Goal: Task Accomplishment & Management: Manage account settings

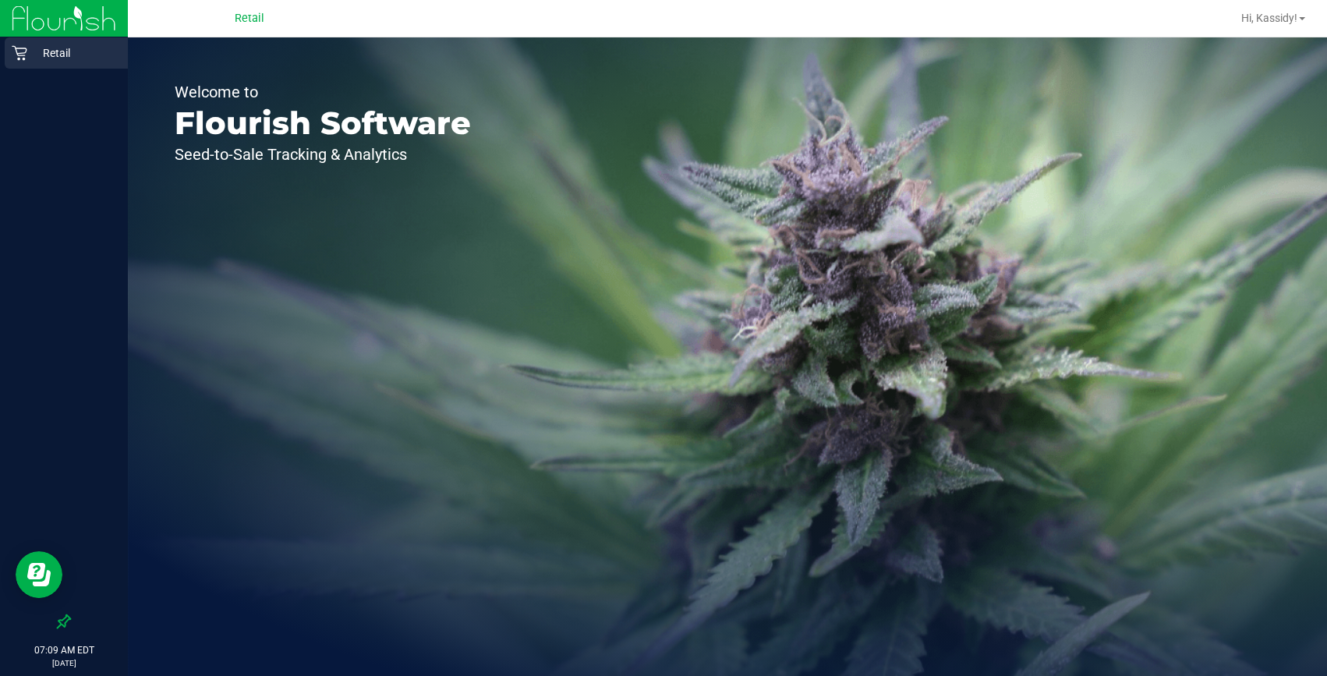
click at [105, 56] on p "Retail" at bounding box center [74, 53] width 94 height 19
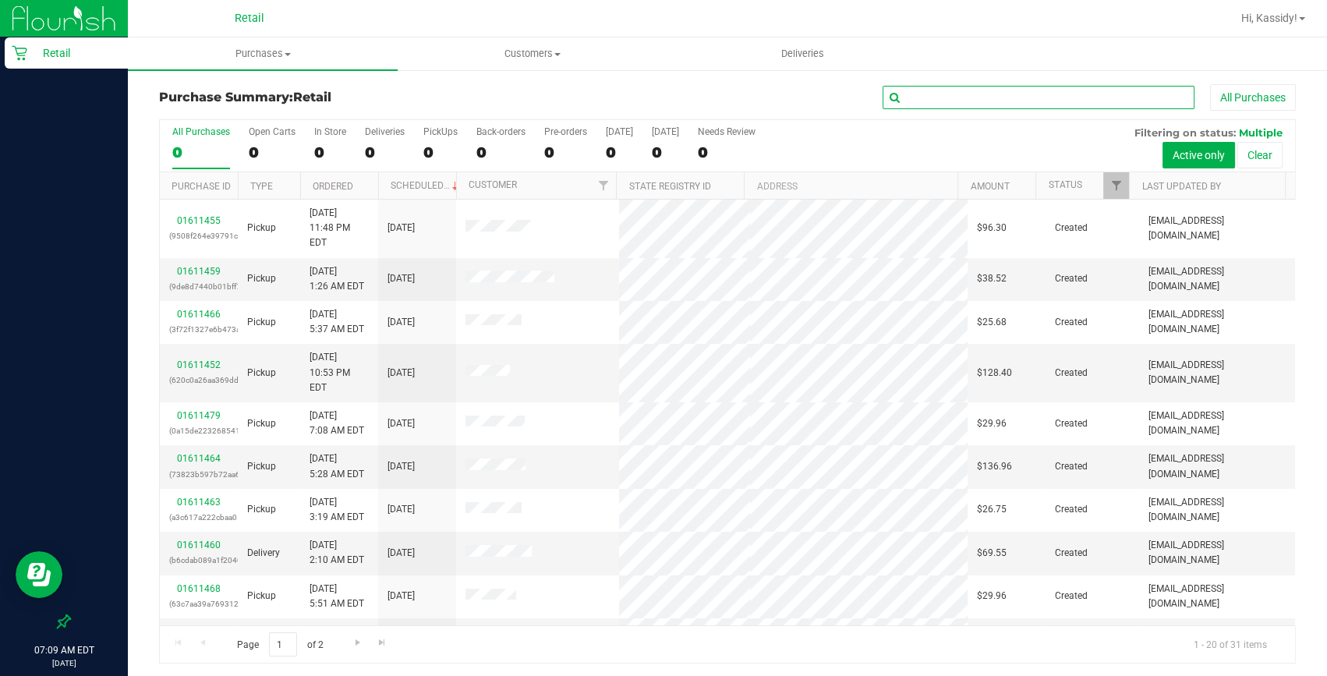
click at [993, 91] on input "text" at bounding box center [1039, 97] width 312 height 23
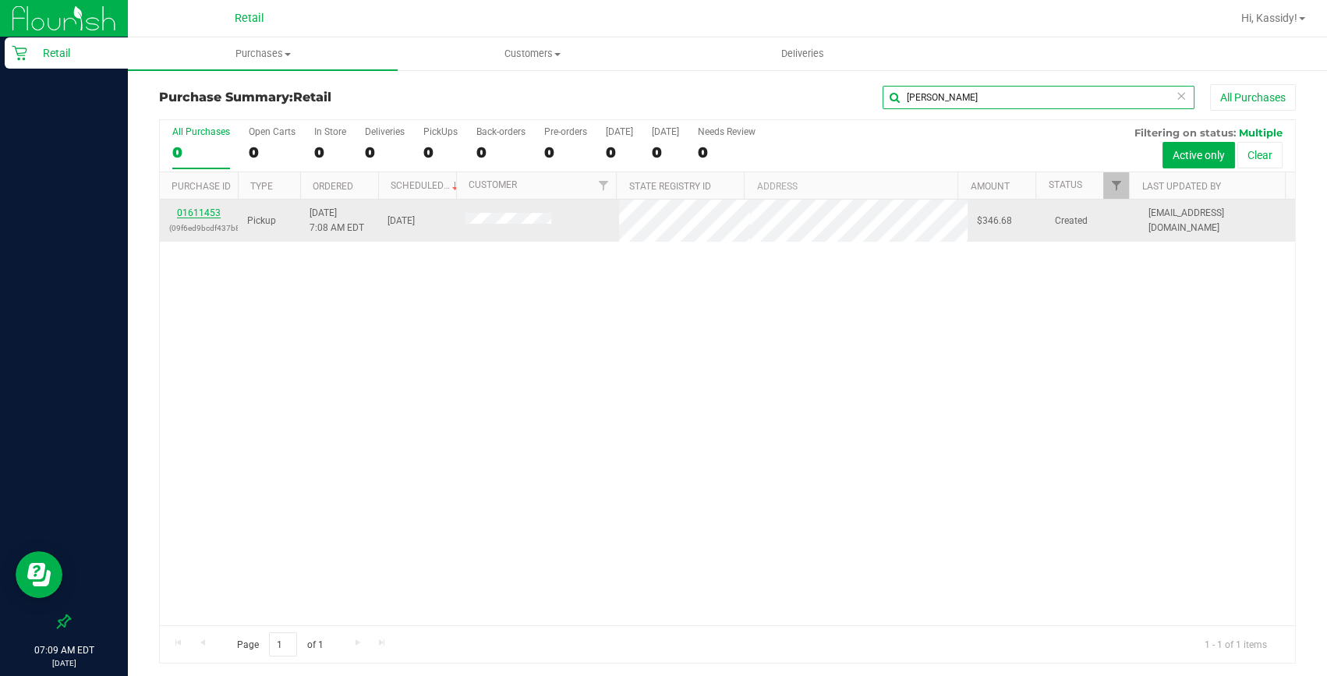
type input "DENISE"
click at [198, 210] on link "01611453" at bounding box center [199, 212] width 44 height 11
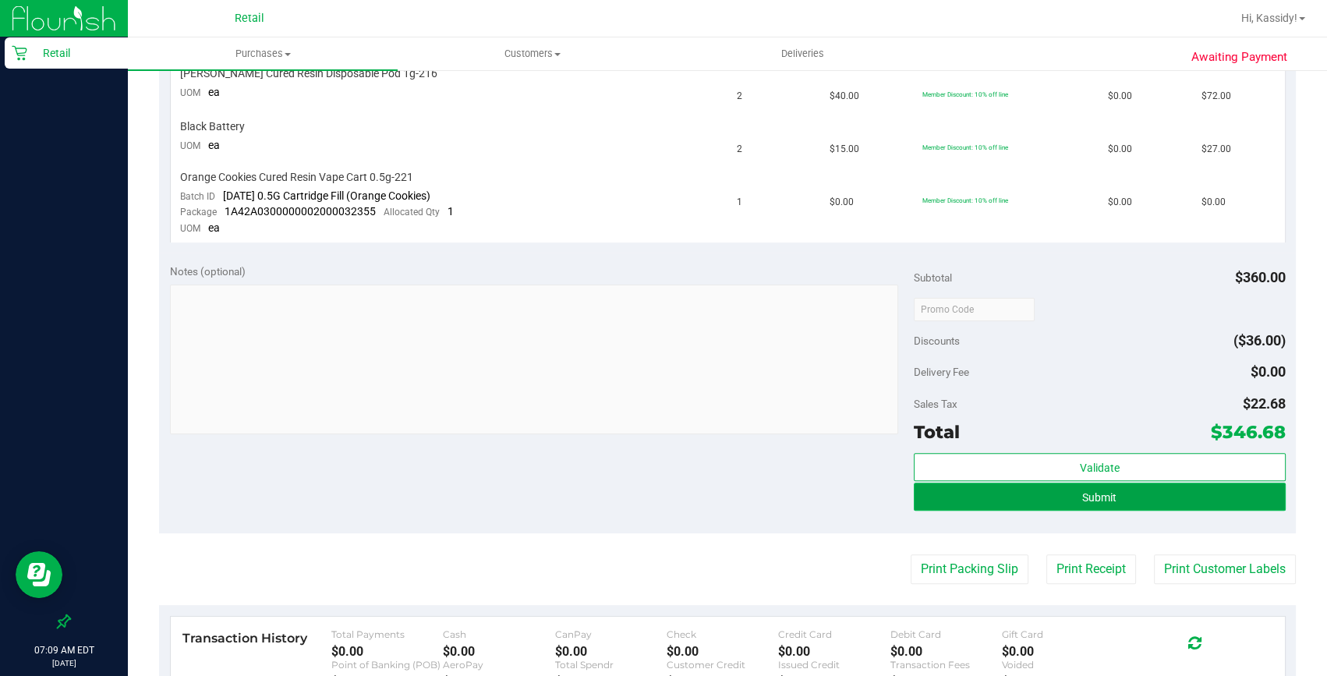
click at [1057, 493] on button "Submit" at bounding box center [1100, 497] width 372 height 28
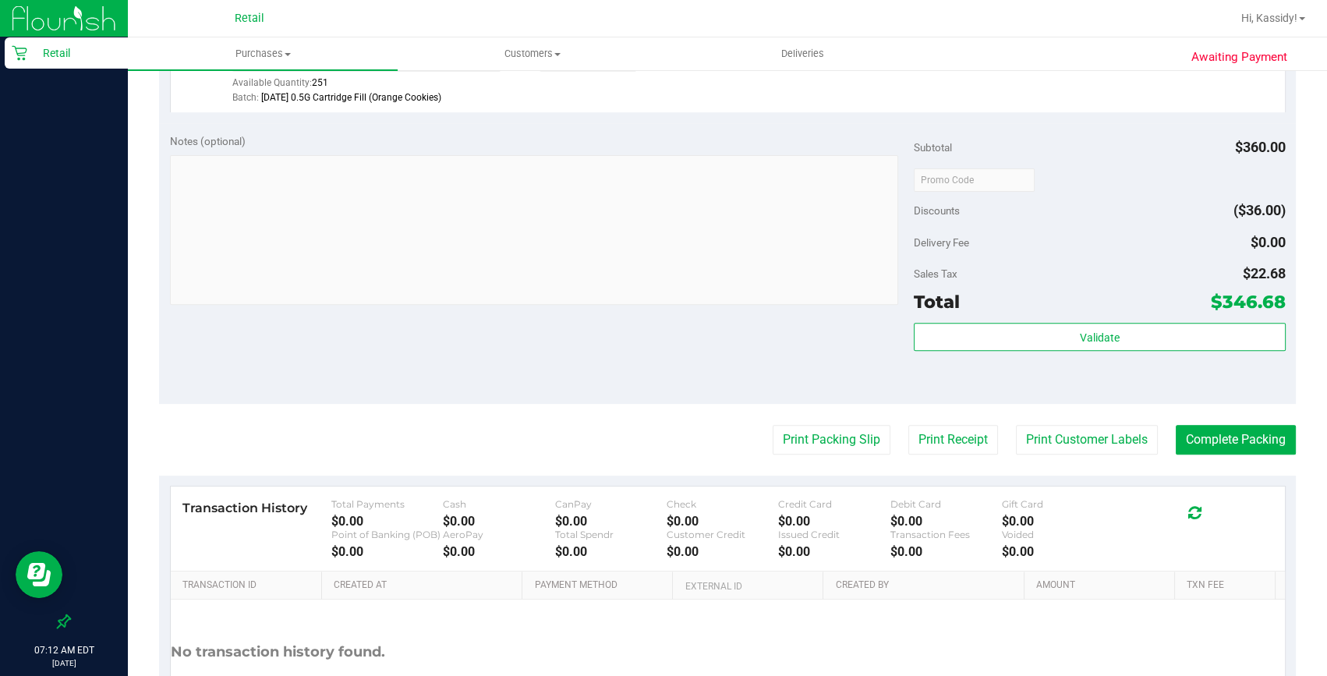
scroll to position [780, 0]
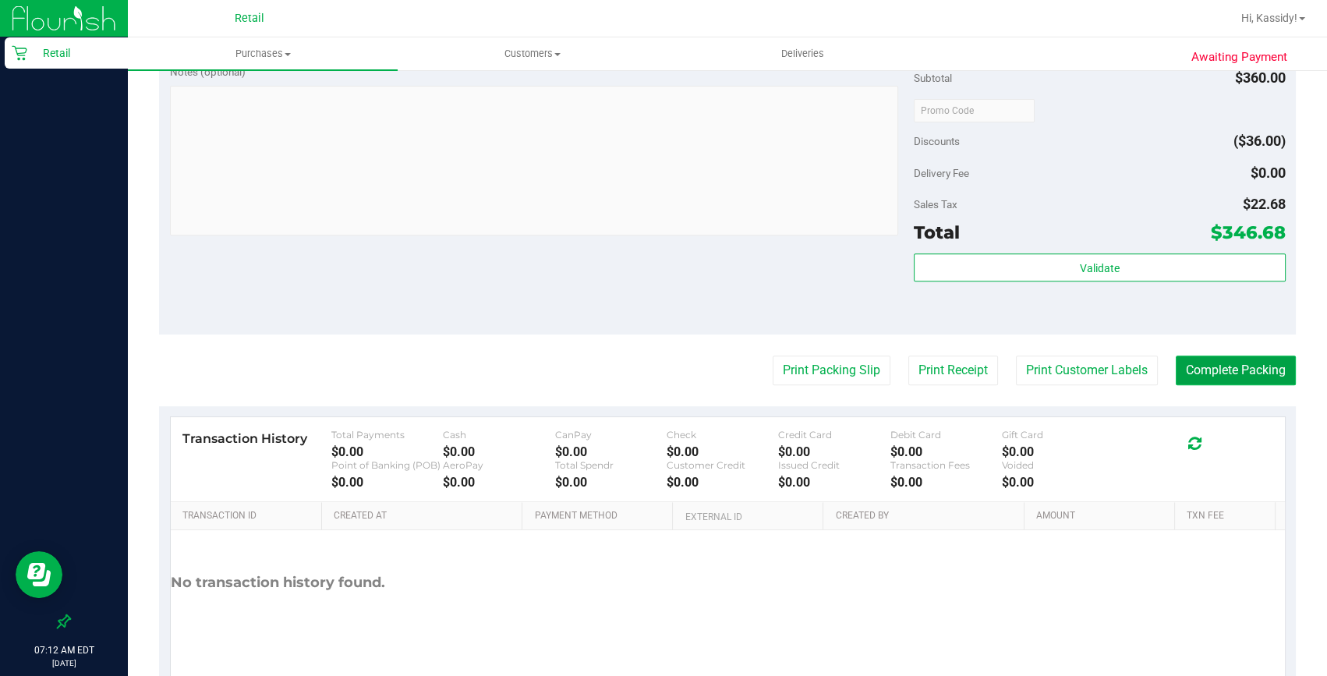
click at [1207, 356] on button "Complete Packing" at bounding box center [1236, 371] width 120 height 30
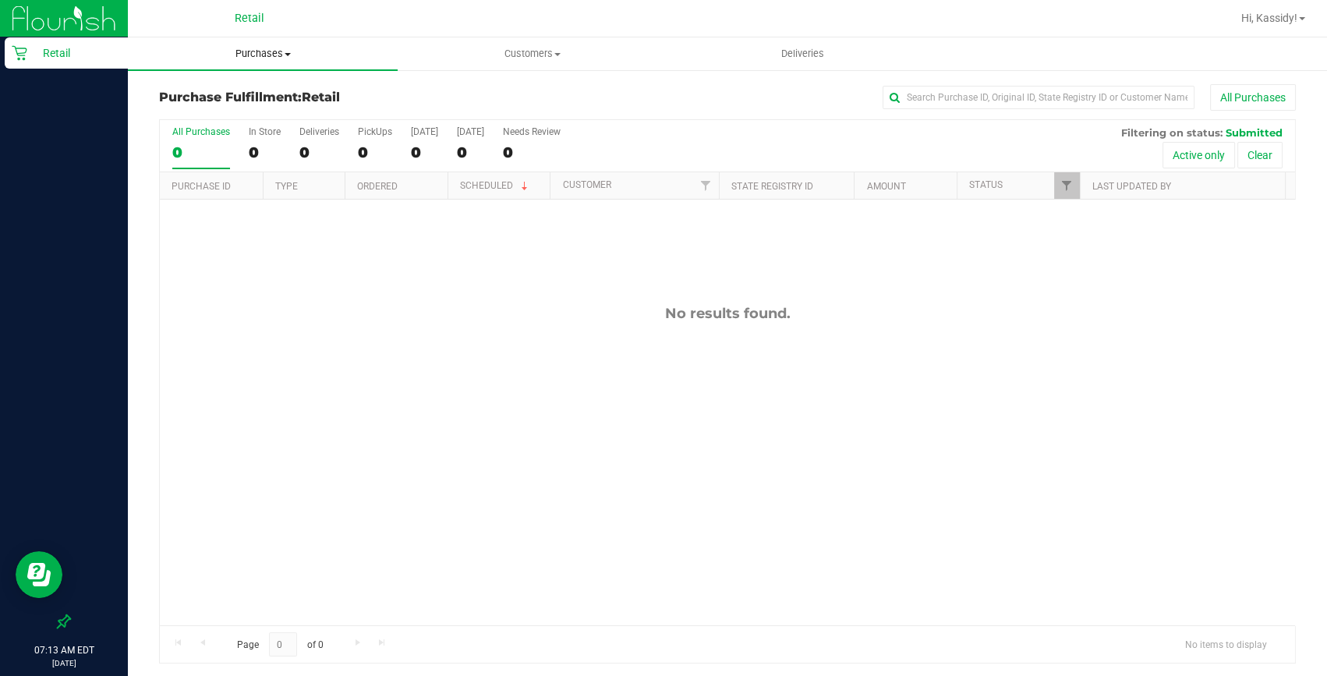
click at [222, 50] on span "Purchases" at bounding box center [263, 54] width 270 height 14
click at [214, 91] on span "Summary of purchases" at bounding box center [208, 93] width 160 height 13
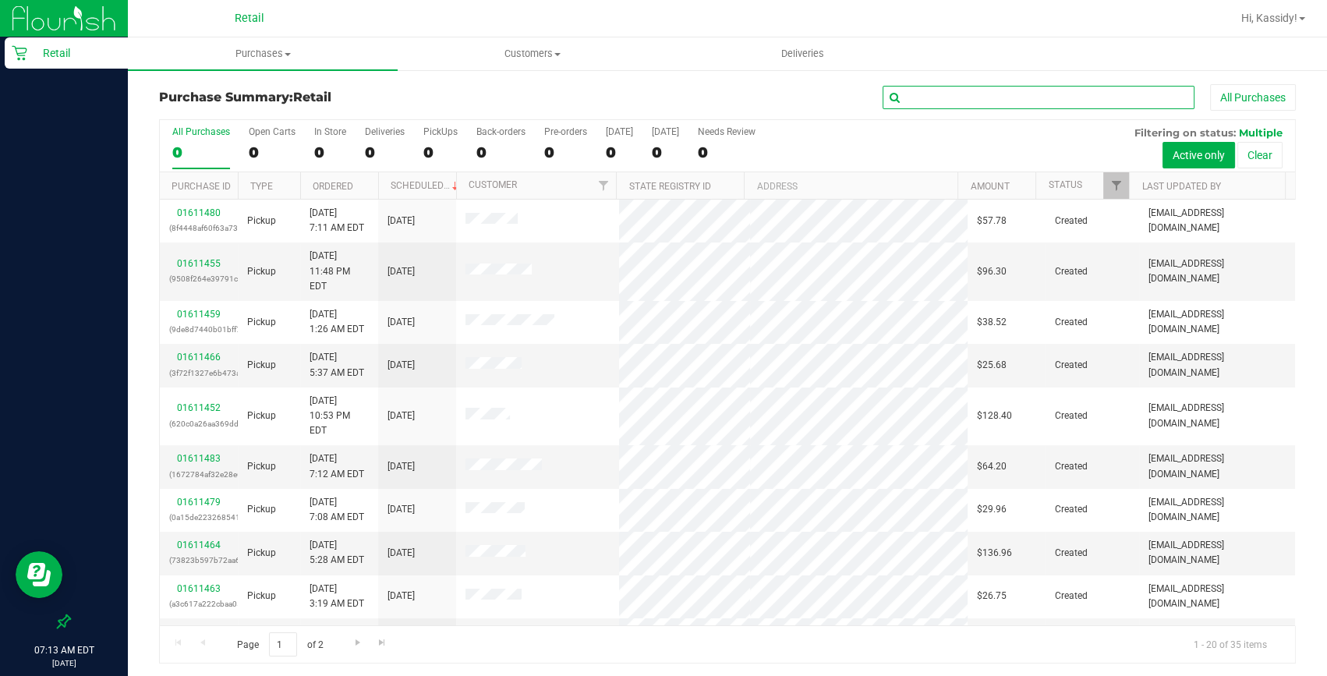
click at [942, 102] on input "text" at bounding box center [1039, 97] width 312 height 23
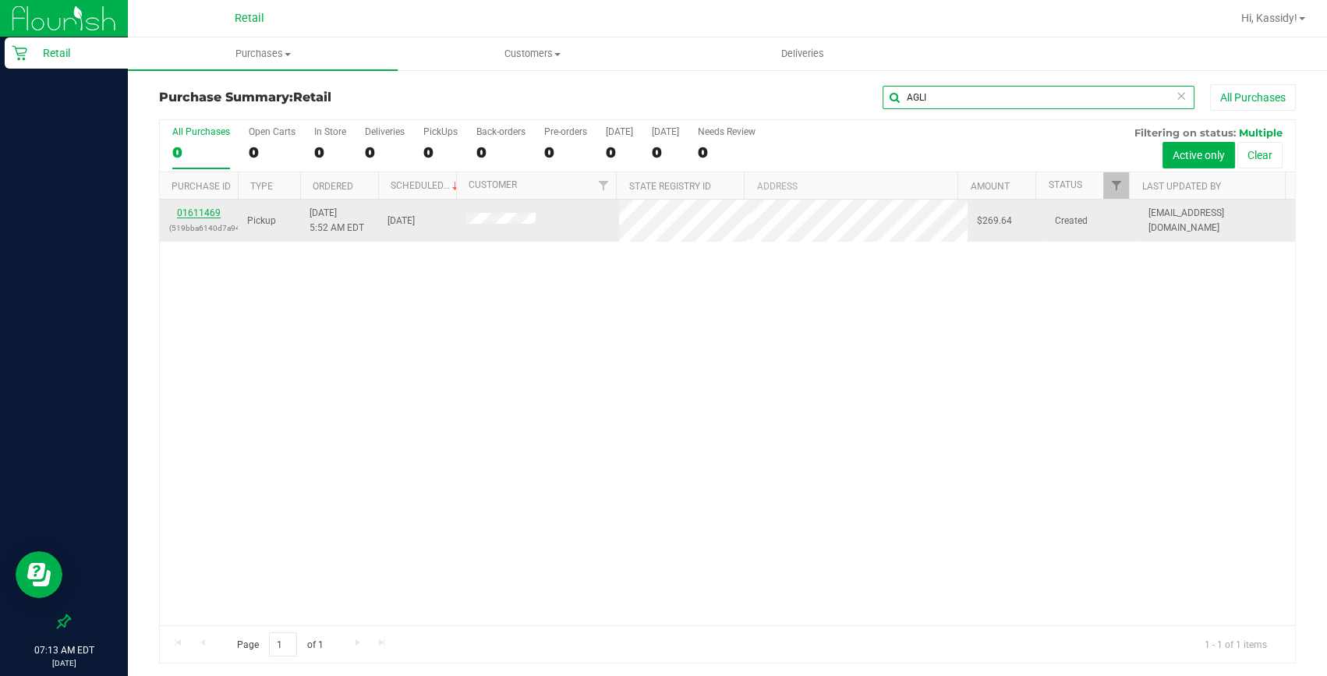
type input "AGLI"
click at [201, 208] on link "01611469" at bounding box center [199, 212] width 44 height 11
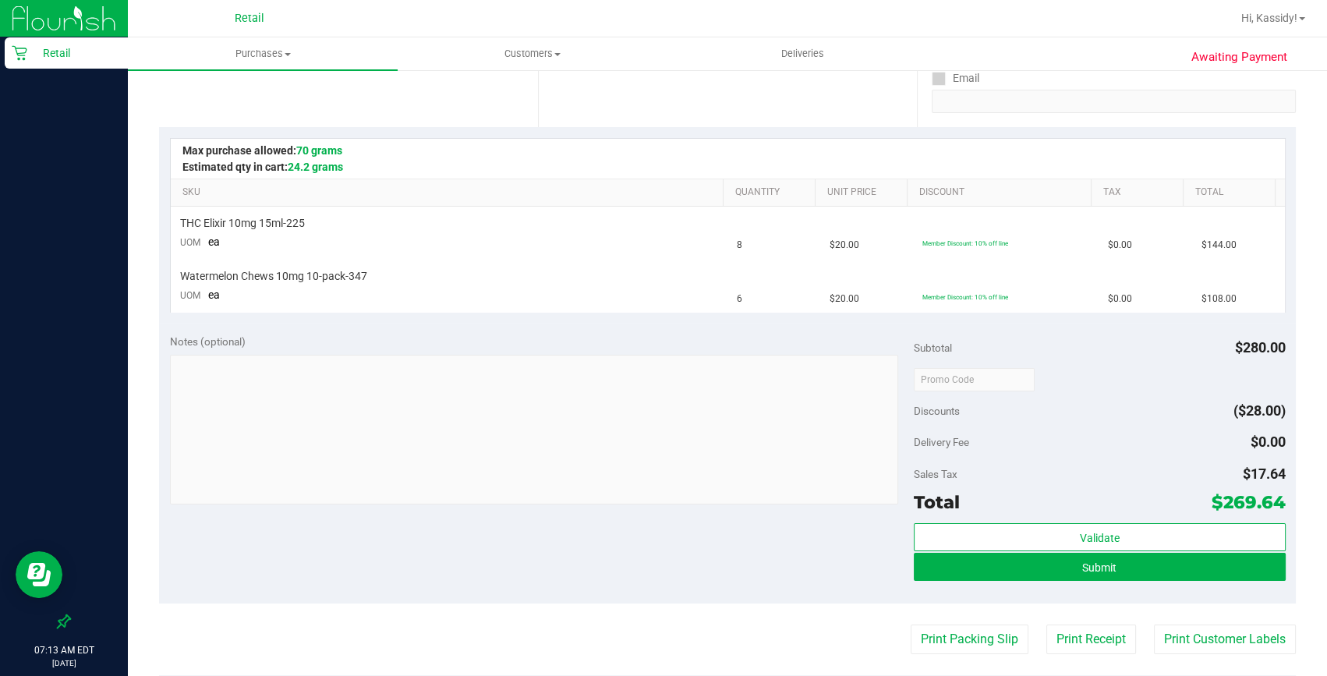
scroll to position [354, 0]
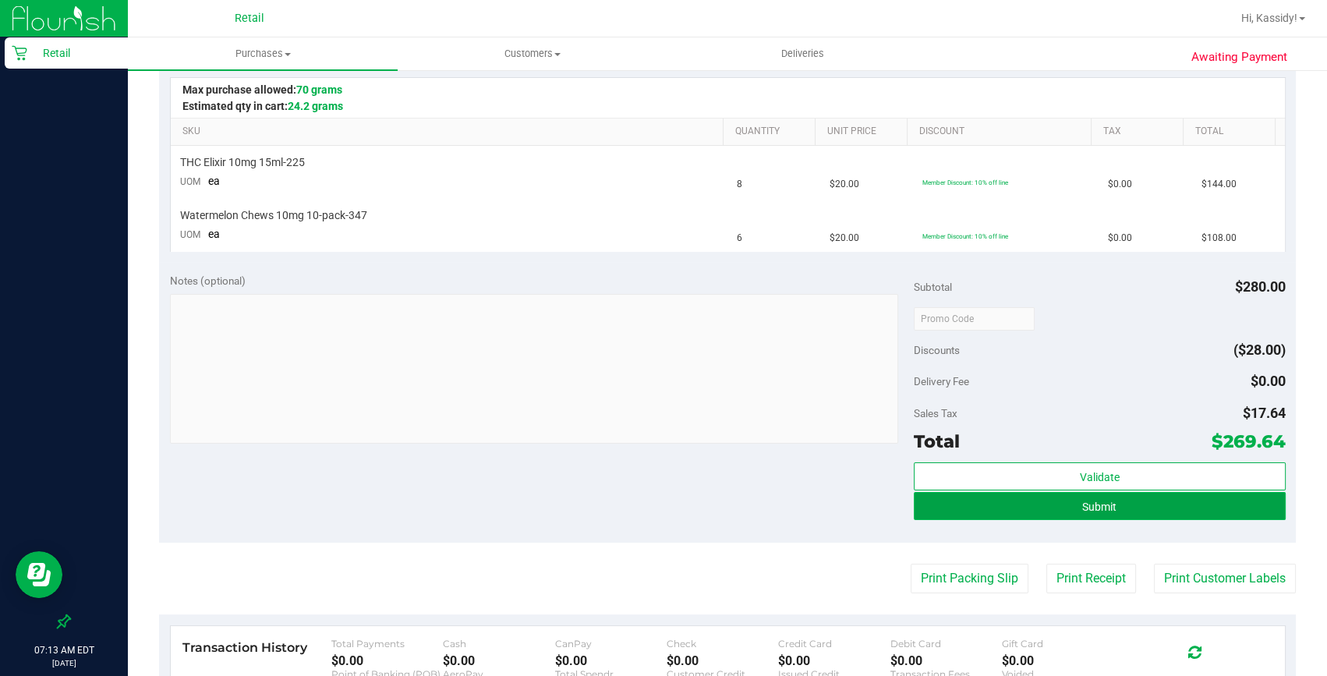
click at [981, 508] on button "Submit" at bounding box center [1100, 506] width 372 height 28
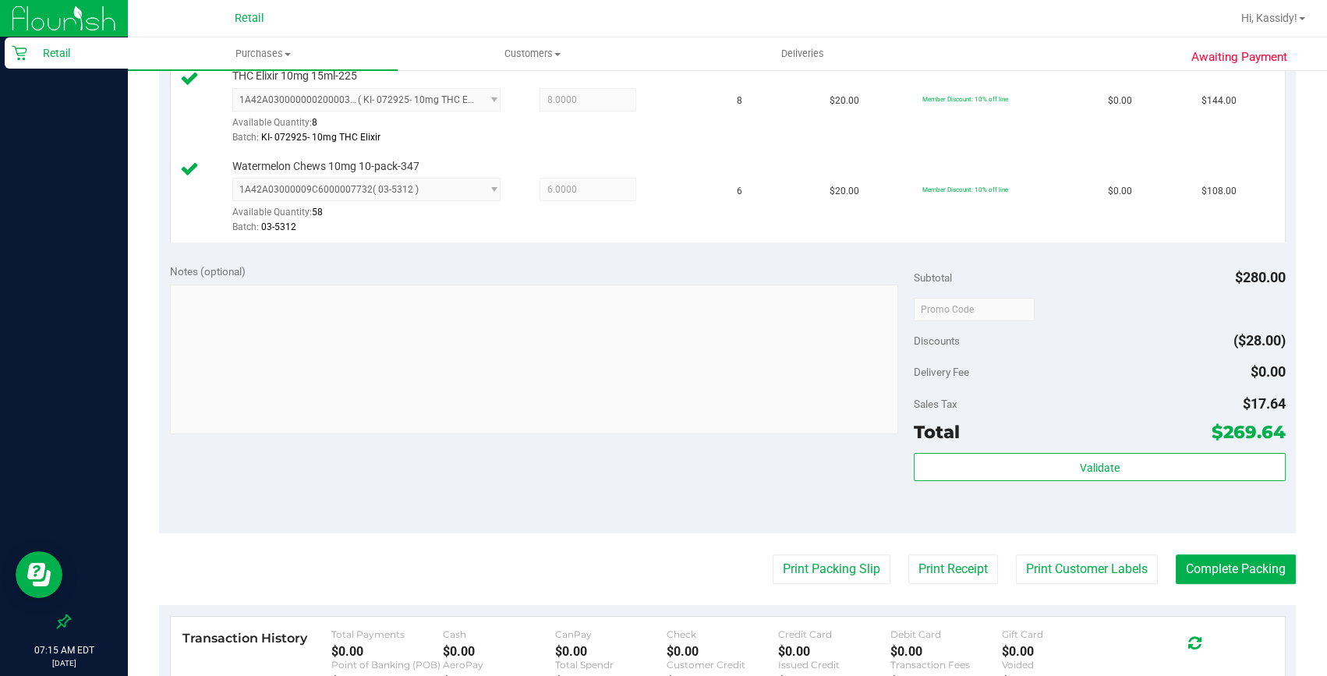
scroll to position [496, 0]
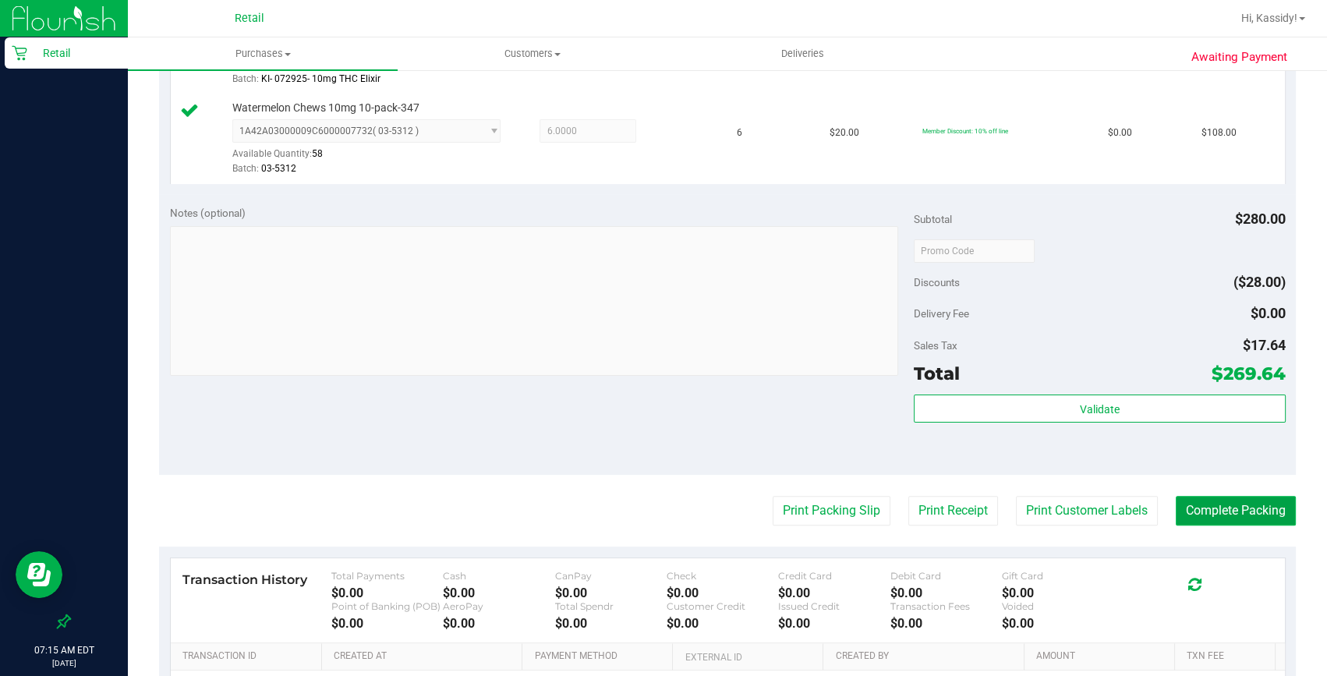
click at [1215, 518] on button "Complete Packing" at bounding box center [1236, 511] width 120 height 30
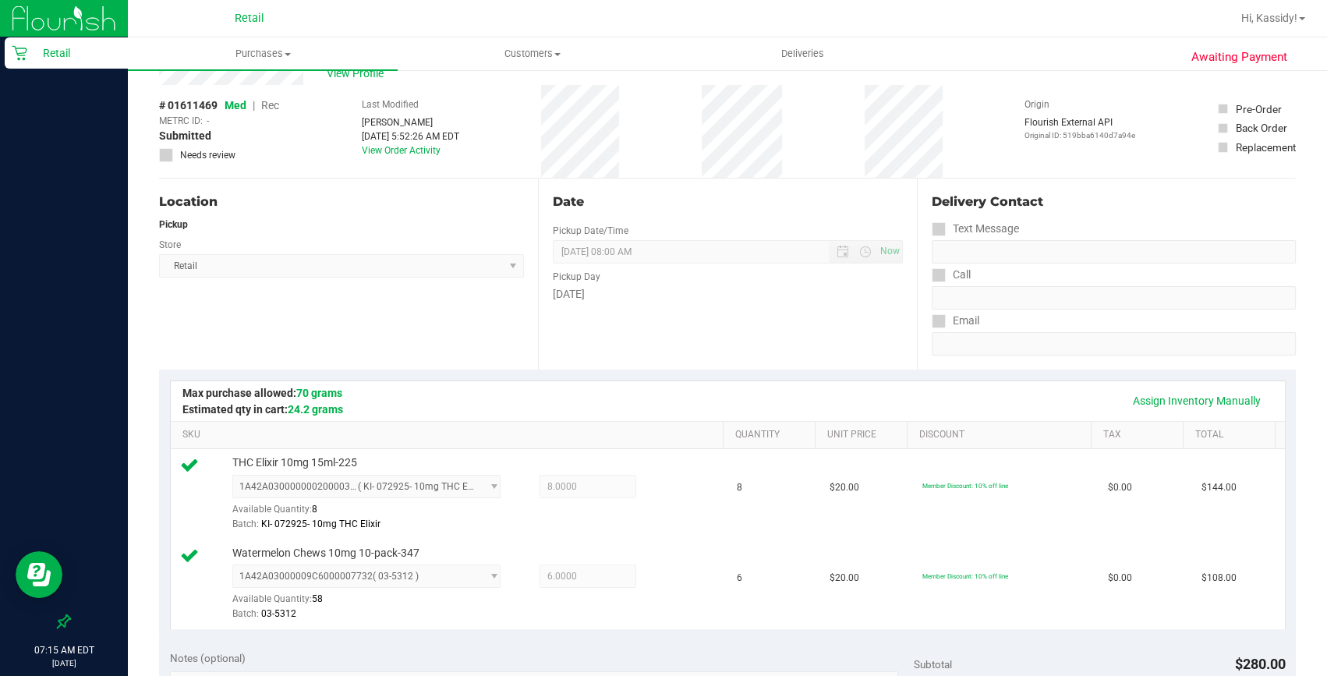
scroll to position [0, 0]
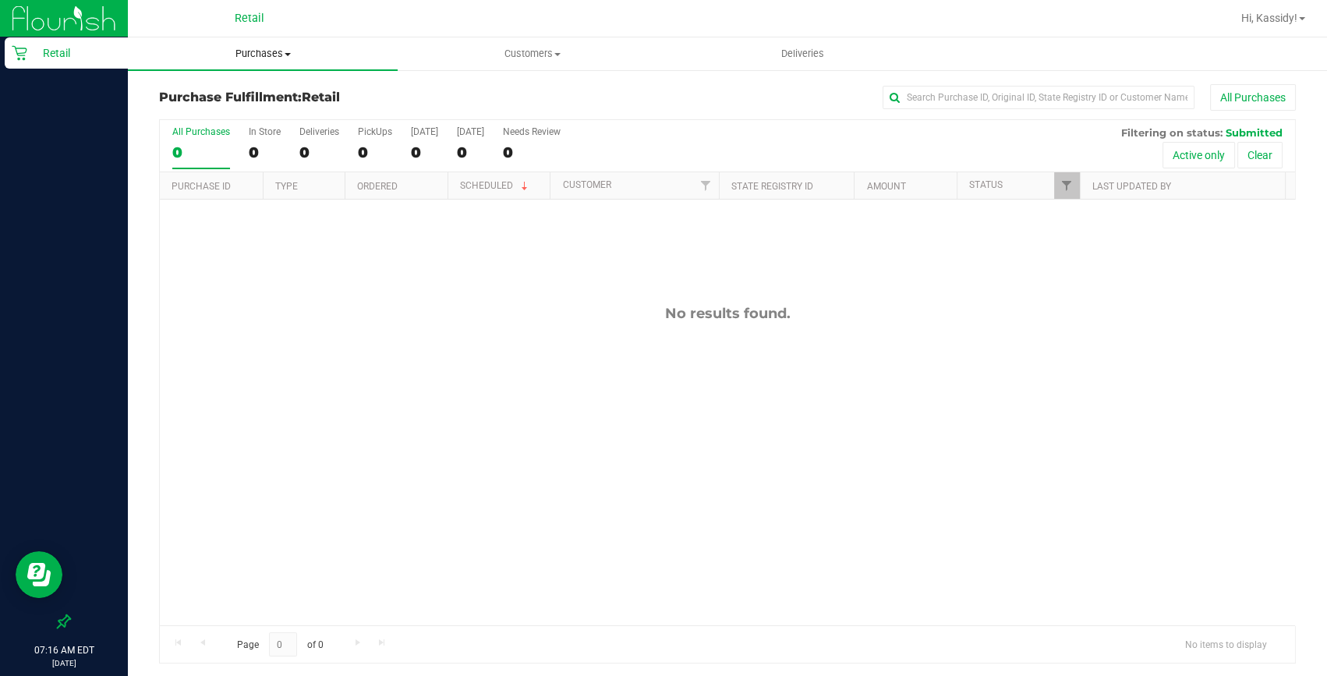
click at [315, 40] on uib-tab-heading "Purchases Summary of purchases Fulfillment All purchases" at bounding box center [263, 53] width 270 height 33
click at [257, 97] on span "Summary of purchases" at bounding box center [208, 93] width 160 height 13
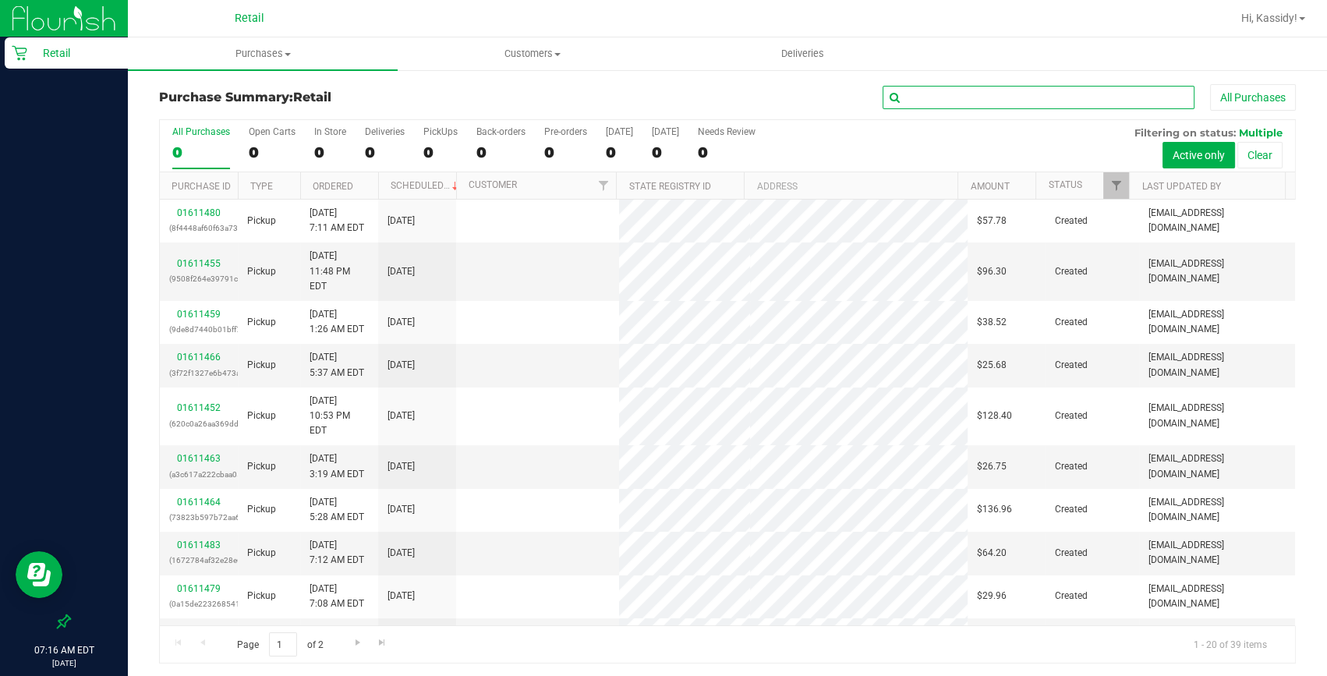
click at [927, 104] on input "text" at bounding box center [1039, 97] width 312 height 23
drag, startPoint x: 927, startPoint y: 104, endPoint x: 834, endPoint y: 106, distance: 93.6
click at [834, 106] on div "ELGA All Purchases" at bounding box center [917, 97] width 758 height 27
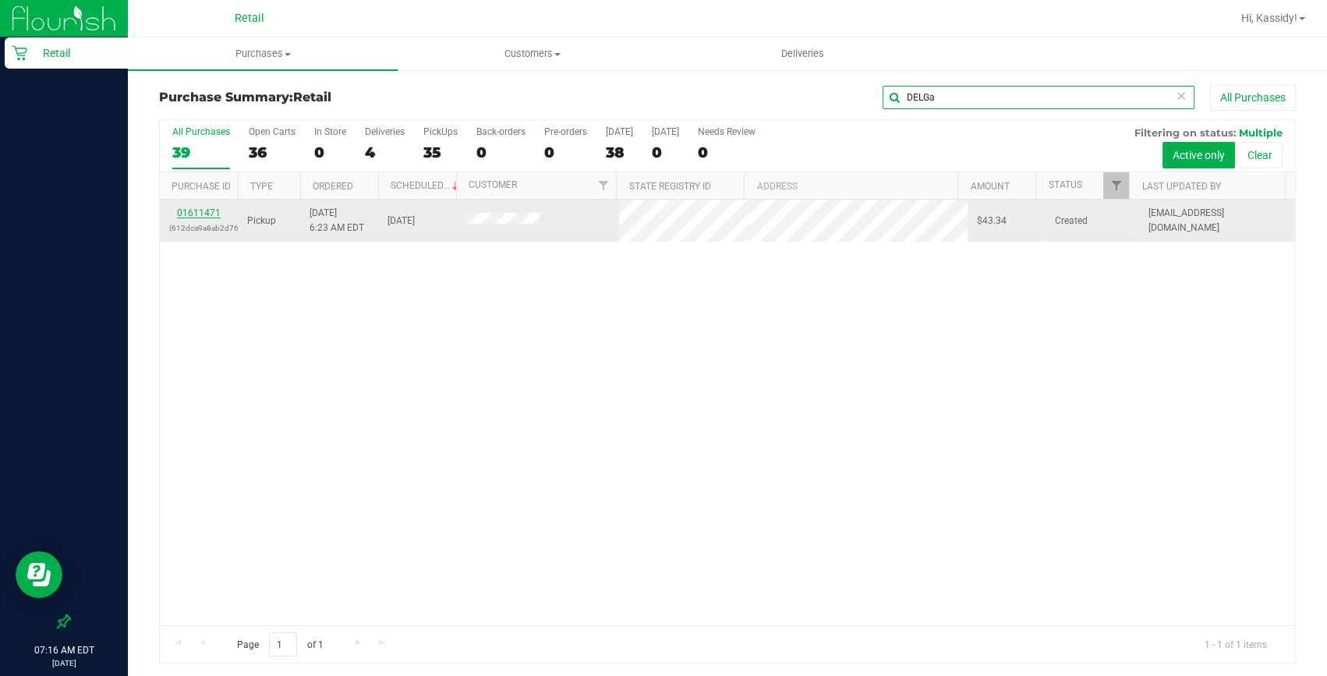
type input "DELGa"
click at [197, 216] on link "01611471" at bounding box center [199, 212] width 44 height 11
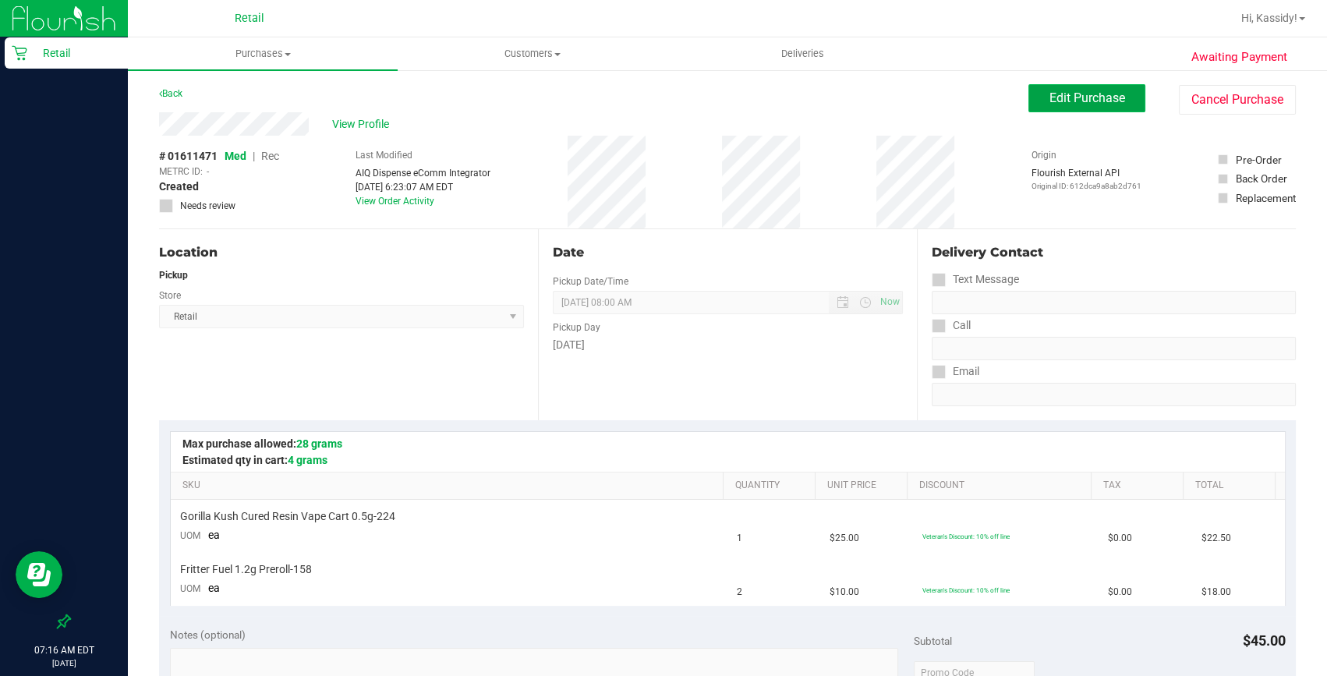
click at [1099, 88] on button "Edit Purchase" at bounding box center [1087, 98] width 117 height 28
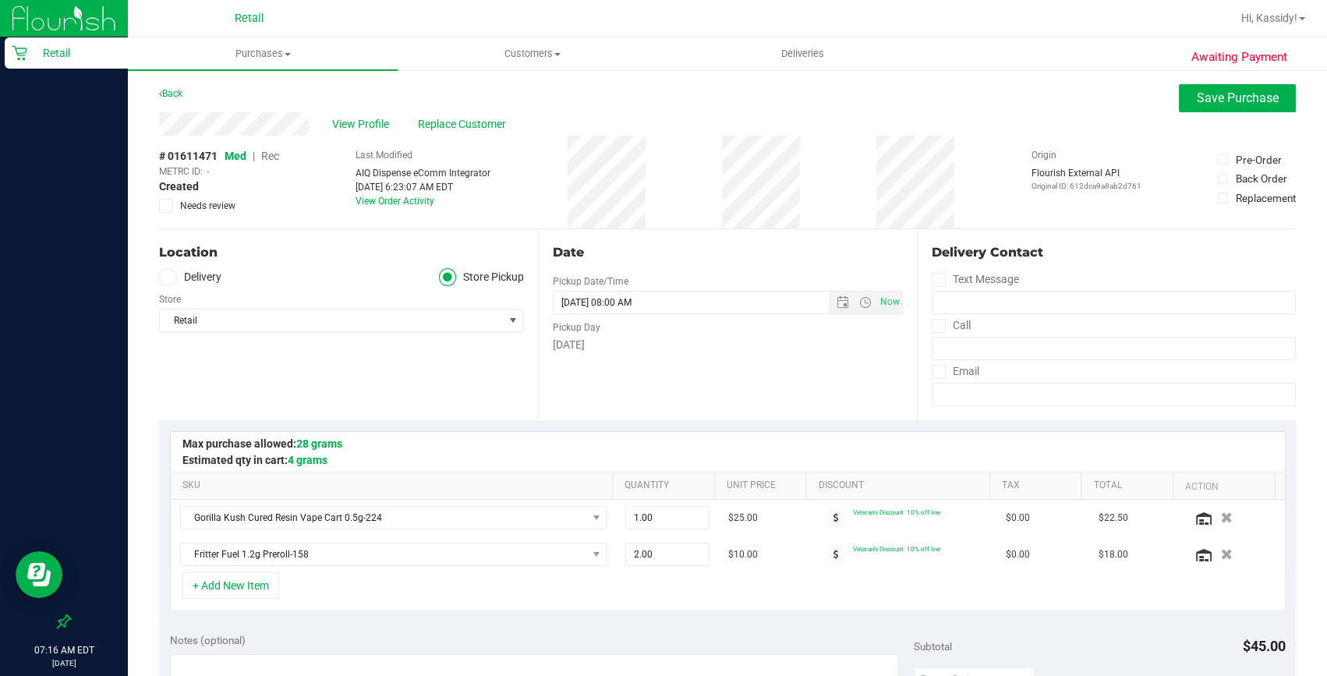
click at [262, 159] on span "Med | Rec" at bounding box center [252, 156] width 55 height 12
click at [267, 158] on span "Rec" at bounding box center [270, 156] width 18 height 12
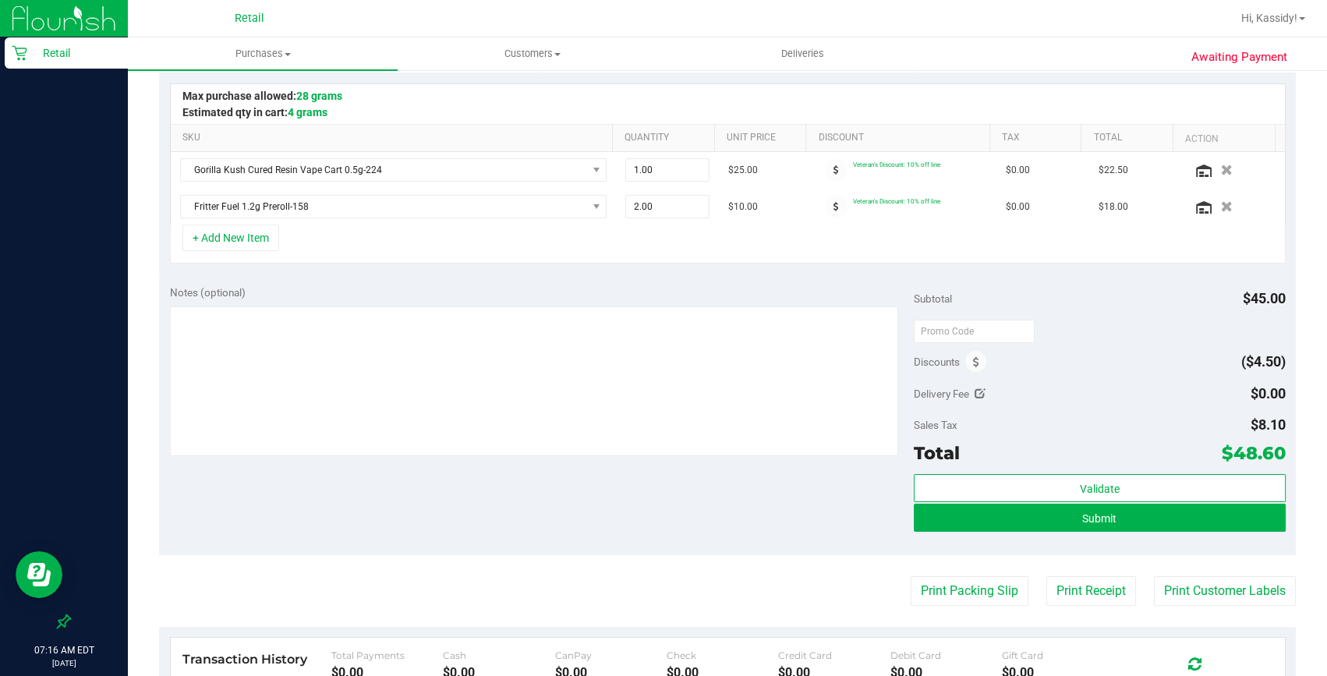
scroll to position [354, 0]
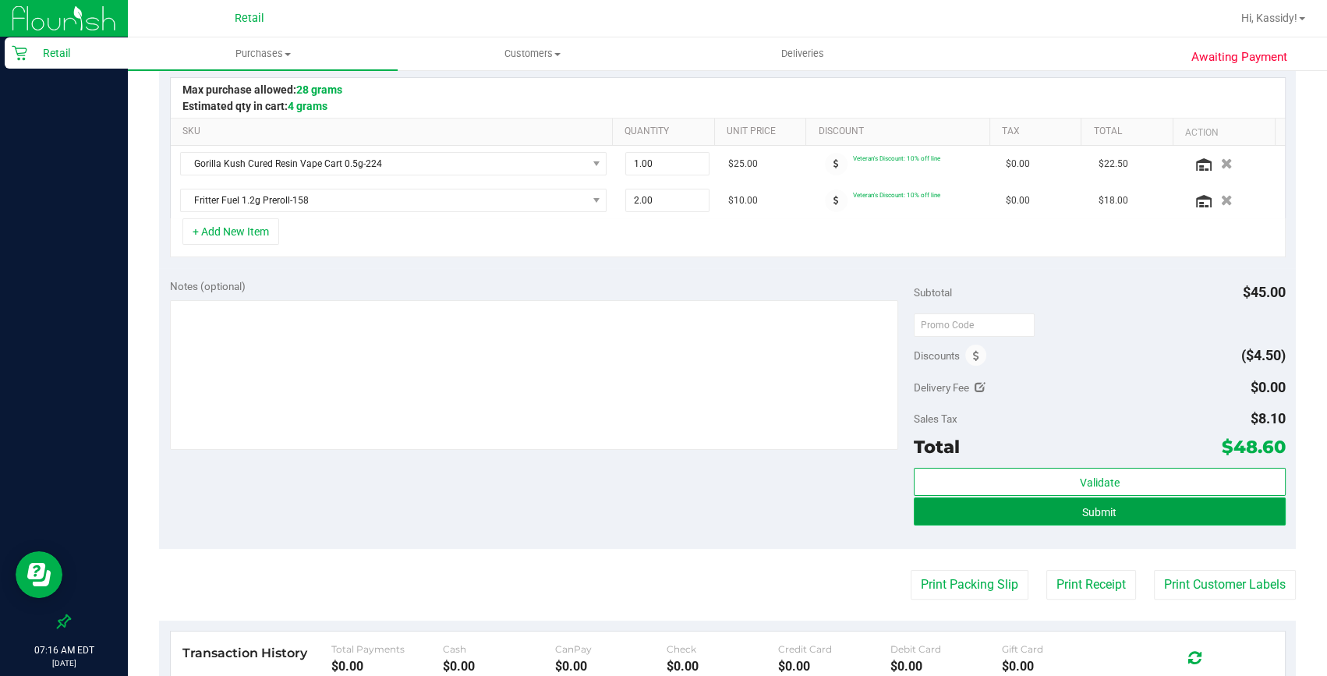
click at [1179, 504] on button "Submit" at bounding box center [1100, 511] width 372 height 28
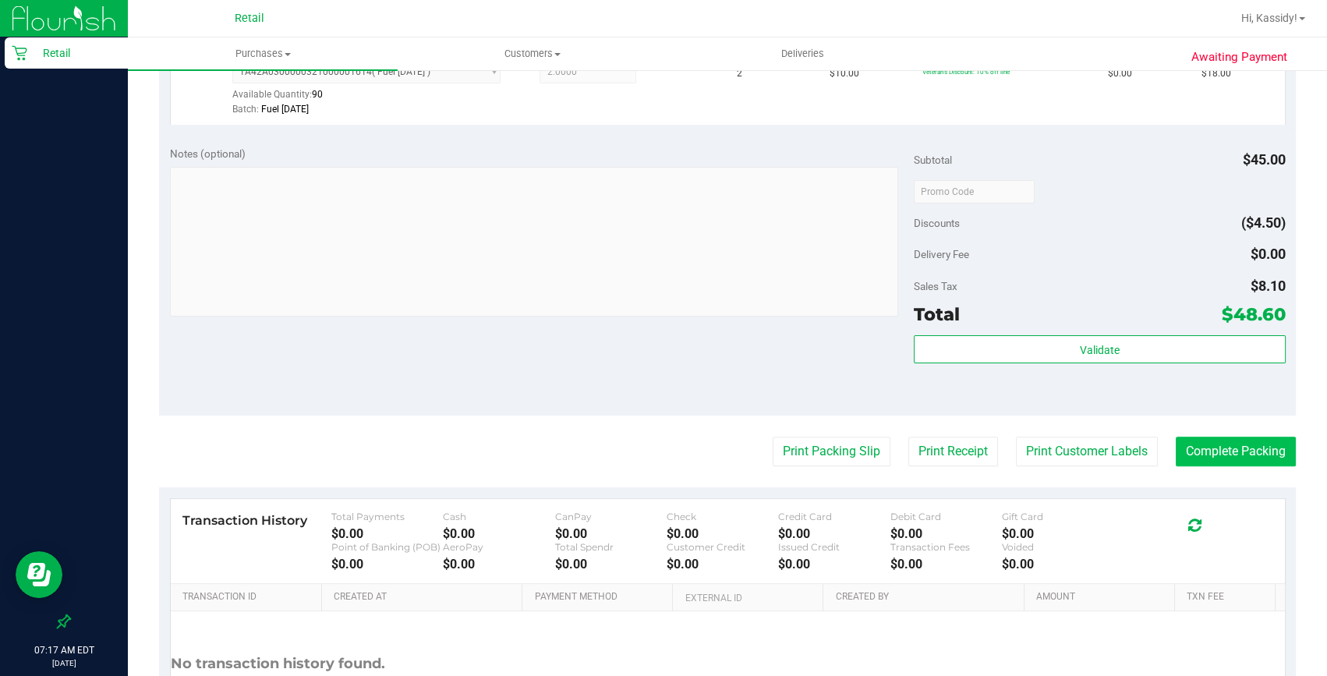
scroll to position [567, 0]
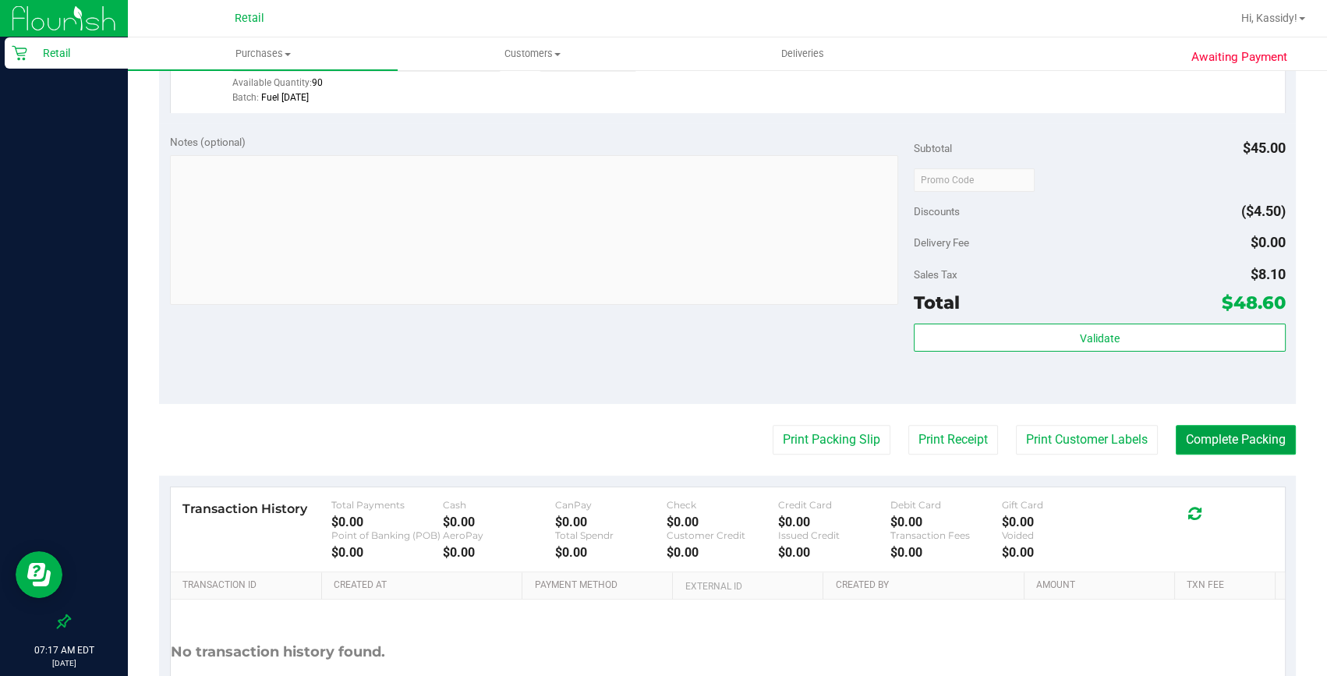
click at [1176, 440] on button "Complete Packing" at bounding box center [1236, 440] width 120 height 30
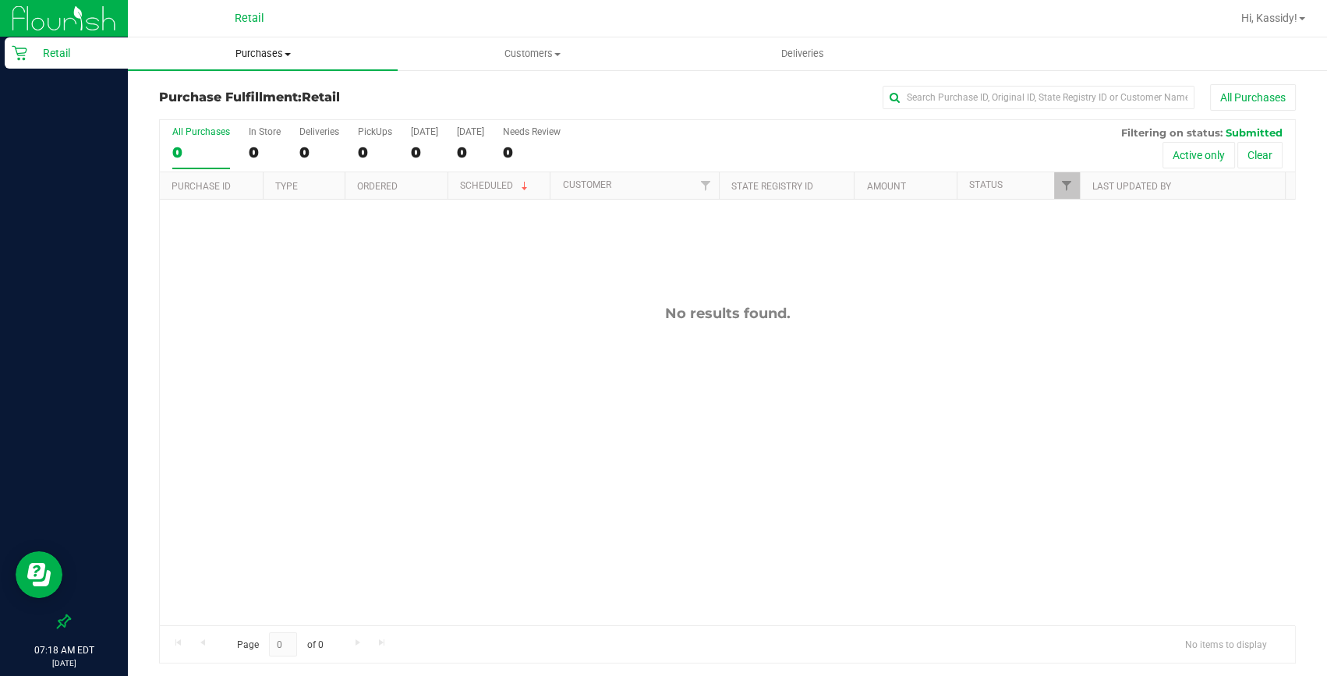
click at [285, 51] on span "Purchases" at bounding box center [263, 54] width 270 height 14
click at [265, 87] on span "Summary of purchases" at bounding box center [208, 93] width 160 height 13
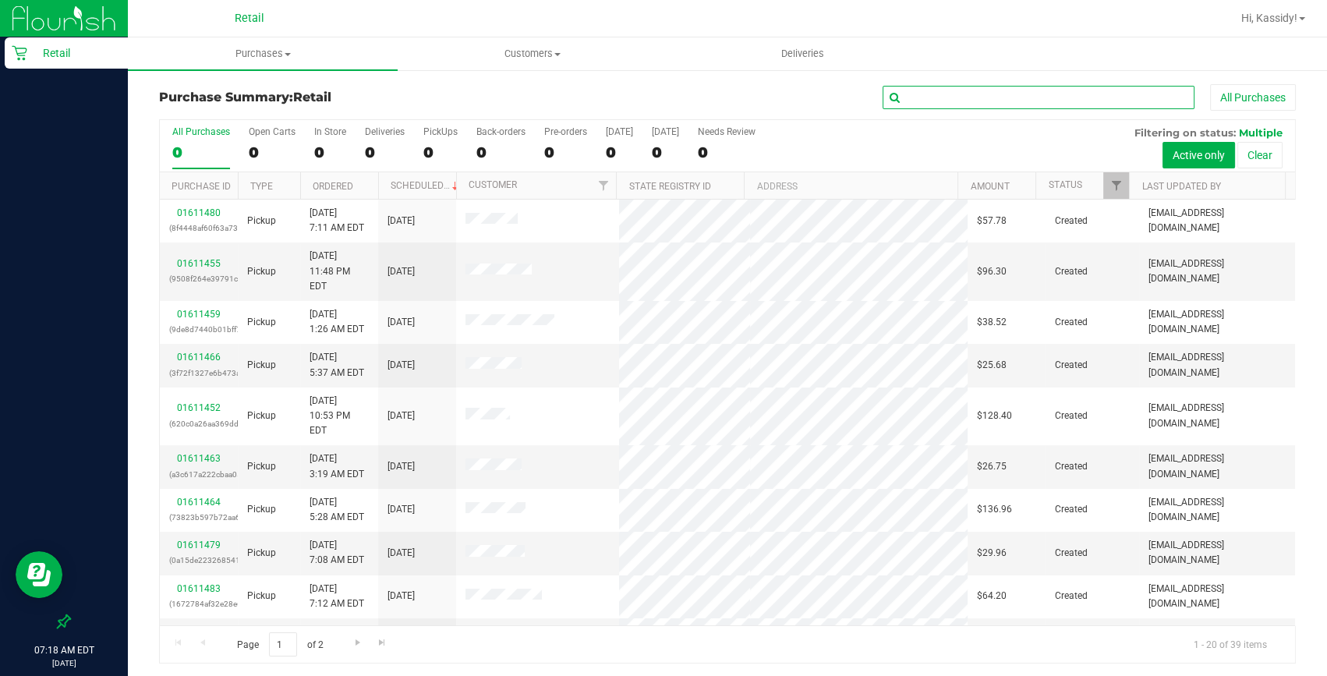
click at [970, 98] on input "text" at bounding box center [1039, 97] width 312 height 23
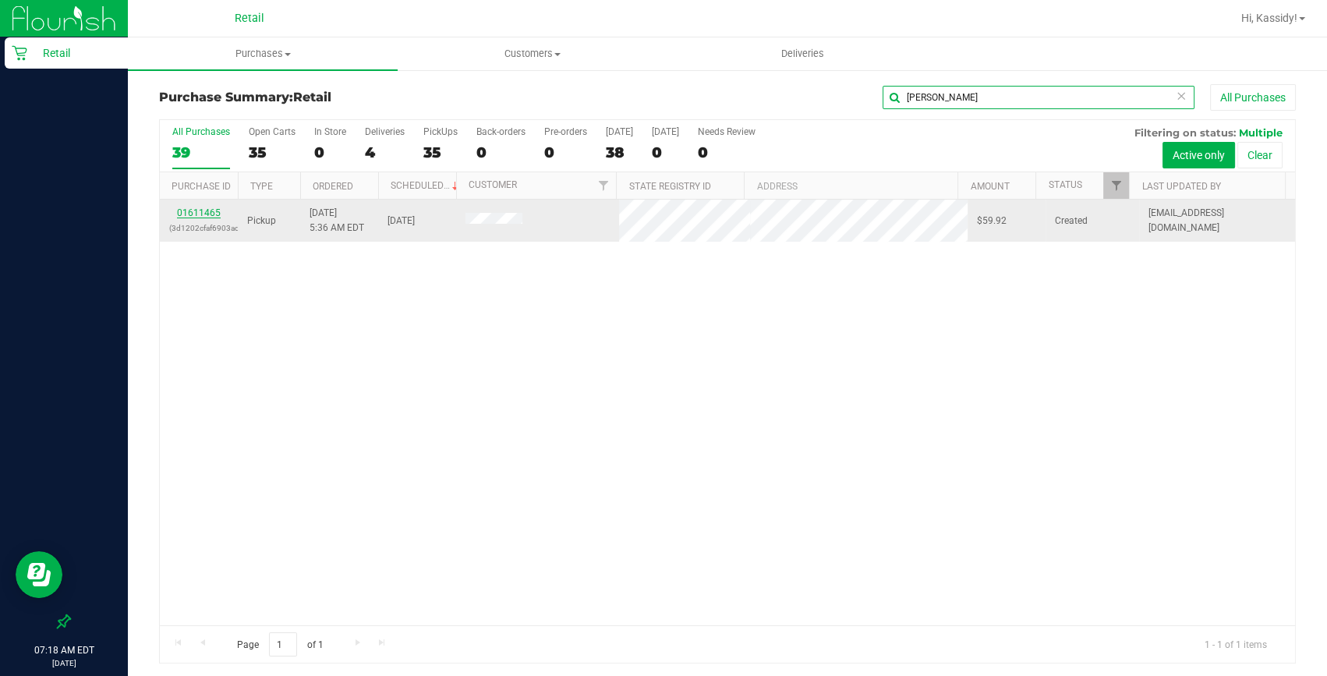
type input "jason"
click at [215, 211] on link "01611465" at bounding box center [199, 212] width 44 height 11
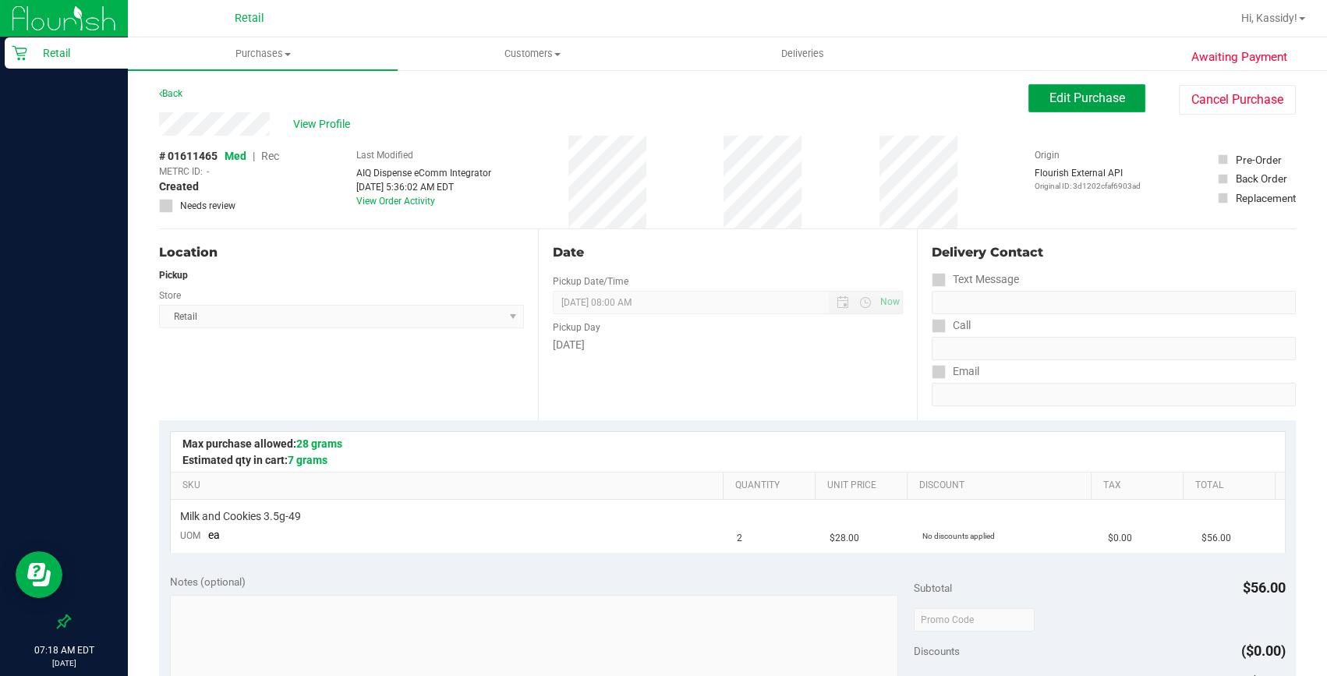
click at [1050, 103] on span "Edit Purchase" at bounding box center [1088, 97] width 76 height 15
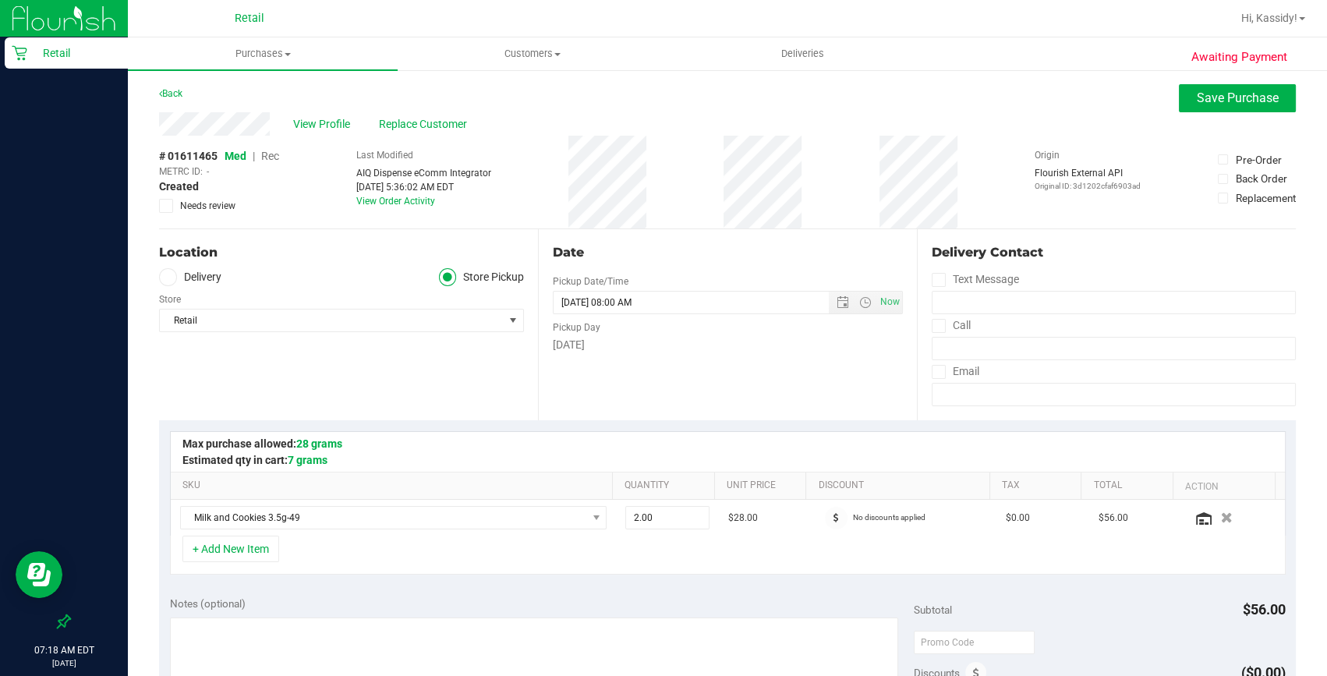
click at [273, 156] on span "Rec" at bounding box center [270, 156] width 18 height 12
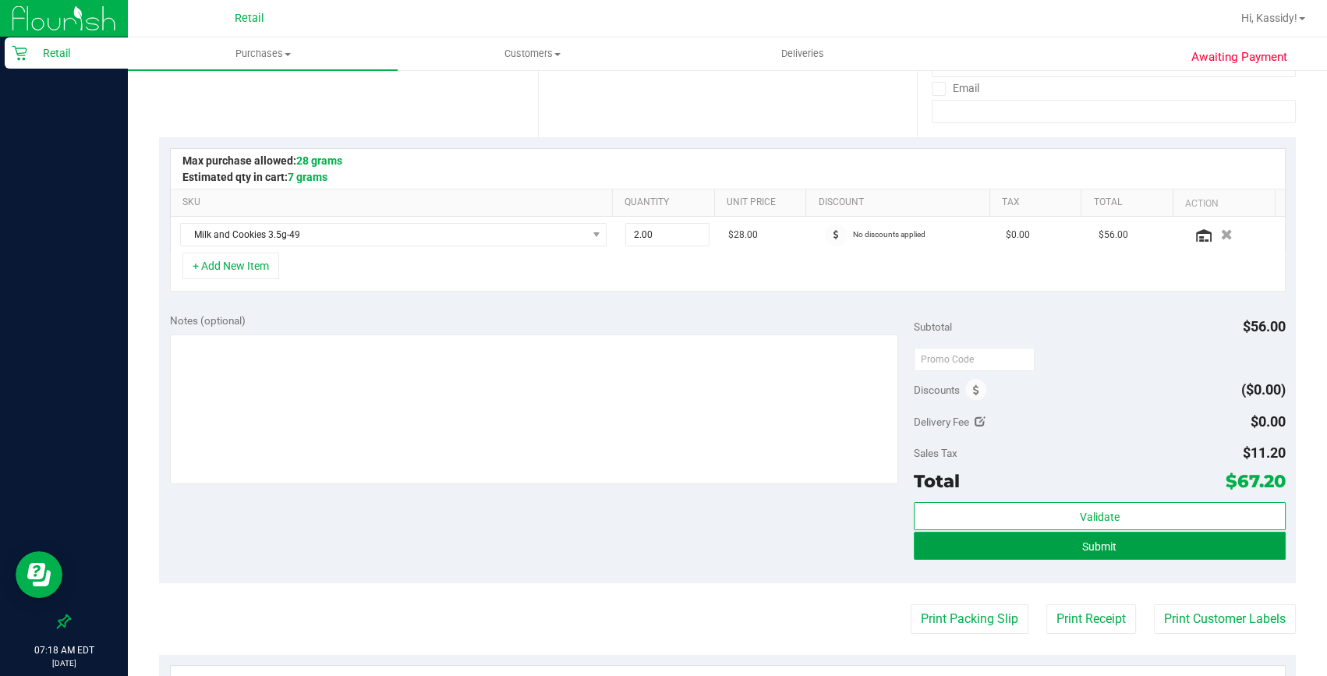
click at [1103, 543] on span "Submit" at bounding box center [1099, 546] width 34 height 12
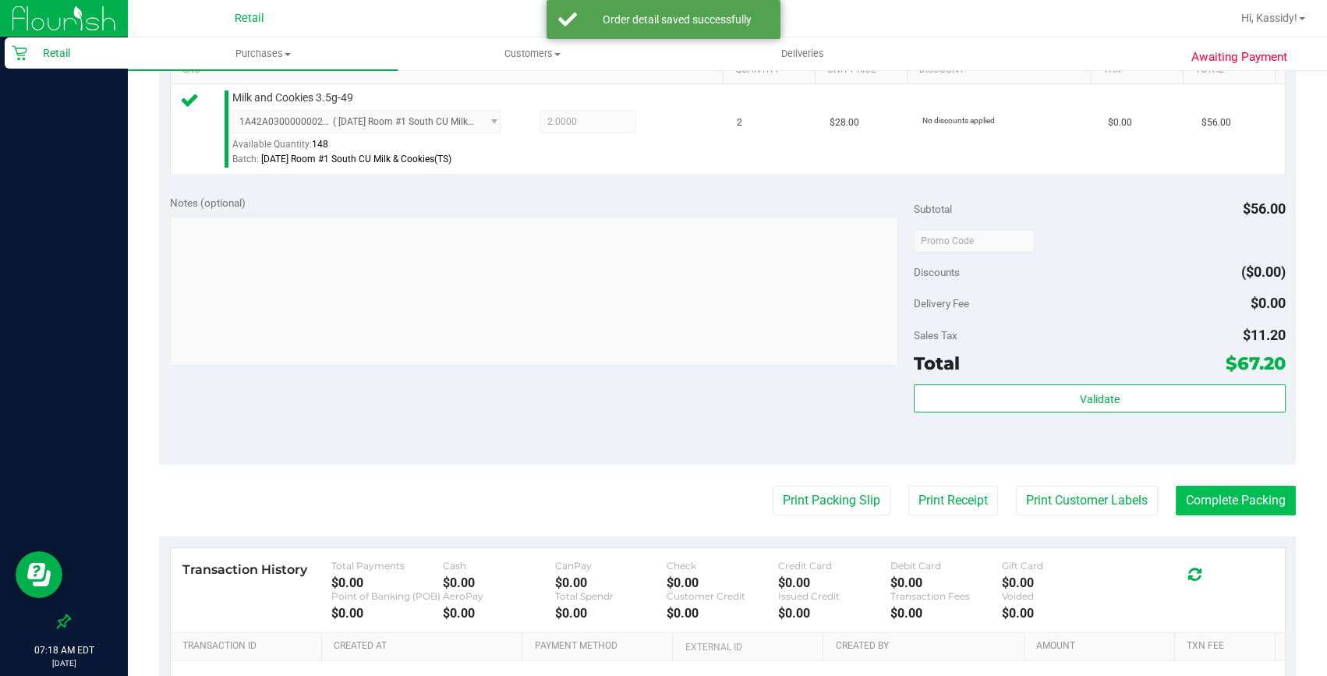
scroll to position [425, 0]
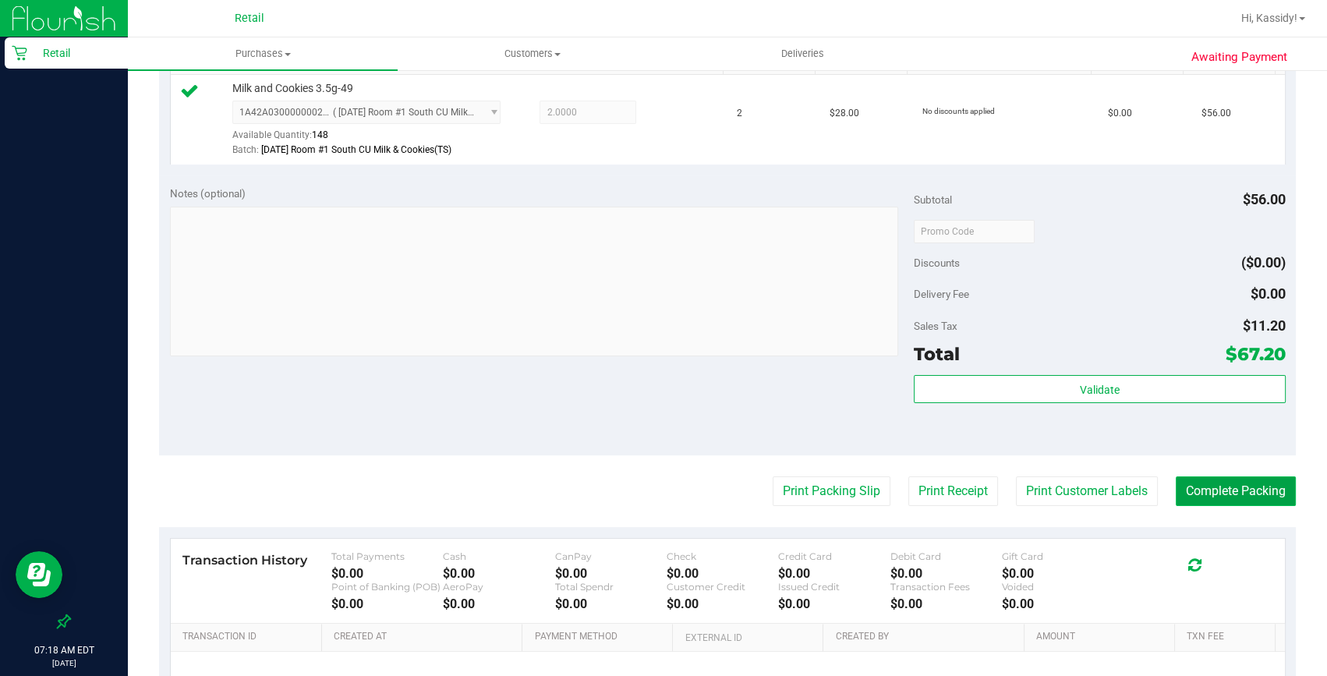
click at [1177, 497] on button "Complete Packing" at bounding box center [1236, 491] width 120 height 30
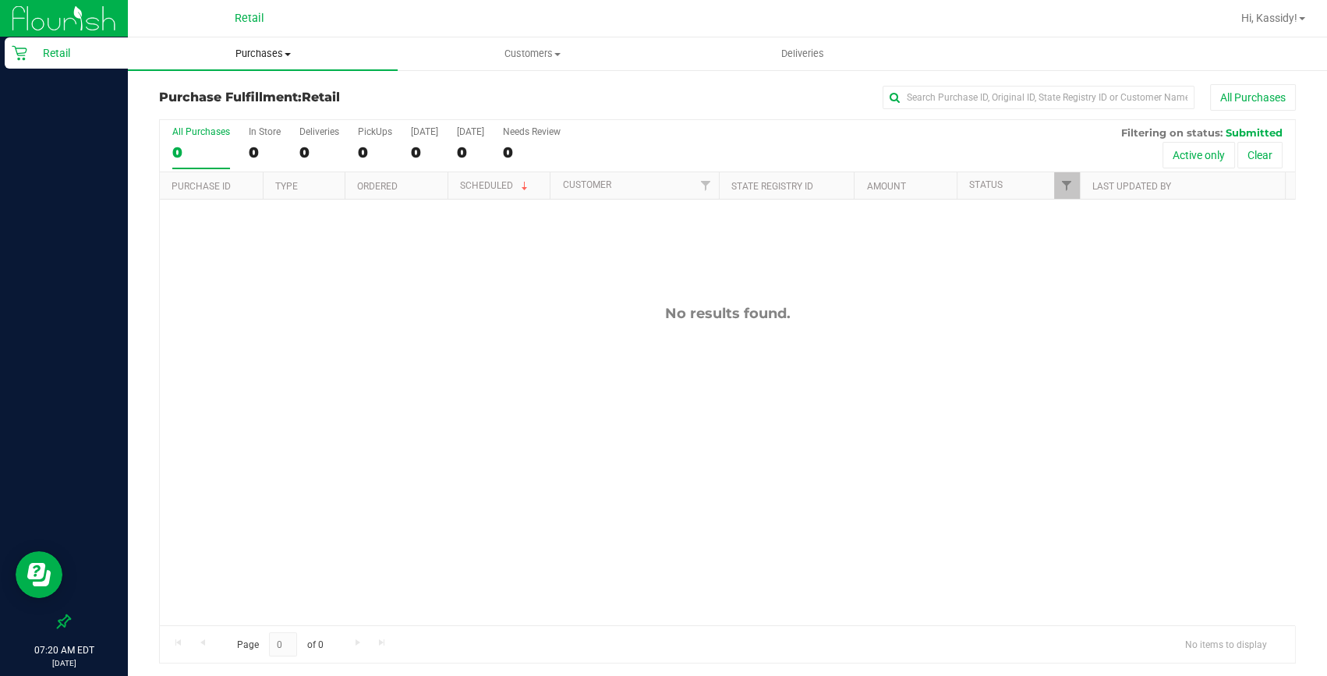
drag, startPoint x: 273, startPoint y: 33, endPoint x: 267, endPoint y: 49, distance: 17.5
click at [273, 32] on div "Retail" at bounding box center [253, 18] width 234 height 30
click at [266, 55] on span "Purchases" at bounding box center [263, 54] width 270 height 14
click at [235, 99] on li "Summary of purchases" at bounding box center [263, 94] width 270 height 19
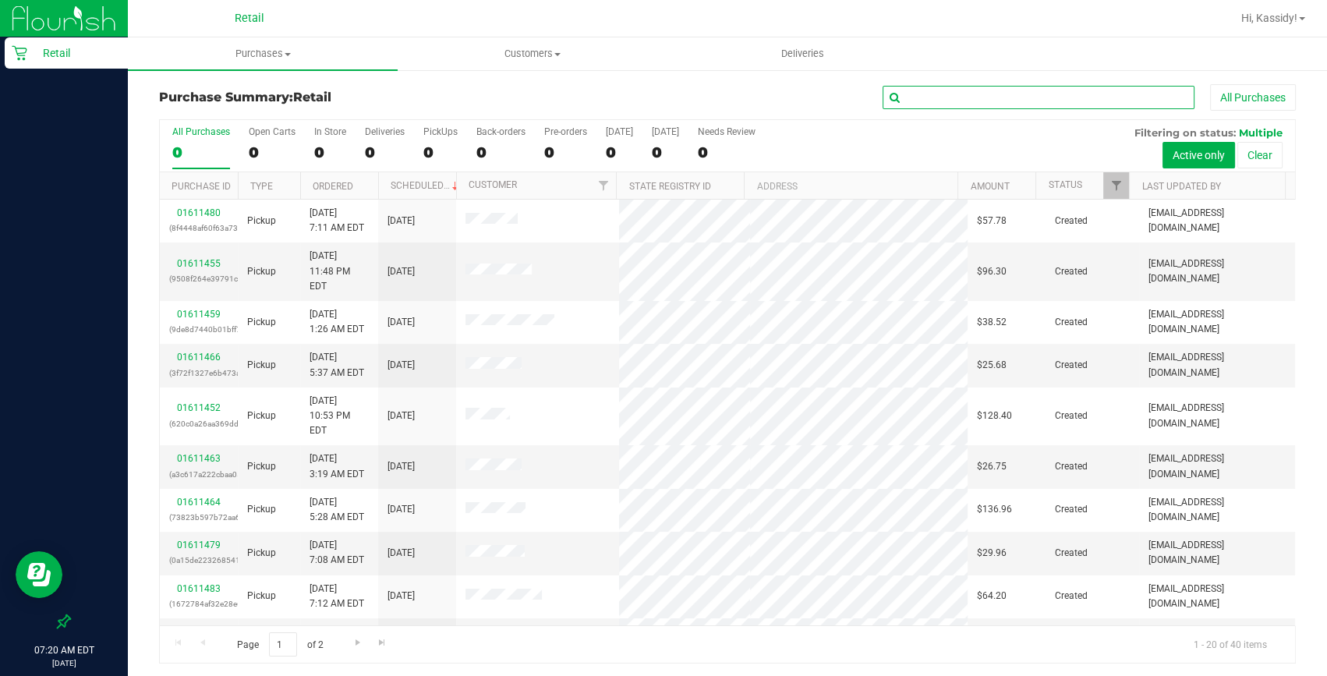
click at [998, 94] on input "text" at bounding box center [1039, 97] width 312 height 23
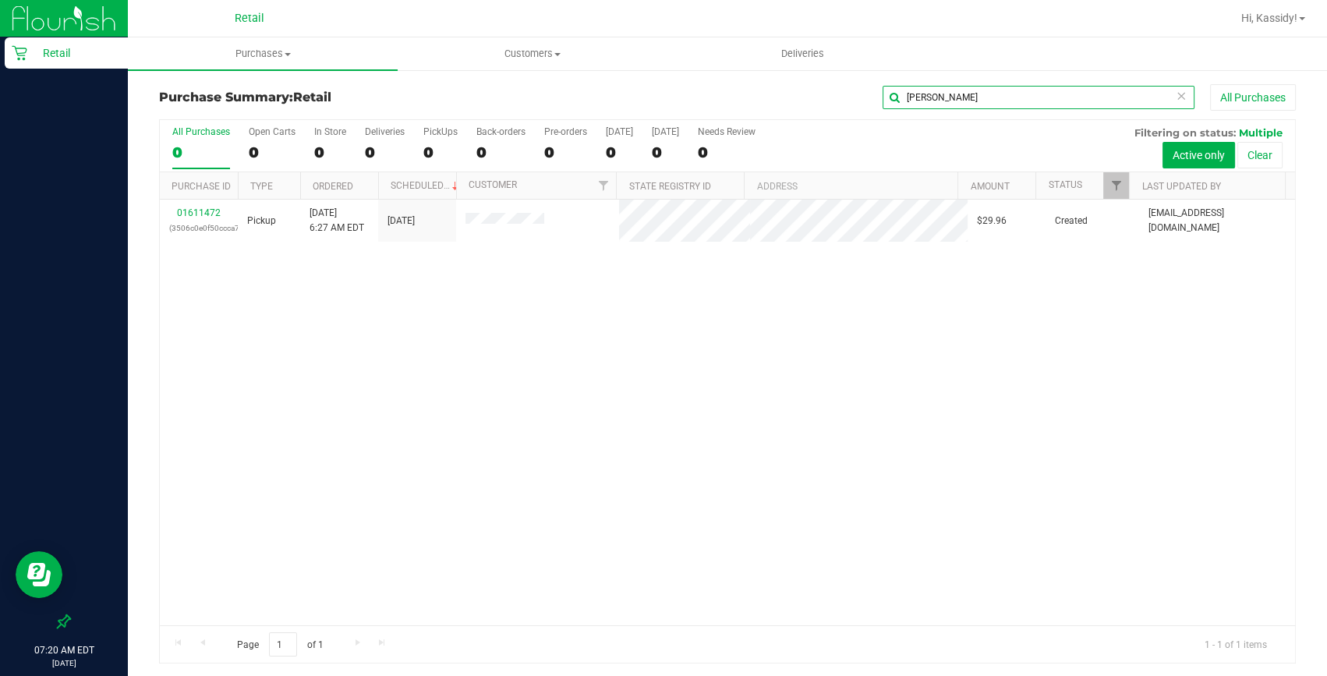
type input "alex"
click at [201, 211] on link "01611472" at bounding box center [199, 212] width 44 height 11
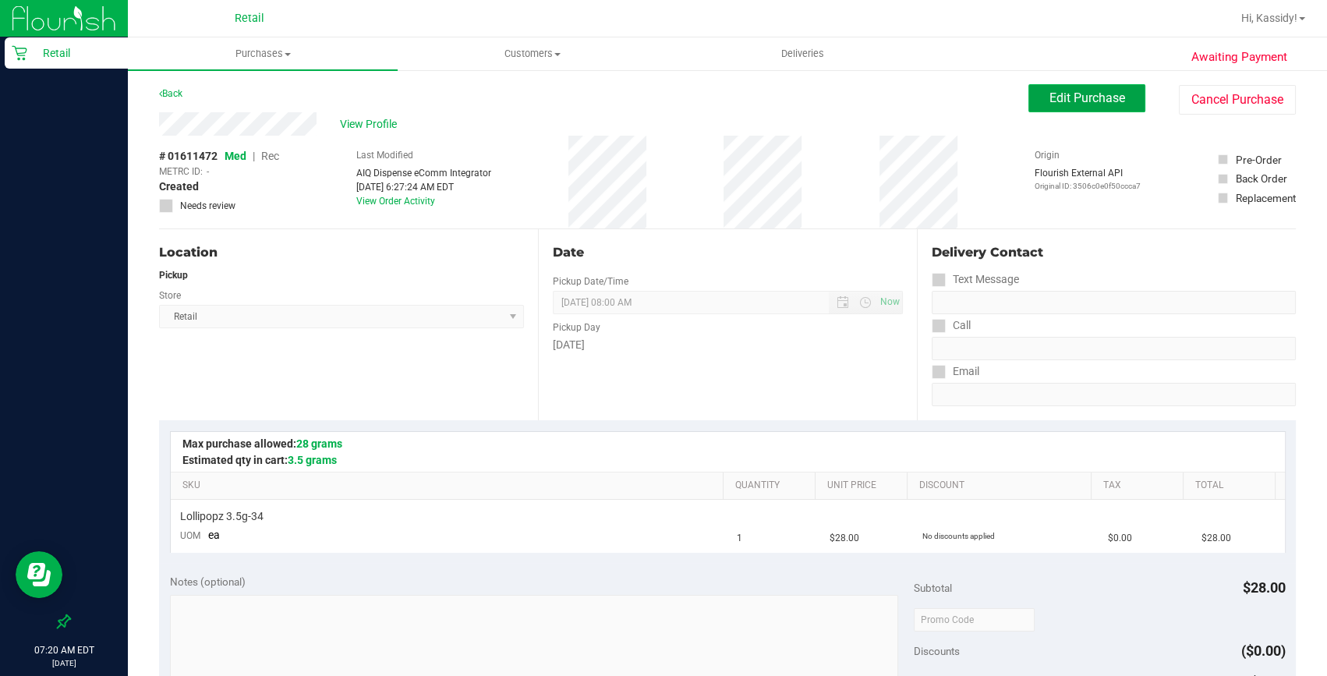
click at [1071, 98] on span "Edit Purchase" at bounding box center [1088, 97] width 76 height 15
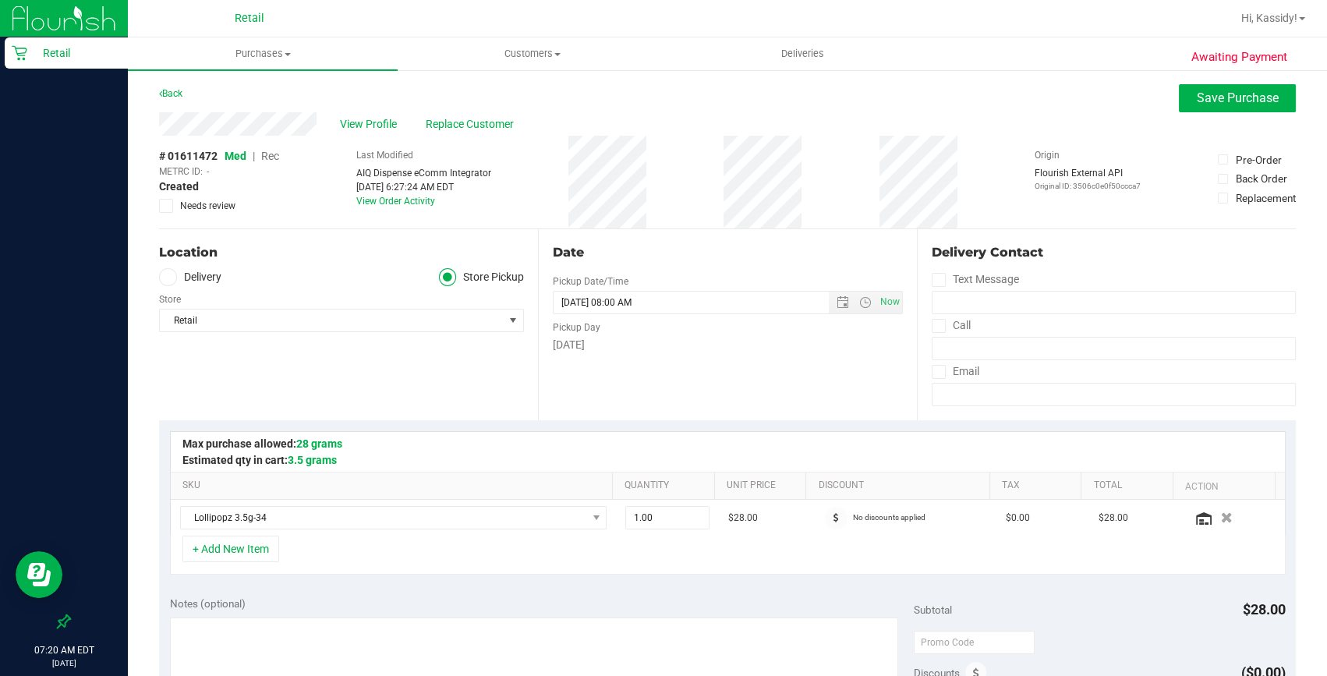
click at [270, 156] on span "Rec" at bounding box center [270, 156] width 18 height 12
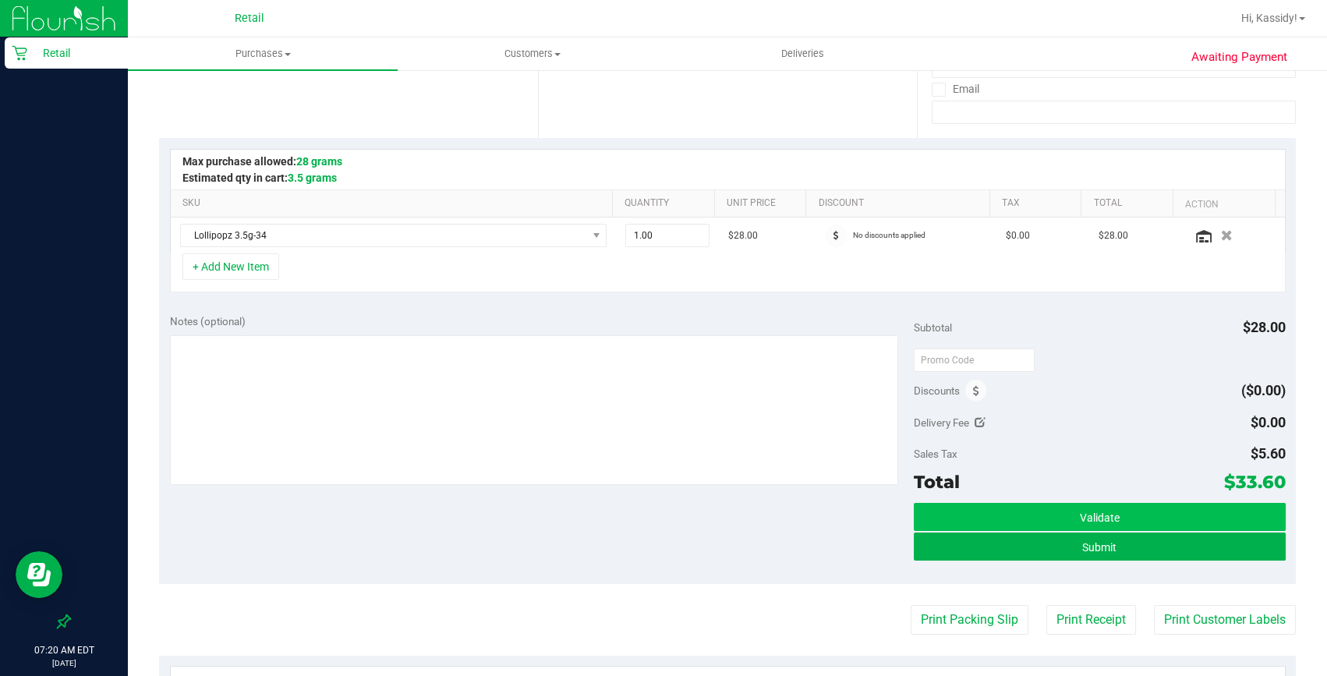
scroll to position [283, 0]
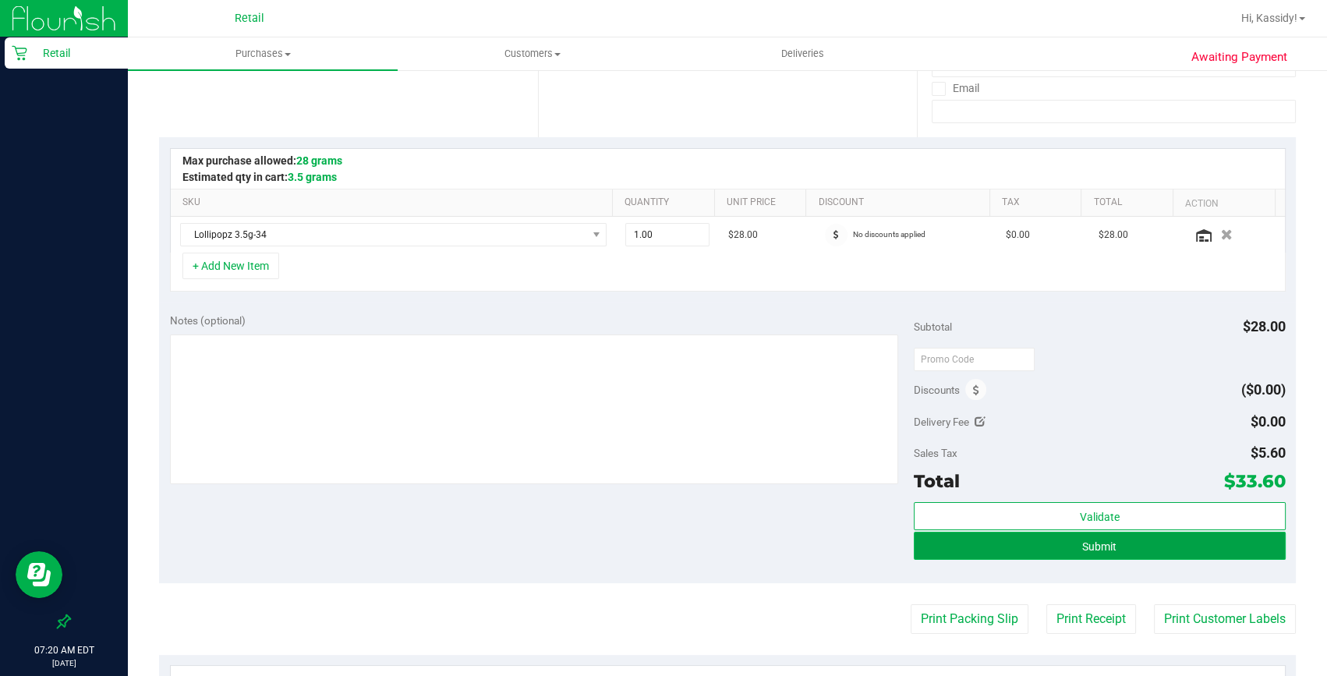
click at [1014, 550] on button "Submit" at bounding box center [1100, 546] width 372 height 28
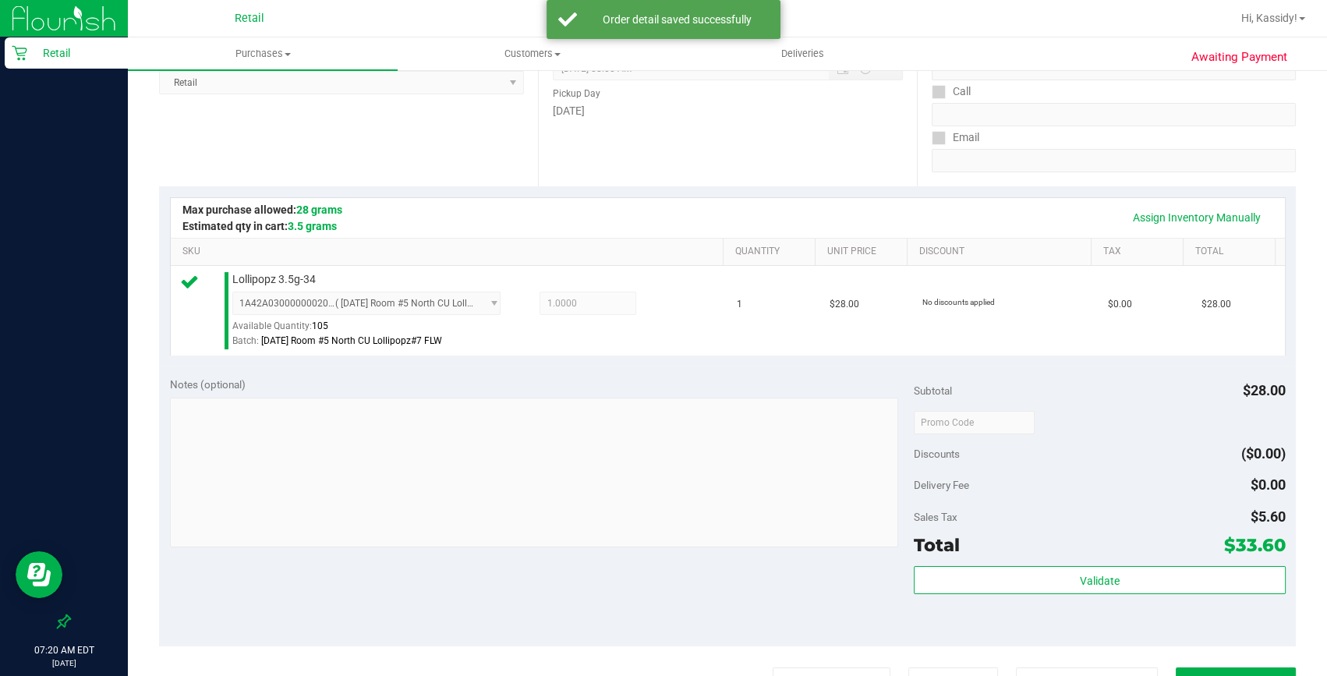
scroll to position [425, 0]
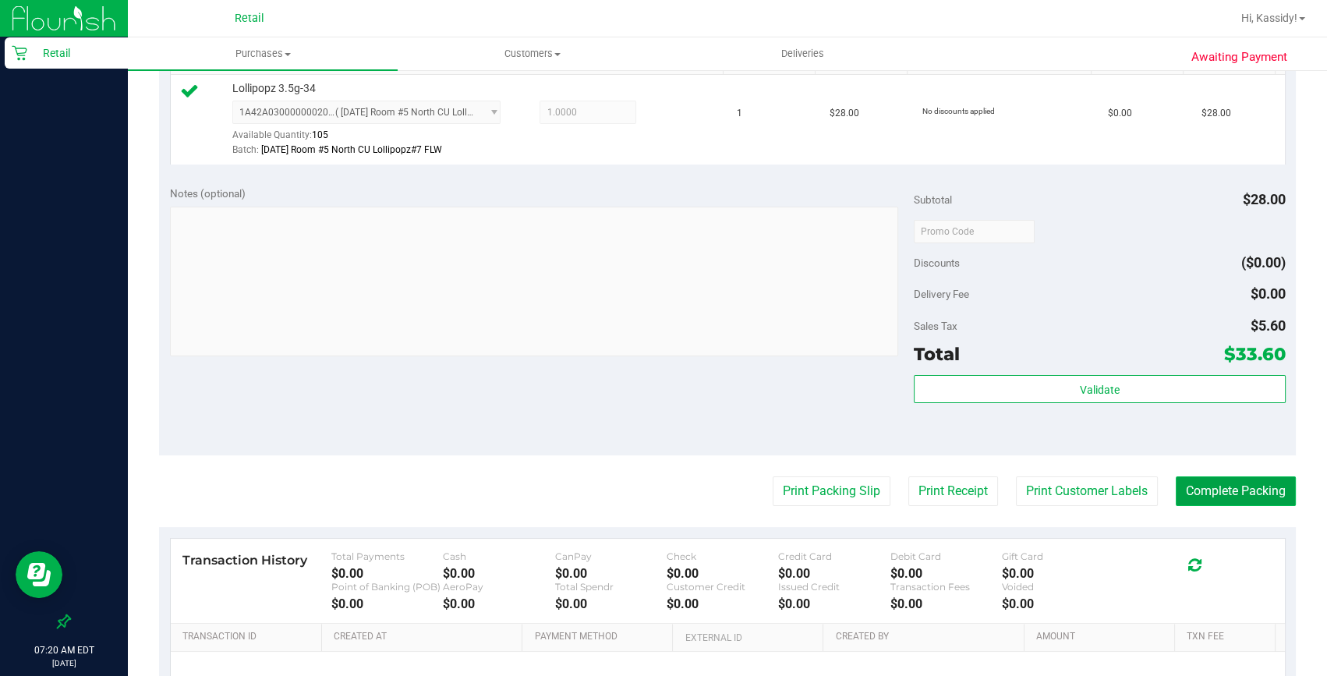
click at [1184, 495] on button "Complete Packing" at bounding box center [1236, 491] width 120 height 30
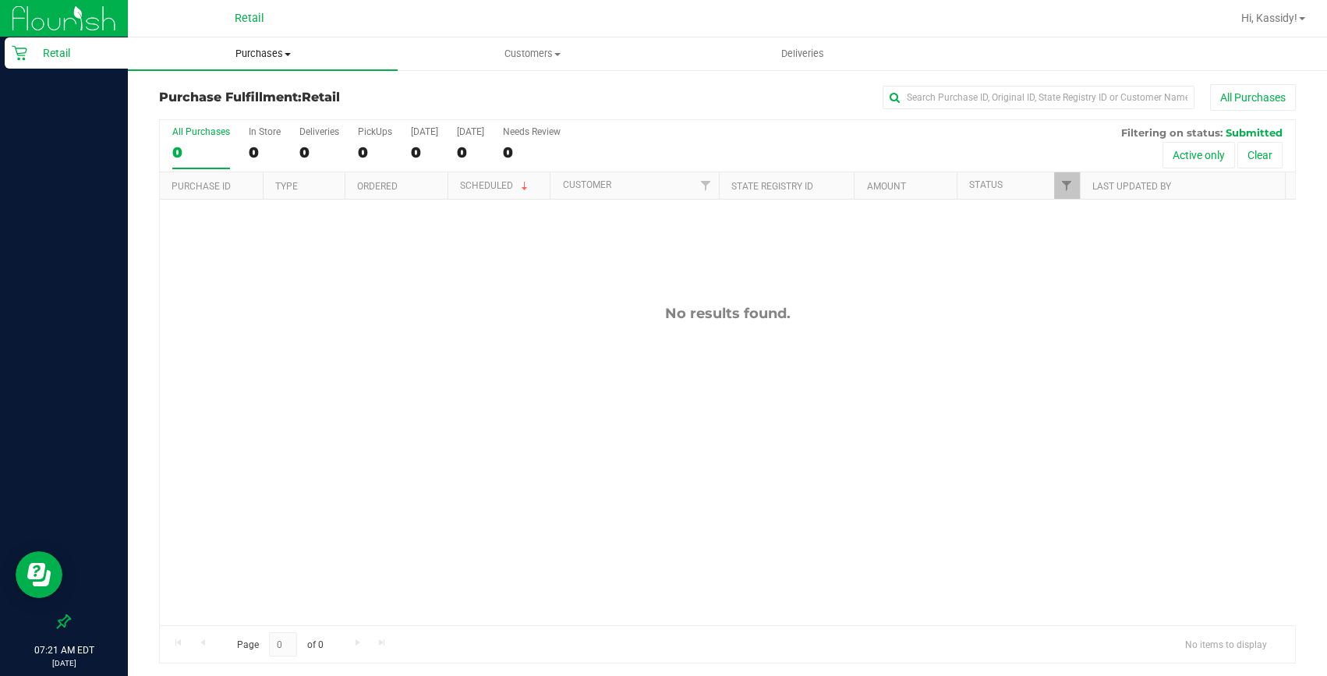
click at [244, 51] on span "Purchases" at bounding box center [263, 54] width 270 height 14
click at [218, 95] on span "Summary of purchases" at bounding box center [208, 93] width 160 height 13
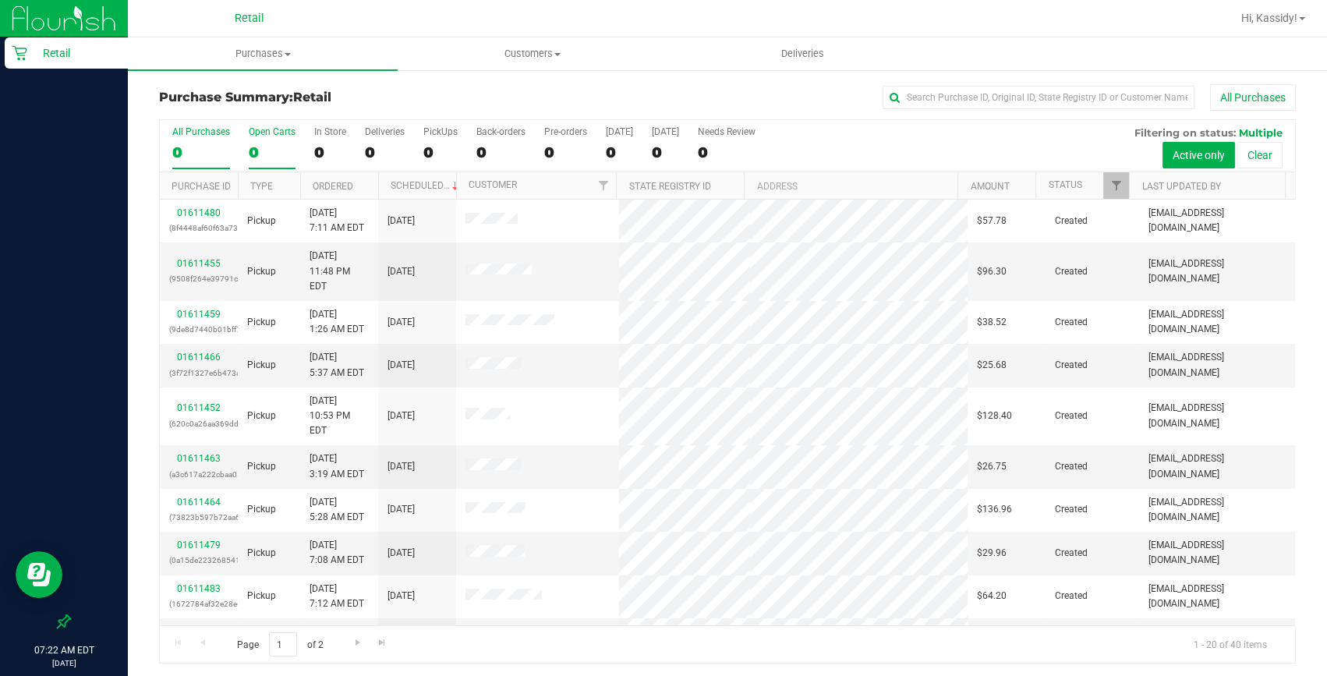
click at [255, 141] on label "Open Carts 0" at bounding box center [272, 147] width 47 height 43
click at [0, 0] on input "Open Carts 0" at bounding box center [0, 0] width 0 height 0
click at [1046, 87] on input "text" at bounding box center [1039, 97] width 312 height 23
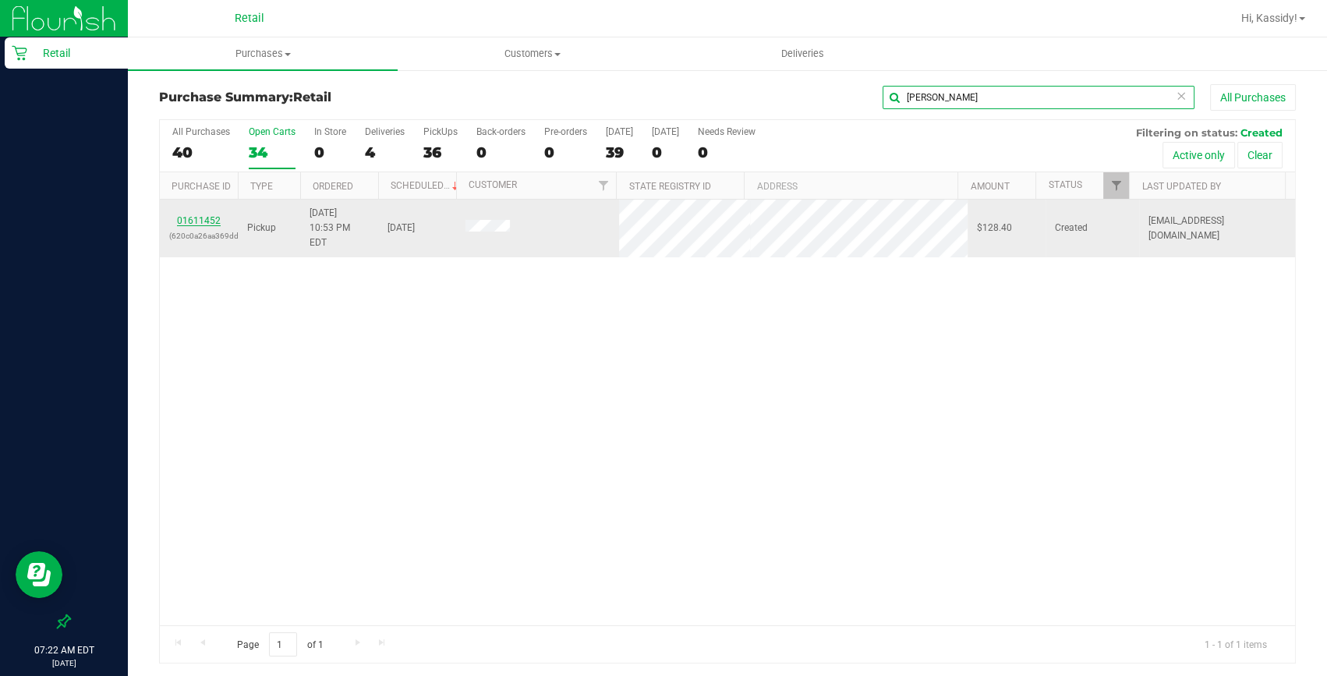
type input "tim"
click at [211, 215] on link "01611452" at bounding box center [199, 220] width 44 height 11
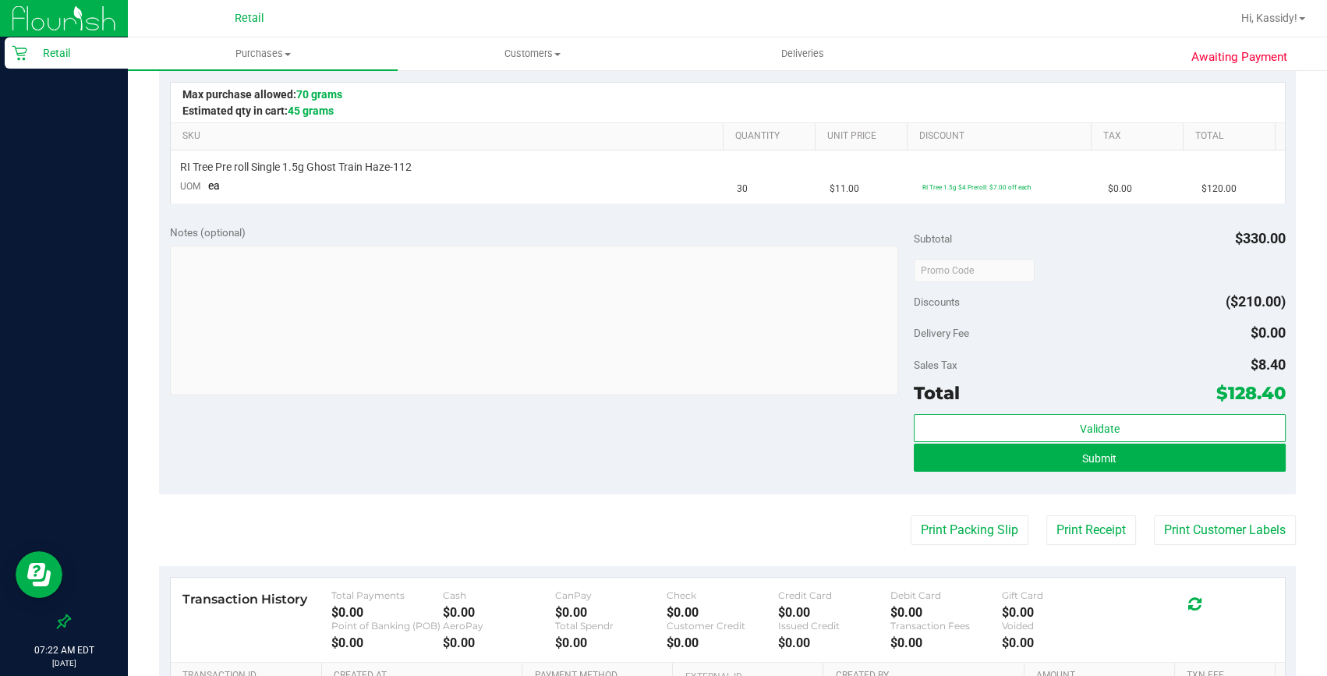
scroll to position [354, 0]
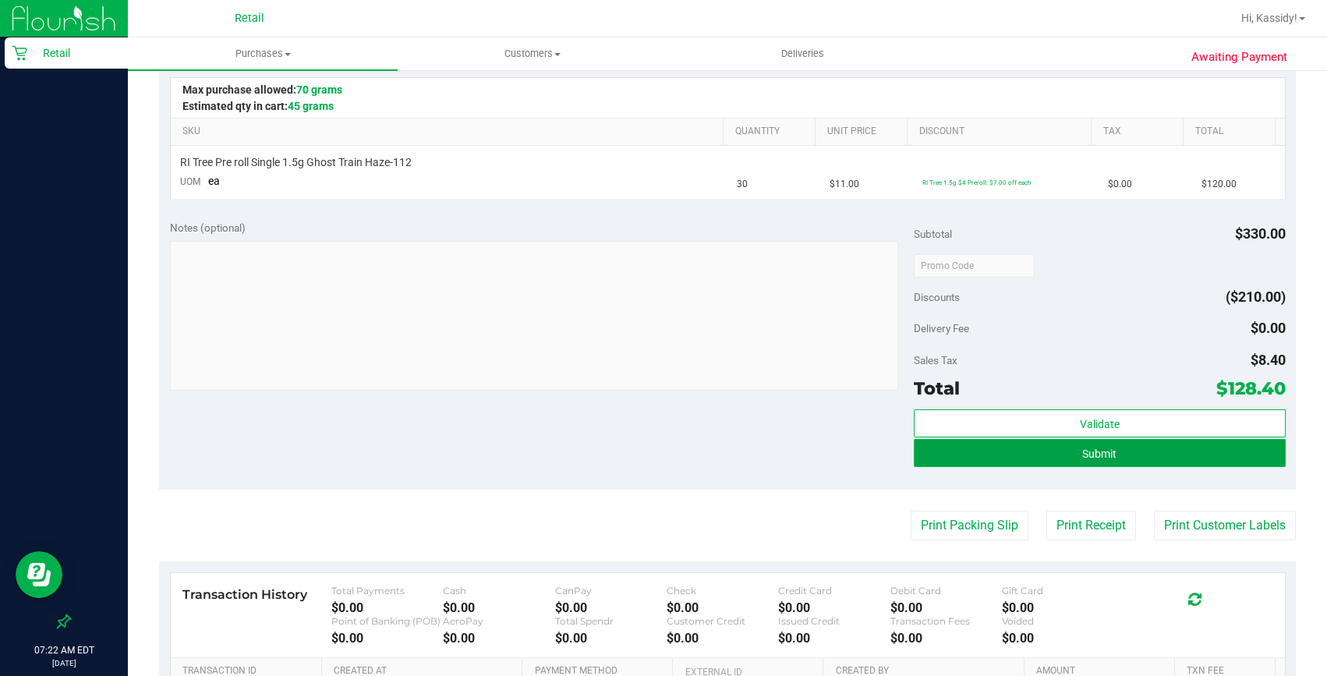
click at [1073, 459] on button "Submit" at bounding box center [1100, 453] width 372 height 28
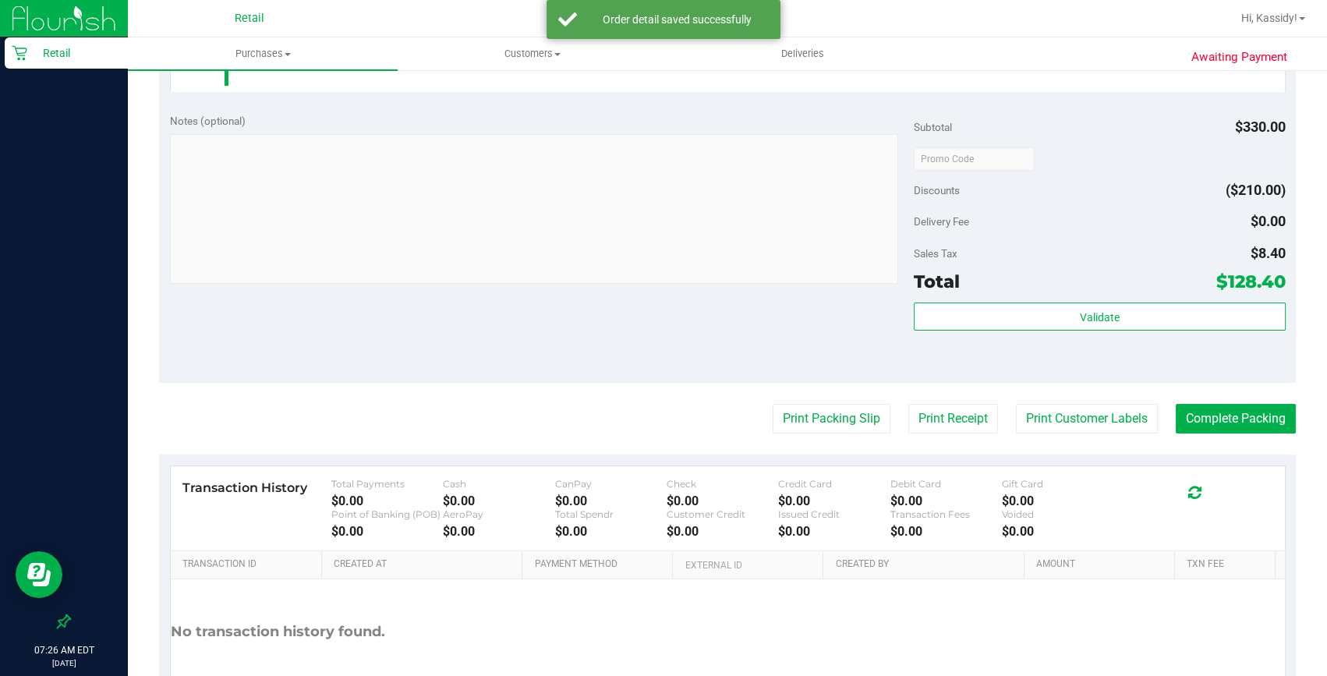
scroll to position [496, 0]
click at [1177, 427] on button "Complete Packing" at bounding box center [1236, 417] width 120 height 30
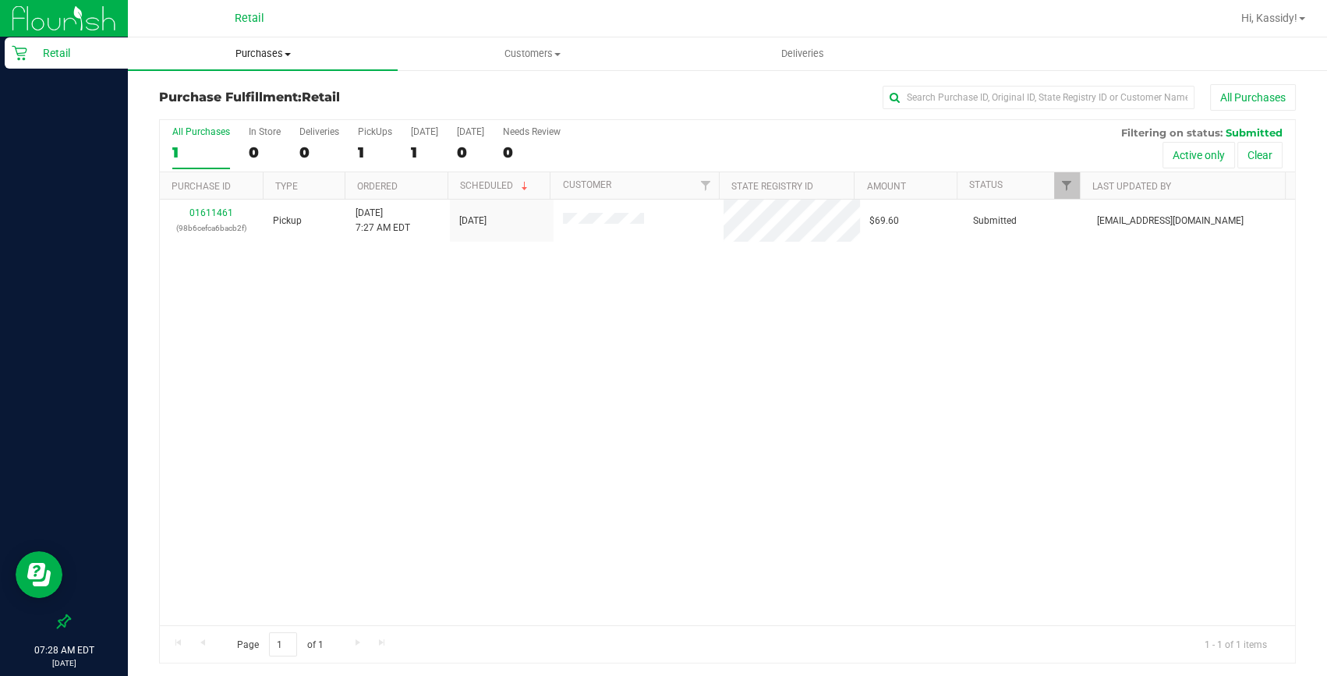
click at [247, 38] on uib-tab-heading "Purchases Summary of purchases Fulfillment All purchases" at bounding box center [263, 53] width 270 height 33
click at [236, 90] on span "Summary of purchases" at bounding box center [208, 93] width 160 height 13
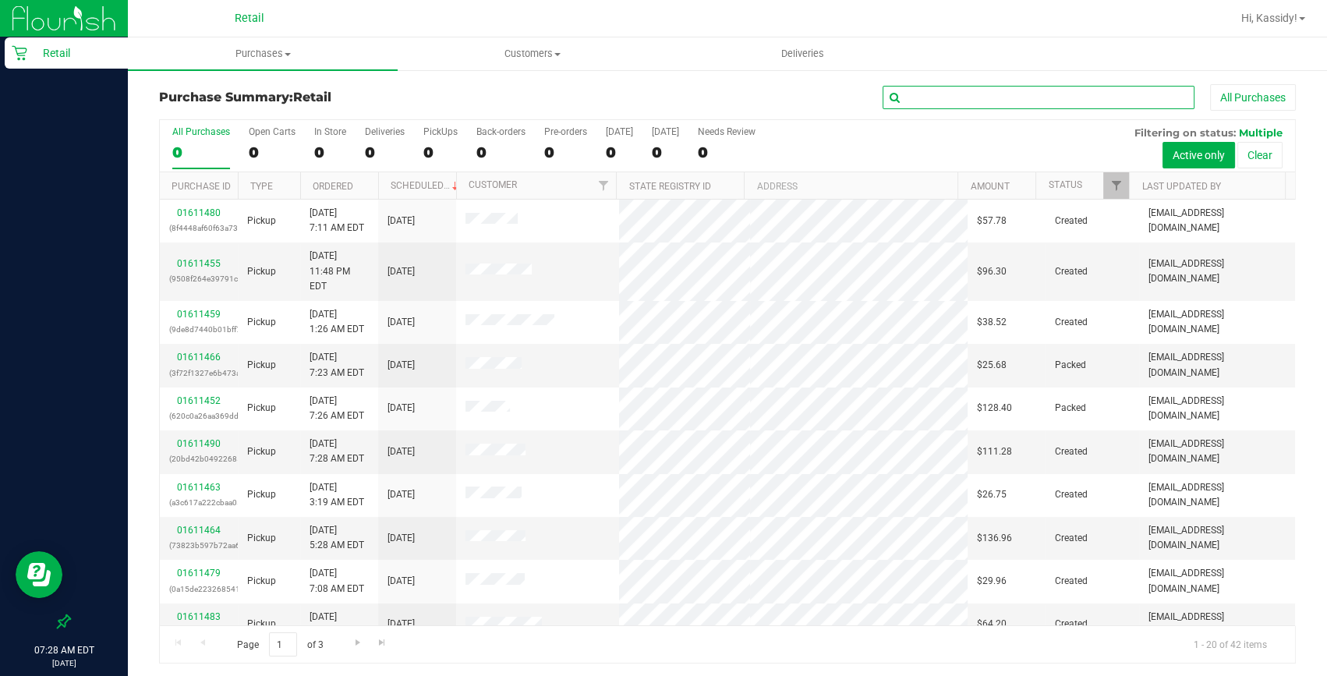
click at [966, 102] on input "text" at bounding box center [1039, 97] width 312 height 23
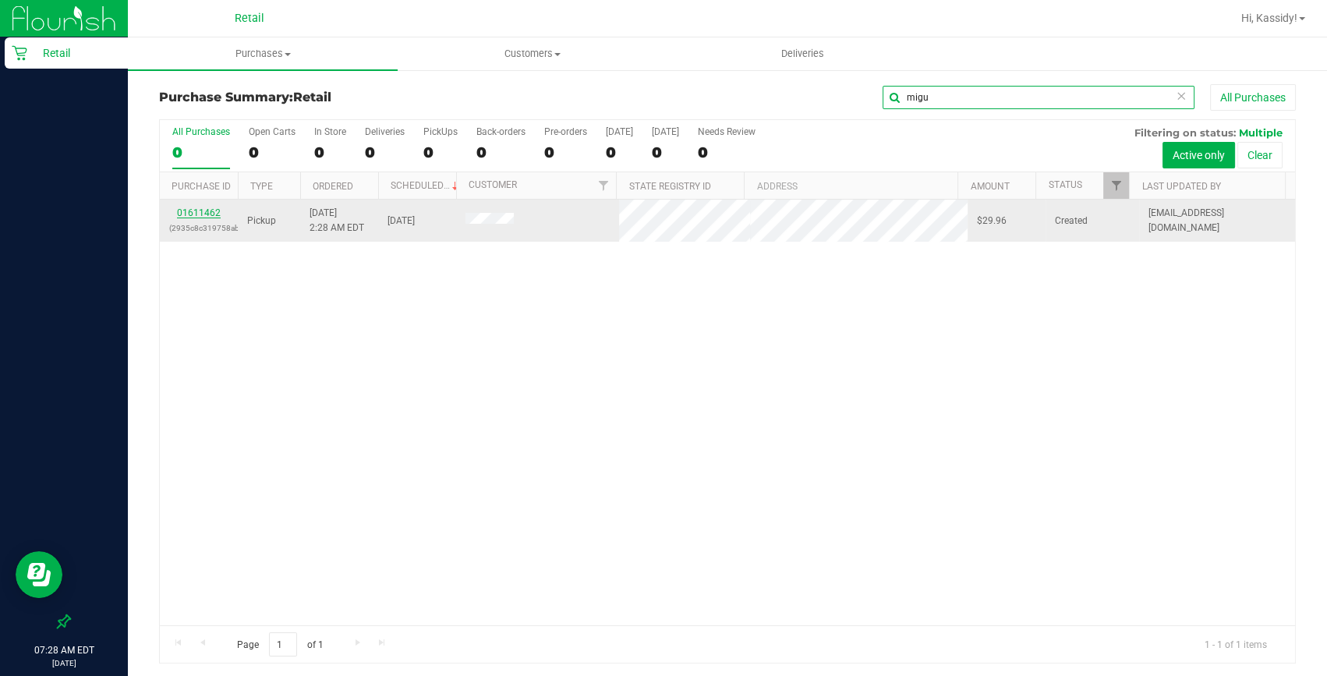
type input "migu"
click at [204, 213] on link "01611462" at bounding box center [199, 212] width 44 height 11
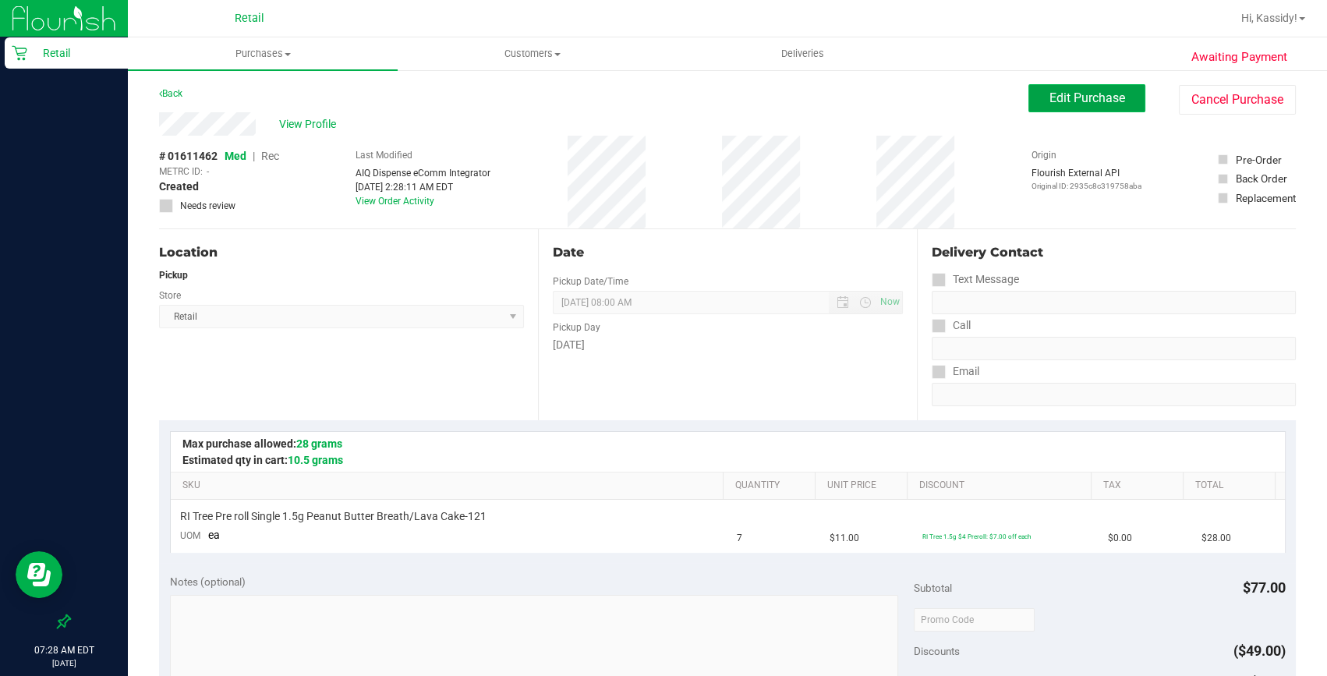
click at [1108, 104] on span "Edit Purchase" at bounding box center [1088, 97] width 76 height 15
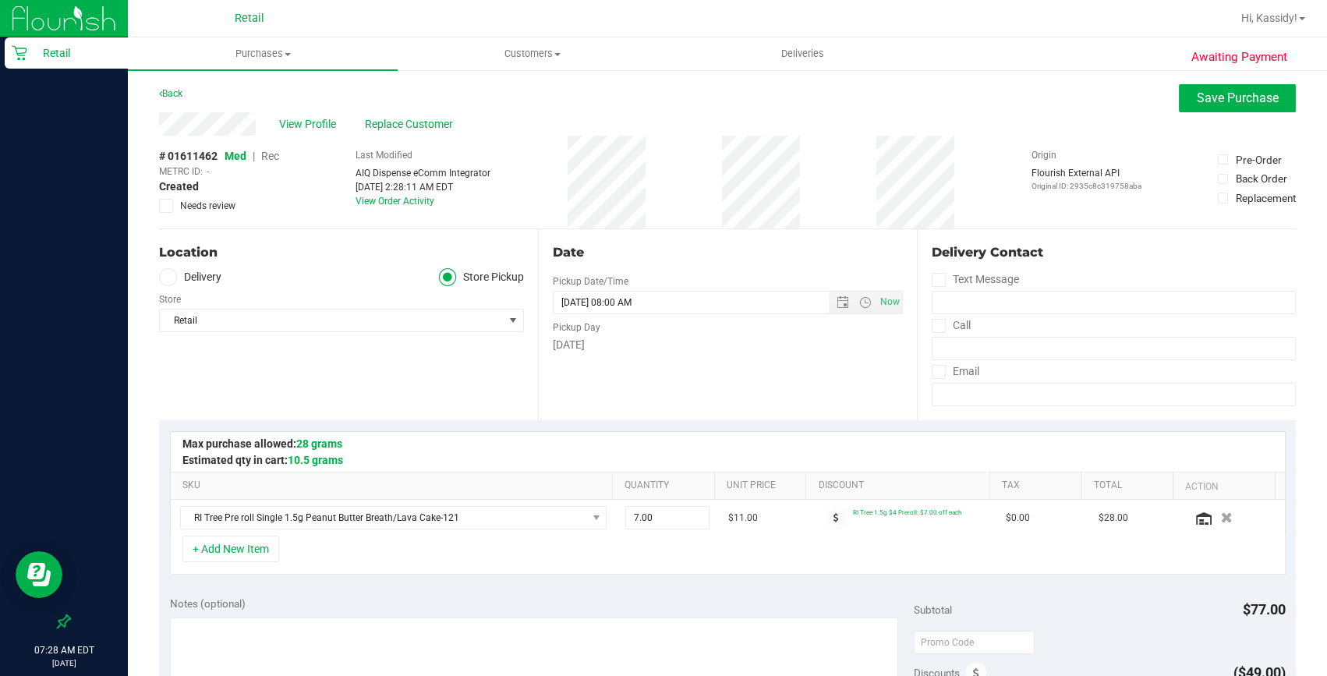
click at [273, 158] on span "Rec" at bounding box center [270, 156] width 18 height 12
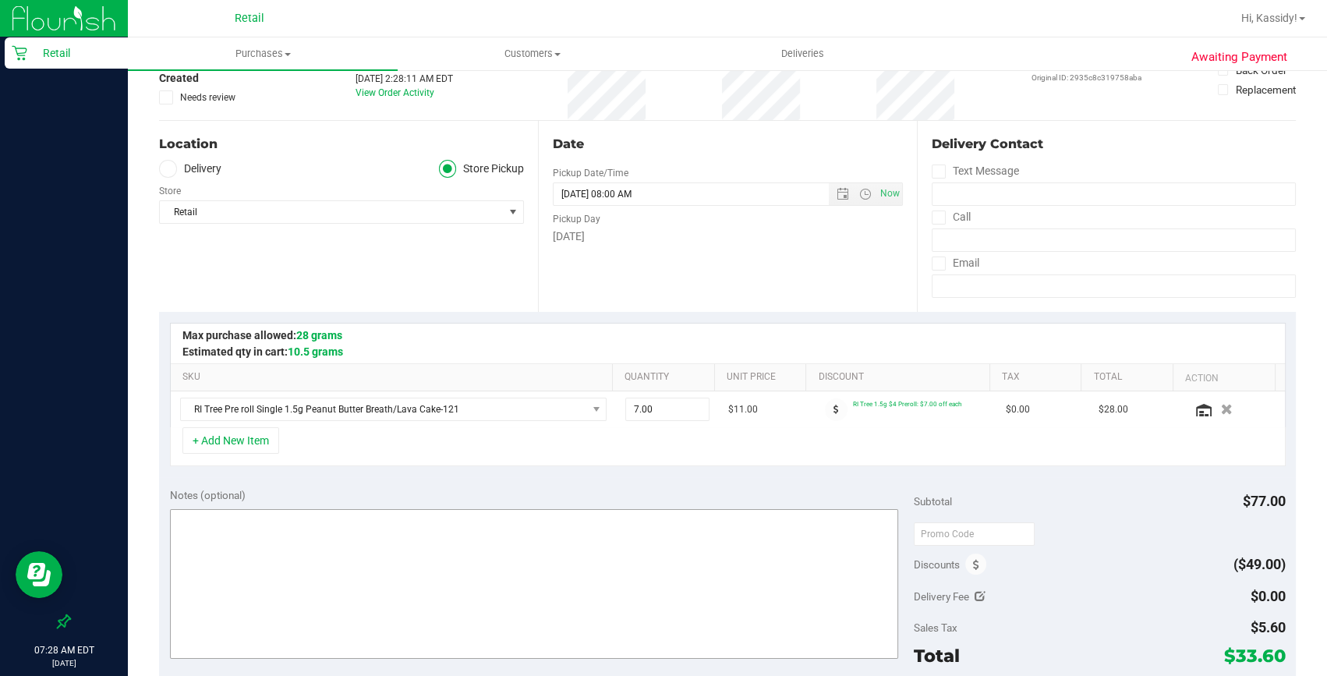
scroll to position [283, 0]
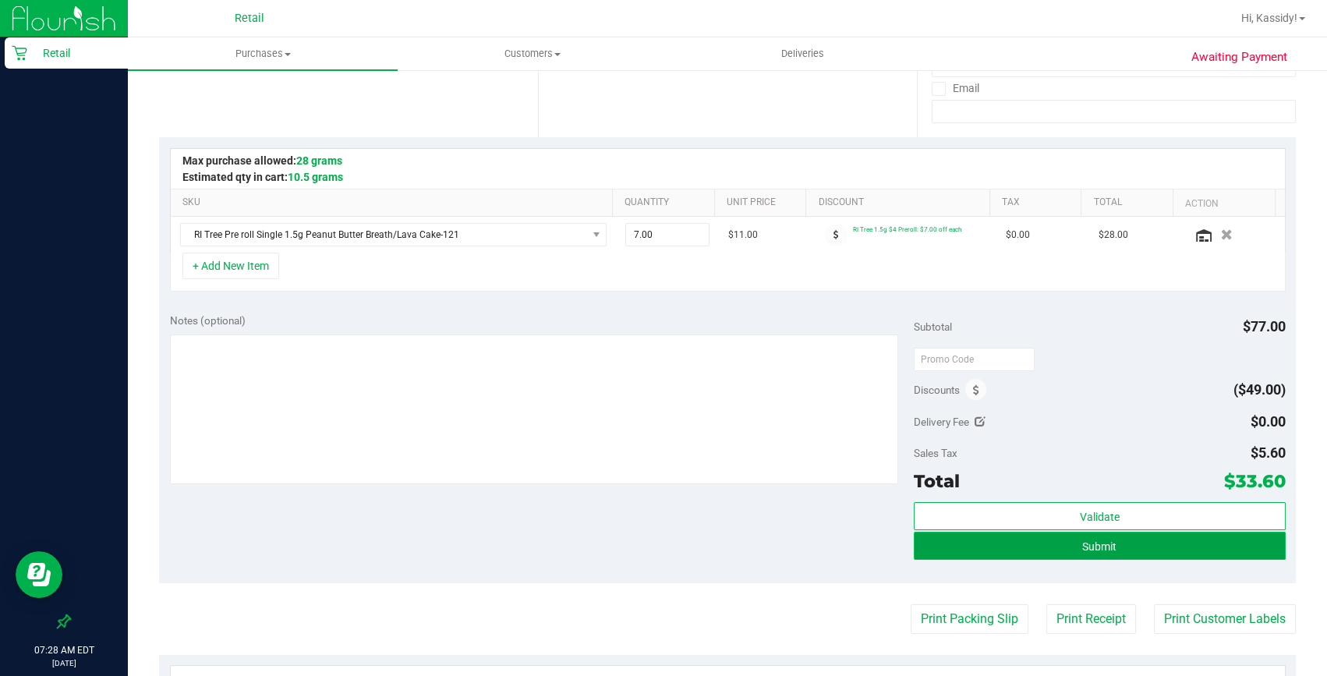
click at [1011, 536] on button "Submit" at bounding box center [1100, 546] width 372 height 28
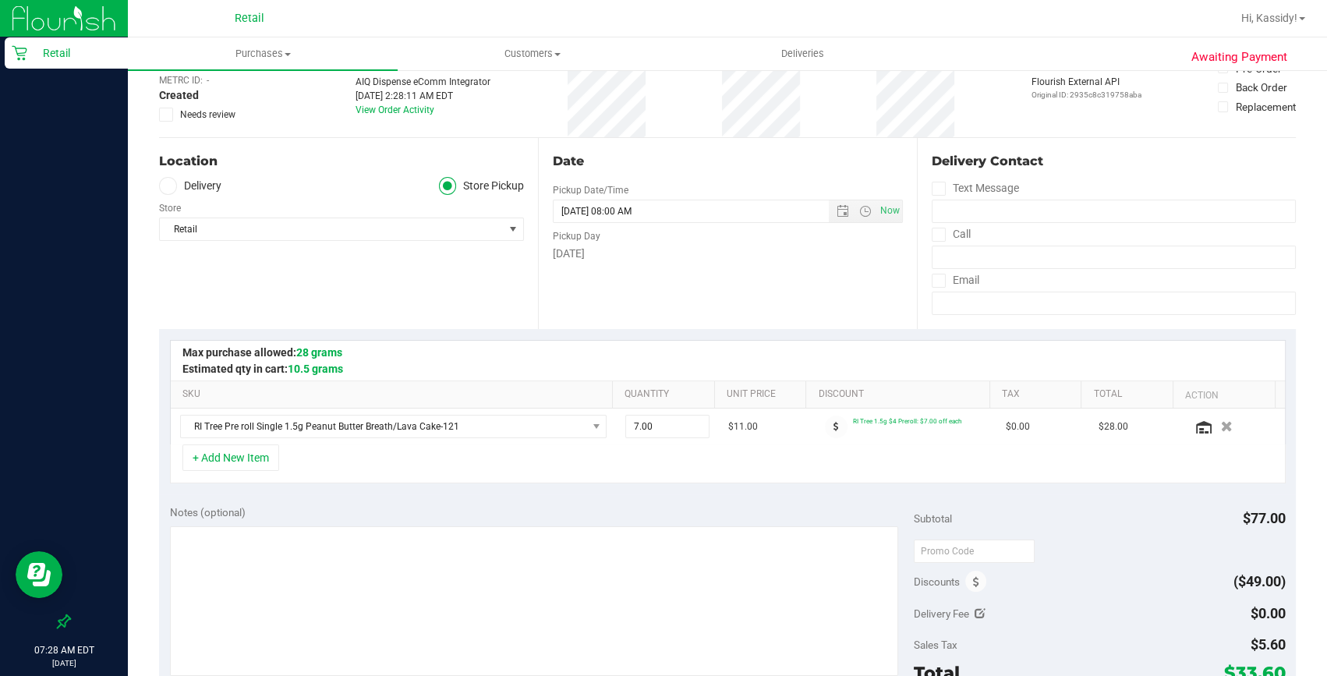
scroll to position [70, 0]
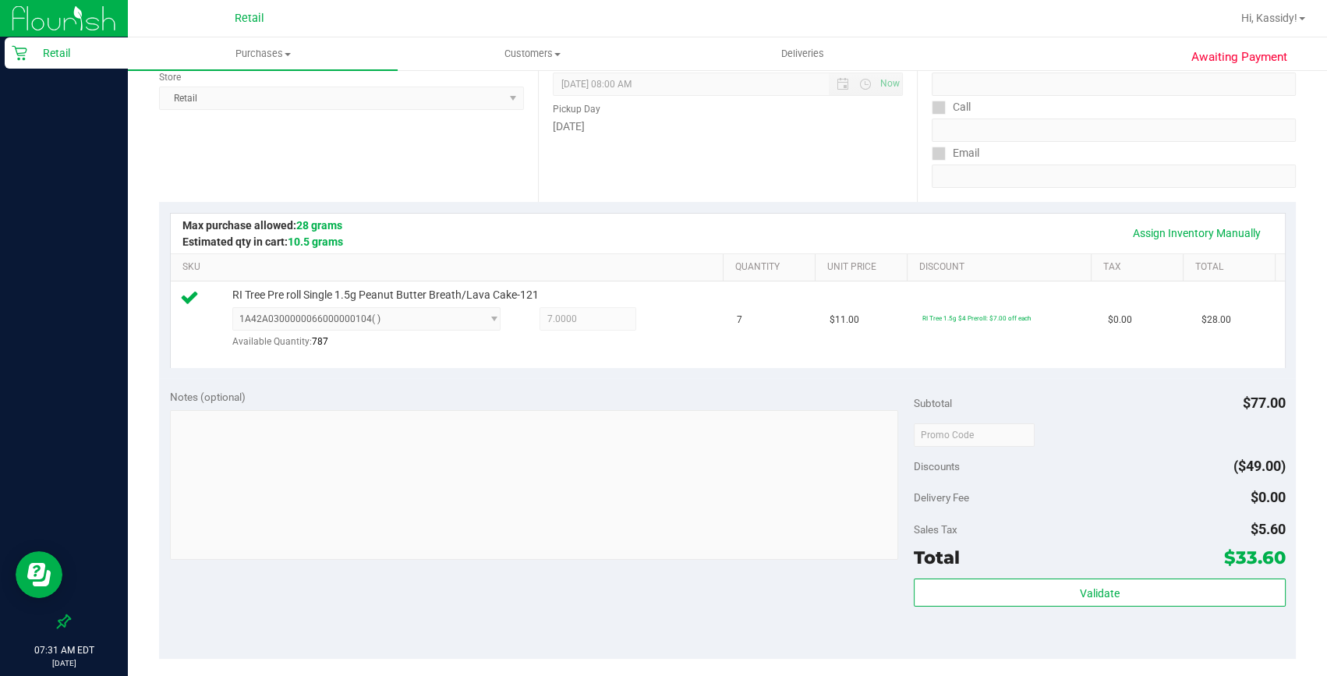
scroll to position [283, 0]
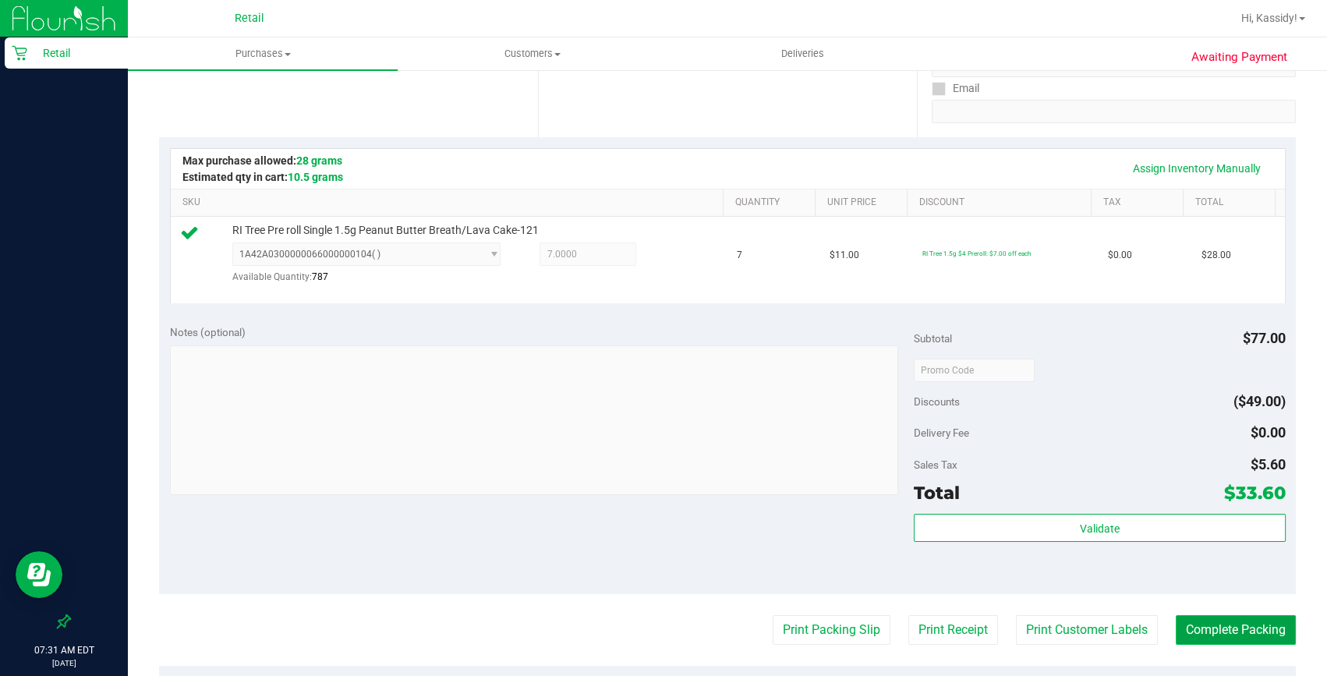
click at [1236, 619] on button "Complete Packing" at bounding box center [1236, 630] width 120 height 30
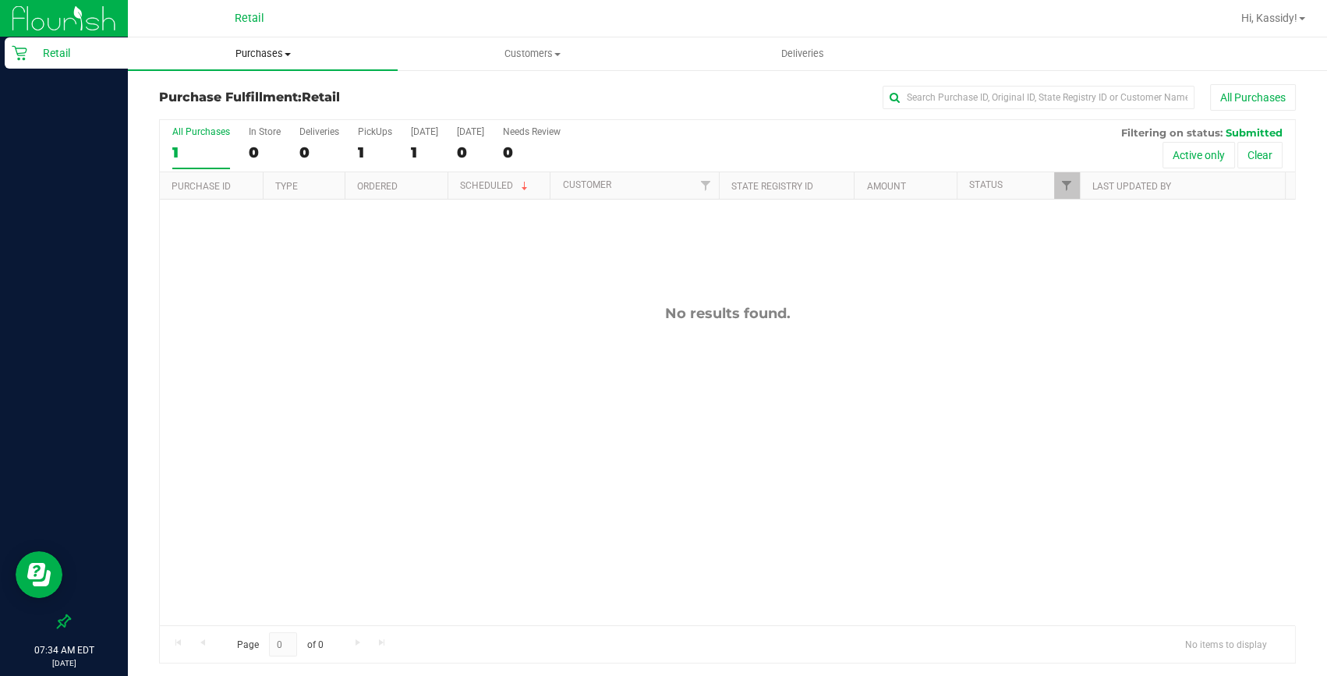
click at [238, 54] on span "Purchases" at bounding box center [263, 54] width 270 height 14
click at [242, 90] on span "Summary of purchases" at bounding box center [208, 93] width 160 height 13
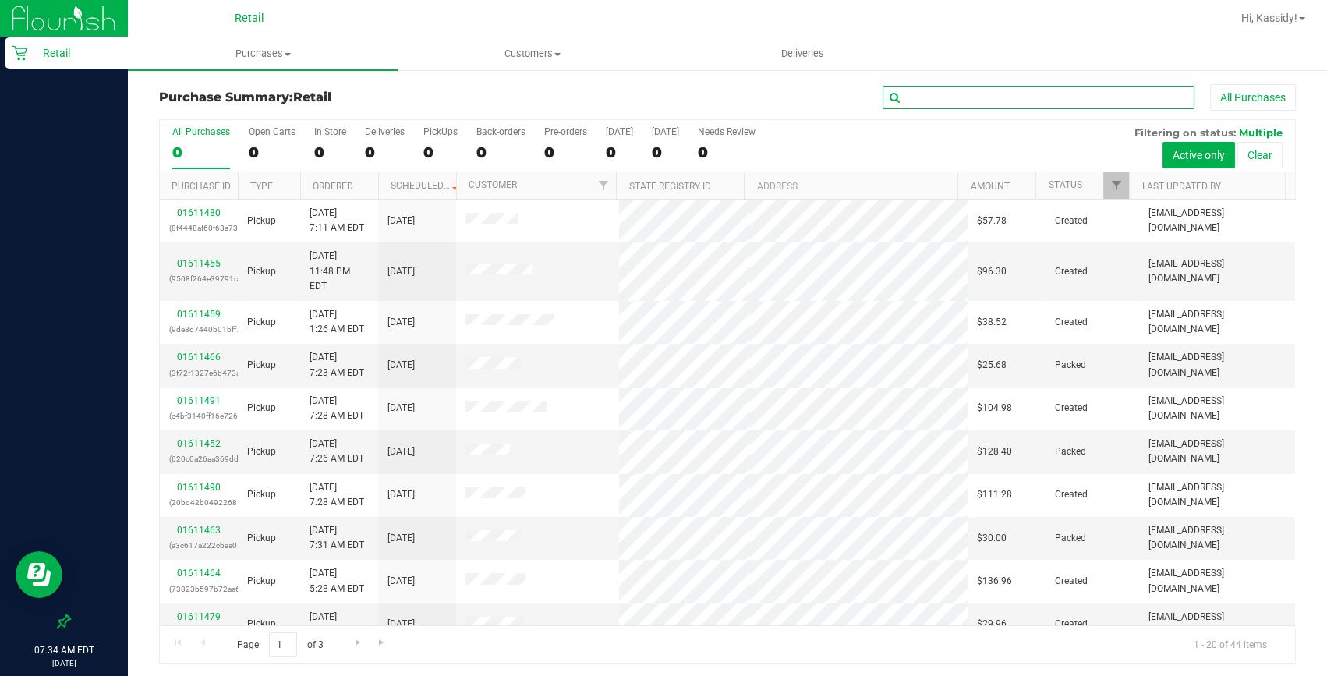
click at [1010, 94] on input "text" at bounding box center [1039, 97] width 312 height 23
click at [922, 93] on input "text" at bounding box center [1039, 97] width 312 height 23
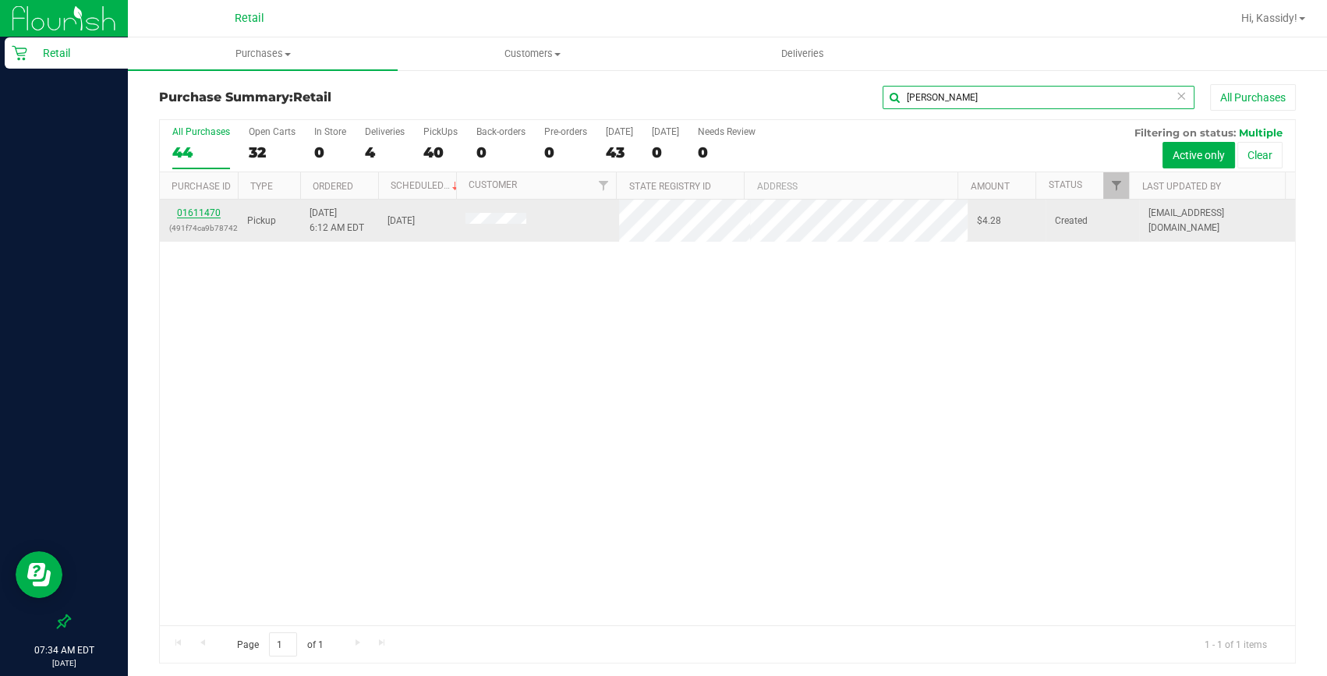
type input "claud"
click at [211, 211] on link "01611470" at bounding box center [199, 212] width 44 height 11
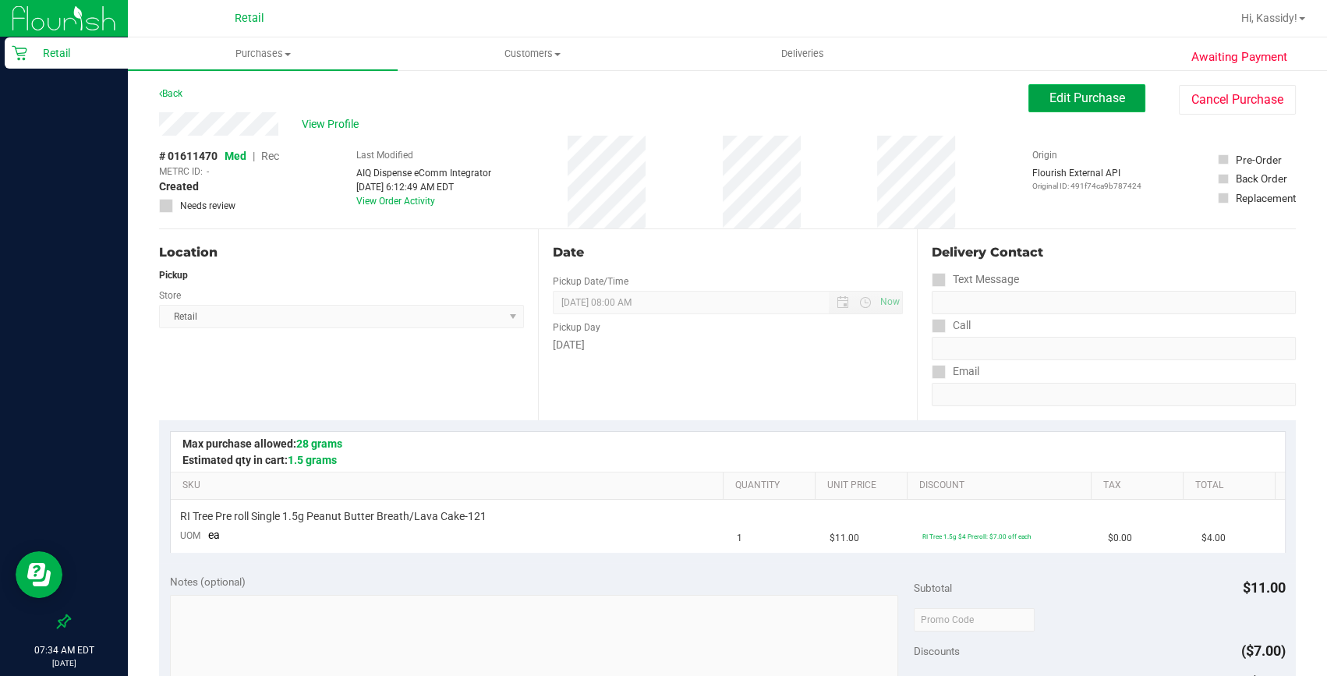
click at [1063, 88] on button "Edit Purchase" at bounding box center [1087, 98] width 117 height 28
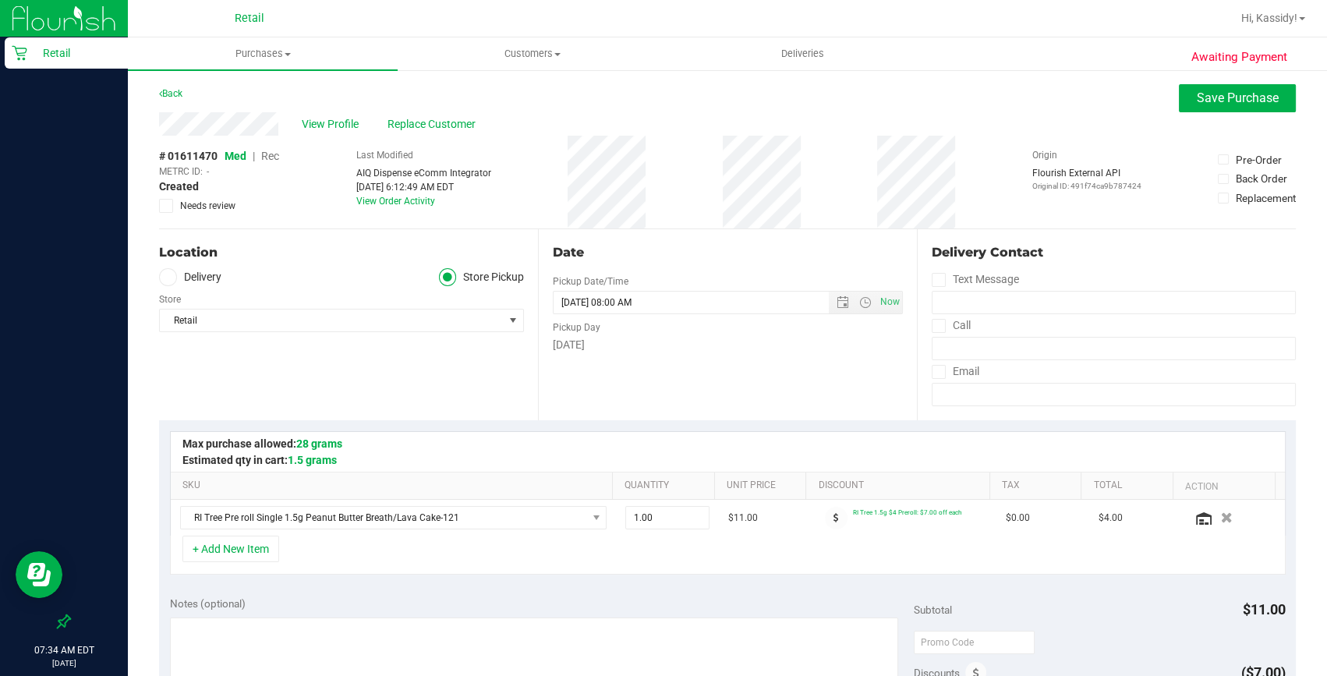
click at [262, 158] on span "Med | Rec" at bounding box center [252, 156] width 55 height 12
click at [267, 160] on span "Rec" at bounding box center [270, 156] width 18 height 12
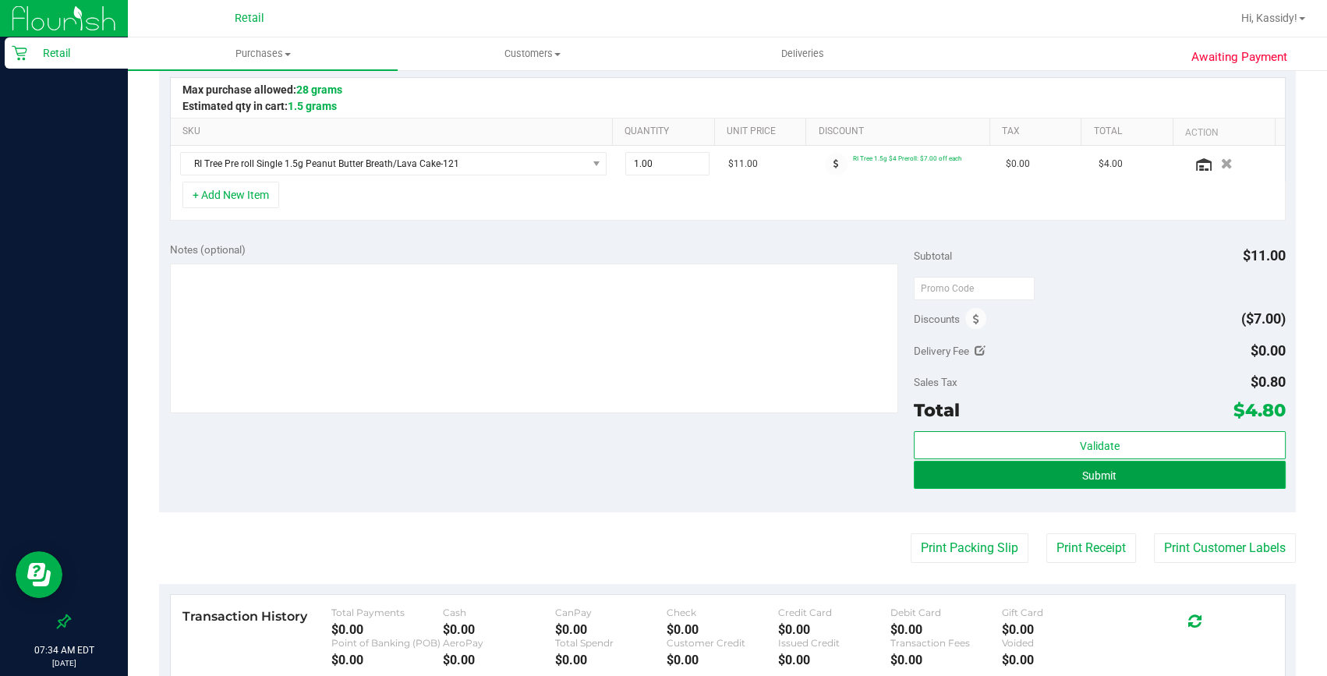
click at [1099, 476] on span "Submit" at bounding box center [1099, 475] width 34 height 12
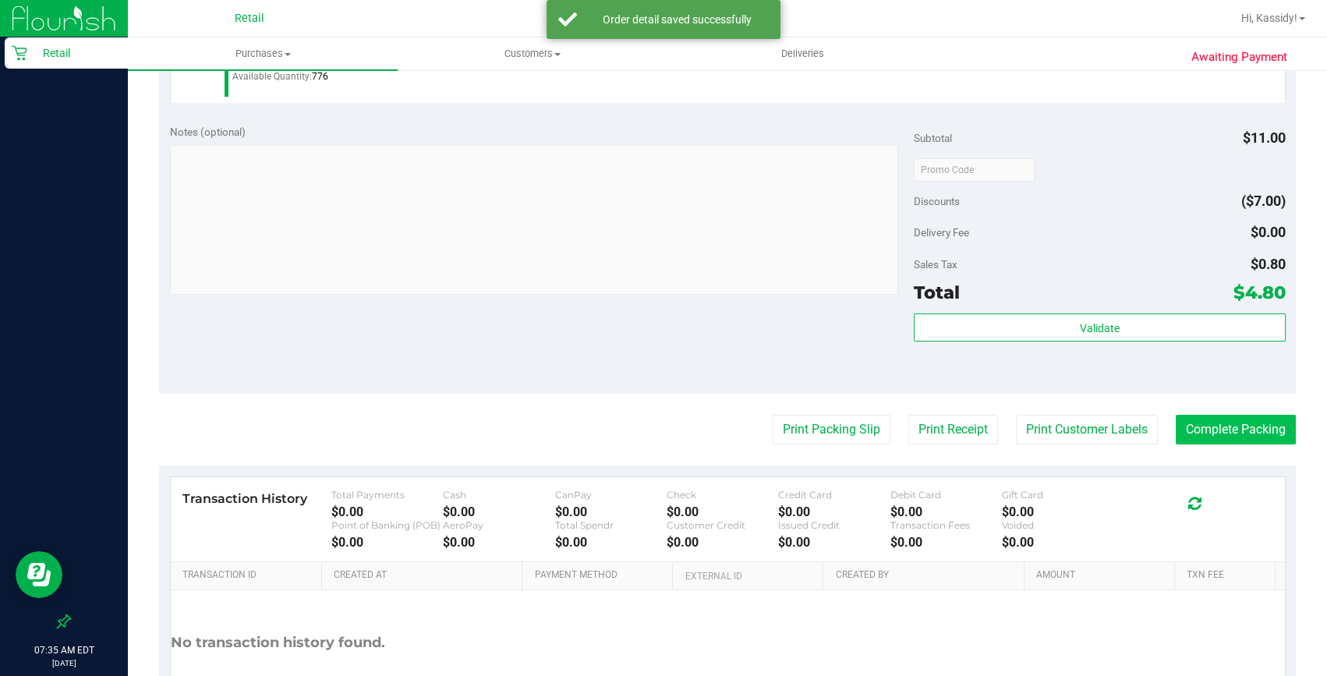
scroll to position [496, 0]
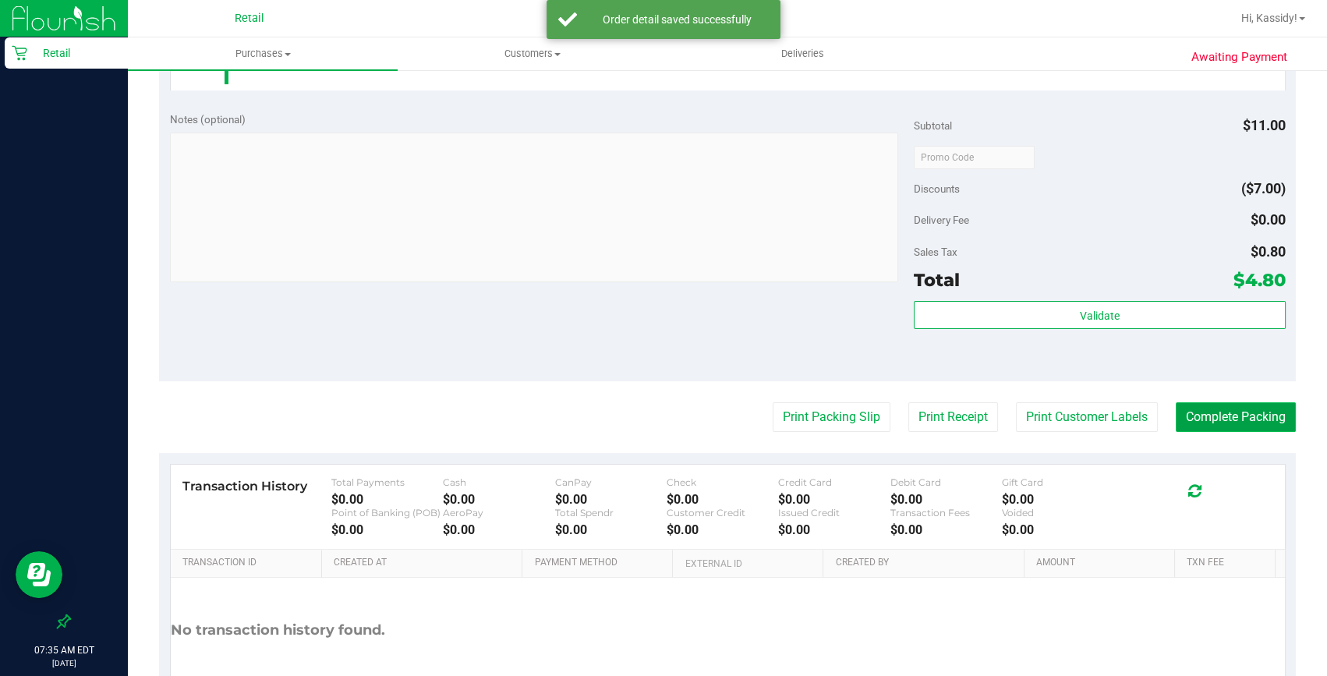
click at [1185, 411] on button "Complete Packing" at bounding box center [1236, 417] width 120 height 30
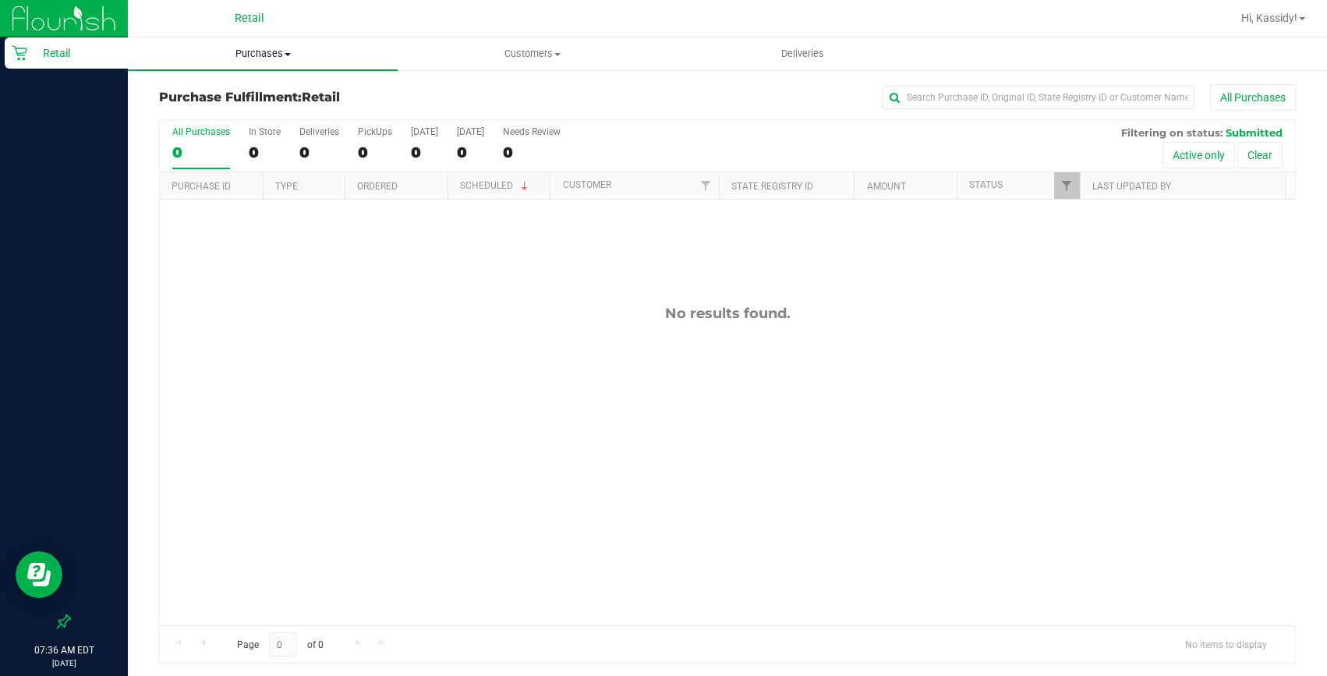
click at [227, 48] on span "Purchases" at bounding box center [263, 54] width 270 height 14
click at [222, 90] on span "Summary of purchases" at bounding box center [208, 93] width 160 height 13
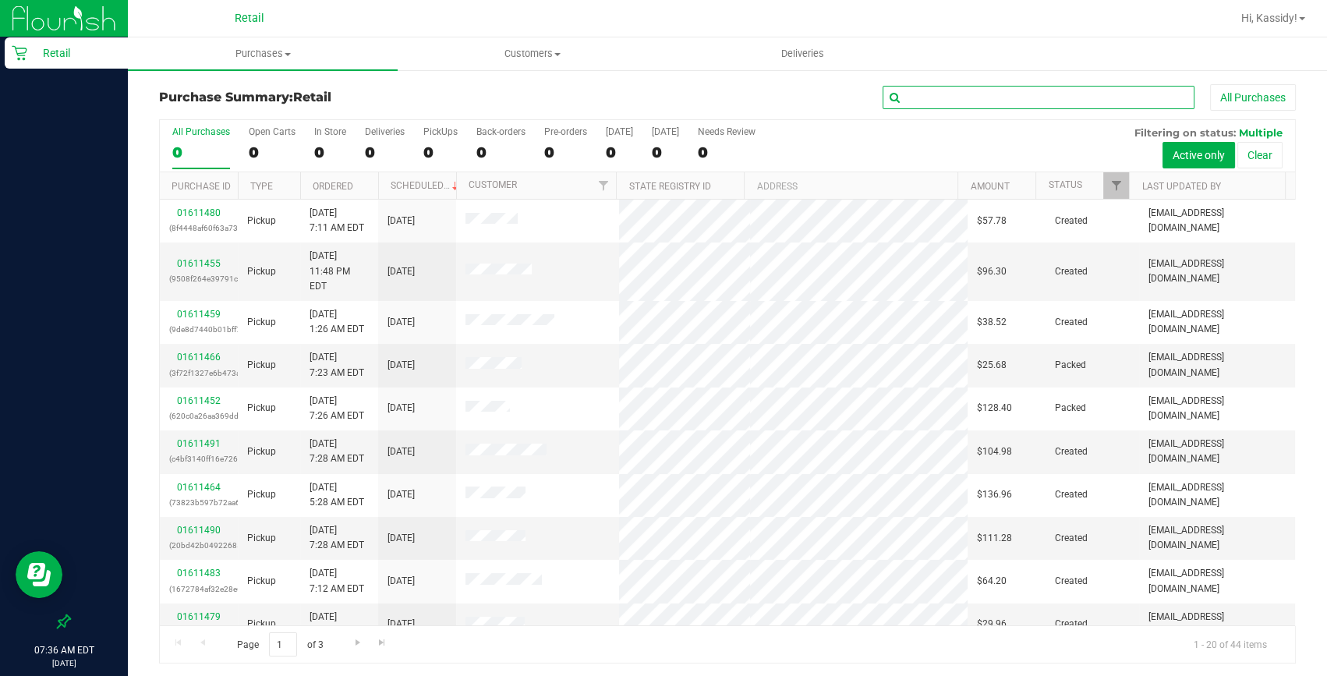
click at [1029, 93] on input "text" at bounding box center [1039, 97] width 312 height 23
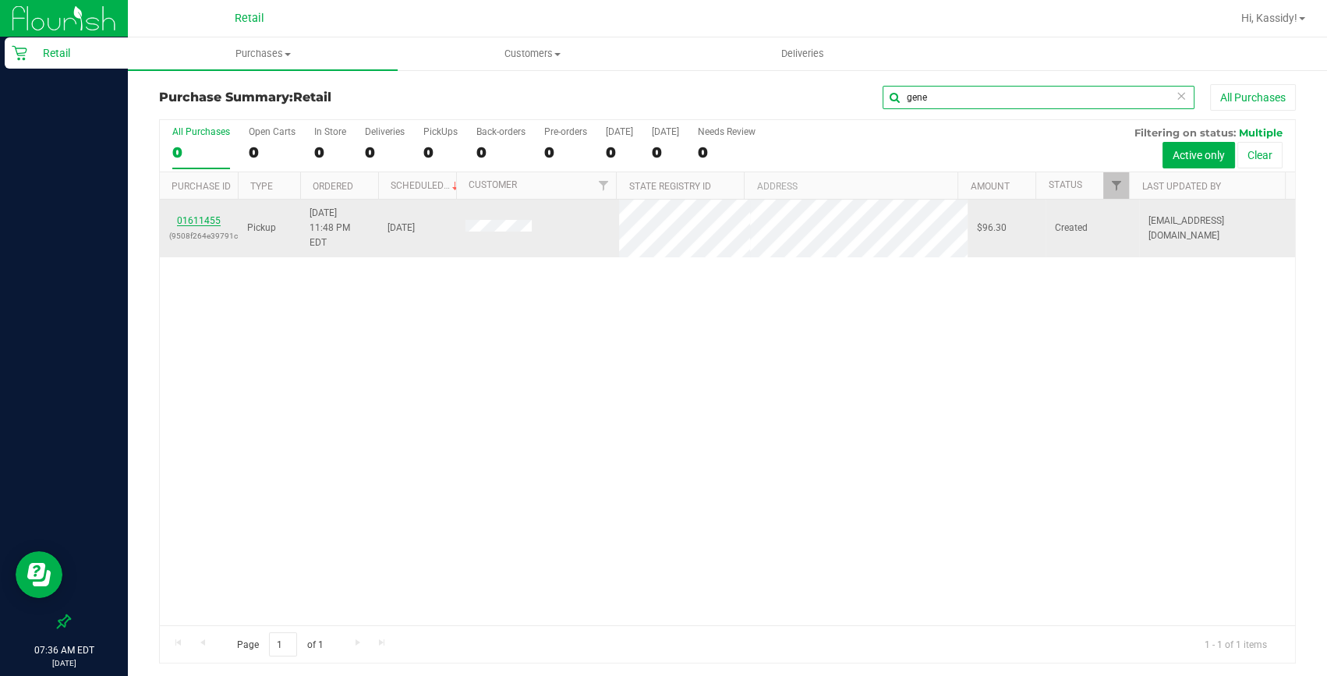
type input "gene"
click at [198, 215] on link "01611455" at bounding box center [199, 220] width 44 height 11
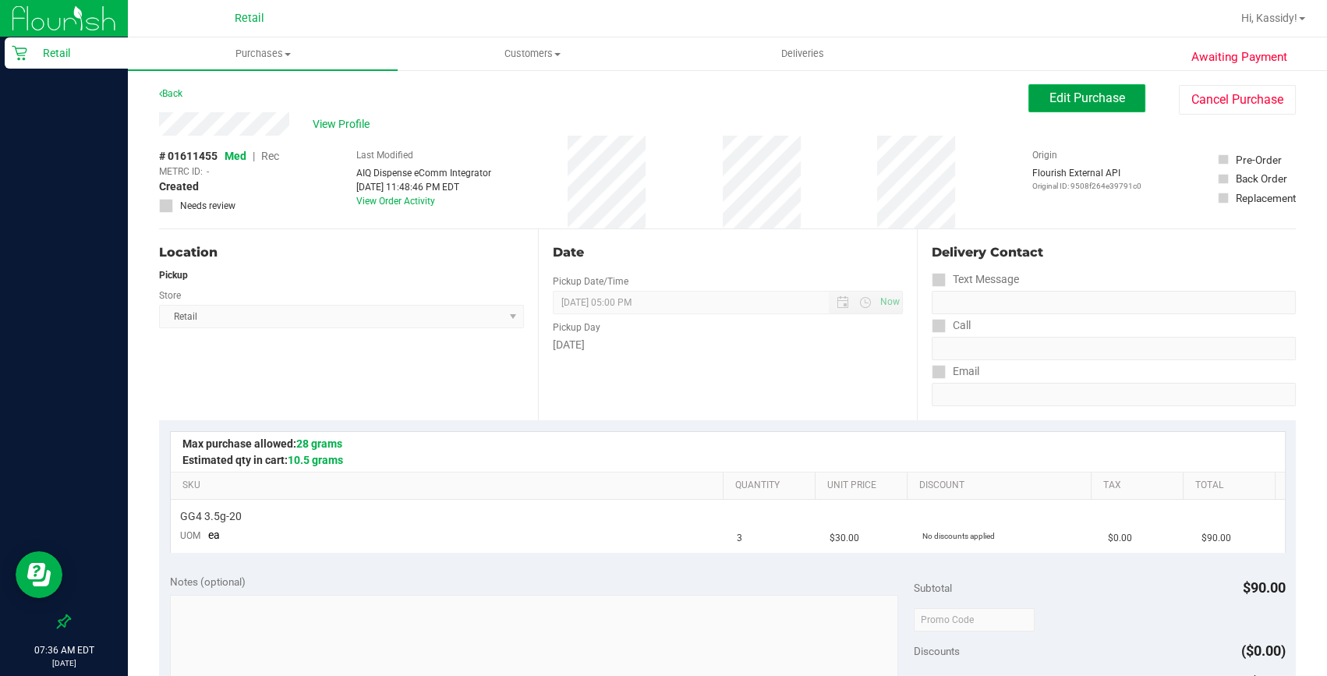
click at [1121, 99] on button "Edit Purchase" at bounding box center [1087, 98] width 117 height 28
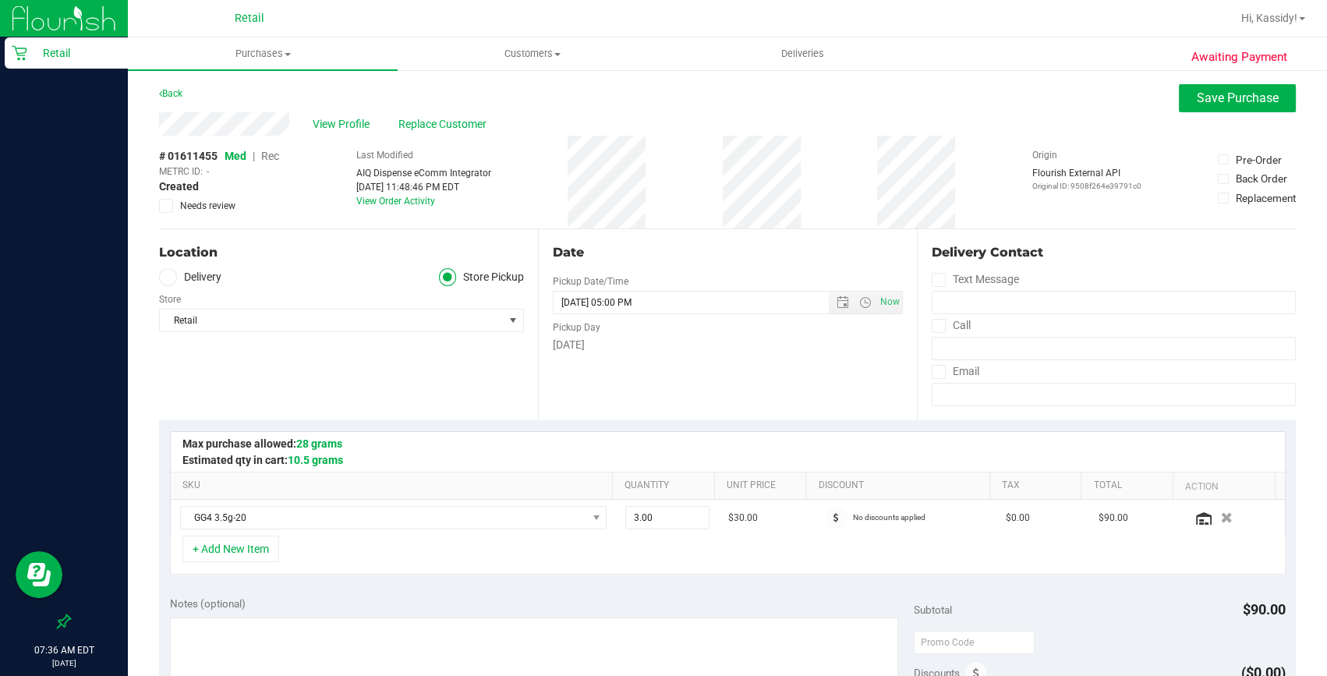
click at [271, 154] on span "Rec" at bounding box center [270, 156] width 18 height 12
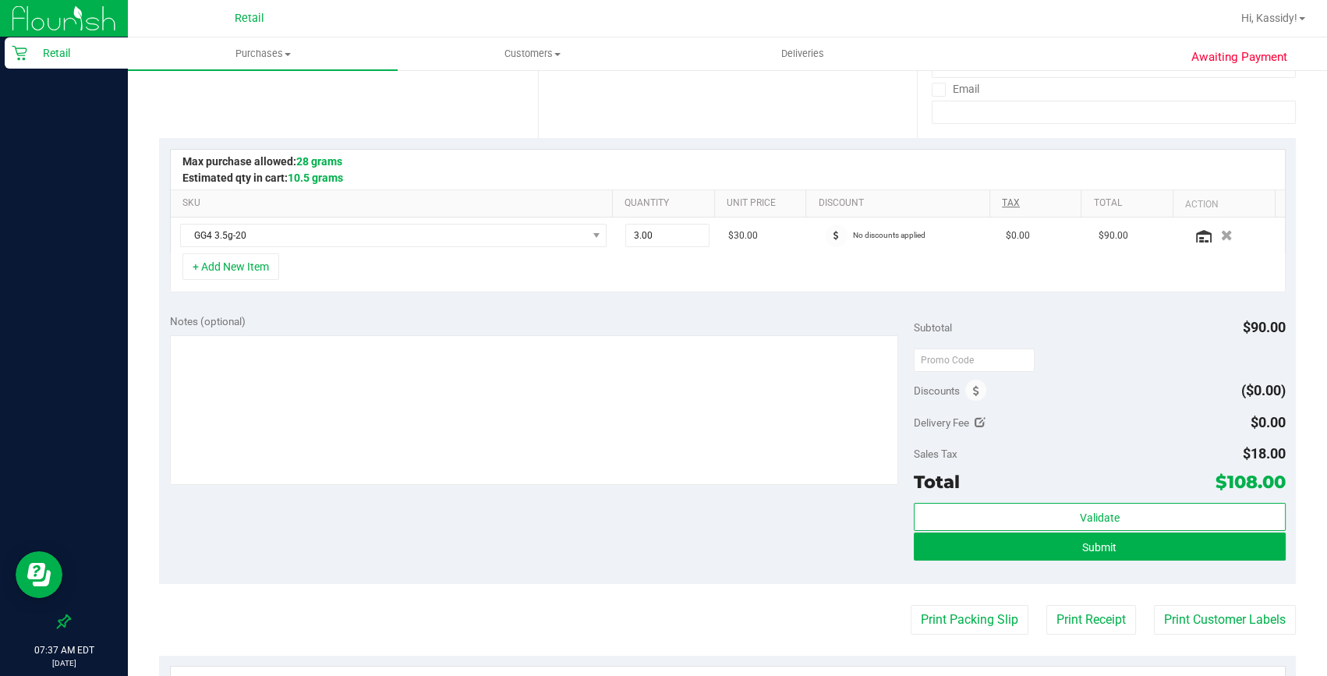
scroll to position [283, 0]
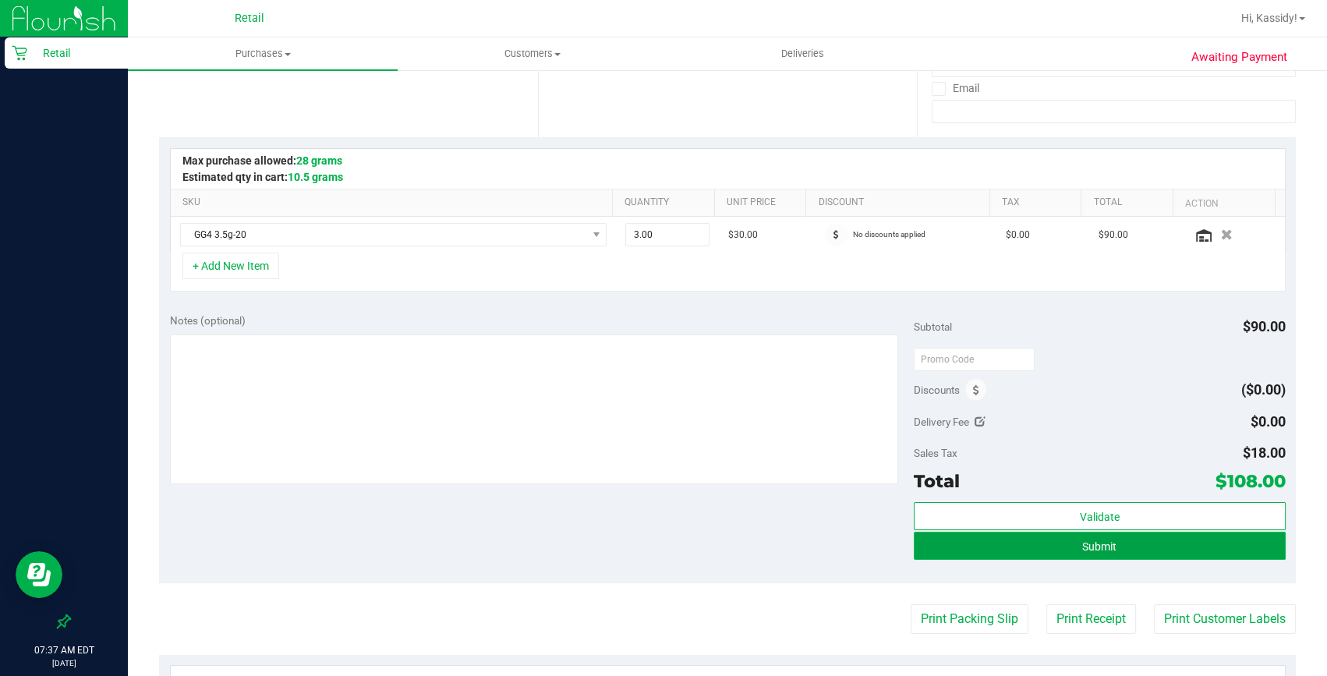
click at [1115, 537] on button "Submit" at bounding box center [1100, 546] width 372 height 28
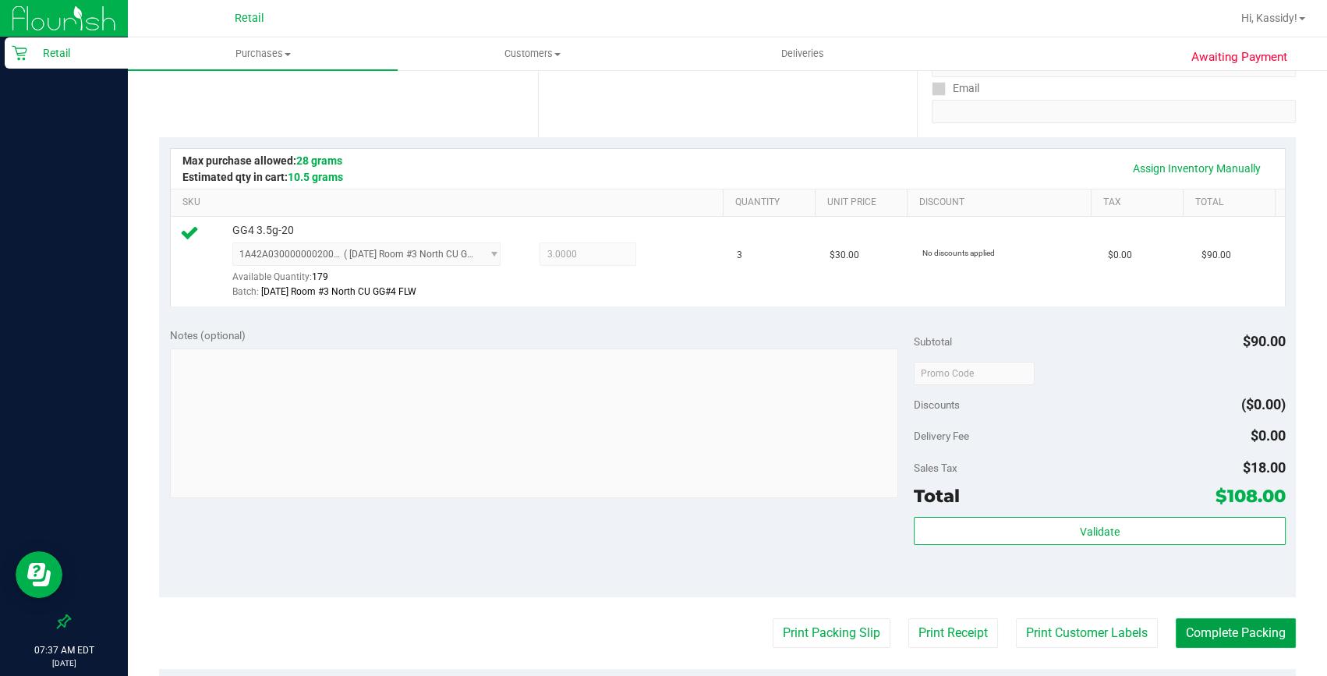
click at [1206, 624] on button "Complete Packing" at bounding box center [1236, 633] width 120 height 30
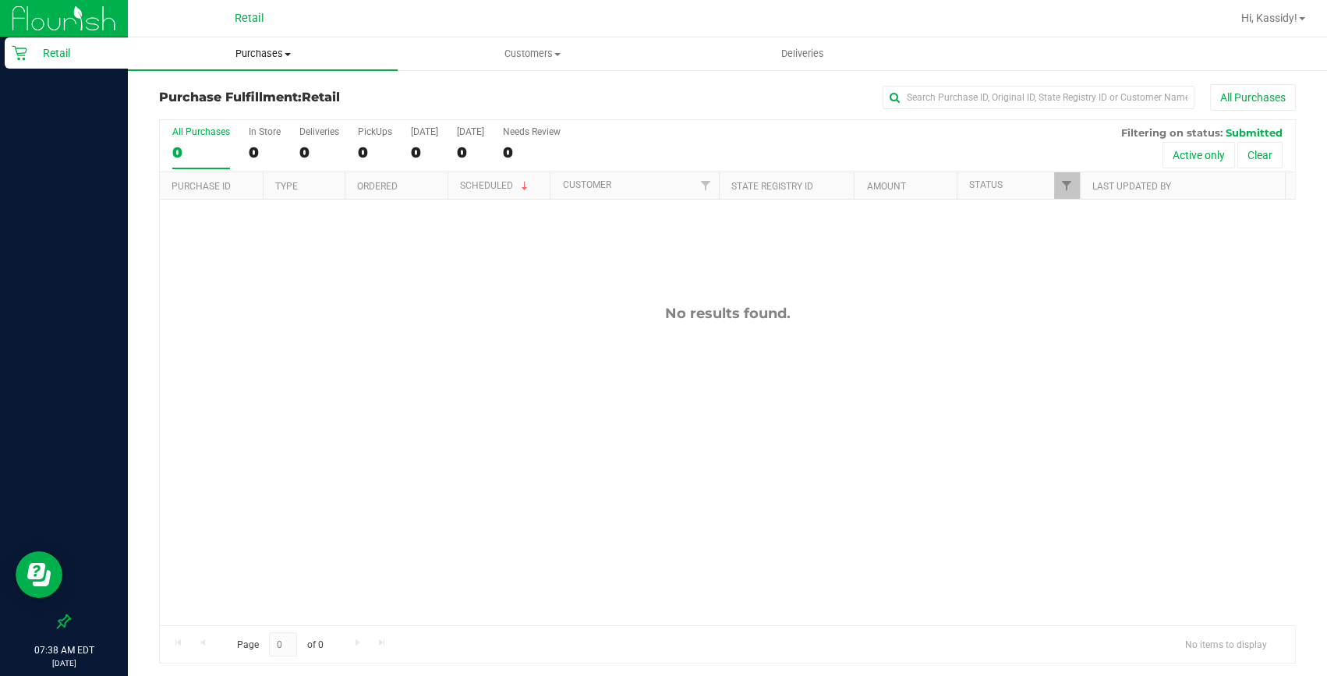
click at [277, 45] on uib-tab-heading "Purchases Summary of purchases Fulfillment All purchases" at bounding box center [263, 53] width 270 height 33
click at [256, 87] on span "Summary of purchases" at bounding box center [208, 93] width 160 height 13
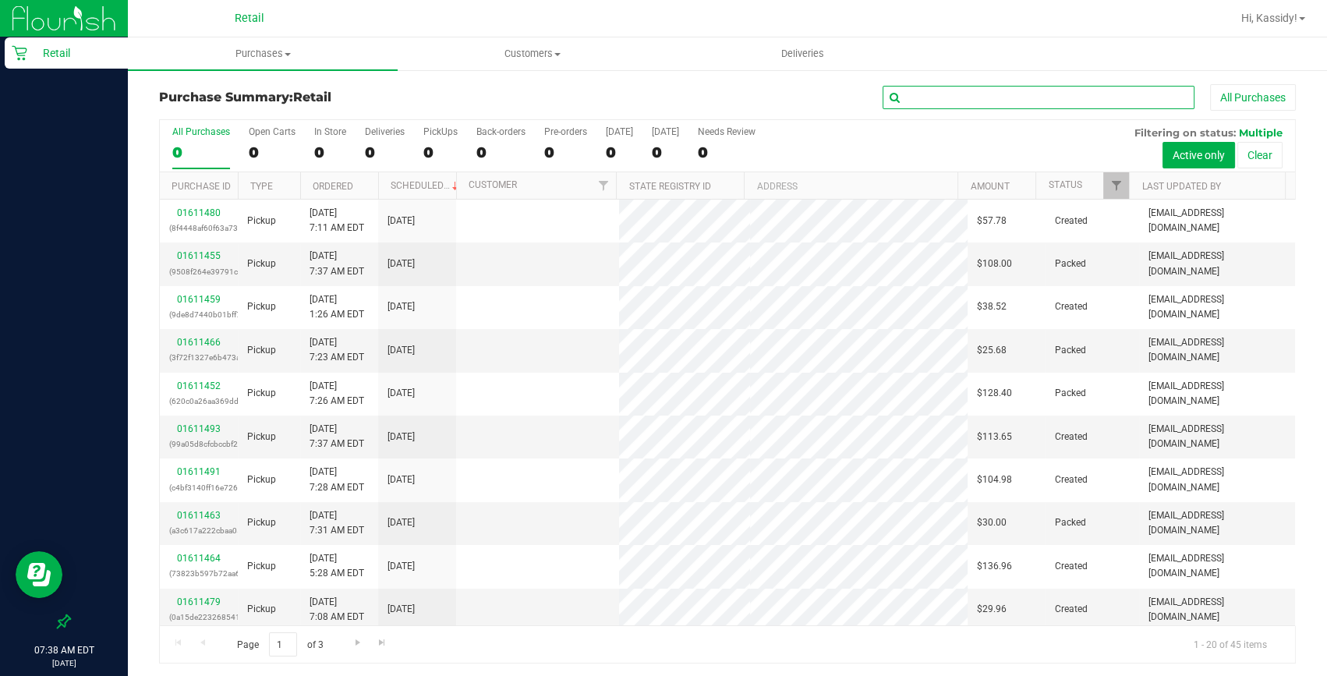
click at [937, 89] on input "text" at bounding box center [1039, 97] width 312 height 23
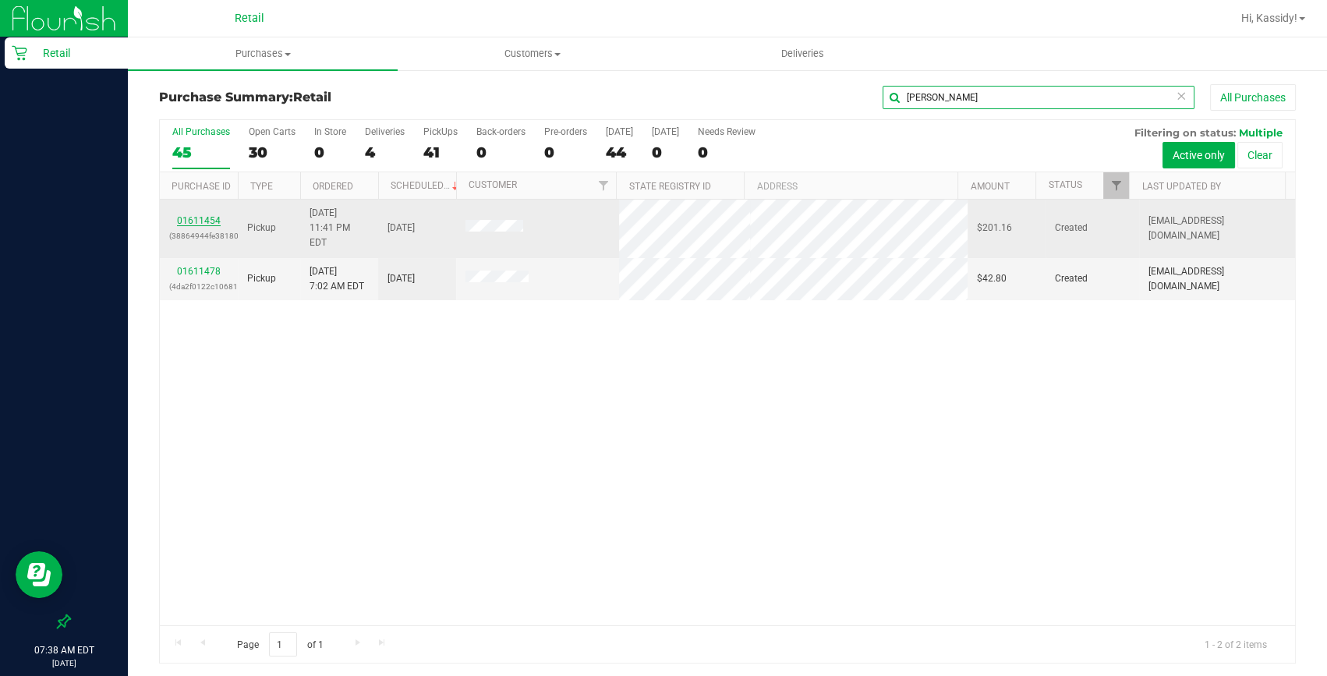
type input "alan"
click at [211, 215] on link "01611454" at bounding box center [199, 220] width 44 height 11
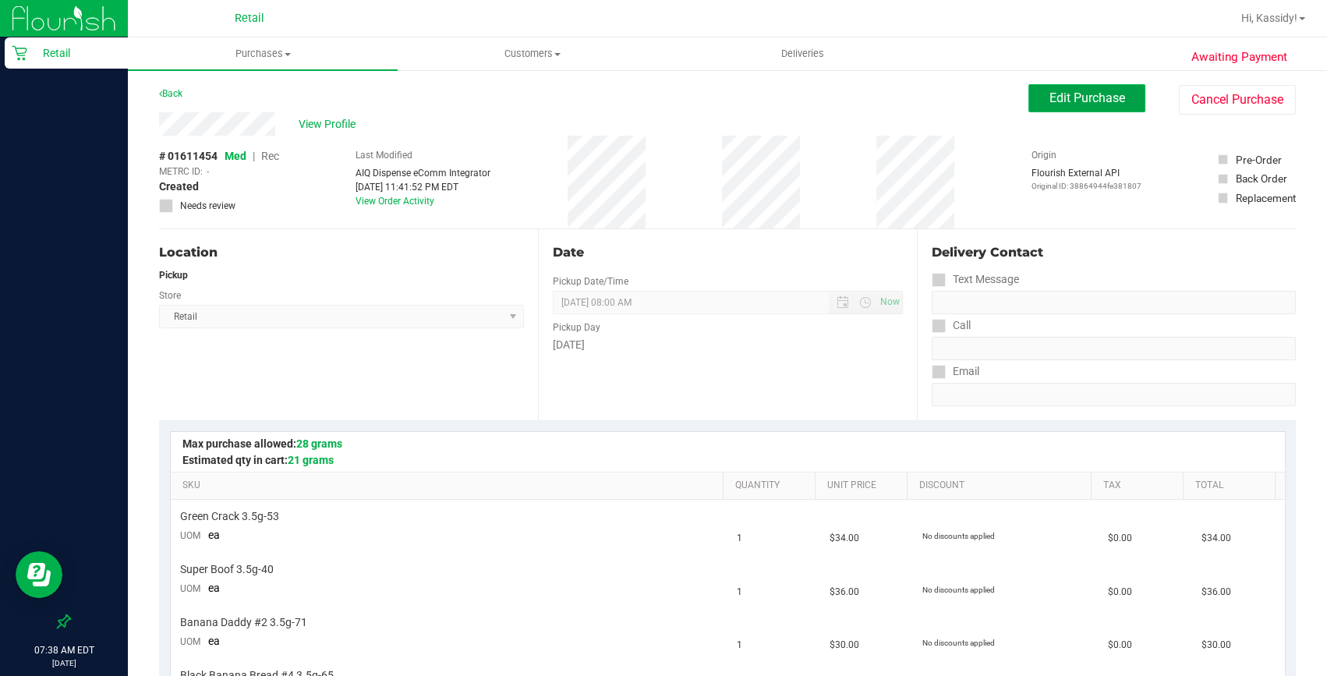
click at [1066, 101] on span "Edit Purchase" at bounding box center [1088, 97] width 76 height 15
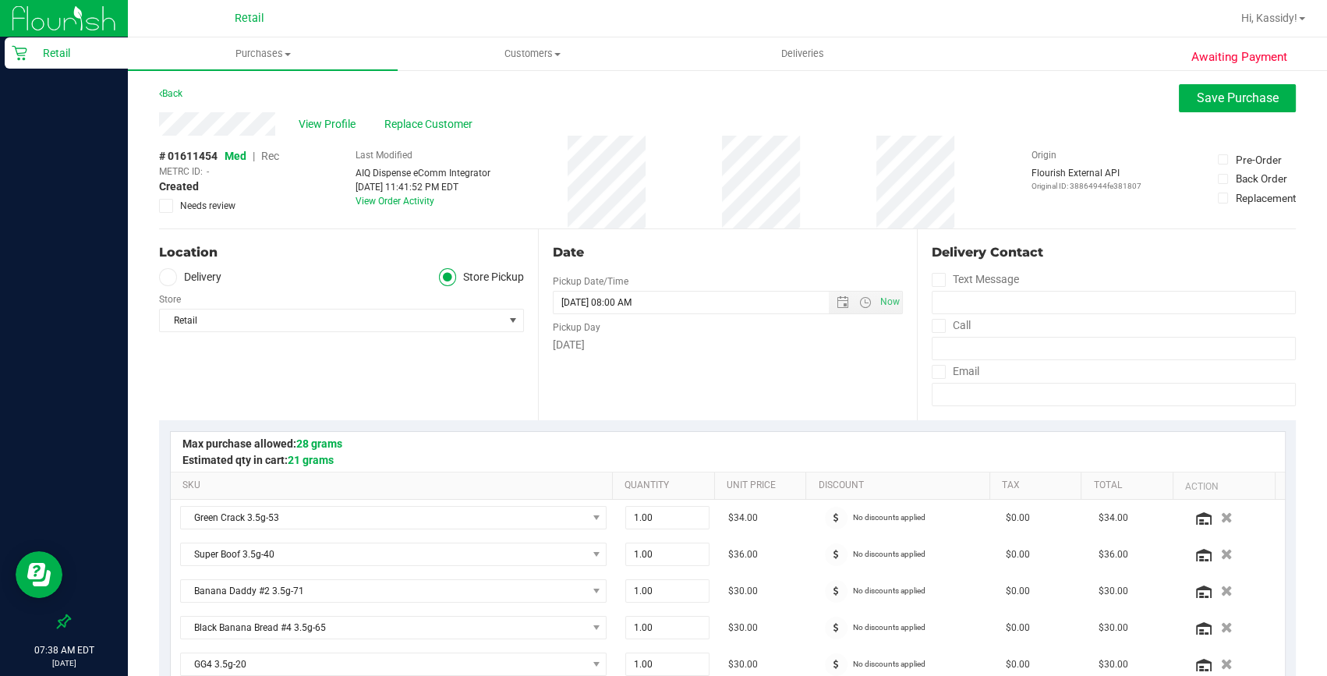
click at [271, 151] on span "Rec" at bounding box center [270, 156] width 18 height 12
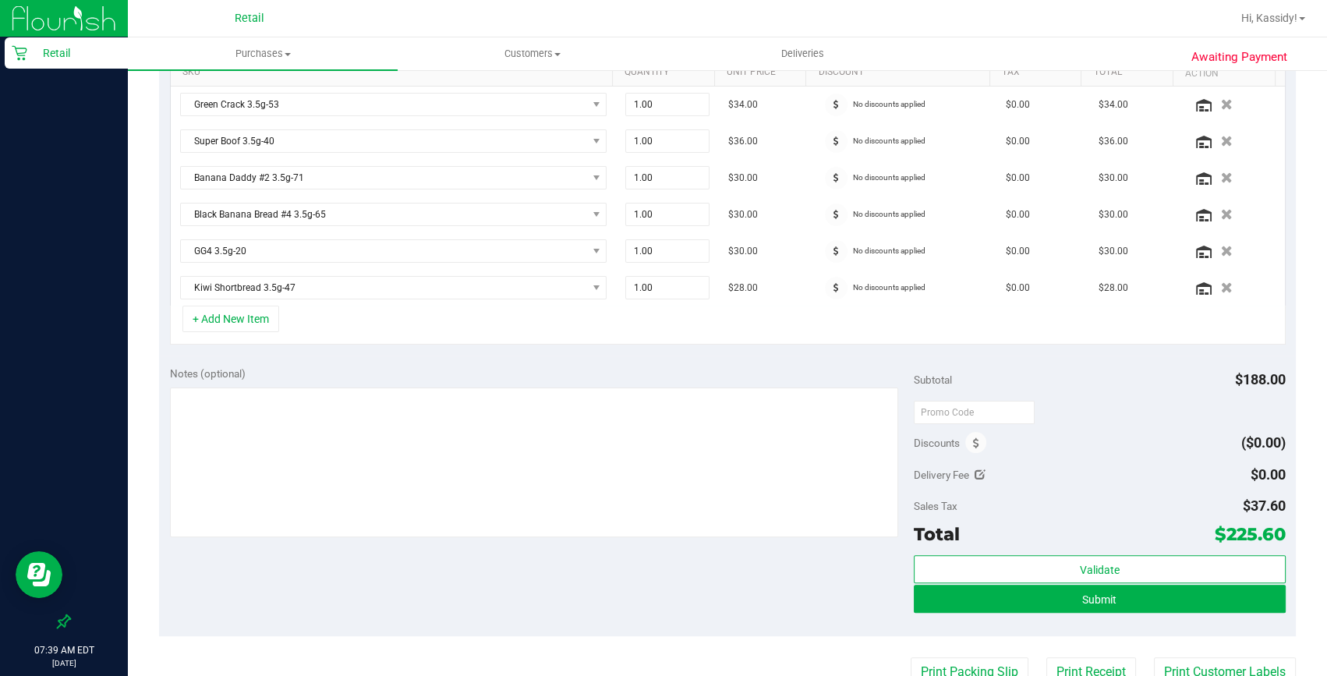
scroll to position [496, 0]
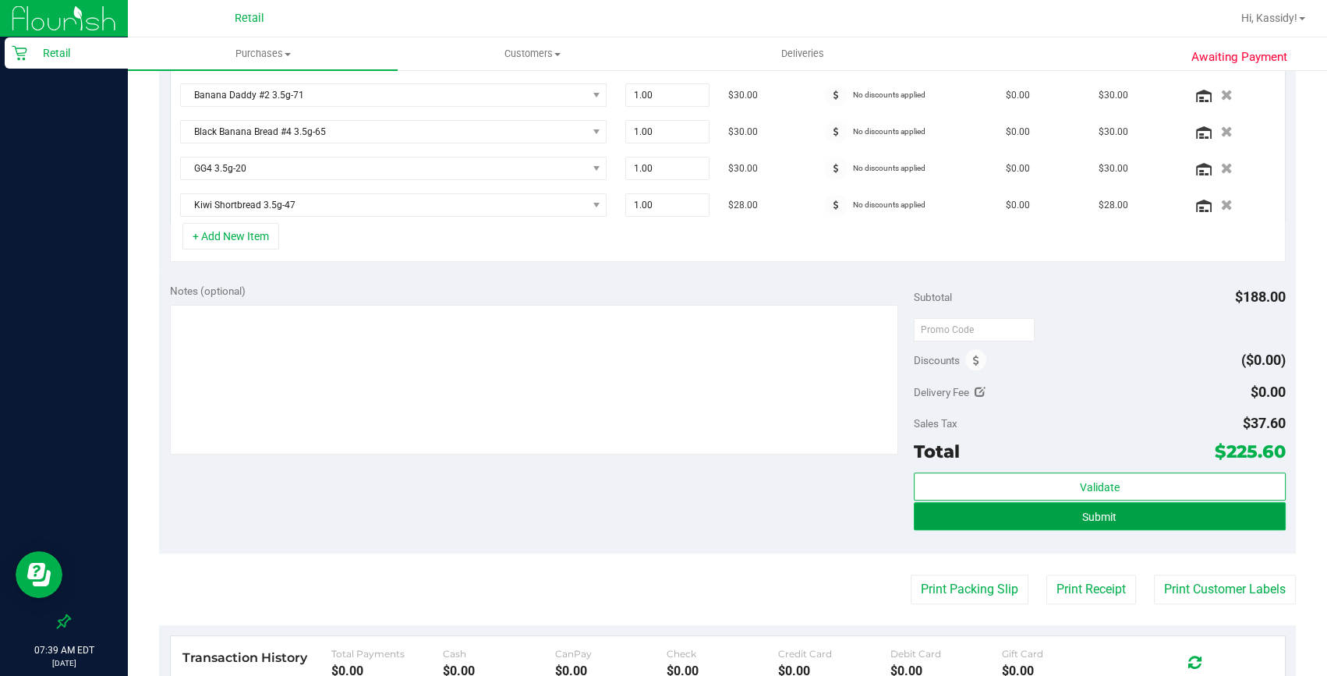
click at [1149, 510] on button "Submit" at bounding box center [1100, 516] width 372 height 28
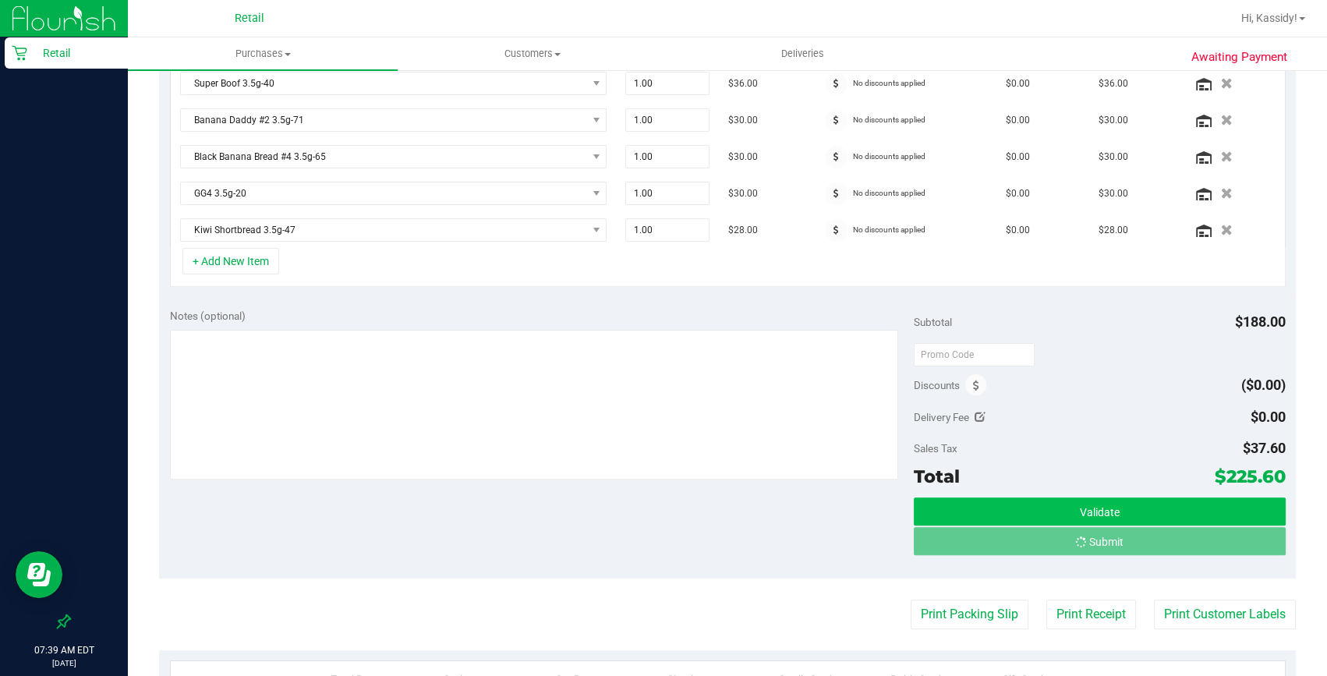
scroll to position [447, 0]
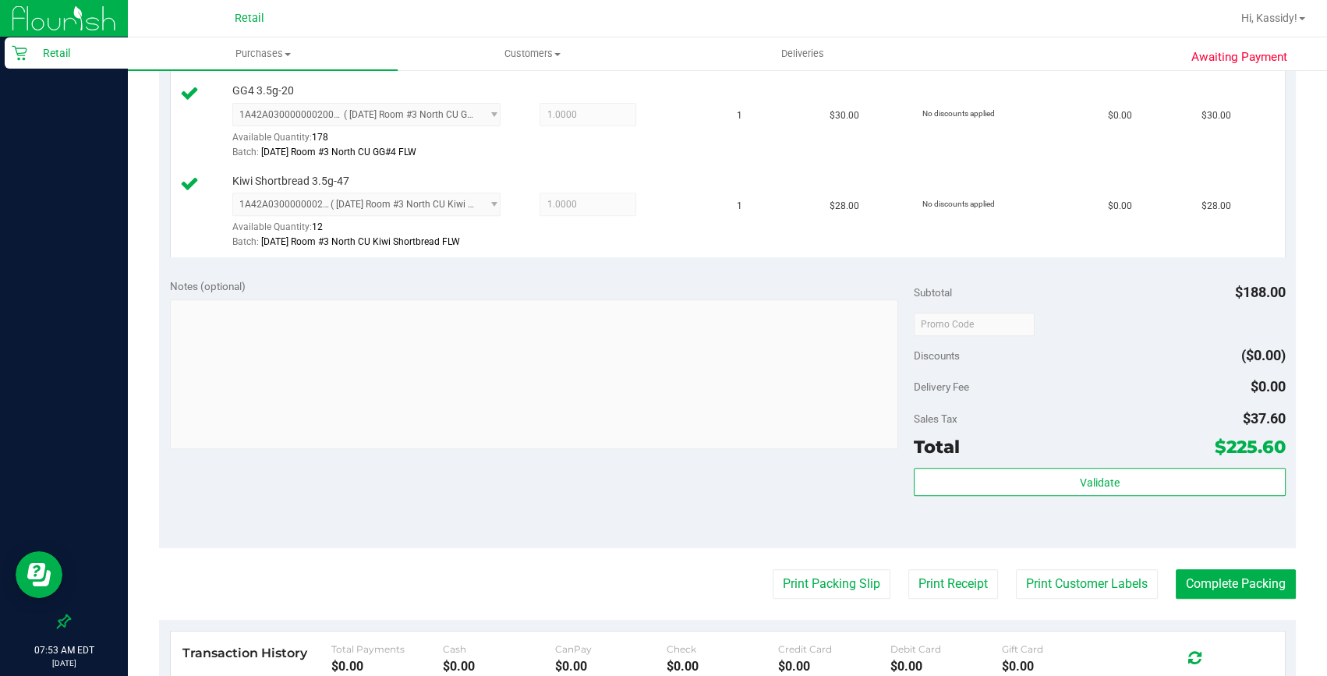
scroll to position [850, 0]
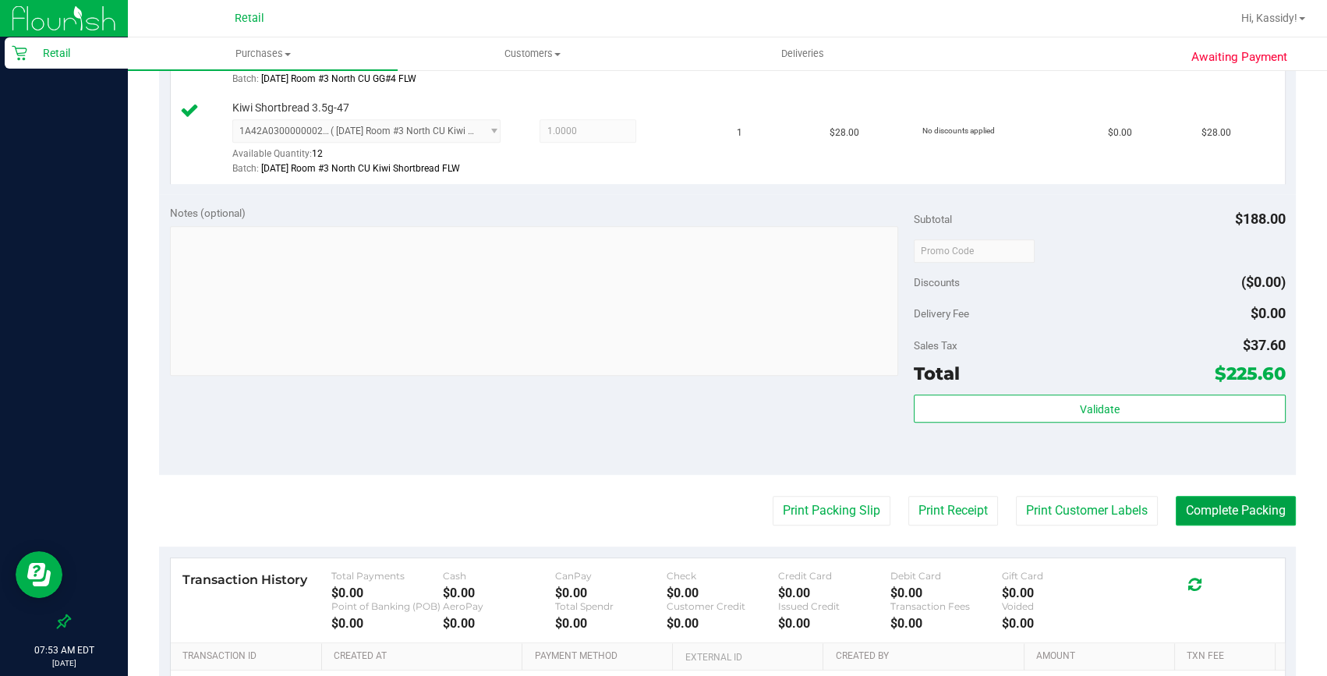
click at [1217, 496] on button "Complete Packing" at bounding box center [1236, 511] width 120 height 30
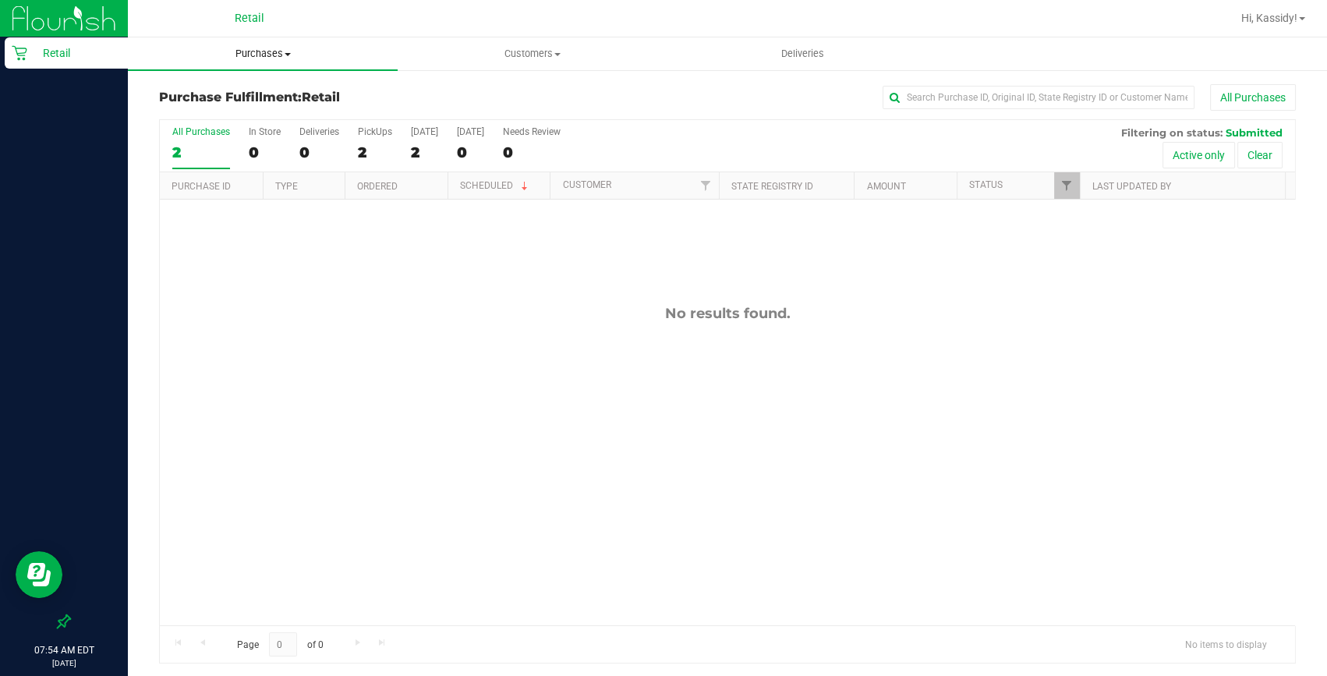
click at [233, 41] on uib-tab-heading "Purchases Summary of purchases Fulfillment All purchases" at bounding box center [263, 53] width 270 height 33
click at [226, 88] on span "Summary of purchases" at bounding box center [208, 93] width 160 height 13
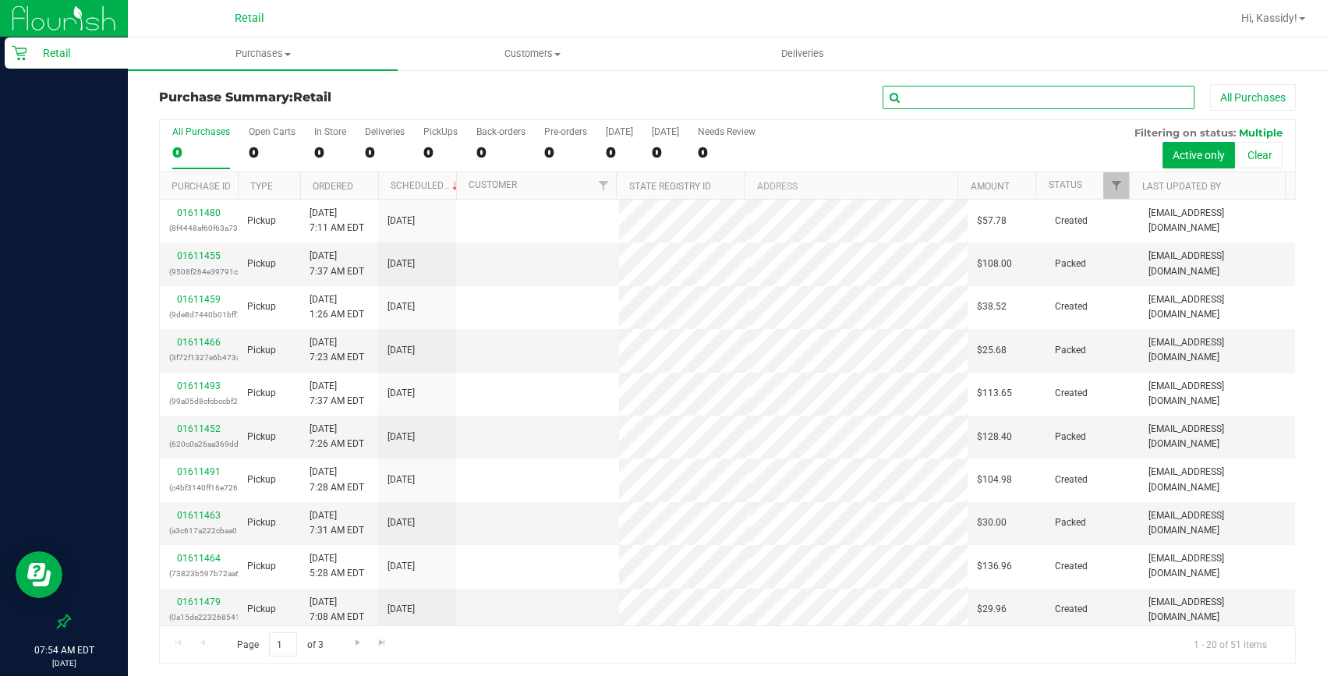
click at [917, 101] on input "text" at bounding box center [1039, 97] width 312 height 23
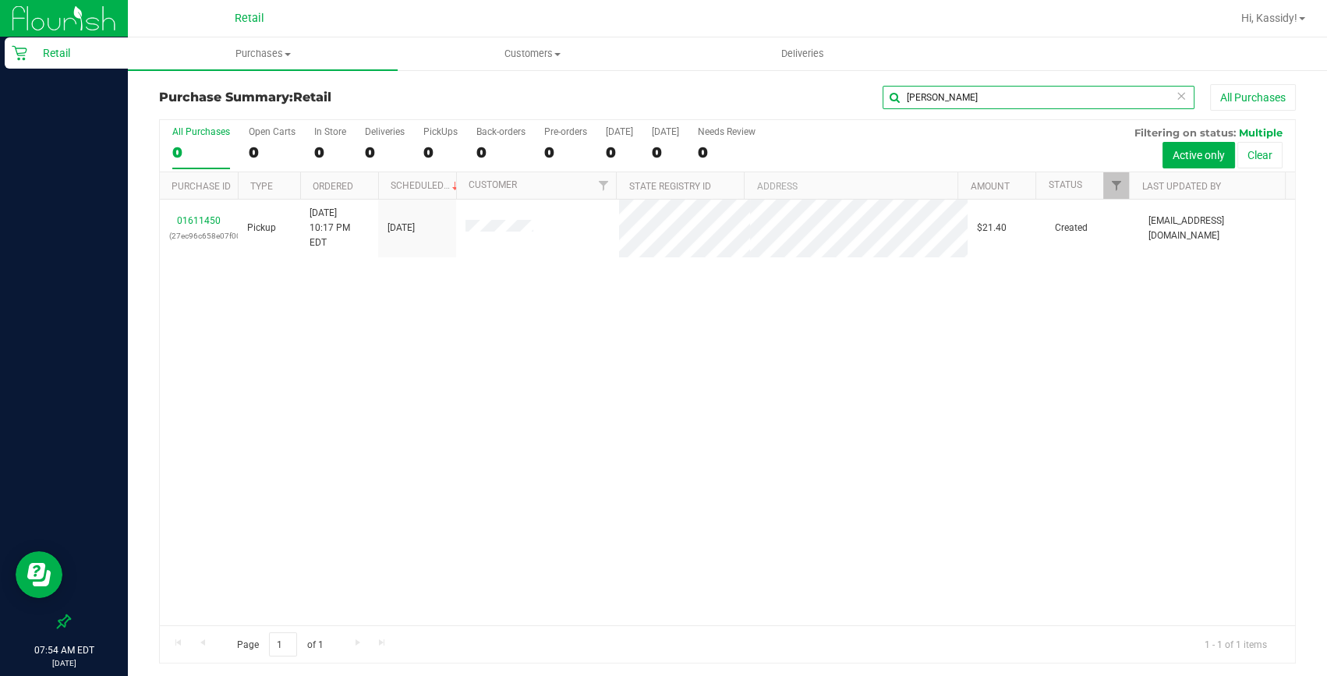
type input "jennifer"
click at [203, 215] on link "01611450" at bounding box center [199, 220] width 44 height 11
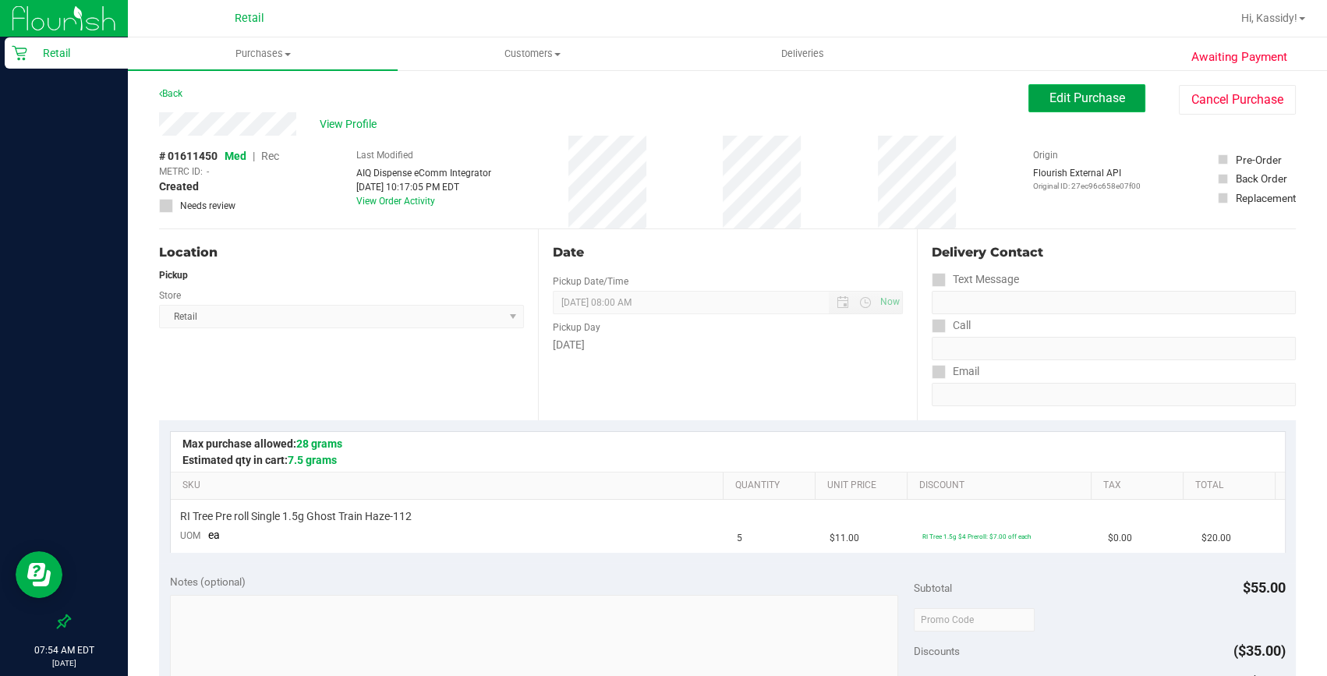
click at [1092, 91] on span "Edit Purchase" at bounding box center [1088, 97] width 76 height 15
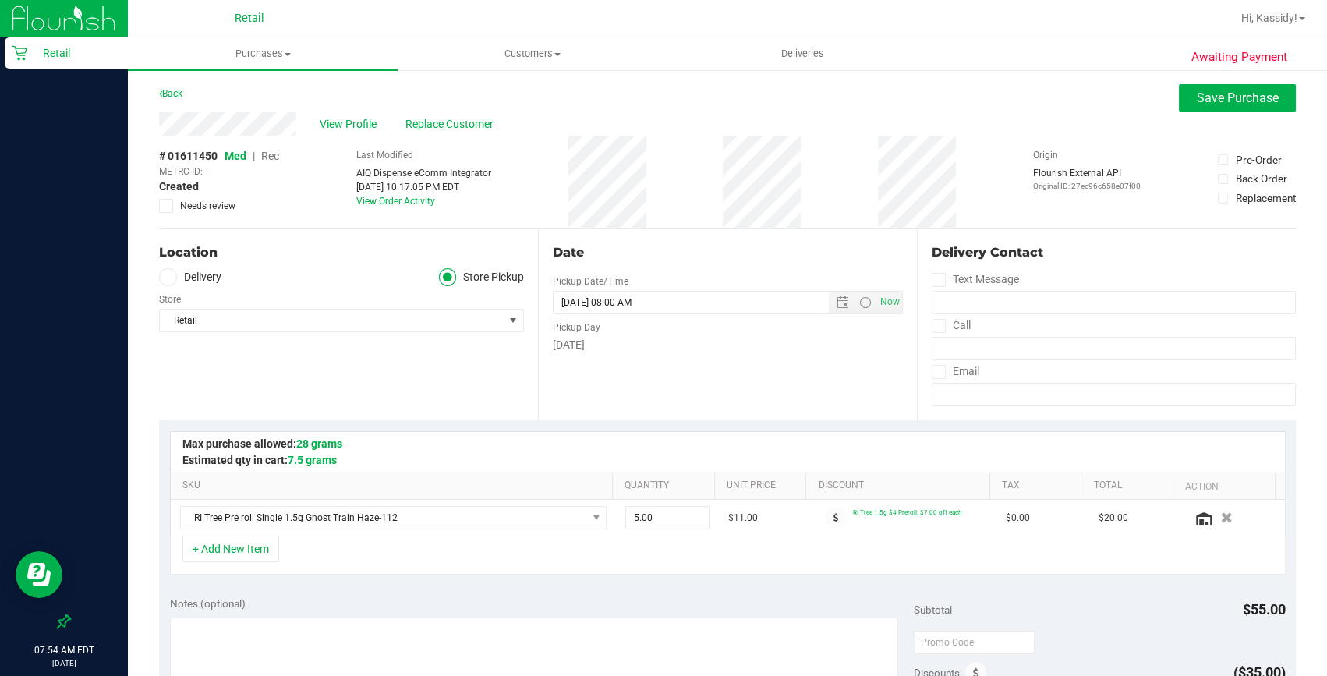
click at [274, 165] on div "# 01611450 Med | Rec METRC ID: - Created Needs review" at bounding box center [219, 180] width 120 height 65
click at [278, 158] on span "Rec" at bounding box center [270, 156] width 18 height 12
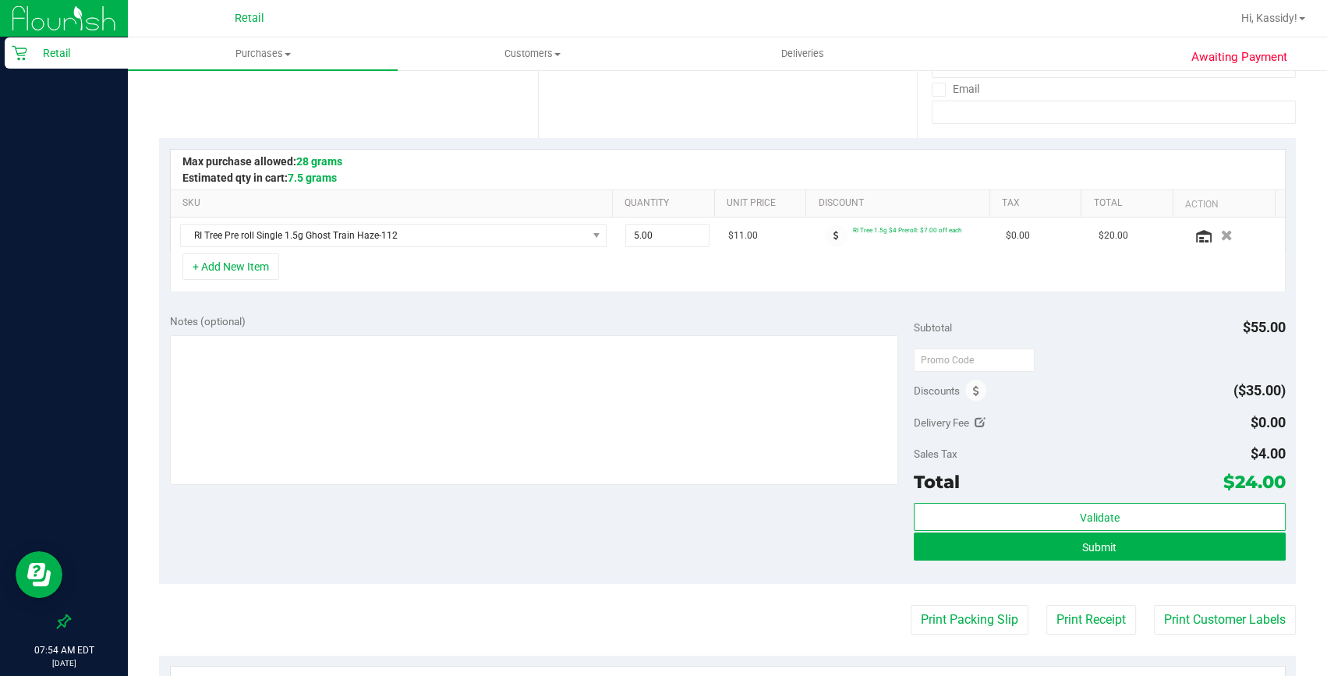
scroll to position [283, 0]
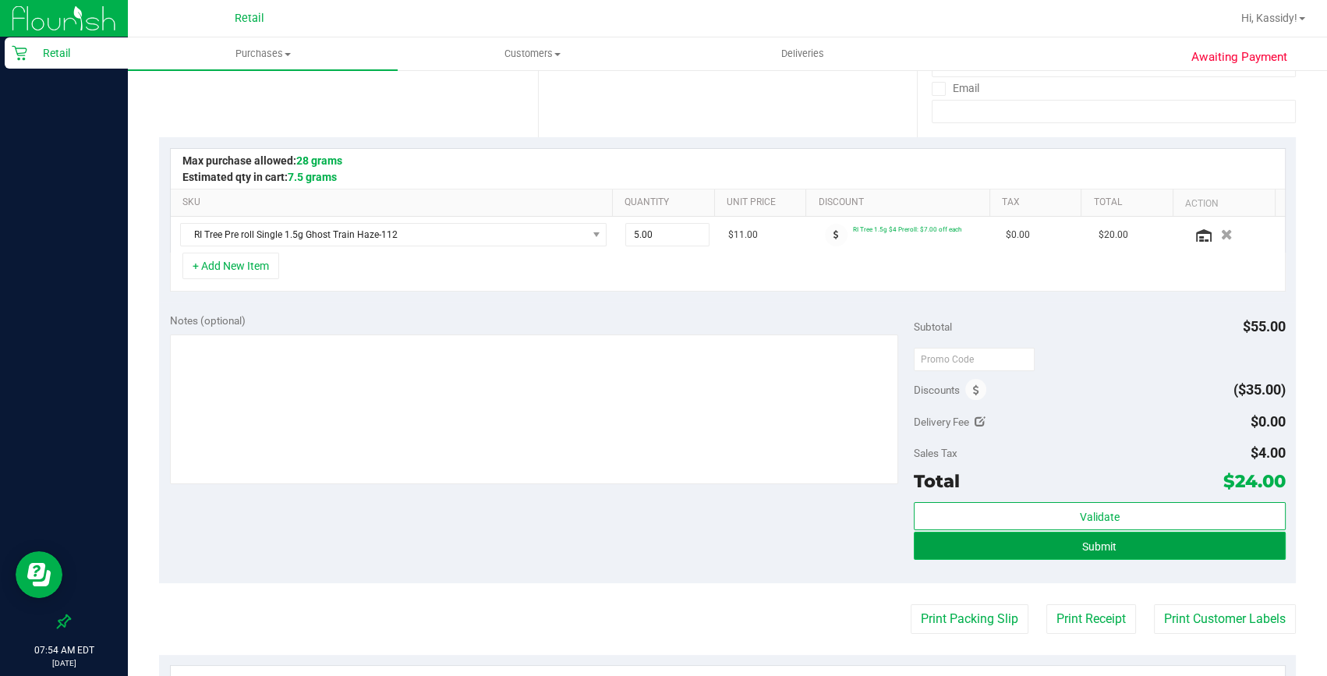
click at [1071, 537] on button "Submit" at bounding box center [1100, 546] width 372 height 28
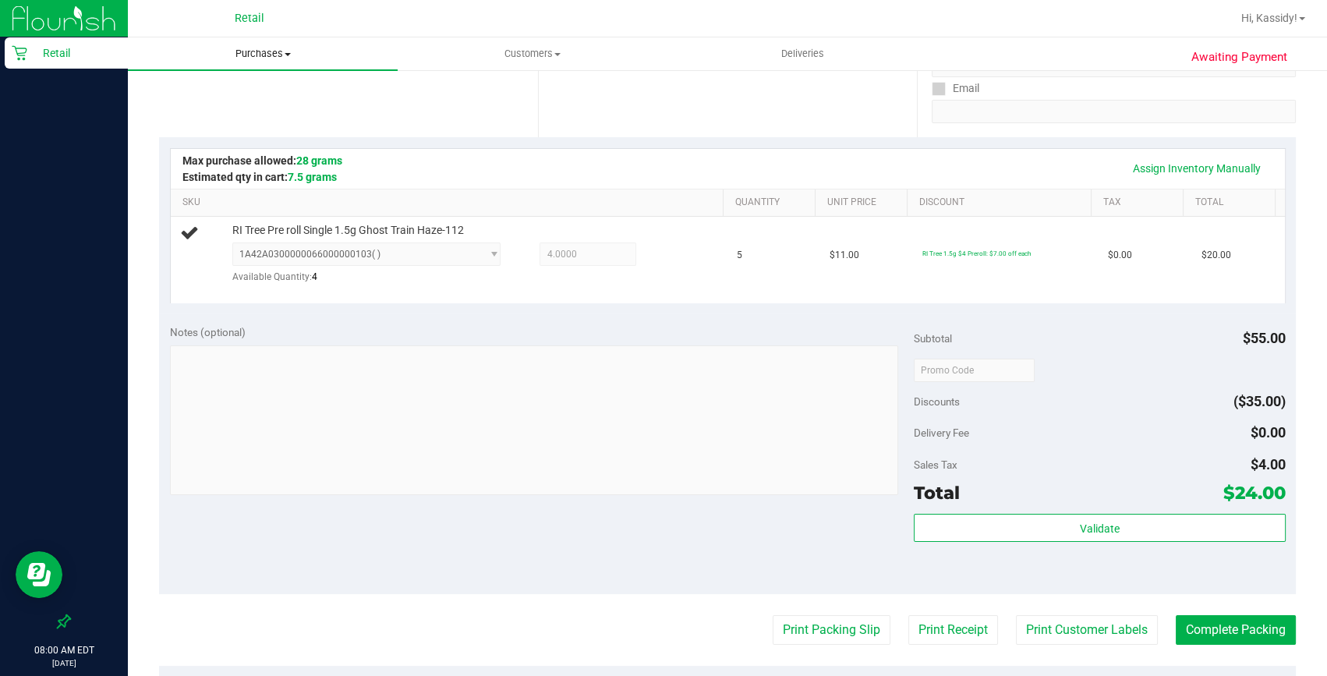
click at [282, 52] on span "Purchases" at bounding box center [263, 54] width 270 height 14
click at [240, 87] on span "Summary of purchases" at bounding box center [208, 93] width 160 height 13
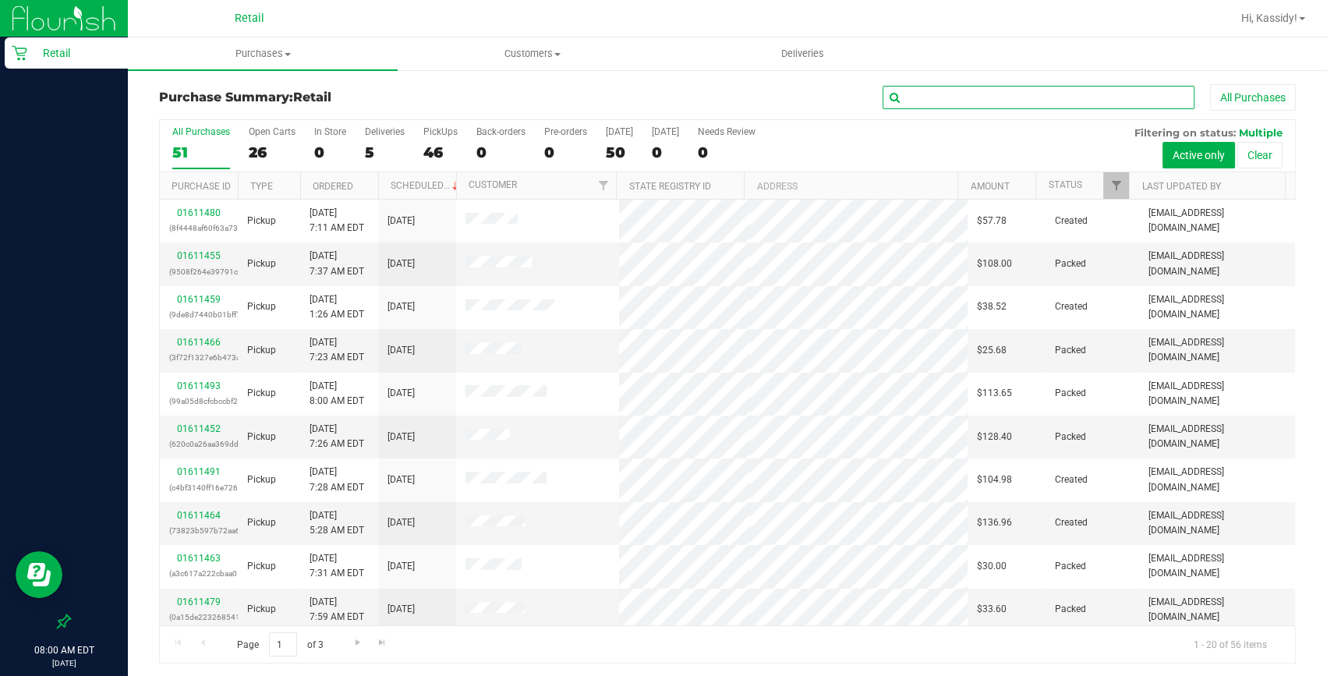
click at [973, 99] on input "text" at bounding box center [1039, 97] width 312 height 23
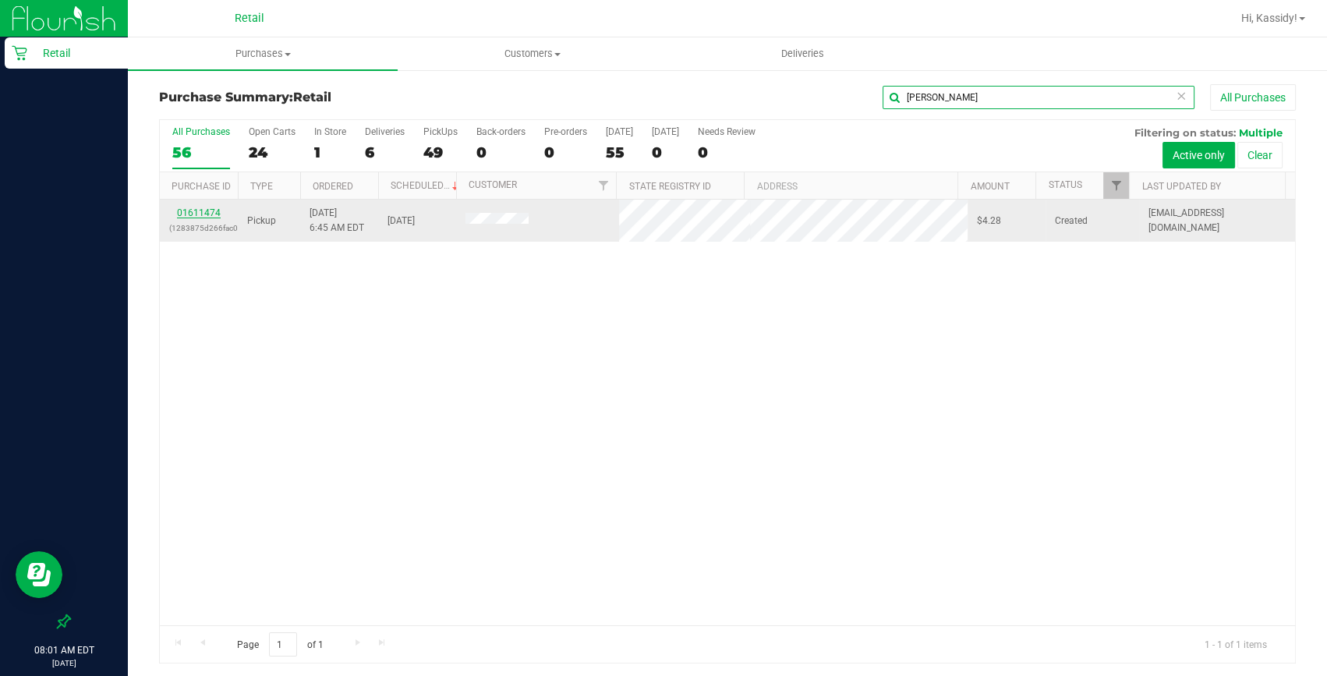
type input "antonio"
click at [186, 217] on link "01611474" at bounding box center [199, 212] width 44 height 11
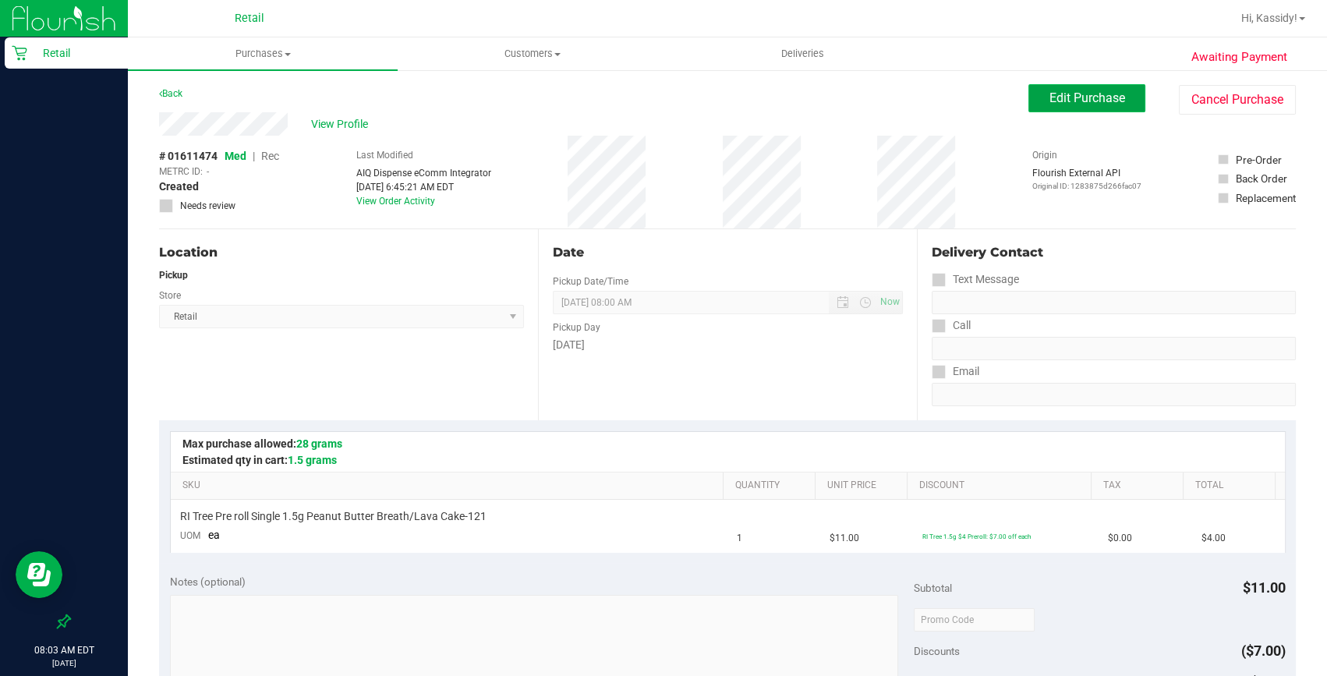
click at [1039, 88] on button "Edit Purchase" at bounding box center [1087, 98] width 117 height 28
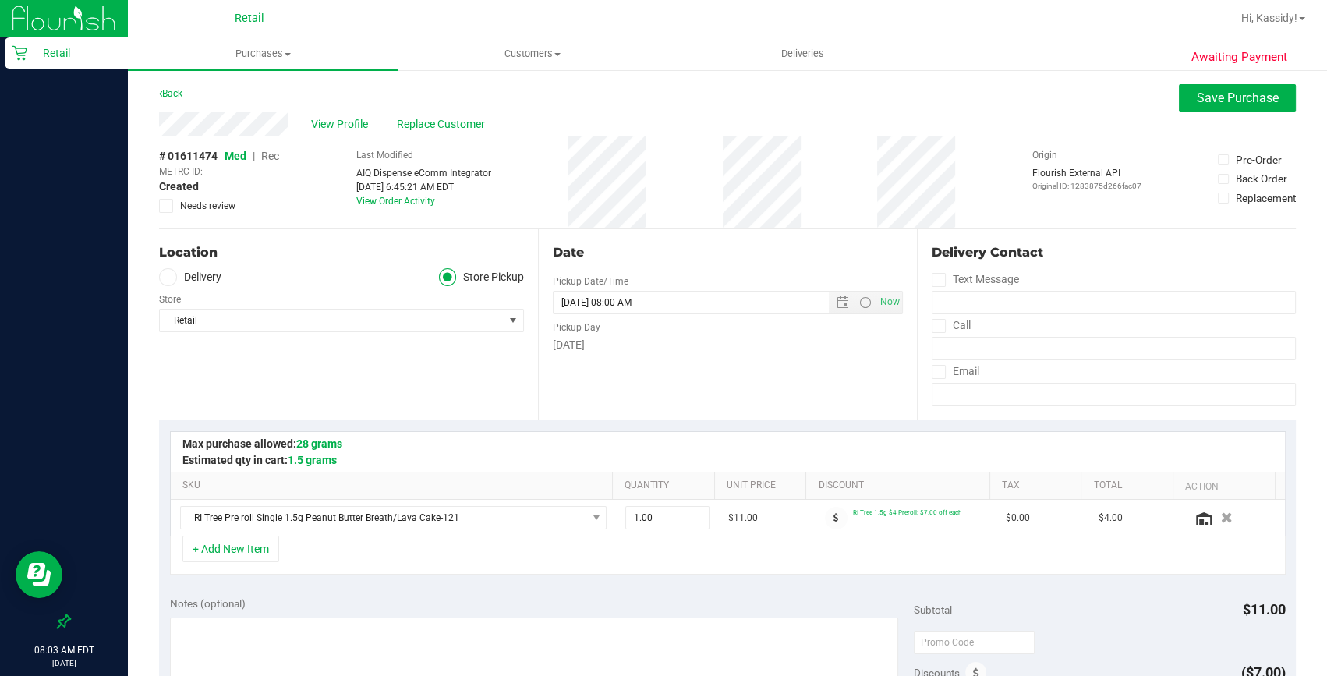
click at [268, 153] on span "Rec" at bounding box center [270, 156] width 18 height 12
click at [1268, 98] on button "Save Purchase" at bounding box center [1237, 98] width 117 height 28
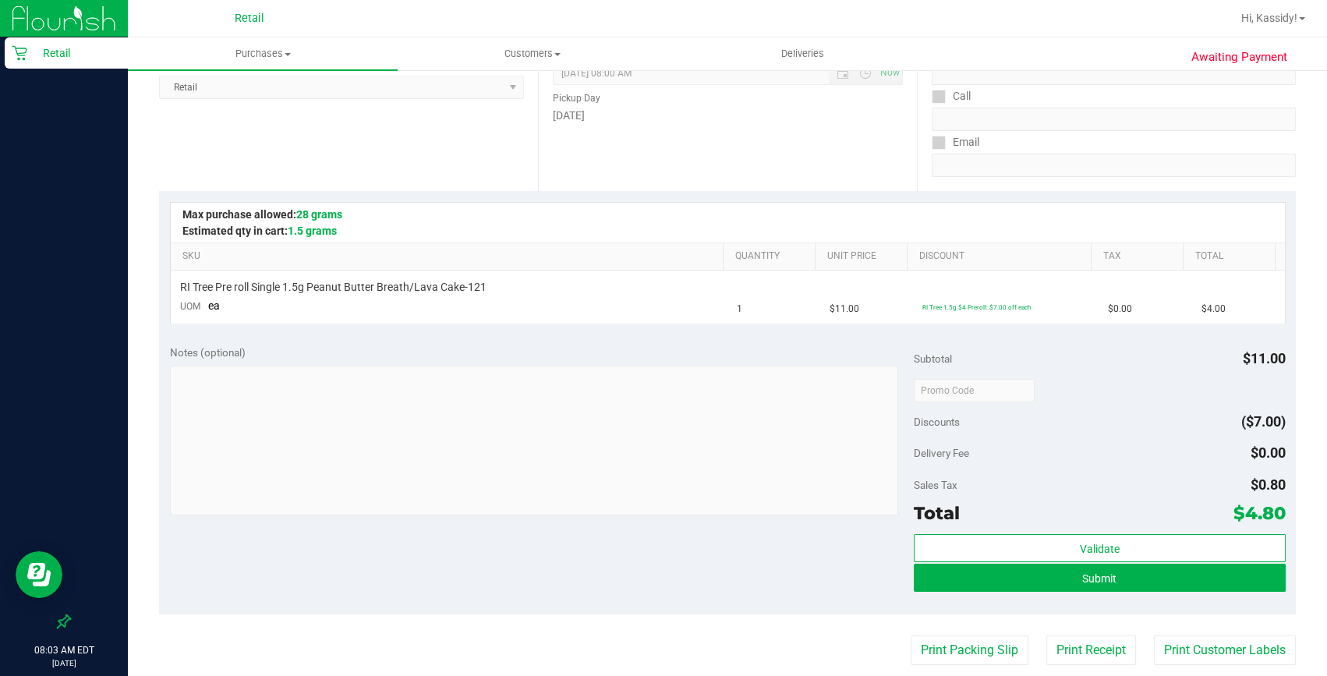
scroll to position [283, 0]
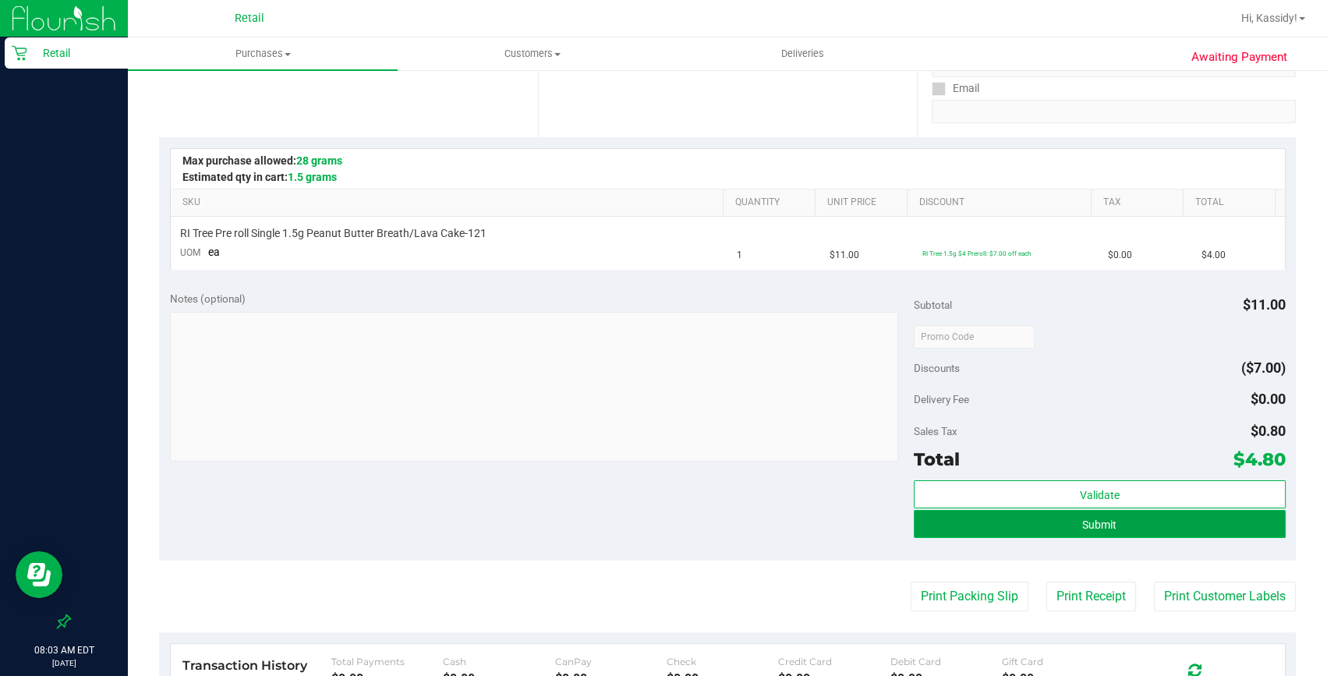
click at [1070, 519] on button "Submit" at bounding box center [1100, 524] width 372 height 28
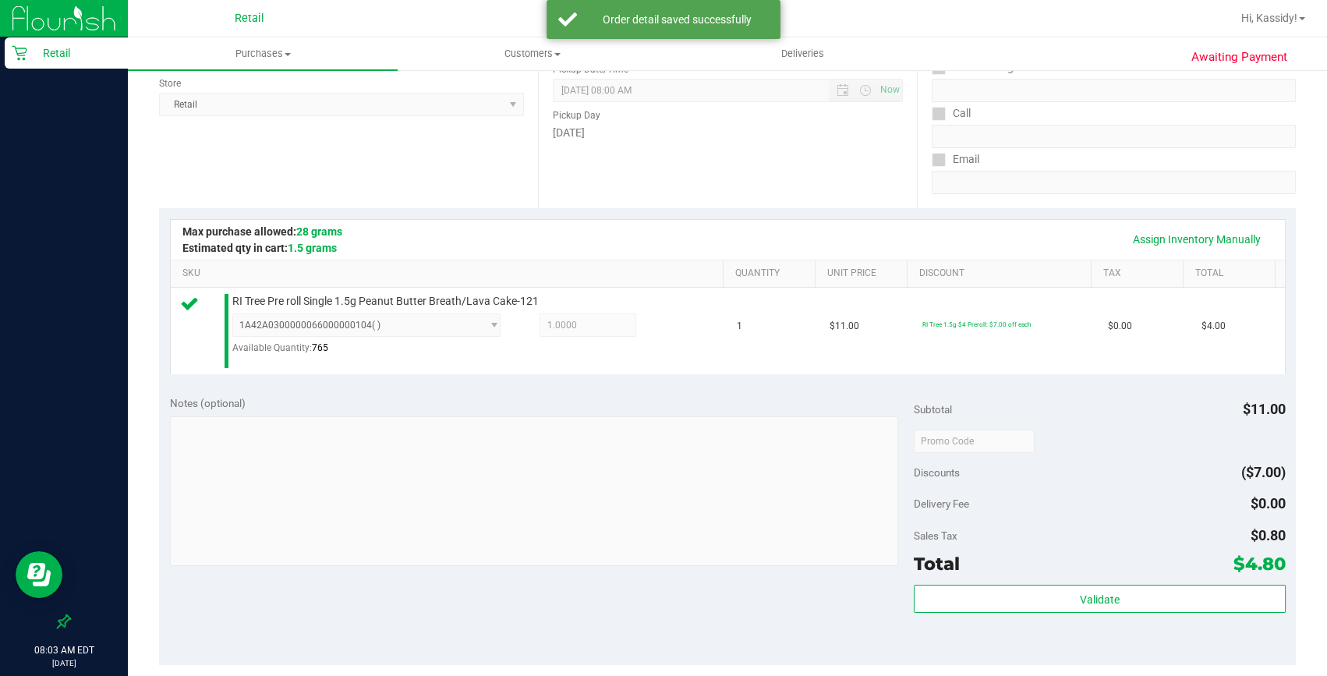
scroll to position [425, 0]
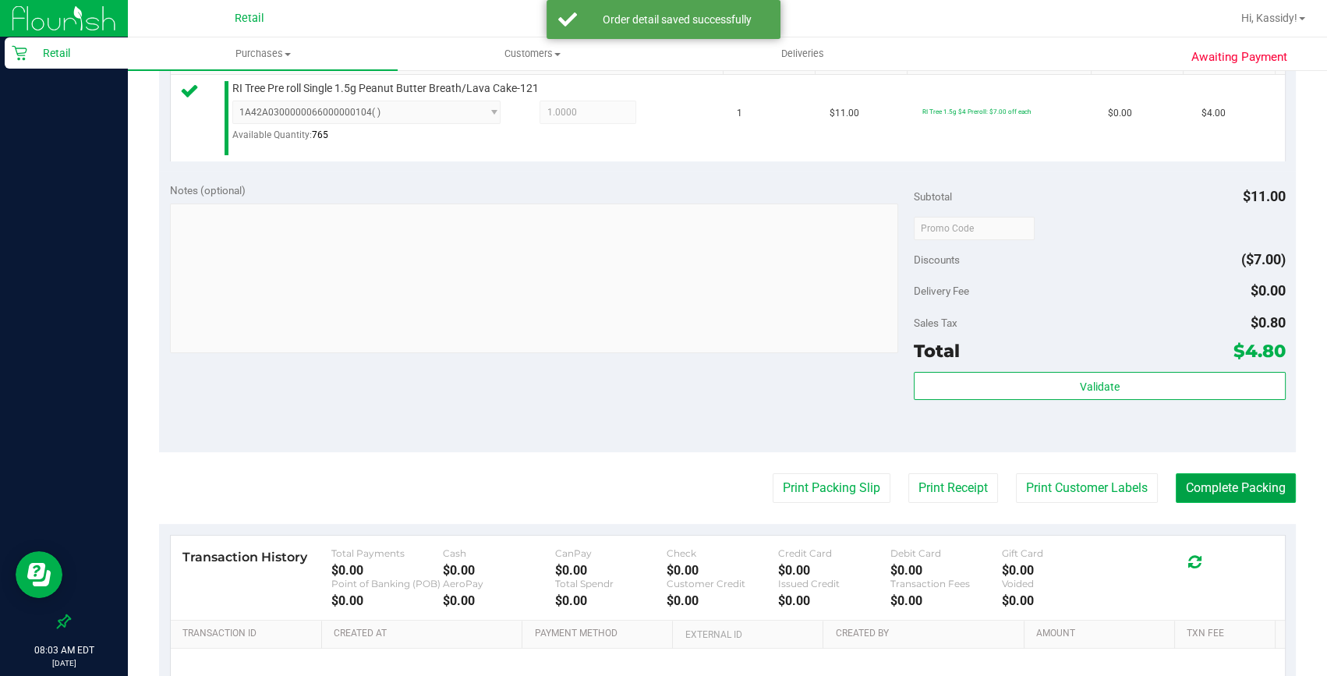
click at [1226, 482] on button "Complete Packing" at bounding box center [1236, 488] width 120 height 30
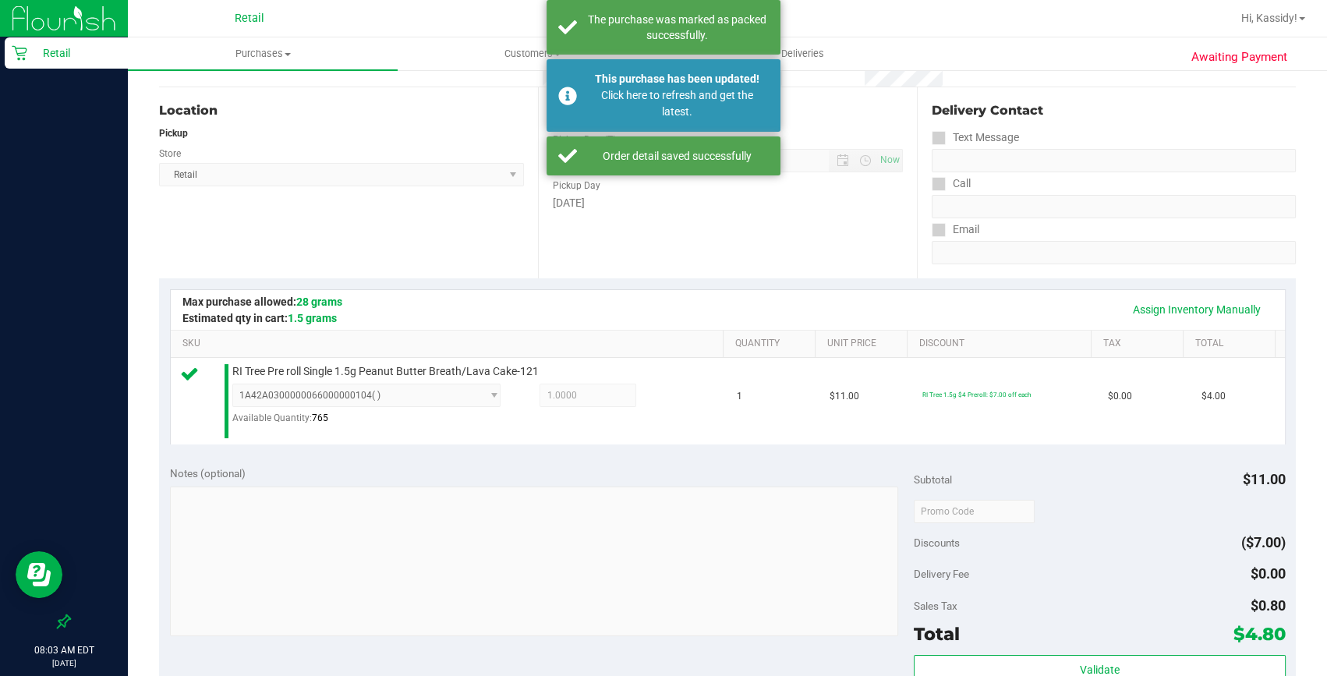
scroll to position [141, 0]
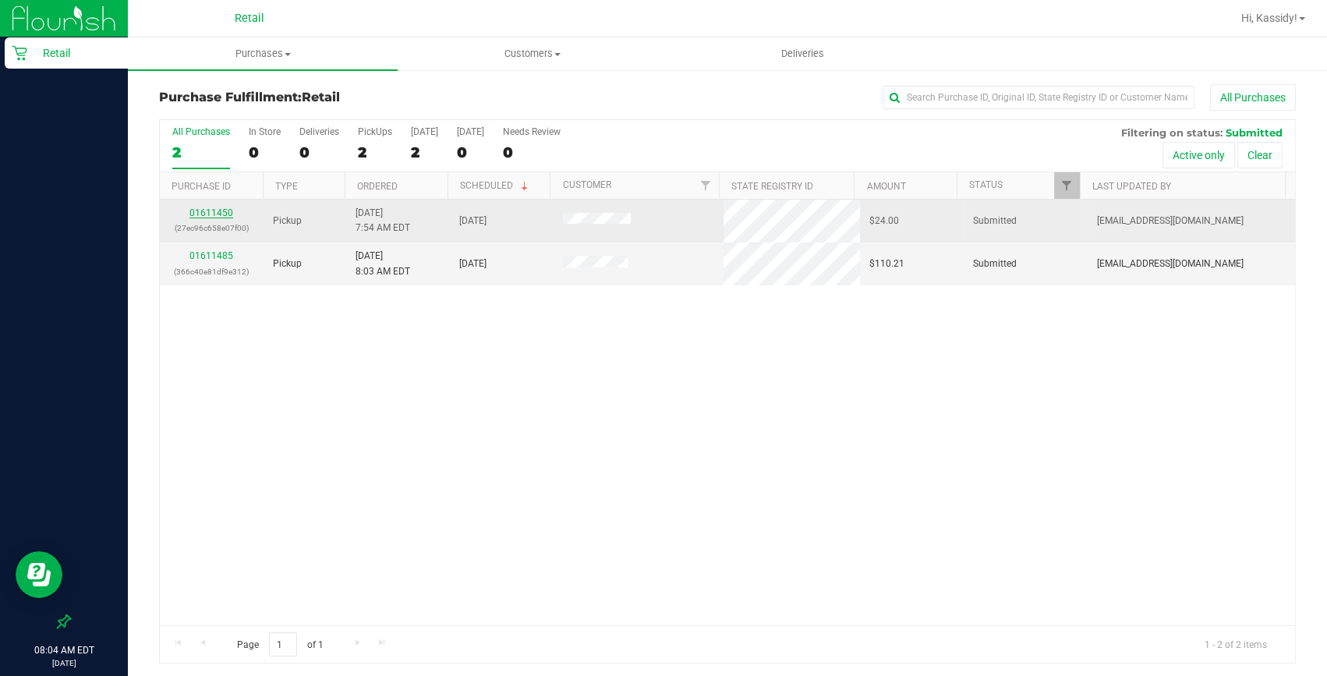
click at [213, 215] on link "01611450" at bounding box center [211, 212] width 44 height 11
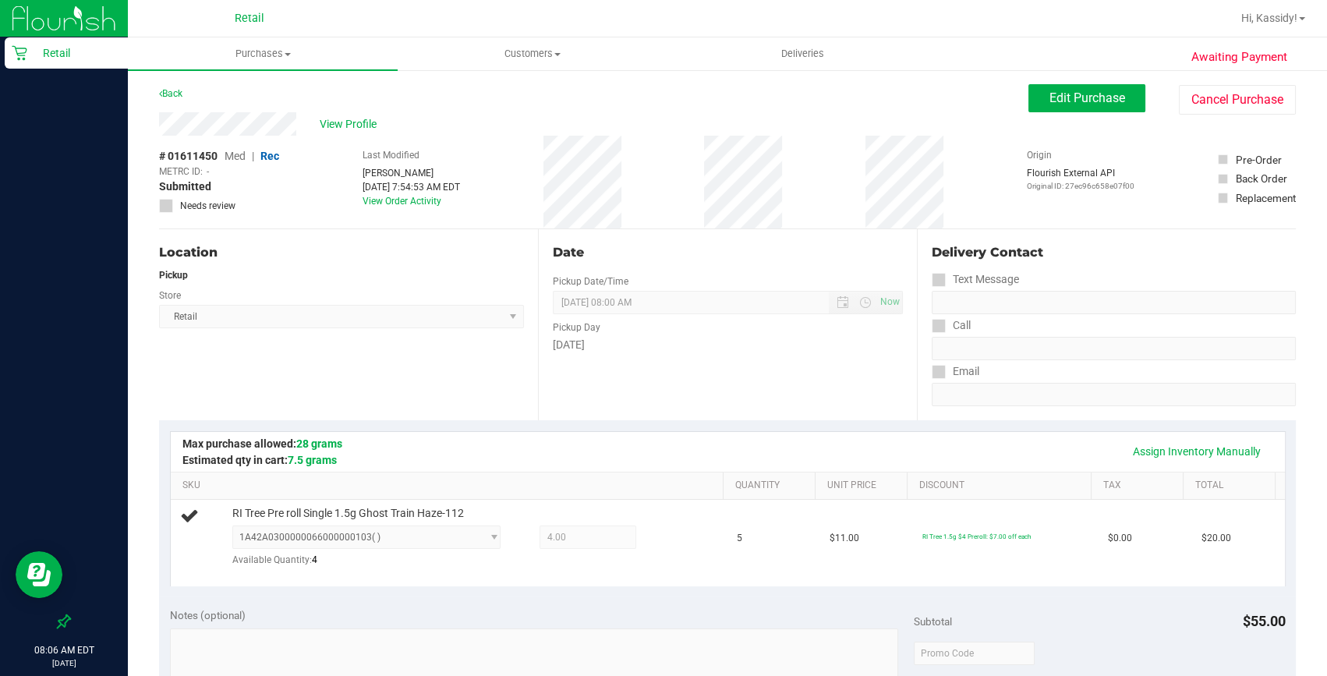
click at [1056, 78] on div "Awaiting Payment Back Edit Purchase Cancel Purchase View Profile # 01611450 Med…" at bounding box center [727, 670] width 1199 height 1203
click at [1060, 81] on div "Awaiting Payment Back Edit Purchase Cancel Purchase View Profile # 01611450 Med…" at bounding box center [727, 670] width 1199 height 1203
click at [1047, 107] on button "Edit Purchase" at bounding box center [1087, 98] width 117 height 28
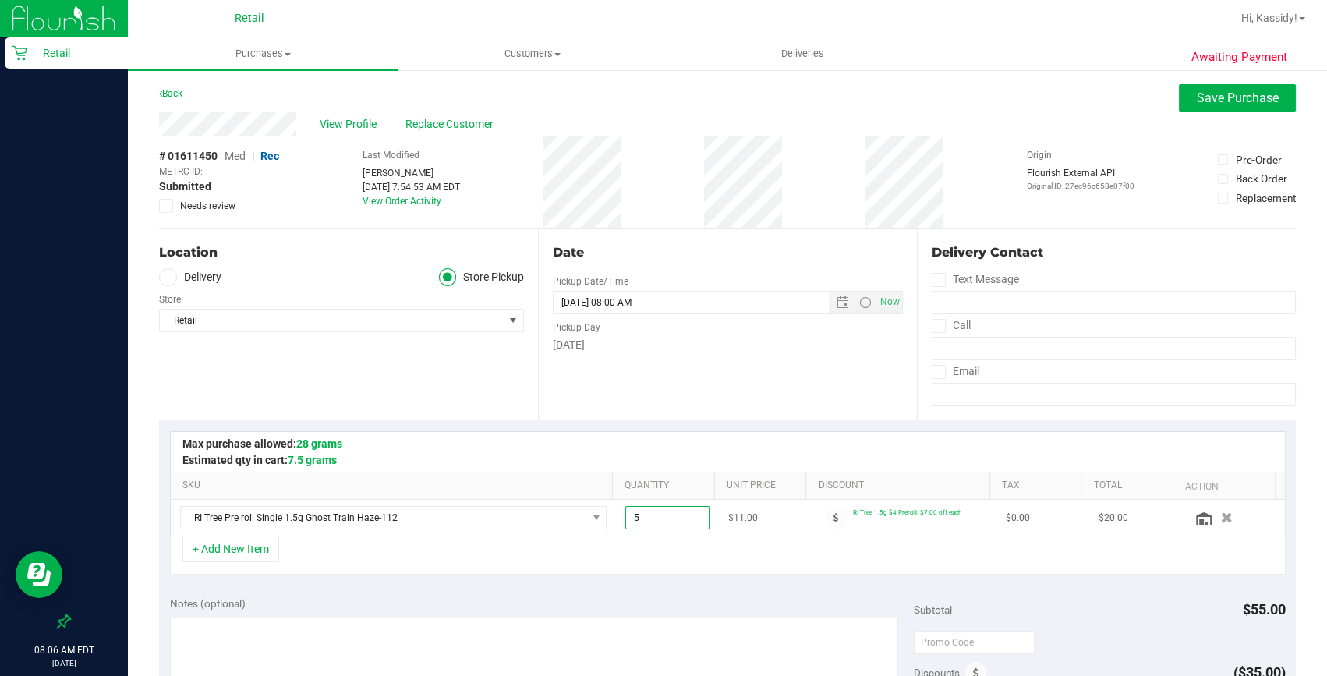
click at [647, 507] on span "5.00 5" at bounding box center [667, 517] width 84 height 23
click at [647, 507] on input "5" at bounding box center [667, 518] width 83 height 22
type input "4"
type input "4.00"
click at [719, 376] on div "Date Pickup Date/Time 08/19/2025 Now 08/19/2025 08:00 AM Now Pickup Day Tuesday" at bounding box center [727, 324] width 379 height 191
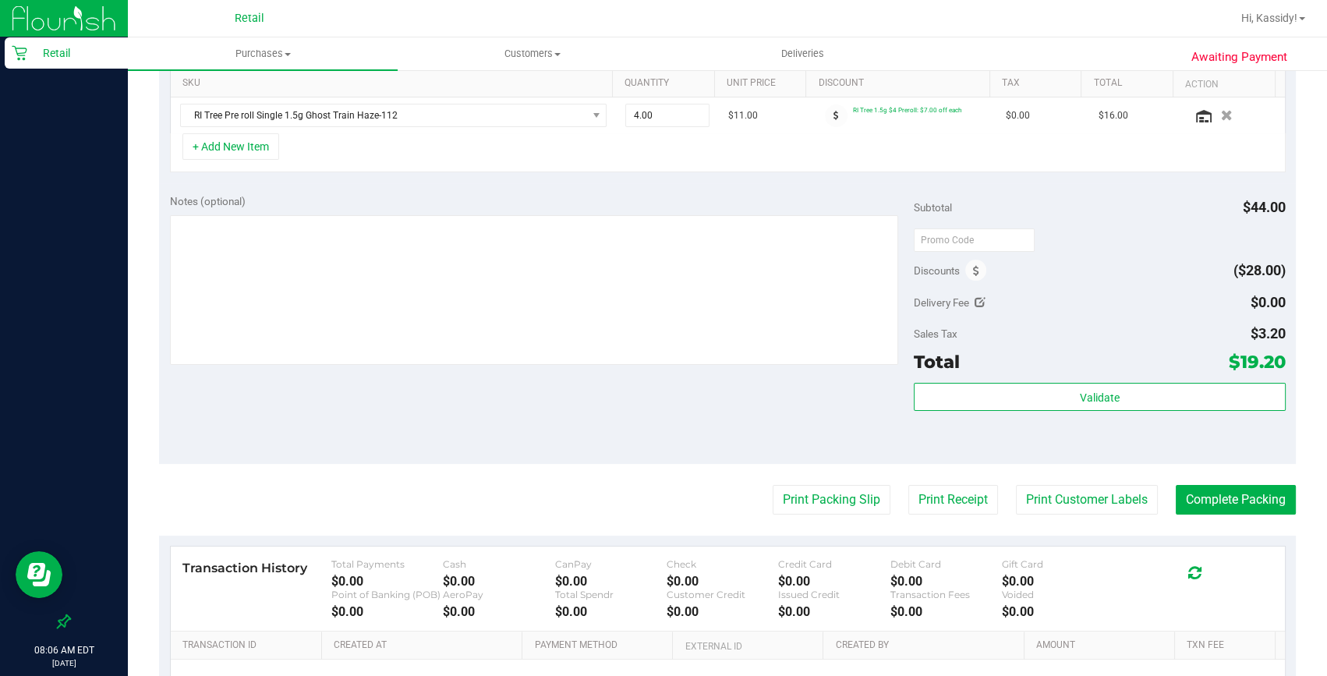
scroll to position [425, 0]
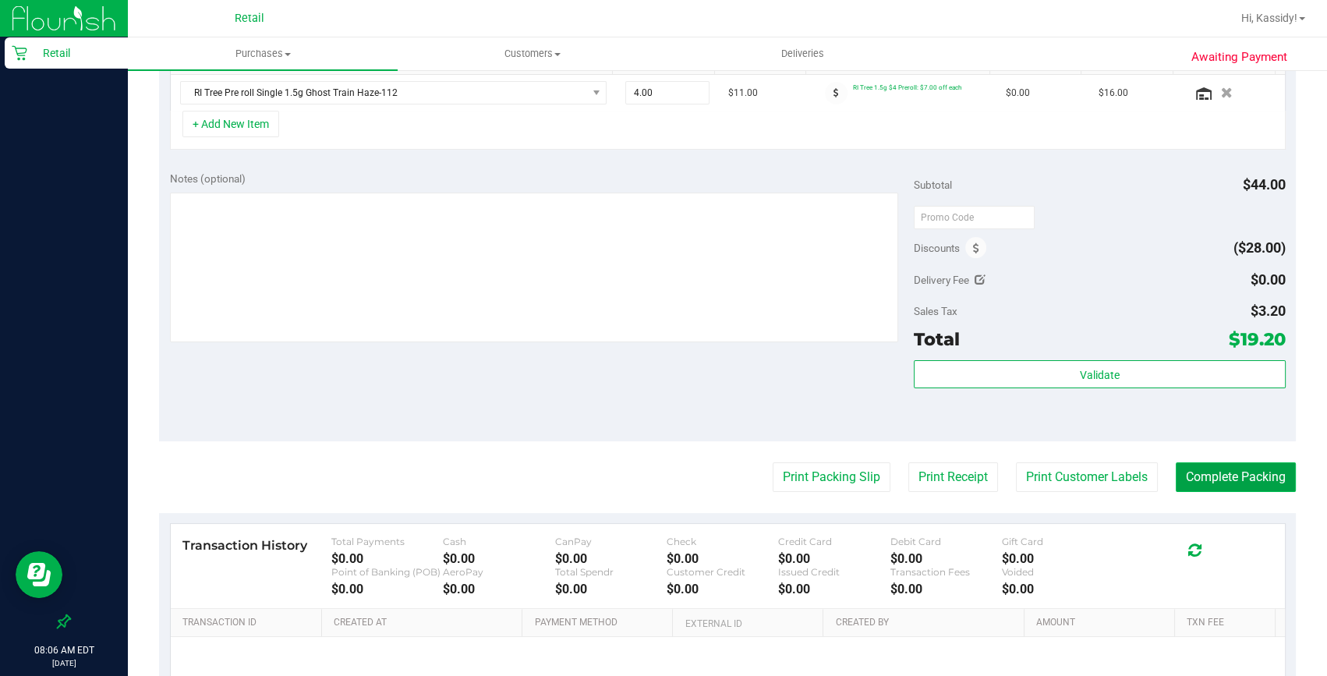
click at [1230, 470] on button "Complete Packing" at bounding box center [1236, 477] width 120 height 30
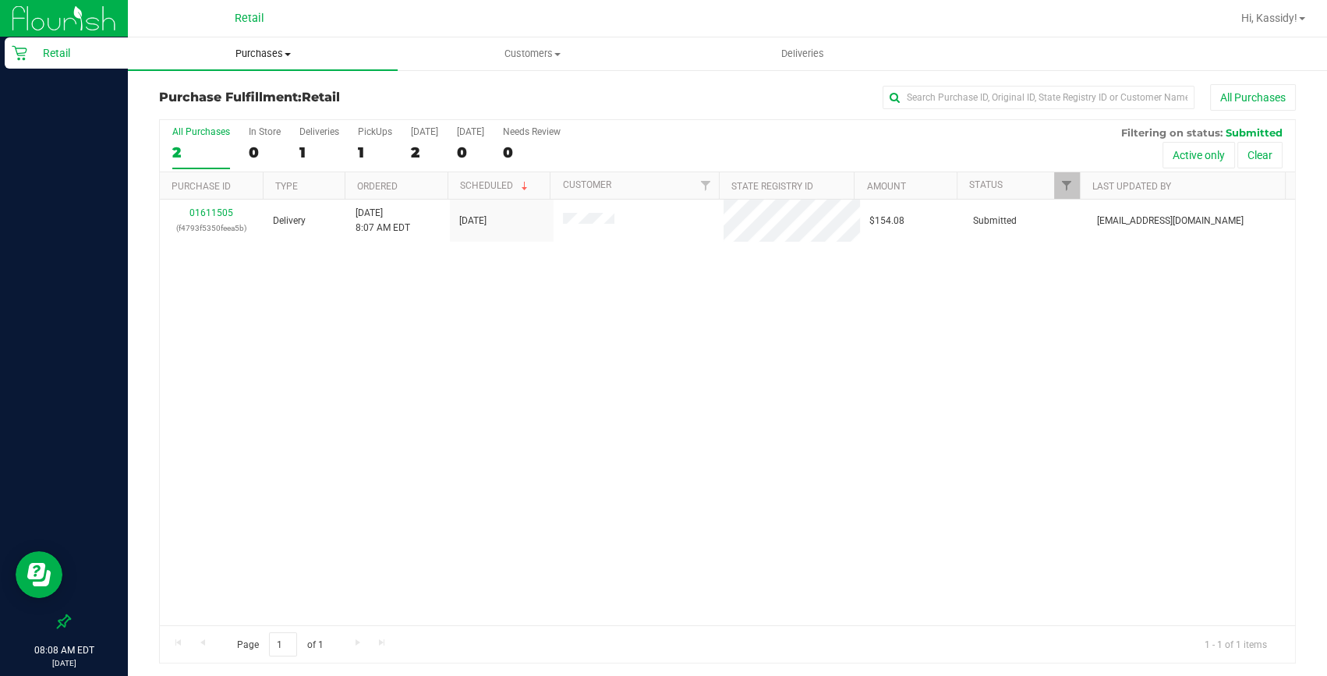
click at [289, 62] on uib-tab-heading "Purchases Summary of purchases Fulfillment All purchases" at bounding box center [263, 53] width 270 height 33
click at [254, 87] on span "Summary of purchases" at bounding box center [208, 93] width 160 height 13
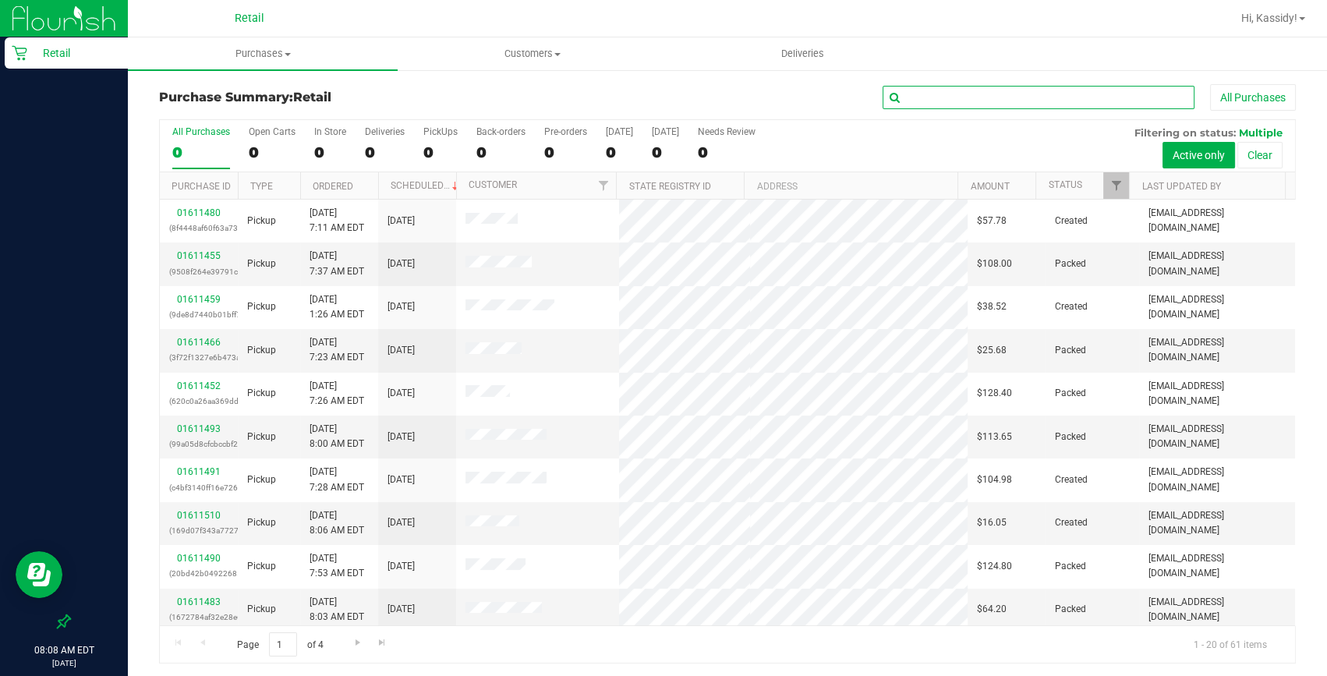
click at [930, 97] on input "text" at bounding box center [1039, 97] width 312 height 23
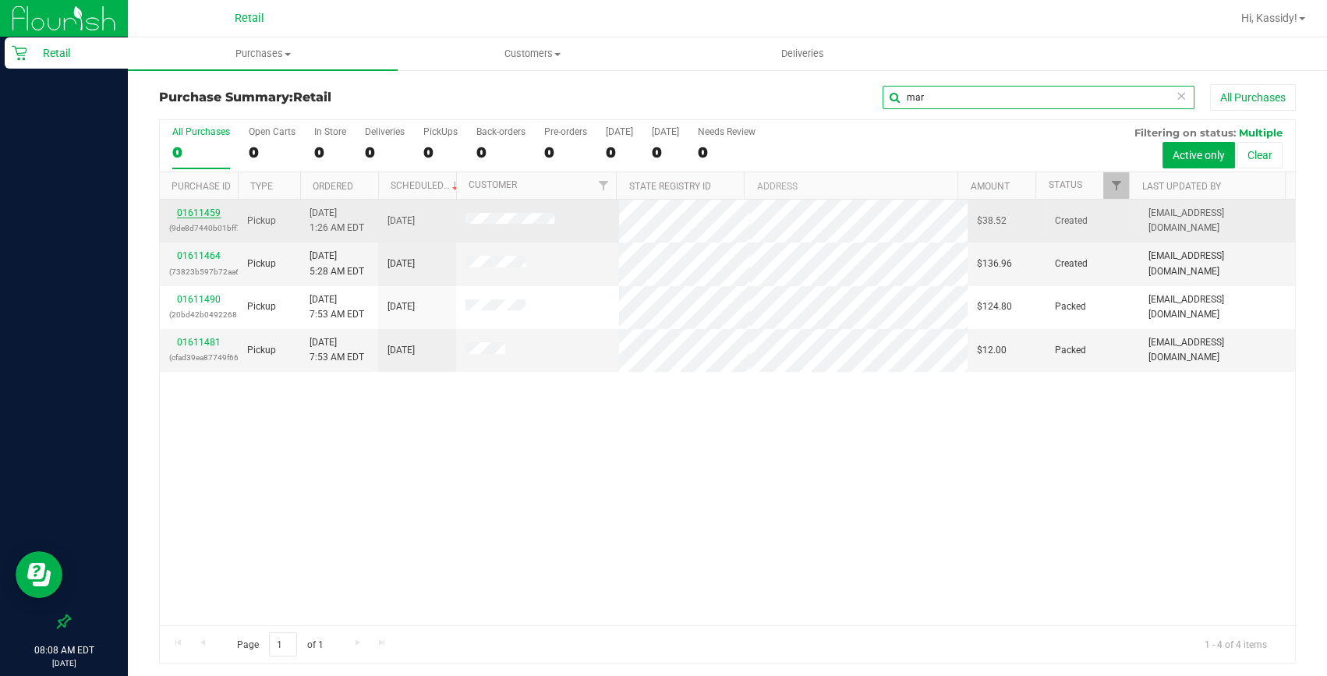
type input "mar"
click at [198, 208] on link "01611459" at bounding box center [199, 212] width 44 height 11
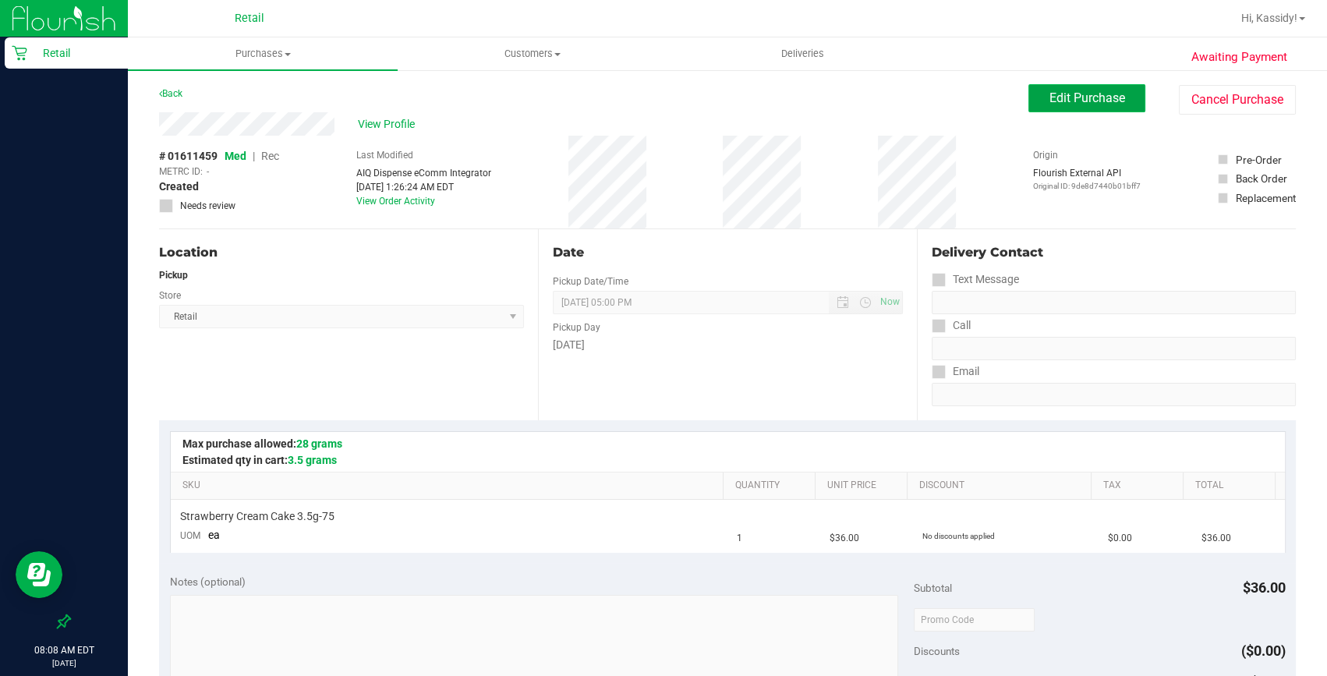
click at [1071, 109] on button "Edit Purchase" at bounding box center [1087, 98] width 117 height 28
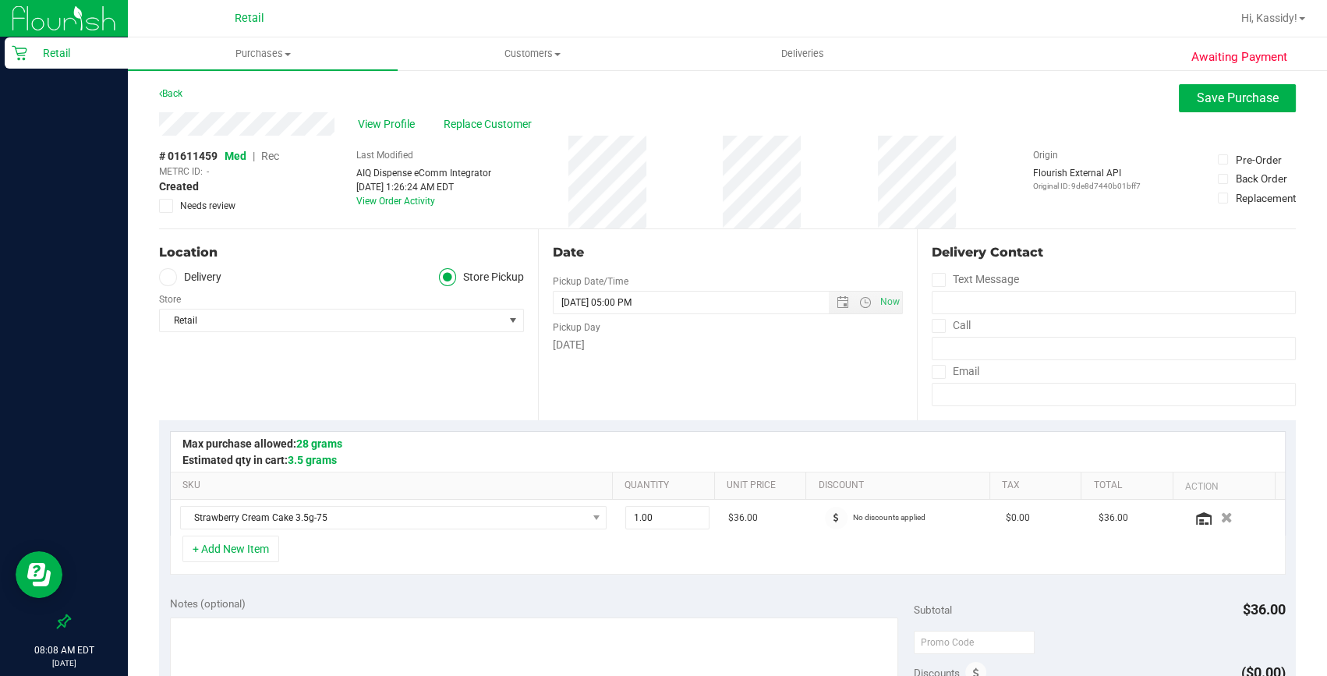
click at [269, 157] on span "Rec" at bounding box center [270, 156] width 18 height 12
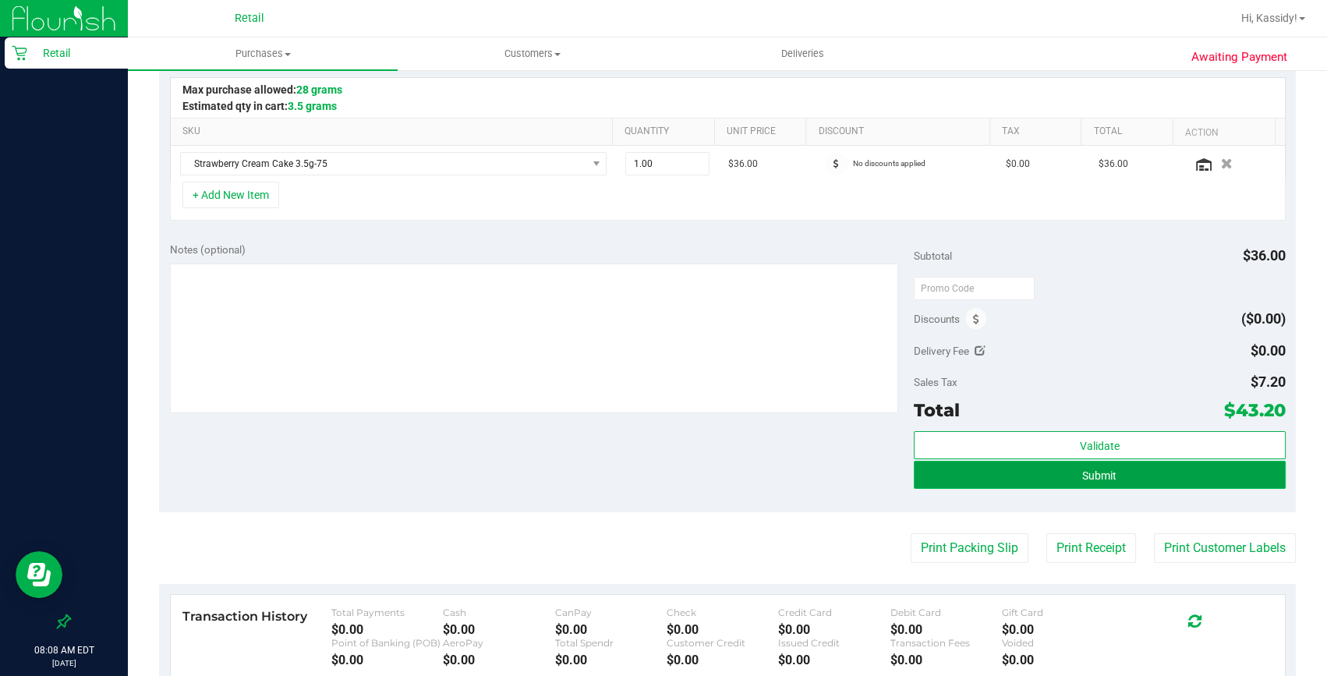
click at [1047, 483] on button "Submit" at bounding box center [1100, 475] width 372 height 28
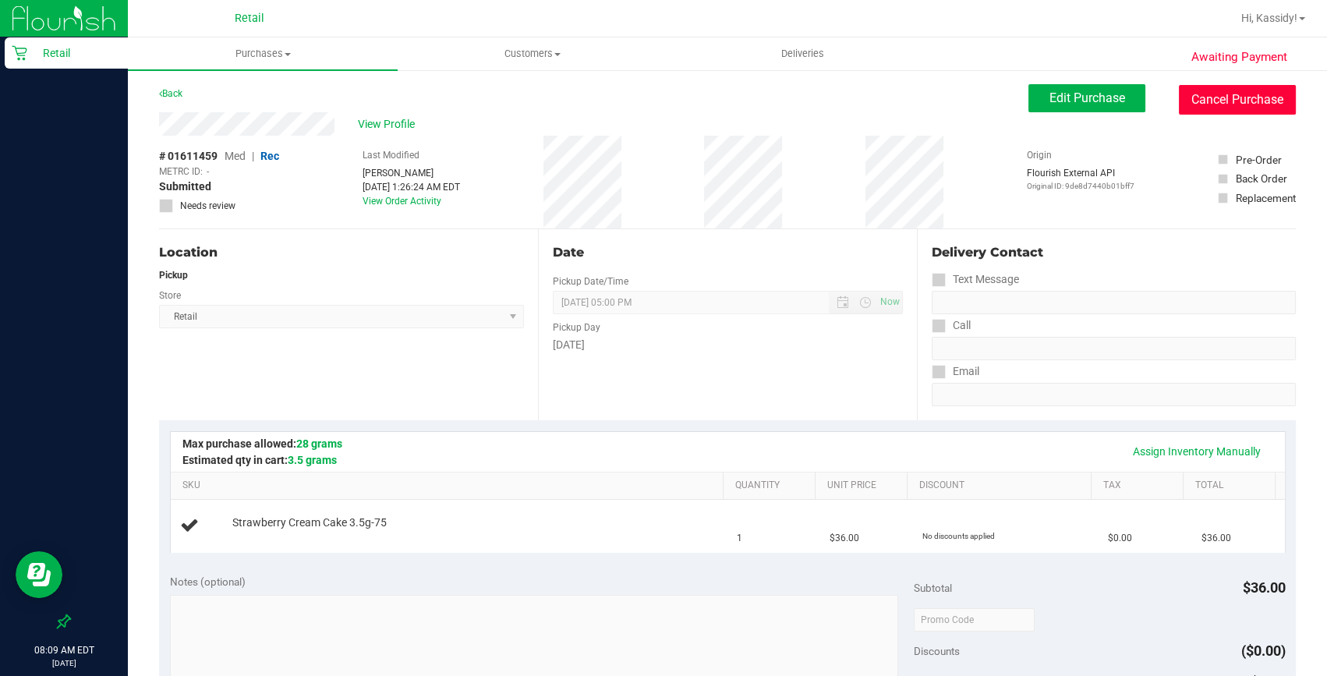
click at [1234, 88] on button "Cancel Purchase" at bounding box center [1237, 100] width 117 height 30
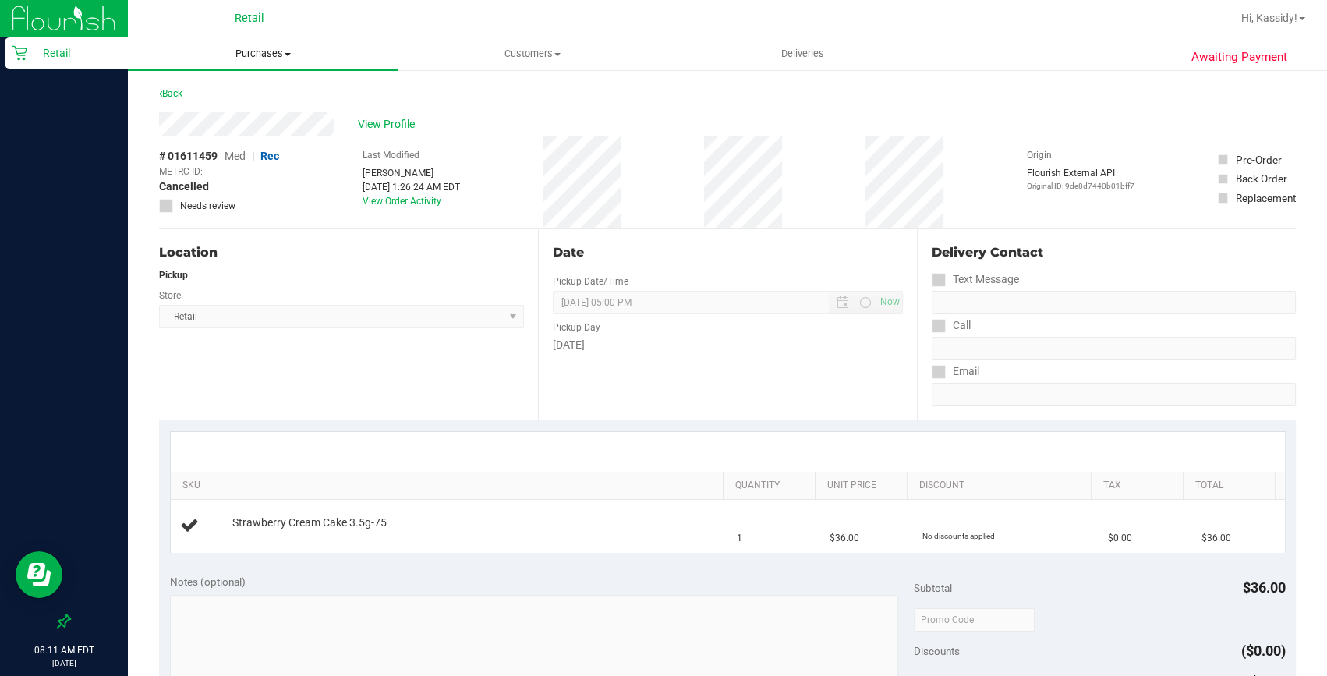
click at [250, 60] on span "Purchases" at bounding box center [263, 54] width 270 height 14
click at [215, 94] on span "Summary of purchases" at bounding box center [208, 93] width 160 height 13
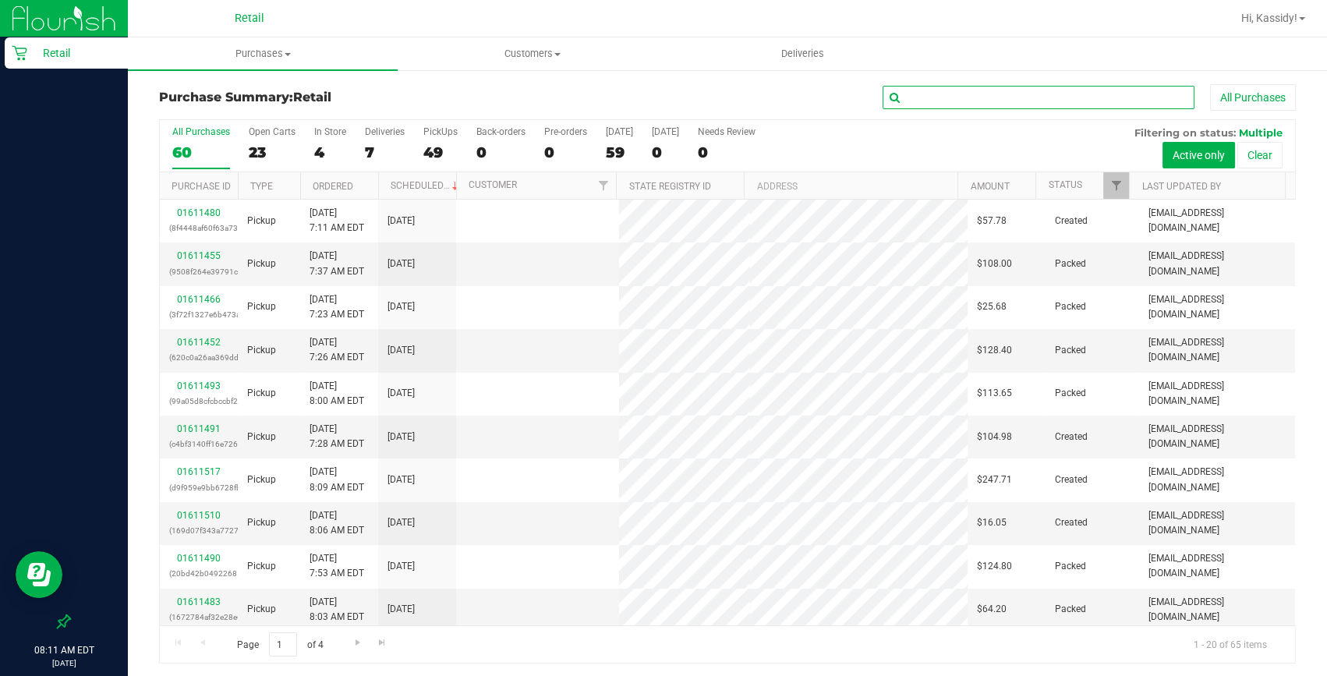
click at [964, 101] on input "text" at bounding box center [1039, 97] width 312 height 23
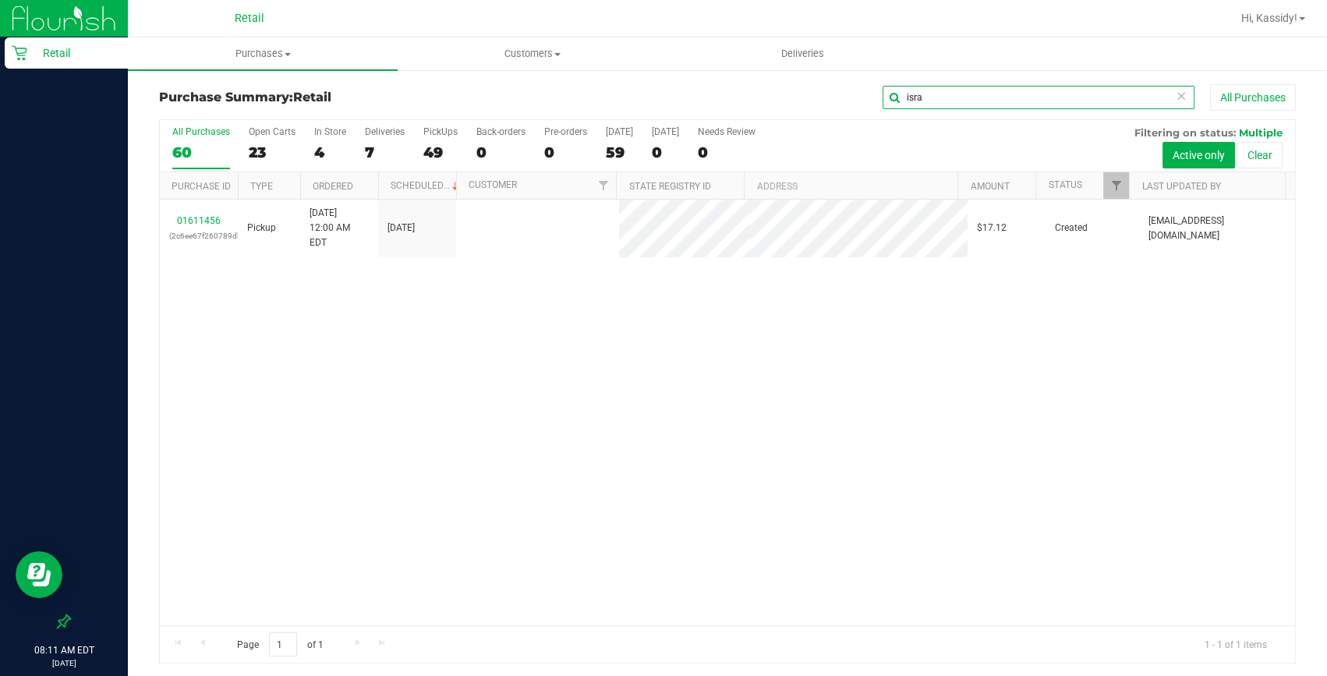
type input "isra"
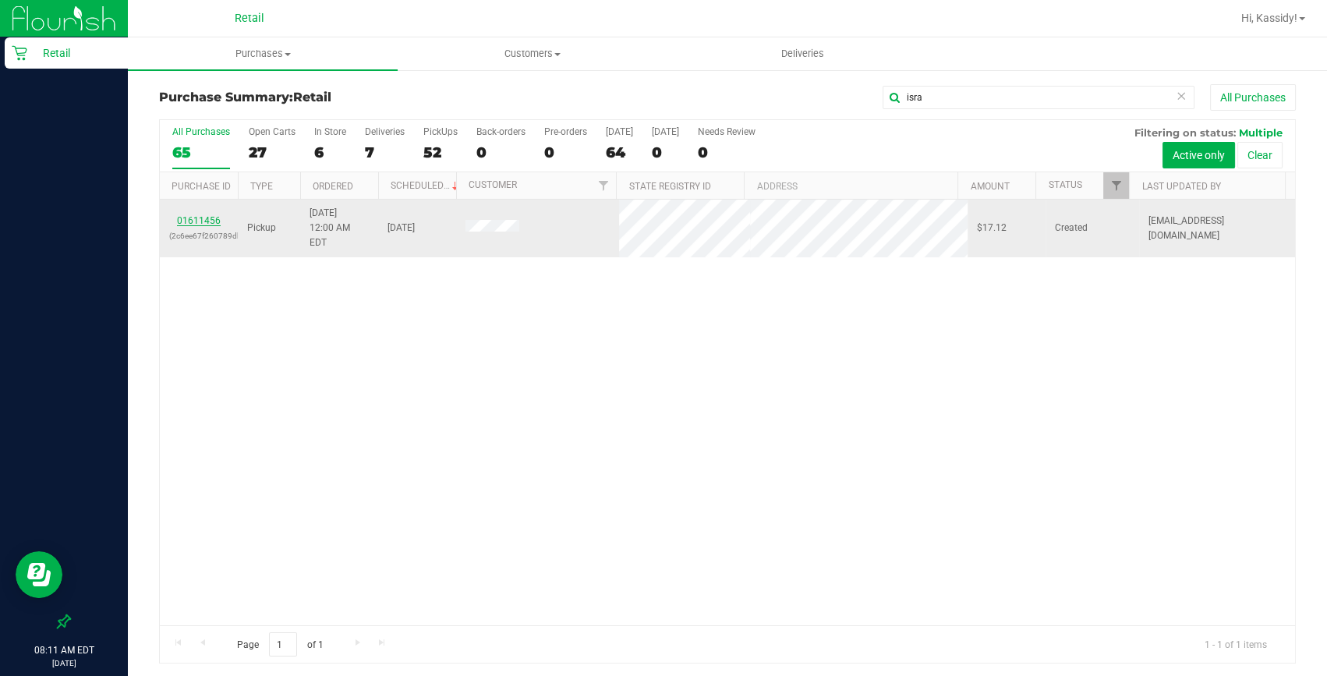
click at [200, 215] on link "01611456" at bounding box center [199, 220] width 44 height 11
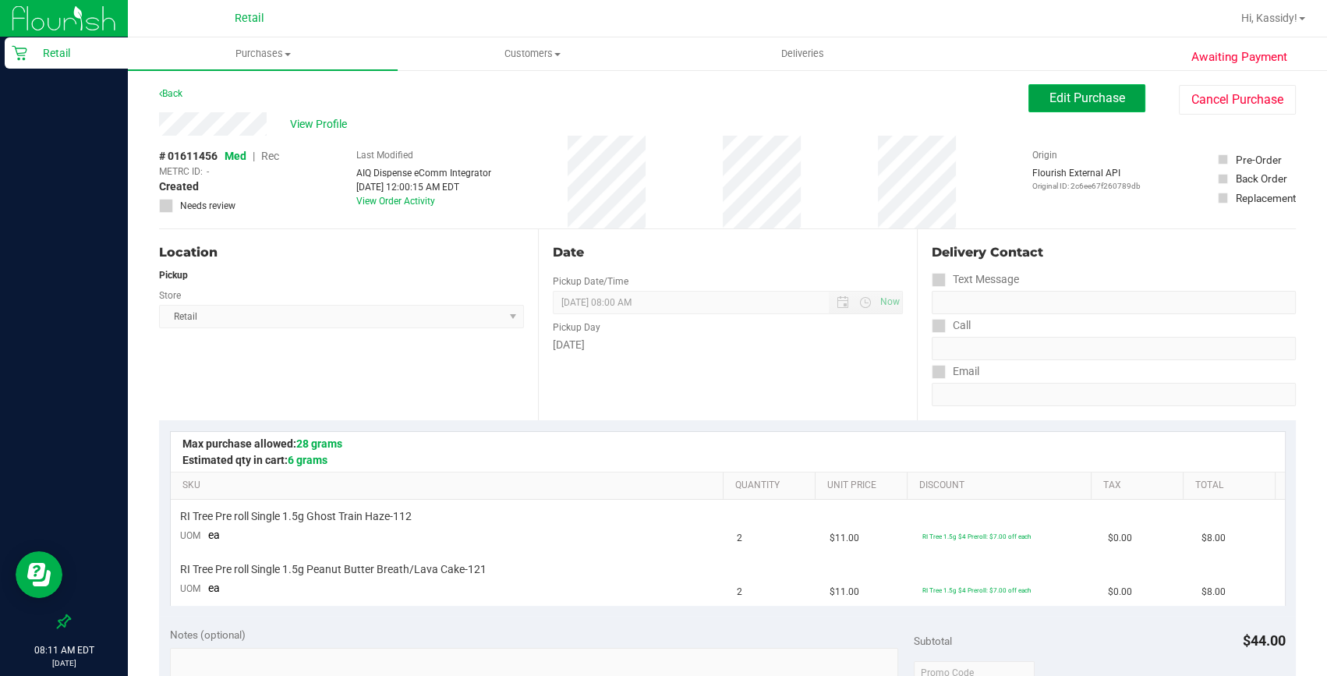
click at [1037, 97] on button "Edit Purchase" at bounding box center [1087, 98] width 117 height 28
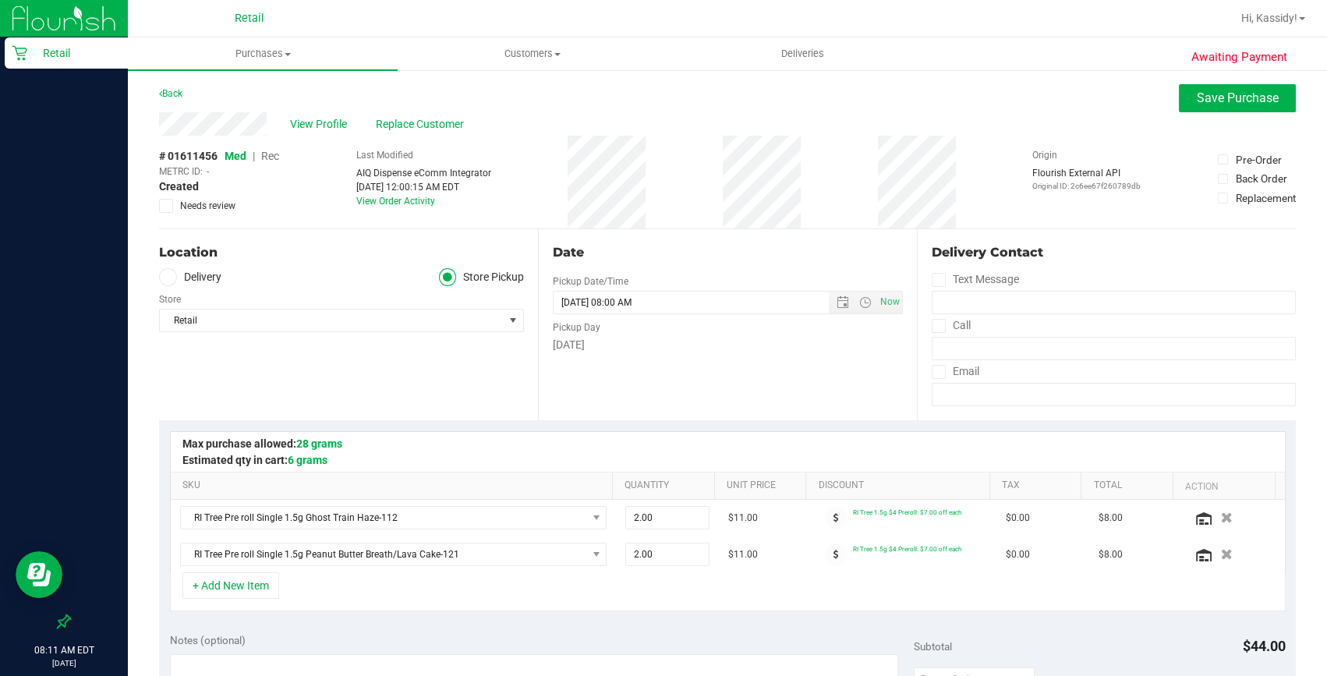
click at [275, 158] on span "Rec" at bounding box center [270, 156] width 18 height 12
click at [1219, 94] on span "Save Purchase" at bounding box center [1238, 97] width 82 height 15
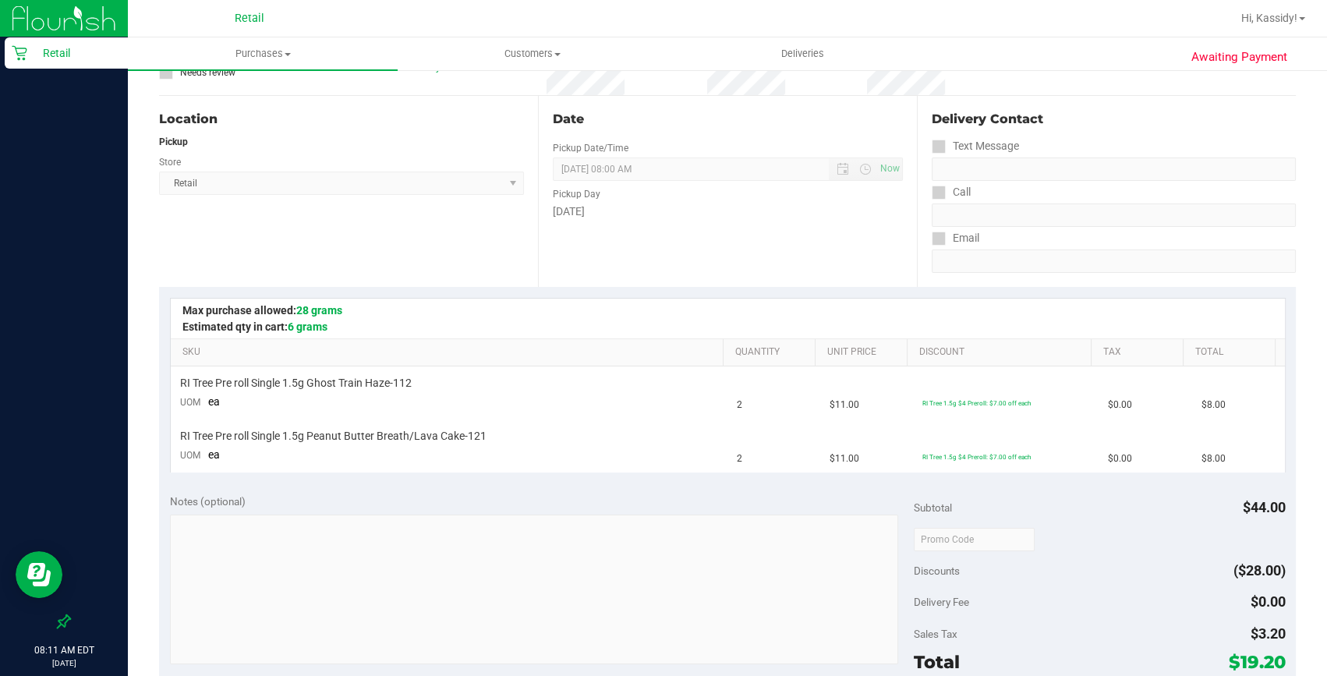
scroll to position [283, 0]
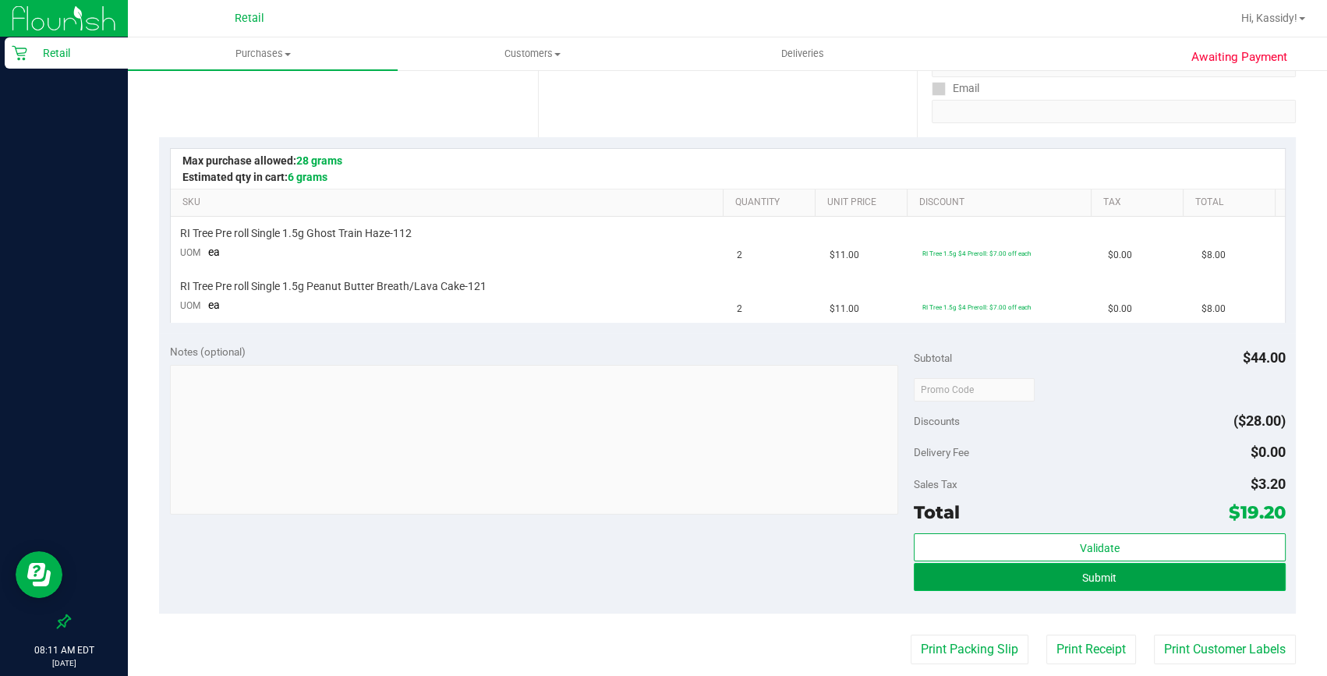
click at [1115, 573] on button "Submit" at bounding box center [1100, 577] width 372 height 28
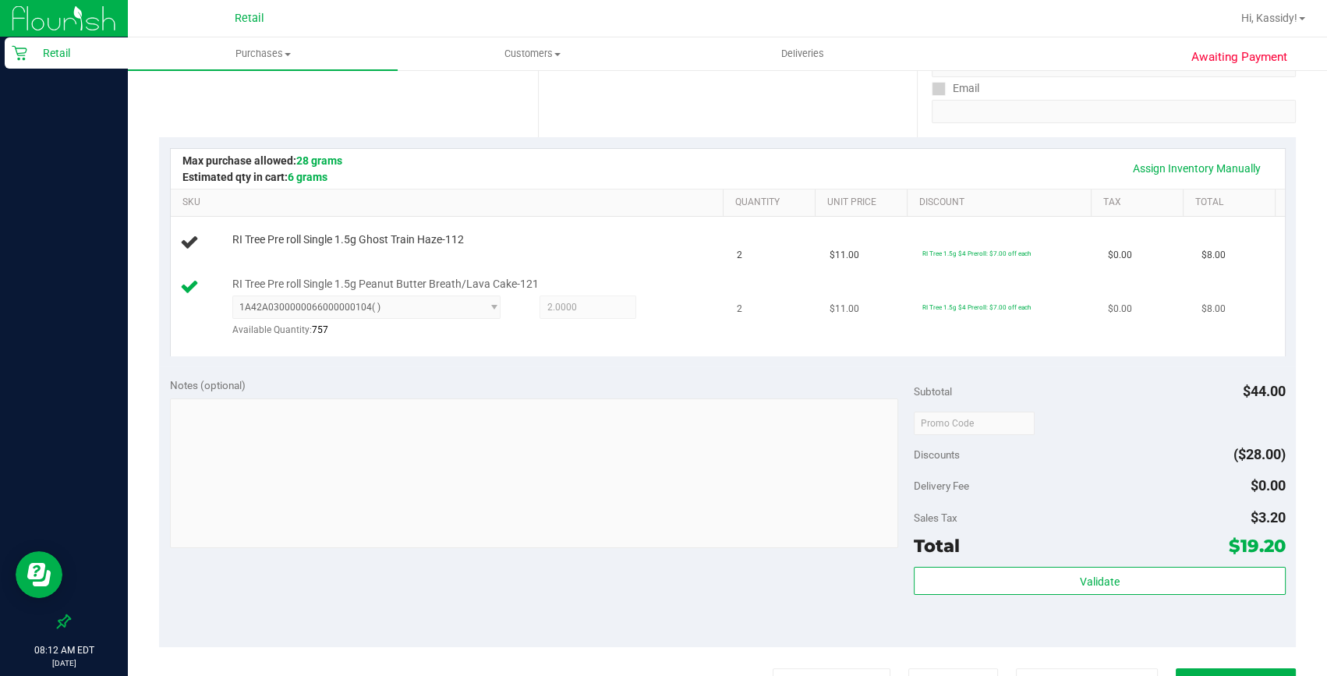
scroll to position [0, 0]
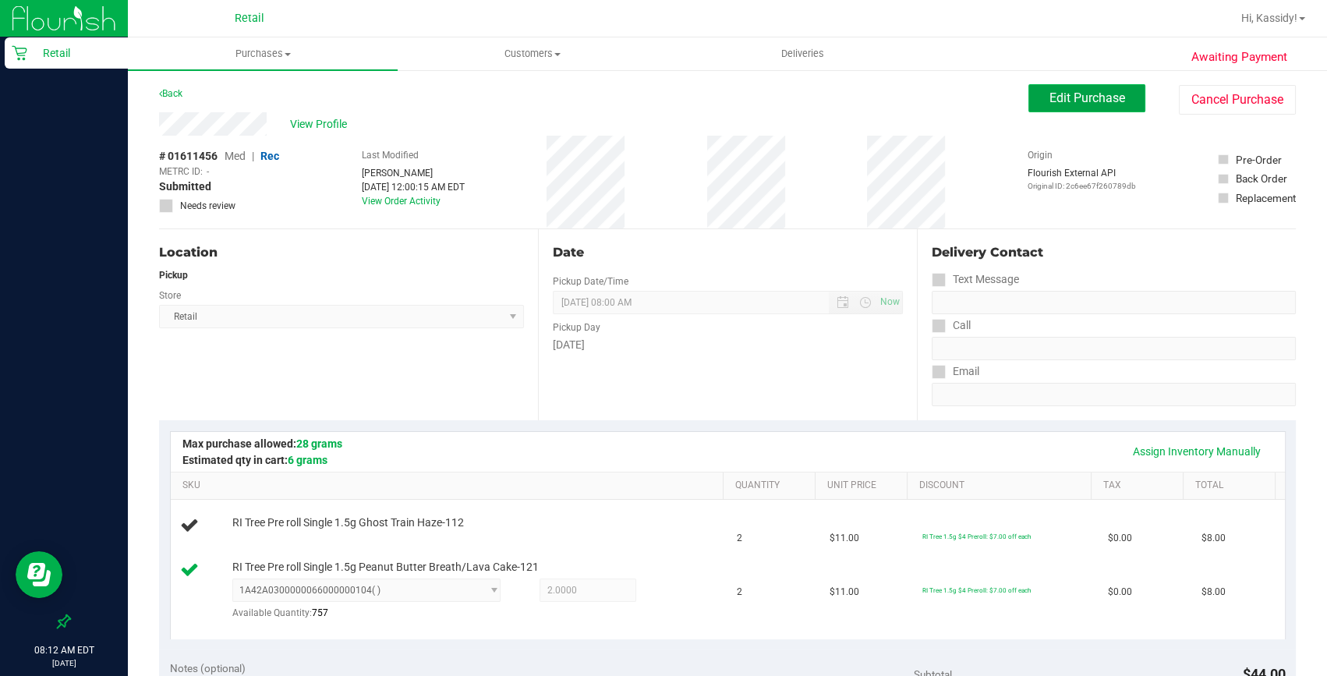
click at [1069, 101] on span "Edit Purchase" at bounding box center [1088, 97] width 76 height 15
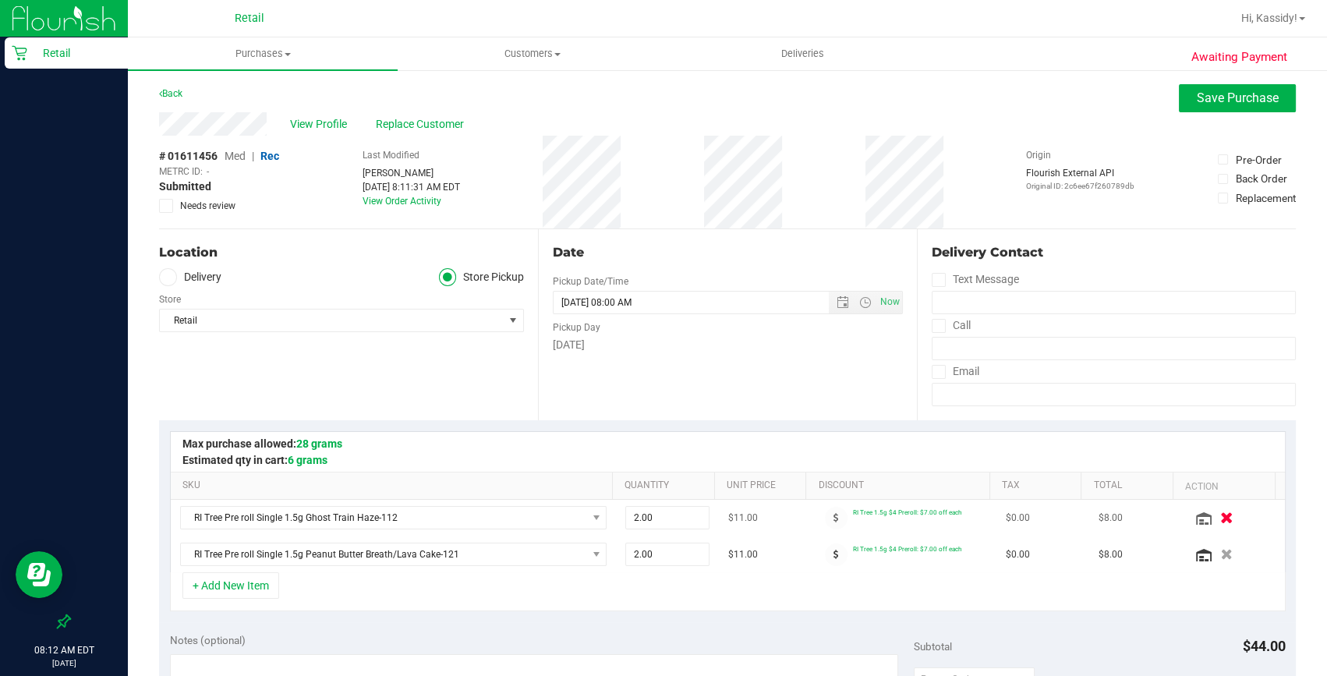
click at [1220, 519] on icon "button" at bounding box center [1226, 518] width 13 height 12
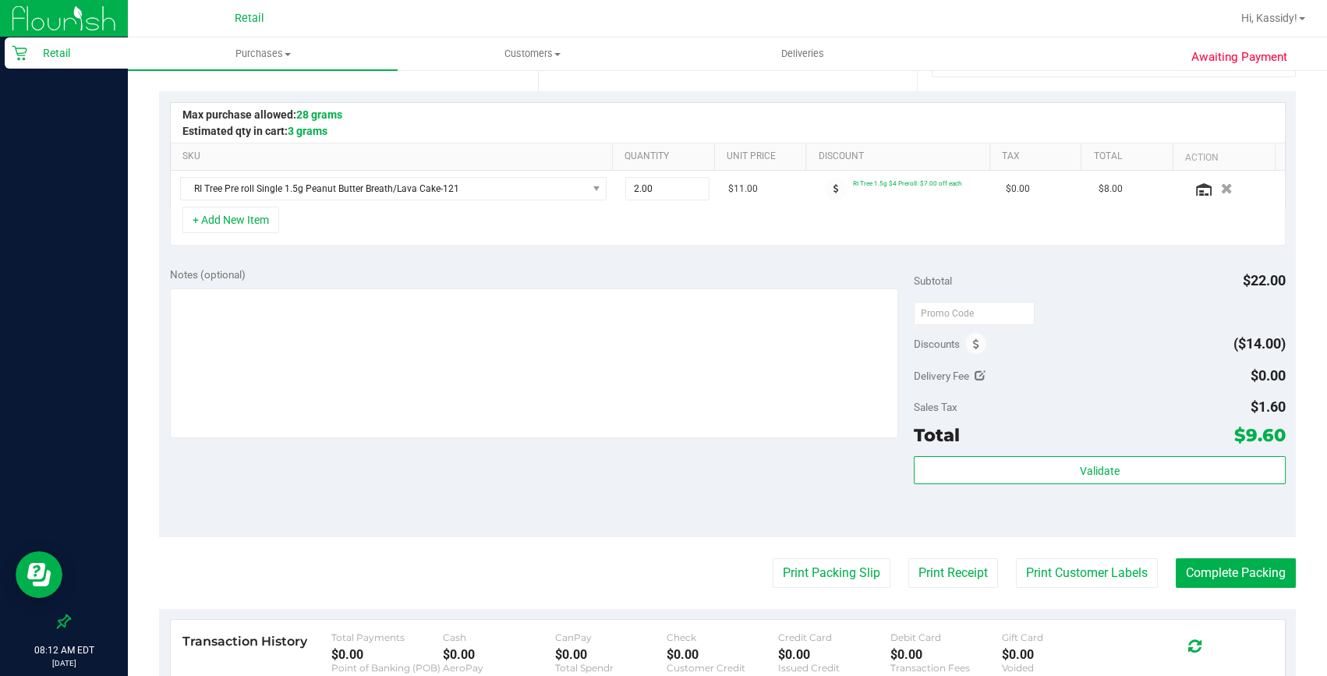
scroll to position [354, 0]
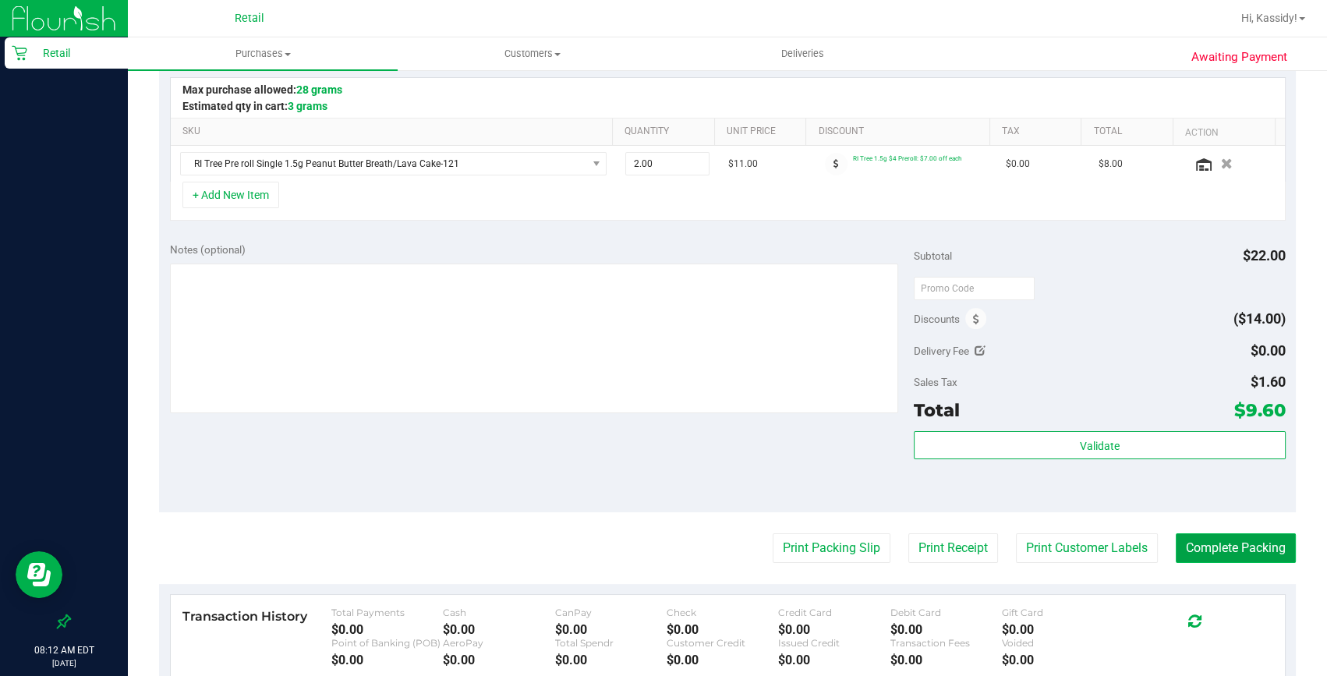
click at [1194, 546] on button "Complete Packing" at bounding box center [1236, 548] width 120 height 30
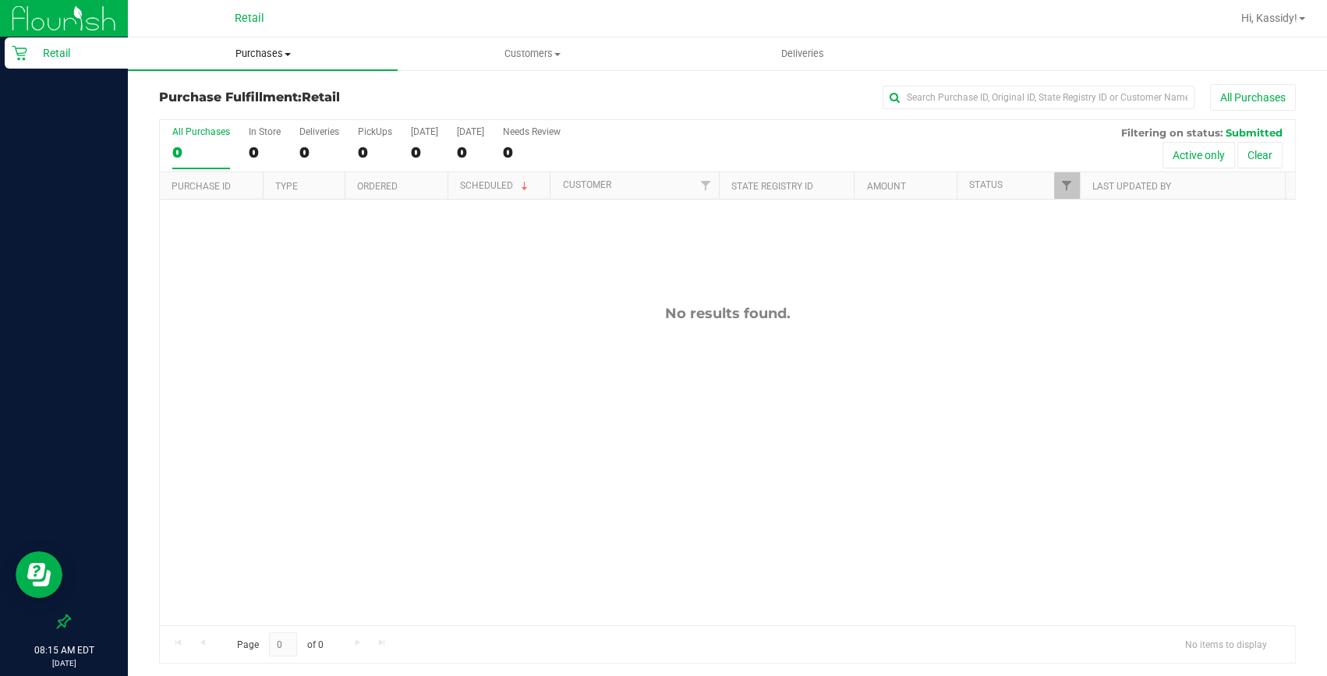
click at [270, 55] on span "Purchases" at bounding box center [263, 54] width 270 height 14
click at [258, 90] on span "Summary of purchases" at bounding box center [208, 93] width 160 height 13
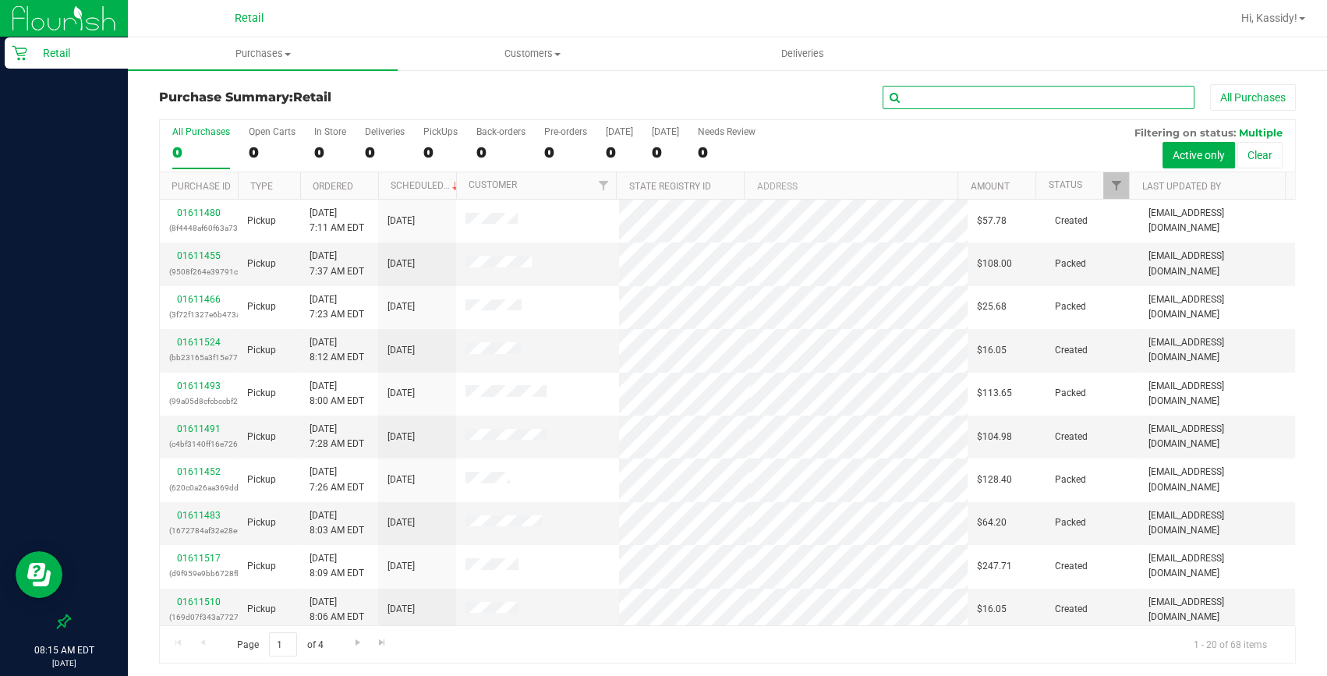
click at [935, 98] on input "text" at bounding box center [1039, 97] width 312 height 23
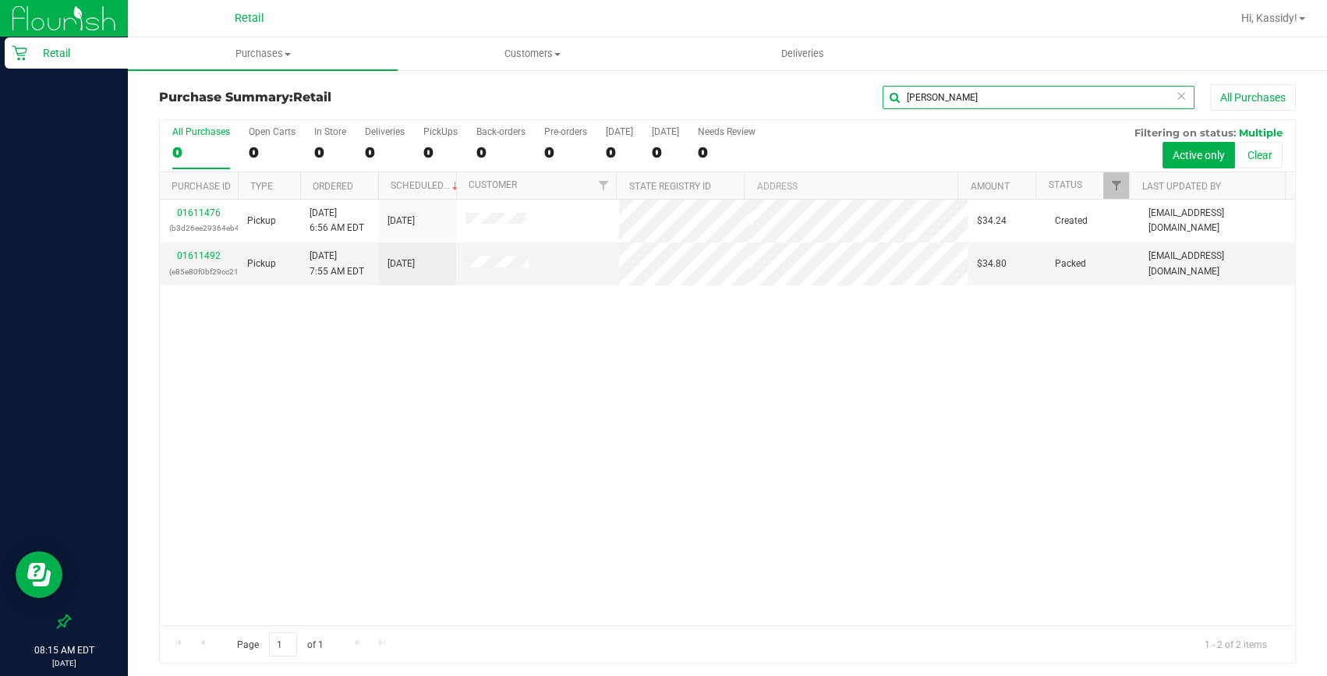
type input "sharpe"
click at [200, 210] on link "01611476" at bounding box center [199, 212] width 44 height 11
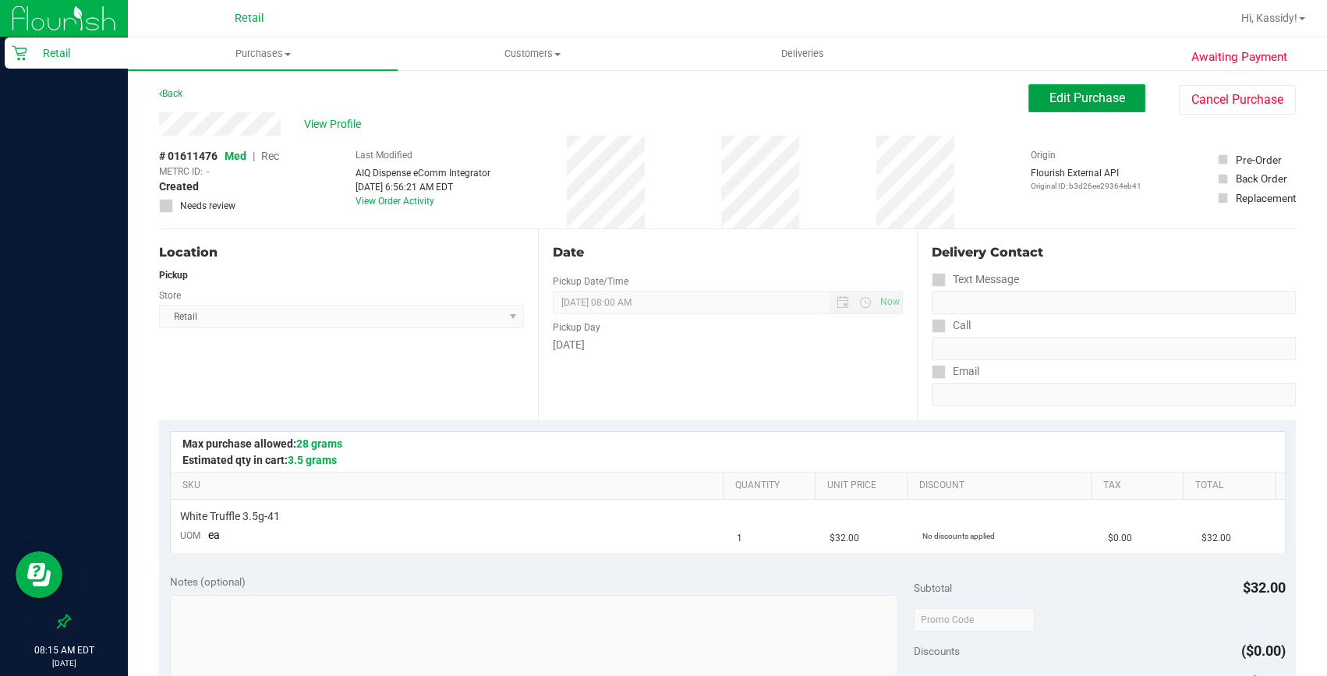
click at [1093, 101] on span "Edit Purchase" at bounding box center [1088, 97] width 76 height 15
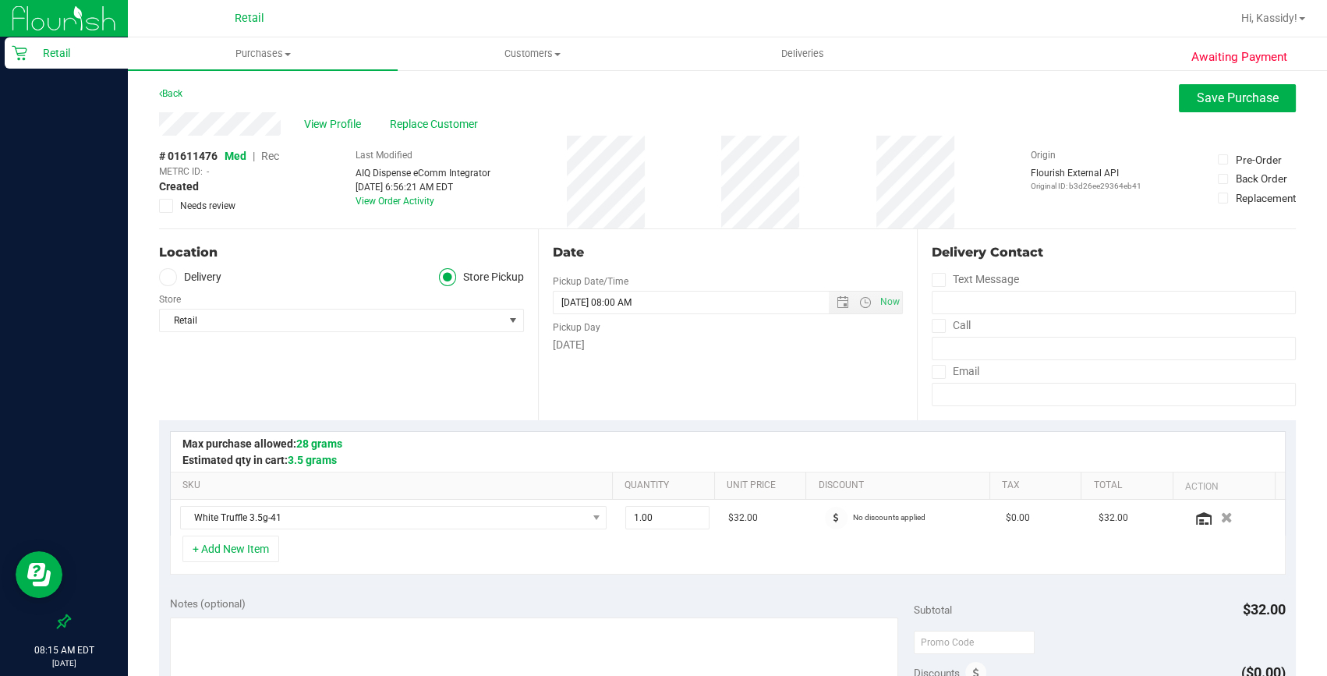
click at [277, 155] on span "Rec" at bounding box center [270, 156] width 18 height 12
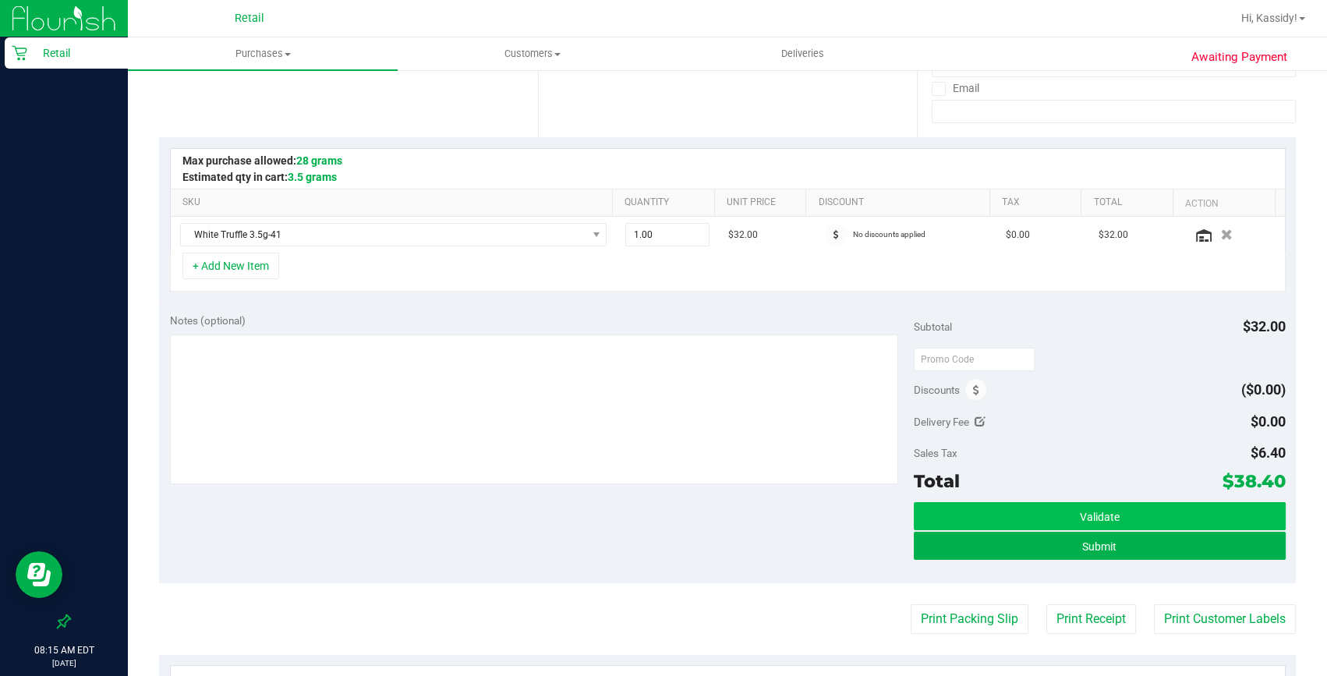
scroll to position [354, 0]
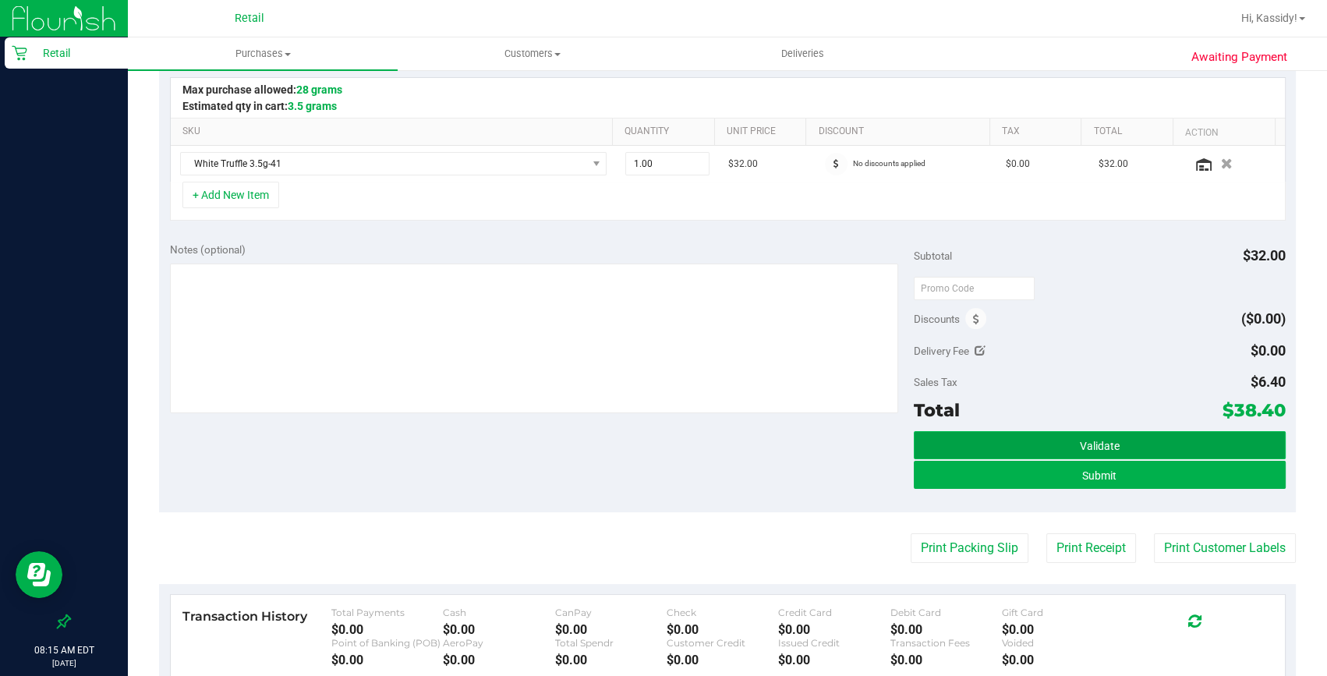
click at [1046, 458] on button "Validate" at bounding box center [1100, 445] width 372 height 28
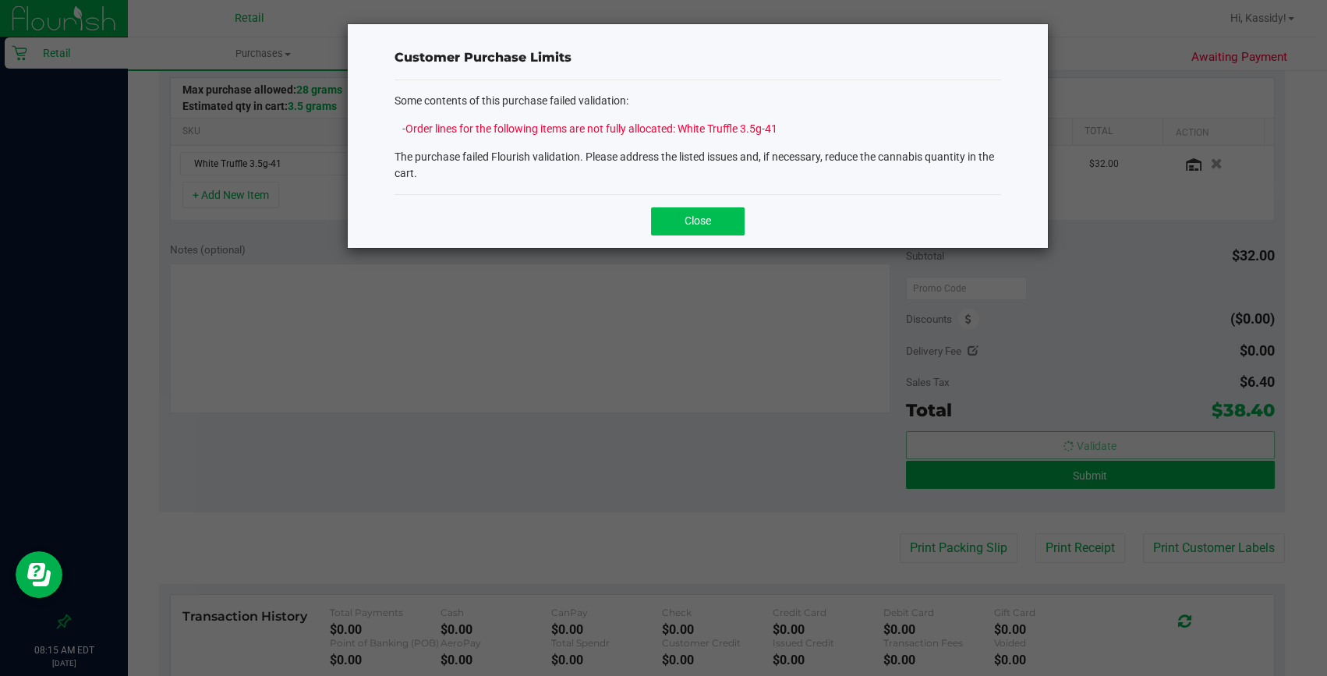
click at [717, 223] on button "Close" at bounding box center [698, 221] width 94 height 28
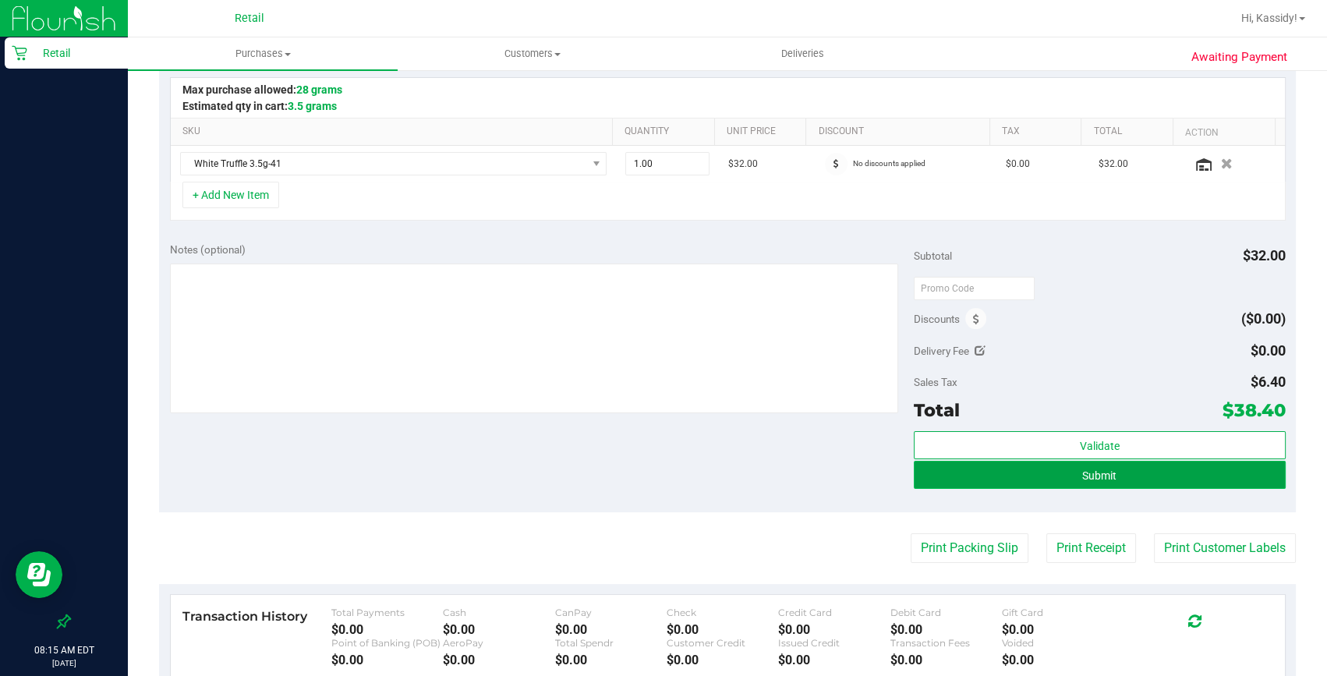
click at [931, 483] on button "Submit" at bounding box center [1100, 475] width 372 height 28
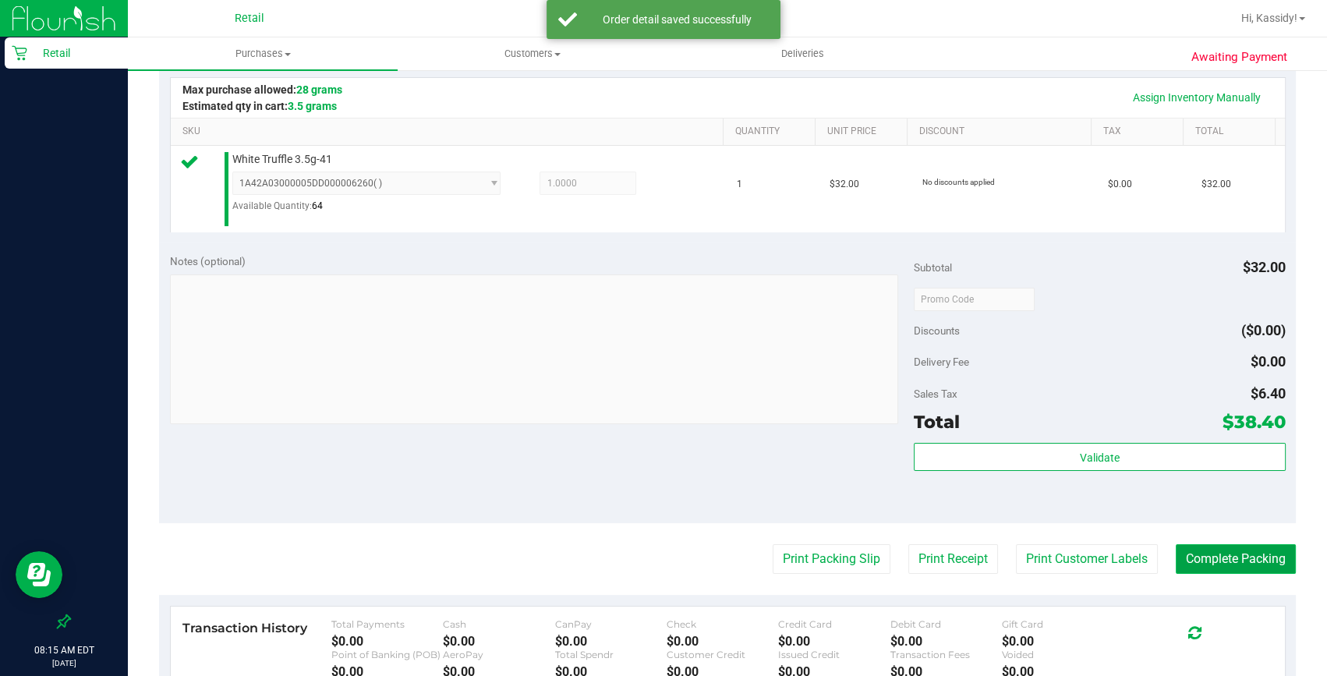
click at [1266, 568] on button "Complete Packing" at bounding box center [1236, 559] width 120 height 30
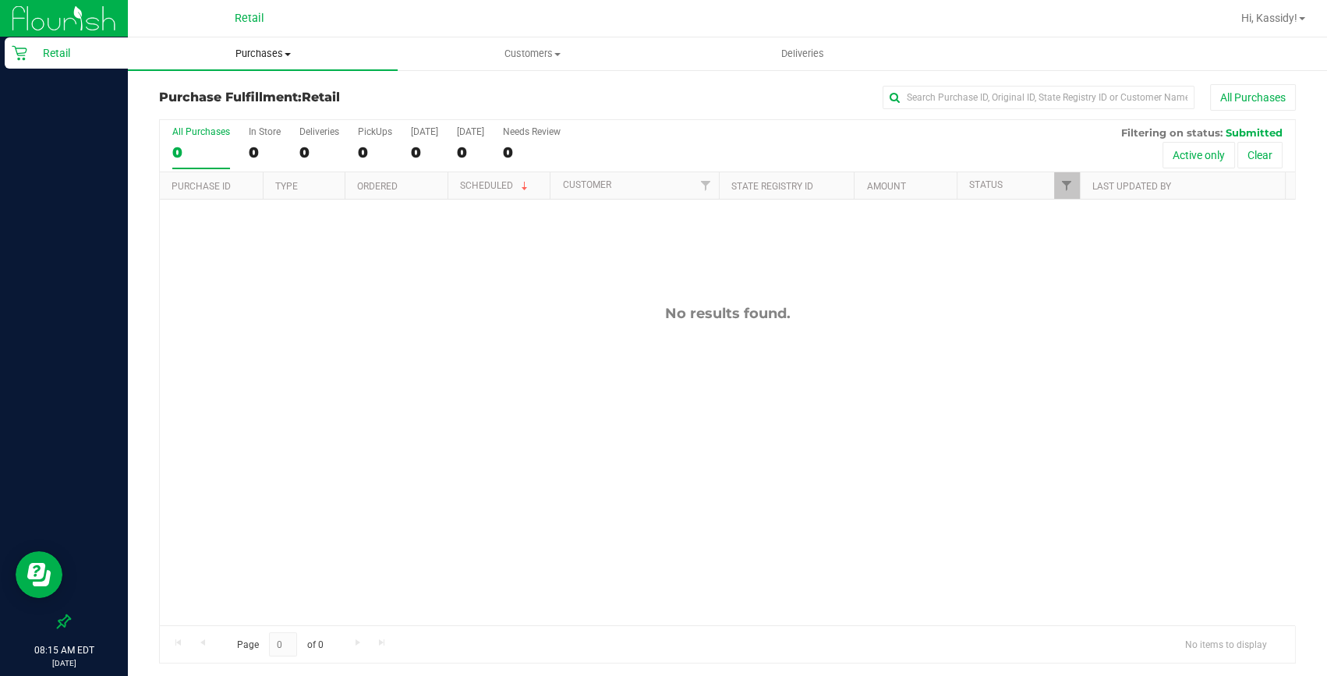
click at [265, 55] on span "Purchases" at bounding box center [263, 54] width 270 height 14
click at [255, 83] on ul "Summary of purchases Fulfillment All purchases" at bounding box center [263, 113] width 270 height 84
click at [269, 46] on uib-tab-heading "Purchases Summary of purchases Fulfillment All purchases" at bounding box center [263, 53] width 270 height 33
click at [263, 97] on span "Summary of purchases" at bounding box center [208, 93] width 160 height 13
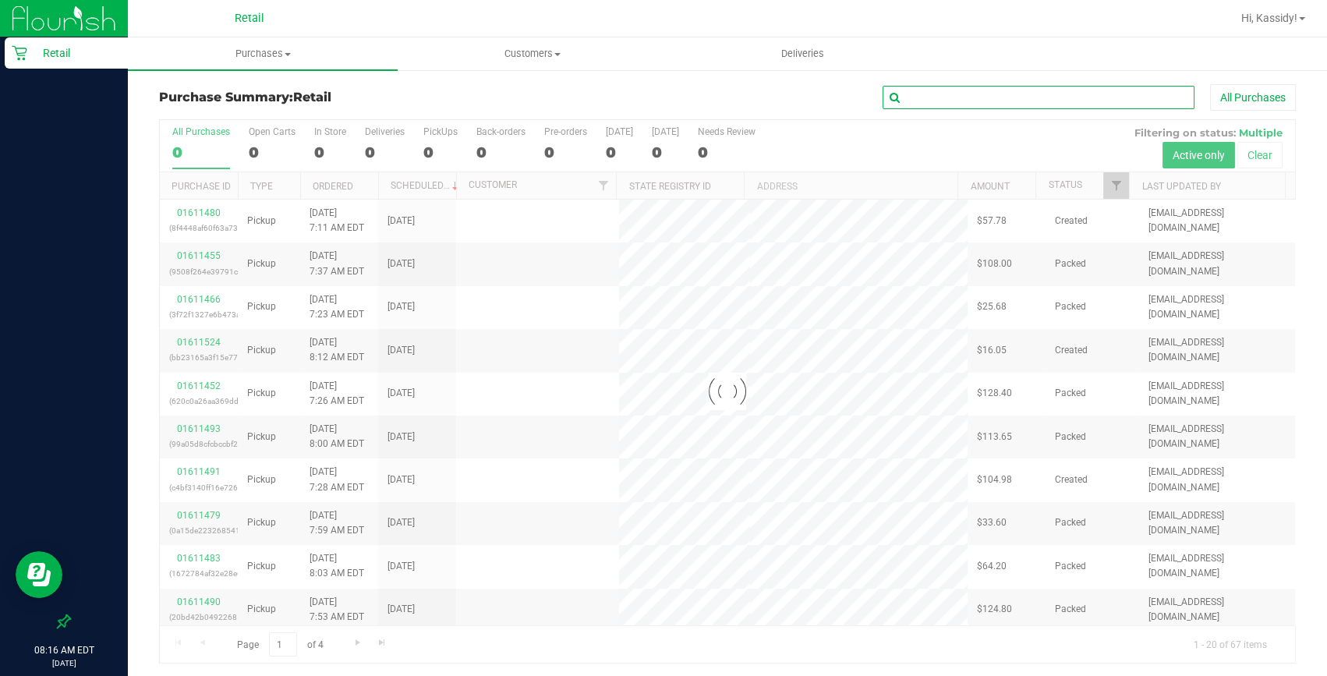
click at [939, 97] on input "text" at bounding box center [1039, 97] width 312 height 23
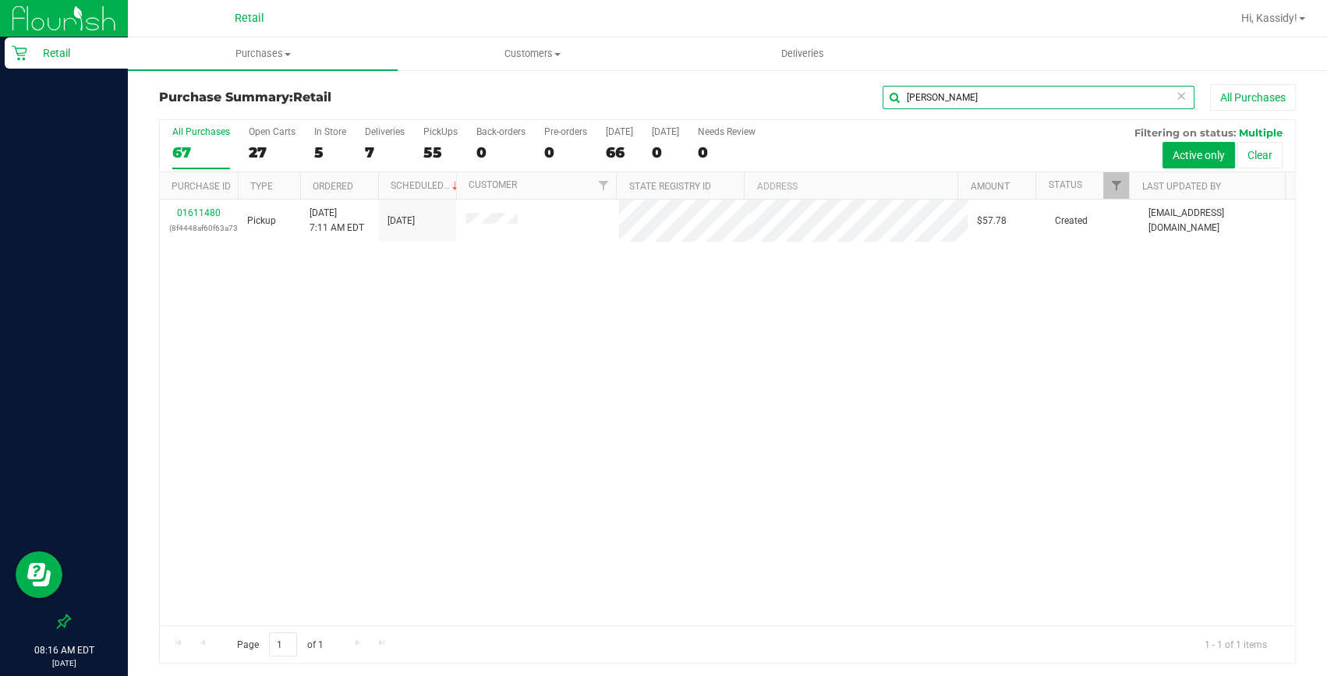
type input "jacob"
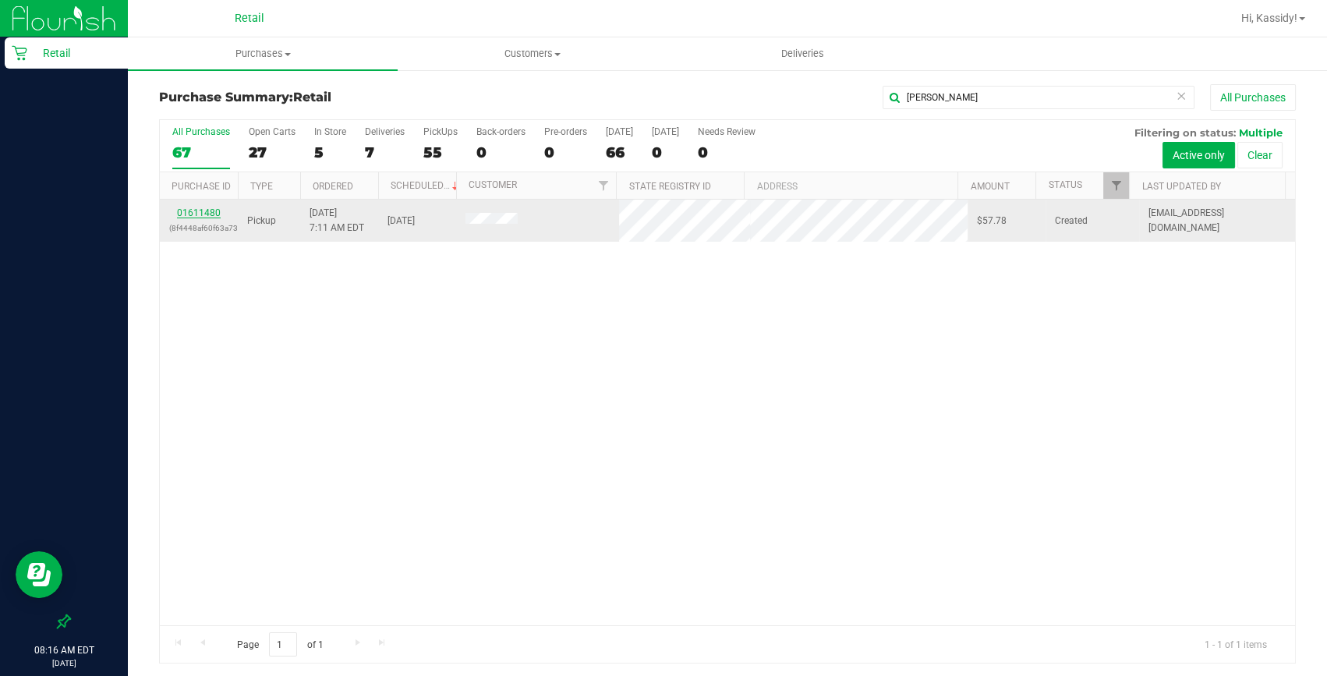
click at [213, 213] on link "01611480" at bounding box center [199, 212] width 44 height 11
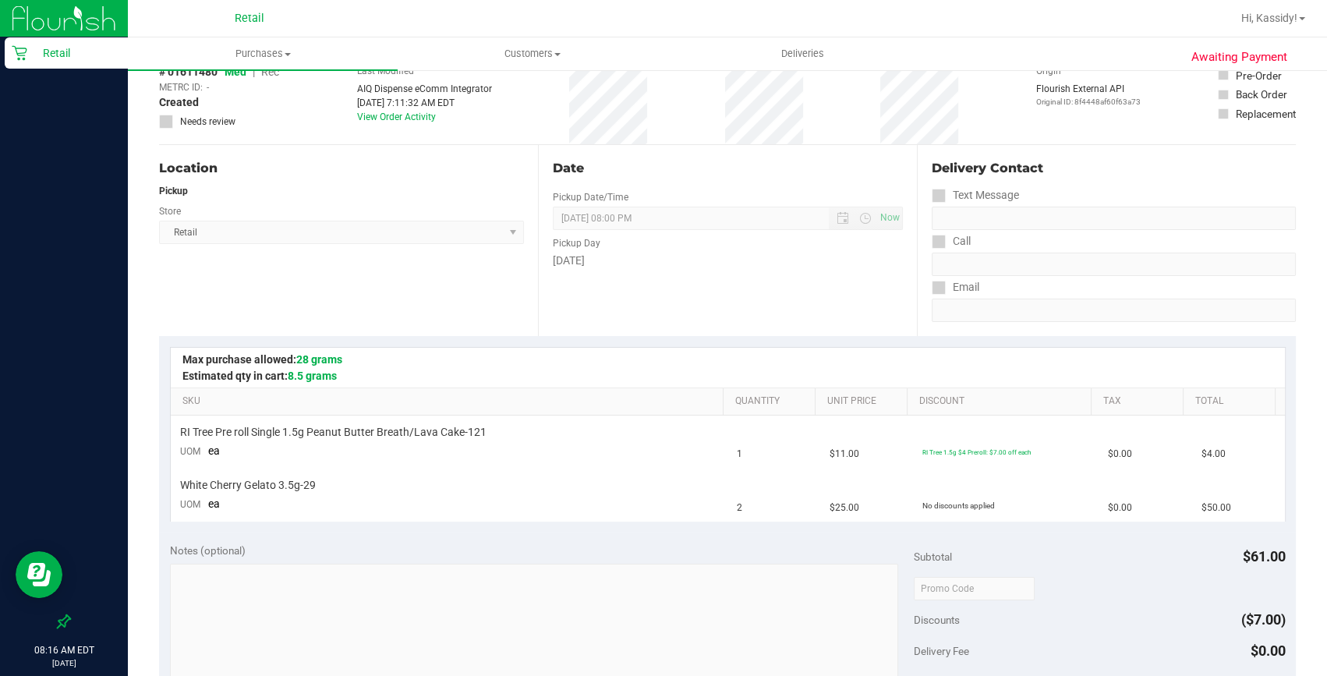
scroll to position [283, 0]
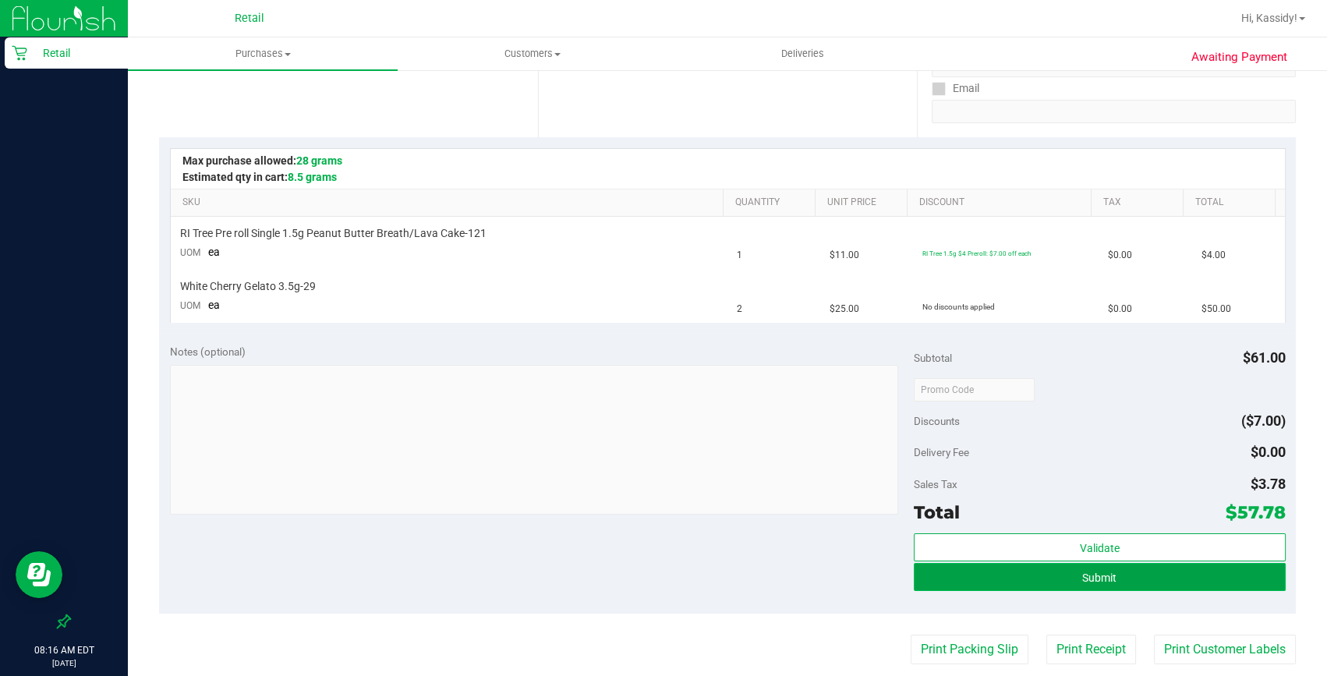
click at [1084, 582] on span "Submit" at bounding box center [1099, 578] width 34 height 12
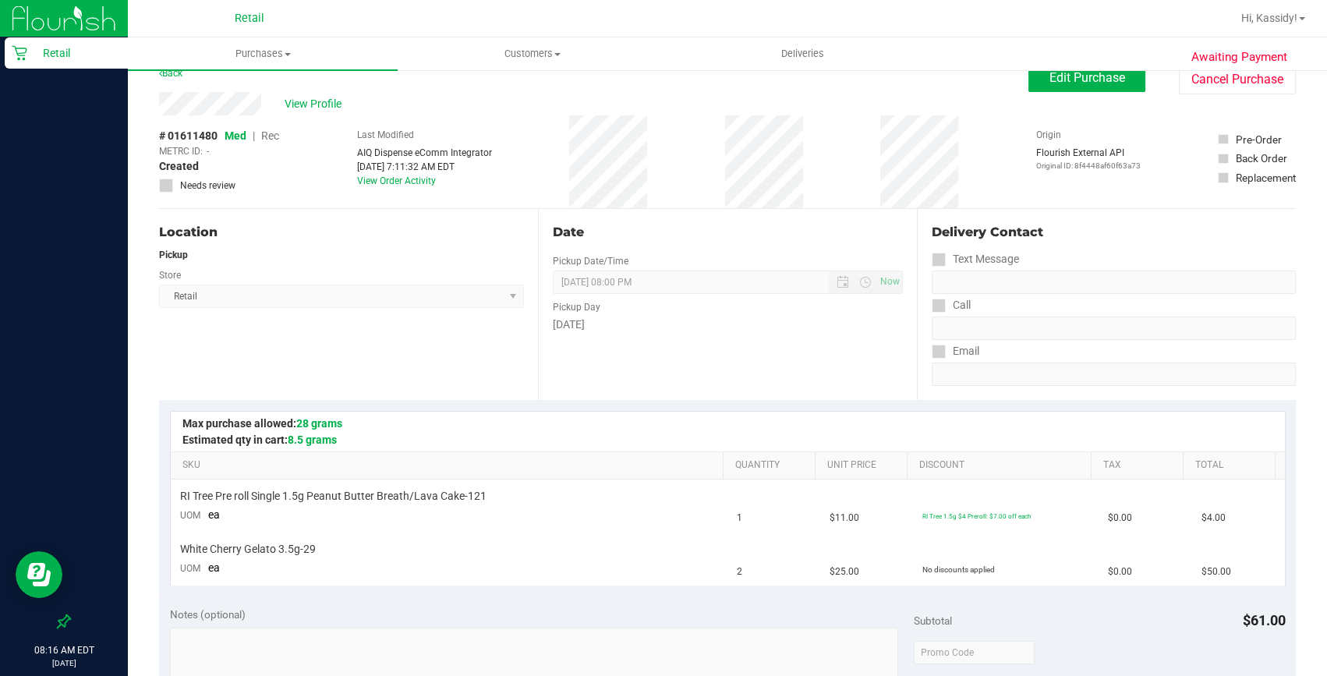
scroll to position [0, 0]
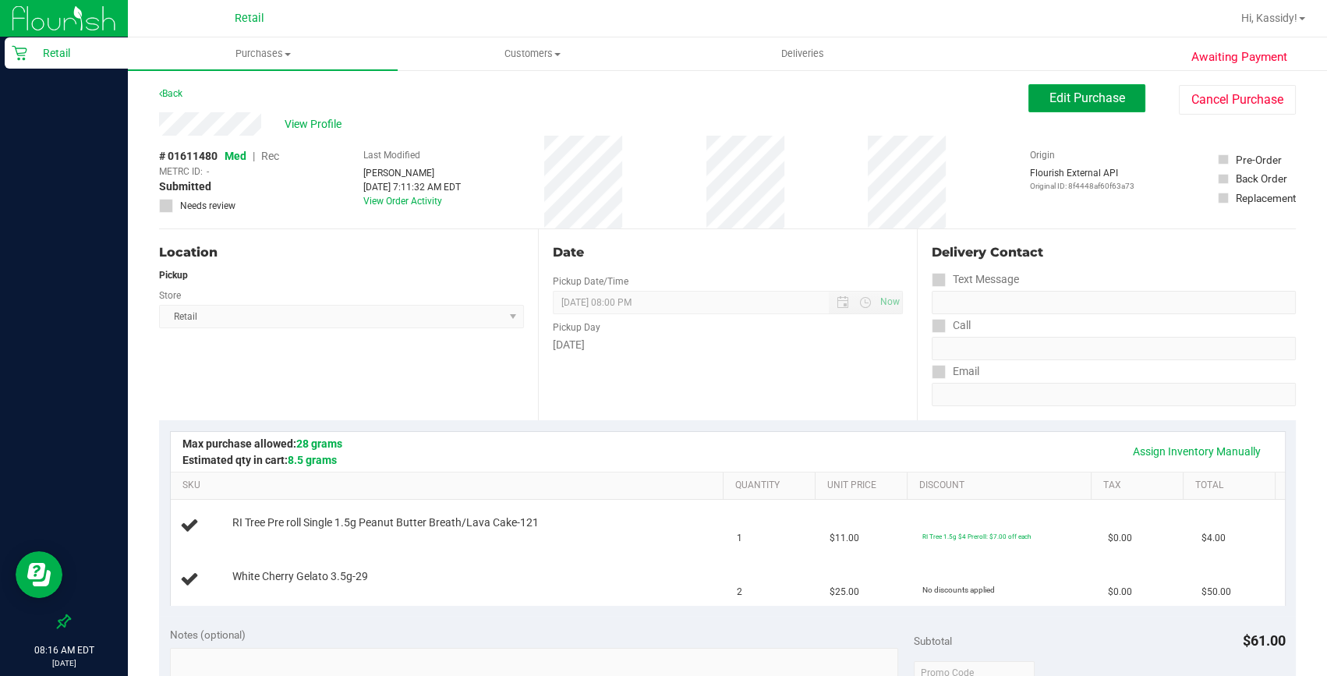
click at [1065, 108] on button "Edit Purchase" at bounding box center [1087, 98] width 117 height 28
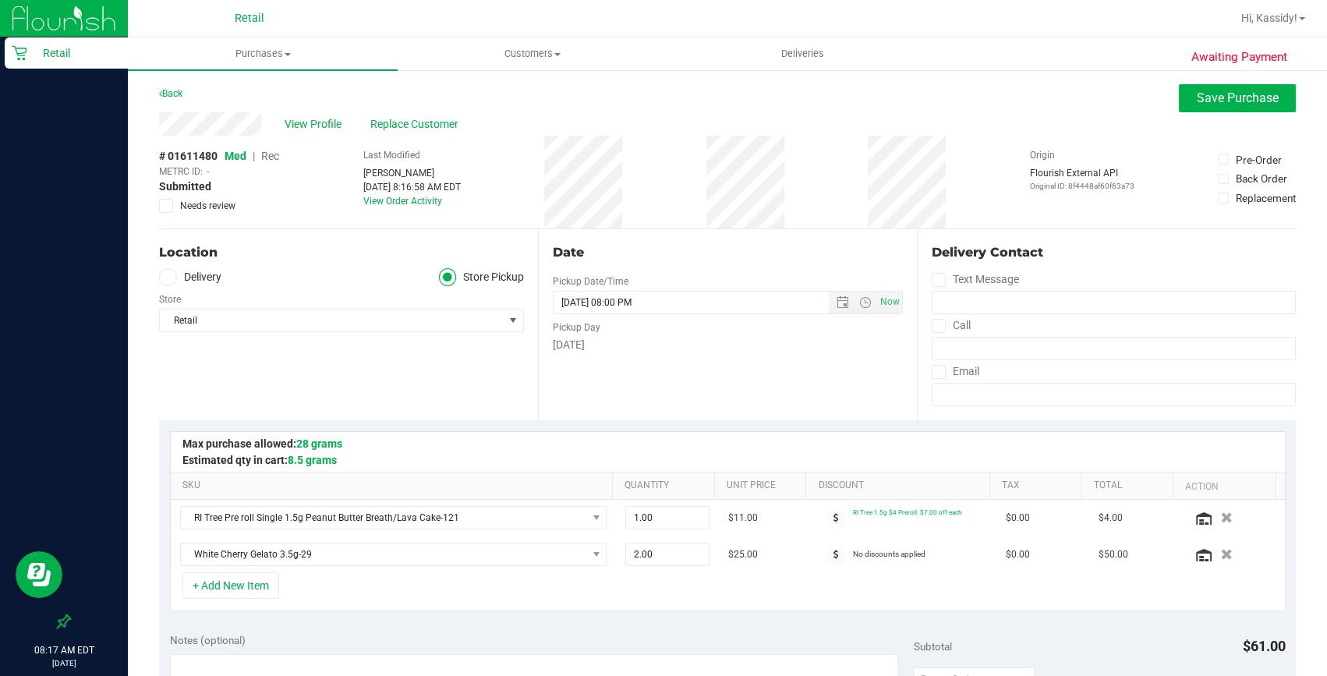
click at [265, 158] on span "Rec" at bounding box center [270, 156] width 18 height 12
click at [1197, 97] on span "Save Purchase" at bounding box center [1238, 97] width 82 height 15
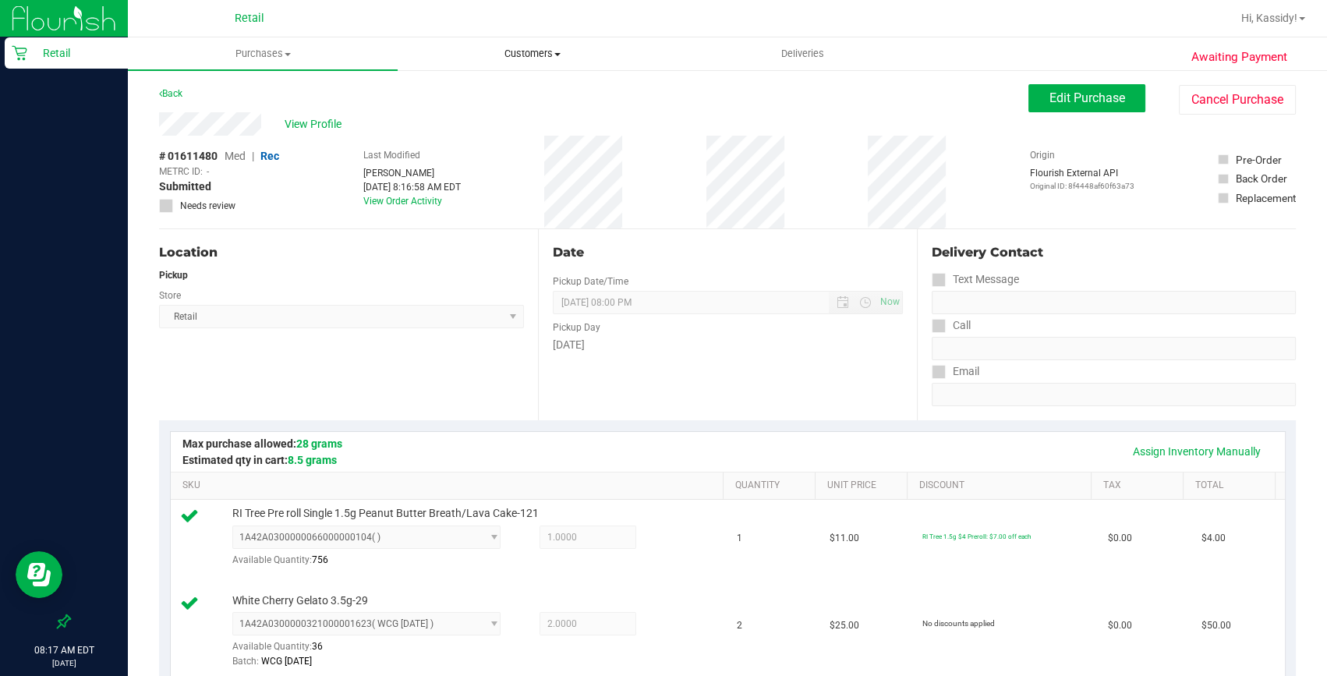
click at [491, 56] on span "Customers" at bounding box center [532, 54] width 268 height 14
click at [486, 95] on span "All customers" at bounding box center [454, 93] width 112 height 13
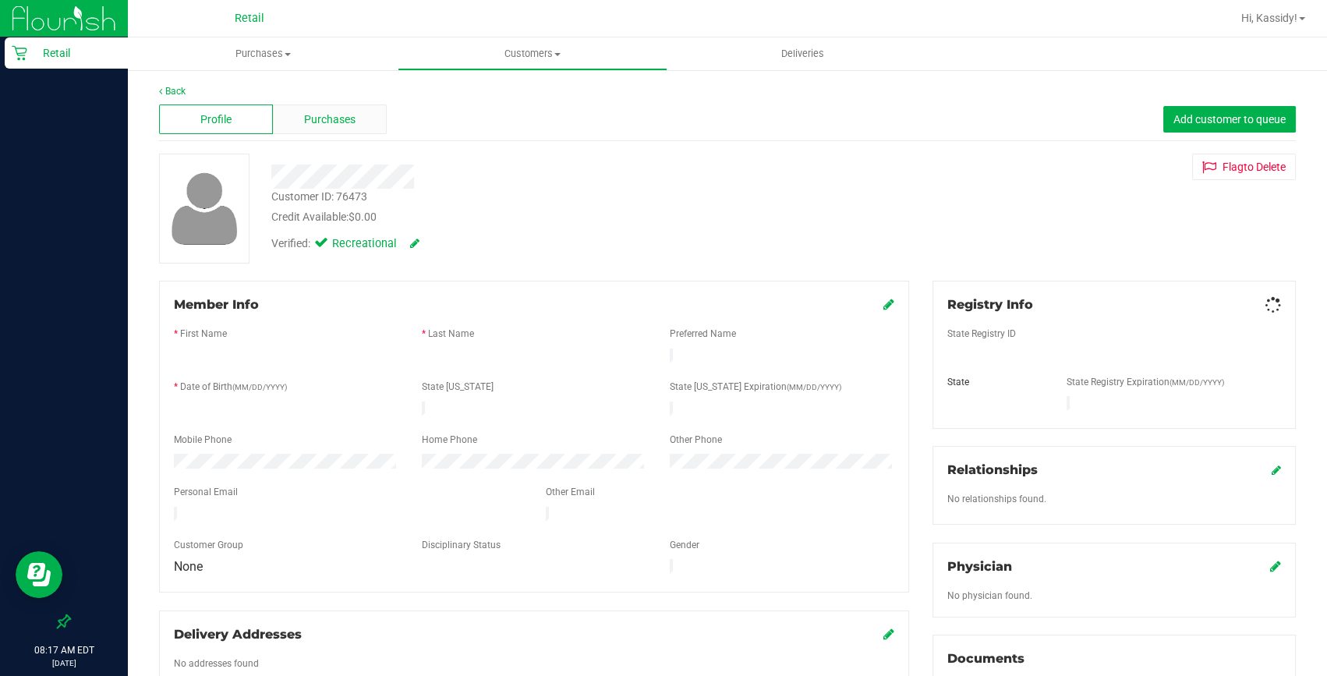
click at [316, 115] on span "Purchases" at bounding box center [329, 120] width 51 height 16
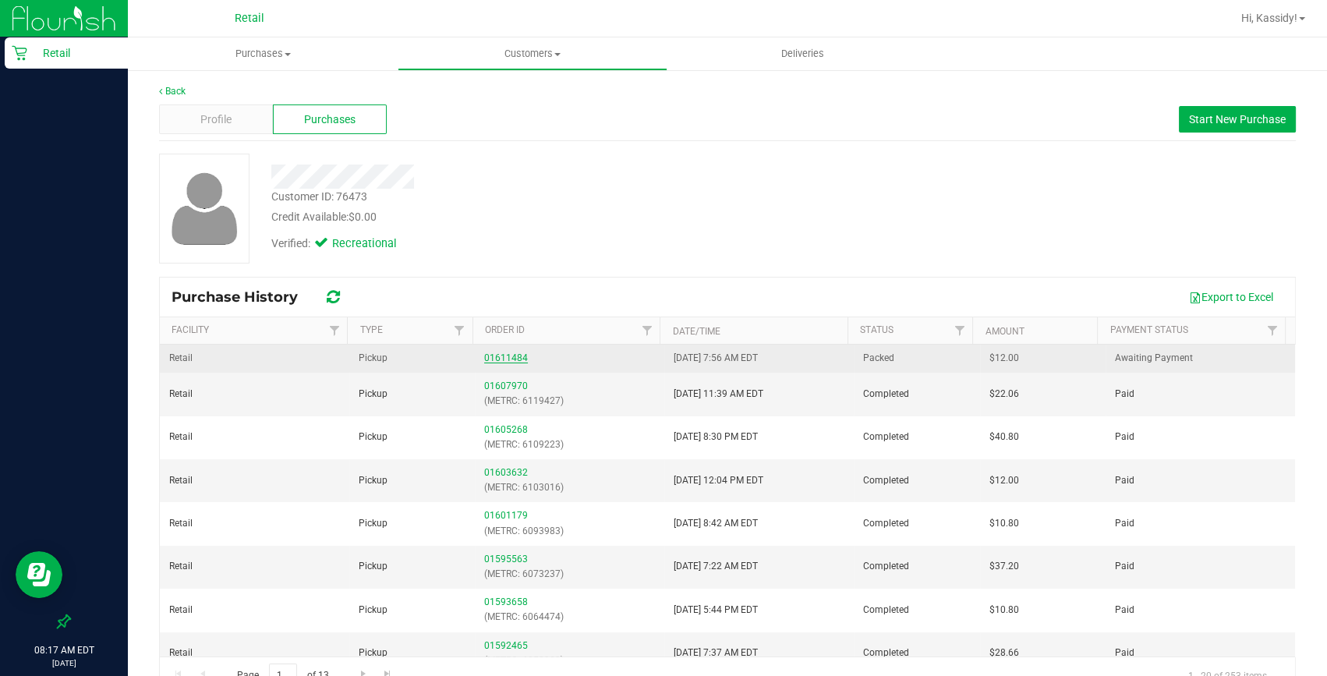
click at [519, 356] on link "01611484" at bounding box center [506, 357] width 44 height 11
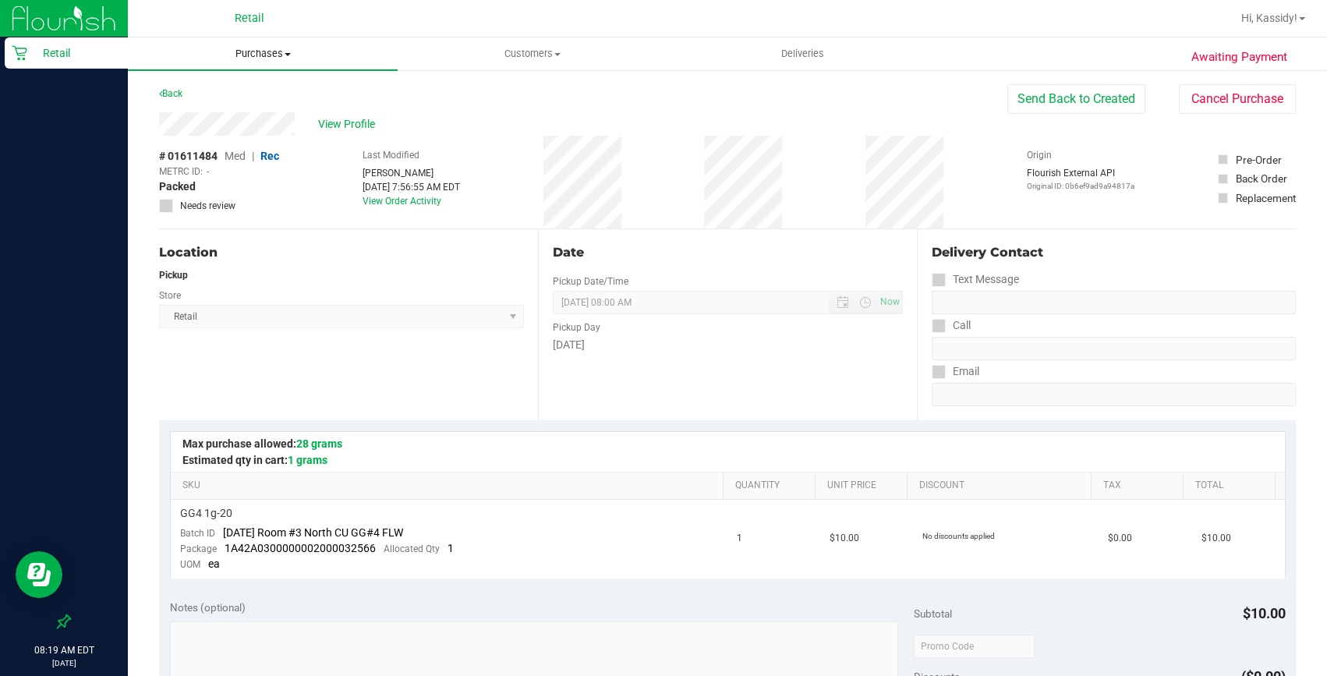
click at [246, 55] on span "Purchases" at bounding box center [263, 54] width 270 height 14
click at [226, 90] on span "Summary of purchases" at bounding box center [208, 93] width 160 height 13
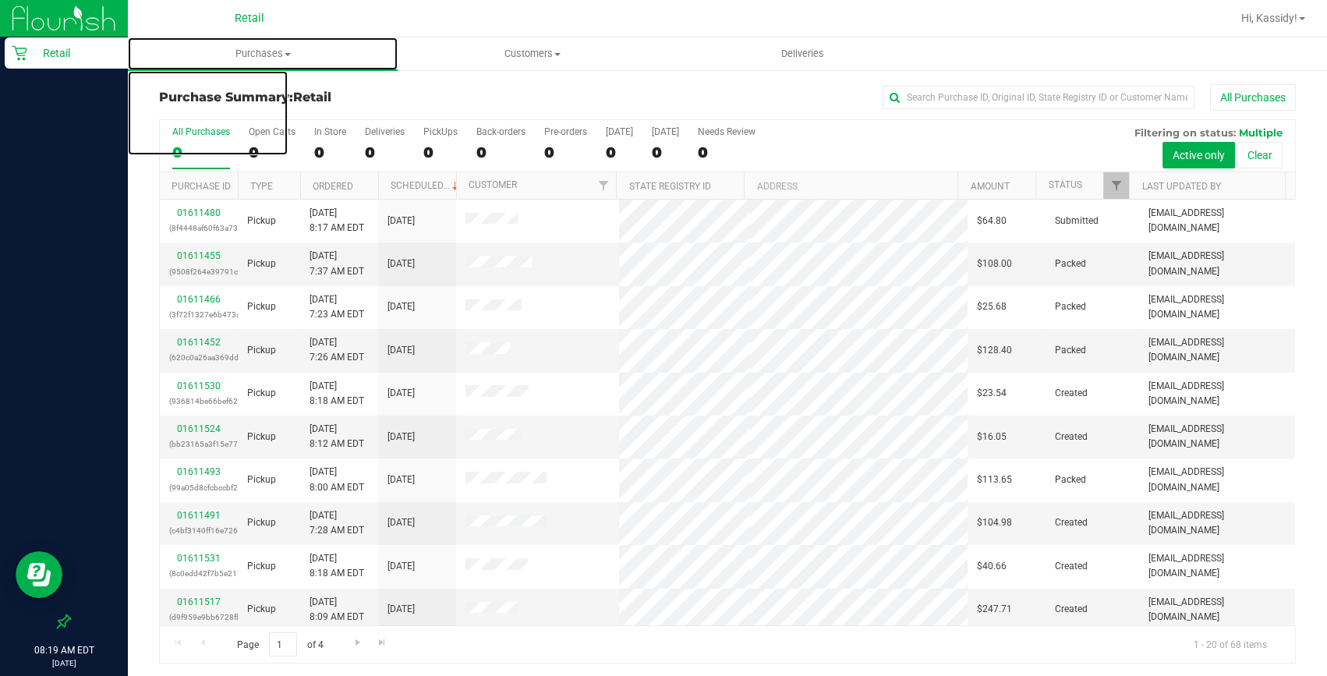
click at [240, 62] on uib-tab-heading "Purchases Summary of purchases Fulfillment All purchases" at bounding box center [263, 53] width 270 height 33
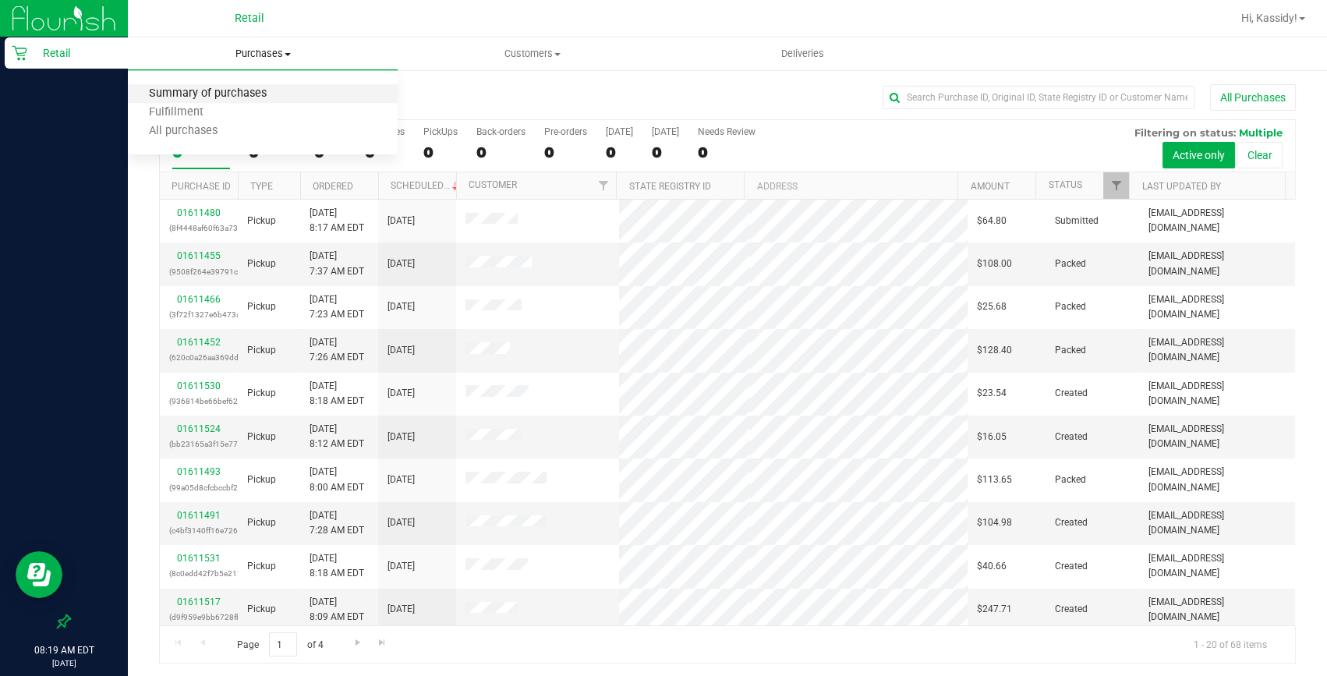
click at [210, 100] on span "Summary of purchases" at bounding box center [208, 93] width 160 height 13
click at [218, 72] on div "Purchase Summary: Retail All Purchases All Purchases 0 Open Carts 0 In Store 0 …" at bounding box center [727, 374] width 1199 height 611
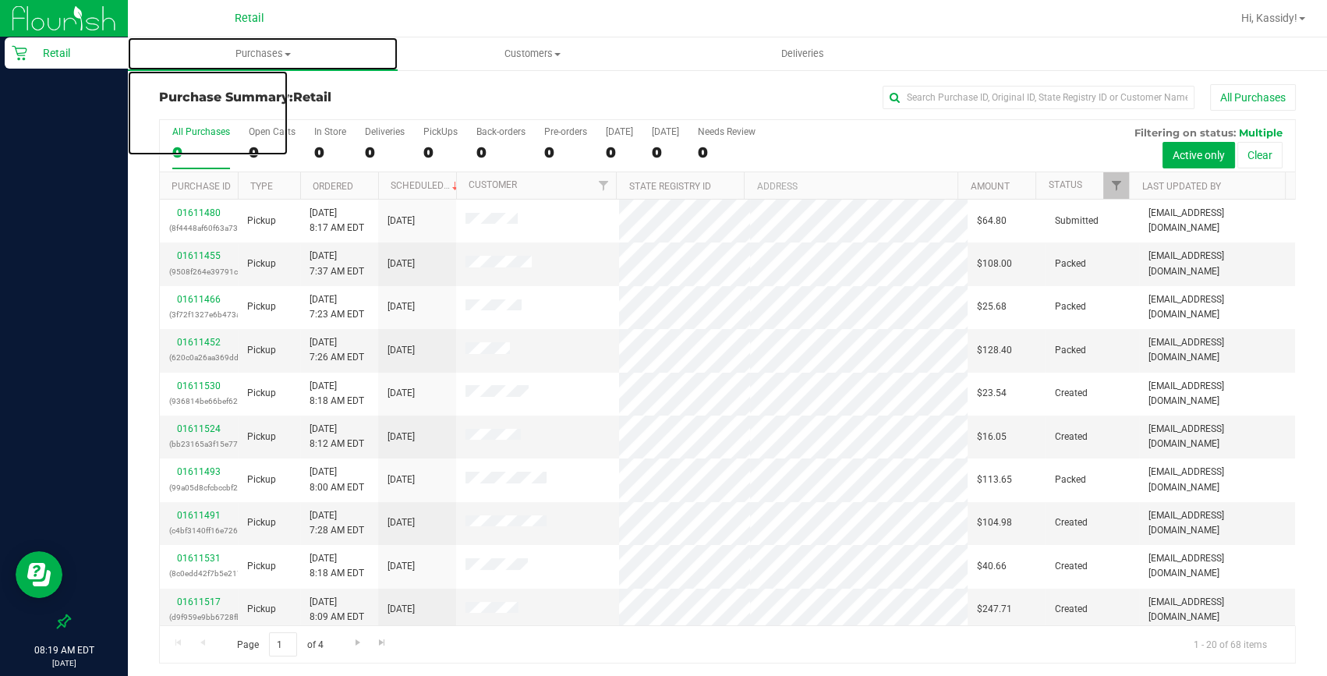
drag, startPoint x: 224, startPoint y: 62, endPoint x: 225, endPoint y: 108, distance: 46.0
click at [224, 62] on uib-tab-heading "Purchases Summary of purchases Fulfillment All purchases" at bounding box center [263, 53] width 270 height 33
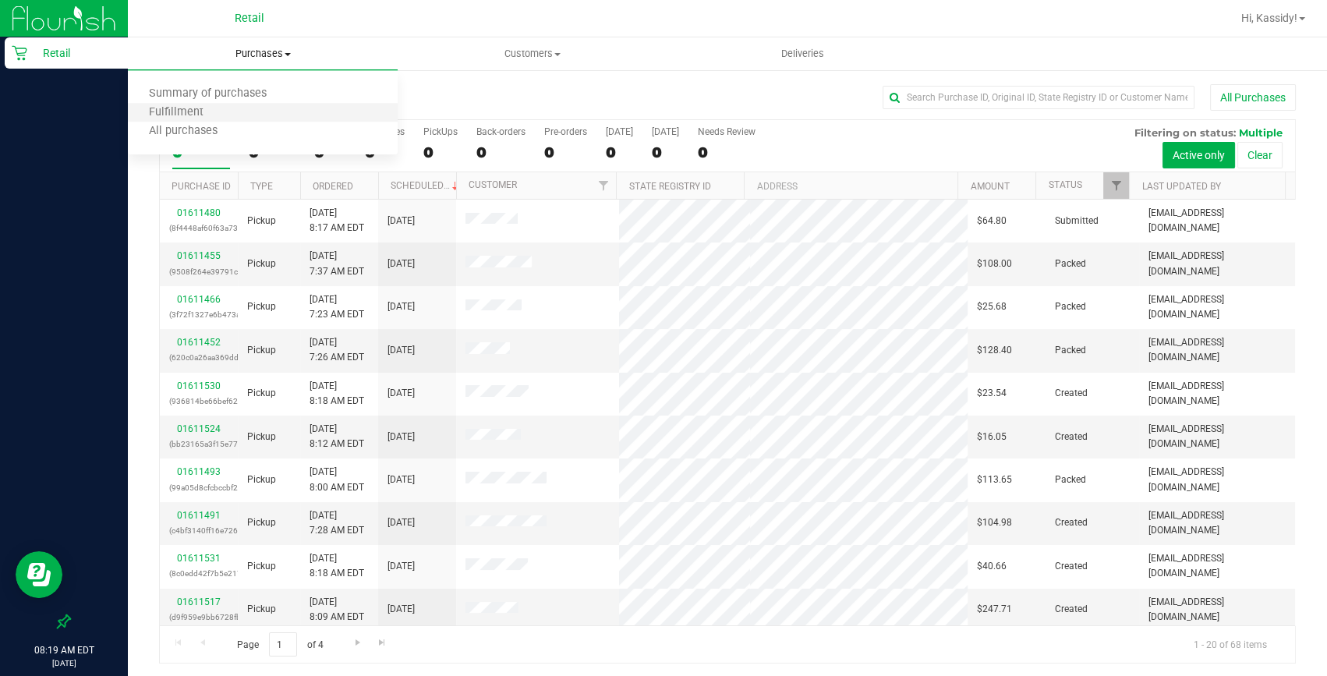
click at [231, 105] on li "Fulfillment" at bounding box center [263, 113] width 270 height 19
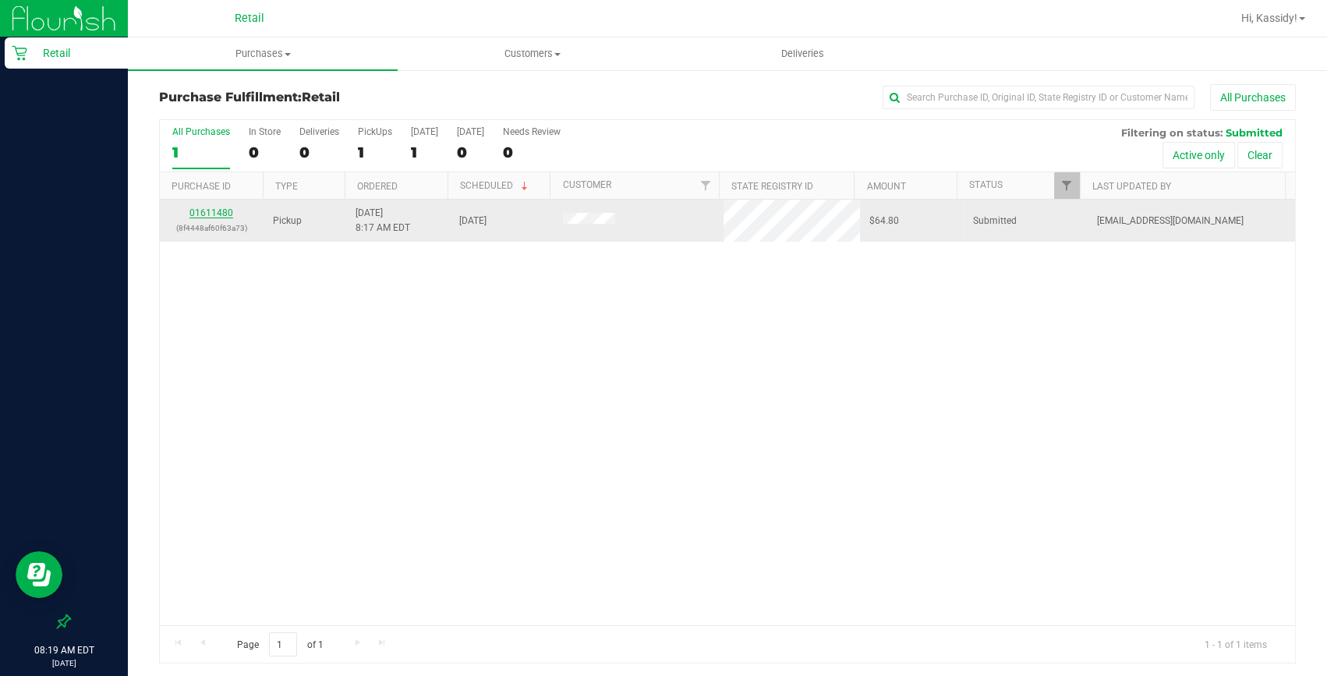
click at [204, 210] on link "01611480" at bounding box center [211, 212] width 44 height 11
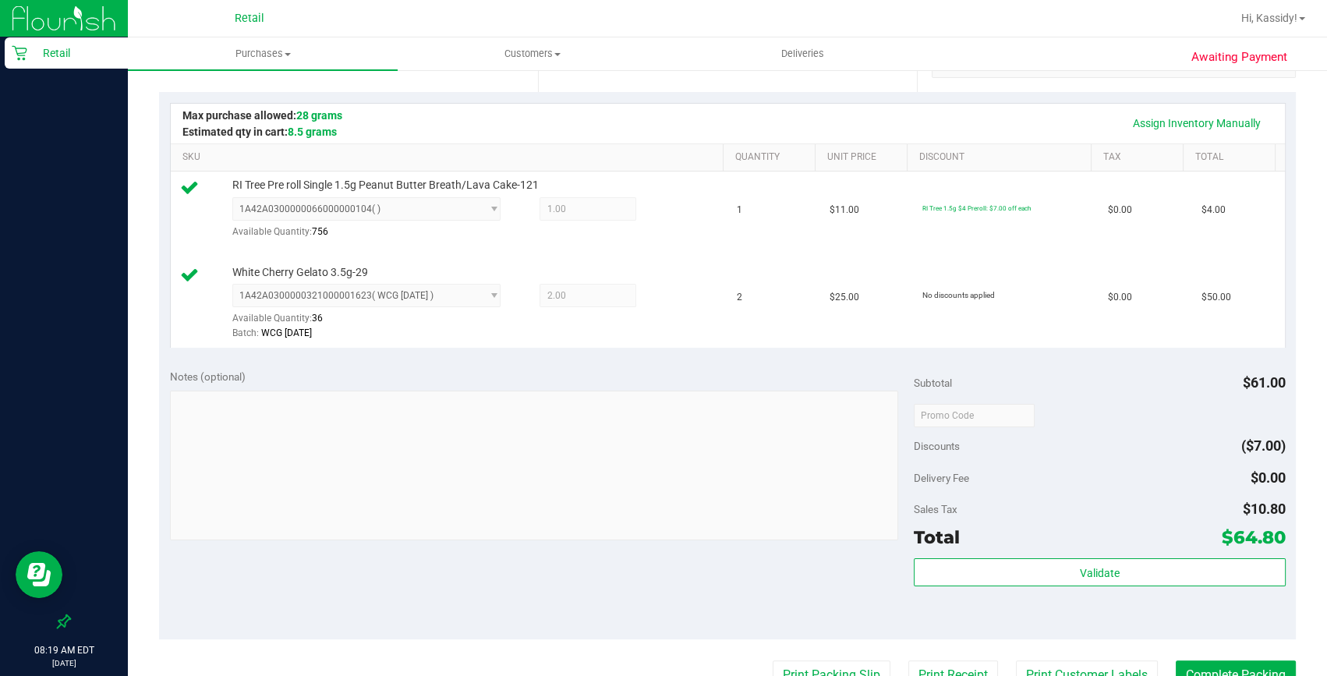
scroll to position [354, 0]
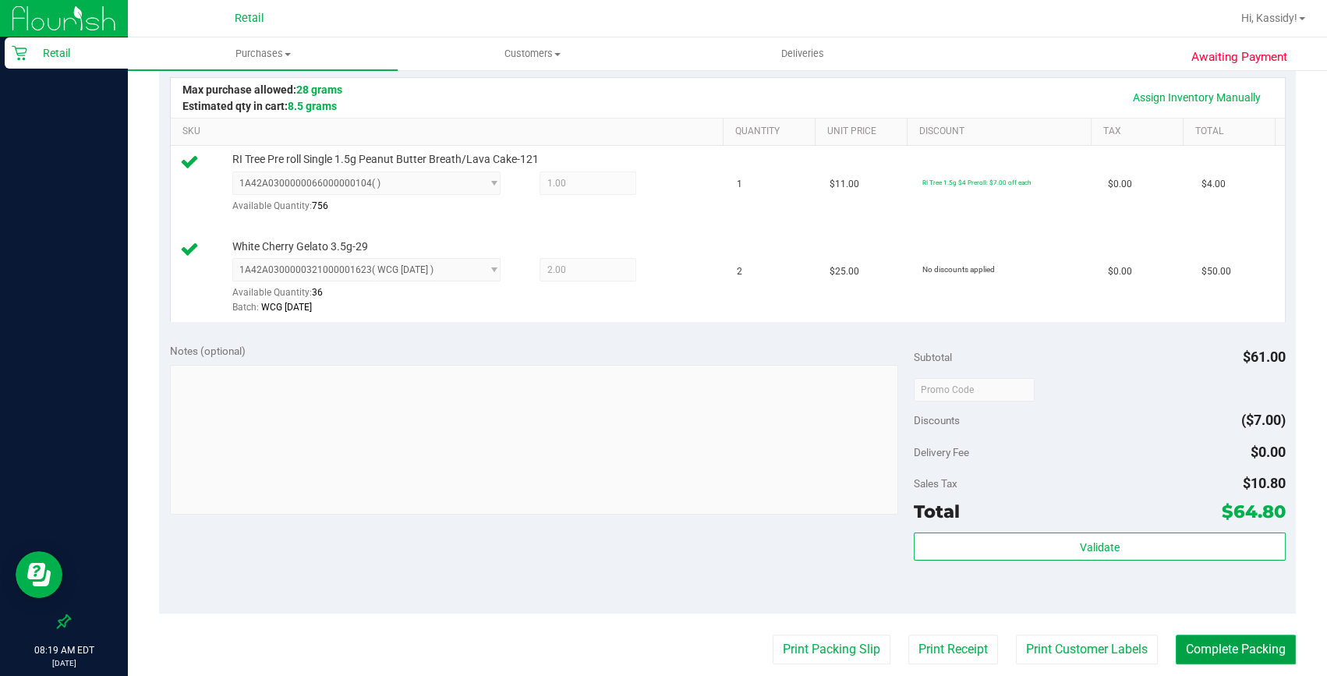
click at [1225, 644] on button "Complete Packing" at bounding box center [1236, 650] width 120 height 30
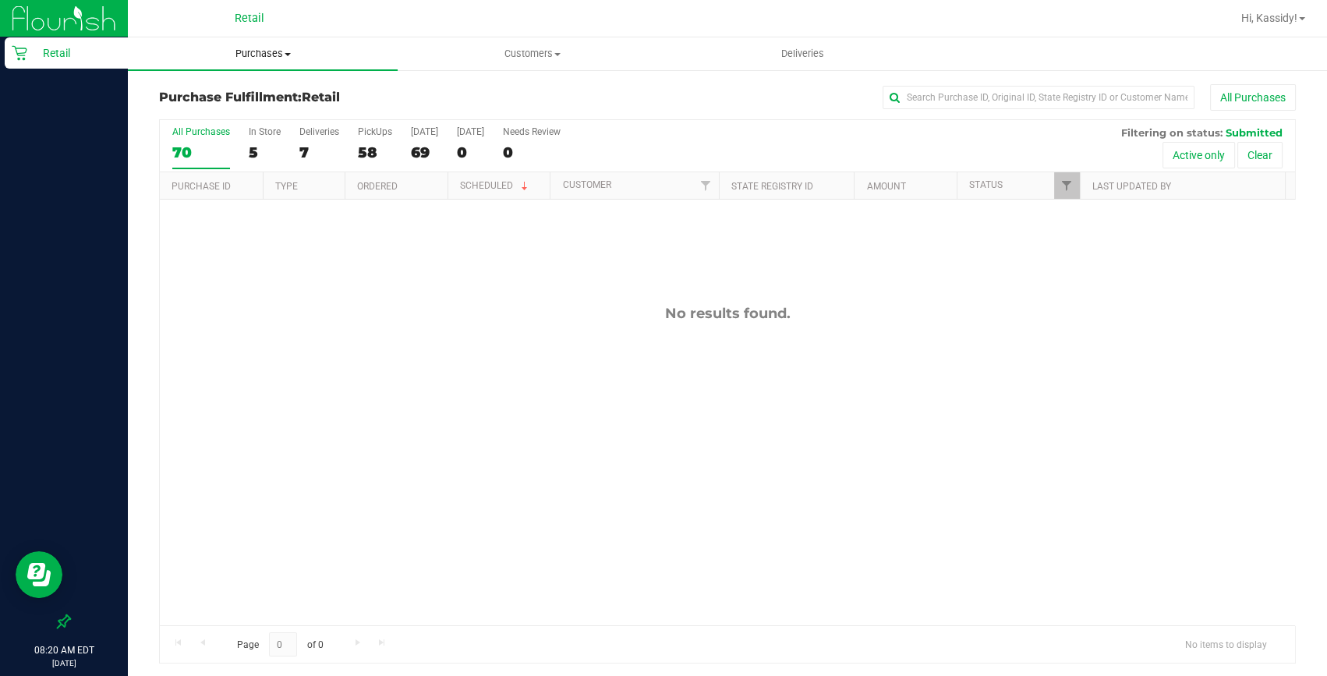
click at [281, 55] on span "Purchases" at bounding box center [263, 54] width 270 height 14
click at [260, 85] on li "Summary of purchases" at bounding box center [263, 94] width 270 height 19
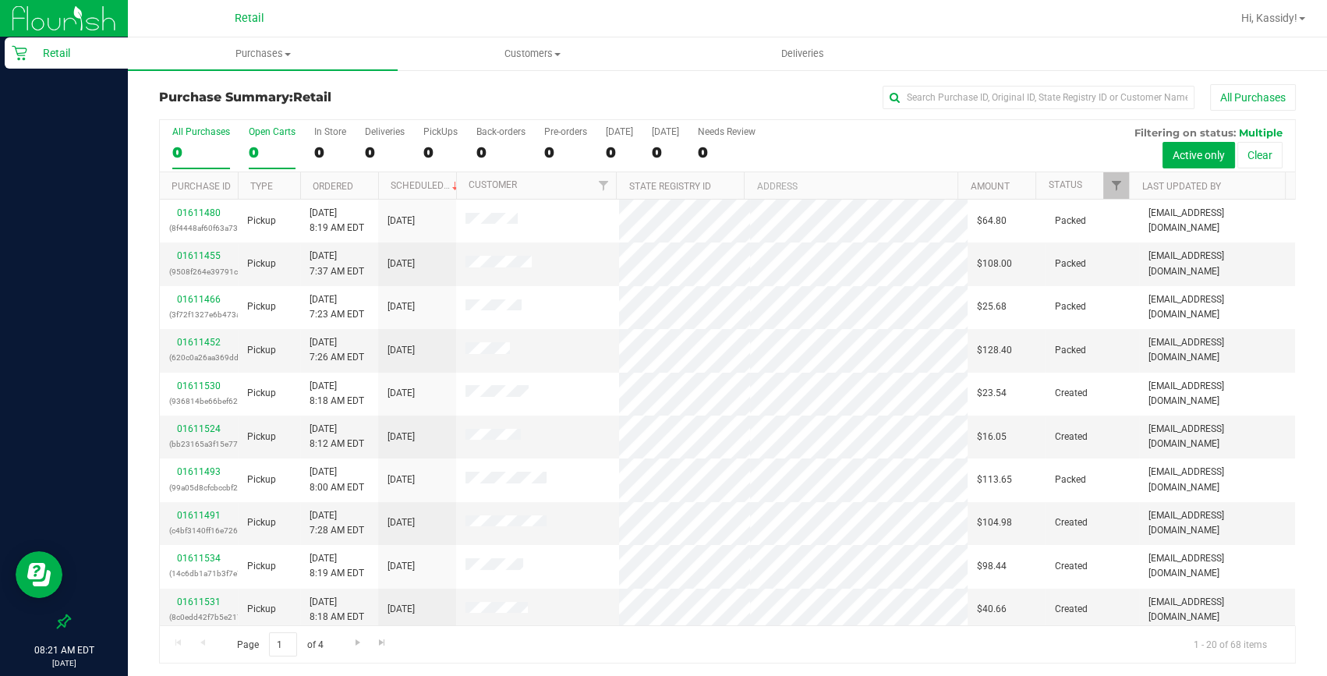
click at [281, 148] on div "0" at bounding box center [272, 152] width 47 height 18
click at [0, 0] on input "Open Carts 0" at bounding box center [0, 0] width 0 height 0
click at [923, 94] on input "text" at bounding box center [1039, 97] width 312 height 23
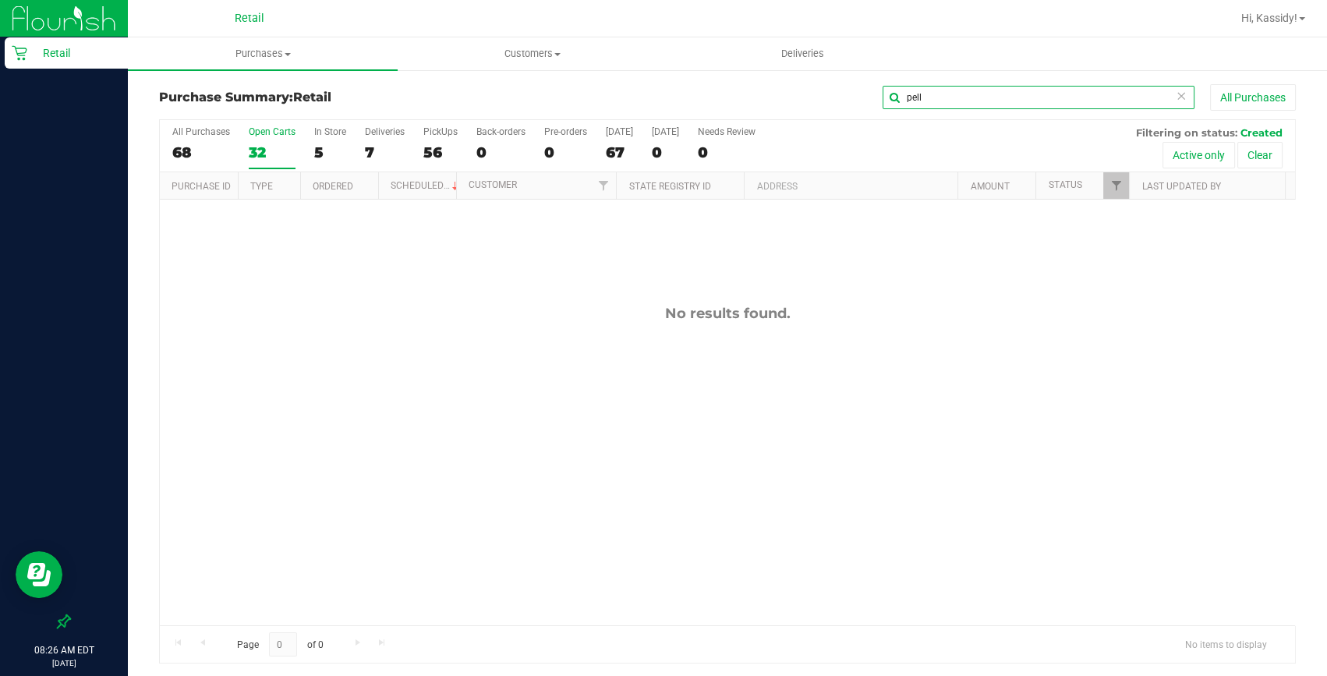
drag, startPoint x: 943, startPoint y: 101, endPoint x: 811, endPoint y: 119, distance: 132.9
click at [811, 119] on div "Purchase Summary: Retail pell All Purchases All Purchases 68 Open Carts 32 In S…" at bounding box center [727, 373] width 1137 height 579
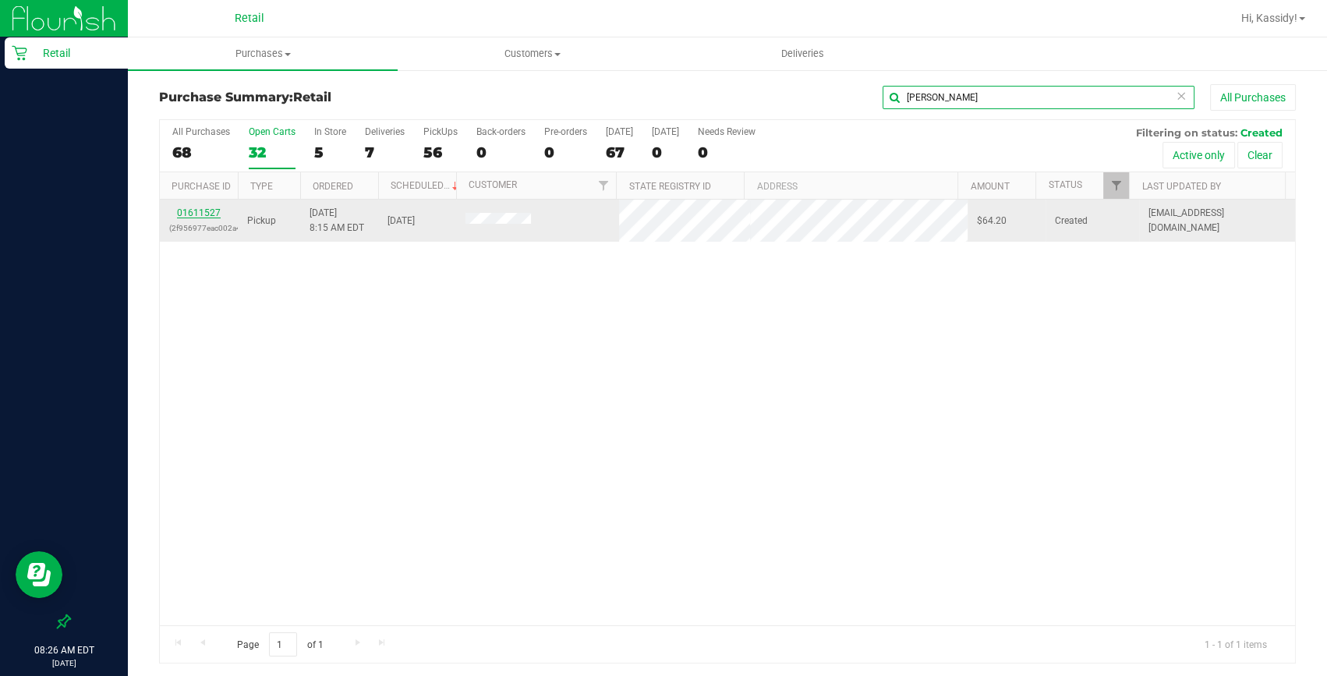
type input "duva"
click at [182, 211] on link "01611527" at bounding box center [199, 212] width 44 height 11
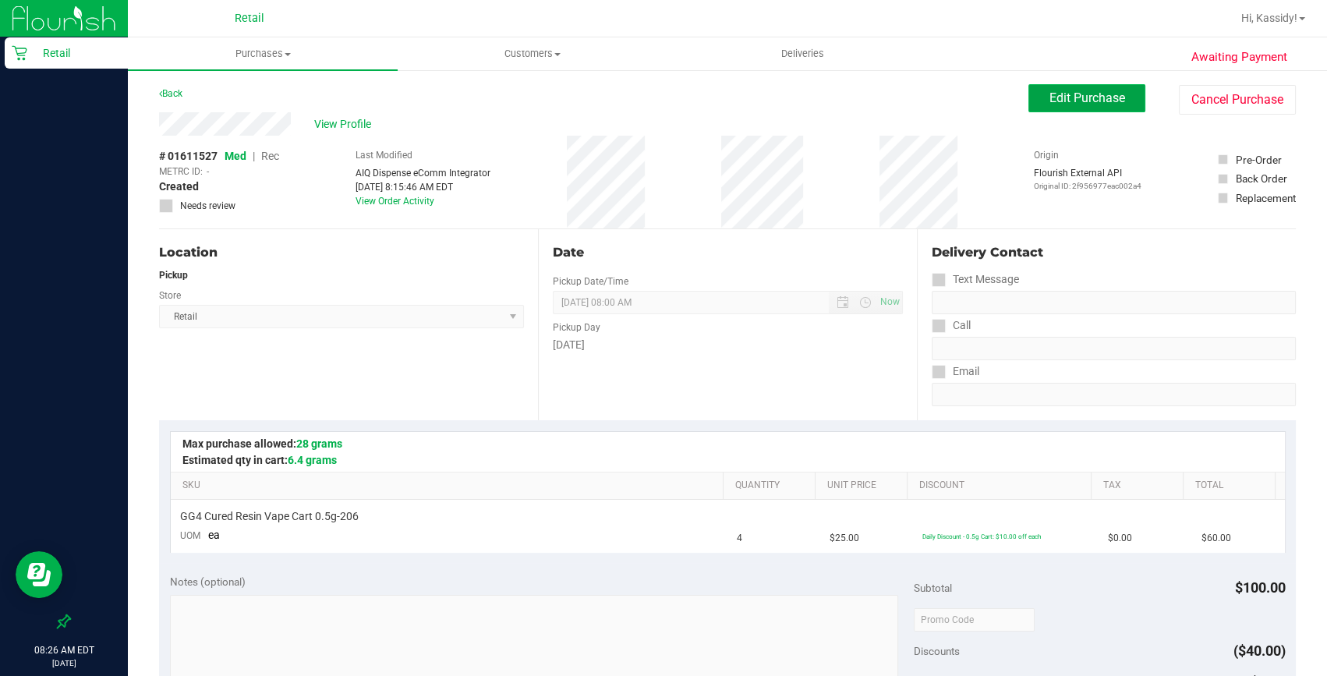
click at [1060, 104] on span "Edit Purchase" at bounding box center [1088, 97] width 76 height 15
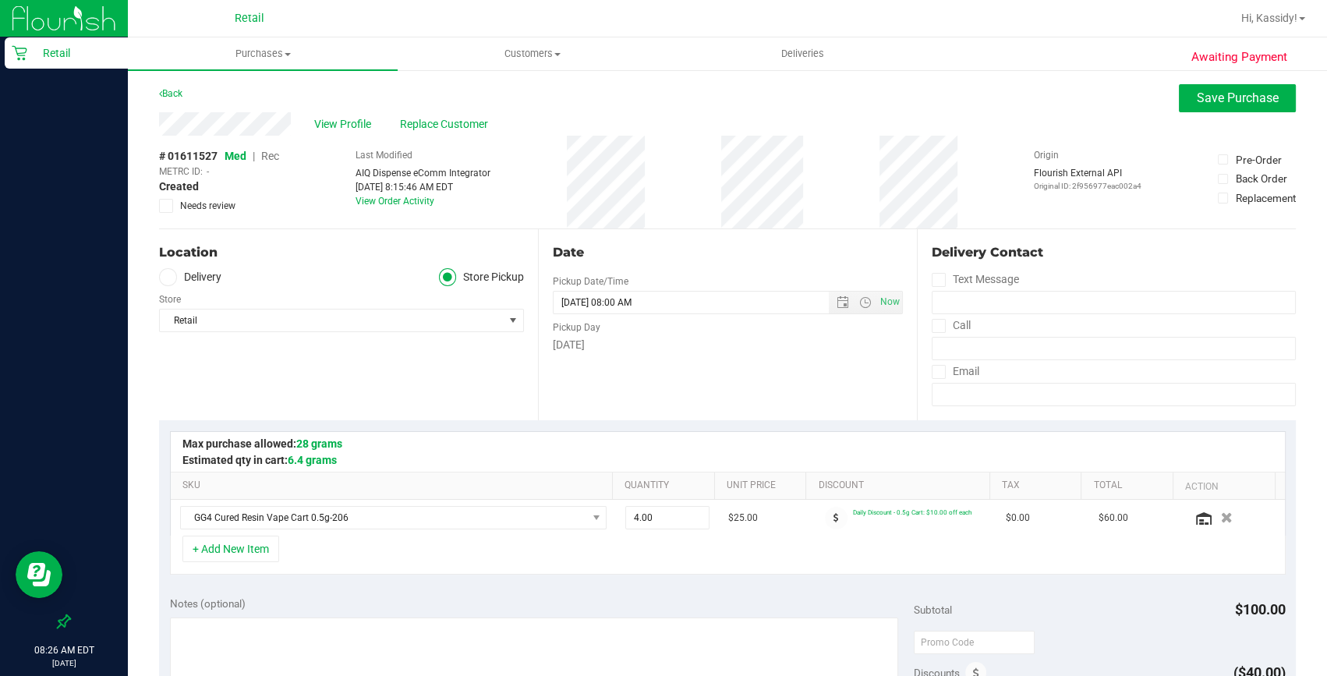
click at [265, 156] on span "Rec" at bounding box center [270, 156] width 18 height 12
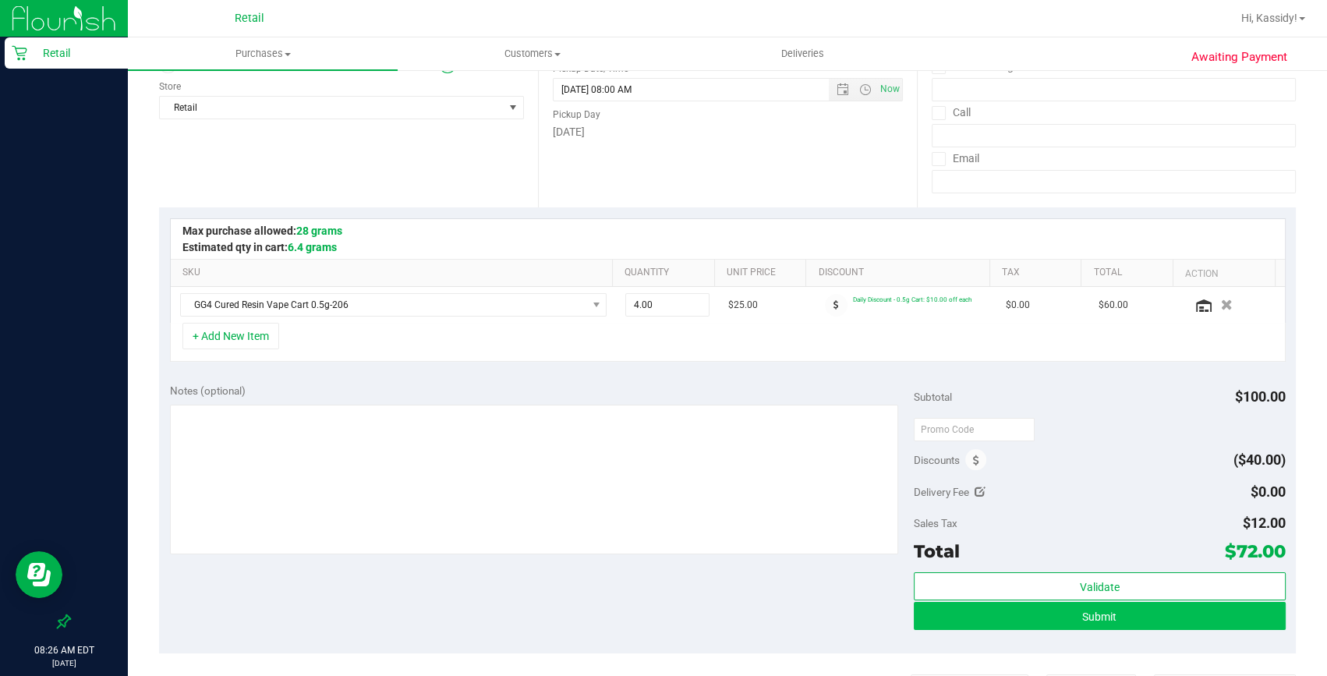
scroll to position [354, 0]
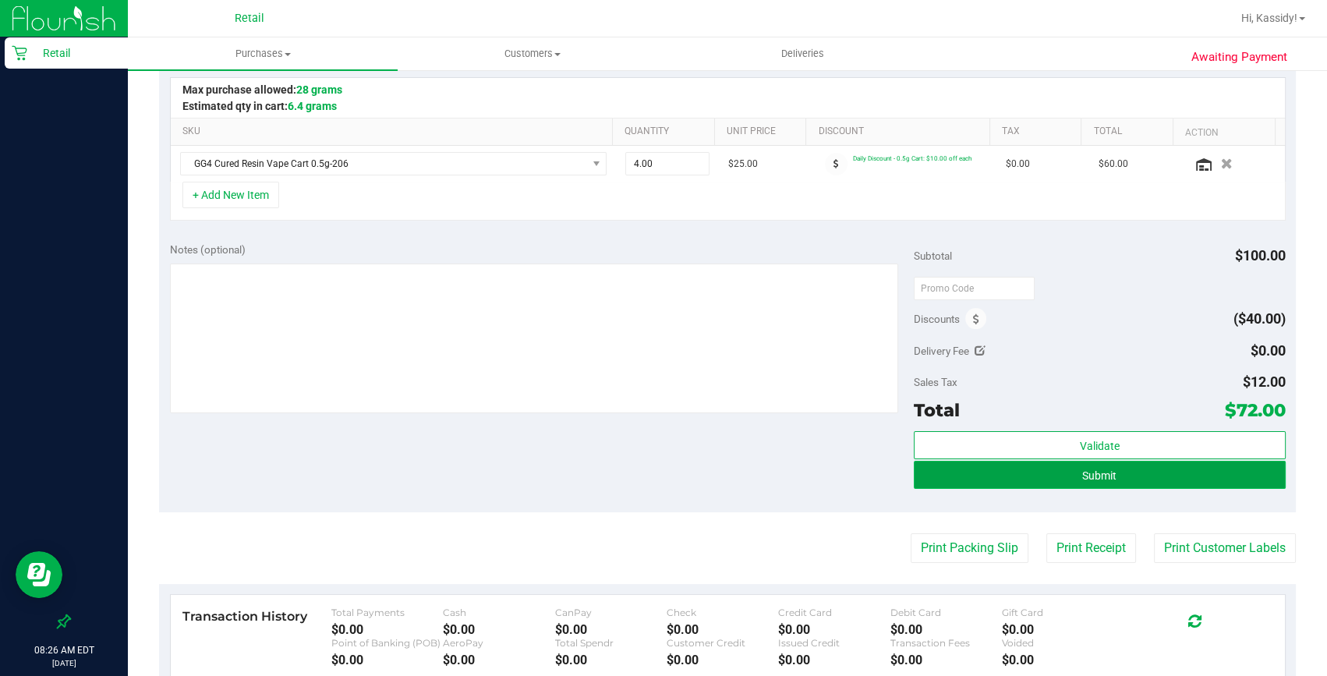
click at [1141, 480] on button "Submit" at bounding box center [1100, 475] width 372 height 28
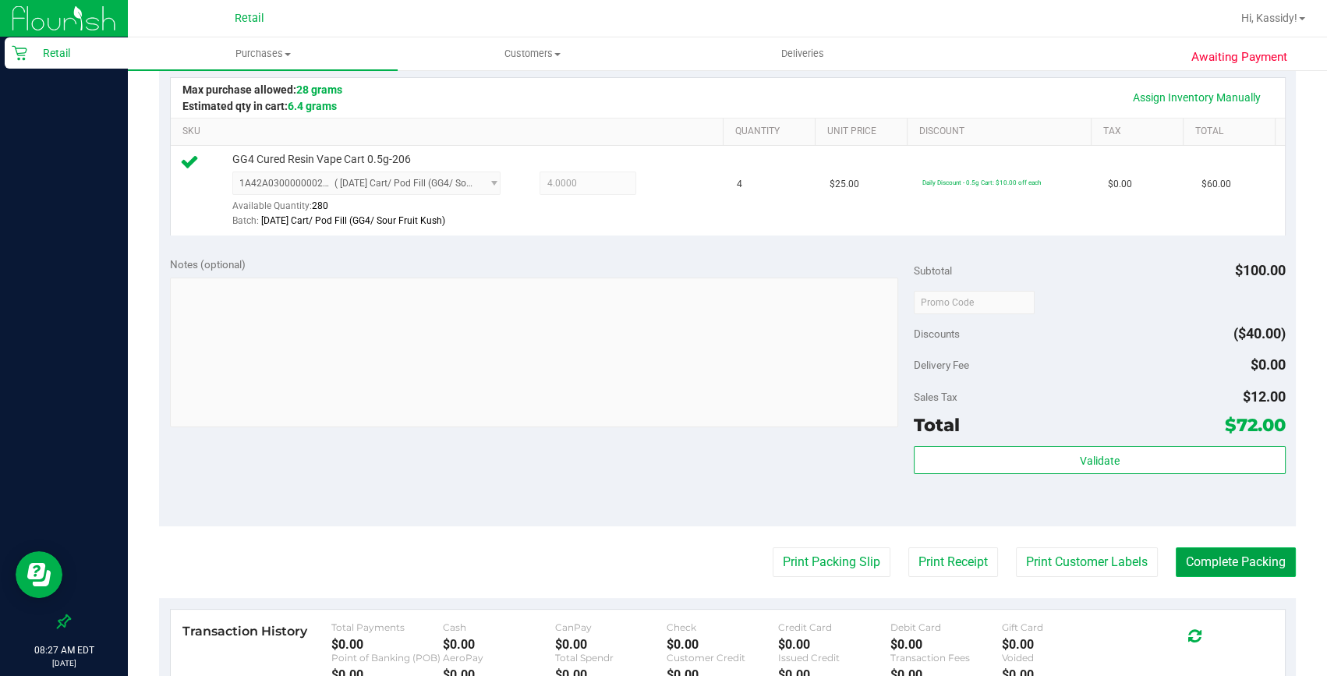
click at [1206, 559] on button "Complete Packing" at bounding box center [1236, 562] width 120 height 30
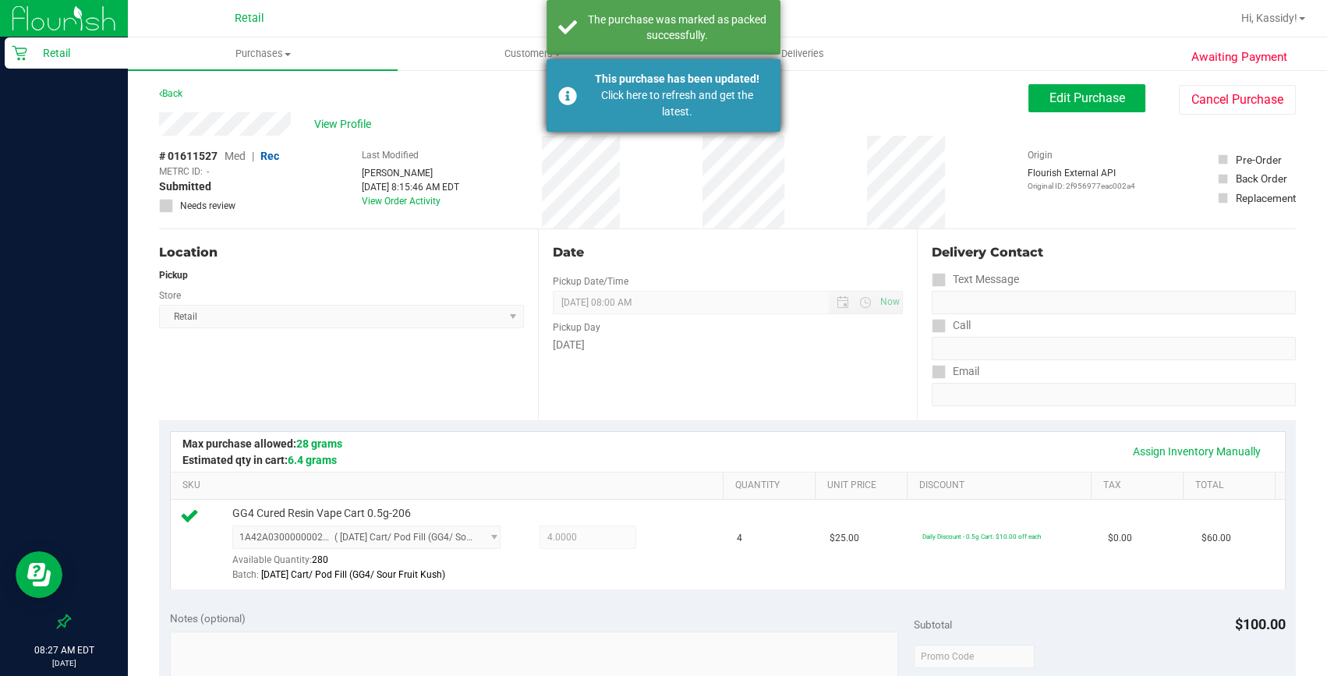
click at [607, 72] on div "This purchase has been updated!" at bounding box center [677, 79] width 183 height 16
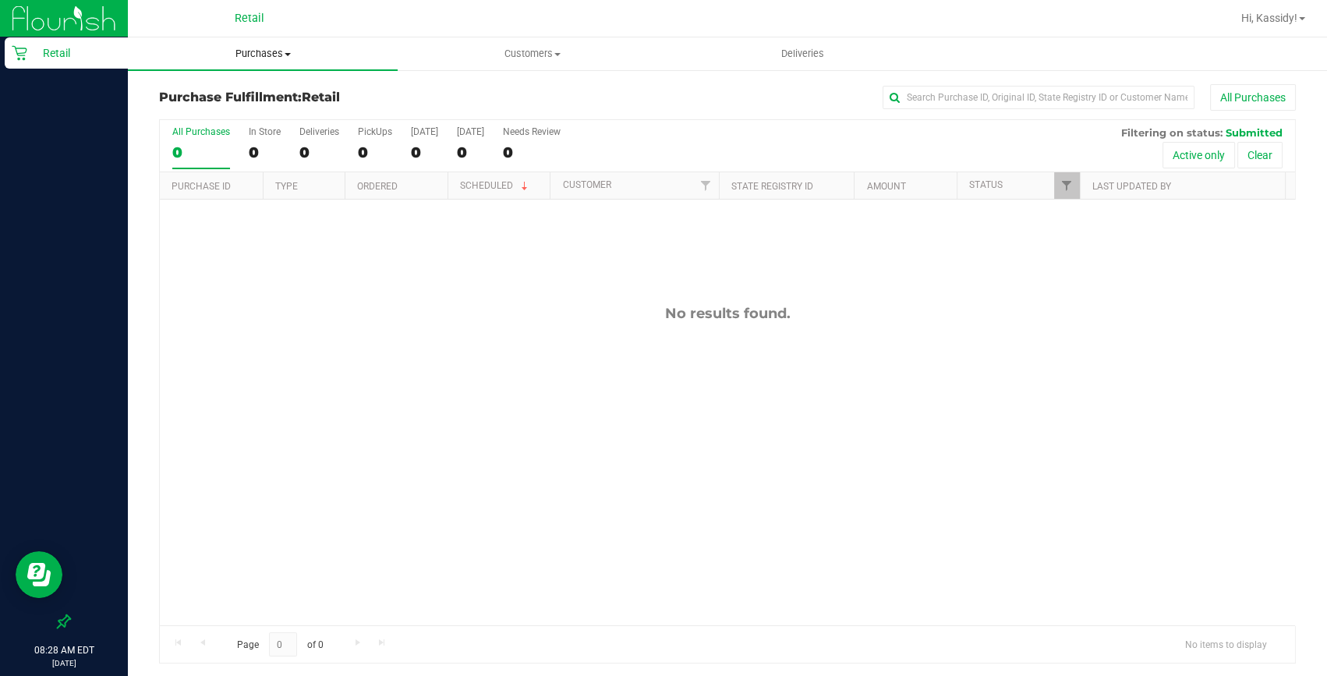
click at [264, 67] on uib-tab-heading "Purchases Summary of purchases Fulfillment All purchases" at bounding box center [263, 53] width 270 height 33
click at [263, 95] on span "Summary of purchases" at bounding box center [208, 93] width 160 height 13
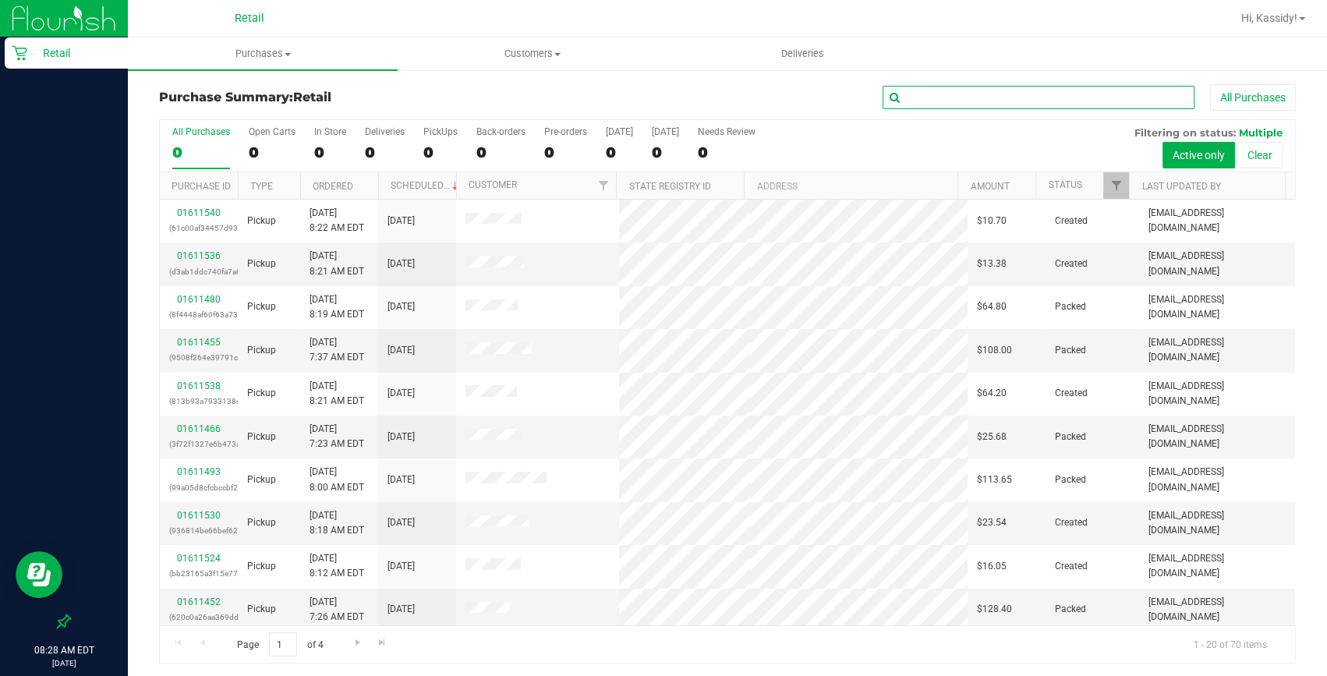
click at [982, 103] on input "text" at bounding box center [1039, 97] width 312 height 23
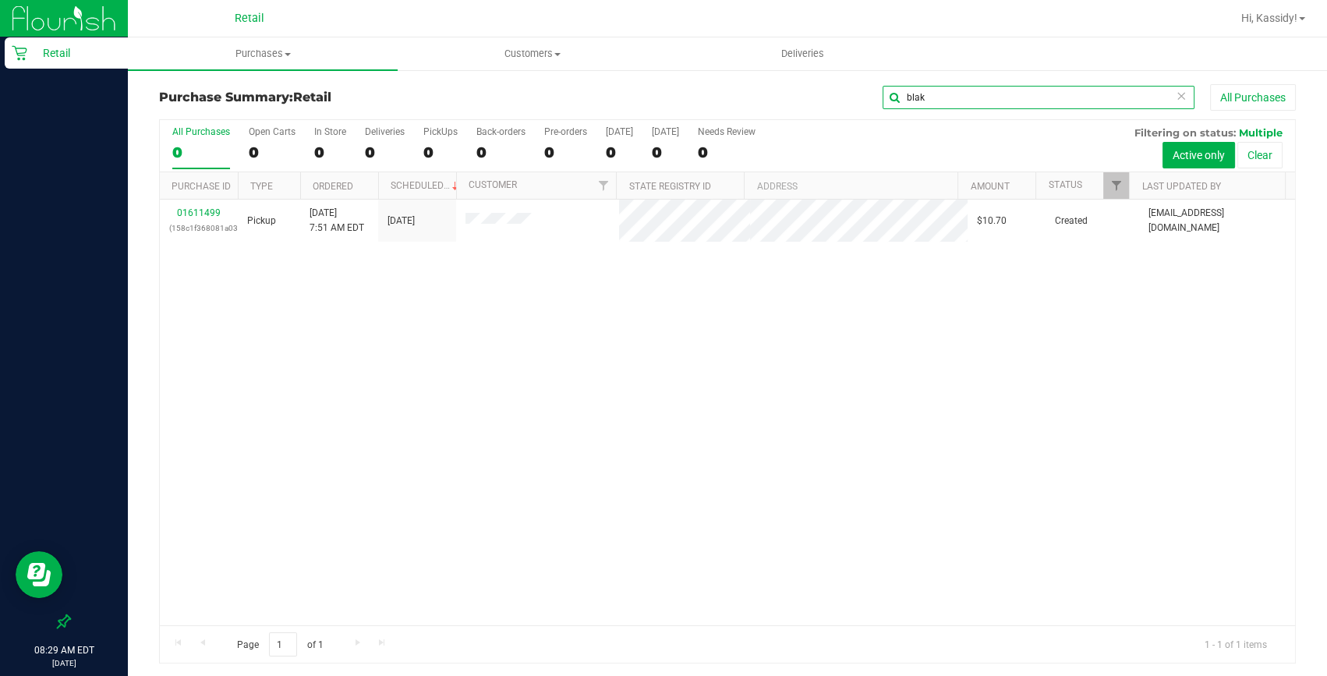
type input "blak"
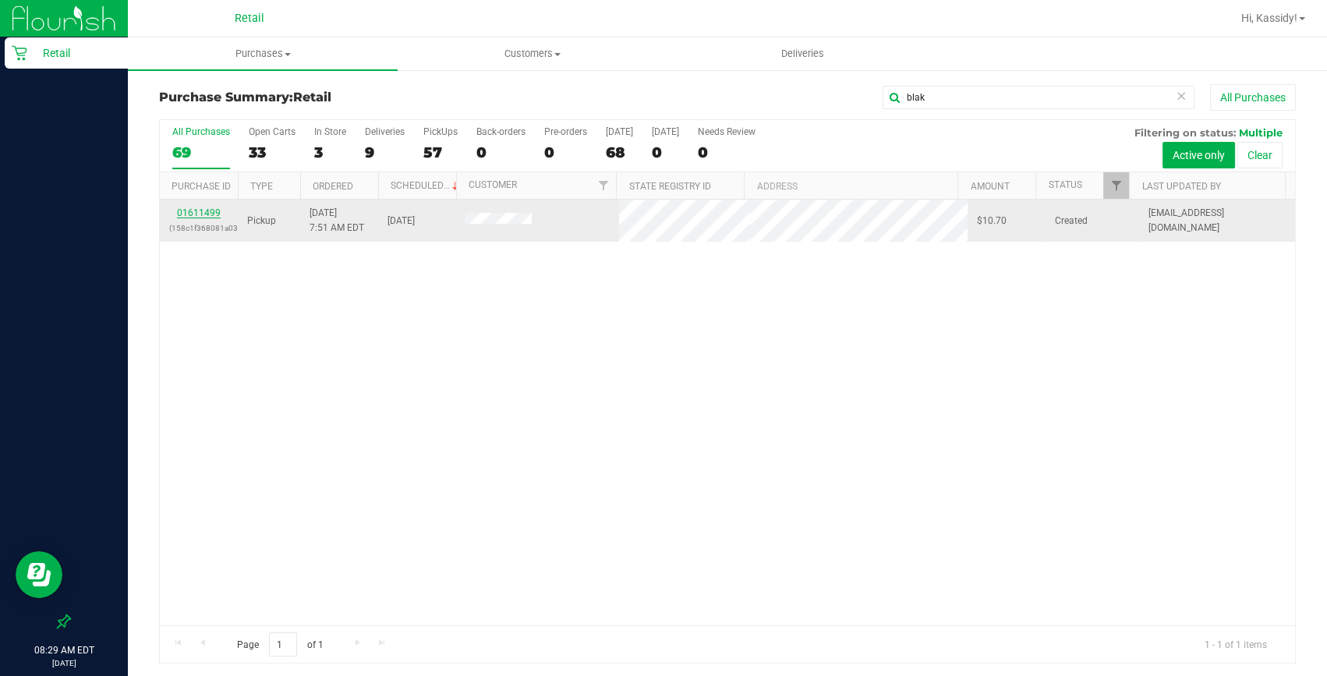
click at [192, 216] on link "01611499" at bounding box center [199, 212] width 44 height 11
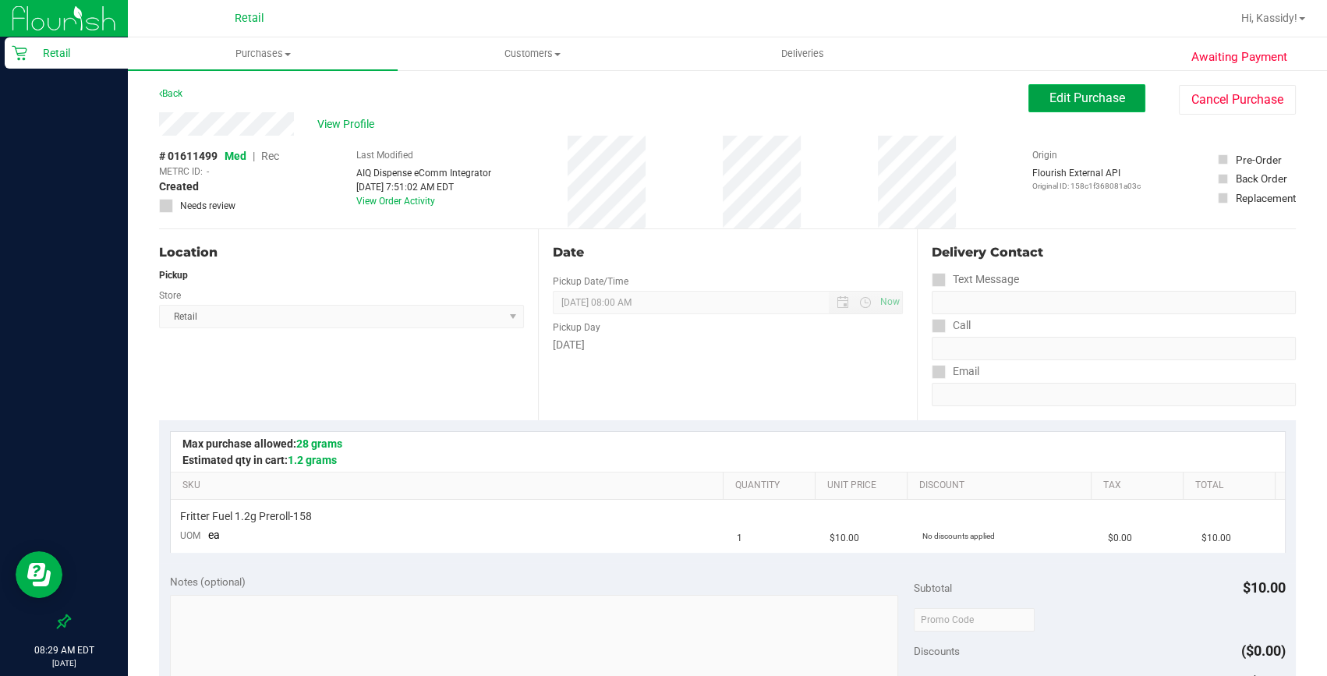
click at [1038, 108] on button "Edit Purchase" at bounding box center [1087, 98] width 117 height 28
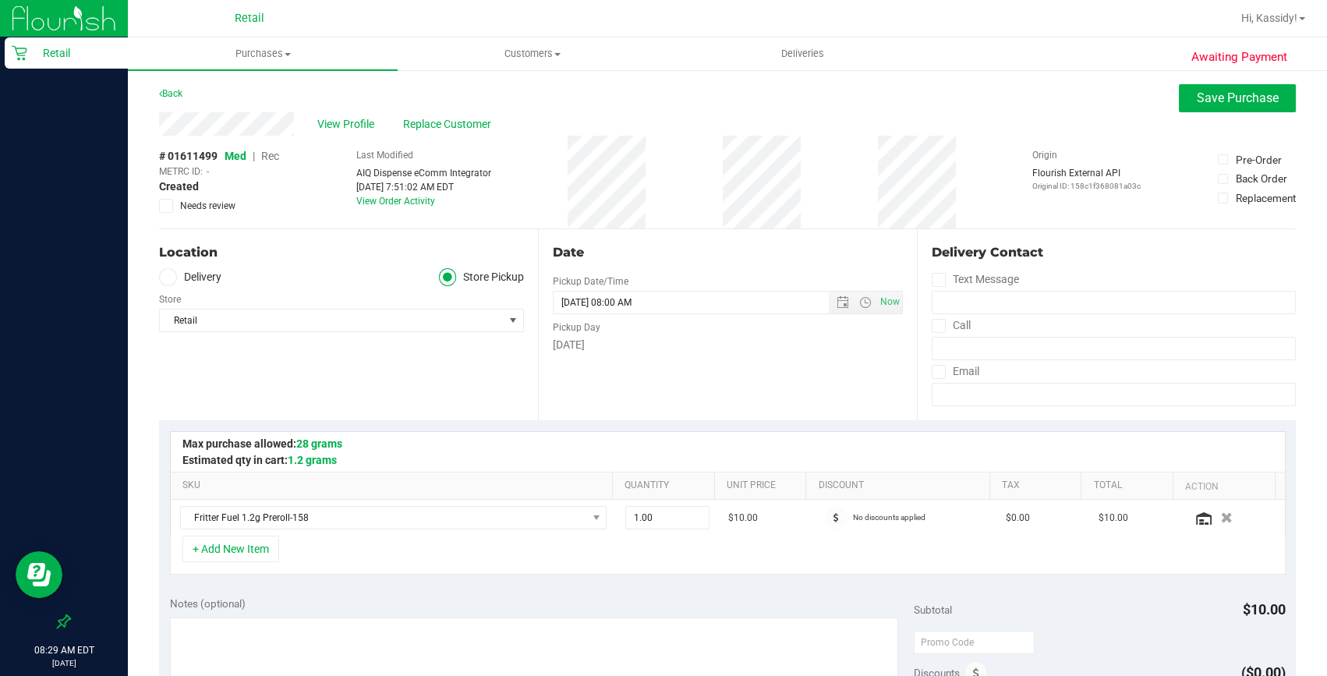
click at [267, 155] on span "Rec" at bounding box center [270, 156] width 18 height 12
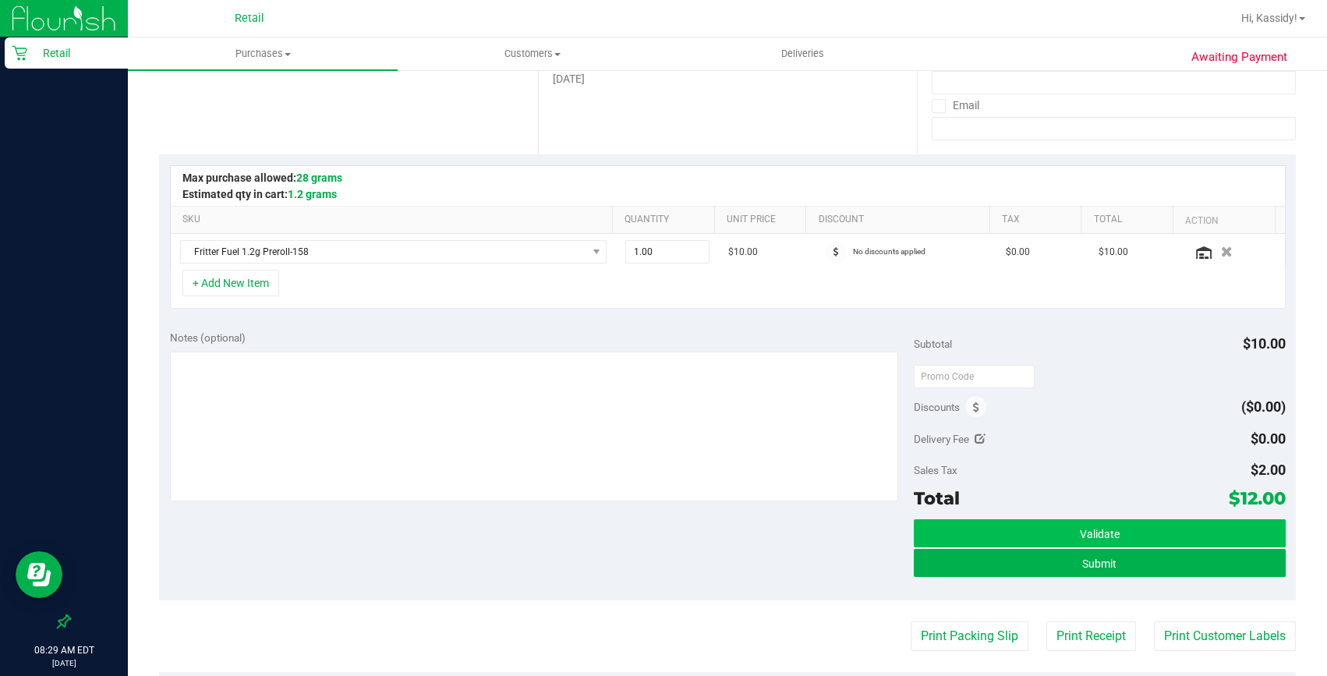
scroll to position [283, 0]
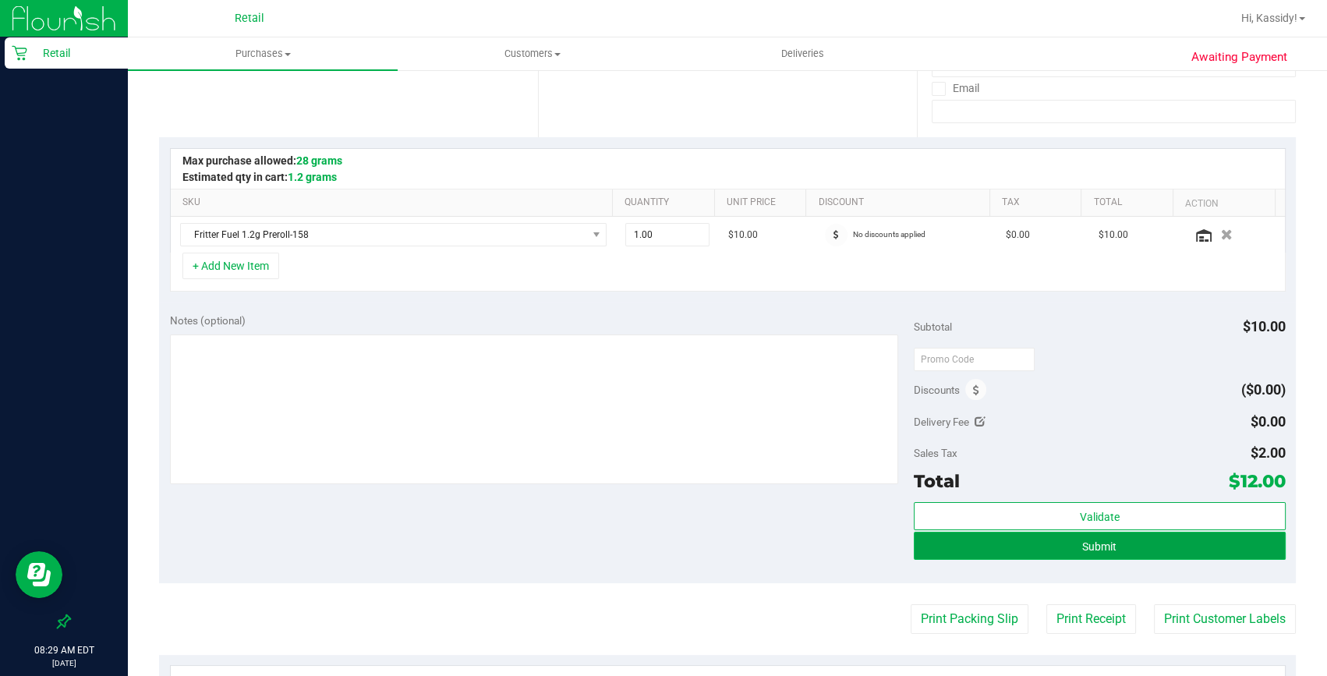
click at [1082, 540] on span "Submit" at bounding box center [1099, 546] width 34 height 12
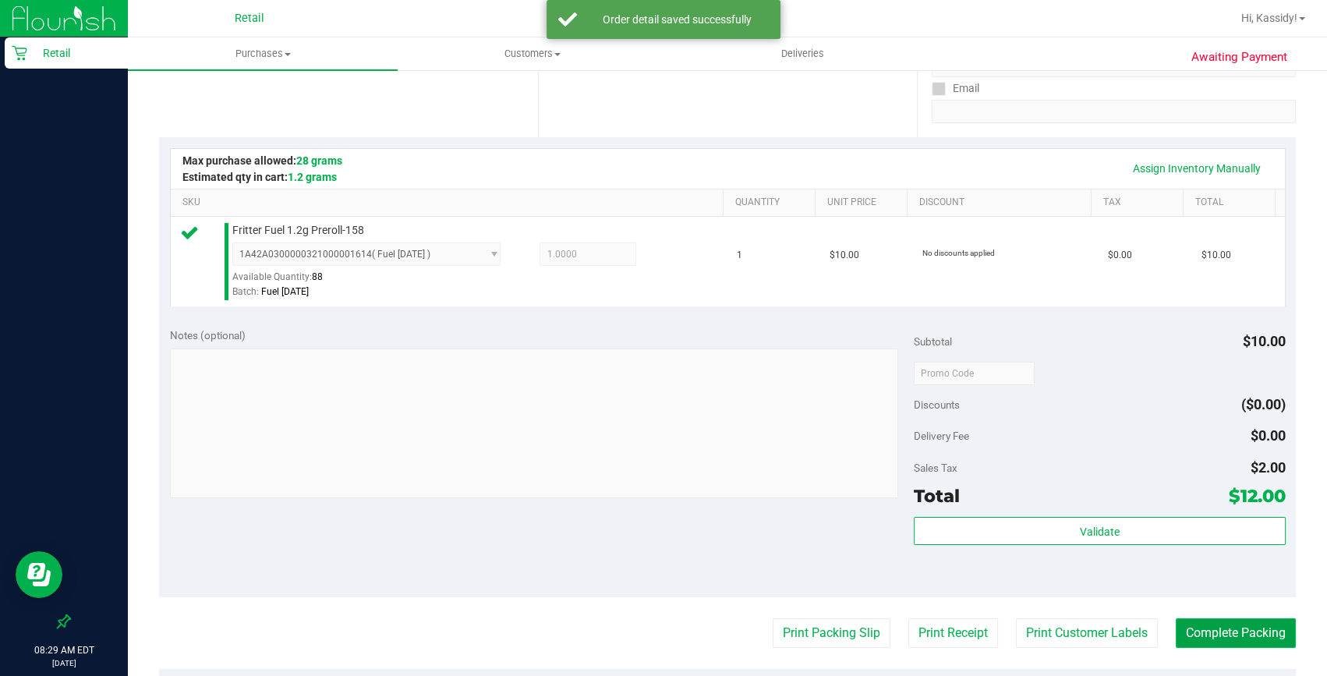
click at [1209, 627] on button "Complete Packing" at bounding box center [1236, 633] width 120 height 30
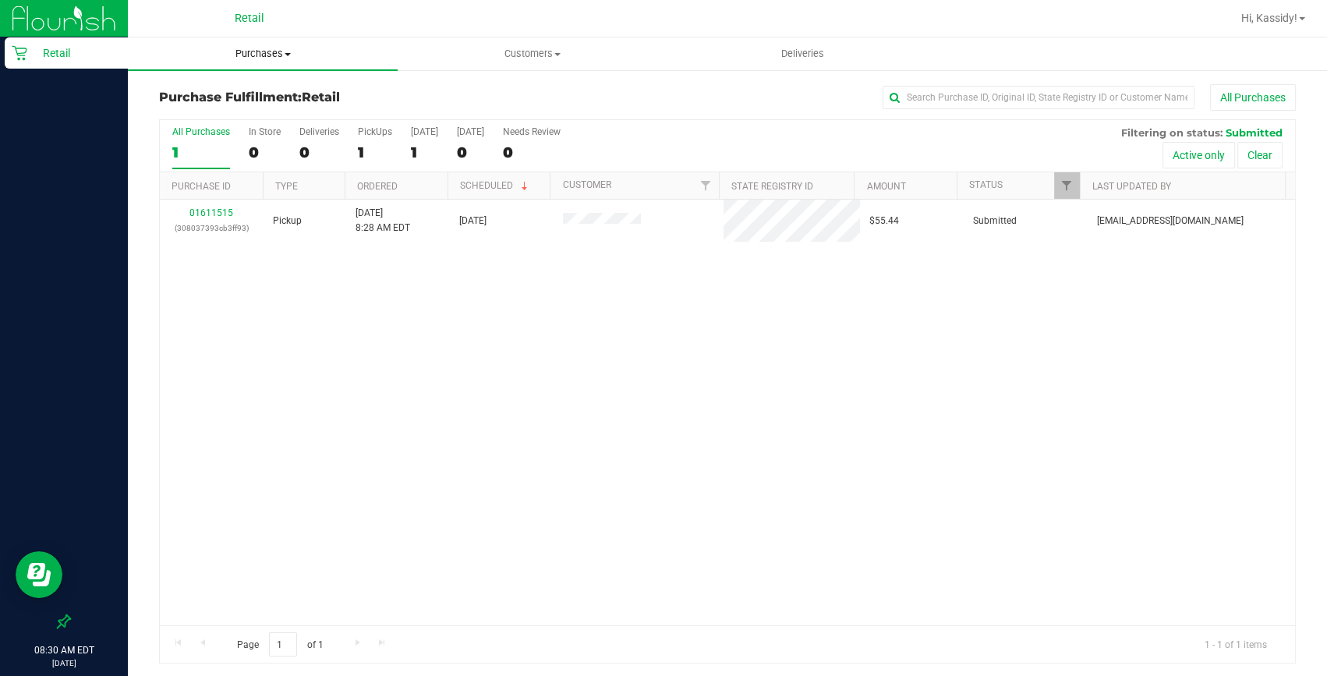
click at [246, 50] on span "Purchases" at bounding box center [263, 54] width 270 height 14
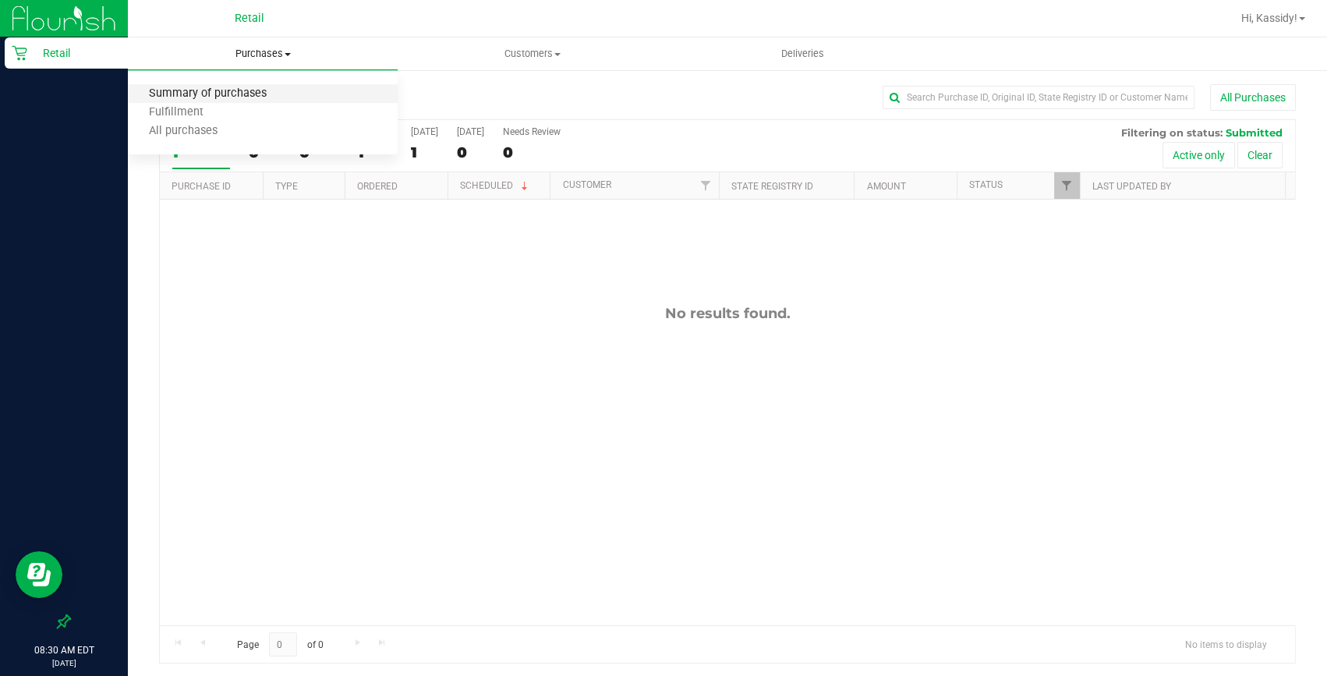
click at [226, 93] on span "Summary of purchases" at bounding box center [208, 93] width 160 height 13
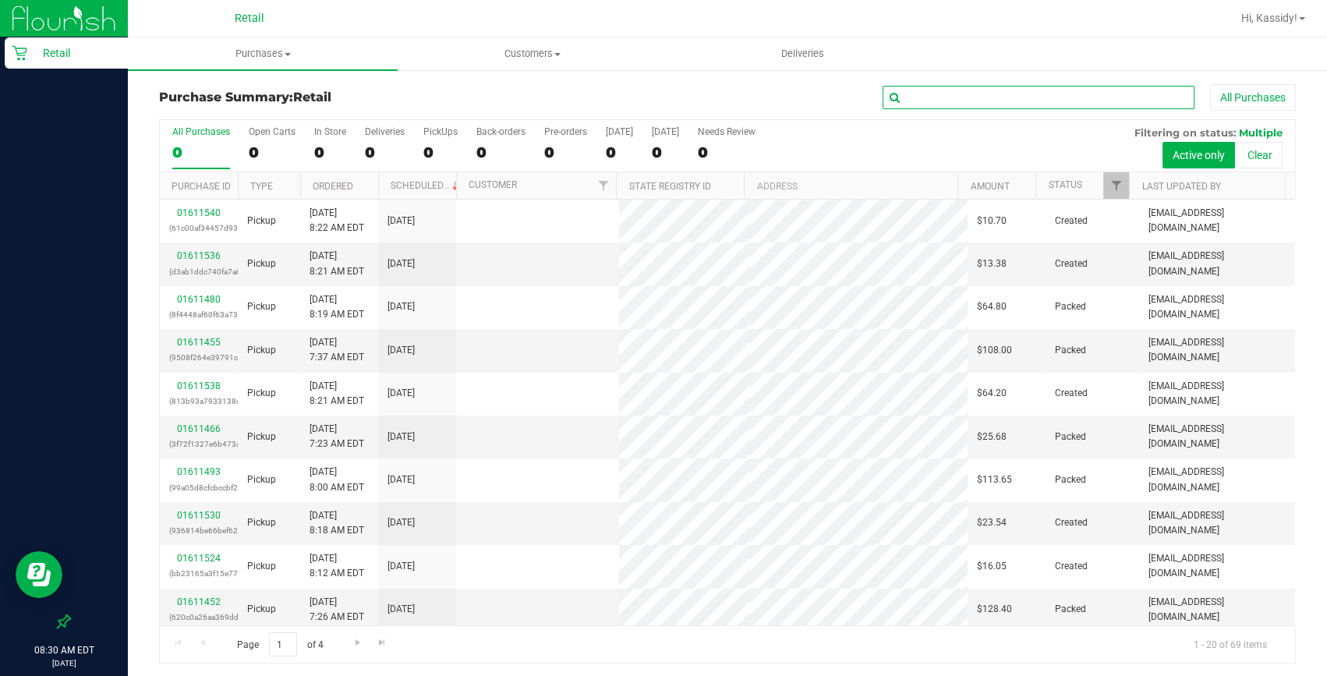
click at [920, 94] on input "text" at bounding box center [1039, 97] width 312 height 23
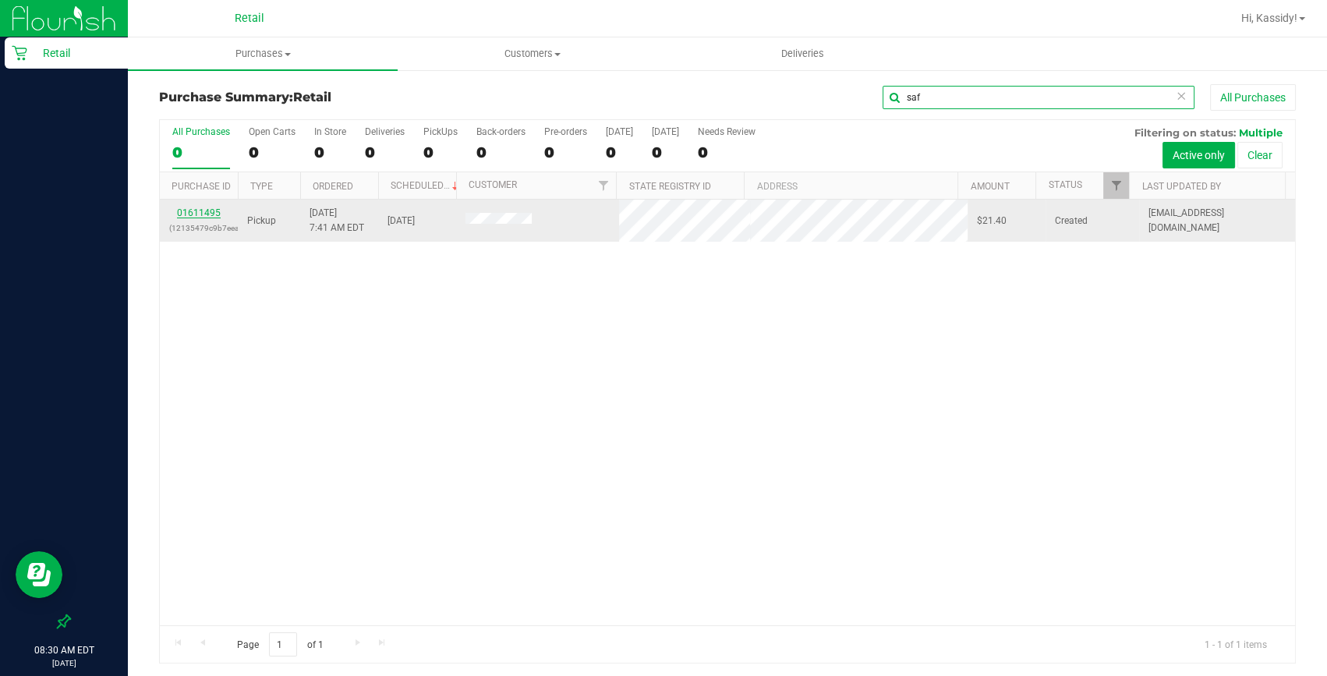
type input "saf"
click at [211, 211] on link "01611495" at bounding box center [199, 212] width 44 height 11
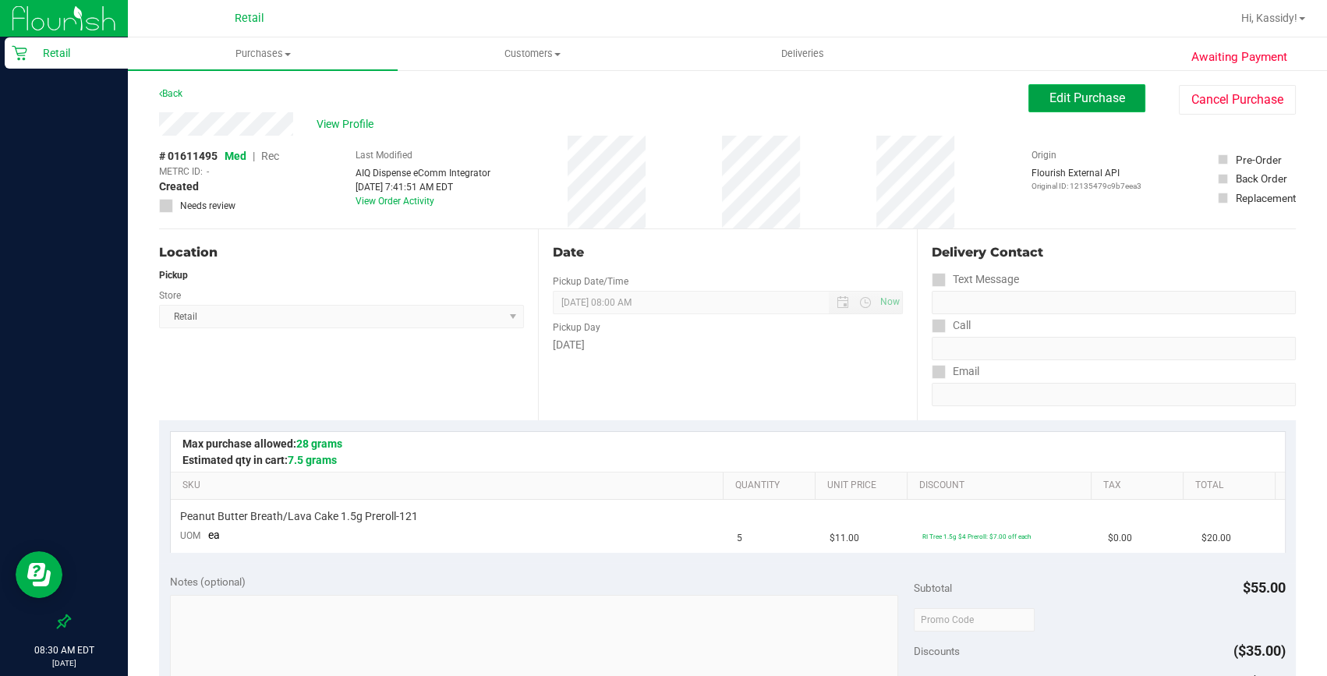
click at [1050, 97] on span "Edit Purchase" at bounding box center [1088, 97] width 76 height 15
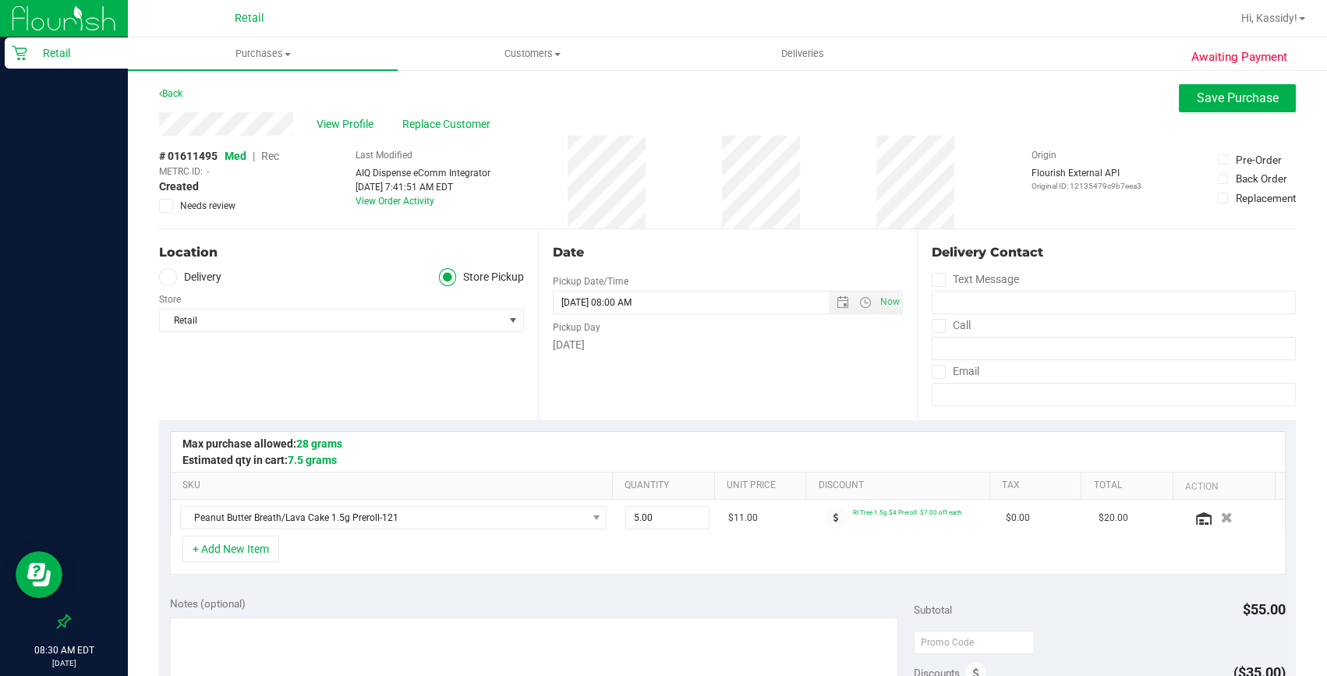
click at [271, 156] on span "Rec" at bounding box center [270, 156] width 18 height 12
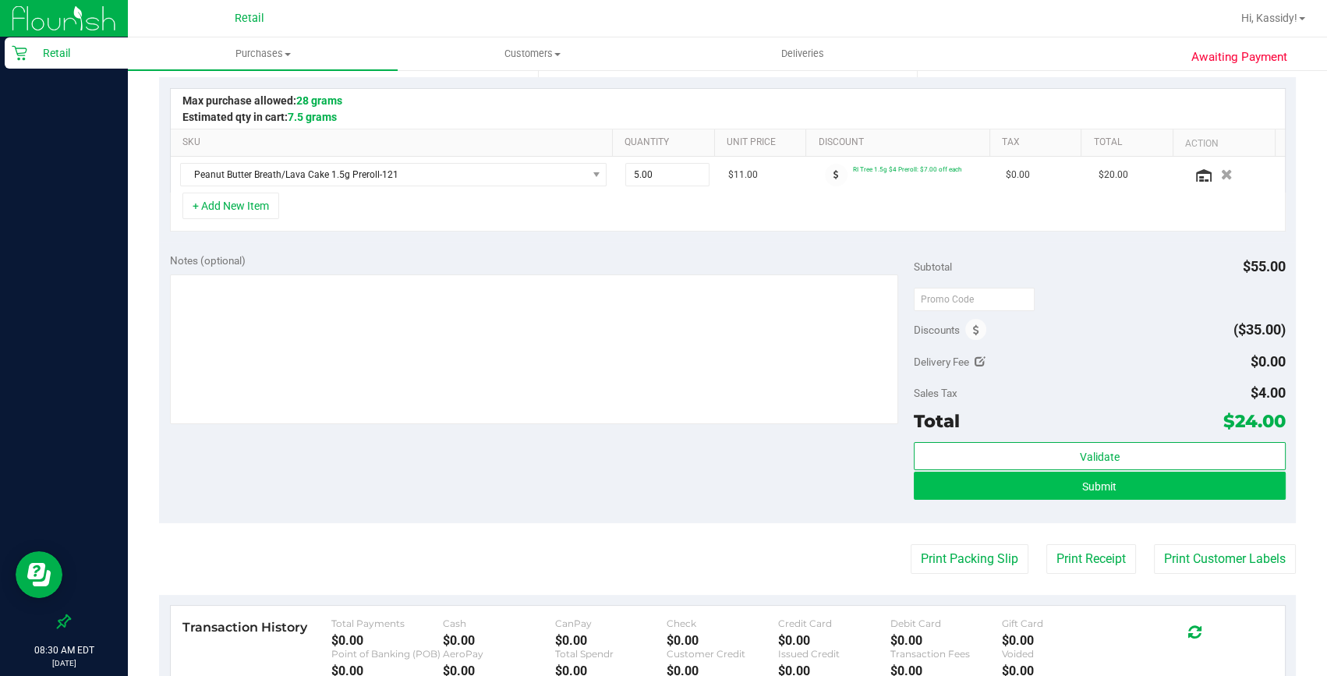
scroll to position [354, 0]
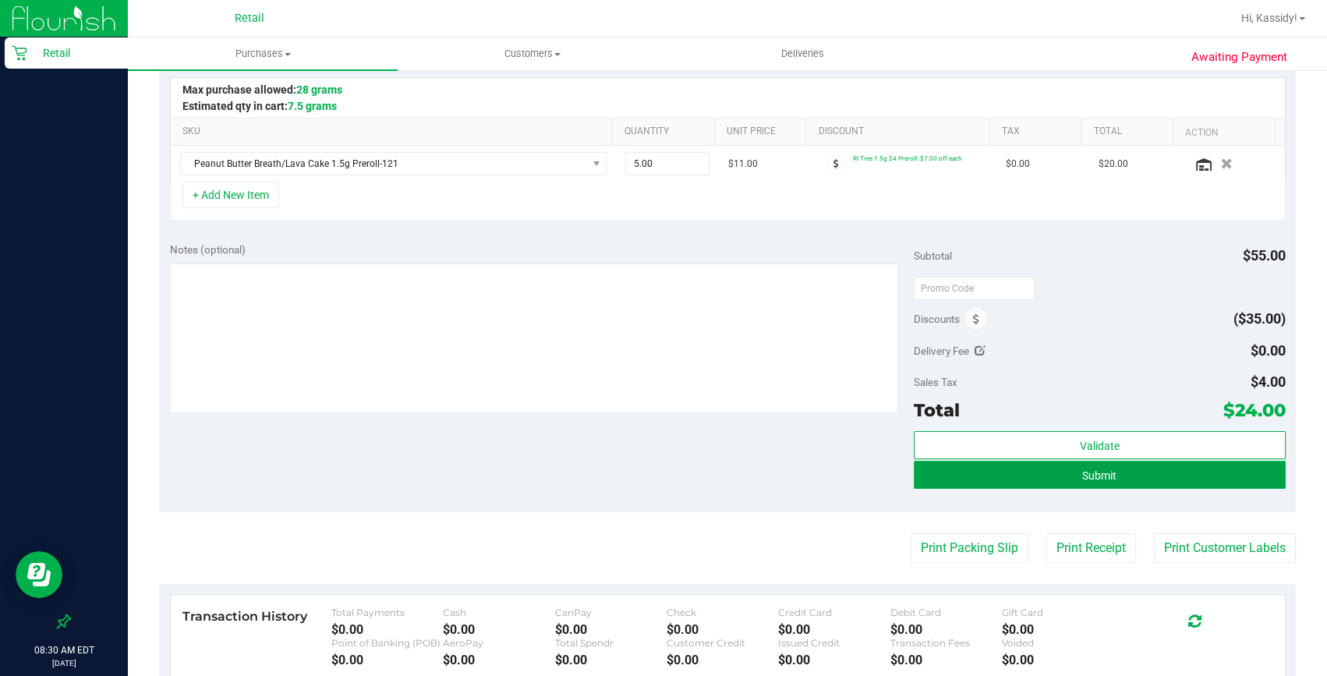
click at [1114, 467] on button "Submit" at bounding box center [1100, 475] width 372 height 28
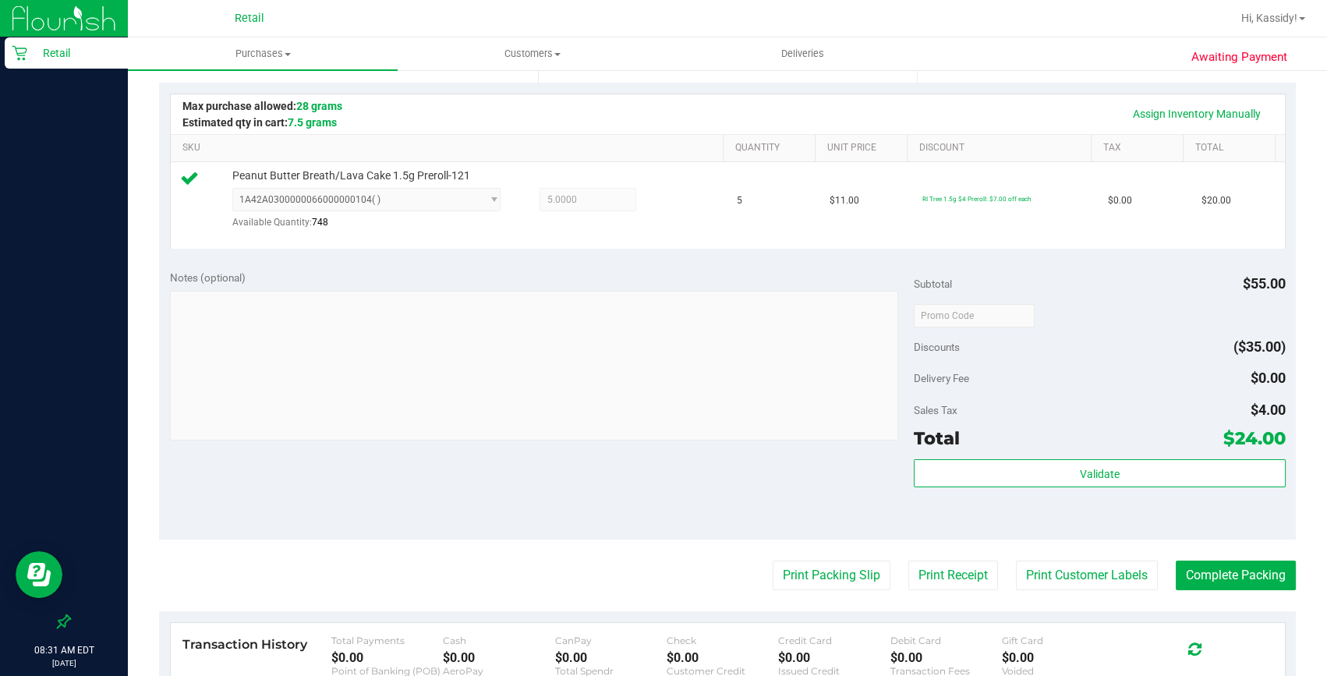
scroll to position [354, 0]
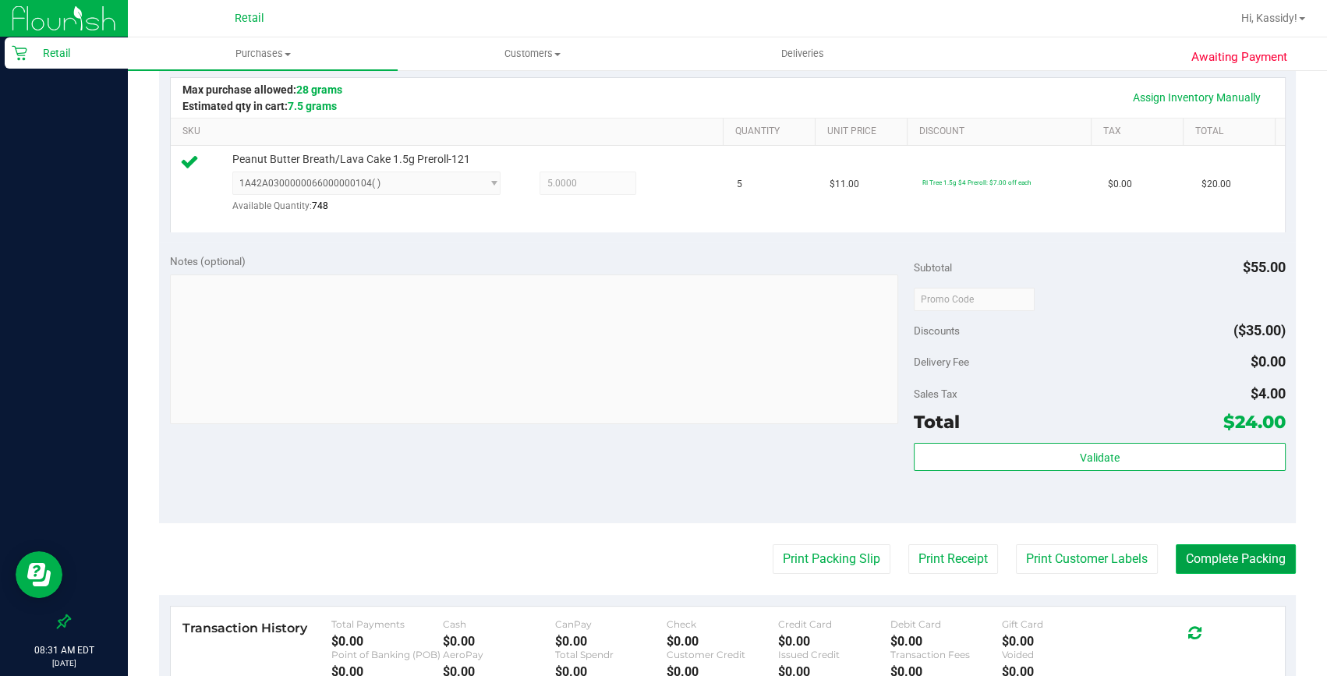
click at [1191, 558] on button "Complete Packing" at bounding box center [1236, 559] width 120 height 30
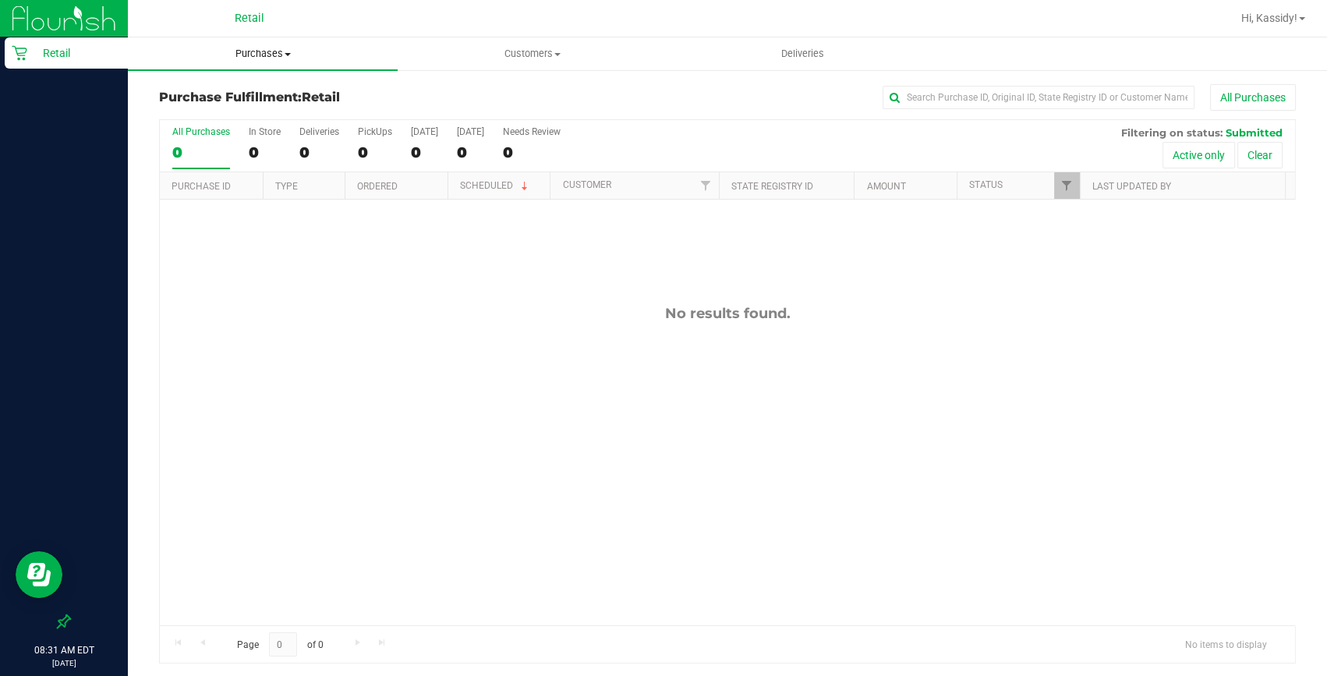
click at [258, 55] on span "Purchases" at bounding box center [263, 54] width 270 height 14
click at [247, 97] on span "Summary of purchases" at bounding box center [208, 93] width 160 height 13
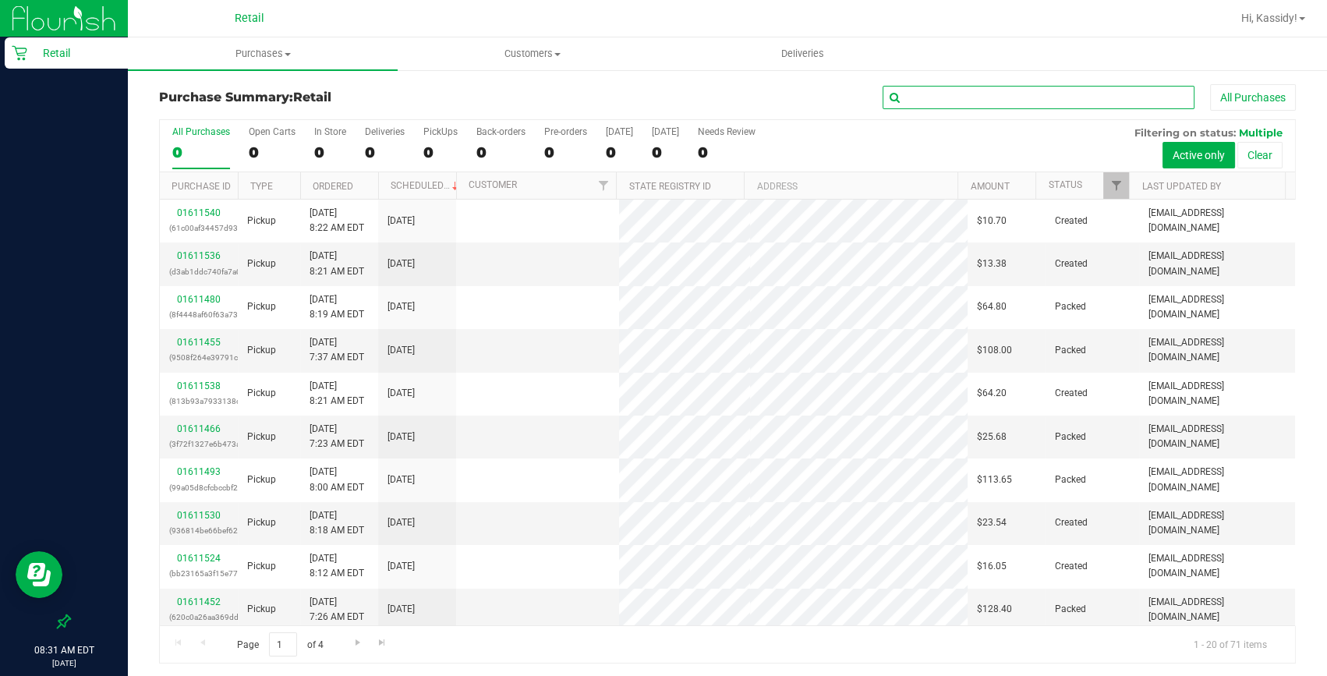
click at [955, 94] on input "text" at bounding box center [1039, 97] width 312 height 23
type input "a"
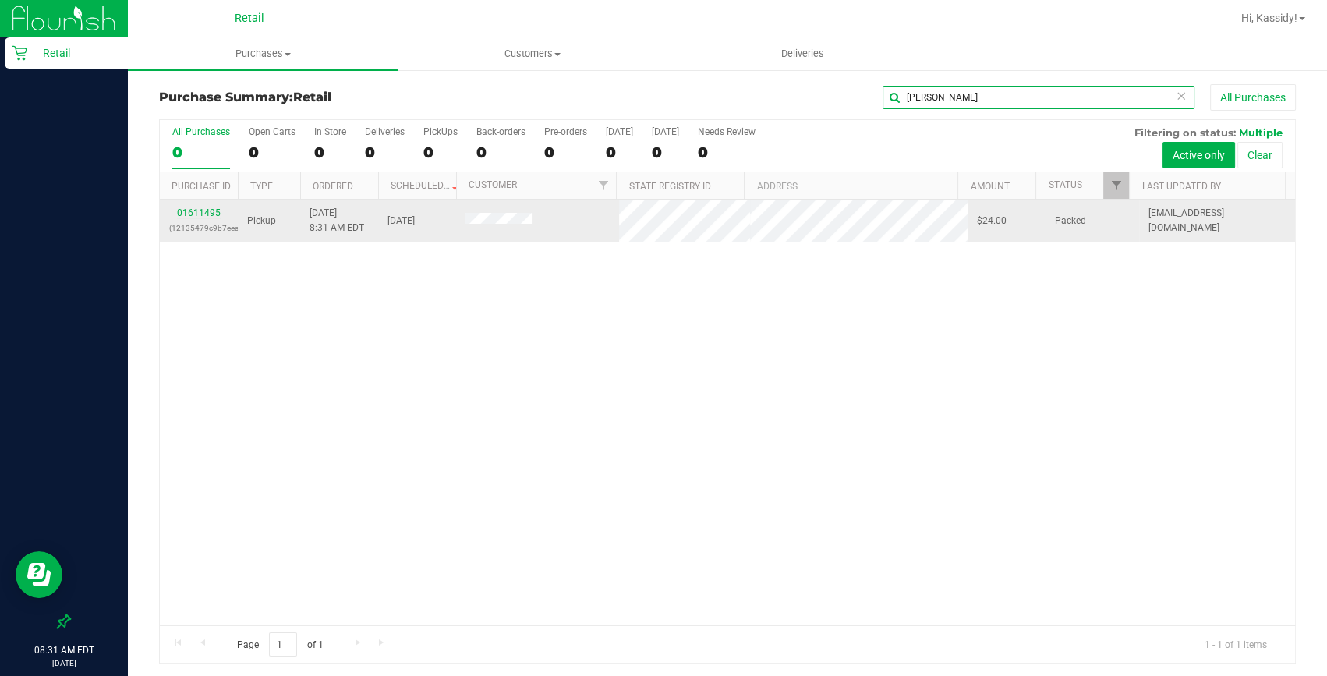
type input "lam"
click at [211, 214] on link "01611495" at bounding box center [199, 212] width 44 height 11
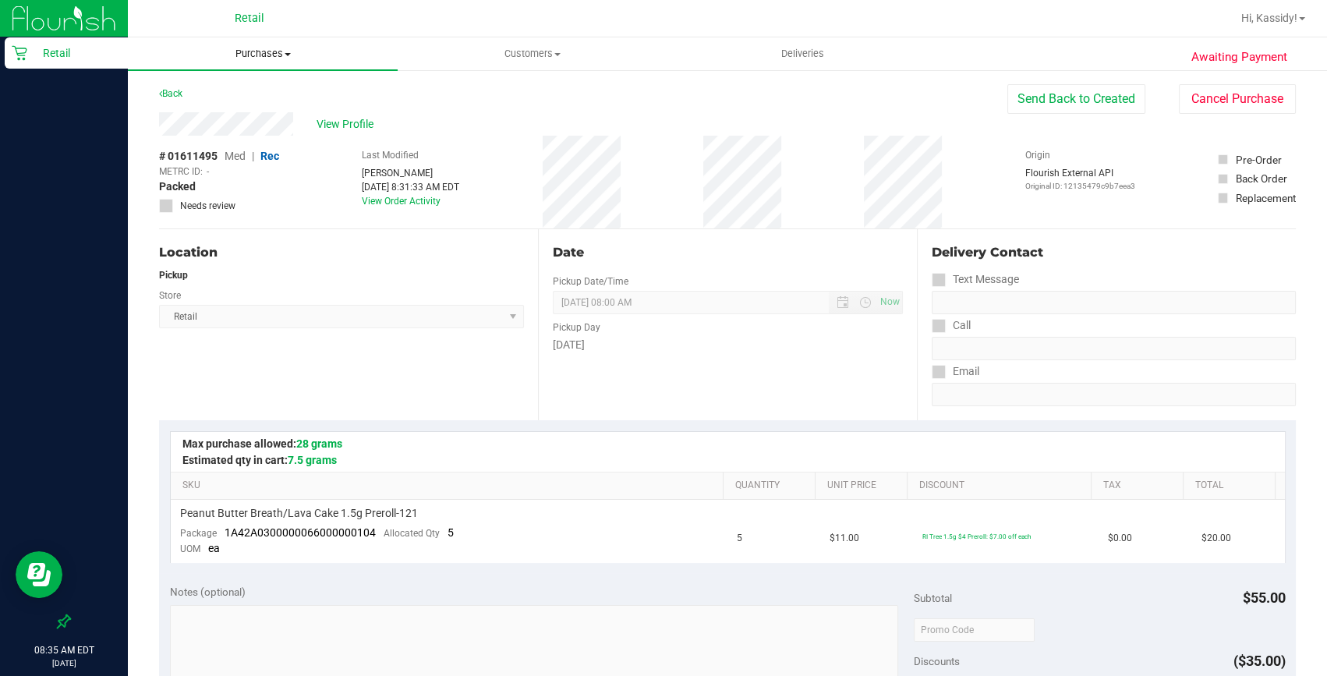
click at [278, 49] on span "Purchases" at bounding box center [263, 54] width 270 height 14
click at [235, 126] on span "All purchases" at bounding box center [183, 131] width 111 height 13
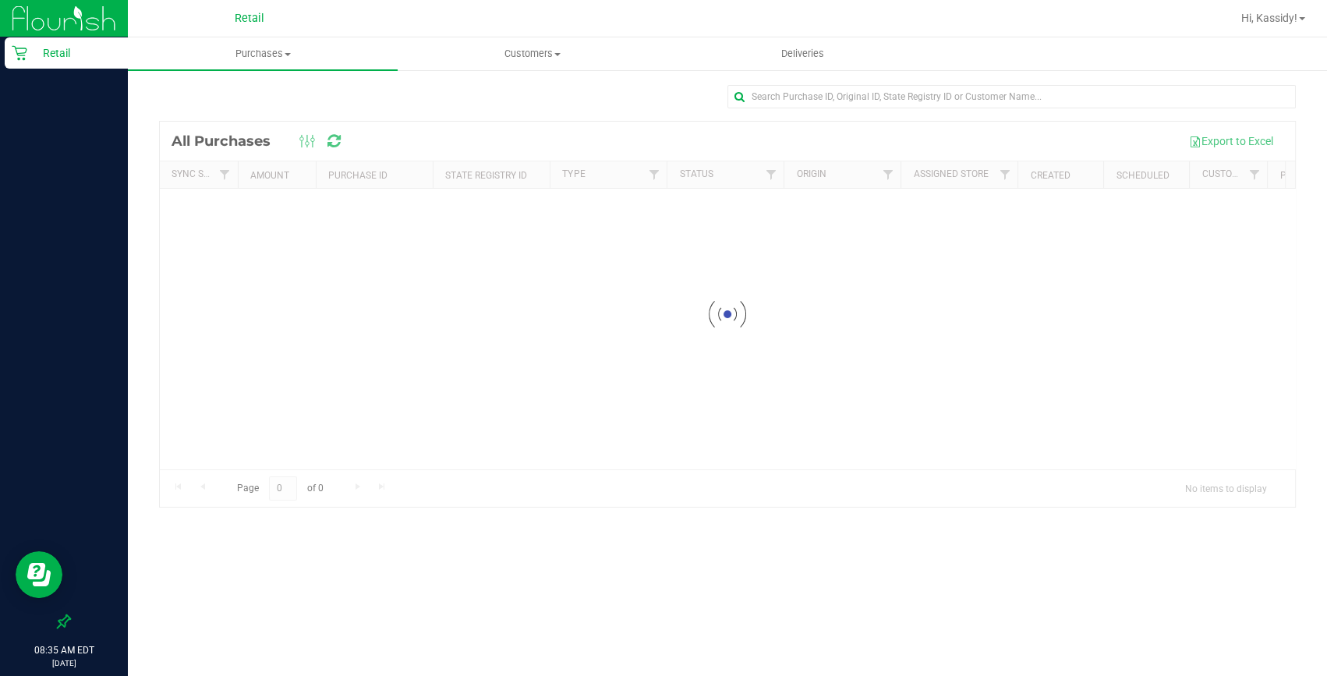
click at [239, 33] on div "Retail" at bounding box center [253, 18] width 234 height 30
click at [237, 65] on uib-tab-heading "Purchases Summary of purchases Fulfillment All purchases" at bounding box center [263, 53] width 270 height 33
click at [228, 89] on span "Summary of purchases" at bounding box center [208, 93] width 160 height 13
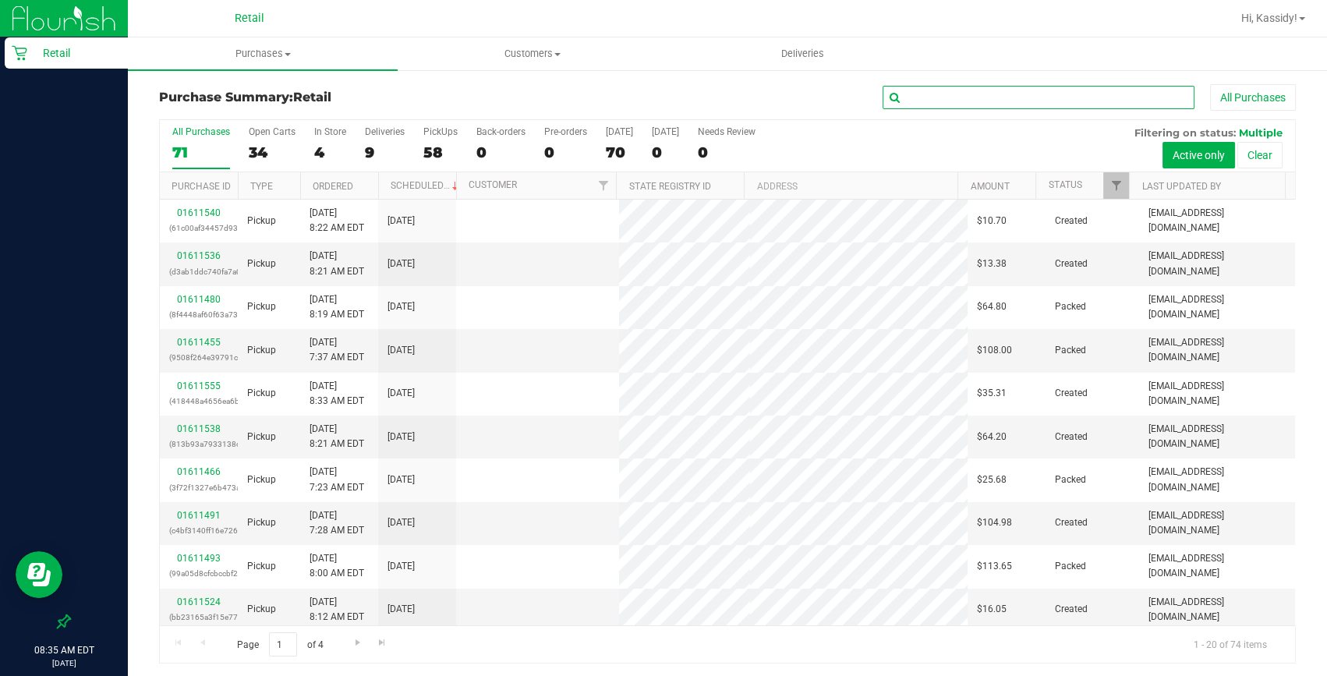
click at [960, 94] on input "text" at bounding box center [1039, 97] width 312 height 23
type input "mich"
click at [1210, 84] on button "All Purchases" at bounding box center [1253, 97] width 86 height 27
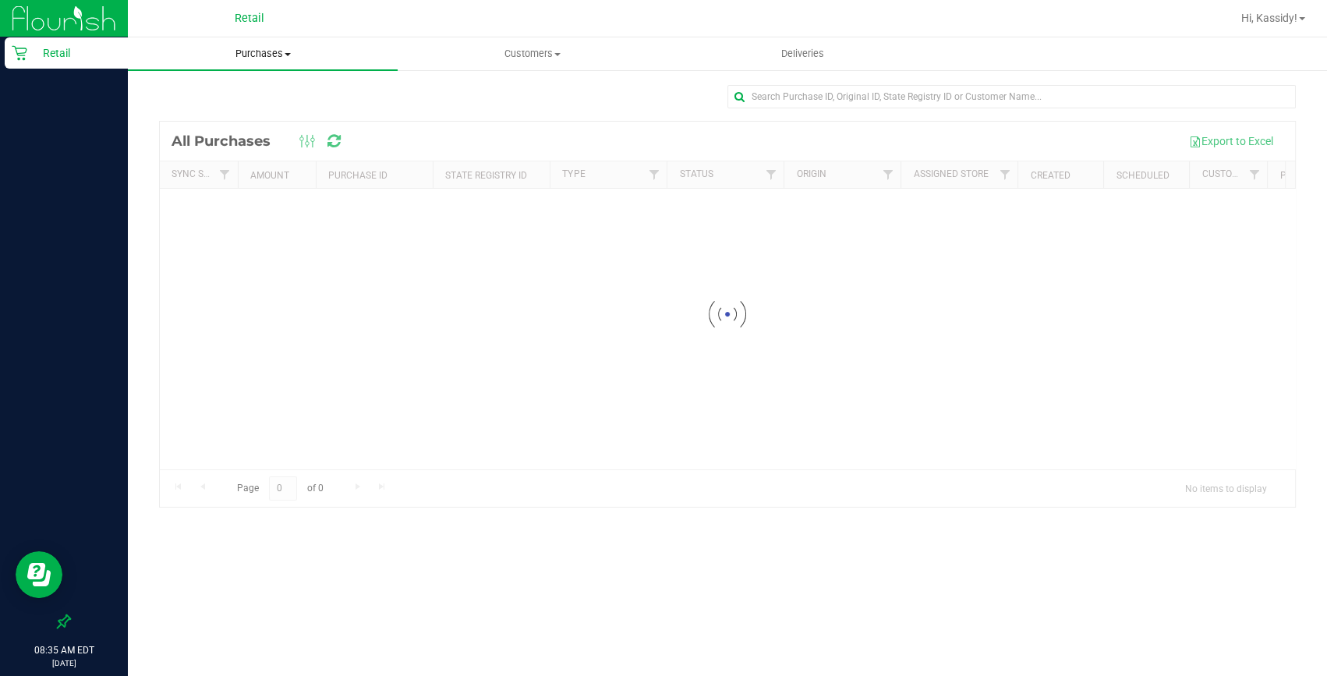
click at [273, 62] on uib-tab-heading "Purchases Summary of purchases Fulfillment All purchases" at bounding box center [263, 53] width 270 height 33
click at [275, 91] on span "Summary of purchases" at bounding box center [208, 93] width 160 height 13
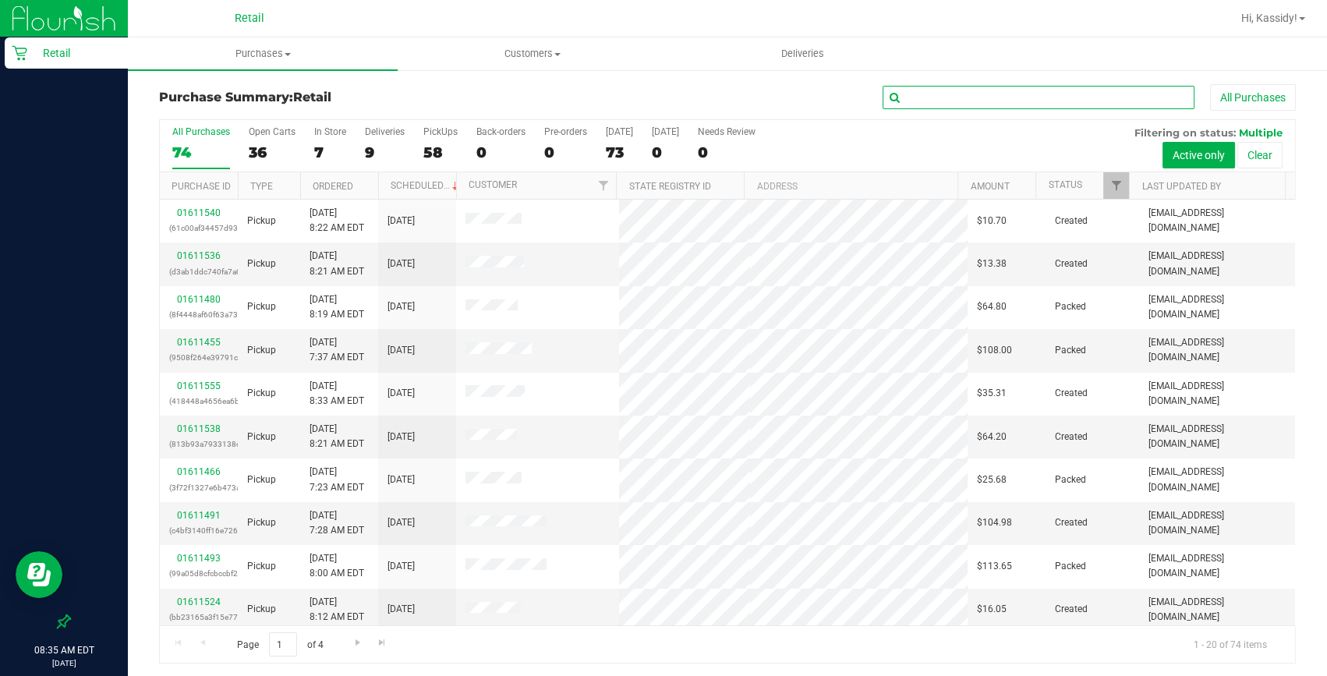
click at [940, 104] on input "text" at bounding box center [1039, 97] width 312 height 23
type input "mich"
click at [1210, 84] on button "All Purchases" at bounding box center [1253, 97] width 86 height 27
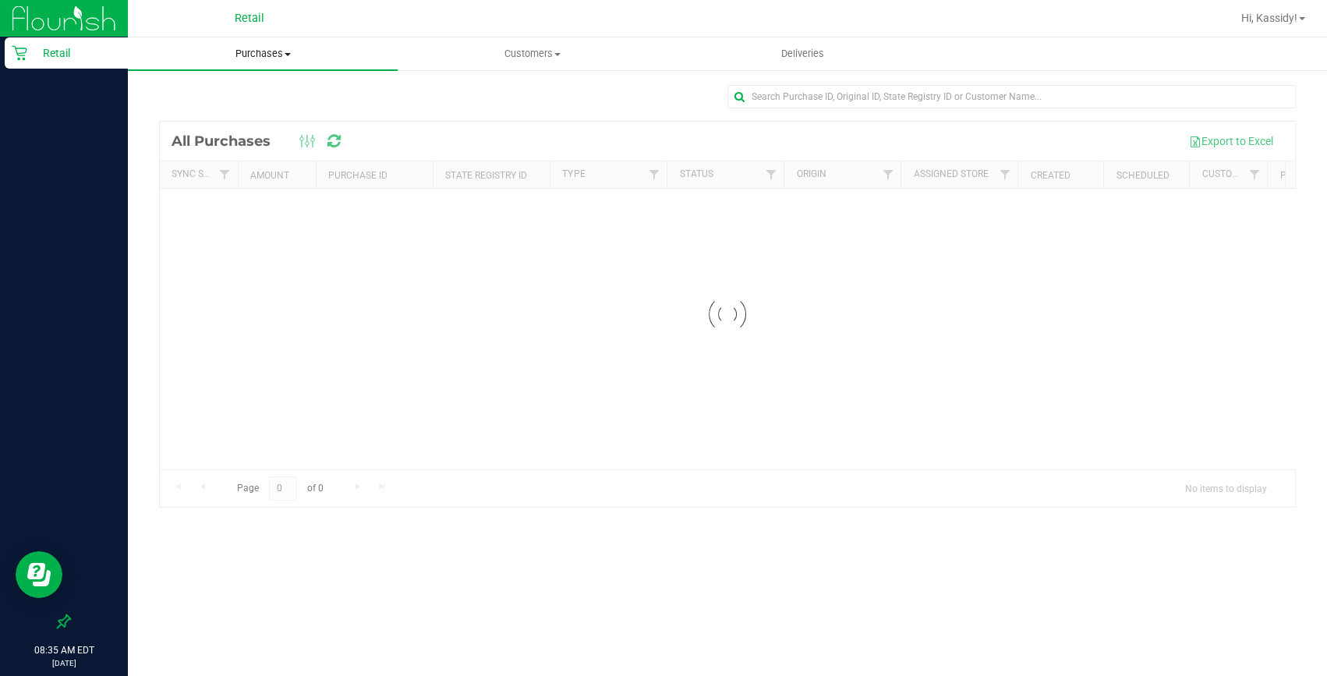
click at [230, 50] on span "Purchases" at bounding box center [263, 54] width 270 height 14
click at [242, 100] on span "Summary of purchases" at bounding box center [208, 93] width 160 height 13
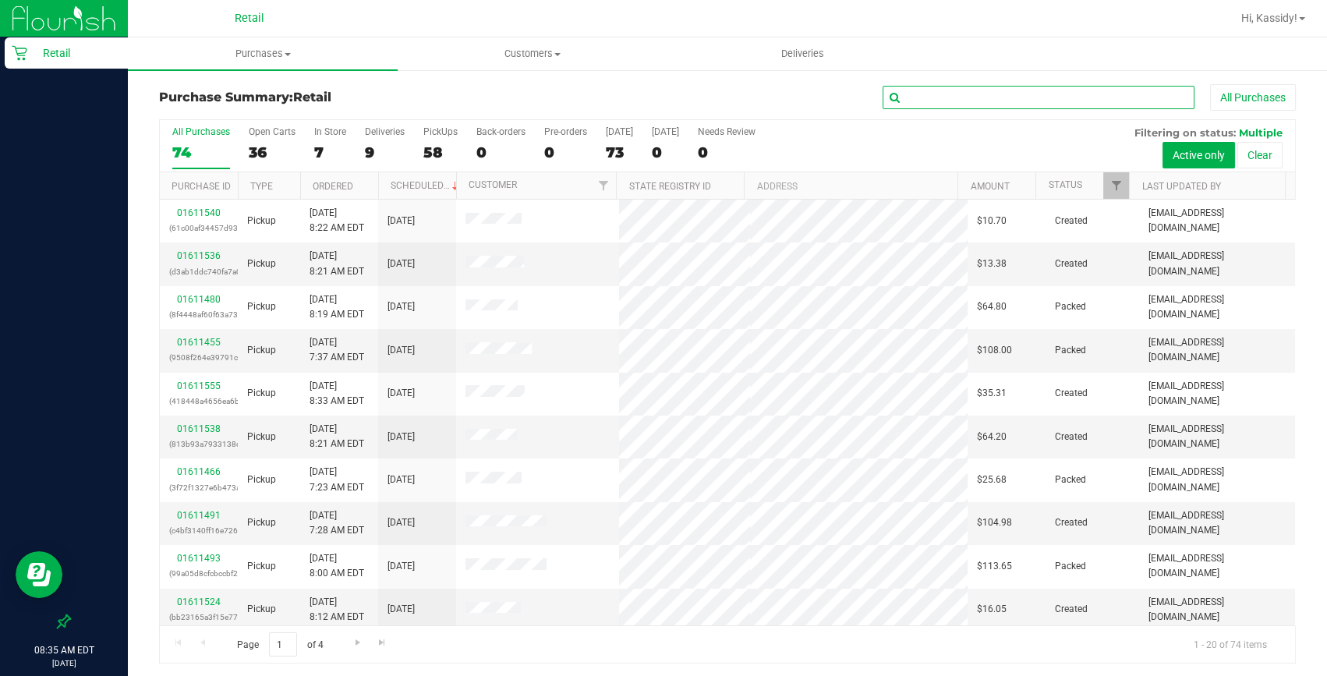
click at [988, 93] on input "text" at bounding box center [1039, 97] width 312 height 23
type input "mich"
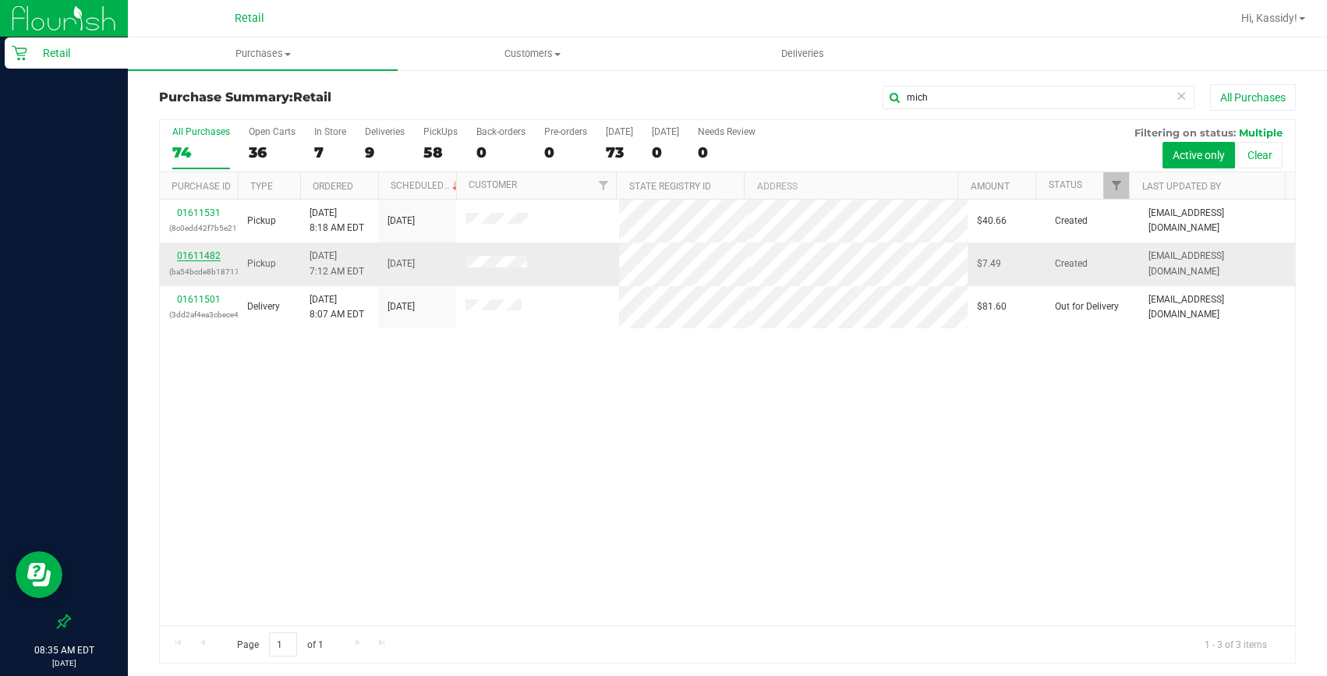
click at [214, 253] on link "01611482" at bounding box center [199, 255] width 44 height 11
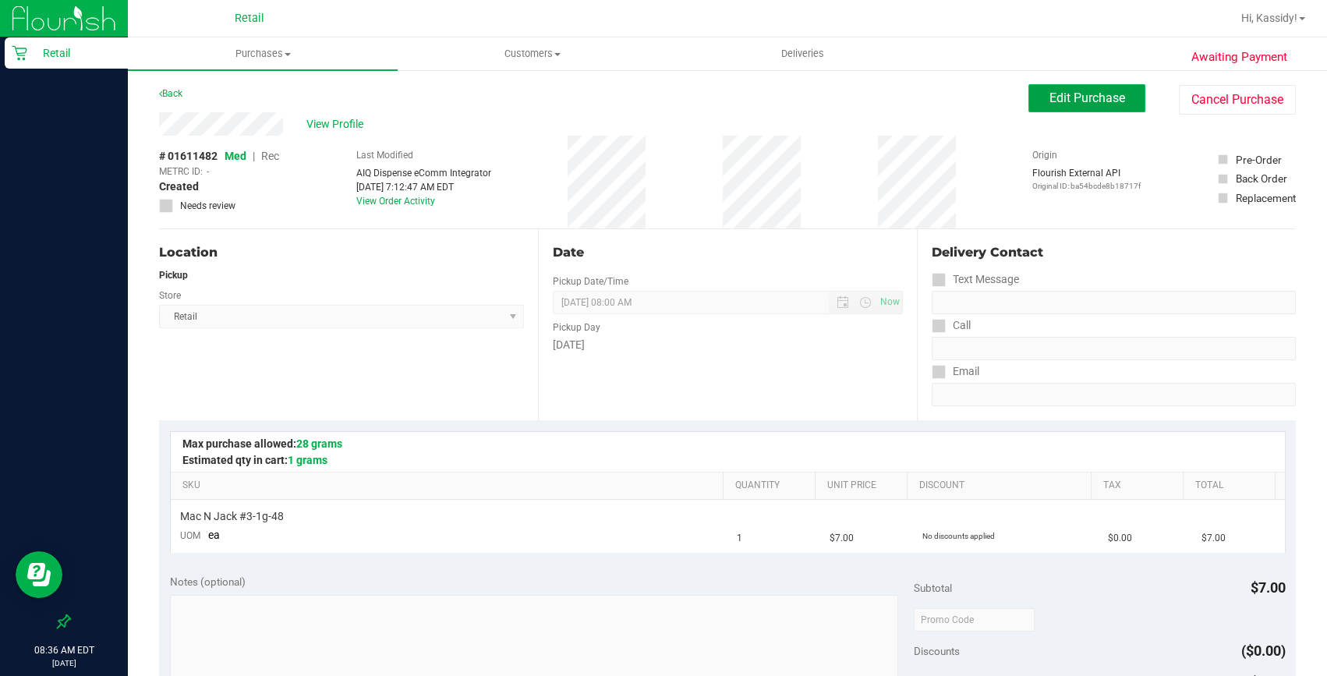
click at [1108, 104] on span "Edit Purchase" at bounding box center [1088, 97] width 76 height 15
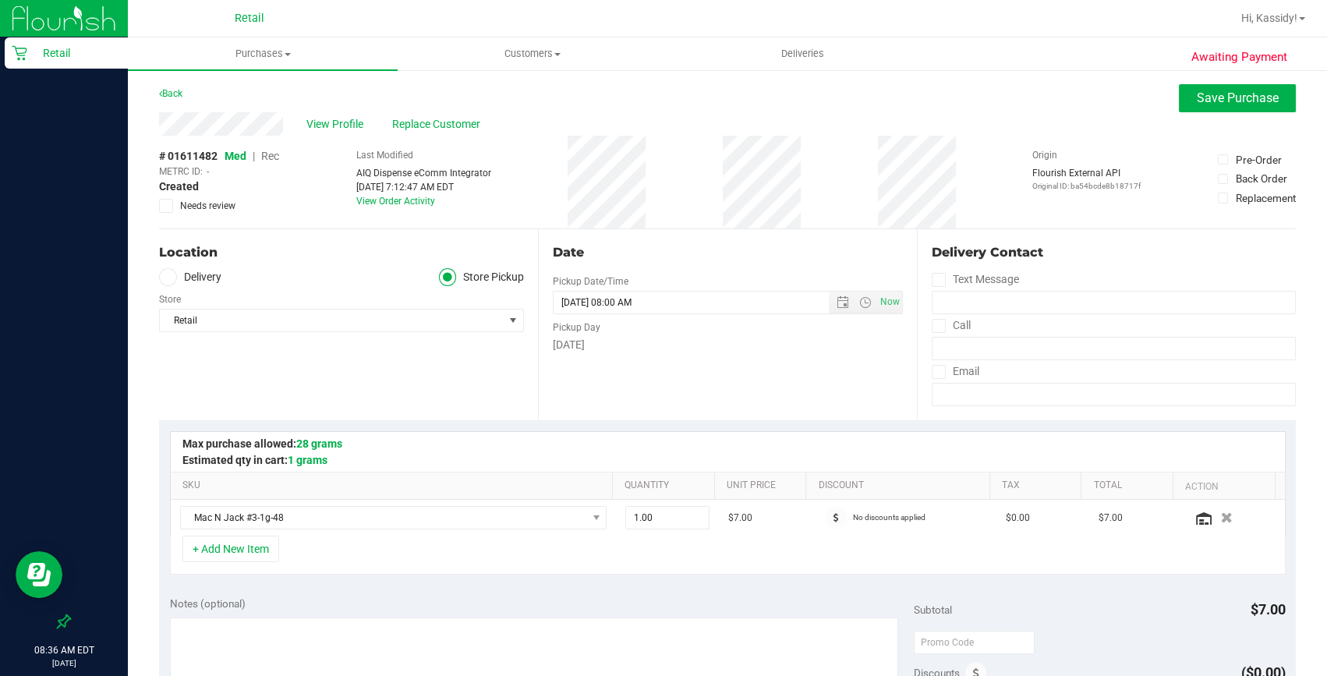
click at [255, 156] on span "|" at bounding box center [254, 156] width 2 height 12
click at [266, 156] on span "Rec" at bounding box center [270, 156] width 18 height 12
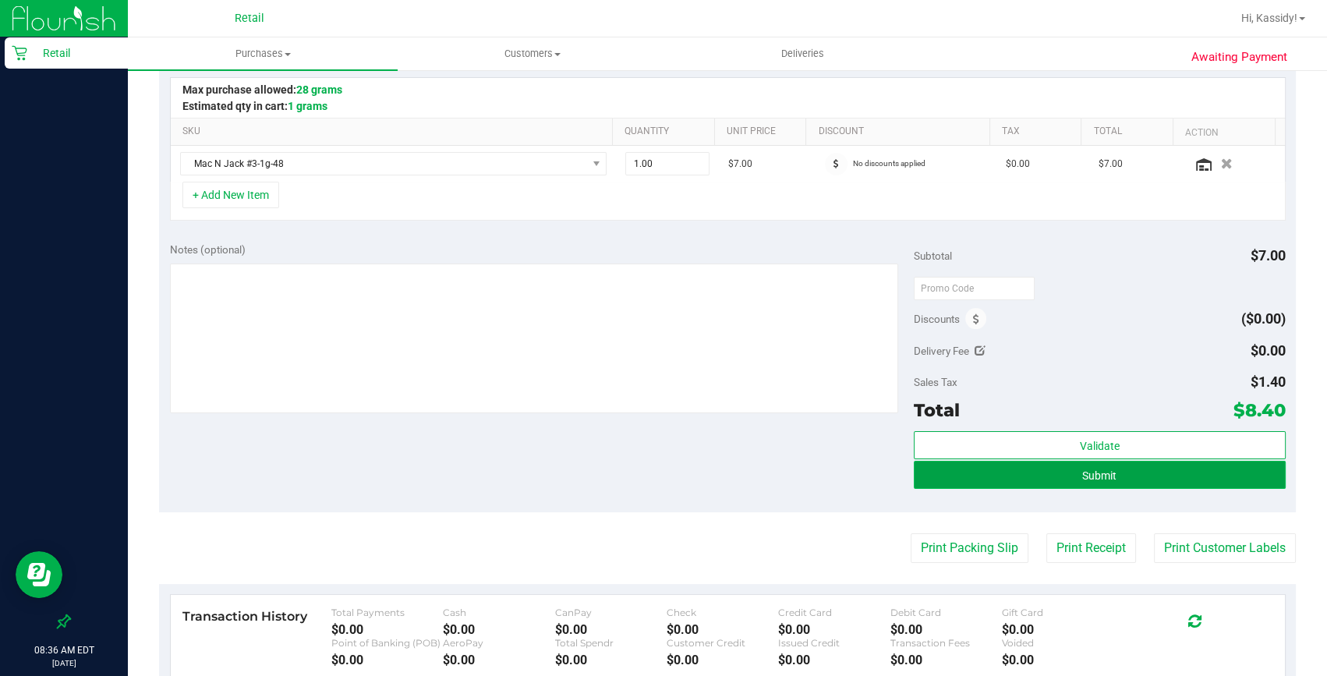
click at [1115, 476] on button "Submit" at bounding box center [1100, 475] width 372 height 28
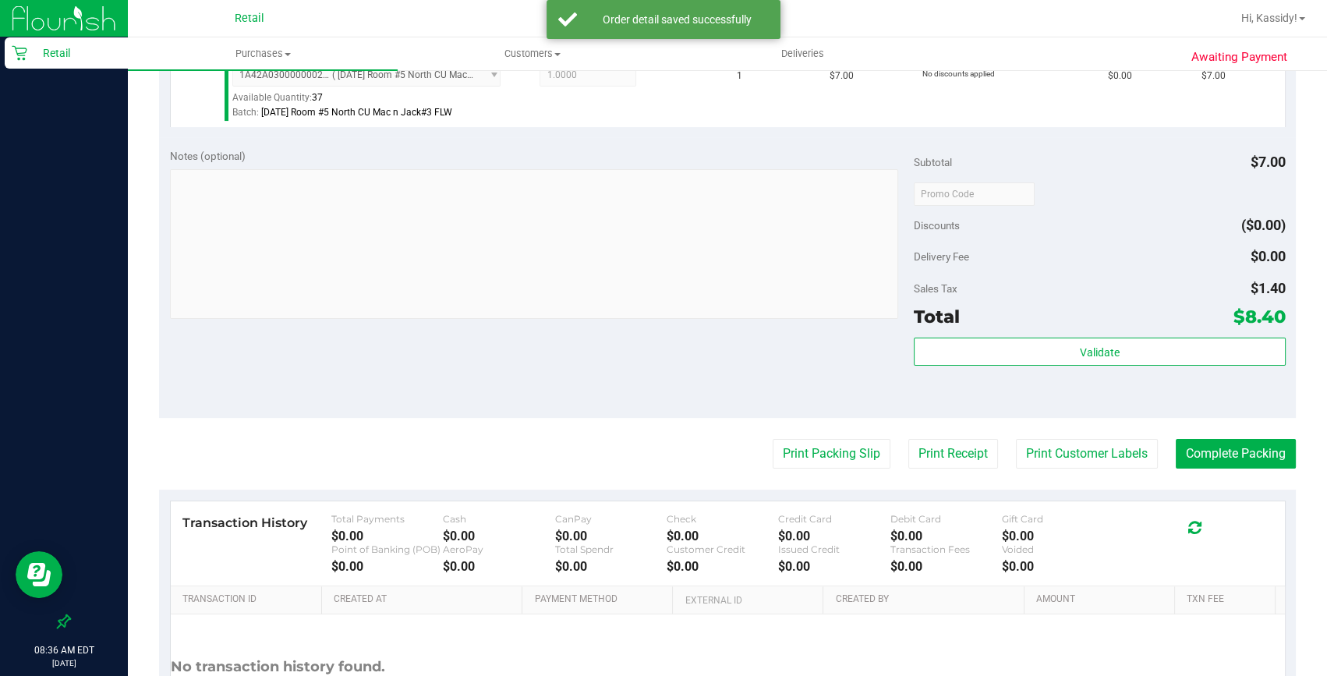
scroll to position [496, 0]
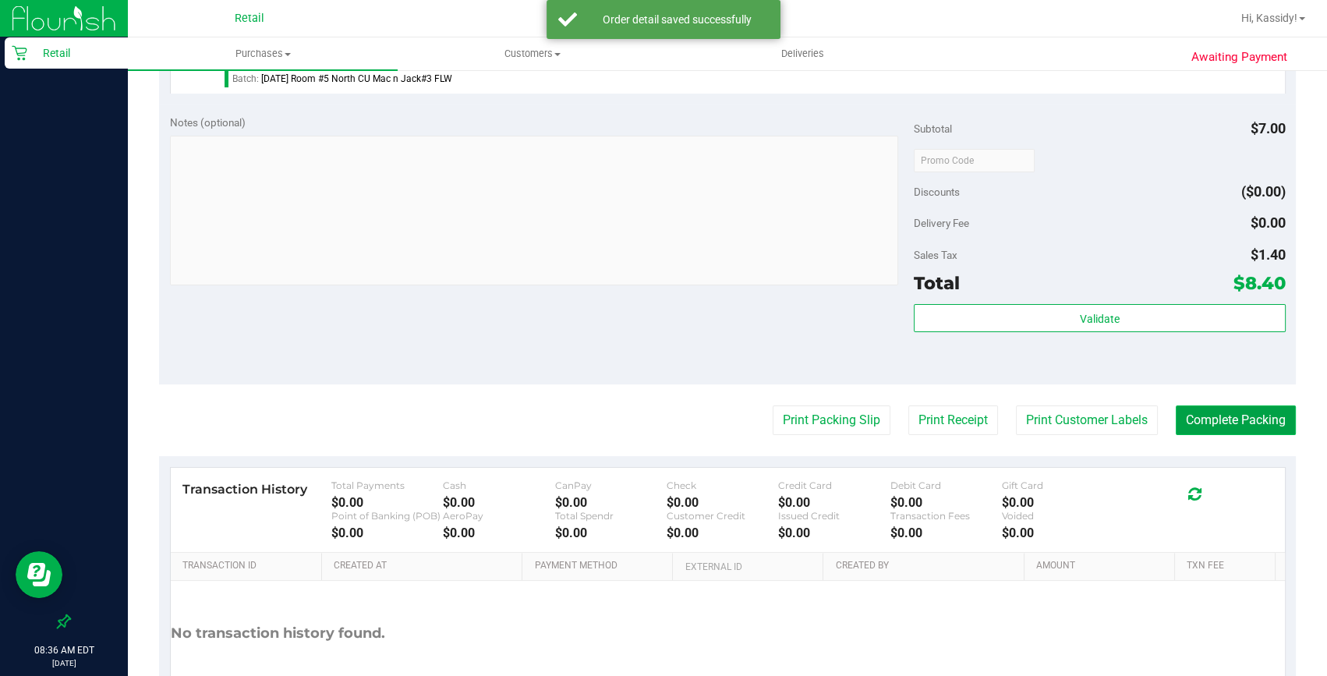
click at [1217, 430] on button "Complete Packing" at bounding box center [1236, 420] width 120 height 30
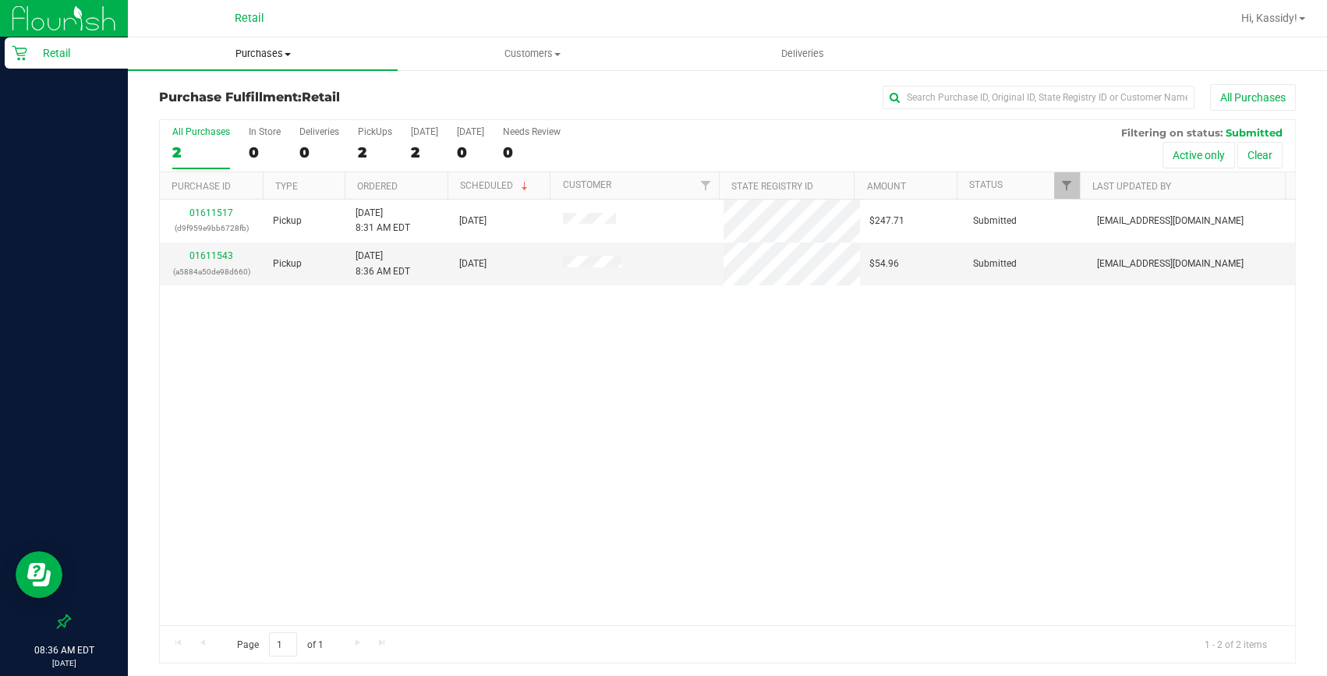
click at [246, 59] on span "Purchases" at bounding box center [263, 54] width 270 height 14
click at [235, 92] on span "Summary of purchases" at bounding box center [208, 93] width 160 height 13
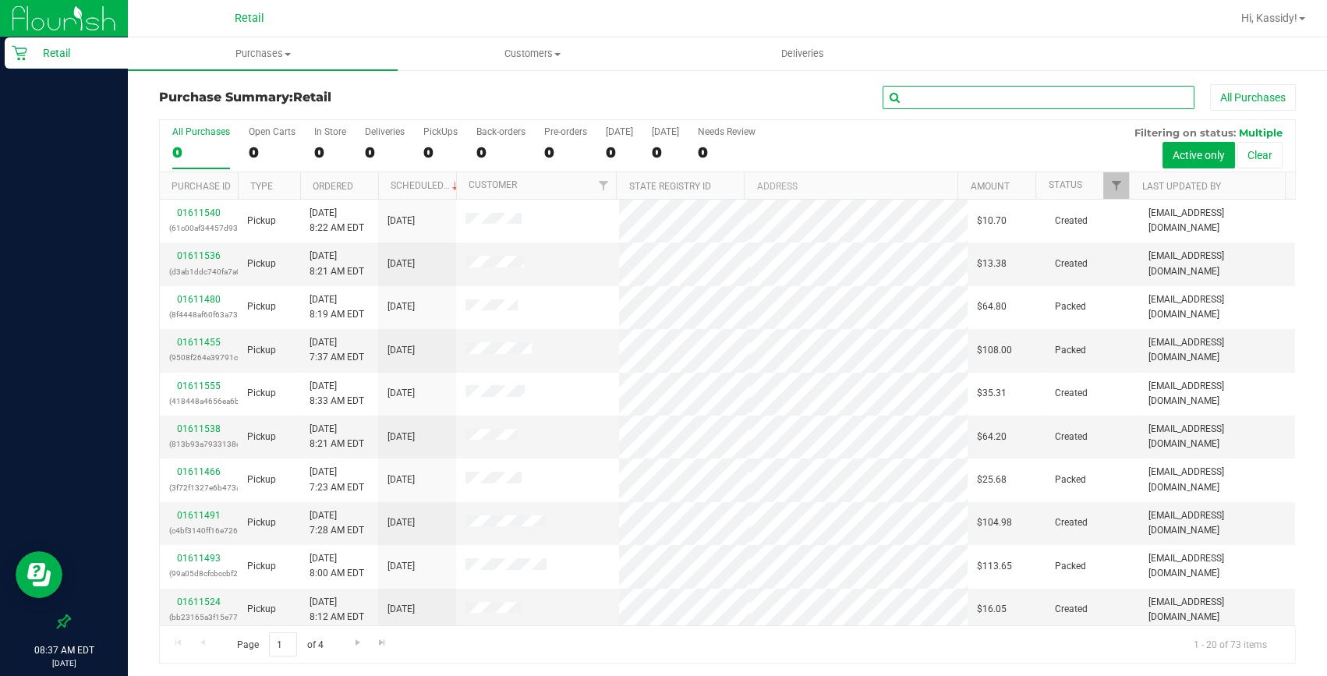
click at [963, 93] on input "text" at bounding box center [1039, 97] width 312 height 23
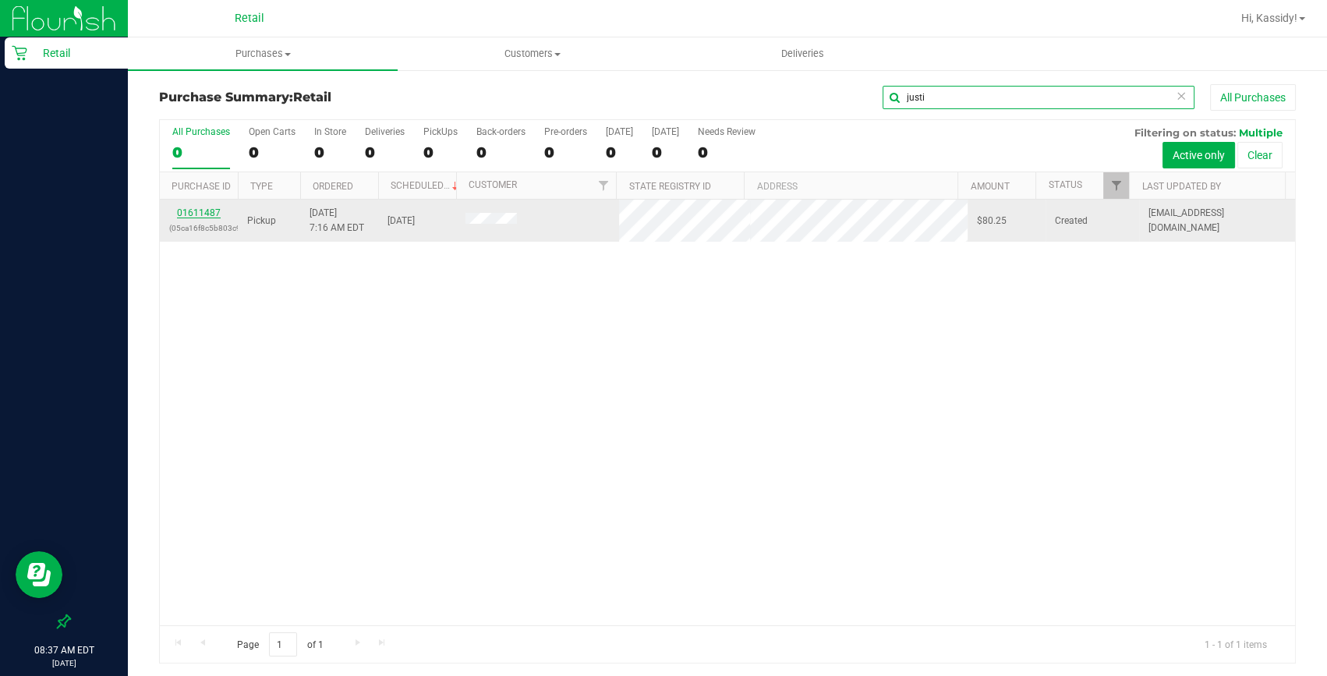
type input "justi"
click at [204, 211] on link "01611487" at bounding box center [199, 212] width 44 height 11
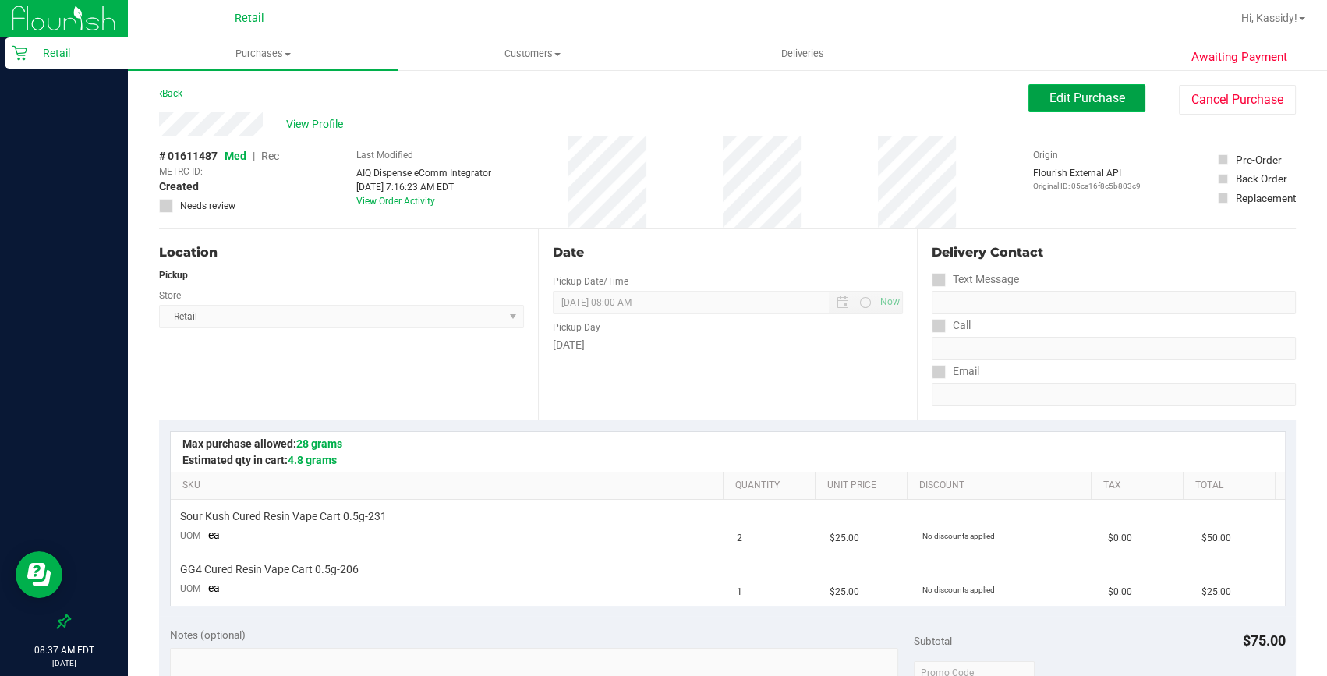
click at [1101, 91] on span "Edit Purchase" at bounding box center [1088, 97] width 76 height 15
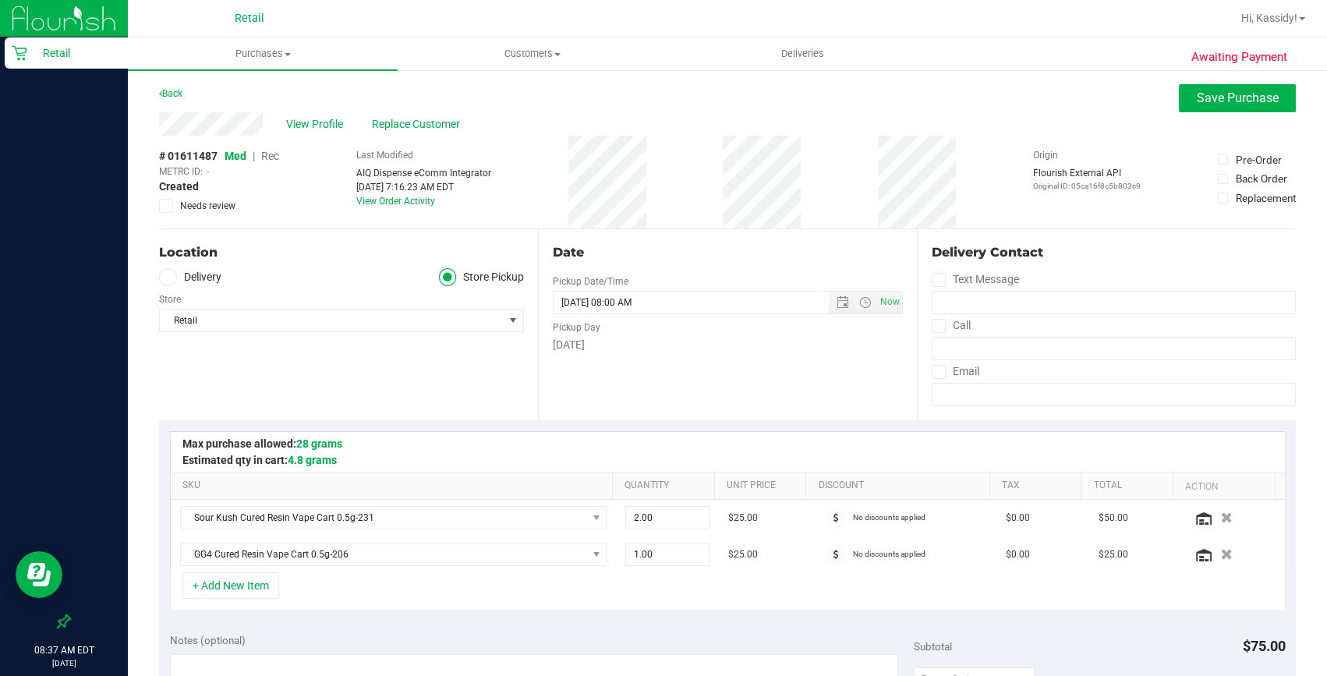
click at [274, 155] on span "Rec" at bounding box center [270, 156] width 18 height 12
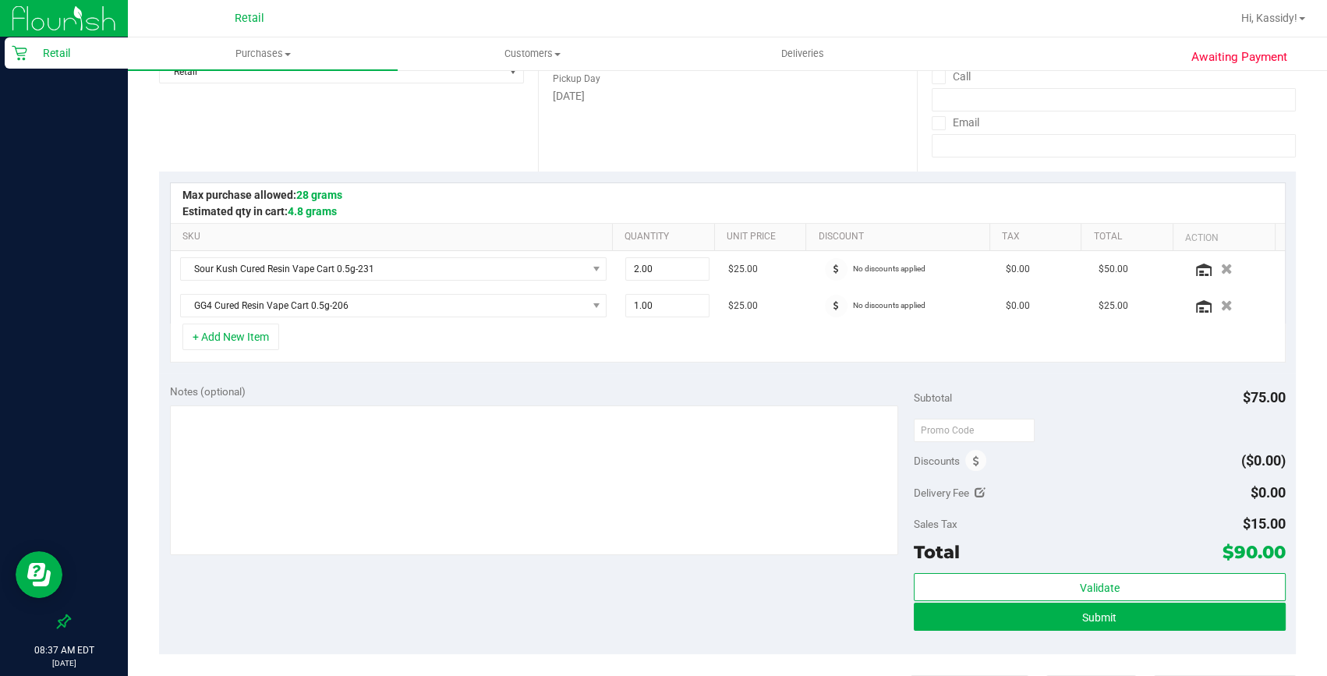
scroll to position [283, 0]
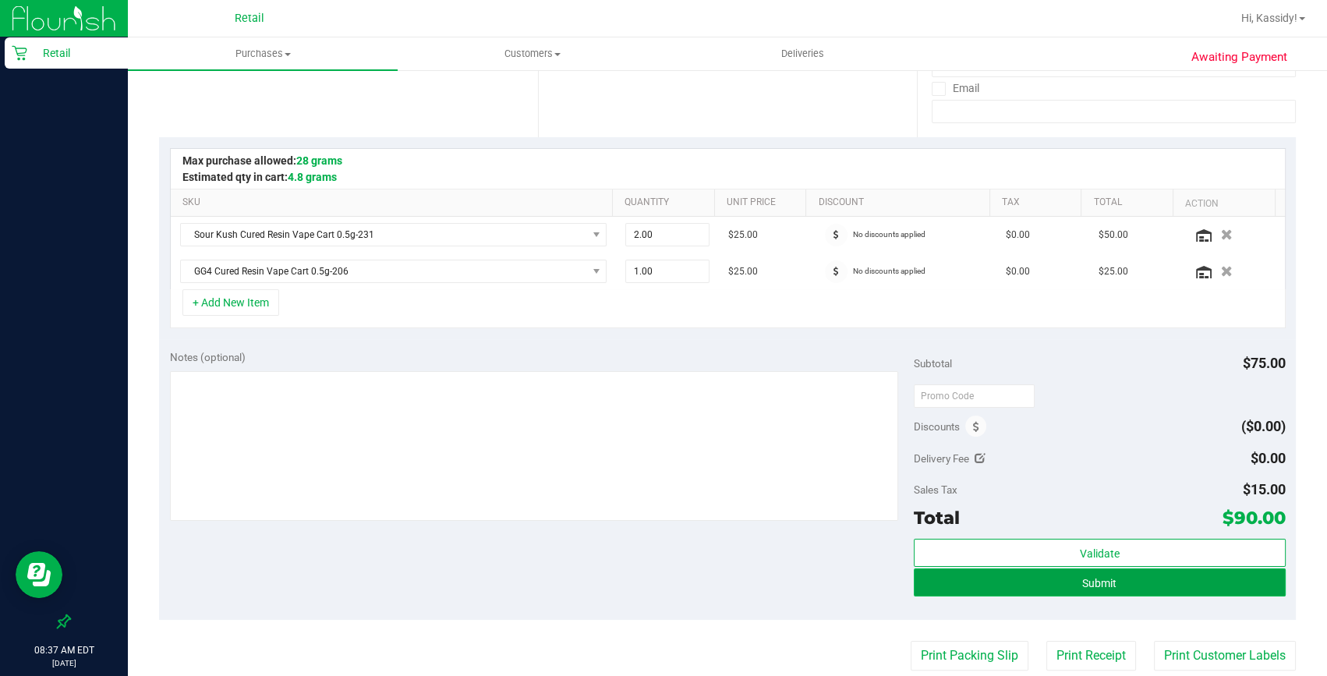
click at [1025, 578] on button "Submit" at bounding box center [1100, 582] width 372 height 28
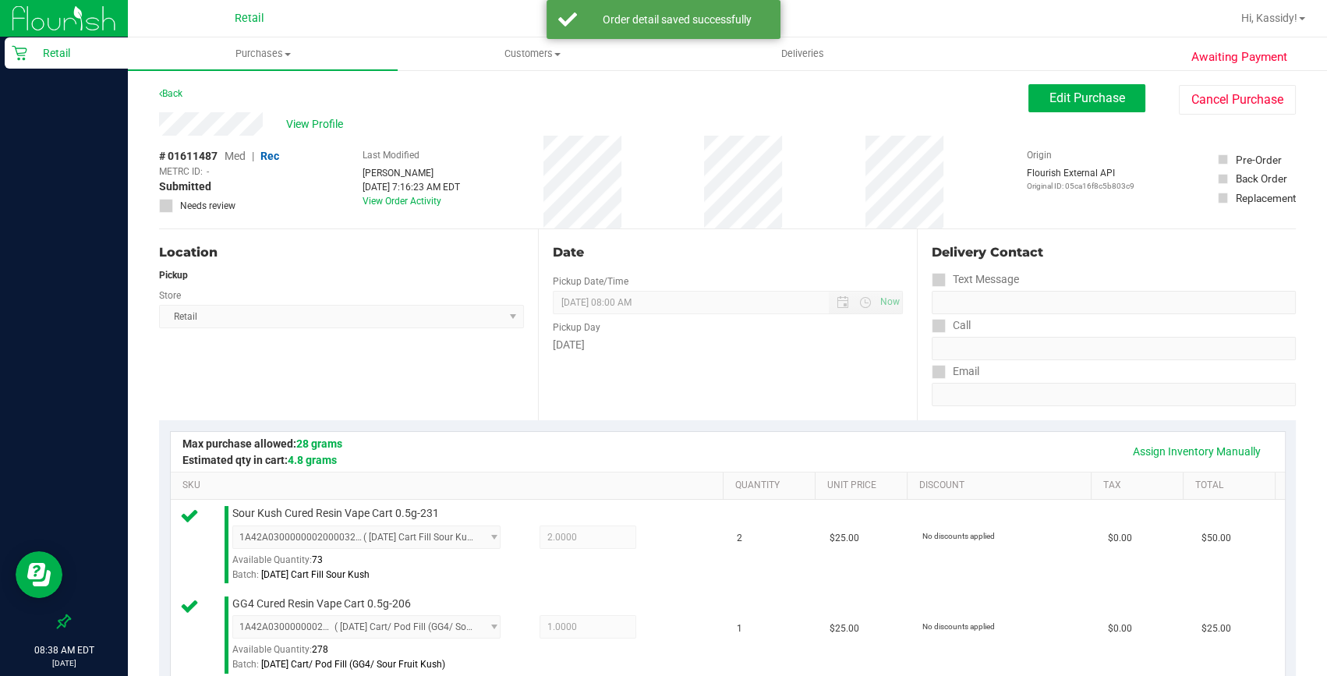
scroll to position [354, 0]
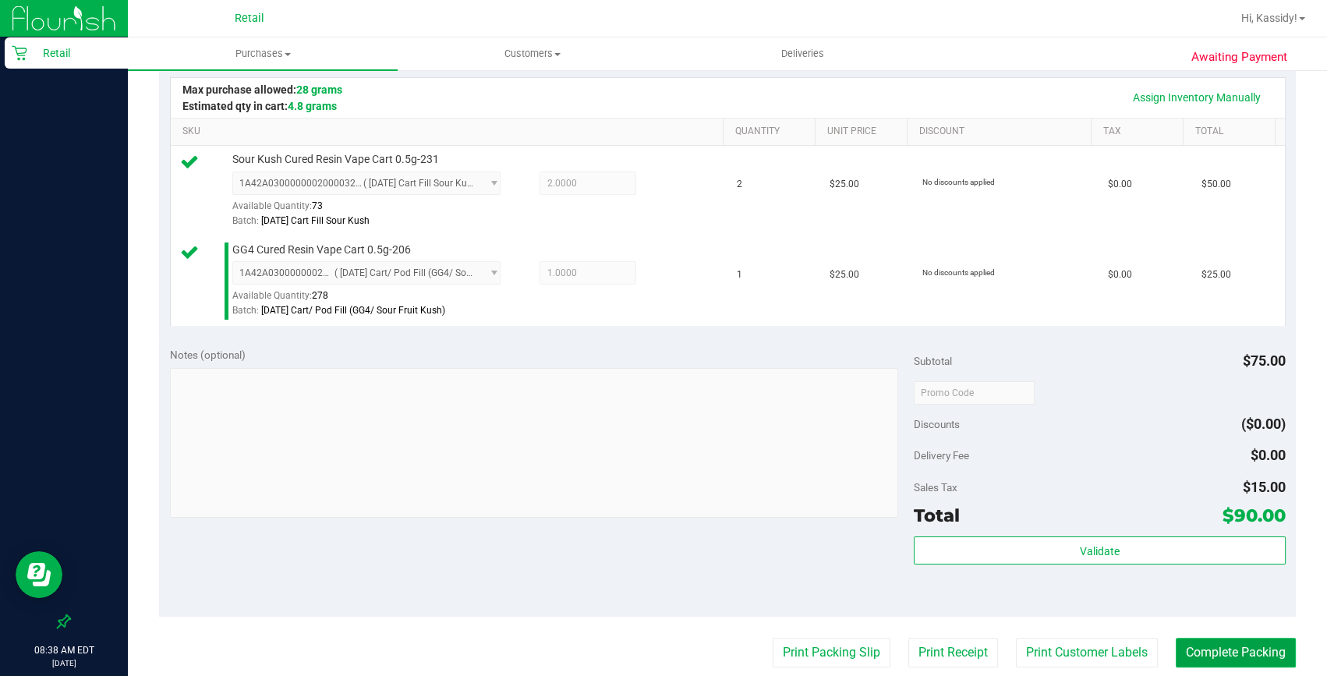
click at [1234, 651] on button "Complete Packing" at bounding box center [1236, 653] width 120 height 30
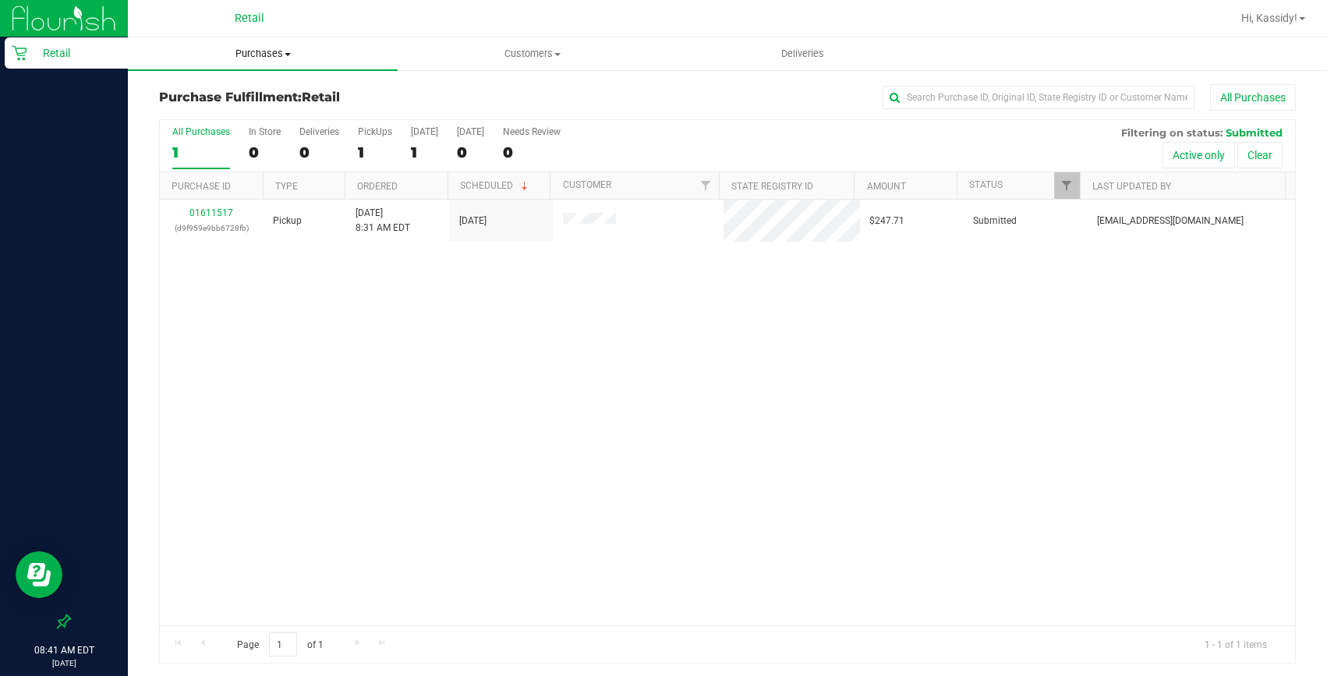
click at [257, 55] on span "Purchases" at bounding box center [263, 54] width 270 height 14
click at [242, 91] on span "Summary of purchases" at bounding box center [208, 93] width 160 height 13
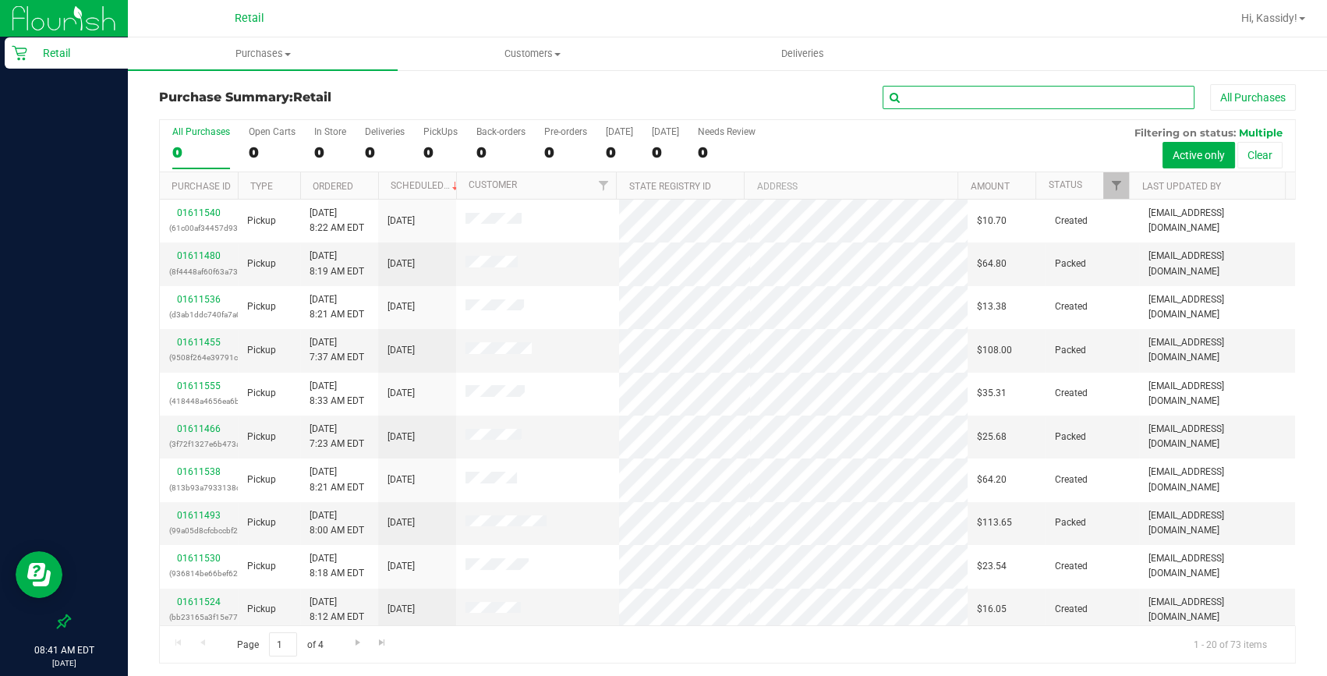
click at [1030, 89] on input "text" at bounding box center [1039, 97] width 312 height 23
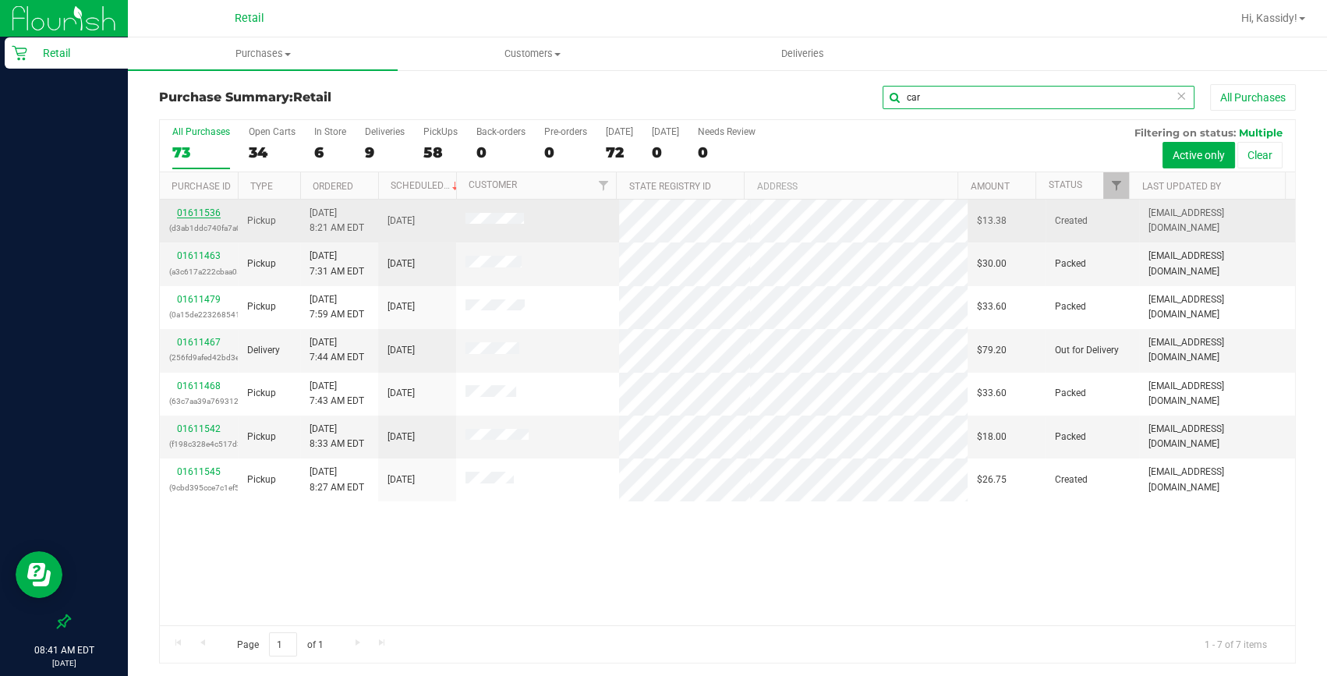
type input "car"
click at [195, 208] on link "01611536" at bounding box center [199, 212] width 44 height 11
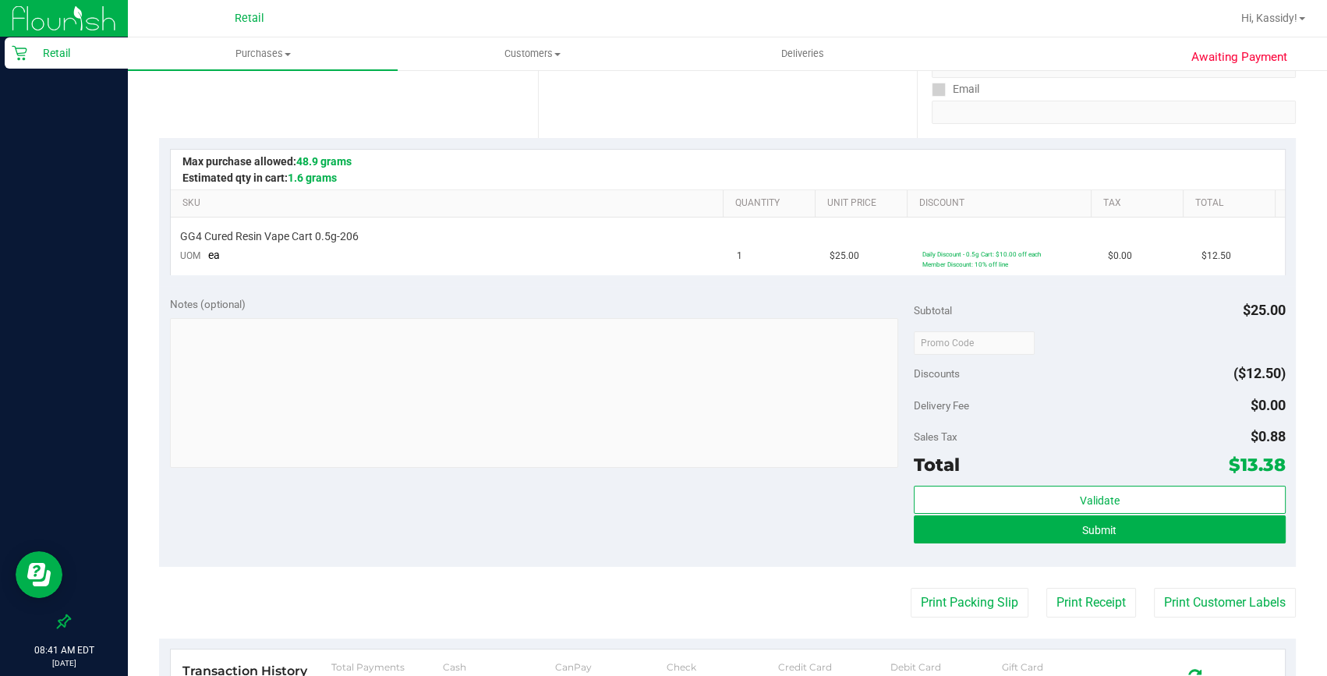
scroll to position [283, 0]
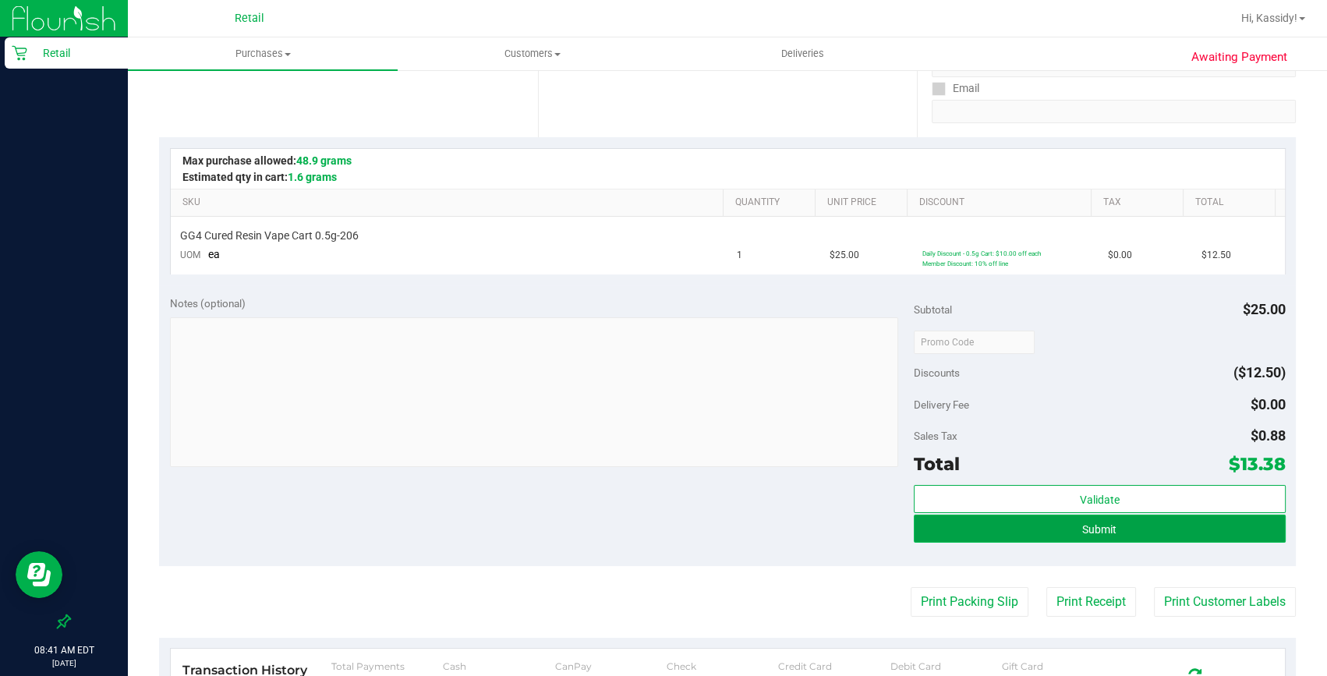
click at [1076, 536] on button "Submit" at bounding box center [1100, 529] width 372 height 28
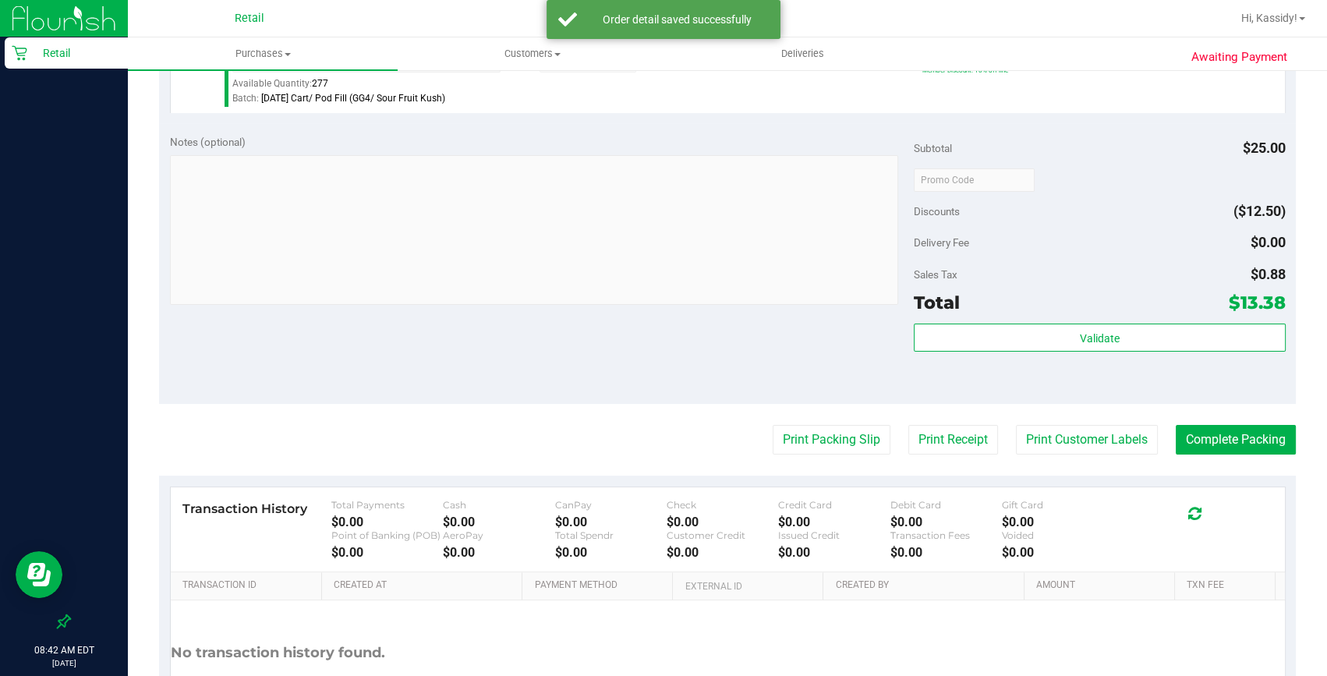
scroll to position [496, 0]
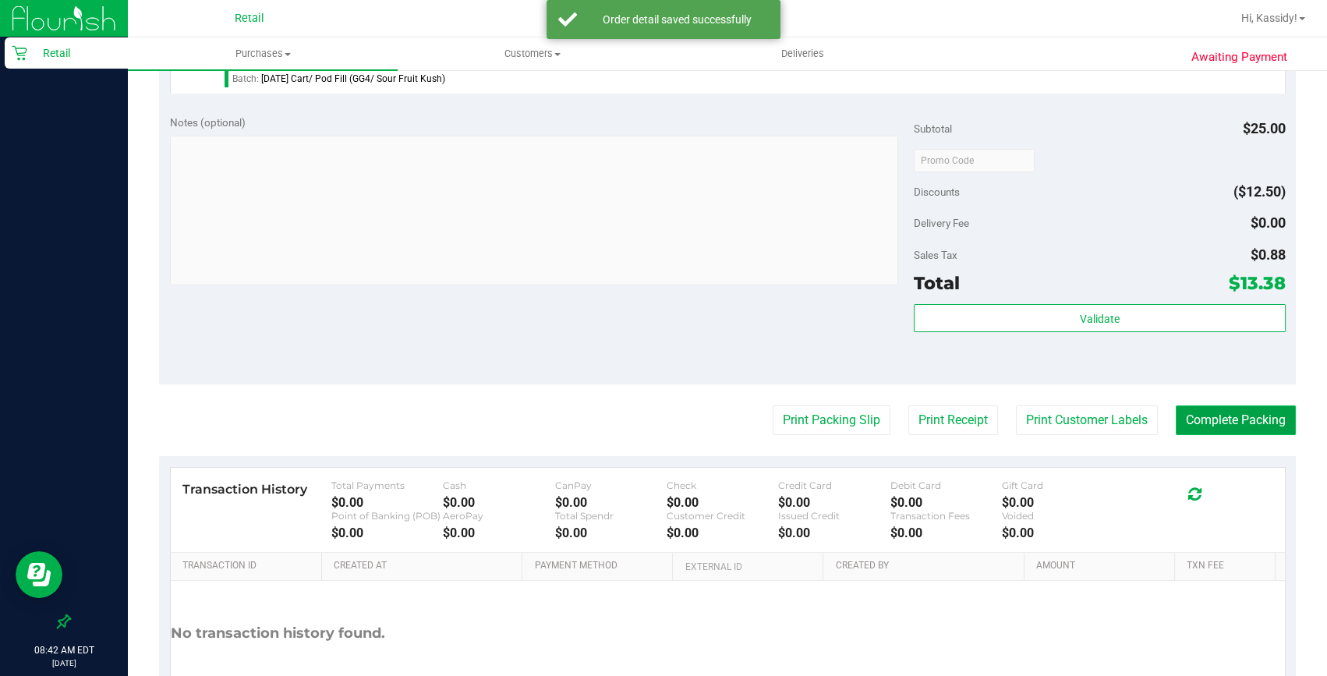
click at [1193, 421] on button "Complete Packing" at bounding box center [1236, 420] width 120 height 30
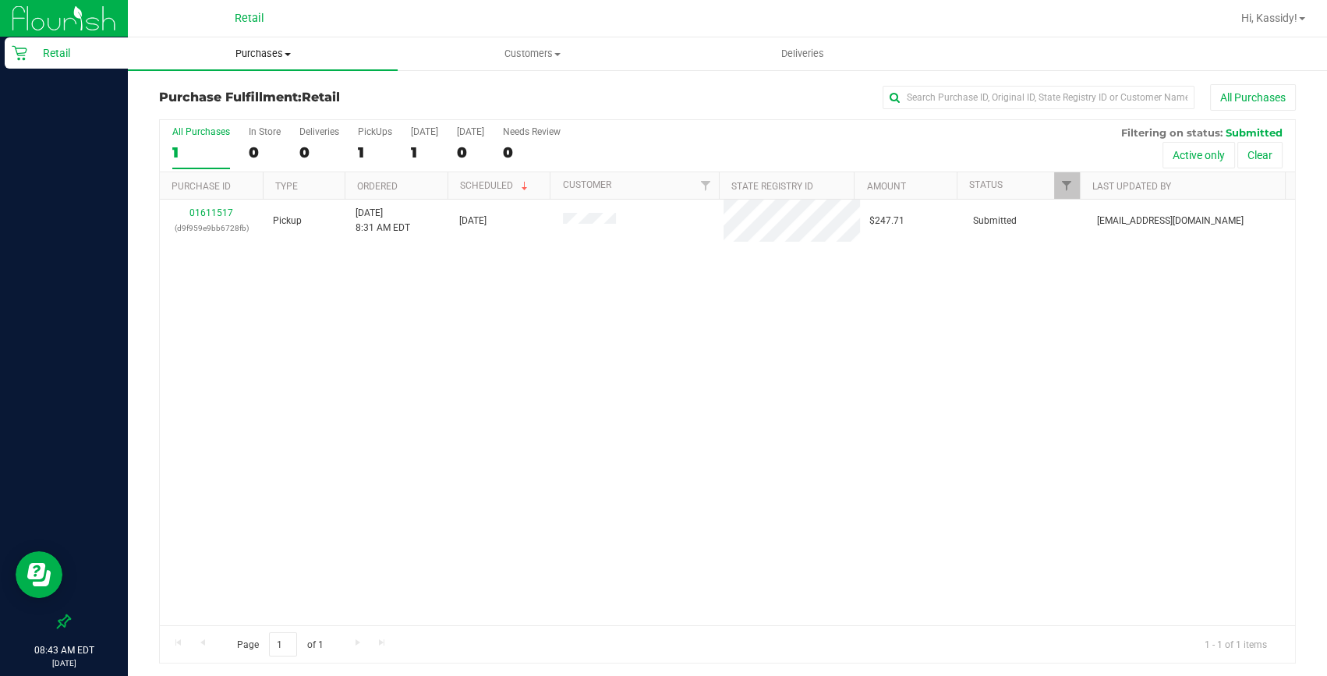
click at [254, 55] on span "Purchases" at bounding box center [263, 54] width 270 height 14
click at [313, 104] on li "Fulfillment" at bounding box center [263, 113] width 270 height 19
click at [278, 39] on uib-tab-heading "Purchases Summary of purchases Fulfillment All purchases" at bounding box center [263, 53] width 270 height 33
click at [259, 87] on span "Summary of purchases" at bounding box center [208, 93] width 160 height 13
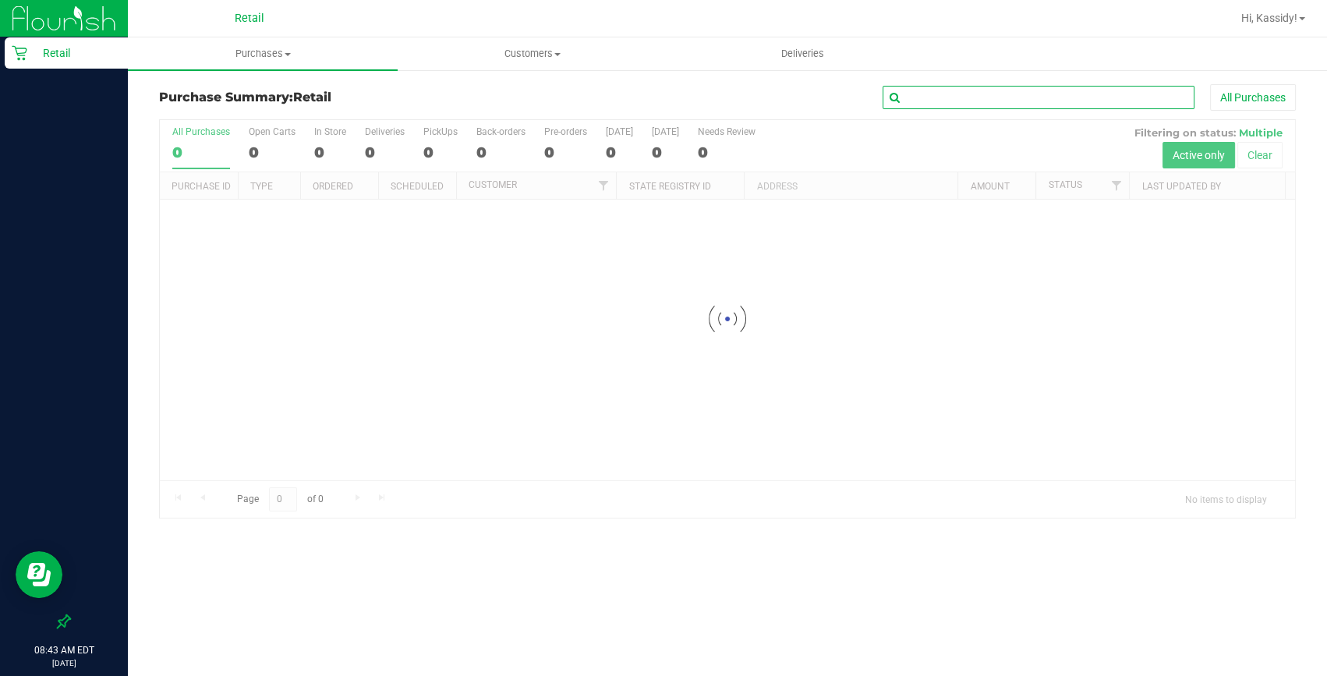
click at [926, 101] on input "text" at bounding box center [1039, 97] width 312 height 23
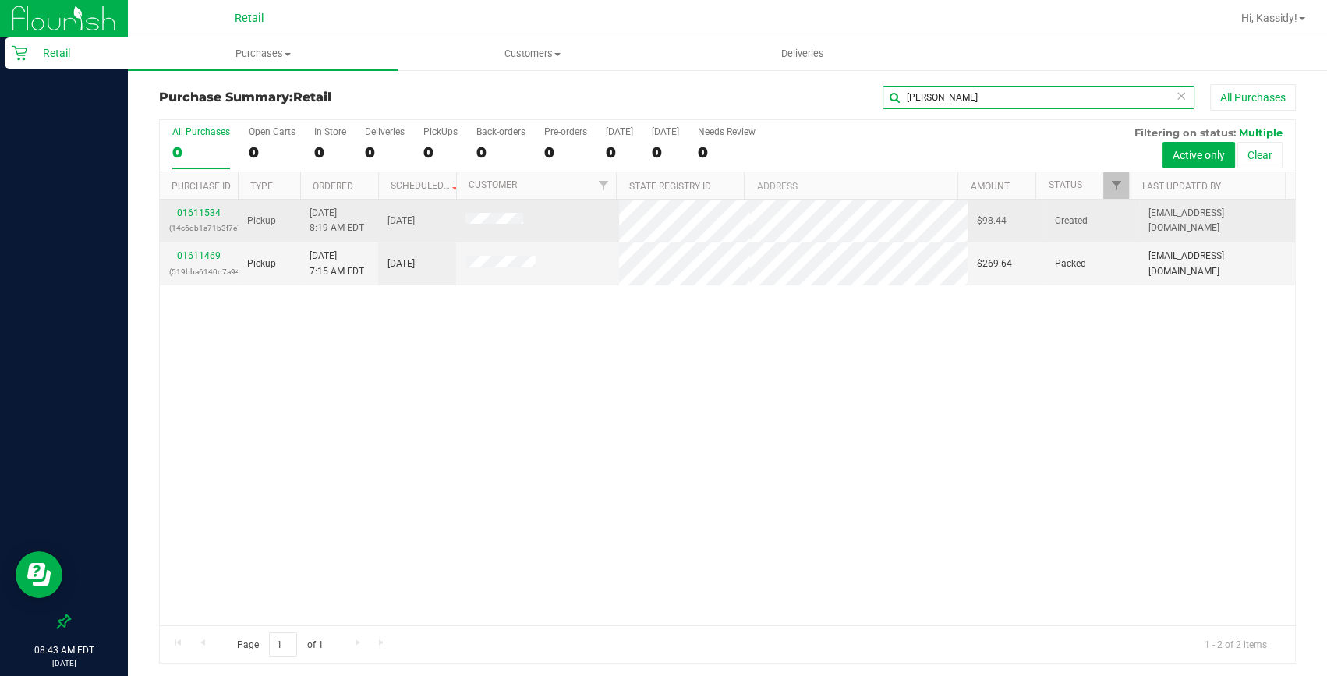
type input "kim"
click at [206, 218] on link "01611534" at bounding box center [199, 212] width 44 height 11
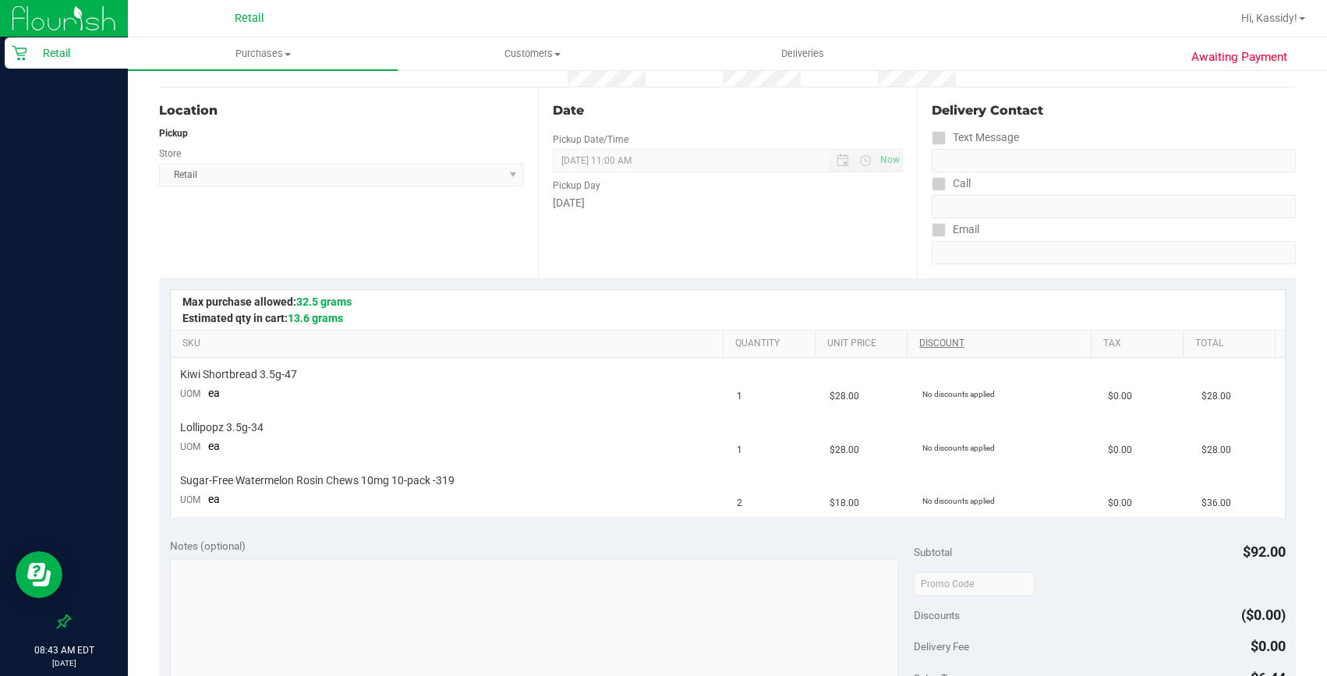
scroll to position [283, 0]
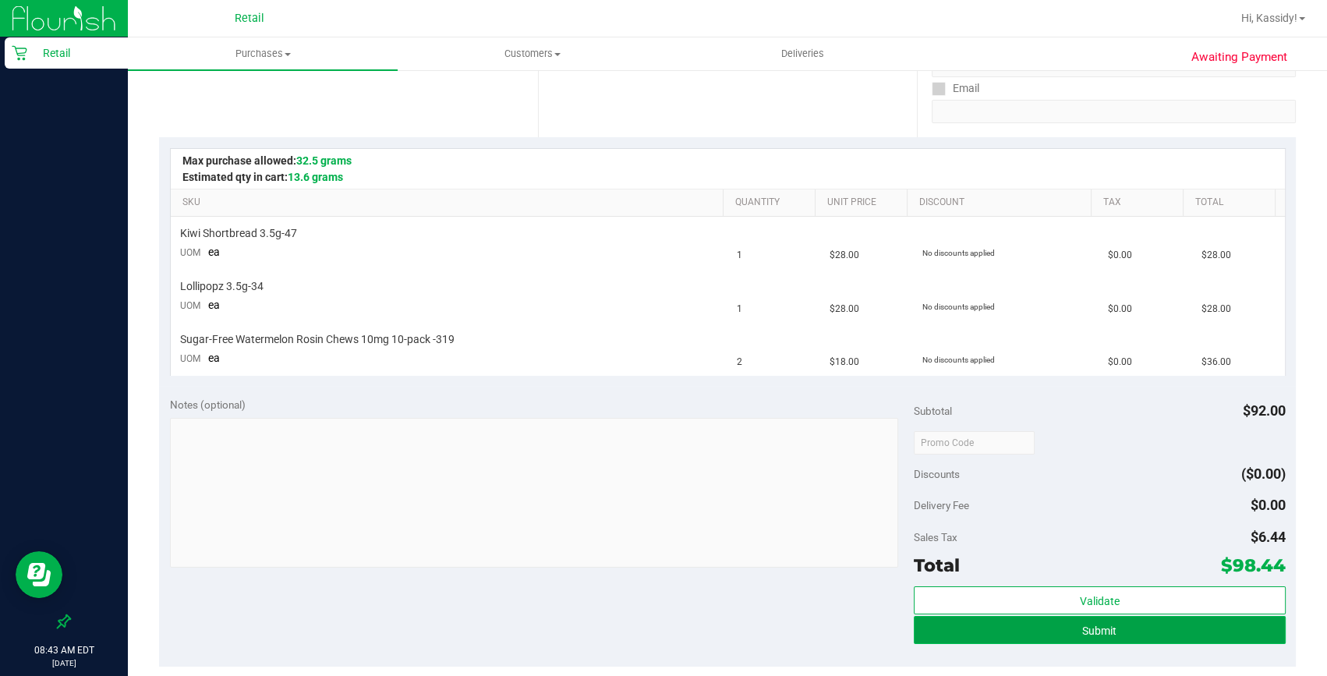
click at [1126, 628] on button "Submit" at bounding box center [1100, 630] width 372 height 28
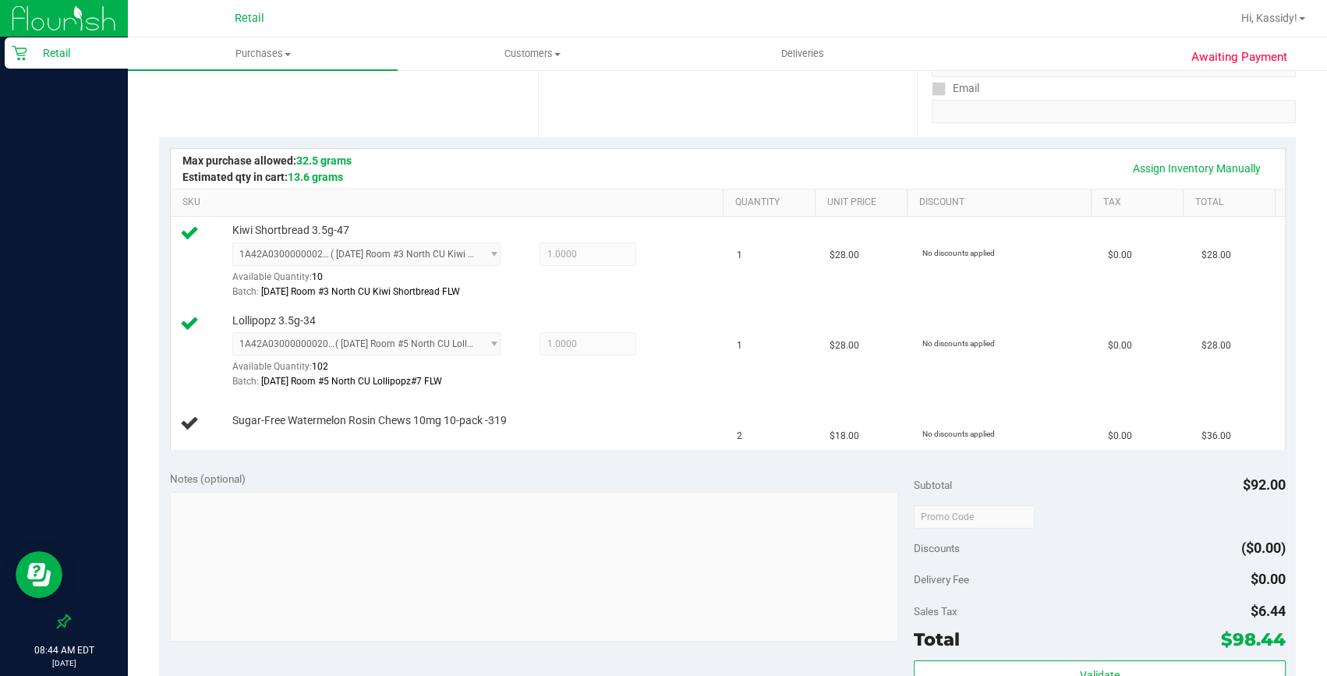
click at [448, 462] on div "Notes (optional) Subtotal $92.00 Discounts ($0.00) Delivery Fee $0.00 Sales Tax…" at bounding box center [727, 600] width 1137 height 281
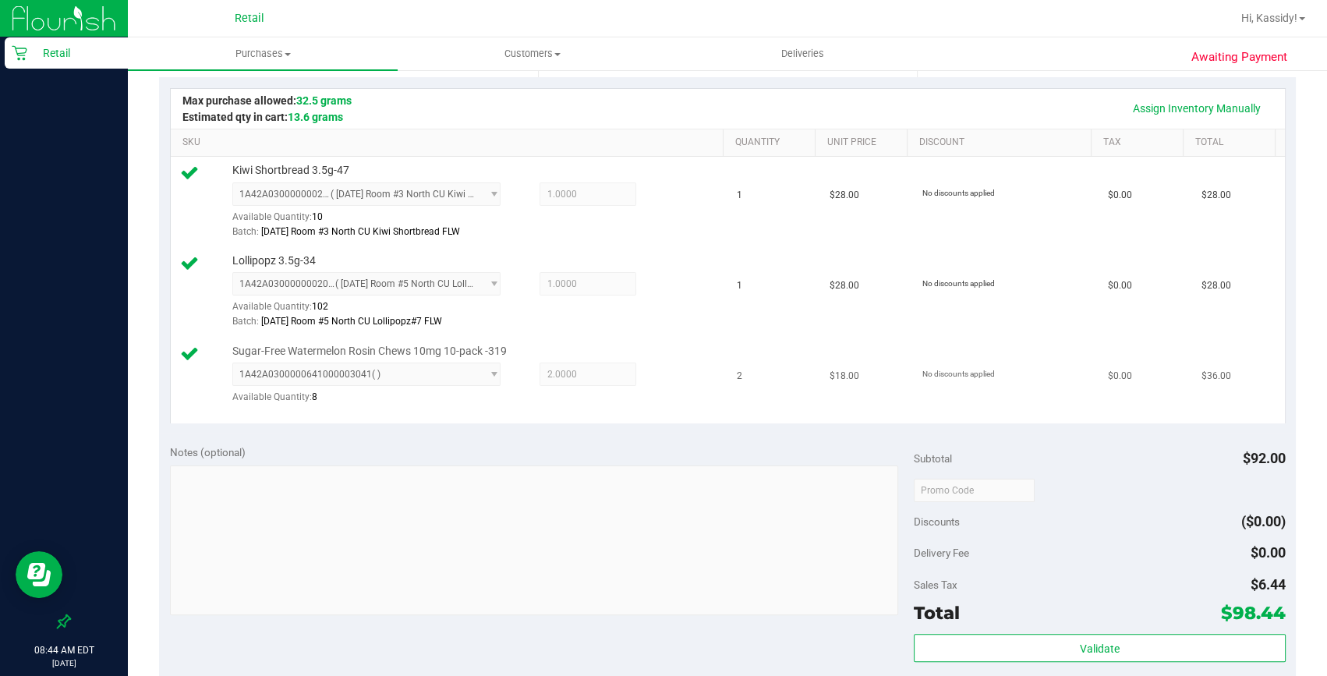
scroll to position [425, 0]
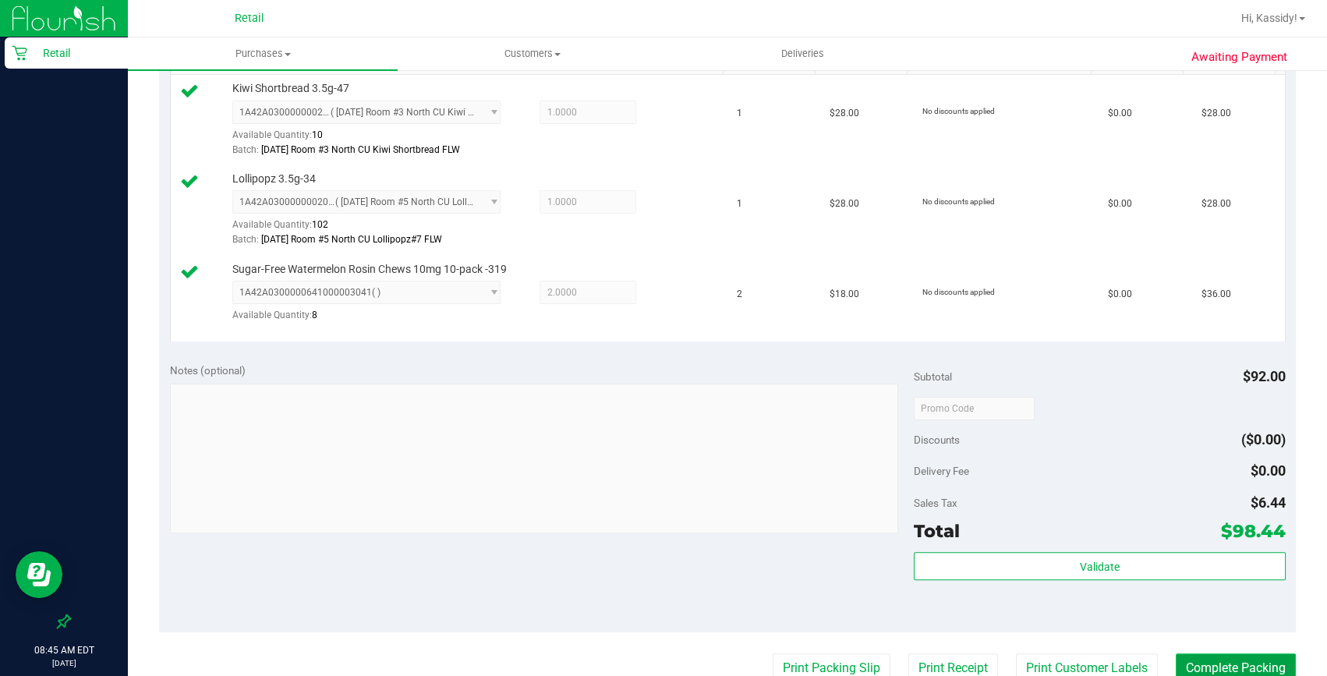
click at [1212, 656] on button "Complete Packing" at bounding box center [1236, 668] width 120 height 30
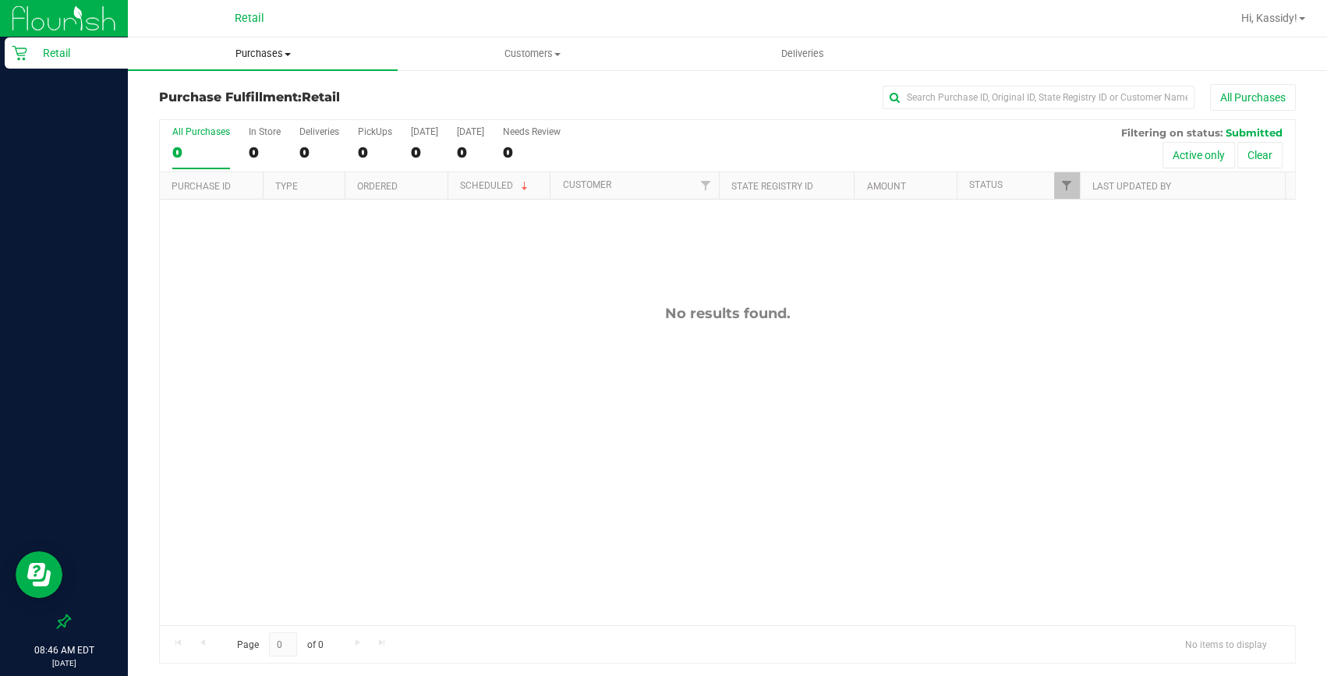
click at [250, 48] on span "Purchases" at bounding box center [263, 54] width 270 height 14
click at [240, 85] on li "Summary of purchases" at bounding box center [263, 94] width 270 height 19
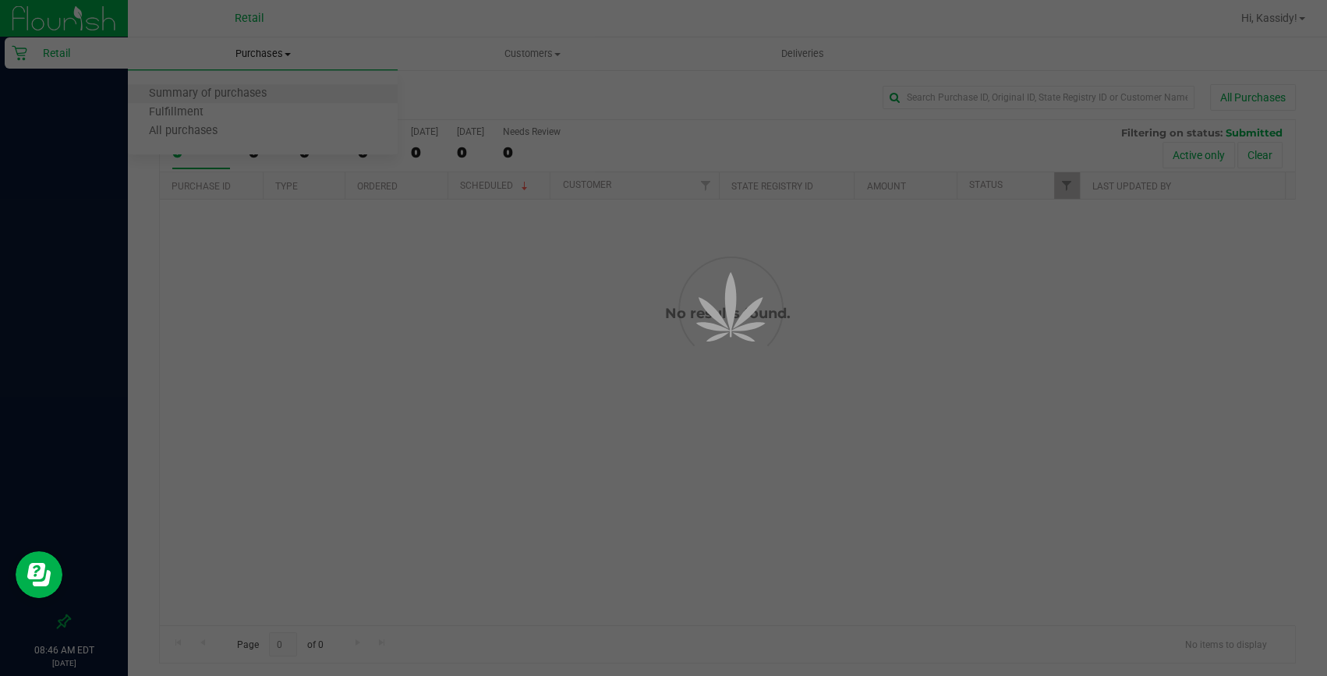
click at [239, 91] on div at bounding box center [663, 338] width 1327 height 676
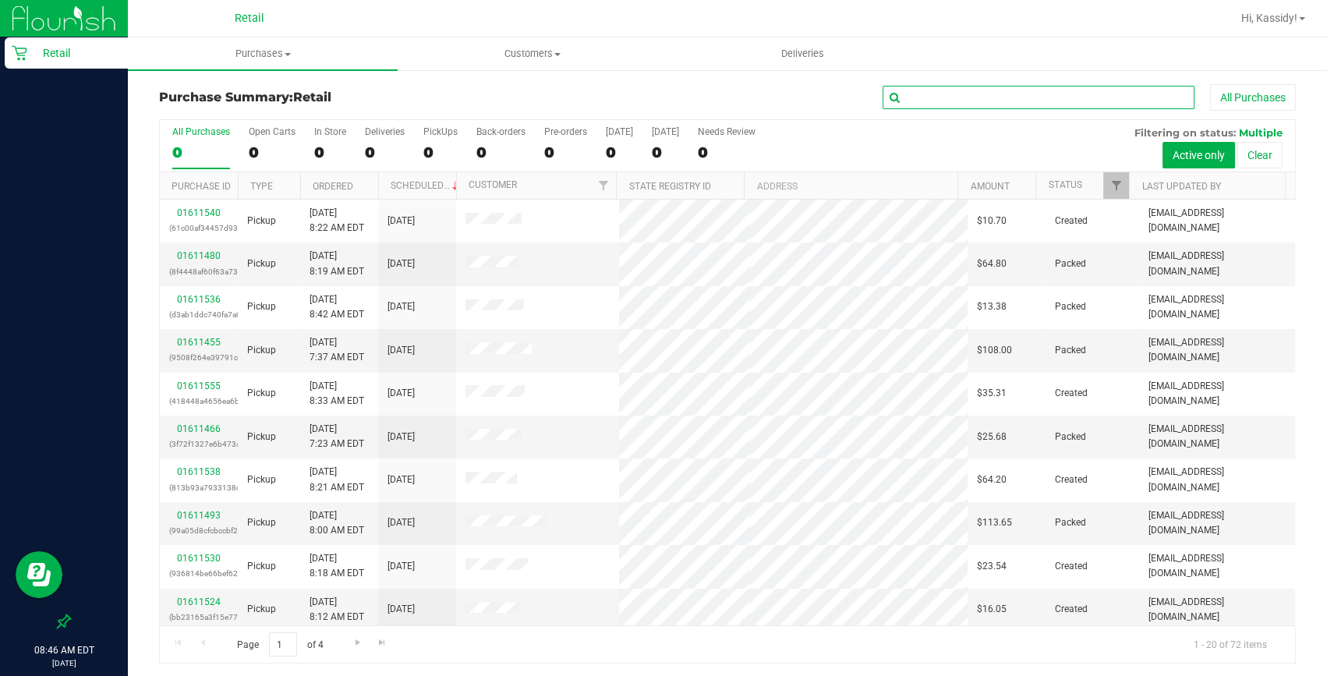
click at [965, 89] on input "text" at bounding box center [1039, 97] width 312 height 23
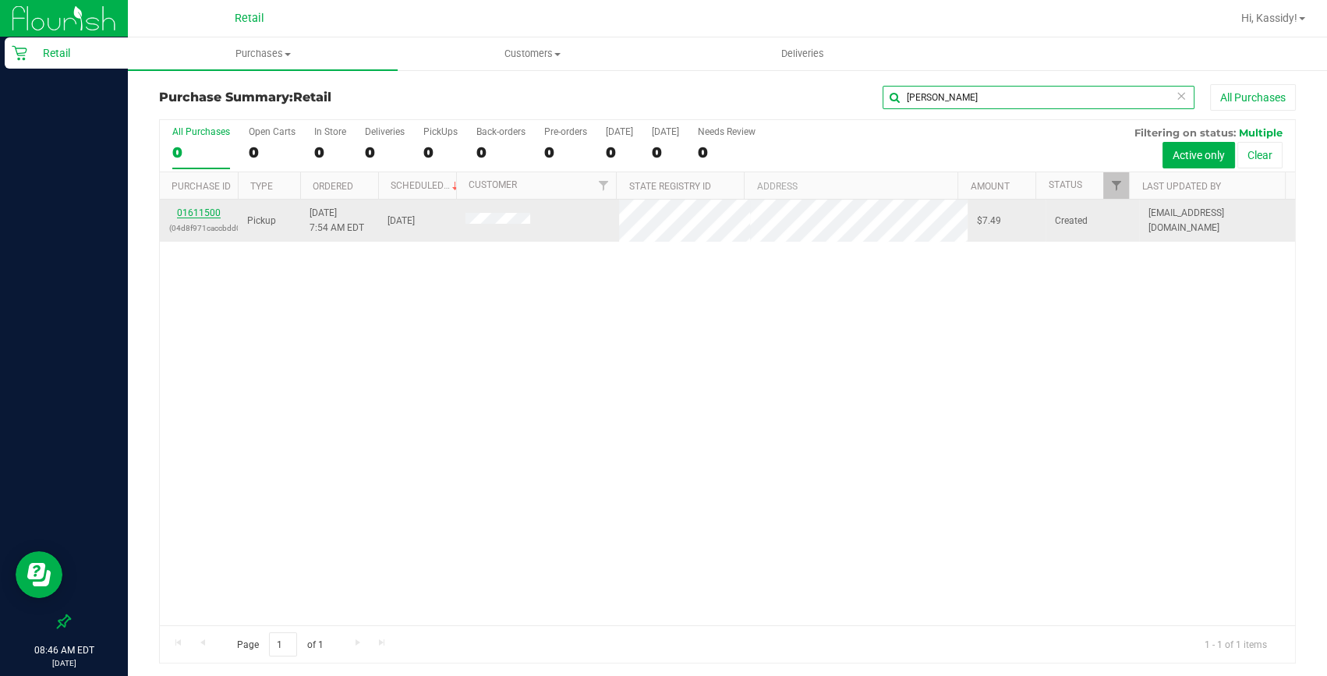
type input "rodney"
click at [217, 211] on link "01611500" at bounding box center [199, 212] width 44 height 11
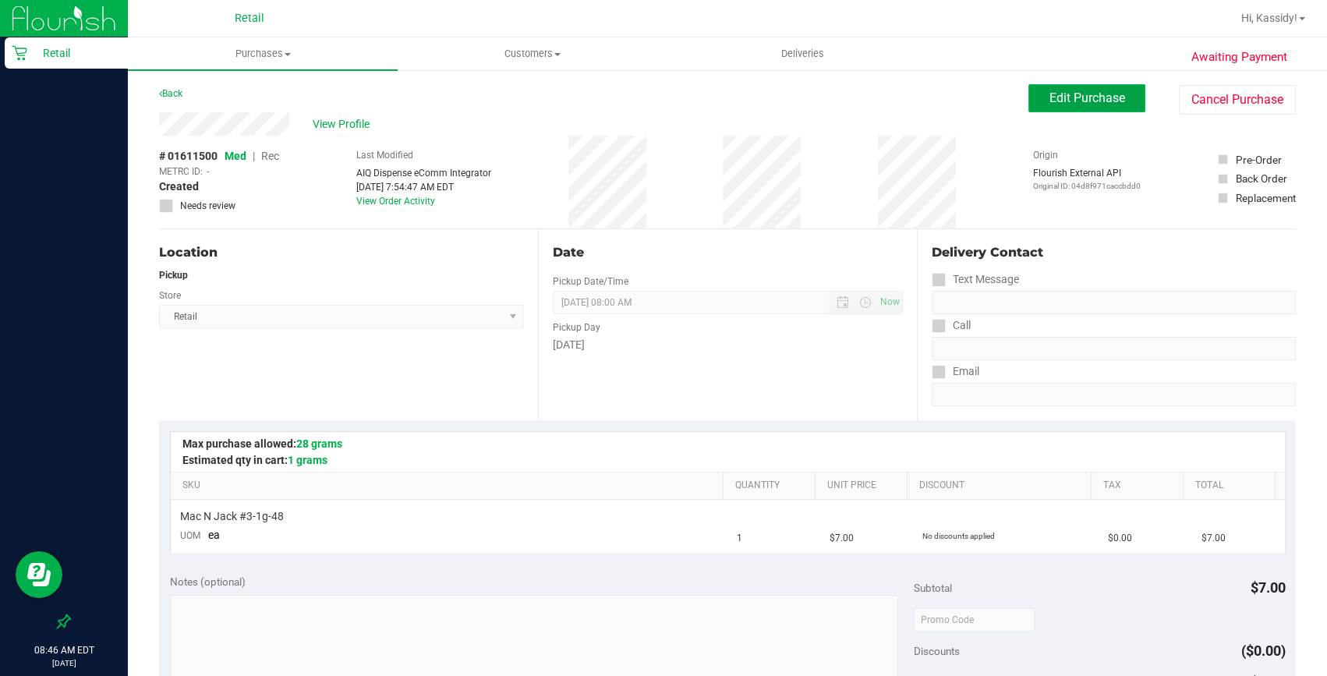
click at [1033, 94] on button "Edit Purchase" at bounding box center [1087, 98] width 117 height 28
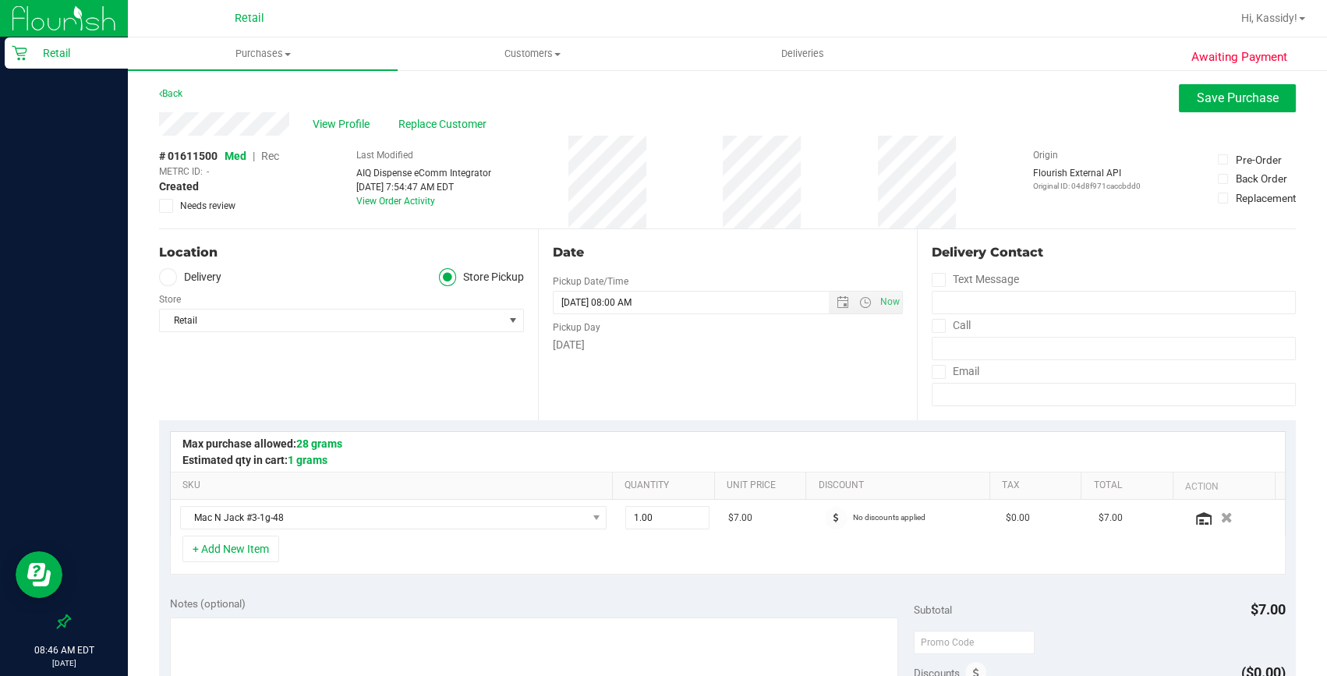
click at [267, 157] on span "Rec" at bounding box center [270, 156] width 18 height 12
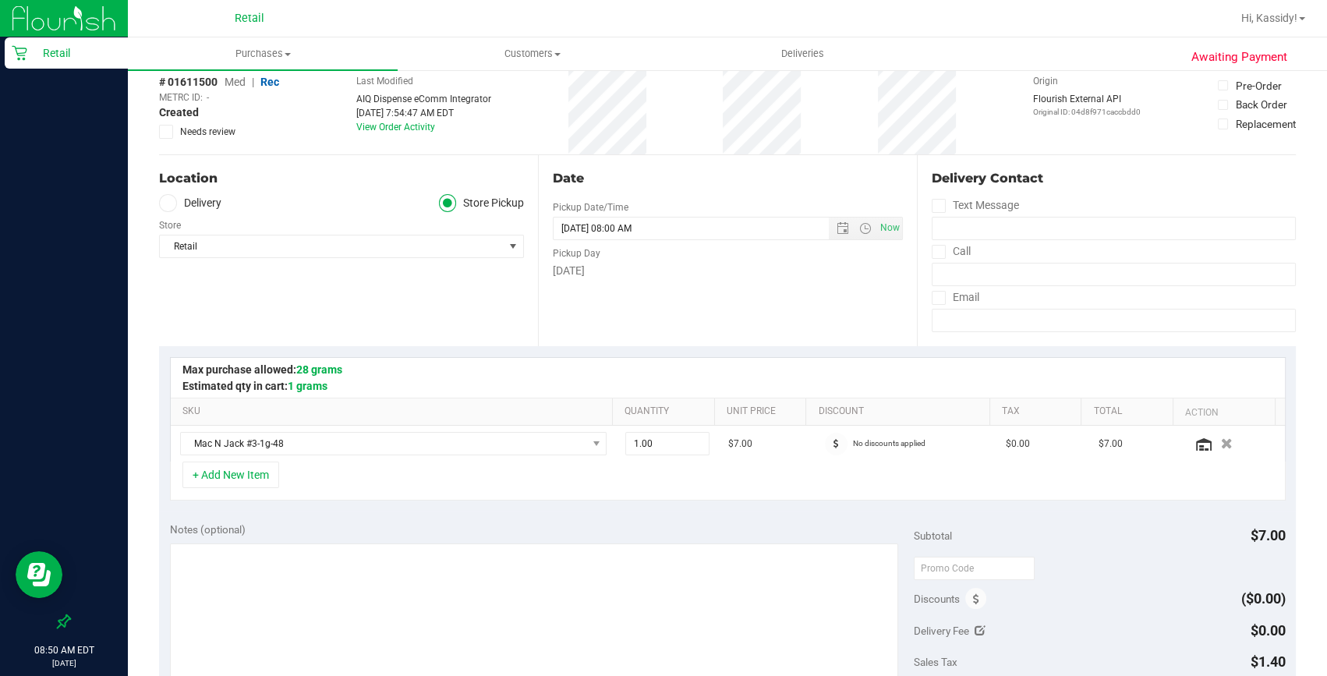
scroll to position [212, 0]
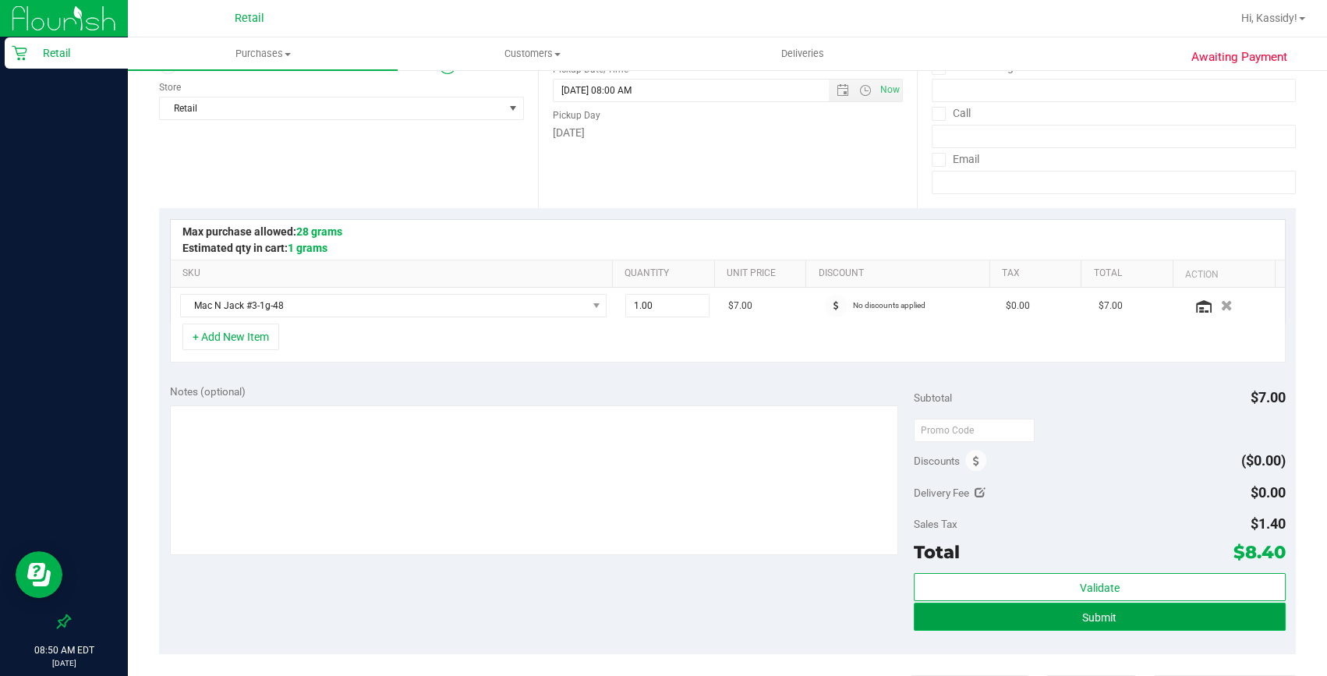
click at [1128, 623] on button "Submit" at bounding box center [1100, 617] width 372 height 28
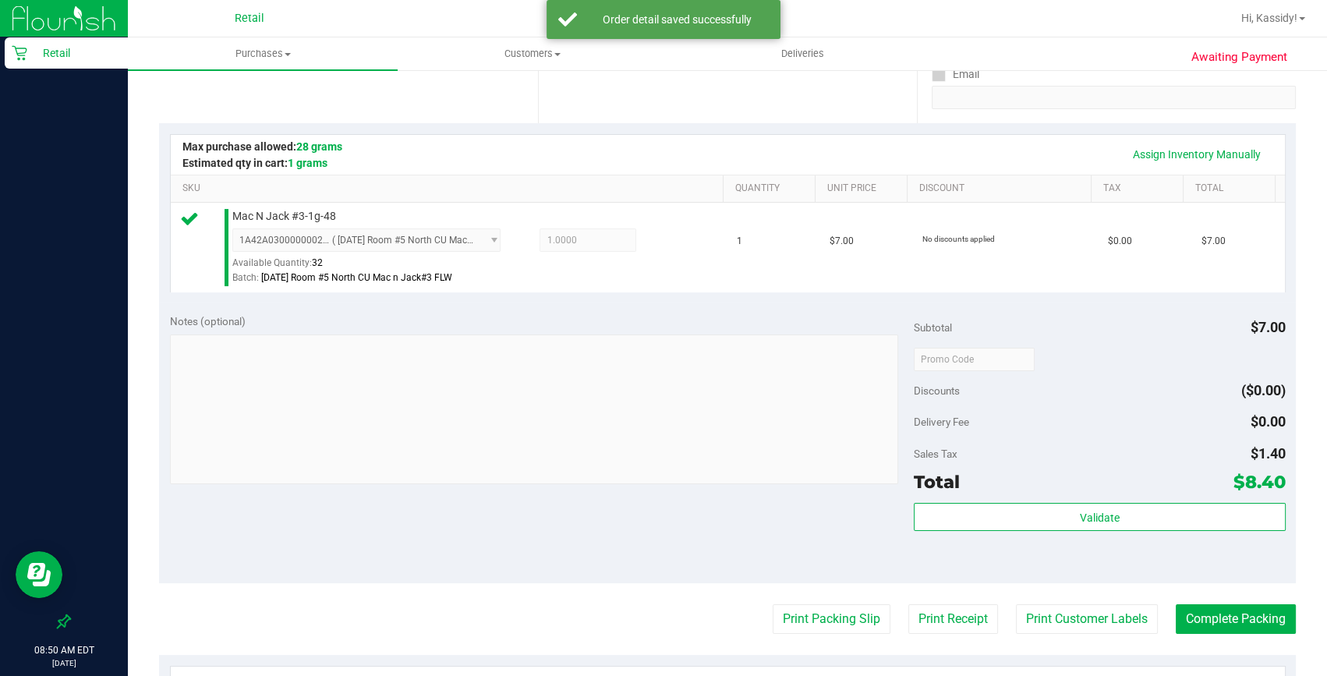
scroll to position [425, 0]
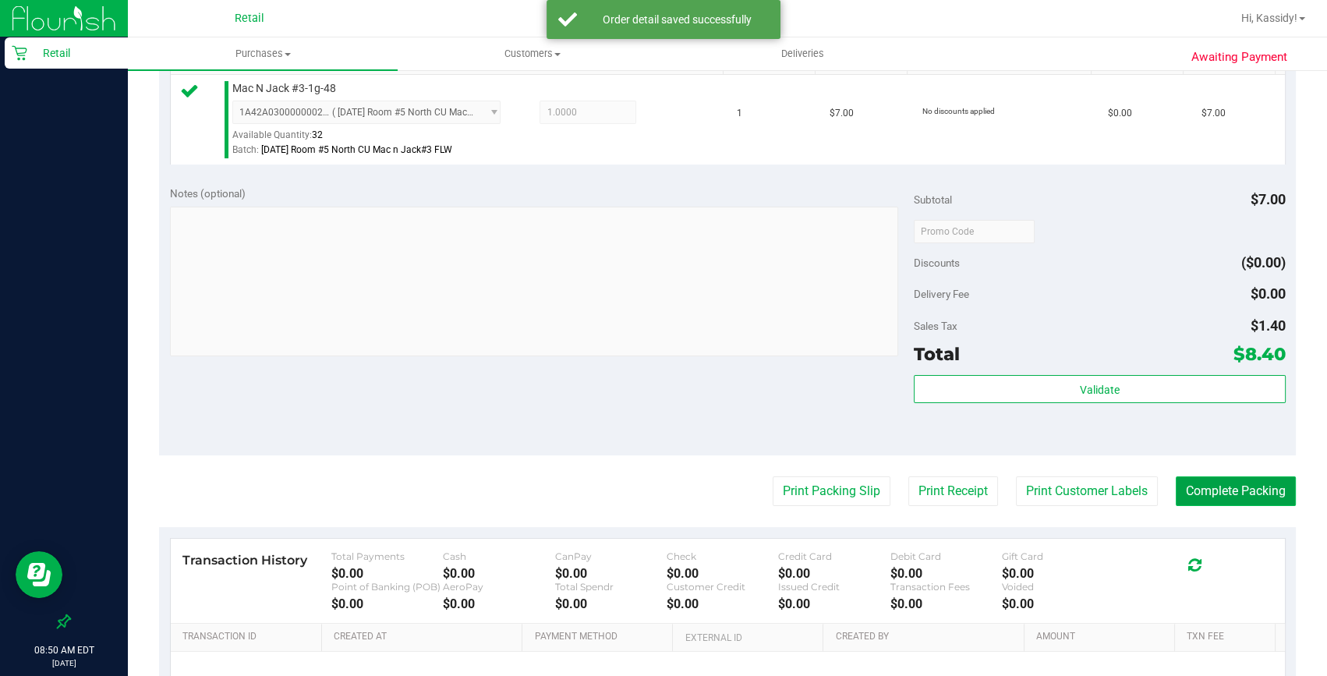
click at [1204, 491] on button "Complete Packing" at bounding box center [1236, 491] width 120 height 30
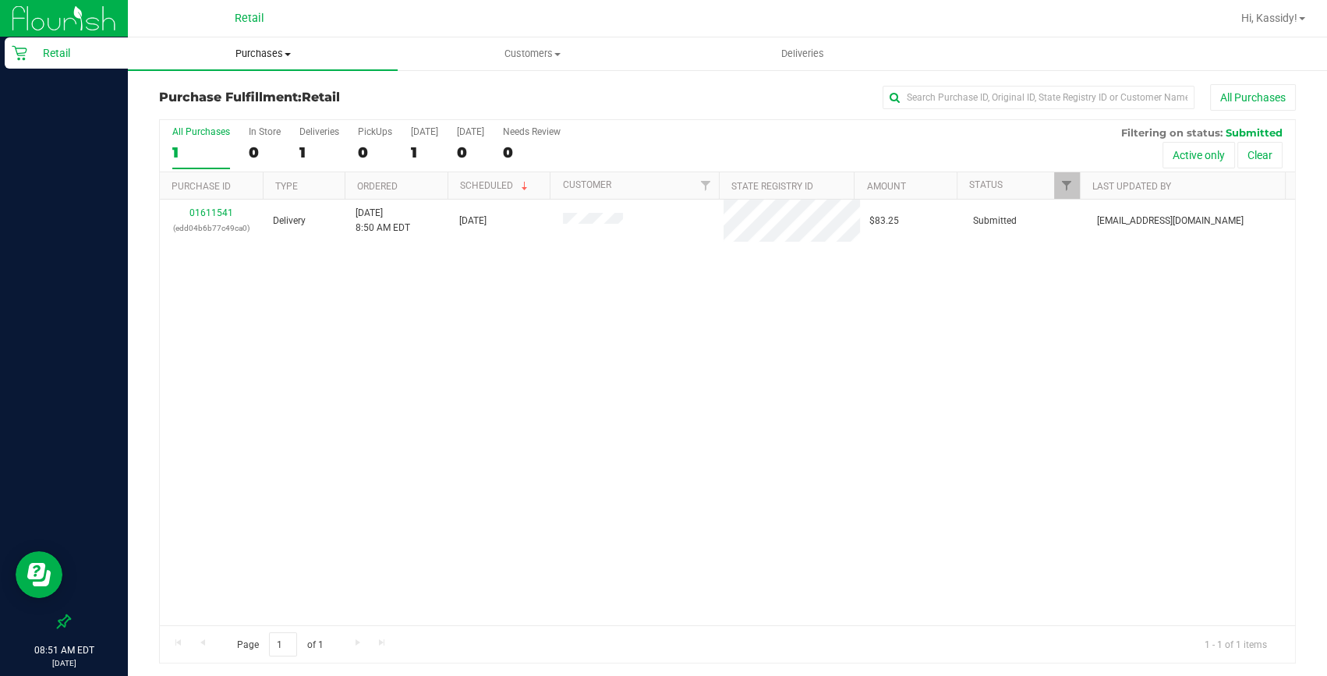
click at [264, 47] on span "Purchases" at bounding box center [263, 54] width 270 height 14
click at [251, 89] on span "Summary of purchases" at bounding box center [208, 93] width 160 height 13
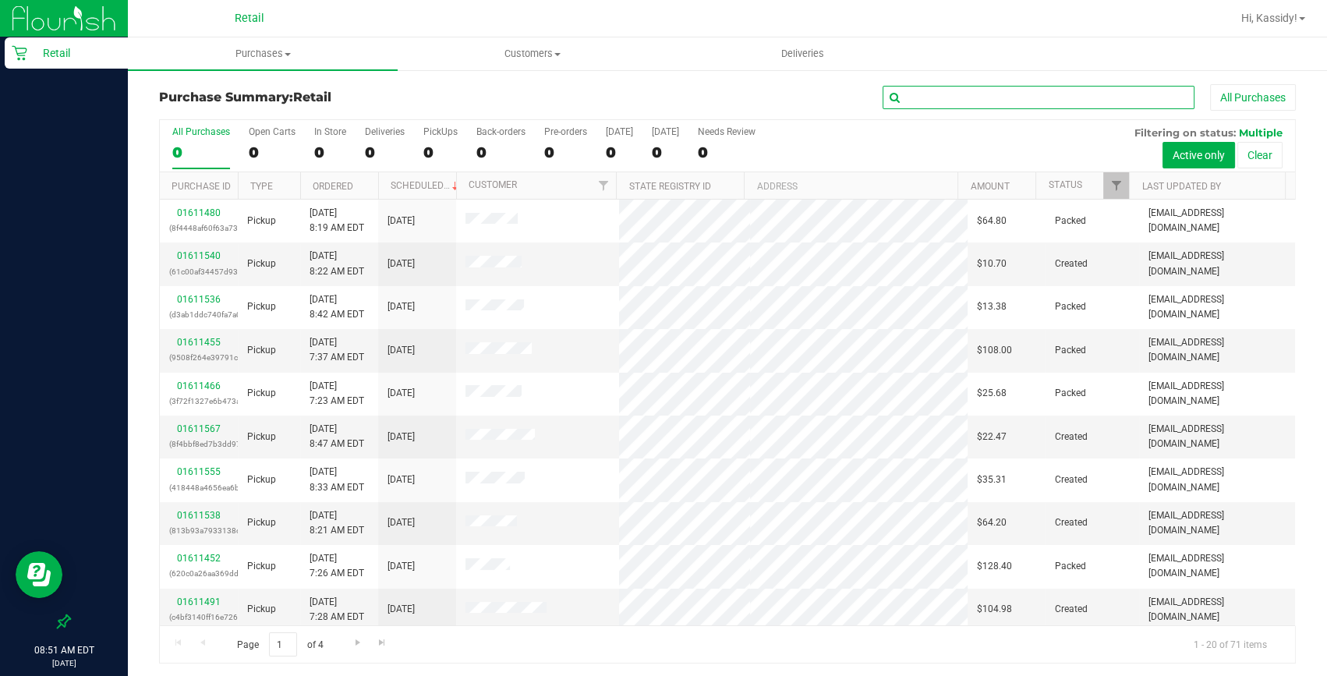
click at [954, 101] on input "text" at bounding box center [1039, 97] width 312 height 23
type input "juwa"
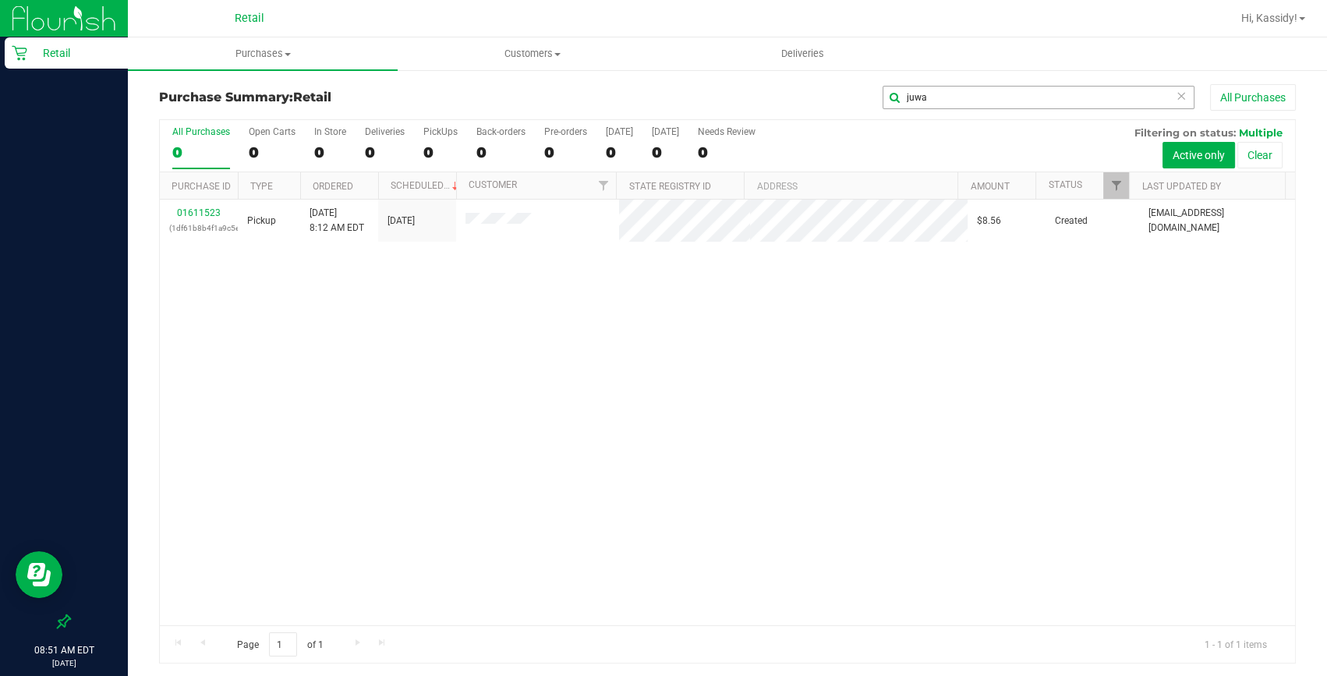
click at [1210, 84] on button "All Purchases" at bounding box center [1253, 97] width 86 height 27
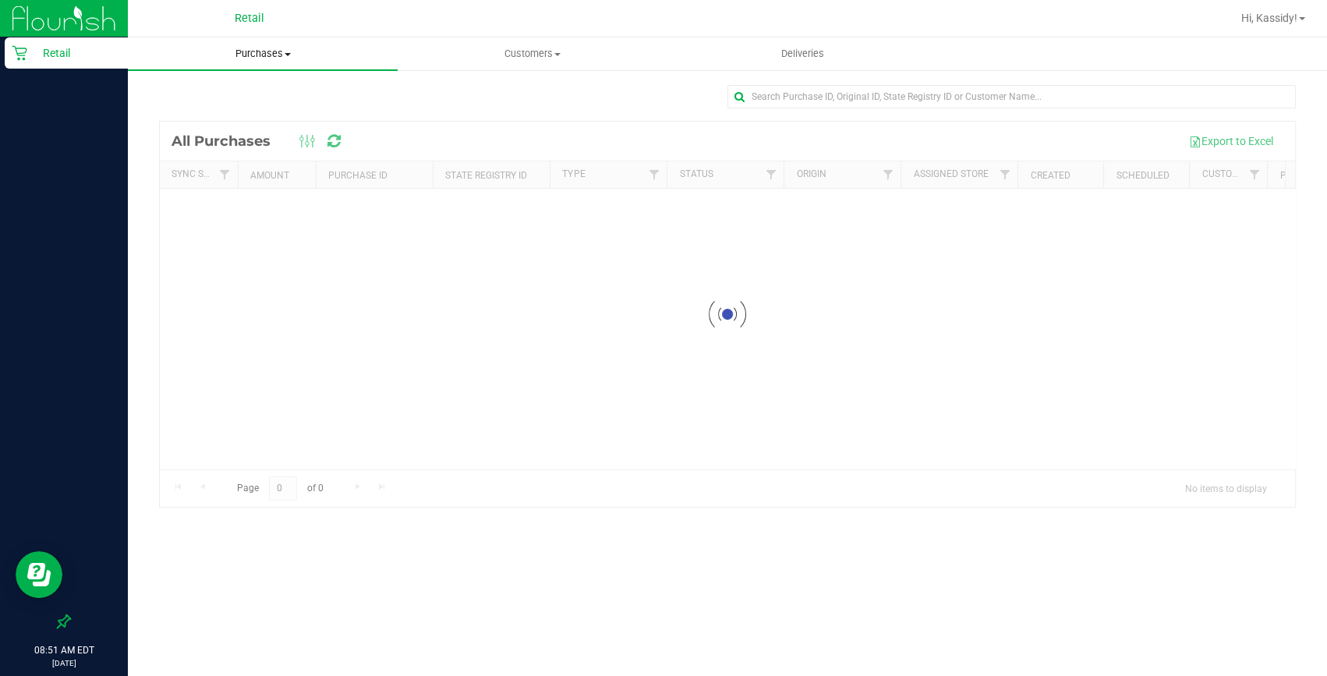
click at [268, 47] on span "Purchases" at bounding box center [263, 54] width 270 height 14
click at [242, 88] on span "Summary of purchases" at bounding box center [208, 93] width 160 height 13
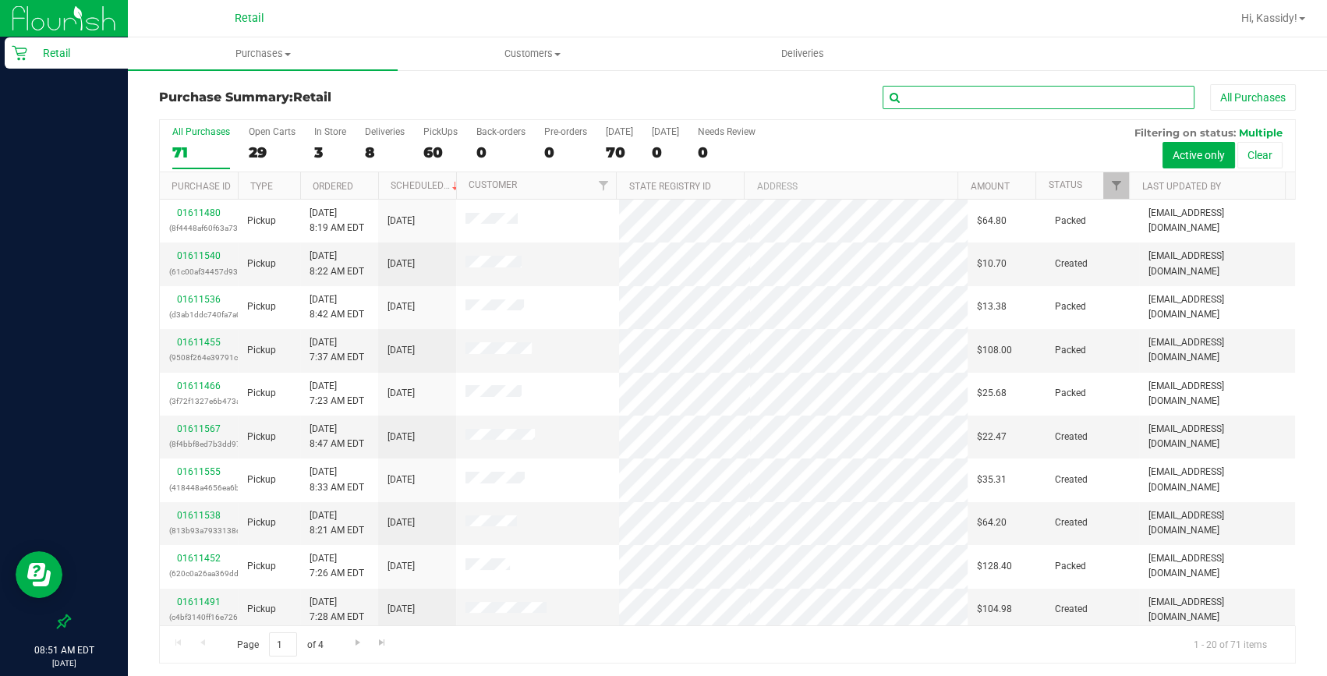
click at [936, 97] on input "text" at bounding box center [1039, 97] width 312 height 23
type input "juw"
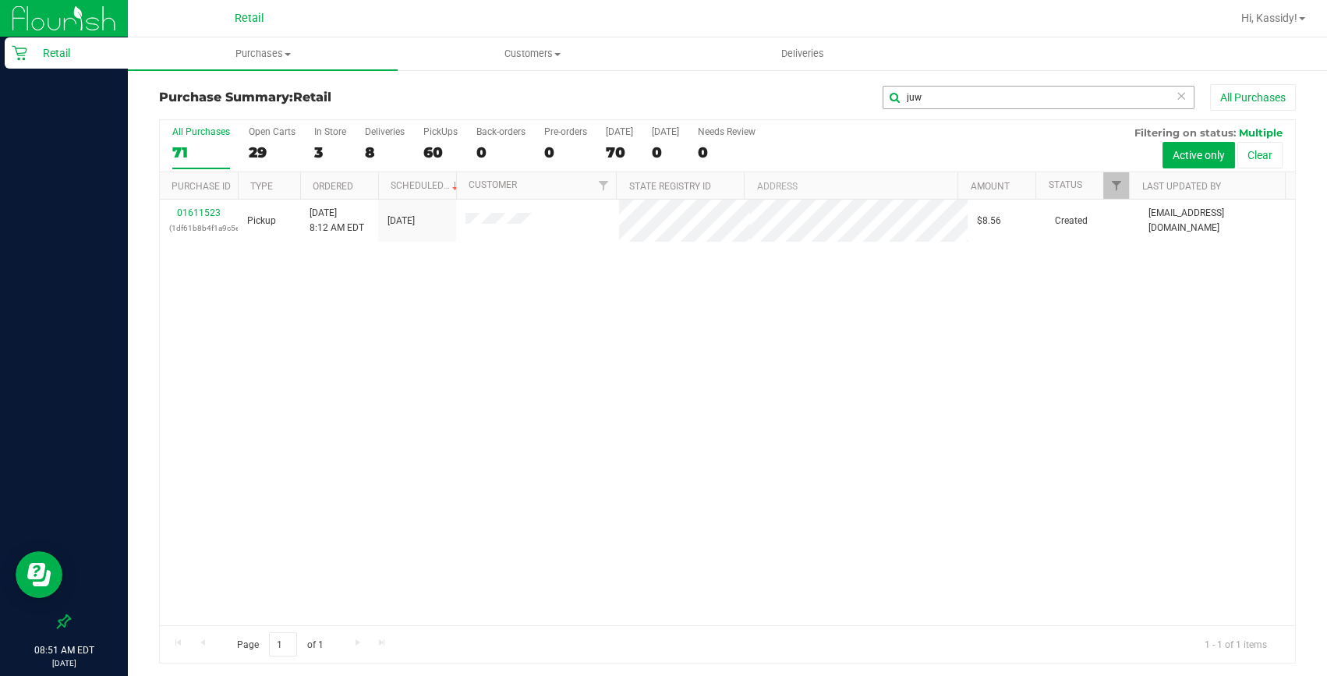
click at [1210, 84] on button "All Purchases" at bounding box center [1253, 97] width 86 height 27
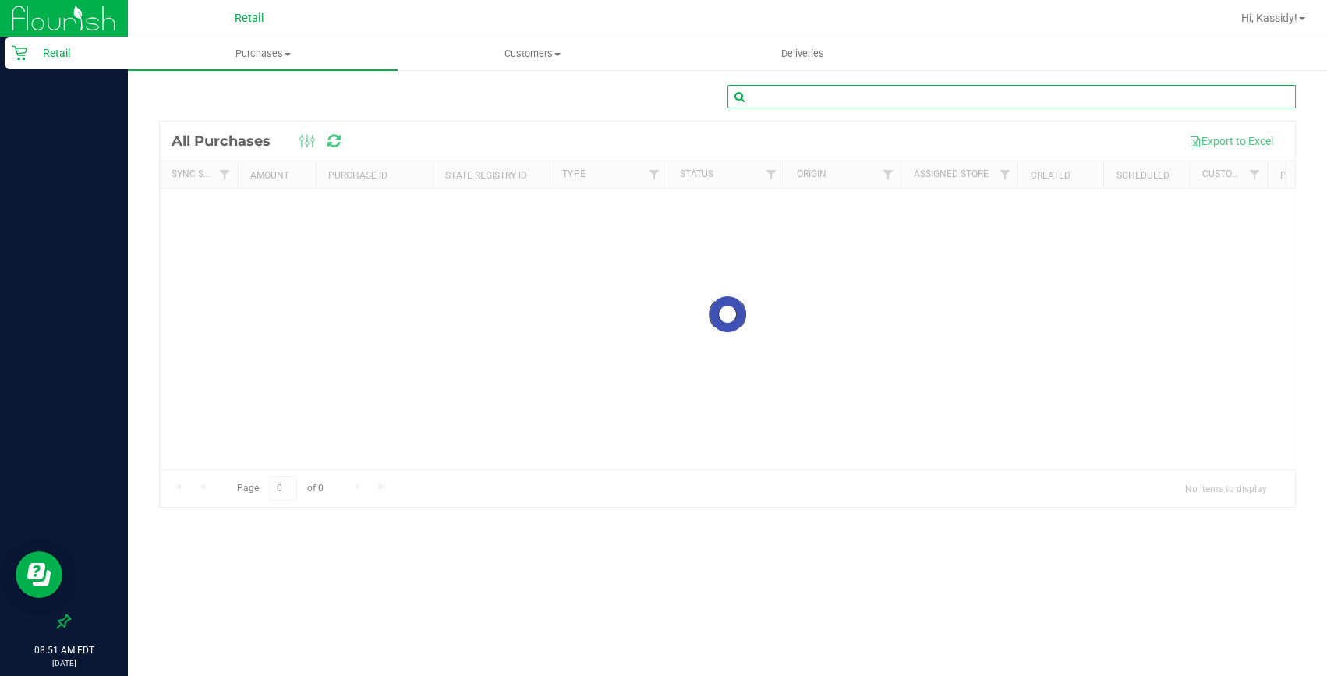
click at [856, 101] on input "text" at bounding box center [1012, 96] width 568 height 23
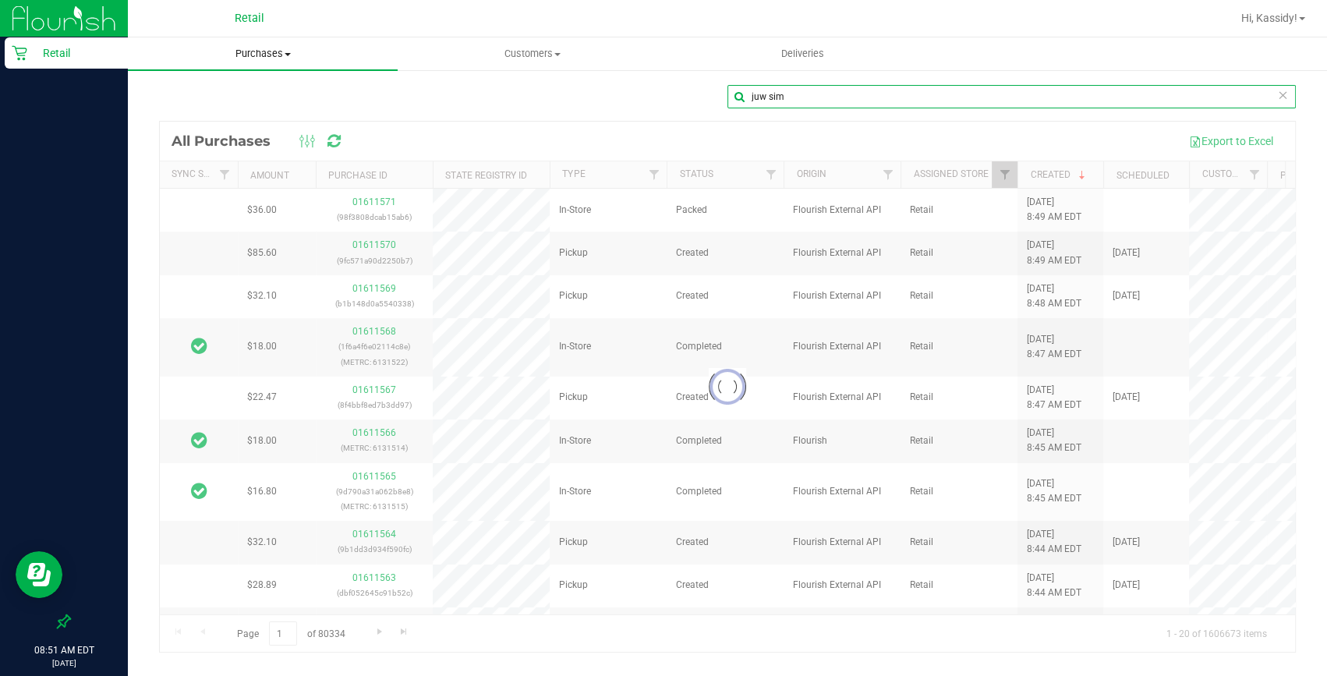
type input "juw sim"
click at [281, 68] on uib-tab-heading "Purchases Summary of purchases Fulfillment All purchases" at bounding box center [263, 53] width 270 height 33
click at [255, 87] on span "Summary of purchases" at bounding box center [208, 93] width 160 height 13
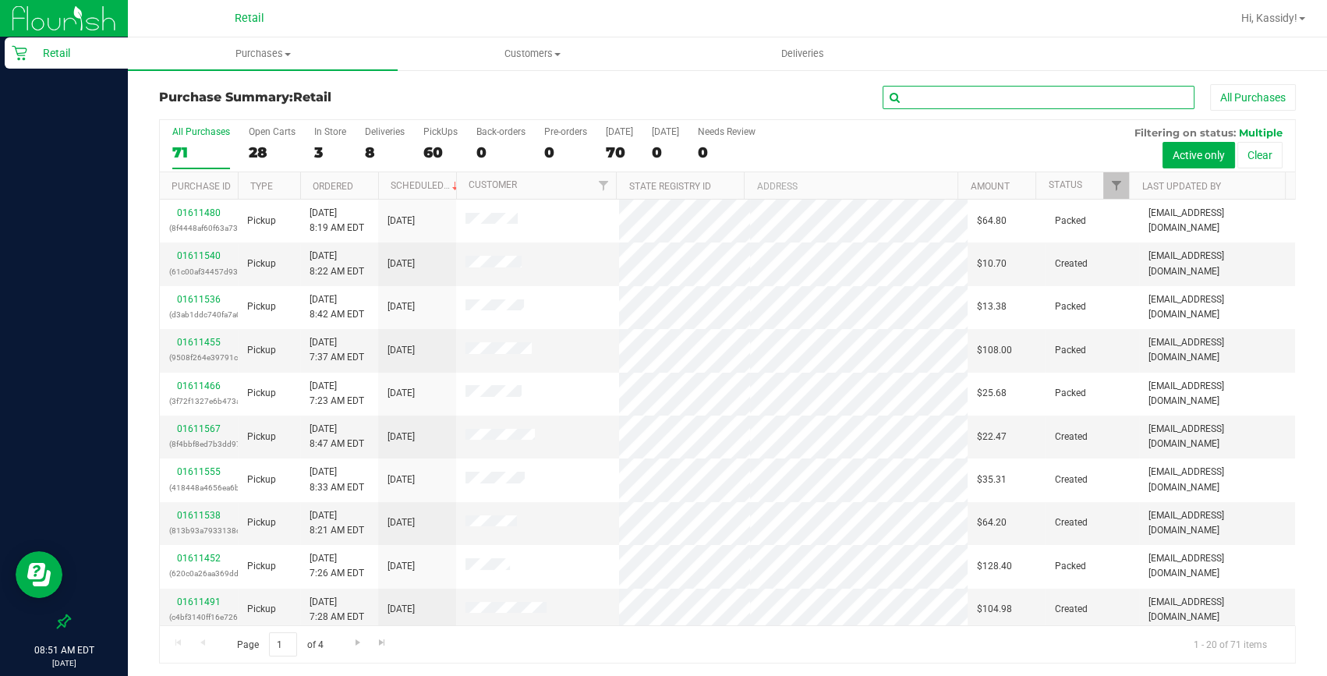
click at [1008, 96] on input "text" at bounding box center [1039, 97] width 312 height 23
type input "juwan simp"
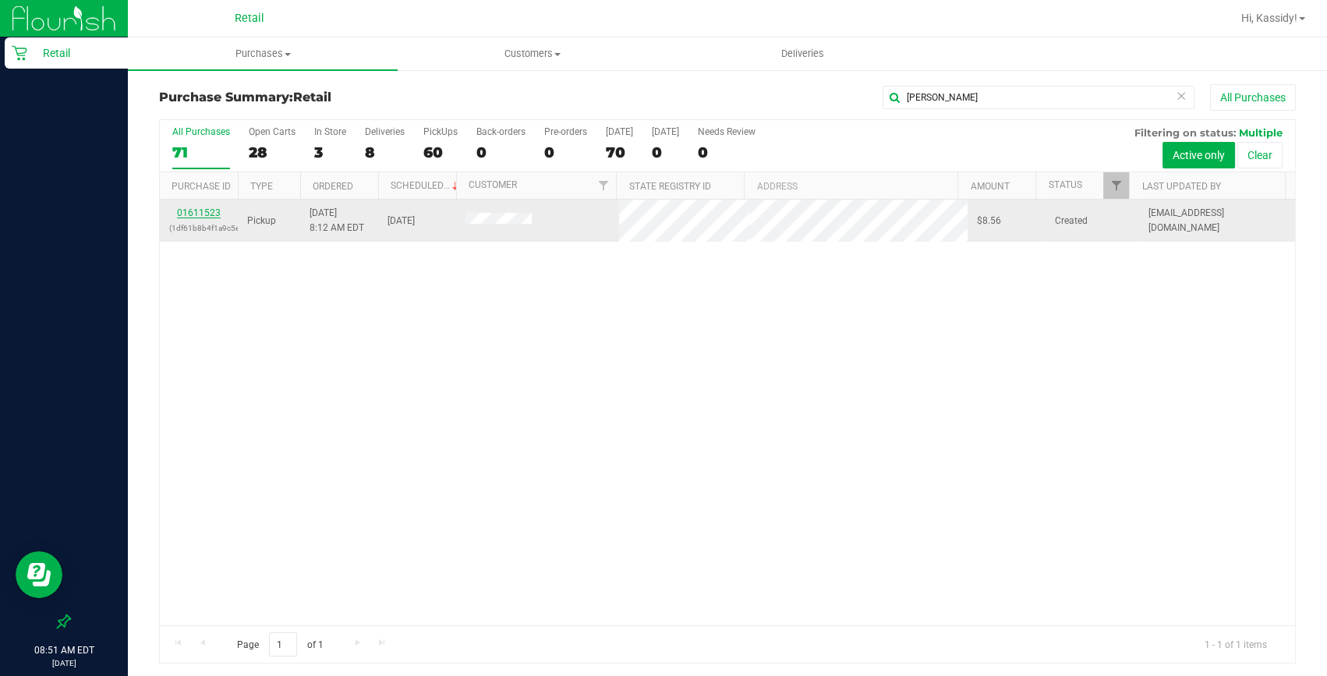
click at [210, 217] on link "01611523" at bounding box center [199, 212] width 44 height 11
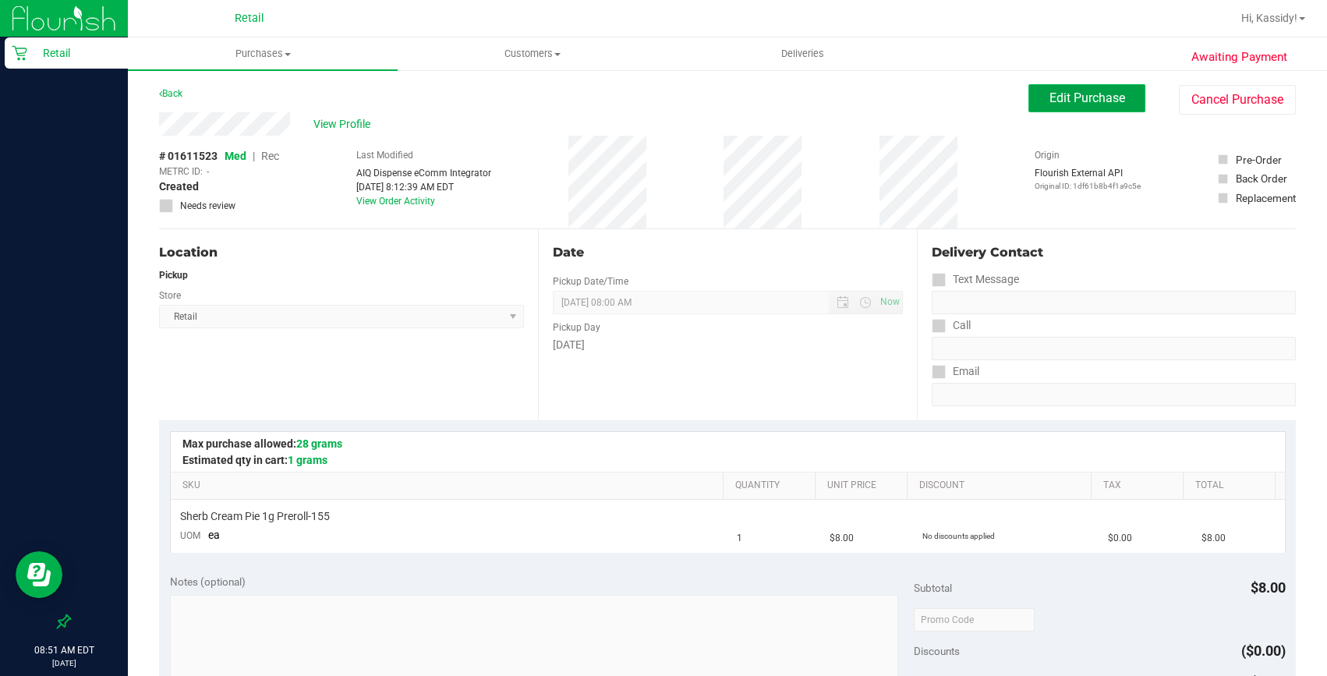
click at [1029, 106] on button "Edit Purchase" at bounding box center [1087, 98] width 117 height 28
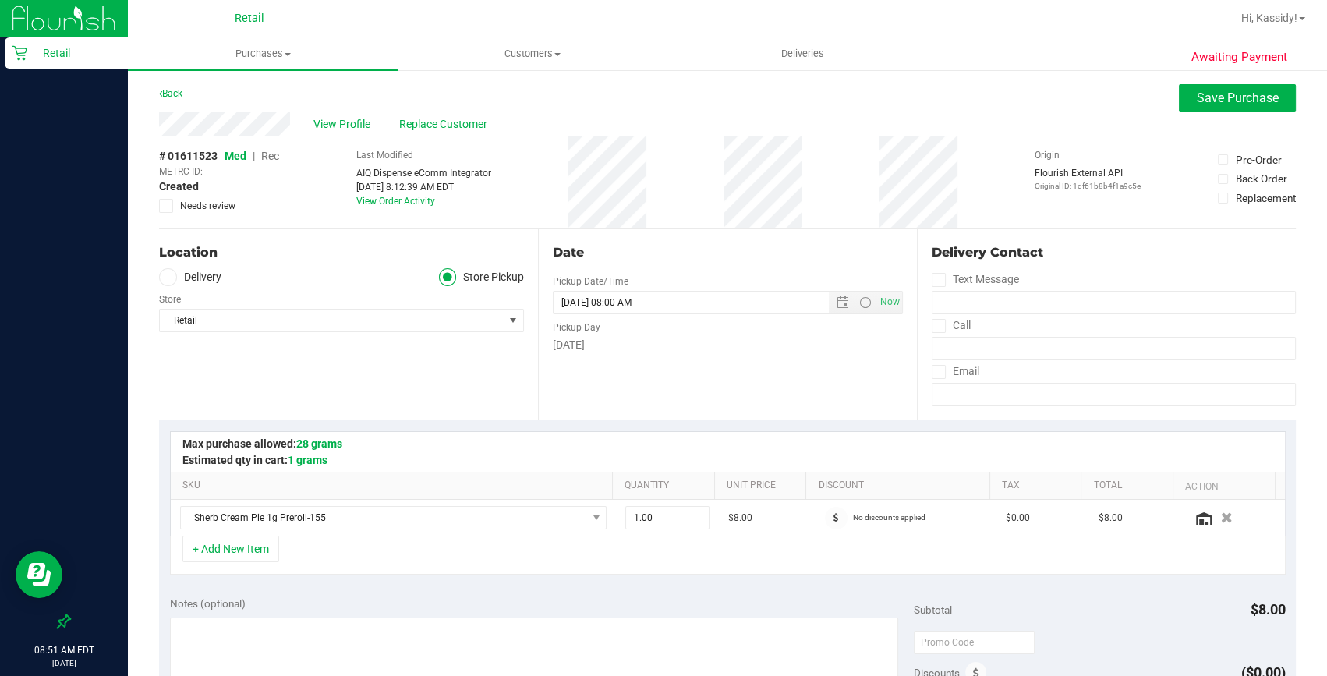
click at [267, 158] on span "Rec" at bounding box center [270, 156] width 18 height 12
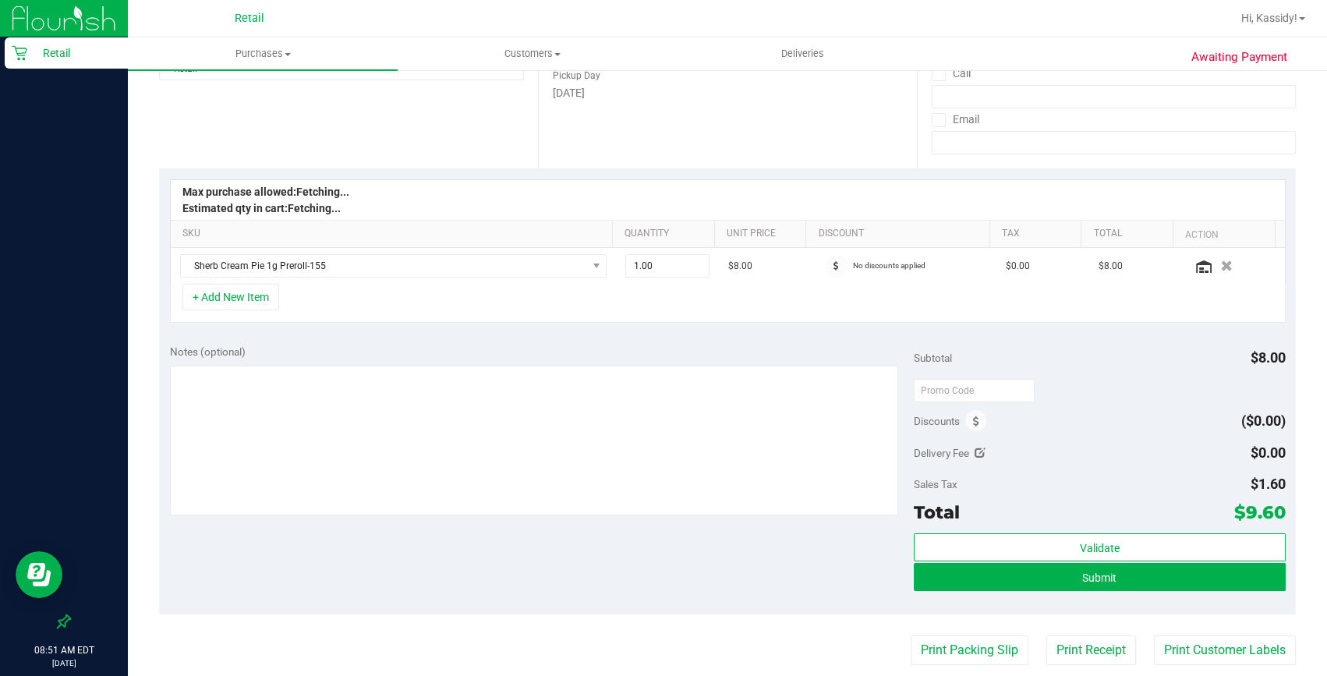
scroll to position [283, 0]
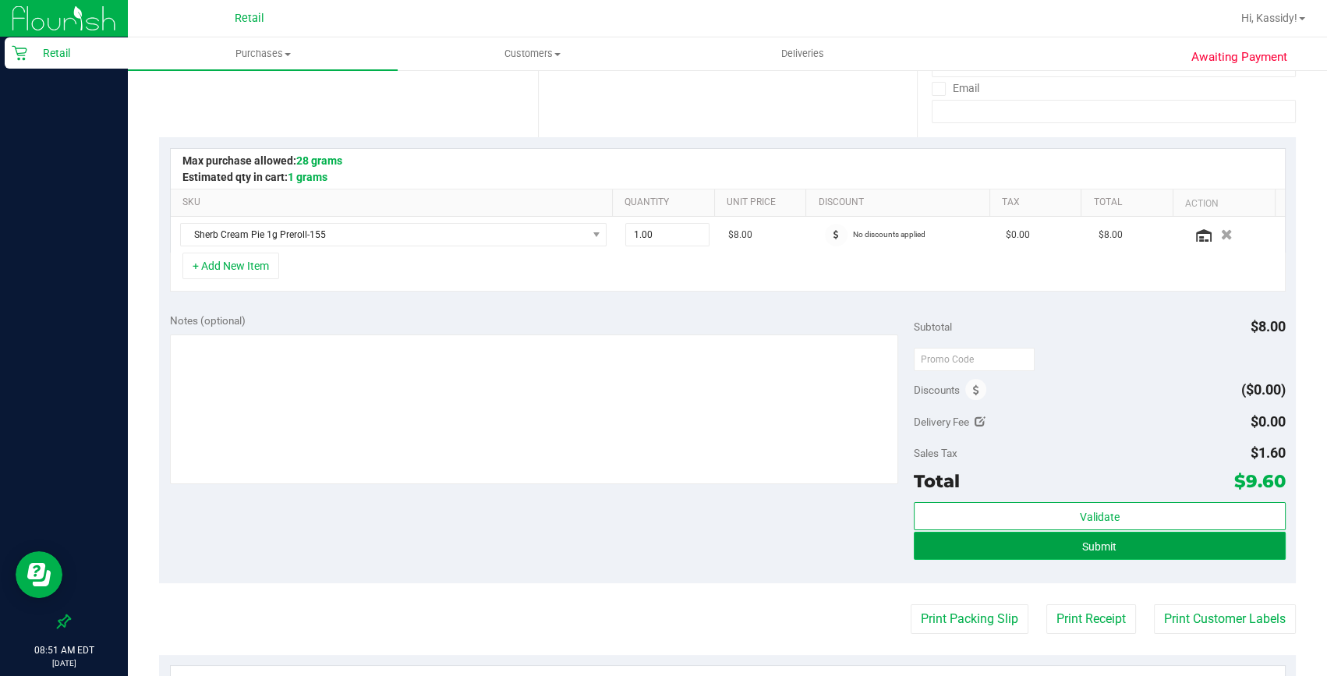
click at [974, 538] on button "Submit" at bounding box center [1100, 546] width 372 height 28
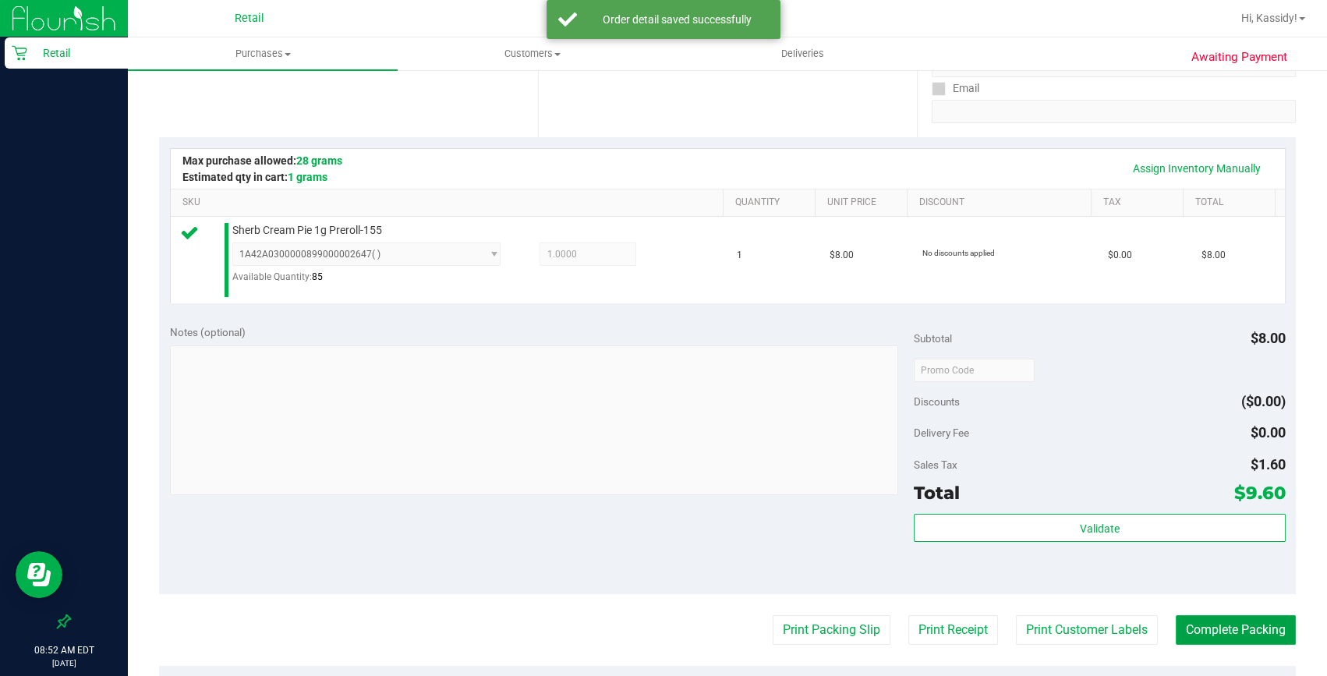
click at [1216, 625] on button "Complete Packing" at bounding box center [1236, 630] width 120 height 30
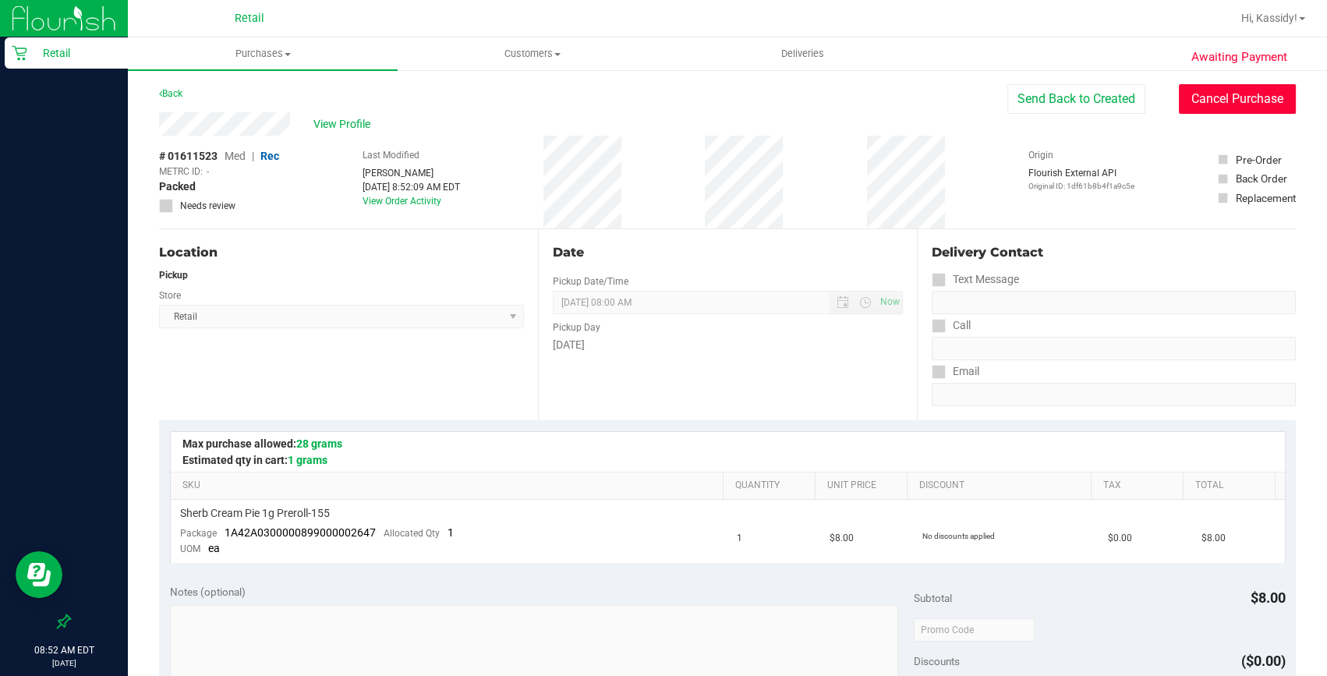
drag, startPoint x: 1196, startPoint y: 101, endPoint x: 721, endPoint y: 90, distance: 475.0
click at [1196, 101] on button "Cancel Purchase" at bounding box center [1237, 99] width 117 height 30
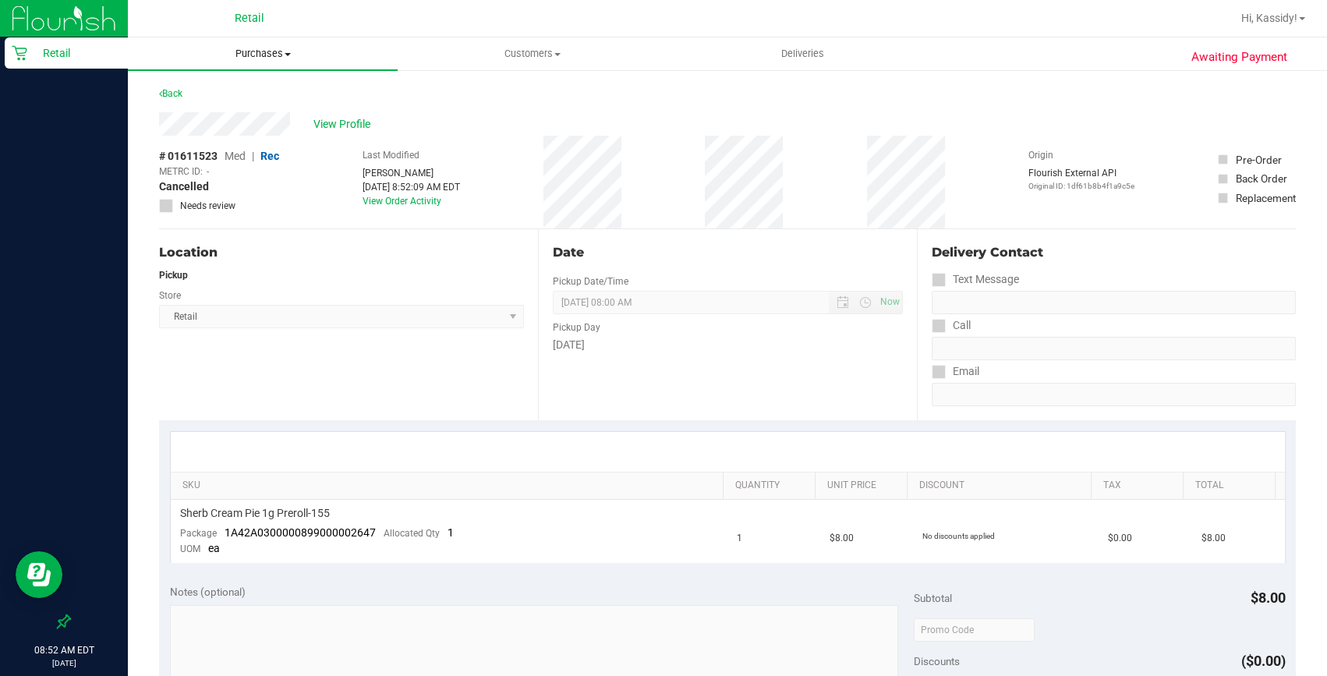
click at [243, 66] on uib-tab-heading "Purchases Summary of purchases Fulfillment All purchases" at bounding box center [263, 53] width 270 height 33
click at [235, 100] on span "Summary of purchases" at bounding box center [208, 93] width 160 height 13
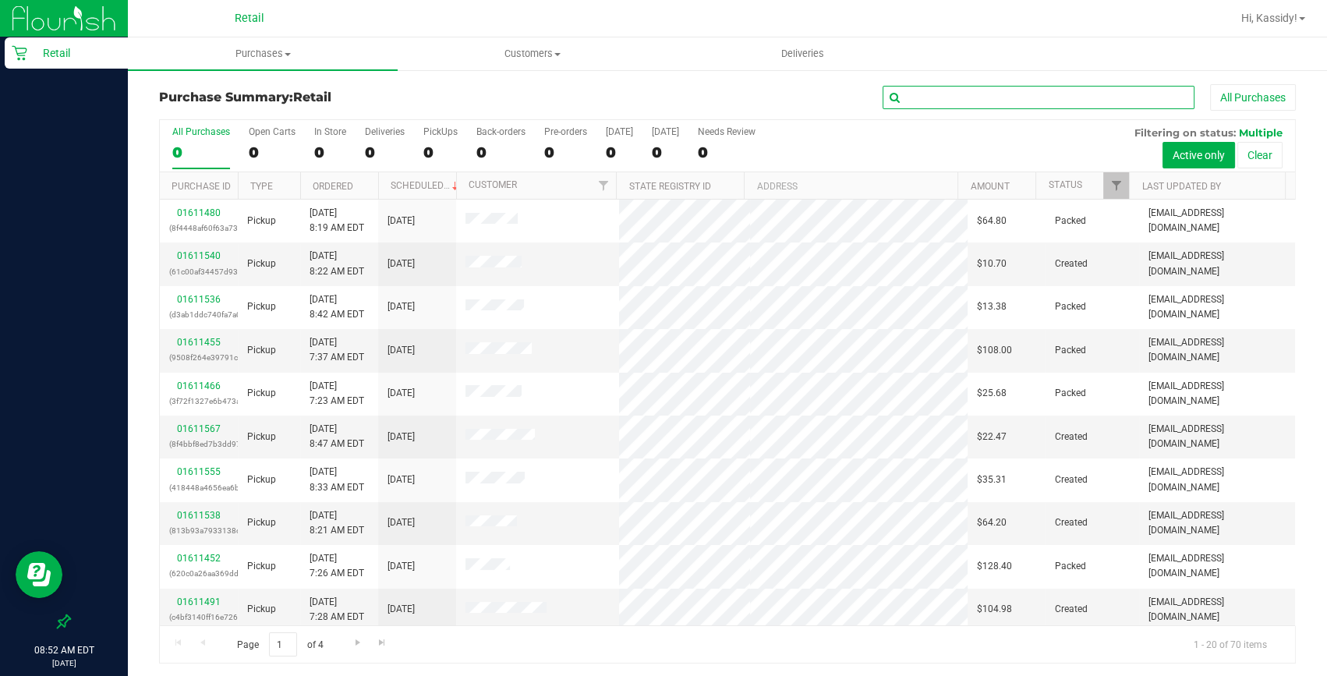
click at [912, 93] on input "text" at bounding box center [1039, 97] width 312 height 23
type input "cand"
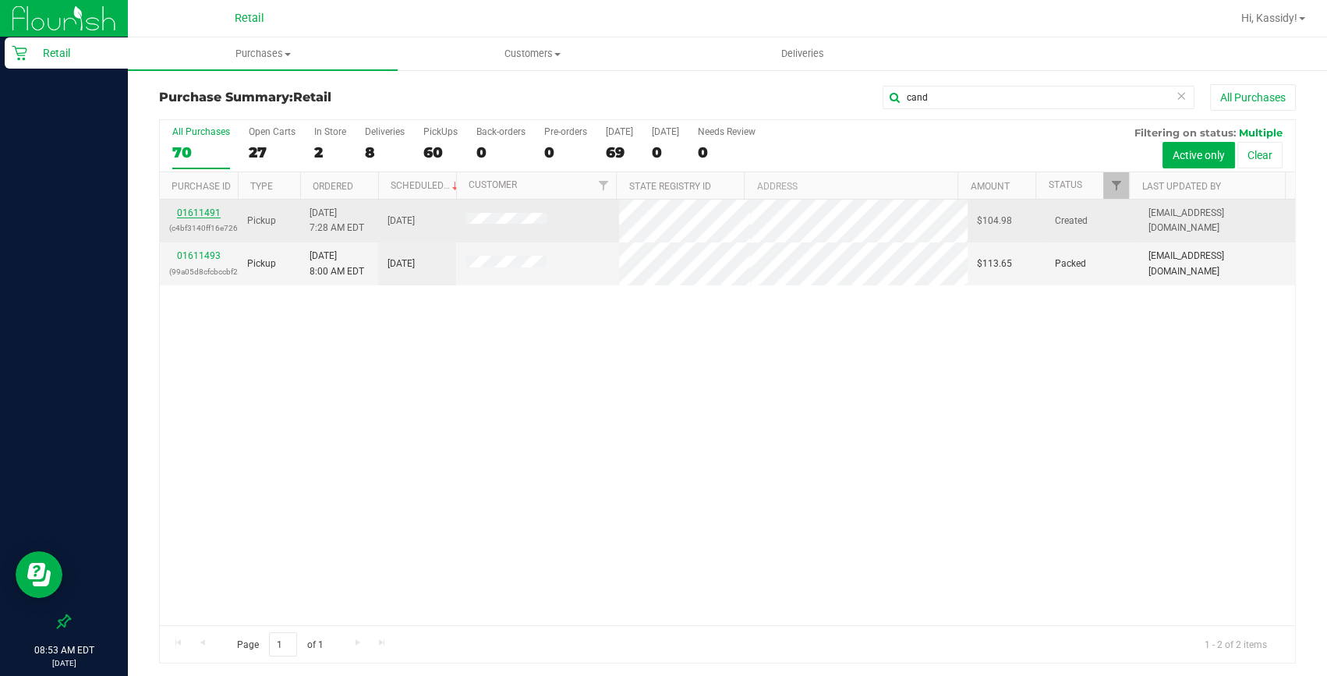
click at [189, 211] on link "01611491" at bounding box center [199, 212] width 44 height 11
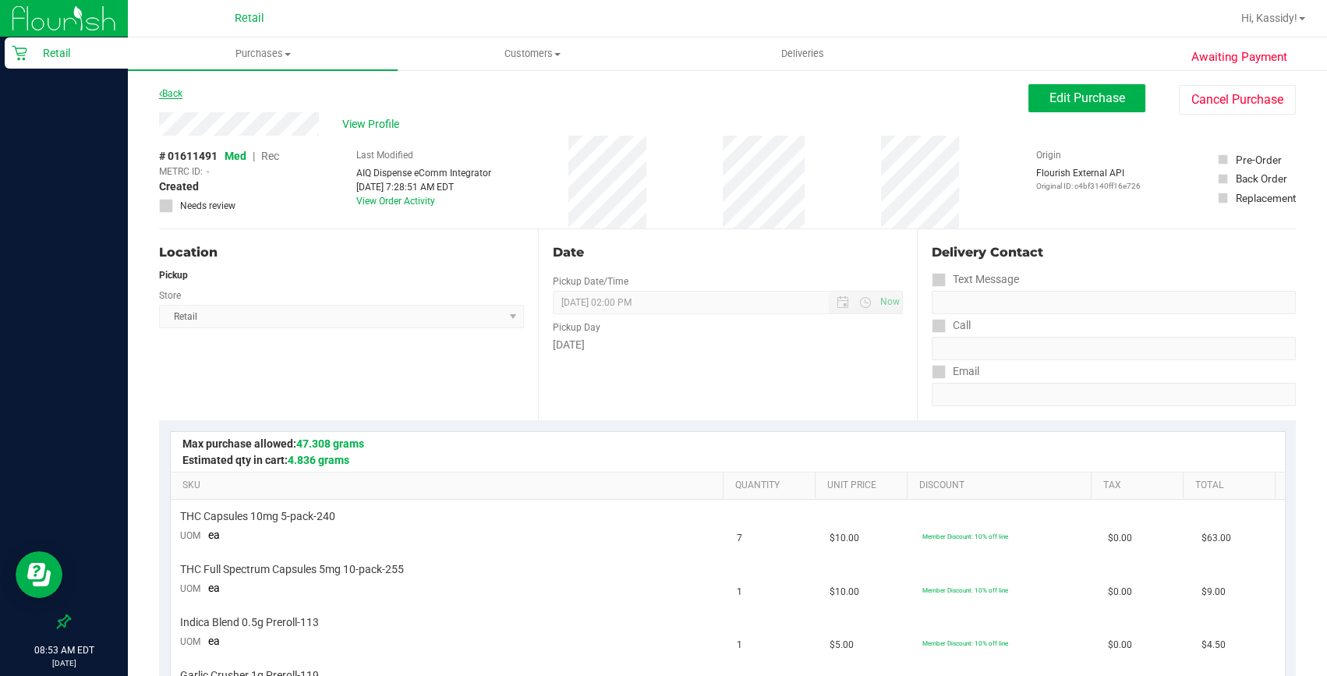
click at [168, 93] on link "Back" at bounding box center [170, 93] width 23 height 11
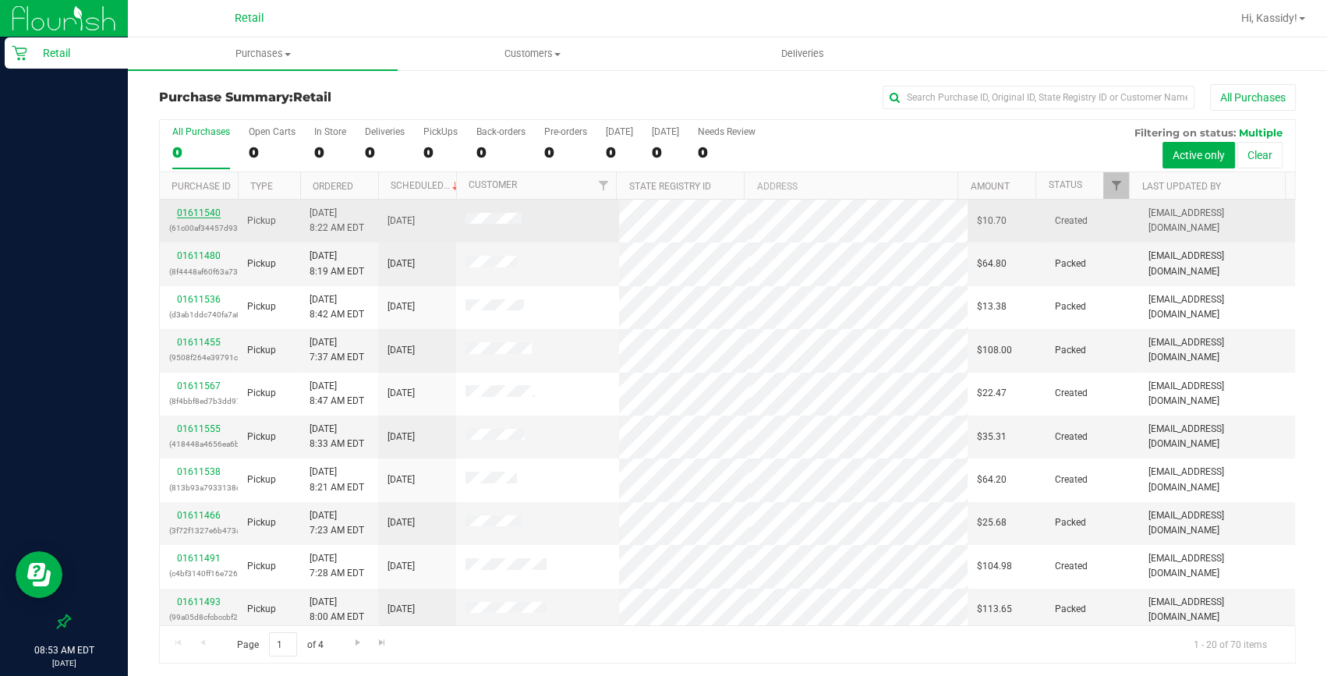
click at [211, 214] on link "01611540" at bounding box center [199, 212] width 44 height 11
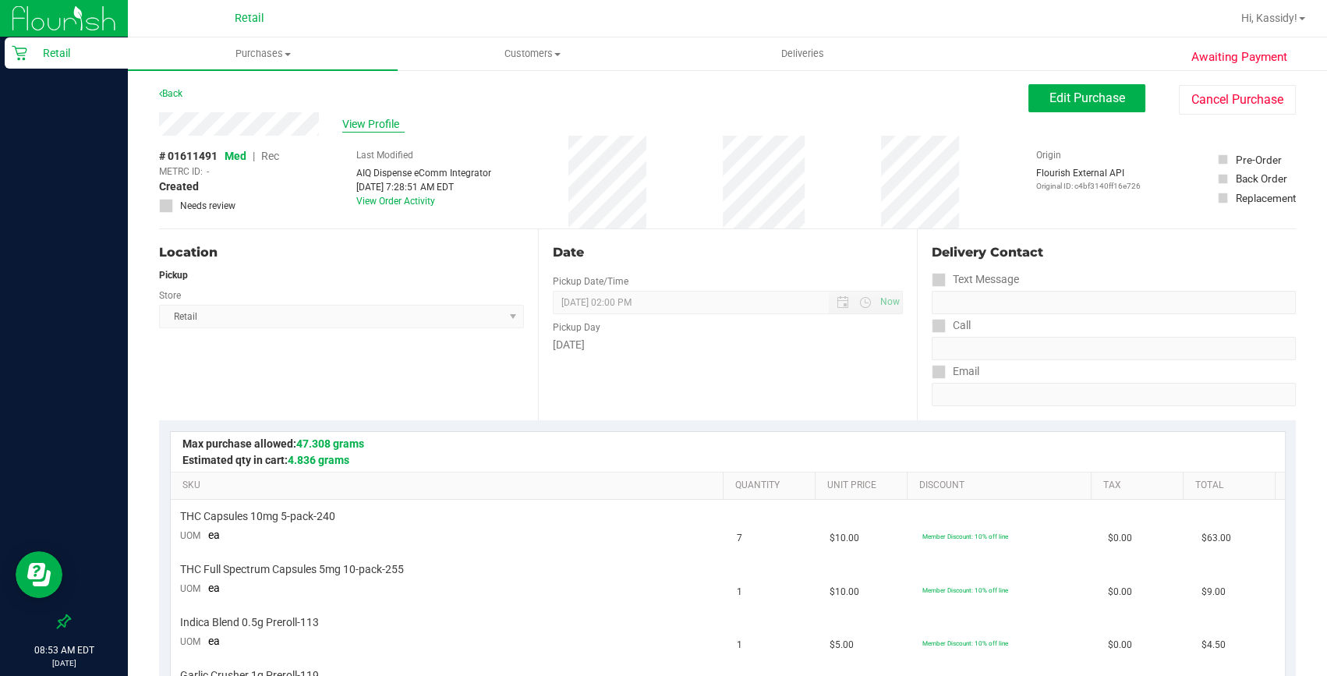
click at [347, 126] on span "View Profile" at bounding box center [373, 124] width 62 height 16
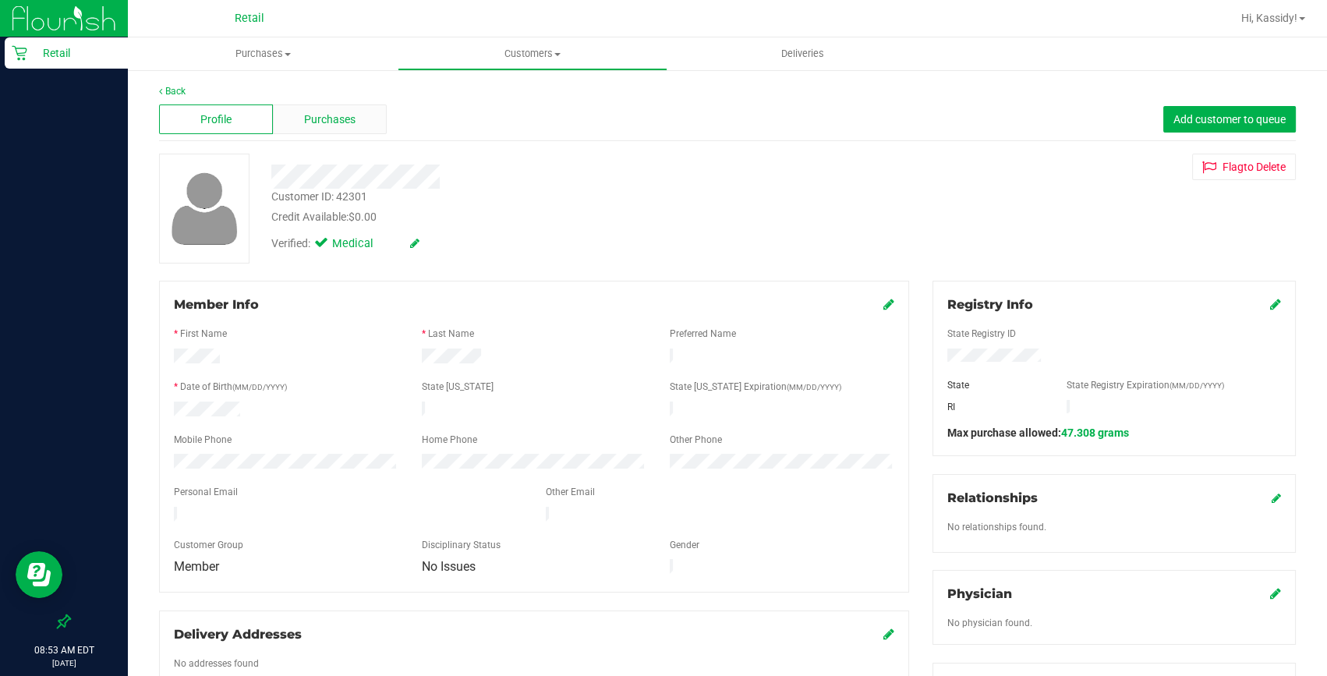
click at [352, 125] on span "Purchases" at bounding box center [329, 120] width 51 height 16
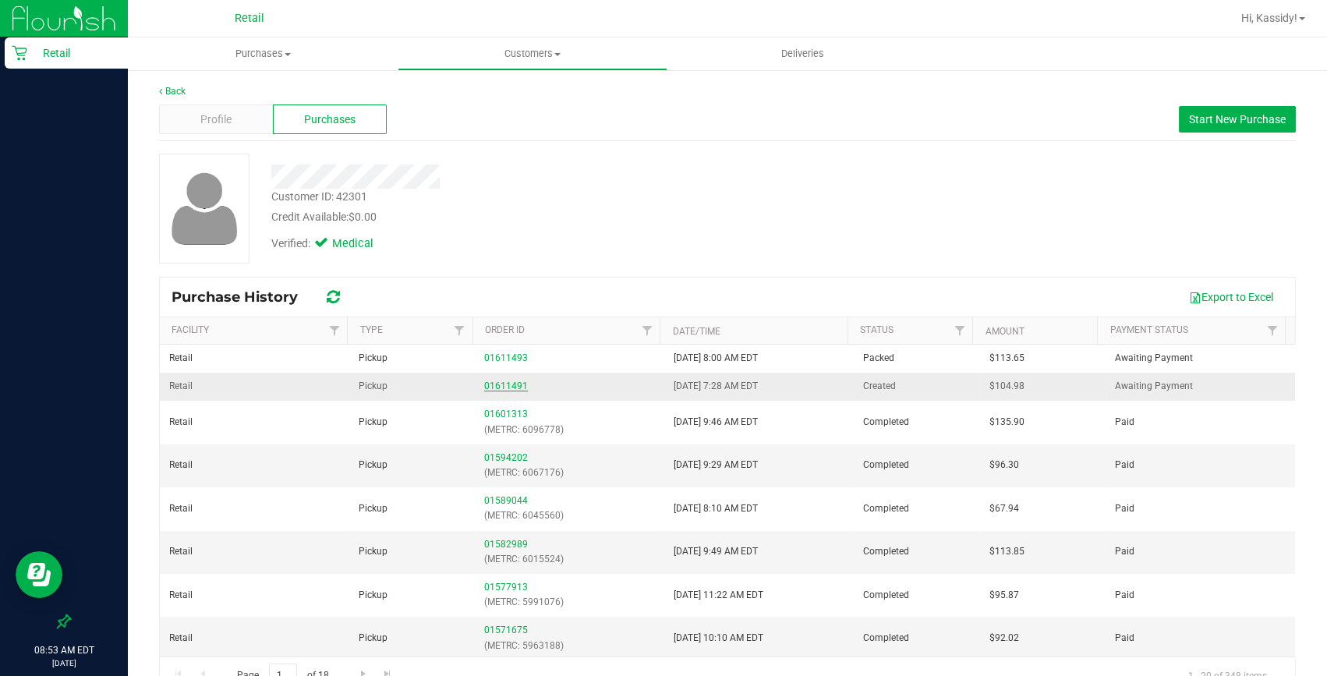
click at [484, 381] on link "01611491" at bounding box center [506, 386] width 44 height 11
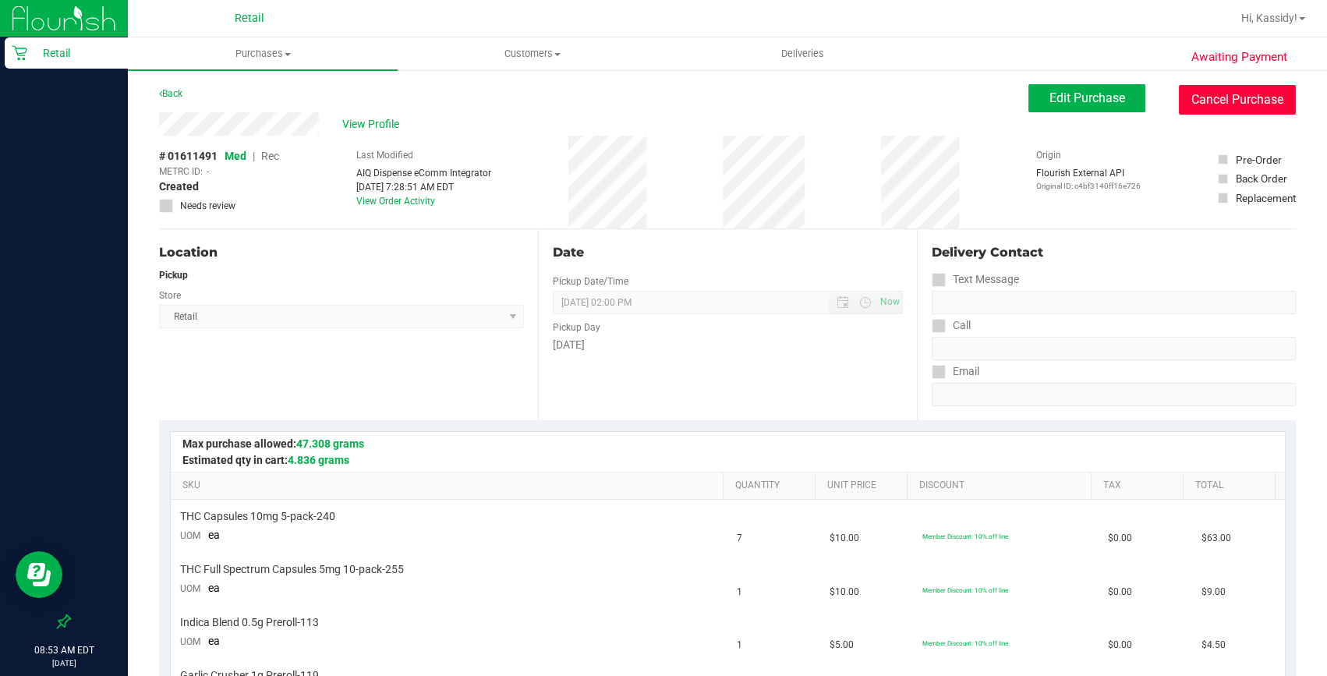
click at [1220, 109] on button "Cancel Purchase" at bounding box center [1237, 100] width 117 height 30
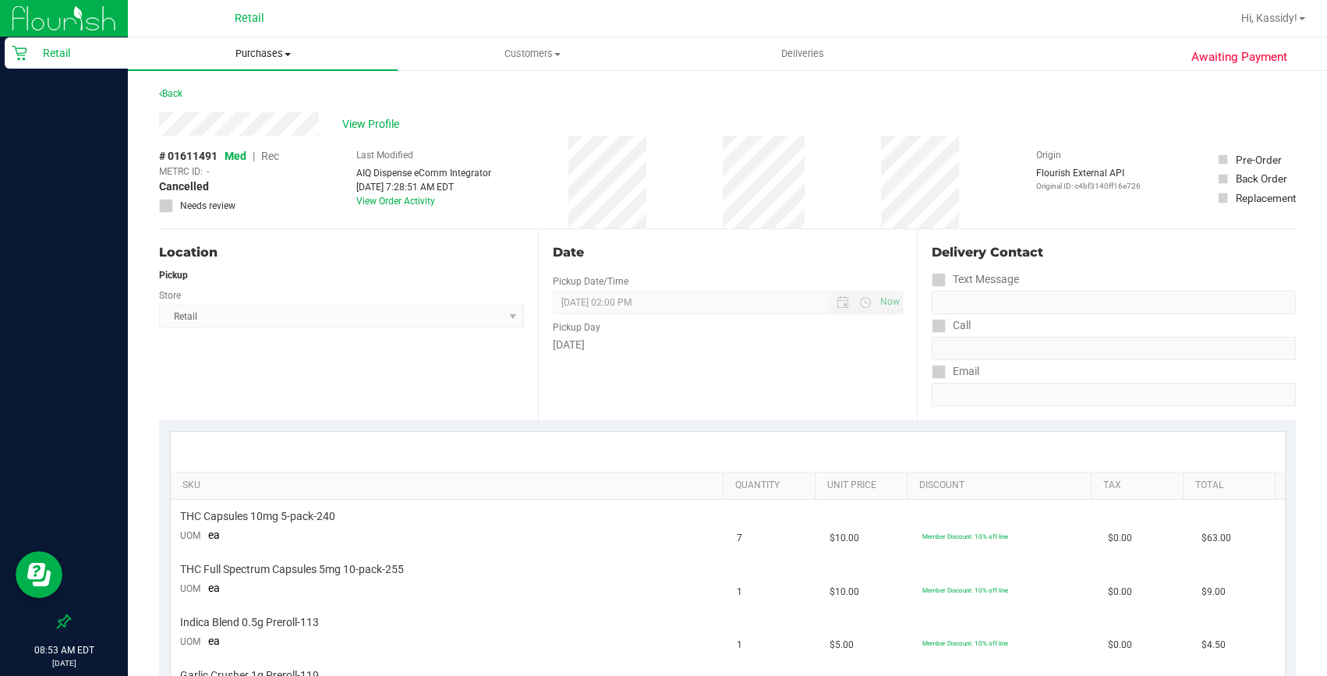
click at [253, 61] on uib-tab-heading "Purchases Summary of purchases Fulfillment All purchases" at bounding box center [263, 53] width 270 height 33
click at [226, 85] on li "Summary of purchases" at bounding box center [263, 94] width 270 height 19
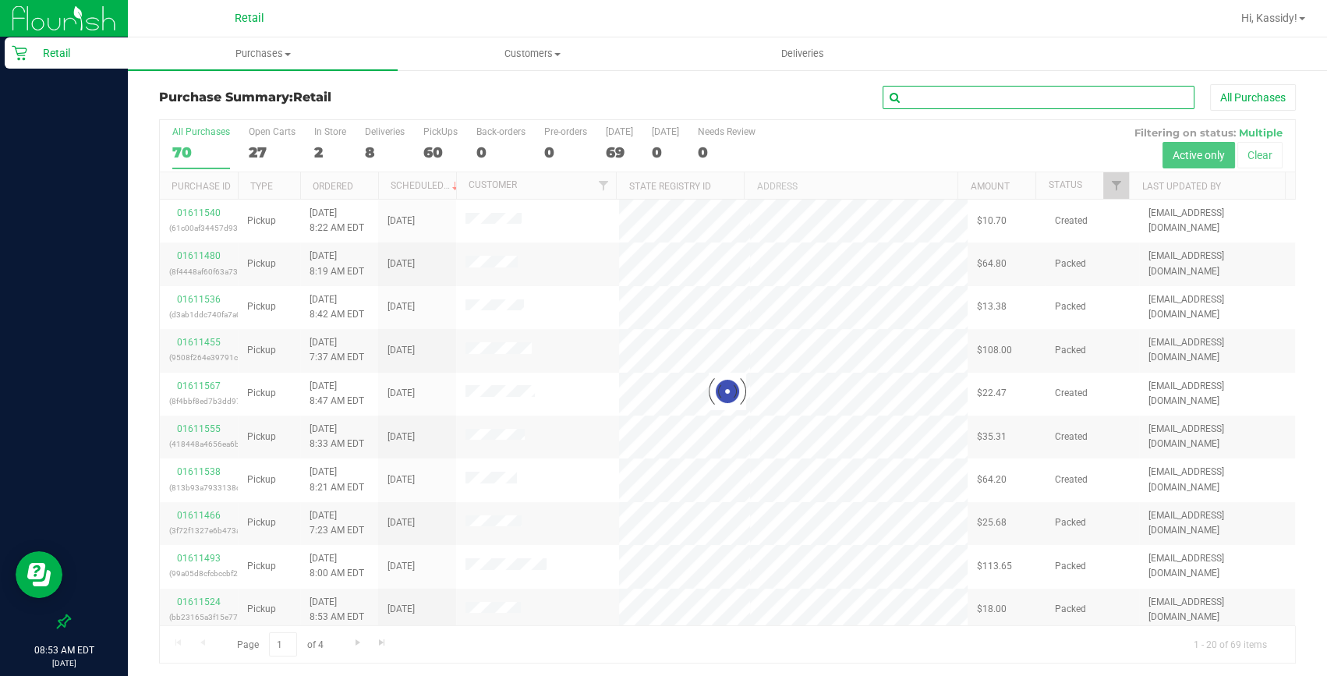
click at [1016, 97] on input "text" at bounding box center [1039, 97] width 312 height 23
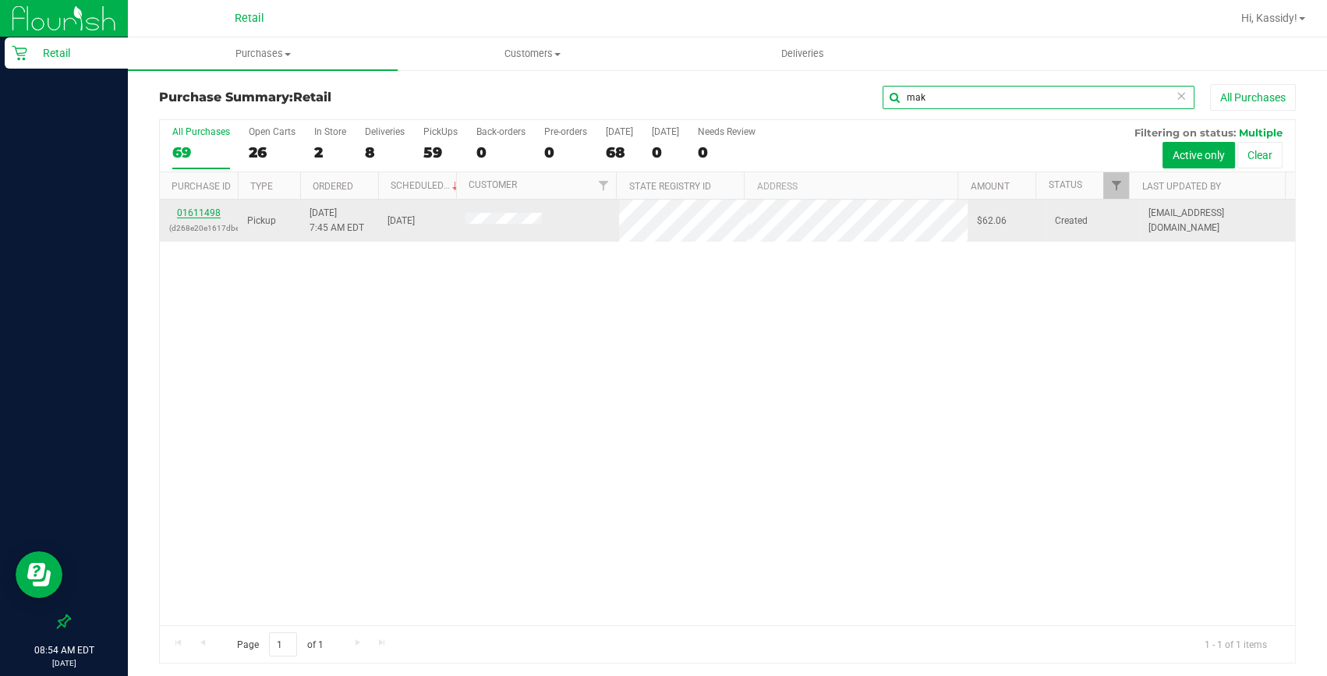
type input "mak"
click at [192, 215] on link "01611498" at bounding box center [199, 212] width 44 height 11
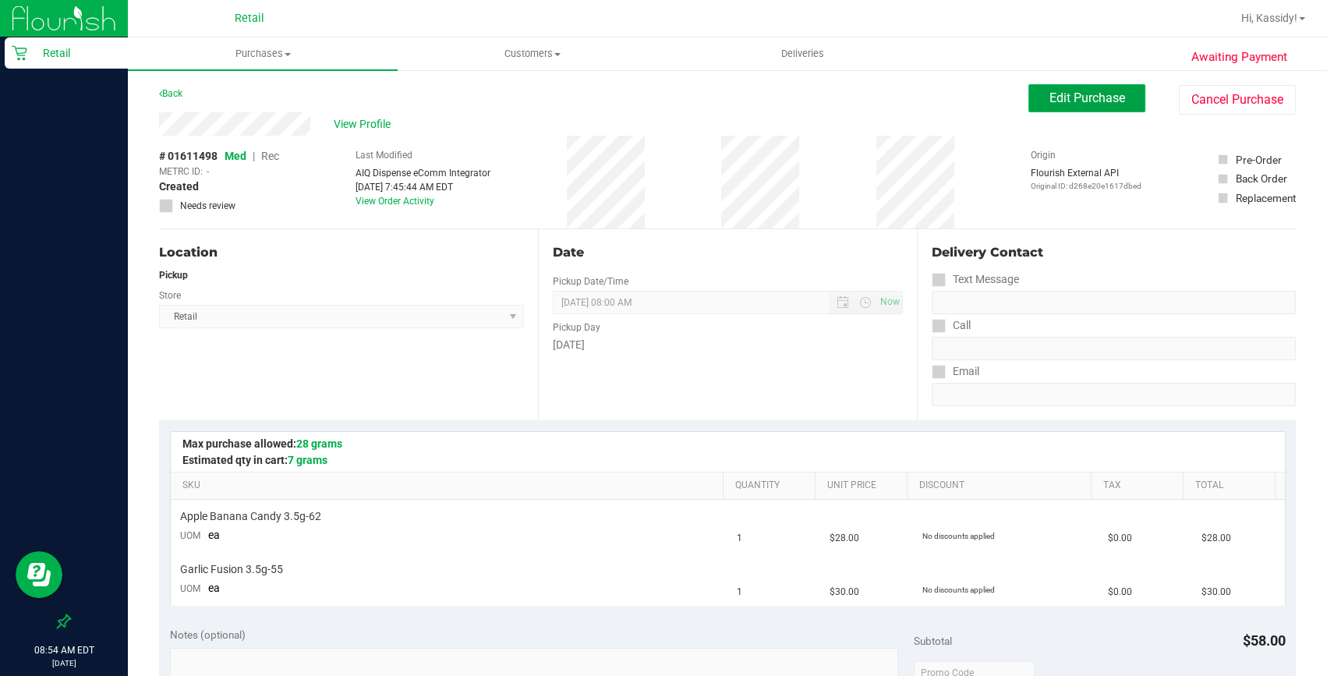
click at [1069, 85] on button "Edit Purchase" at bounding box center [1087, 98] width 117 height 28
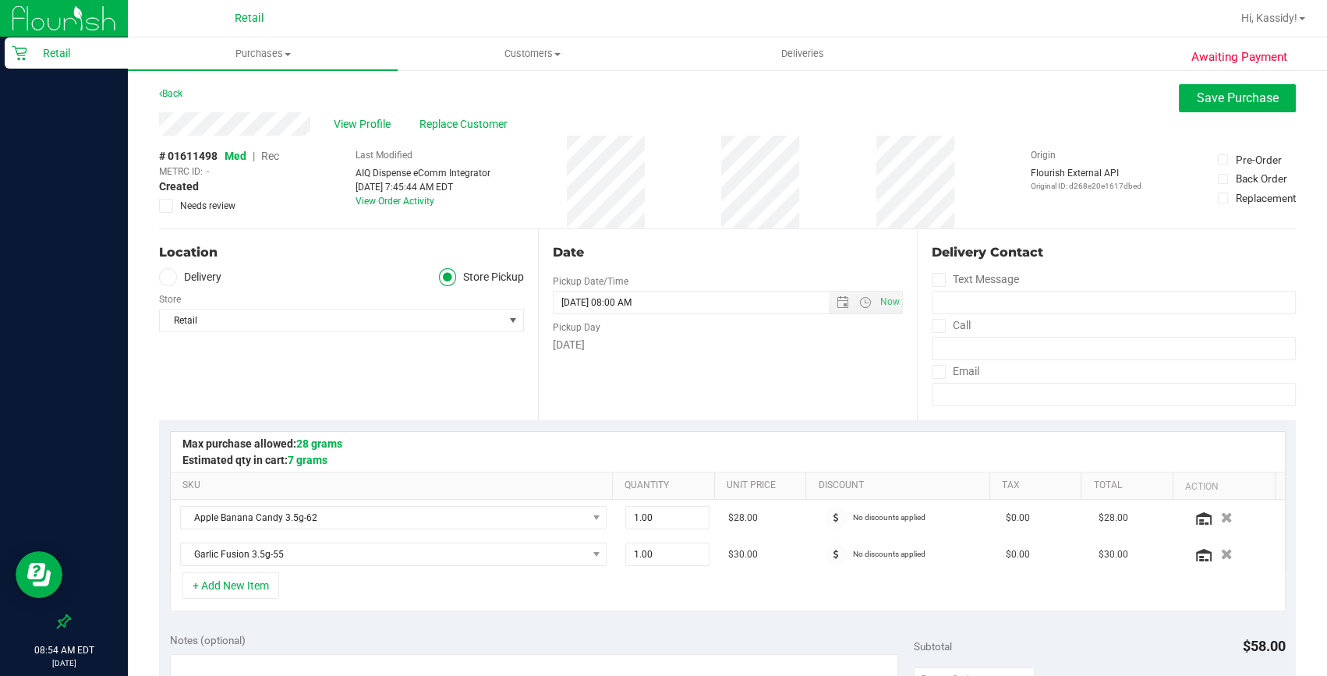
click at [271, 156] on span "Rec" at bounding box center [270, 156] width 18 height 12
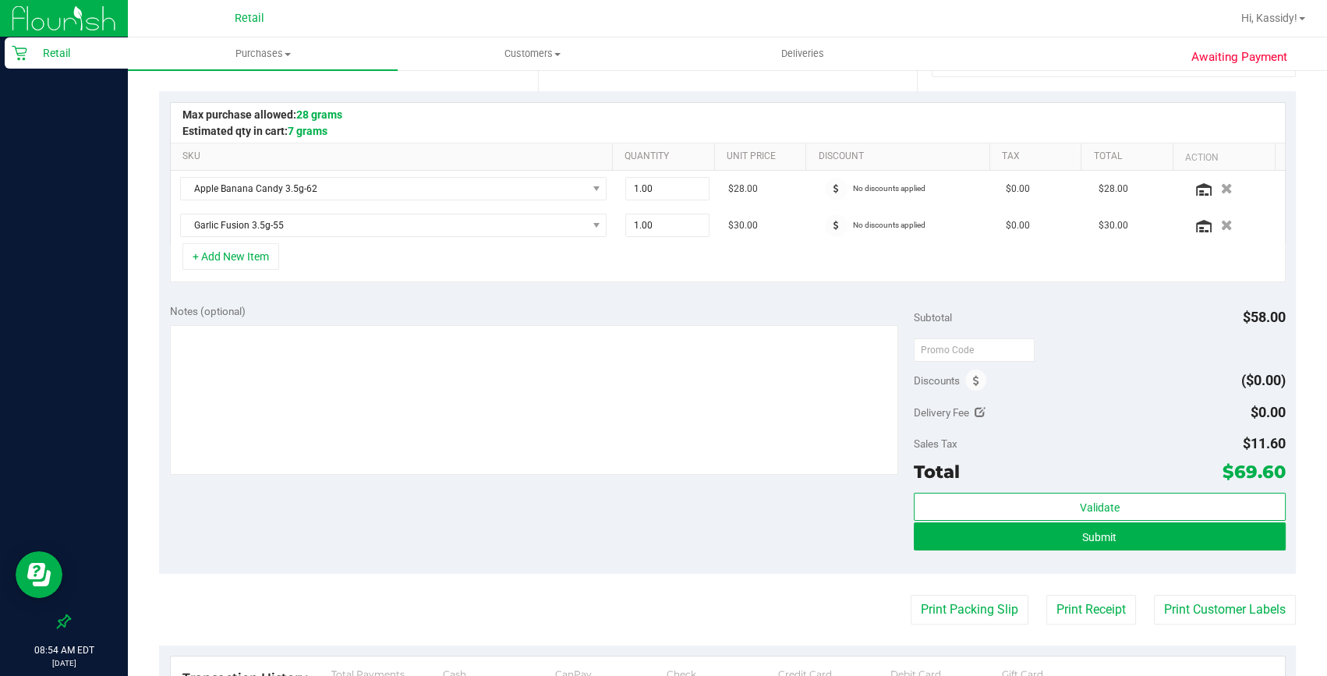
scroll to position [354, 0]
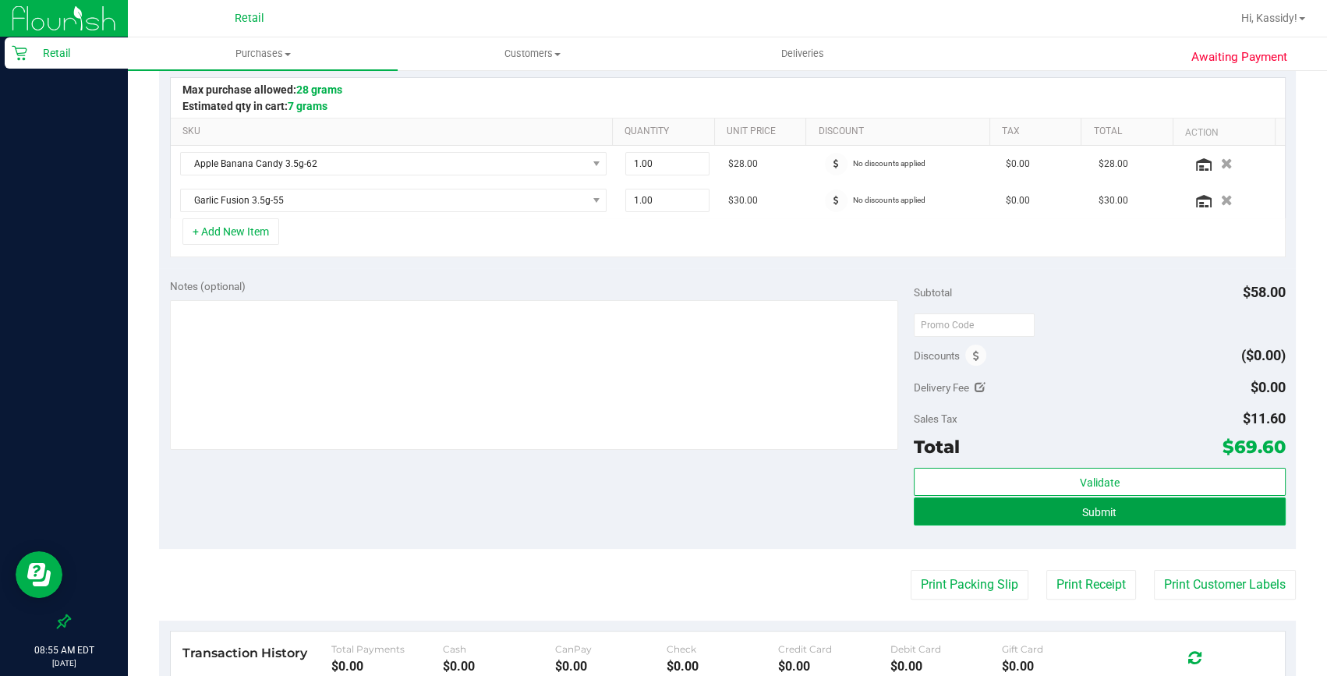
click at [1110, 517] on button "Submit" at bounding box center [1100, 511] width 372 height 28
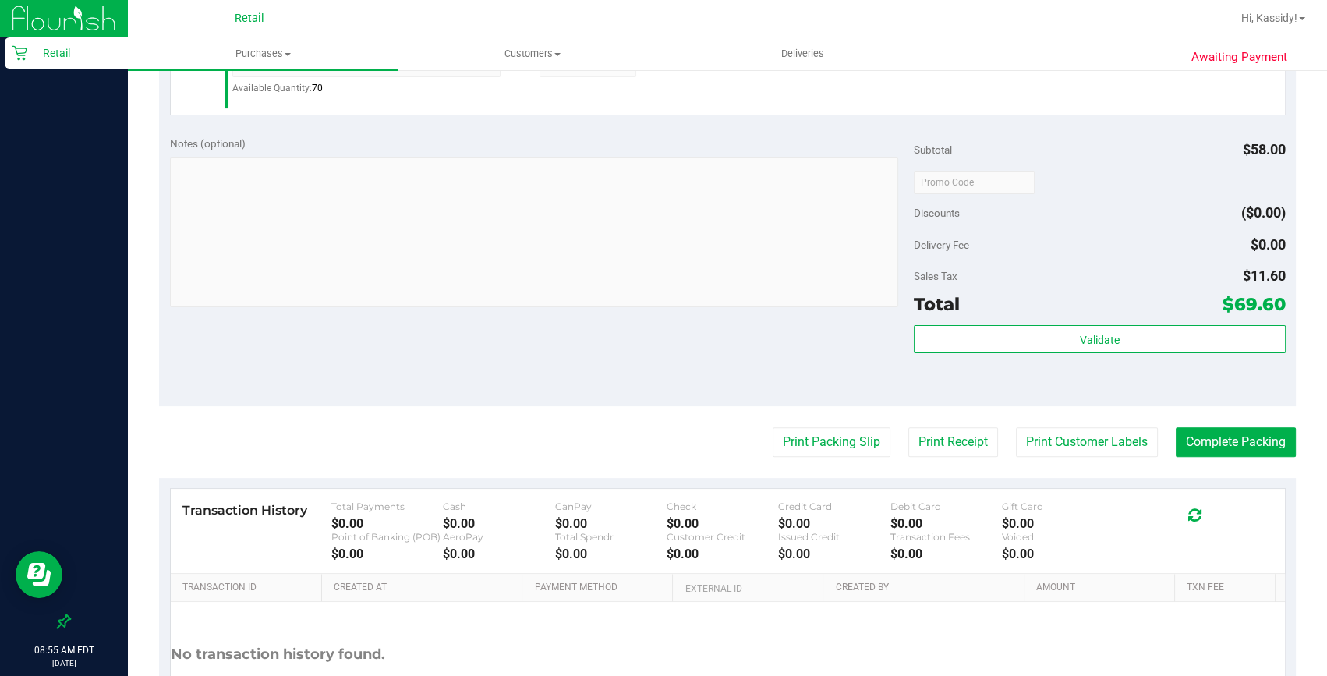
scroll to position [567, 0]
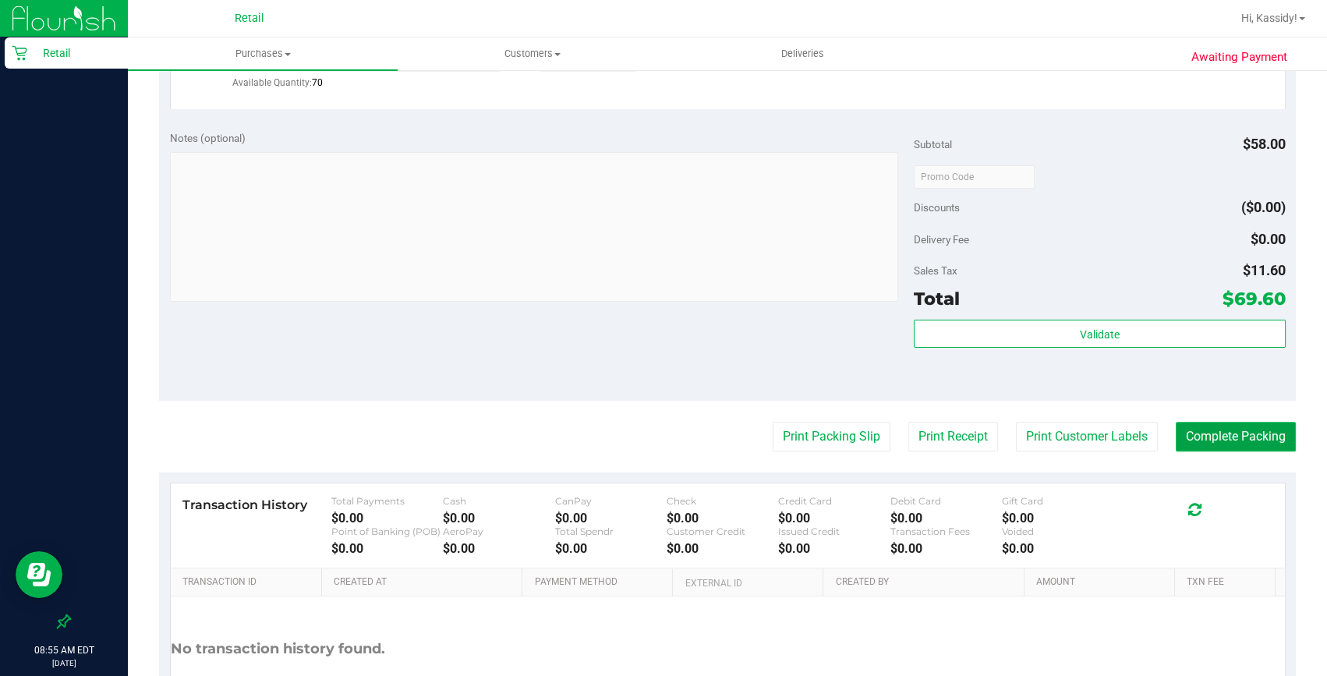
click at [1189, 439] on button "Complete Packing" at bounding box center [1236, 437] width 120 height 30
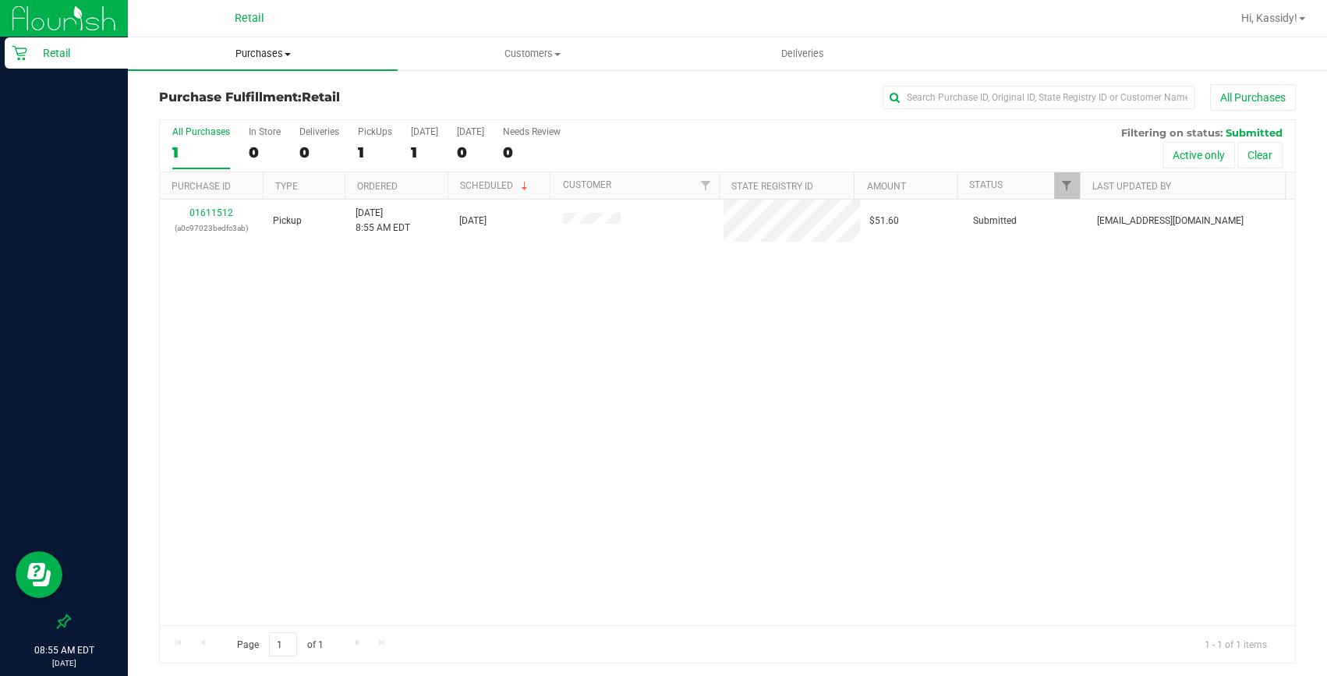
click at [239, 53] on span "Purchases" at bounding box center [263, 54] width 270 height 14
click at [245, 87] on span "Summary of purchases" at bounding box center [208, 93] width 160 height 13
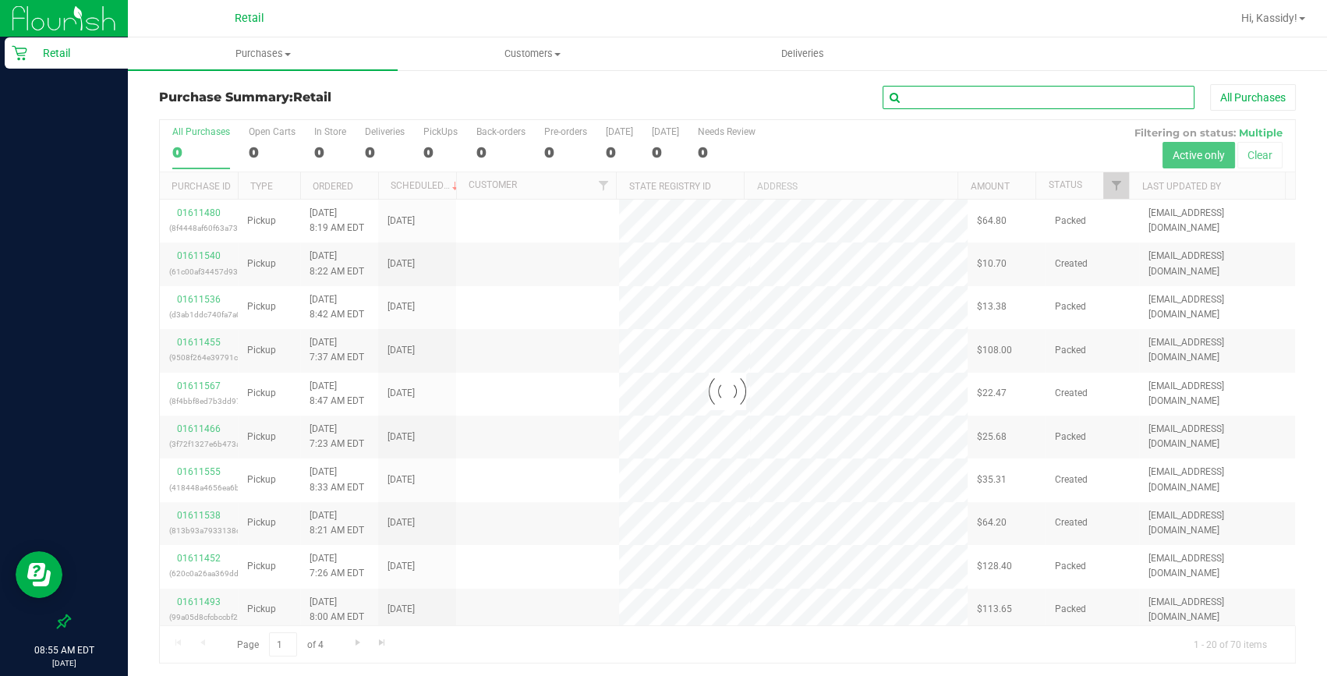
click at [982, 96] on input "text" at bounding box center [1039, 97] width 312 height 23
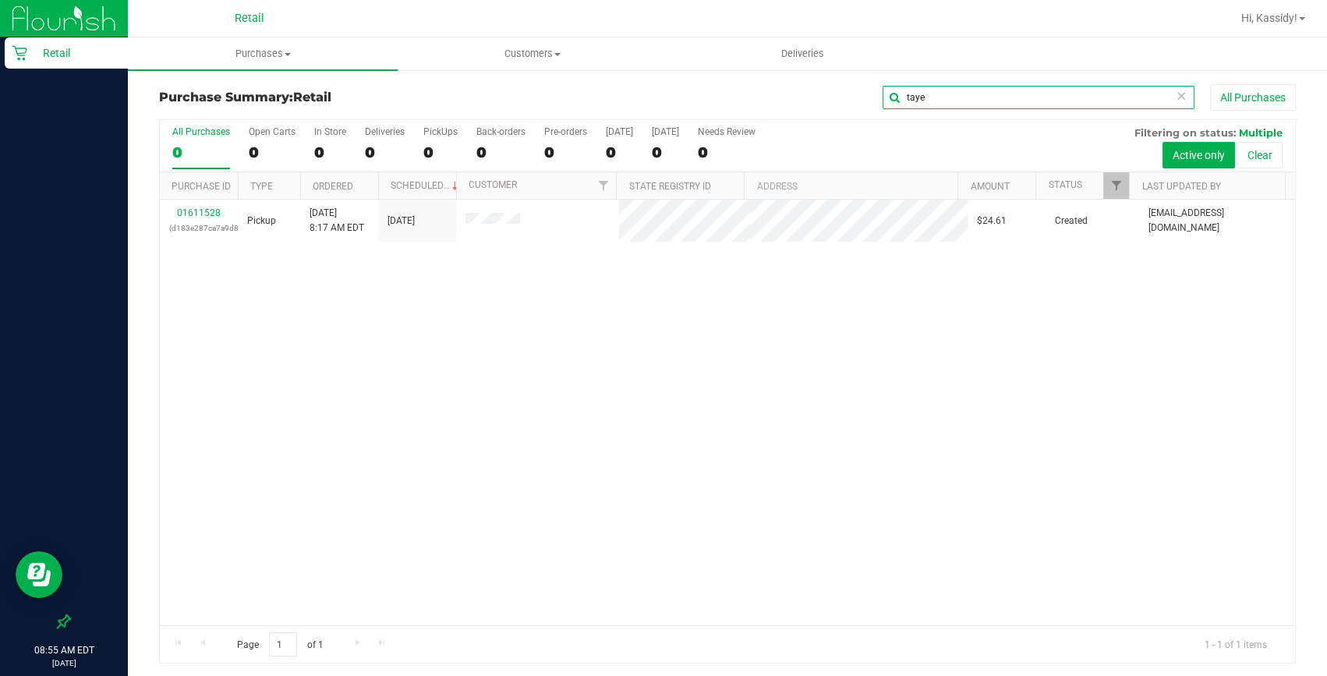
type input "taye"
click at [207, 214] on link "01611528" at bounding box center [199, 212] width 44 height 11
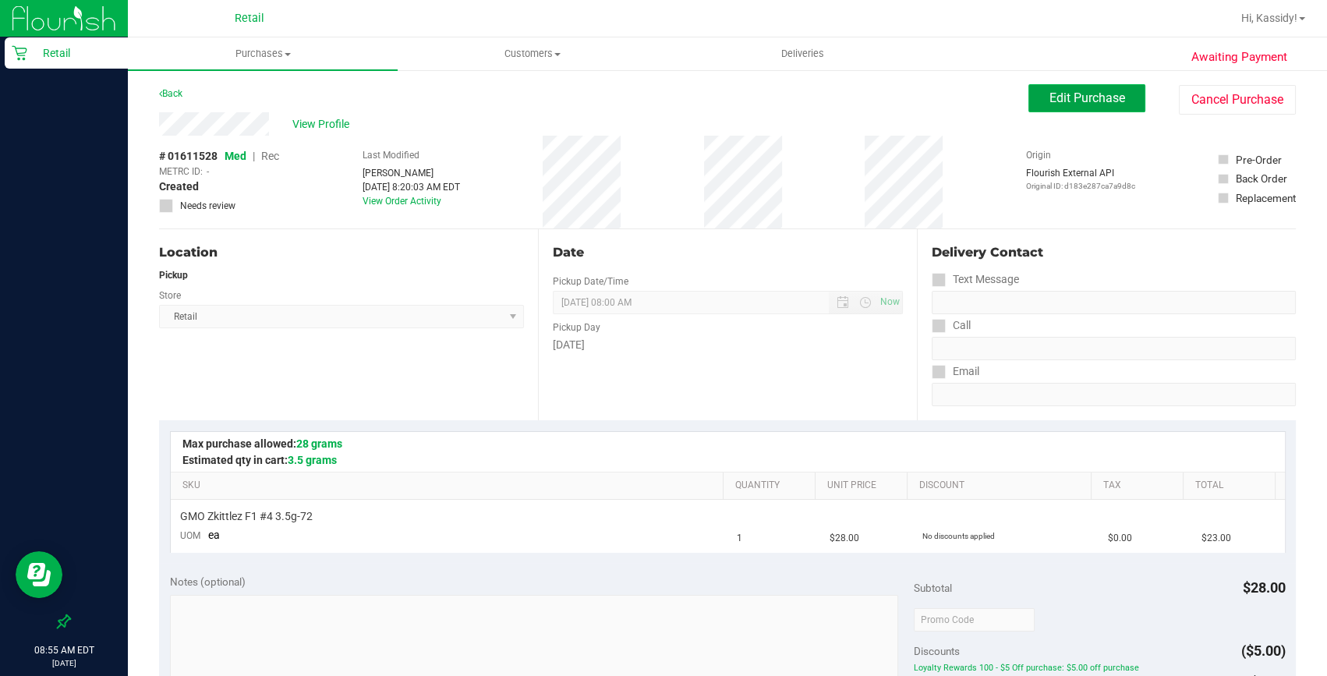
click at [1050, 92] on span "Edit Purchase" at bounding box center [1088, 97] width 76 height 15
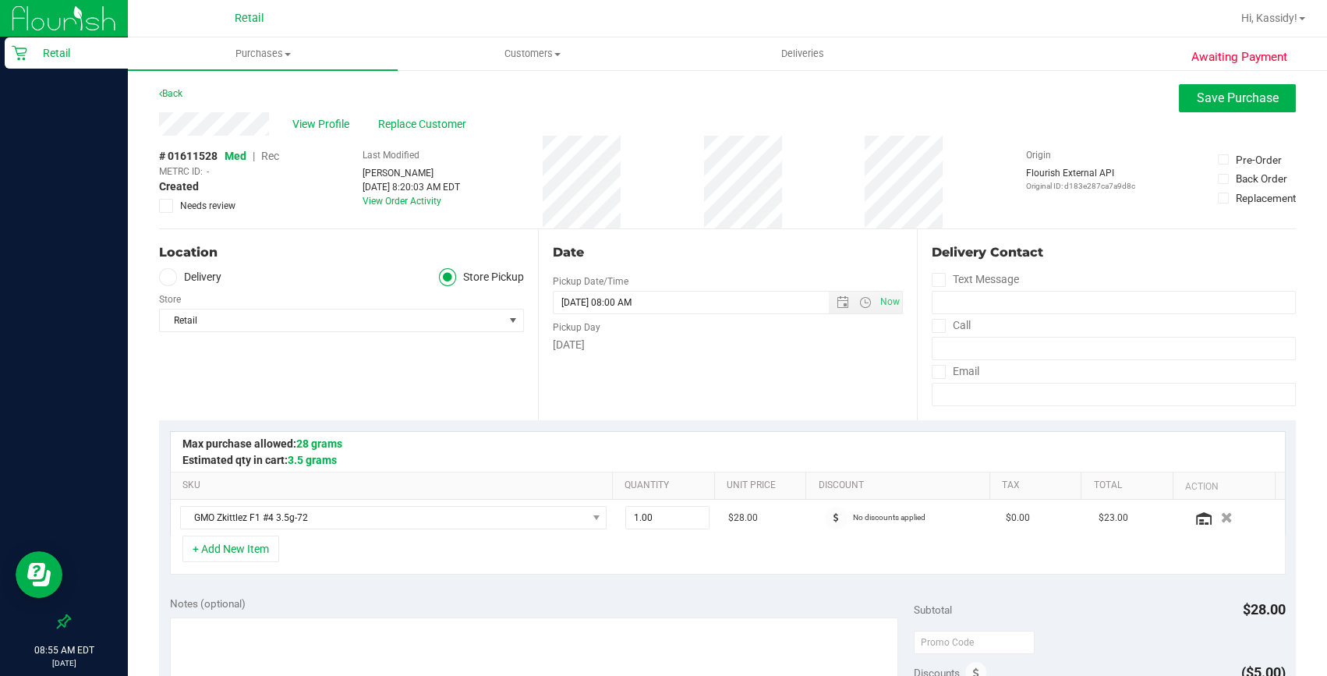
click at [275, 154] on span "Rec" at bounding box center [270, 156] width 18 height 12
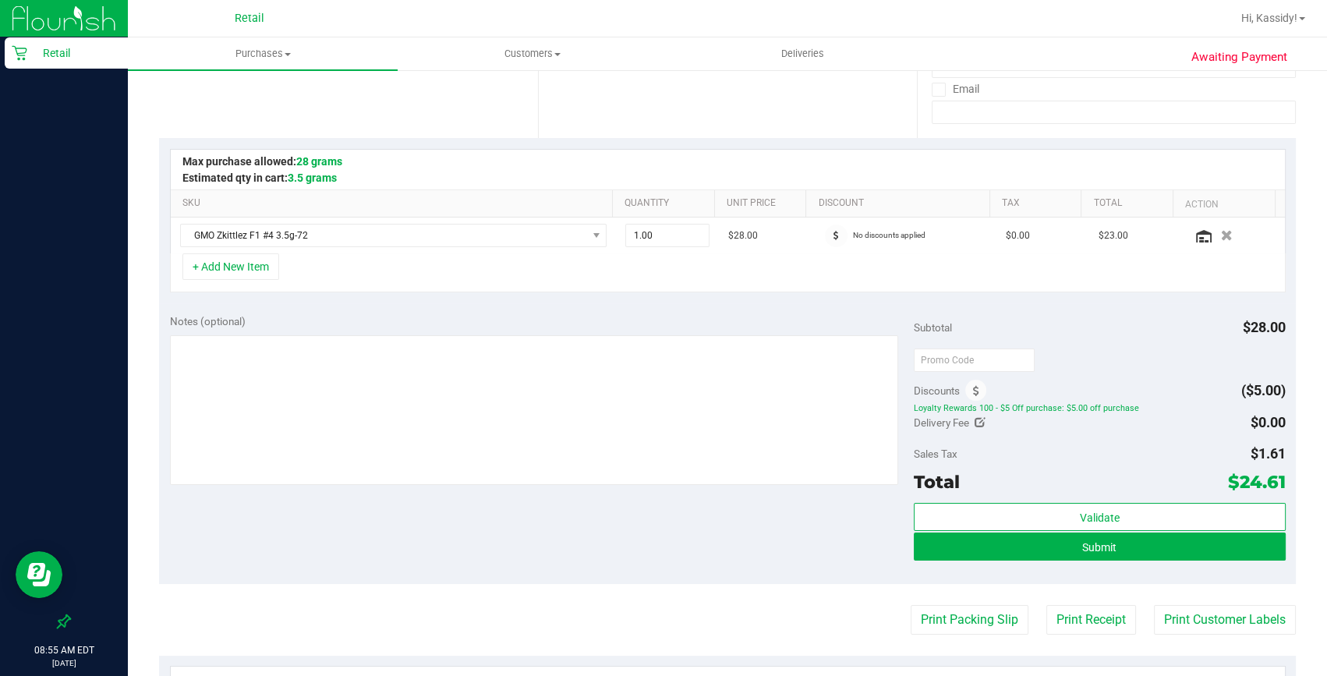
scroll to position [283, 0]
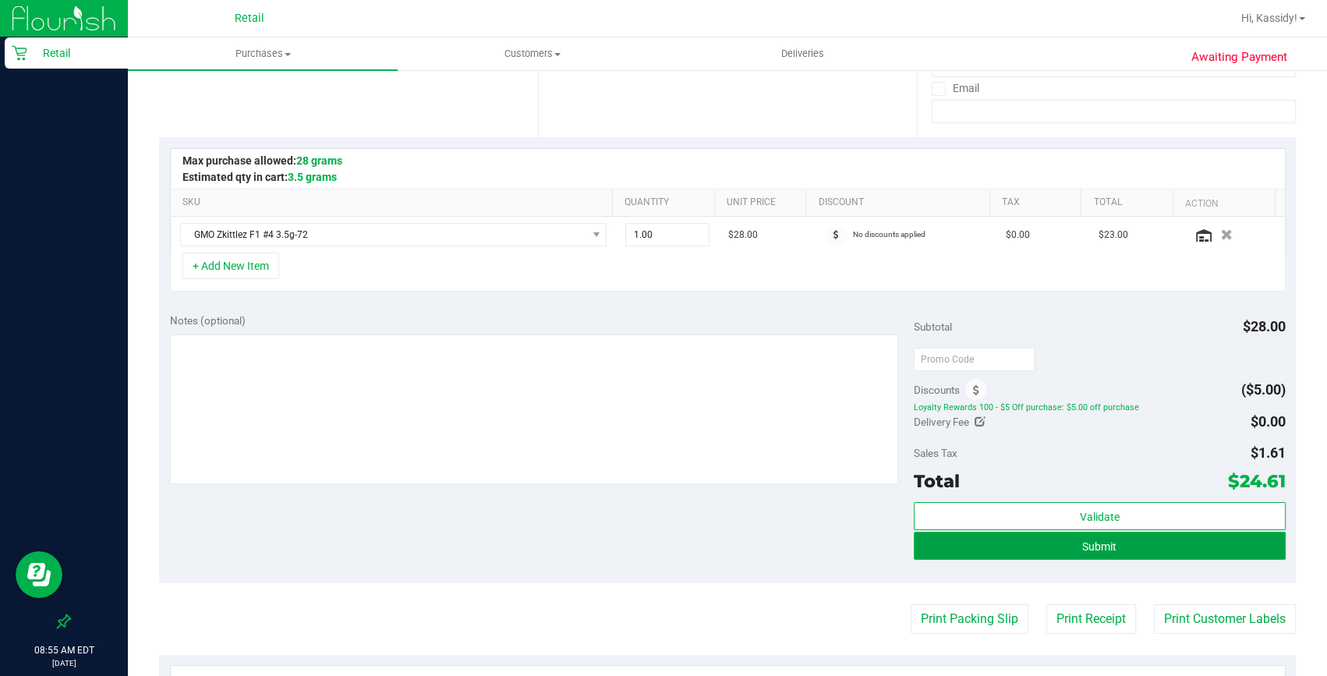
click at [1137, 546] on button "Submit" at bounding box center [1100, 546] width 372 height 28
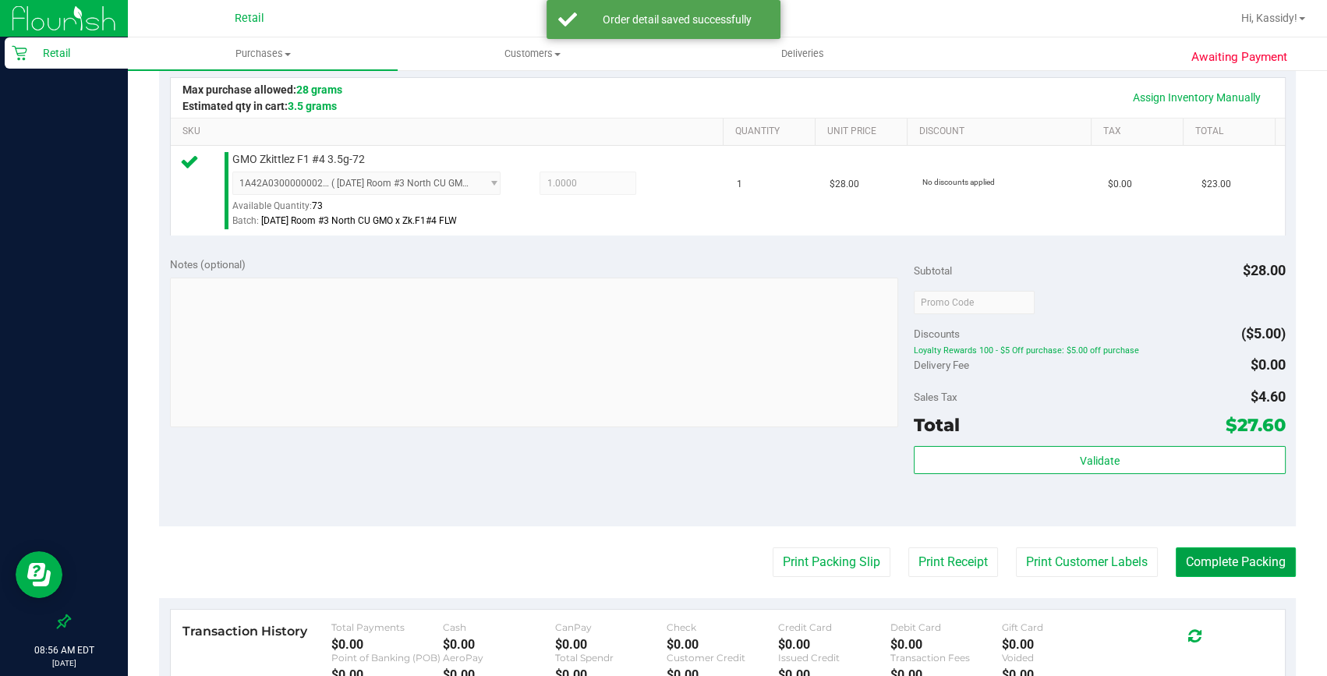
click at [1240, 567] on button "Complete Packing" at bounding box center [1236, 562] width 120 height 30
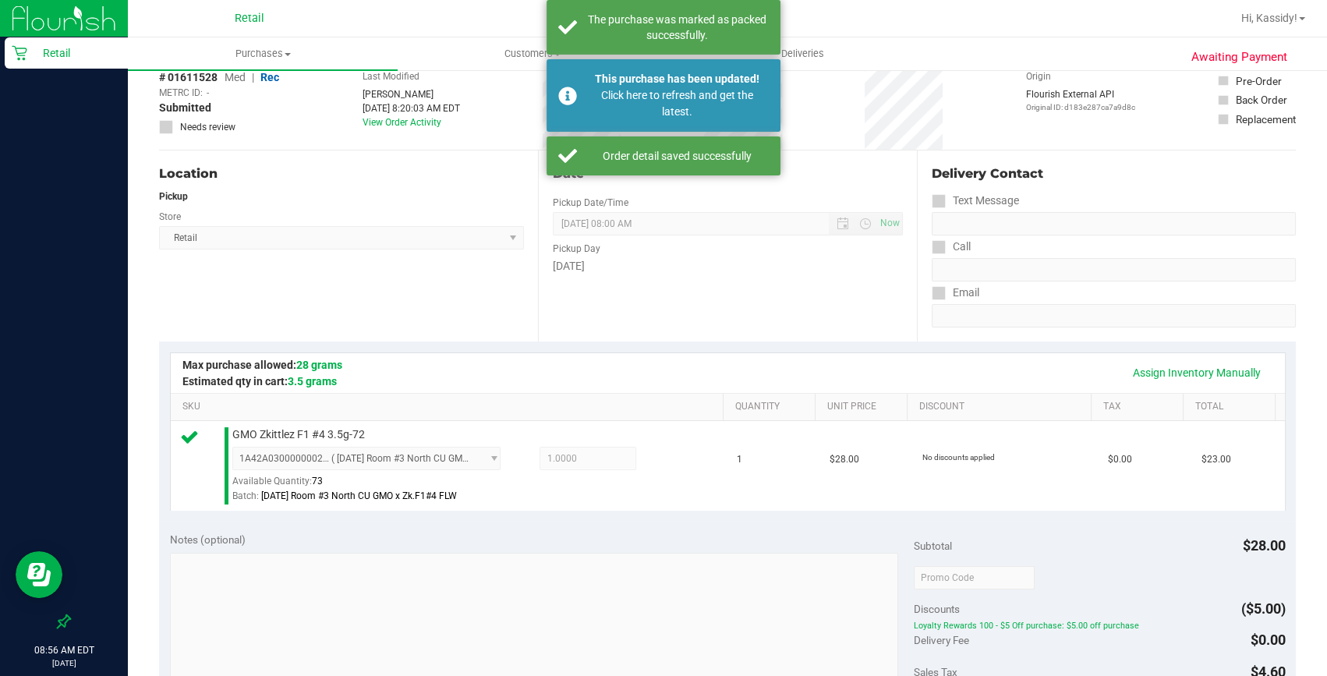
scroll to position [70, 0]
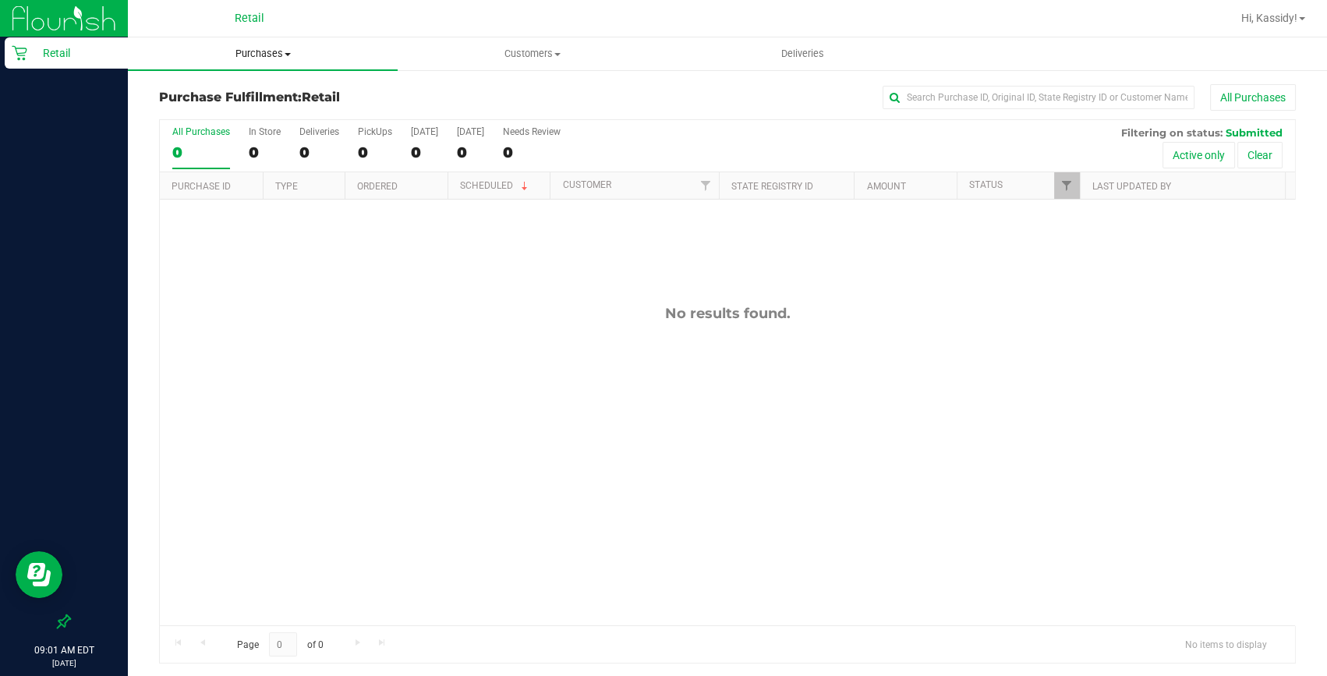
click at [281, 46] on uib-tab-heading "Purchases Summary of purchases Fulfillment All purchases" at bounding box center [263, 53] width 270 height 33
click at [220, 94] on span "Summary of purchases" at bounding box center [208, 93] width 160 height 13
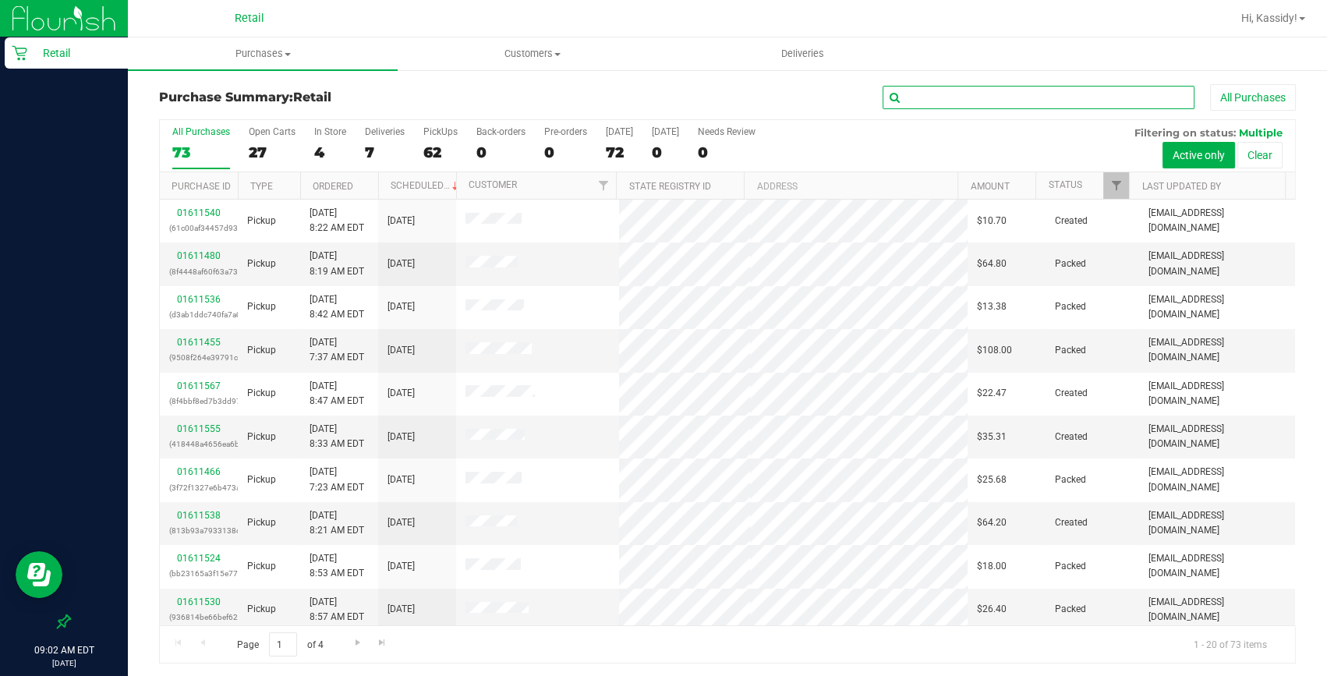
click at [951, 89] on input "text" at bounding box center [1039, 97] width 312 height 23
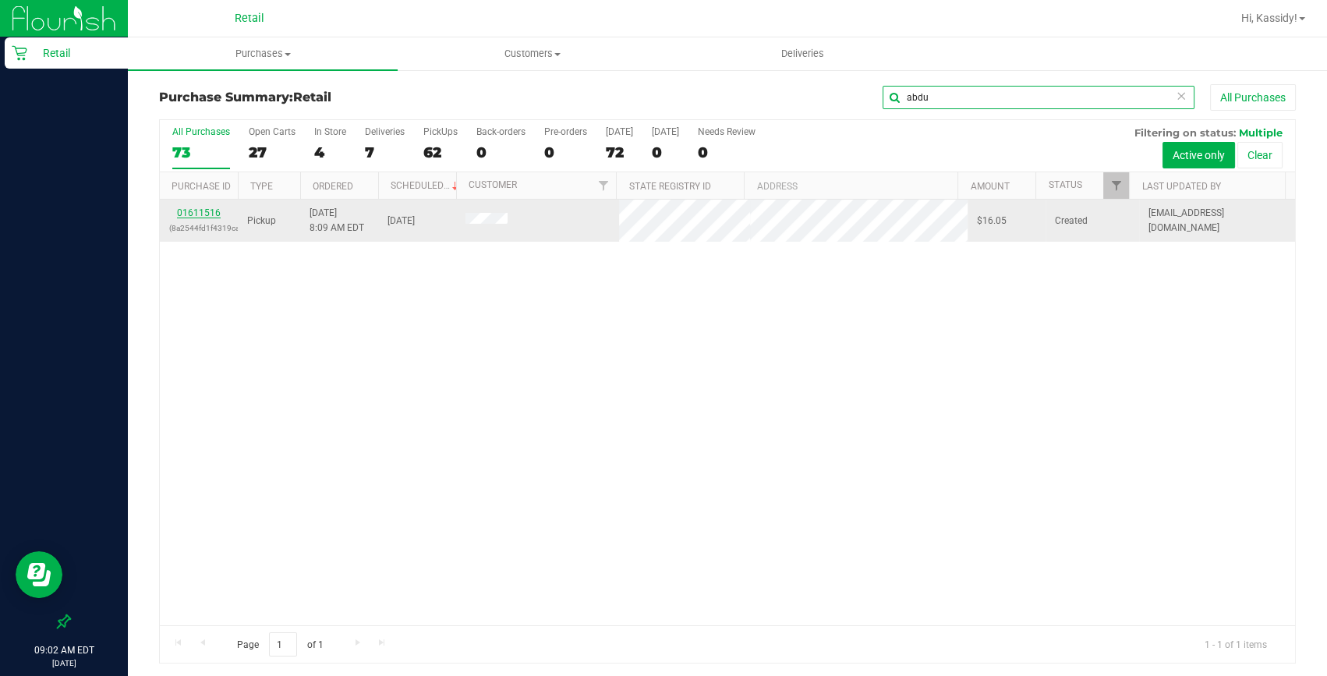
type input "abdu"
click at [206, 212] on link "01611516" at bounding box center [199, 212] width 44 height 11
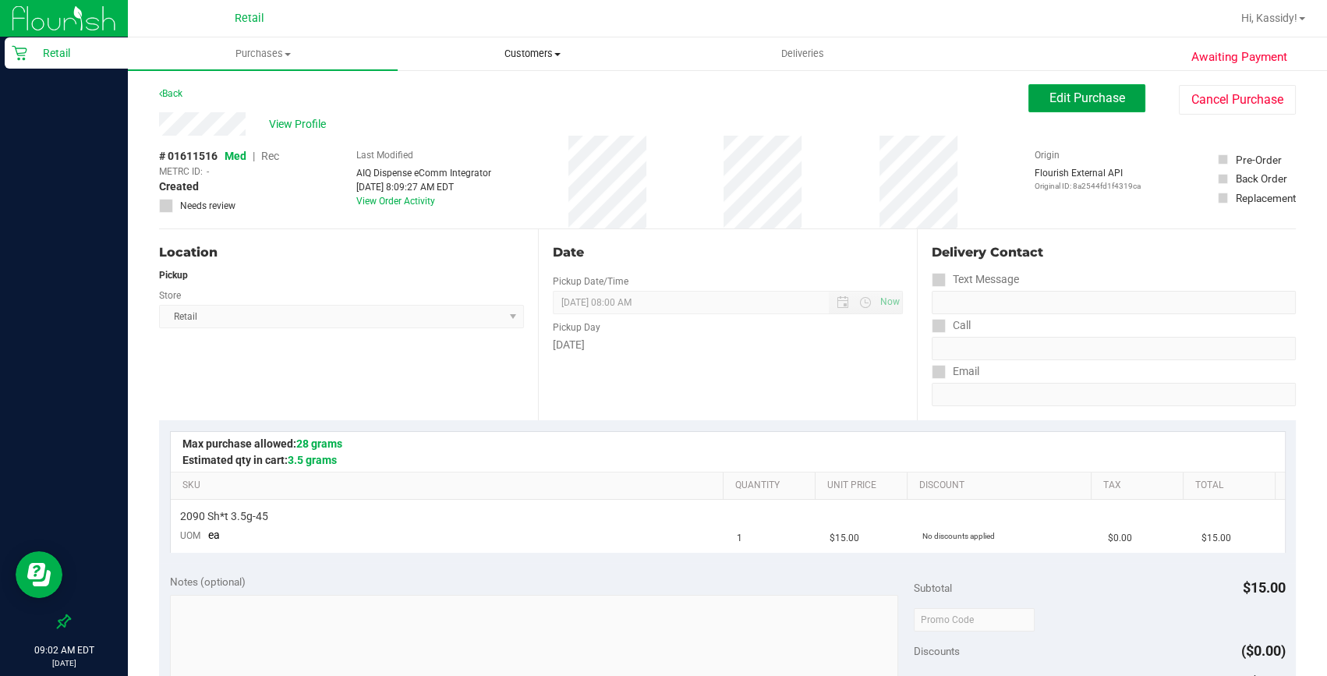
drag, startPoint x: 1073, startPoint y: 89, endPoint x: 663, endPoint y: 66, distance: 410.8
click at [1071, 91] on button "Edit Purchase" at bounding box center [1087, 98] width 117 height 28
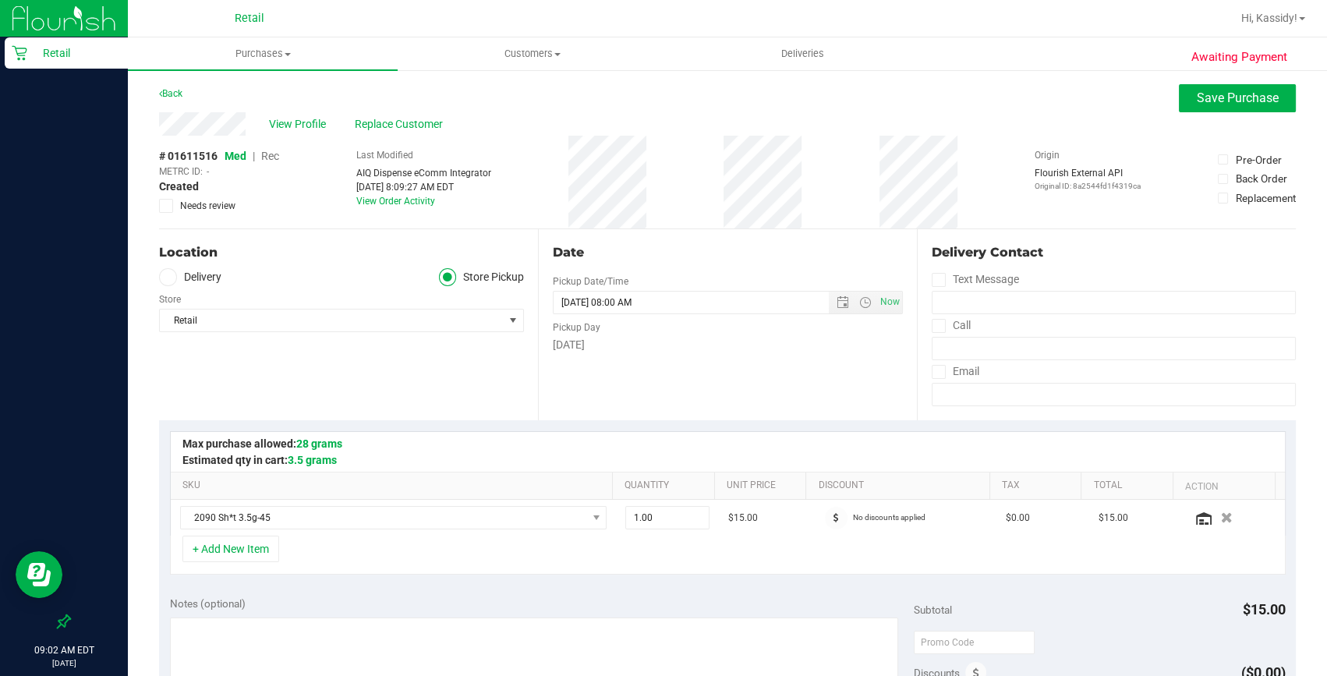
click at [264, 156] on span "Rec" at bounding box center [270, 156] width 18 height 12
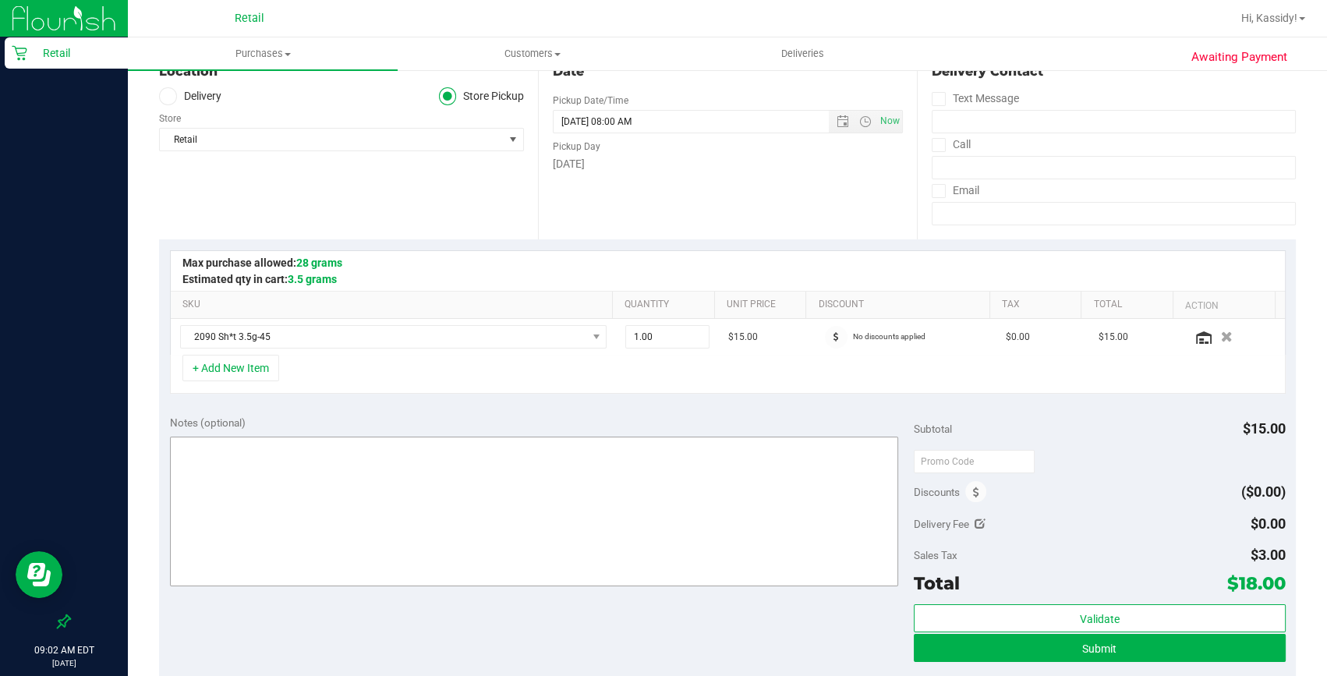
scroll to position [283, 0]
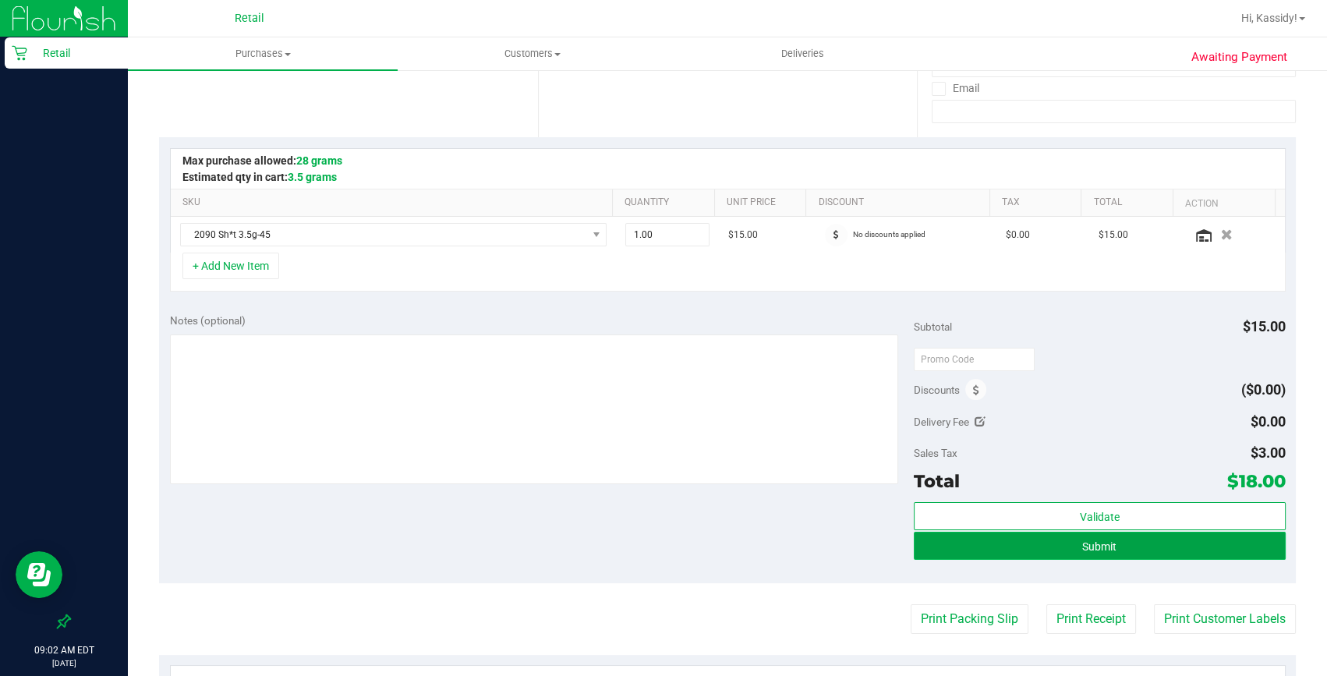
click at [983, 546] on button "Submit" at bounding box center [1100, 546] width 372 height 28
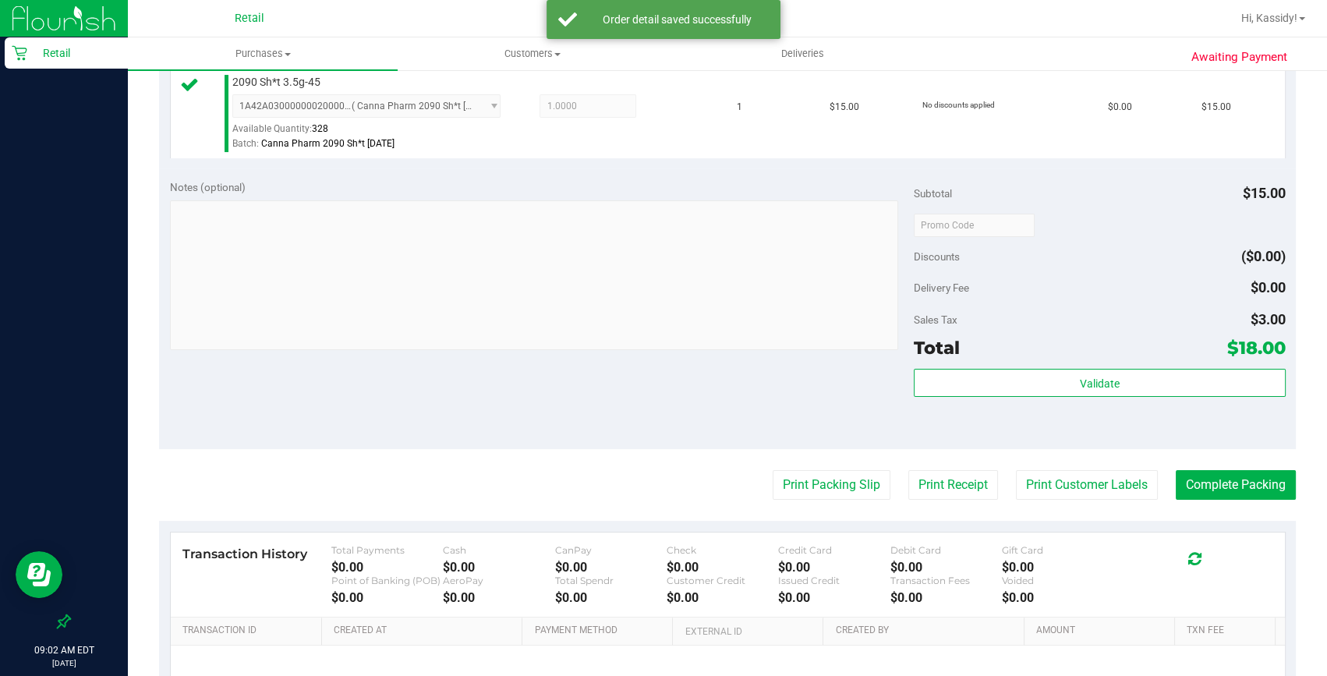
scroll to position [567, 0]
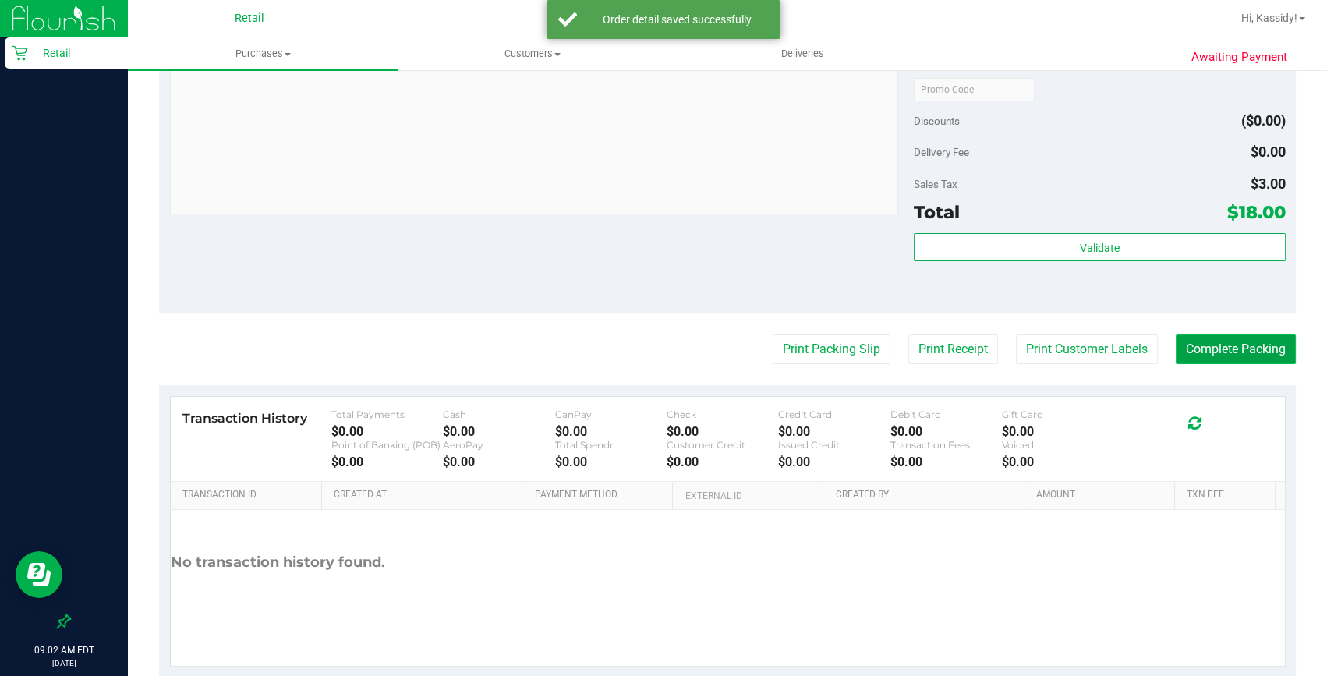
click at [1249, 343] on button "Complete Packing" at bounding box center [1236, 350] width 120 height 30
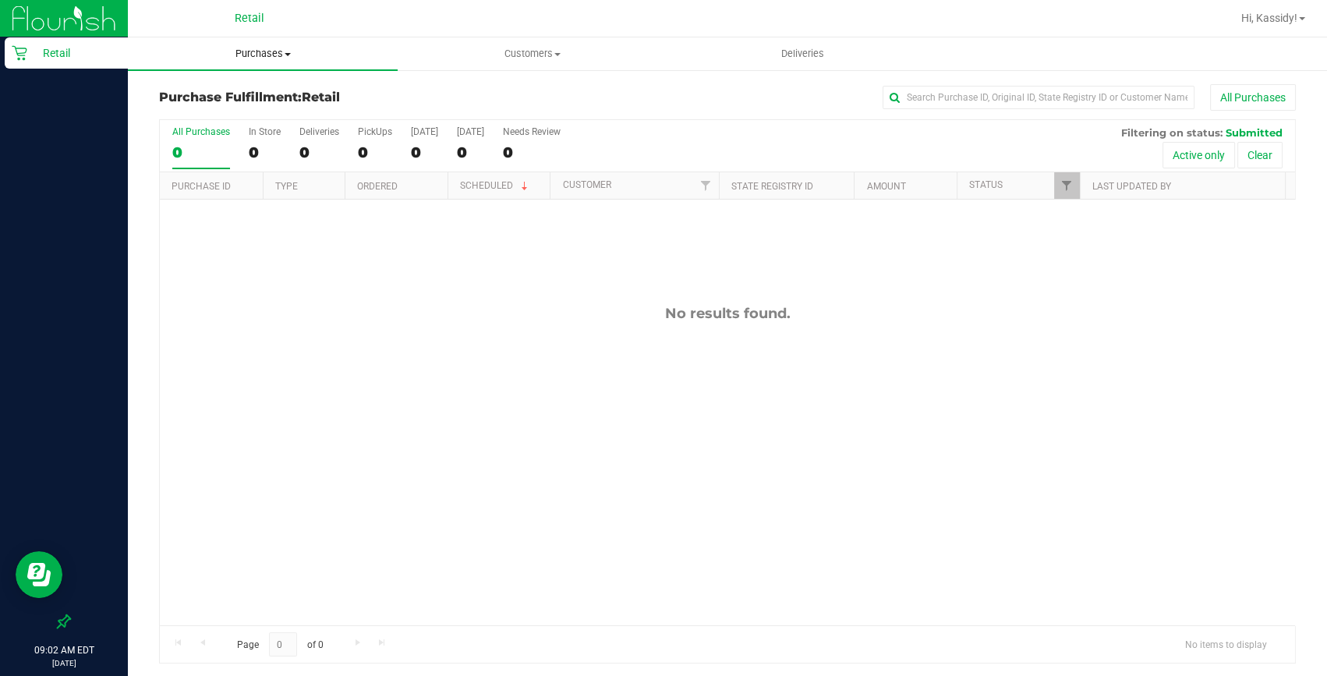
click at [281, 41] on uib-tab-heading "Purchases Summary of purchases Fulfillment All purchases" at bounding box center [263, 53] width 270 height 33
click at [256, 87] on span "Summary of purchases" at bounding box center [208, 93] width 160 height 13
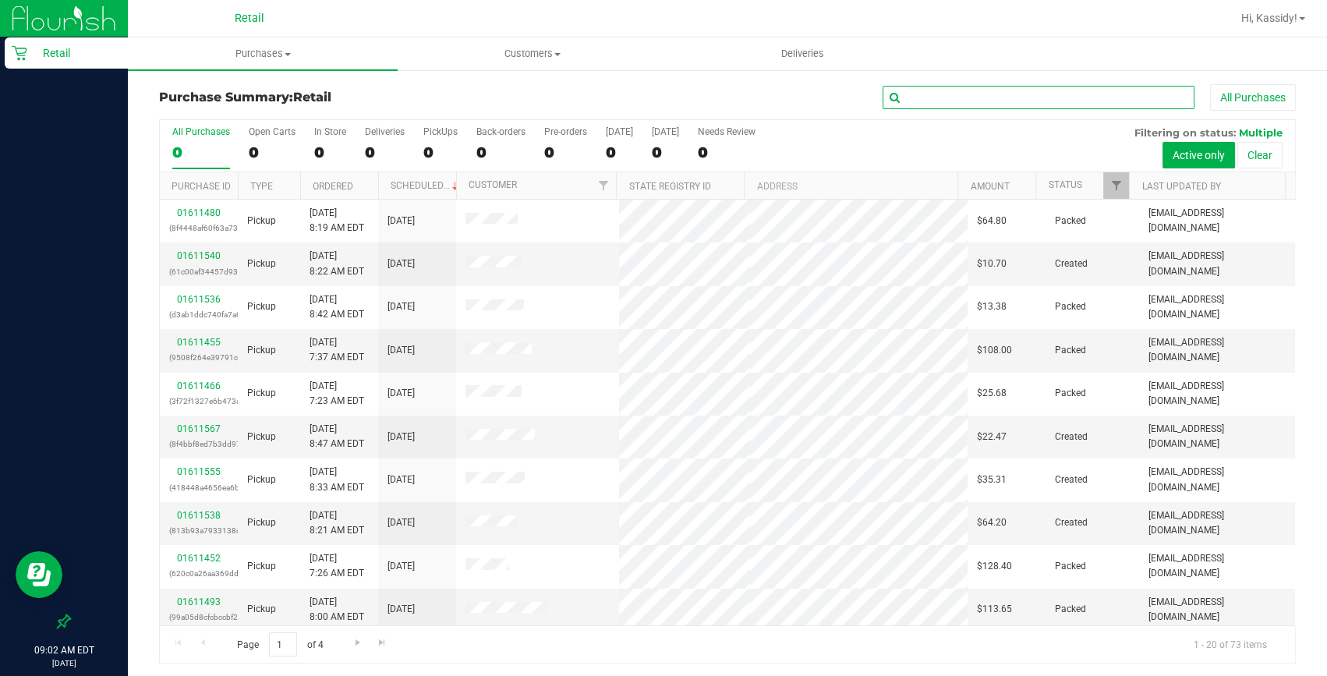
click at [925, 102] on input "text" at bounding box center [1039, 97] width 312 height 23
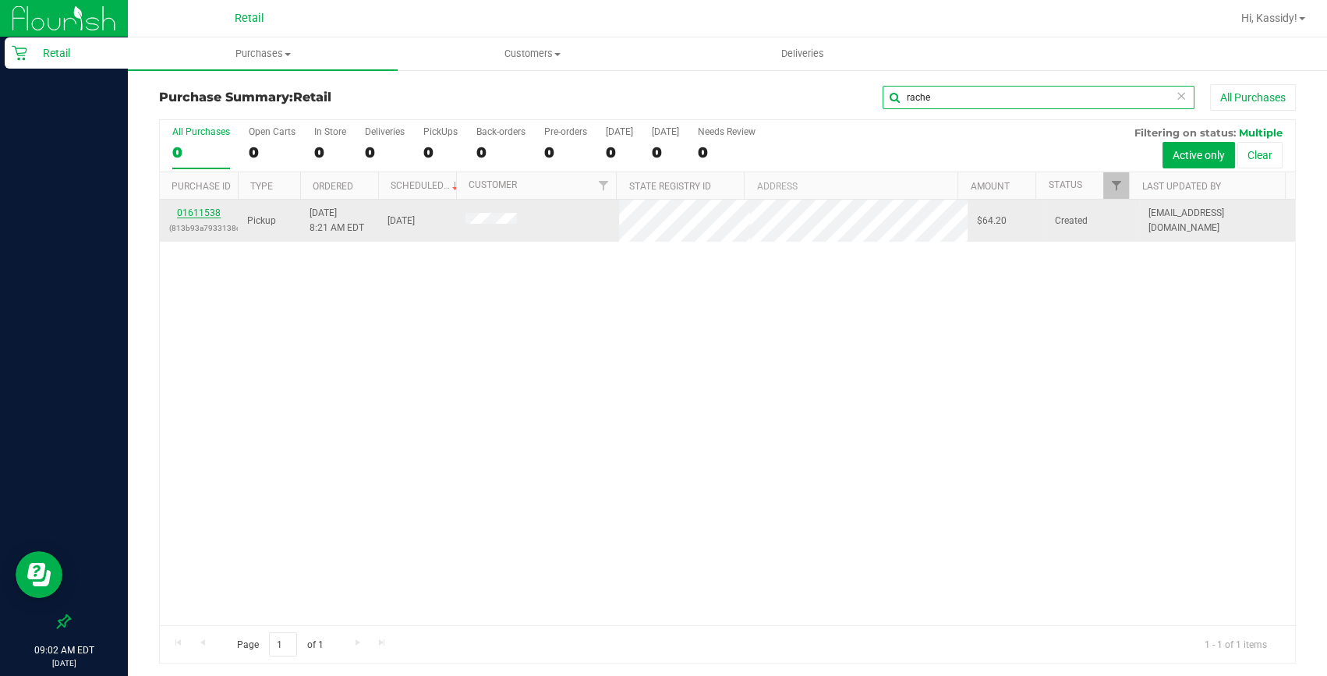
type input "rache"
click at [193, 212] on link "01611538" at bounding box center [199, 212] width 44 height 11
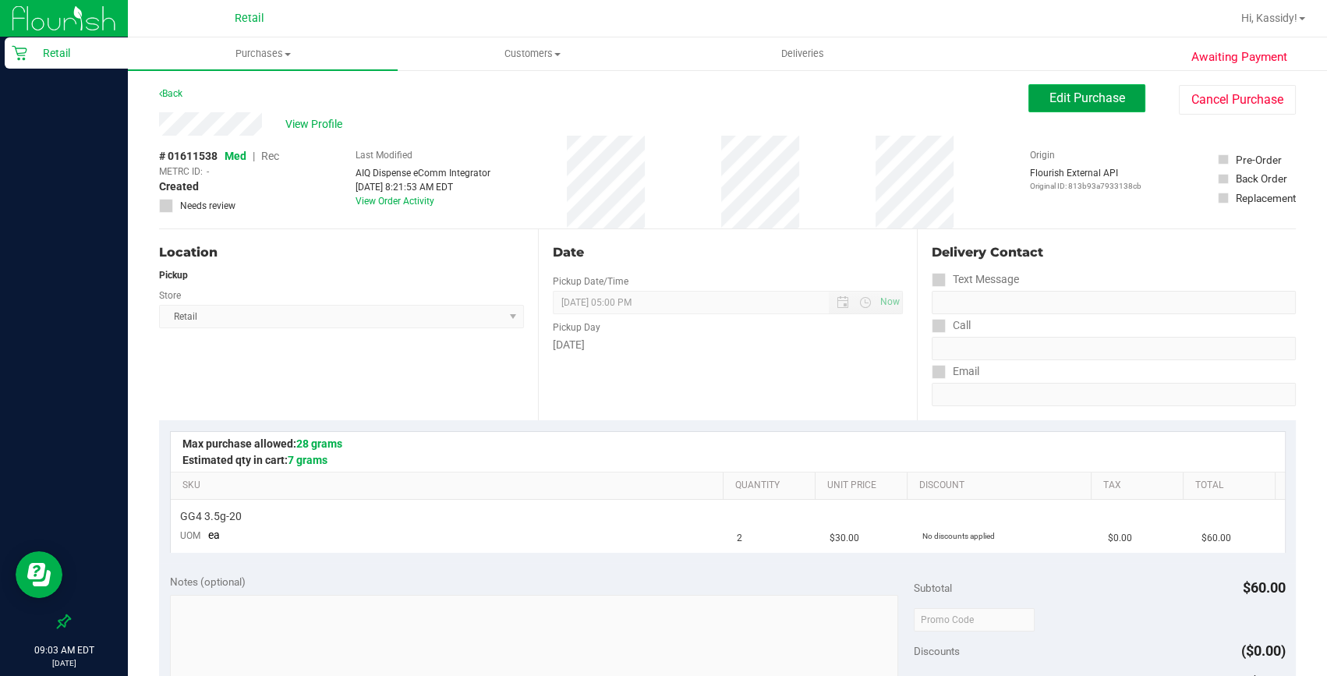
click at [1050, 98] on span "Edit Purchase" at bounding box center [1088, 97] width 76 height 15
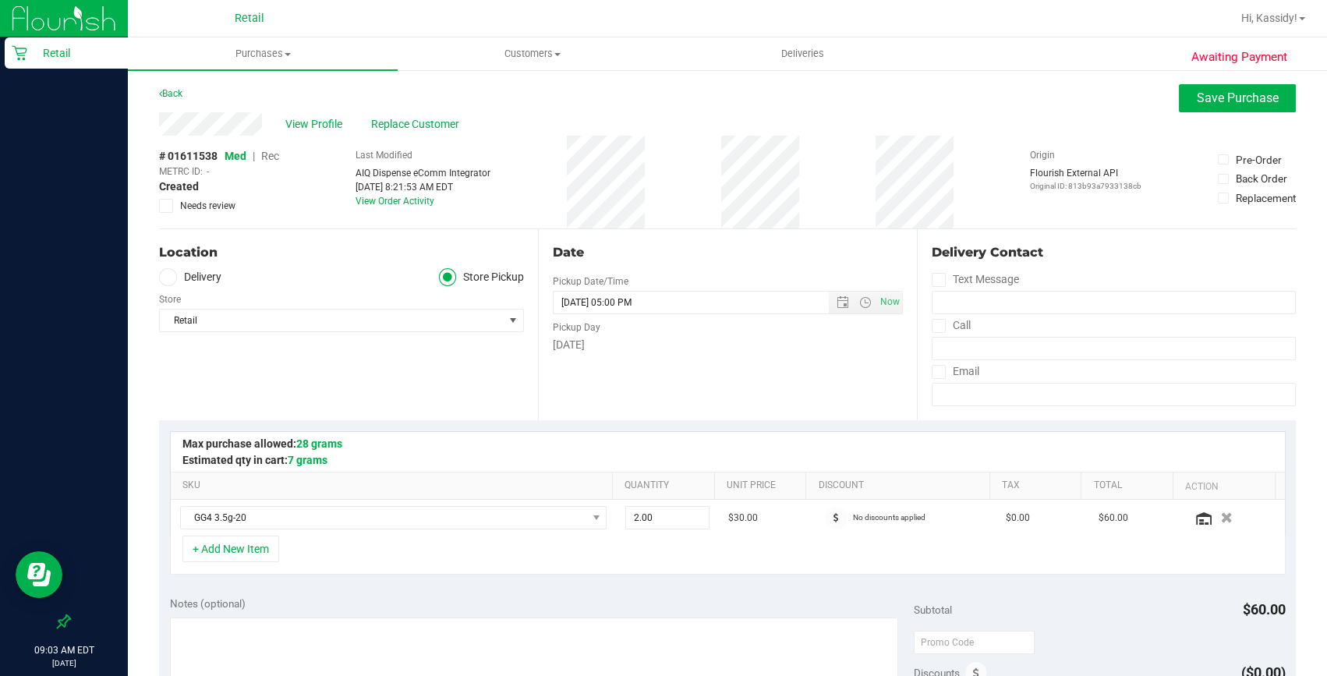
click at [267, 153] on span "Rec" at bounding box center [270, 156] width 18 height 12
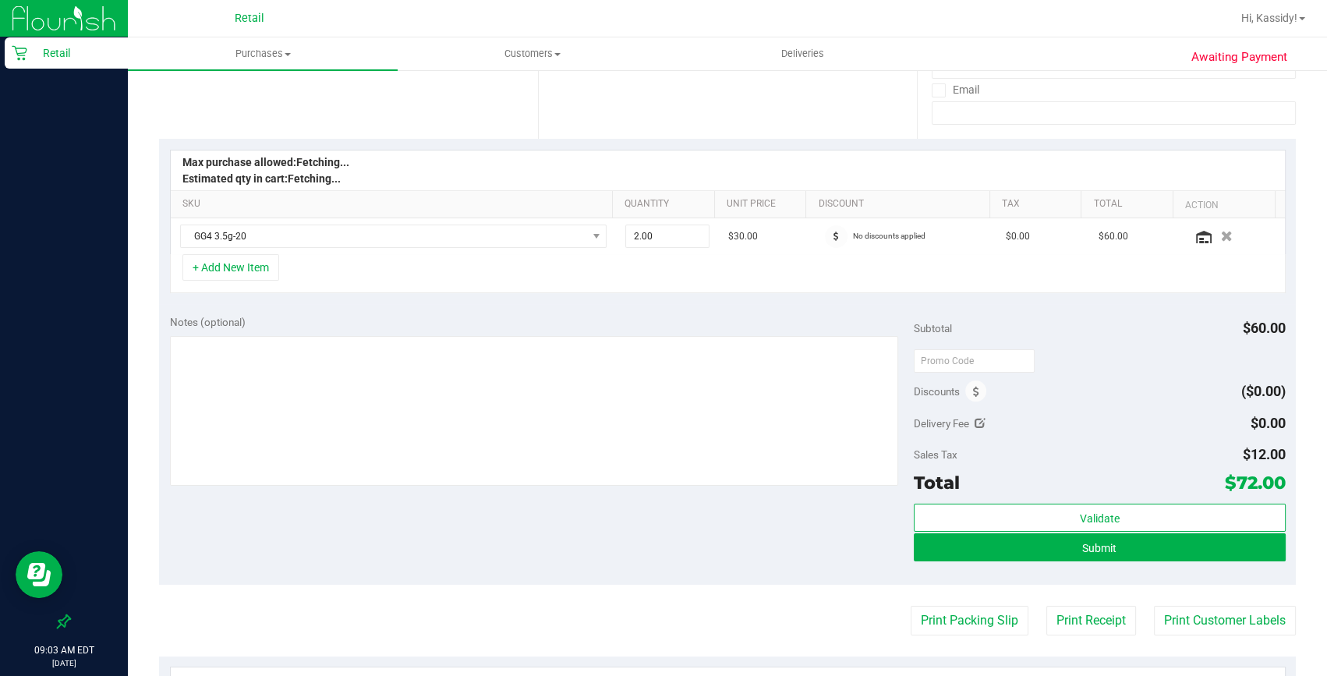
scroll to position [283, 0]
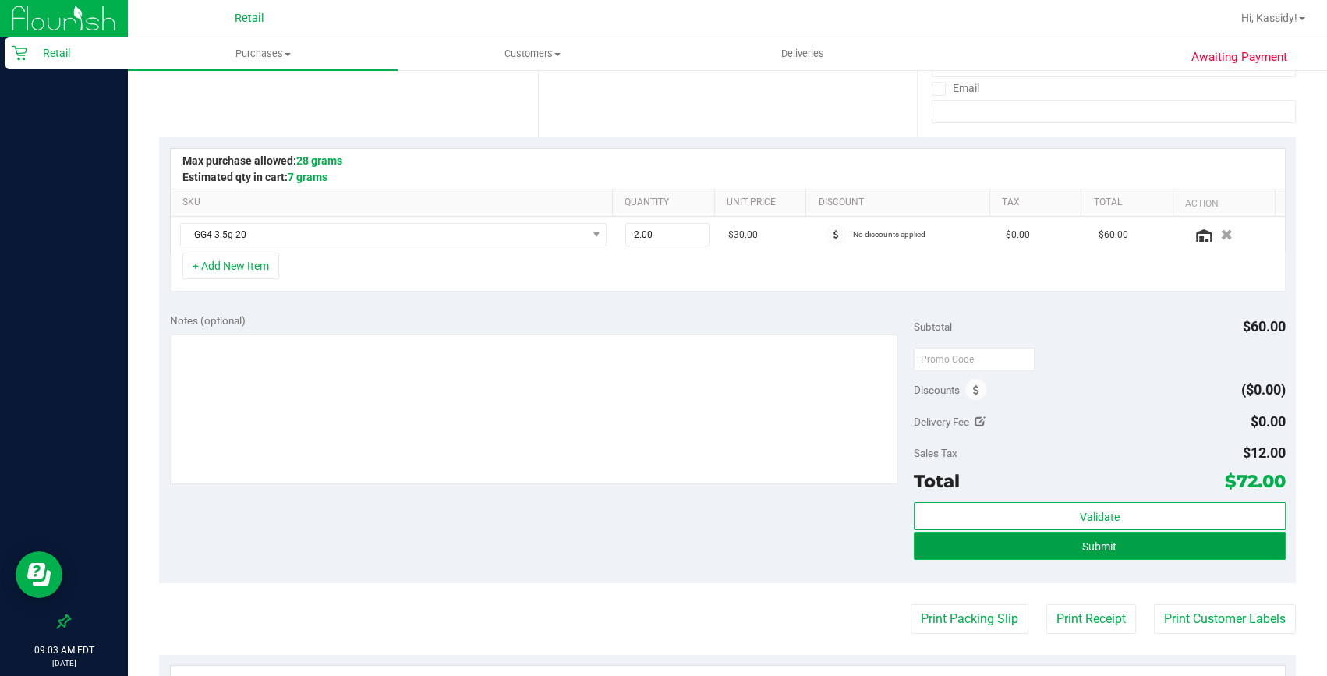
click at [986, 538] on button "Submit" at bounding box center [1100, 546] width 372 height 28
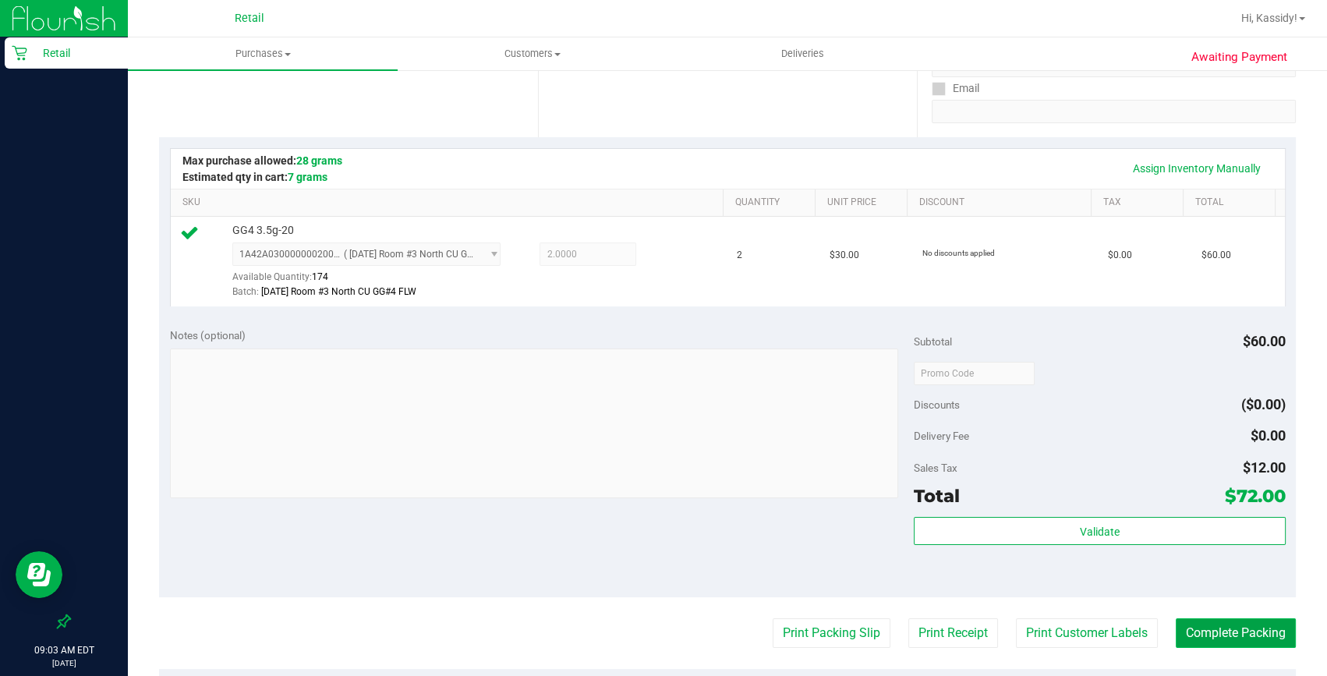
click at [1219, 635] on button "Complete Packing" at bounding box center [1236, 633] width 120 height 30
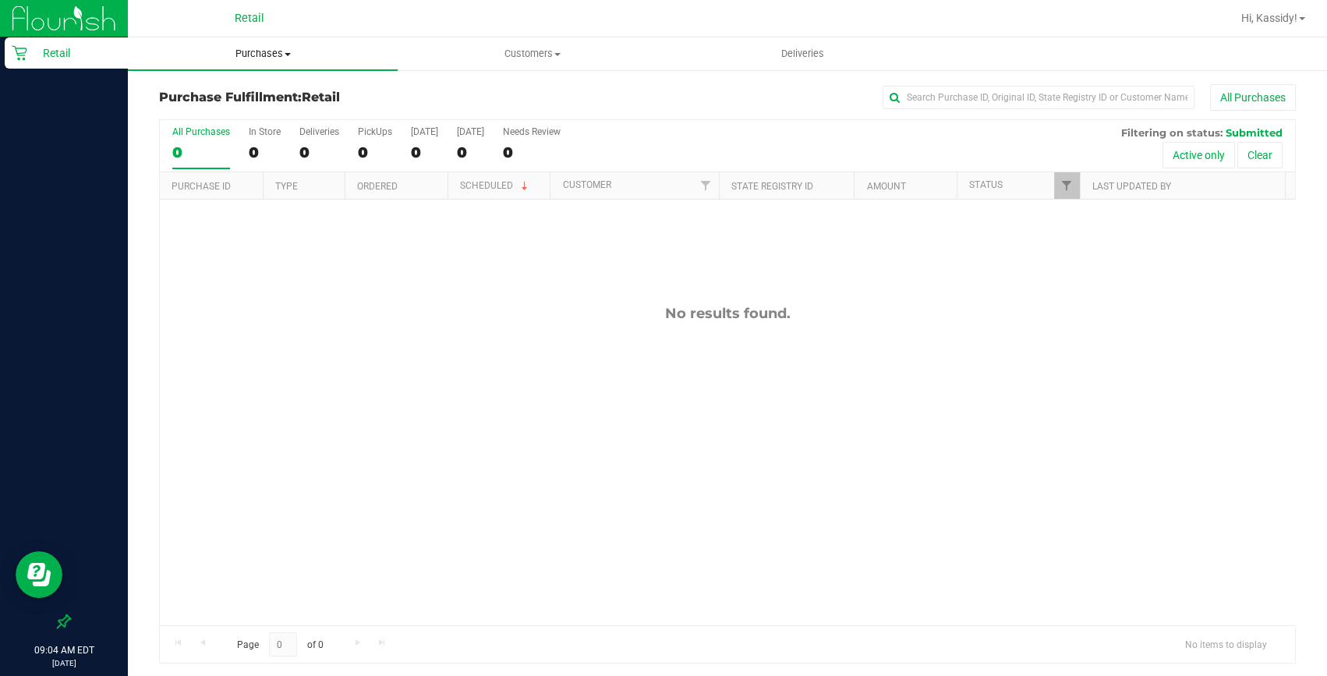
click at [215, 48] on span "Purchases" at bounding box center [263, 54] width 270 height 14
click at [221, 87] on span "Summary of purchases" at bounding box center [208, 93] width 160 height 13
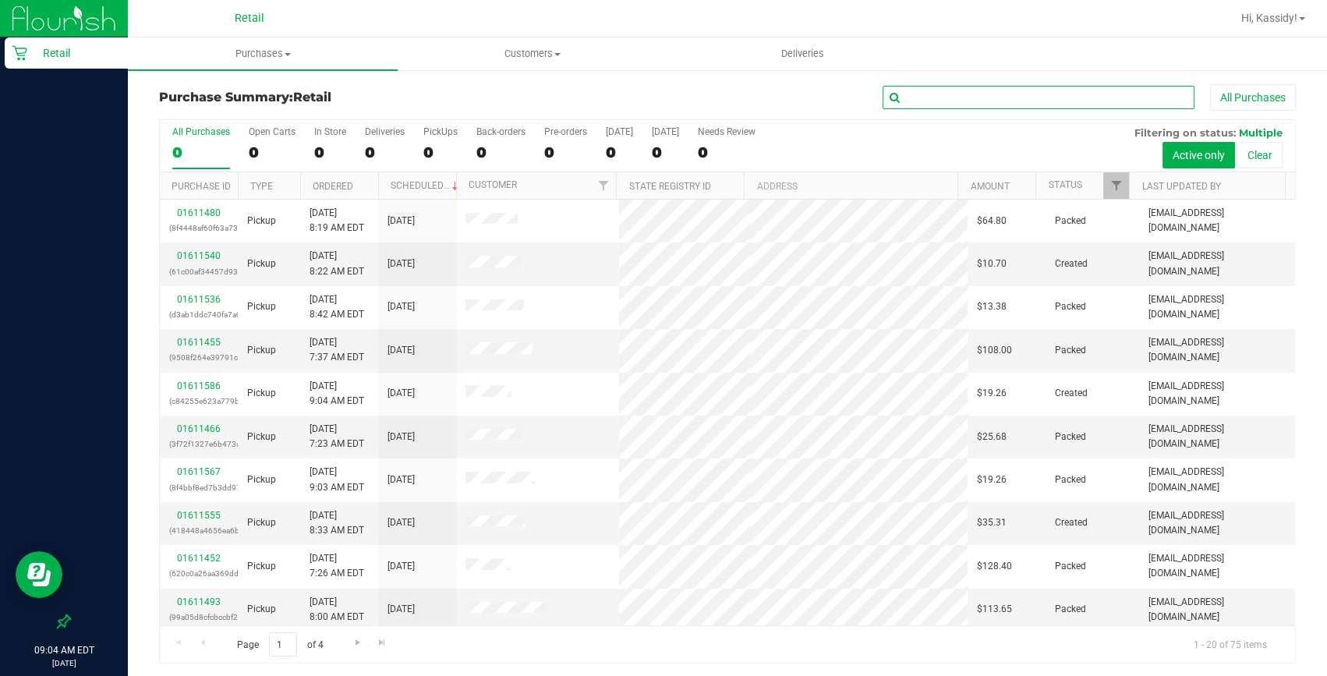
click at [919, 92] on input "text" at bounding box center [1039, 97] width 312 height 23
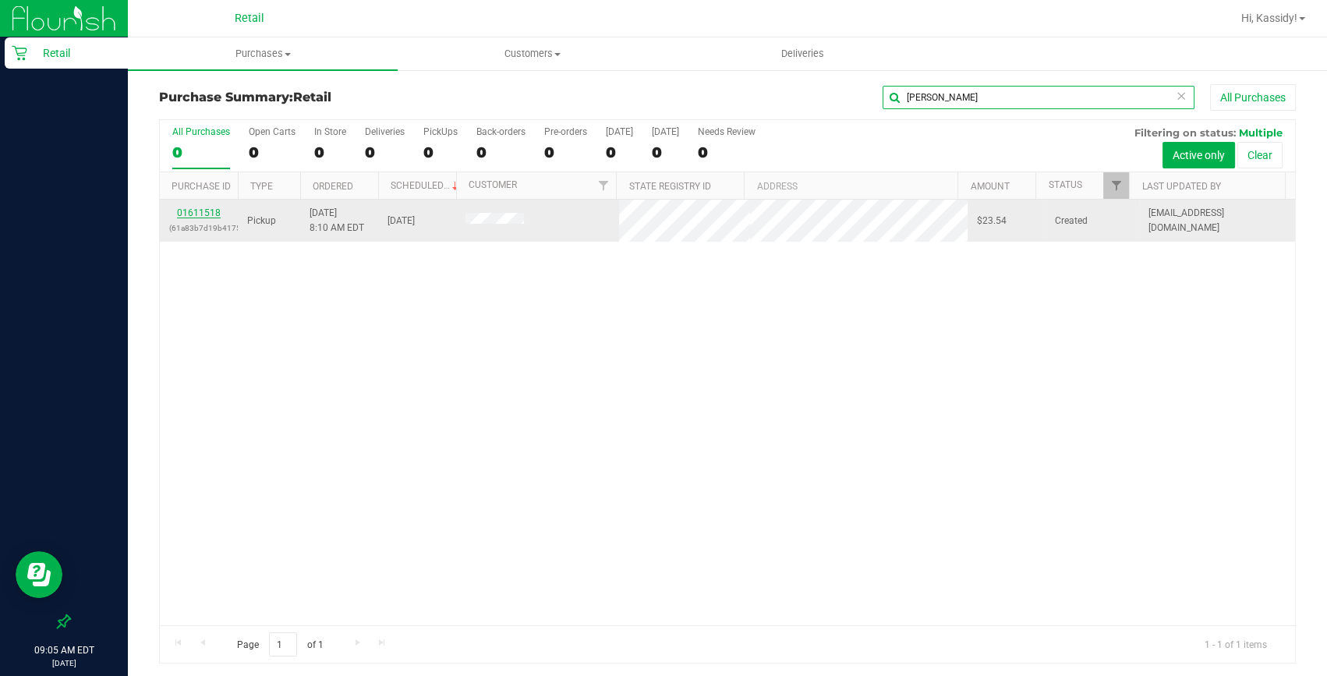
type input "lance"
click at [211, 215] on link "01611518" at bounding box center [199, 212] width 44 height 11
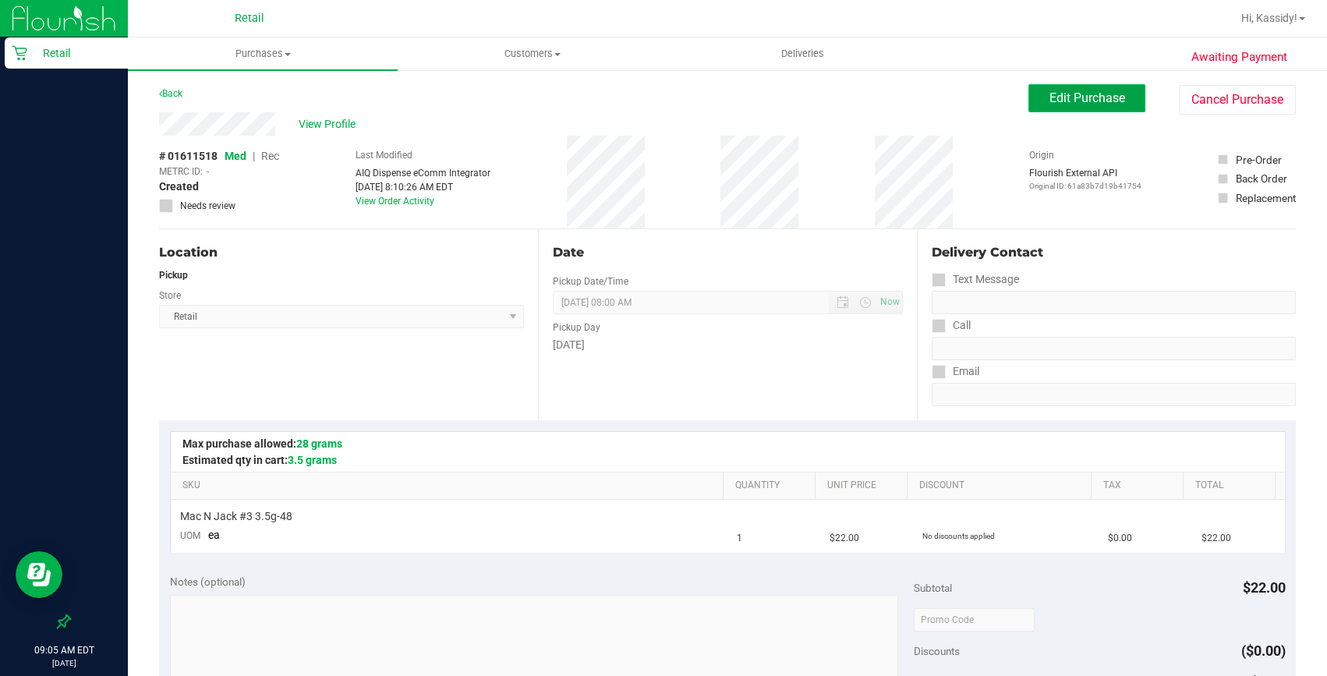
click at [1038, 109] on button "Edit Purchase" at bounding box center [1087, 98] width 117 height 28
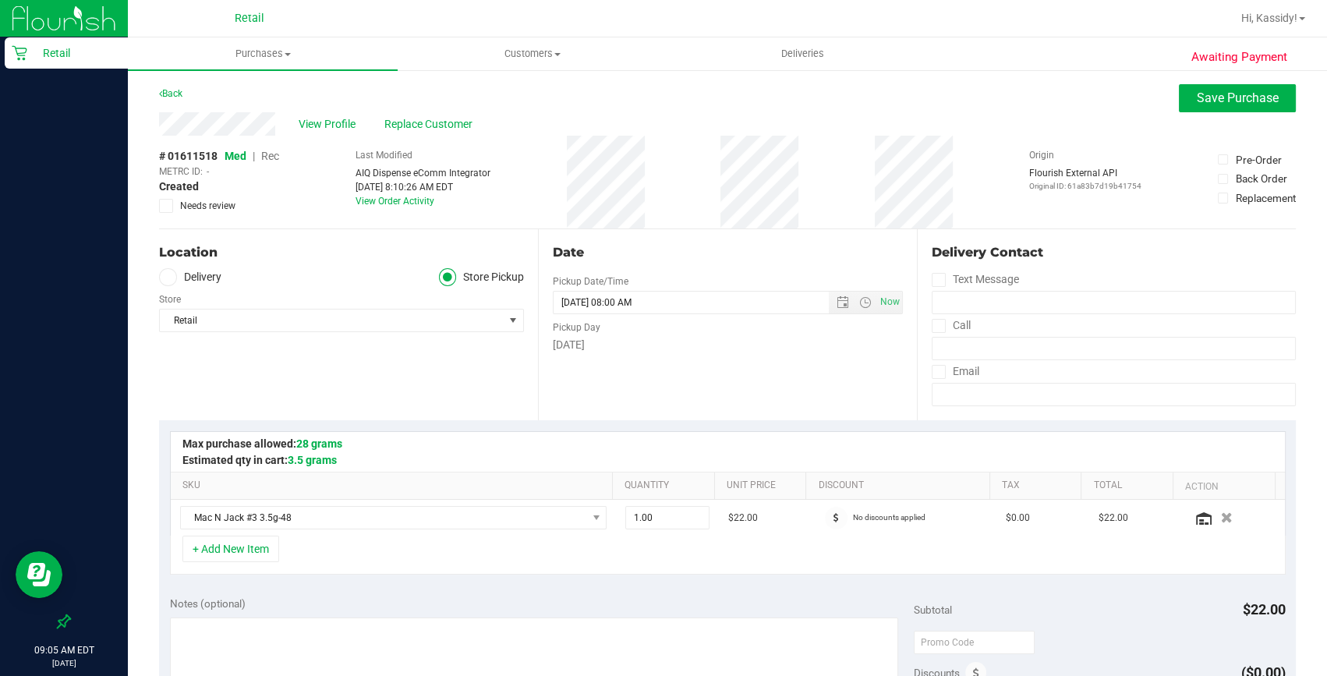
click at [269, 159] on span "Rec" at bounding box center [270, 156] width 18 height 12
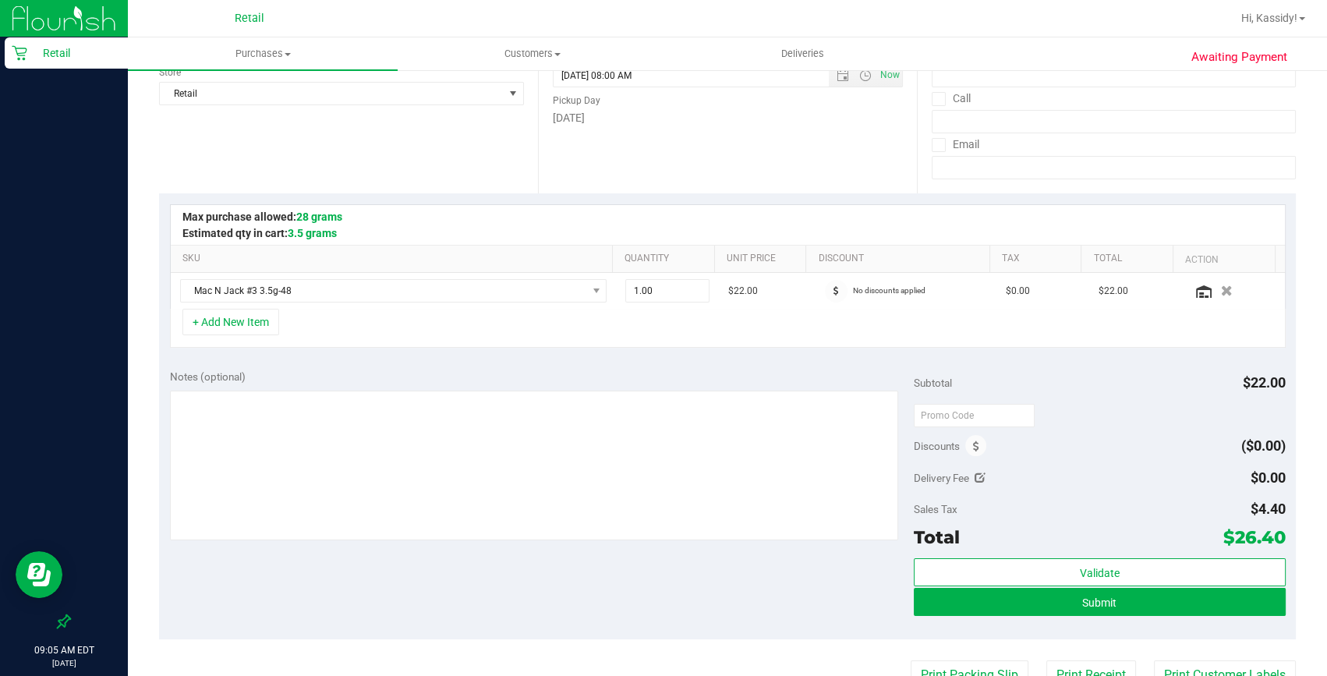
scroll to position [425, 0]
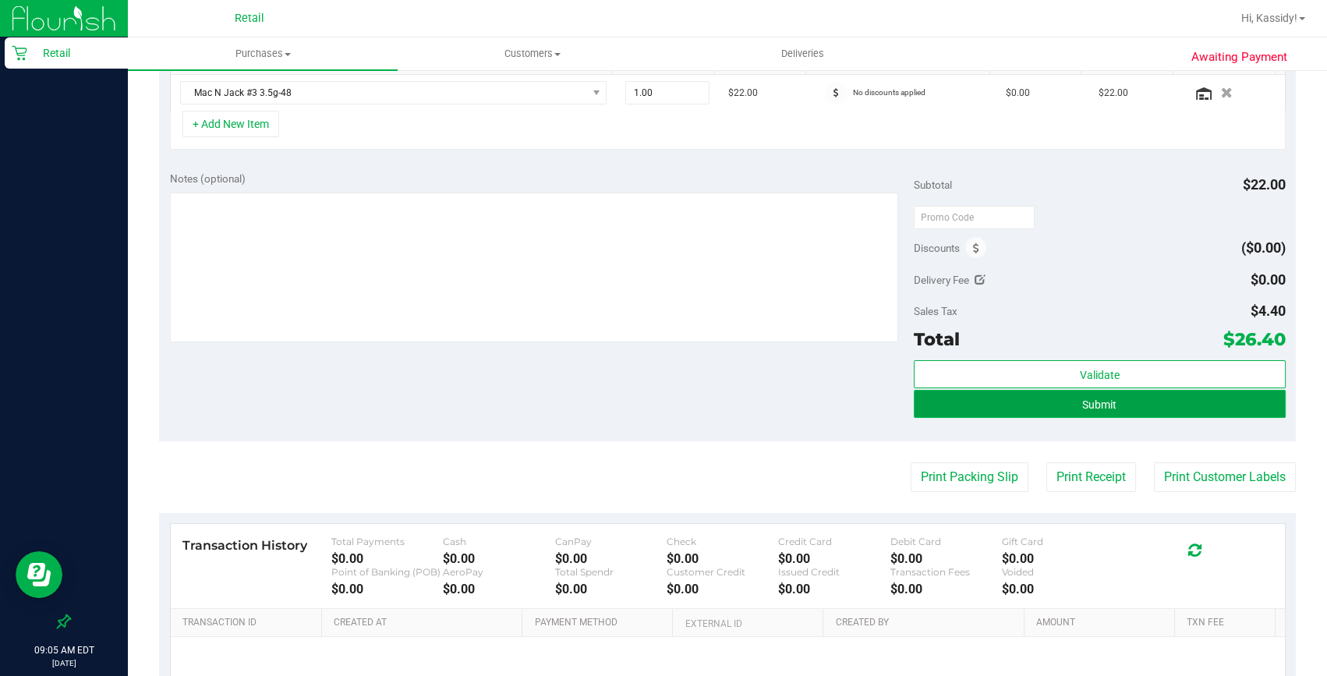
click at [998, 402] on button "Submit" at bounding box center [1100, 404] width 372 height 28
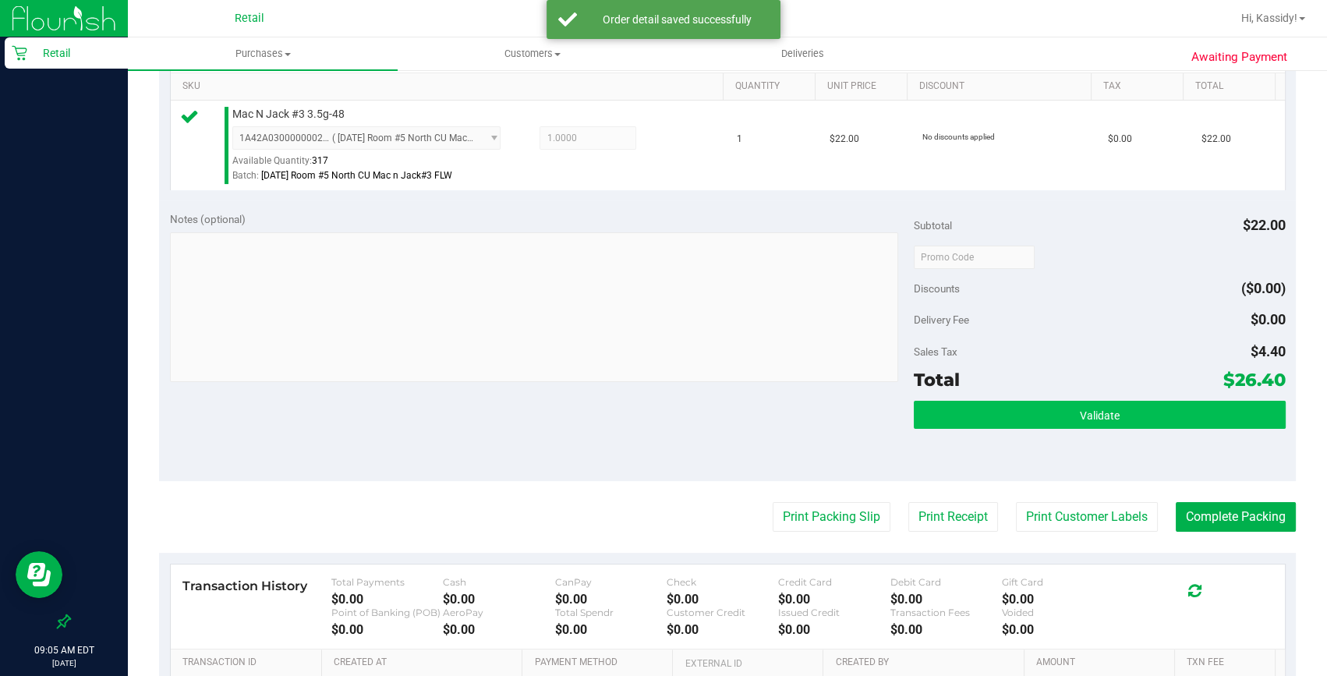
scroll to position [354, 0]
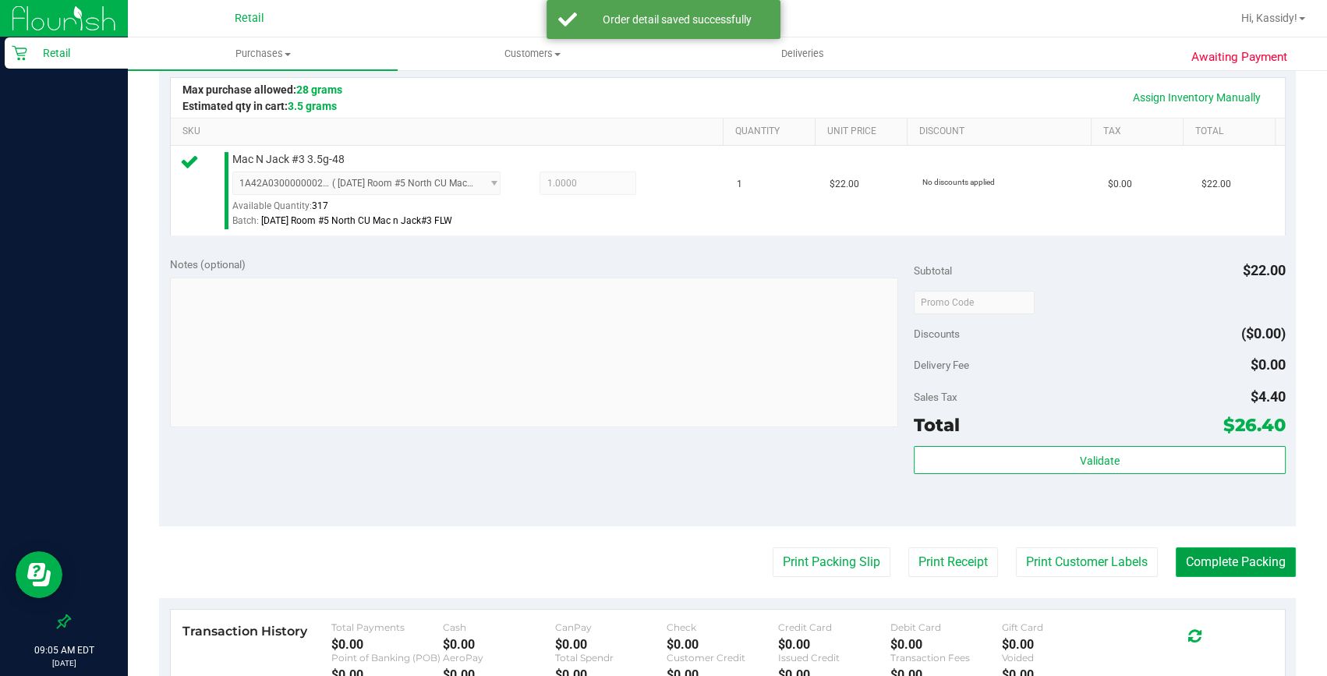
click at [1255, 572] on button "Complete Packing" at bounding box center [1236, 562] width 120 height 30
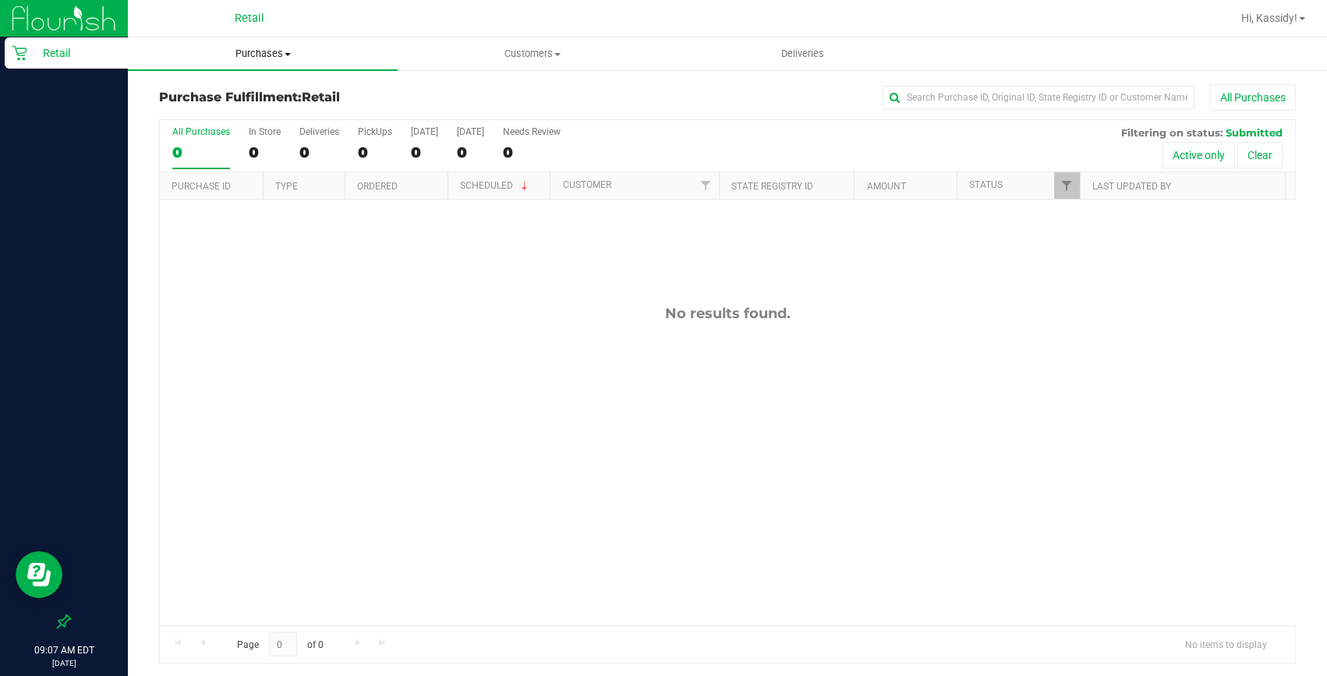
click at [276, 55] on span "Purchases" at bounding box center [263, 54] width 270 height 14
click at [225, 82] on ul "Summary of purchases Fulfillment All purchases" at bounding box center [263, 113] width 270 height 84
click at [251, 39] on uib-tab-heading "Purchases Summary of purchases Fulfillment All purchases" at bounding box center [263, 53] width 270 height 33
click at [228, 91] on span "Summary of purchases" at bounding box center [208, 93] width 160 height 13
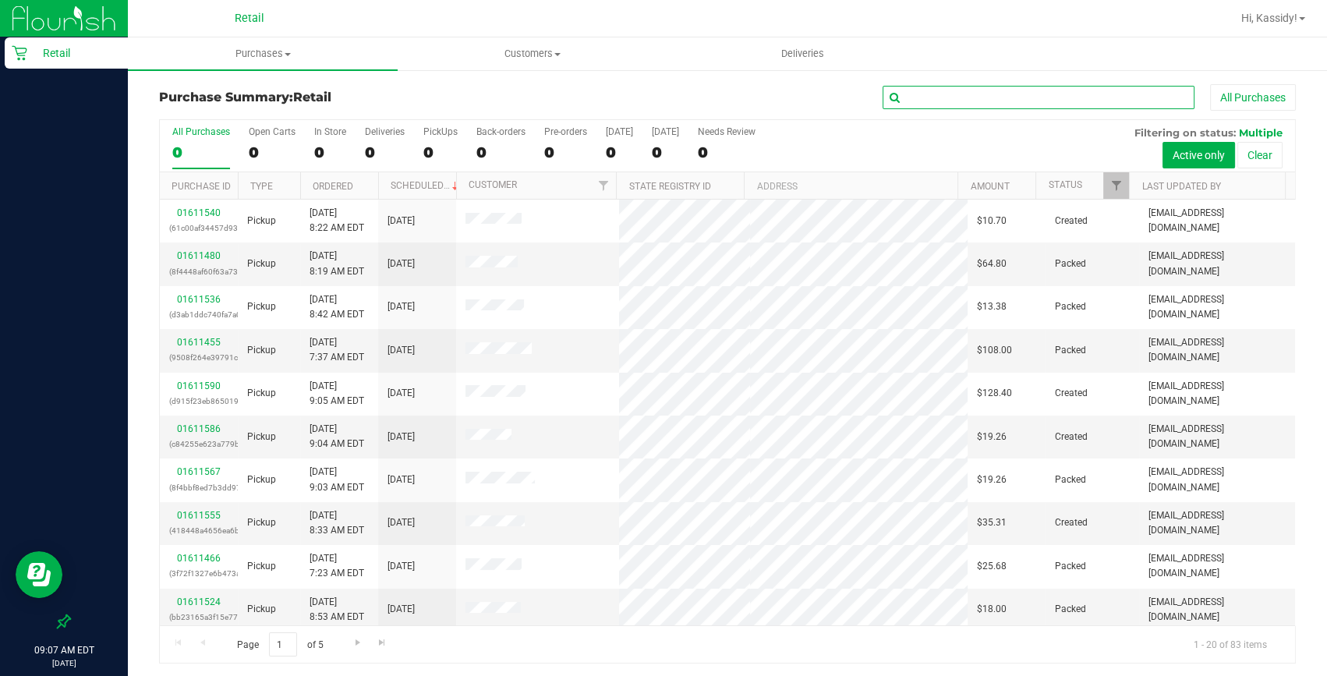
drag, startPoint x: 1017, startPoint y: 93, endPoint x: 998, endPoint y: 87, distance: 19.7
click at [1015, 93] on input "text" at bounding box center [1039, 97] width 312 height 23
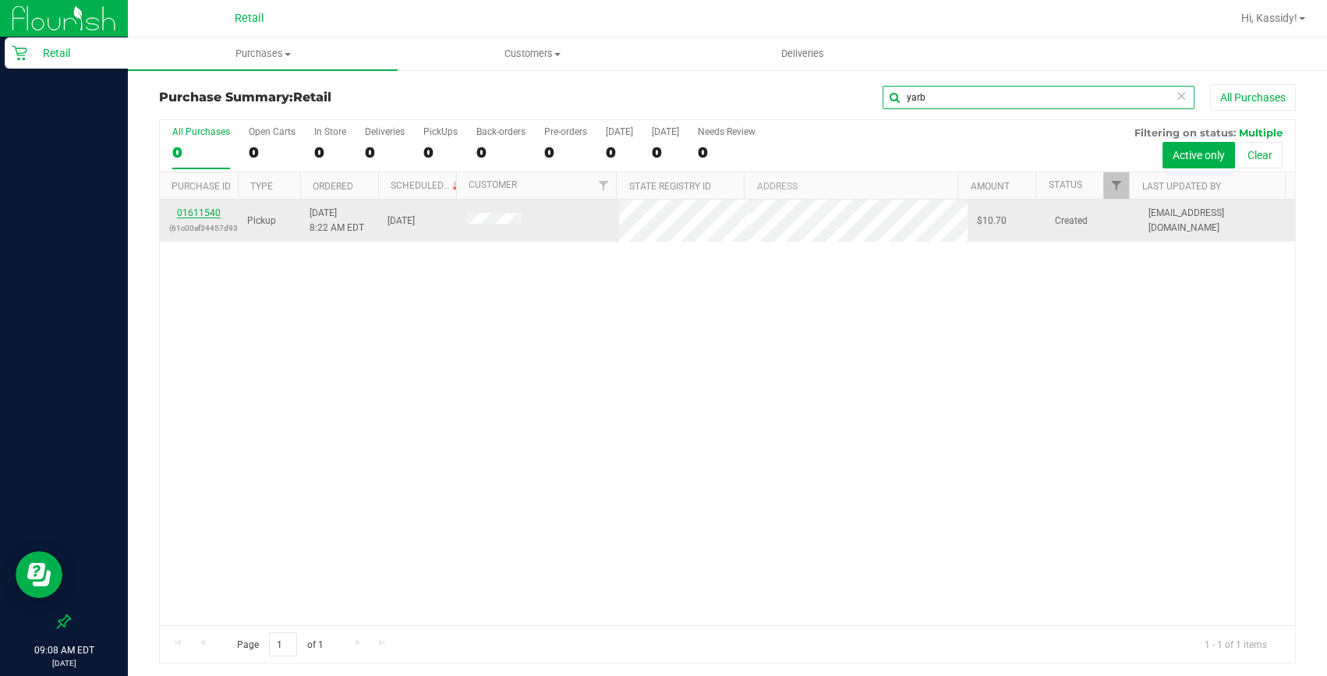
type input "yarb"
click at [211, 214] on link "01611540" at bounding box center [199, 212] width 44 height 11
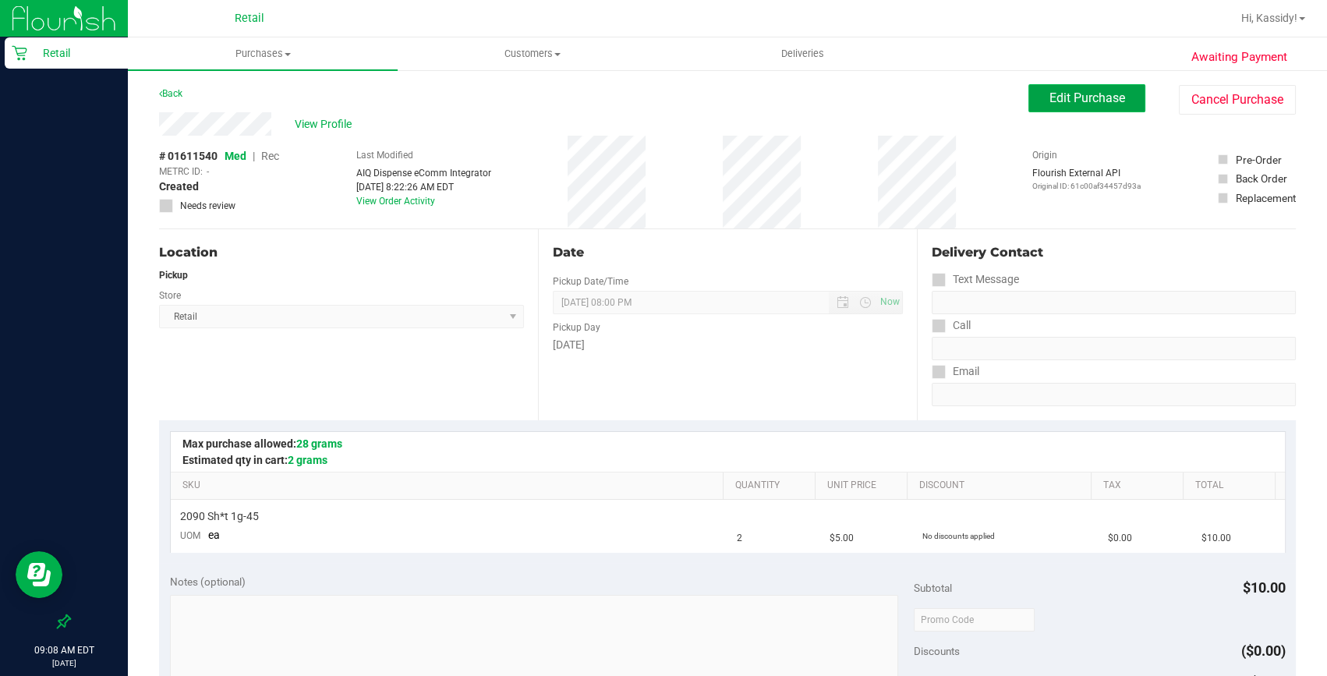
click at [1050, 101] on span "Edit Purchase" at bounding box center [1088, 97] width 76 height 15
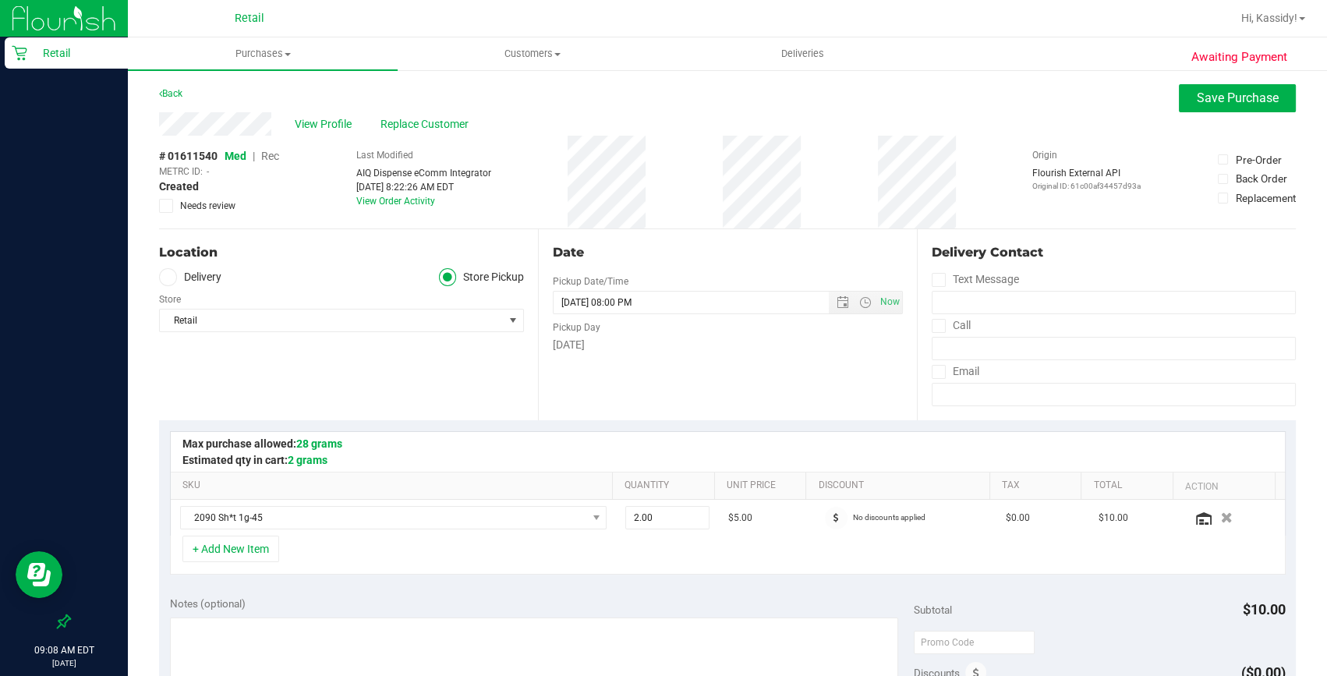
click at [268, 154] on span "Rec" at bounding box center [270, 156] width 18 height 12
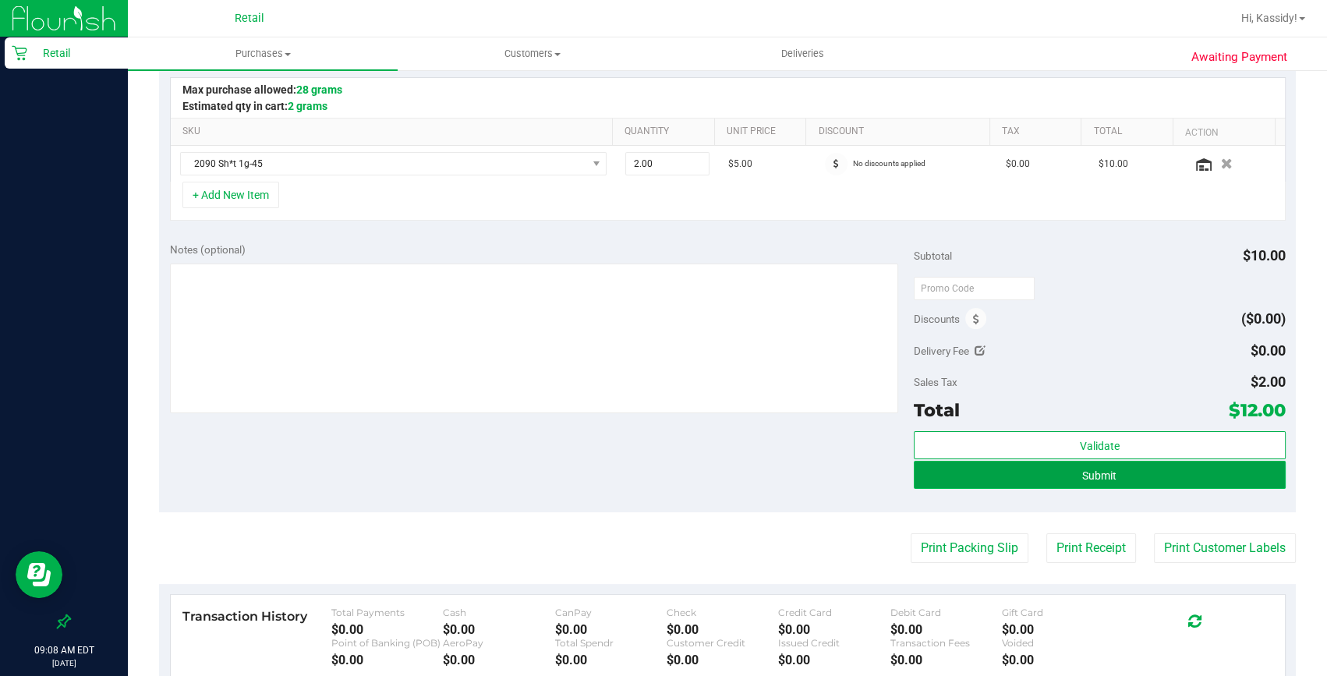
click at [1068, 470] on button "Submit" at bounding box center [1100, 475] width 372 height 28
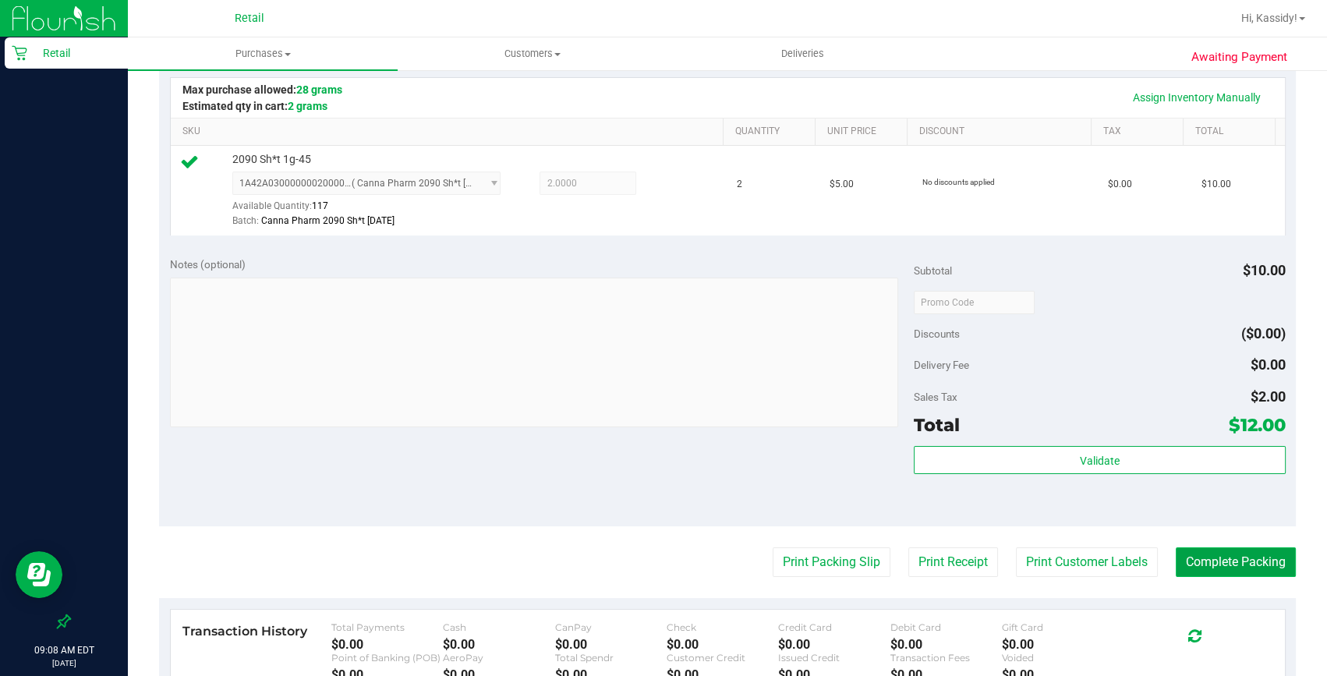
click at [1193, 554] on button "Complete Packing" at bounding box center [1236, 562] width 120 height 30
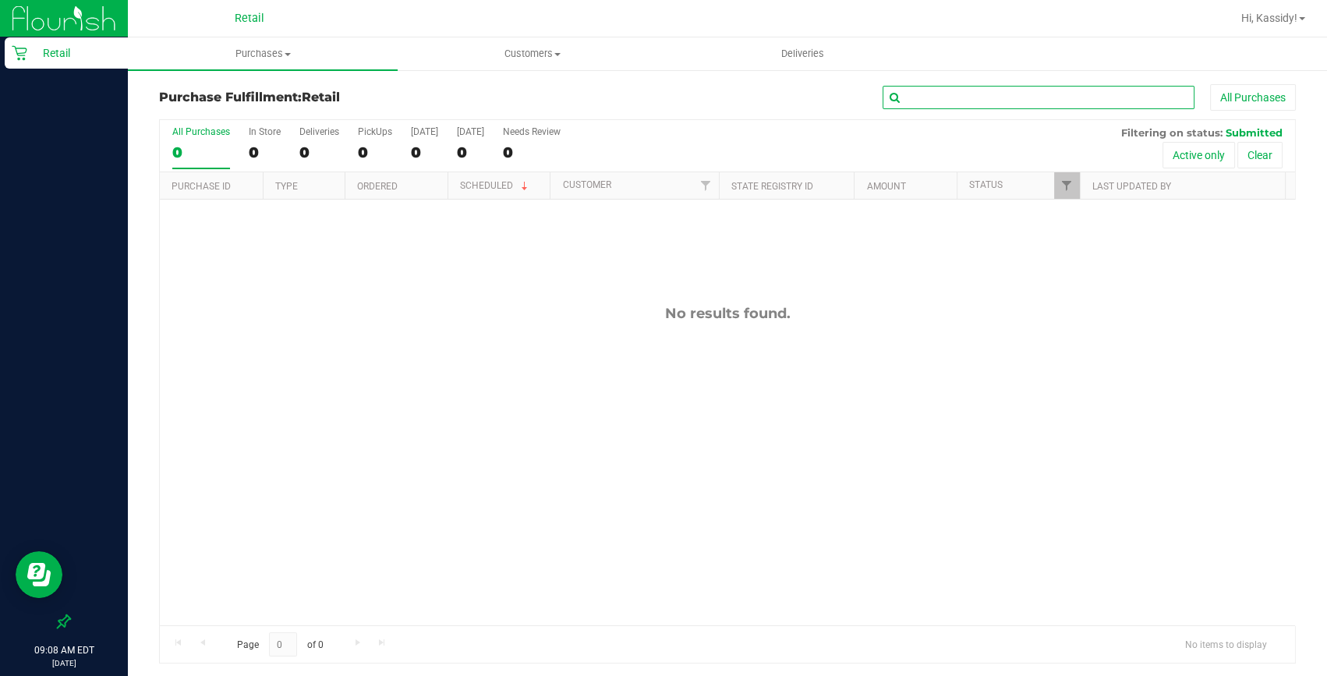
click at [925, 97] on input "text" at bounding box center [1039, 97] width 312 height 23
click at [271, 62] on uib-tab-heading "Purchases Summary of purchases Fulfillment All purchases" at bounding box center [263, 53] width 270 height 33
click at [233, 89] on span "Summary of purchases" at bounding box center [208, 93] width 160 height 13
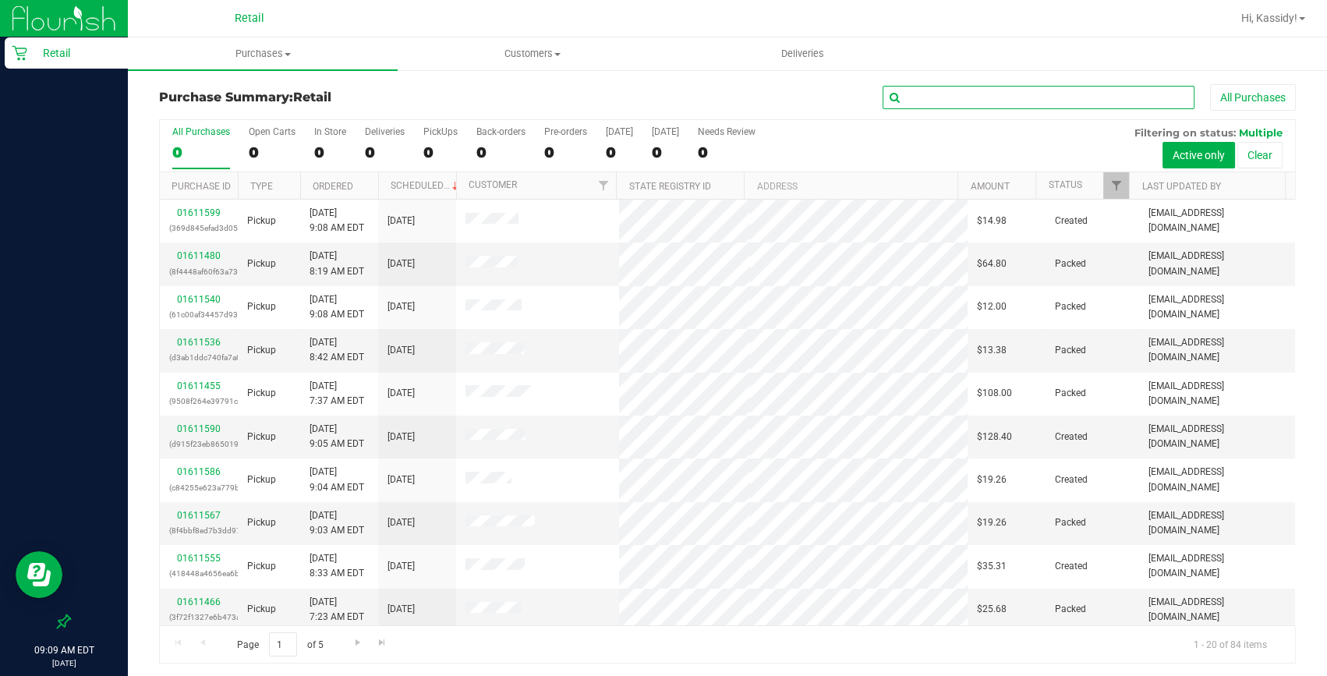
click at [999, 93] on input "text" at bounding box center [1039, 97] width 312 height 23
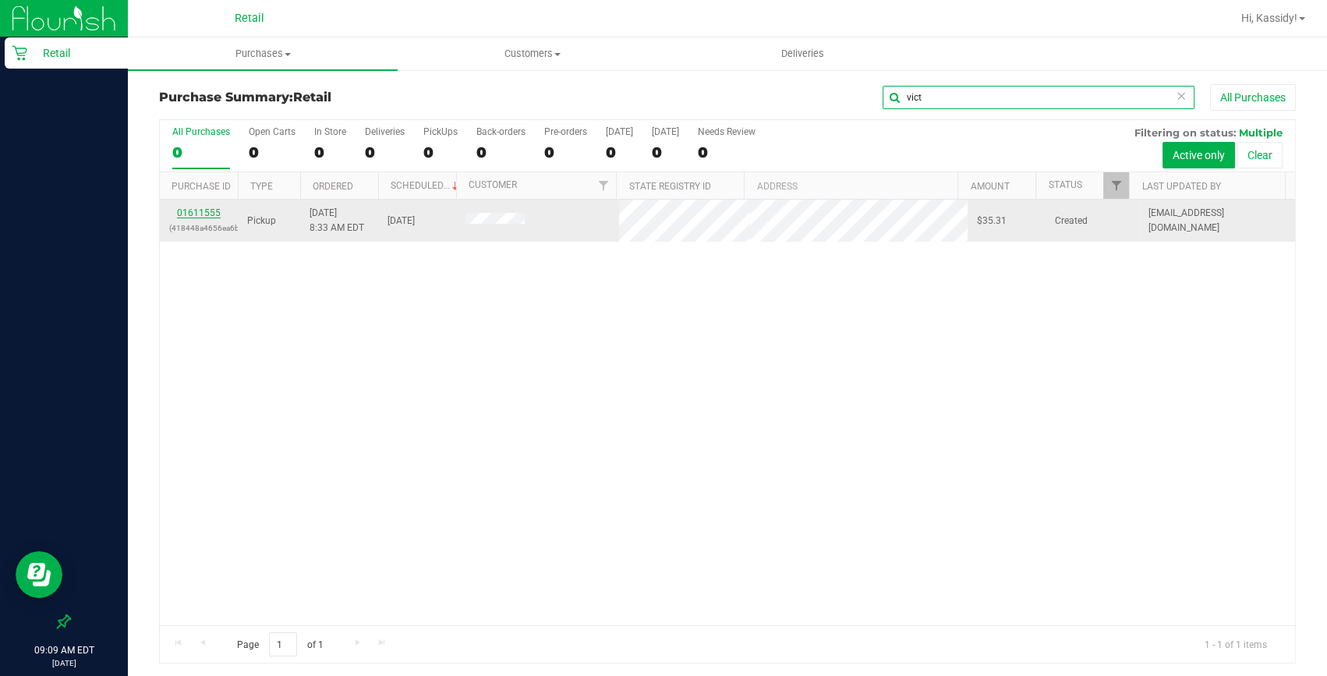
type input "vict"
click at [202, 213] on link "01611555" at bounding box center [199, 212] width 44 height 11
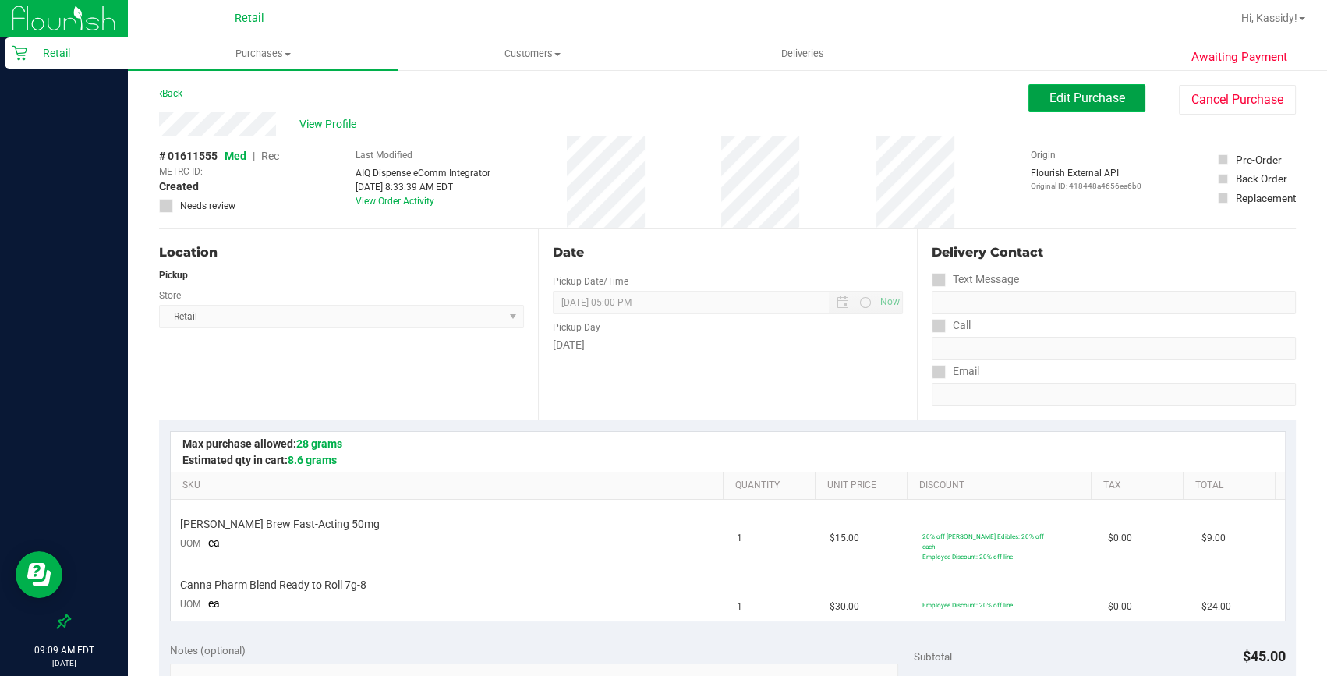
click at [1089, 108] on button "Edit Purchase" at bounding box center [1087, 98] width 117 height 28
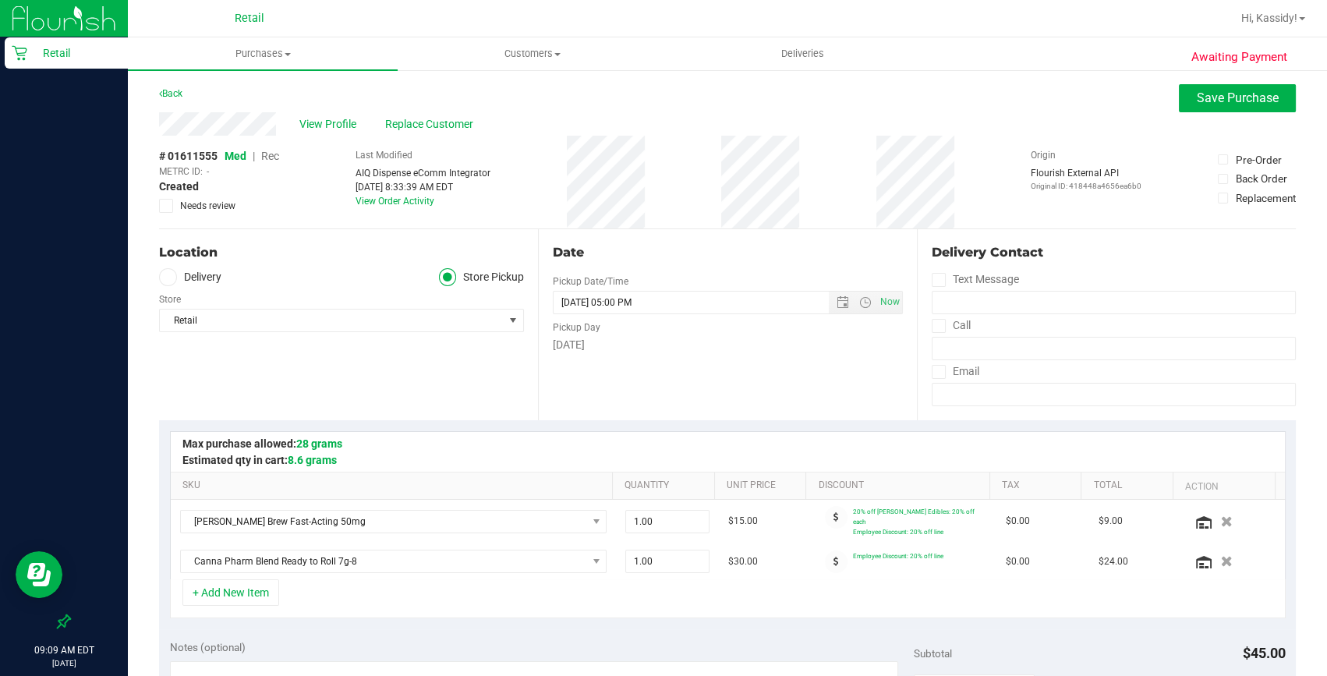
click at [273, 156] on span "Rec" at bounding box center [270, 156] width 18 height 12
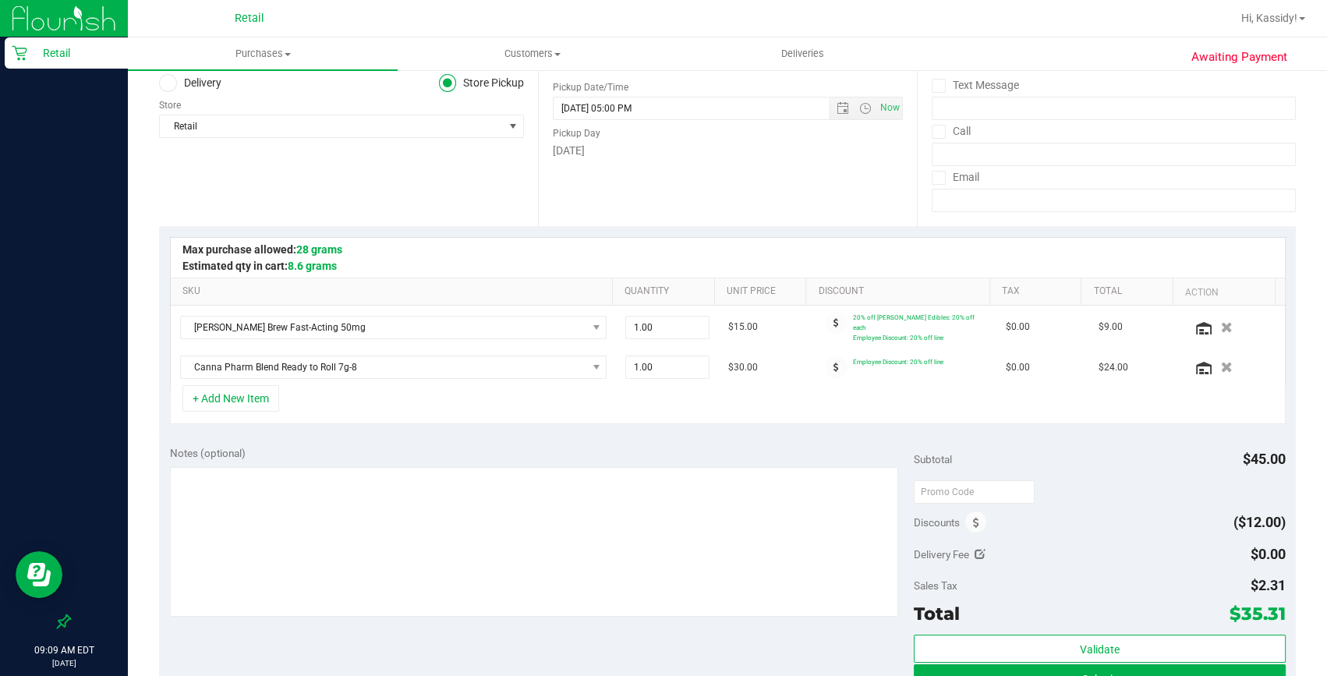
scroll to position [212, 0]
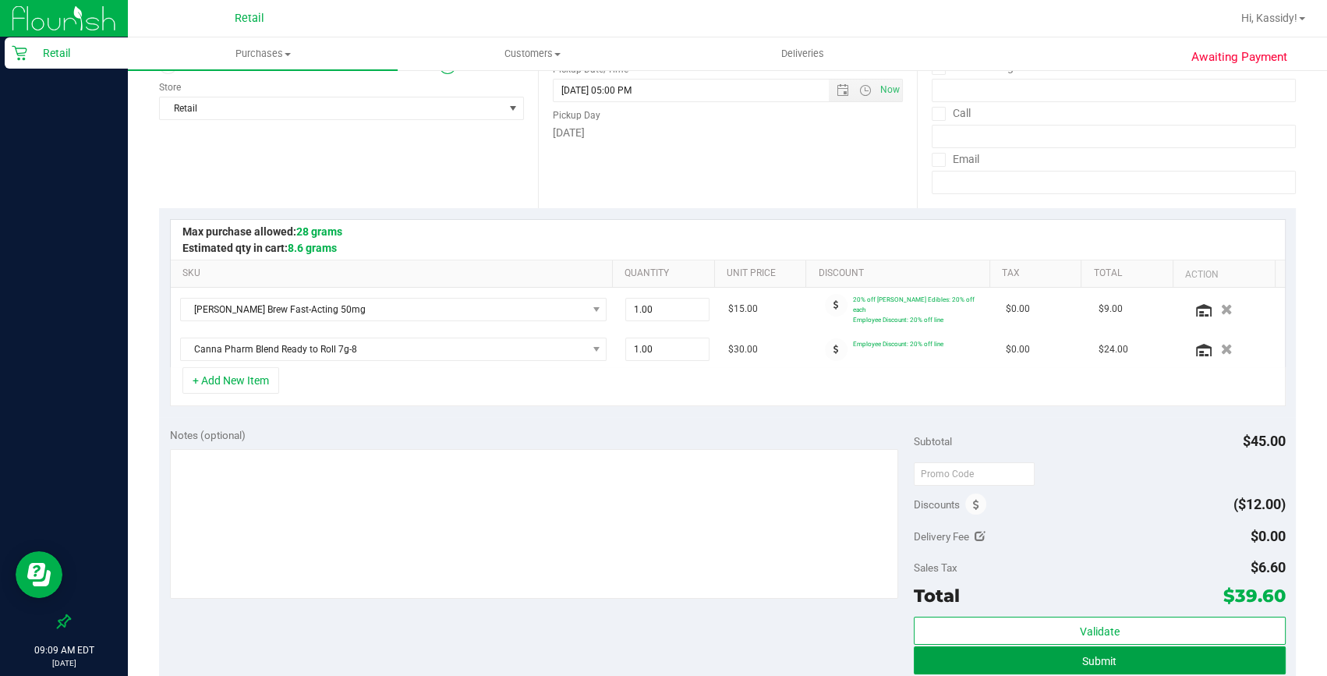
click at [1060, 653] on button "Submit" at bounding box center [1100, 660] width 372 height 28
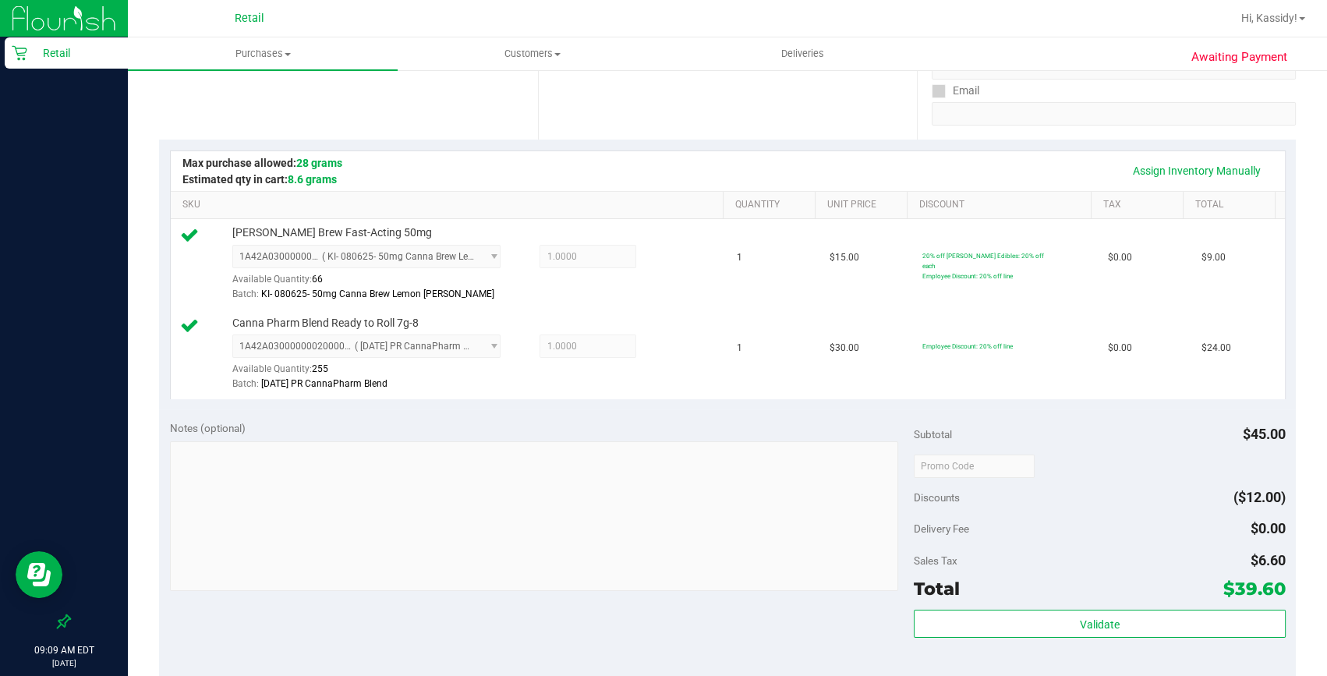
scroll to position [354, 0]
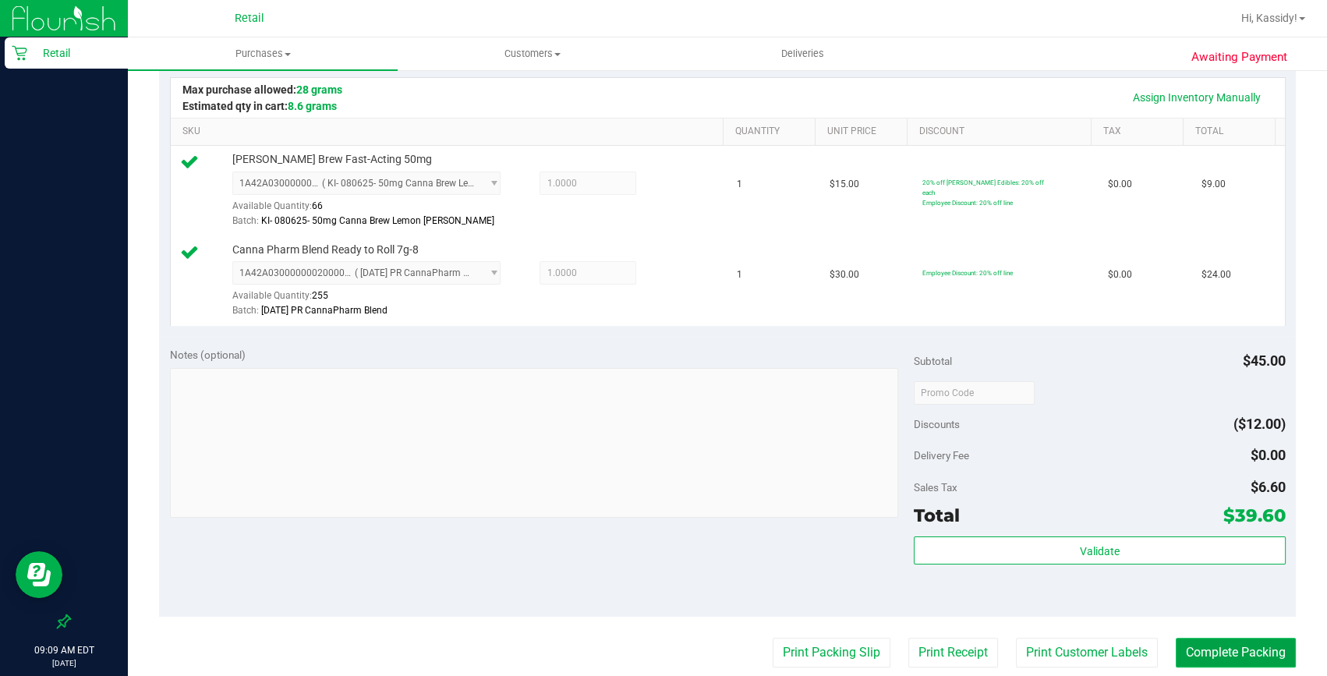
click at [1213, 639] on button "Complete Packing" at bounding box center [1236, 653] width 120 height 30
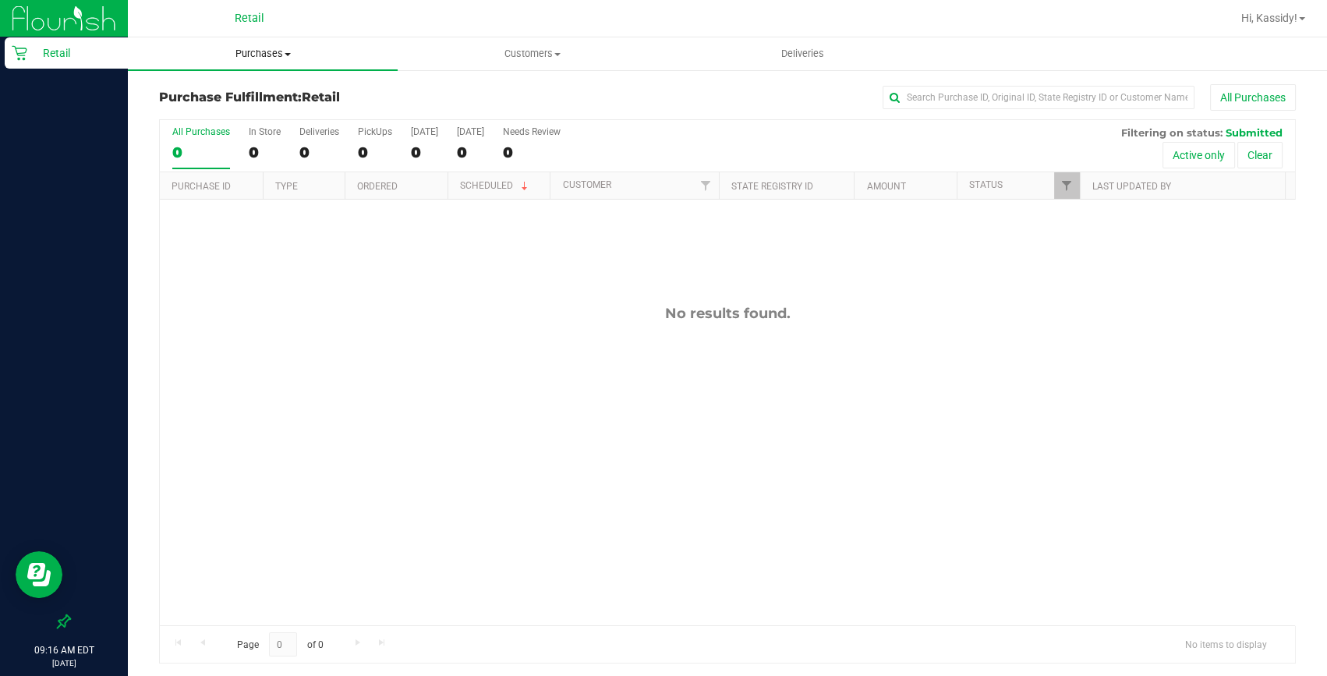
click at [289, 44] on uib-tab-heading "Purchases Summary of purchases Fulfillment All purchases" at bounding box center [263, 53] width 270 height 33
click at [285, 97] on span "Summary of purchases" at bounding box center [208, 93] width 160 height 13
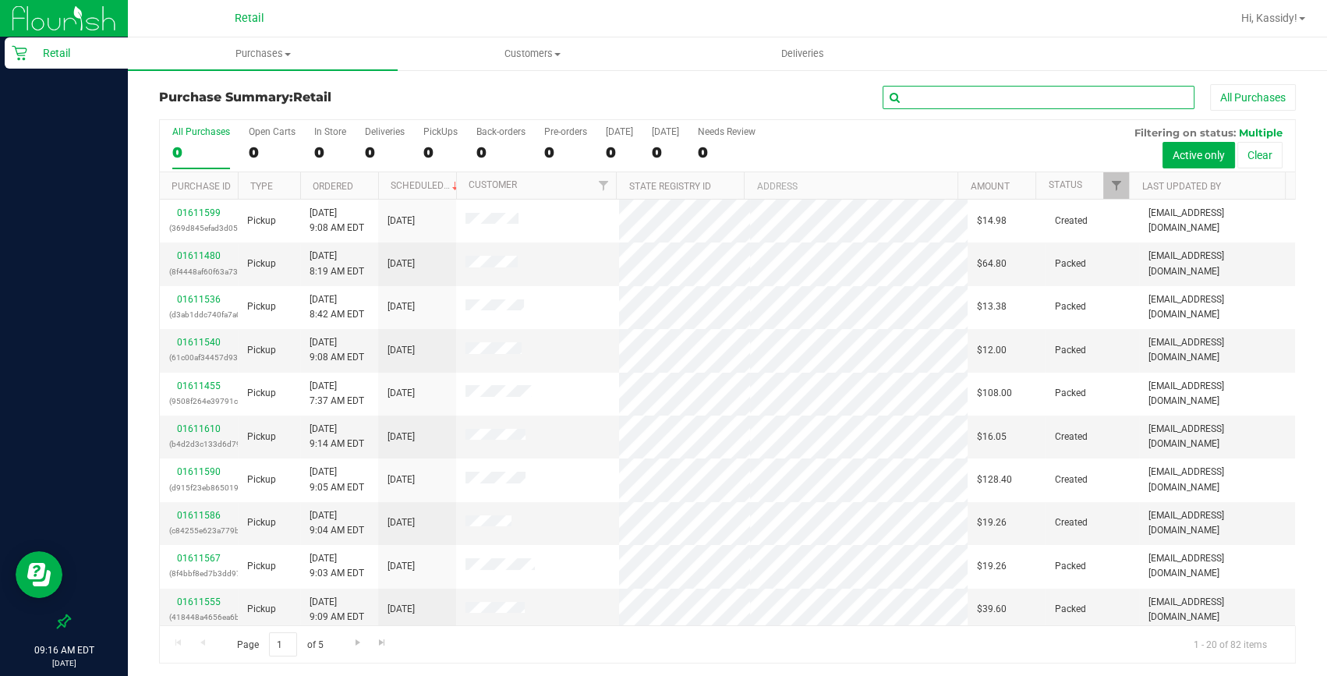
click at [961, 108] on input "text" at bounding box center [1039, 97] width 312 height 23
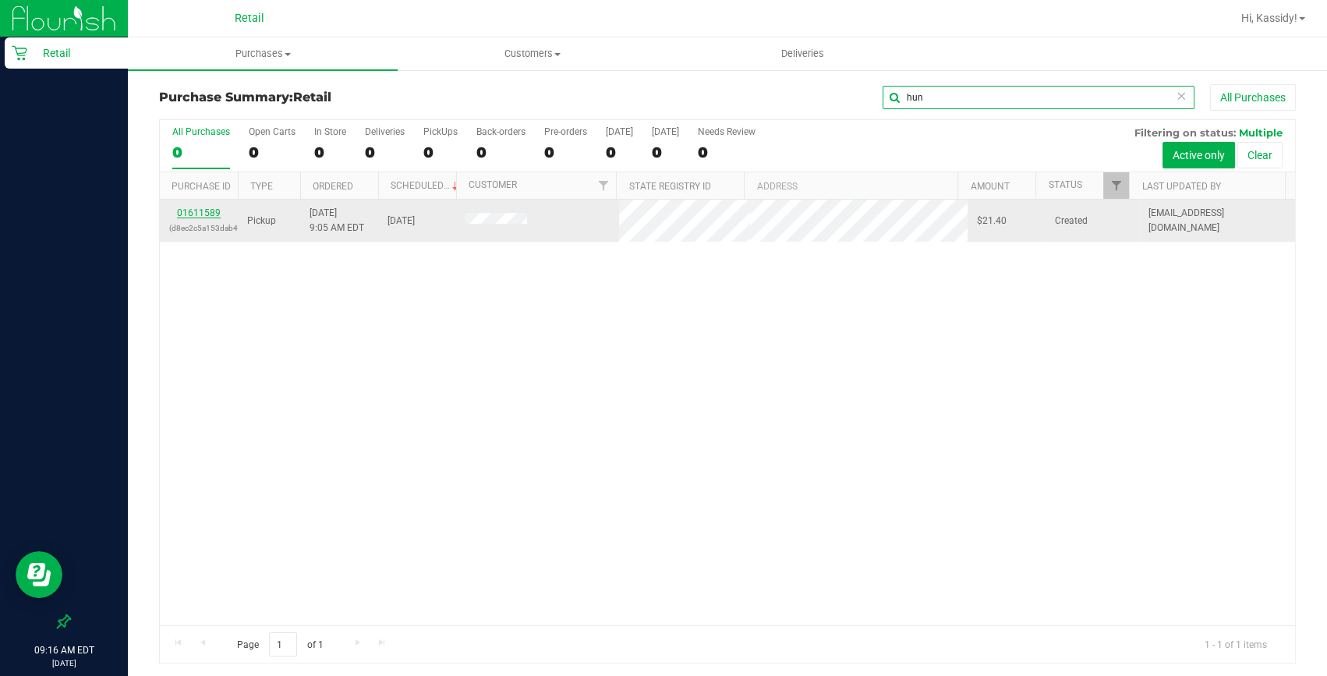
type input "hun"
click at [189, 217] on link "01611589" at bounding box center [199, 212] width 44 height 11
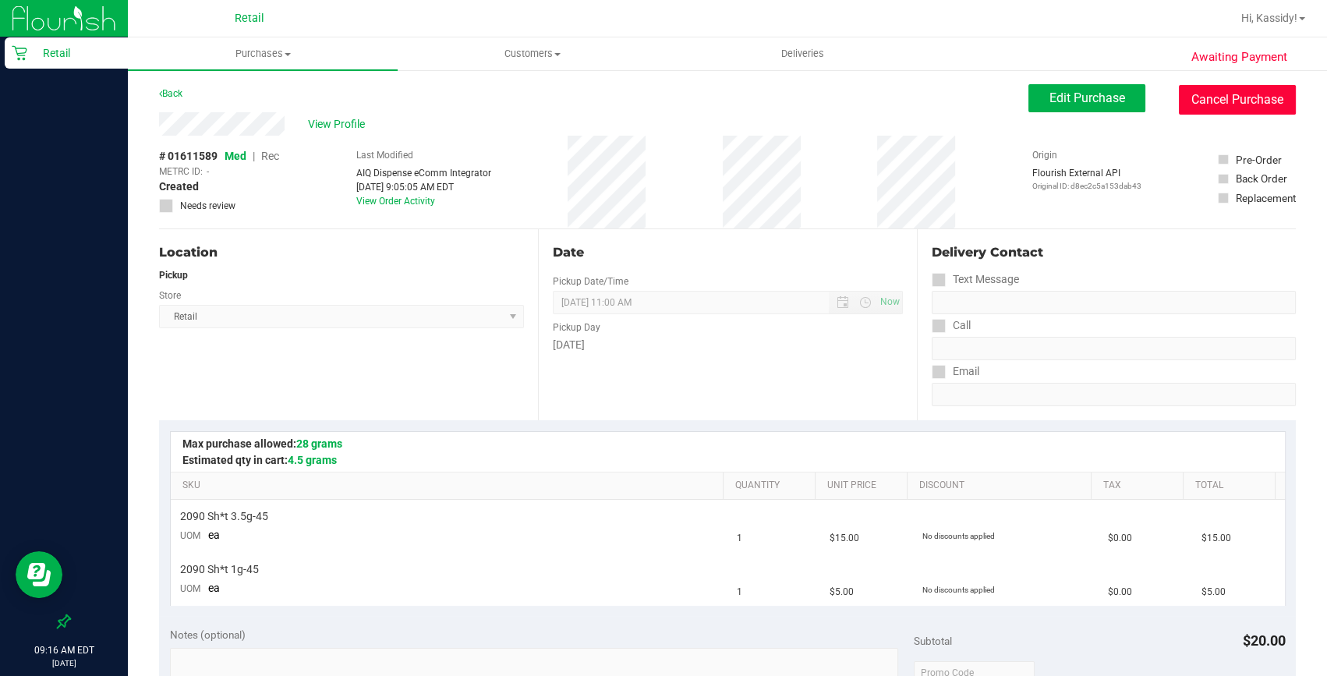
click at [1214, 93] on button "Cancel Purchase" at bounding box center [1237, 100] width 117 height 30
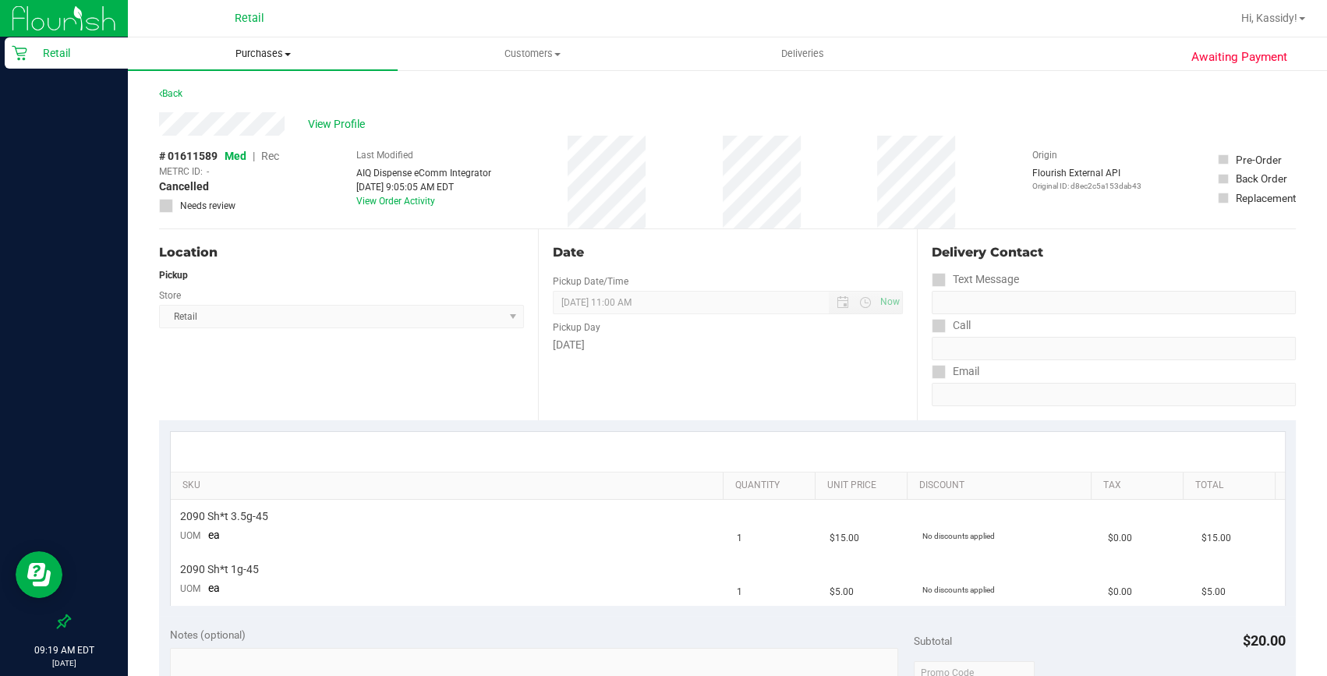
click at [275, 53] on span "Purchases" at bounding box center [263, 54] width 270 height 14
click at [253, 94] on span "Summary of purchases" at bounding box center [208, 93] width 160 height 13
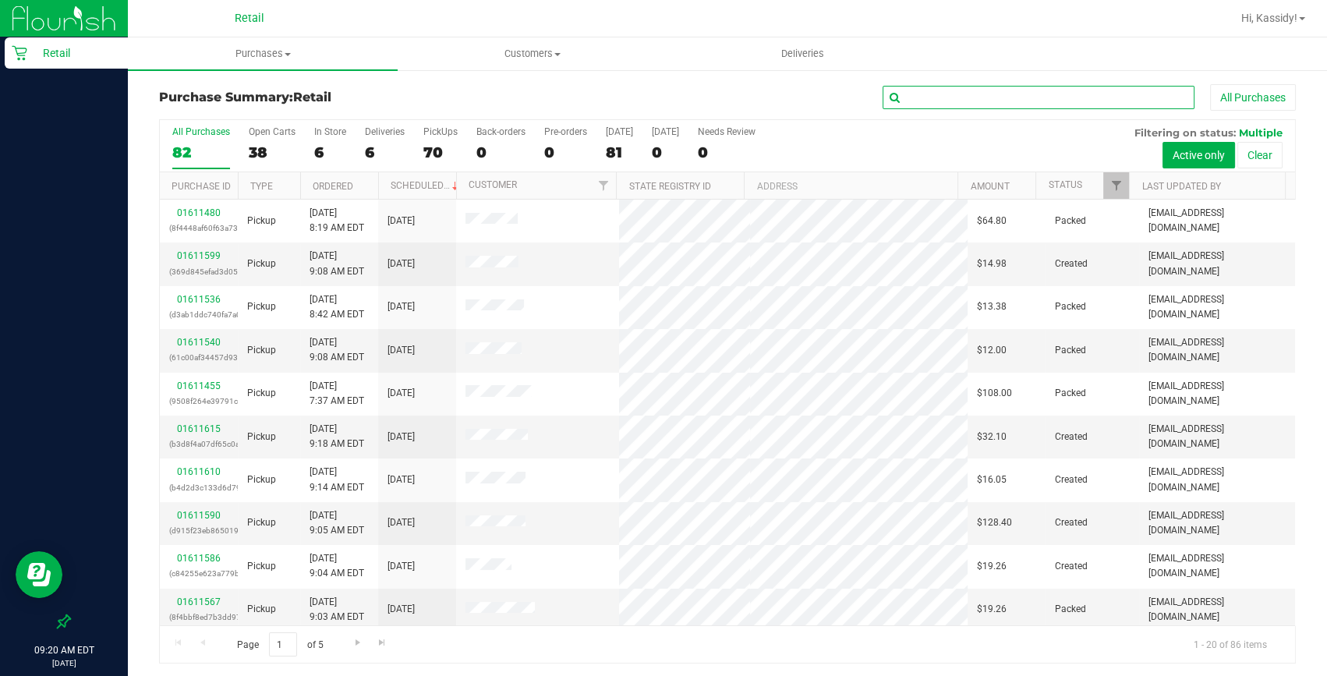
click at [983, 95] on input "text" at bounding box center [1039, 97] width 312 height 23
type input "don"
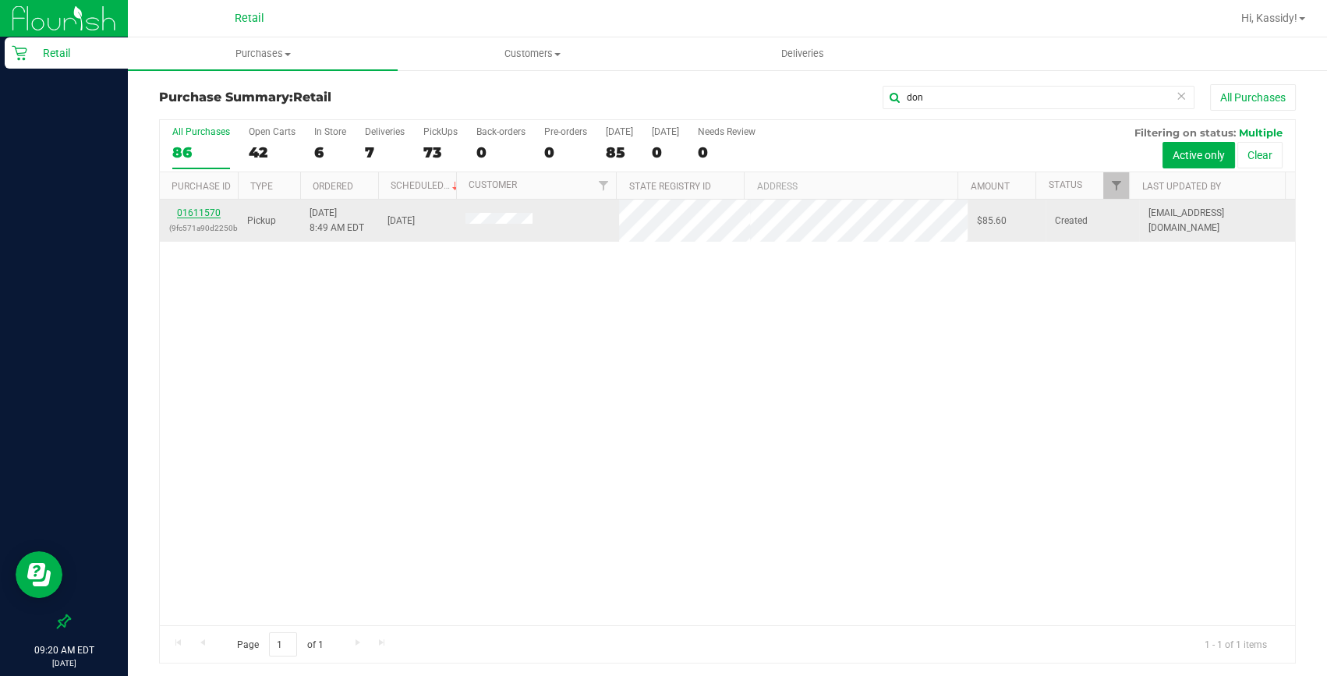
click at [197, 208] on link "01611570" at bounding box center [199, 212] width 44 height 11
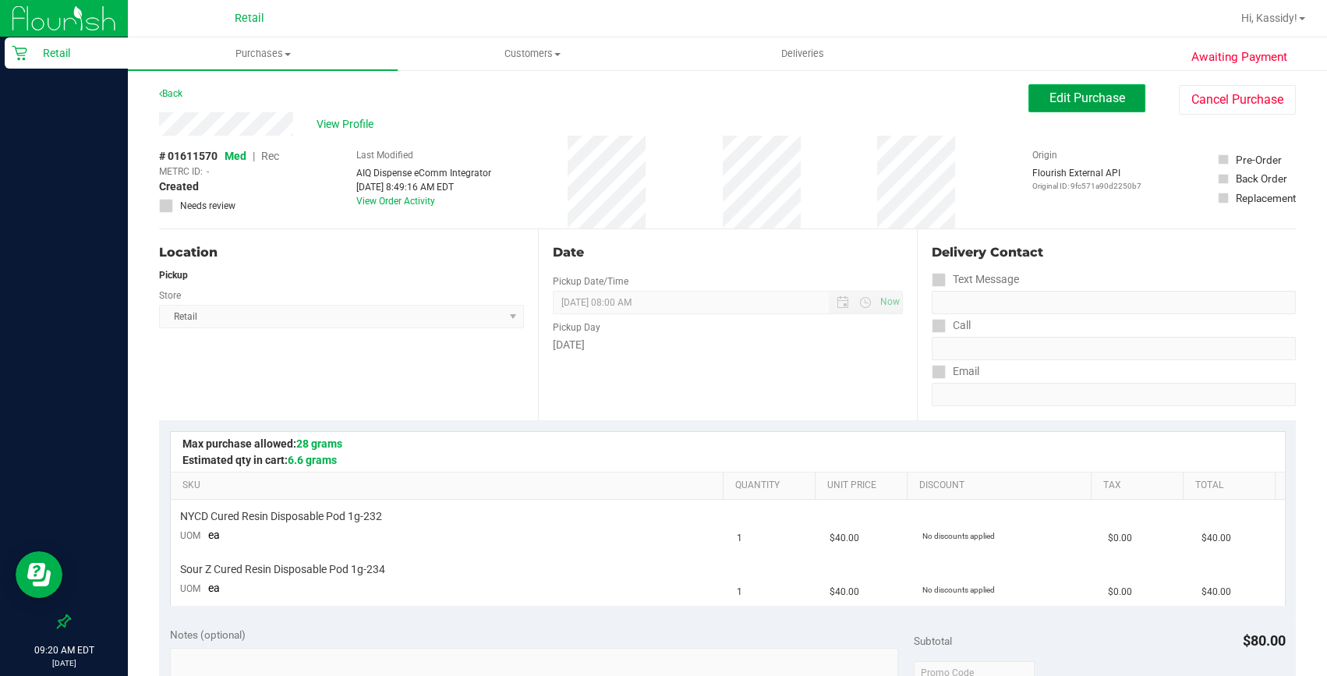
click at [1102, 90] on span "Edit Purchase" at bounding box center [1088, 97] width 76 height 15
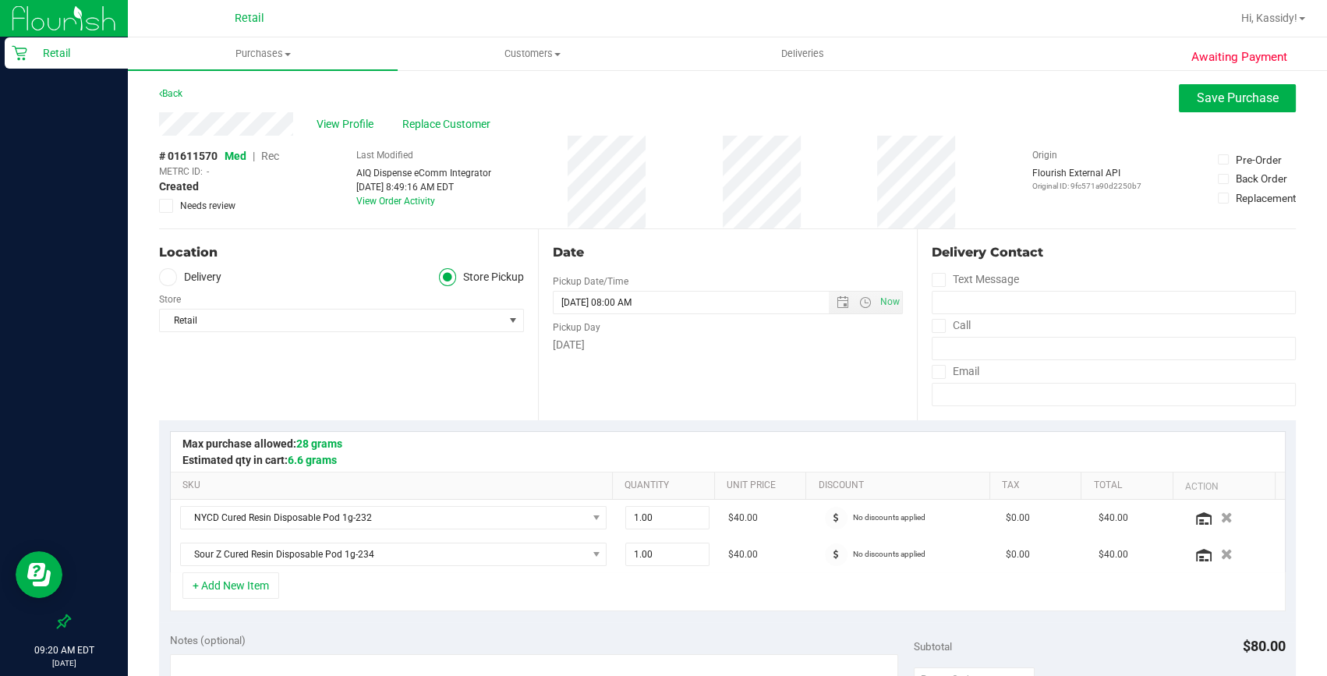
click at [273, 156] on span "Rec" at bounding box center [270, 156] width 18 height 12
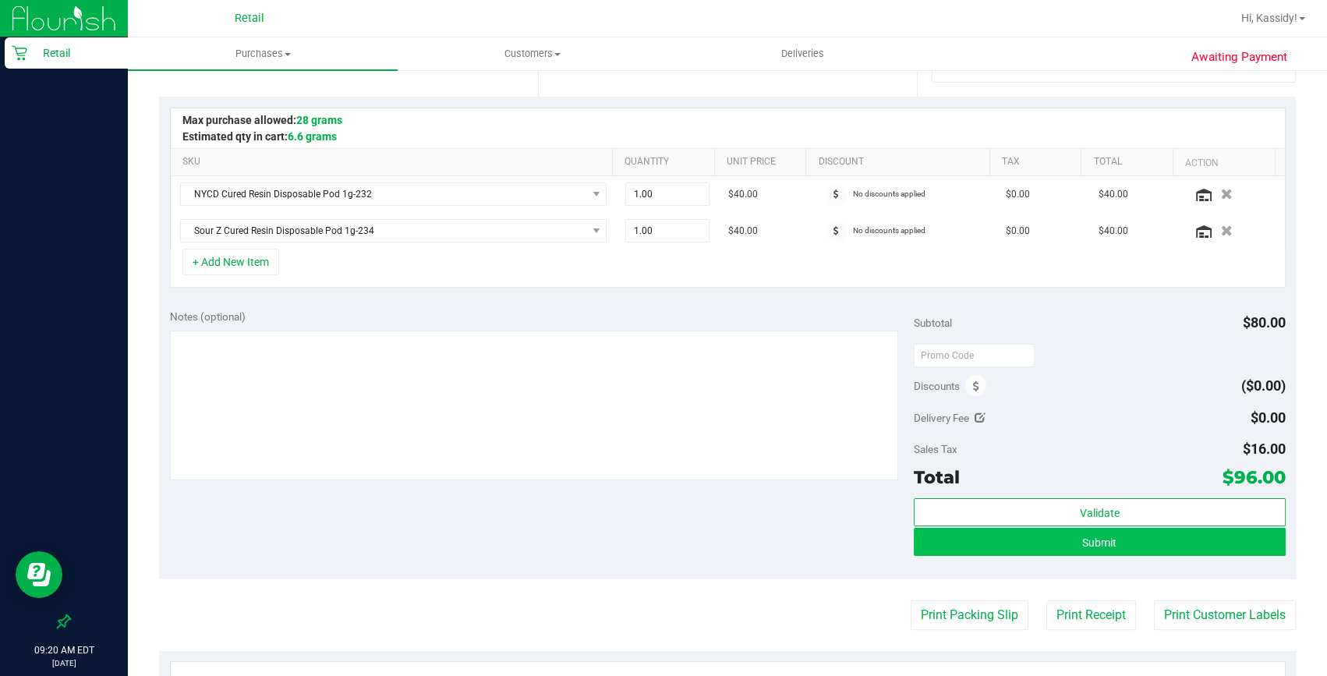
scroll to position [354, 0]
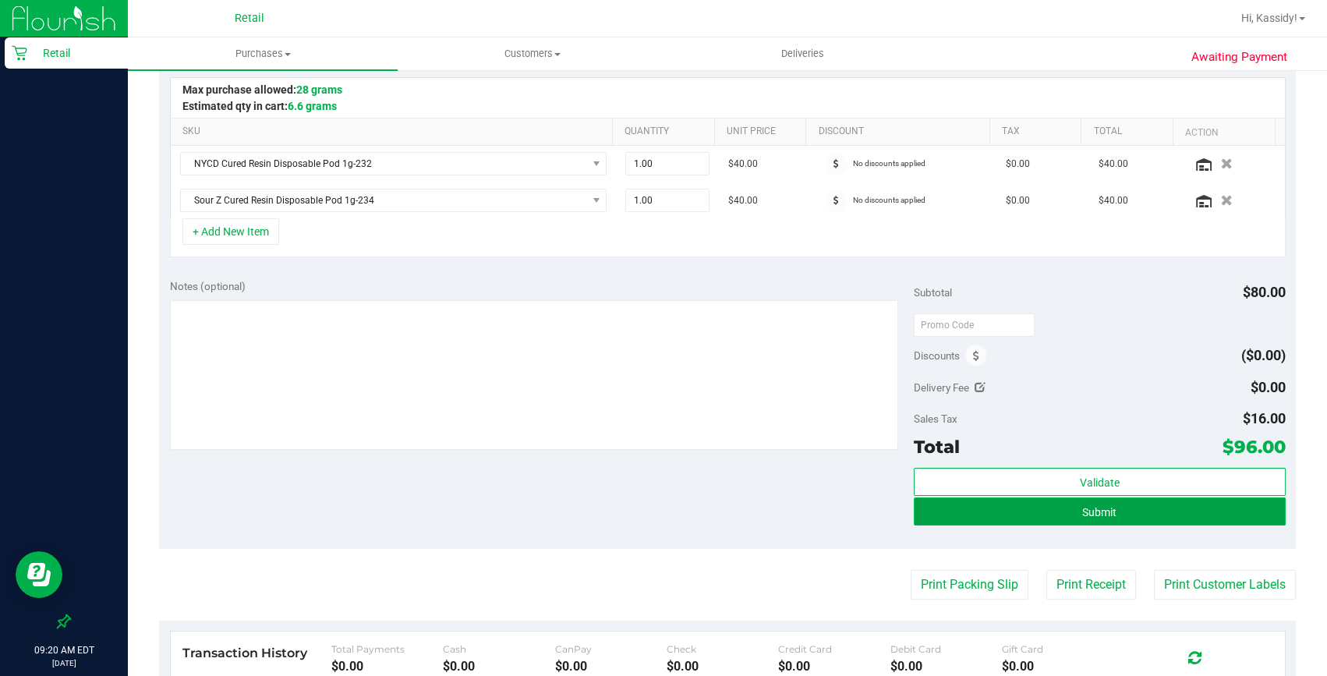
click at [1089, 508] on span "Submit" at bounding box center [1099, 512] width 34 height 12
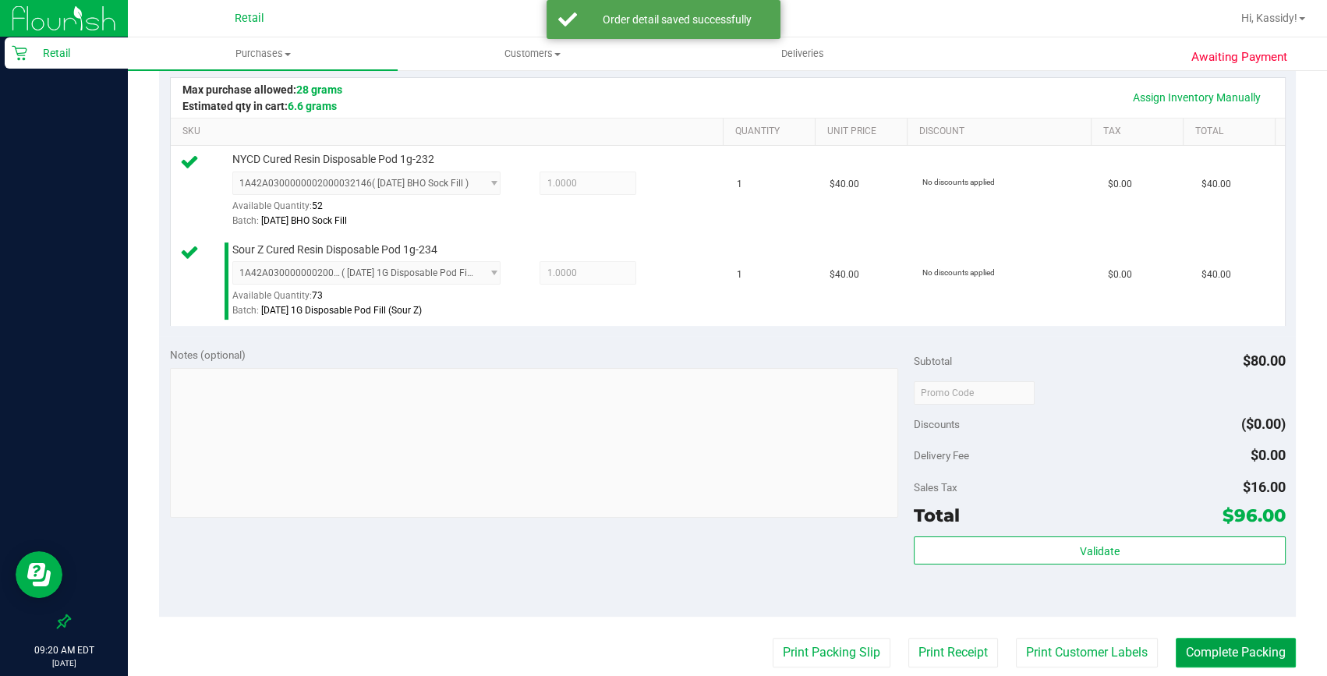
click at [1234, 643] on button "Complete Packing" at bounding box center [1236, 653] width 120 height 30
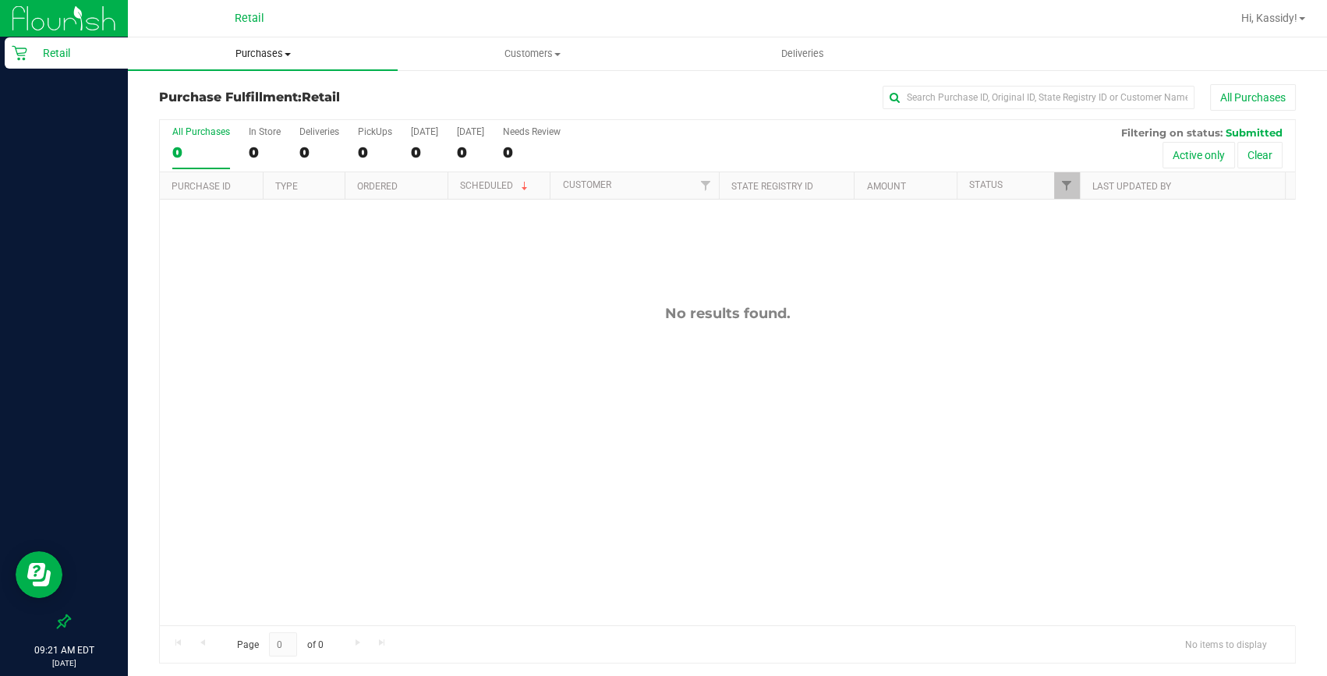
click at [265, 47] on span "Purchases" at bounding box center [263, 54] width 270 height 14
click at [257, 99] on span "Summary of purchases" at bounding box center [208, 93] width 160 height 13
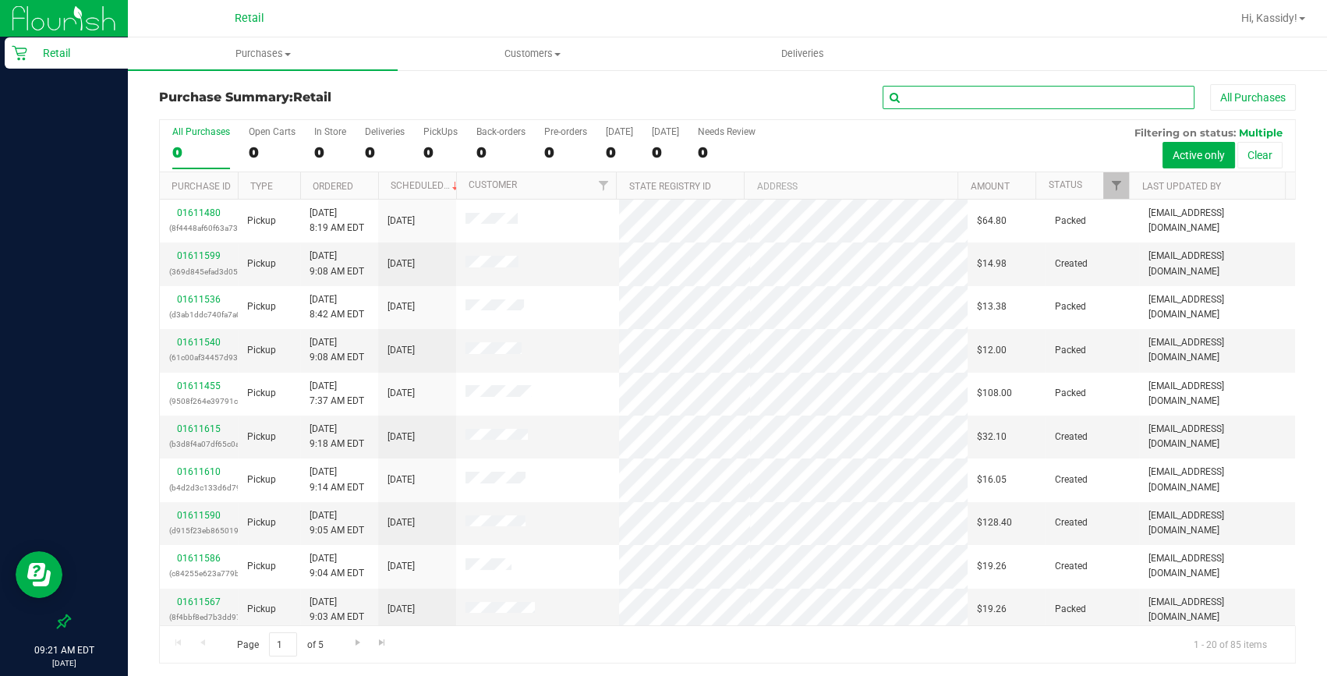
click at [954, 99] on input "text" at bounding box center [1039, 97] width 312 height 23
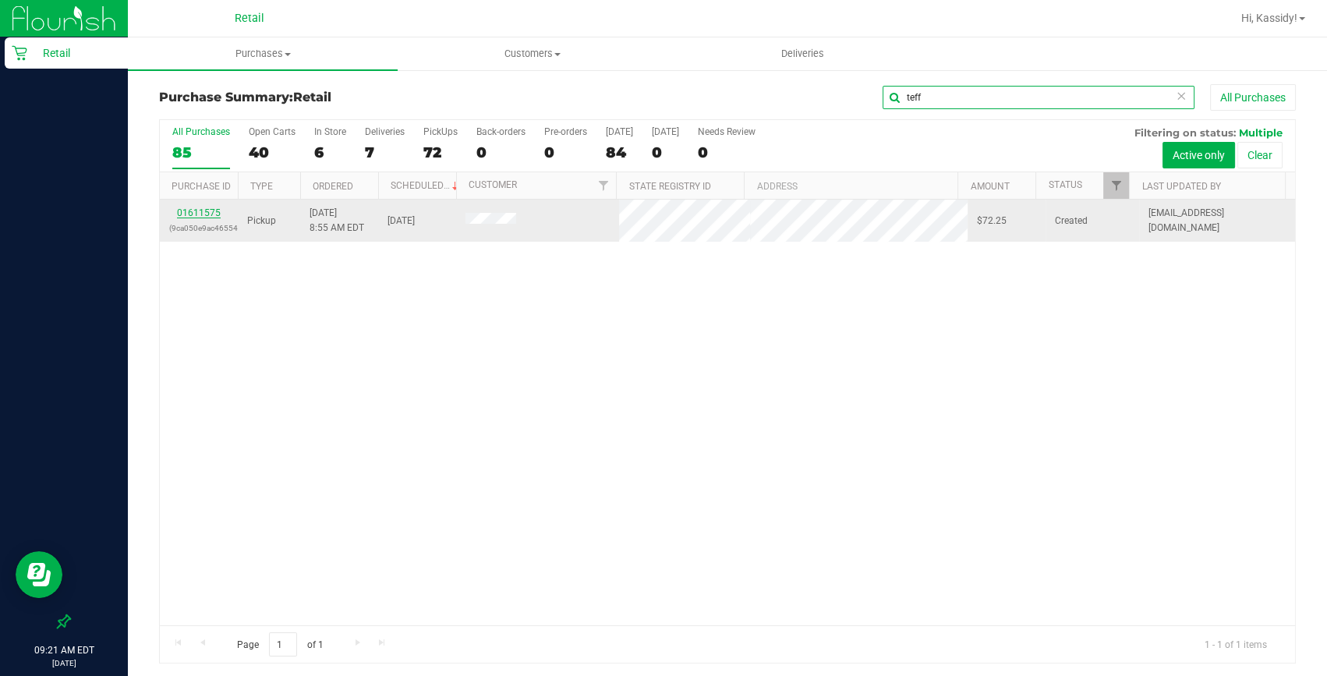
type input "teff"
click at [207, 213] on link "01611575" at bounding box center [199, 212] width 44 height 11
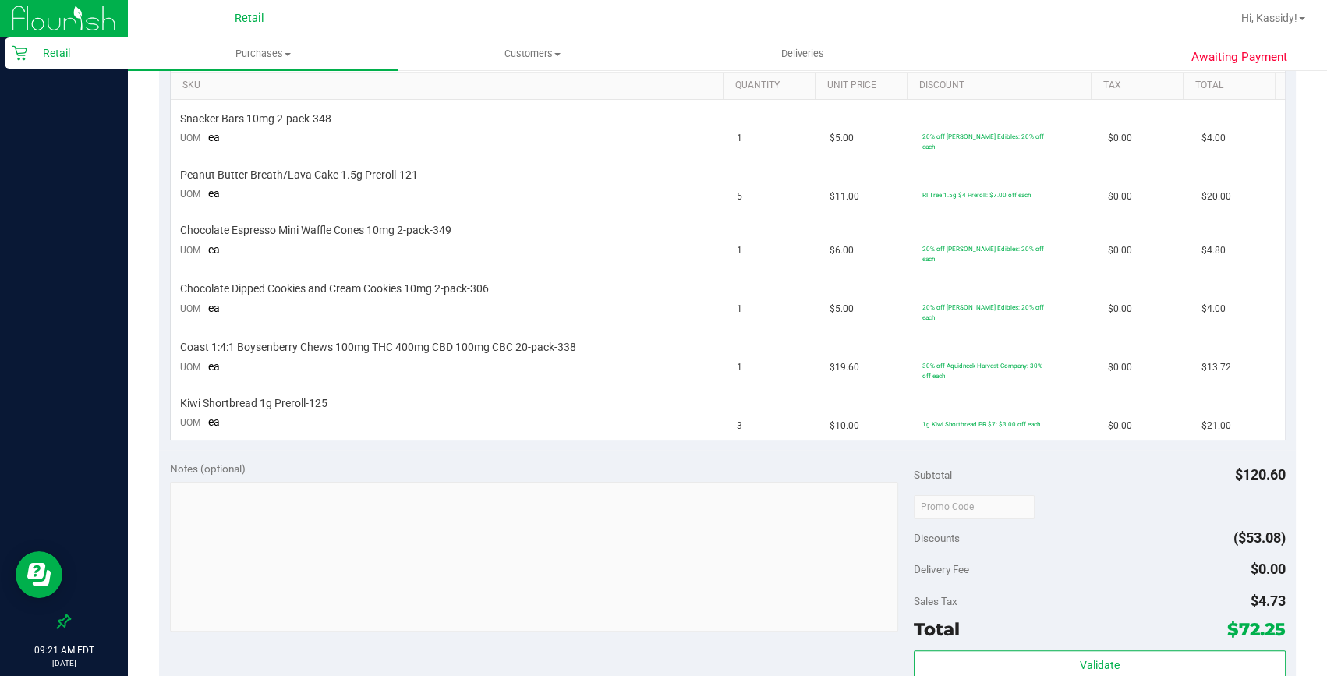
scroll to position [425, 0]
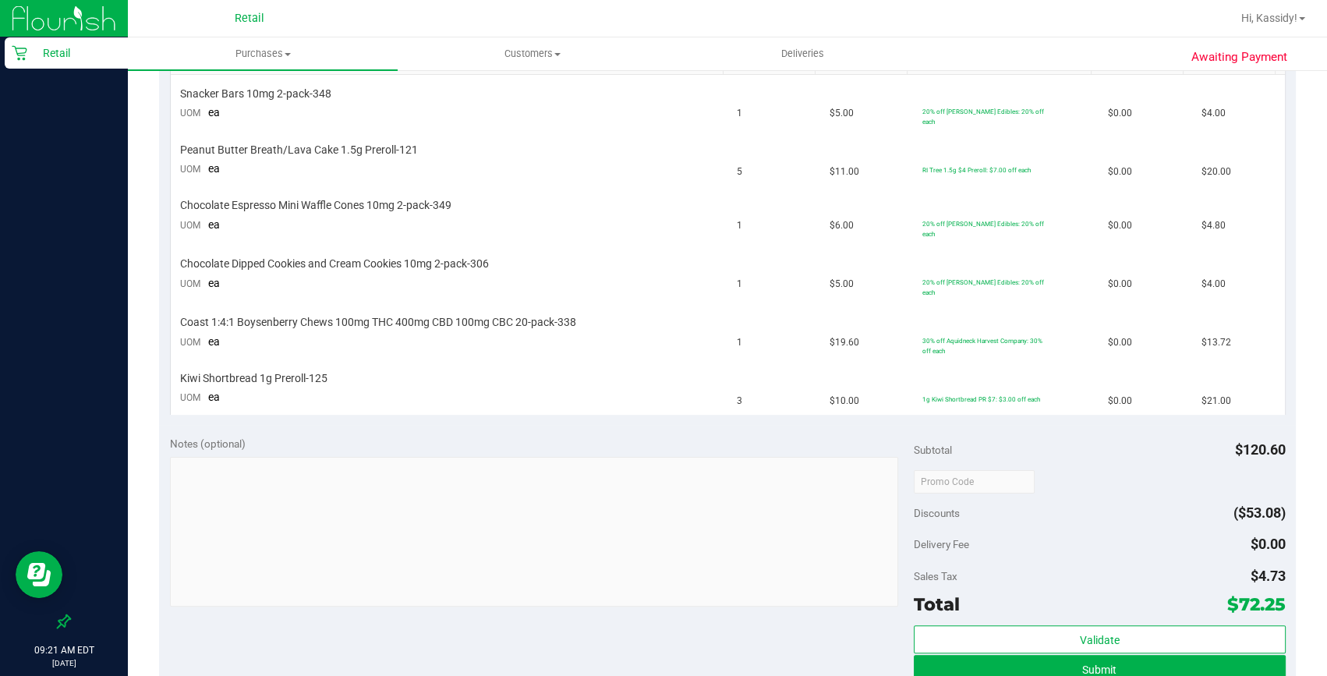
click at [1132, 668] on div "Validate Submit" at bounding box center [1100, 660] width 372 height 70
click at [1124, 655] on button "Submit" at bounding box center [1100, 669] width 372 height 28
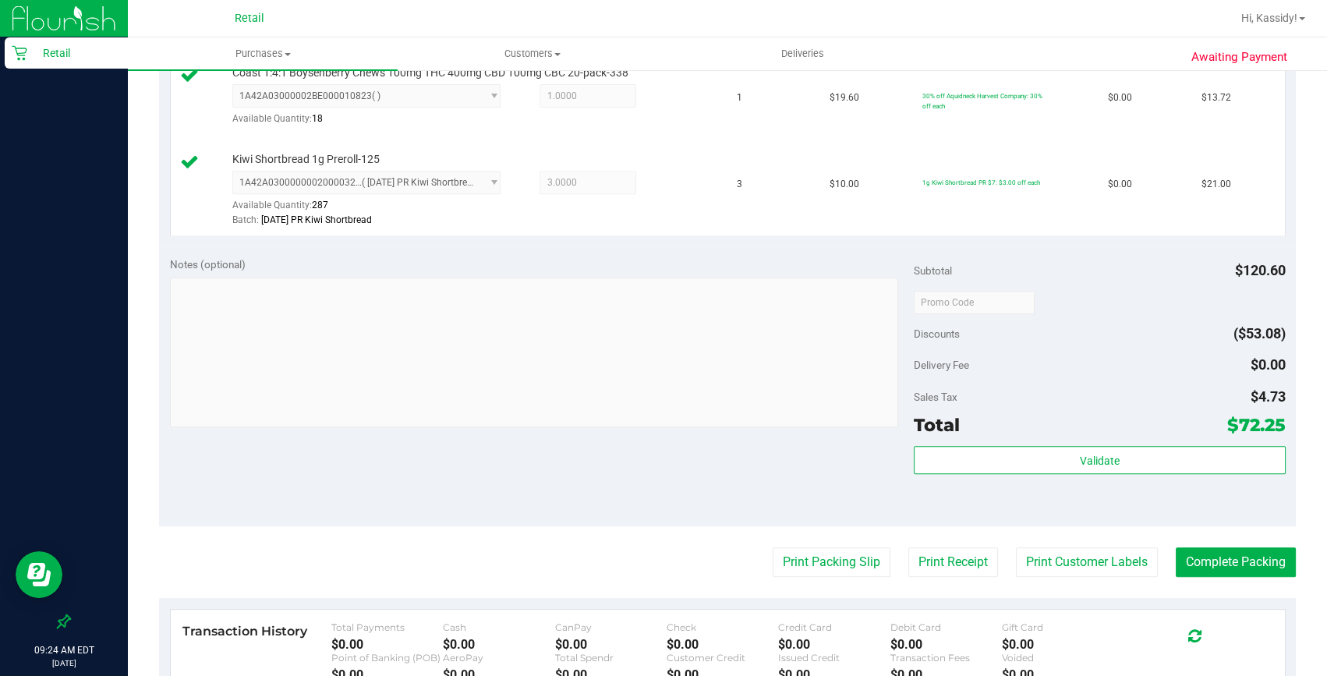
scroll to position [850, 0]
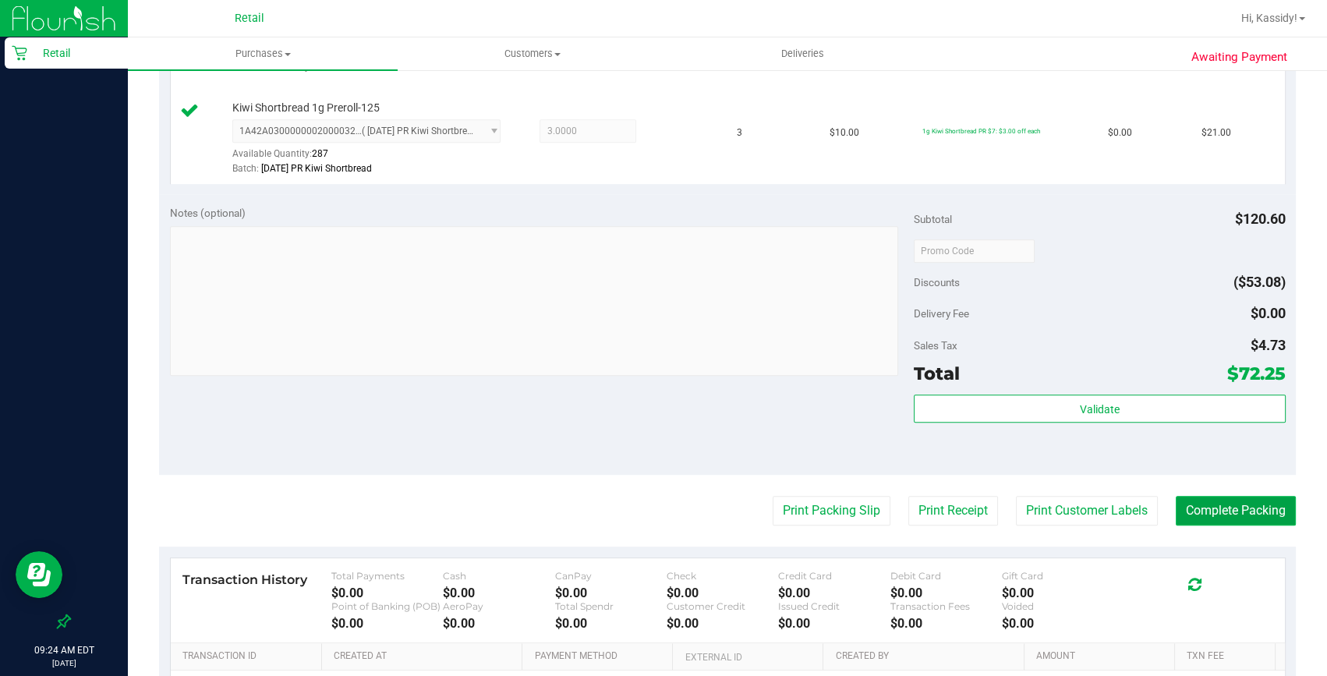
click at [1208, 519] on button "Complete Packing" at bounding box center [1236, 511] width 120 height 30
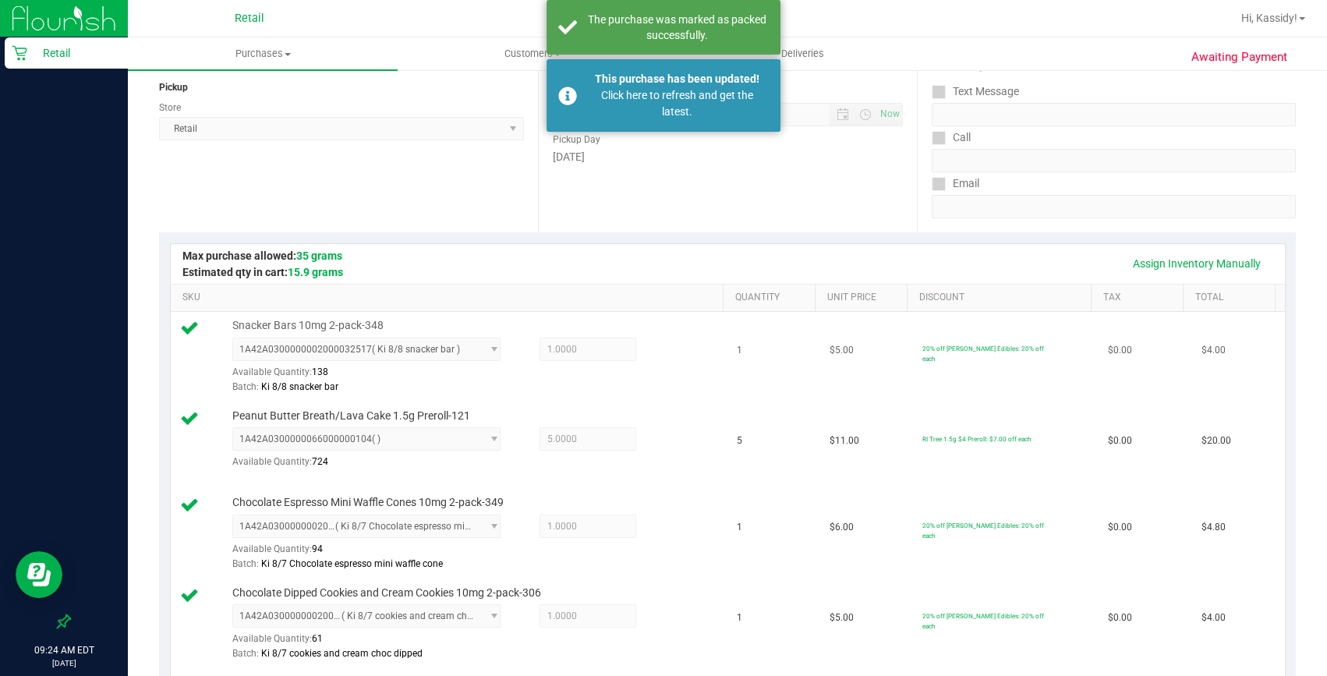
scroll to position [0, 0]
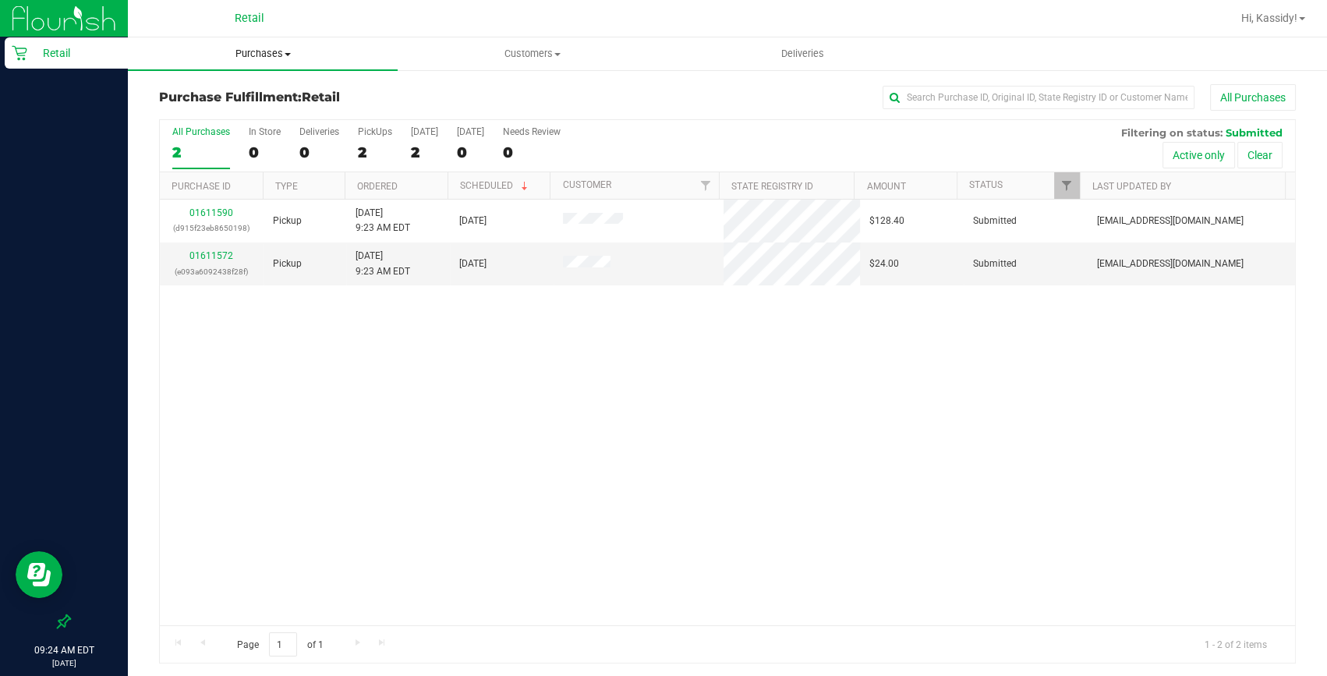
click at [242, 48] on span "Purchases" at bounding box center [263, 54] width 270 height 14
click at [218, 91] on span "Summary of purchases" at bounding box center [208, 93] width 160 height 13
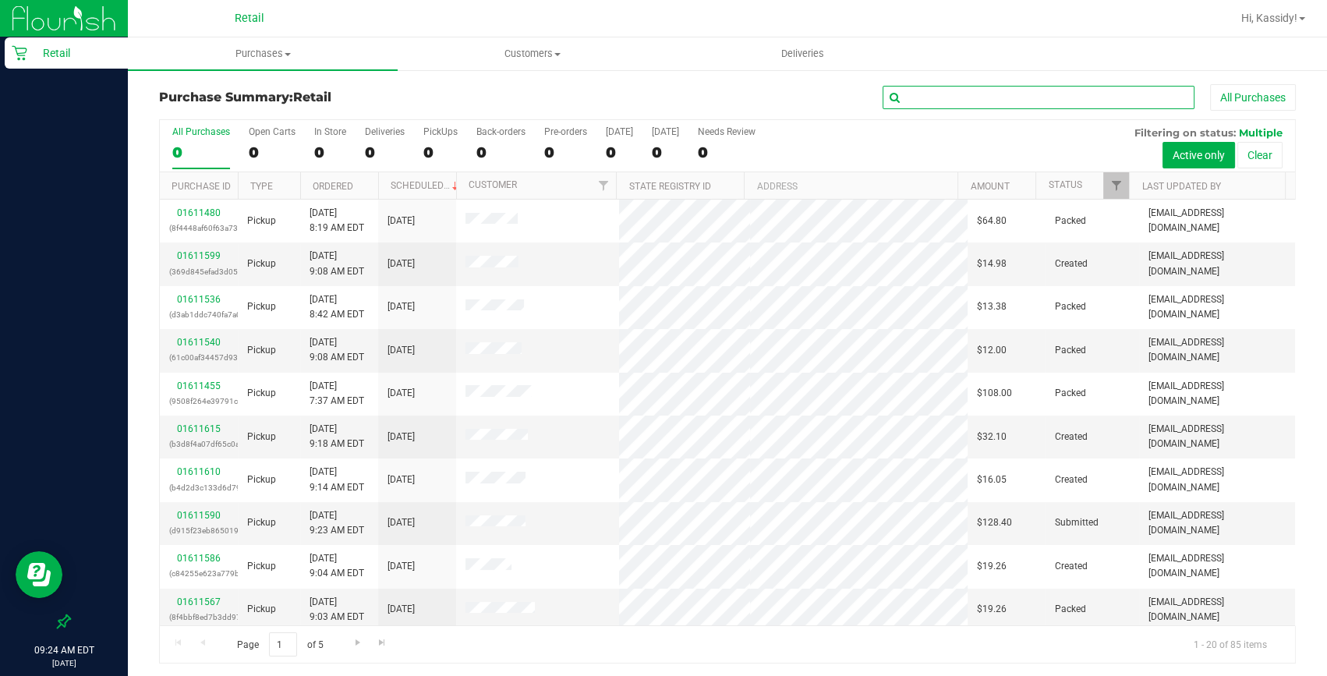
click at [915, 99] on input "text" at bounding box center [1039, 97] width 312 height 23
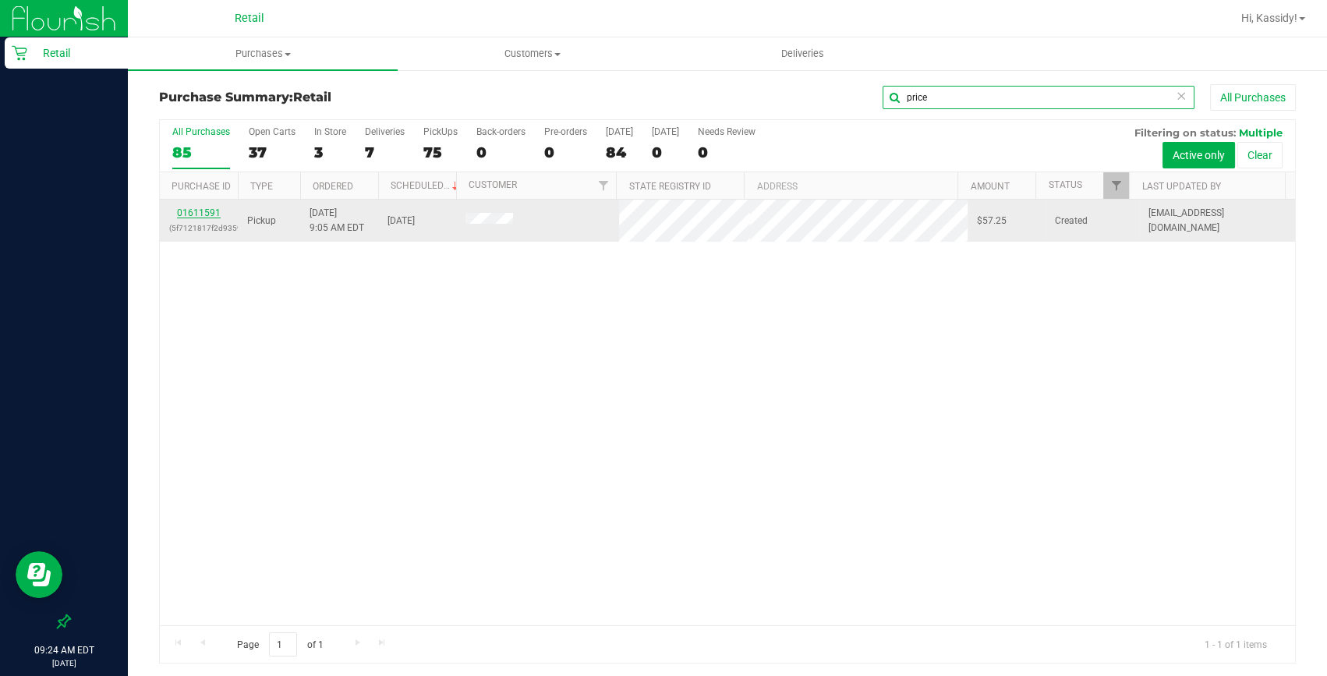
type input "price"
click at [212, 213] on link "01611591" at bounding box center [199, 212] width 44 height 11
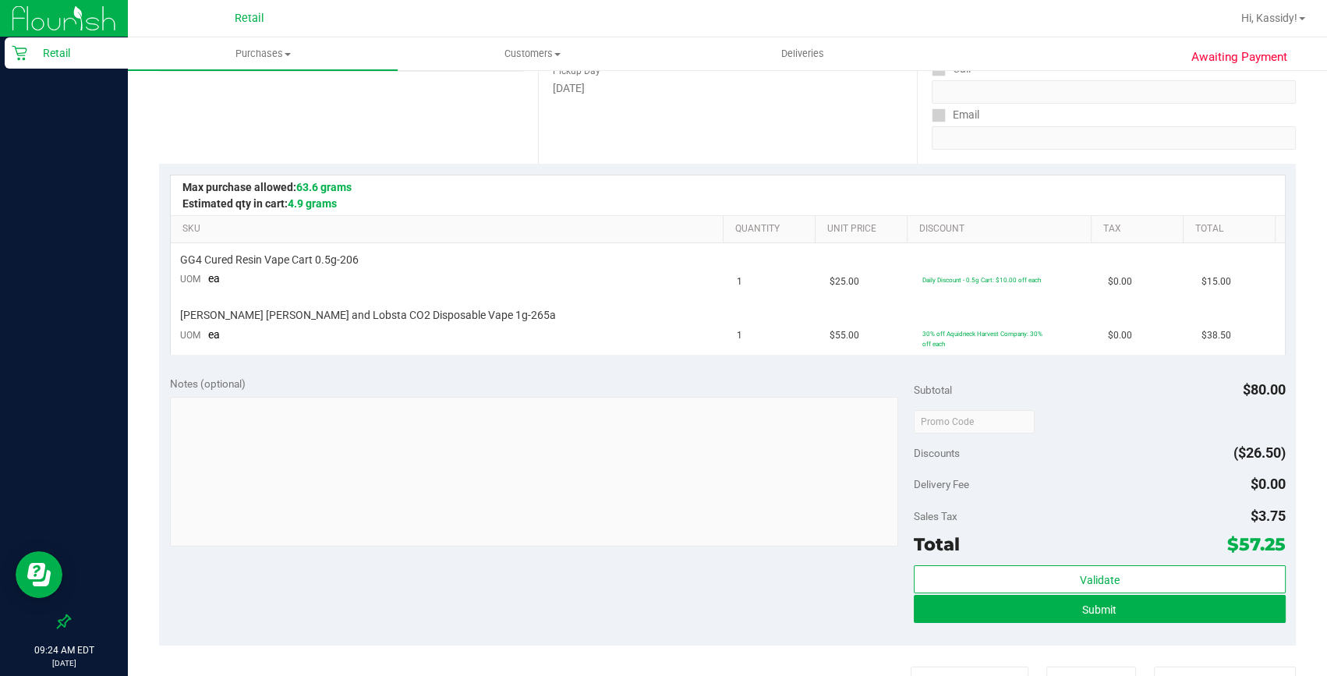
scroll to position [283, 0]
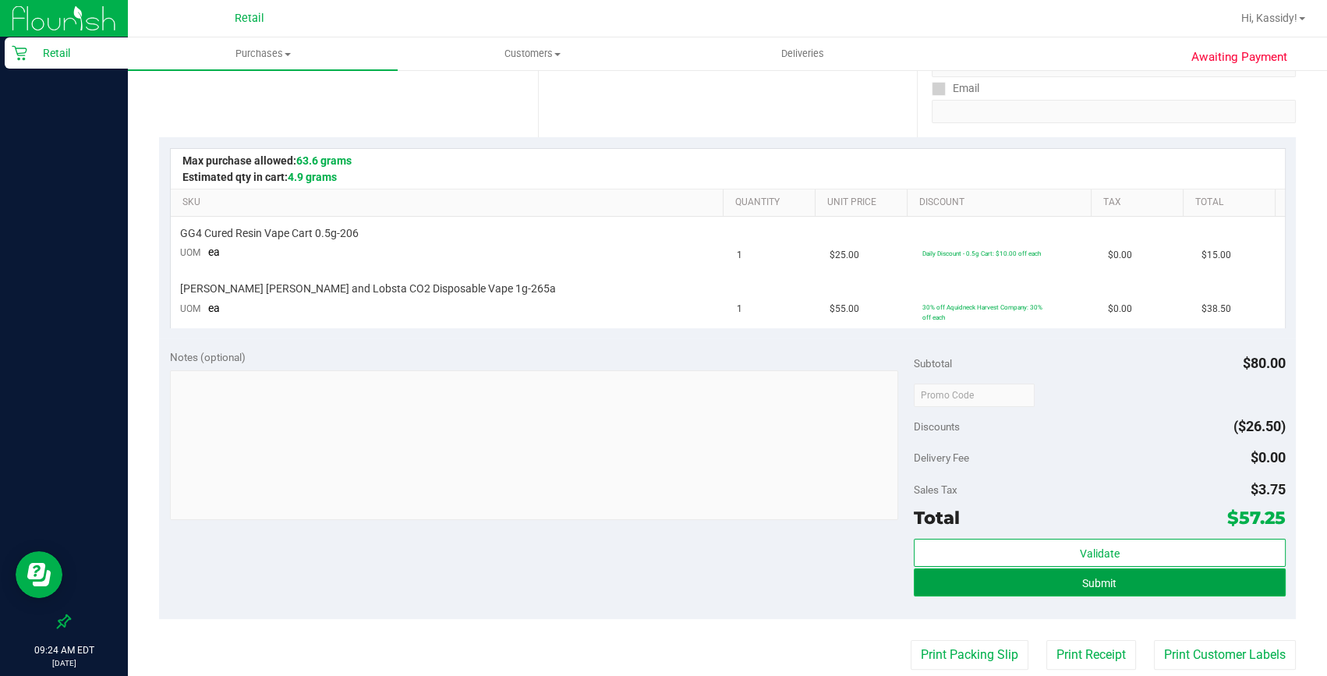
click at [1138, 586] on button "Submit" at bounding box center [1100, 582] width 372 height 28
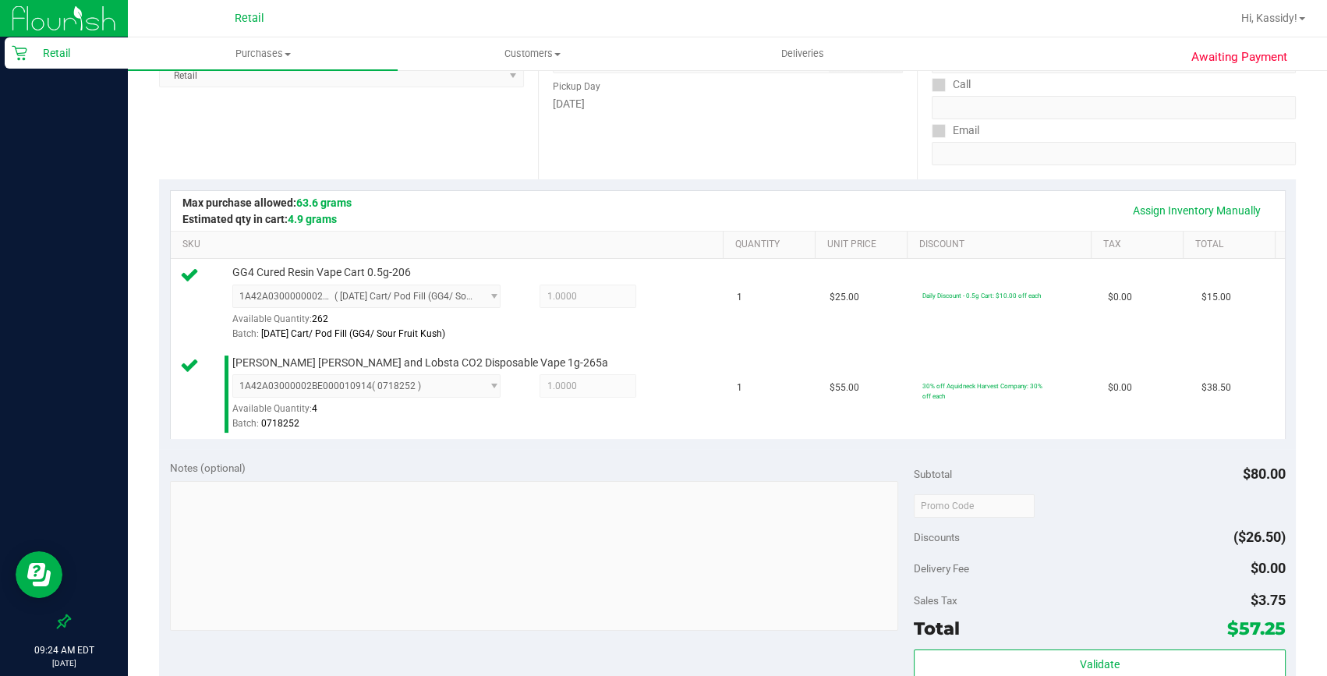
scroll to position [354, 0]
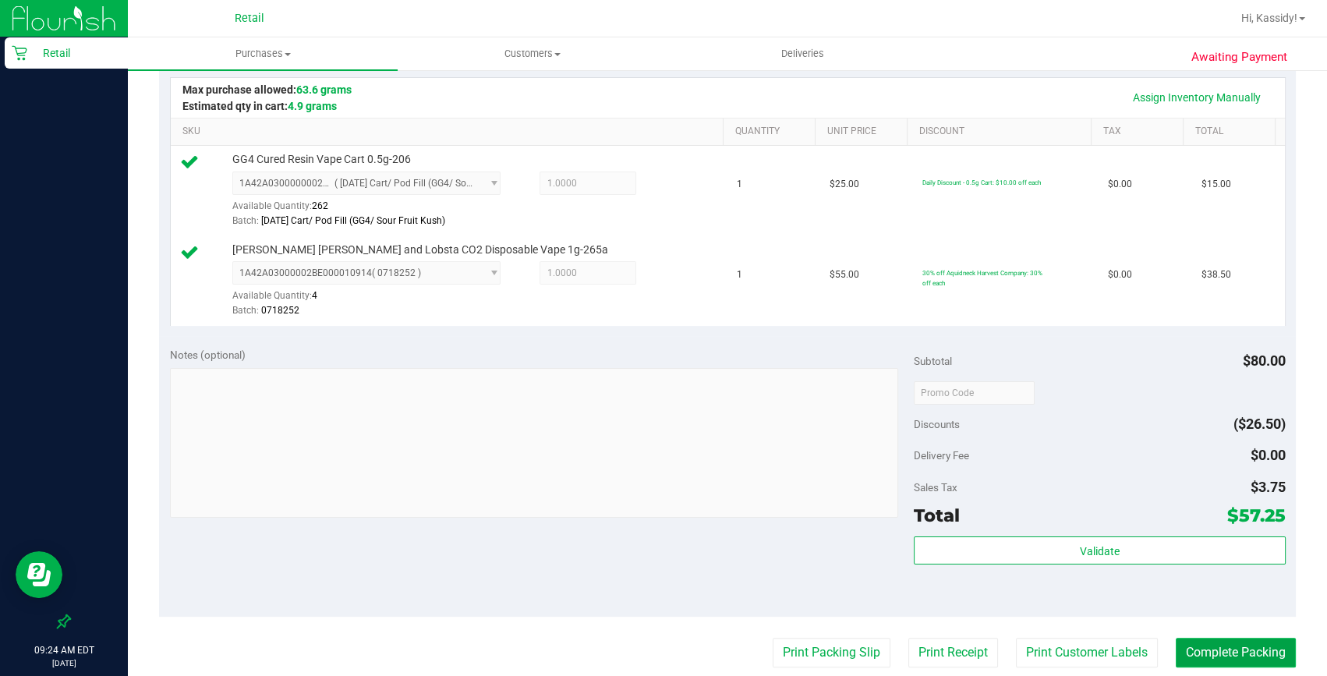
click at [1217, 646] on button "Complete Packing" at bounding box center [1236, 653] width 120 height 30
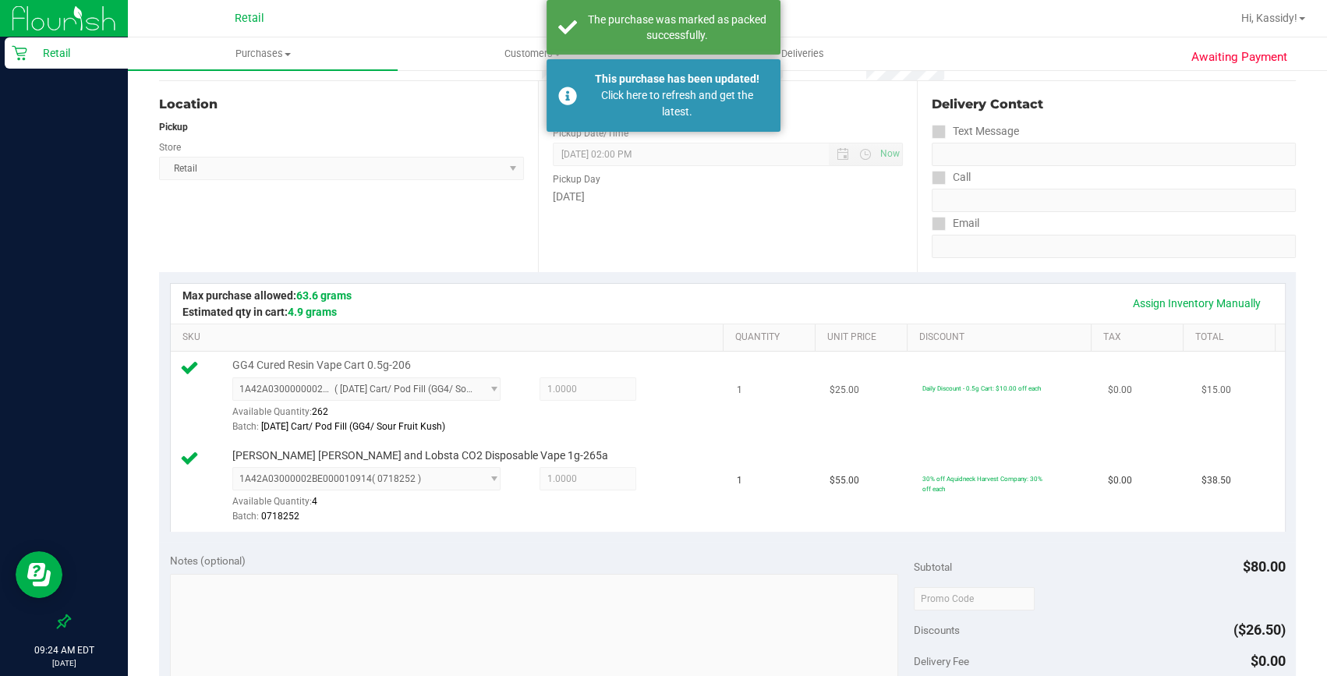
scroll to position [0, 0]
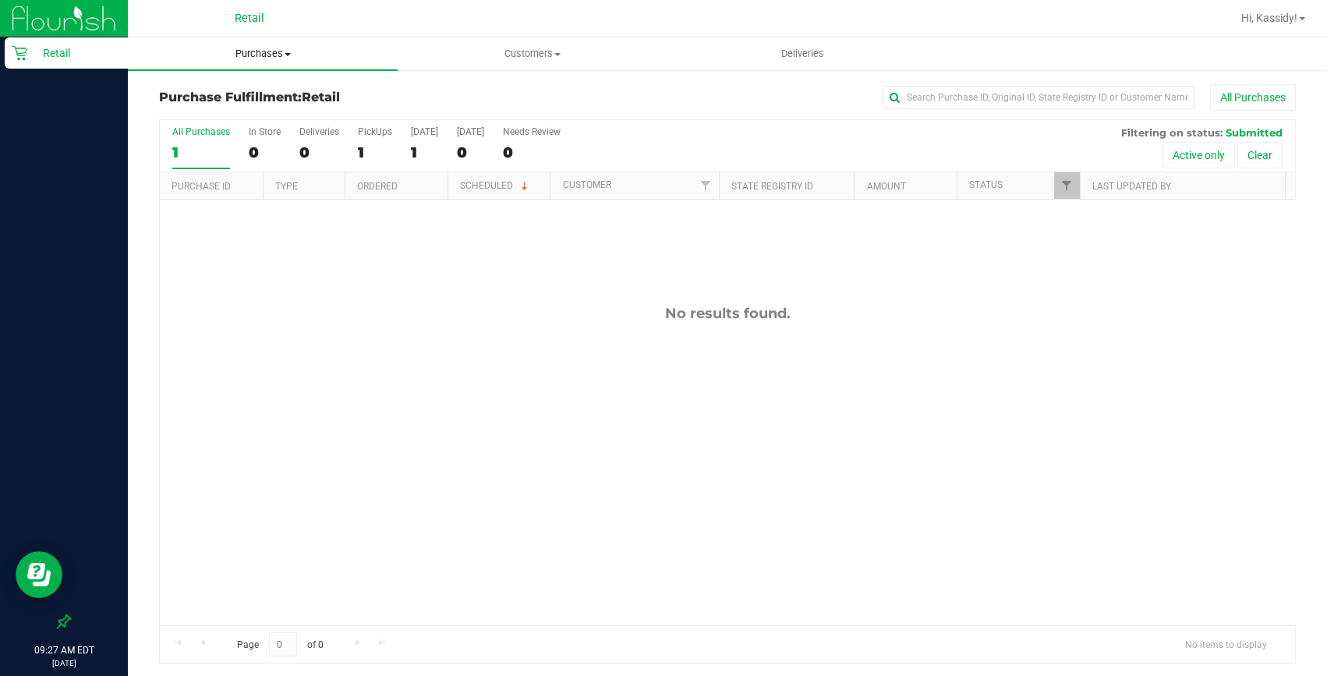
click at [264, 62] on uib-tab-heading "Purchases Summary of purchases Fulfillment All purchases" at bounding box center [263, 53] width 270 height 33
click at [242, 93] on span "Summary of purchases" at bounding box center [208, 93] width 160 height 13
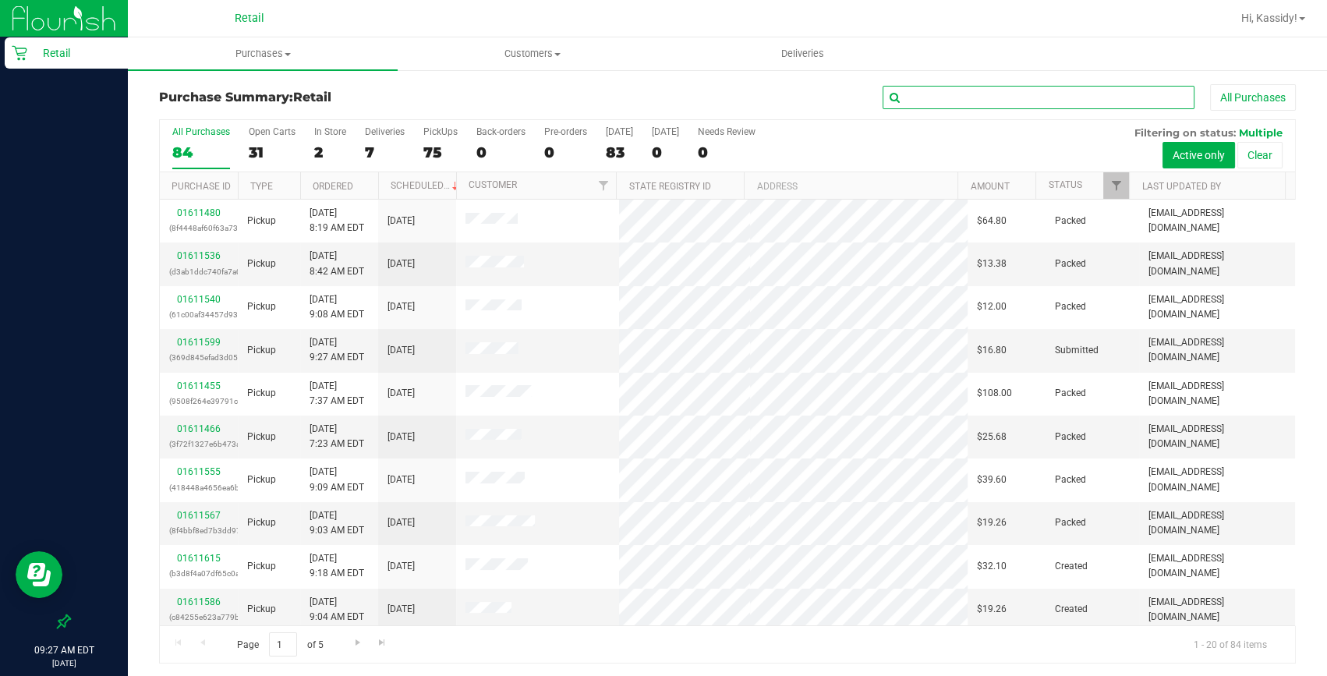
click at [894, 100] on input "text" at bounding box center [1039, 97] width 312 height 23
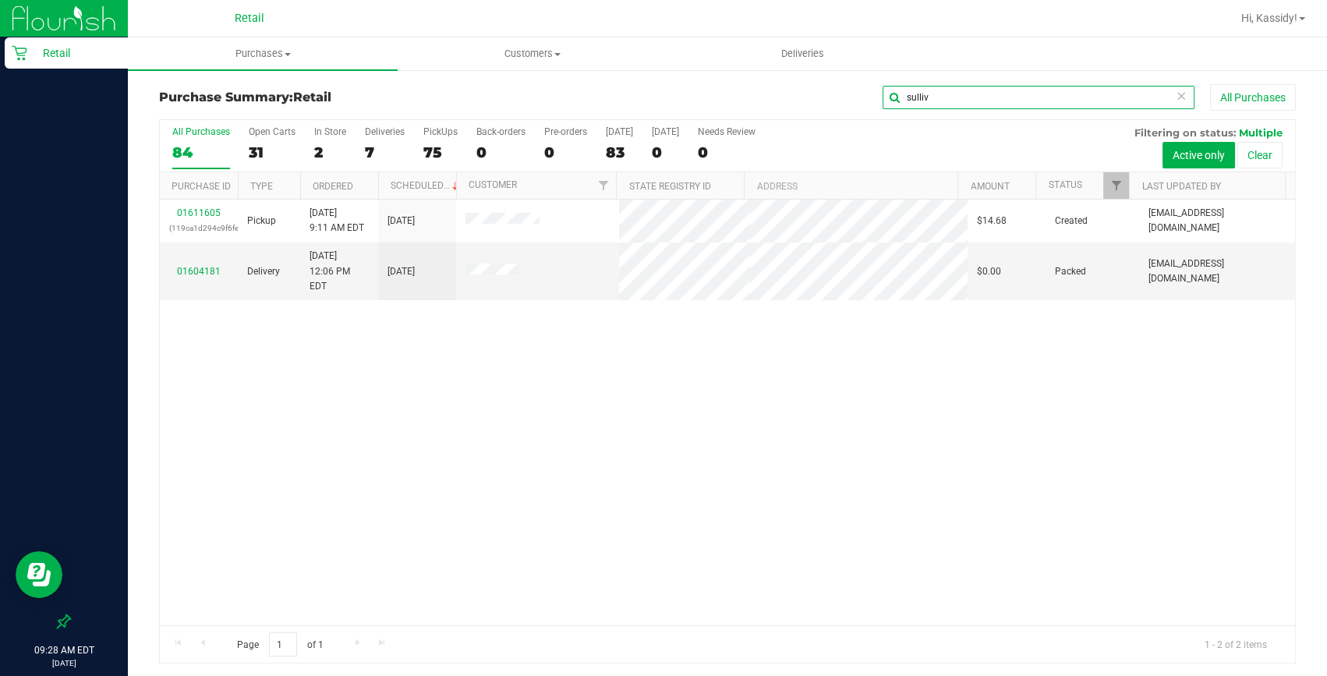
type input "sulliv"
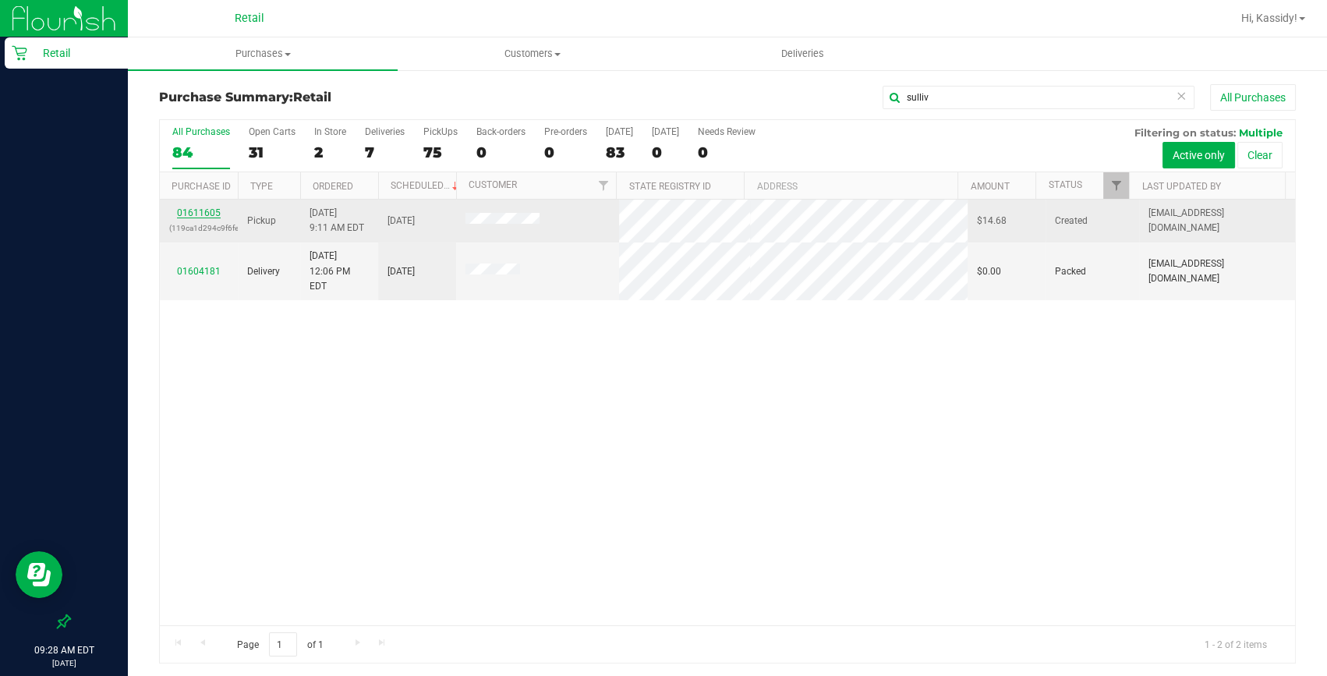
click at [204, 211] on link "01611605" at bounding box center [199, 212] width 44 height 11
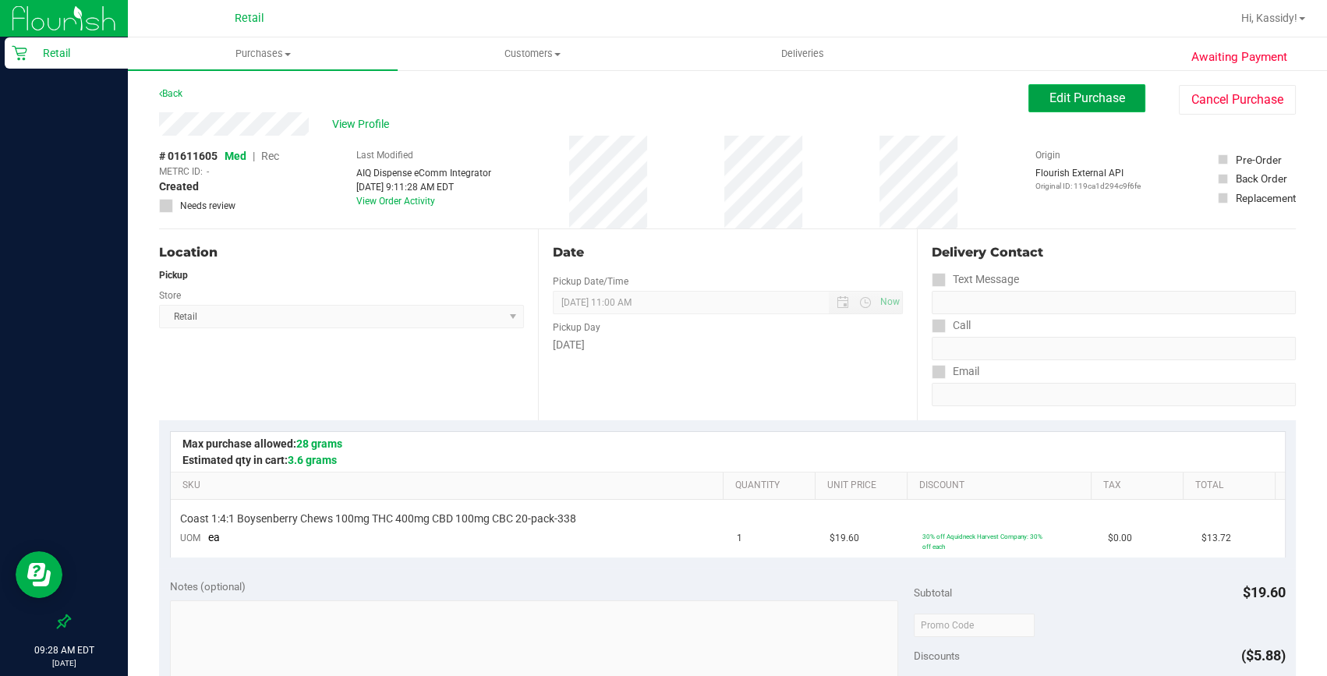
click at [1080, 97] on span "Edit Purchase" at bounding box center [1088, 97] width 76 height 15
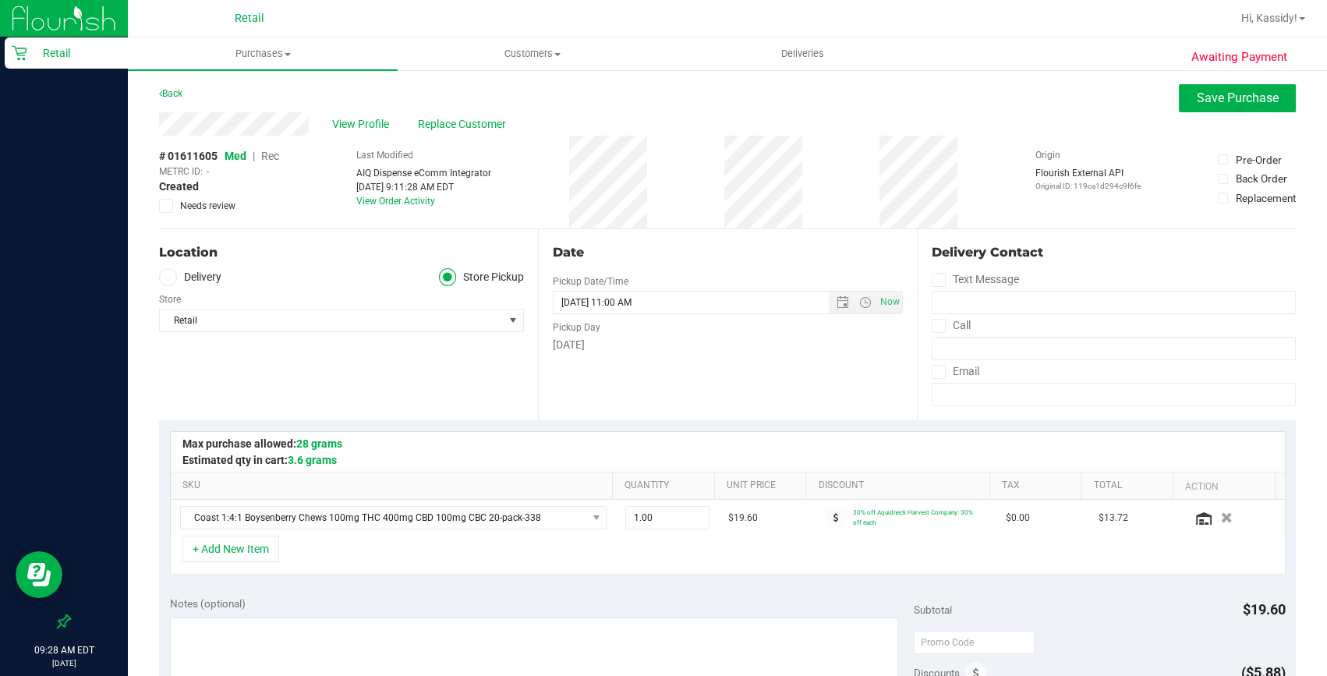
click at [273, 154] on span "Rec" at bounding box center [270, 156] width 18 height 12
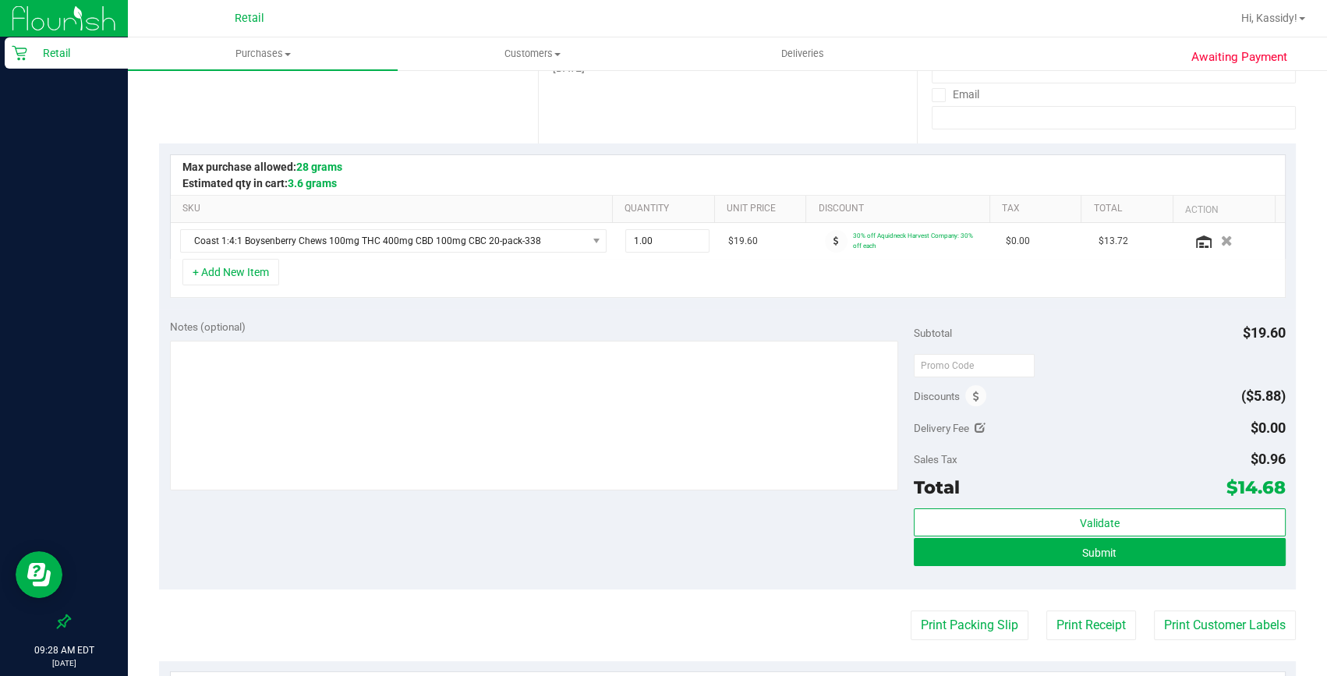
scroll to position [354, 0]
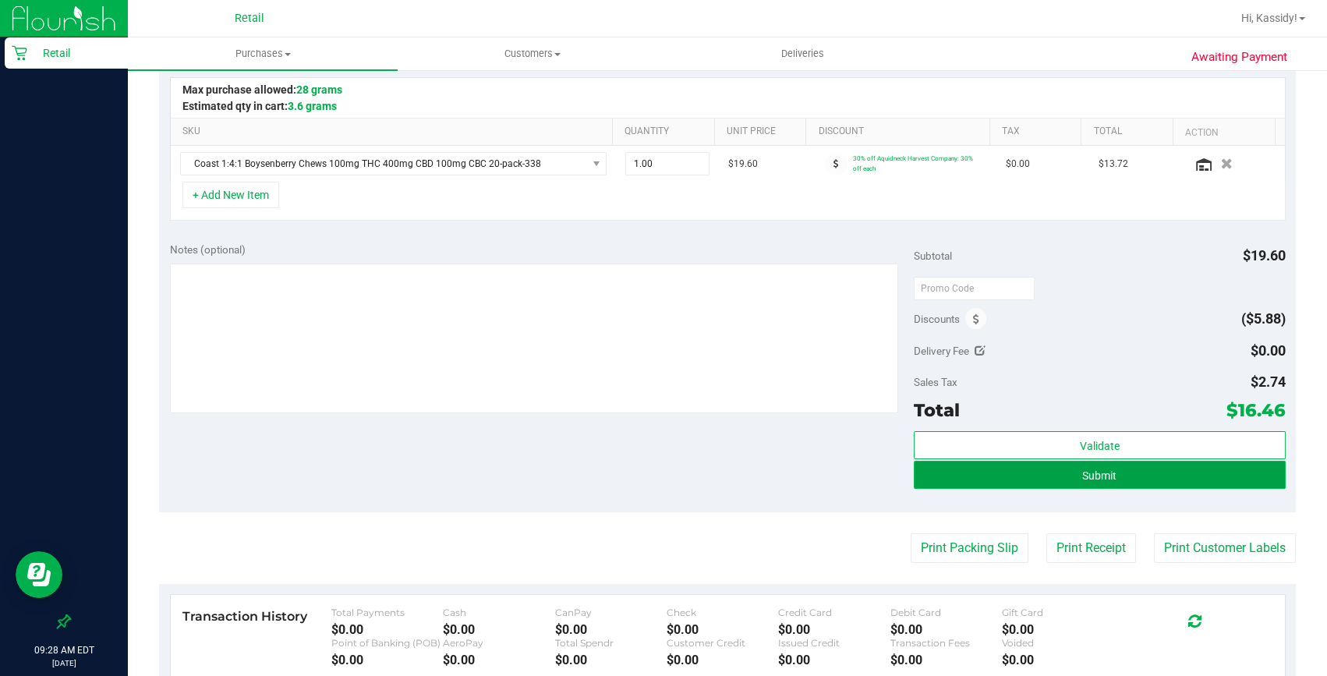
click at [1050, 475] on button "Submit" at bounding box center [1100, 475] width 372 height 28
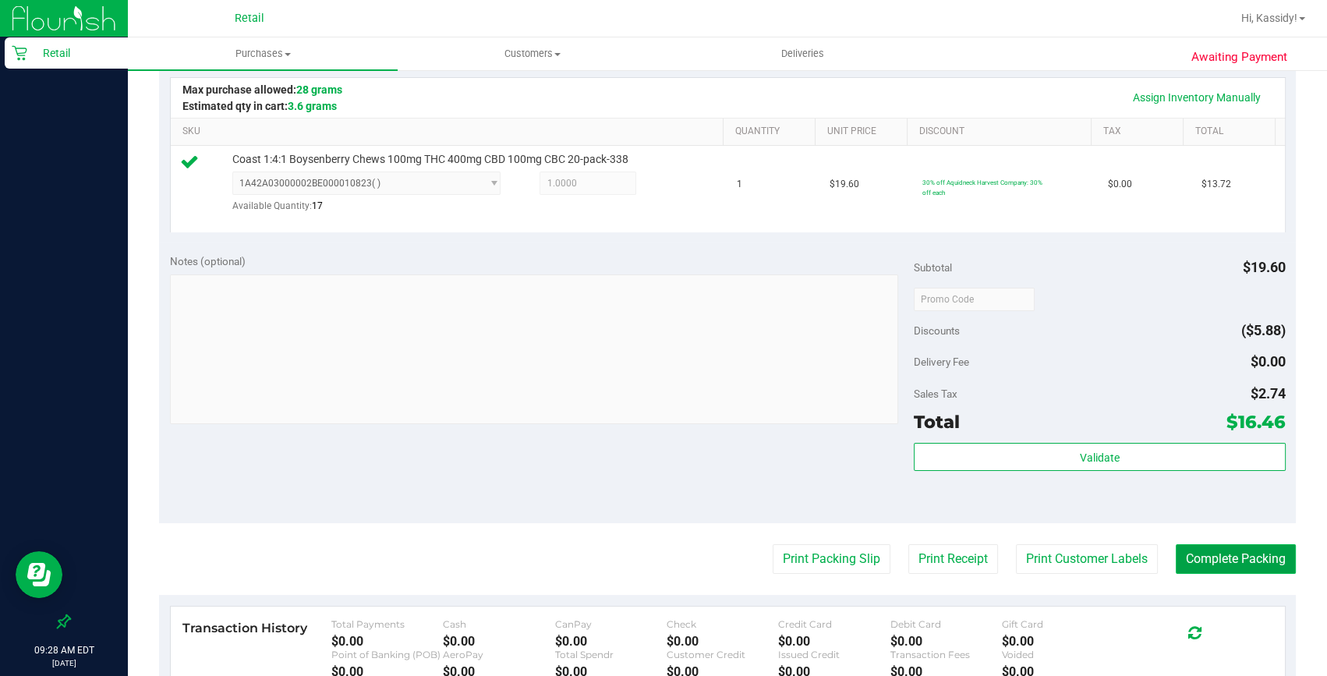
click at [1213, 553] on button "Complete Packing" at bounding box center [1236, 559] width 120 height 30
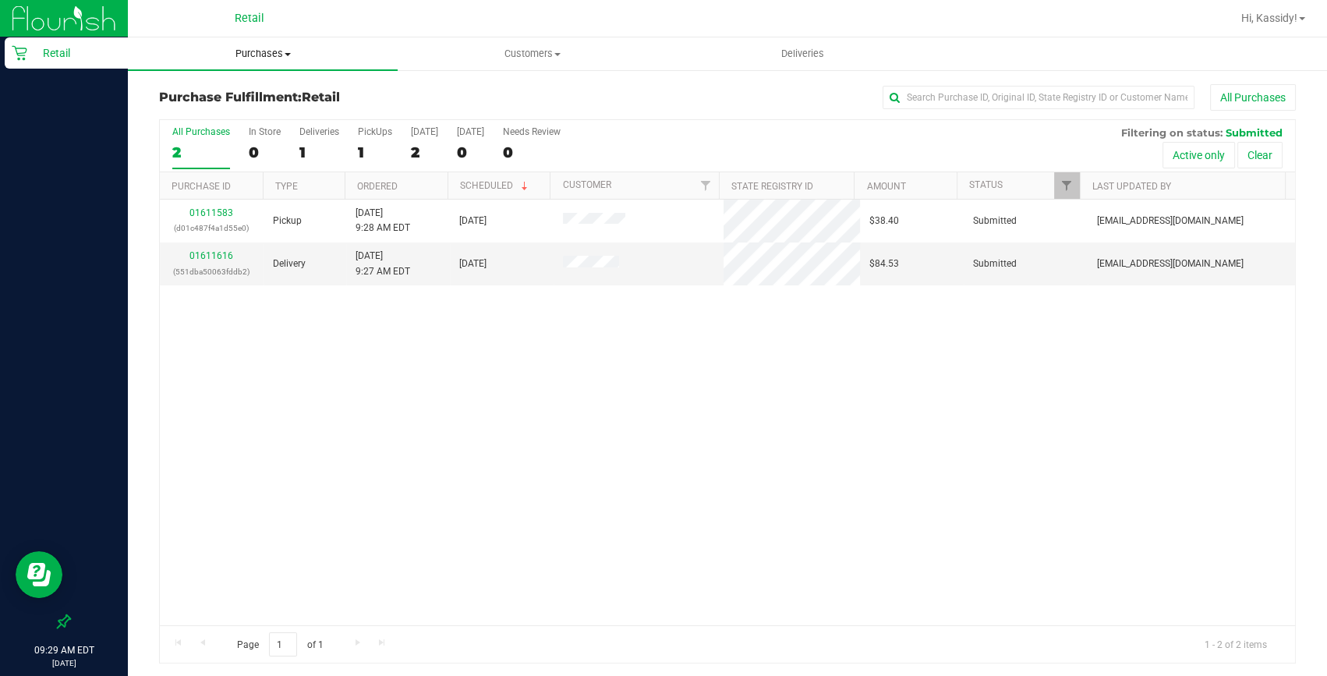
click at [271, 44] on uib-tab-heading "Purchases Summary of purchases Fulfillment All purchases" at bounding box center [263, 53] width 270 height 33
click at [218, 97] on span "Summary of purchases" at bounding box center [208, 93] width 160 height 13
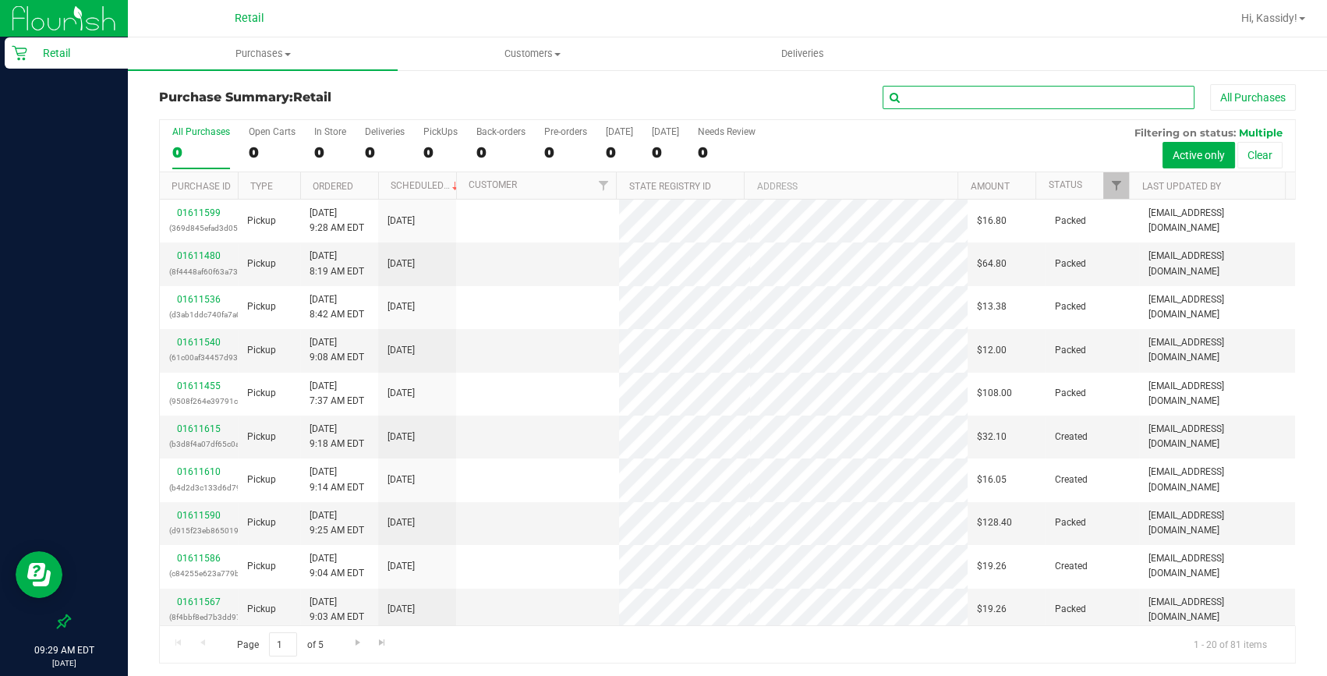
click at [953, 96] on input "text" at bounding box center [1039, 97] width 312 height 23
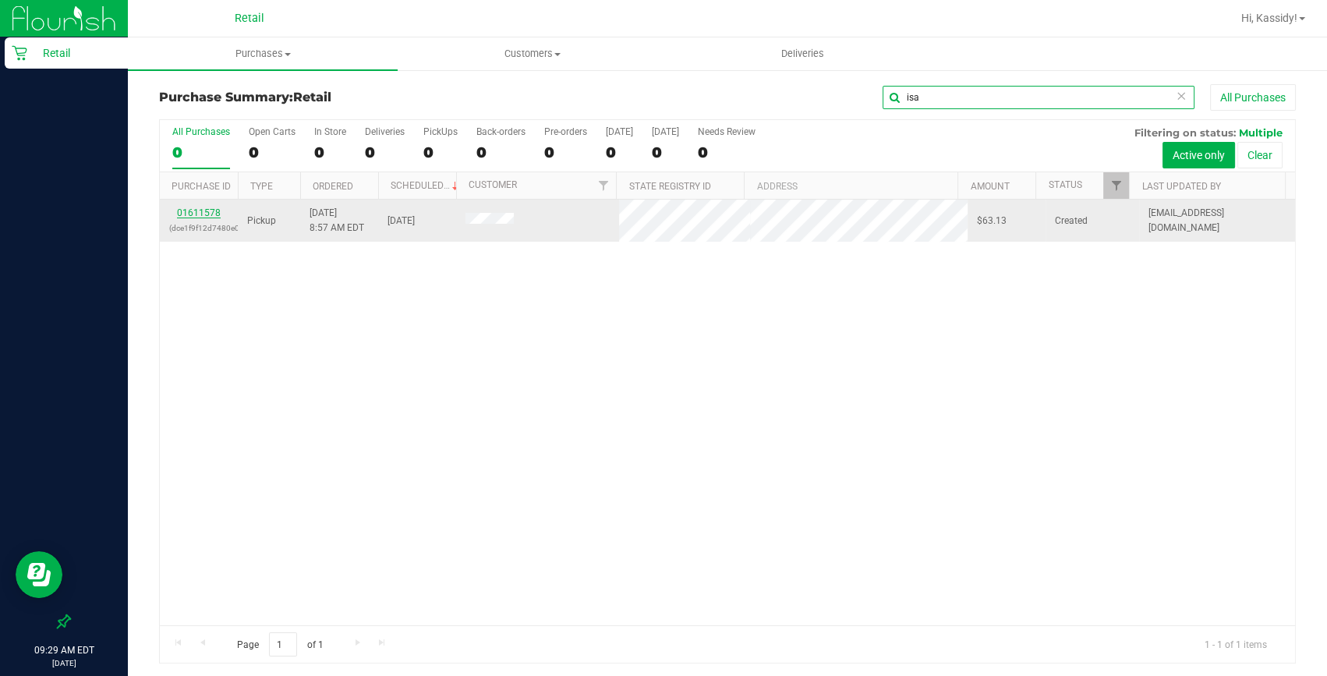
type input "isa"
click at [214, 213] on link "01611578" at bounding box center [199, 212] width 44 height 11
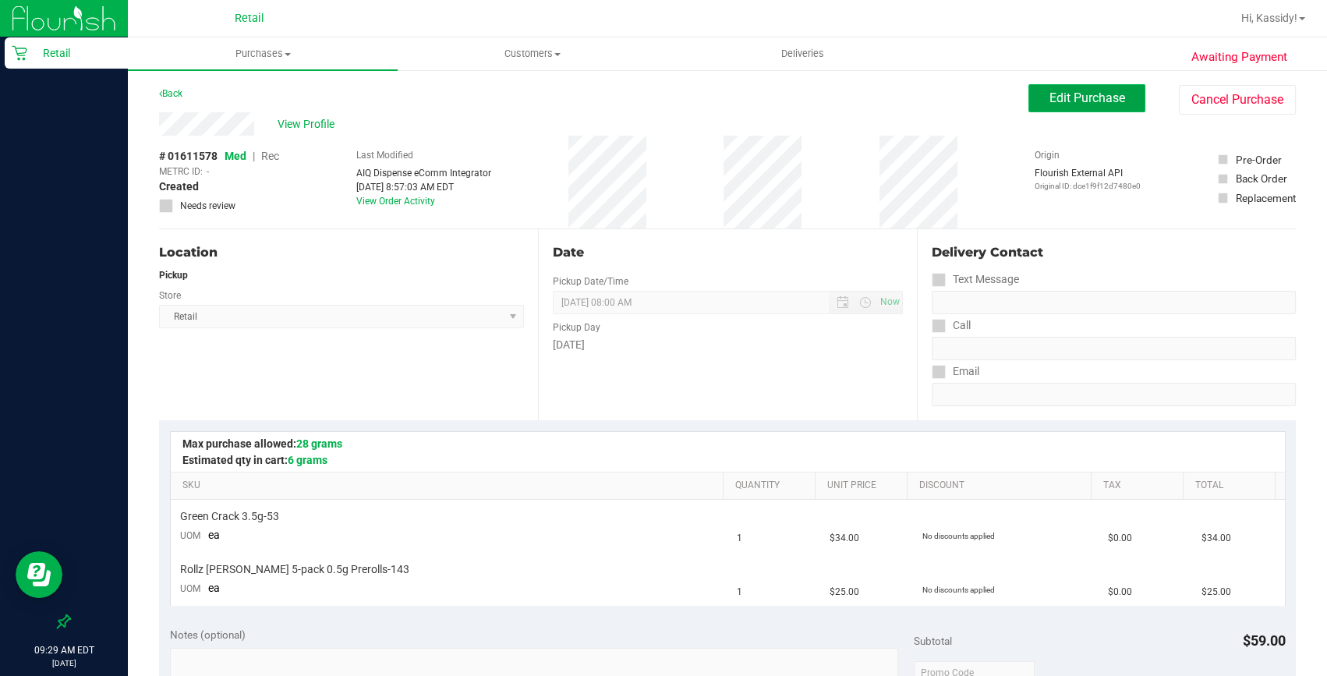
click at [1050, 101] on span "Edit Purchase" at bounding box center [1088, 97] width 76 height 15
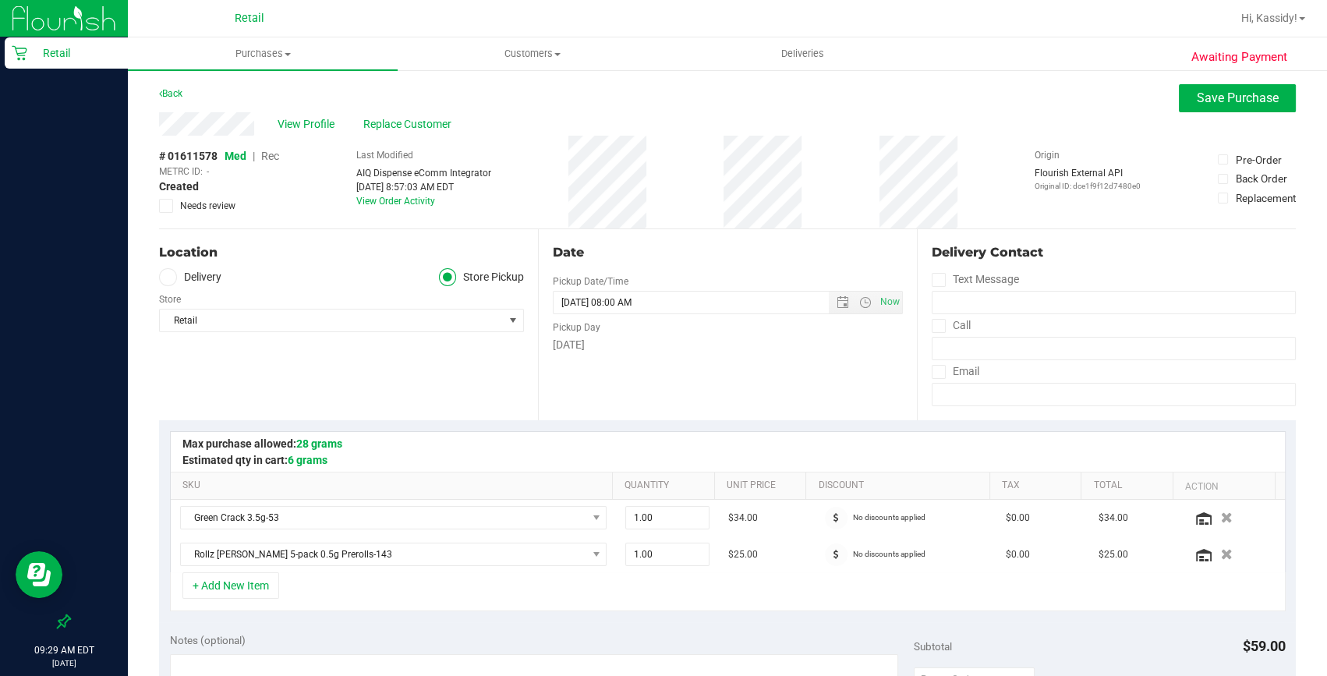
click at [272, 155] on span "Rec" at bounding box center [270, 156] width 18 height 12
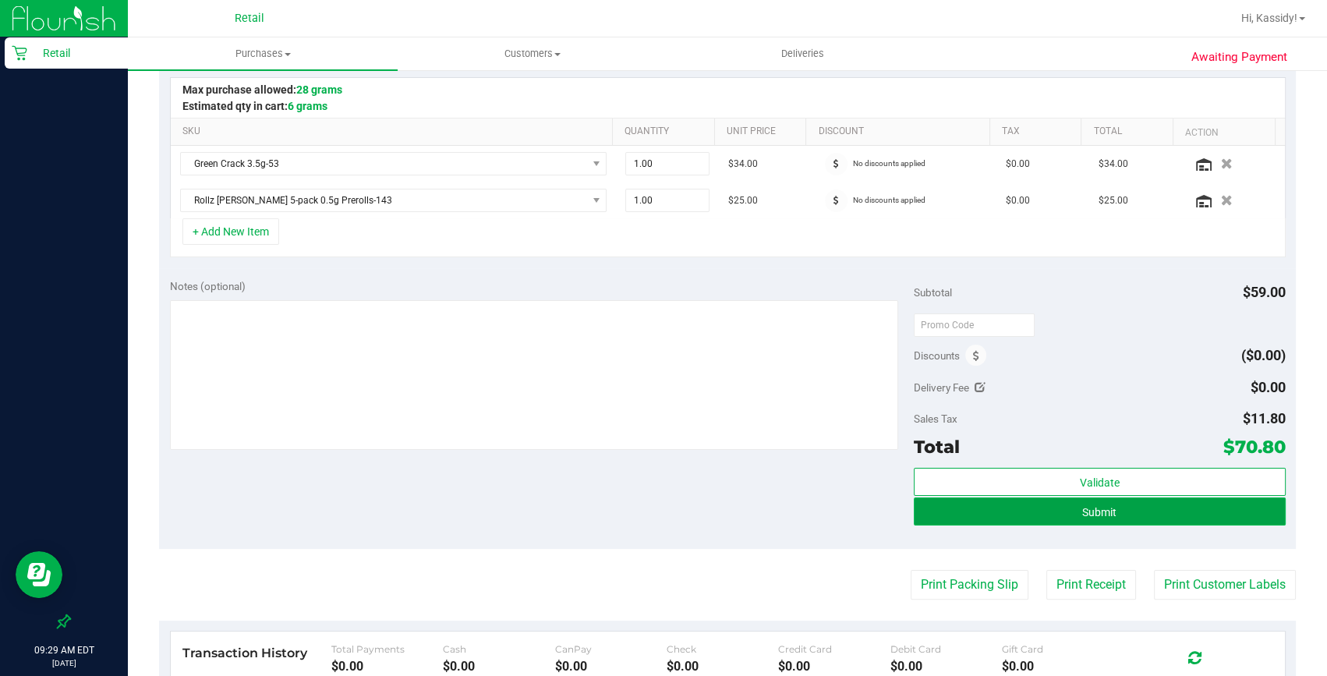
click at [1067, 515] on button "Submit" at bounding box center [1100, 511] width 372 height 28
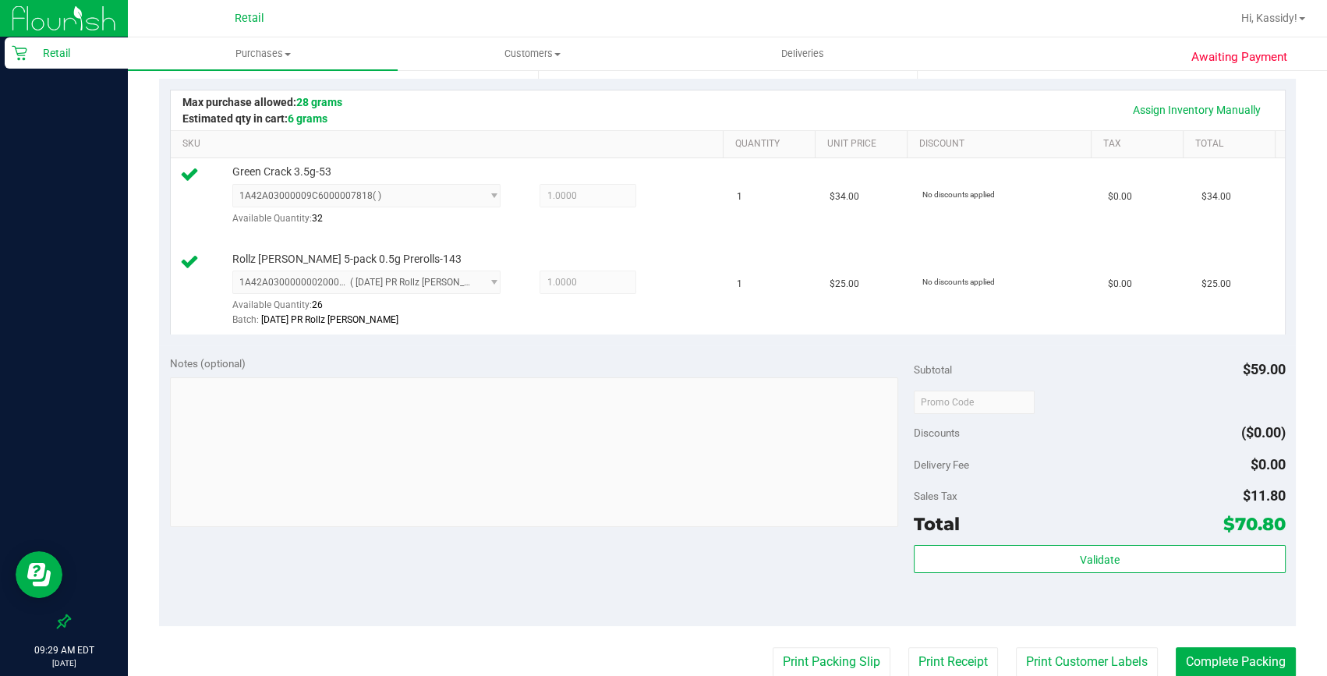
scroll to position [354, 0]
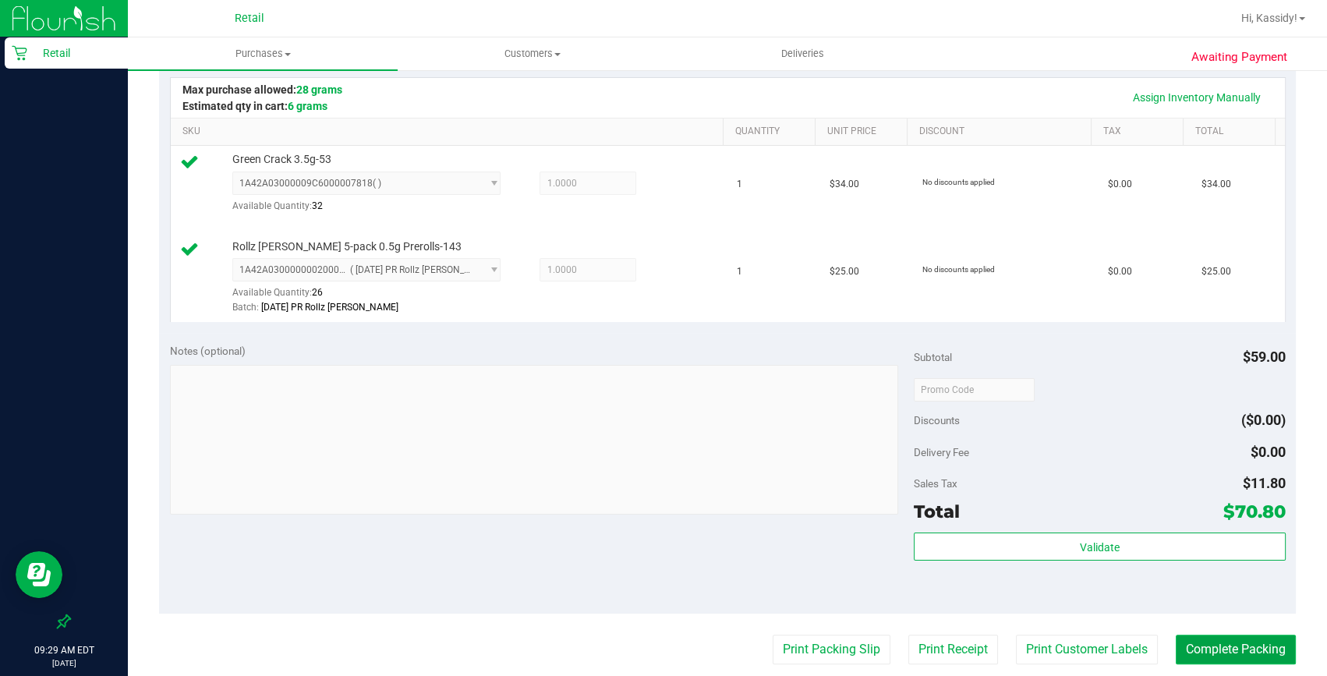
click at [1253, 645] on button "Complete Packing" at bounding box center [1236, 650] width 120 height 30
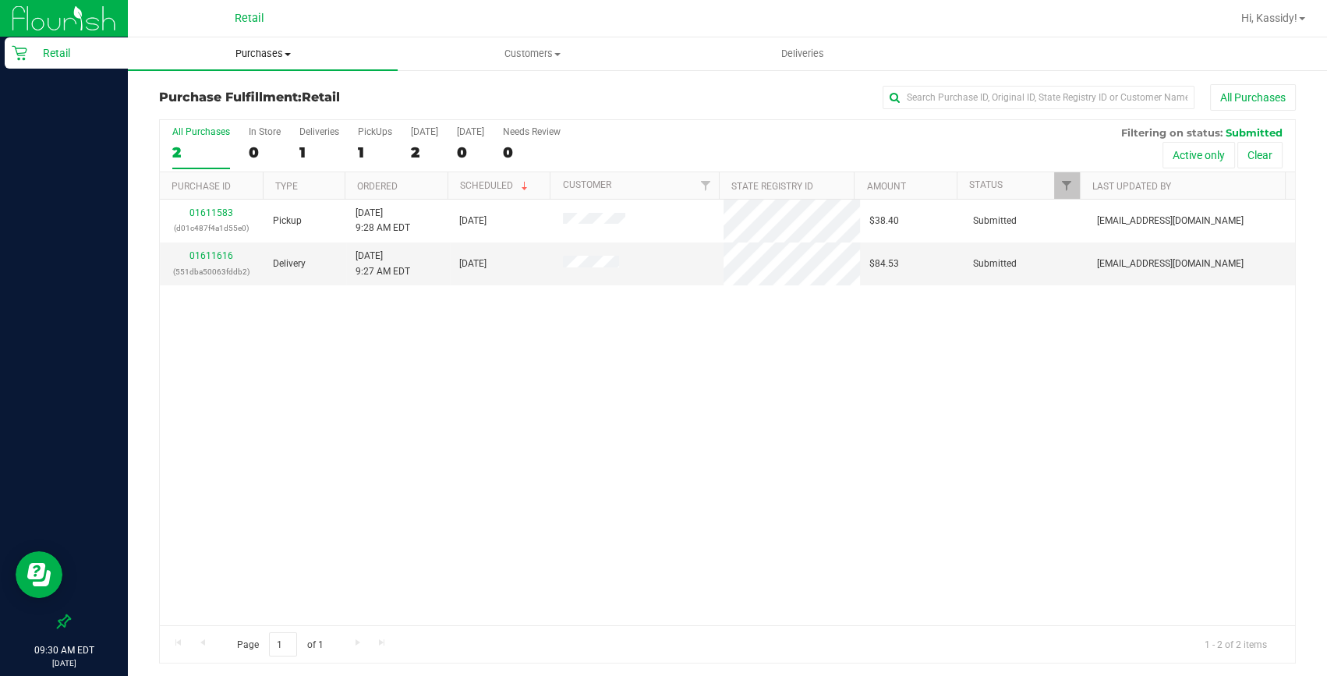
click at [256, 66] on uib-tab-heading "Purchases Summary of purchases Fulfillment All purchases" at bounding box center [263, 53] width 270 height 33
click at [222, 99] on span "Summary of purchases" at bounding box center [208, 93] width 160 height 13
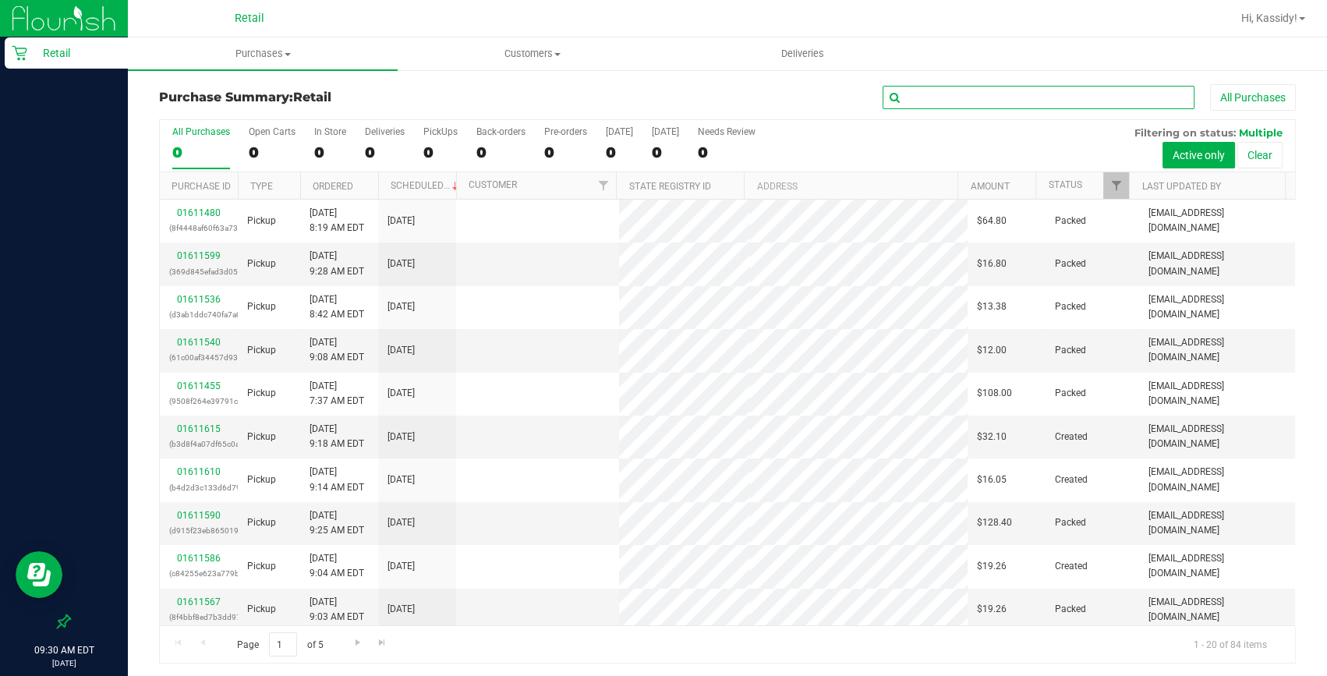
click at [920, 100] on input "text" at bounding box center [1039, 97] width 312 height 23
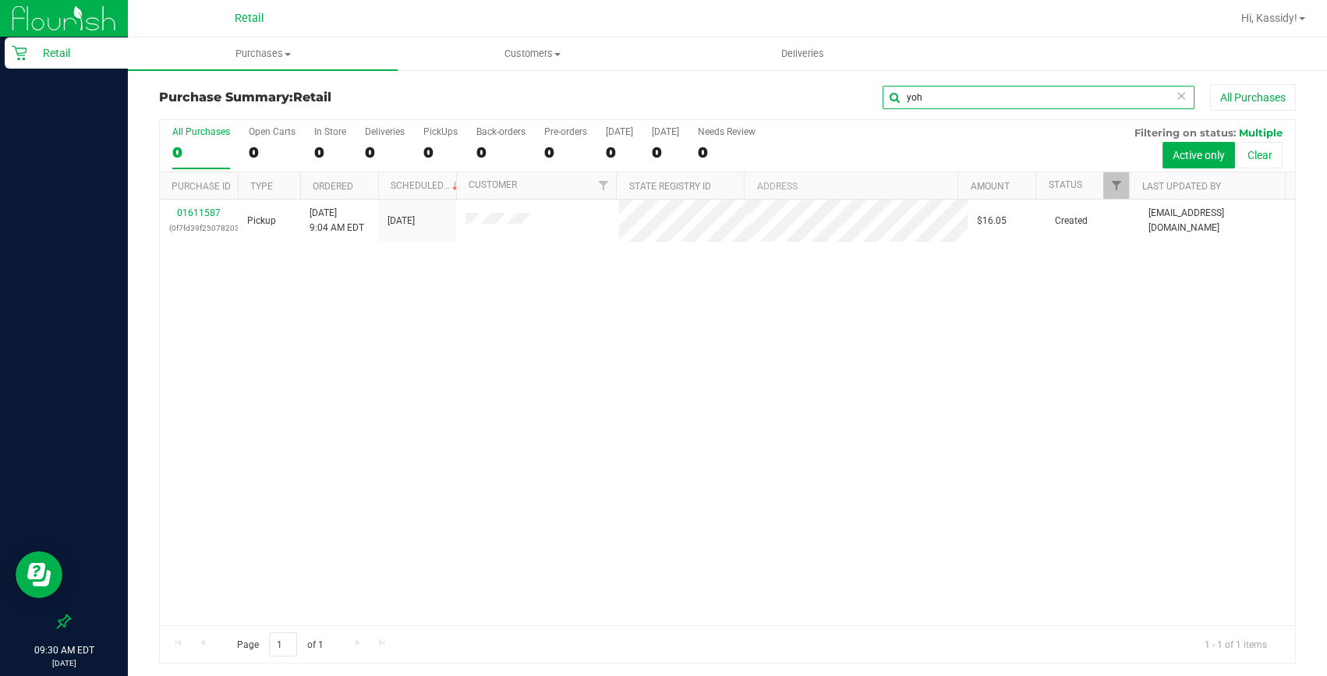
type input "yoh"
click at [203, 215] on link "01611587" at bounding box center [199, 212] width 44 height 11
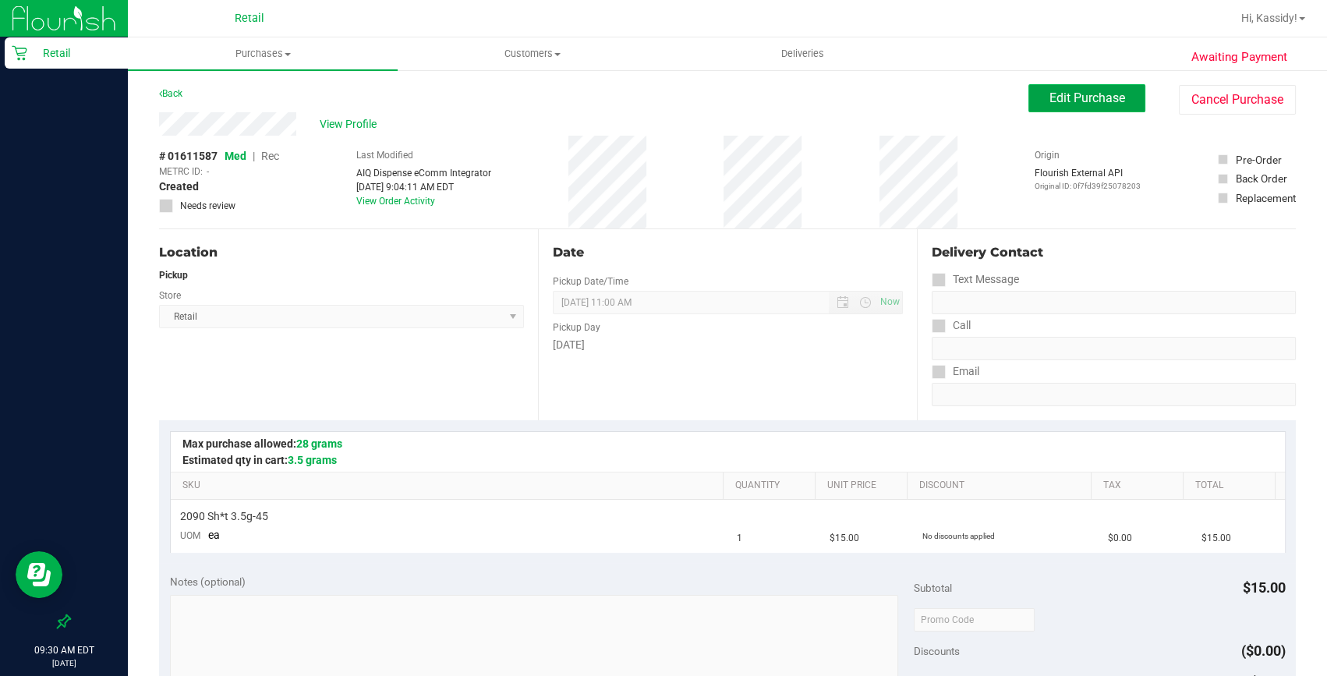
click at [1050, 99] on span "Edit Purchase" at bounding box center [1088, 97] width 76 height 15
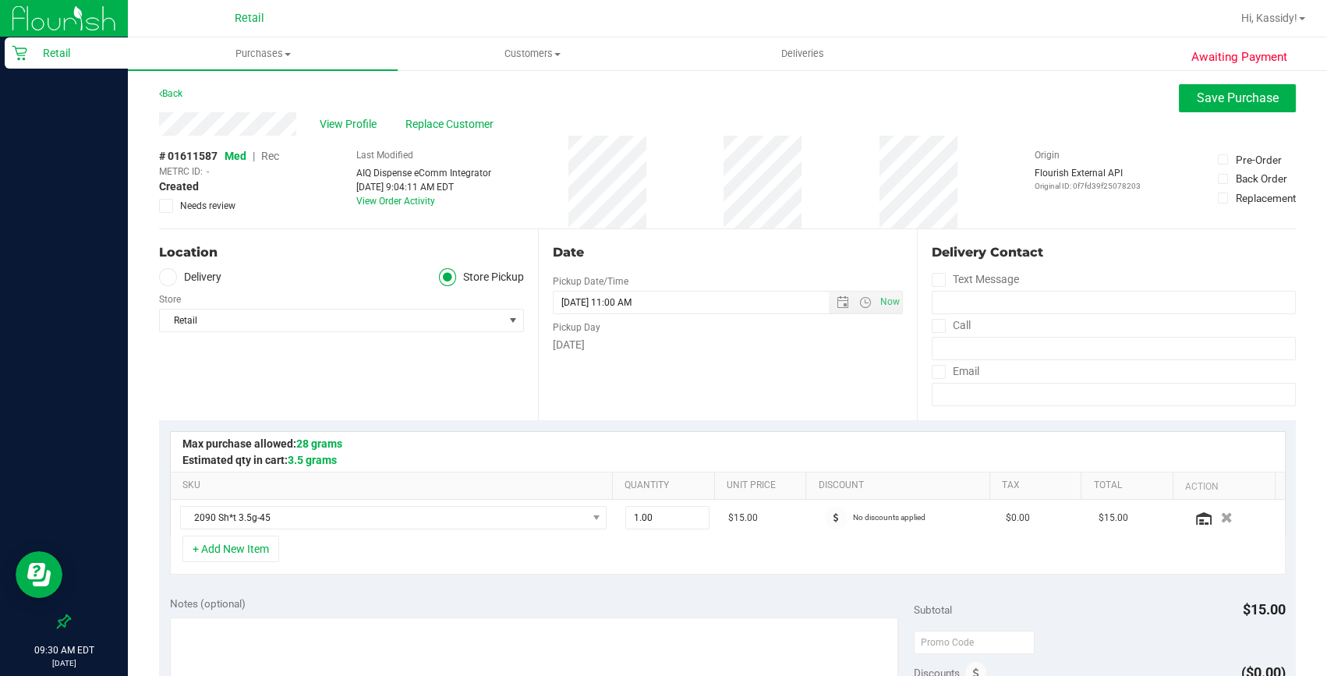
click at [273, 158] on span "Rec" at bounding box center [270, 156] width 18 height 12
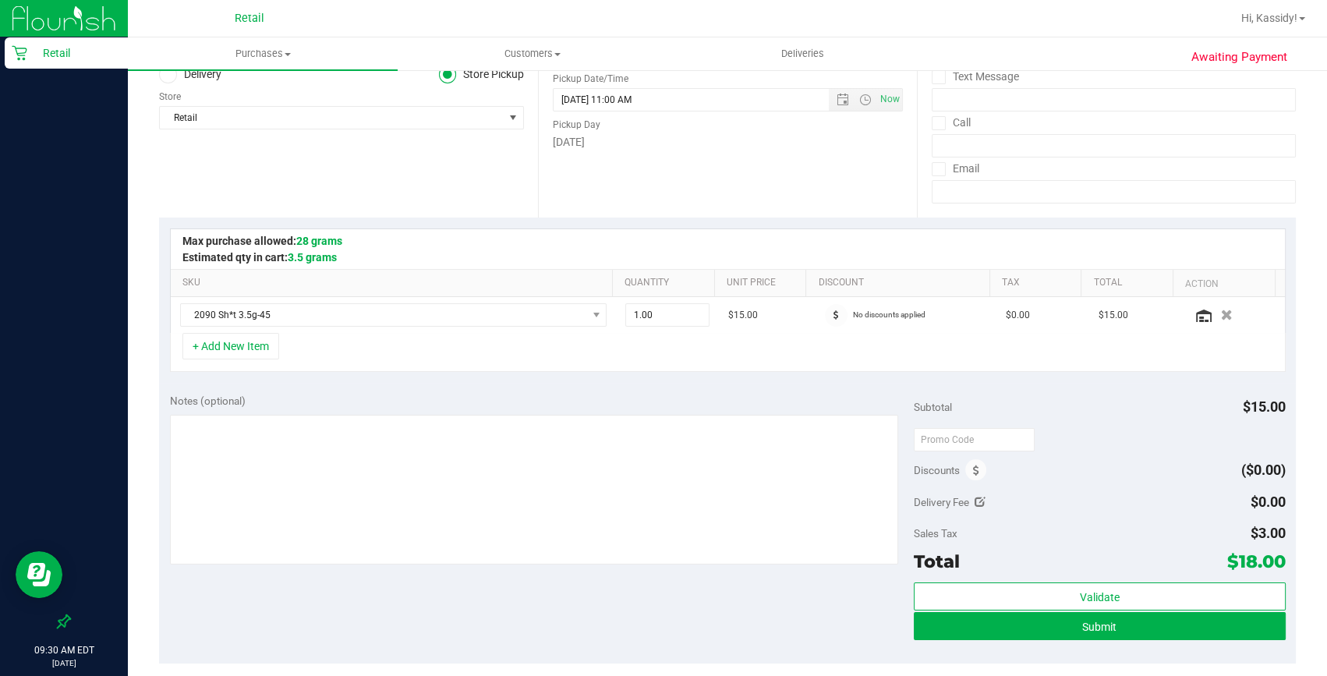
scroll to position [283, 0]
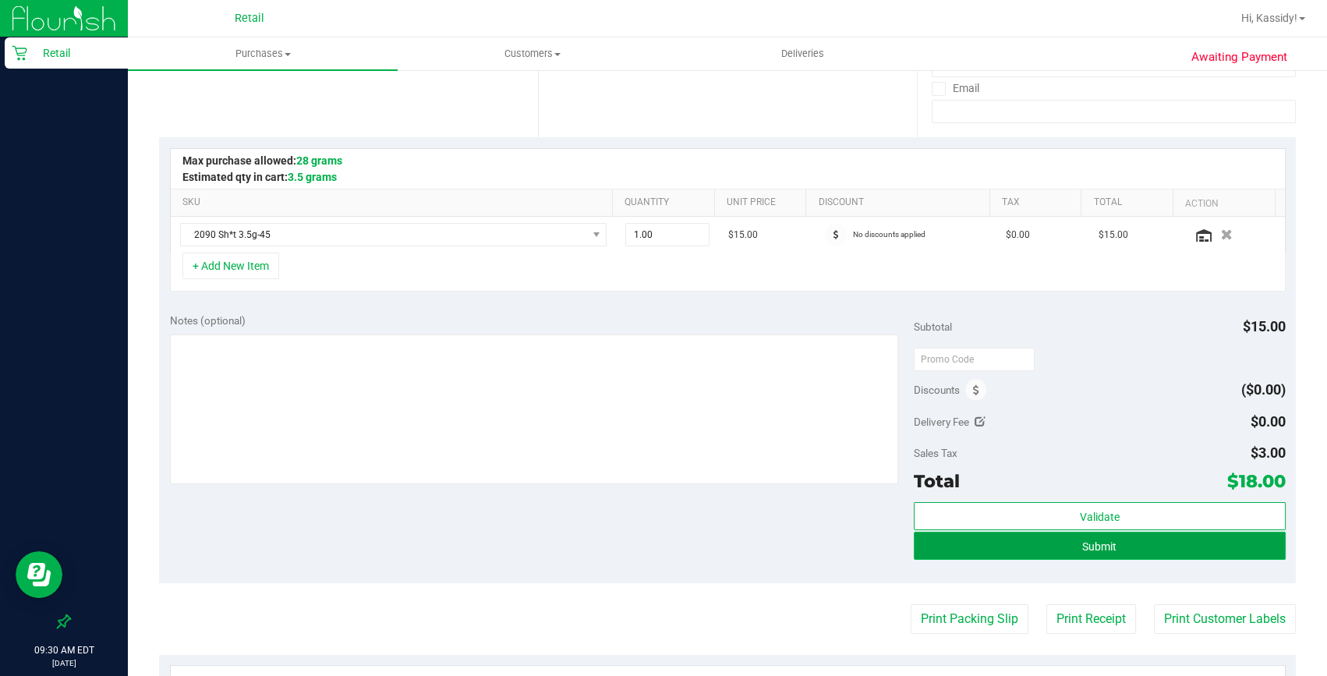
click at [1066, 546] on button "Submit" at bounding box center [1100, 546] width 372 height 28
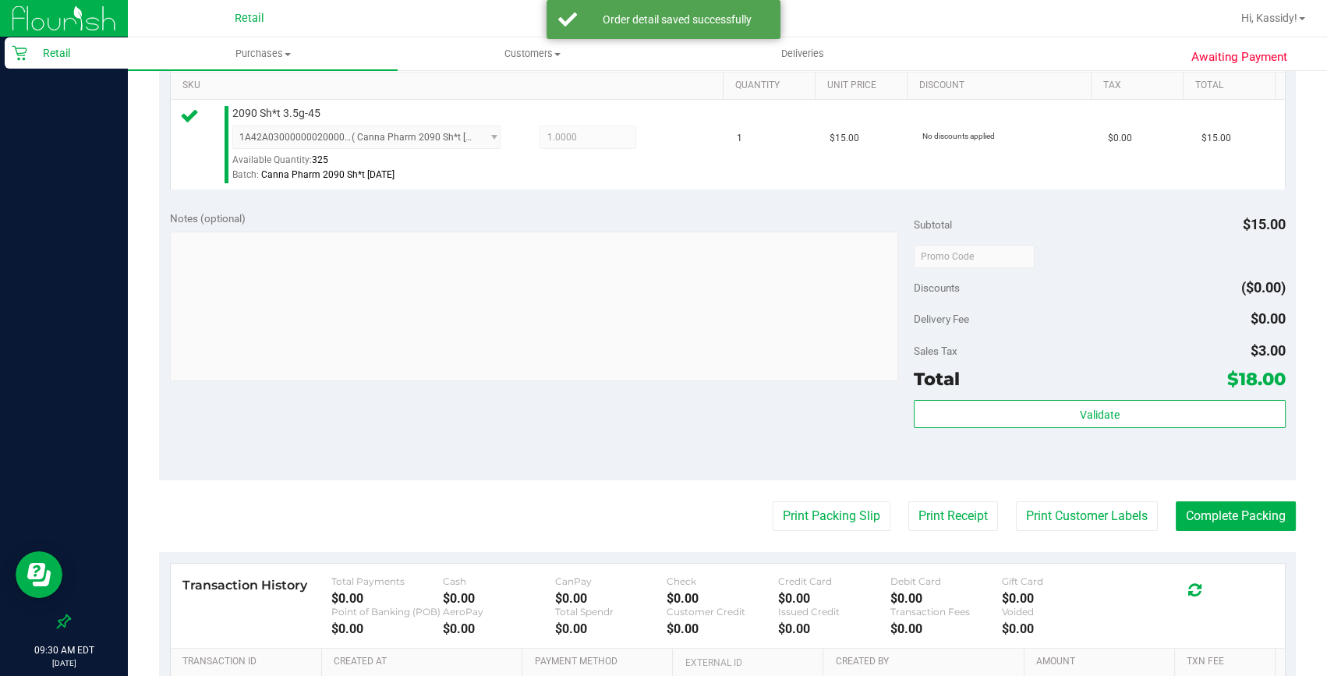
scroll to position [425, 0]
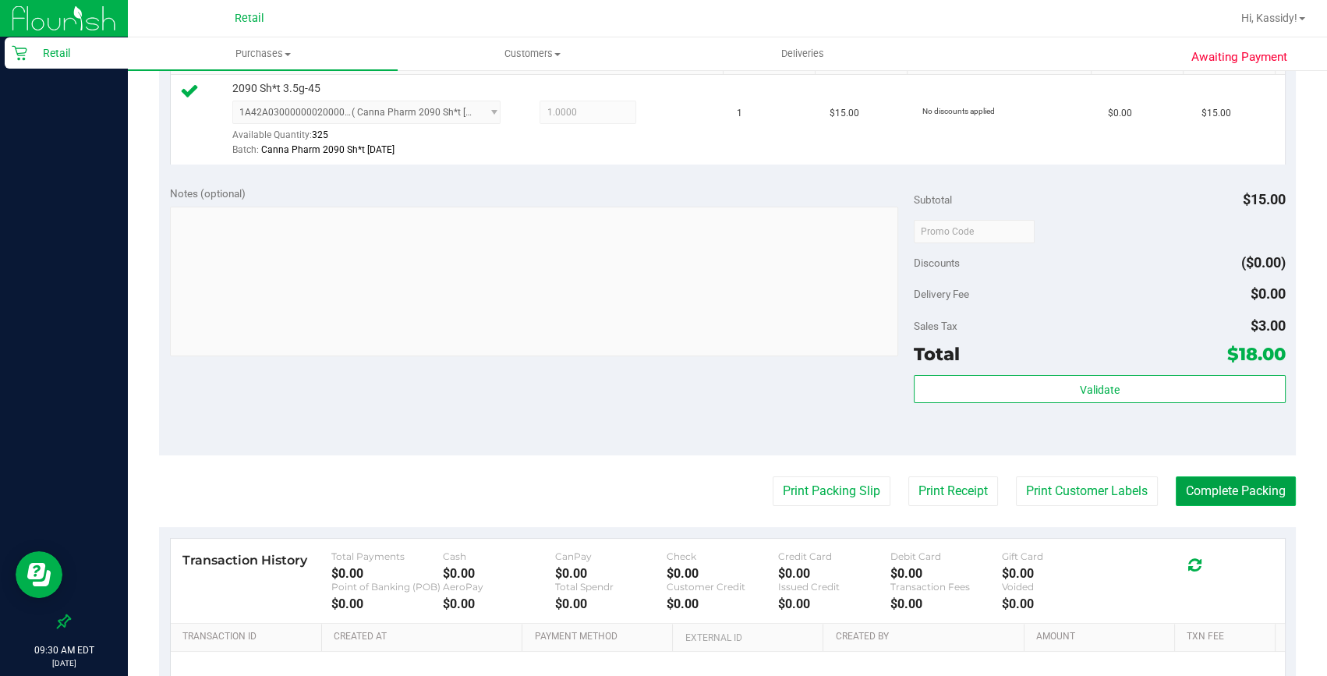
click at [1222, 485] on button "Complete Packing" at bounding box center [1236, 491] width 120 height 30
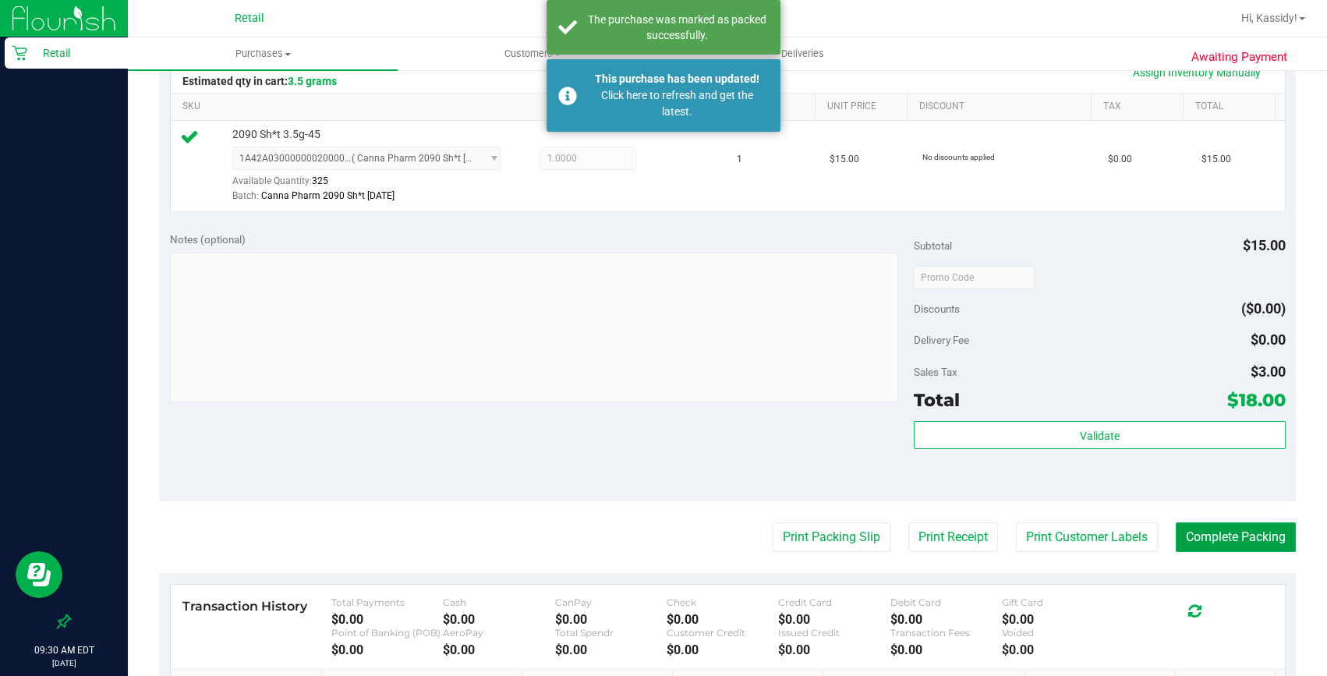
scroll to position [354, 0]
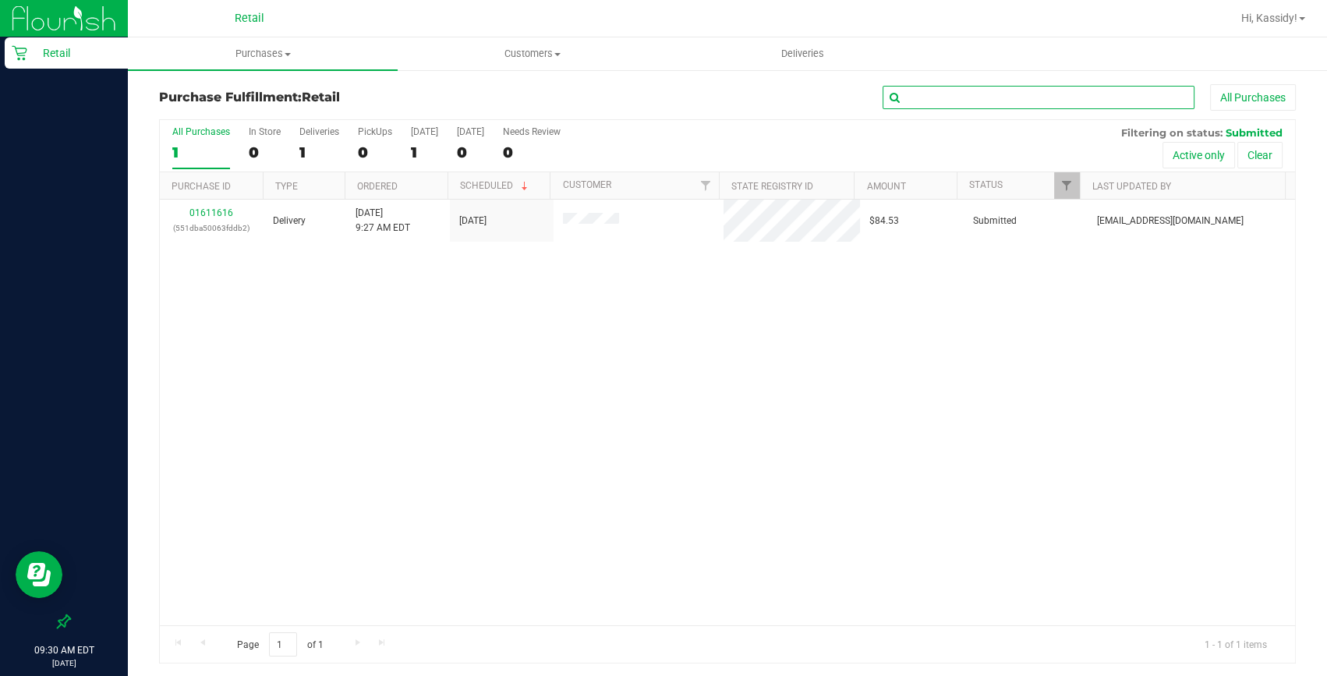
click at [931, 98] on input "text" at bounding box center [1039, 97] width 312 height 23
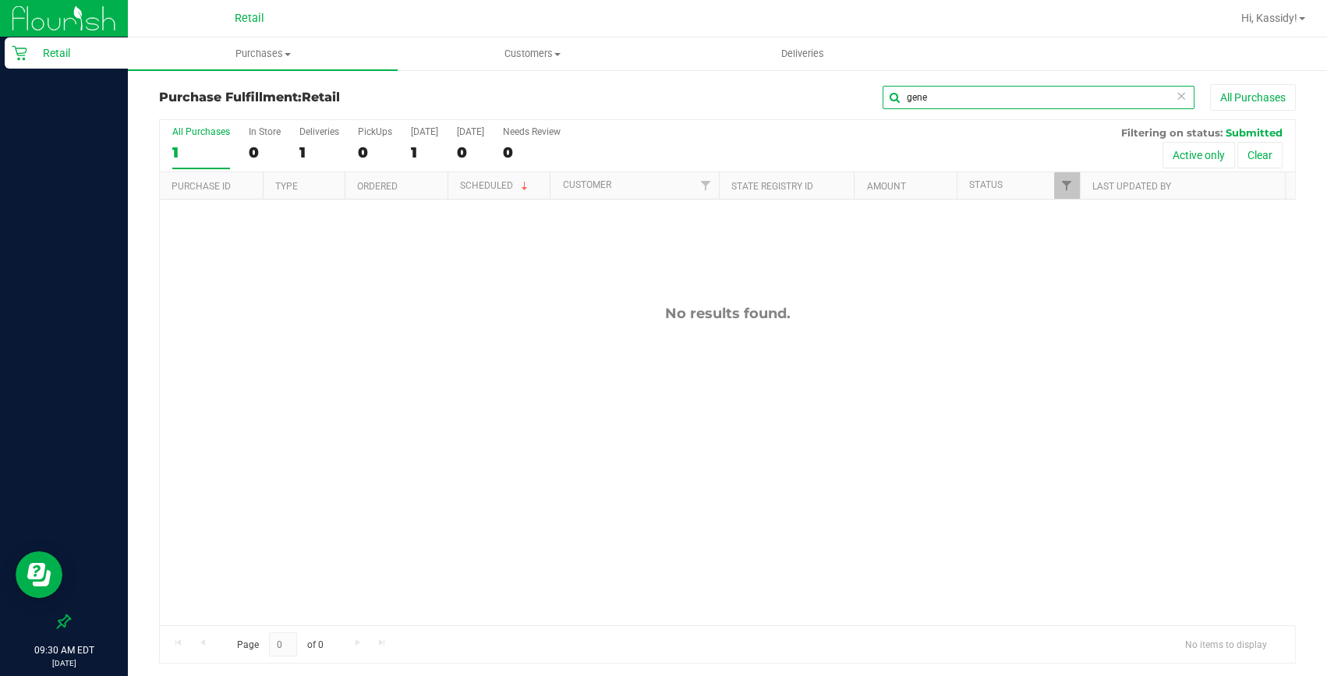
type input "gene"
click at [304, 56] on span "Purchases" at bounding box center [263, 54] width 270 height 14
click at [232, 90] on span "Summary of purchases" at bounding box center [208, 93] width 160 height 13
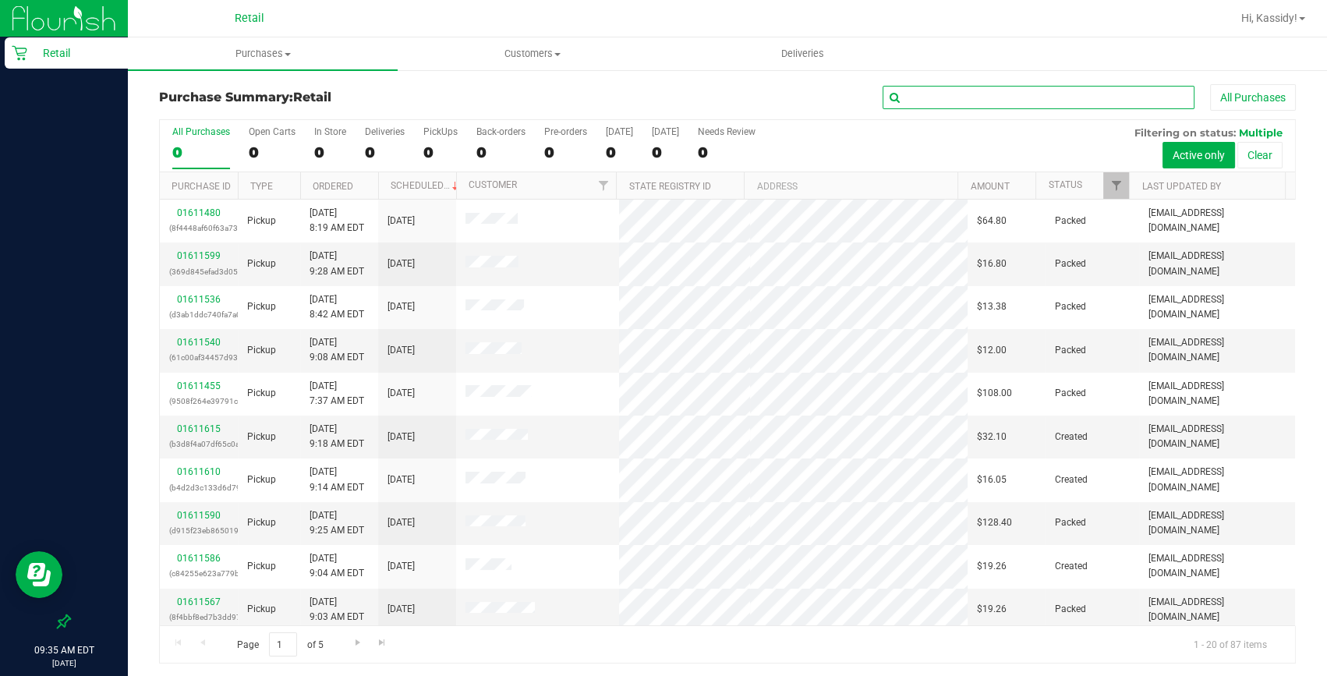
click at [920, 104] on input "text" at bounding box center [1039, 97] width 312 height 23
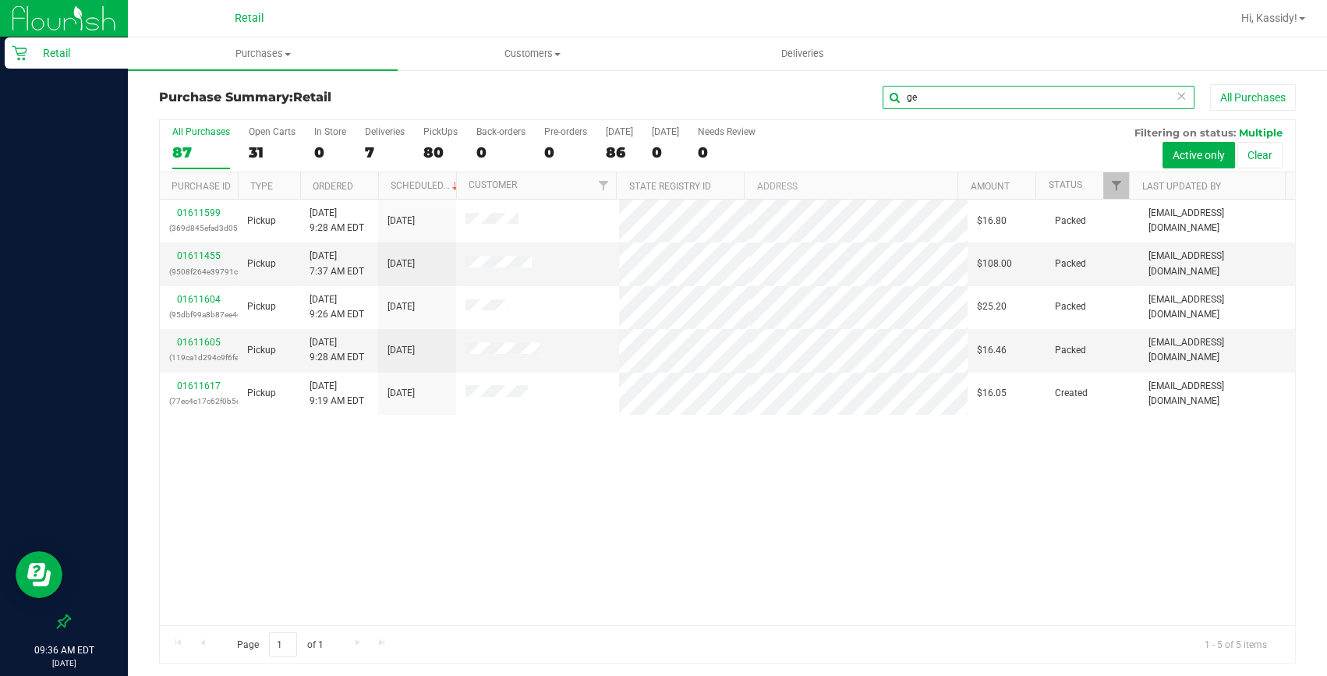
drag, startPoint x: 928, startPoint y: 87, endPoint x: 859, endPoint y: 97, distance: 69.3
click at [859, 97] on div "ge All Purchases" at bounding box center [917, 97] width 758 height 27
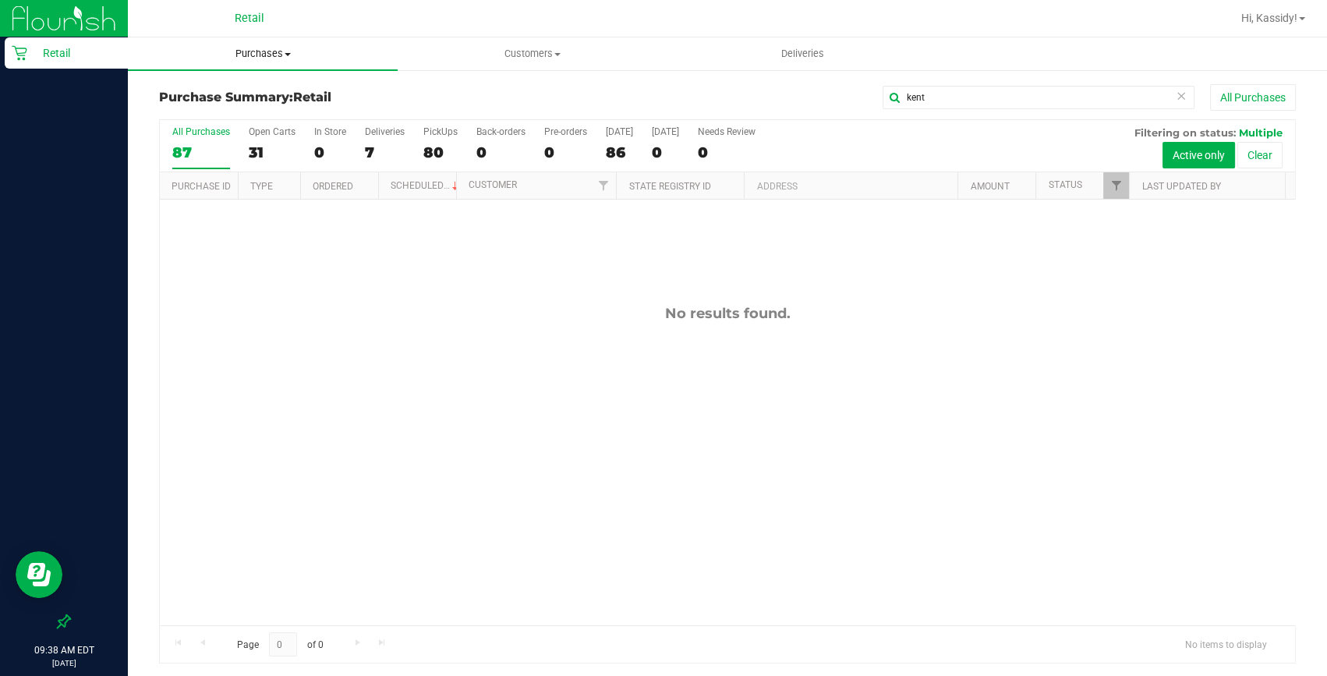
click at [273, 67] on uib-tab-heading "Purchases Summary of purchases Fulfillment All purchases" at bounding box center [263, 53] width 270 height 33
click at [883, 101] on input "kent" at bounding box center [1039, 97] width 312 height 23
click at [891, 96] on input "kent" at bounding box center [1039, 97] width 312 height 23
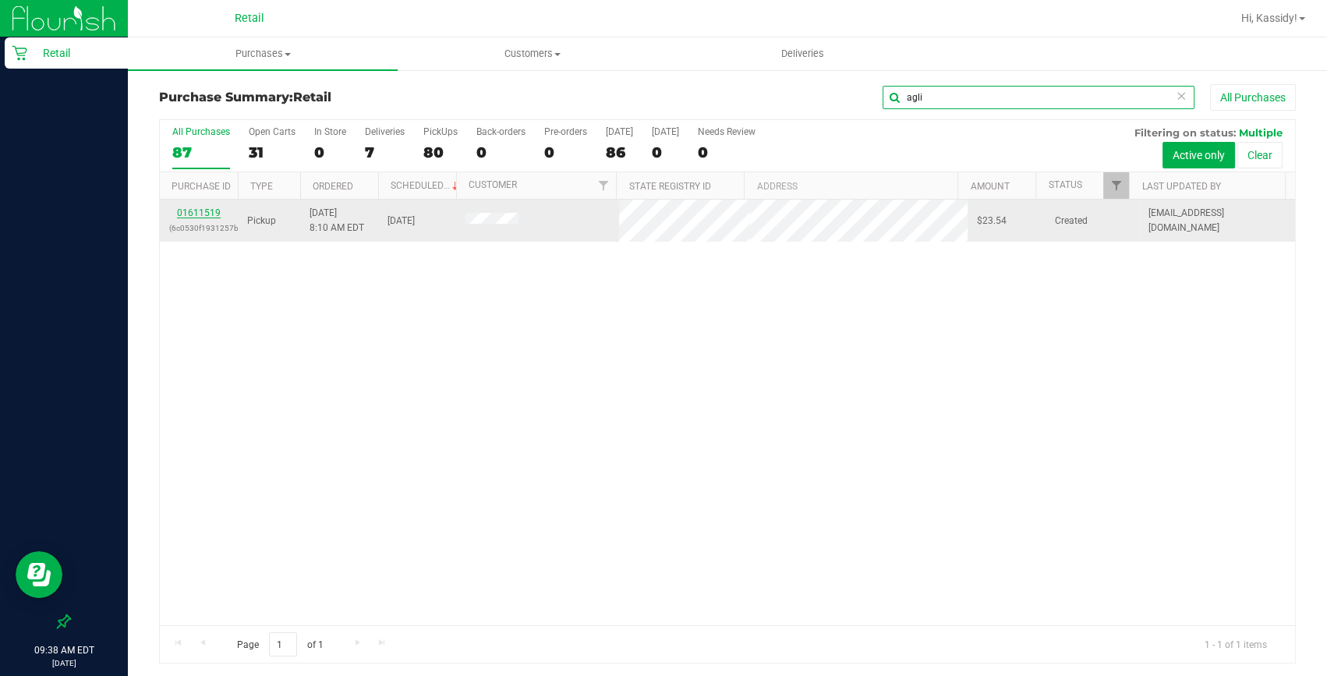
type input "agli"
click at [216, 211] on link "01611519" at bounding box center [199, 212] width 44 height 11
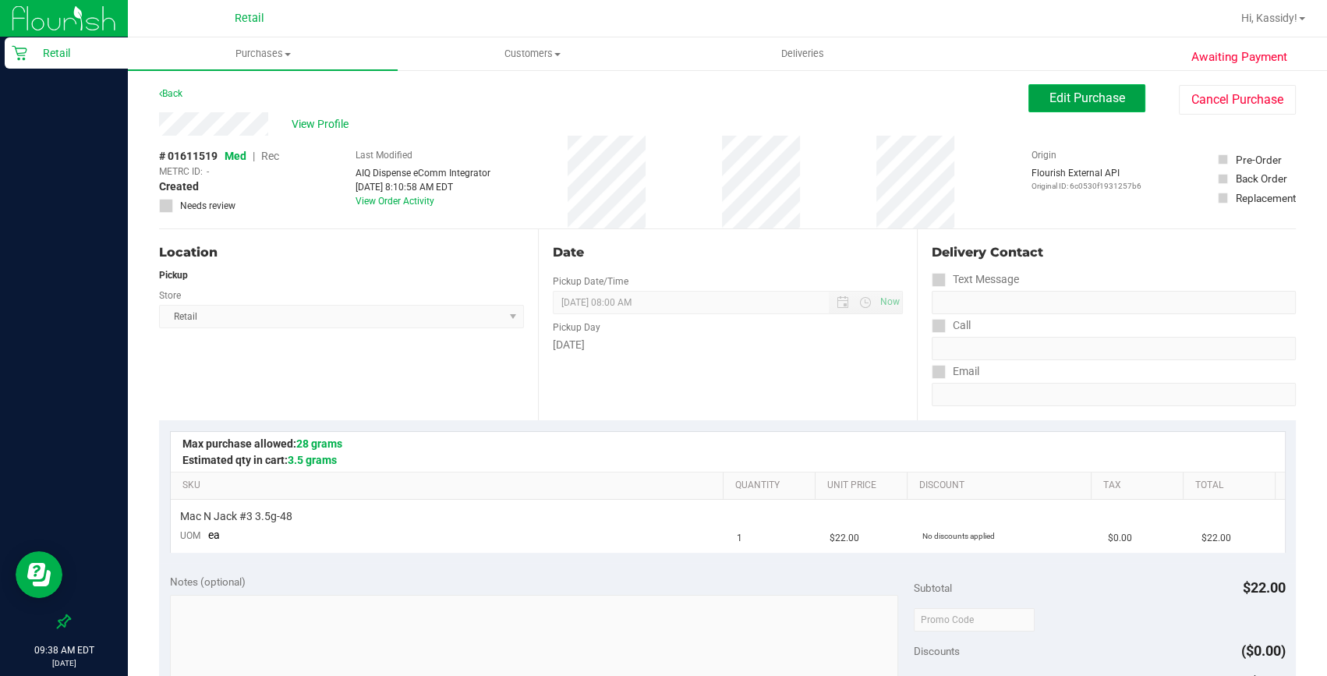
click at [1089, 91] on span "Edit Purchase" at bounding box center [1088, 97] width 76 height 15
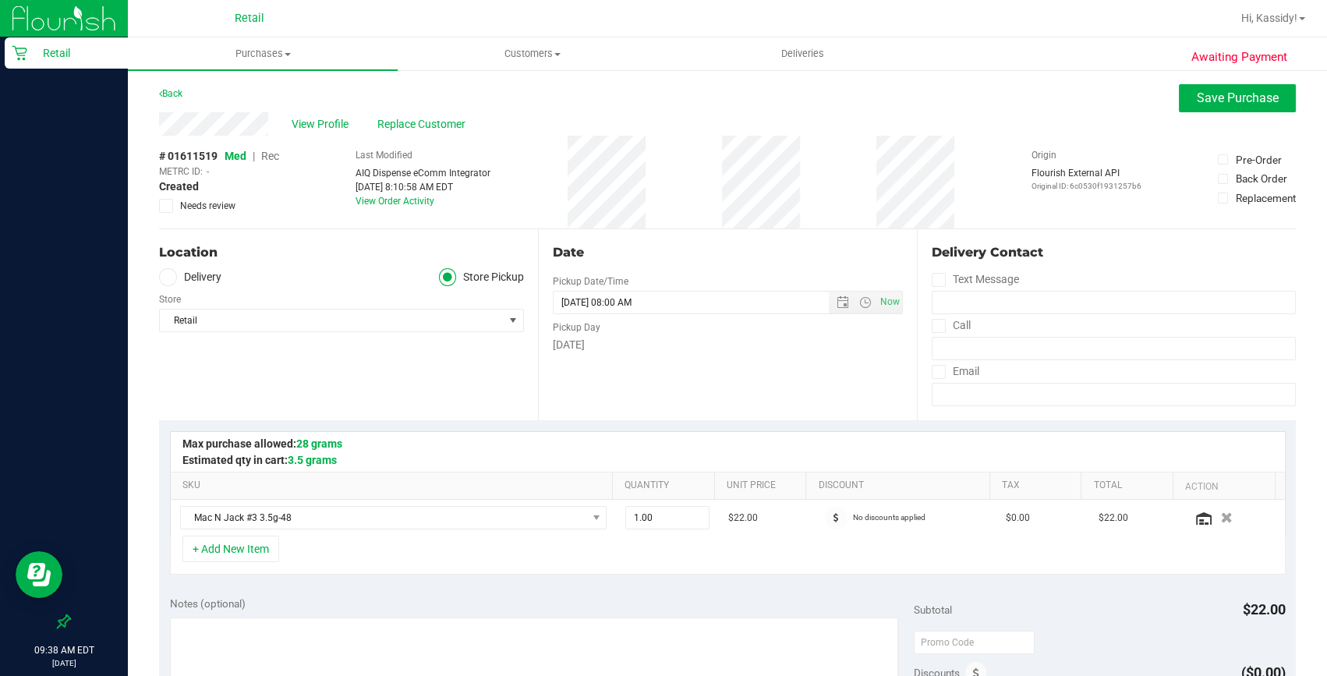
click at [267, 158] on span "Rec" at bounding box center [270, 156] width 18 height 12
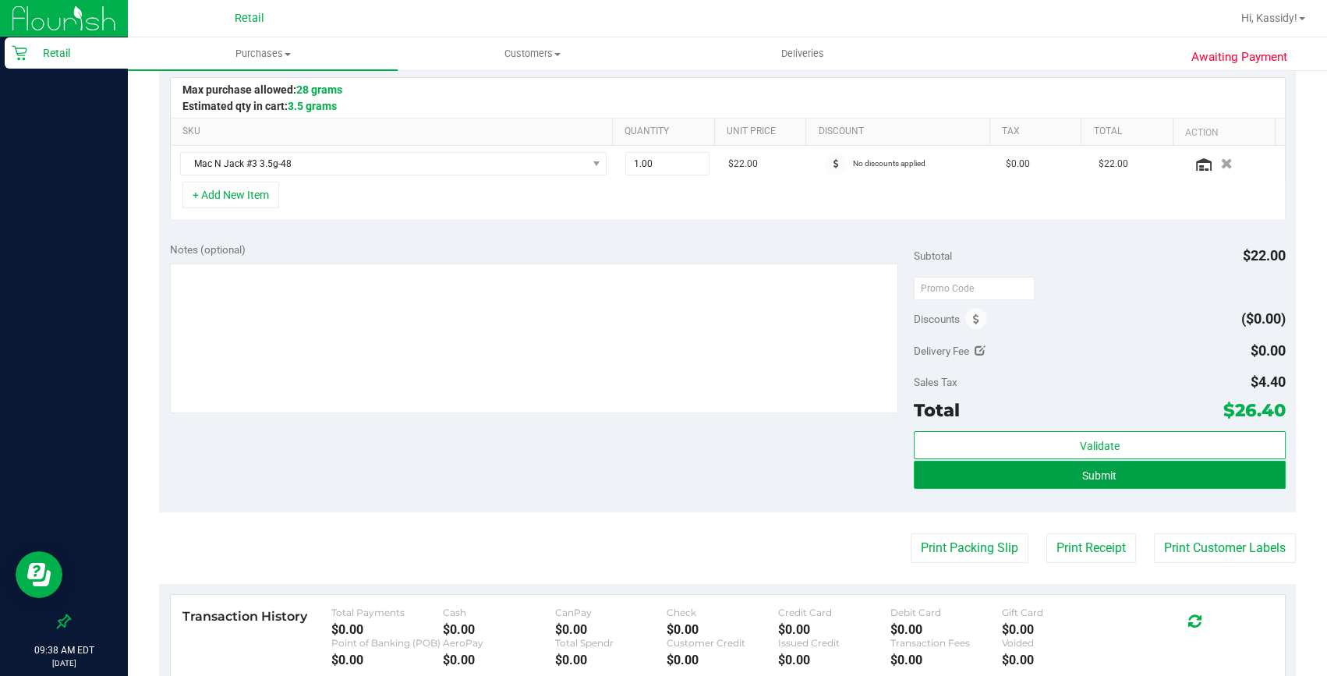
click at [1098, 464] on button "Submit" at bounding box center [1100, 475] width 372 height 28
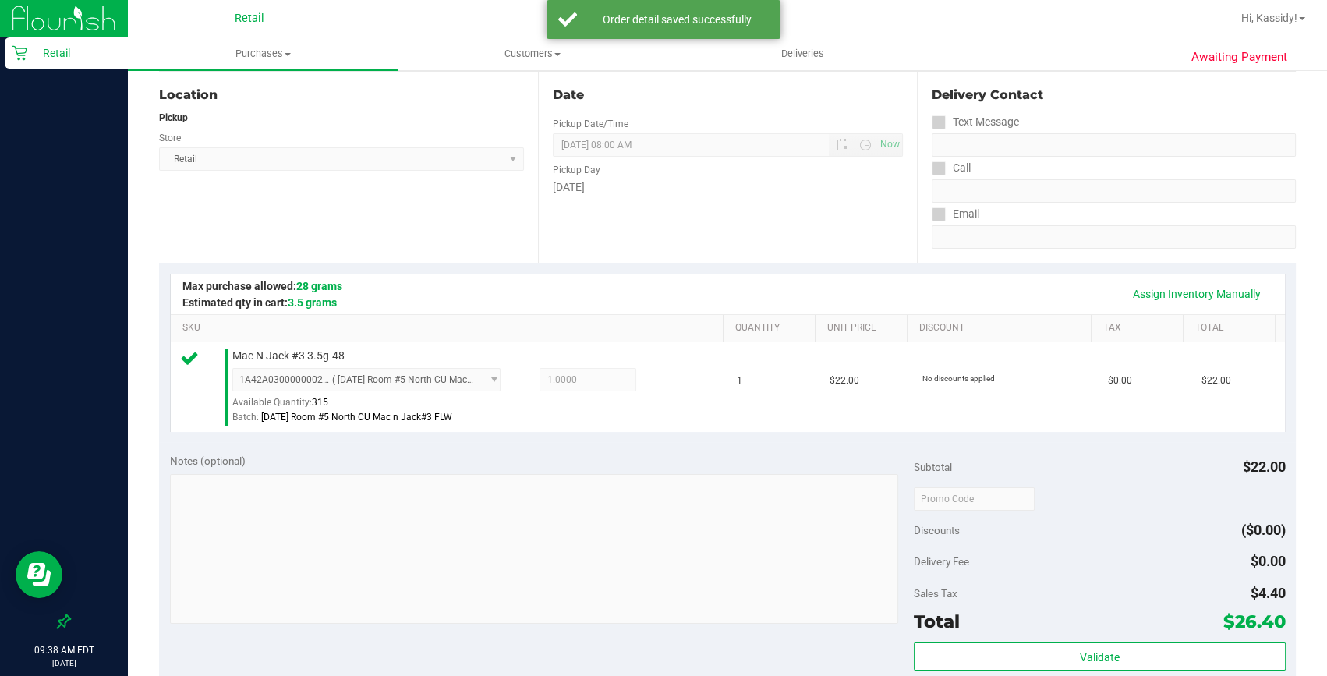
scroll to position [283, 0]
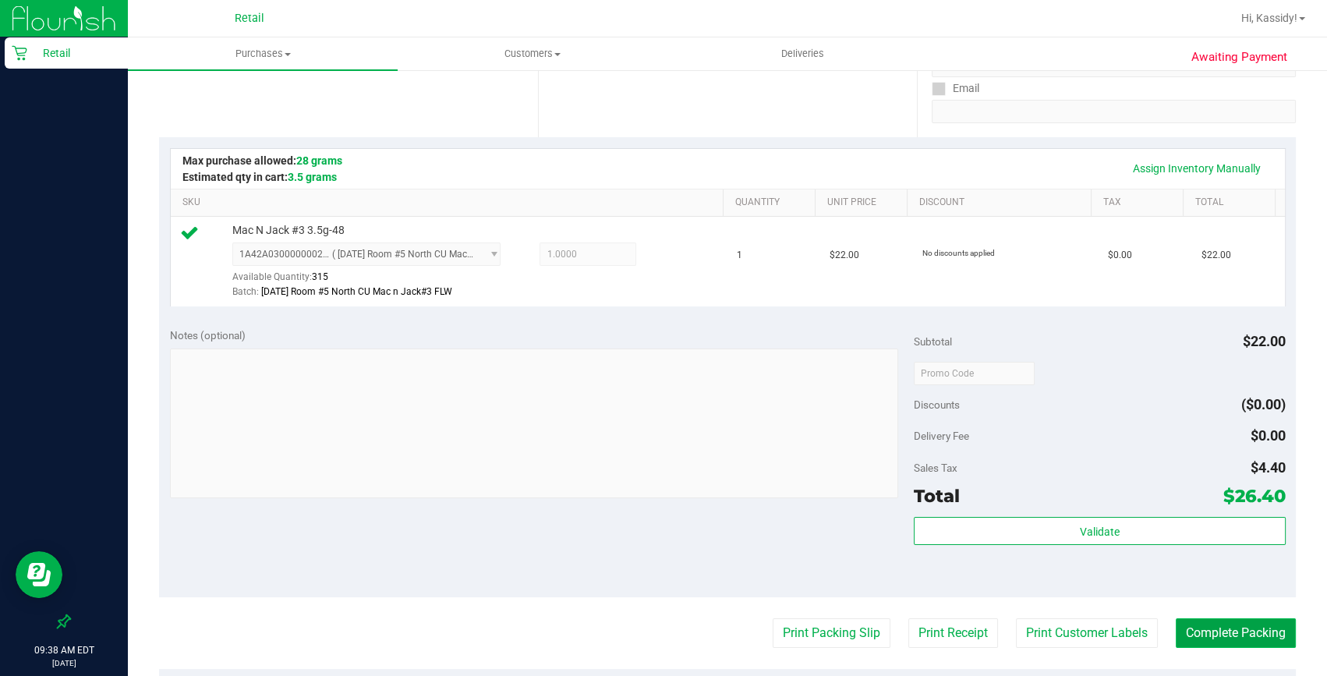
click at [1210, 621] on button "Complete Packing" at bounding box center [1236, 633] width 120 height 30
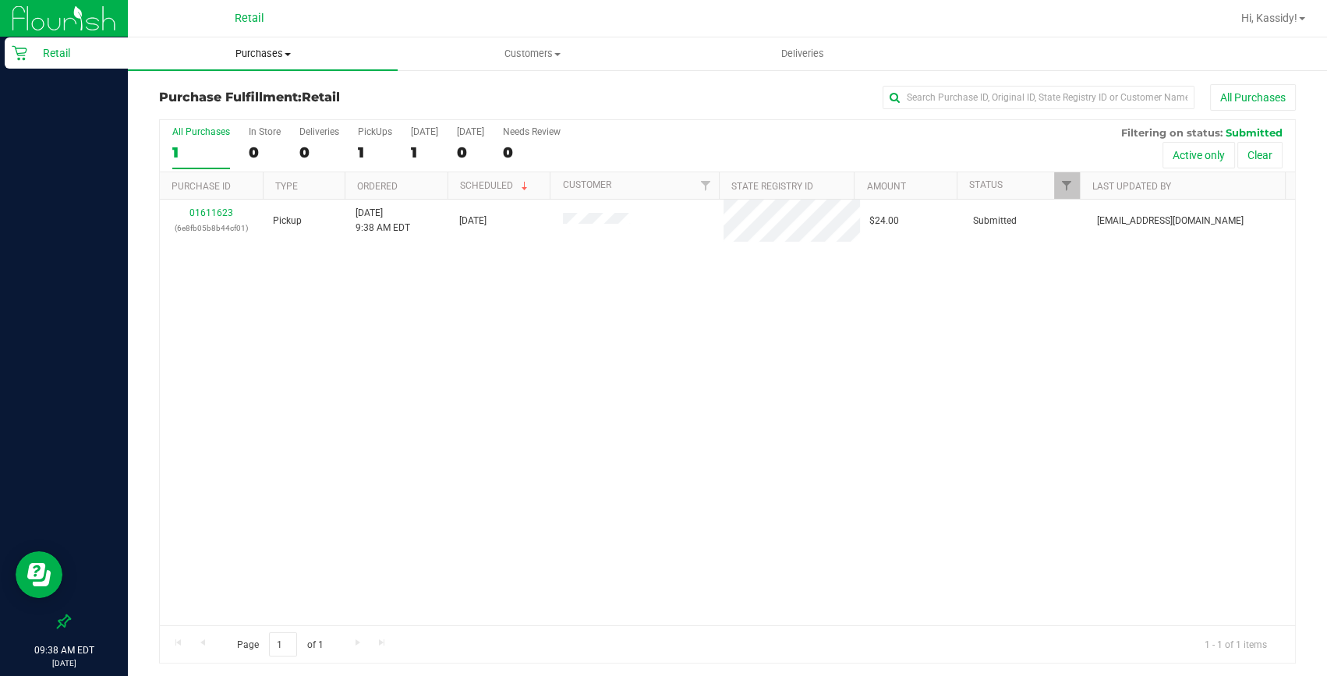
click at [261, 55] on span "Purchases" at bounding box center [263, 54] width 270 height 14
click at [246, 85] on li "Summary of purchases" at bounding box center [263, 94] width 270 height 19
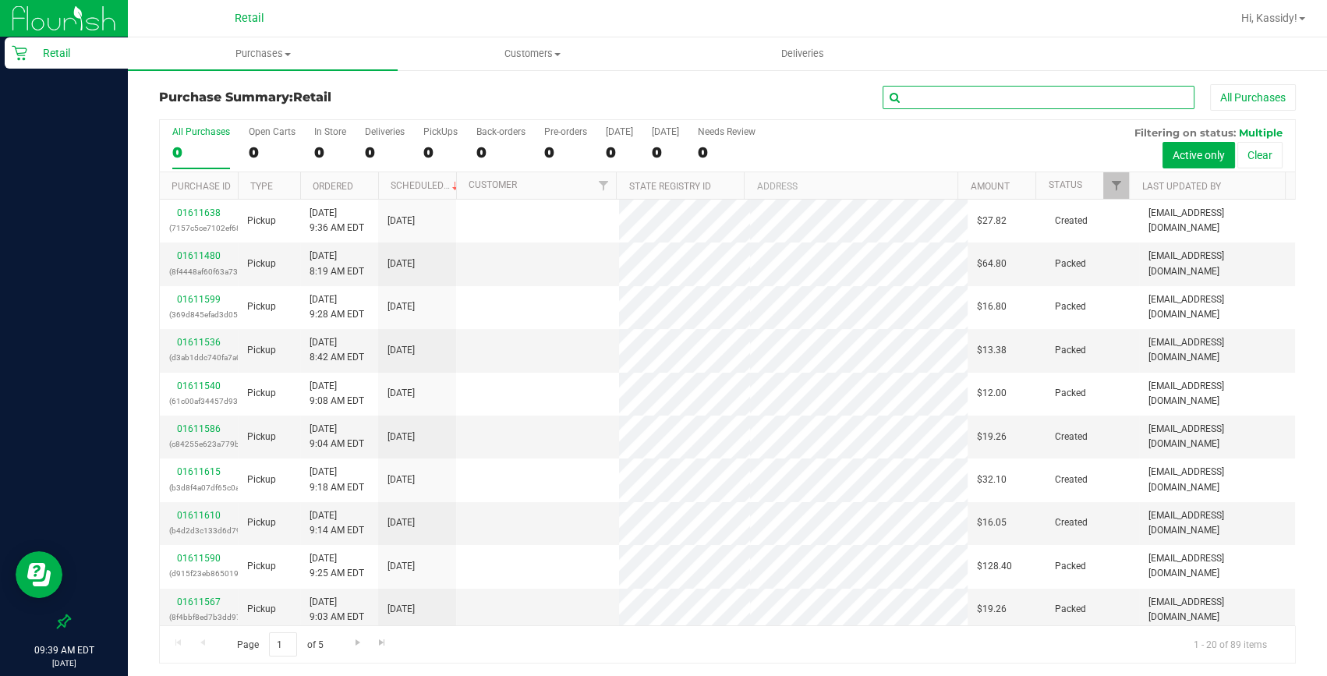
click at [938, 93] on input "text" at bounding box center [1039, 97] width 312 height 23
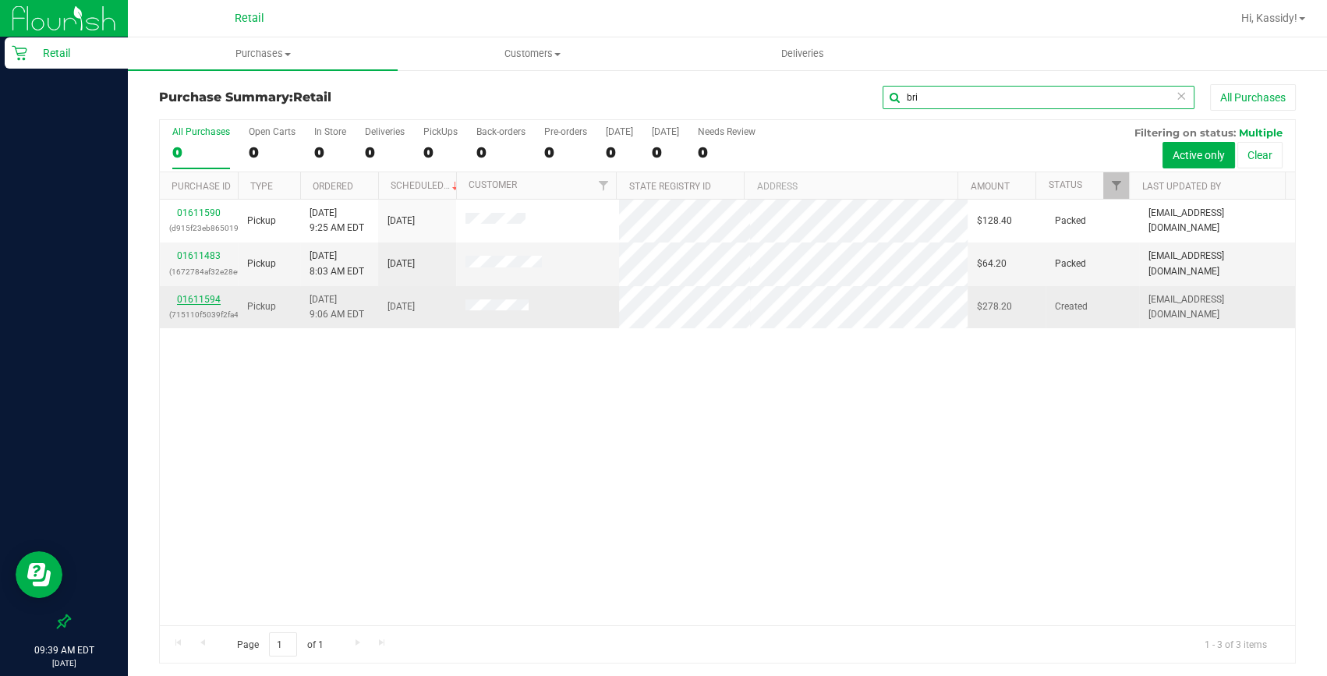
type input "bri"
click at [211, 299] on link "01611594" at bounding box center [199, 299] width 44 height 11
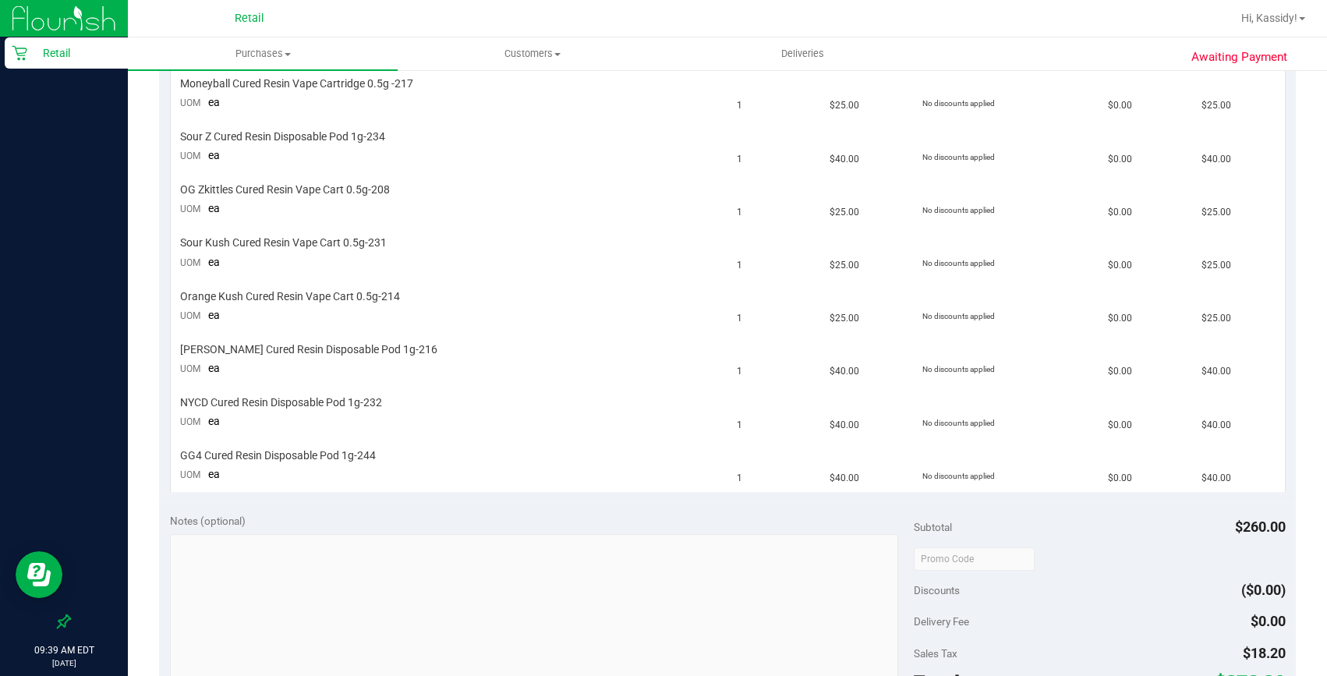
scroll to position [567, 0]
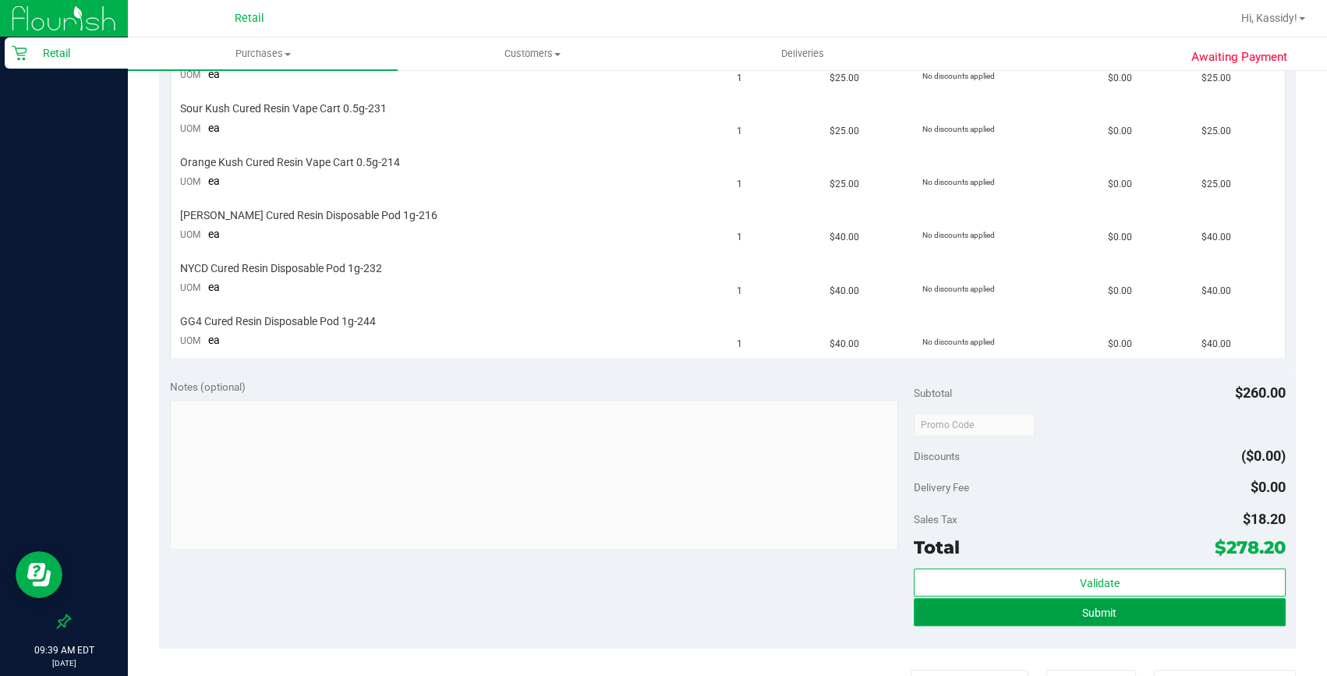
click at [1139, 598] on button "Submit" at bounding box center [1100, 612] width 372 height 28
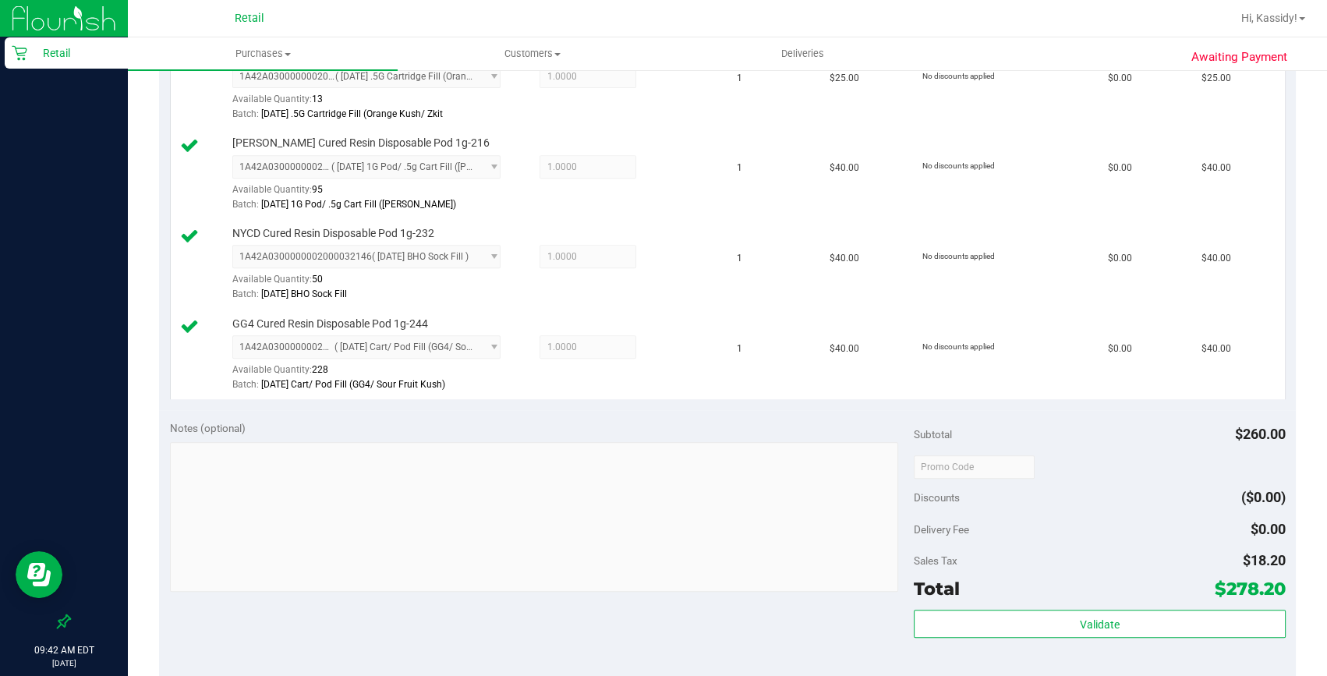
scroll to position [921, 0]
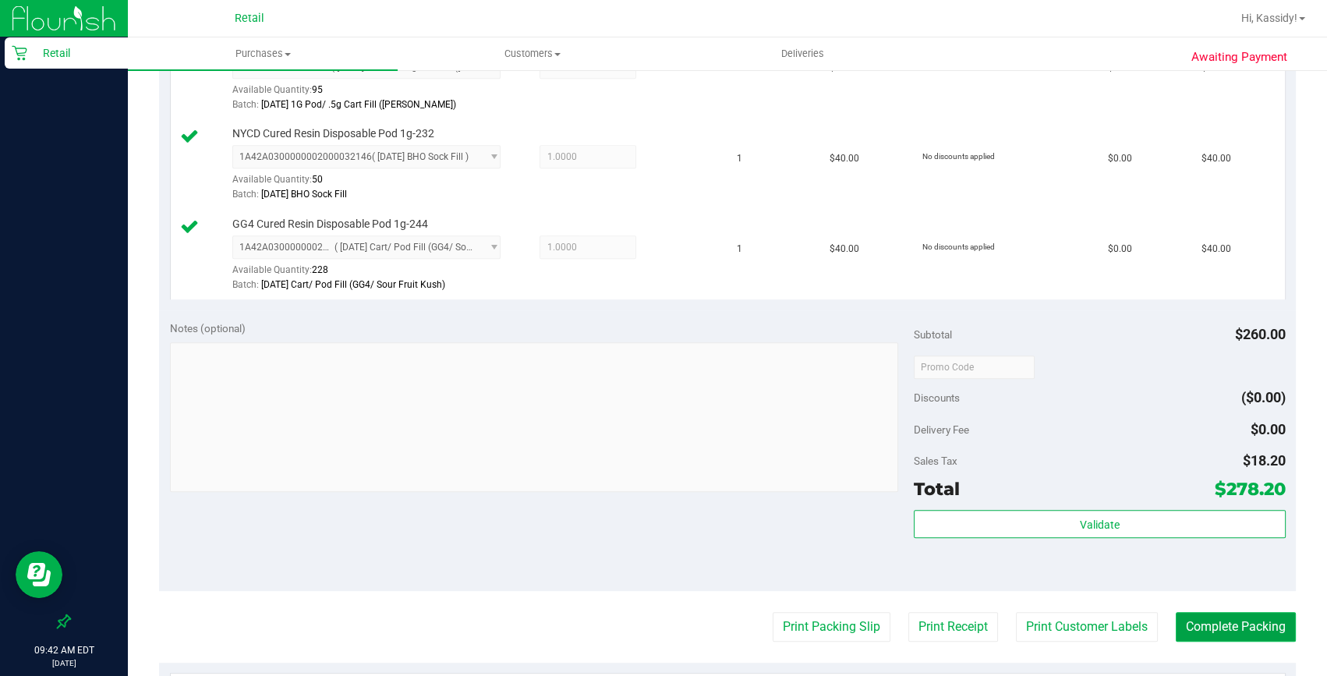
click at [1198, 621] on button "Complete Packing" at bounding box center [1236, 627] width 120 height 30
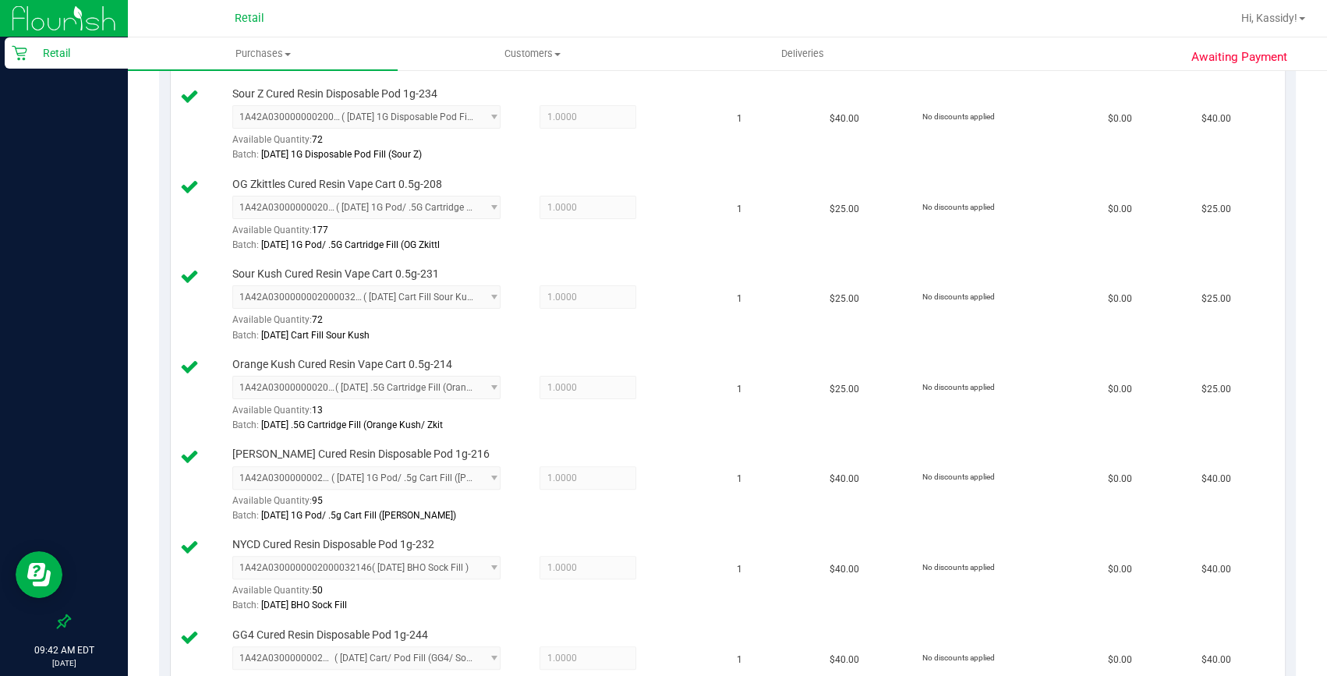
scroll to position [496, 0]
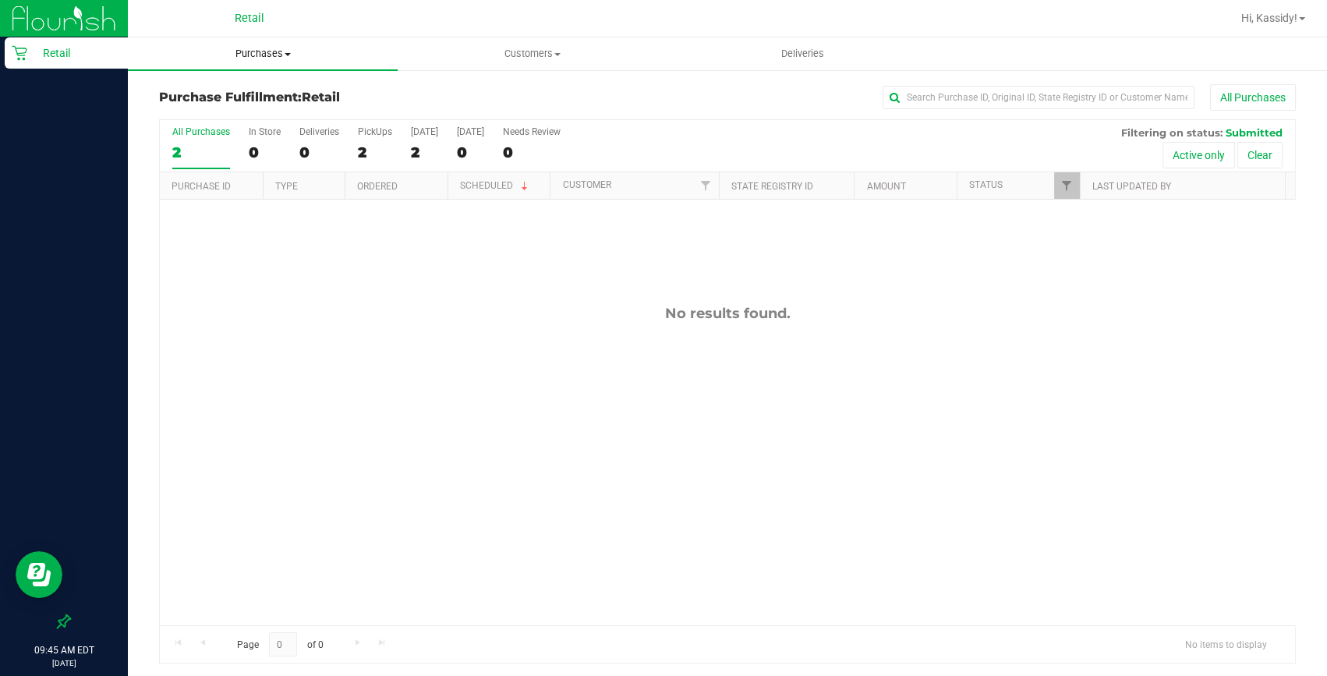
click at [246, 37] on uib-tab-heading "Purchases Summary of purchases Fulfillment All purchases" at bounding box center [263, 53] width 270 height 33
click at [246, 89] on span "Summary of purchases" at bounding box center [208, 93] width 160 height 13
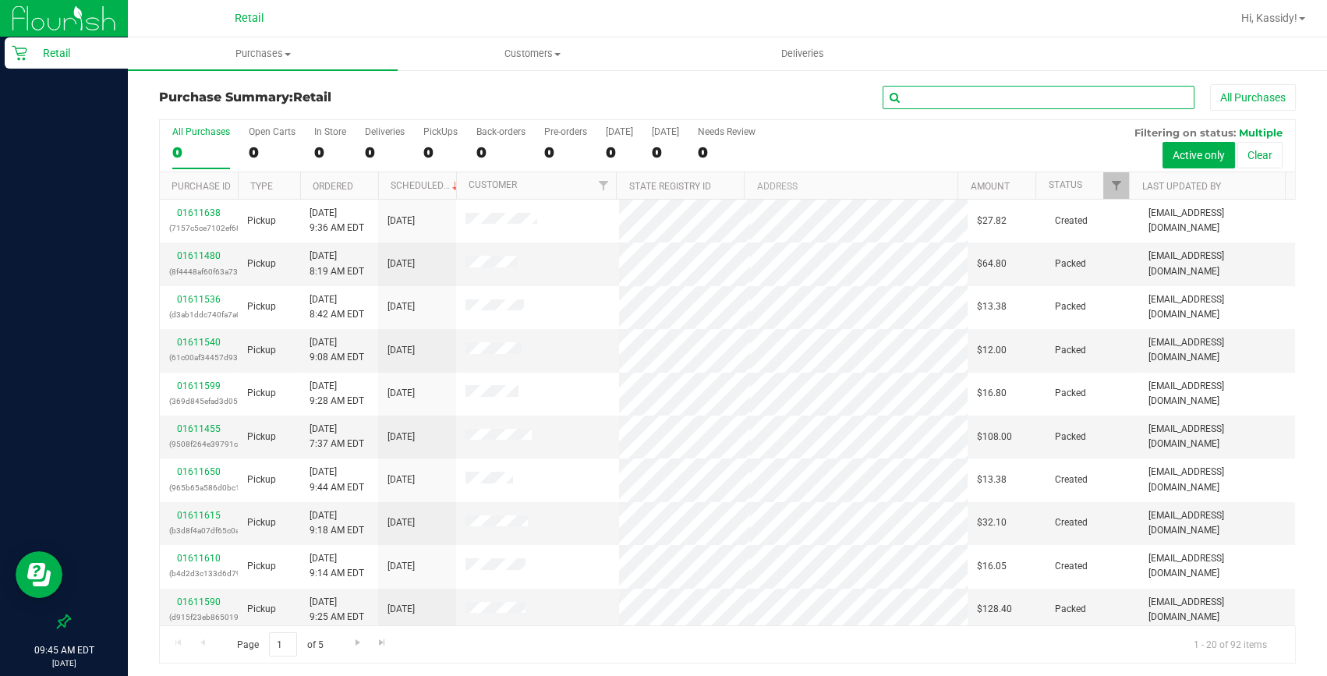
click at [961, 96] on input "text" at bounding box center [1039, 97] width 312 height 23
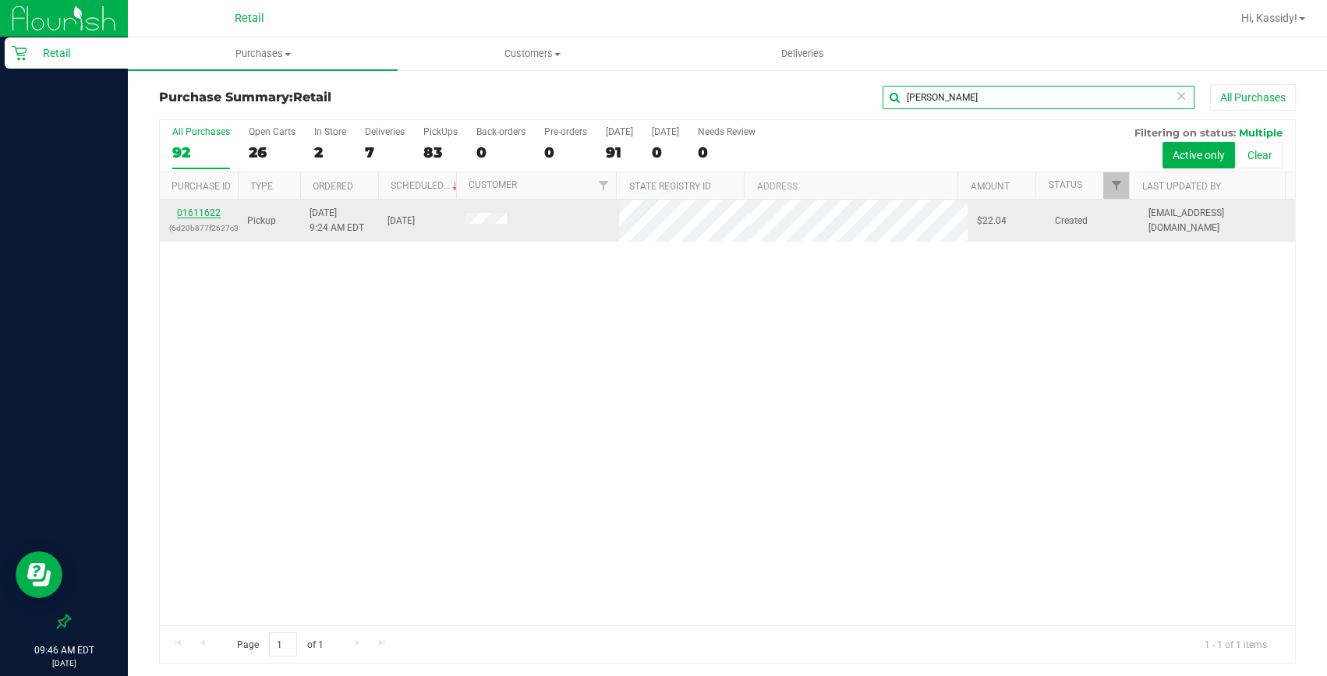
type input "willi"
click at [203, 212] on link "01611622" at bounding box center [199, 212] width 44 height 11
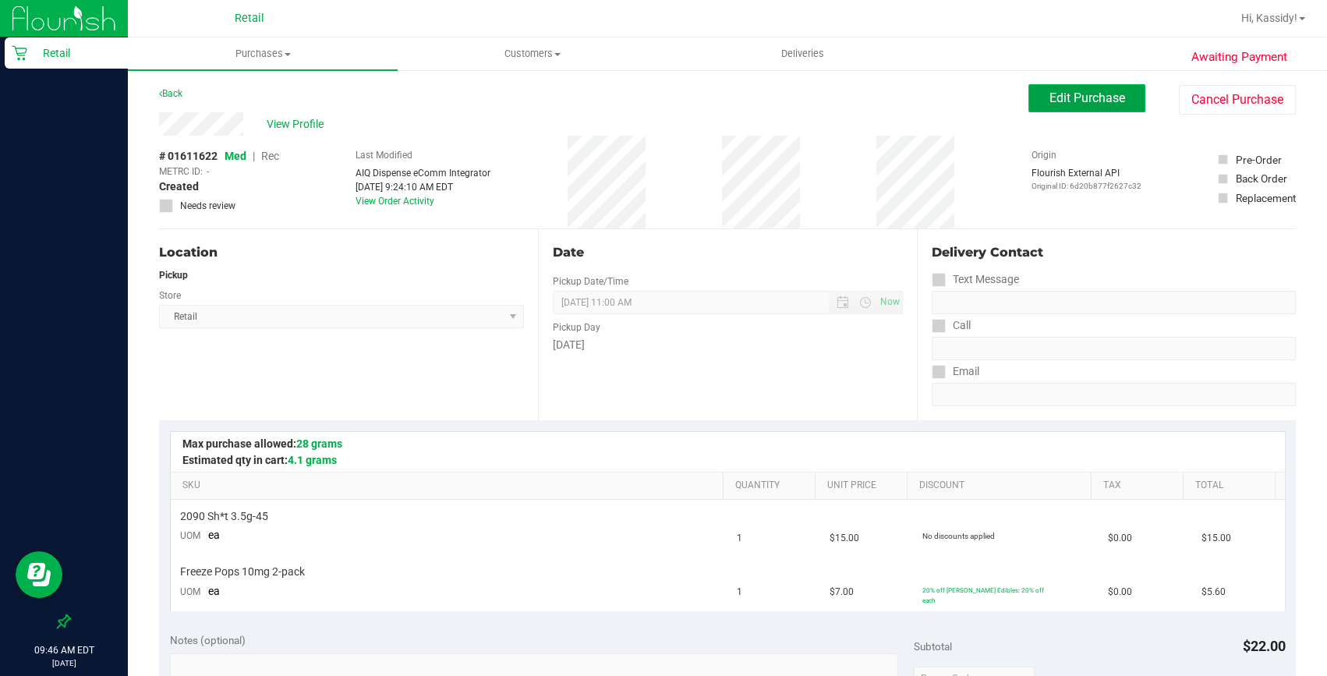
click at [1050, 101] on span "Edit Purchase" at bounding box center [1088, 97] width 76 height 15
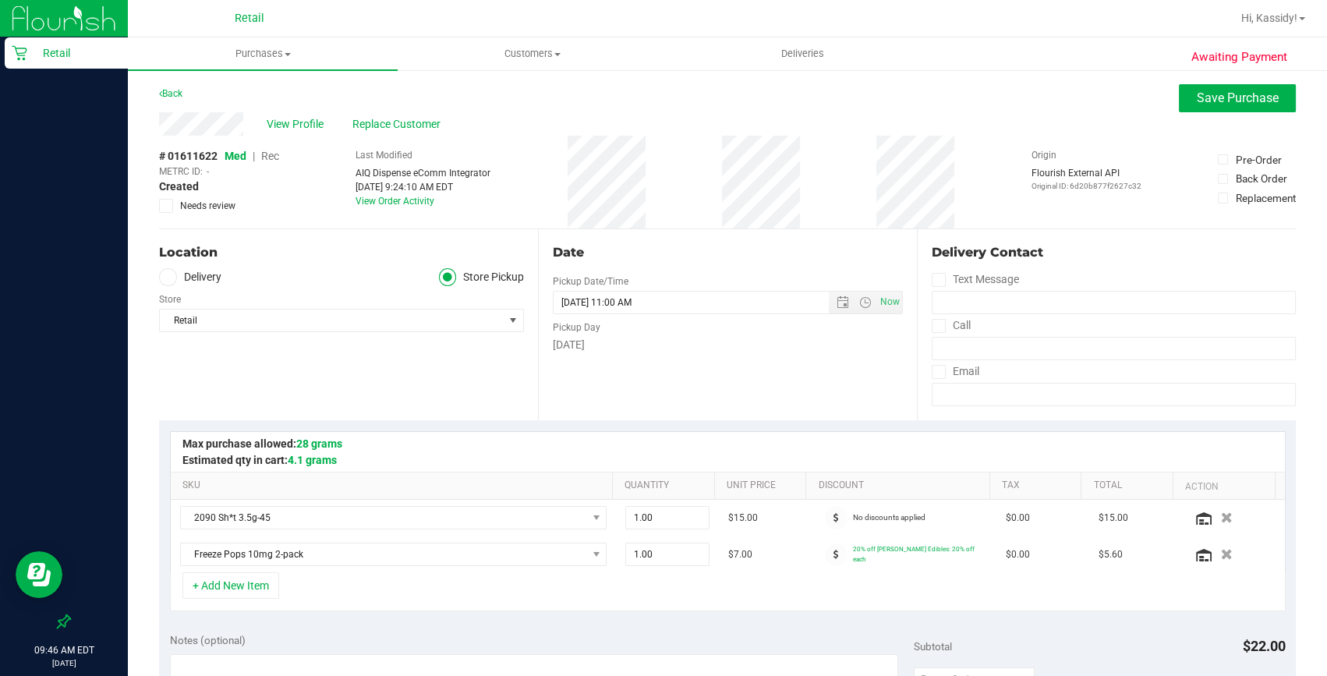
click at [276, 158] on span "Rec" at bounding box center [270, 156] width 18 height 12
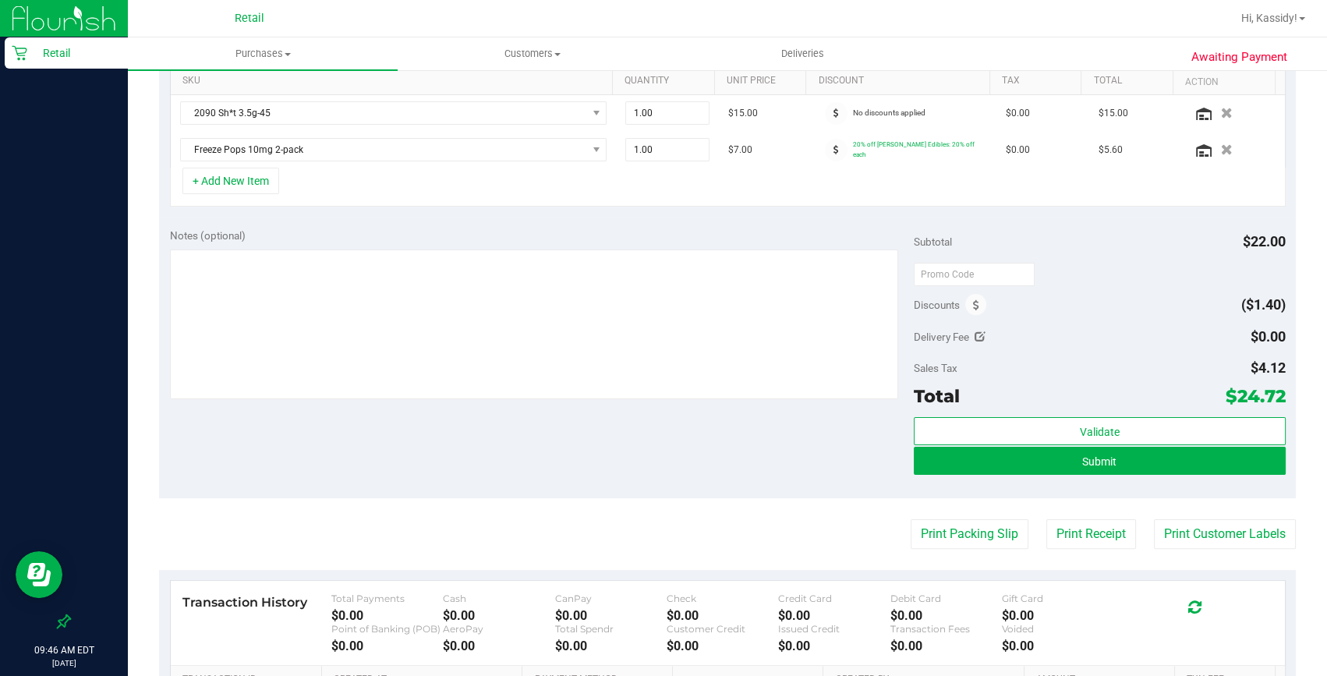
scroll to position [425, 0]
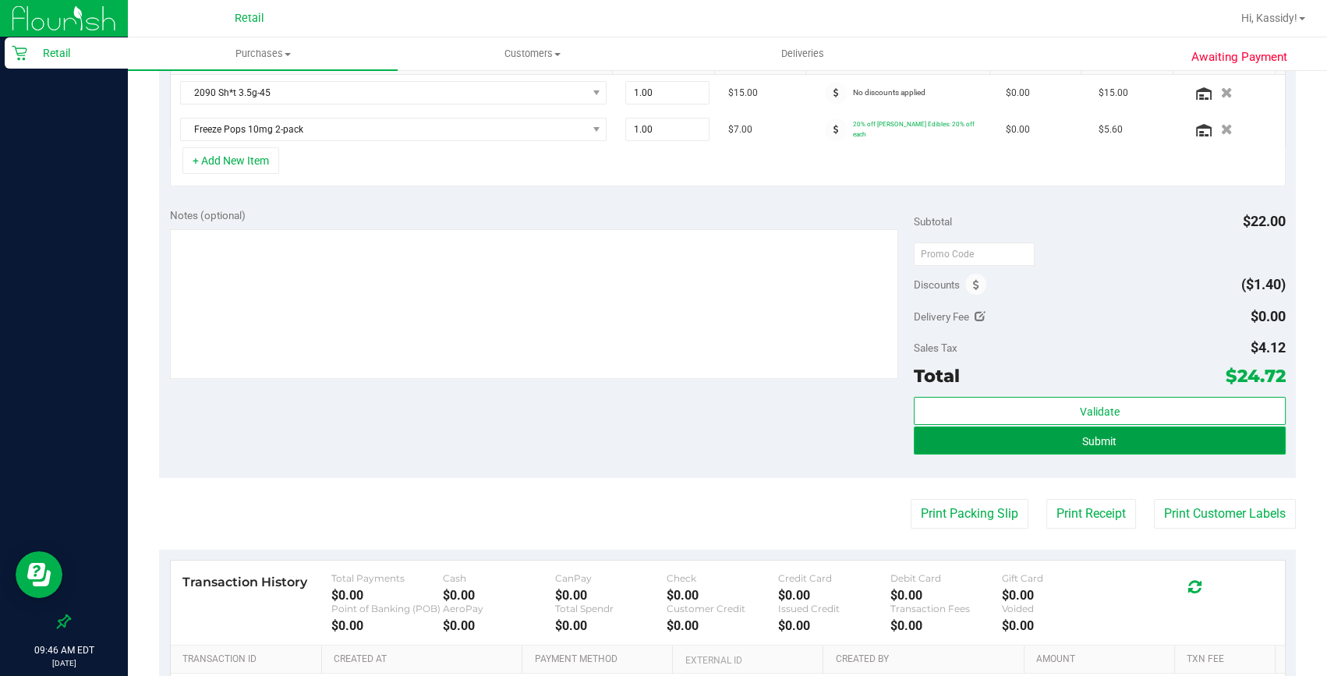
click at [1096, 437] on span "Submit" at bounding box center [1099, 441] width 34 height 12
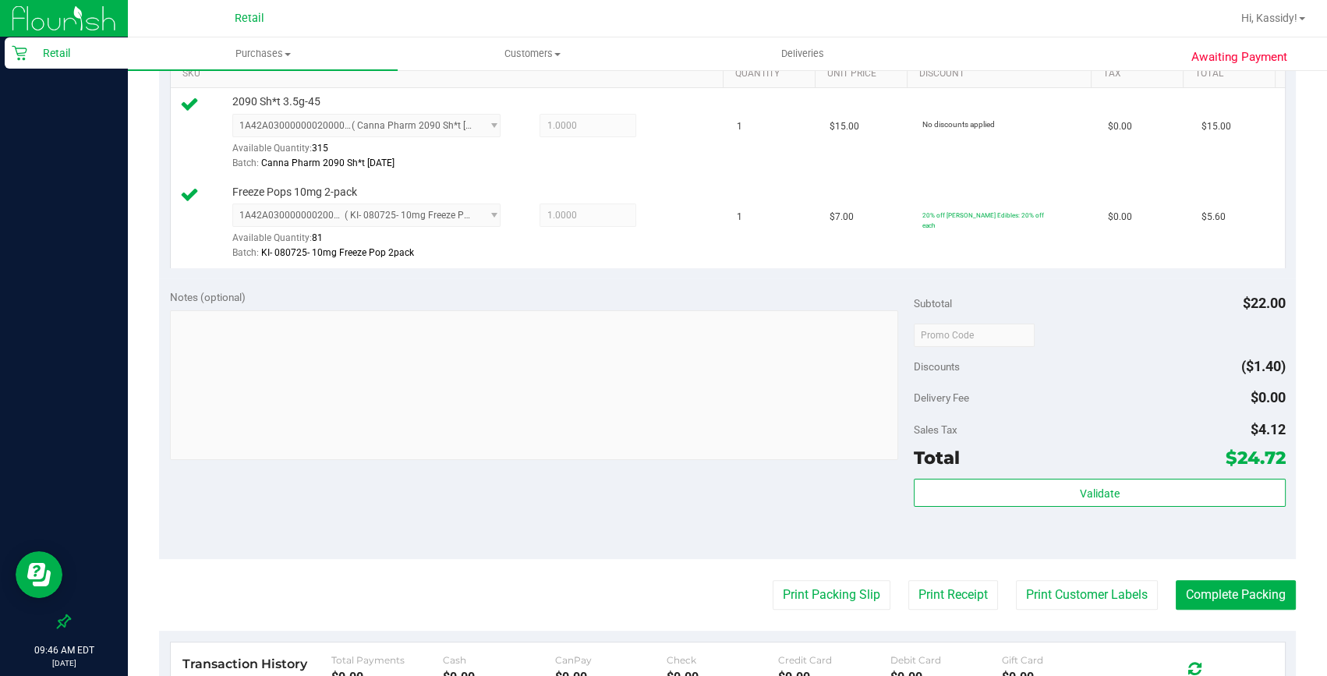
scroll to position [567, 0]
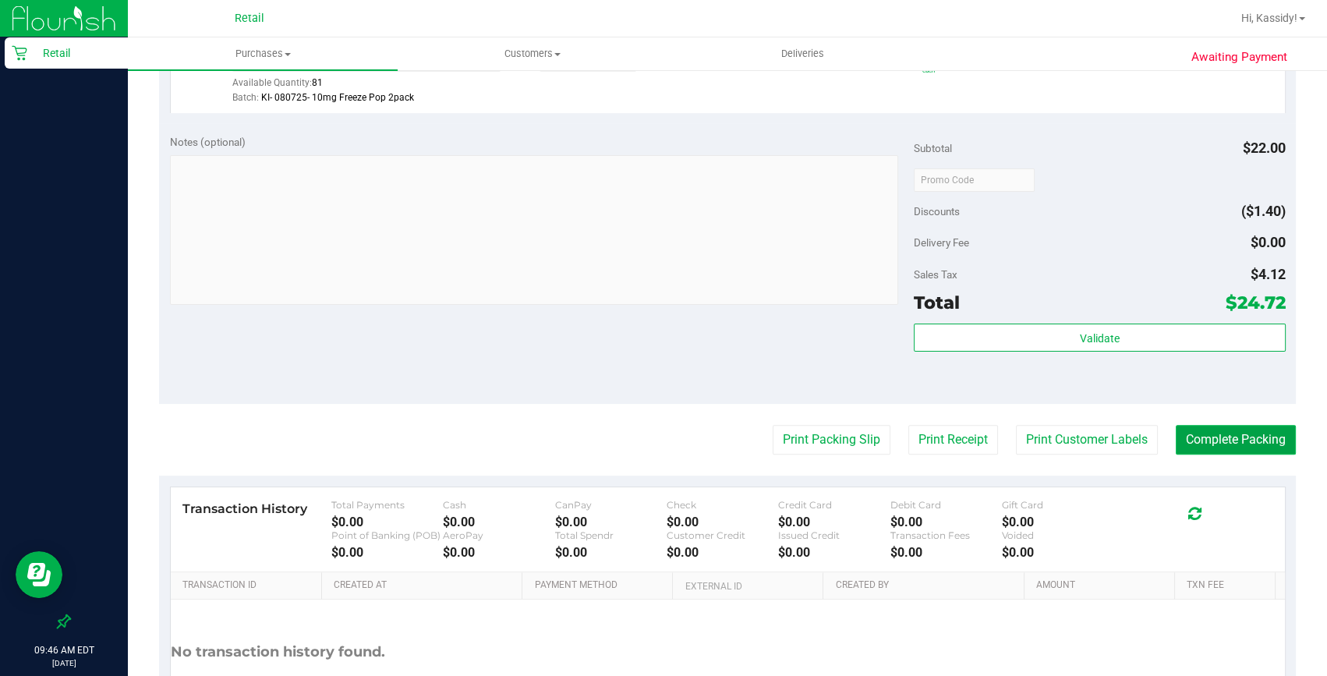
click at [1178, 437] on button "Complete Packing" at bounding box center [1236, 440] width 120 height 30
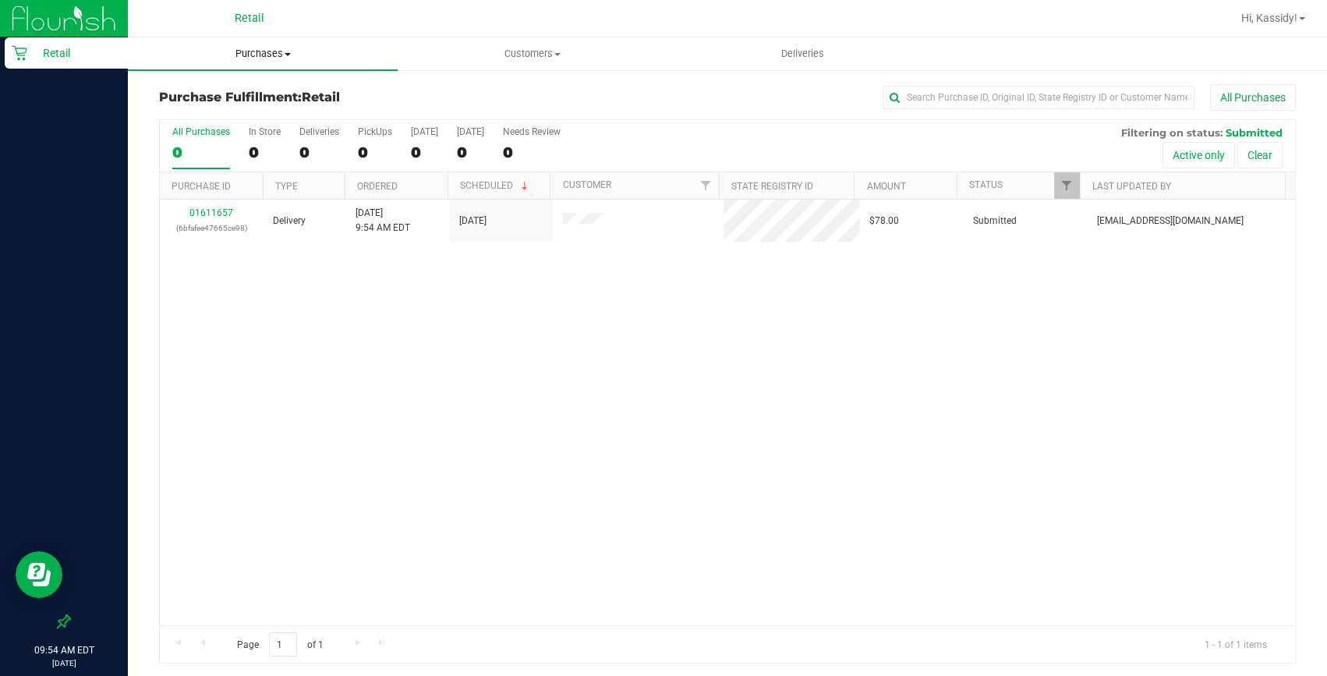
click at [262, 51] on span "Purchases" at bounding box center [263, 54] width 270 height 14
click at [234, 89] on span "Summary of purchases" at bounding box center [208, 93] width 160 height 13
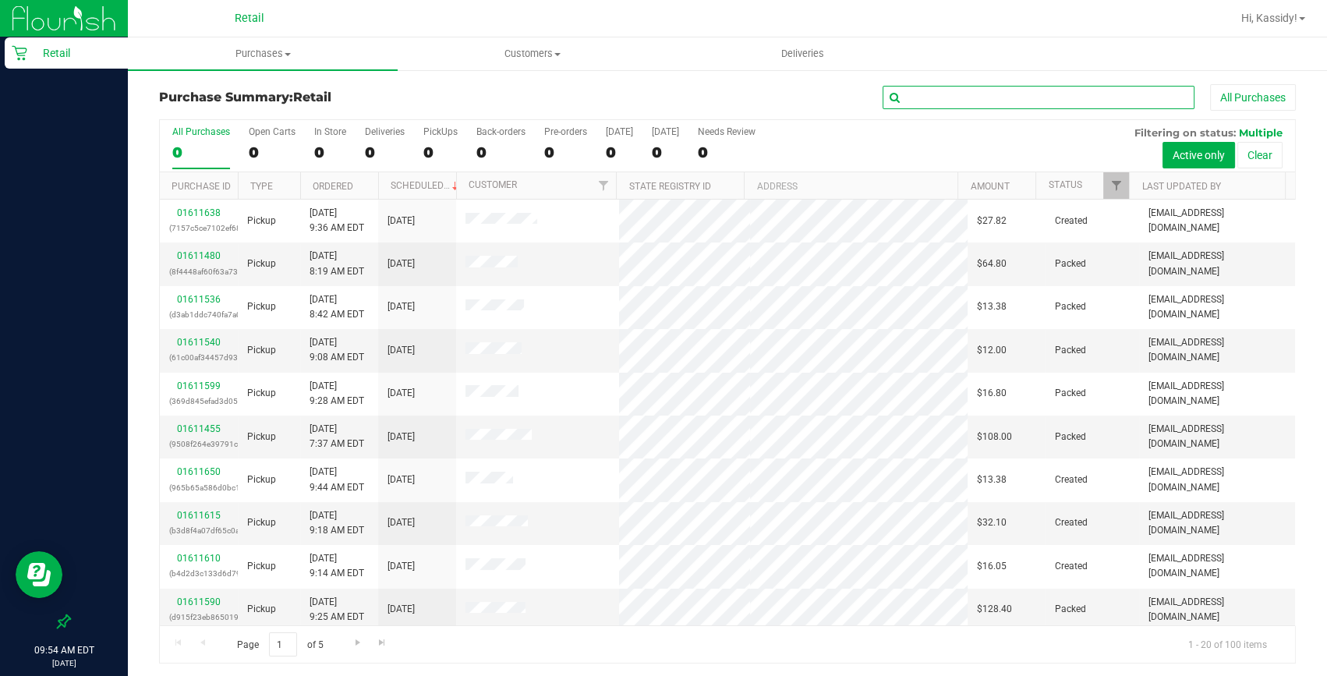
click at [960, 90] on input "text" at bounding box center [1039, 97] width 312 height 23
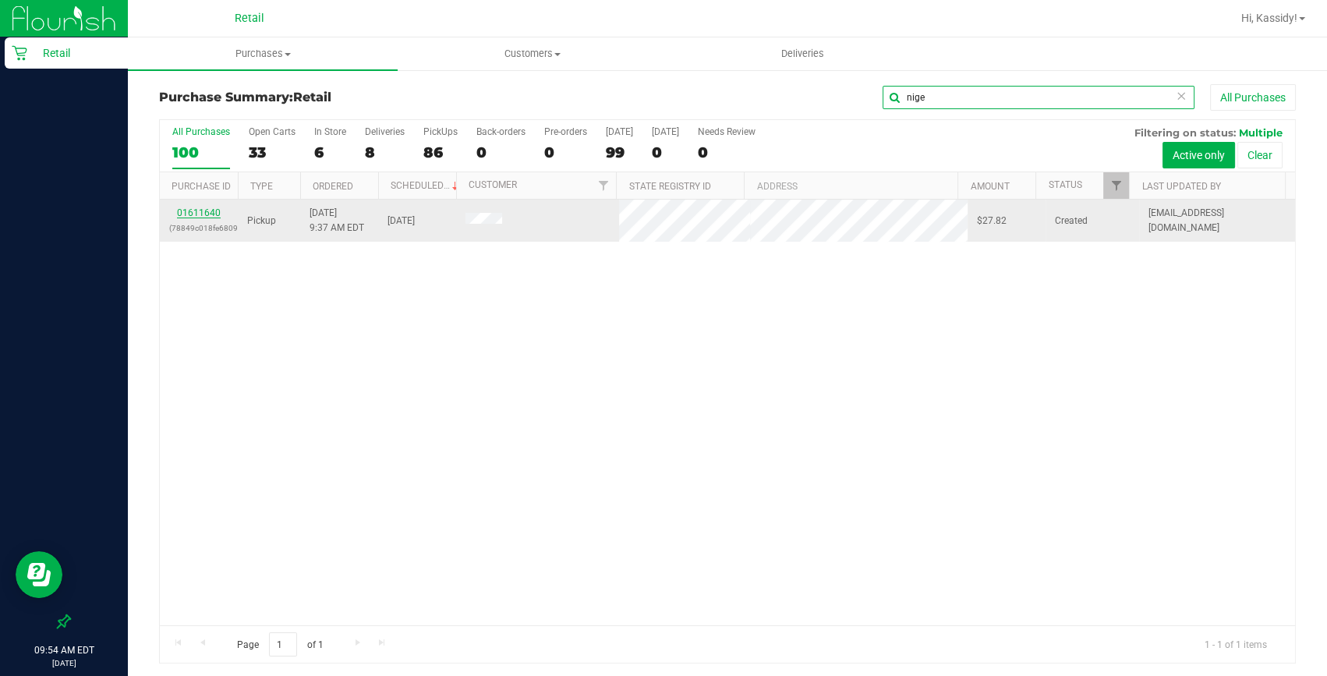
type input "nige"
click at [200, 211] on link "01611640" at bounding box center [199, 212] width 44 height 11
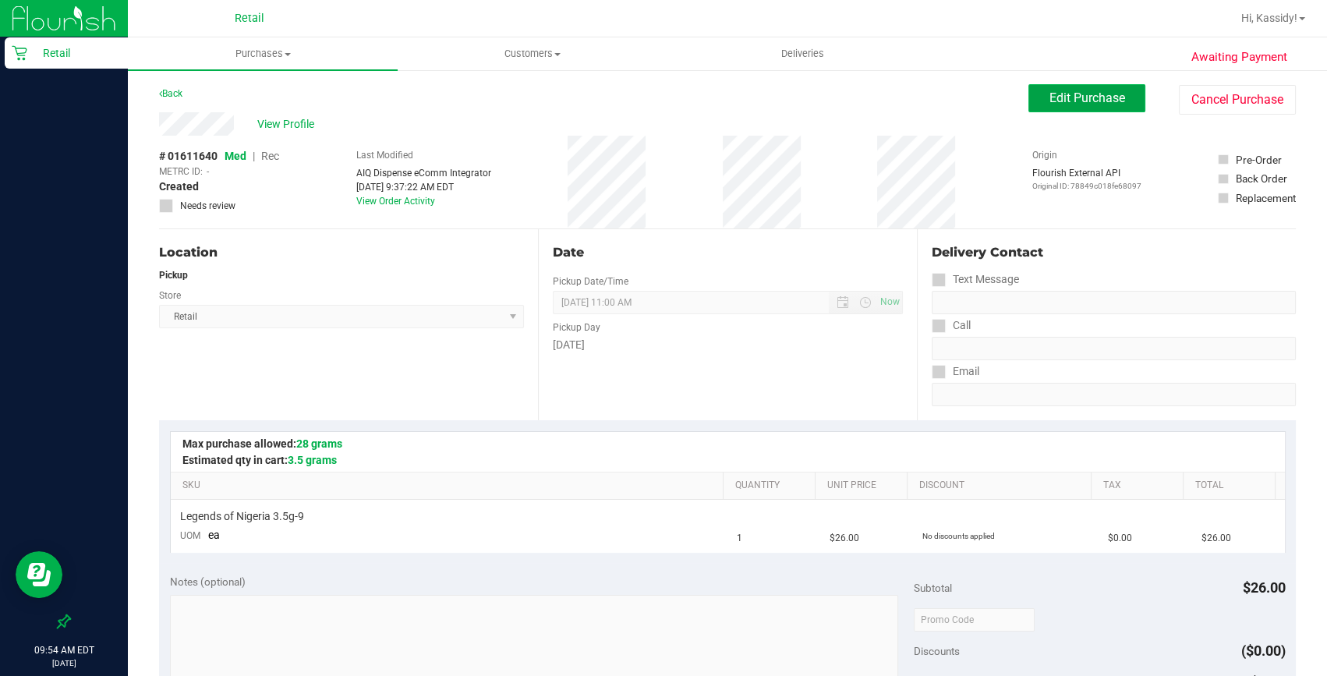
click at [1050, 104] on span "Edit Purchase" at bounding box center [1088, 97] width 76 height 15
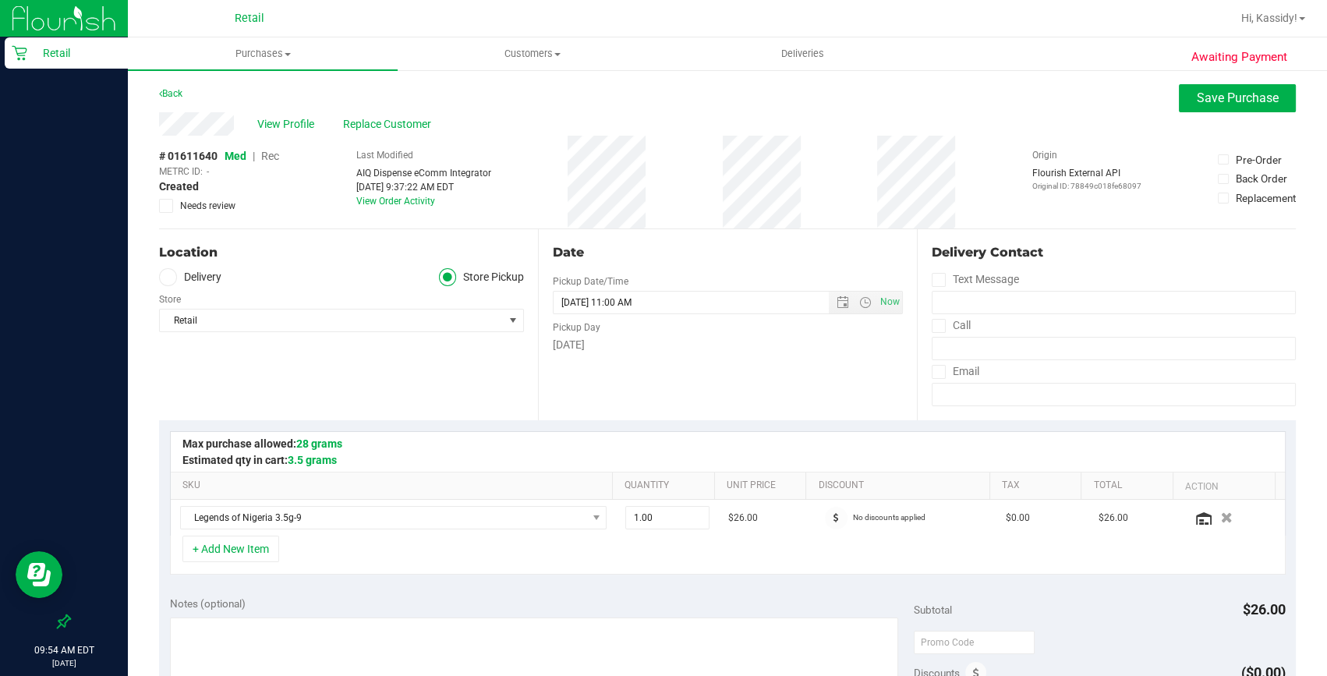
click at [265, 156] on span "Rec" at bounding box center [270, 156] width 18 height 12
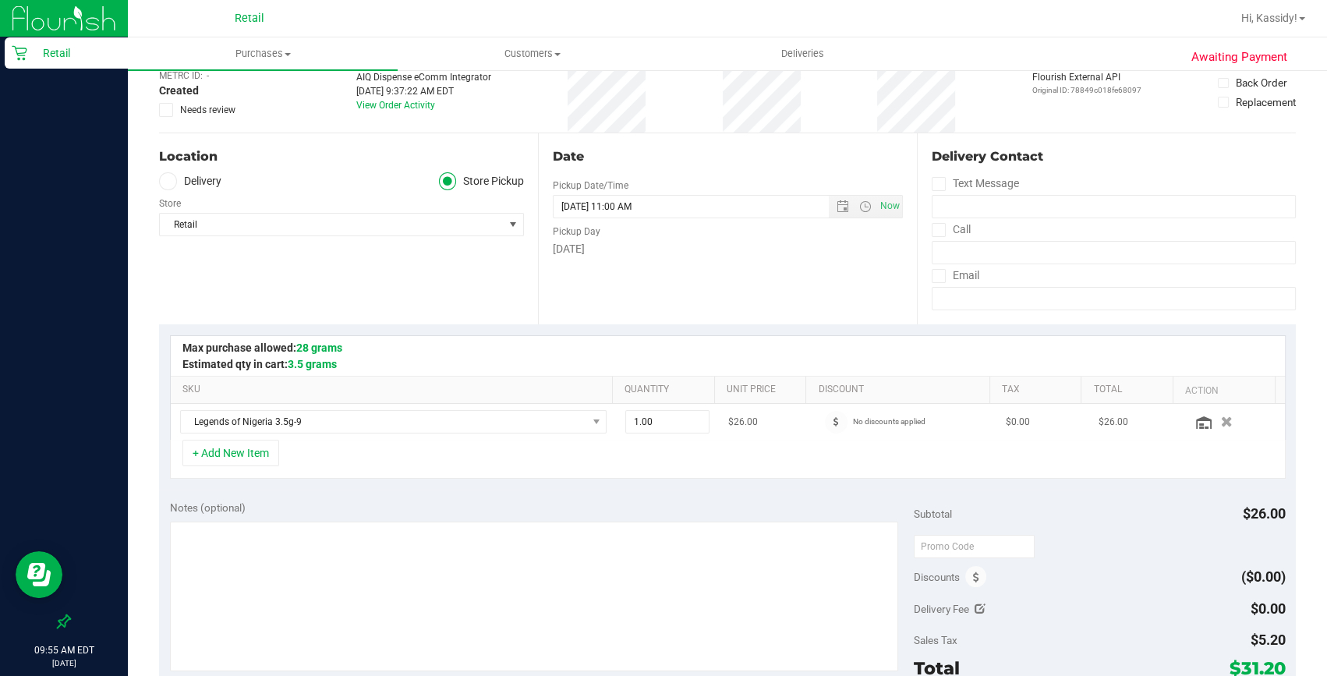
scroll to position [283, 0]
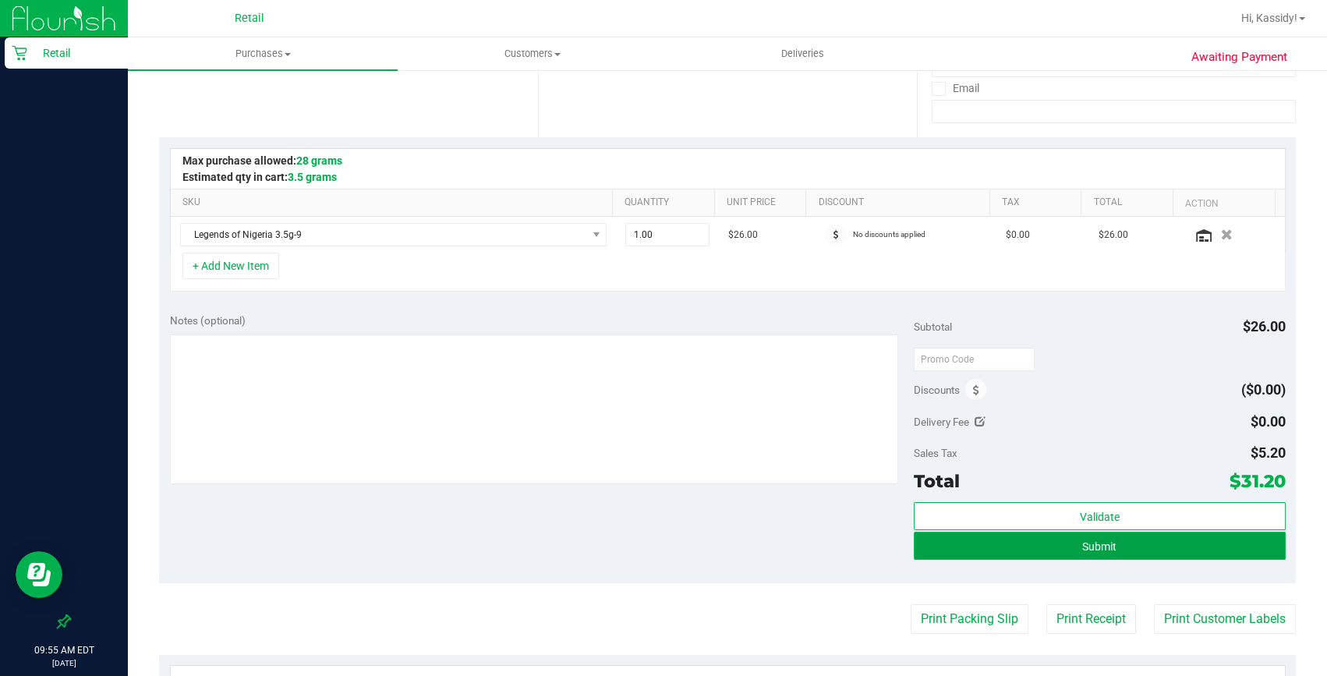
click at [1142, 546] on button "Submit" at bounding box center [1100, 546] width 372 height 28
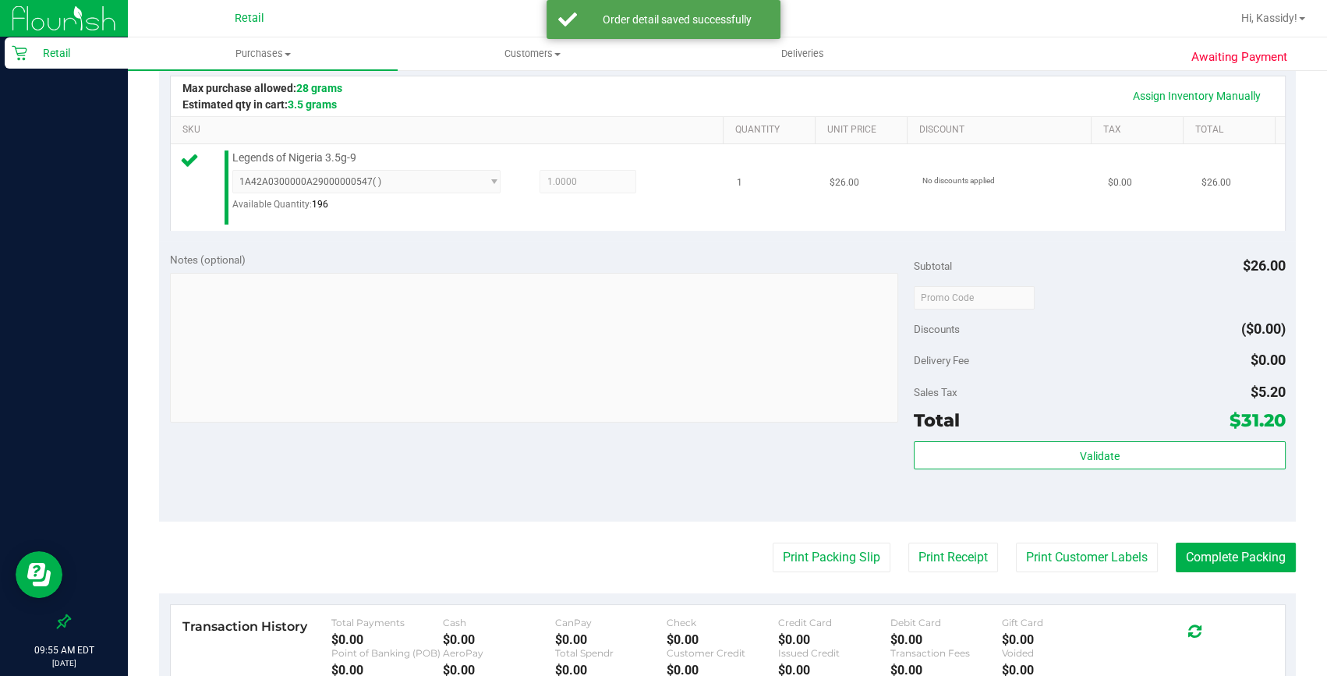
scroll to position [425, 0]
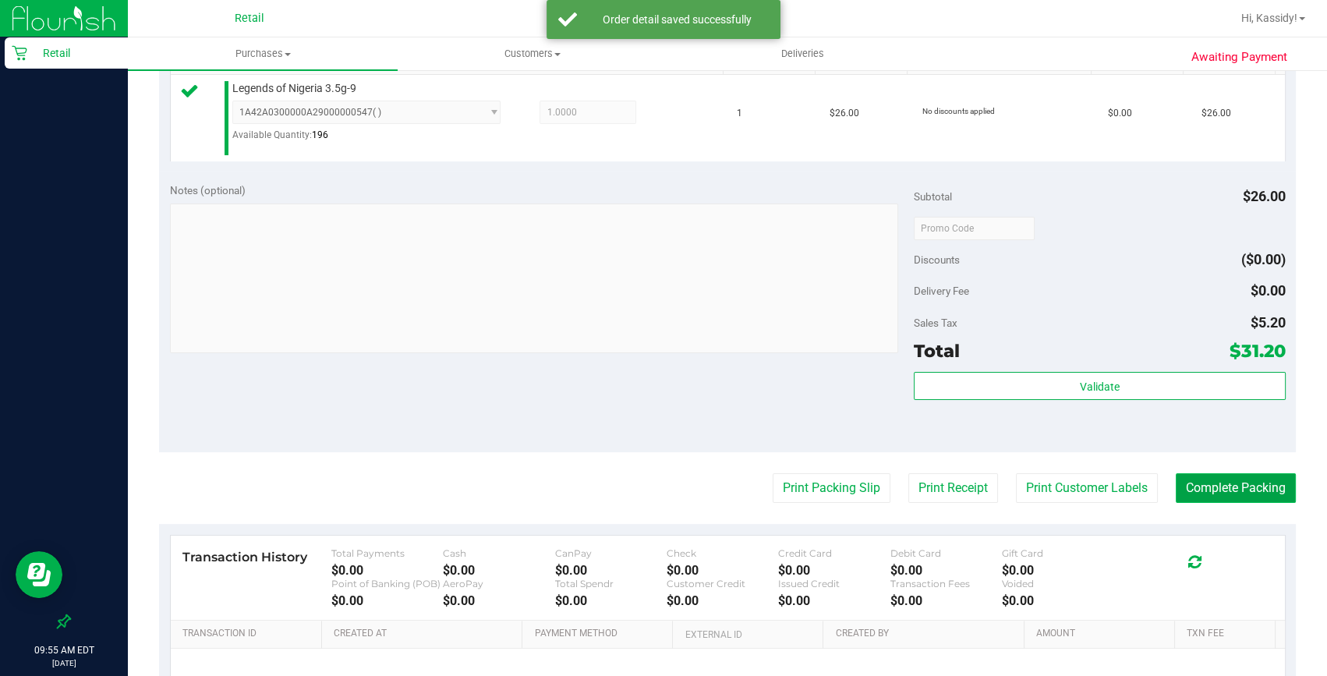
click at [1261, 491] on button "Complete Packing" at bounding box center [1236, 488] width 120 height 30
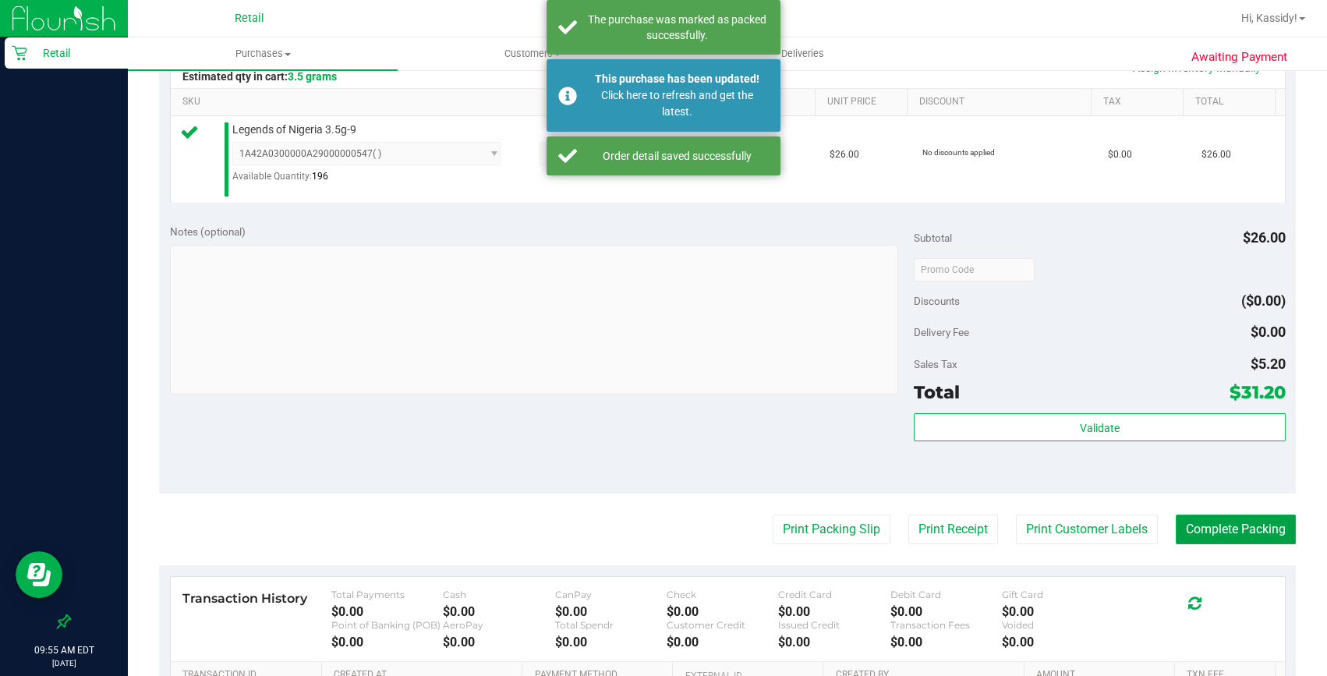
scroll to position [0, 0]
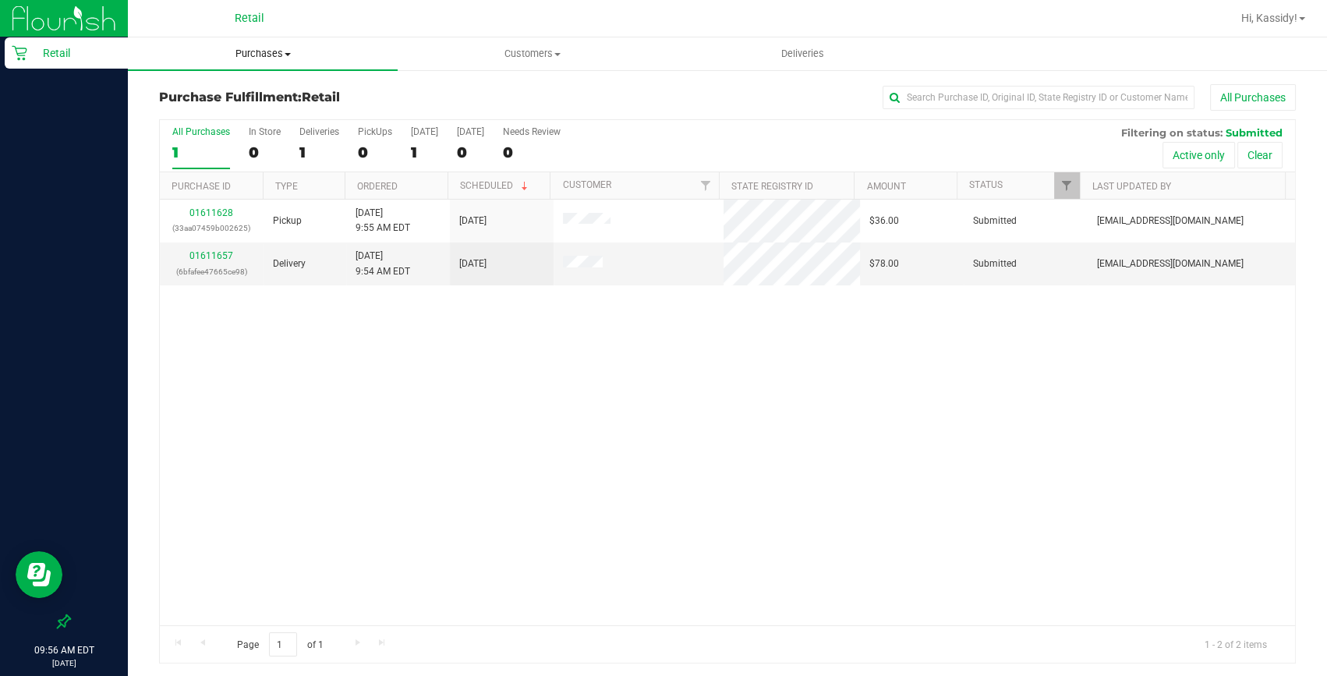
click at [265, 48] on span "Purchases" at bounding box center [263, 54] width 270 height 14
click at [265, 90] on span "Summary of purchases" at bounding box center [208, 93] width 160 height 13
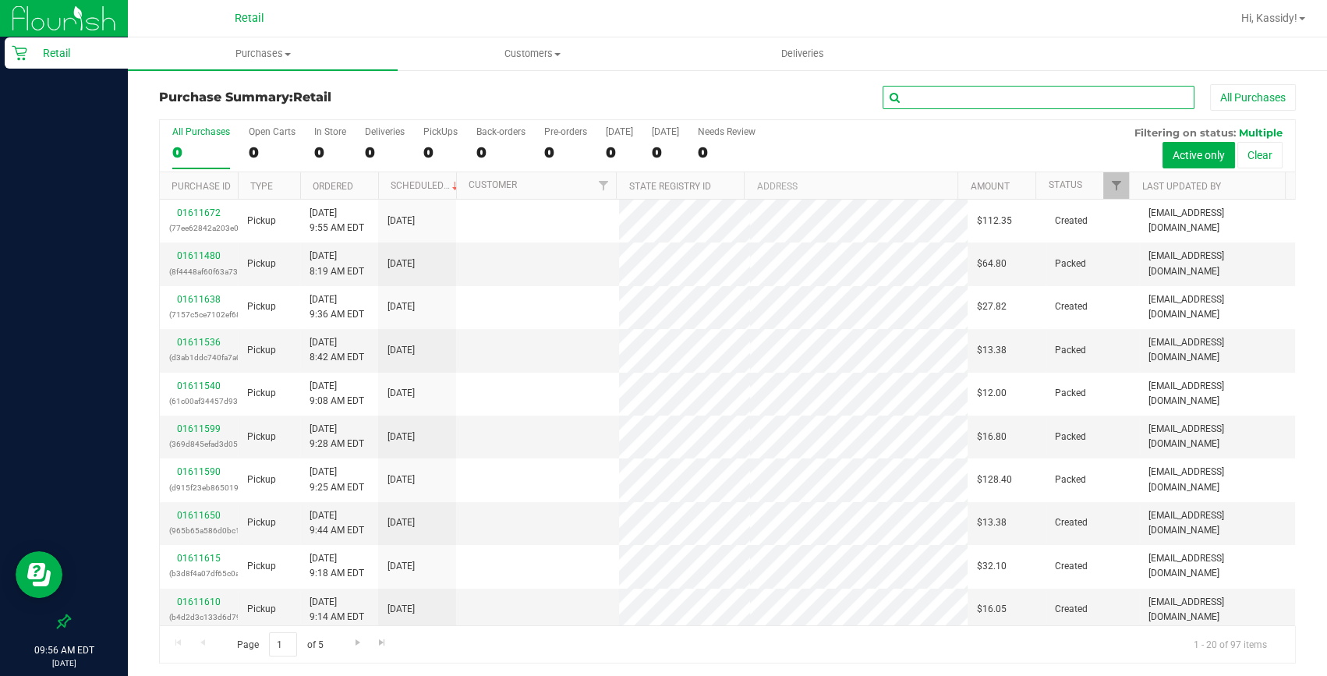
click at [913, 103] on input "text" at bounding box center [1039, 97] width 312 height 23
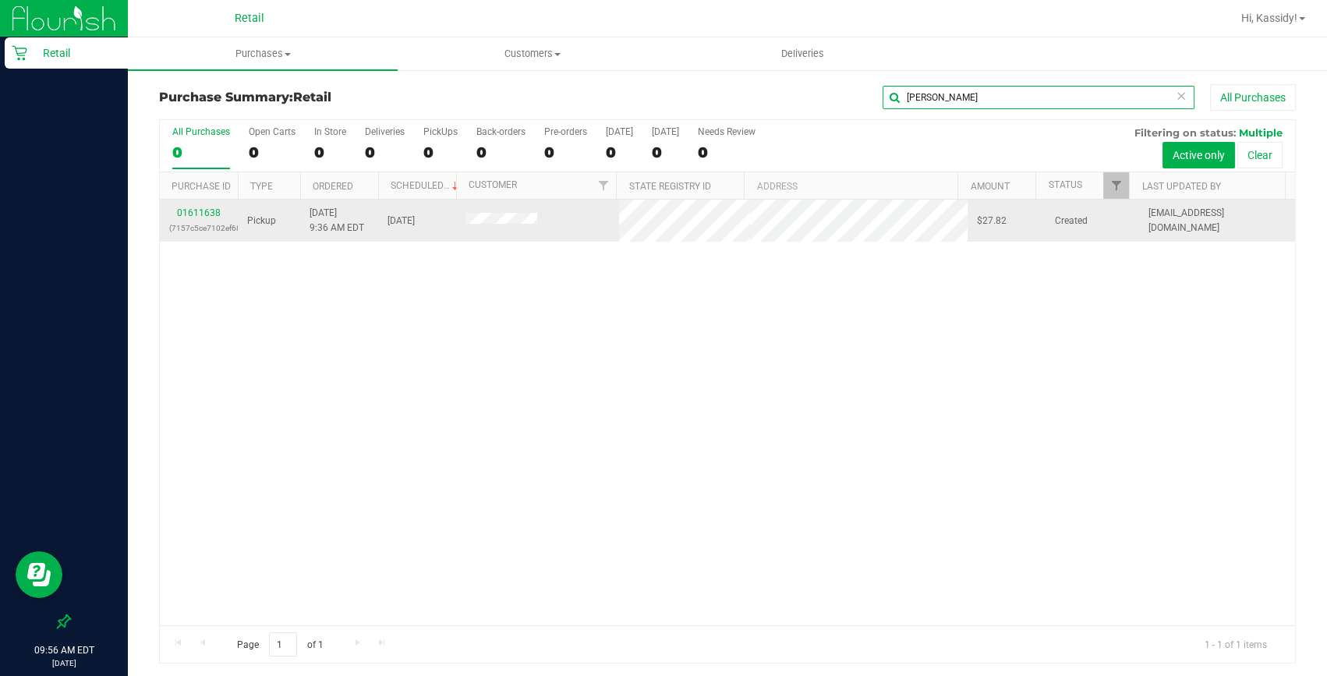
type input "[PERSON_NAME]"
click at [200, 206] on div "01611638 (7157c5ce7102ef68)" at bounding box center [198, 221] width 59 height 30
click at [214, 221] on p "(7157c5ce7102ef68)" at bounding box center [198, 228] width 59 height 15
click at [214, 214] on link "01611638" at bounding box center [199, 212] width 44 height 11
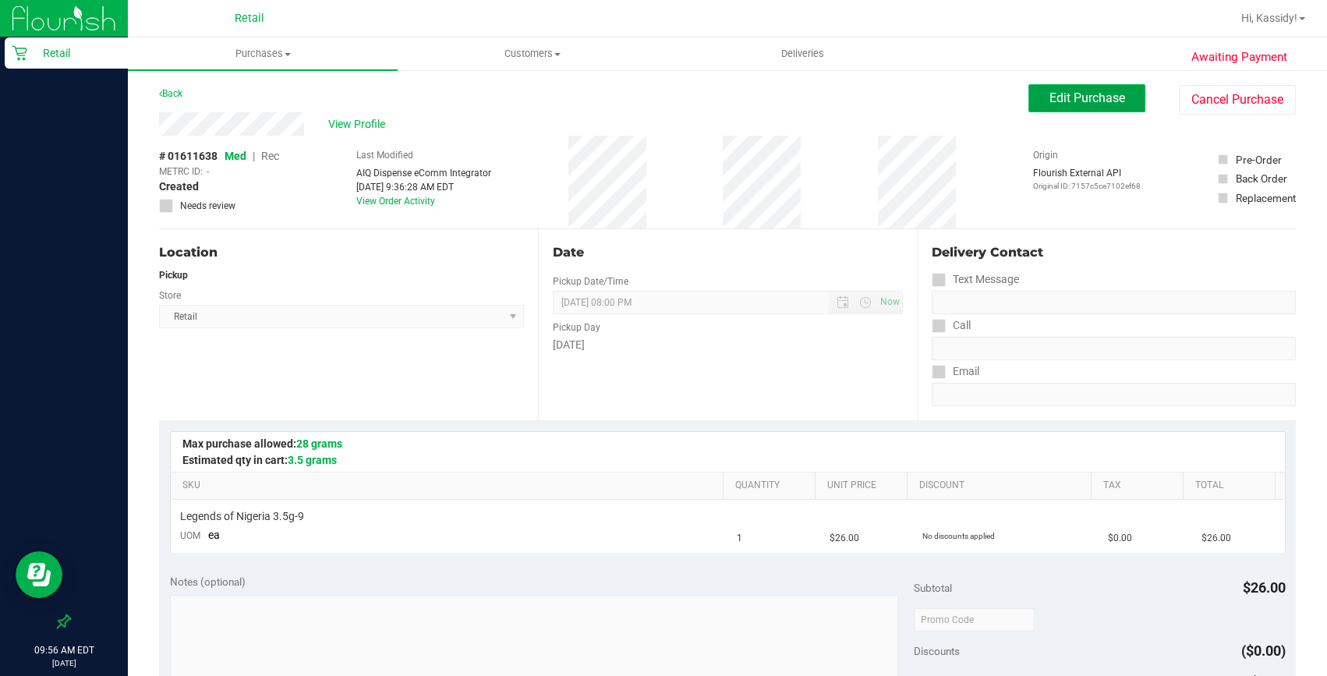
click at [1071, 93] on span "Edit Purchase" at bounding box center [1088, 97] width 76 height 15
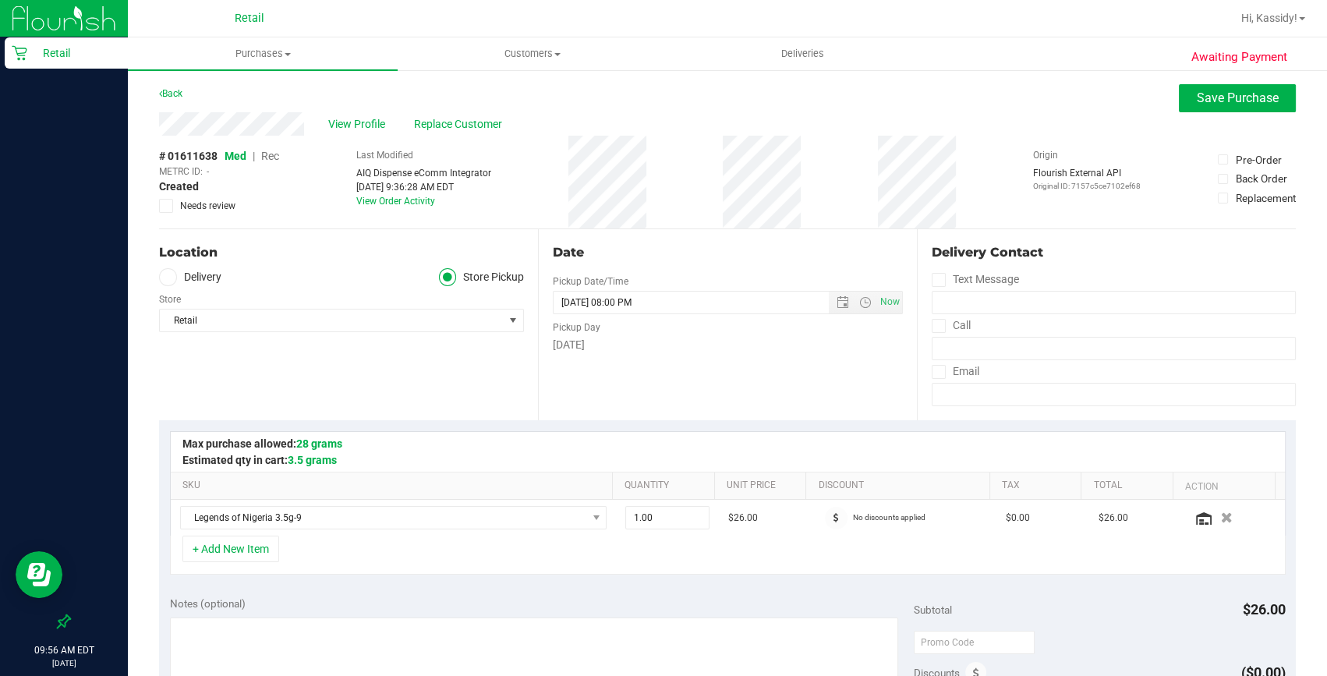
click at [274, 158] on span "Rec" at bounding box center [270, 156] width 18 height 12
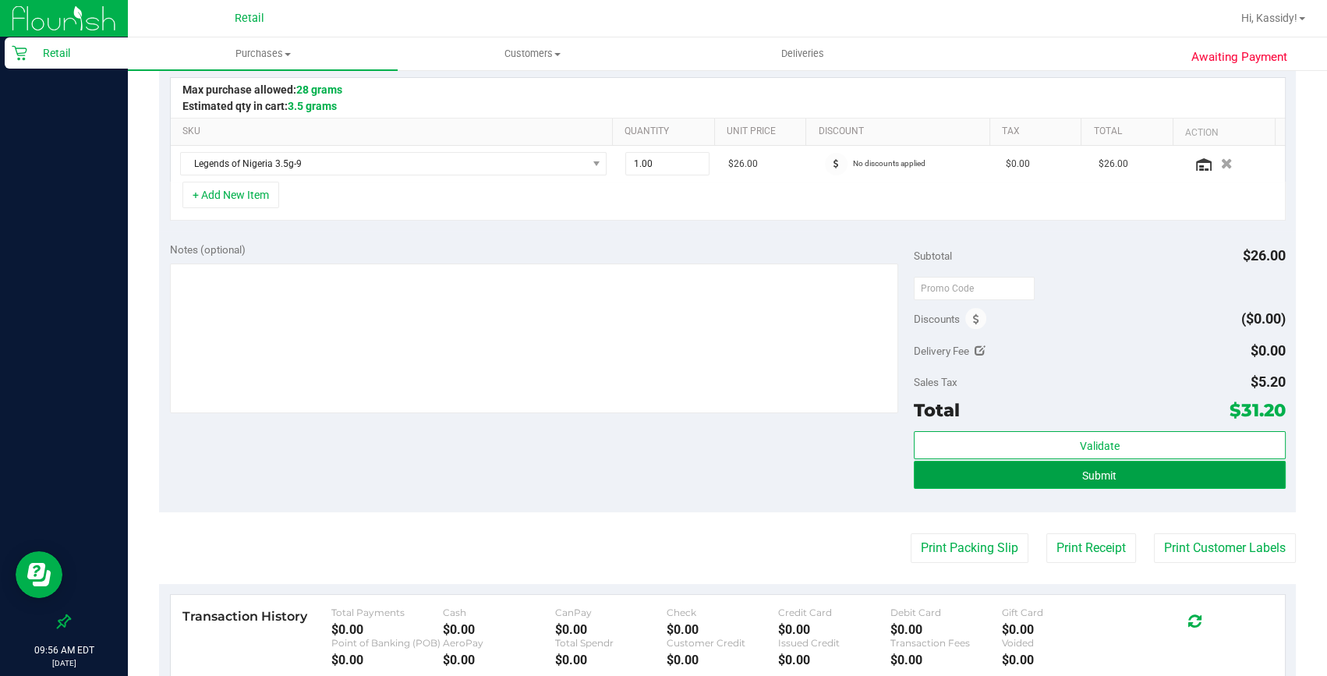
click at [1037, 475] on button "Submit" at bounding box center [1100, 475] width 372 height 28
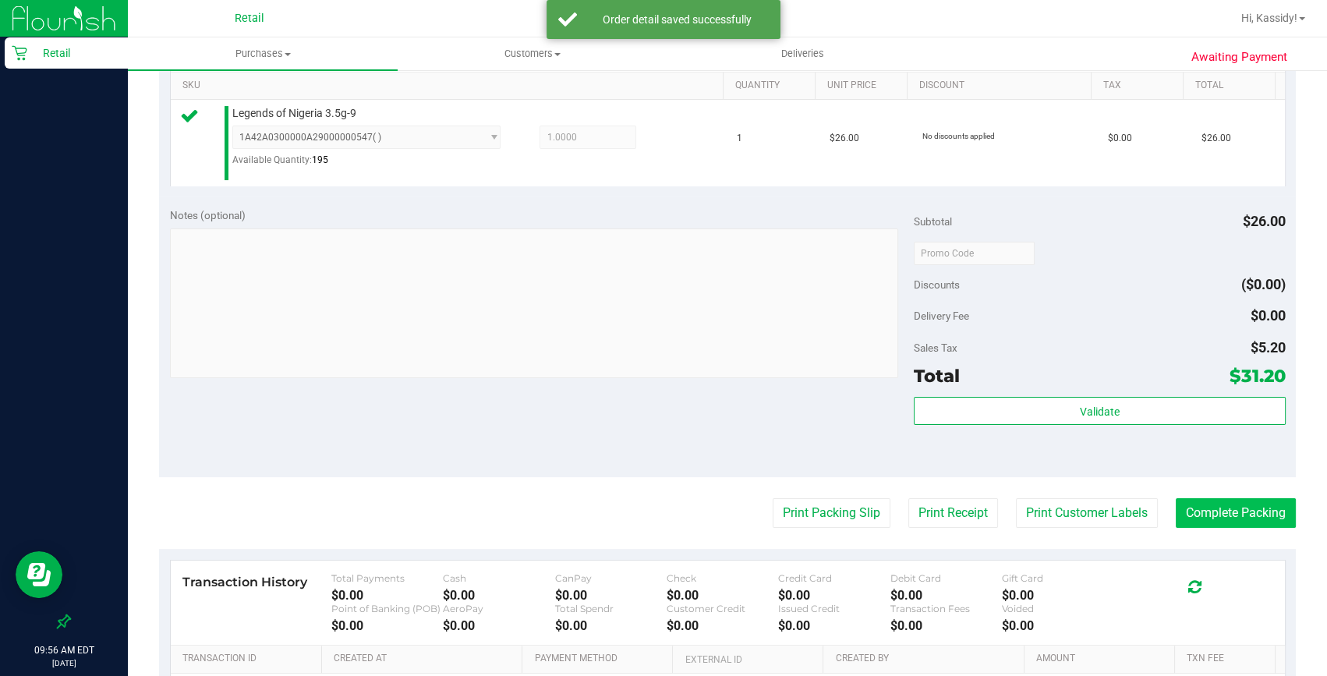
scroll to position [425, 0]
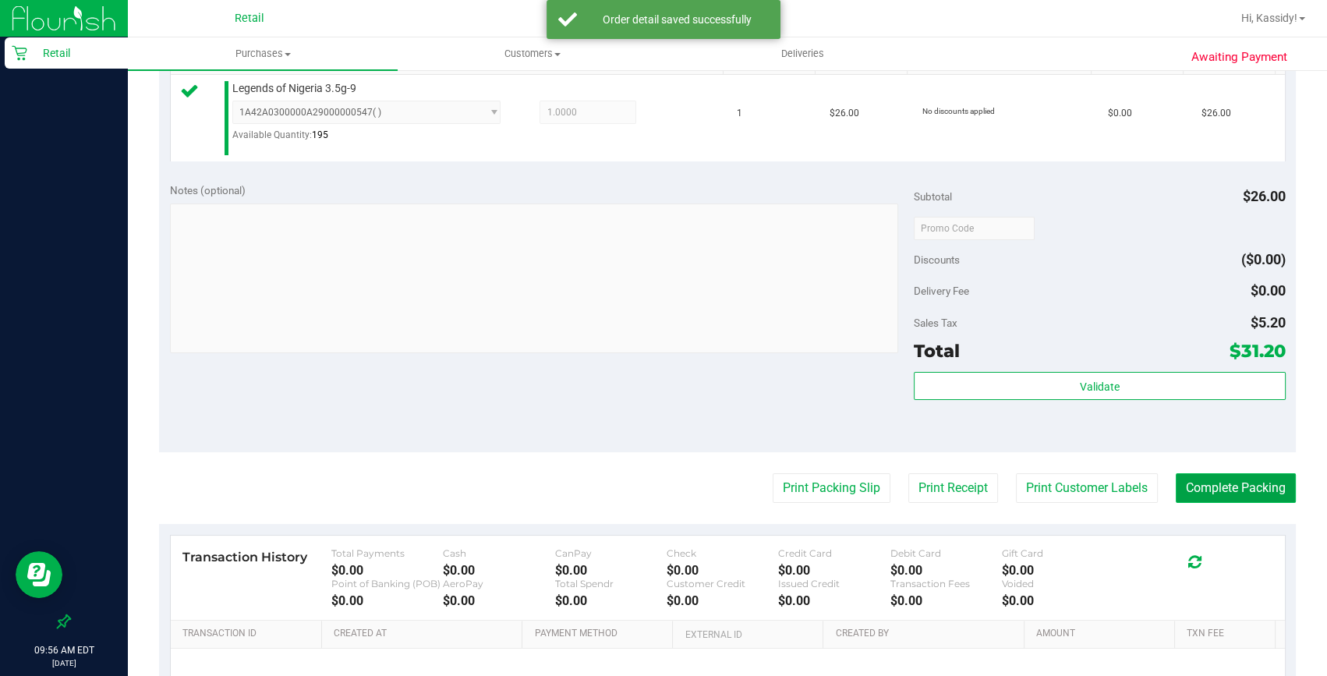
click at [1216, 490] on button "Complete Packing" at bounding box center [1236, 488] width 120 height 30
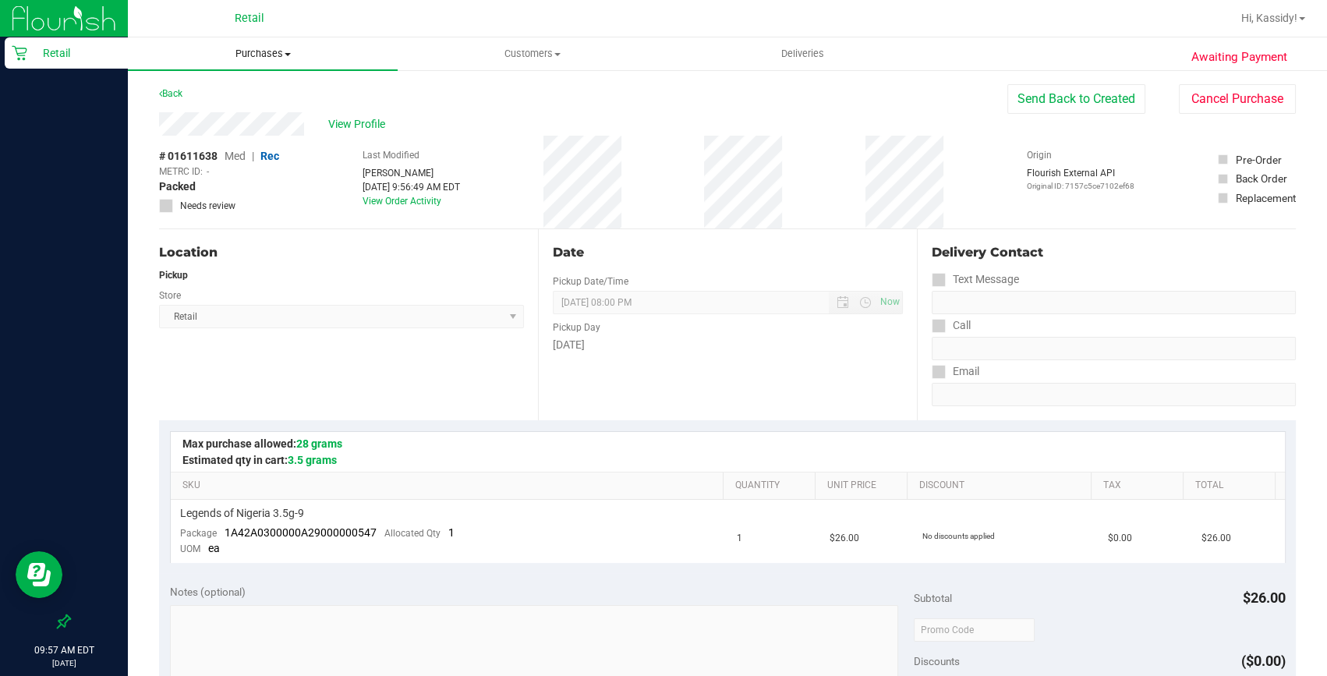
drag, startPoint x: 293, startPoint y: 49, endPoint x: 267, endPoint y: 70, distance: 33.2
click at [293, 49] on span "Purchases" at bounding box center [263, 54] width 270 height 14
click at [223, 87] on span "Summary of purchases" at bounding box center [208, 93] width 160 height 13
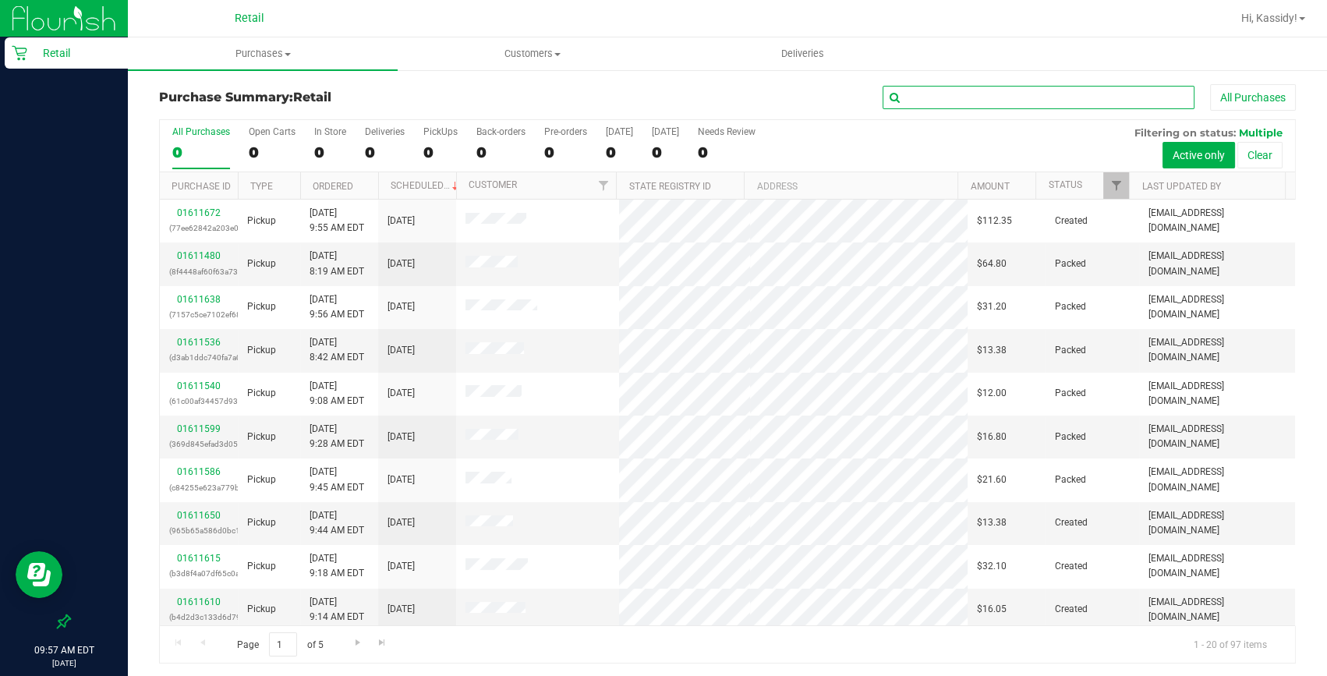
click at [1050, 101] on input "text" at bounding box center [1039, 97] width 312 height 23
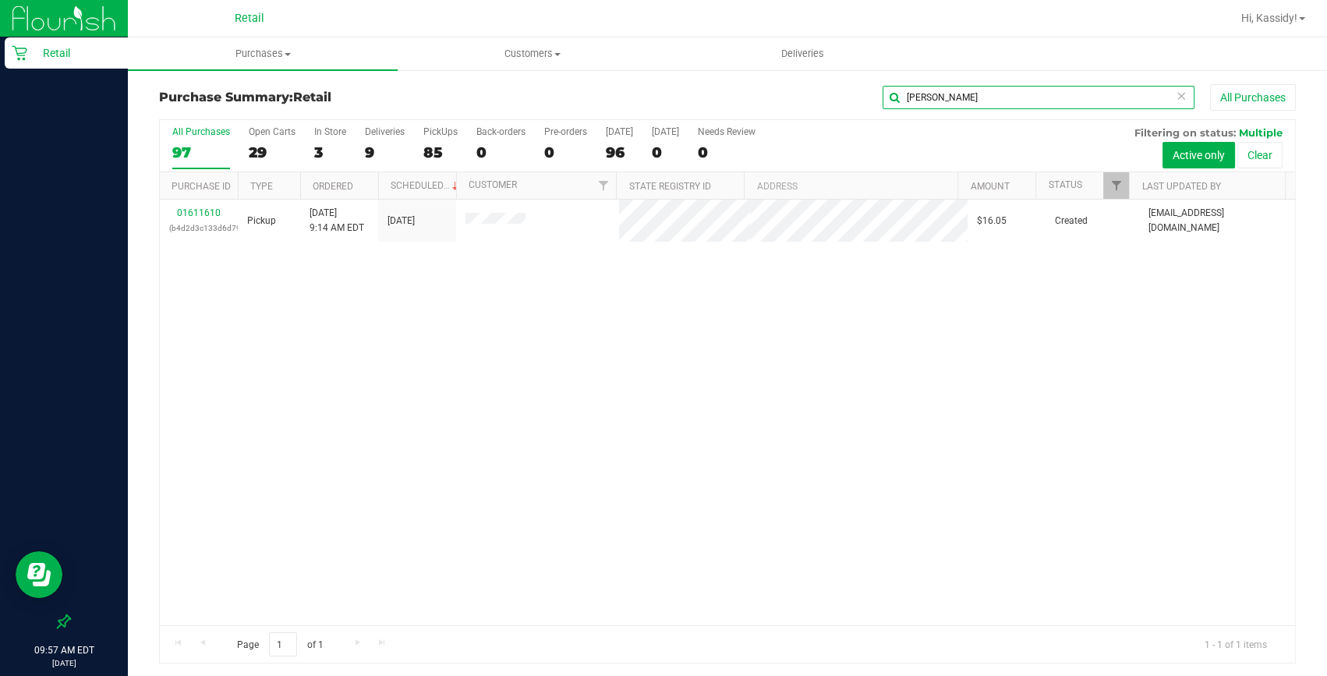
type input "yanes"
click at [206, 216] on link "01611610" at bounding box center [199, 212] width 44 height 11
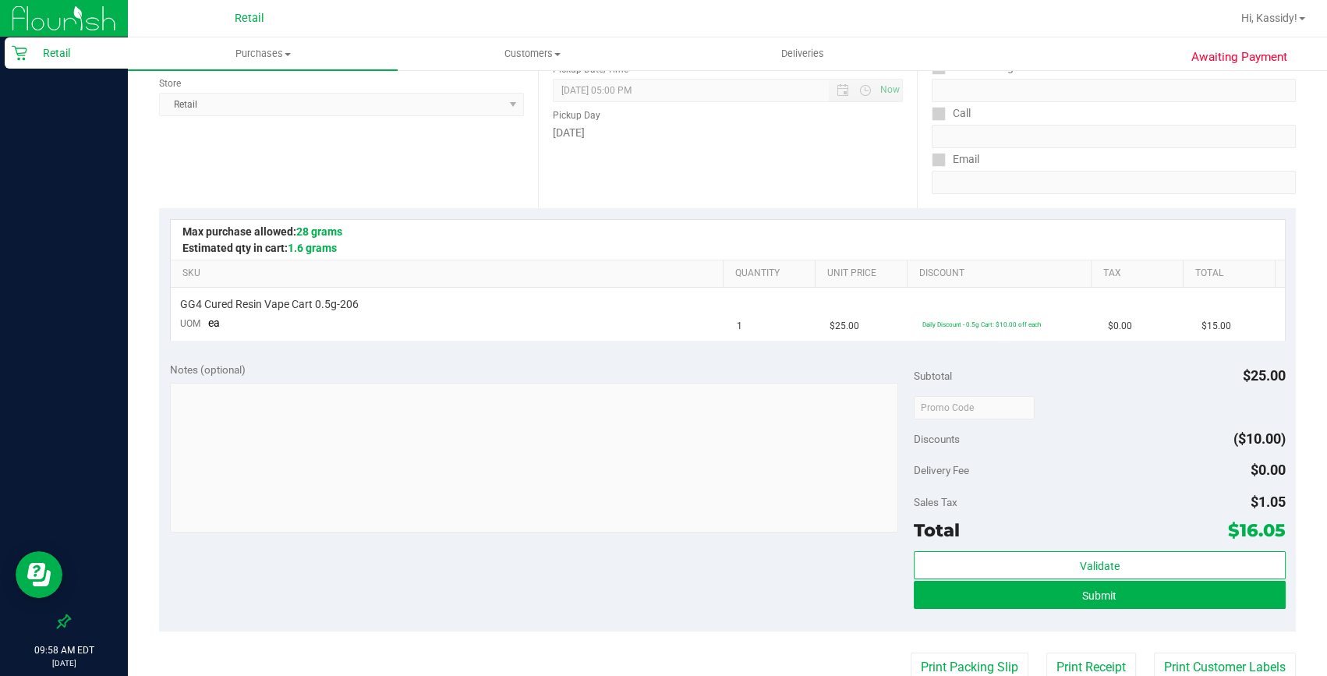
scroll to position [283, 0]
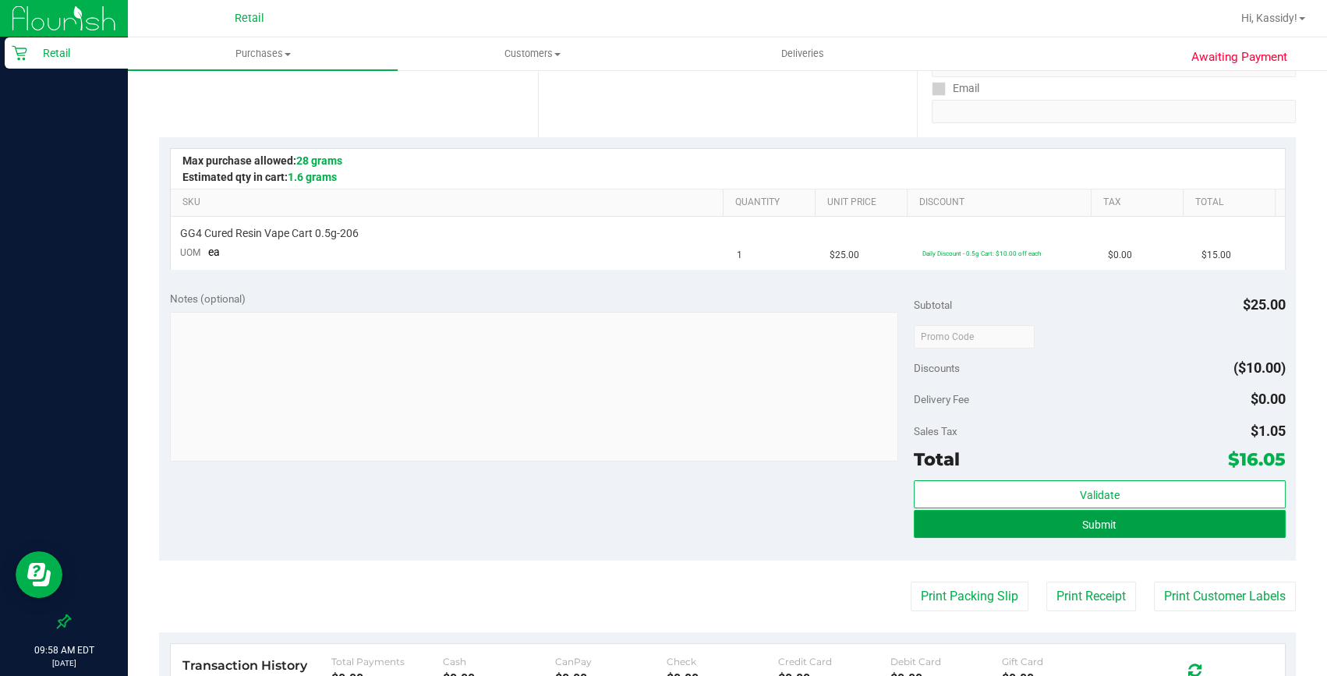
click at [1092, 530] on button "Submit" at bounding box center [1100, 524] width 372 height 28
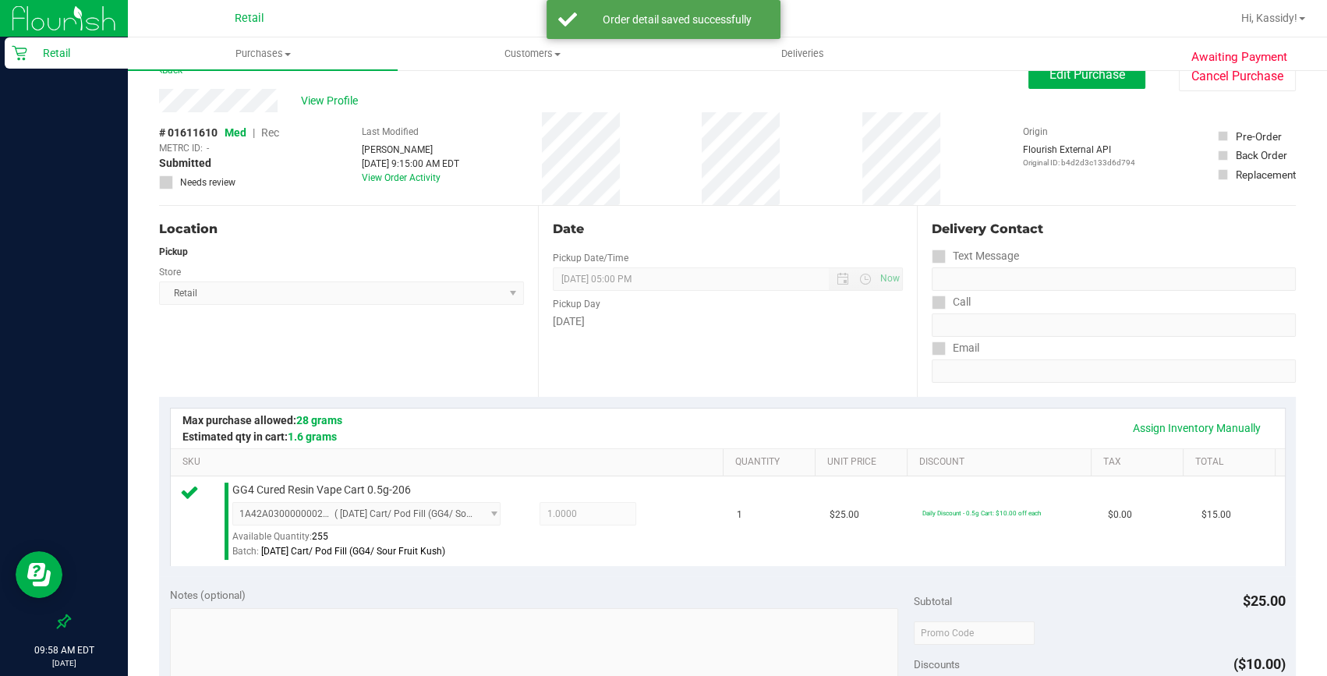
scroll to position [0, 0]
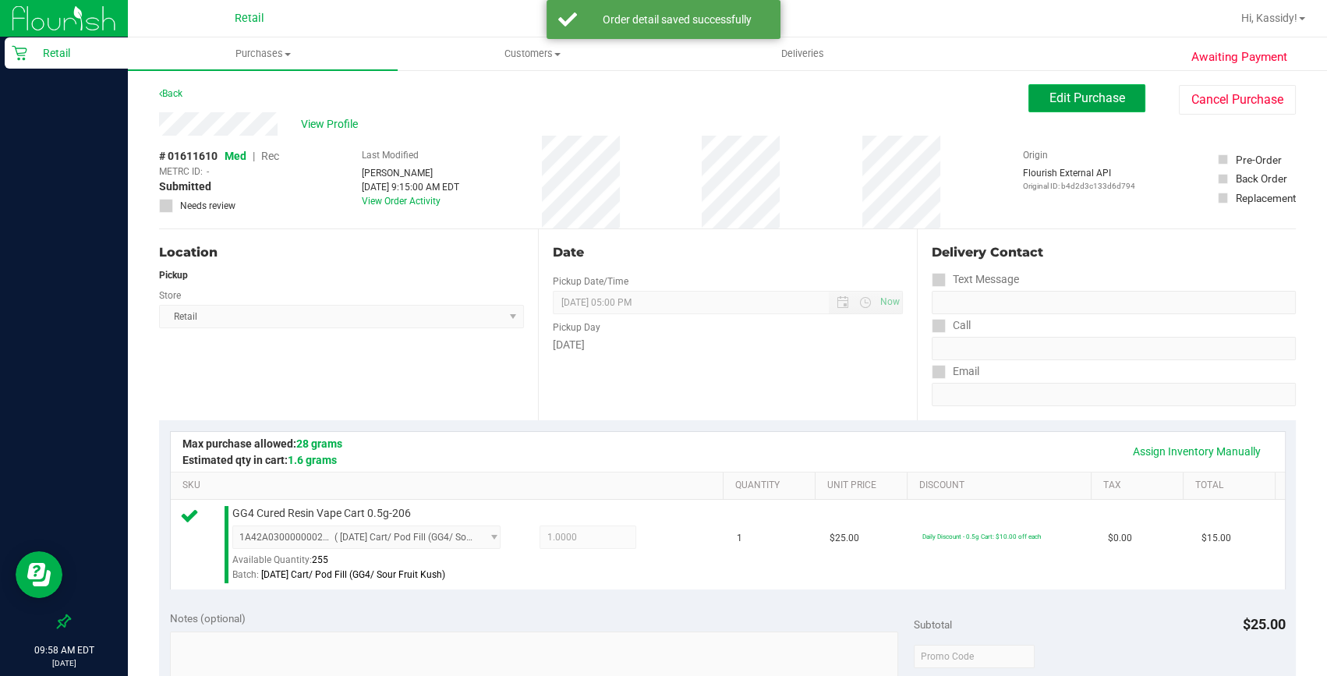
click at [1082, 101] on span "Edit Purchase" at bounding box center [1088, 97] width 76 height 15
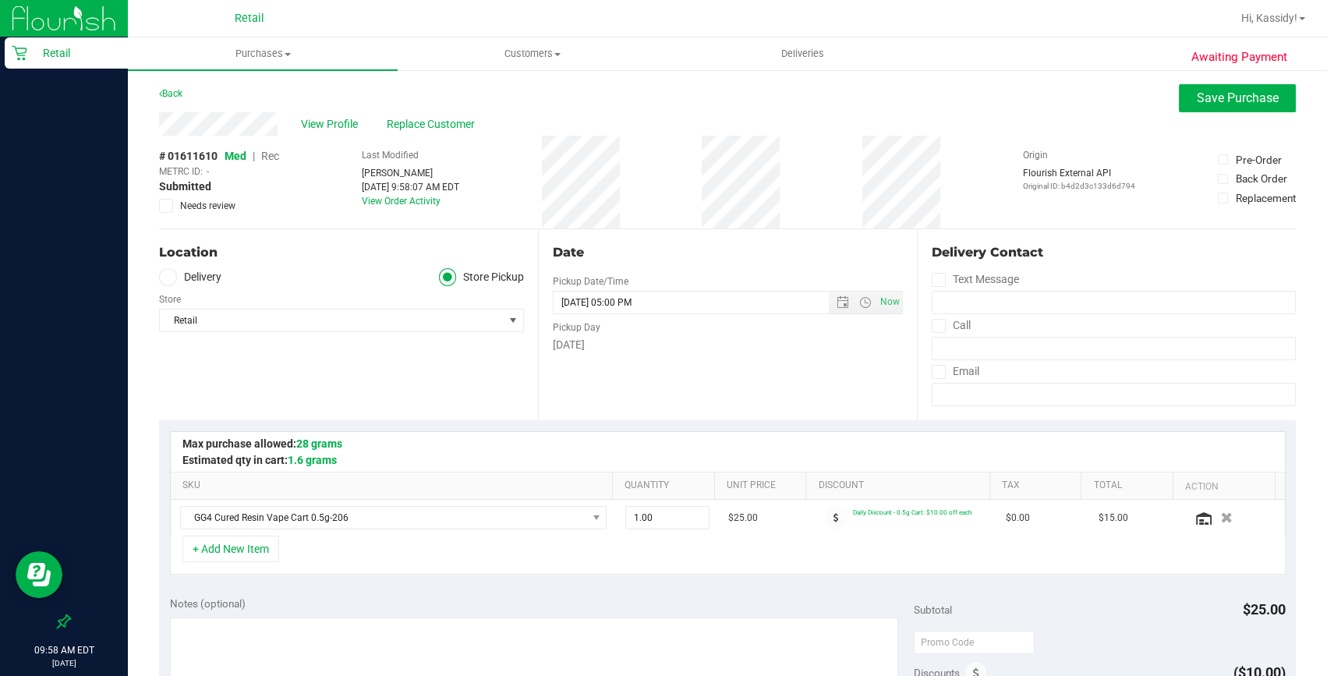
click at [271, 158] on span "Rec" at bounding box center [270, 156] width 18 height 12
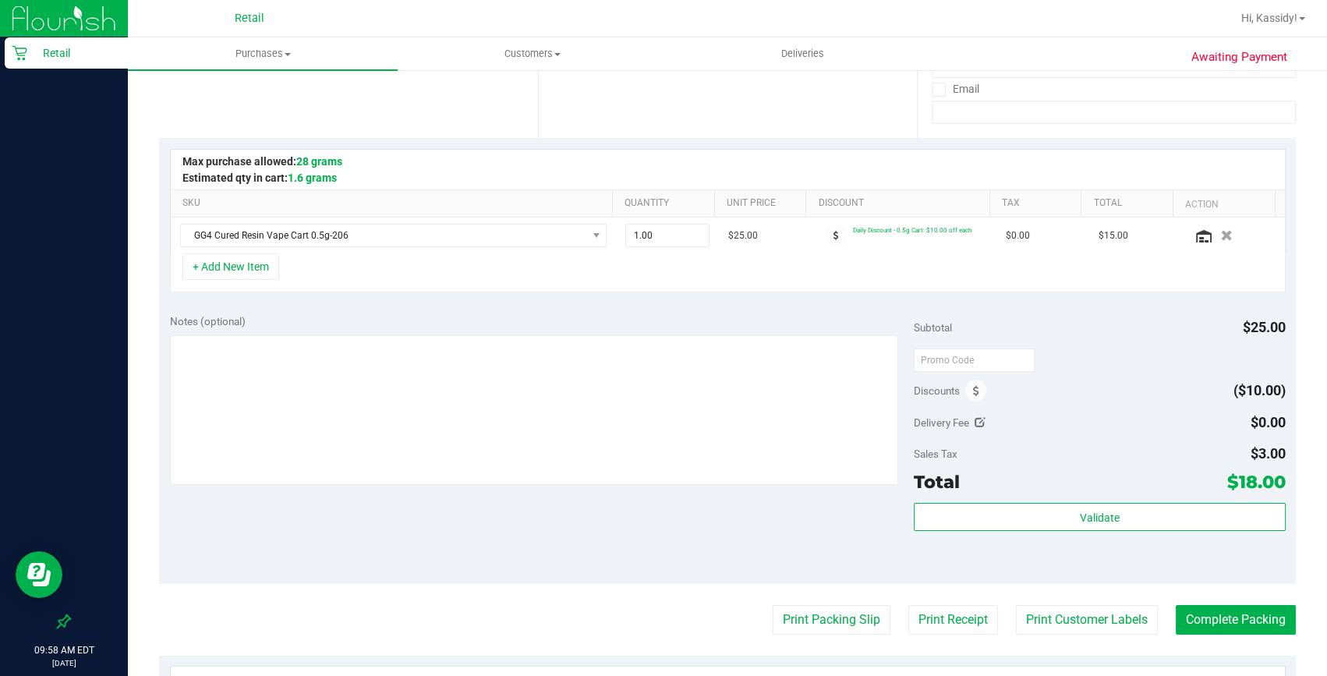
scroll to position [283, 0]
click at [1233, 618] on button "Complete Packing" at bounding box center [1236, 619] width 120 height 30
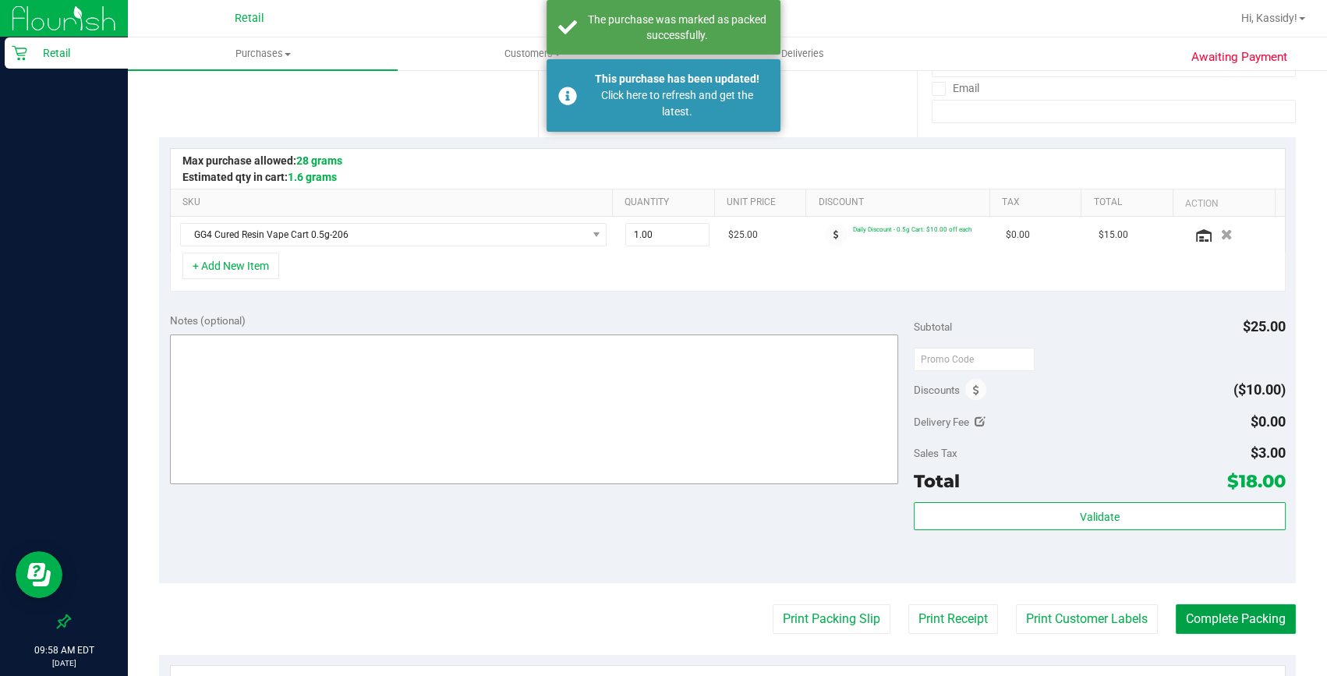
scroll to position [0, 0]
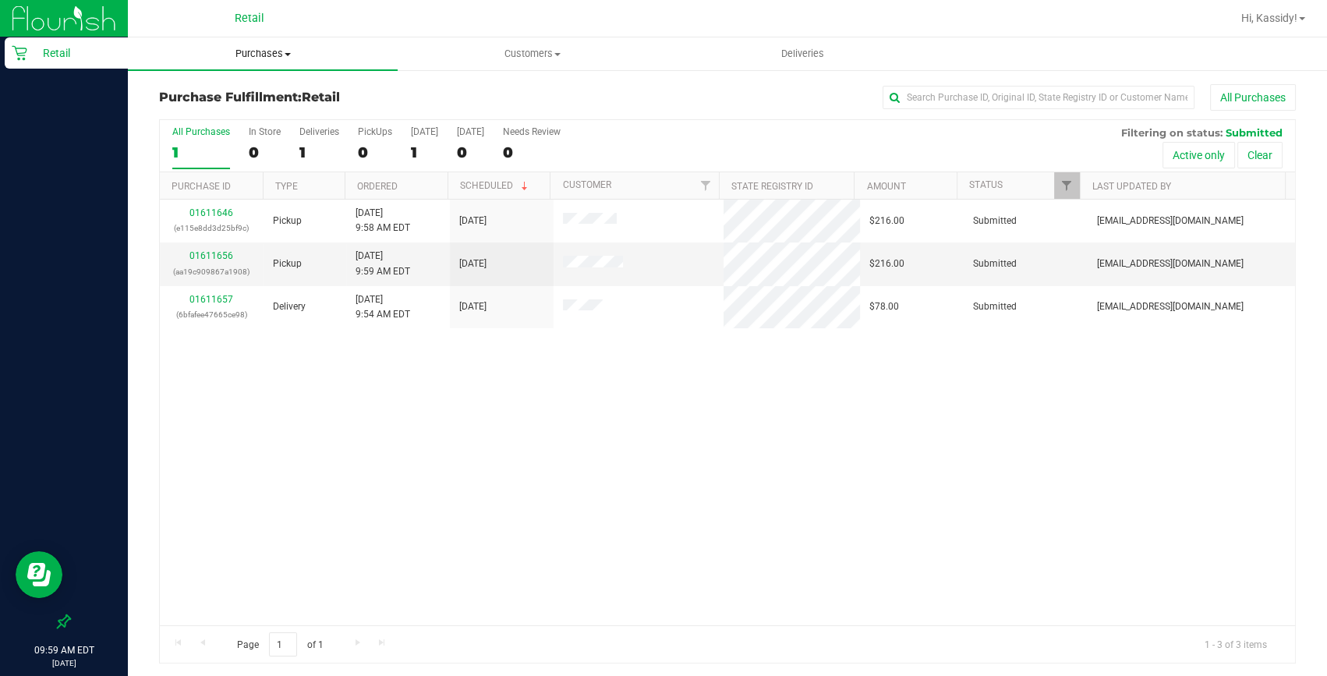
click at [238, 50] on span "Purchases" at bounding box center [263, 54] width 270 height 14
click at [228, 92] on span "Summary of purchases" at bounding box center [208, 93] width 160 height 13
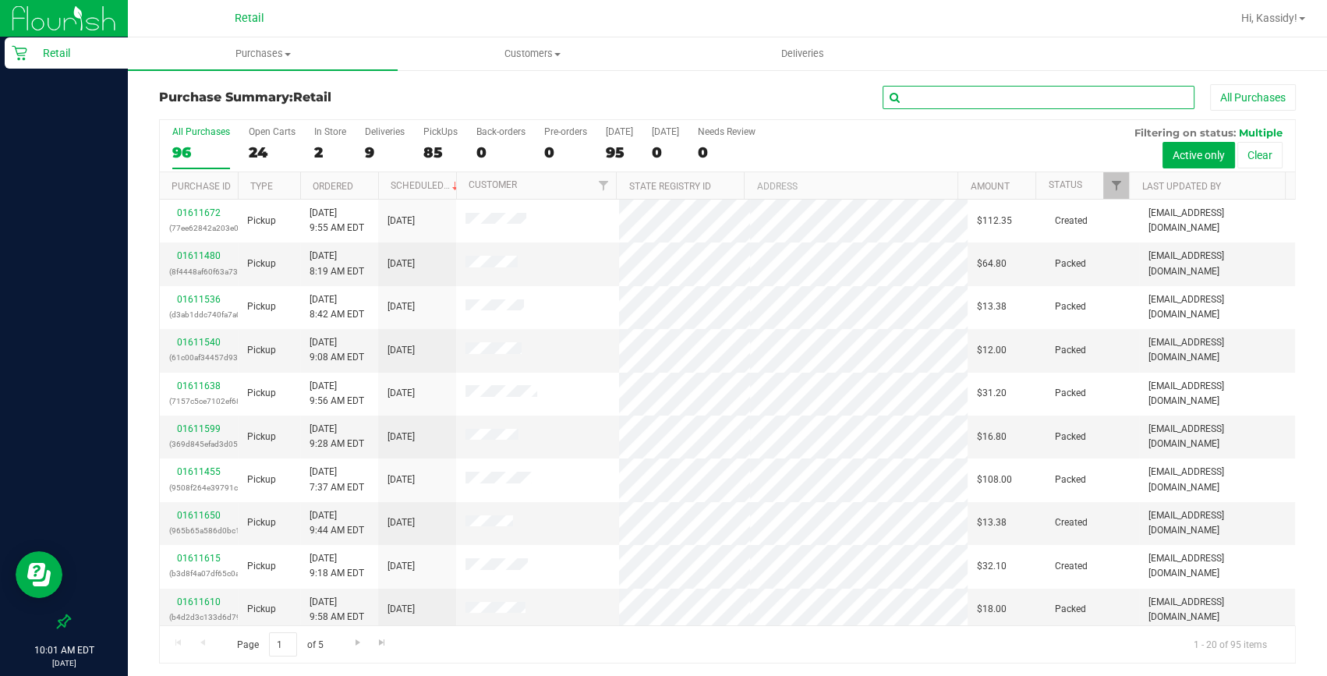
click at [931, 87] on input "text" at bounding box center [1039, 97] width 312 height 23
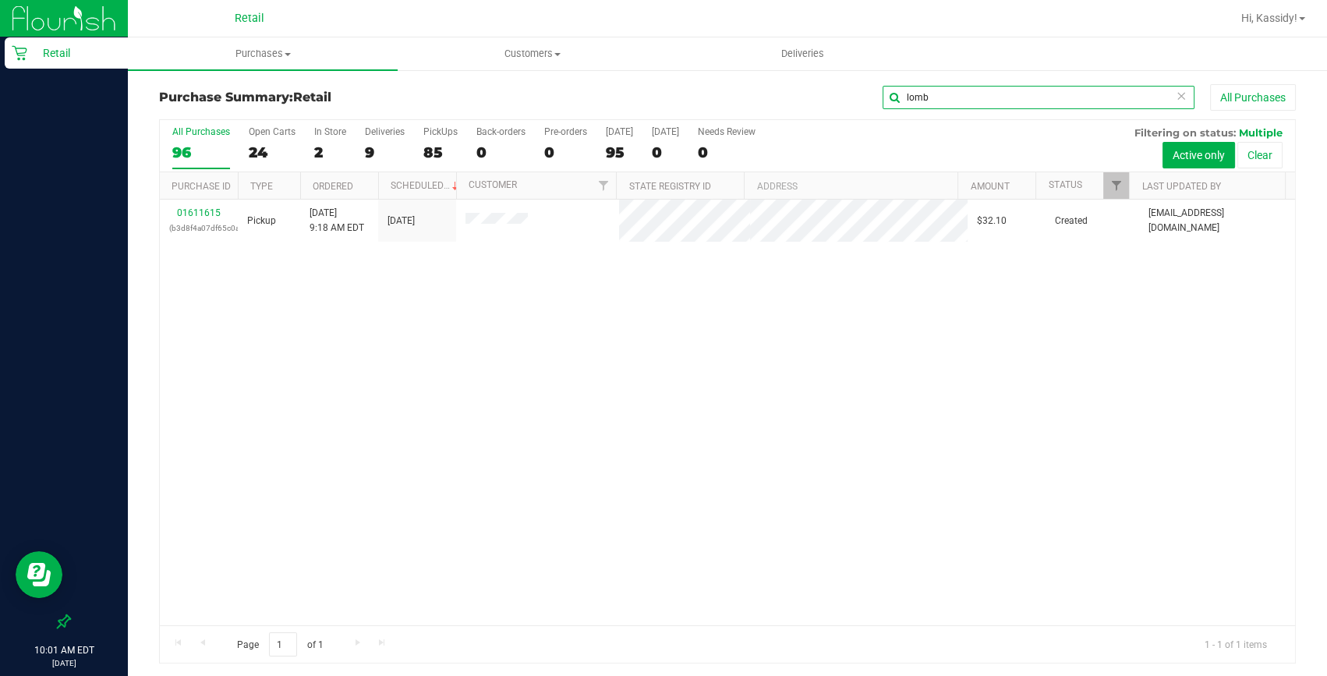
type input "lomb"
click at [186, 216] on link "01611615" at bounding box center [199, 212] width 44 height 11
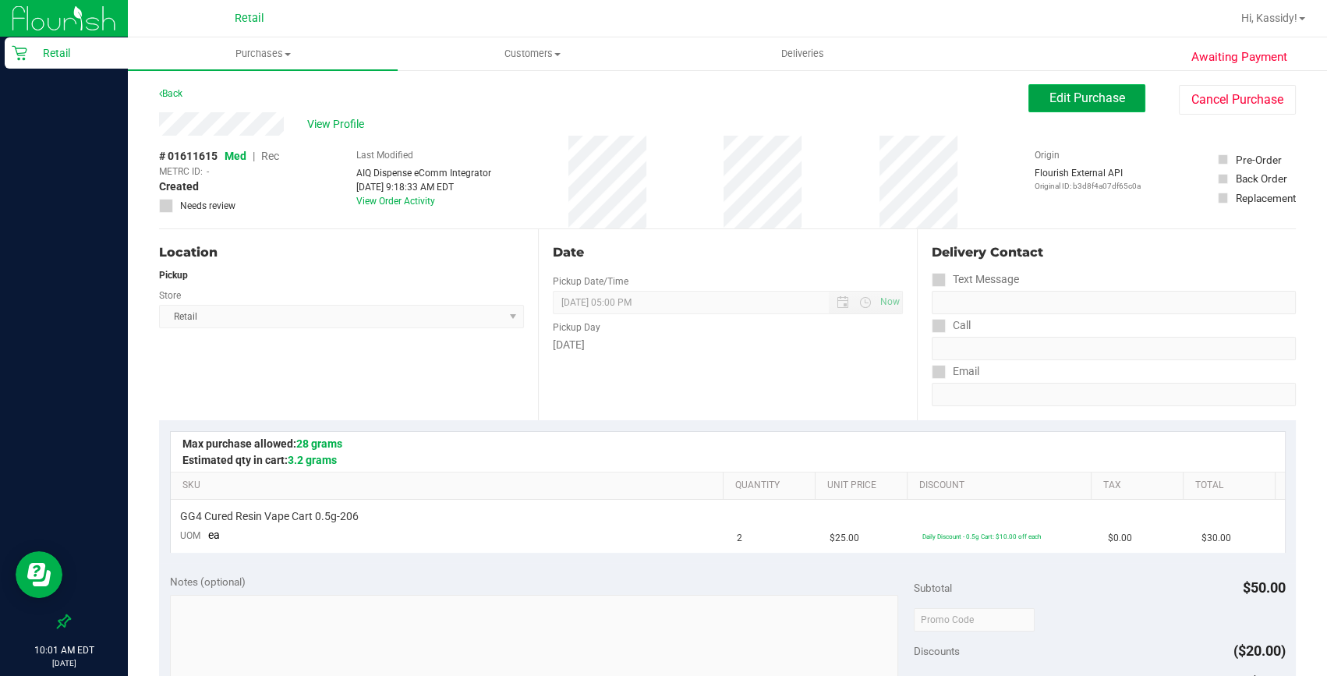
click at [1107, 96] on span "Edit Purchase" at bounding box center [1088, 97] width 76 height 15
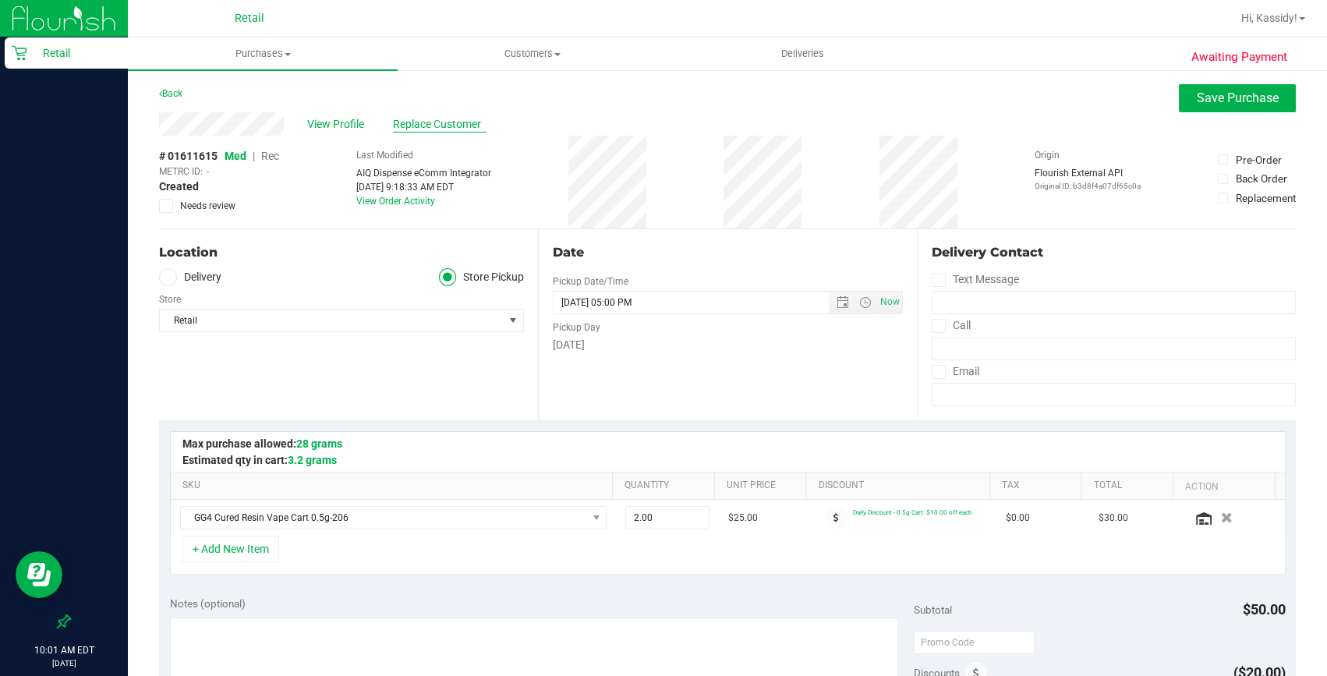
click at [430, 119] on span "Replace Customer" at bounding box center [440, 124] width 94 height 16
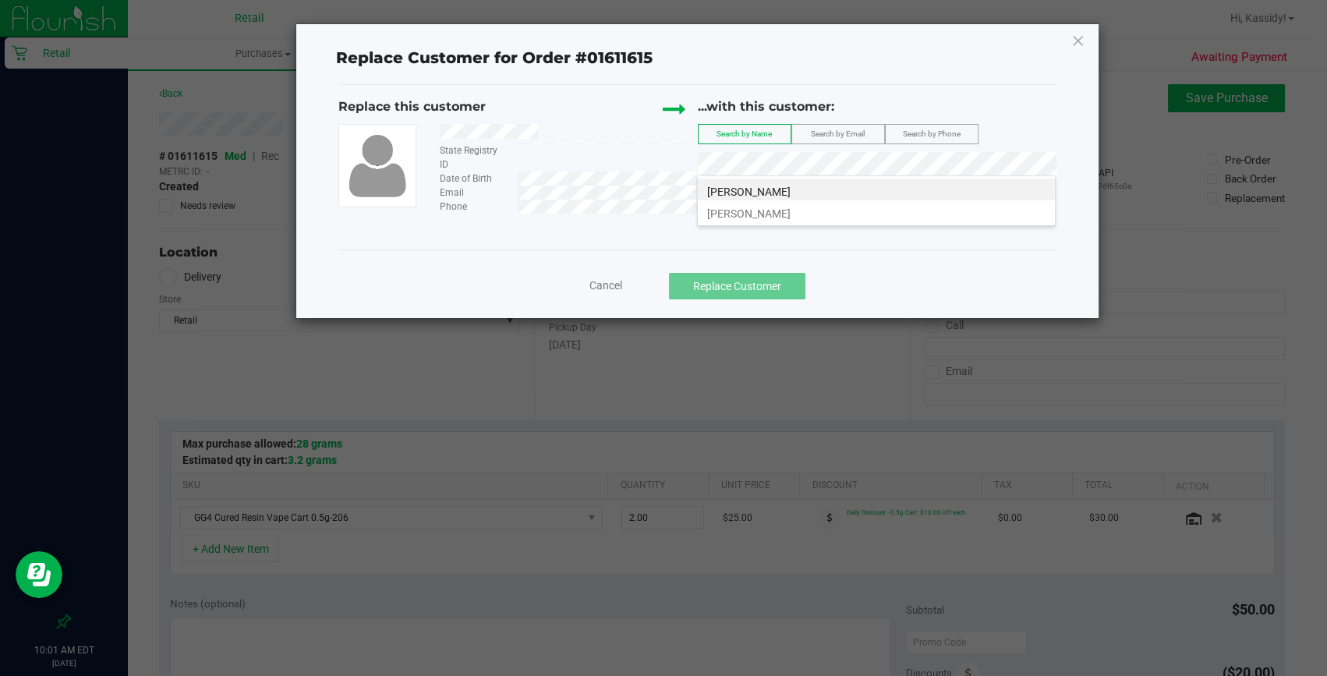
click at [770, 193] on span "John Lombardi" at bounding box center [748, 192] width 83 height 12
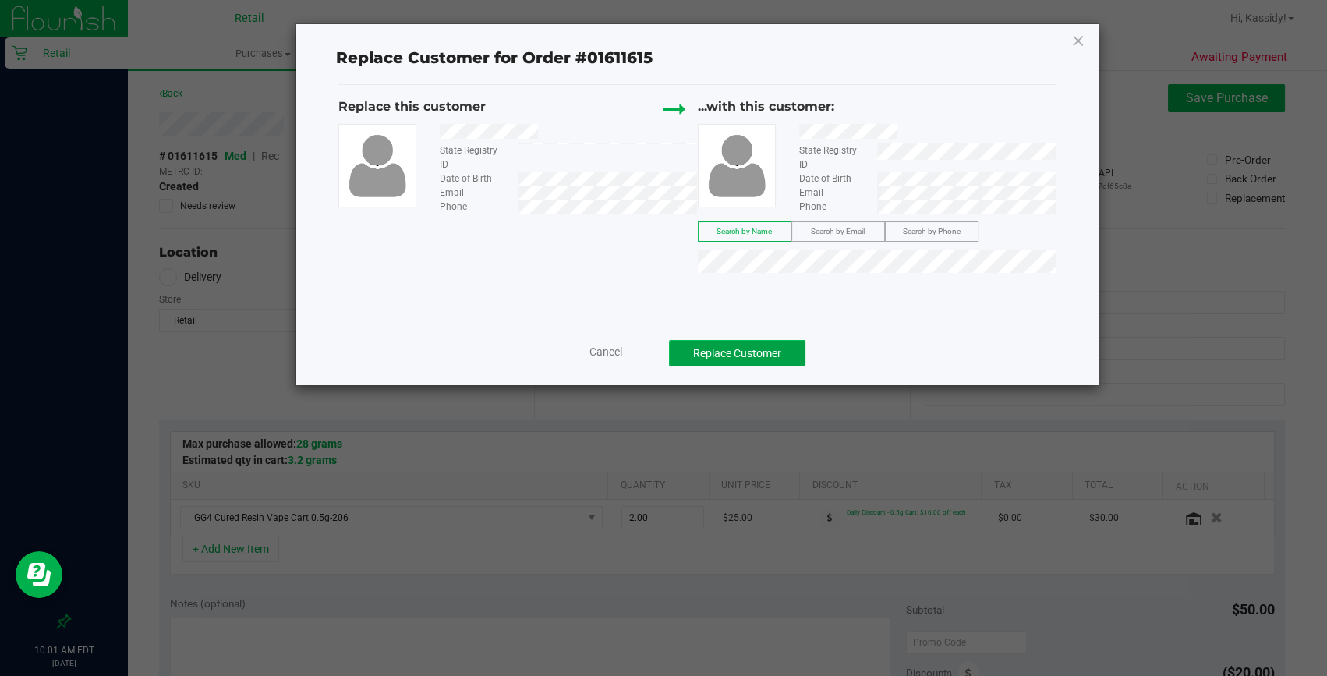
click at [767, 340] on button "Replace Customer" at bounding box center [737, 353] width 136 height 27
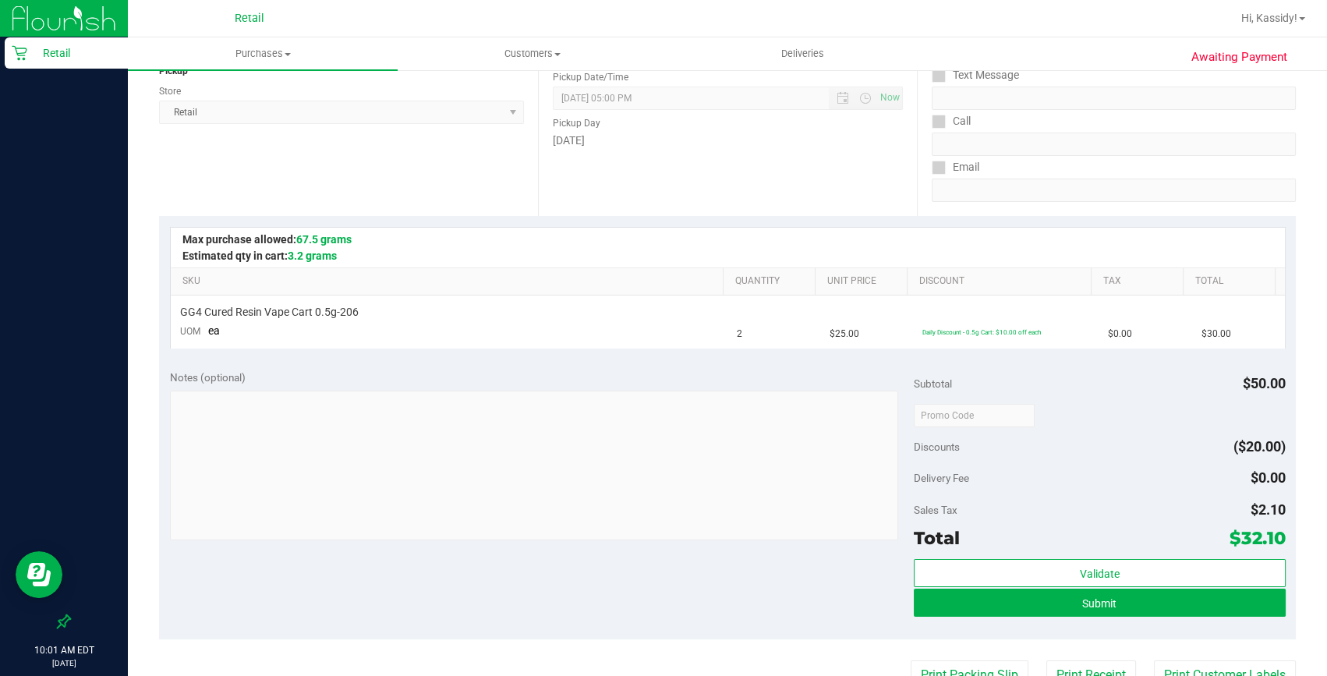
scroll to position [212, 0]
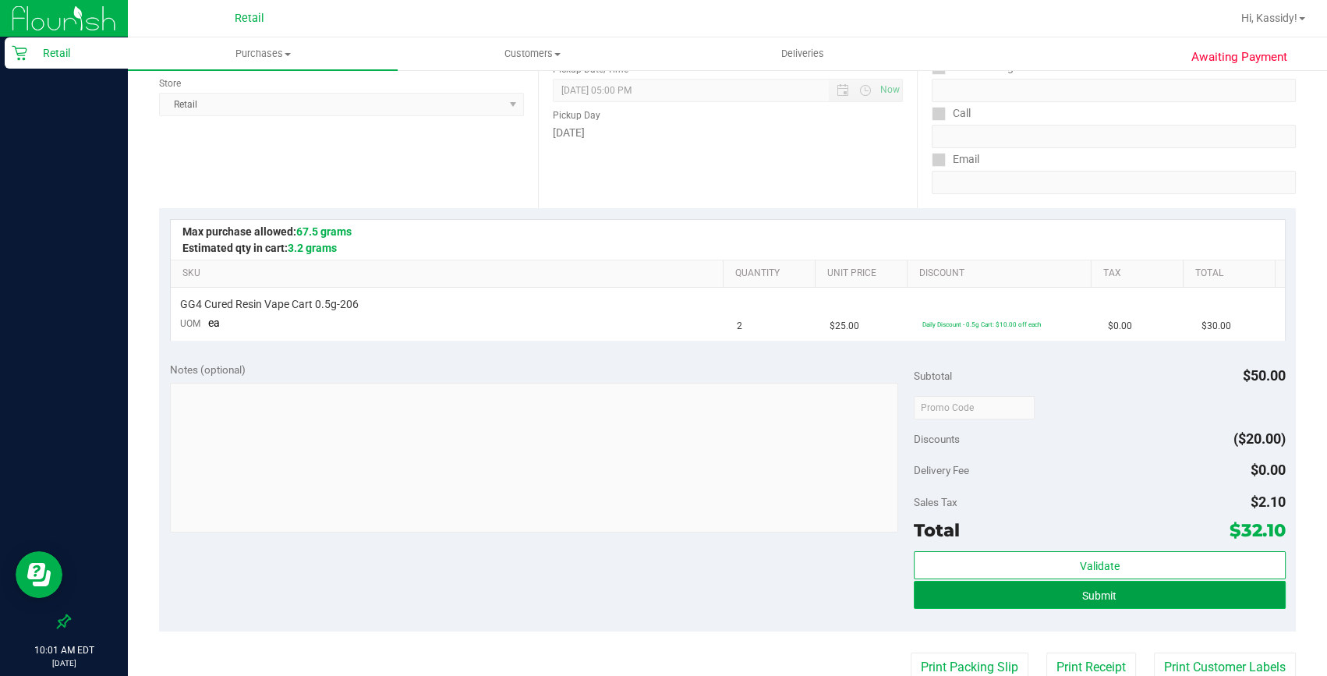
click at [1064, 593] on button "Submit" at bounding box center [1100, 595] width 372 height 28
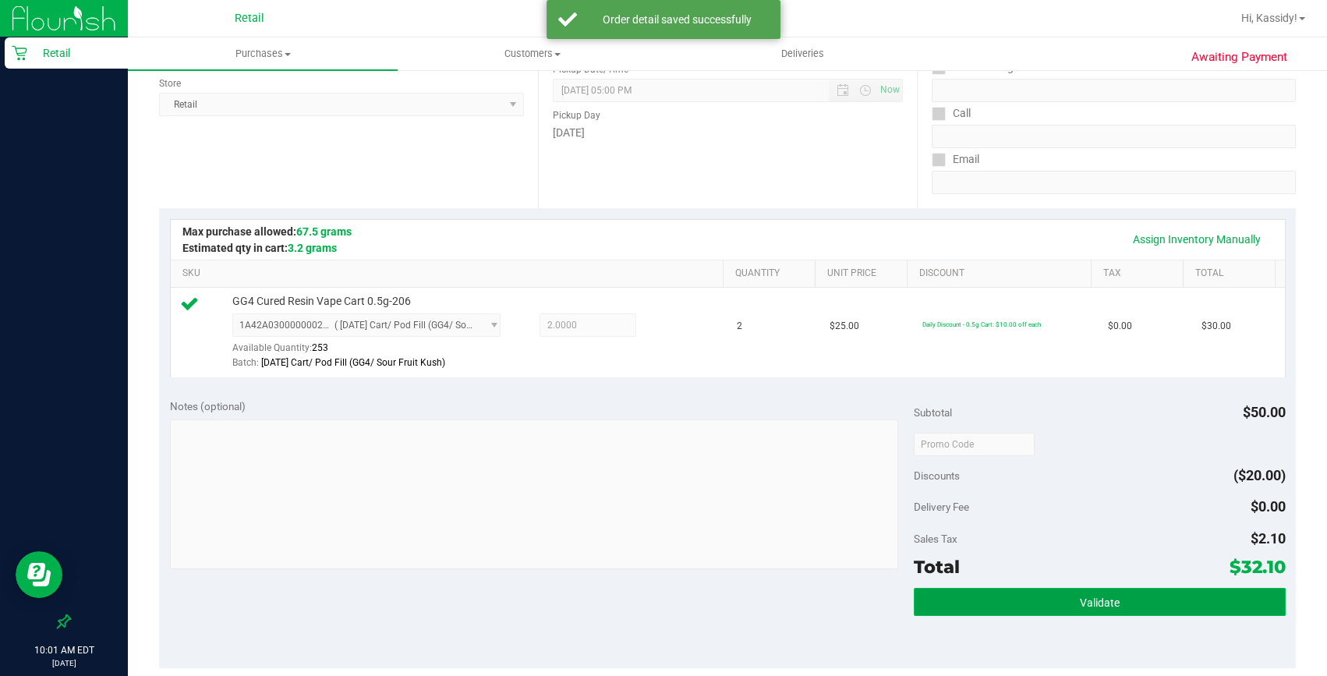
click at [1154, 589] on button "Validate" at bounding box center [1100, 602] width 372 height 28
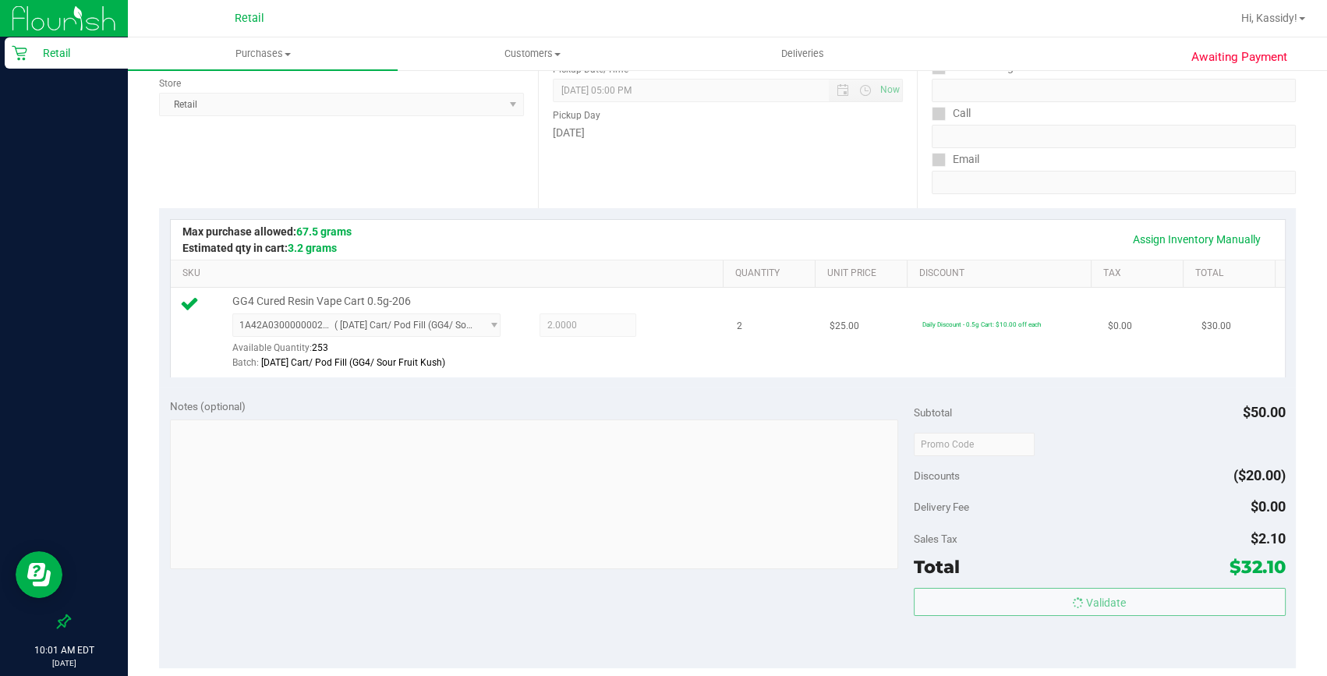
scroll to position [0, 0]
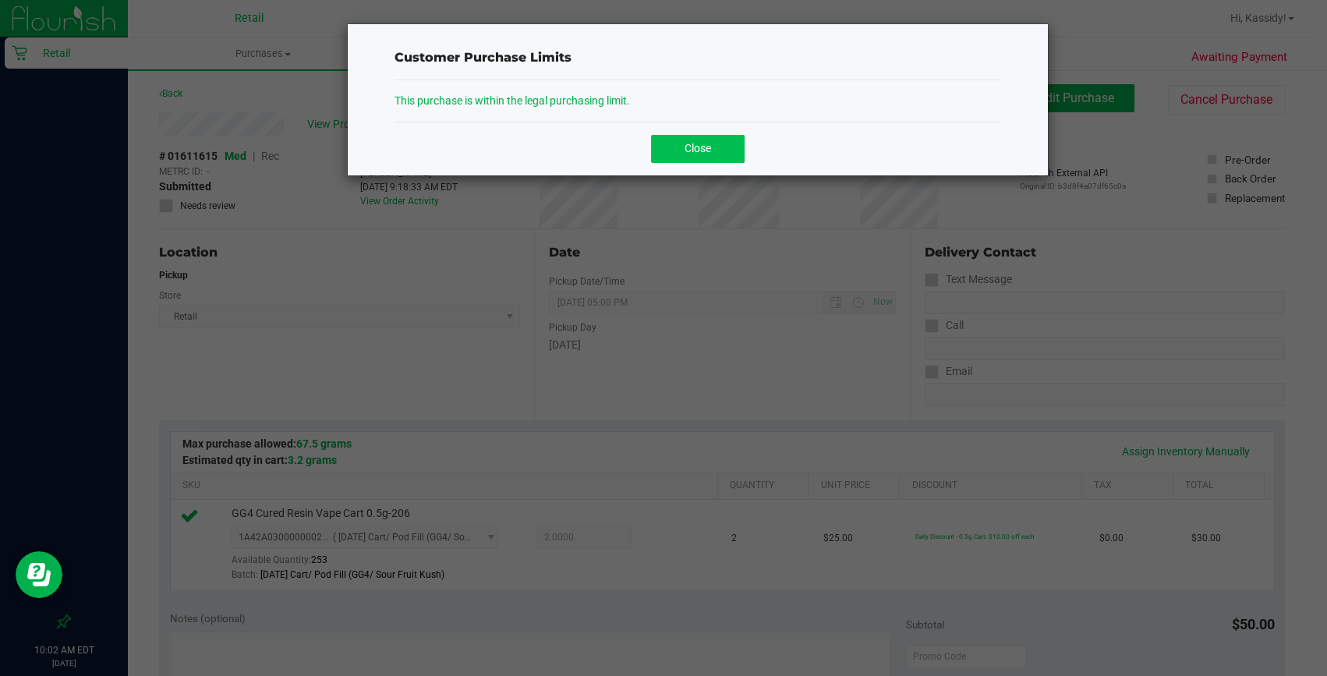
click at [655, 152] on button "Close" at bounding box center [698, 149] width 94 height 28
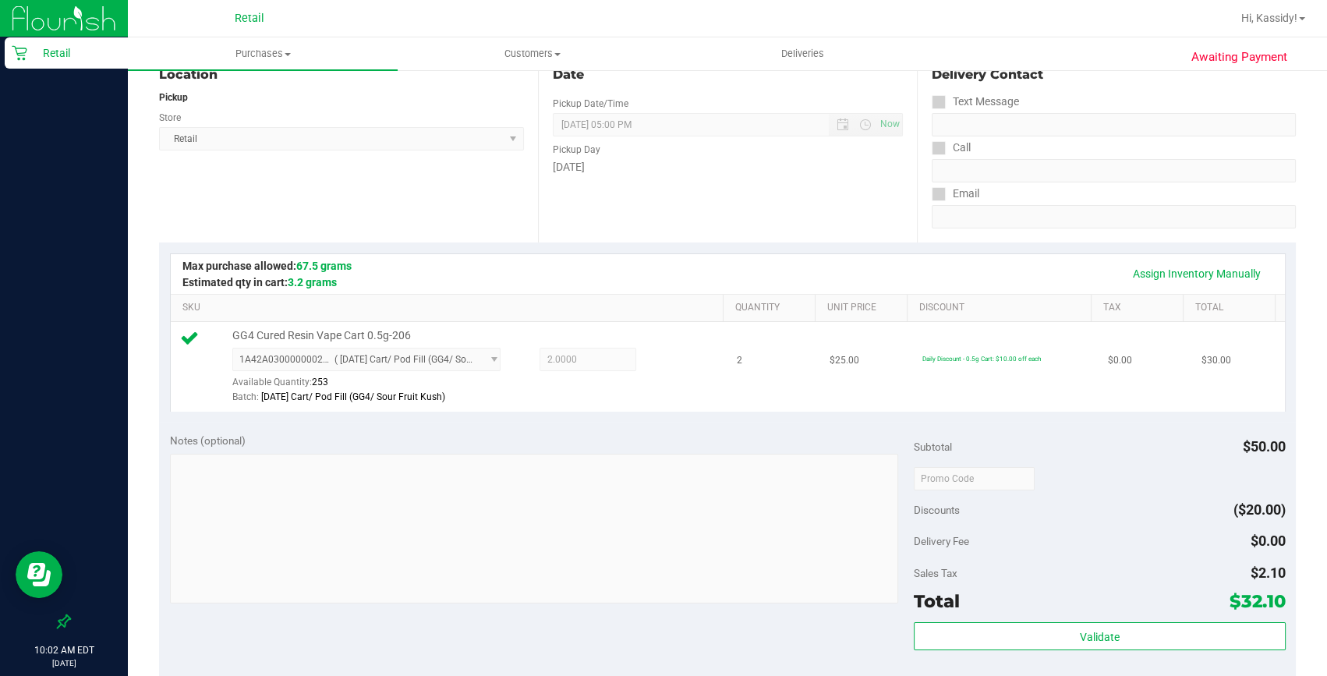
scroll to position [283, 0]
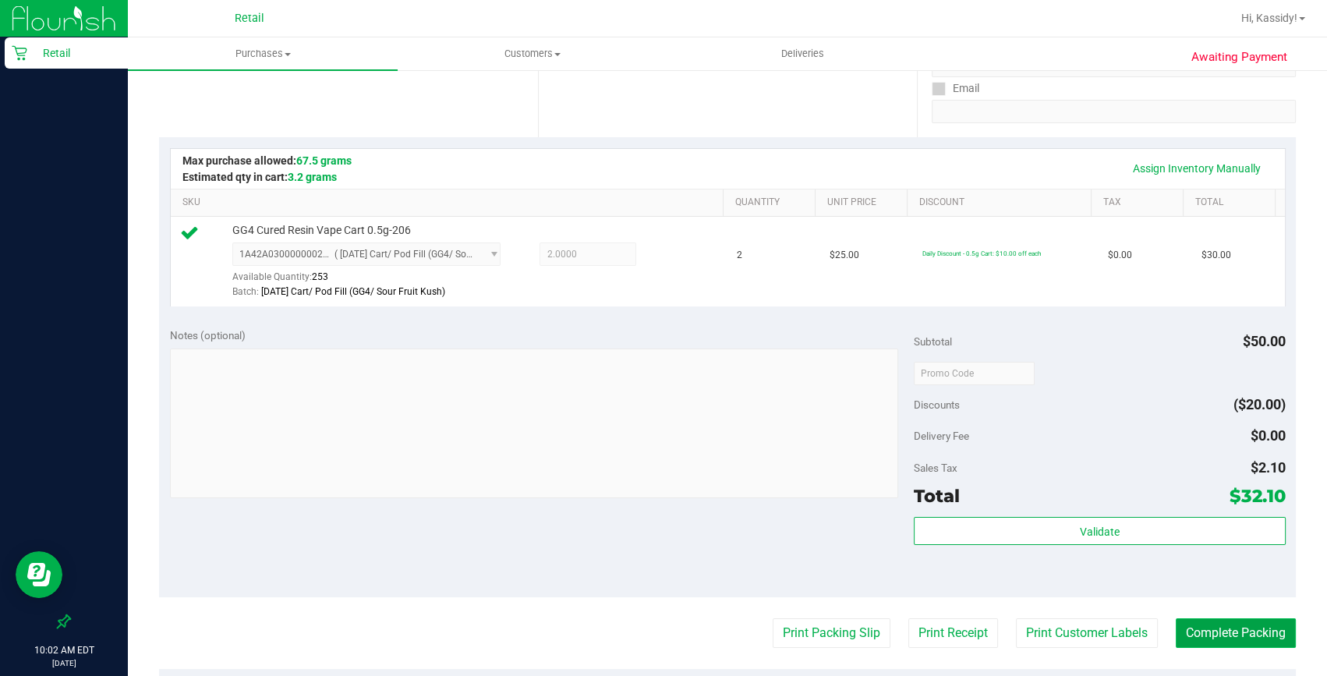
click at [1215, 630] on button "Complete Packing" at bounding box center [1236, 633] width 120 height 30
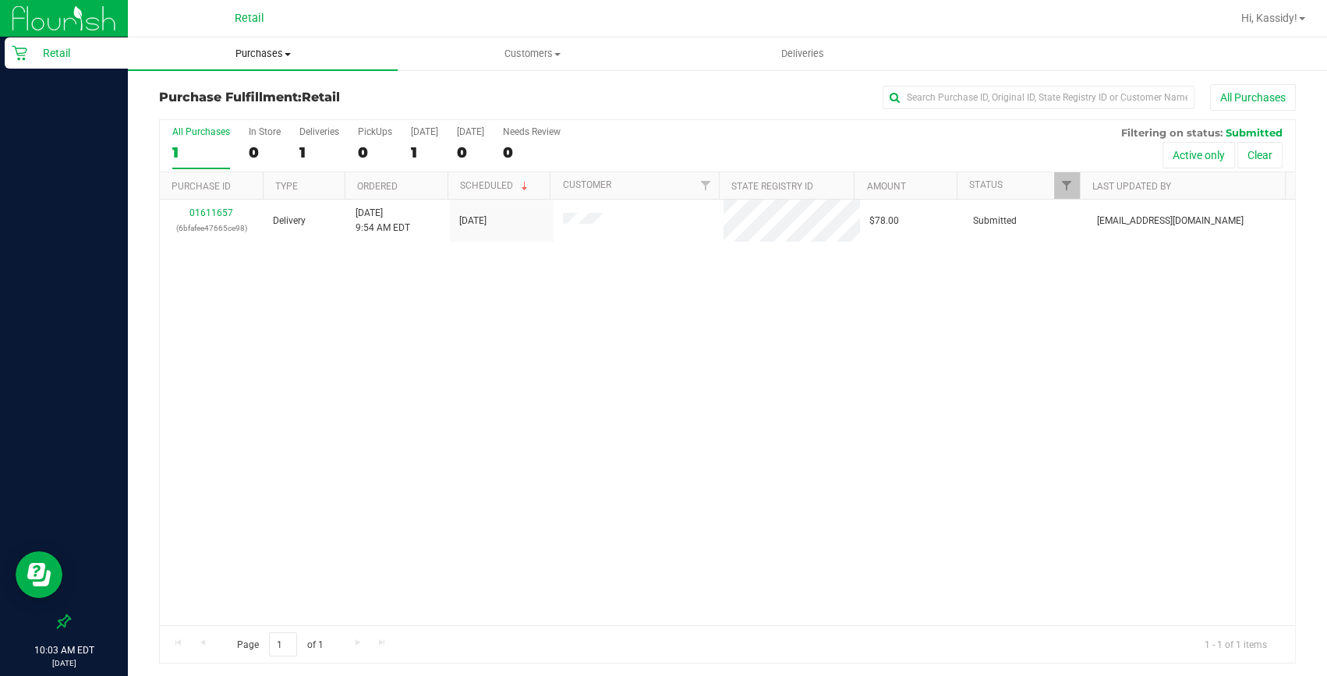
click at [299, 58] on span "Purchases" at bounding box center [263, 54] width 270 height 14
click at [266, 97] on span "Summary of purchases" at bounding box center [208, 93] width 160 height 13
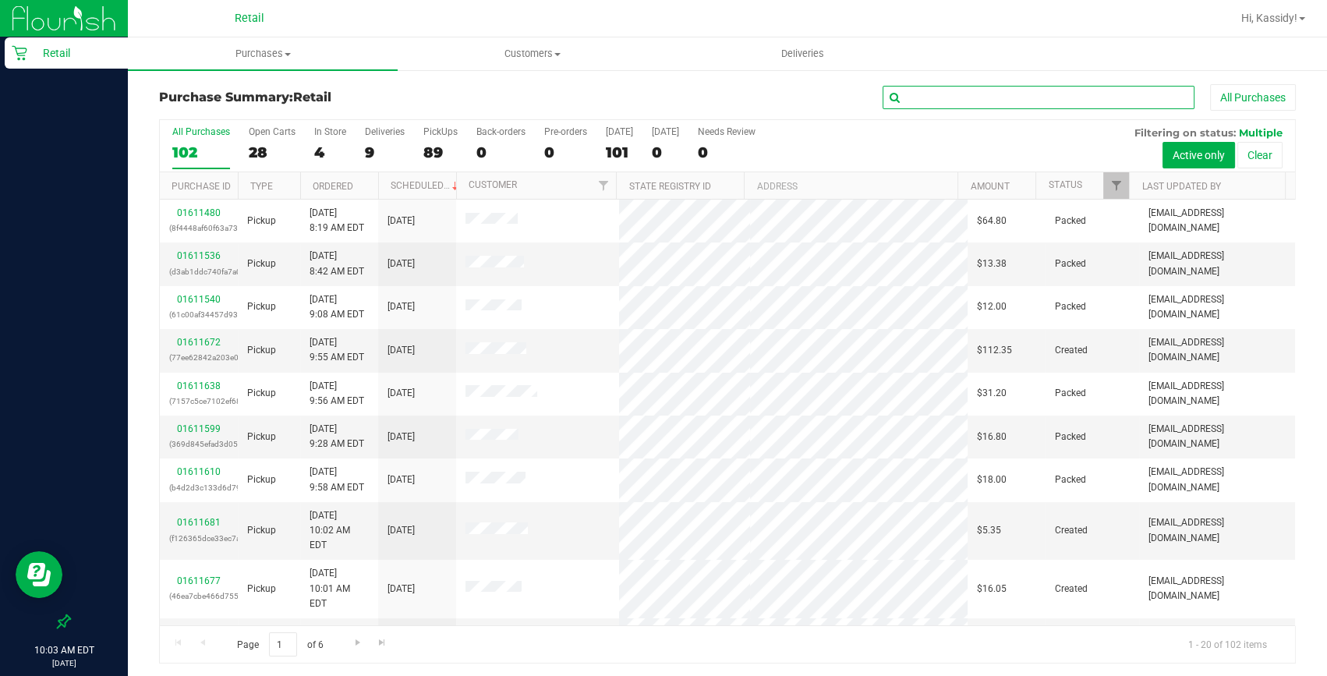
click at [989, 97] on input "text" at bounding box center [1039, 97] width 312 height 23
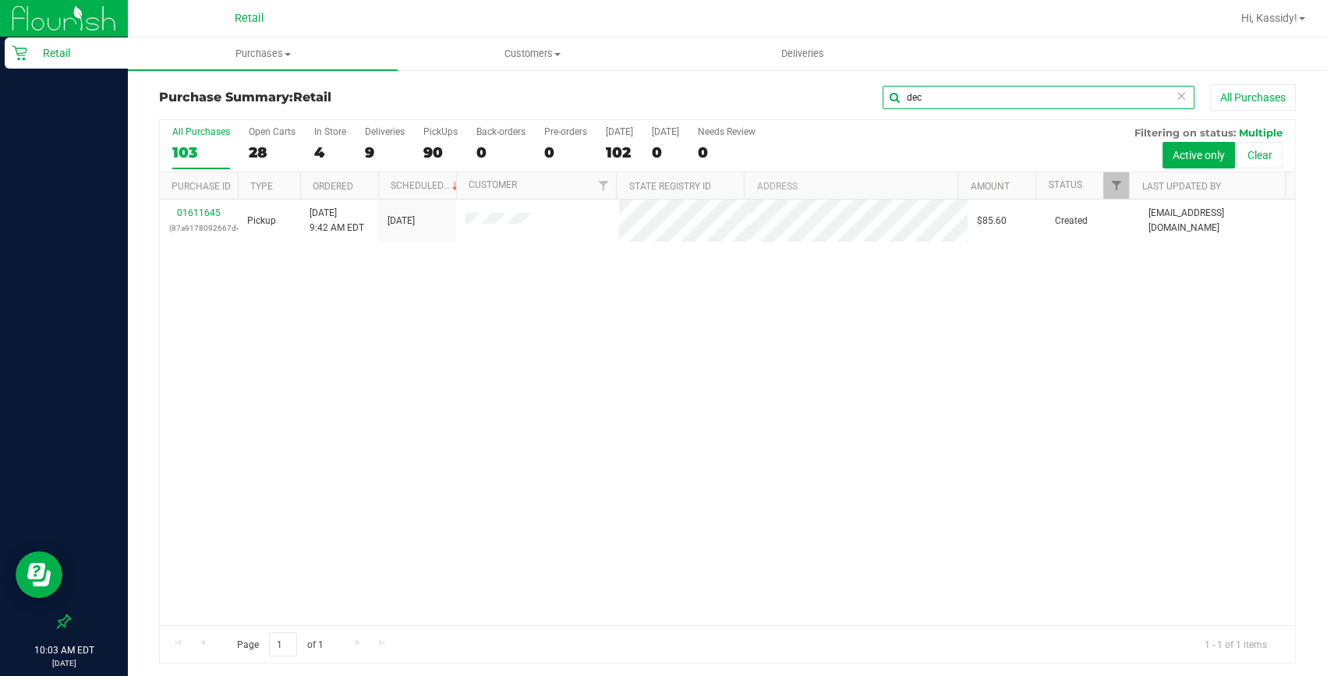
type input "dec"
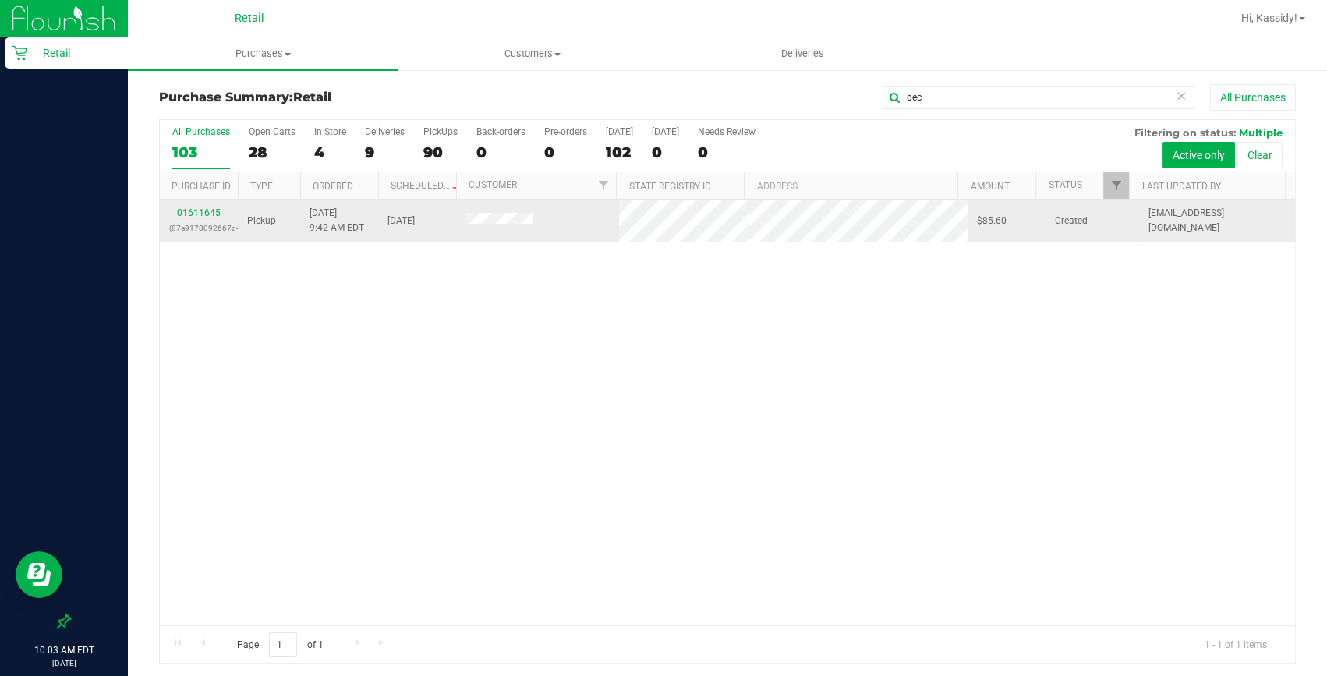
click at [204, 214] on link "01611645" at bounding box center [199, 212] width 44 height 11
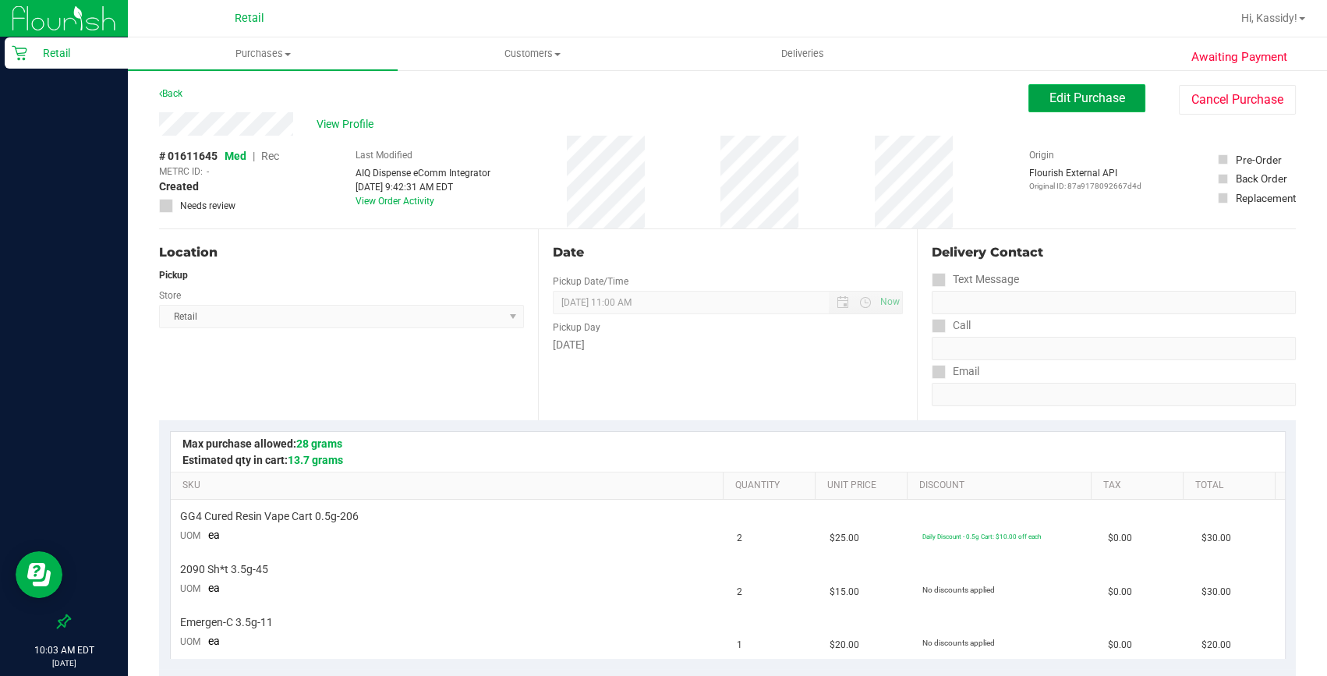
click at [1082, 86] on button "Edit Purchase" at bounding box center [1087, 98] width 117 height 28
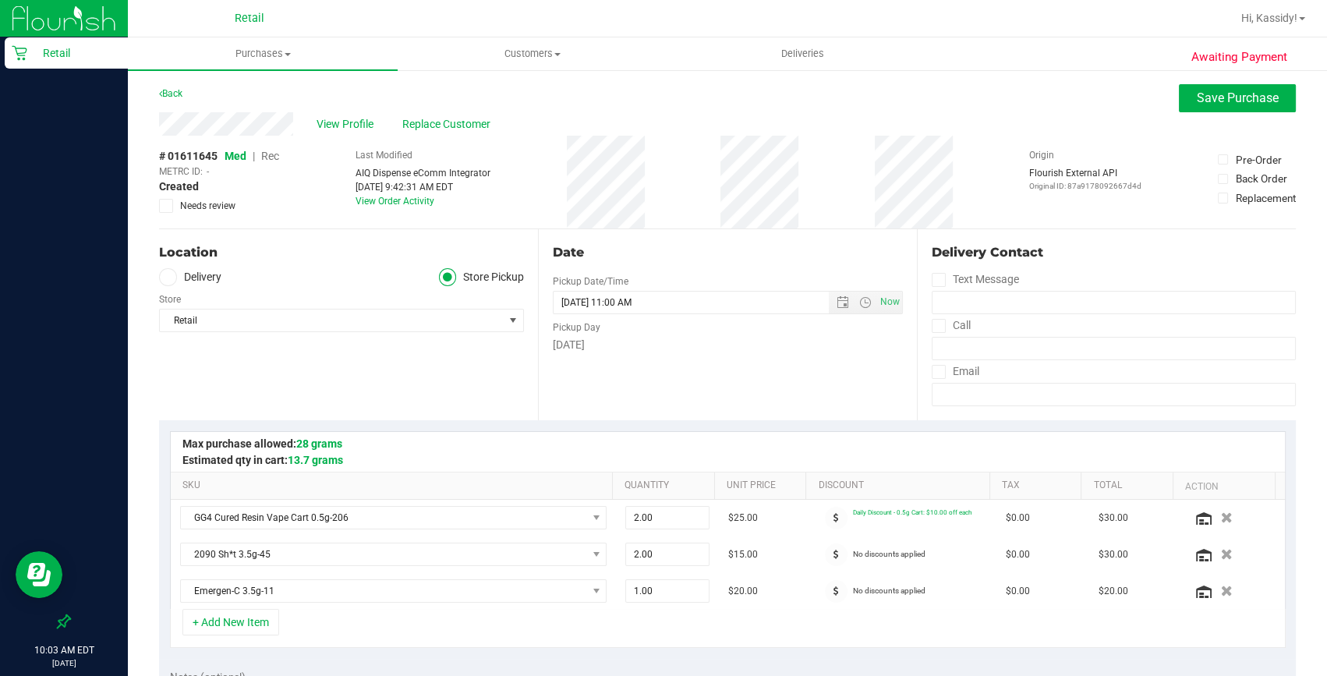
click at [265, 158] on span "Rec" at bounding box center [270, 156] width 18 height 12
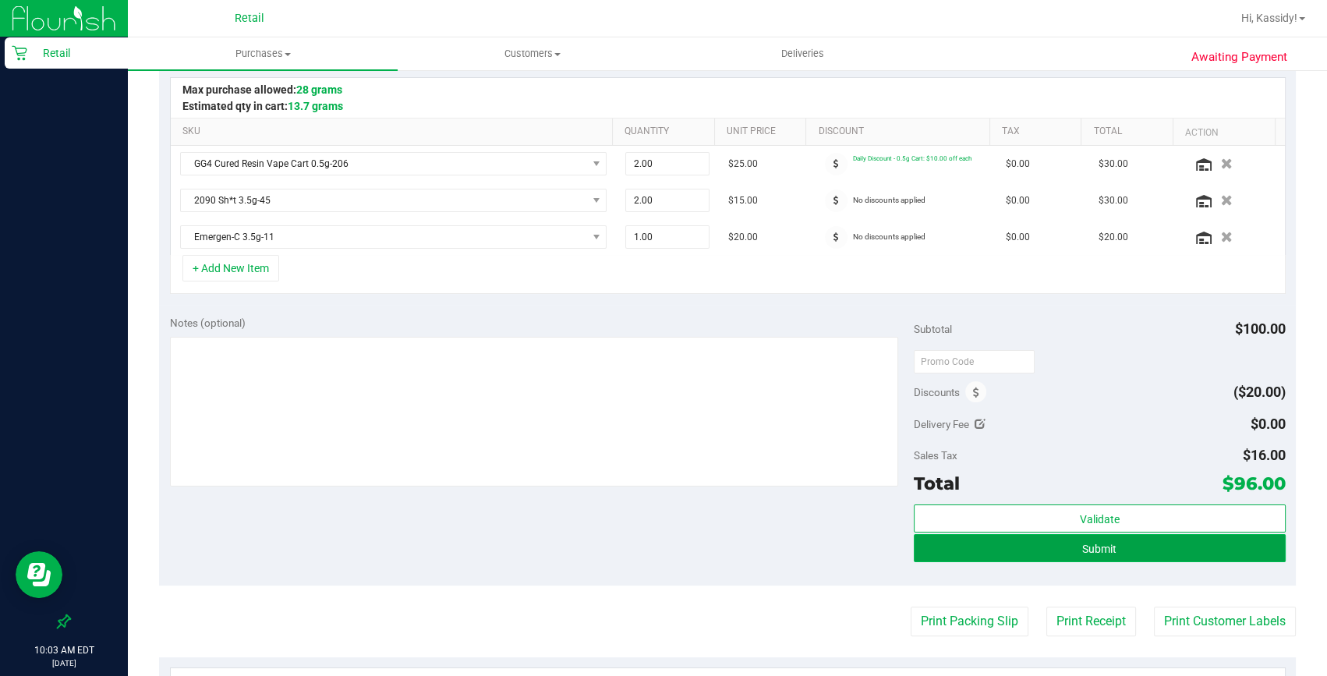
click at [1056, 542] on button "Submit" at bounding box center [1100, 548] width 372 height 28
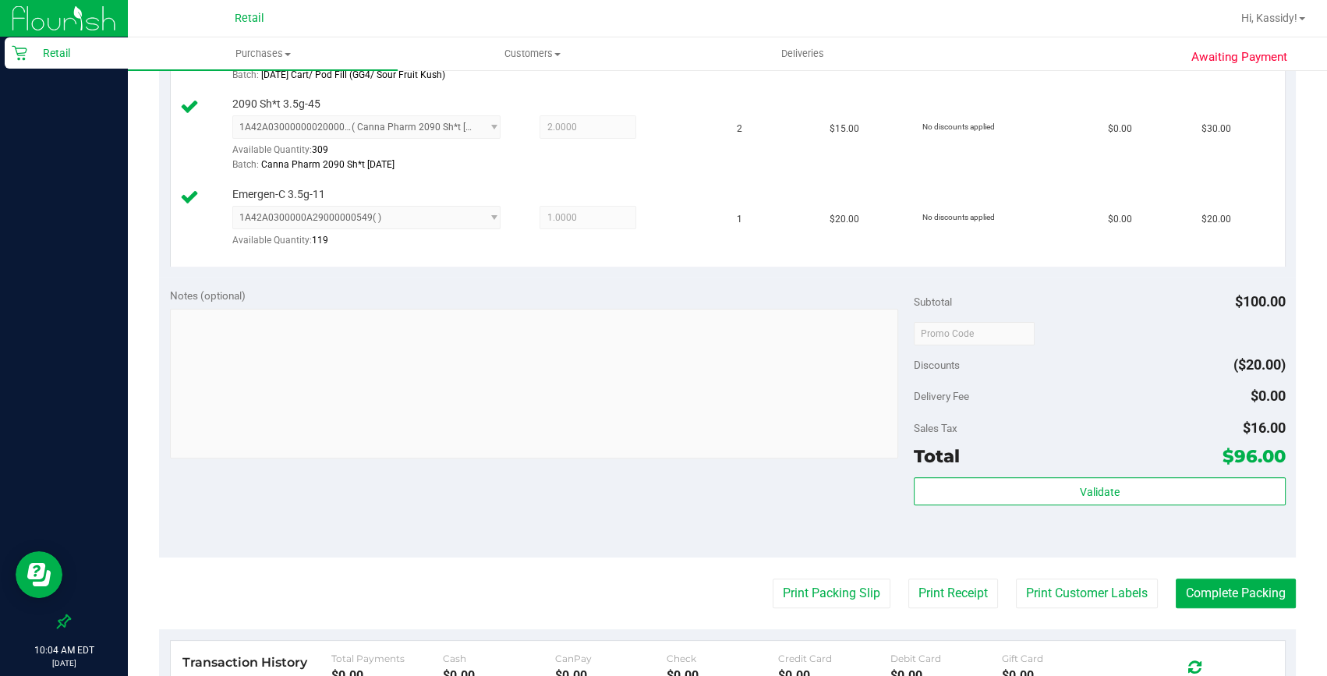
scroll to position [567, 0]
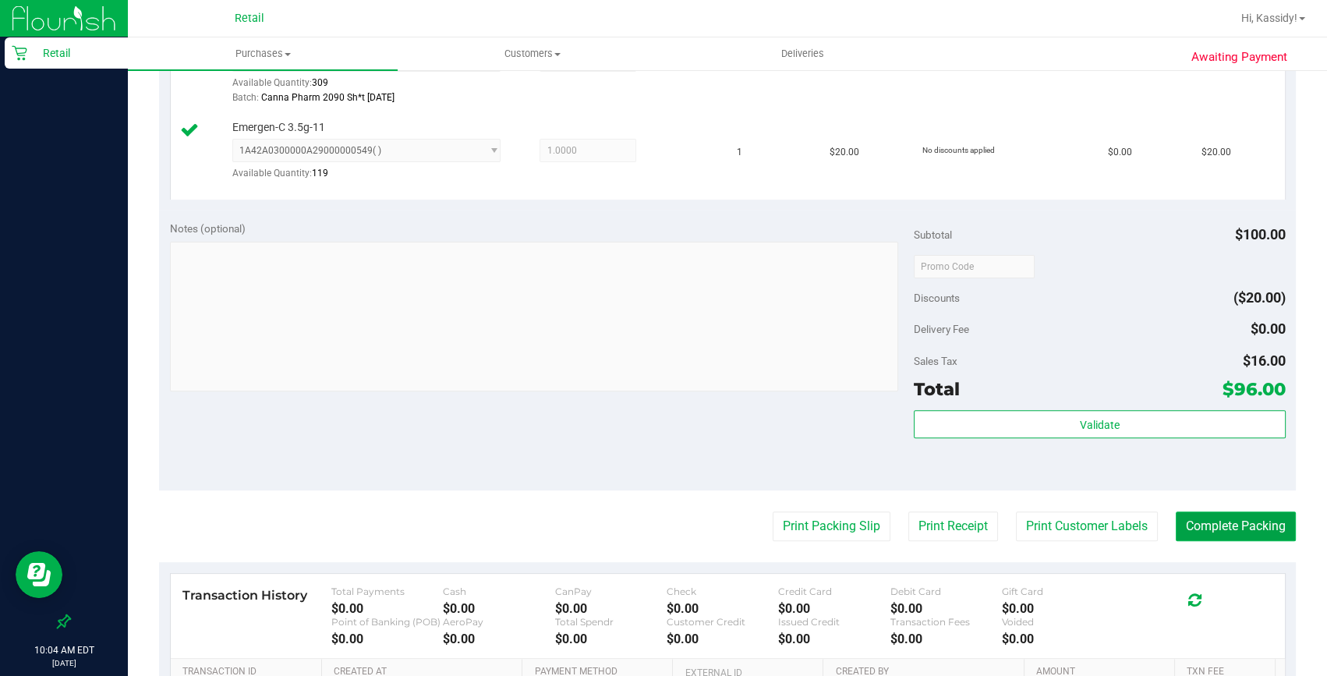
click at [1211, 516] on button "Complete Packing" at bounding box center [1236, 527] width 120 height 30
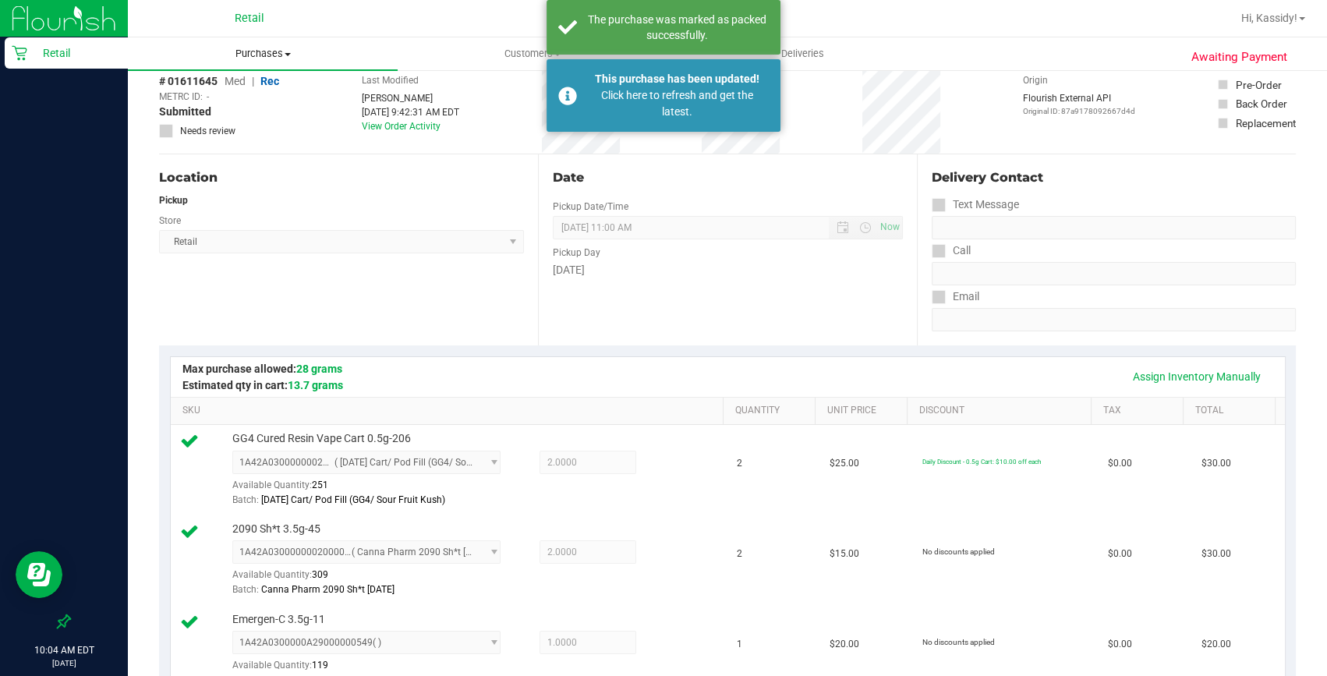
scroll to position [0, 0]
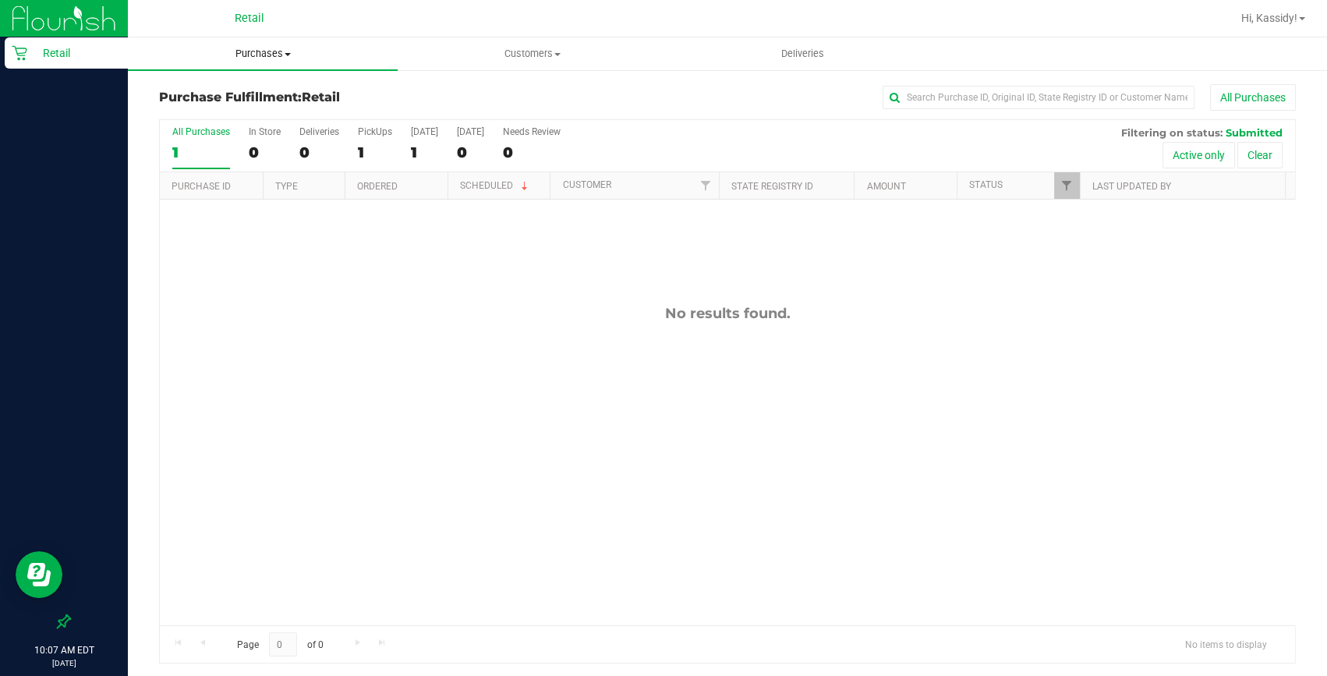
click at [285, 55] on span "Purchases" at bounding box center [263, 54] width 270 height 14
click at [270, 93] on span "Summary of purchases" at bounding box center [208, 93] width 160 height 13
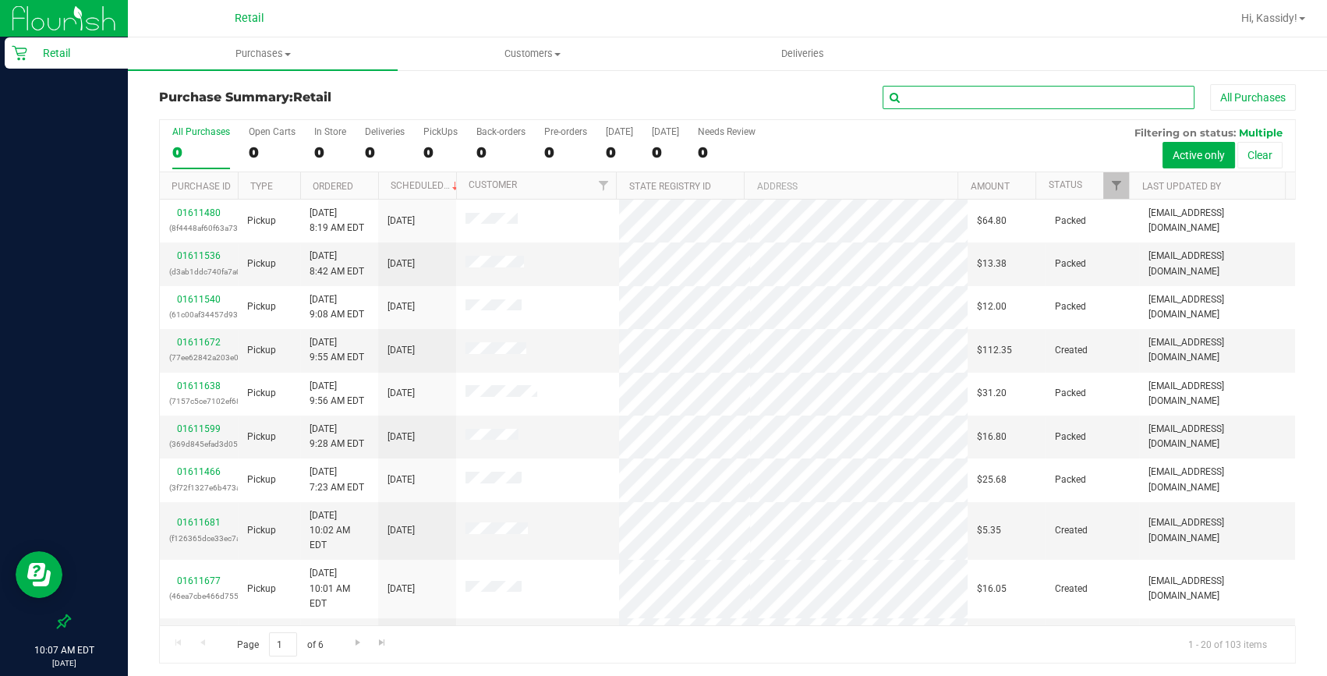
click at [946, 93] on input "text" at bounding box center [1039, 97] width 312 height 23
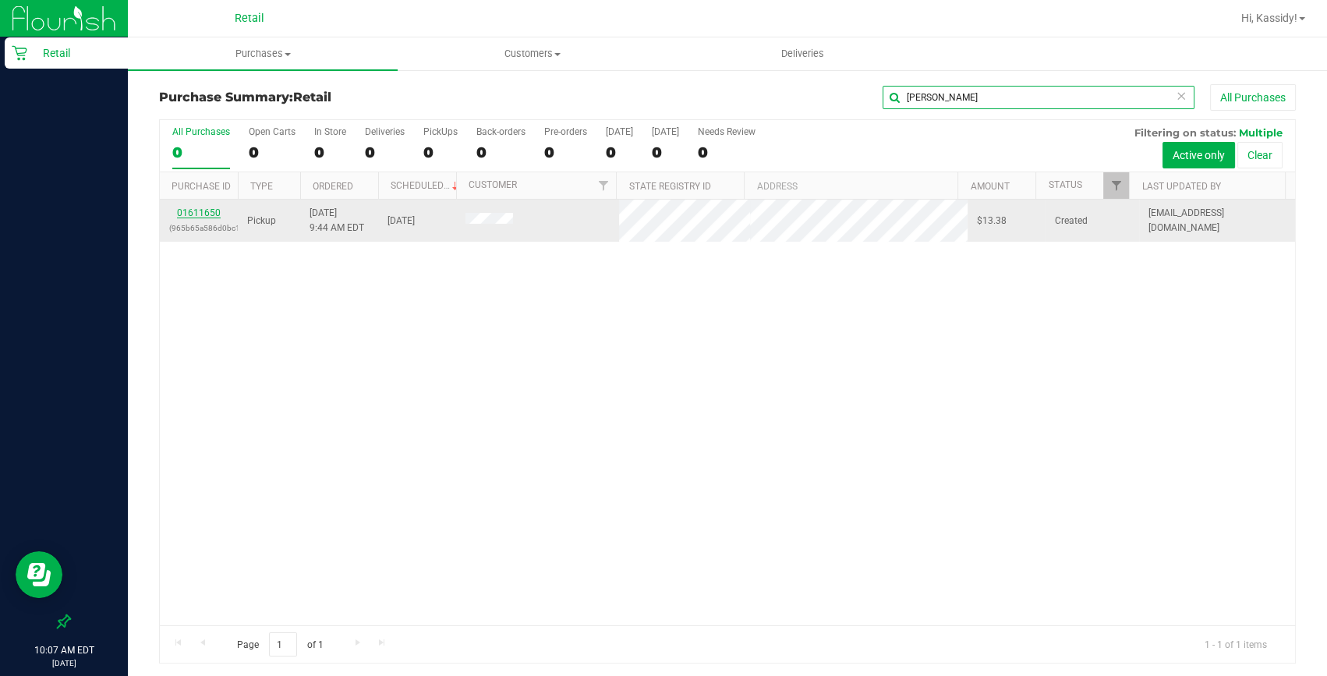
type input "autry"
click at [192, 213] on link "01611650" at bounding box center [199, 212] width 44 height 11
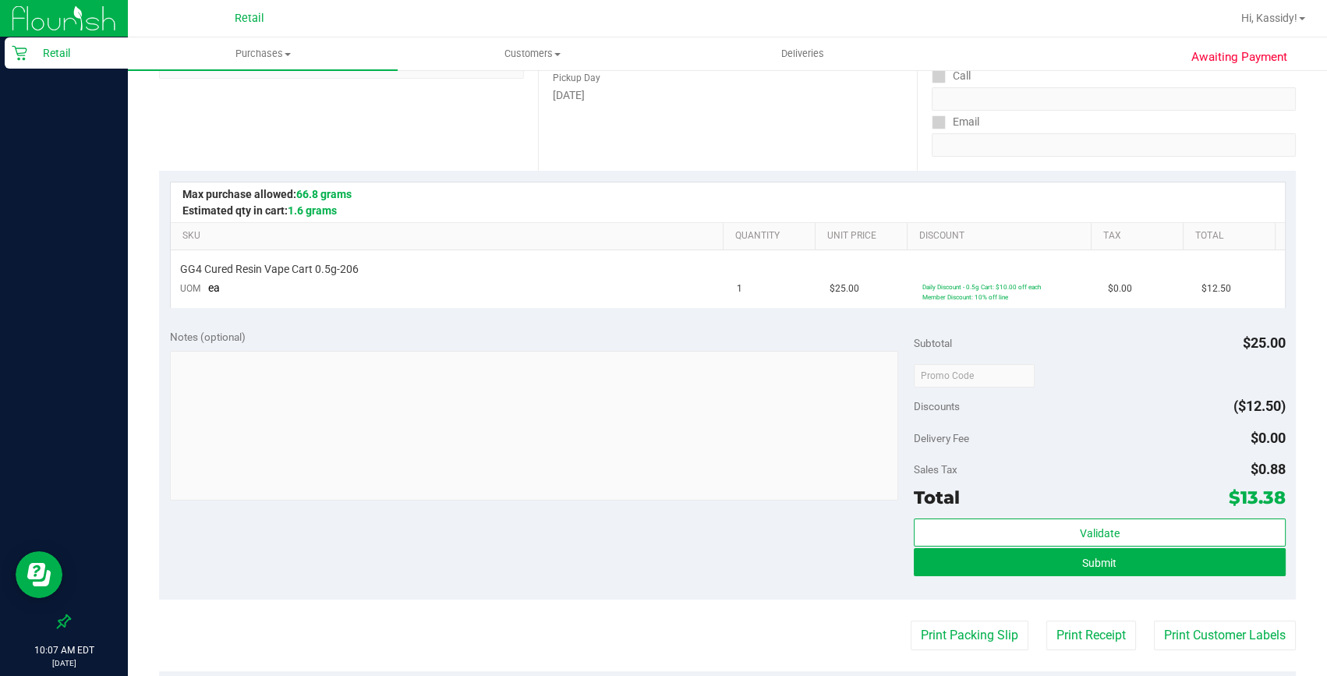
scroll to position [283, 0]
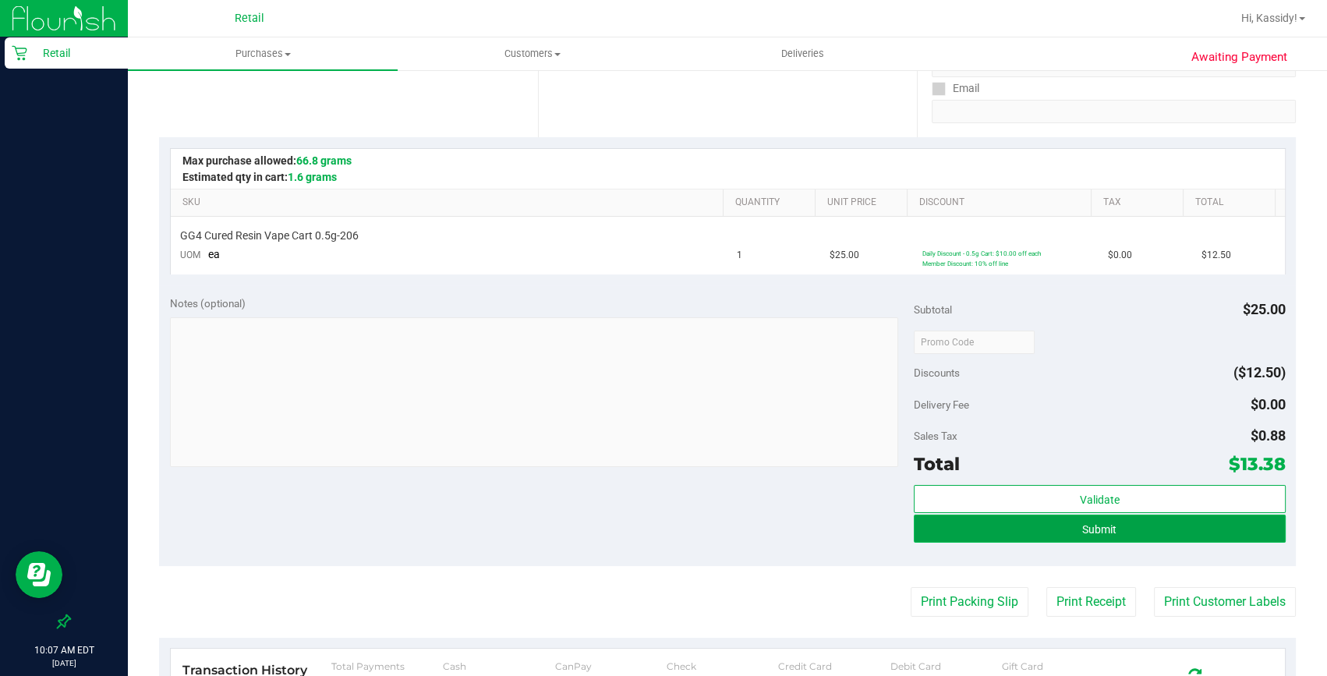
click at [1076, 541] on button "Submit" at bounding box center [1100, 529] width 372 height 28
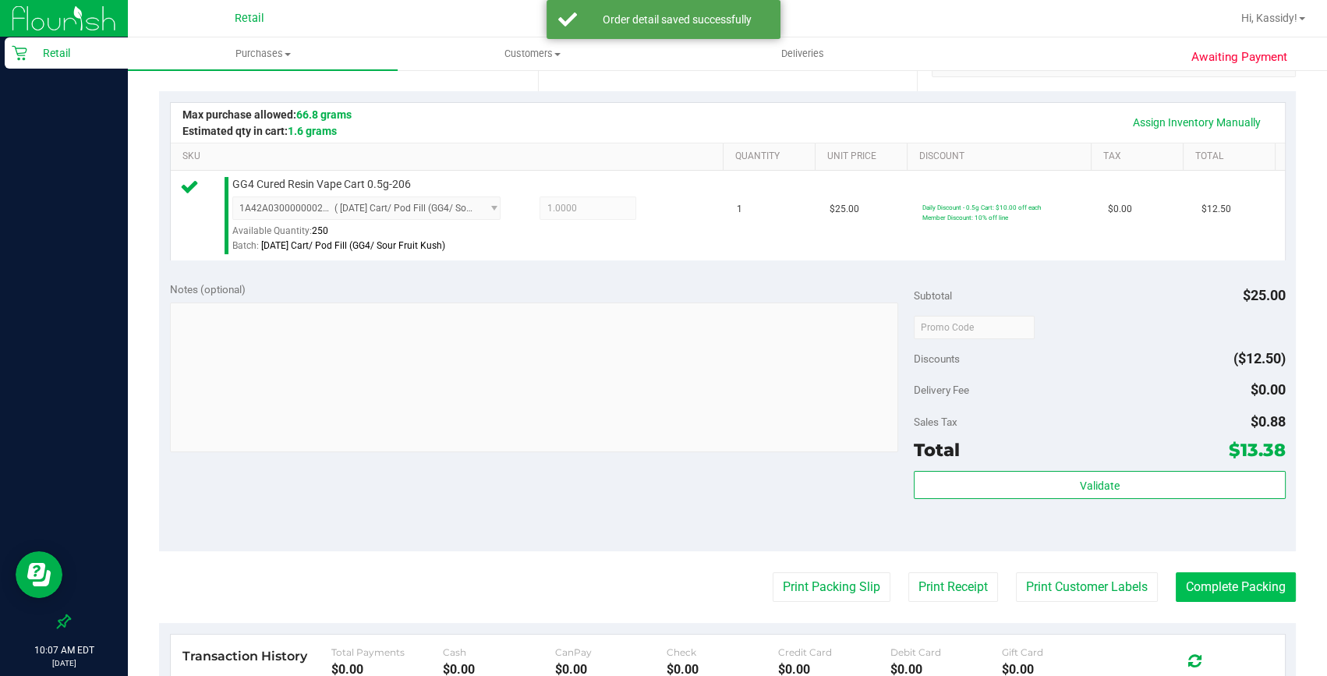
scroll to position [354, 0]
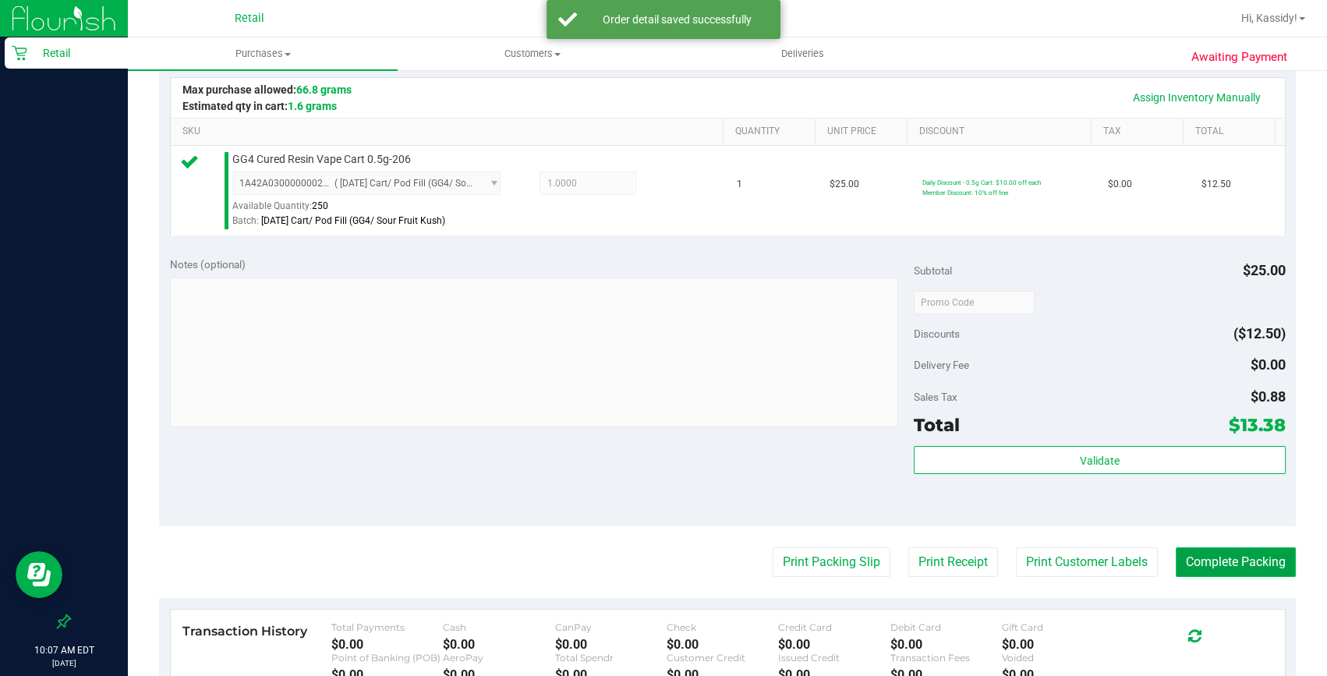
click at [1206, 559] on button "Complete Packing" at bounding box center [1236, 562] width 120 height 30
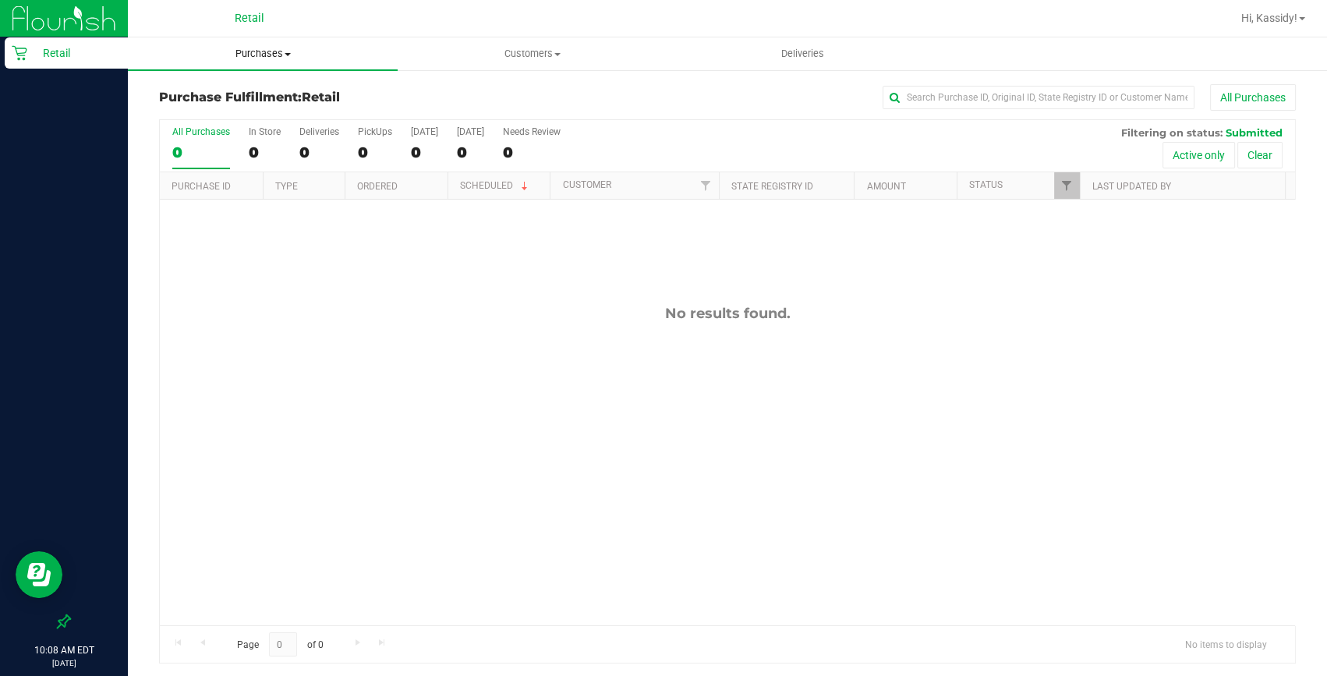
click at [257, 62] on uib-tab-heading "Purchases Summary of purchases Fulfillment All purchases" at bounding box center [263, 53] width 270 height 33
click at [251, 87] on span "Summary of purchases" at bounding box center [208, 93] width 160 height 13
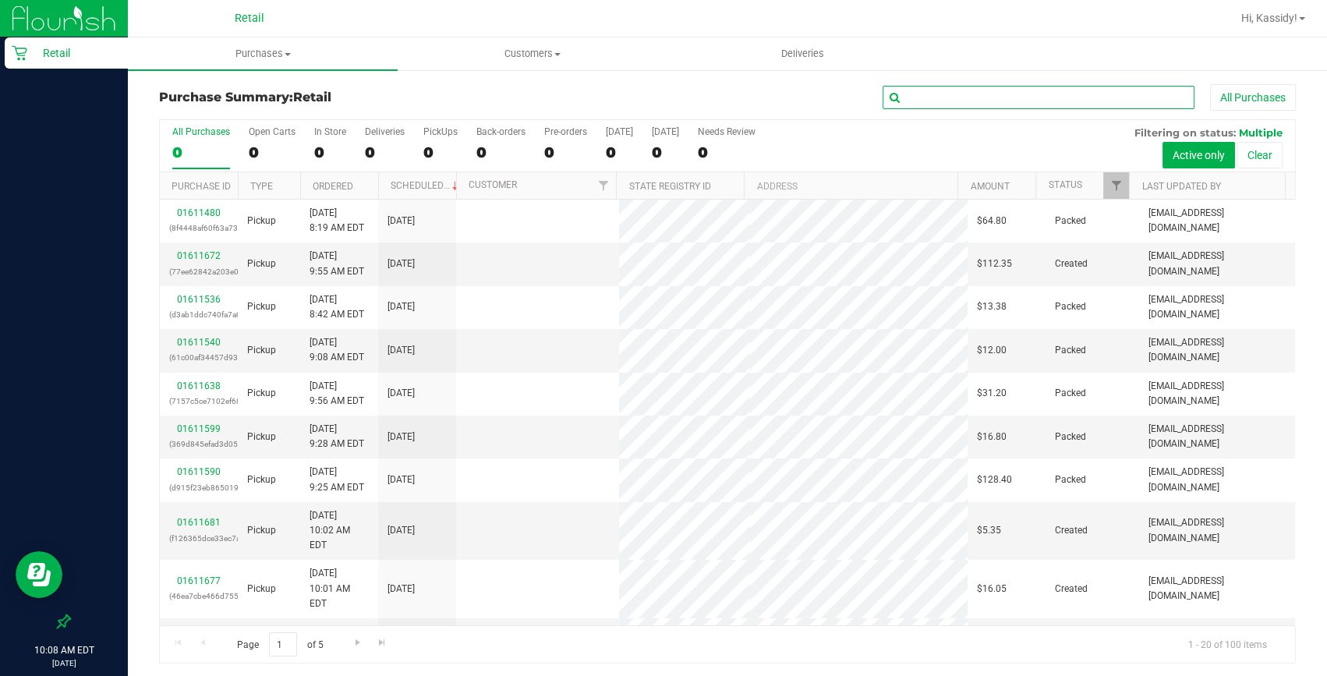
click at [919, 96] on input "text" at bounding box center [1039, 97] width 312 height 23
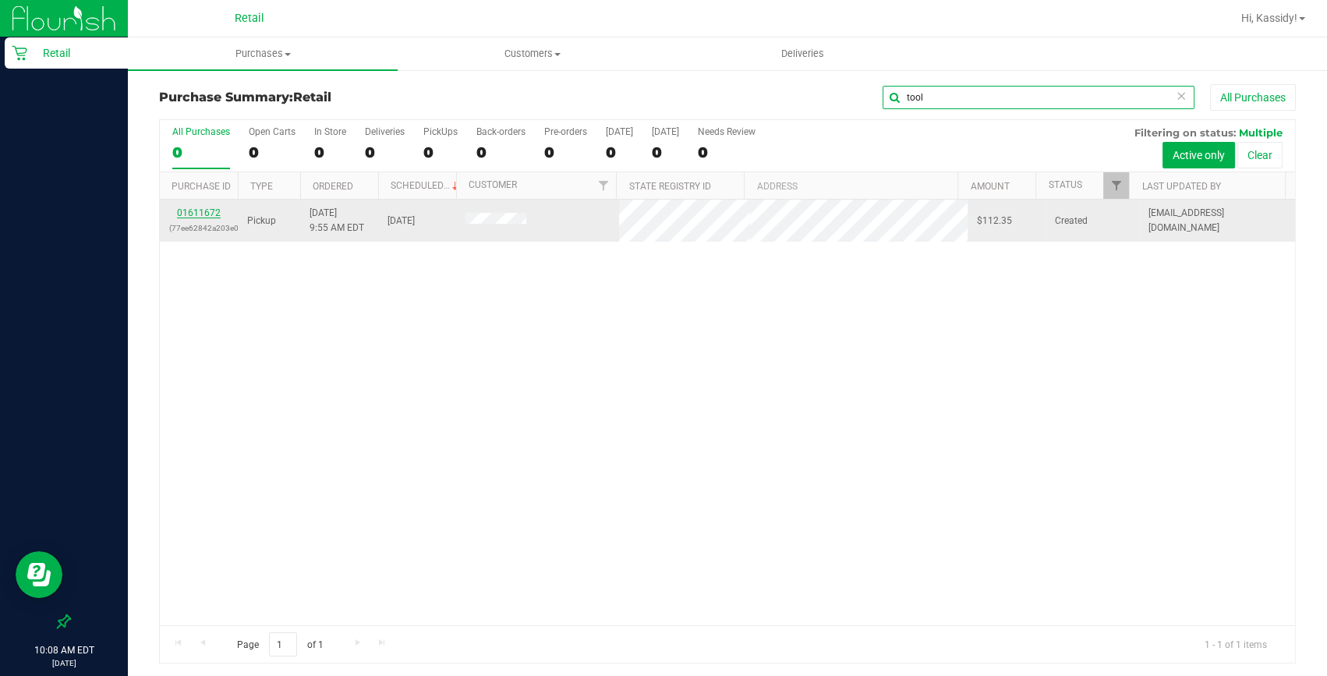
type input "tool"
click at [203, 215] on link "01611672" at bounding box center [199, 212] width 44 height 11
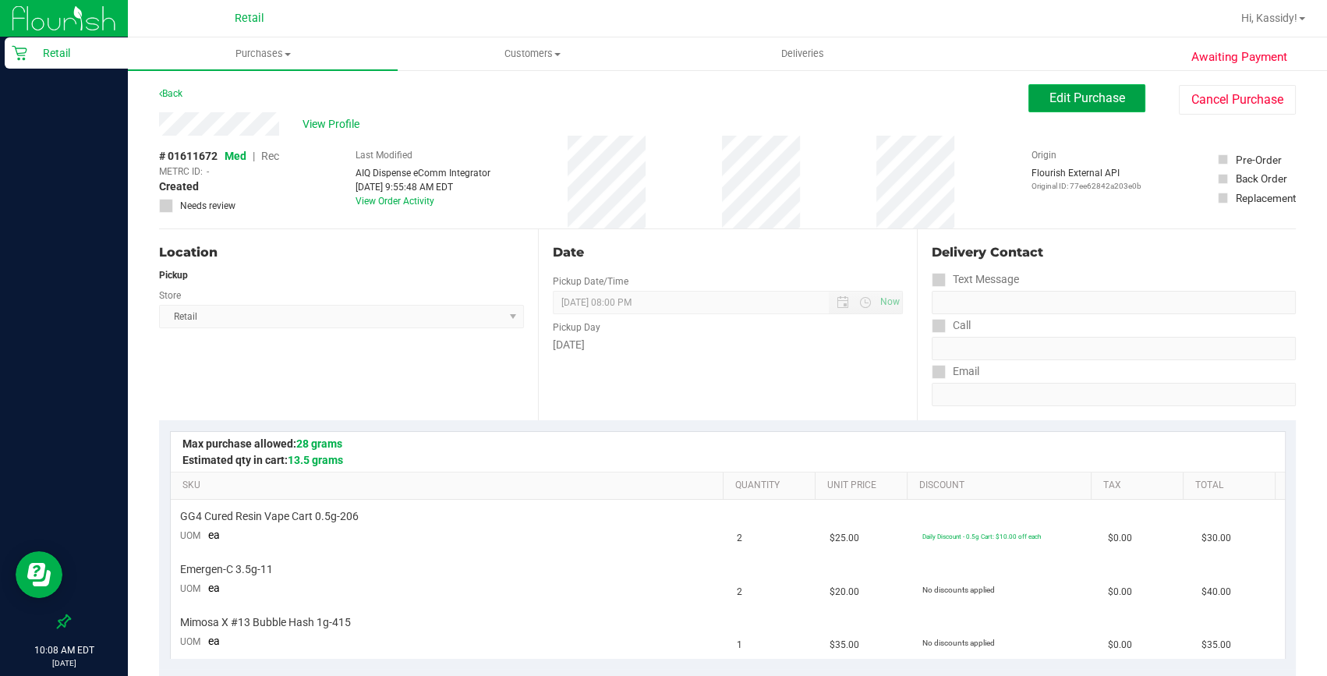
click at [1088, 106] on button "Edit Purchase" at bounding box center [1087, 98] width 117 height 28
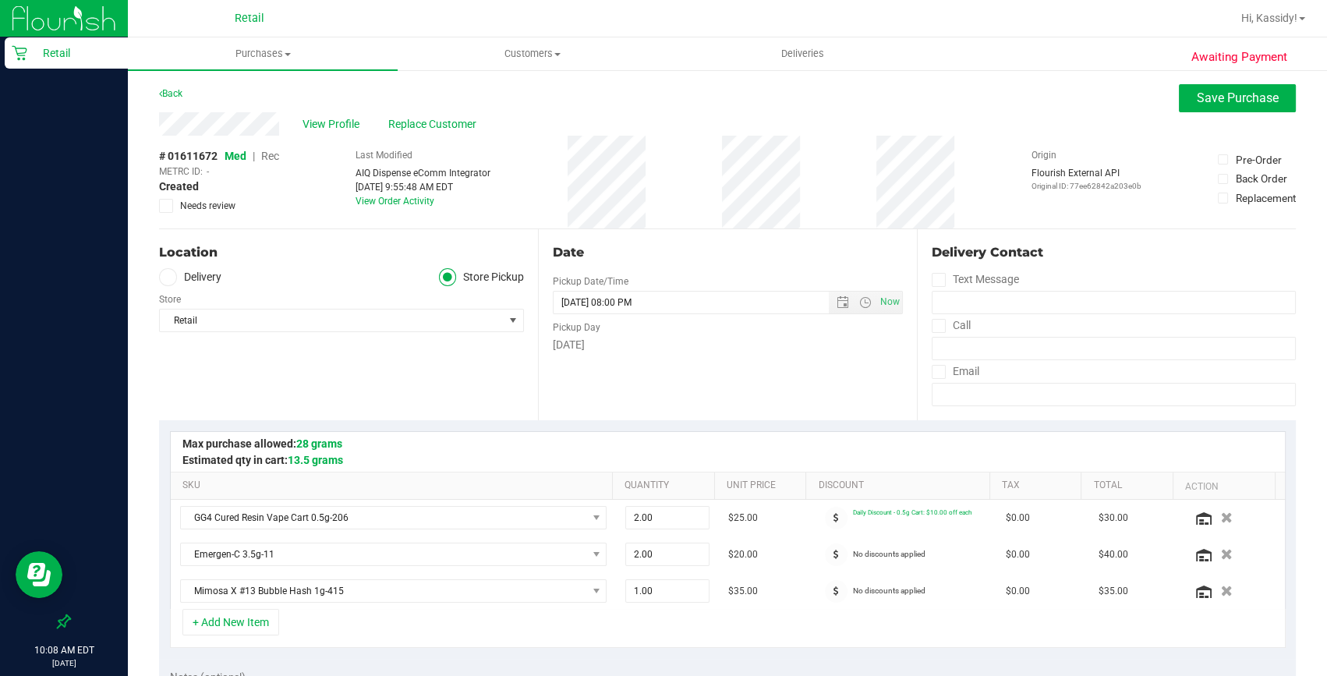
click at [274, 155] on span "Rec" at bounding box center [270, 156] width 18 height 12
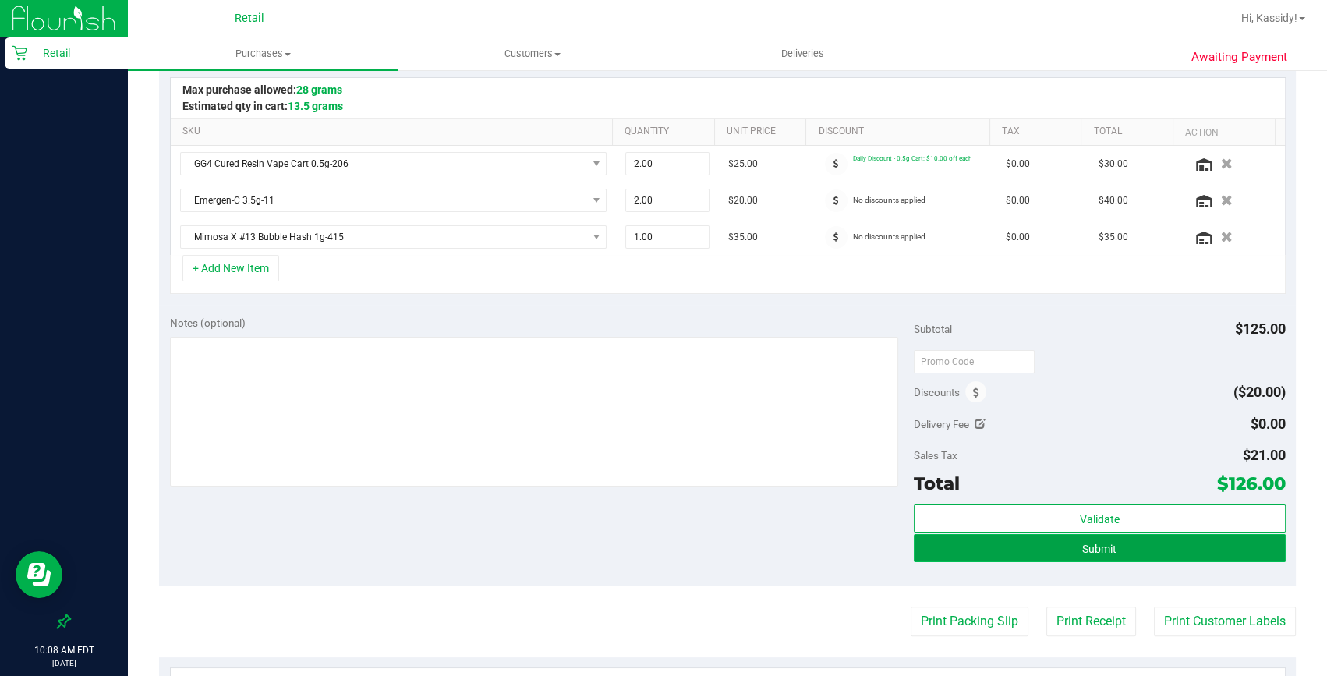
click at [999, 539] on button "Submit" at bounding box center [1100, 548] width 372 height 28
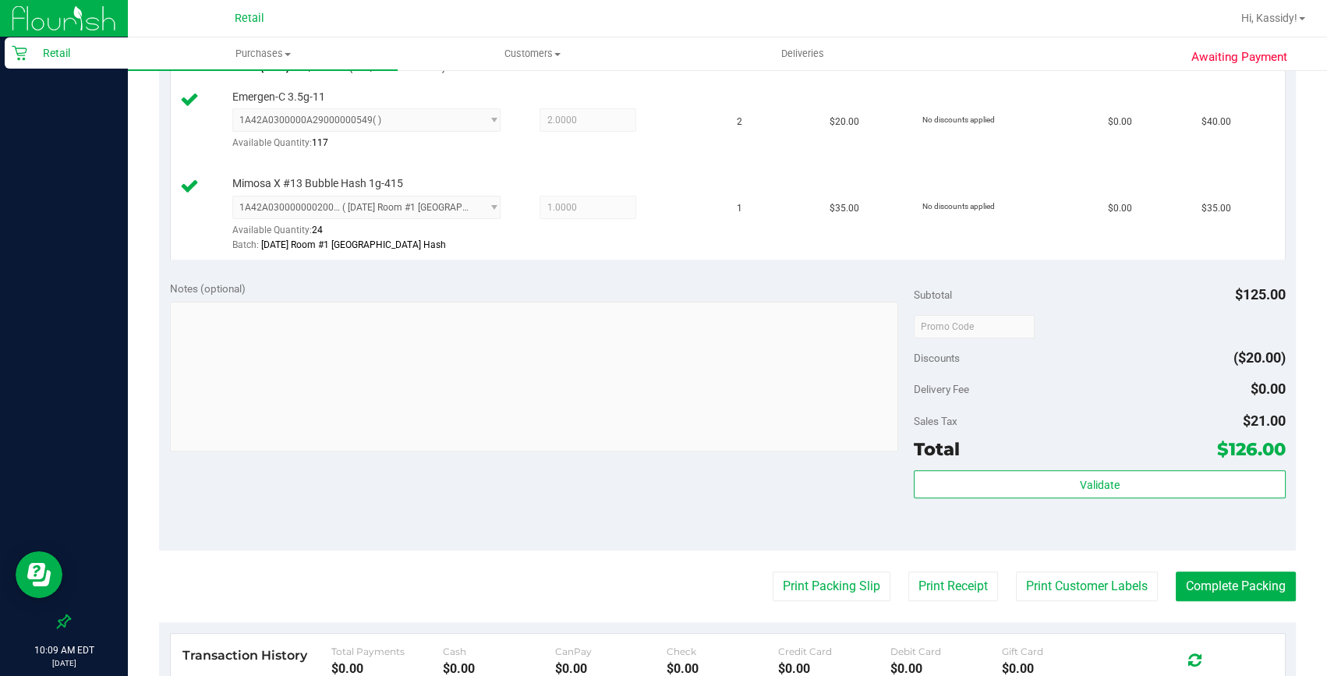
scroll to position [774, 0]
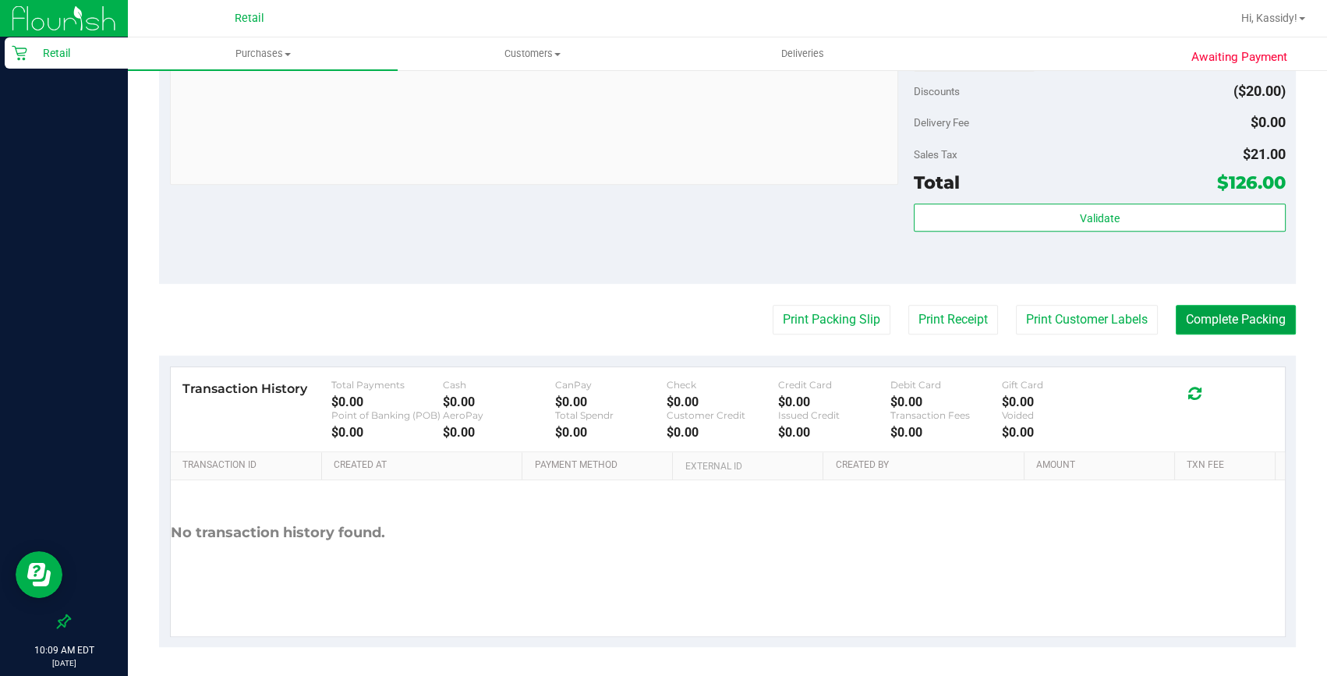
click at [1214, 331] on button "Complete Packing" at bounding box center [1236, 320] width 120 height 30
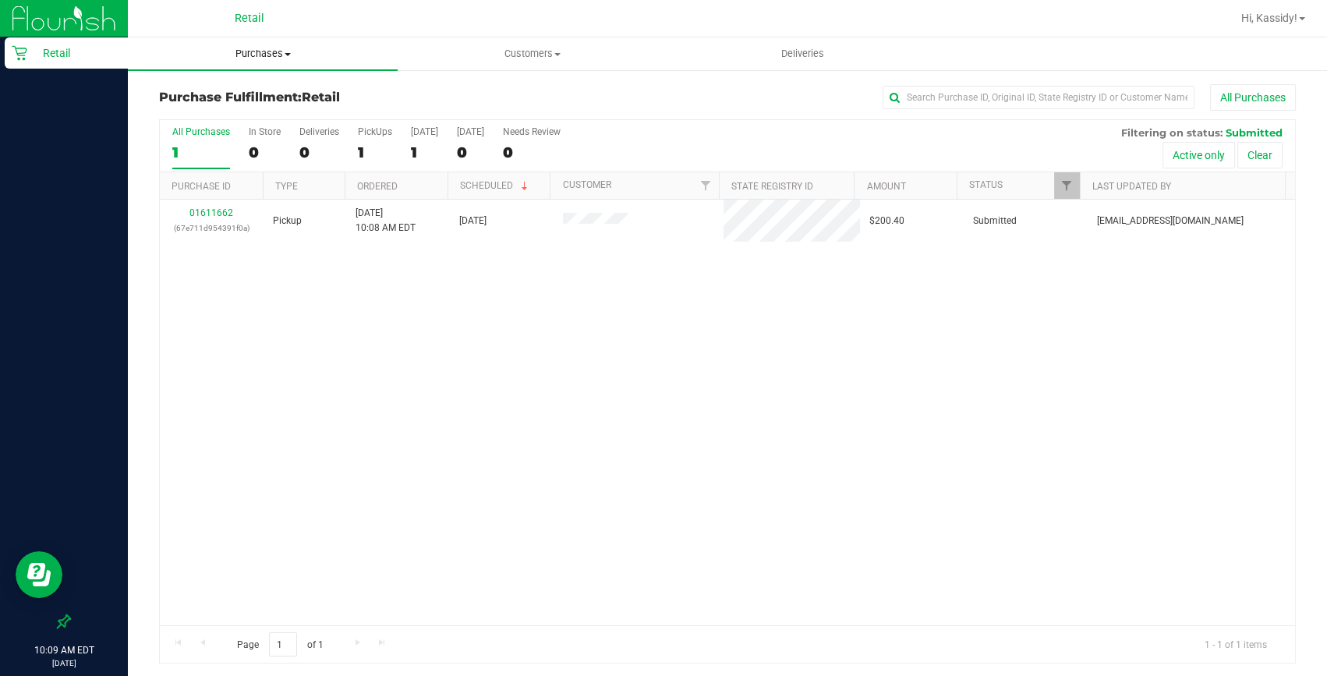
click at [269, 65] on uib-tab-heading "Purchases Summary of purchases Fulfillment All purchases" at bounding box center [263, 53] width 270 height 33
click at [251, 92] on span "Summary of purchases" at bounding box center [208, 93] width 160 height 13
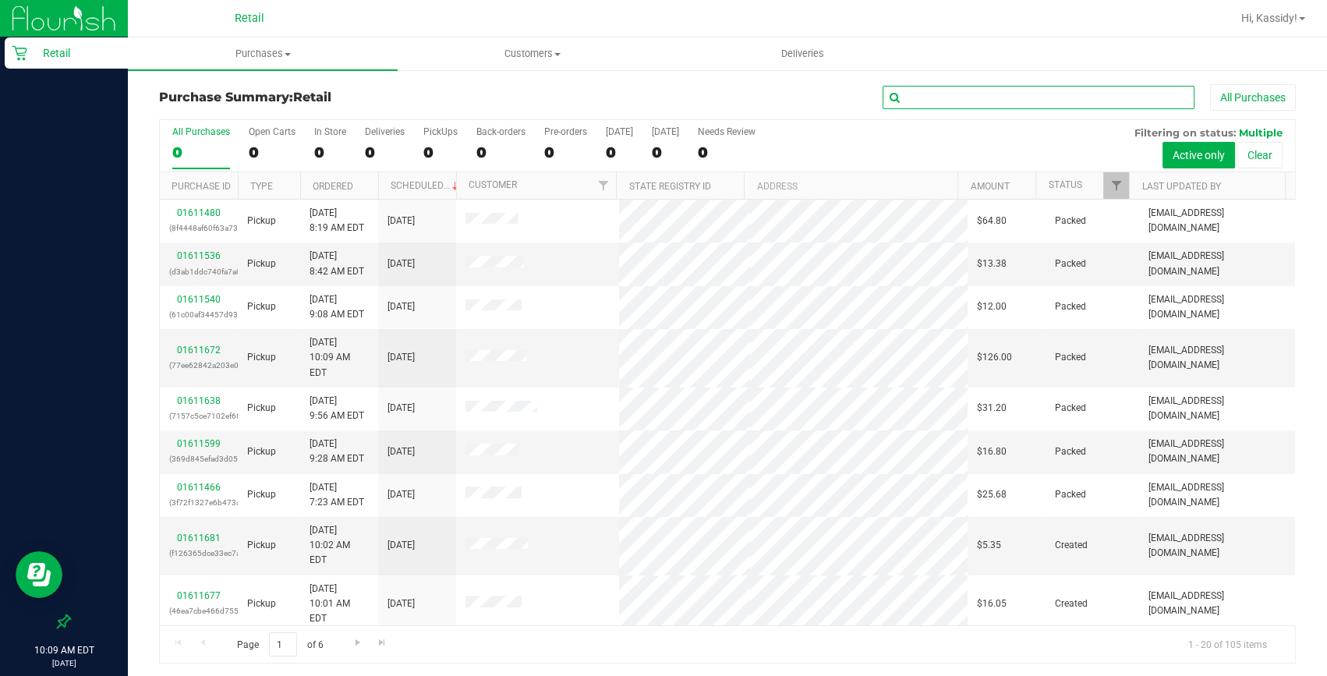
click at [924, 94] on input "text" at bounding box center [1039, 97] width 312 height 23
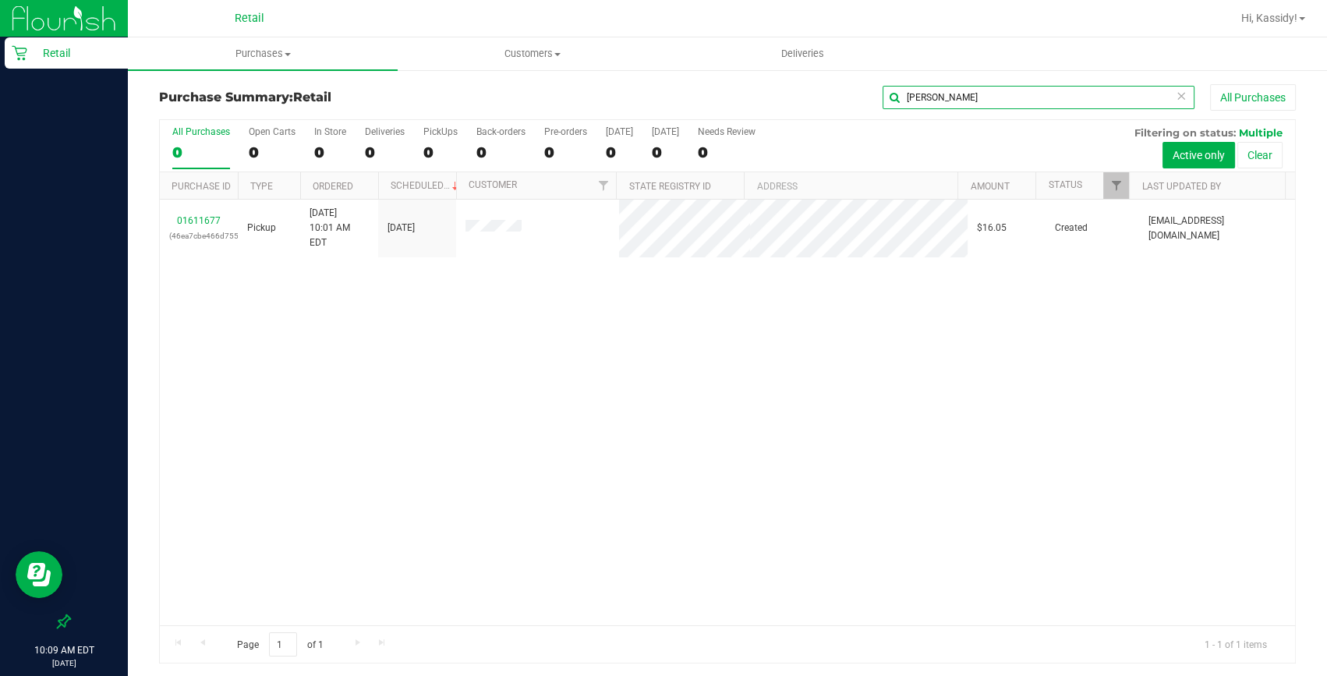
type input "ryan"
click at [211, 215] on link "01611677" at bounding box center [199, 220] width 44 height 11
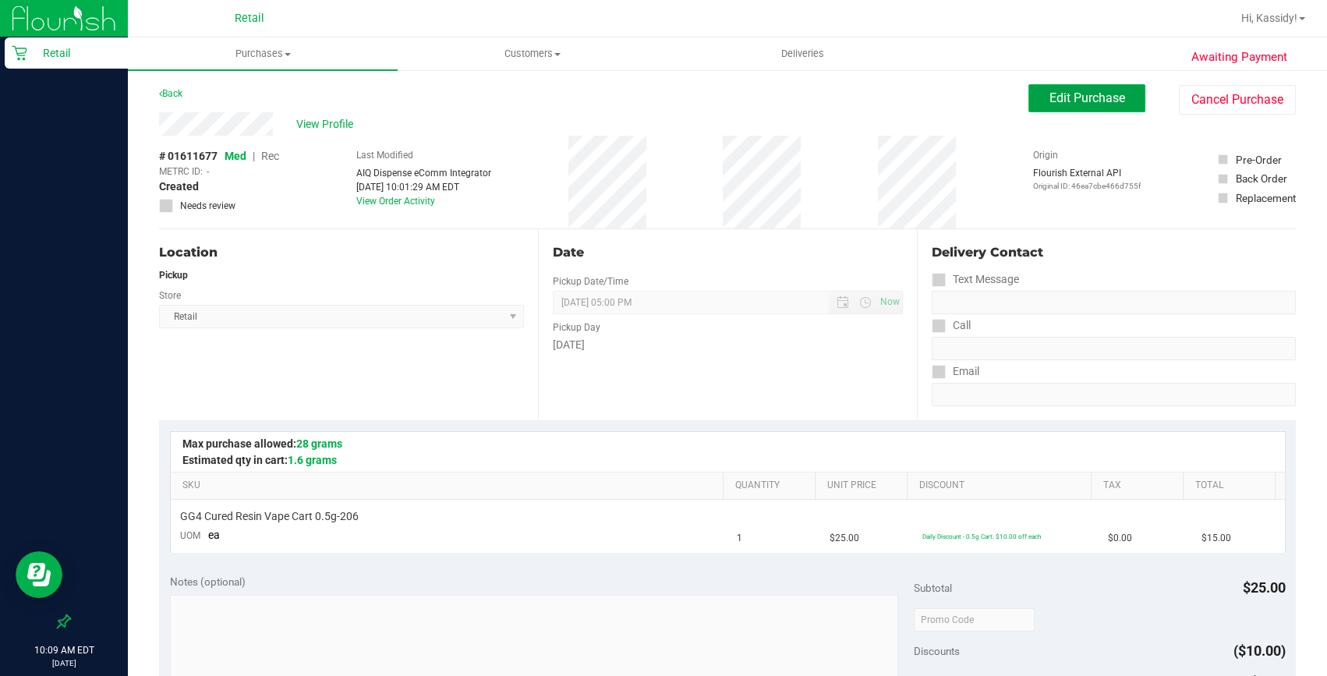
click at [1077, 93] on span "Edit Purchase" at bounding box center [1088, 97] width 76 height 15
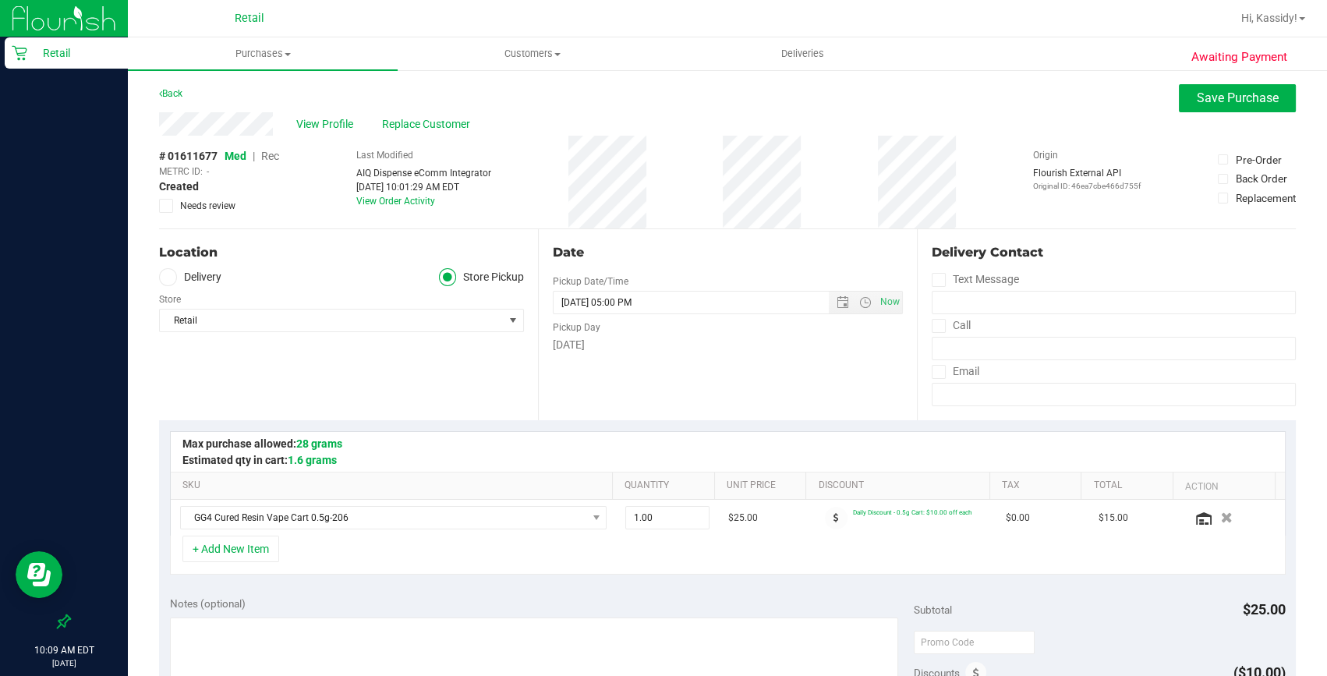
click at [264, 154] on span "Rec" at bounding box center [270, 156] width 18 height 12
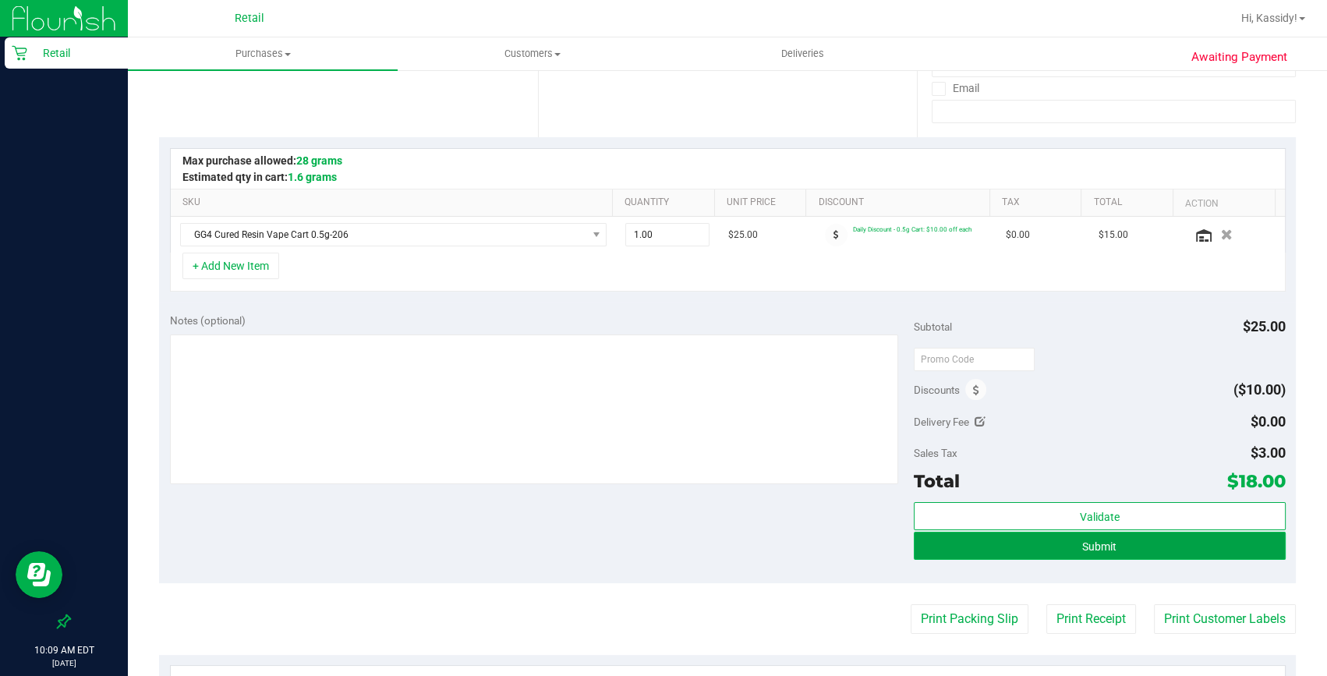
click at [1109, 542] on button "Submit" at bounding box center [1100, 546] width 372 height 28
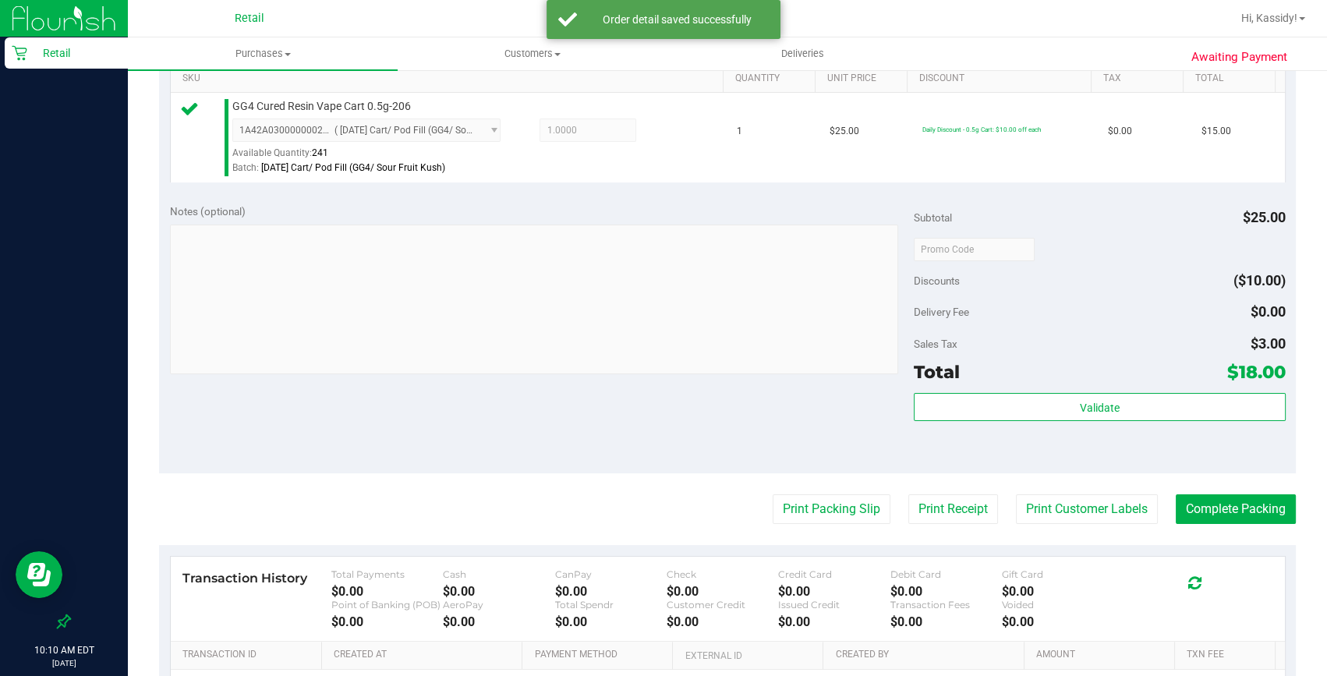
scroll to position [425, 0]
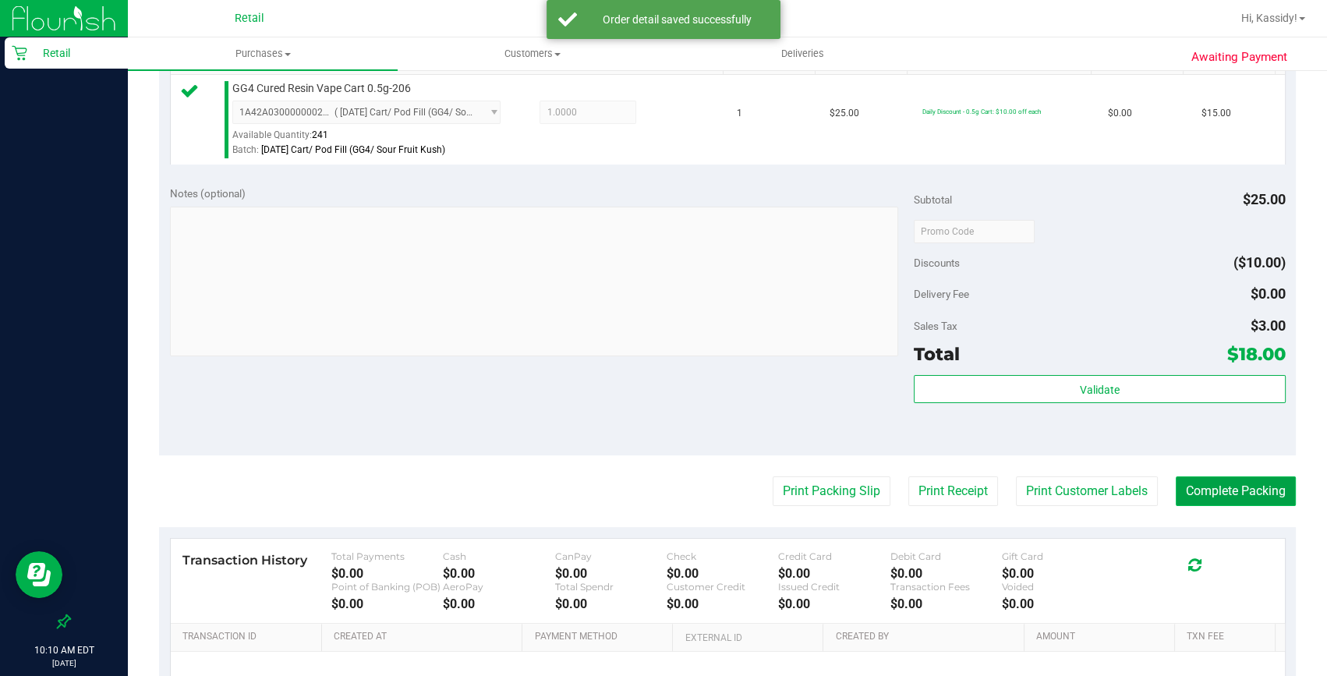
click at [1218, 486] on button "Complete Packing" at bounding box center [1236, 491] width 120 height 30
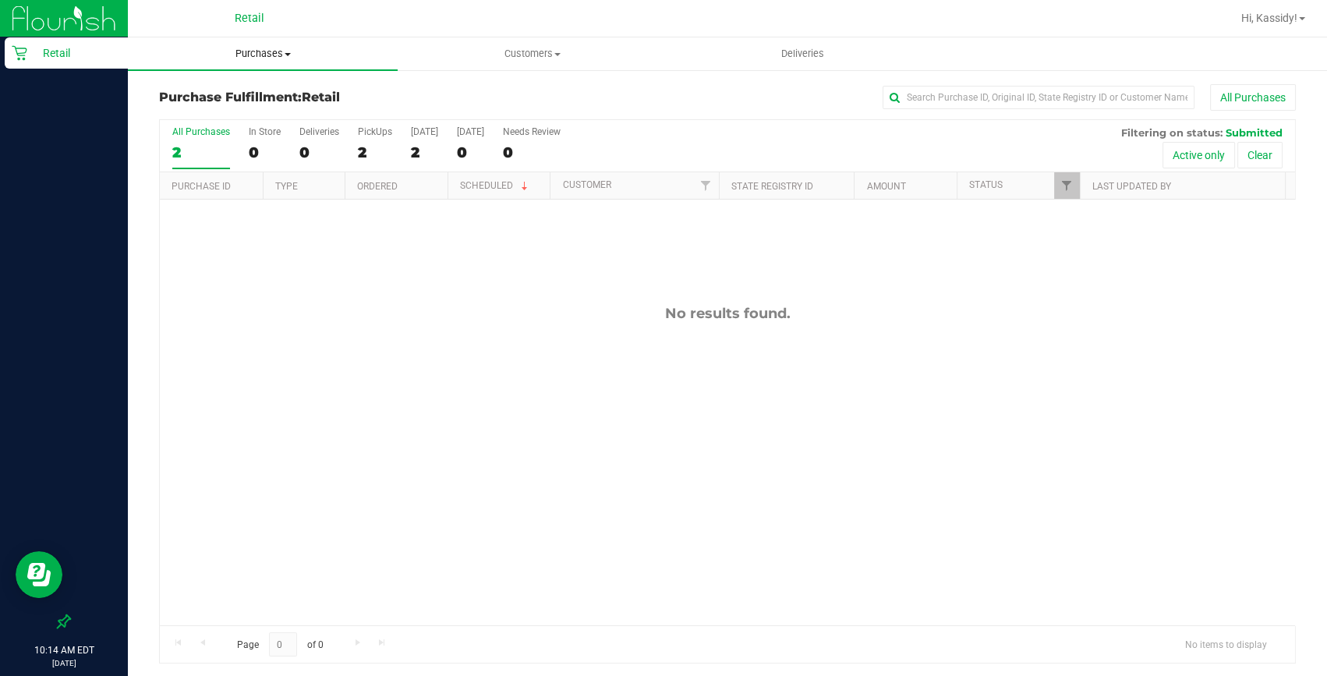
drag, startPoint x: 219, startPoint y: 32, endPoint x: 234, endPoint y: 42, distance: 18.0
click at [219, 32] on div "Retail" at bounding box center [253, 18] width 234 height 30
click at [234, 51] on span "Purchases" at bounding box center [263, 54] width 270 height 14
click at [218, 97] on span "Summary of purchases" at bounding box center [208, 93] width 160 height 13
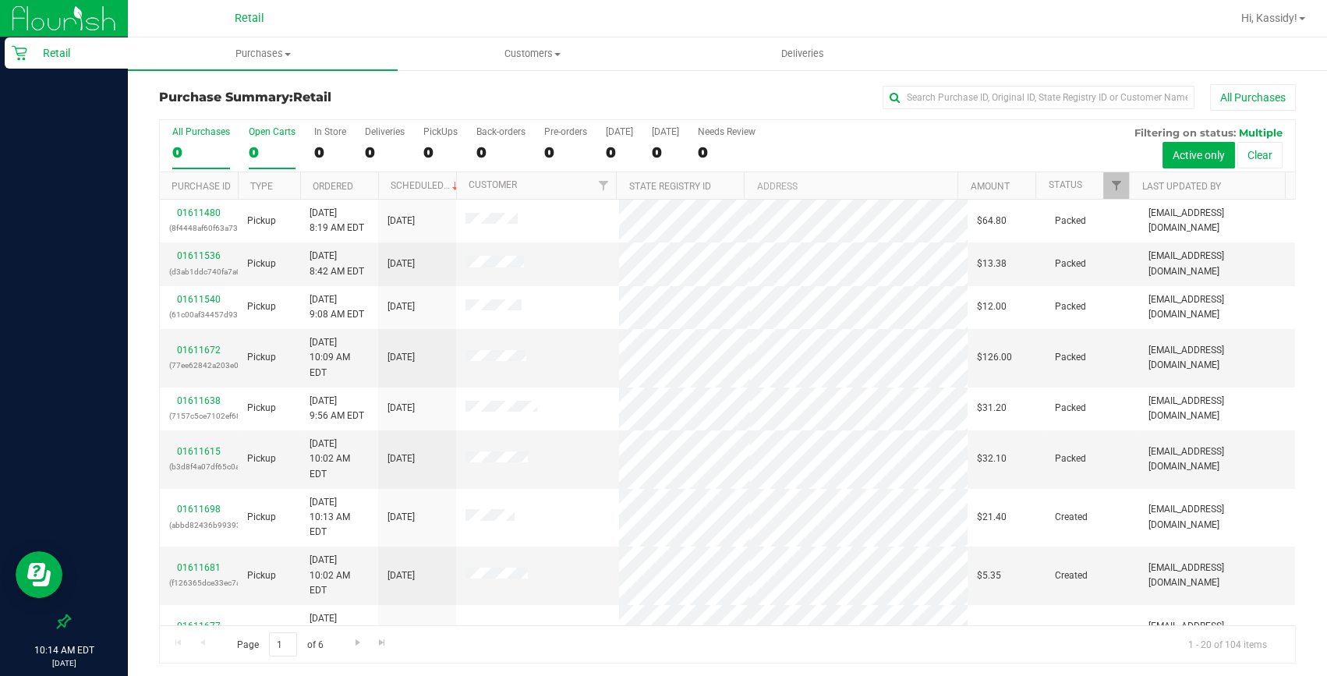
click at [256, 151] on div "0" at bounding box center [272, 152] width 47 height 18
click at [0, 0] on input "Open Carts 0" at bounding box center [0, 0] width 0 height 0
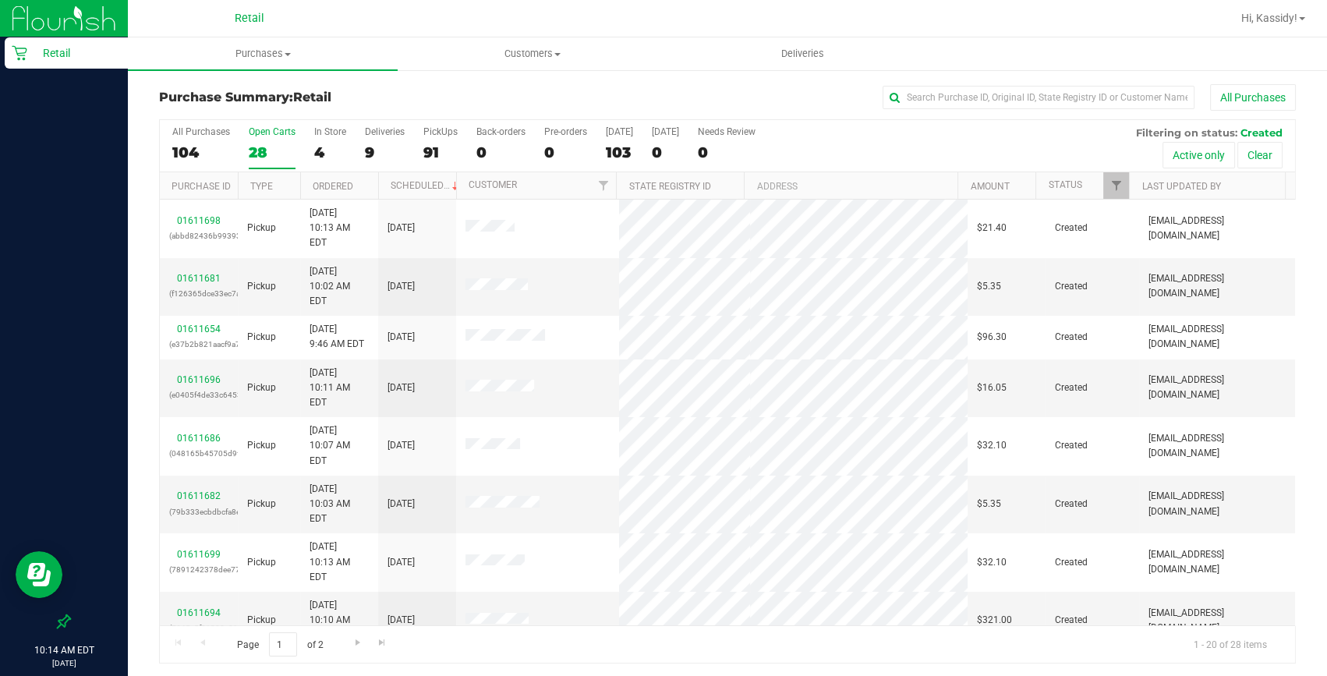
click at [274, 147] on div "28" at bounding box center [272, 152] width 47 height 18
click at [0, 0] on input "Open Carts 28" at bounding box center [0, 0] width 0 height 0
click at [335, 181] on link "Ordered" at bounding box center [333, 186] width 41 height 11
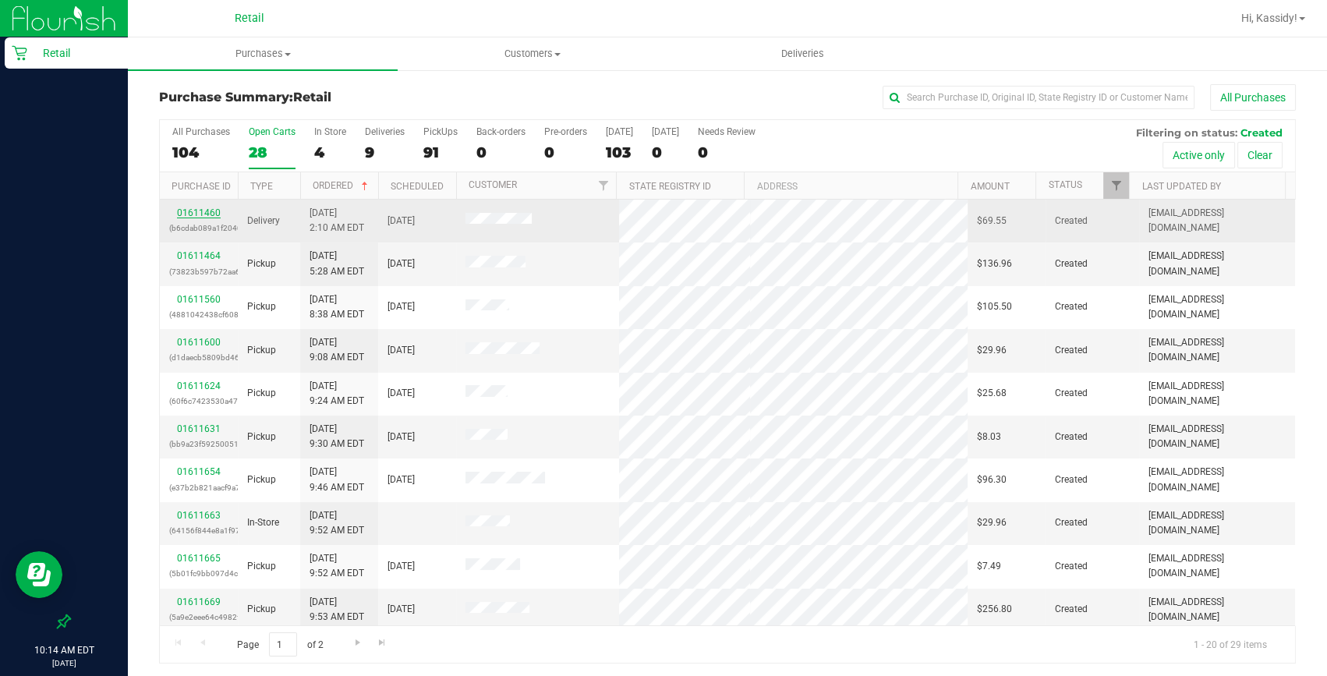
click at [198, 210] on link "01611460" at bounding box center [199, 212] width 44 height 11
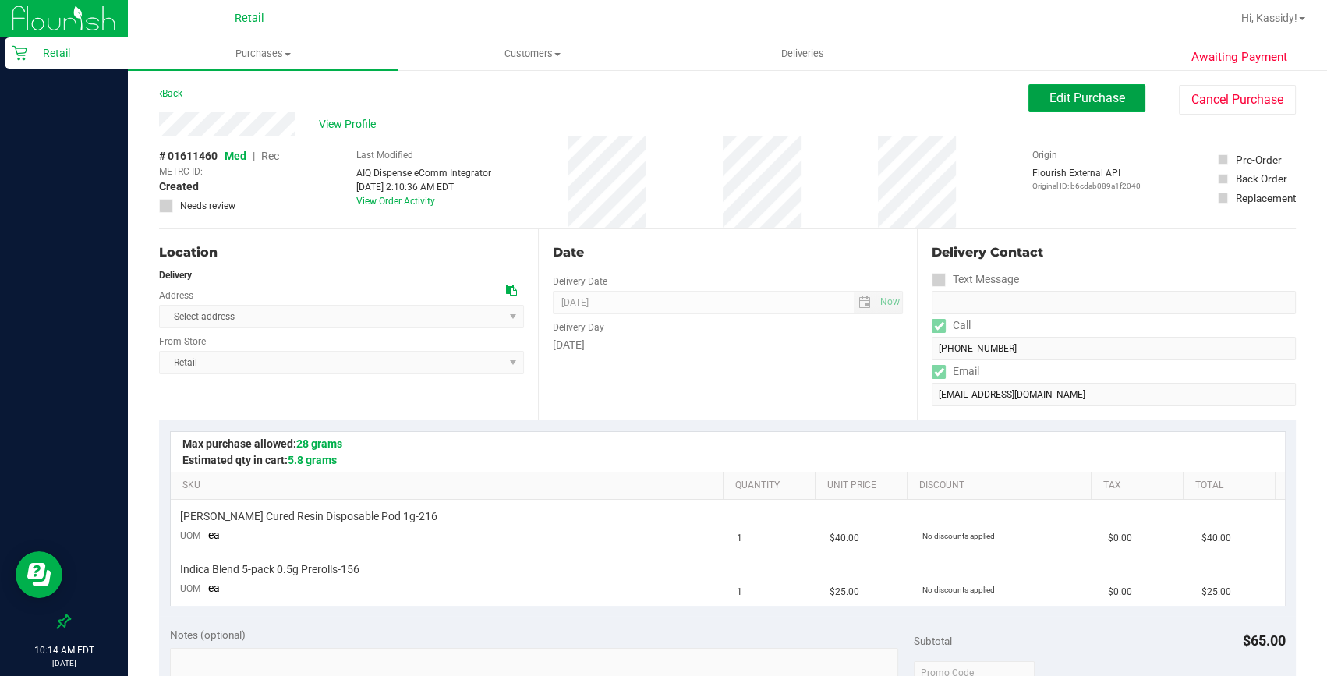
drag, startPoint x: 1032, startPoint y: 107, endPoint x: 992, endPoint y: 110, distance: 40.7
click at [1032, 107] on button "Edit Purchase" at bounding box center [1087, 98] width 117 height 28
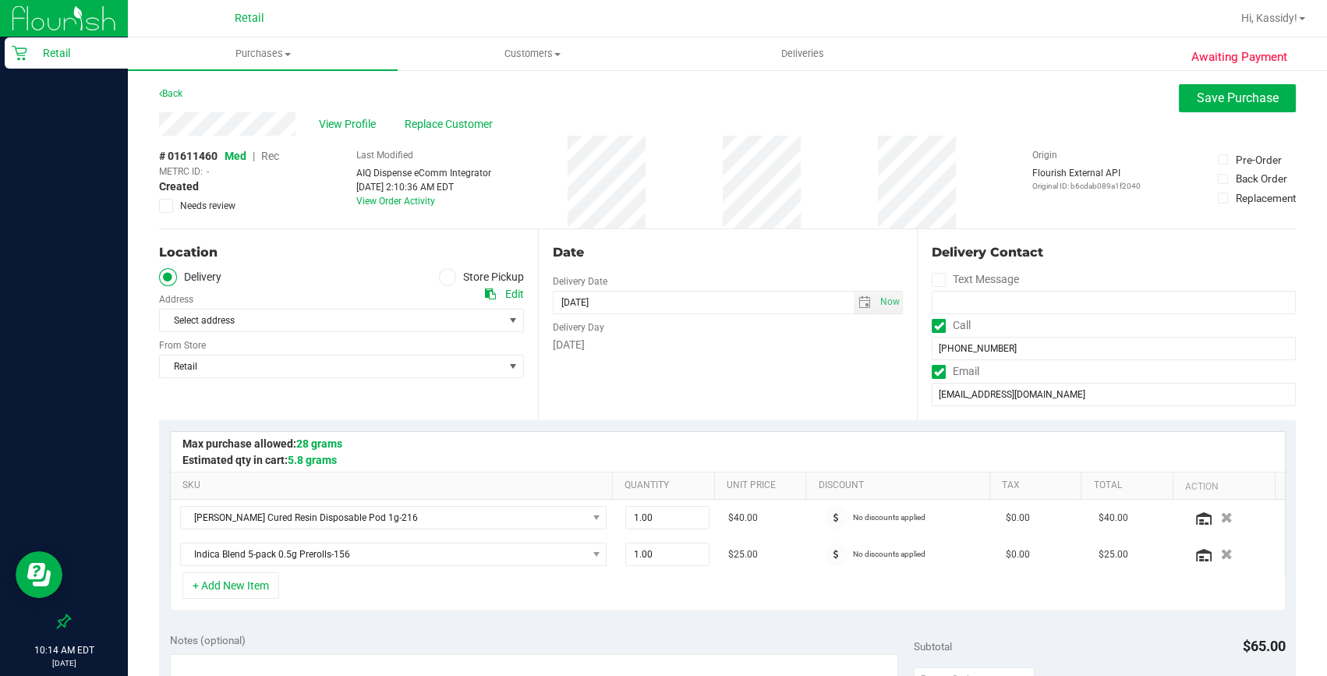
click at [269, 156] on span "Rec" at bounding box center [270, 156] width 18 height 12
click at [1223, 88] on button "Save Purchase" at bounding box center [1237, 98] width 117 height 28
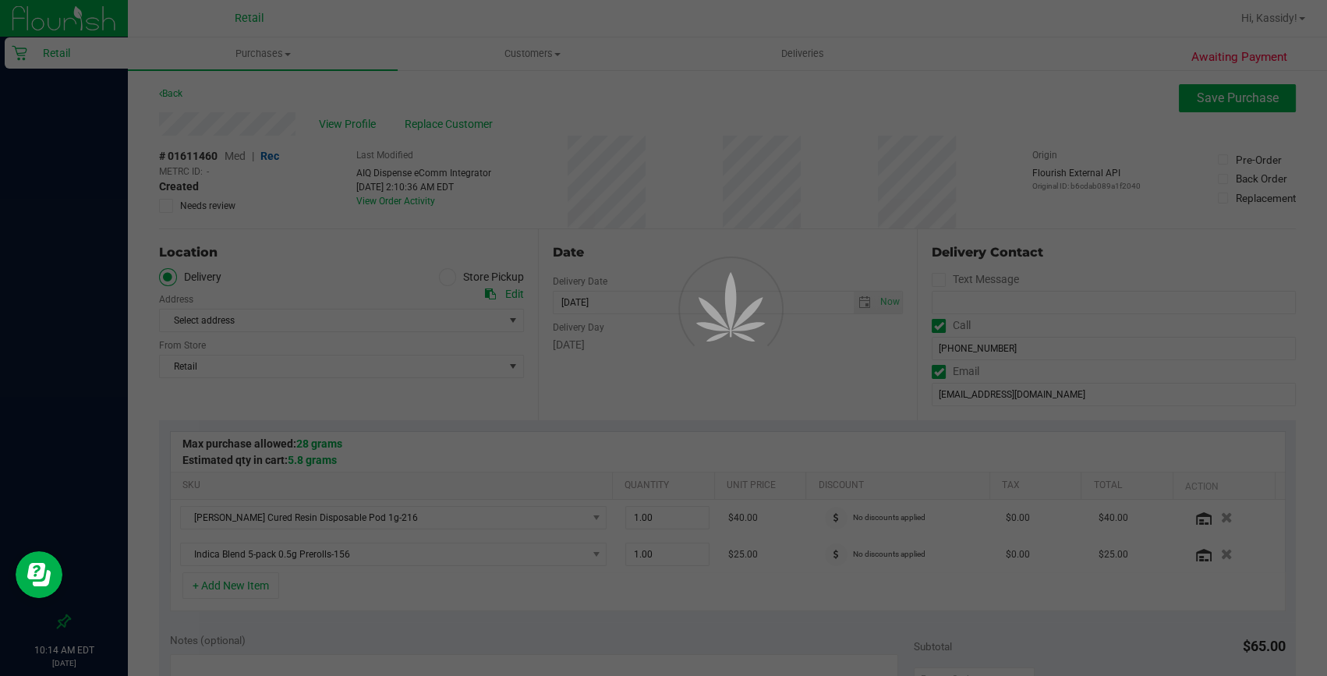
click at [1220, 103] on div at bounding box center [663, 338] width 1327 height 676
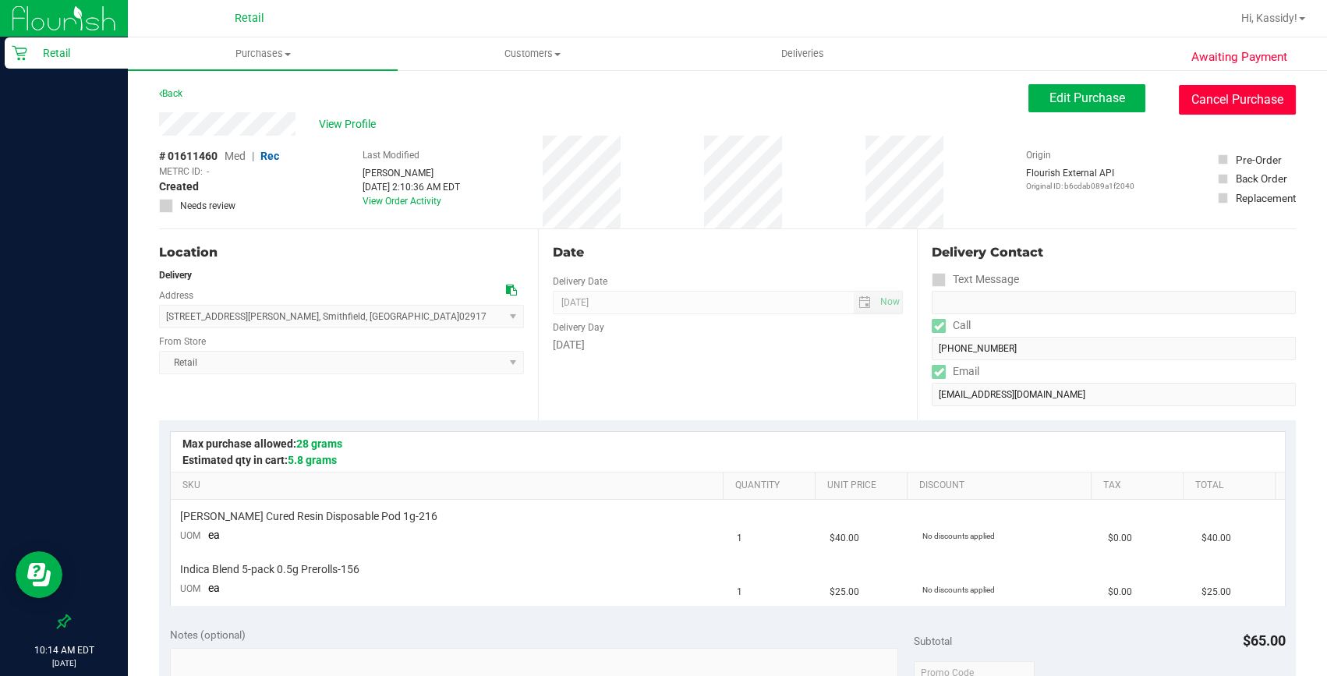
click at [1220, 103] on button "Cancel Purchase" at bounding box center [1237, 100] width 117 height 30
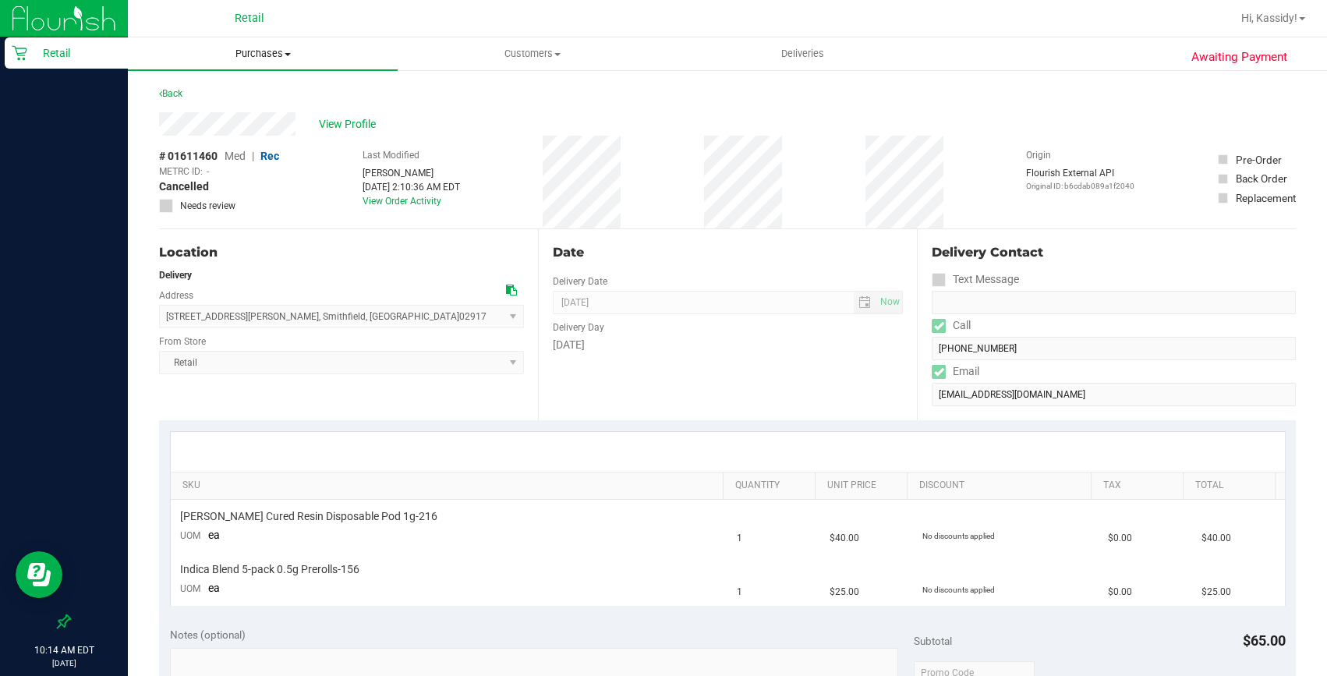
click at [289, 58] on span "Purchases" at bounding box center [263, 54] width 270 height 14
click at [275, 93] on span "Summary of purchases" at bounding box center [208, 93] width 160 height 13
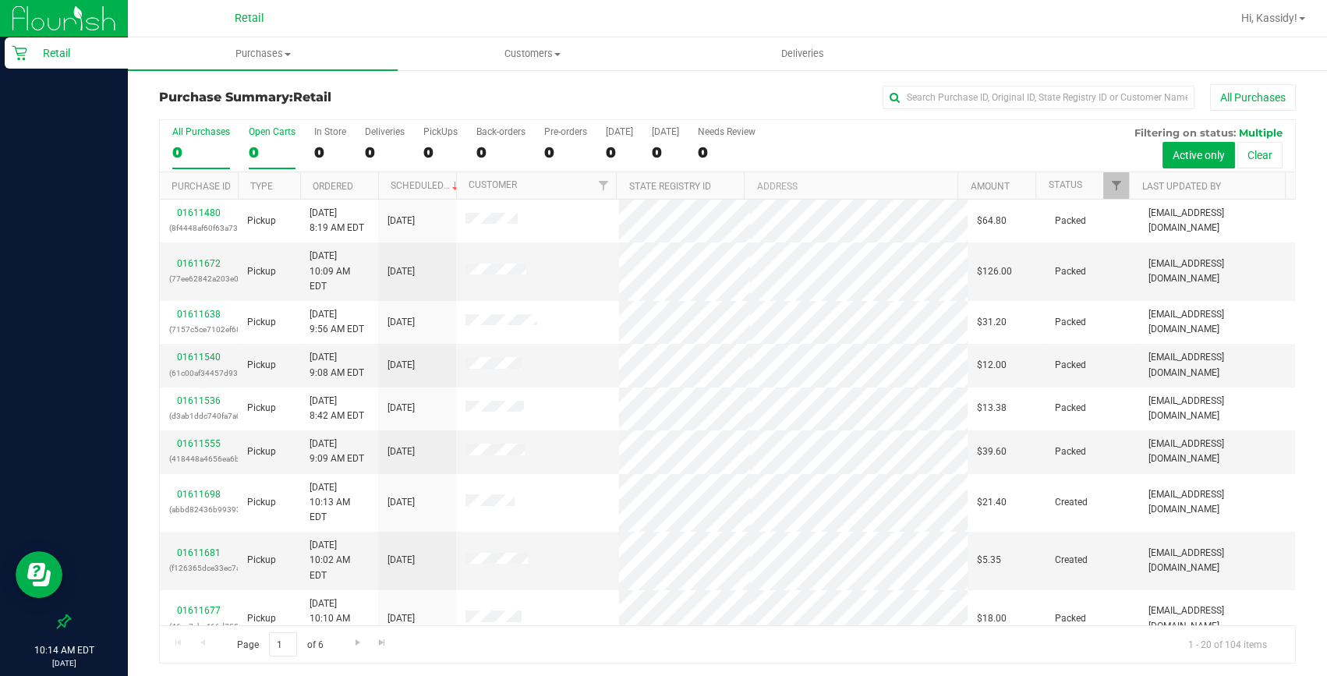
click at [289, 148] on div "0" at bounding box center [272, 152] width 47 height 18
click at [0, 0] on input "Open Carts 0" at bounding box center [0, 0] width 0 height 0
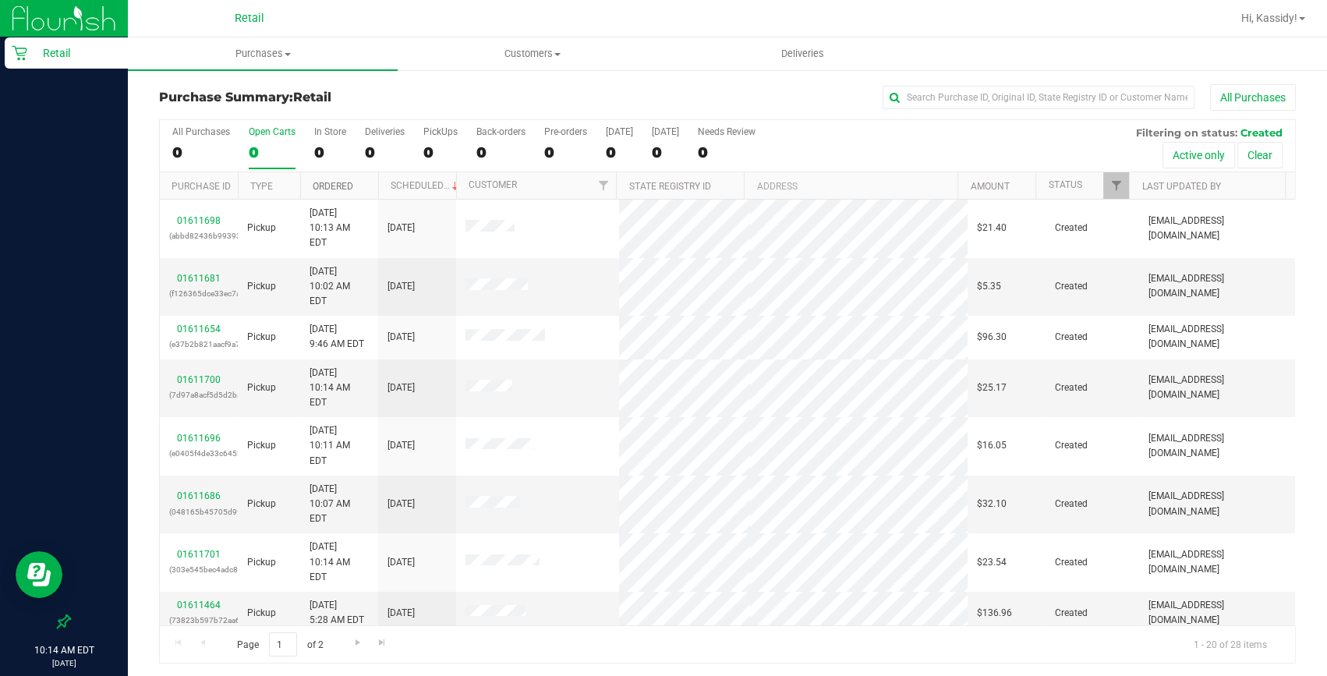
click at [331, 181] on link "Ordered" at bounding box center [333, 186] width 41 height 11
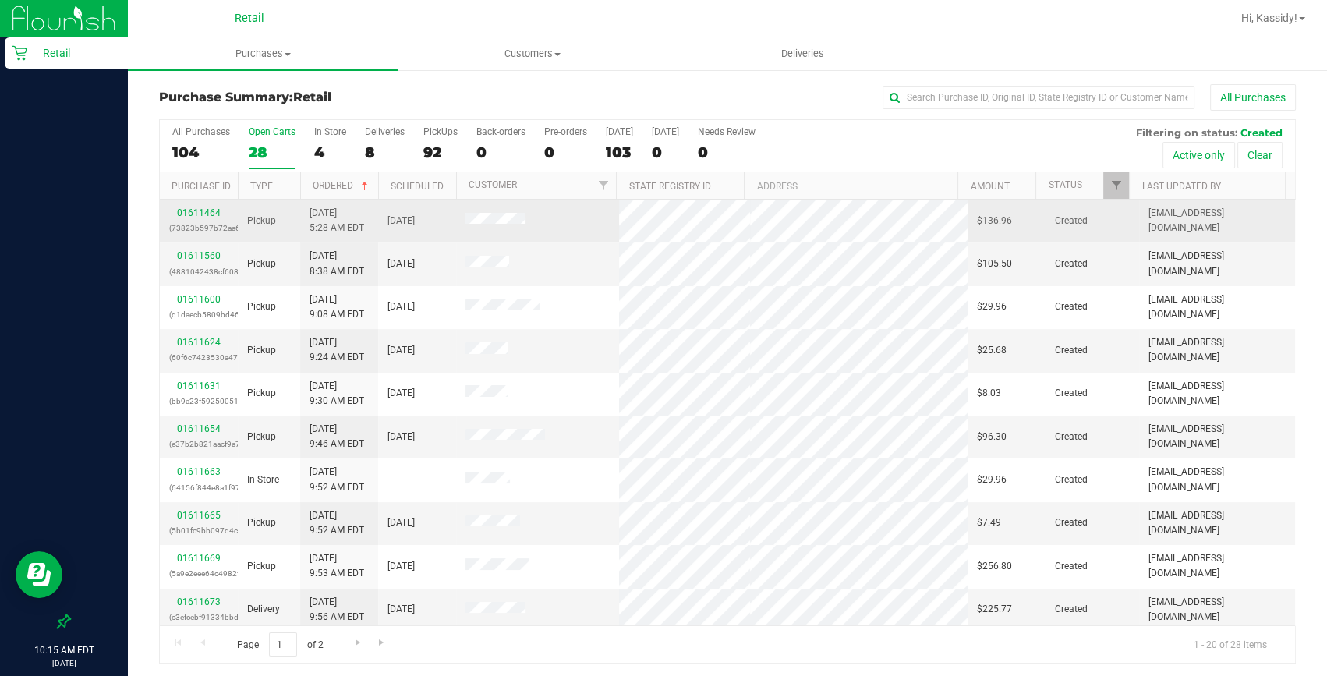
click at [192, 213] on link "01611464" at bounding box center [199, 212] width 44 height 11
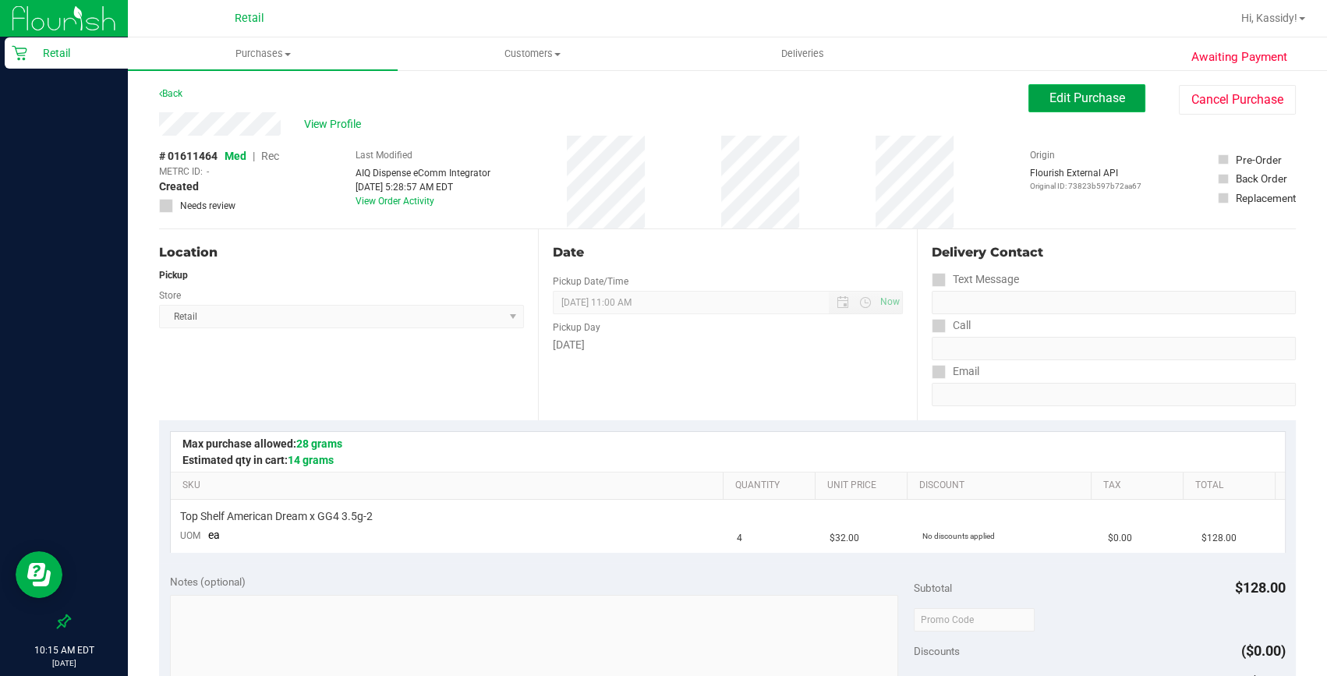
click at [1048, 109] on button "Edit Purchase" at bounding box center [1087, 98] width 117 height 28
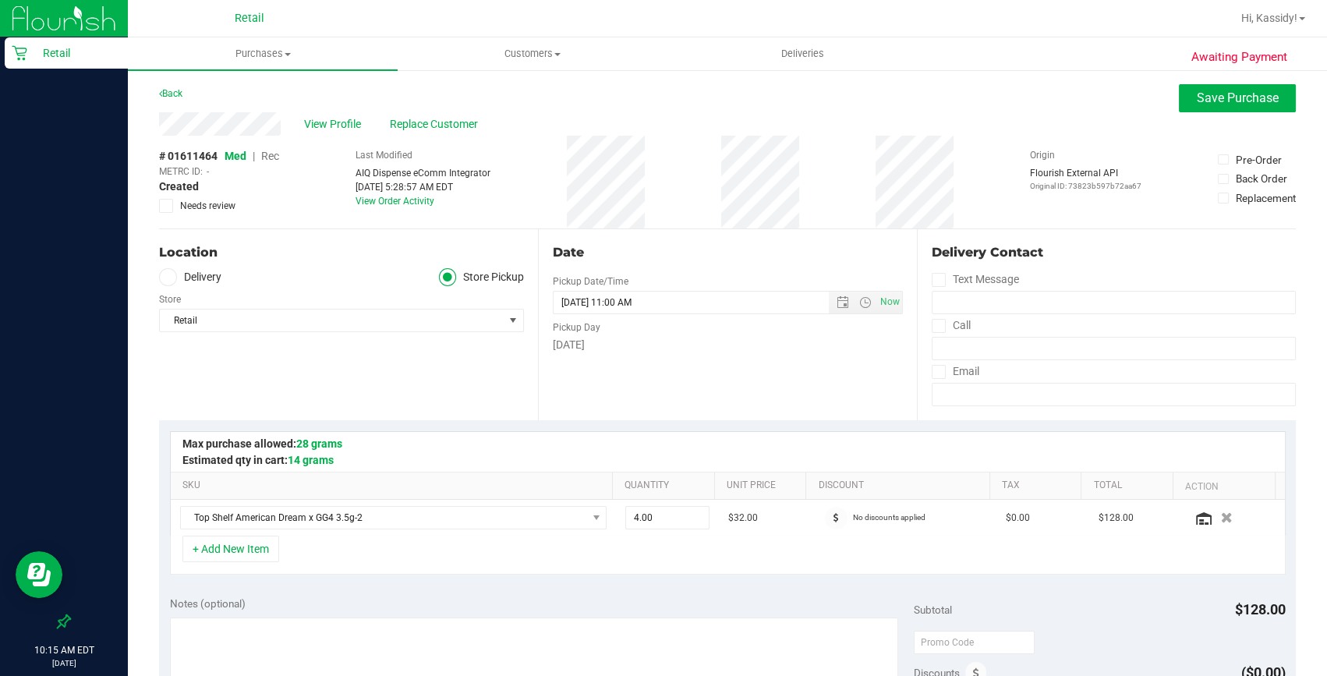
click at [259, 159] on span "Med | Rec" at bounding box center [252, 156] width 55 height 12
click at [265, 158] on span "Rec" at bounding box center [270, 156] width 18 height 12
click at [1201, 96] on span "Save Purchase" at bounding box center [1238, 97] width 82 height 15
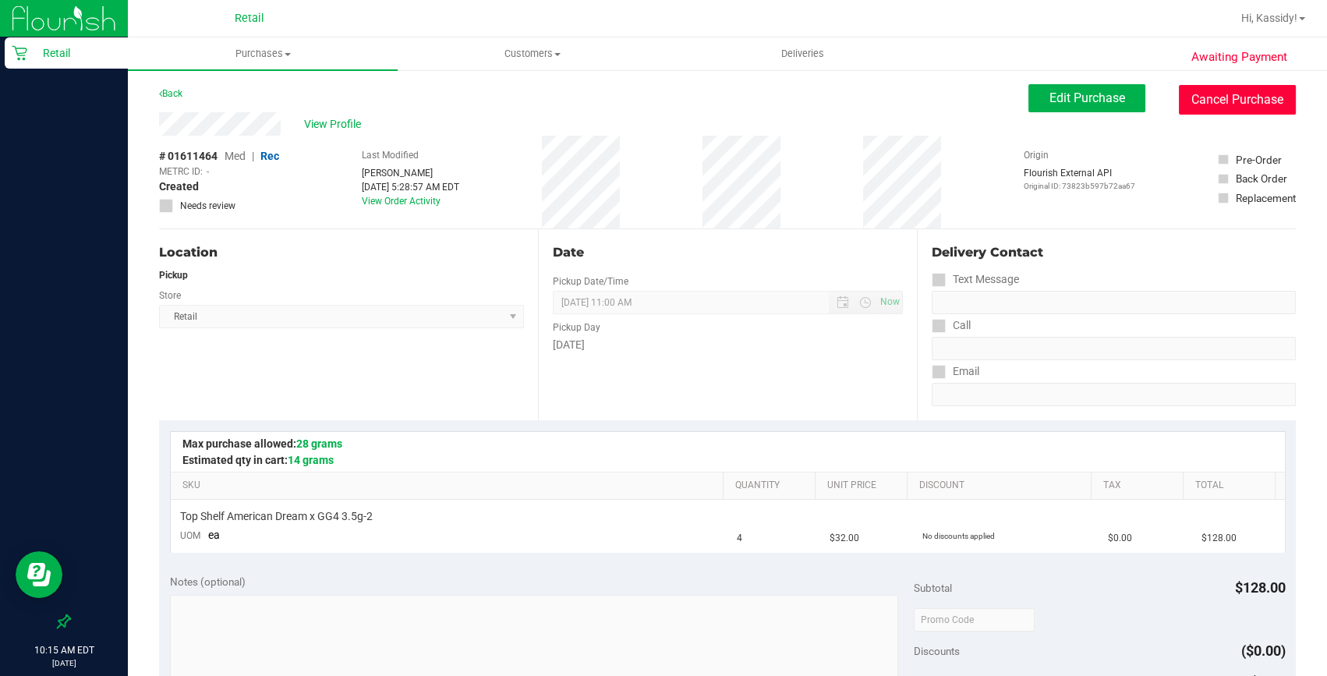
click at [1245, 103] on button "Cancel Purchase" at bounding box center [1237, 100] width 117 height 30
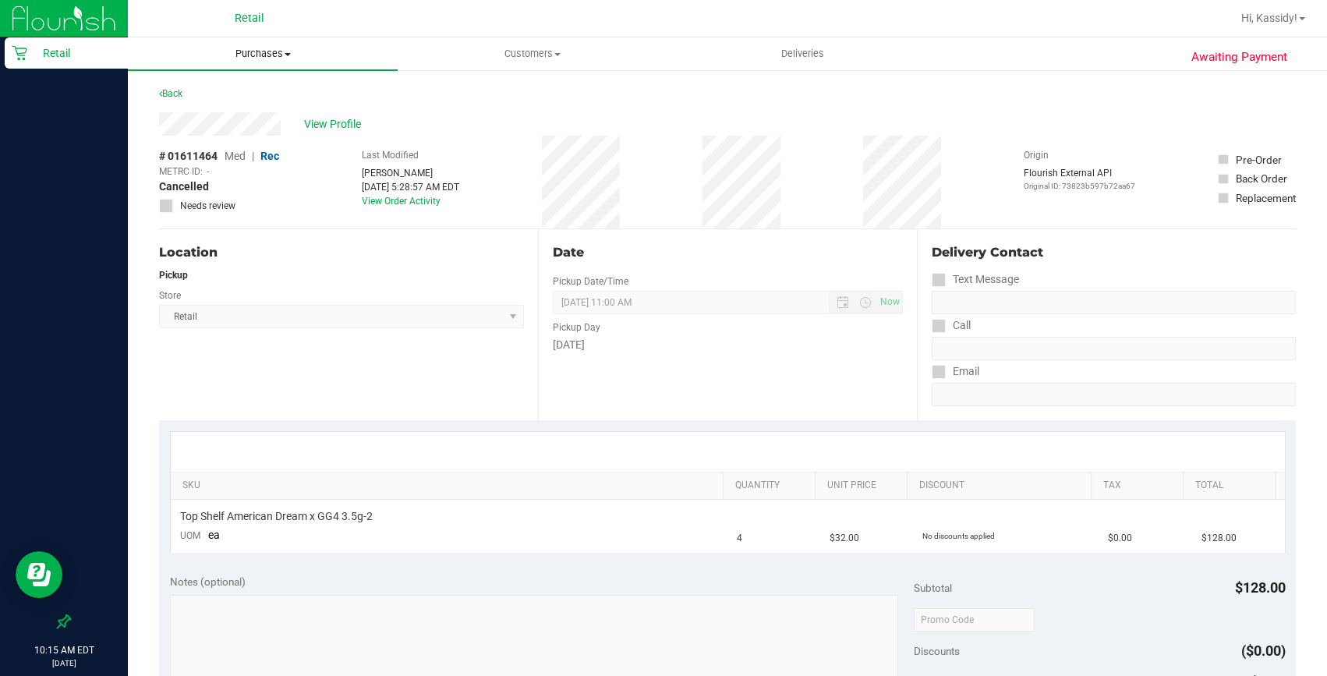
click at [200, 51] on span "Purchases" at bounding box center [263, 54] width 270 height 14
click at [211, 78] on ul "Summary of purchases Fulfillment All purchases" at bounding box center [263, 113] width 270 height 84
click at [231, 58] on span "Purchases" at bounding box center [263, 54] width 270 height 14
click at [231, 95] on span "Summary of purchases" at bounding box center [208, 93] width 160 height 13
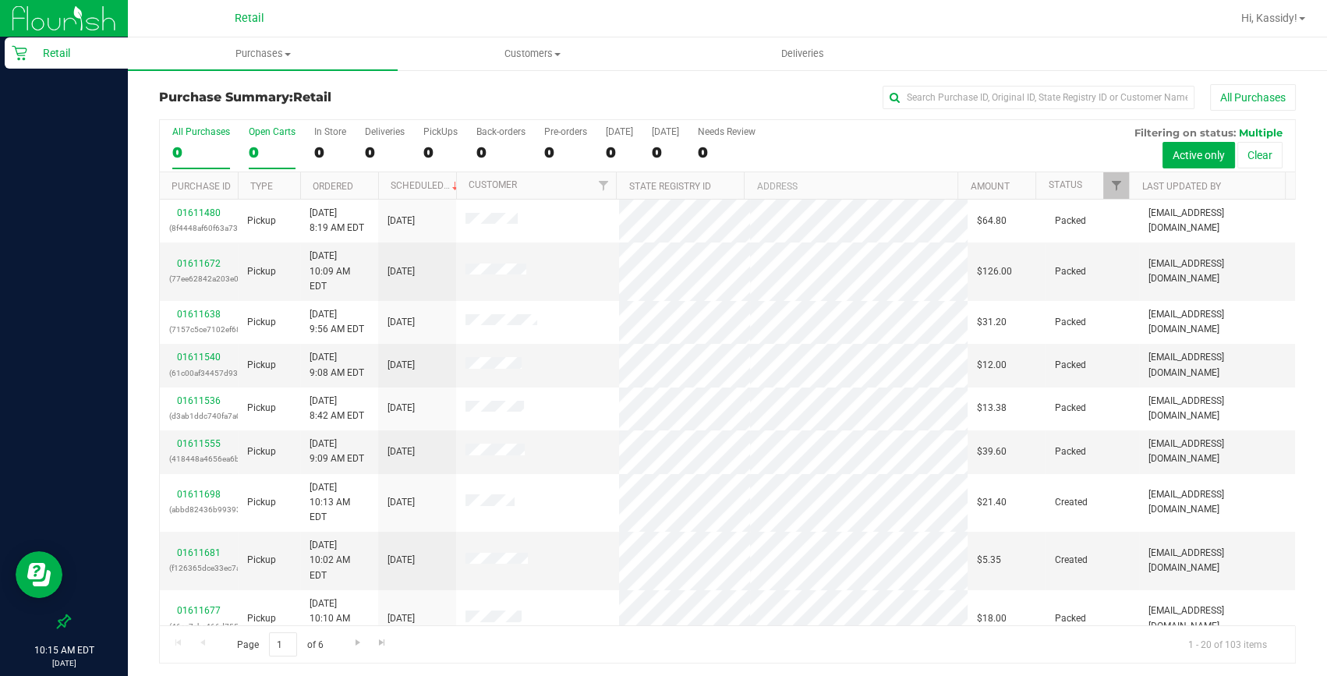
click at [279, 153] on div "0" at bounding box center [272, 152] width 47 height 18
click at [0, 0] on input "Open Carts 0" at bounding box center [0, 0] width 0 height 0
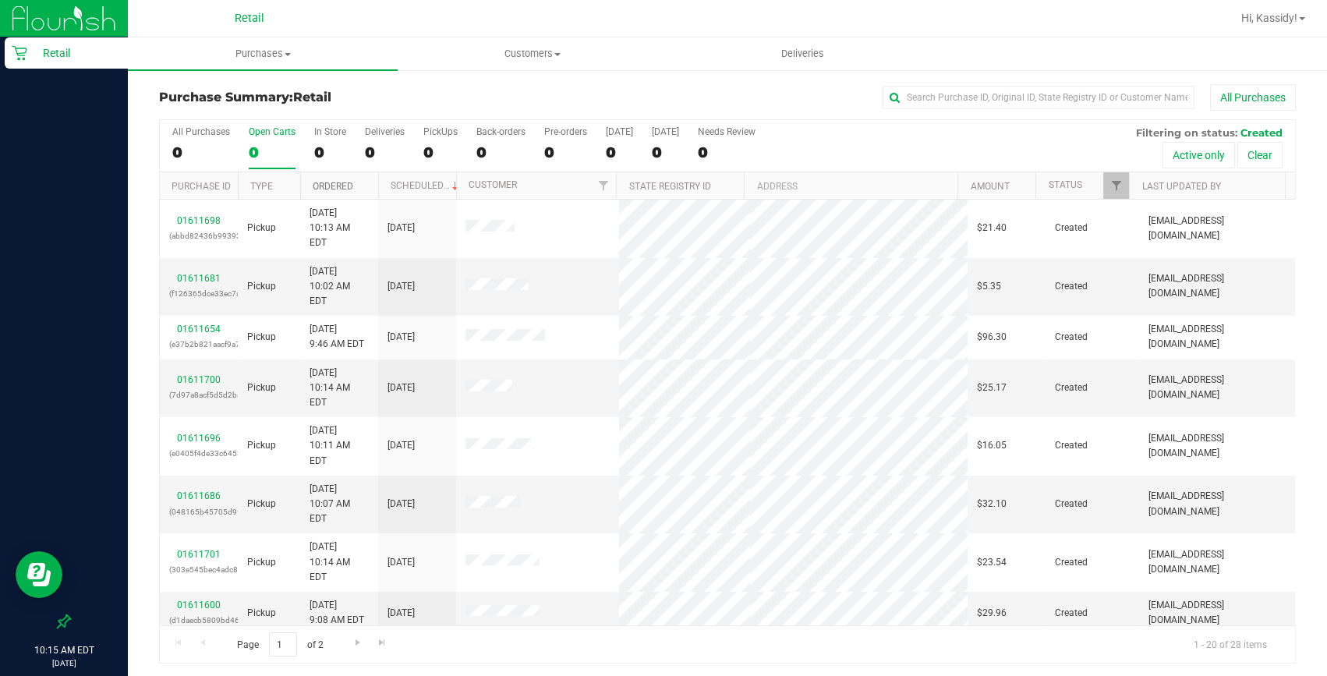
click at [337, 188] on link "Ordered" at bounding box center [333, 186] width 41 height 11
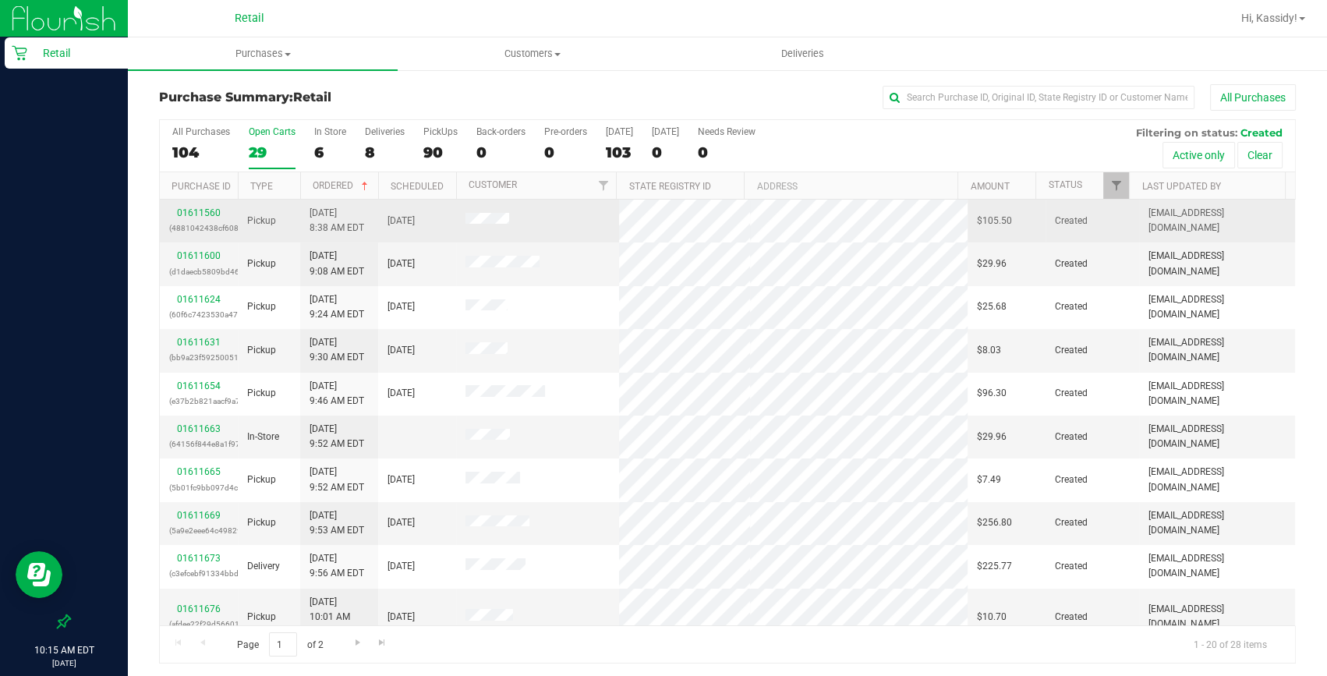
click at [211, 218] on div "01611560 (4881042438cf6084)" at bounding box center [198, 221] width 59 height 30
click at [209, 218] on div "01611560 (4881042438cf6084)" at bounding box center [198, 221] width 59 height 30
click at [207, 210] on link "01611560" at bounding box center [199, 212] width 44 height 11
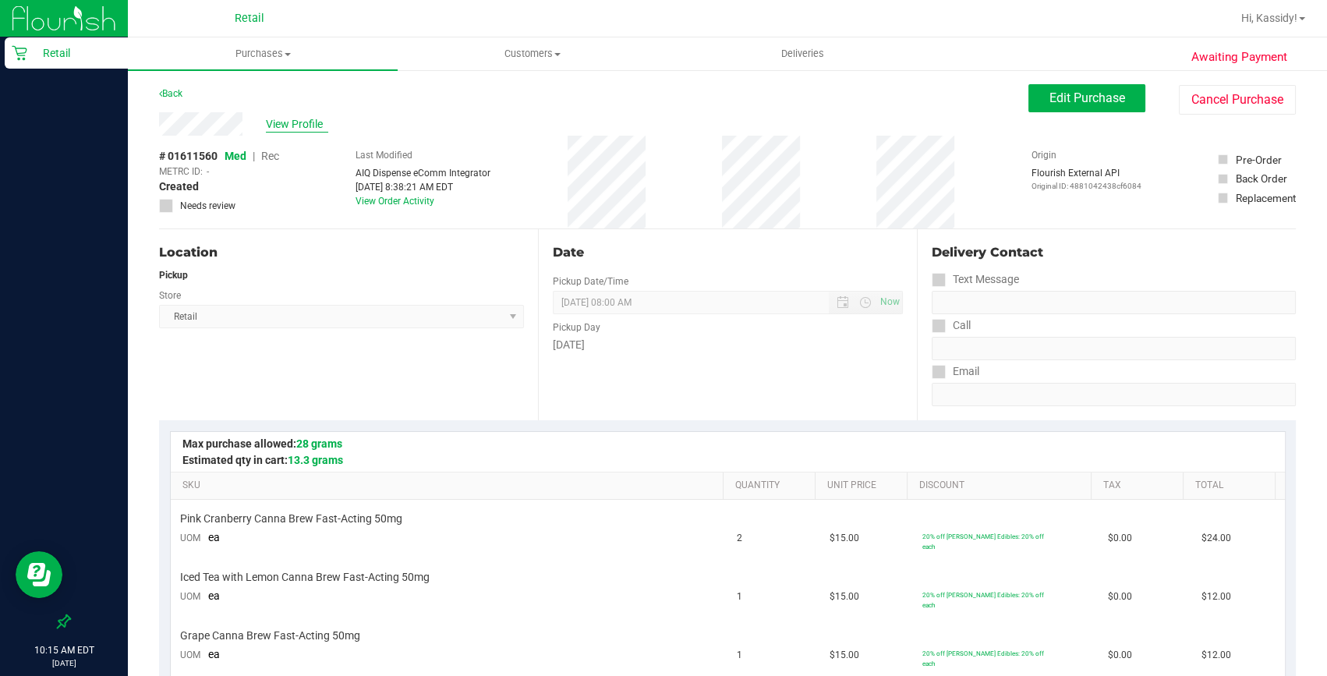
click at [282, 123] on span "View Profile" at bounding box center [297, 124] width 62 height 16
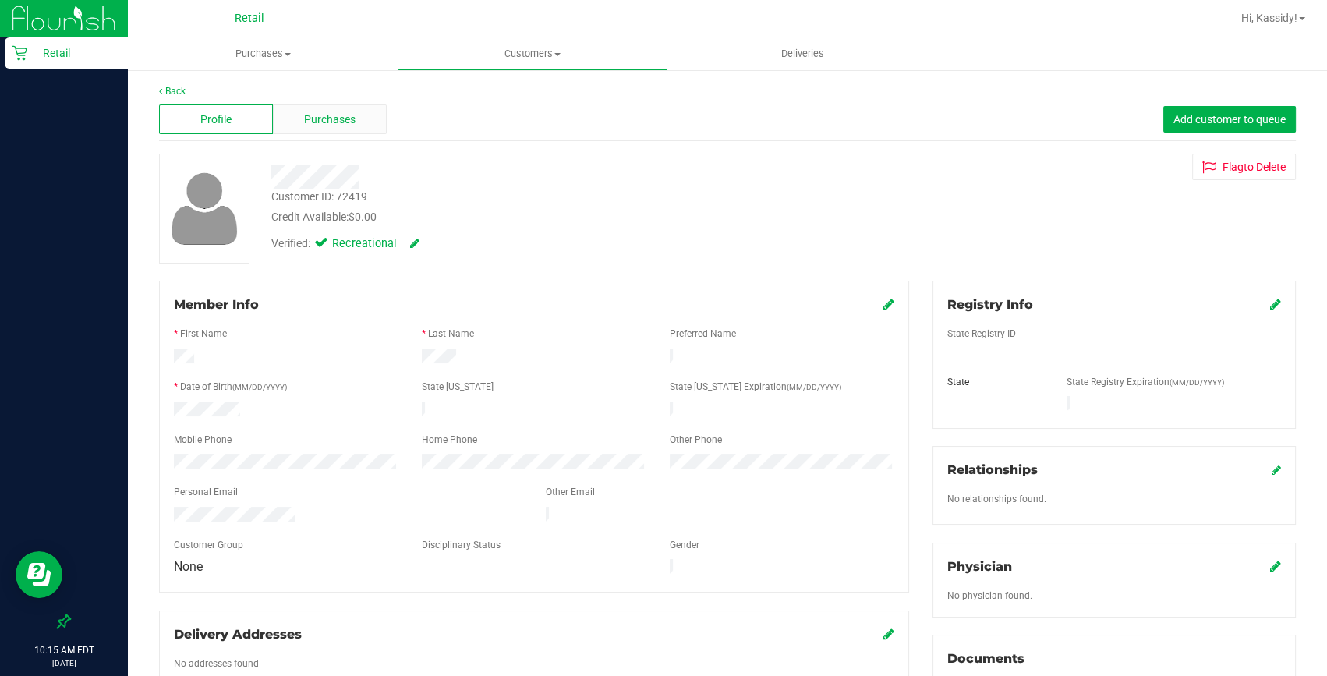
click at [332, 118] on span "Purchases" at bounding box center [329, 120] width 51 height 16
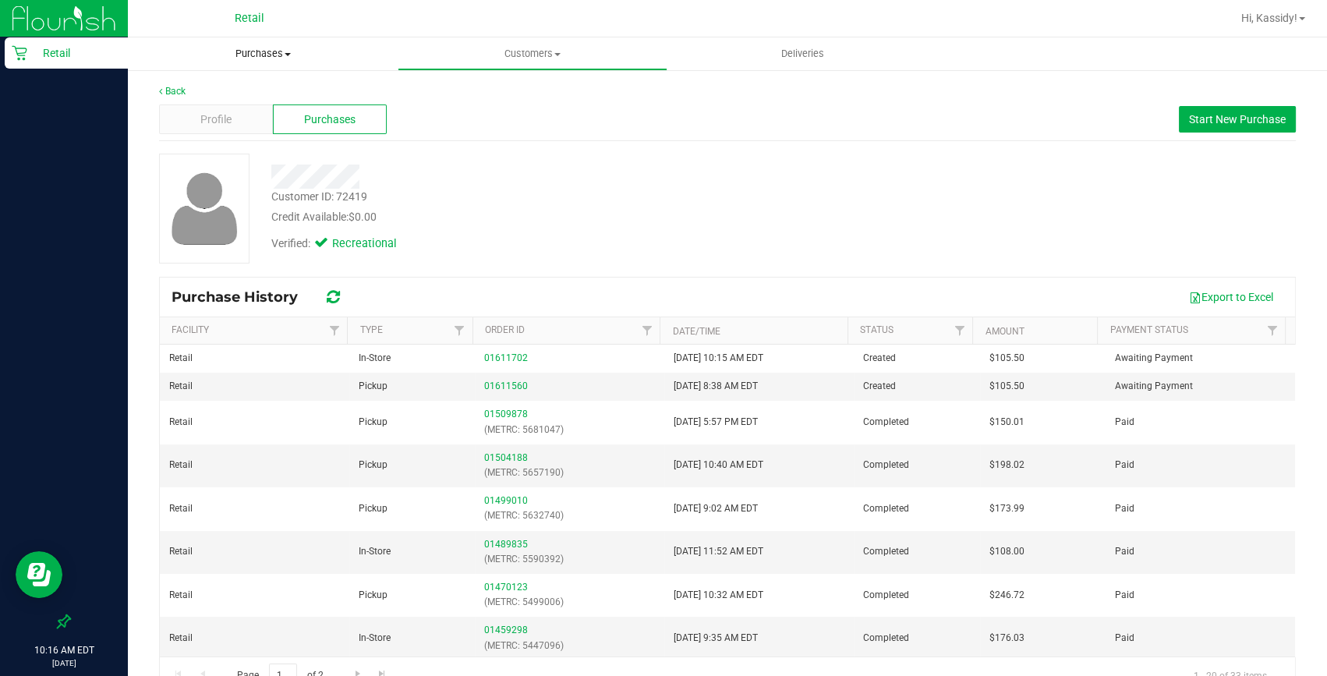
click at [268, 56] on span "Purchases" at bounding box center [263, 54] width 270 height 14
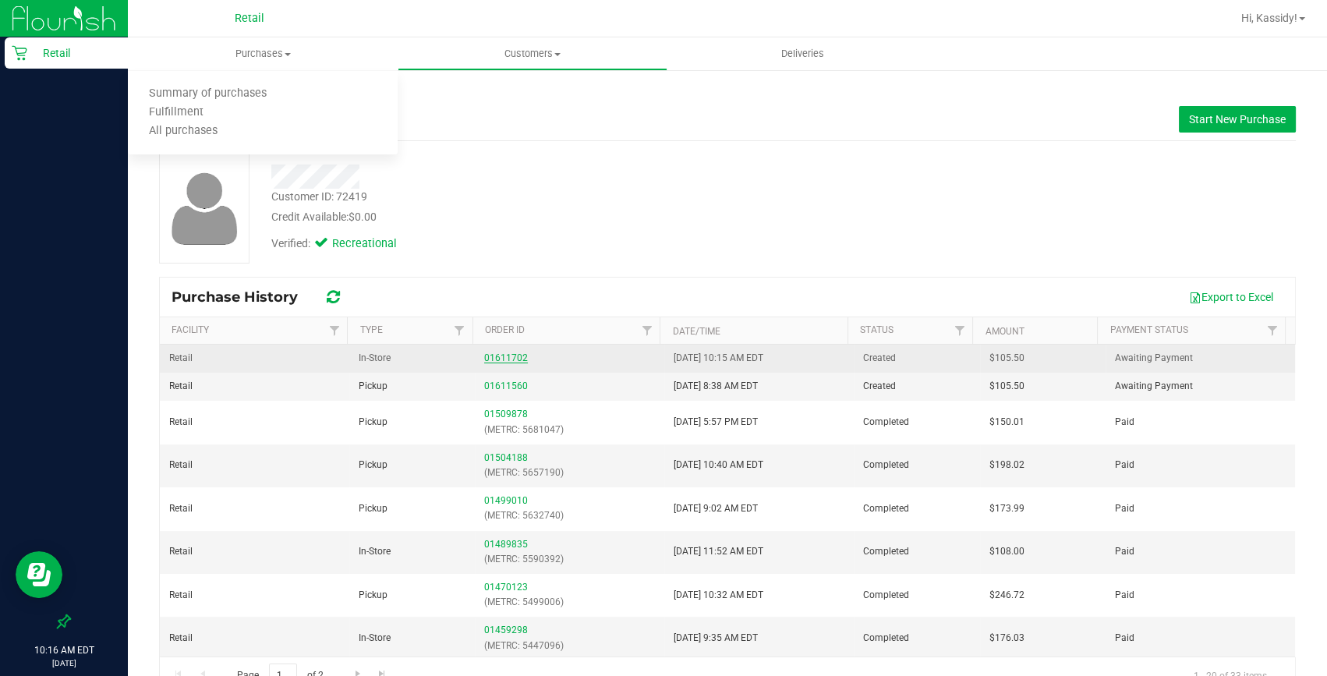
click at [502, 352] on link "01611702" at bounding box center [506, 357] width 44 height 11
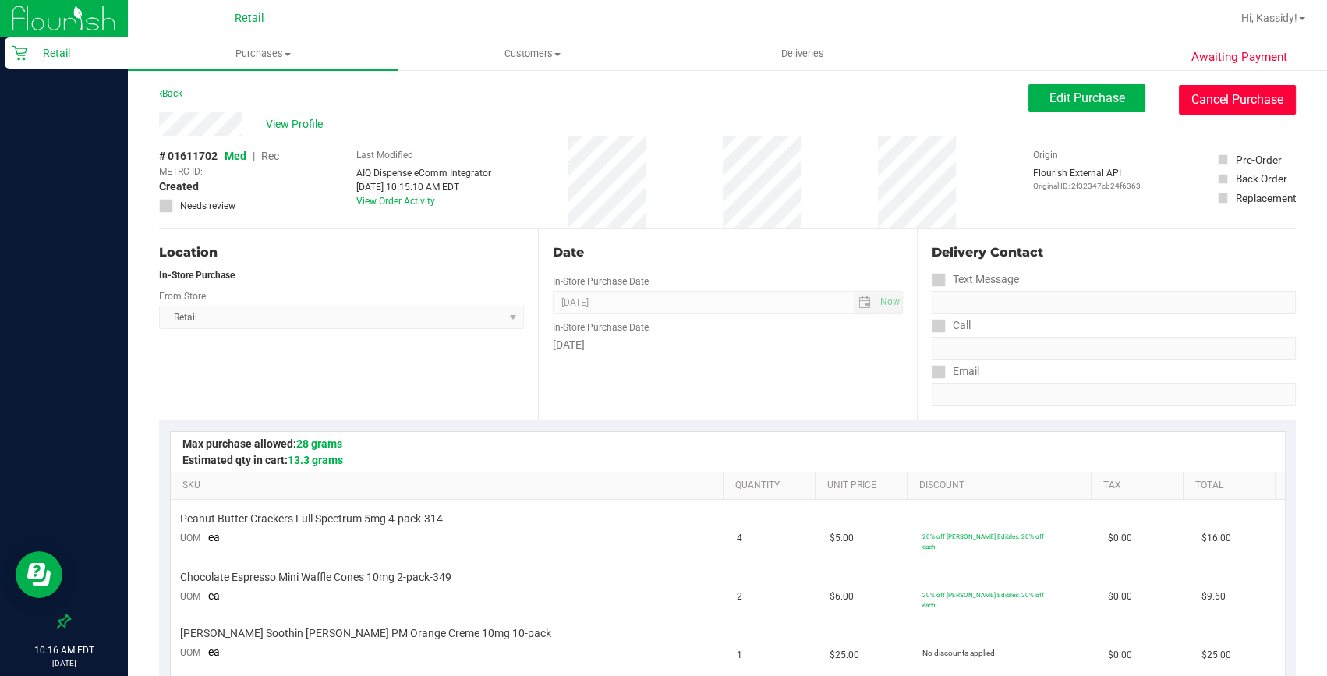
click at [1237, 94] on button "Cancel Purchase" at bounding box center [1237, 100] width 117 height 30
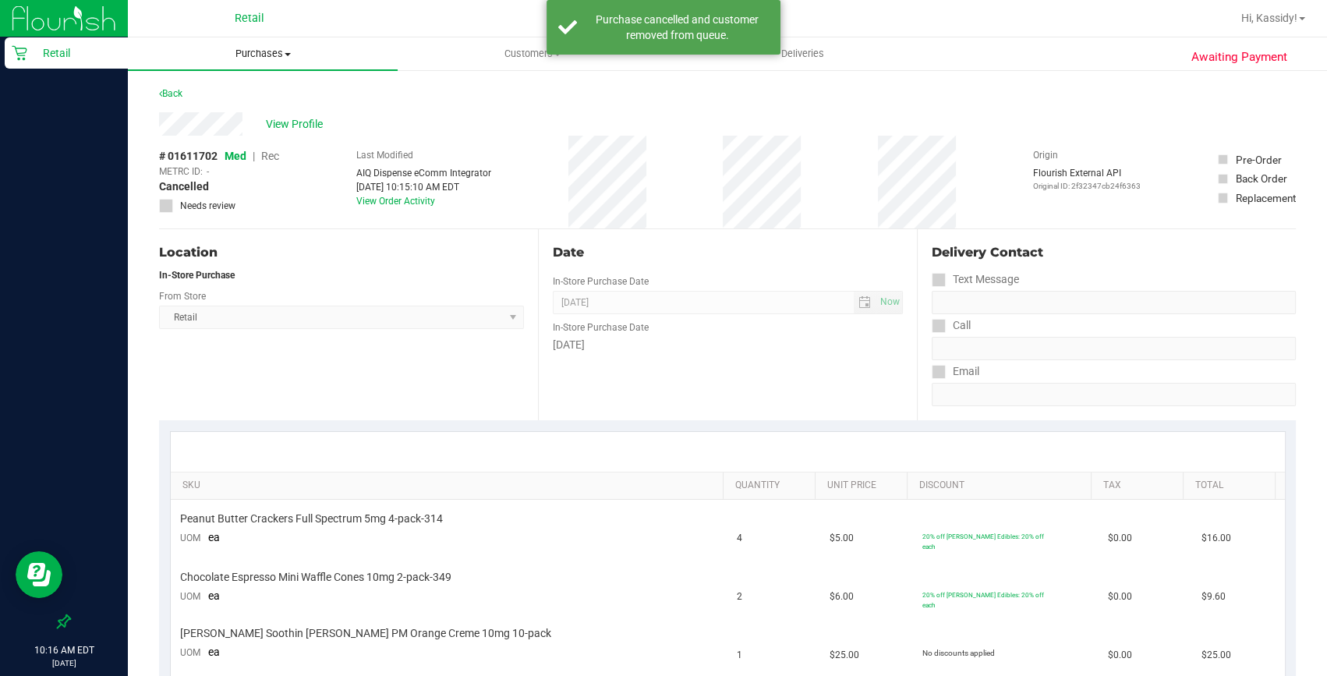
click at [261, 62] on uib-tab-heading "Purchases Summary of purchases Fulfillment All purchases" at bounding box center [263, 53] width 270 height 33
click at [250, 90] on span "Summary of purchases" at bounding box center [208, 93] width 160 height 13
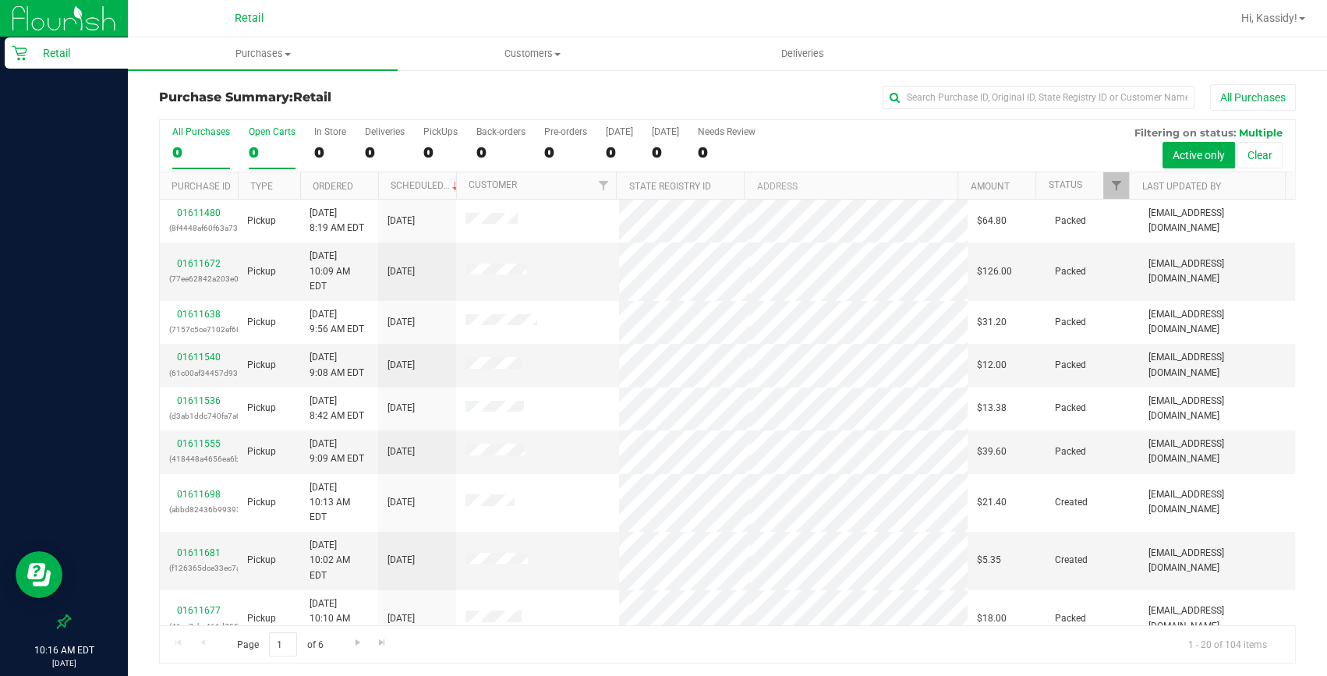
click at [285, 139] on label "Open Carts 0" at bounding box center [272, 147] width 47 height 43
click at [0, 0] on input "Open Carts 0" at bounding box center [0, 0] width 0 height 0
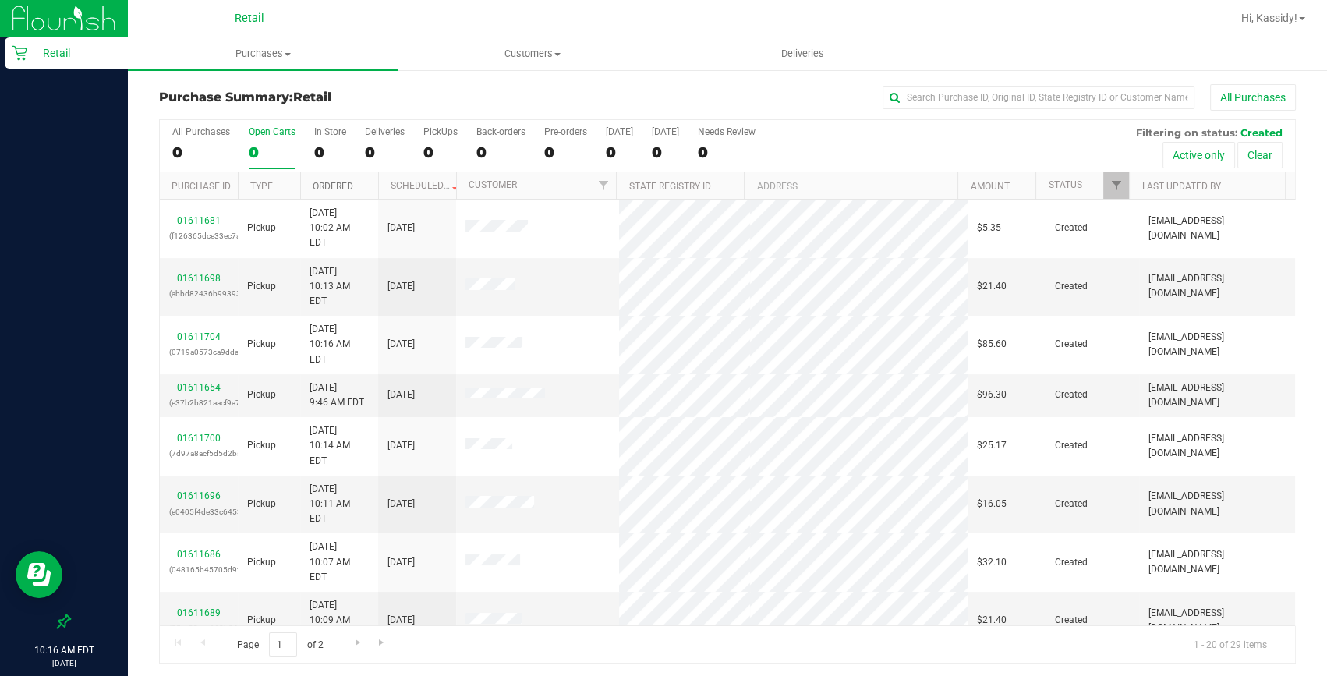
click at [342, 186] on link "Ordered" at bounding box center [333, 186] width 41 height 11
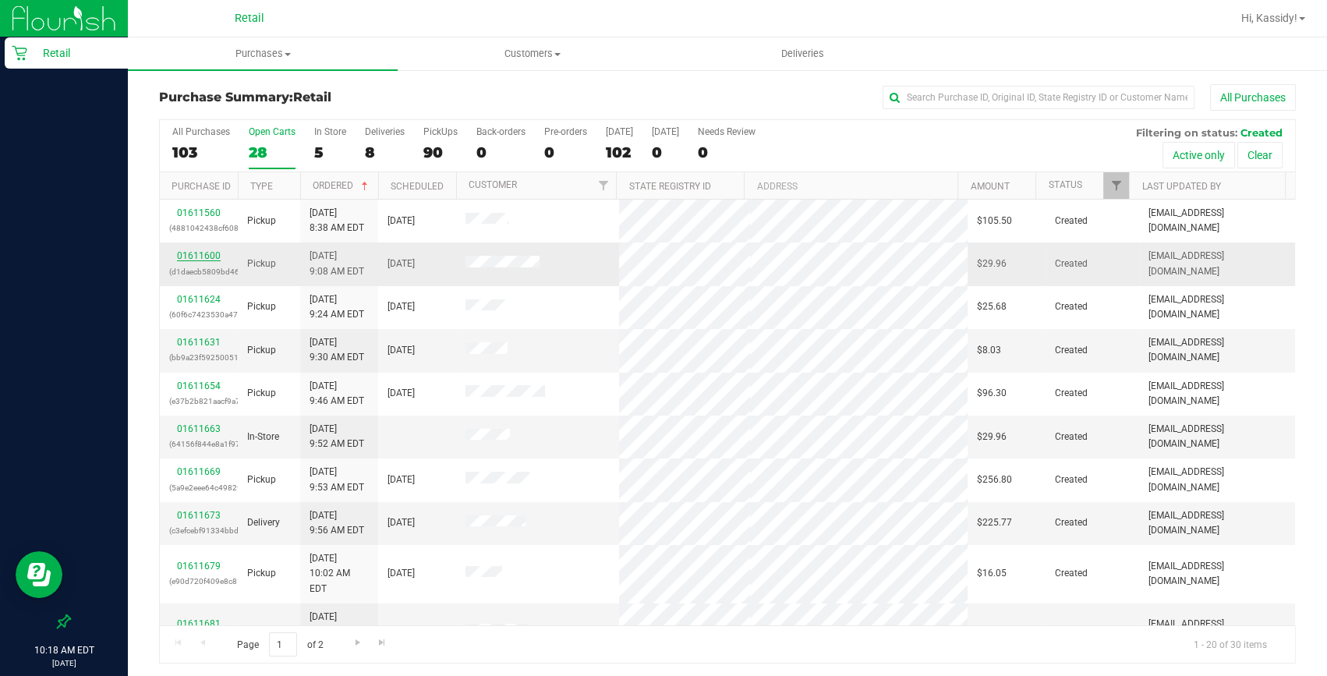
click at [187, 255] on link "01611600" at bounding box center [199, 255] width 44 height 11
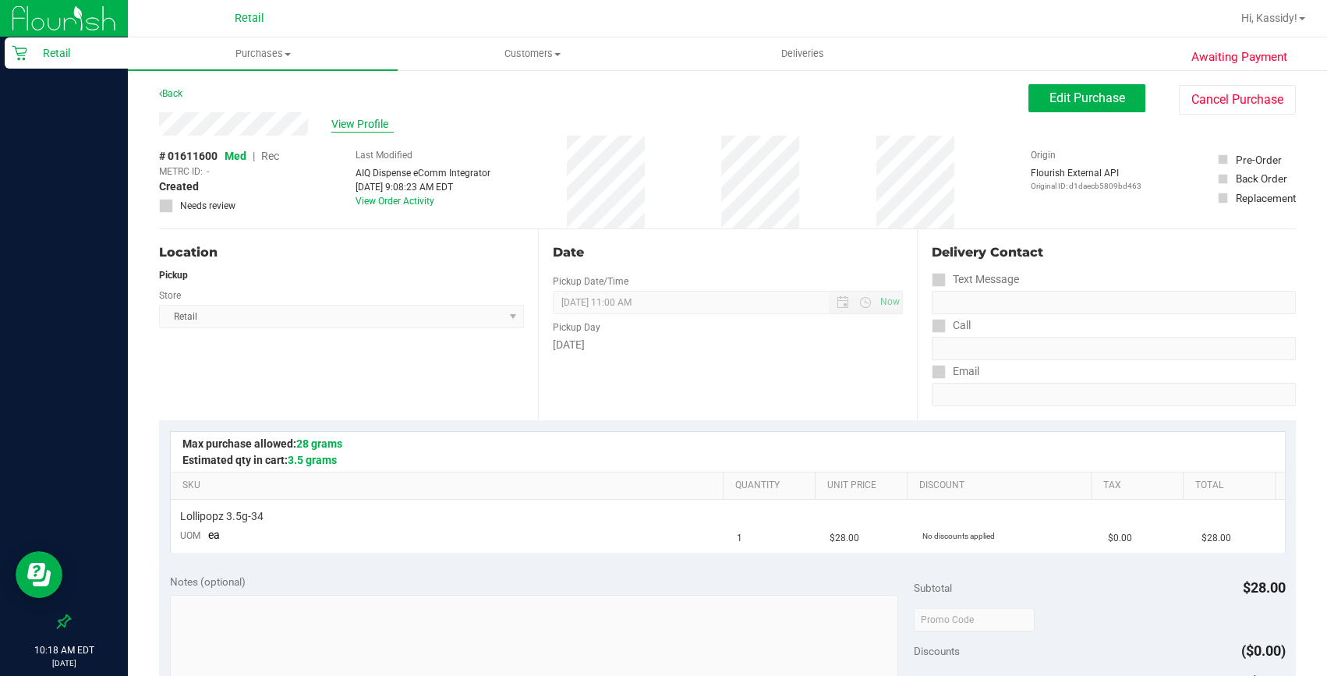
click at [342, 125] on span "View Profile" at bounding box center [362, 124] width 62 height 16
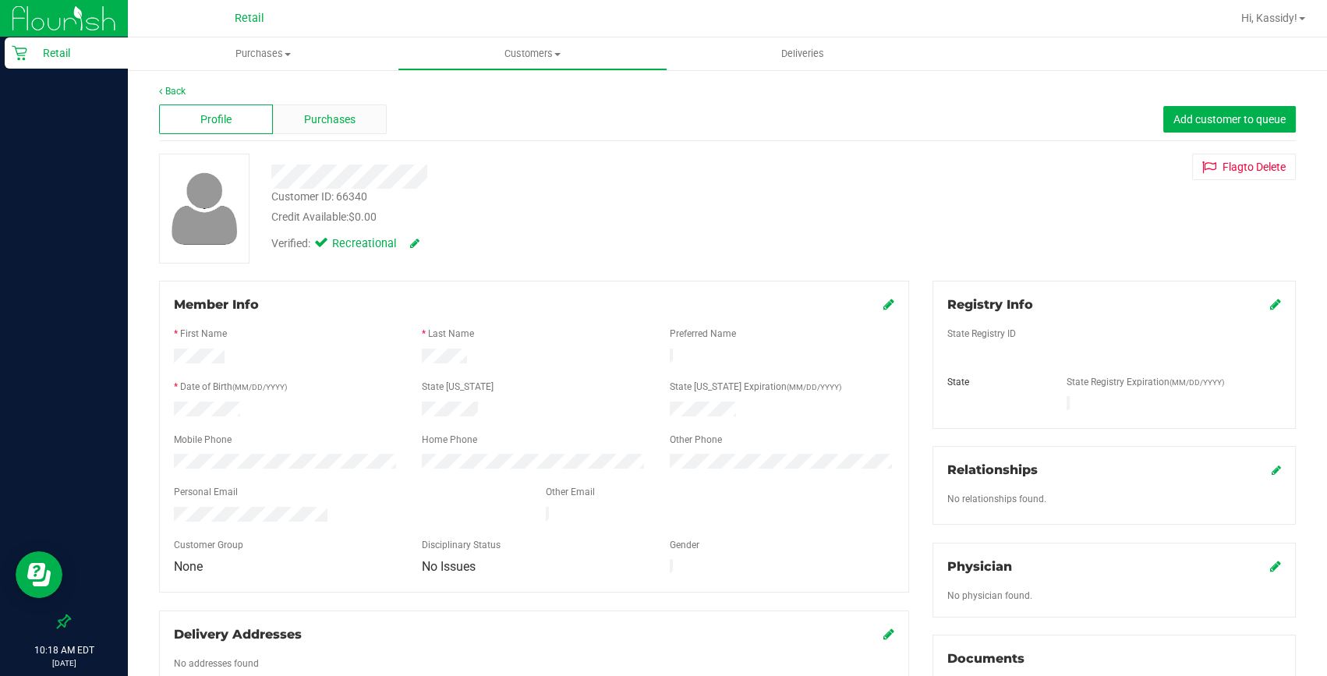
click at [338, 122] on span "Purchases" at bounding box center [329, 120] width 51 height 16
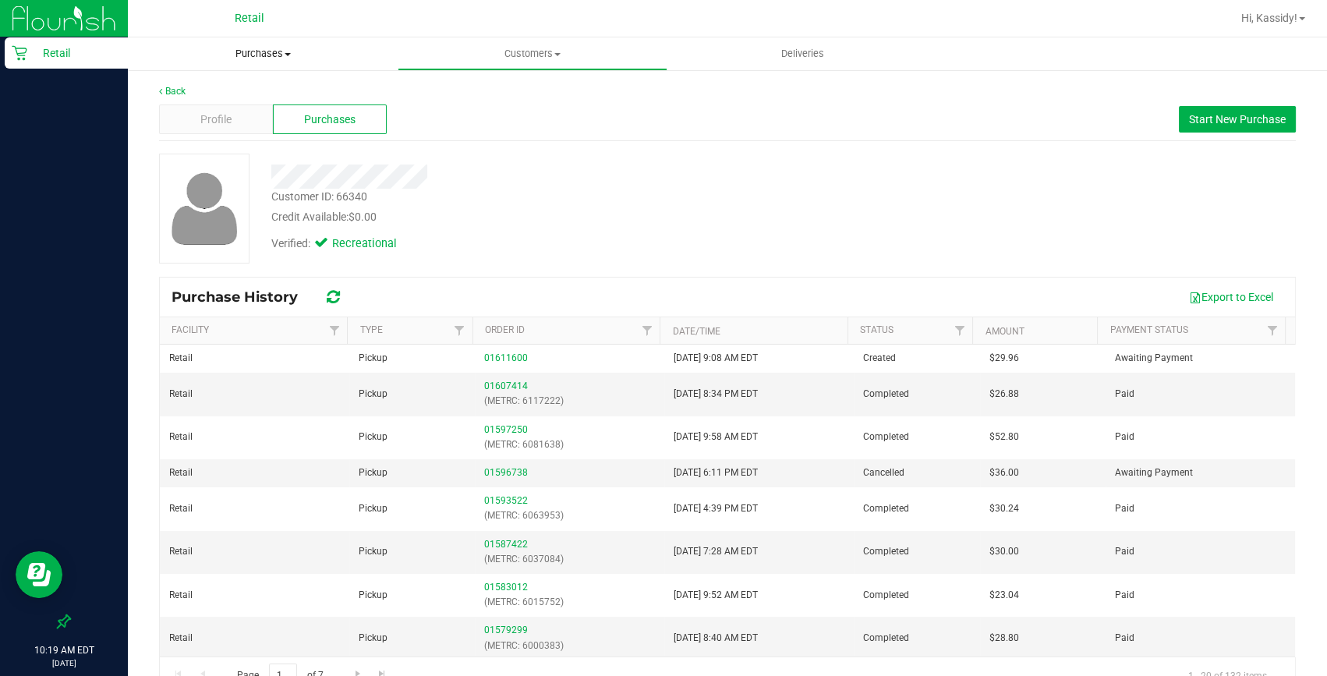
click at [254, 58] on span "Purchases" at bounding box center [263, 54] width 270 height 14
click at [166, 85] on li "Summary of purchases" at bounding box center [263, 94] width 270 height 19
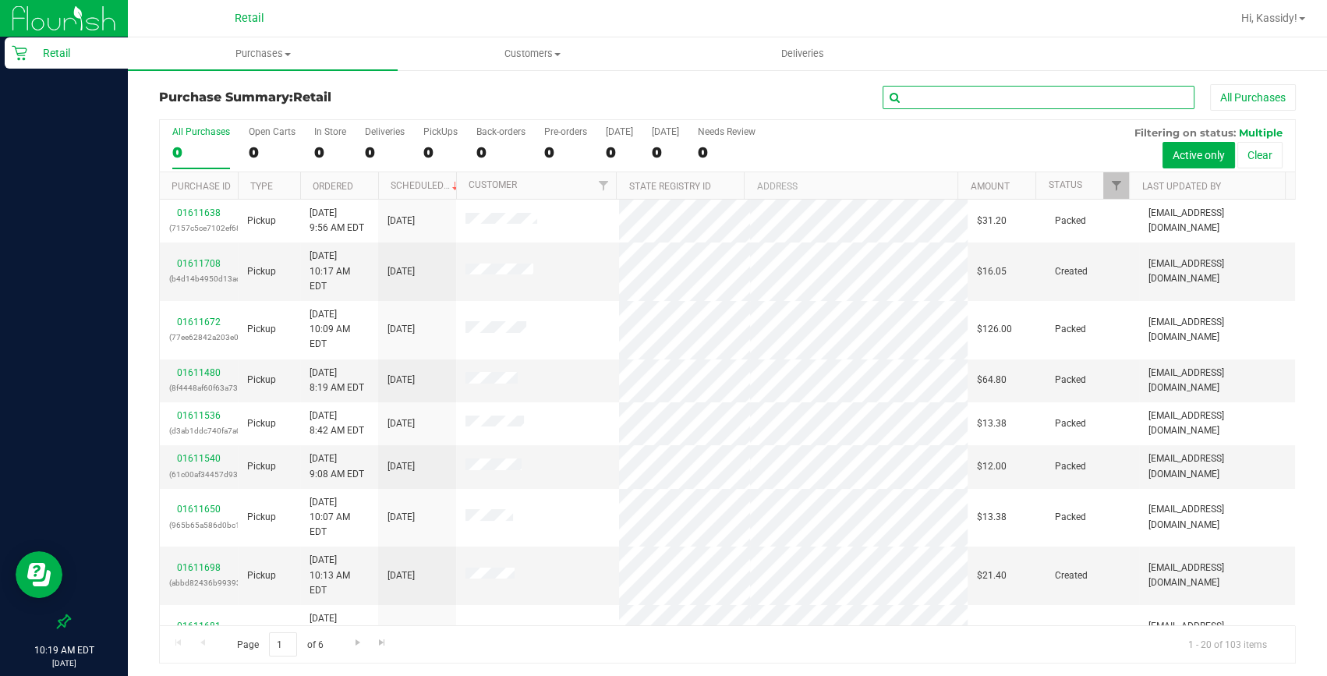
click at [983, 90] on input "text" at bounding box center [1039, 97] width 312 height 23
type input "mele"
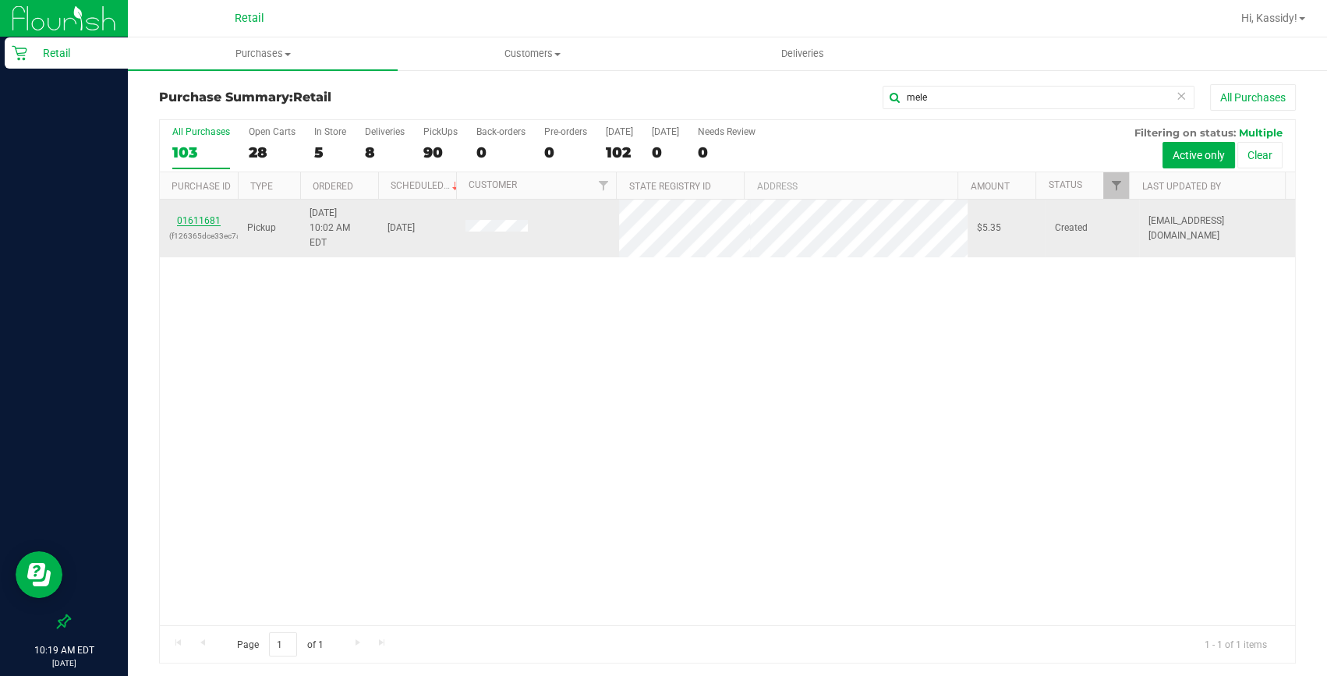
click at [216, 215] on link "01611681" at bounding box center [199, 220] width 44 height 11
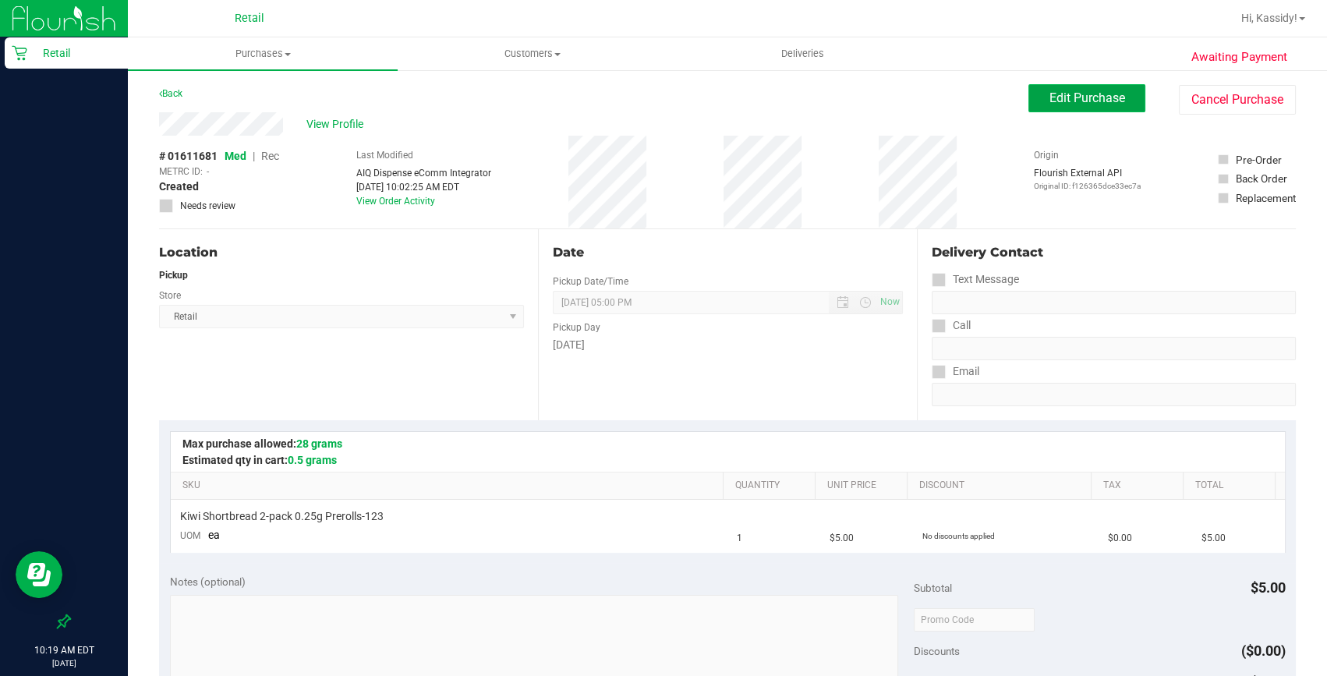
click at [1089, 95] on span "Edit Purchase" at bounding box center [1088, 97] width 76 height 15
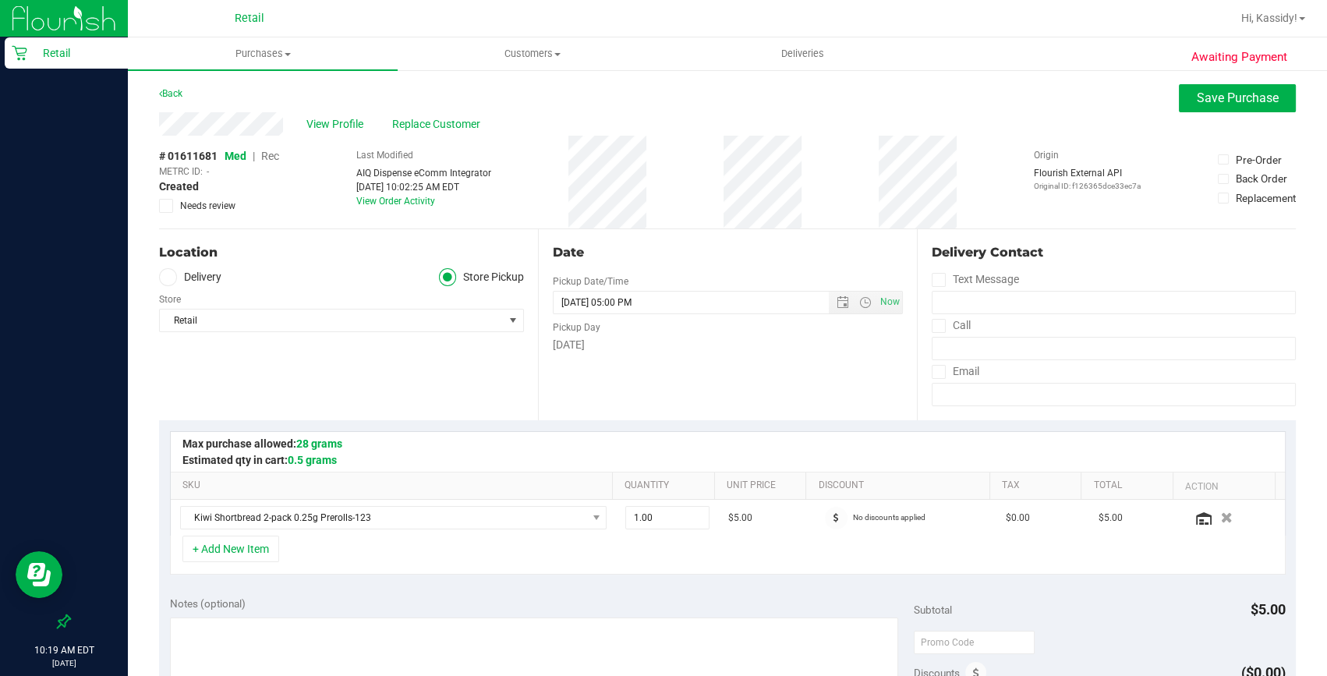
click at [270, 153] on span "Rec" at bounding box center [270, 156] width 18 height 12
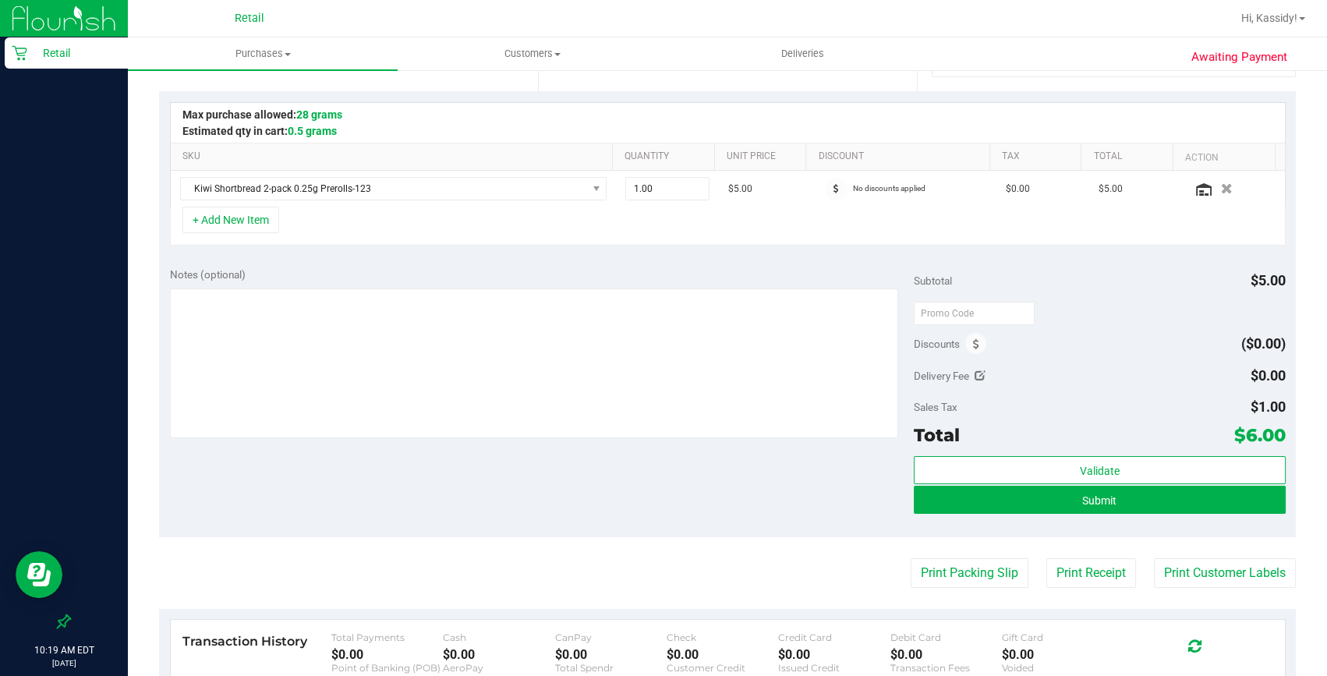
scroll to position [354, 0]
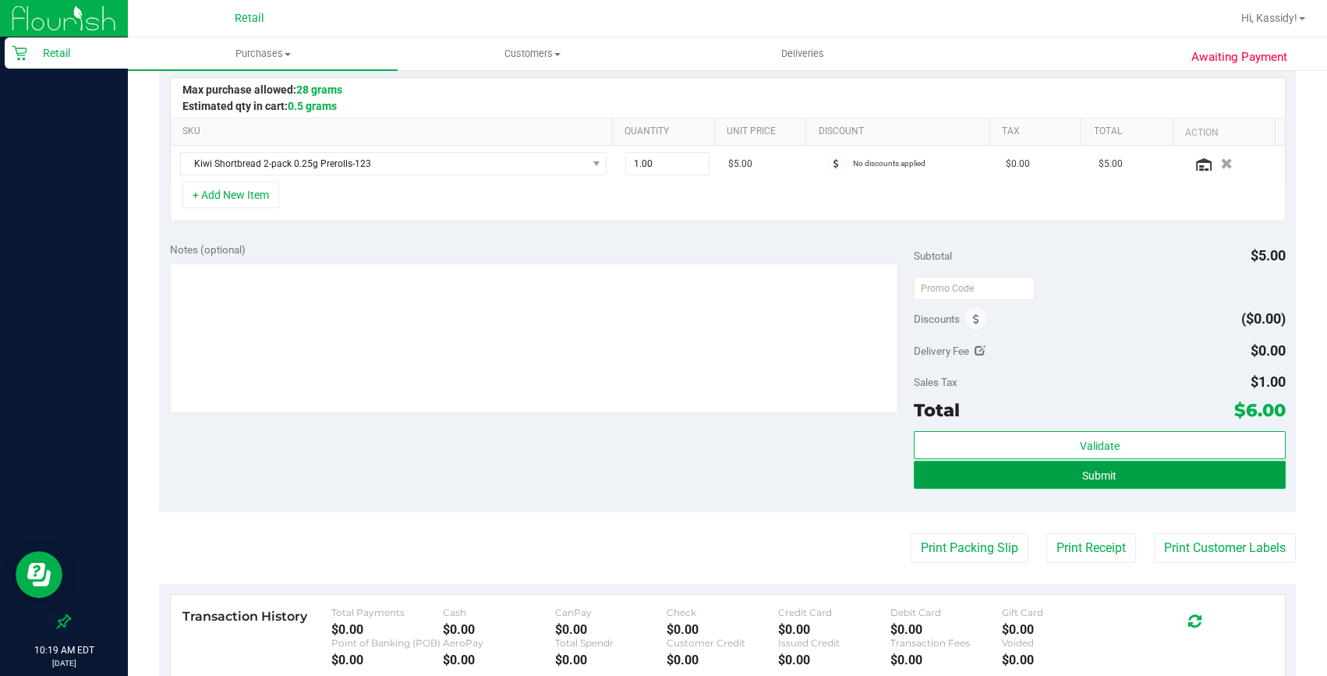
click at [988, 469] on button "Submit" at bounding box center [1100, 475] width 372 height 28
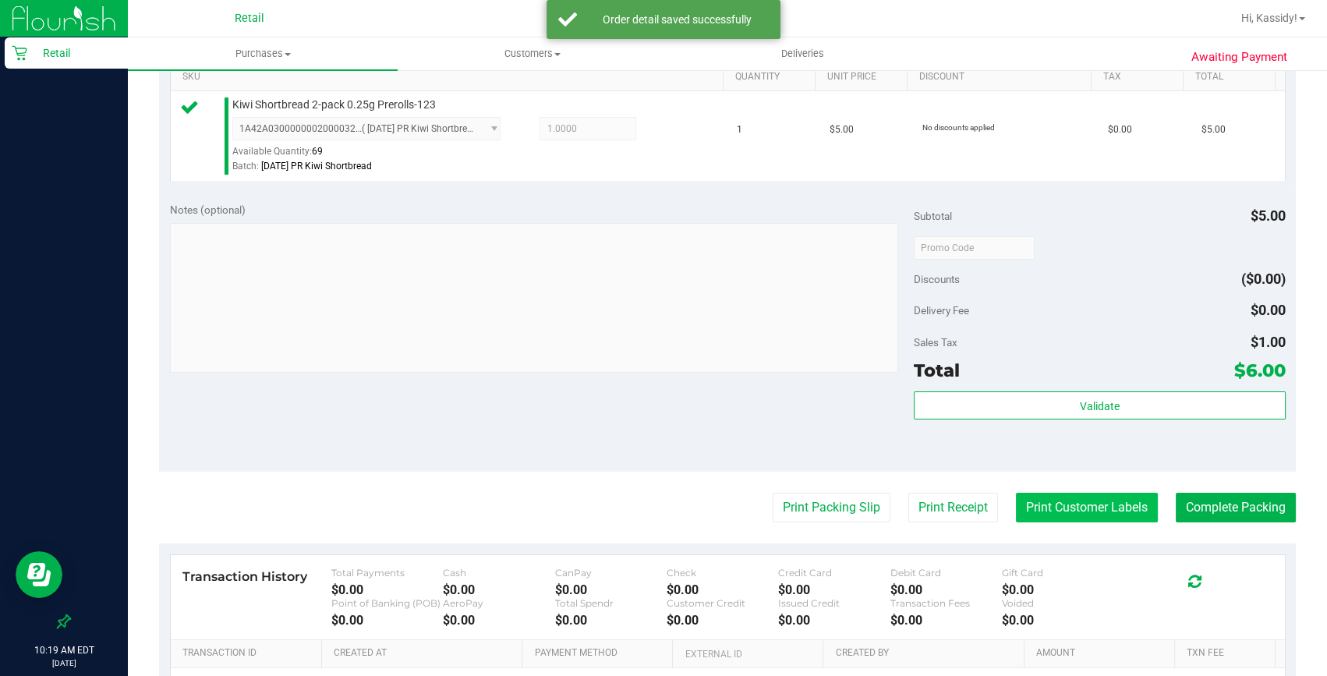
scroll to position [496, 0]
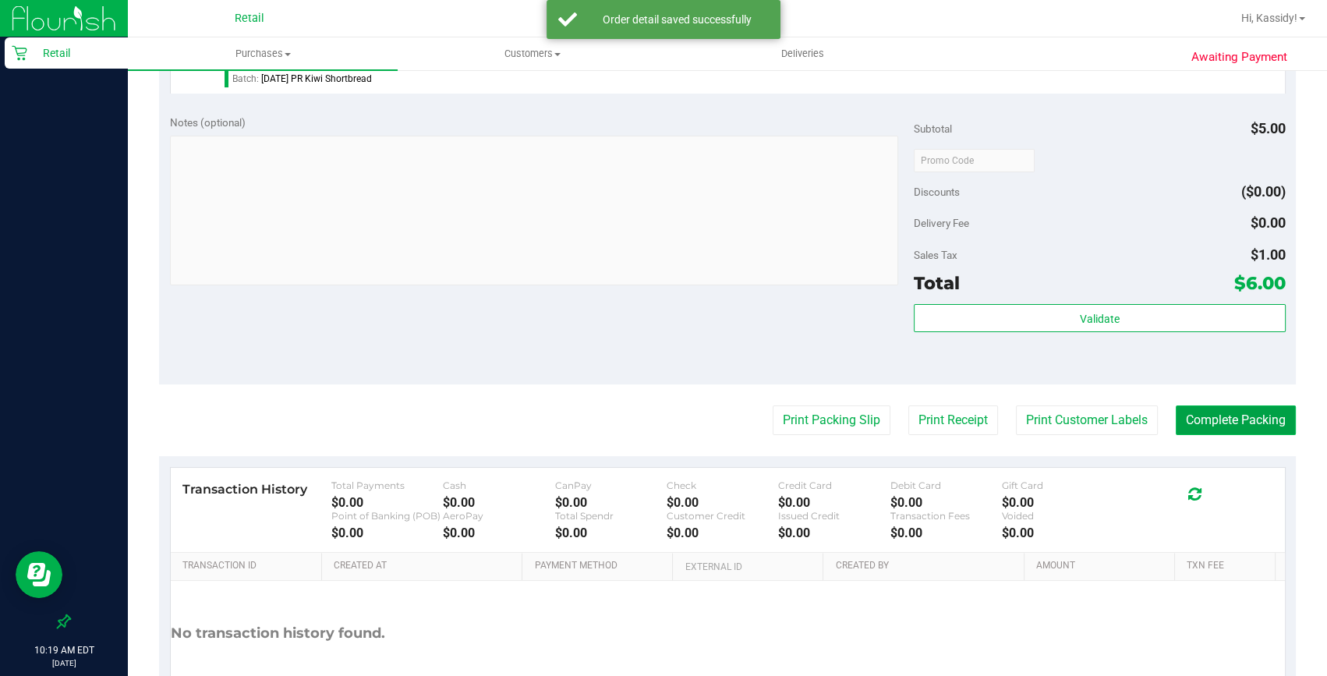
click at [1180, 420] on button "Complete Packing" at bounding box center [1236, 420] width 120 height 30
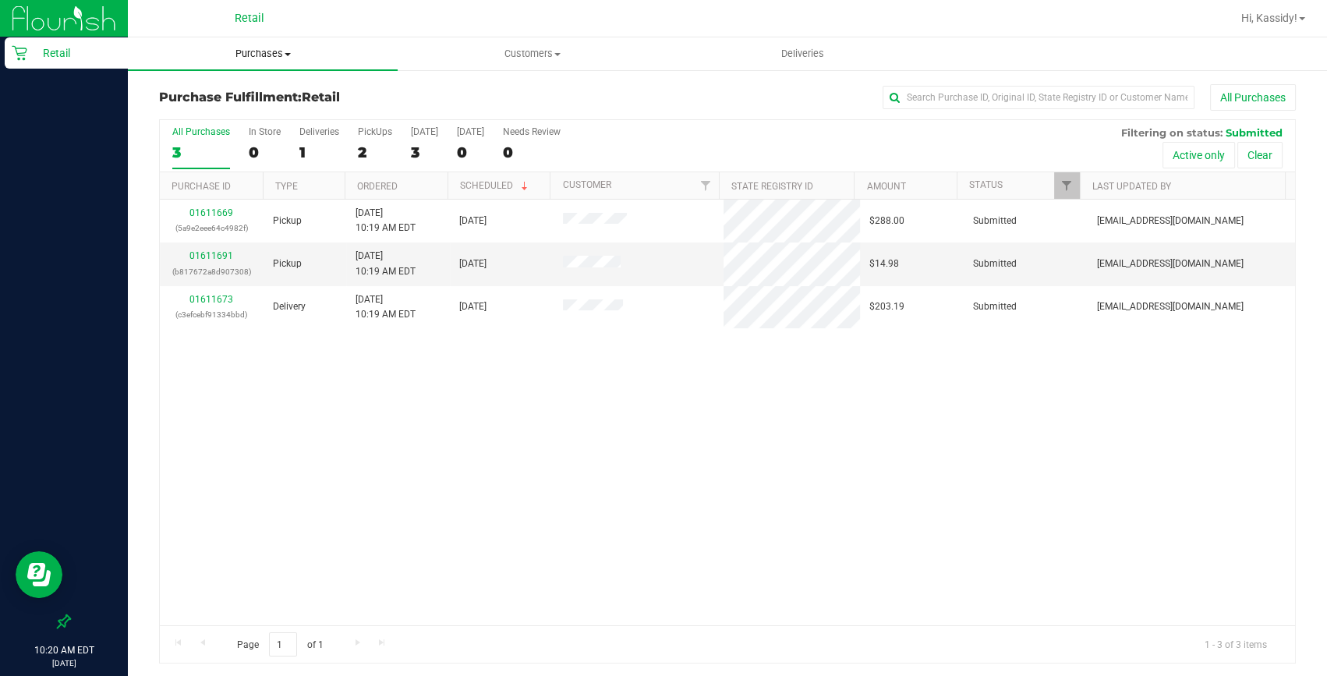
click at [228, 54] on span "Purchases" at bounding box center [263, 54] width 270 height 14
click at [255, 90] on span "Summary of purchases" at bounding box center [208, 93] width 160 height 13
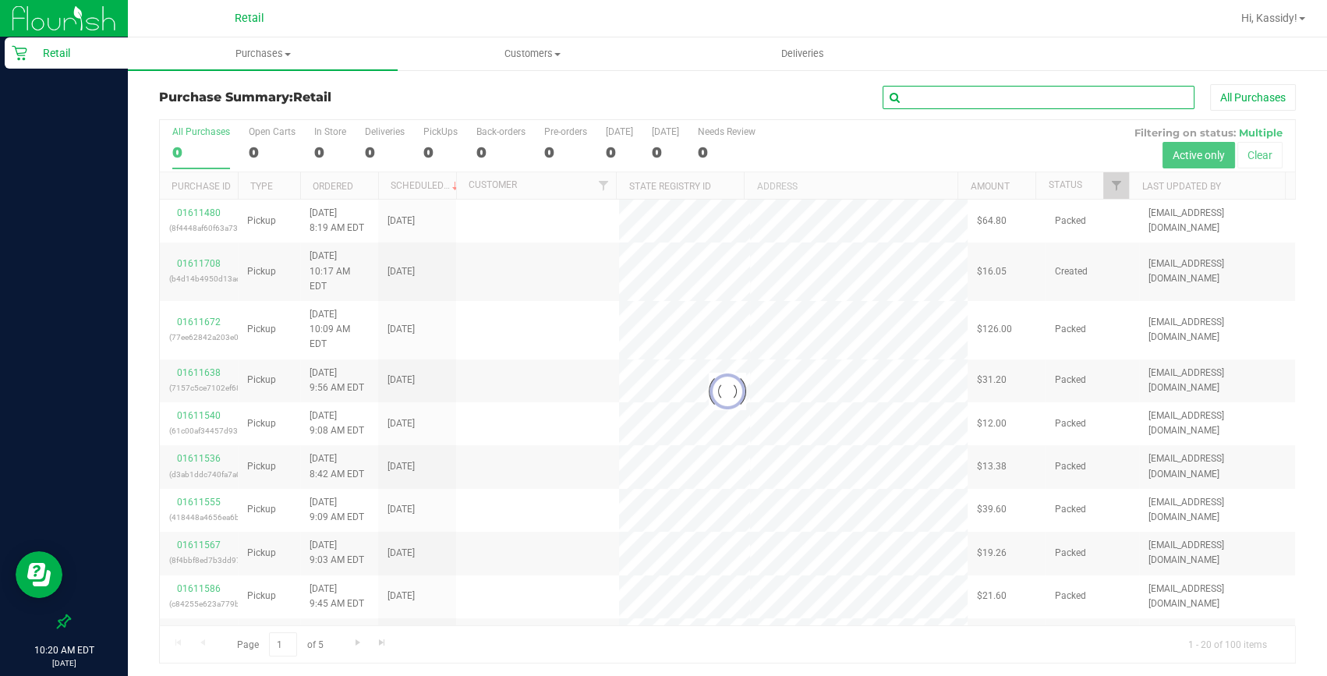
click at [978, 94] on input "text" at bounding box center [1039, 97] width 312 height 23
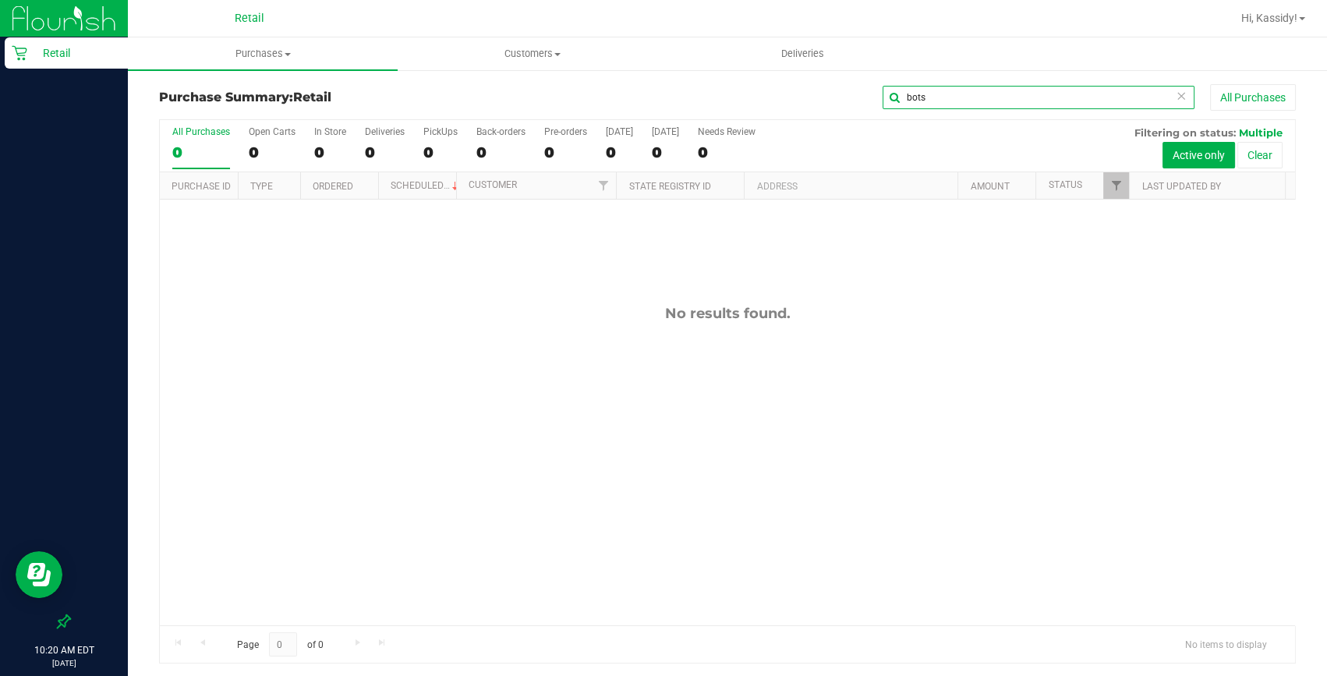
drag, startPoint x: 934, startPoint y: 90, endPoint x: 883, endPoint y: 90, distance: 51.5
click at [886, 90] on input "bots" at bounding box center [1039, 97] width 312 height 23
click at [849, 86] on div "bots All Purchases" at bounding box center [917, 97] width 758 height 27
drag, startPoint x: 866, startPoint y: 94, endPoint x: 858, endPoint y: 93, distance: 8.7
click at [858, 93] on div "bots All Purchases" at bounding box center [917, 97] width 758 height 27
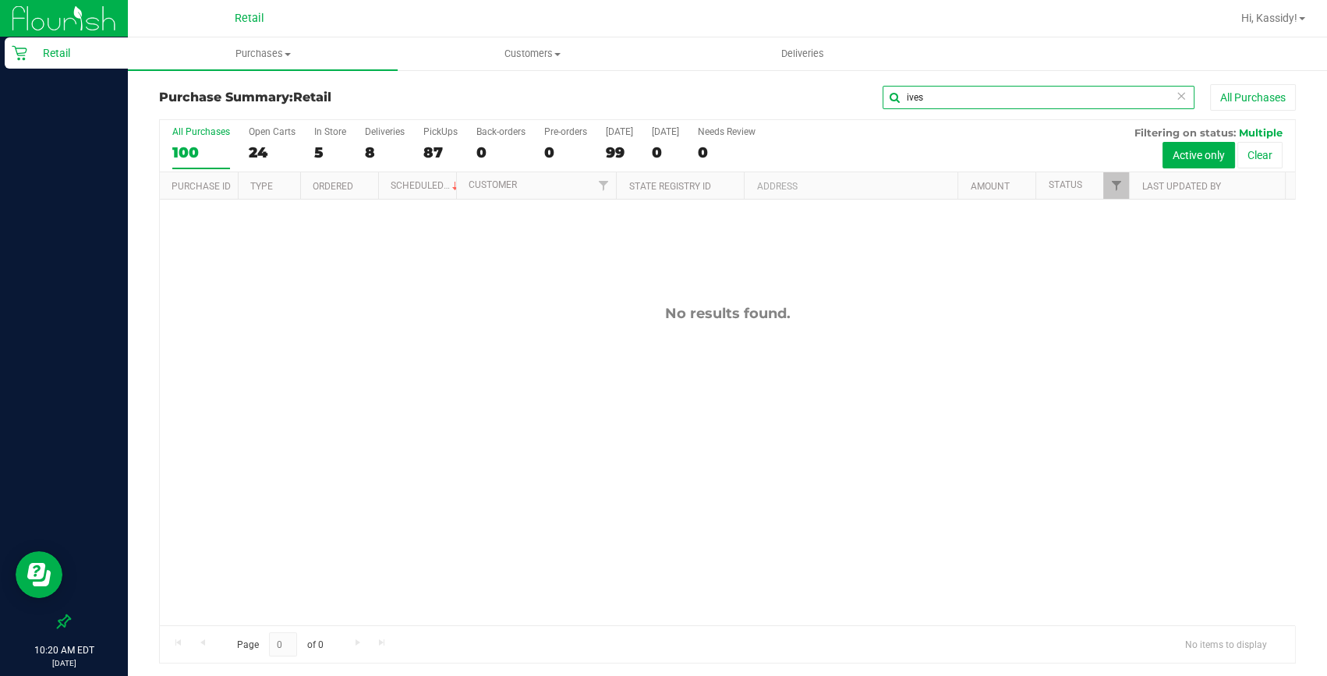
drag, startPoint x: 925, startPoint y: 98, endPoint x: 857, endPoint y: 89, distance: 68.5
click at [858, 89] on div "ives All Purchases" at bounding box center [917, 97] width 758 height 27
drag, startPoint x: 929, startPoint y: 97, endPoint x: 770, endPoint y: 101, distance: 159.9
click at [788, 97] on div "kea All Purchases" at bounding box center [917, 97] width 758 height 27
type input "delf"
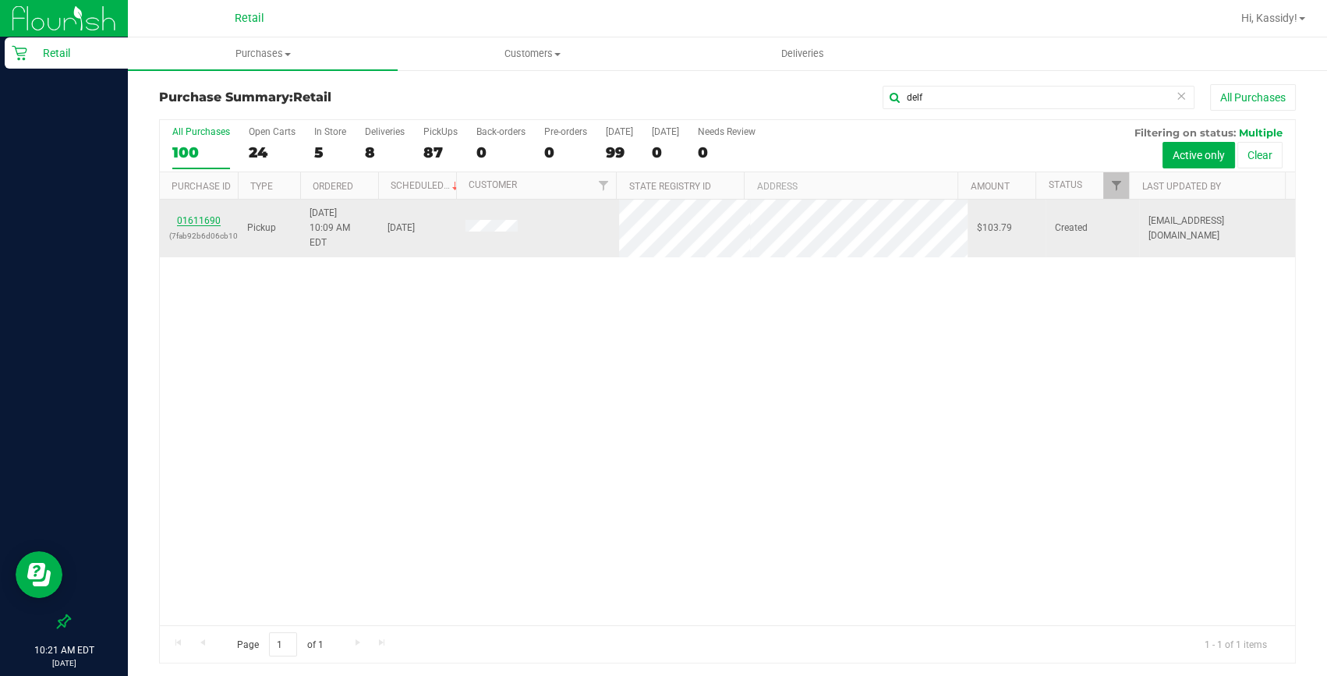
click at [203, 217] on link "01611690" at bounding box center [199, 220] width 44 height 11
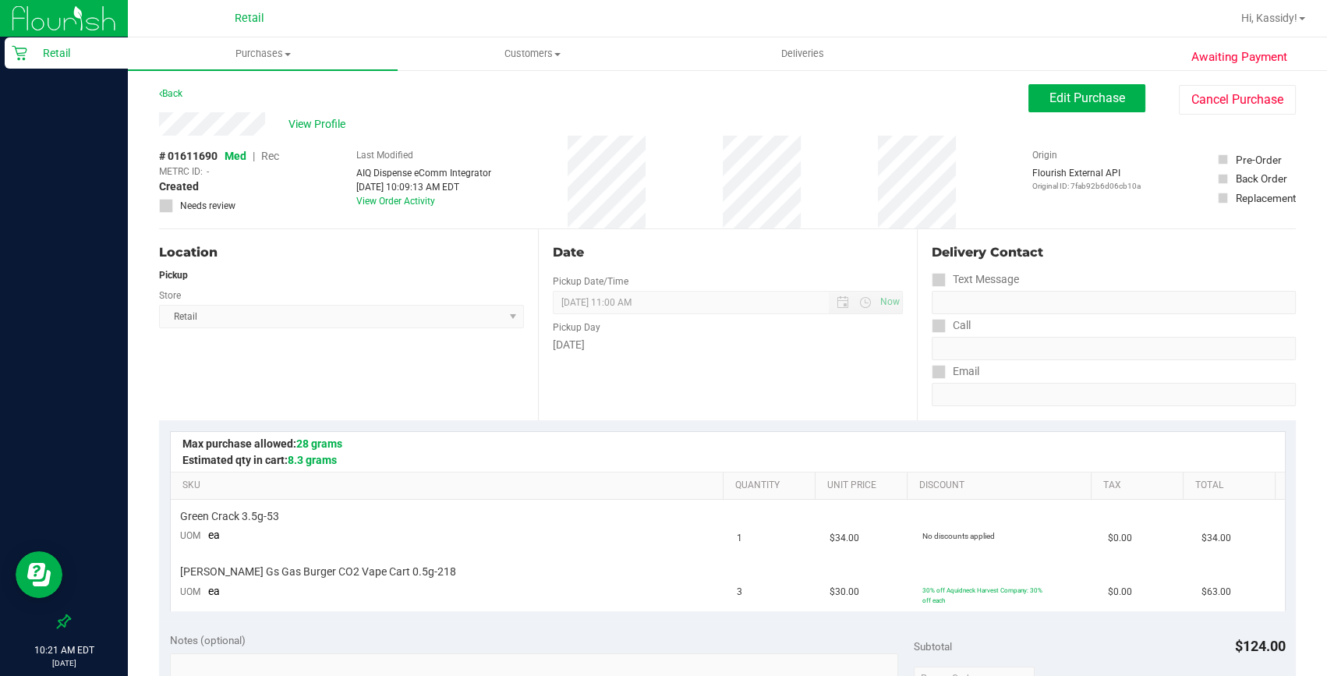
click at [242, 258] on div "Location" at bounding box center [341, 252] width 365 height 19
click at [1060, 93] on span "Edit Purchase" at bounding box center [1088, 97] width 76 height 15
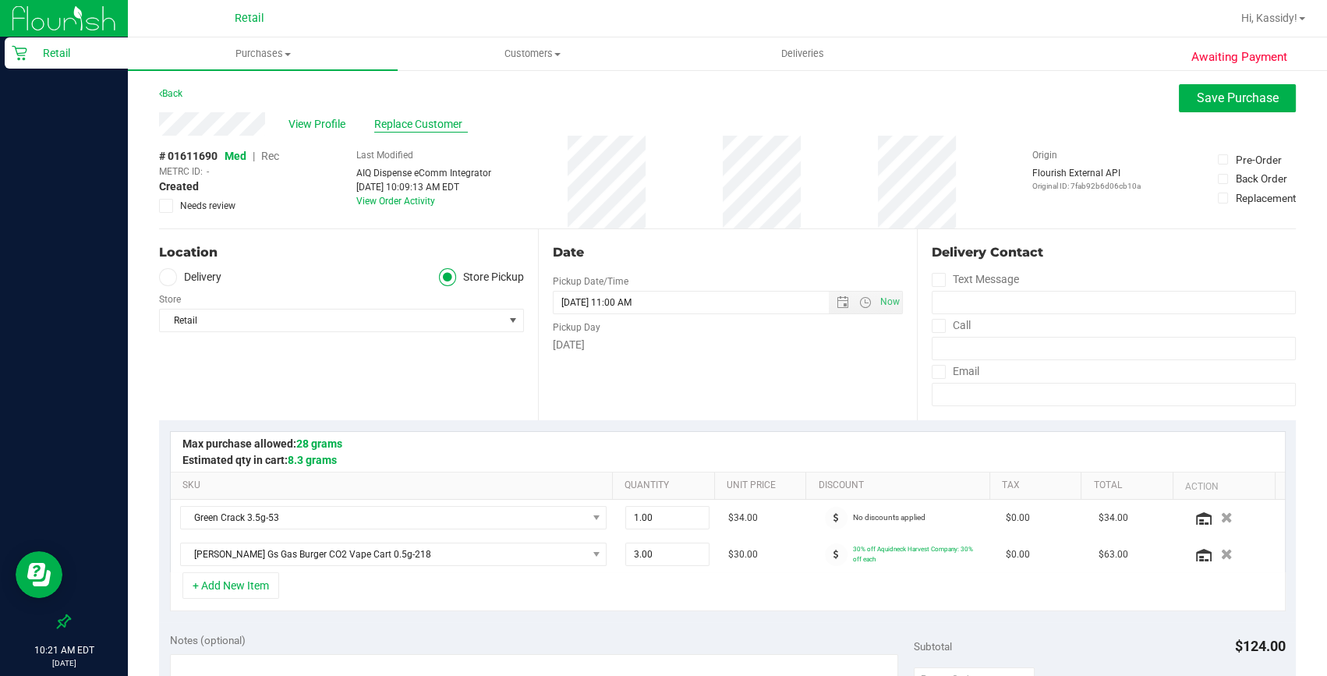
click at [420, 129] on span "Replace Customer" at bounding box center [421, 124] width 94 height 16
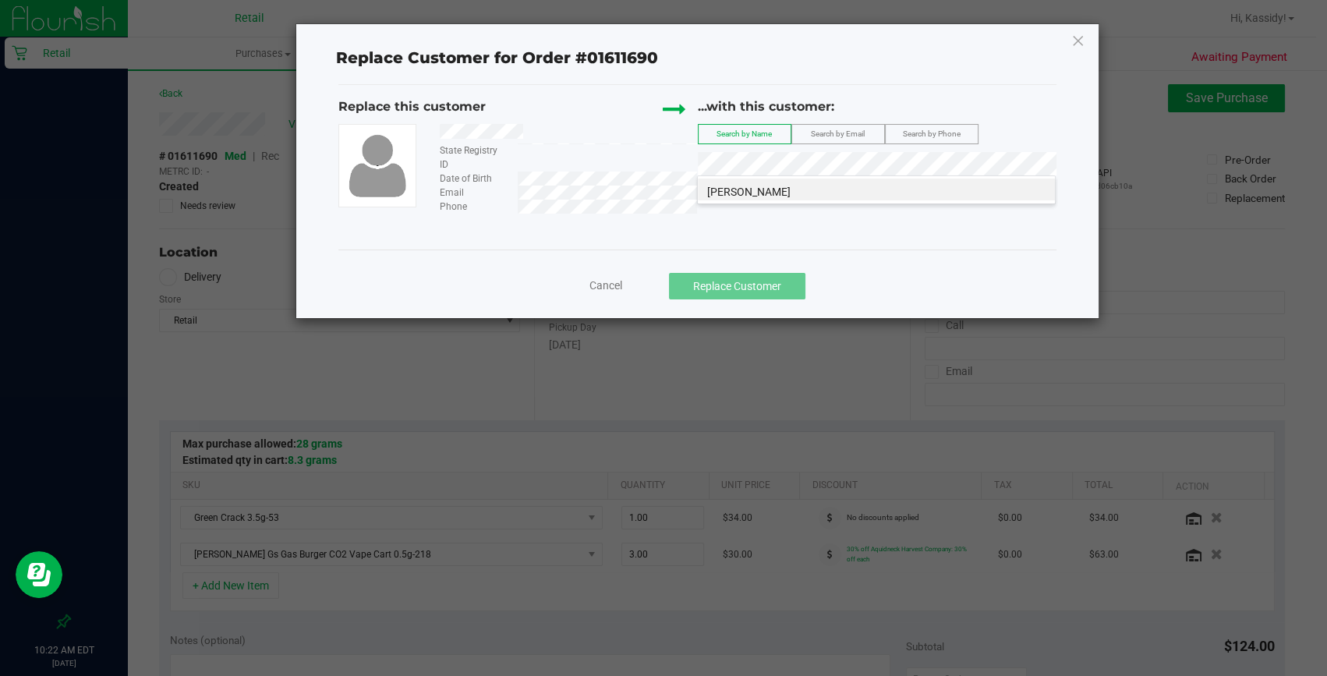
click at [761, 183] on li "John Delfino" at bounding box center [876, 190] width 357 height 22
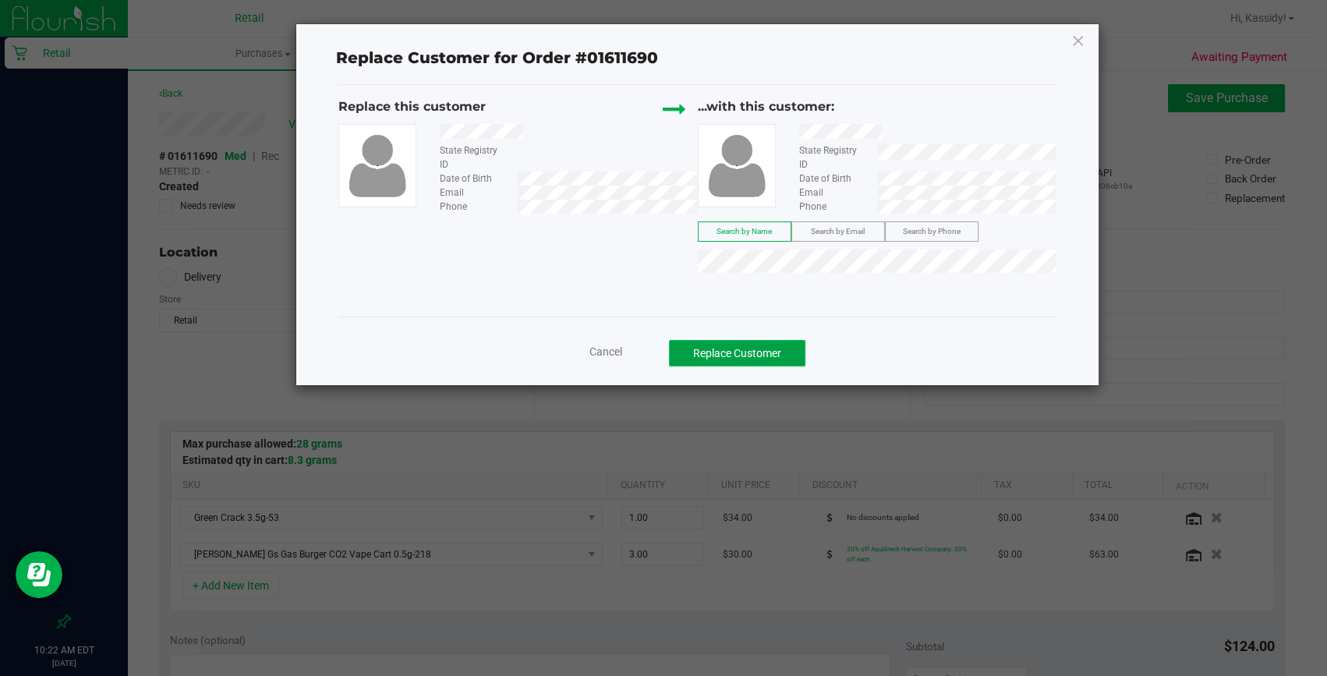
click at [776, 354] on button "Replace Customer" at bounding box center [737, 353] width 136 height 27
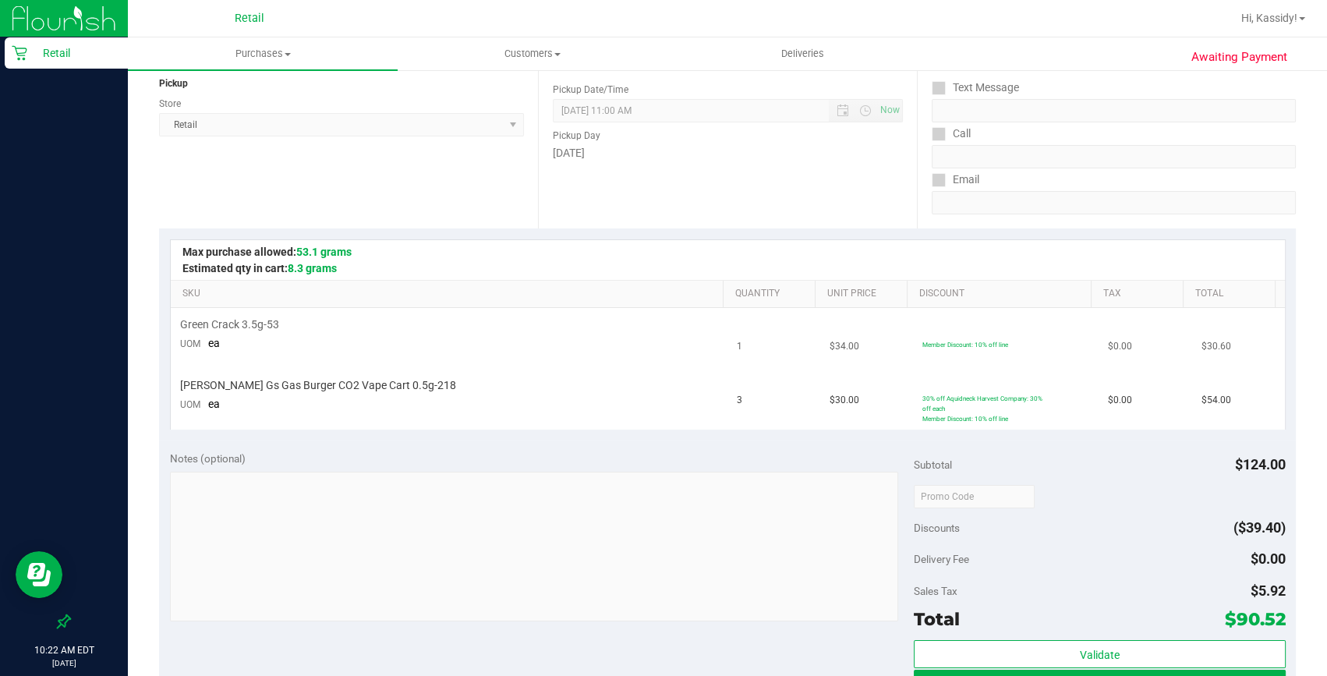
scroll to position [212, 0]
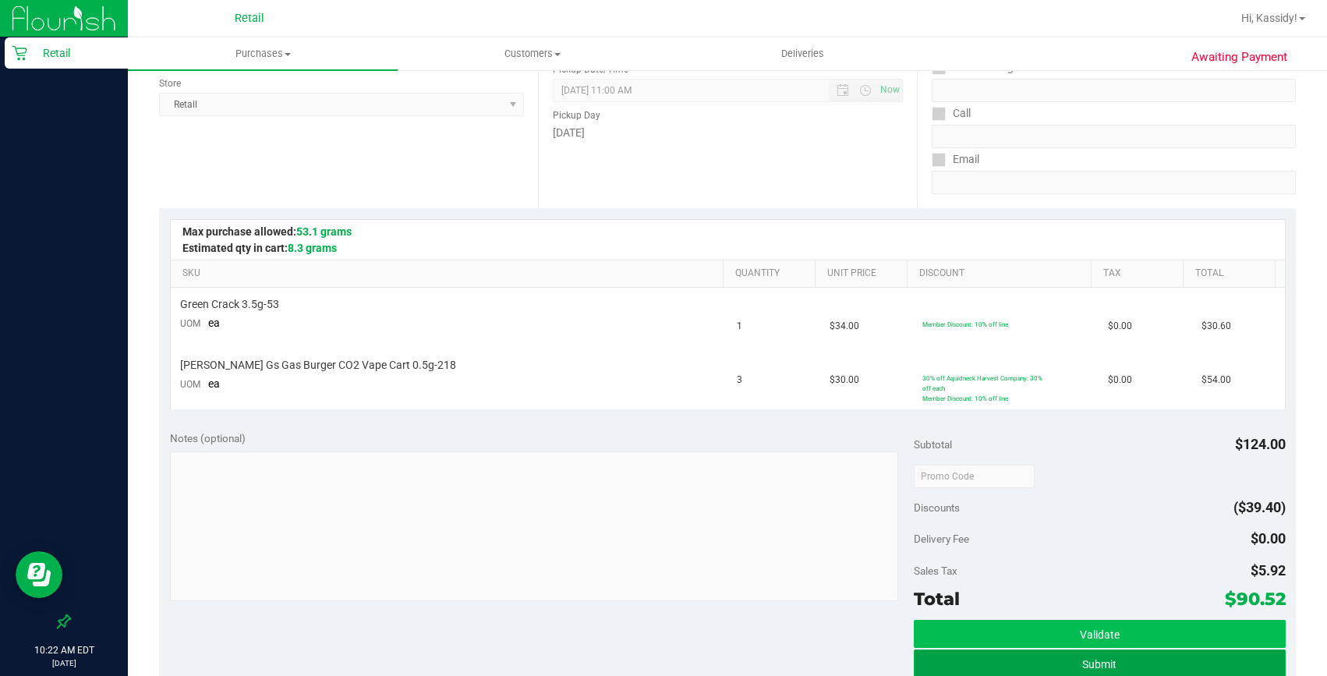
click at [1045, 656] on button "Submit" at bounding box center [1100, 664] width 372 height 28
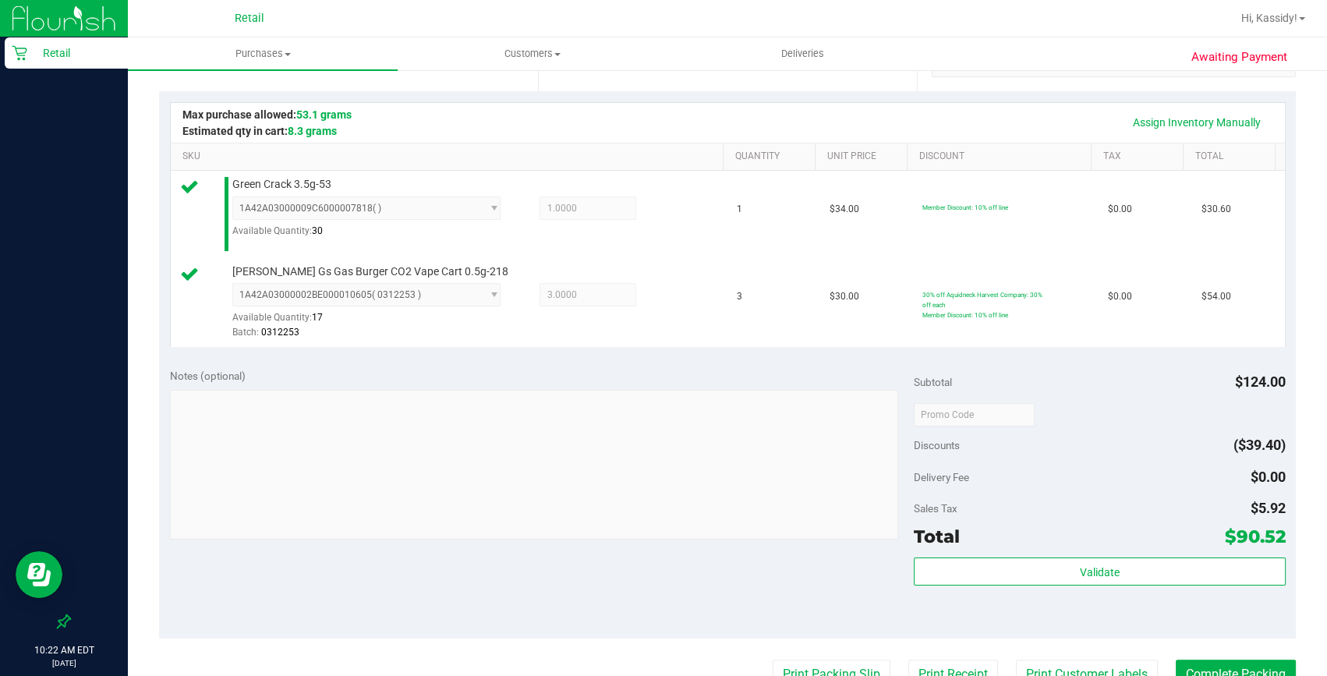
scroll to position [354, 0]
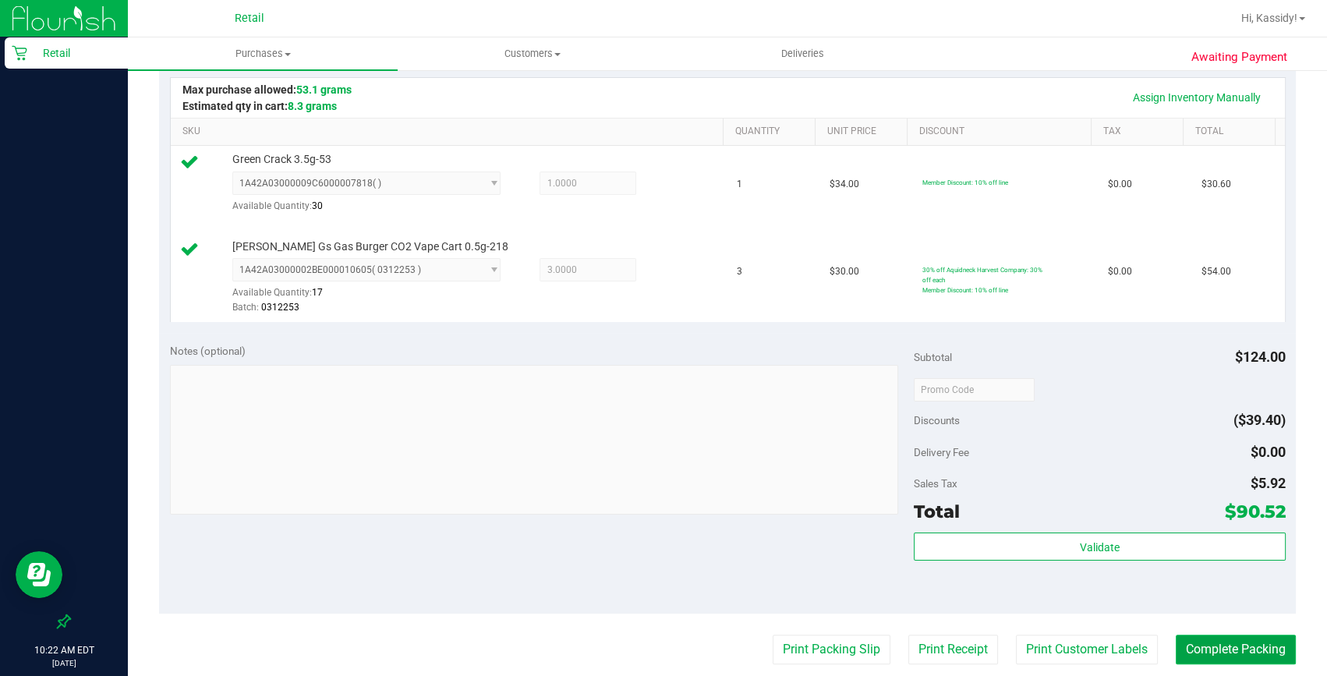
click at [1192, 636] on button "Complete Packing" at bounding box center [1236, 650] width 120 height 30
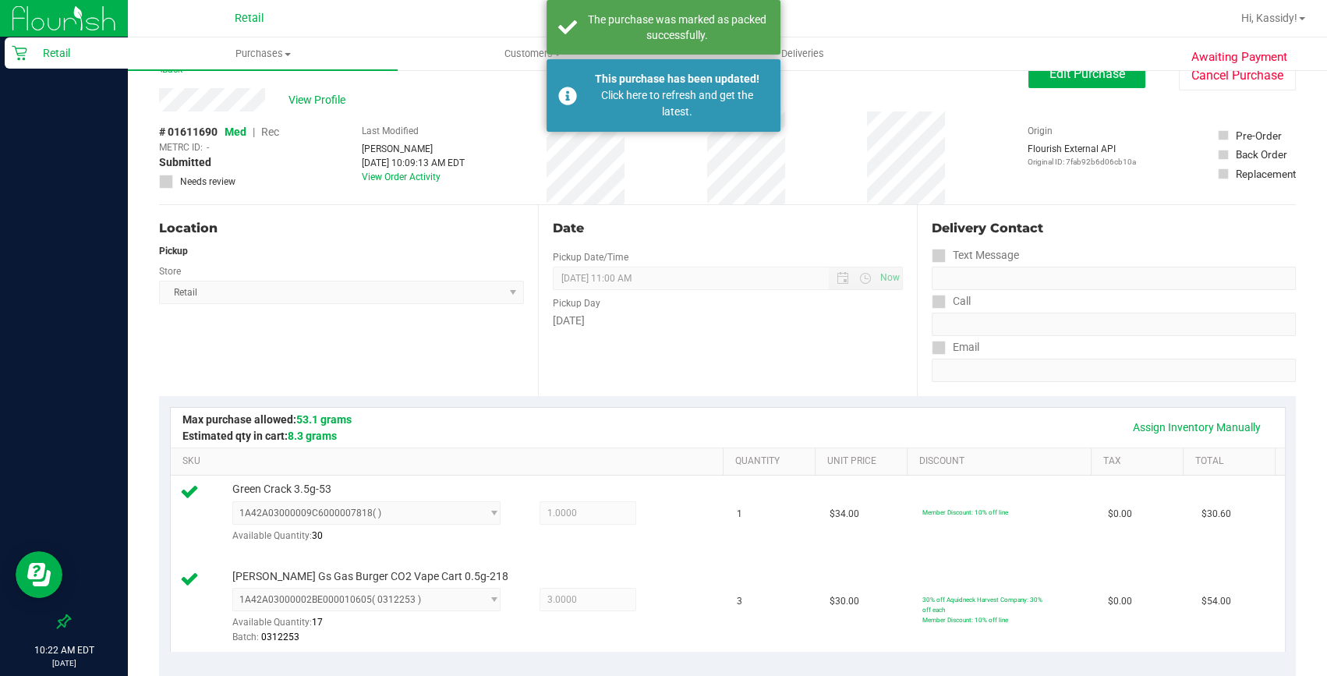
scroll to position [0, 0]
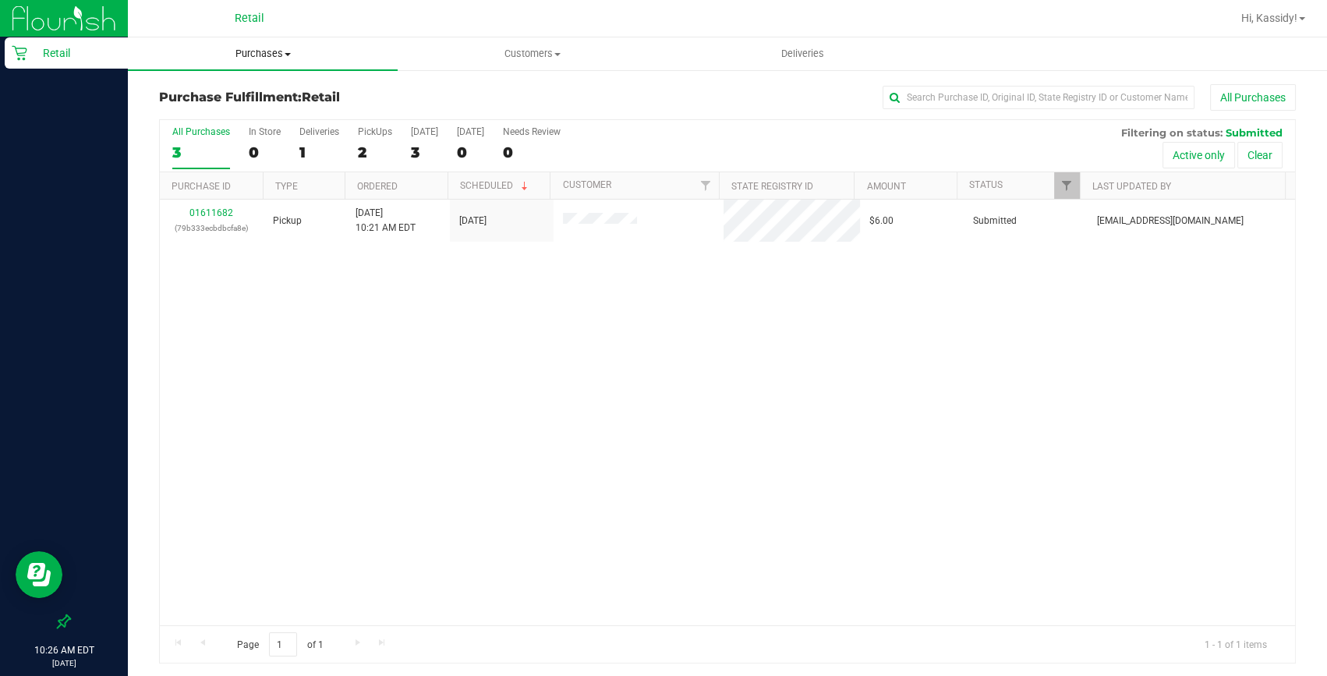
click at [318, 49] on span "Purchases" at bounding box center [263, 54] width 270 height 14
click at [253, 92] on span "Summary of purchases" at bounding box center [208, 93] width 160 height 13
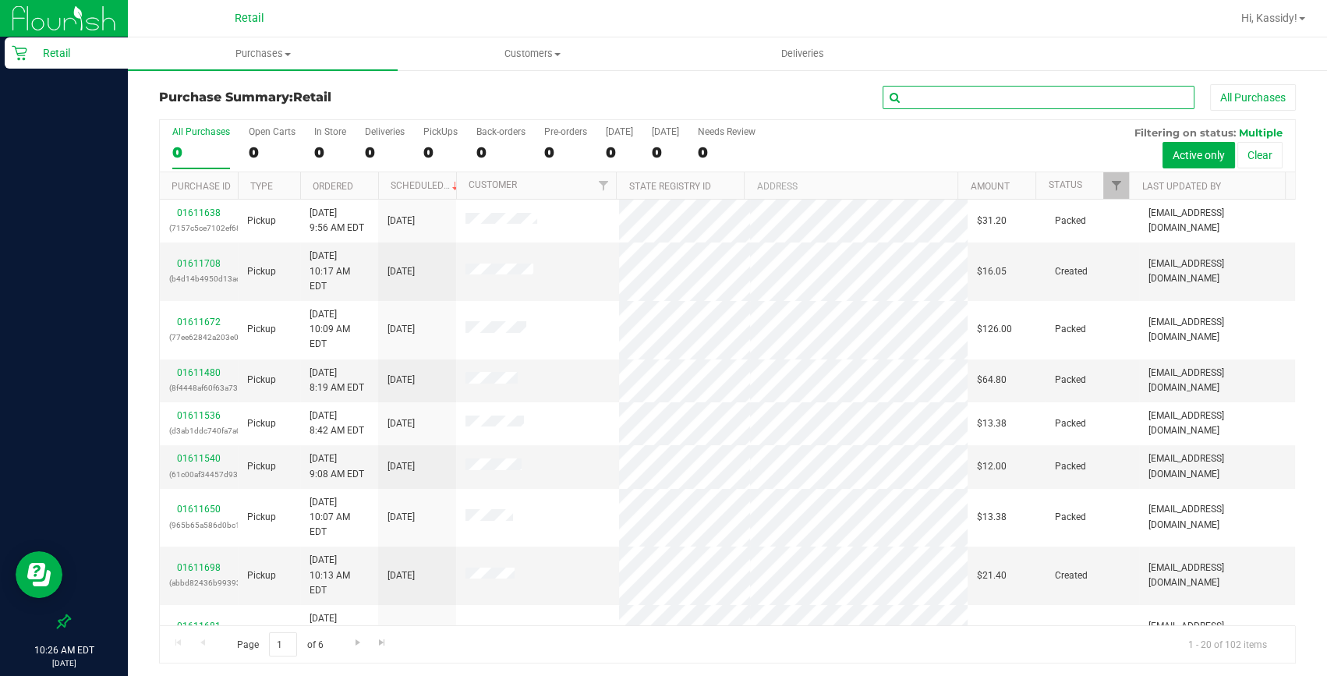
click at [889, 91] on input "text" at bounding box center [1039, 97] width 312 height 23
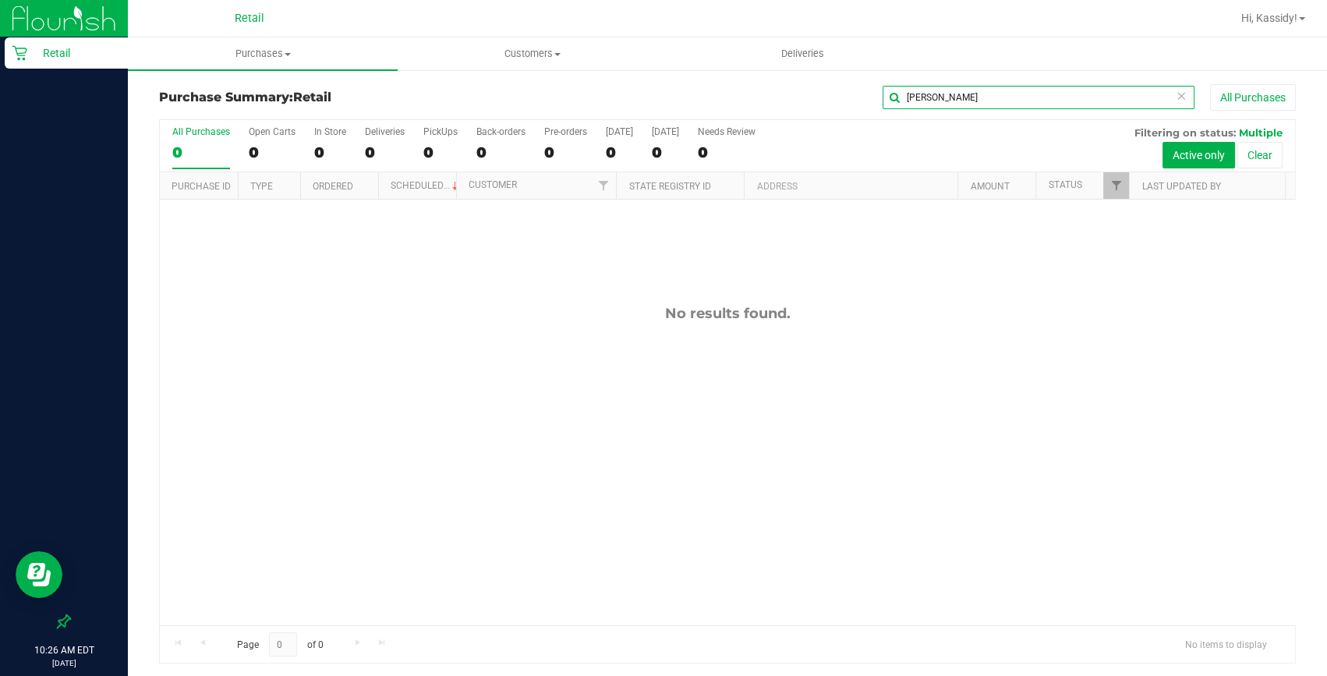
drag, startPoint x: 951, startPoint y: 100, endPoint x: 591, endPoint y: 101, distance: 360.3
click at [609, 101] on div "karen All Purchases" at bounding box center [917, 97] width 758 height 27
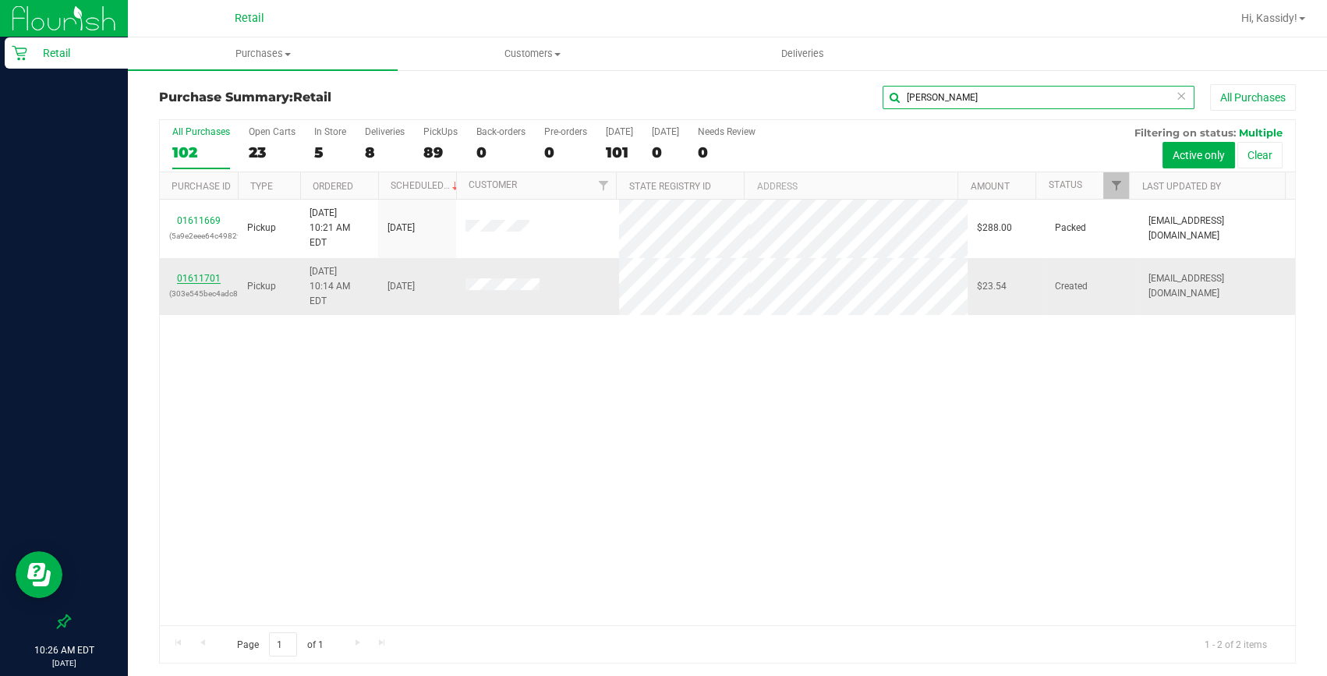
type input "thomas"
click at [194, 273] on link "01611701" at bounding box center [199, 278] width 44 height 11
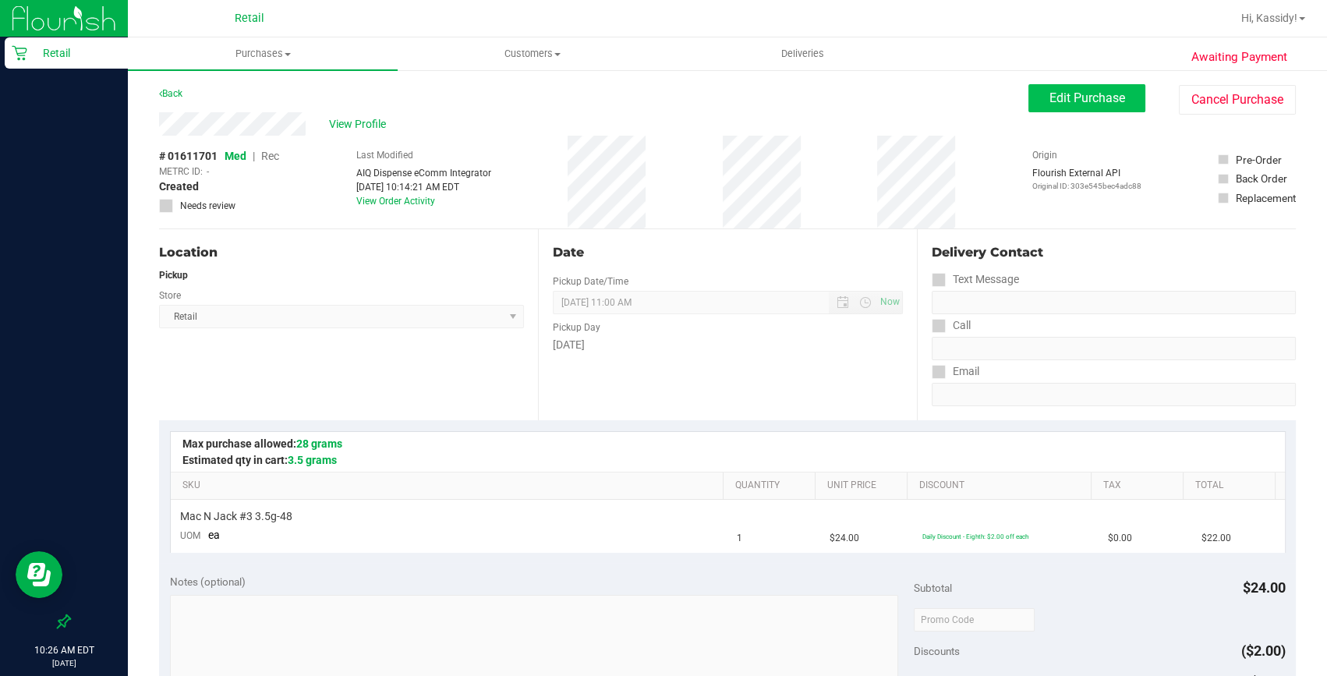
click at [1052, 116] on div "View Profile # 01611701 Med | Rec METRC ID: - Created Needs review Last Modifie…" at bounding box center [727, 170] width 1137 height 117
click at [1053, 103] on span "Edit Purchase" at bounding box center [1088, 97] width 76 height 15
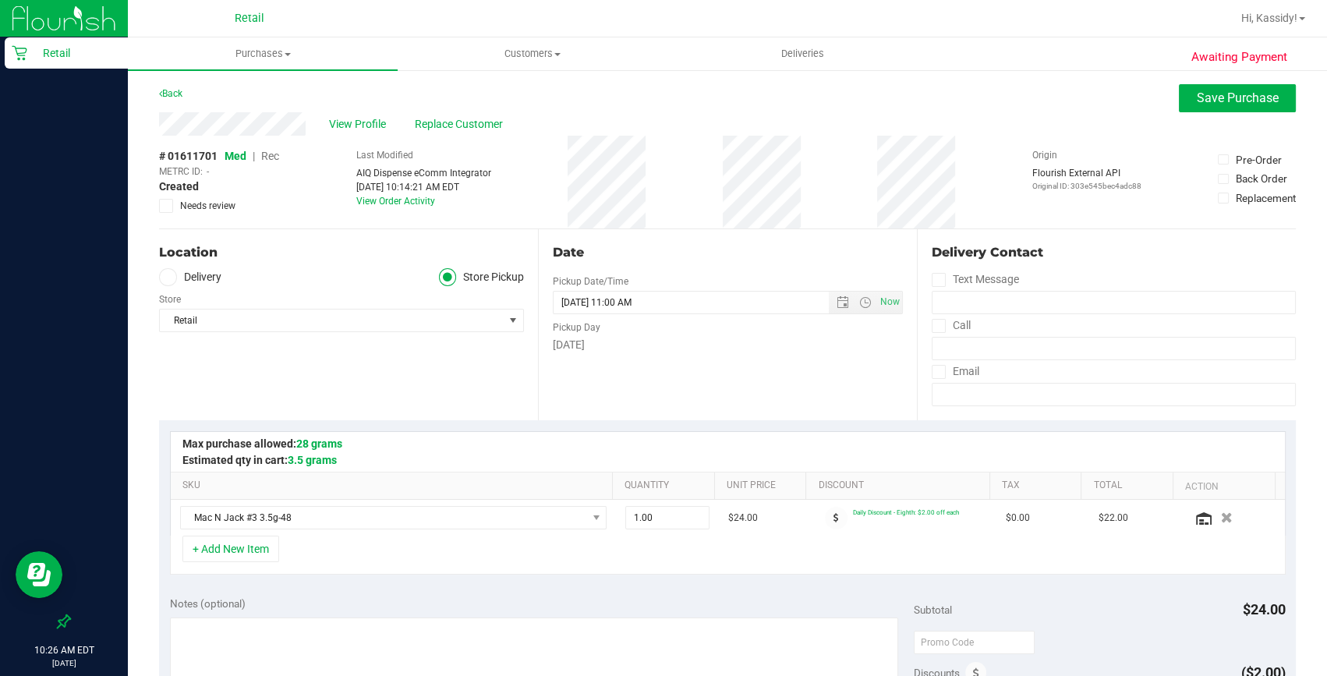
click at [267, 158] on span "Rec" at bounding box center [270, 156] width 18 height 12
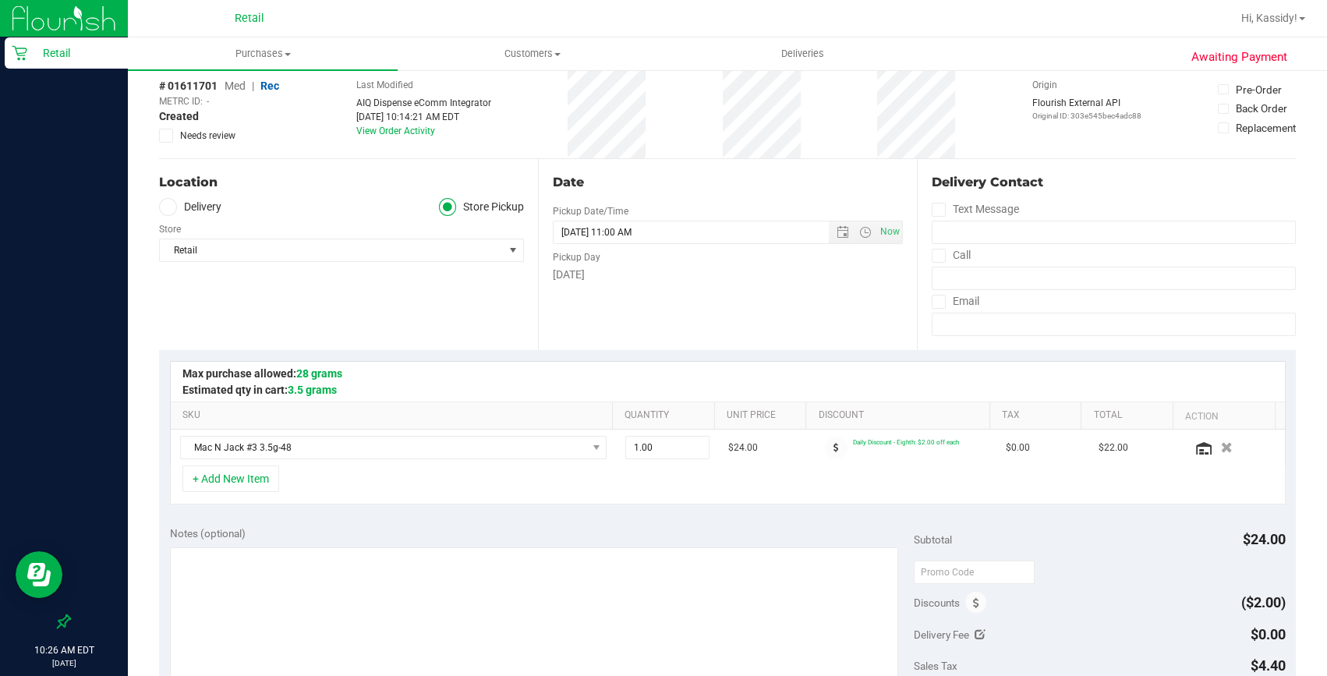
scroll to position [425, 0]
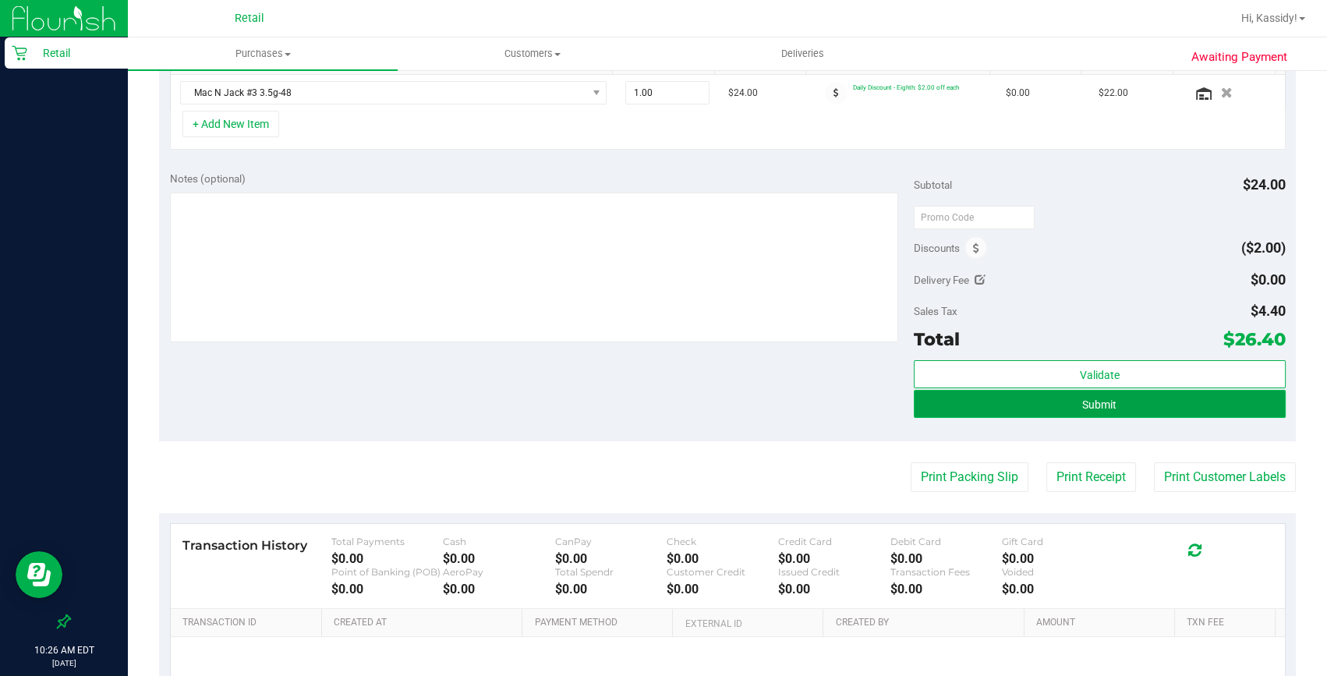
click at [1114, 408] on button "Submit" at bounding box center [1100, 404] width 372 height 28
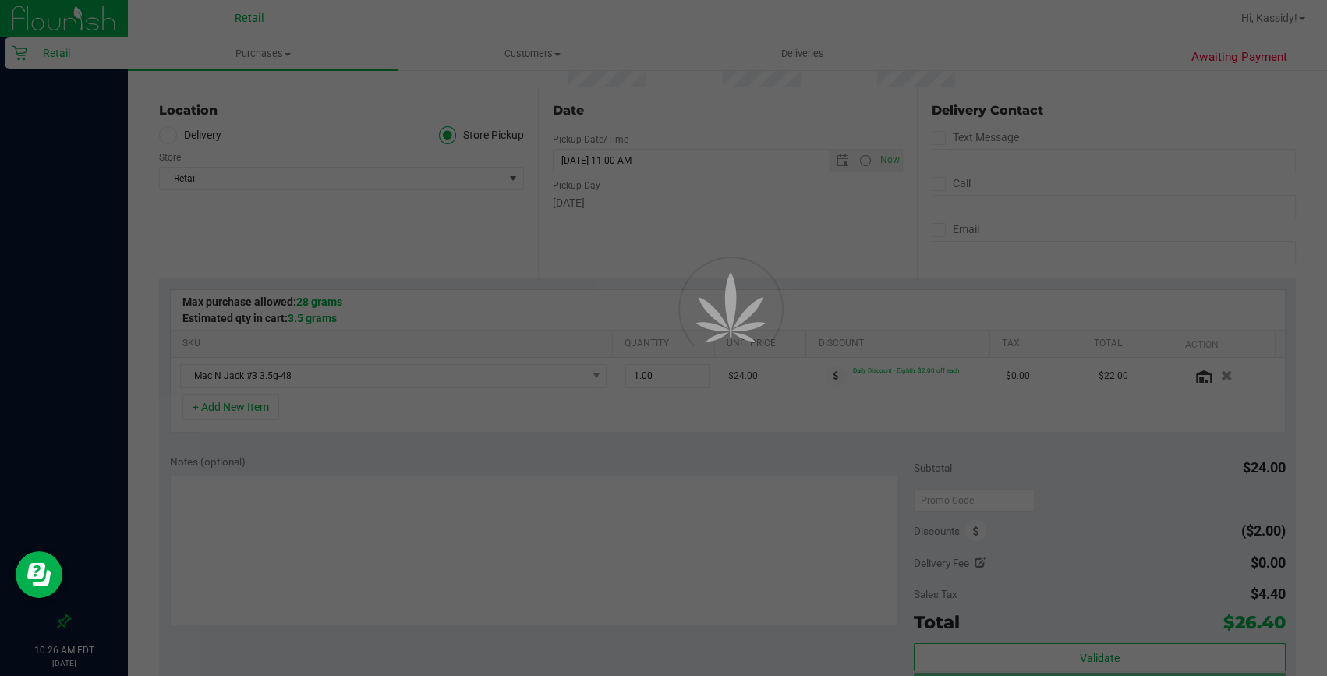
scroll to position [141, 0]
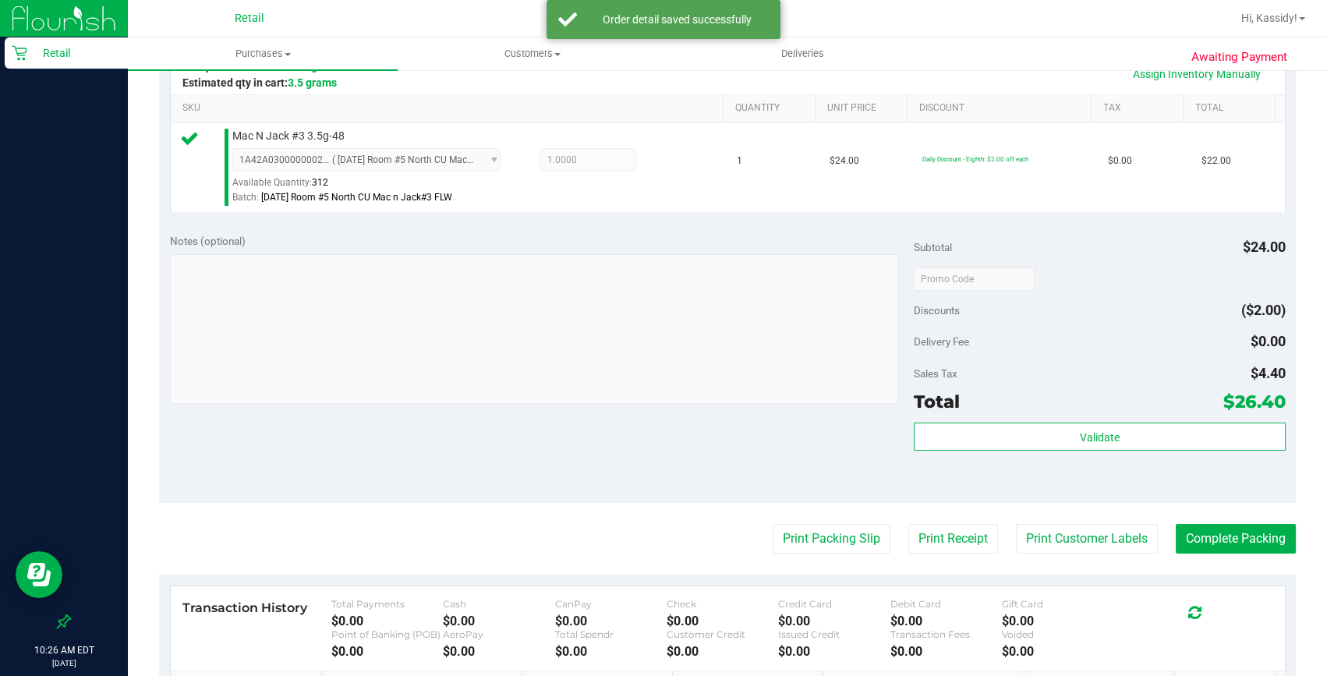
scroll to position [425, 0]
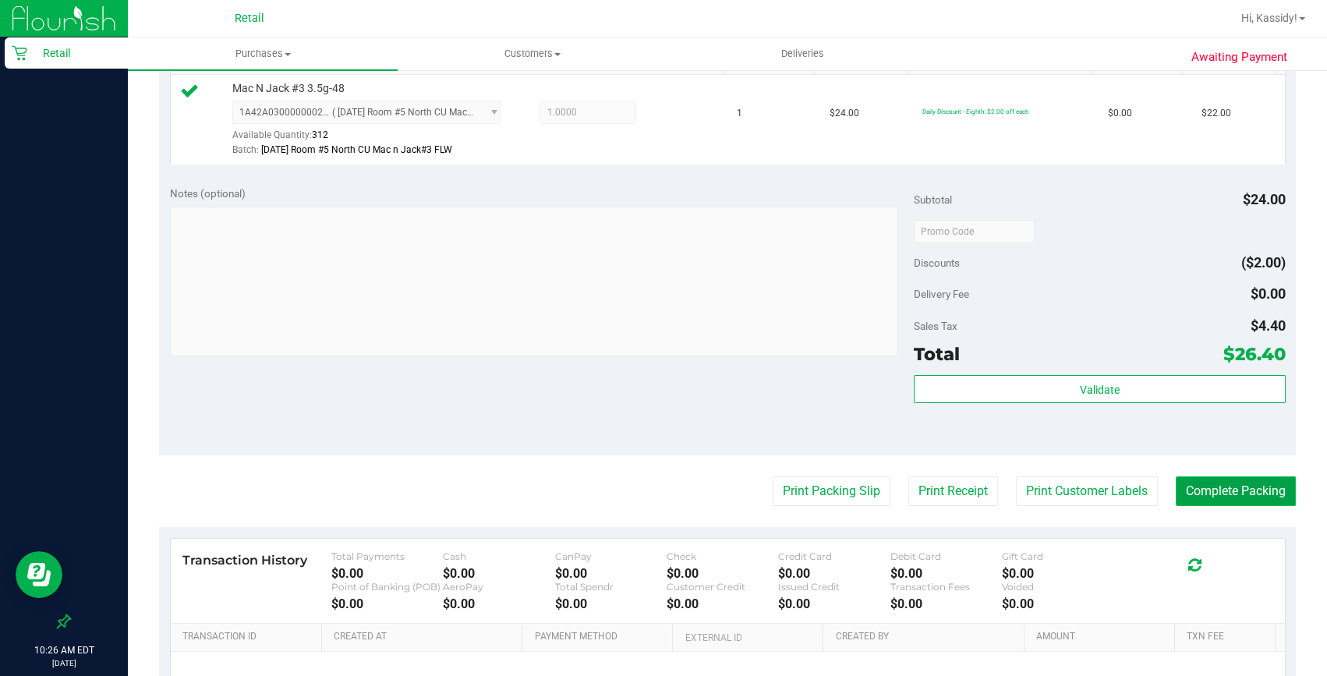
click at [1210, 498] on button "Complete Packing" at bounding box center [1236, 491] width 120 height 30
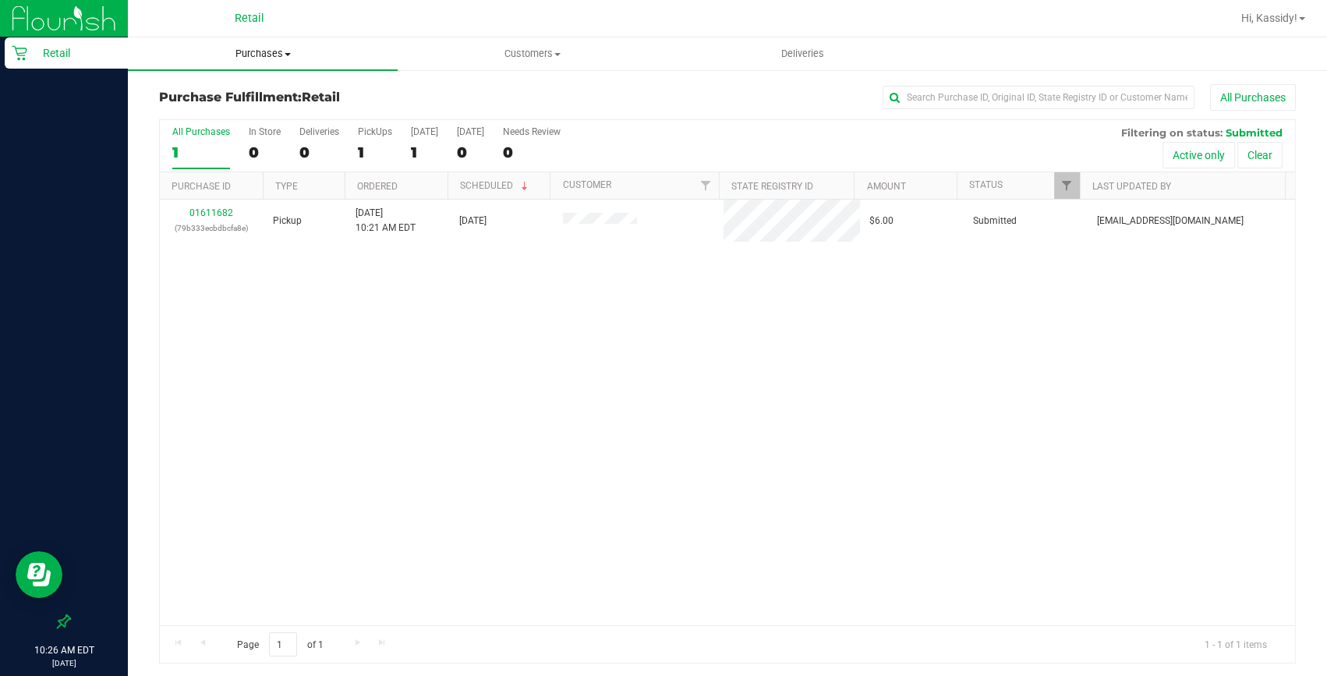
click at [267, 51] on span "Purchases" at bounding box center [263, 54] width 270 height 14
click at [224, 97] on span "Summary of purchases" at bounding box center [208, 93] width 160 height 13
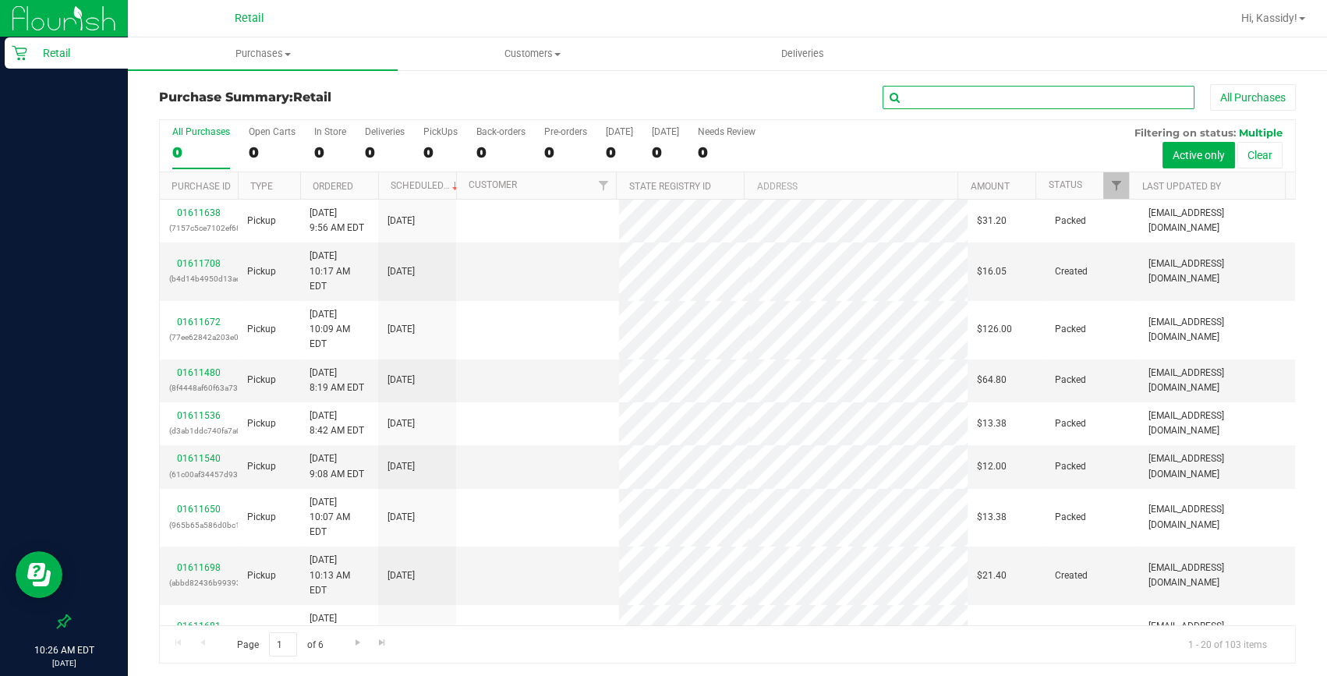
click at [997, 94] on input "text" at bounding box center [1039, 97] width 312 height 23
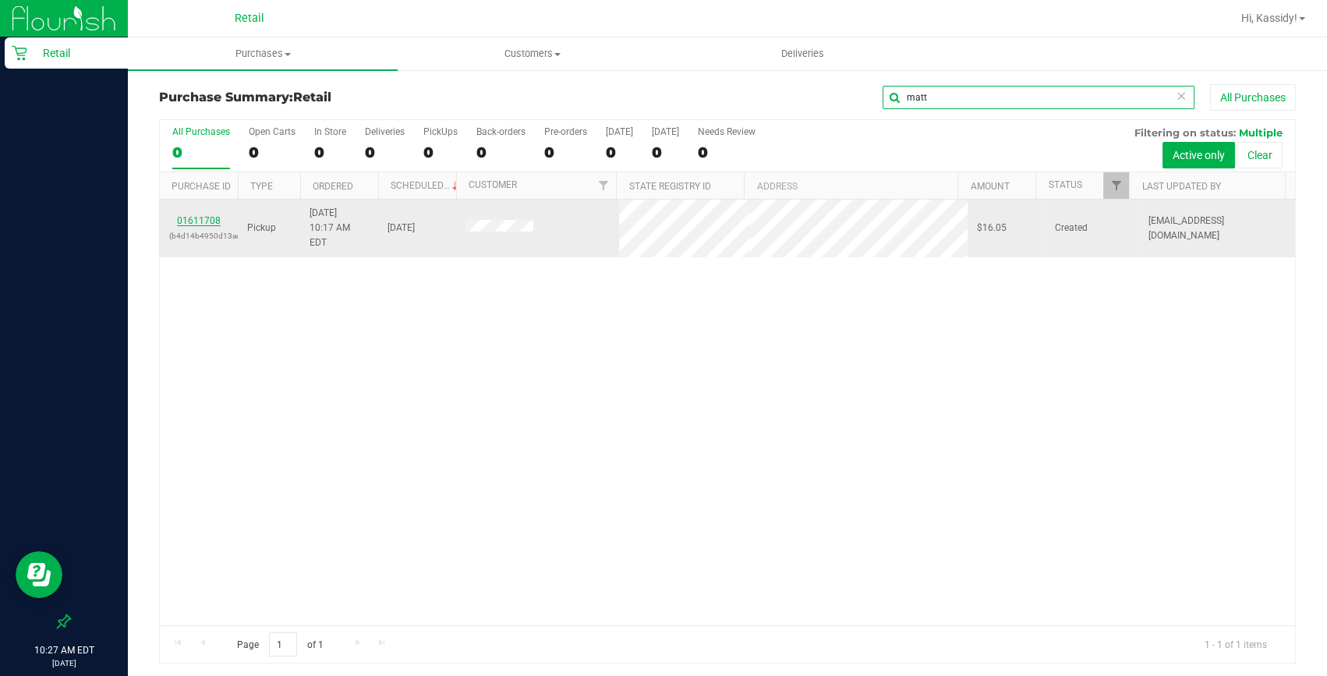
type input "matt"
click at [199, 215] on link "01611708" at bounding box center [199, 220] width 44 height 11
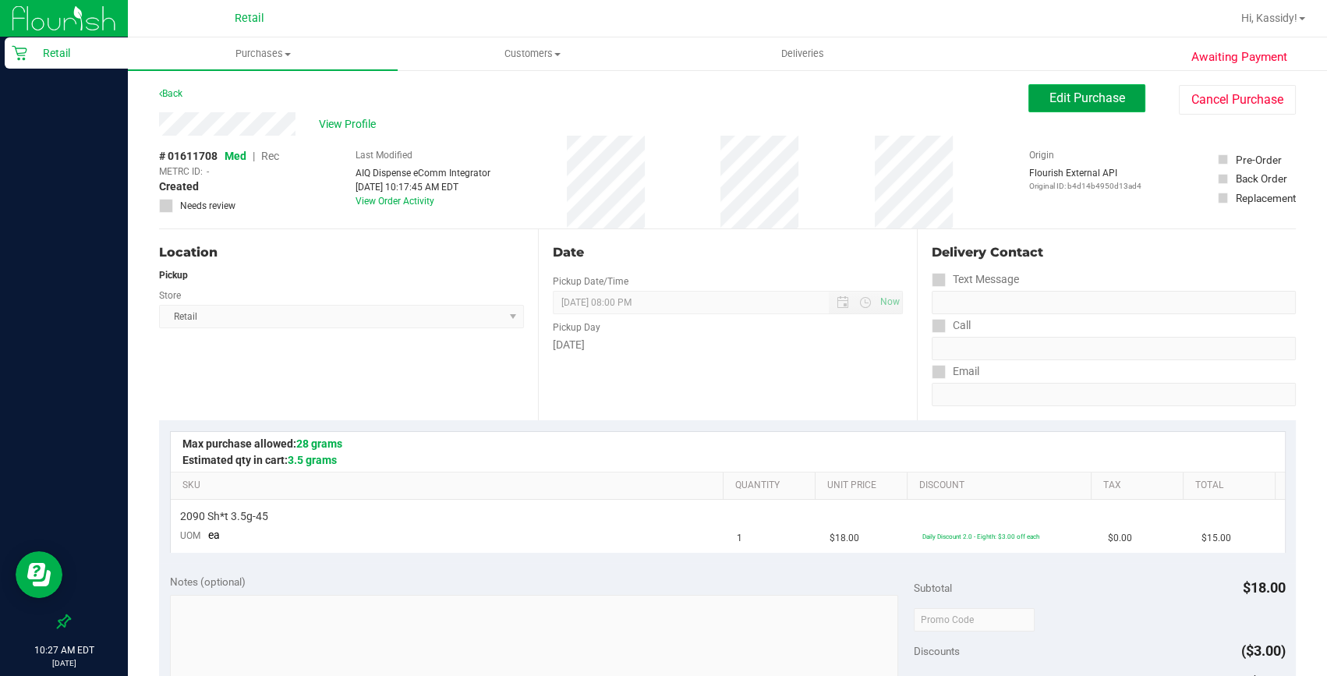
click at [1053, 93] on span "Edit Purchase" at bounding box center [1088, 97] width 76 height 15
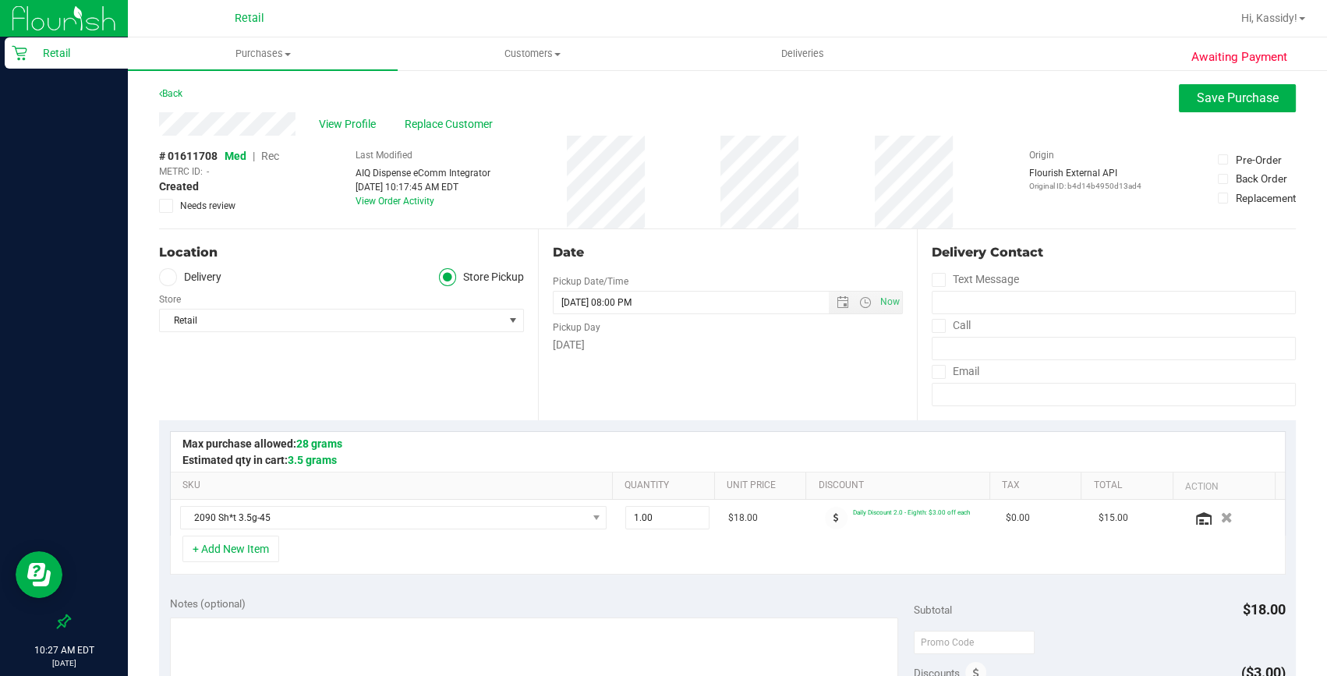
click at [269, 151] on span "Rec" at bounding box center [270, 156] width 18 height 12
click at [264, 61] on uib-tab-heading "Purchases Summary of purchases Fulfillment All purchases" at bounding box center [263, 53] width 270 height 33
click at [243, 42] on uib-tab-heading "Purchases Summary of purchases Fulfillment All purchases" at bounding box center [263, 53] width 270 height 33
click at [238, 61] on uib-tab-heading "Purchases Summary of purchases Fulfillment All purchases" at bounding box center [263, 53] width 270 height 33
click at [225, 91] on span "Summary of purchases" at bounding box center [208, 93] width 160 height 13
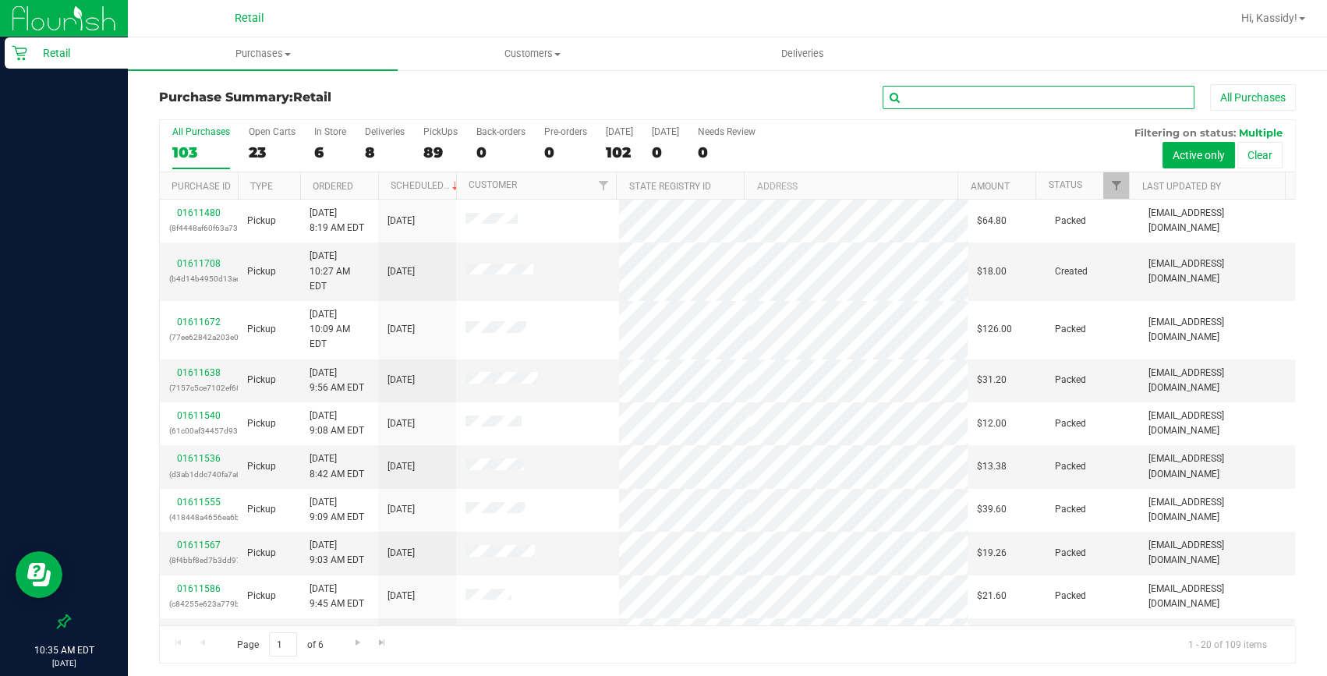
click at [1045, 88] on input "text" at bounding box center [1039, 97] width 312 height 23
click at [1042, 94] on input "text" at bounding box center [1039, 97] width 312 height 23
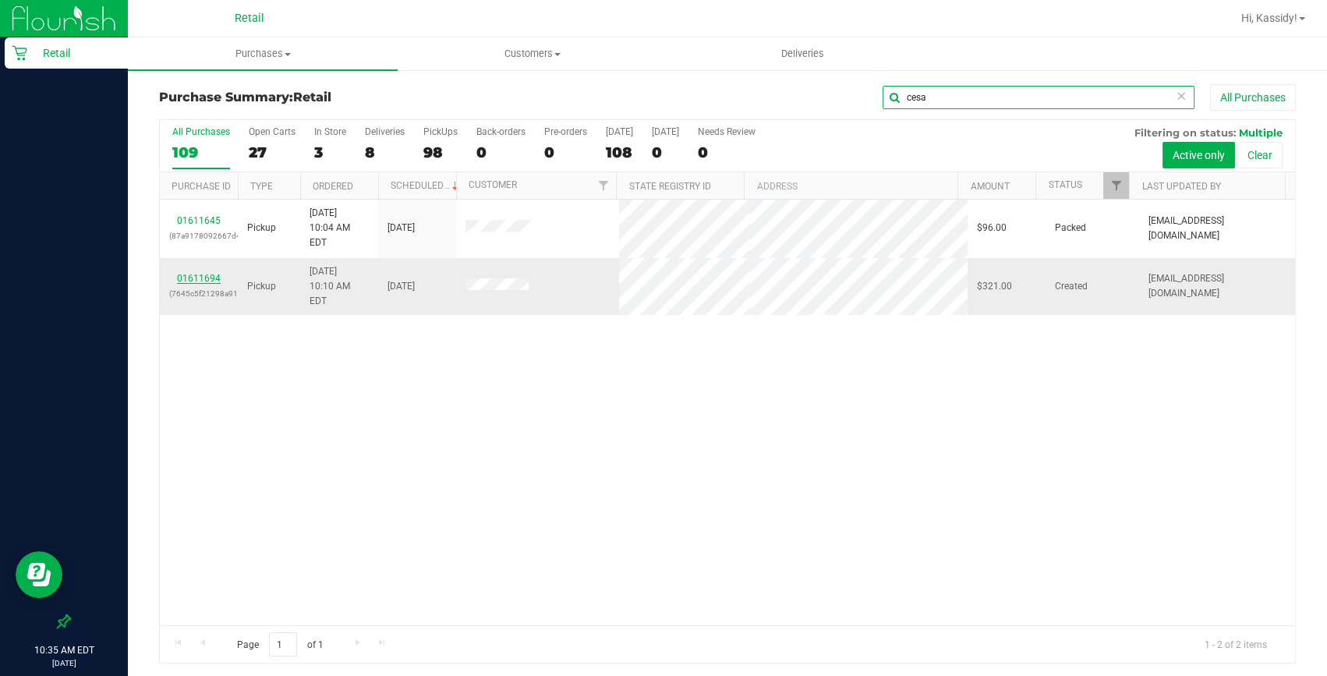
type input "cesa"
click at [198, 273] on link "01611694" at bounding box center [199, 278] width 44 height 11
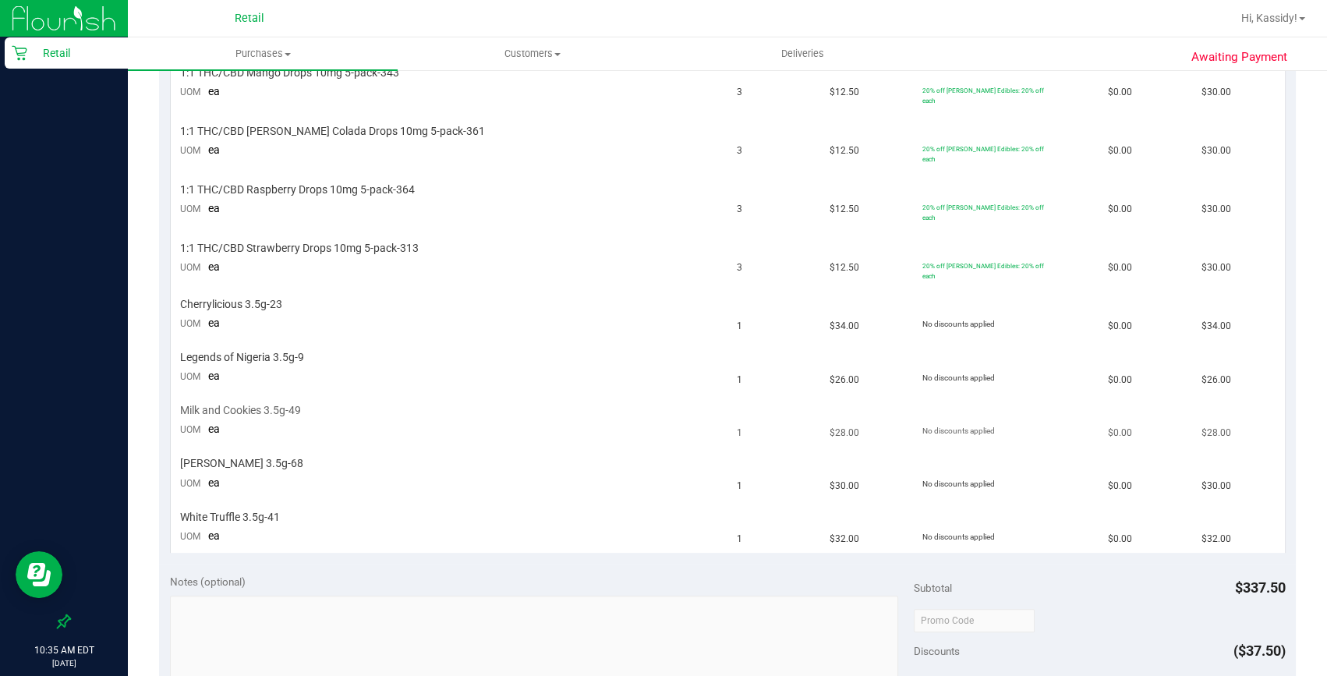
scroll to position [780, 0]
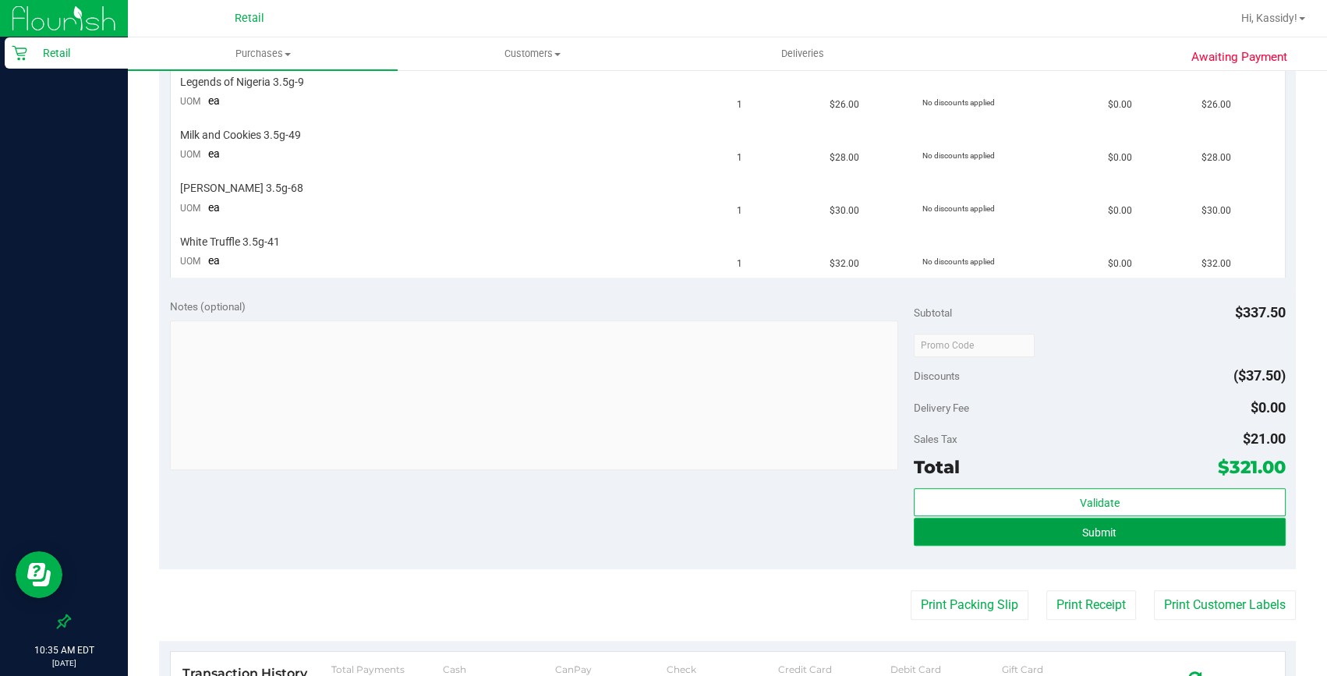
click at [1138, 518] on button "Submit" at bounding box center [1100, 532] width 372 height 28
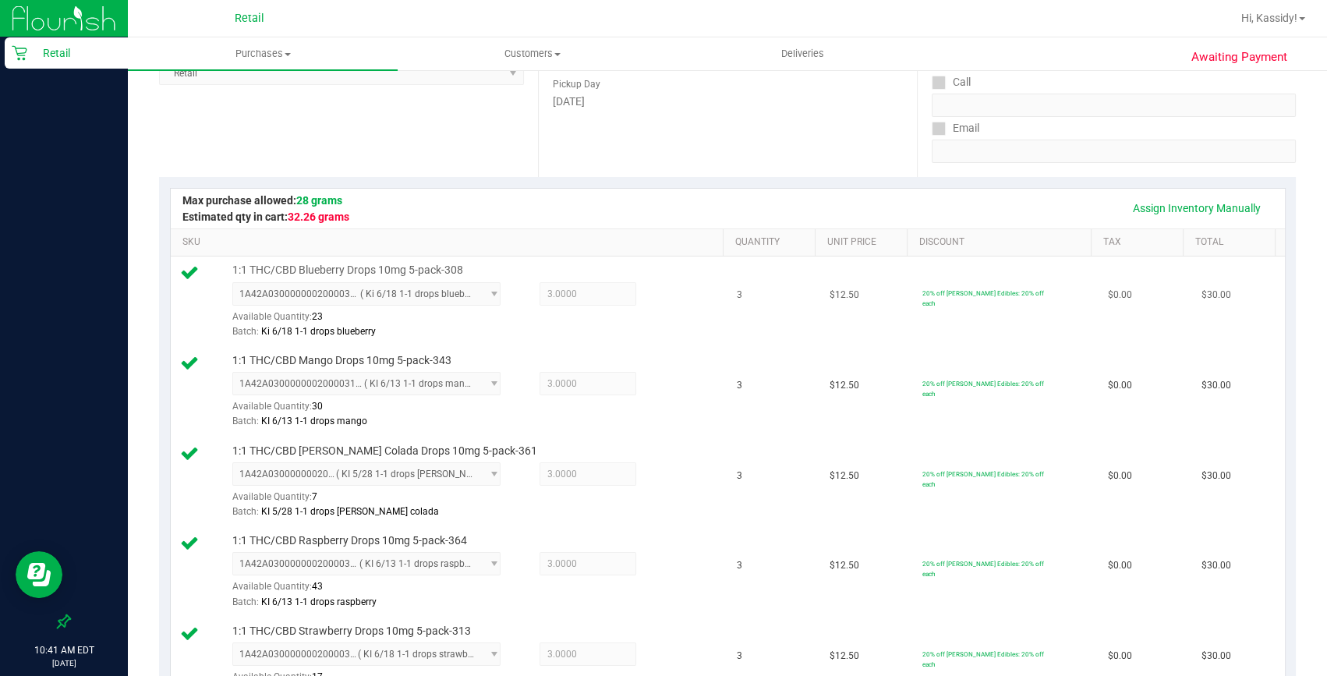
scroll to position [0, 0]
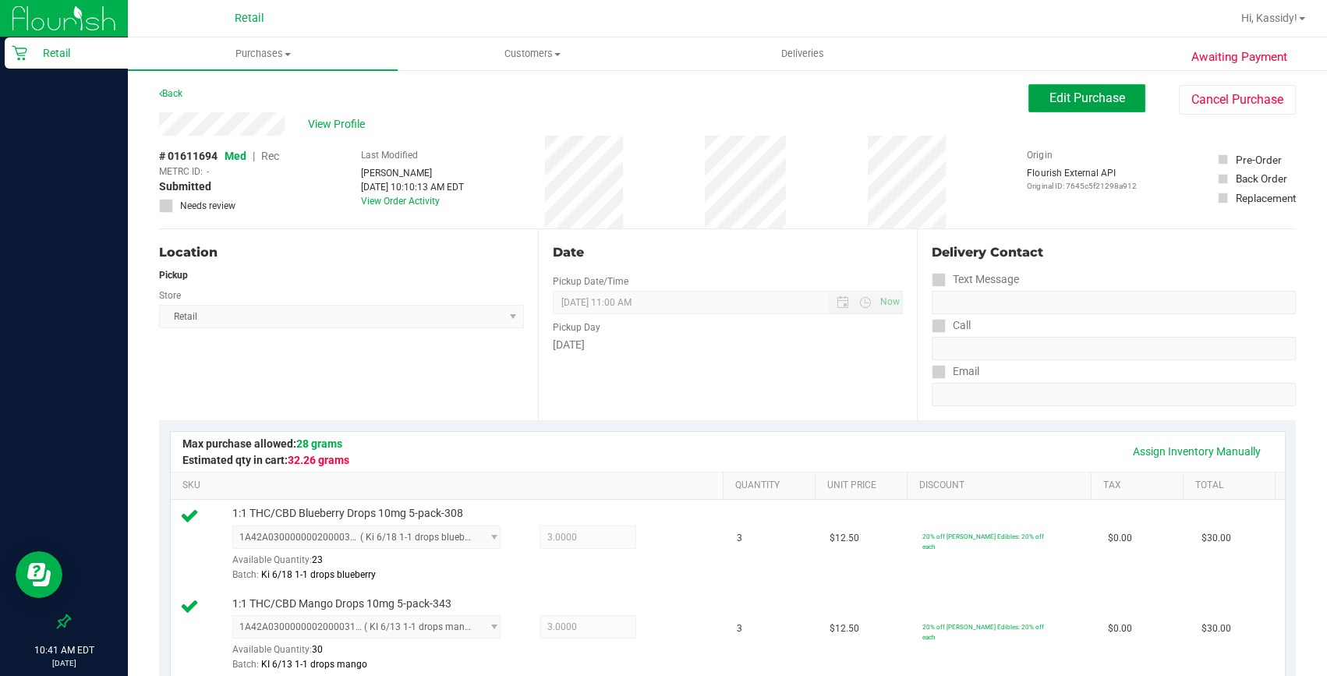
click at [1089, 105] on button "Edit Purchase" at bounding box center [1087, 98] width 117 height 28
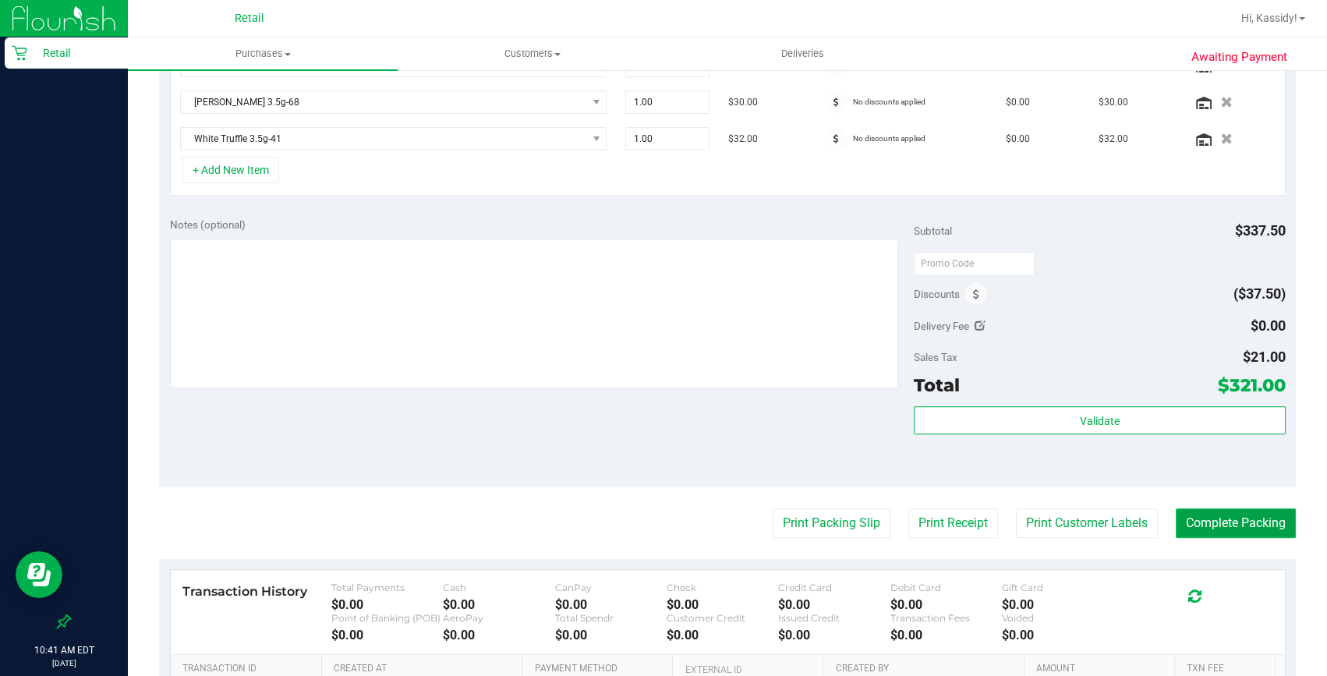
click at [1192, 533] on button "Complete Packing" at bounding box center [1236, 523] width 120 height 30
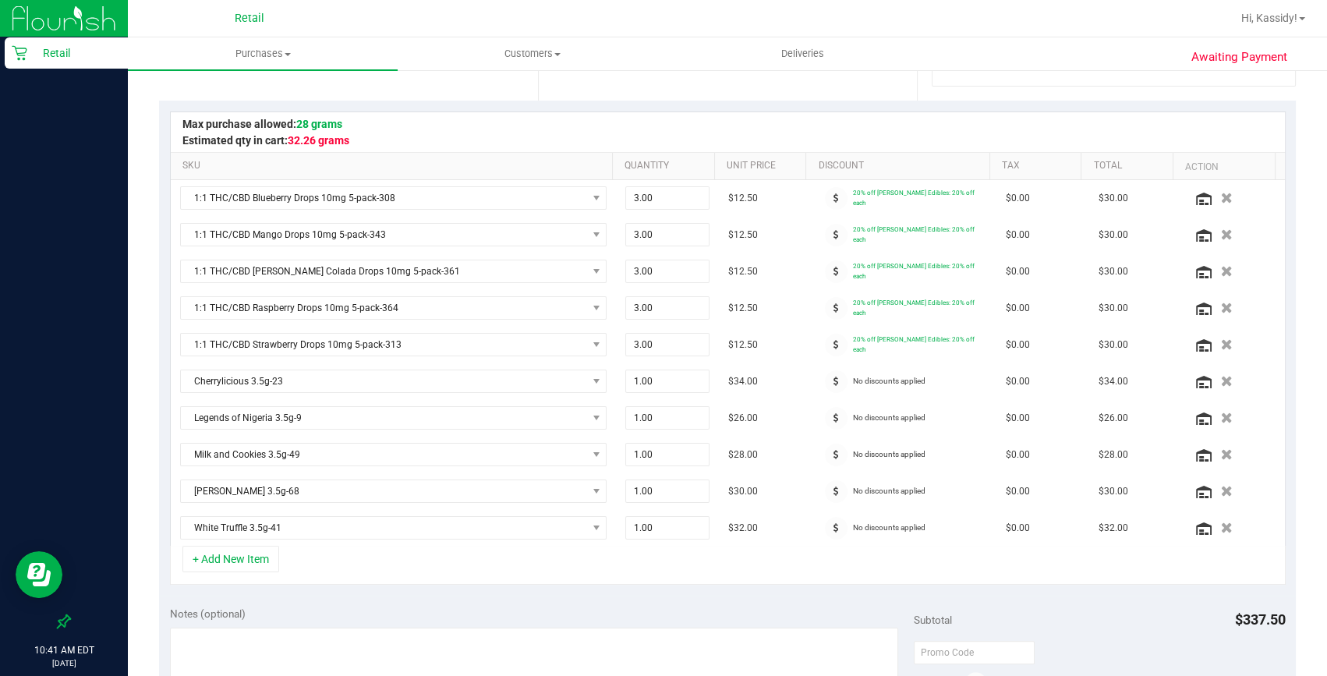
scroll to position [283, 0]
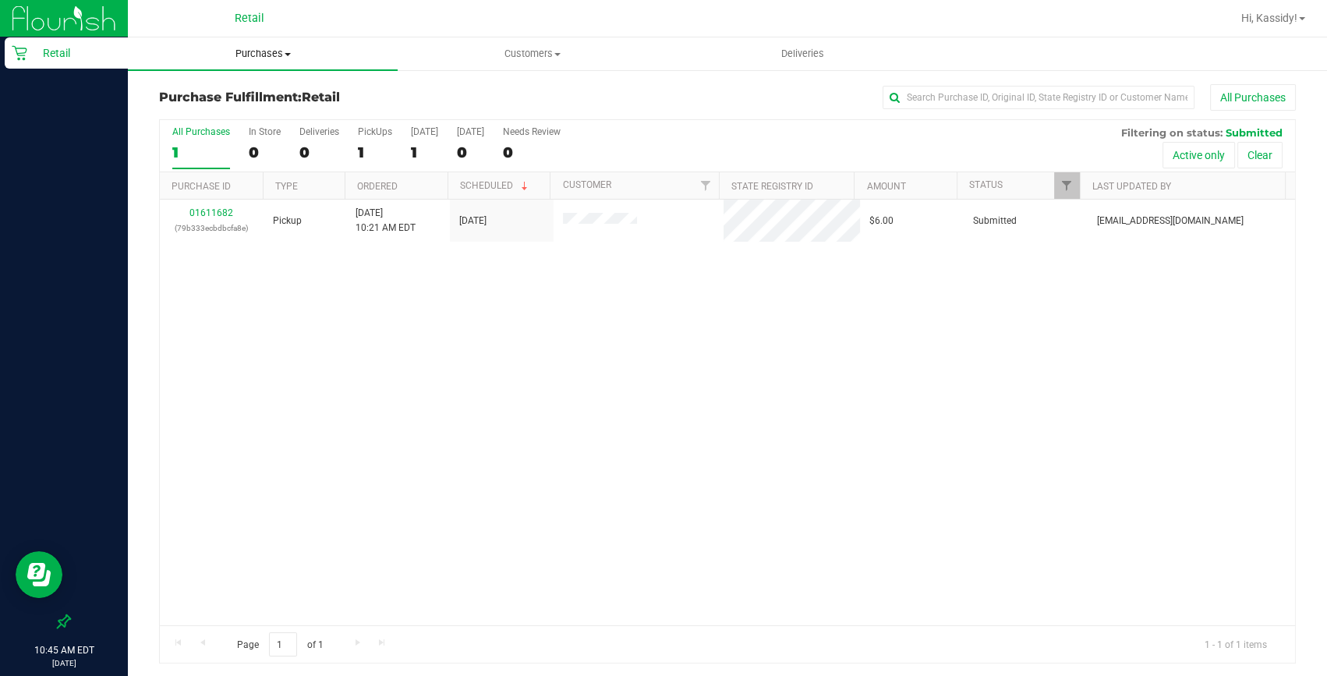
click at [267, 41] on uib-tab-heading "Purchases Summary of purchases Fulfillment All purchases" at bounding box center [263, 53] width 270 height 33
click at [222, 83] on ul "Summary of purchases Fulfillment All purchases" at bounding box center [263, 113] width 270 height 84
click at [234, 62] on uib-tab-heading "Purchases Summary of purchases Fulfillment All purchases" at bounding box center [263, 53] width 270 height 33
click at [234, 90] on span "Summary of purchases" at bounding box center [208, 93] width 160 height 13
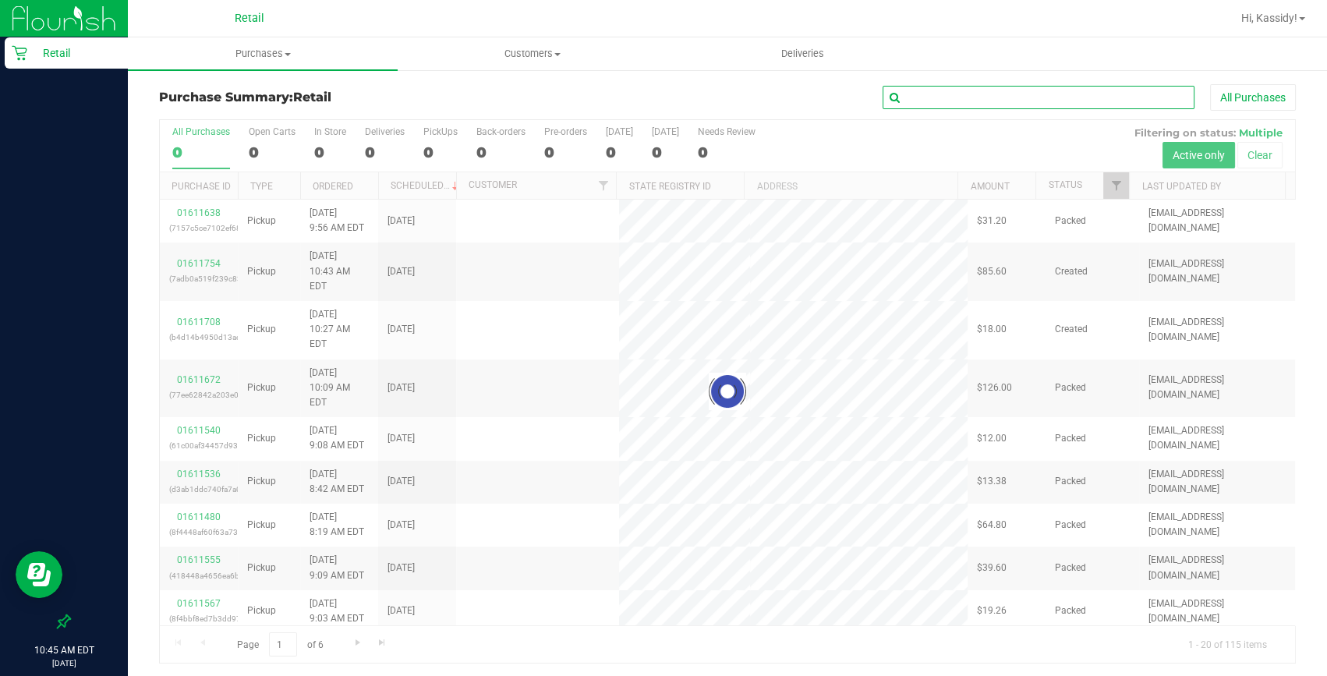
click at [920, 99] on input "text" at bounding box center [1039, 97] width 312 height 23
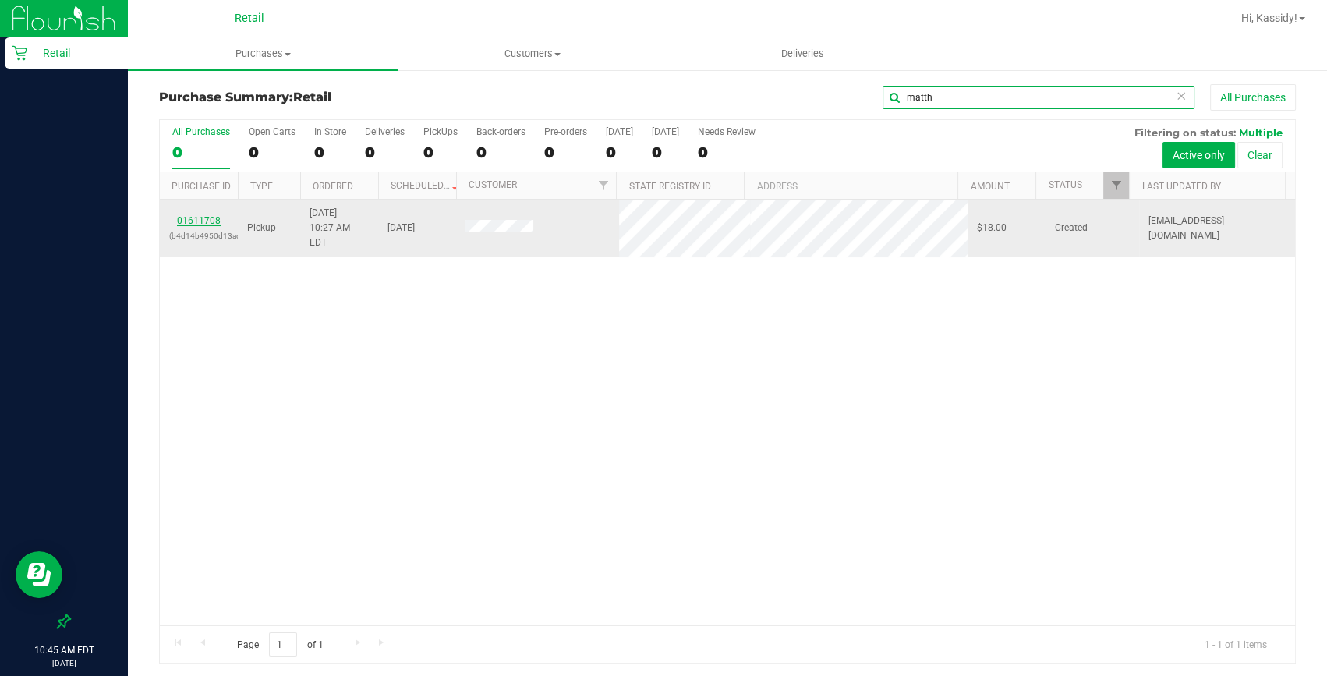
type input "matth"
click at [200, 215] on link "01611708" at bounding box center [199, 220] width 44 height 11
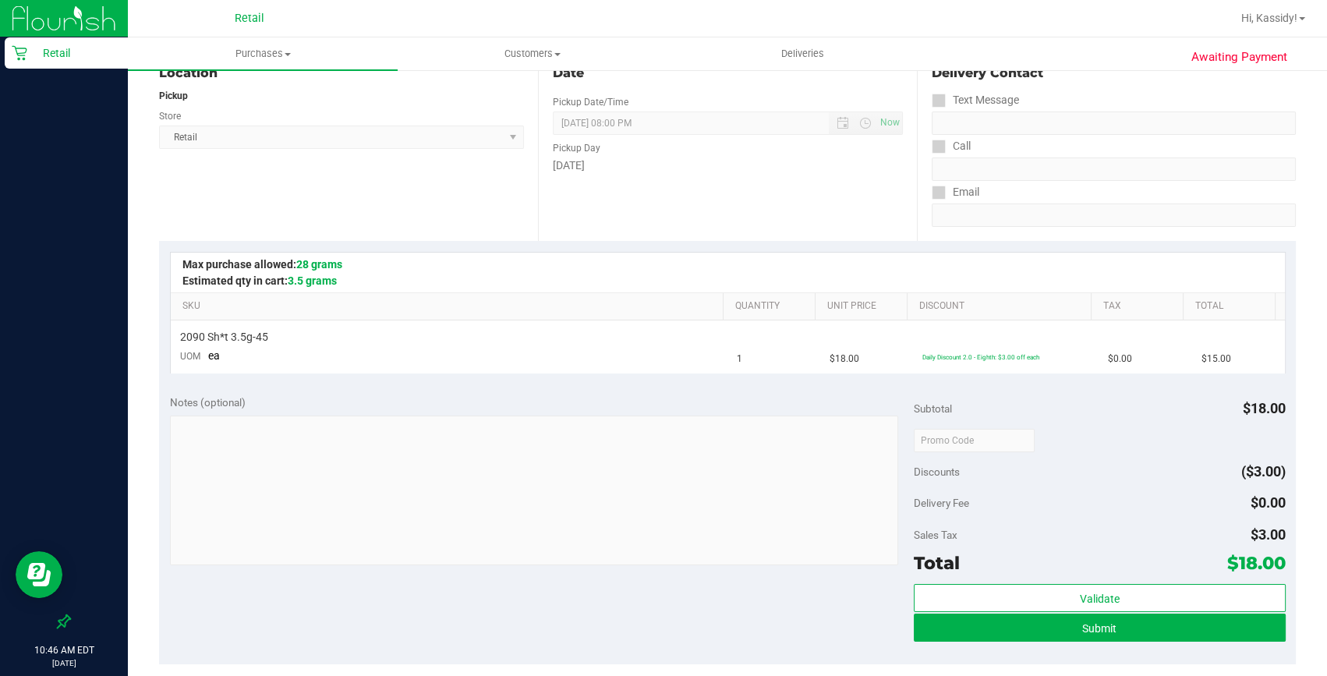
scroll to position [354, 0]
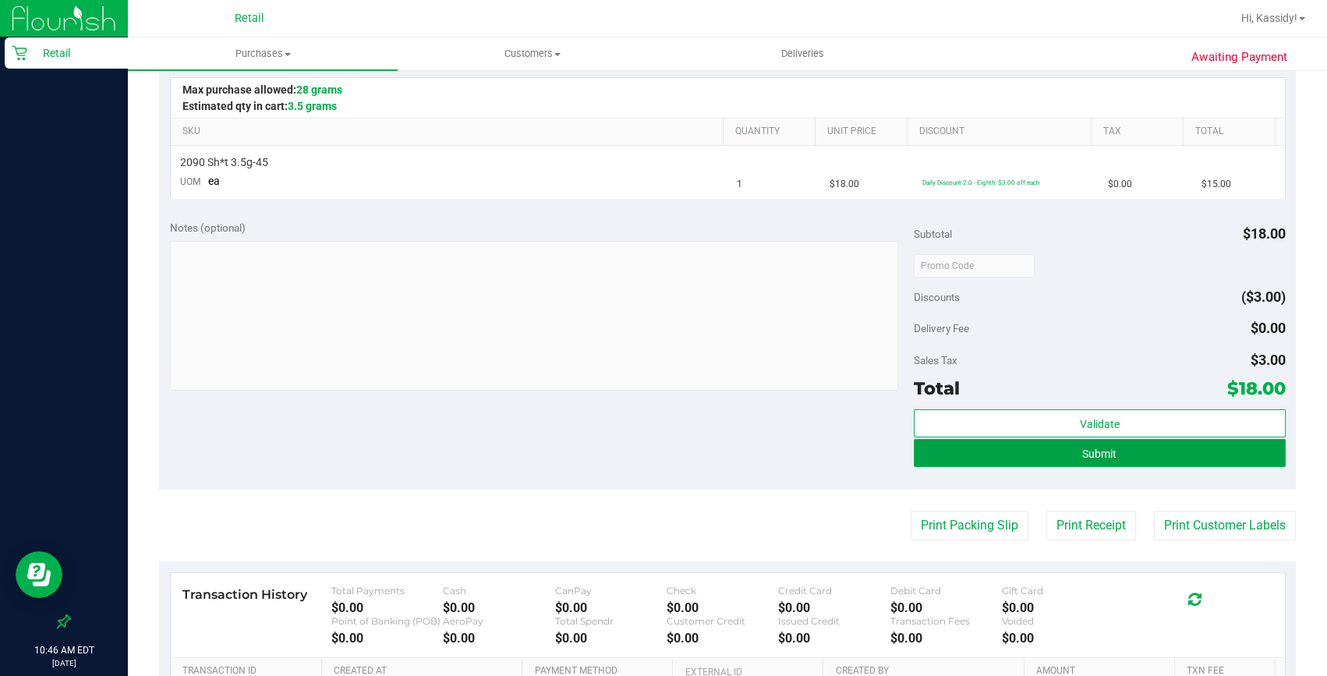
click at [1009, 450] on button "Submit" at bounding box center [1100, 453] width 372 height 28
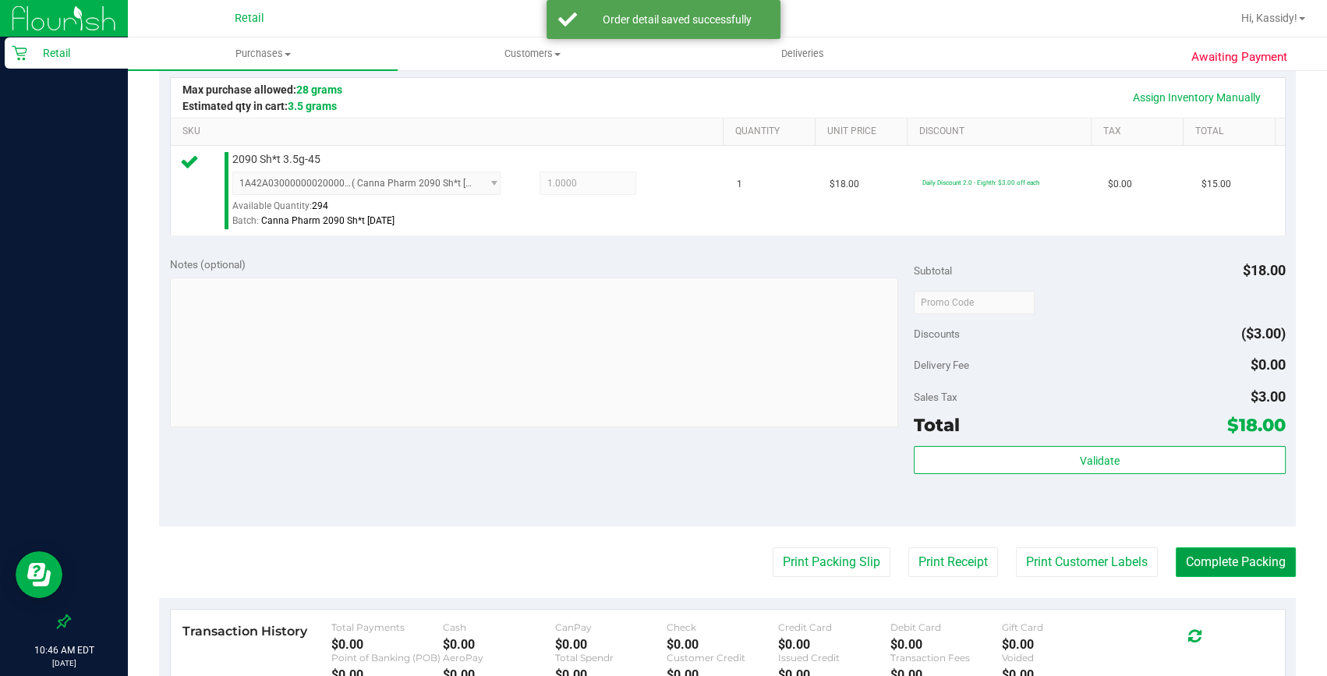
click at [1202, 555] on button "Complete Packing" at bounding box center [1236, 562] width 120 height 30
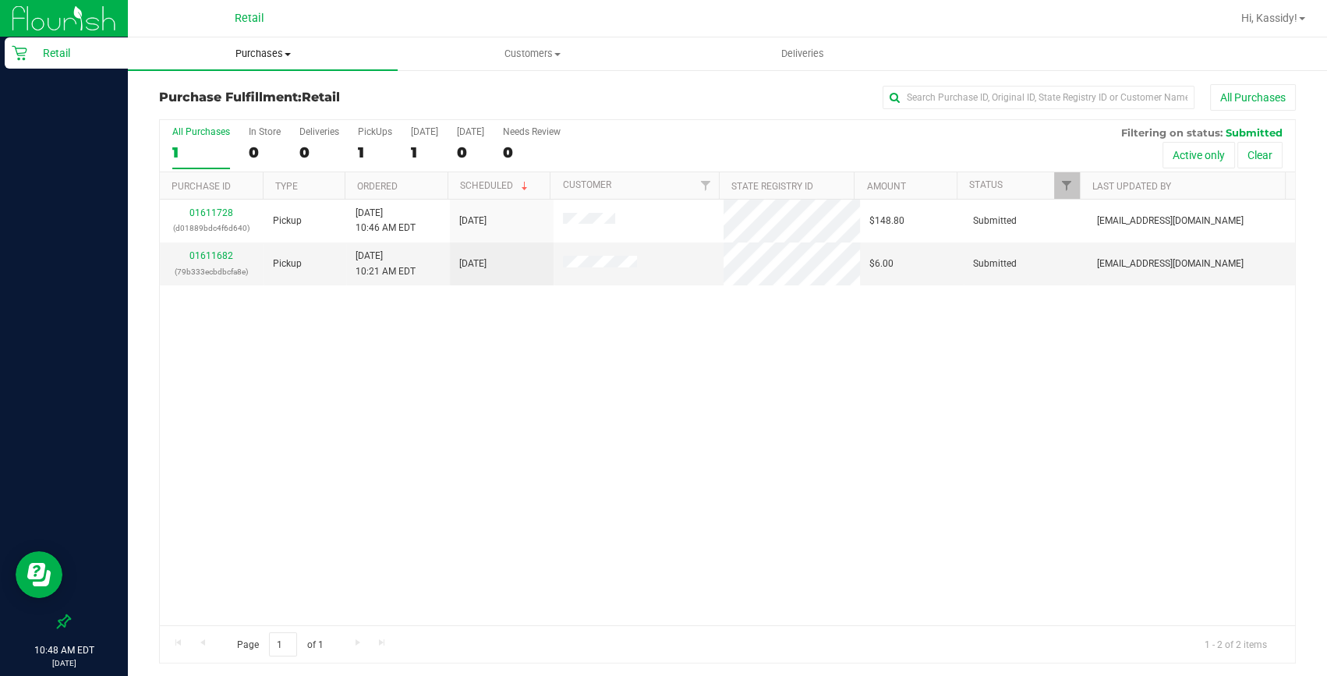
click at [229, 42] on uib-tab-heading "Purchases Summary of purchases Fulfillment All purchases" at bounding box center [263, 53] width 270 height 33
click at [239, 89] on span "Summary of purchases" at bounding box center [208, 93] width 160 height 13
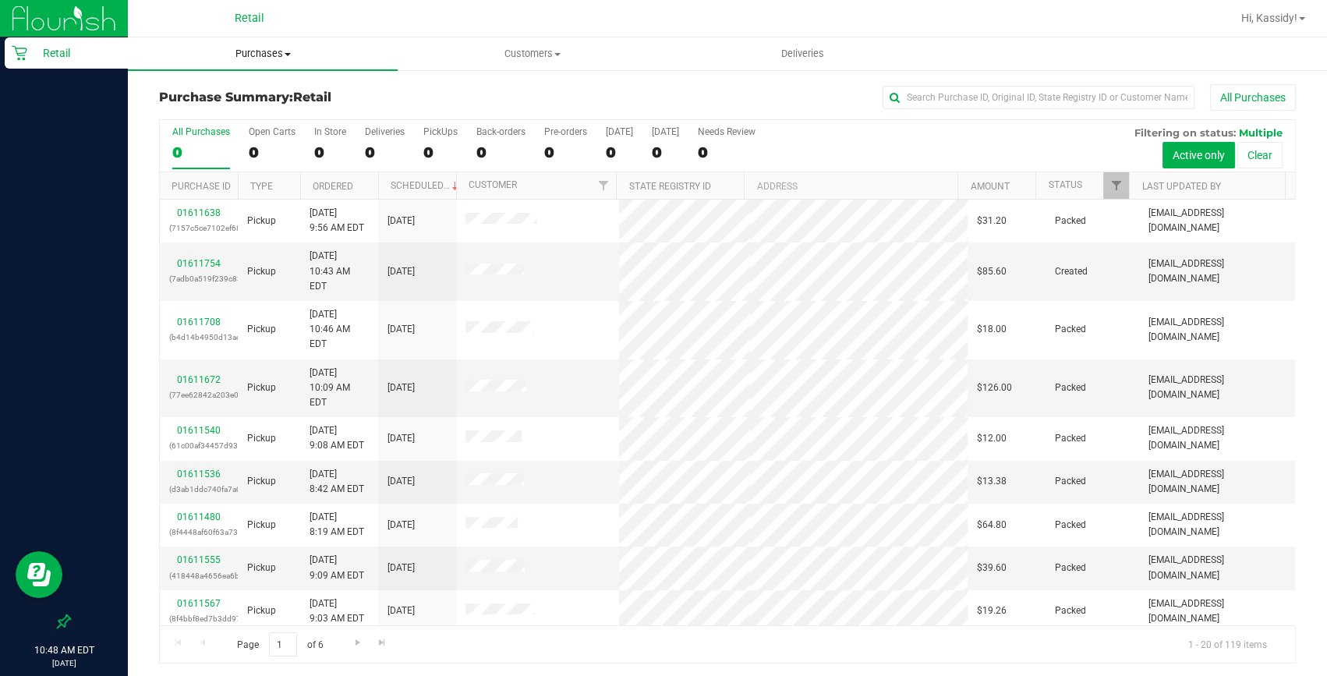
click at [286, 53] on span at bounding box center [288, 54] width 6 height 3
click at [236, 115] on li "Fulfillment" at bounding box center [263, 113] width 270 height 19
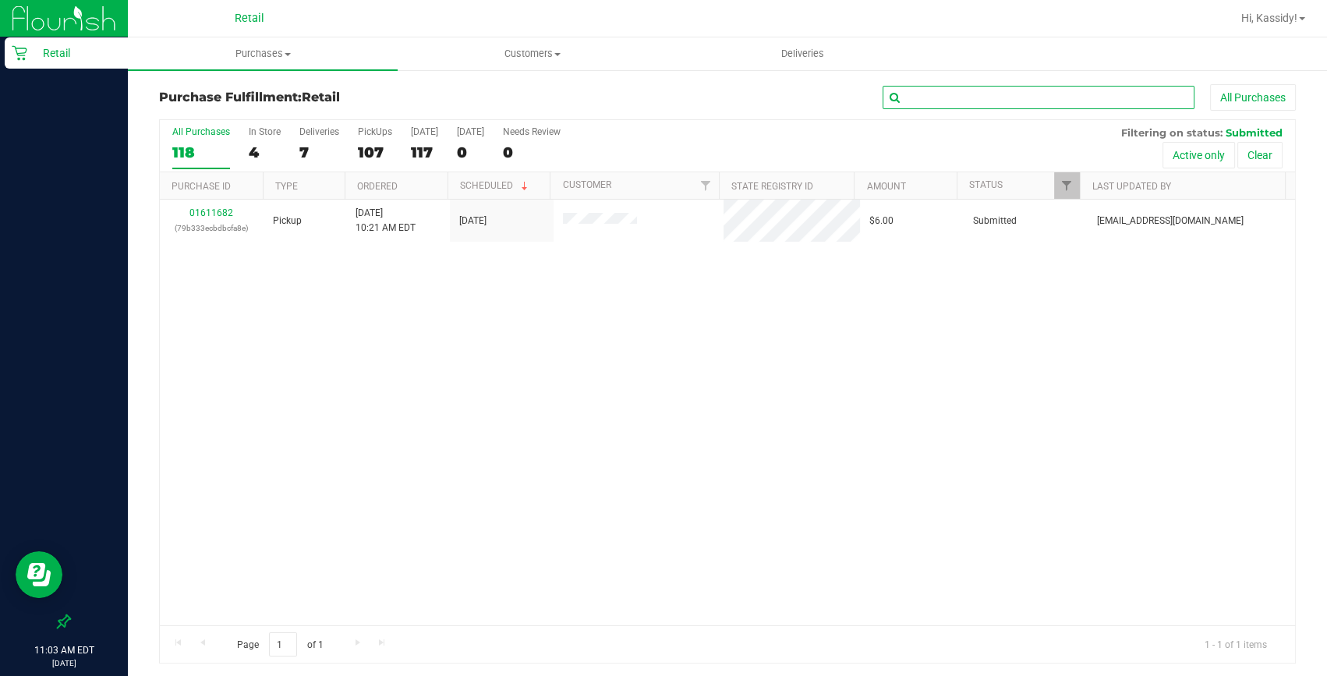
click at [1009, 89] on input "text" at bounding box center [1039, 97] width 312 height 23
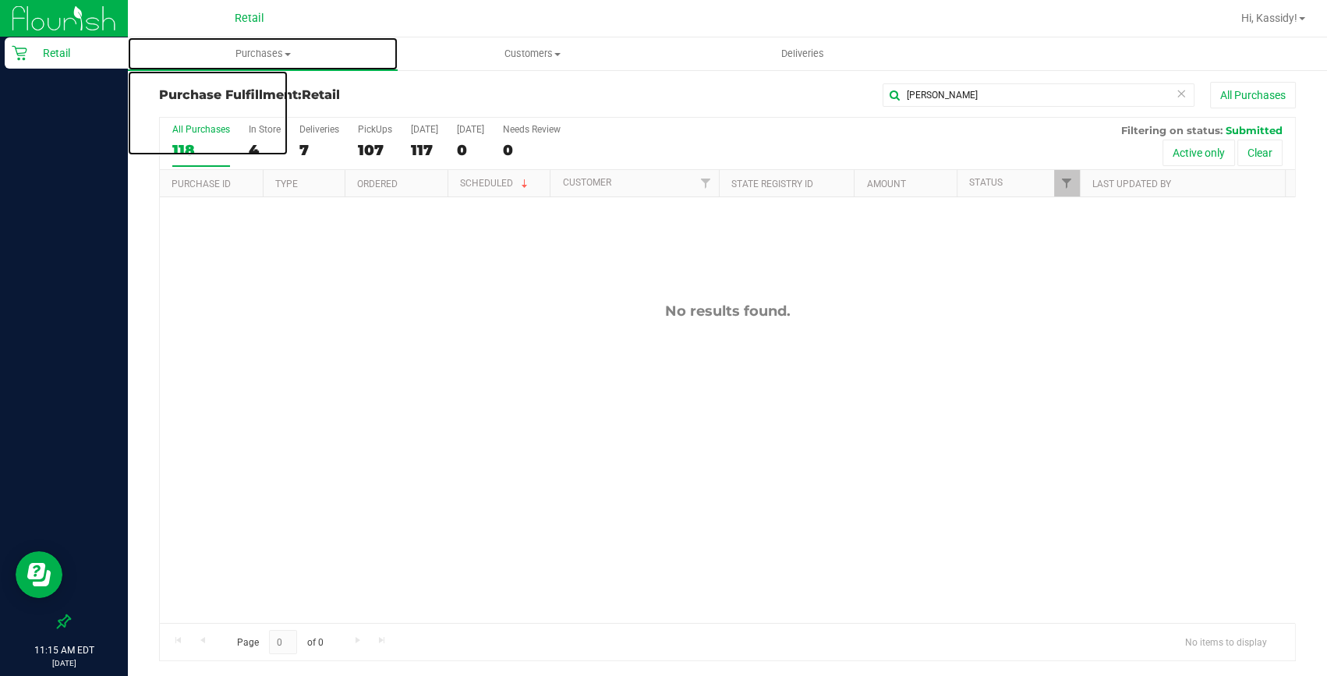
click at [282, 55] on span "Purchases" at bounding box center [263, 54] width 270 height 14
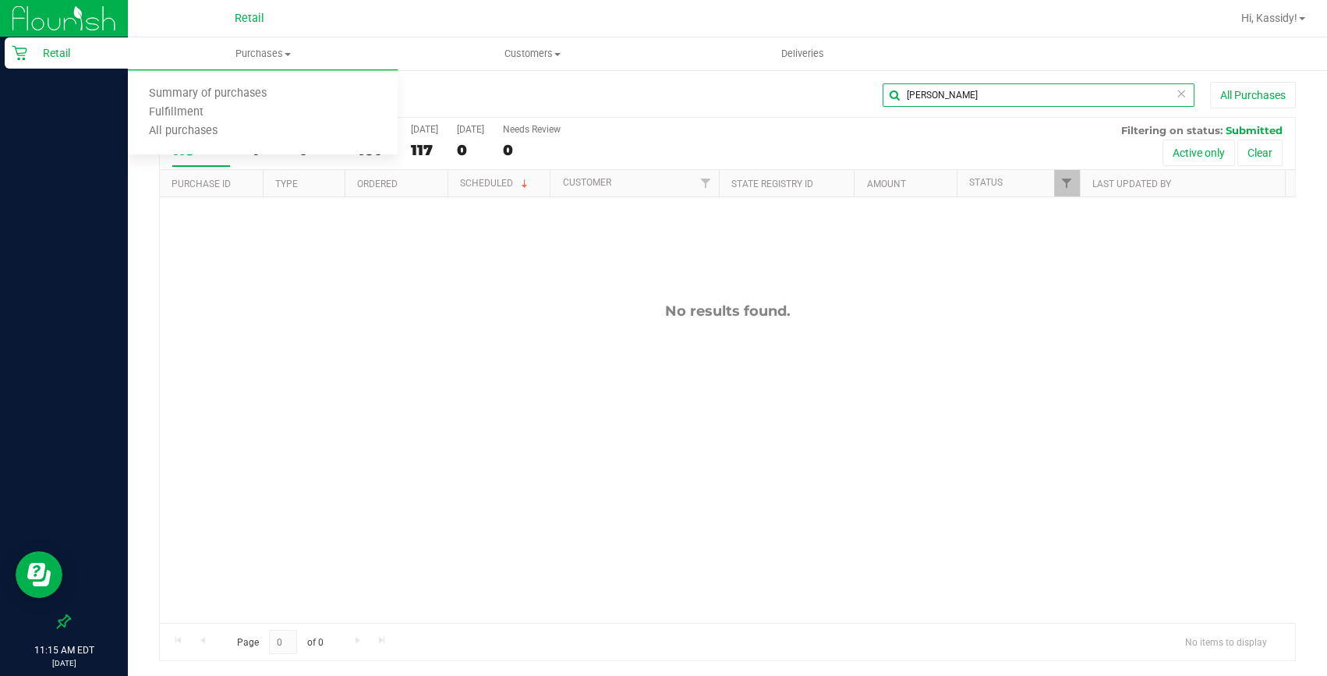
drag, startPoint x: 923, startPoint y: 93, endPoint x: 886, endPoint y: 91, distance: 37.5
click at [886, 91] on input "domin" at bounding box center [1039, 94] width 312 height 23
type input "mahan"
click at [770, 97] on div "mahan All Purchases" at bounding box center [917, 95] width 758 height 27
click at [287, 57] on span "Purchases" at bounding box center [263, 54] width 270 height 14
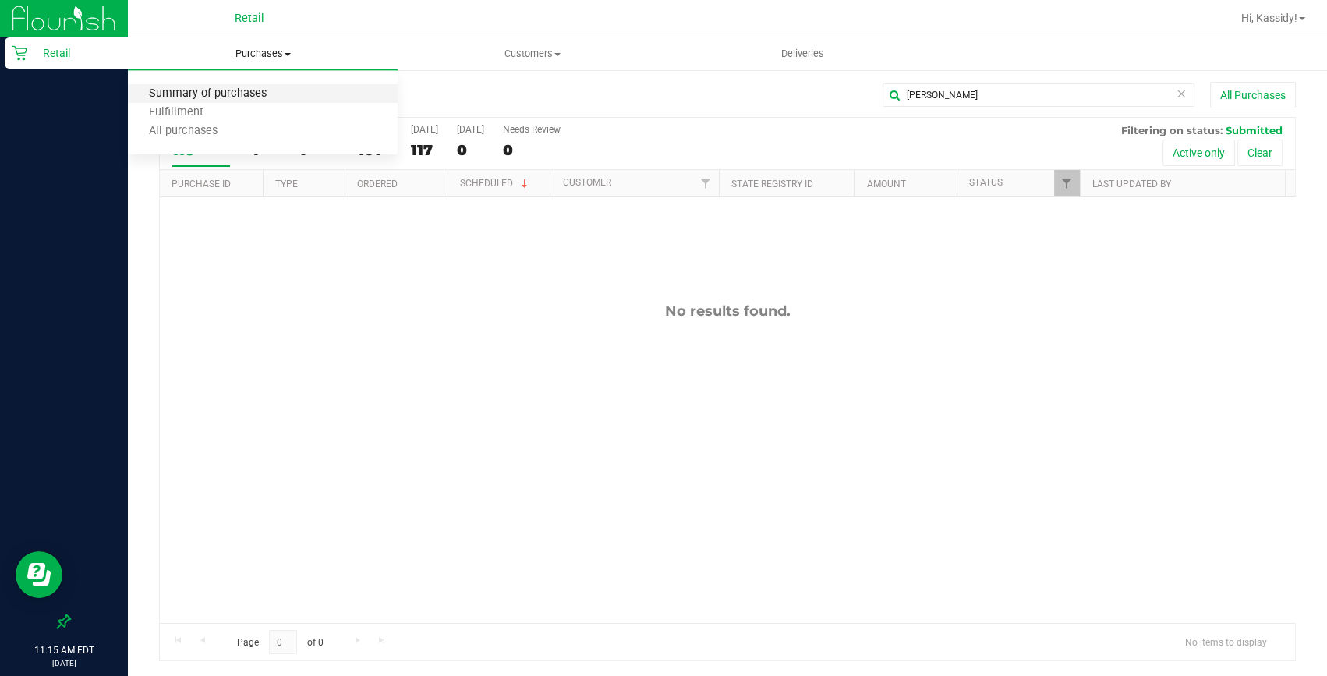
click at [255, 95] on span "Summary of purchases" at bounding box center [208, 93] width 160 height 13
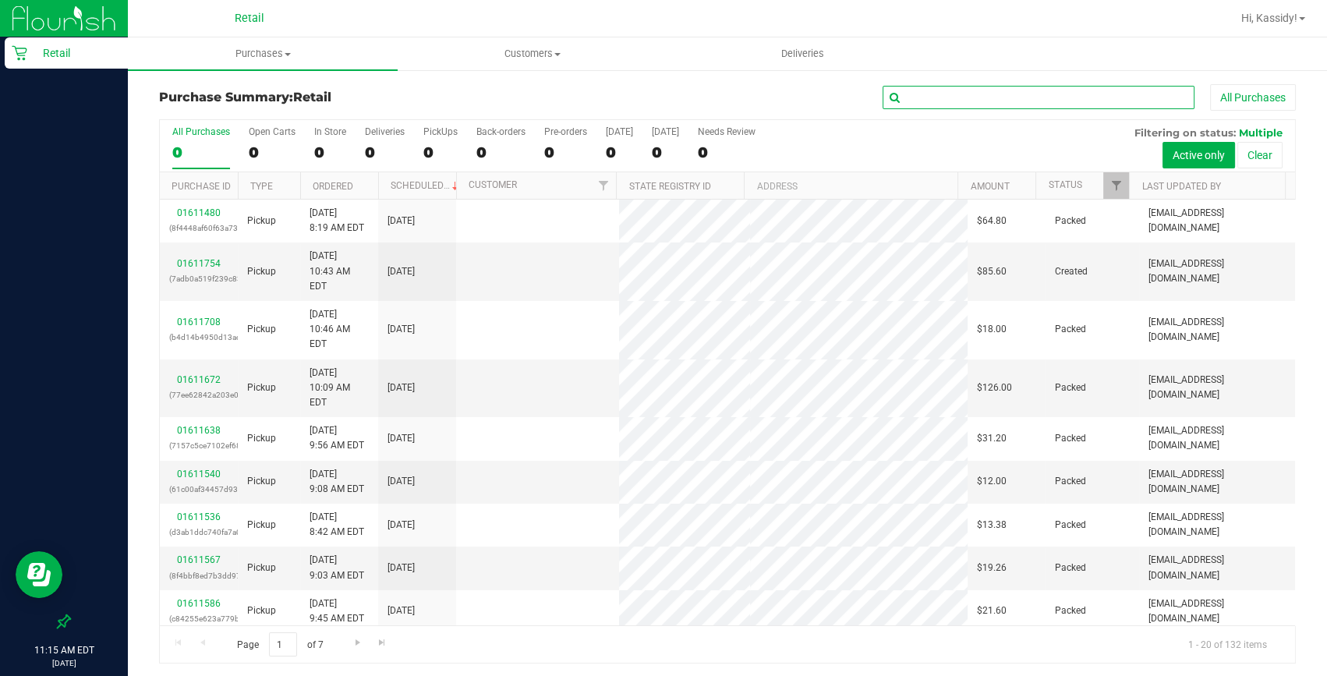
click at [932, 101] on input "text" at bounding box center [1039, 97] width 312 height 23
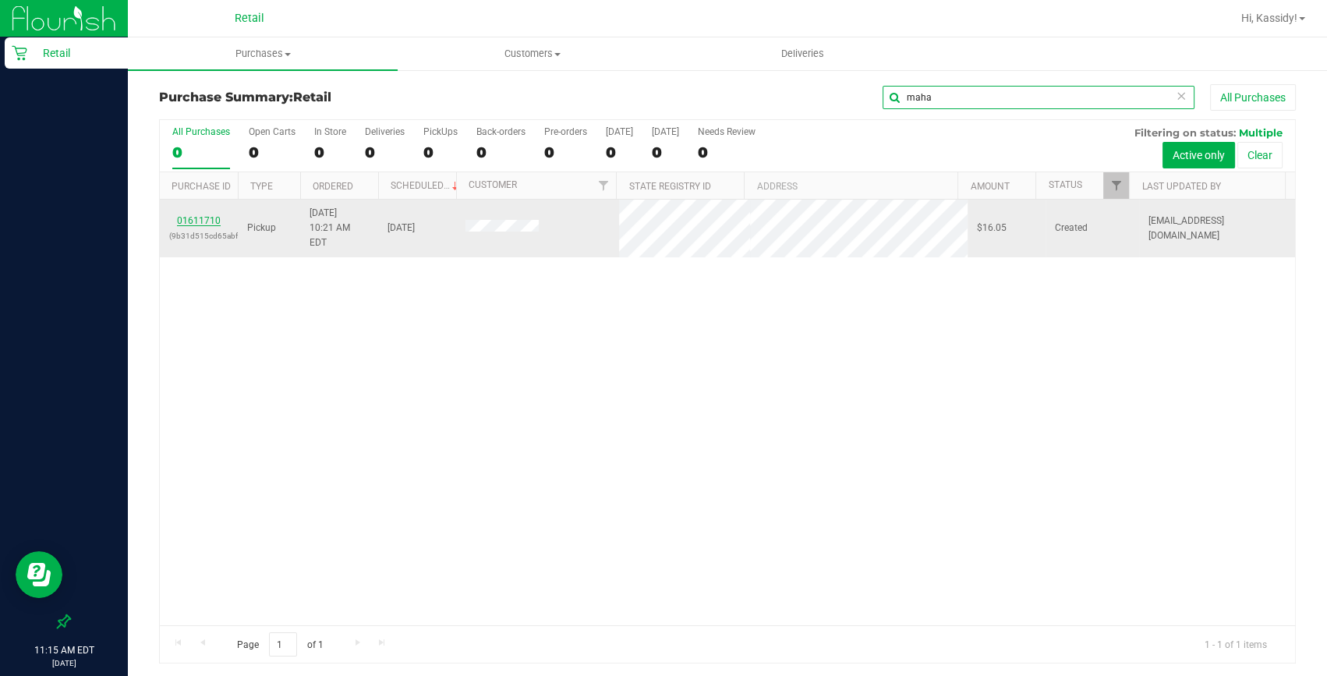
type input "maha"
click at [189, 215] on link "01611710" at bounding box center [199, 220] width 44 height 11
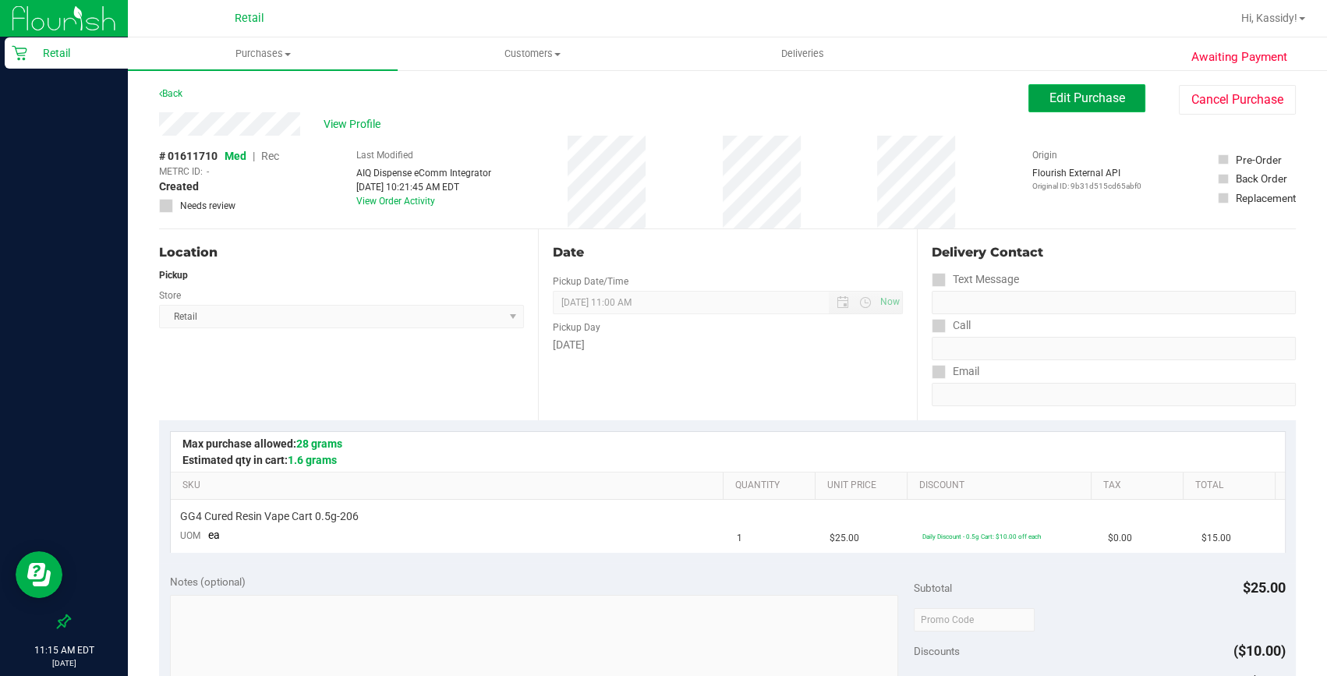
click at [1093, 92] on span "Edit Purchase" at bounding box center [1088, 97] width 76 height 15
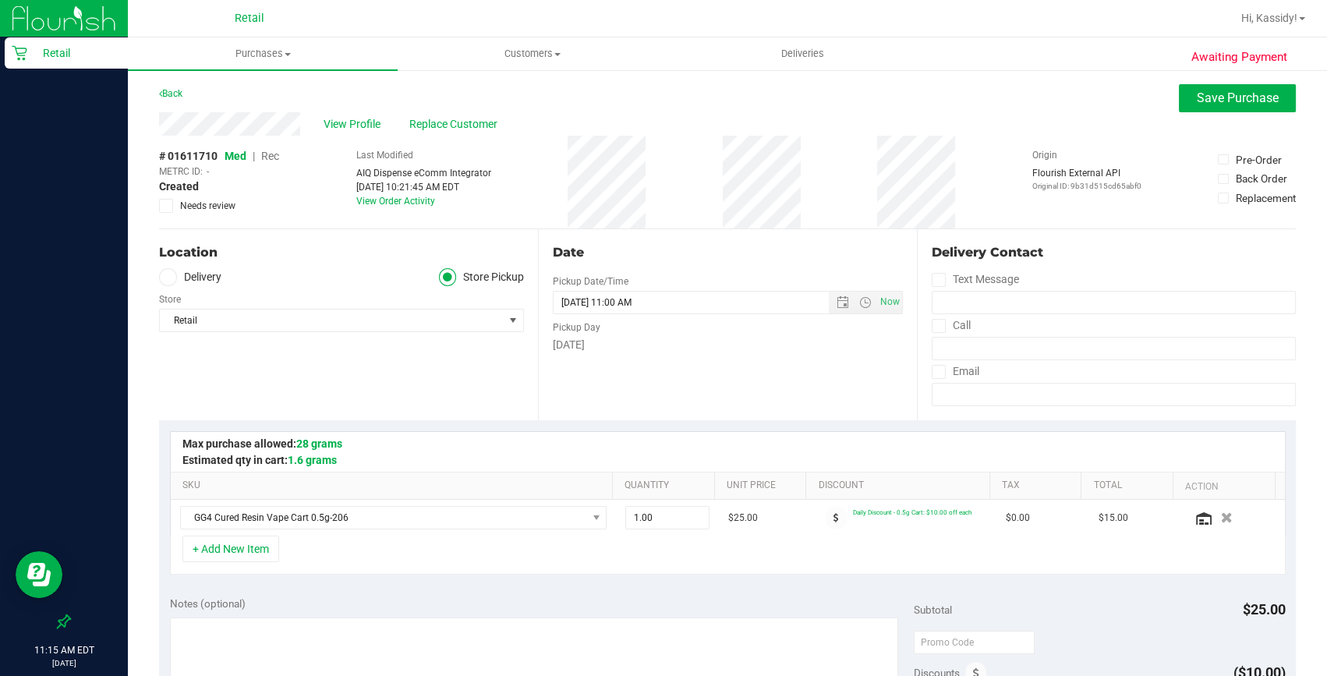
click at [272, 157] on span "Rec" at bounding box center [270, 156] width 18 height 12
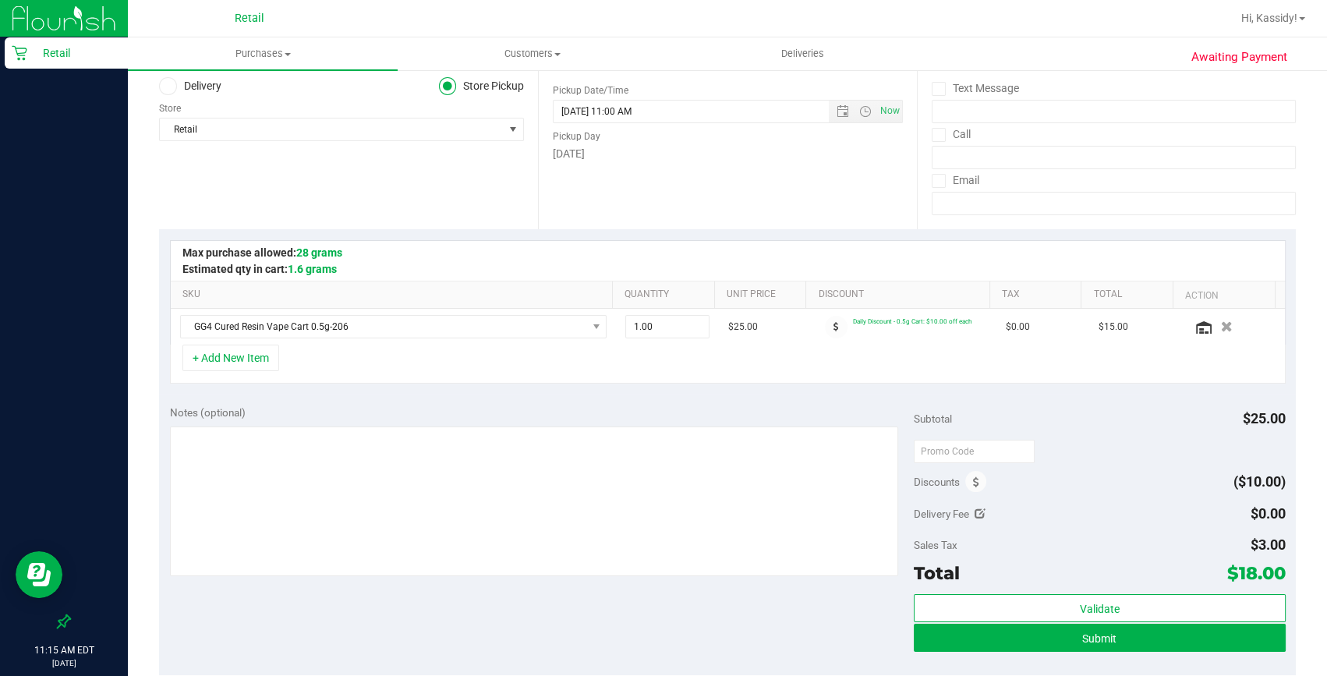
scroll to position [354, 0]
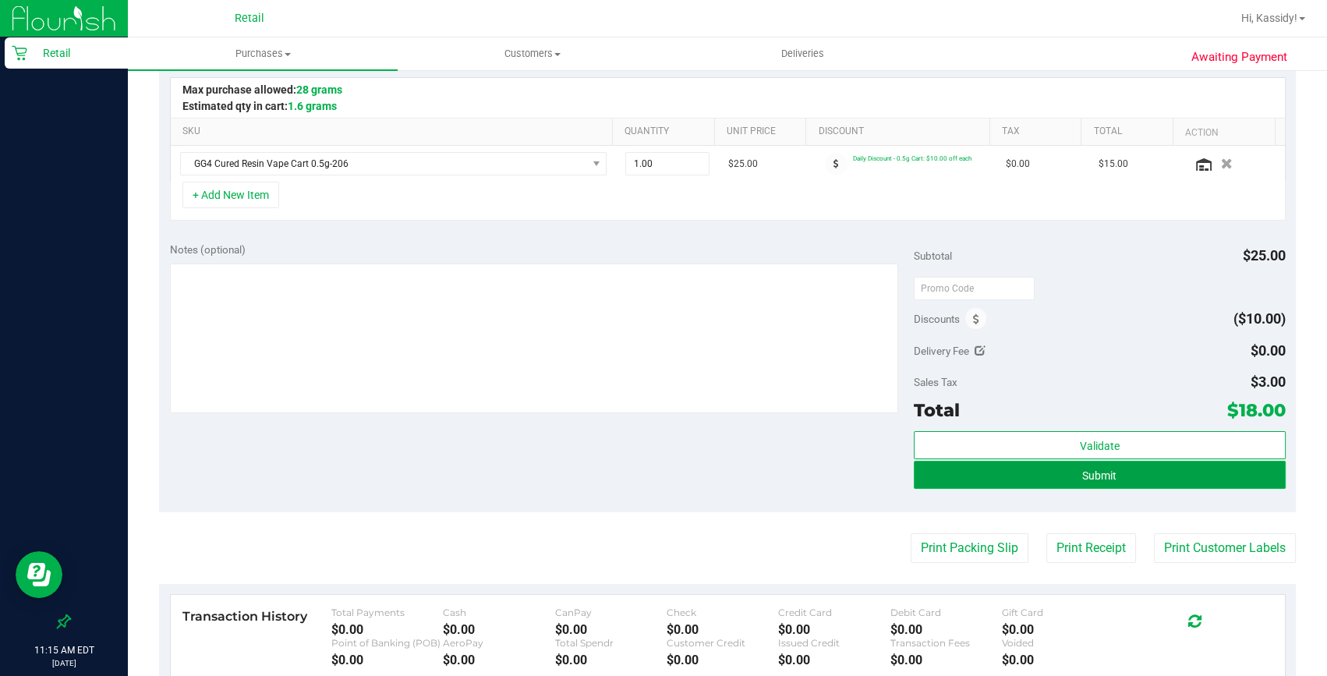
click at [937, 476] on button "Submit" at bounding box center [1100, 475] width 372 height 28
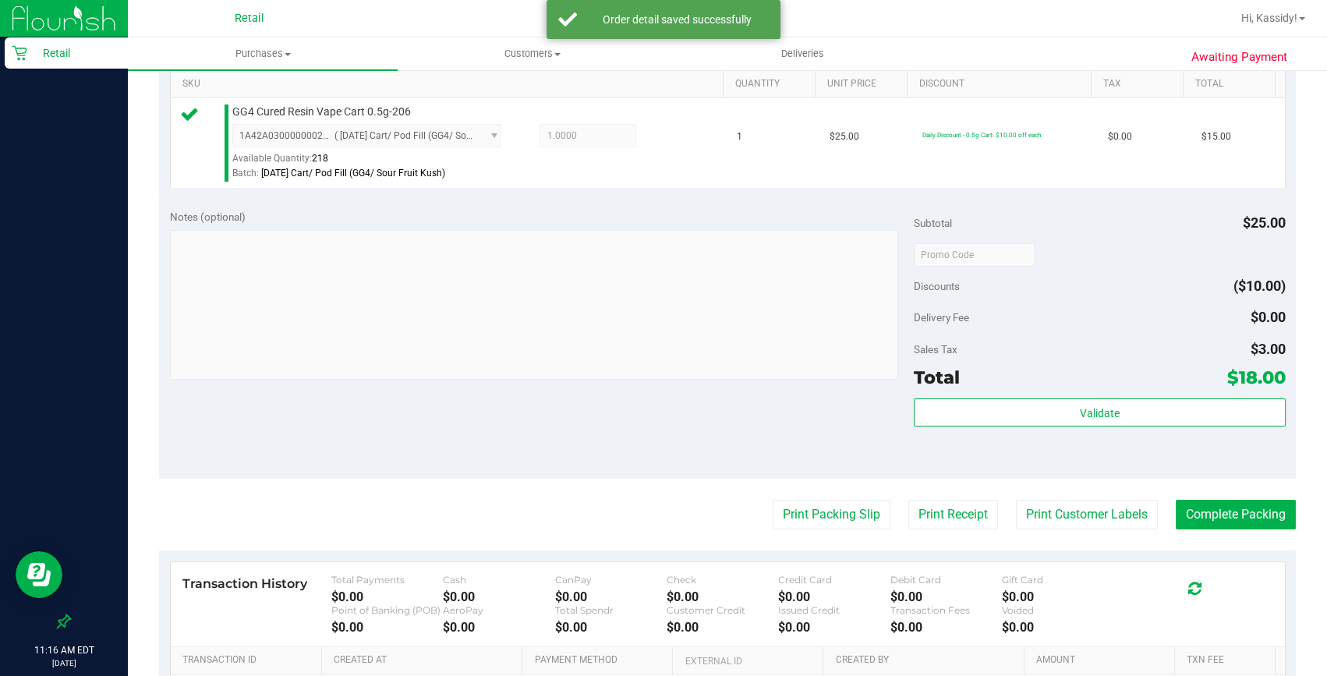
scroll to position [425, 0]
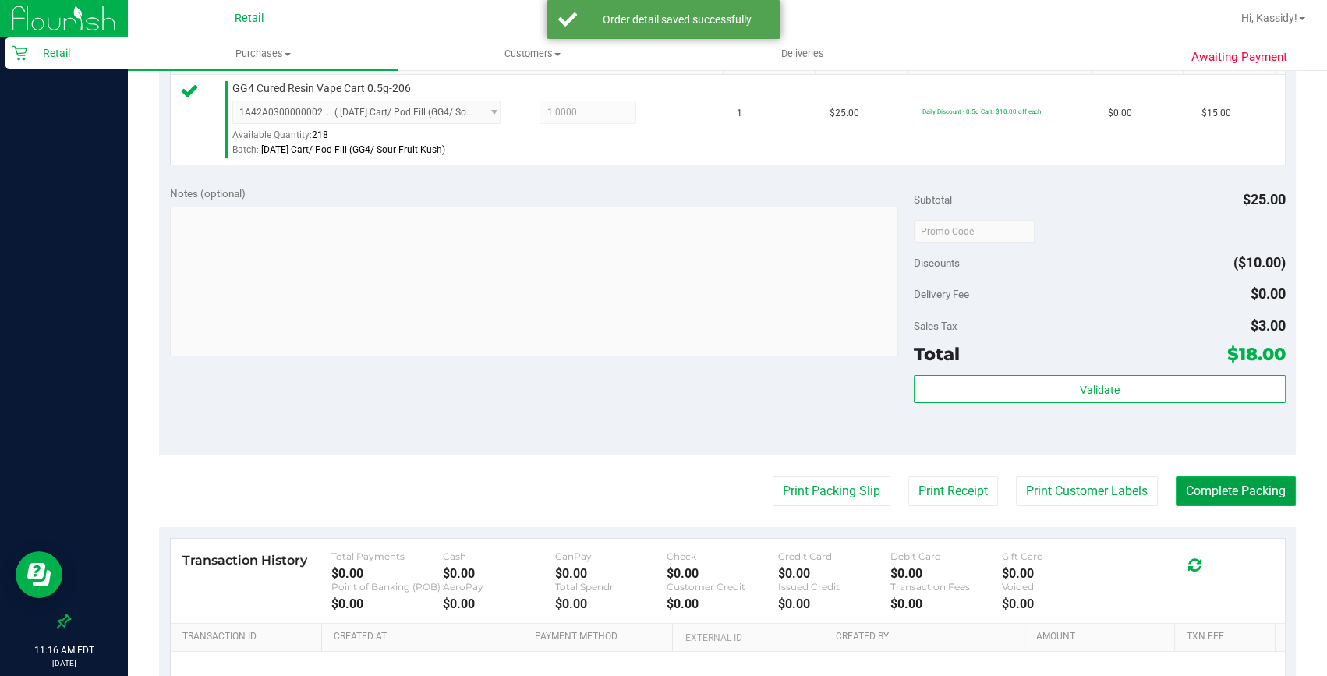
click at [1199, 480] on button "Complete Packing" at bounding box center [1236, 491] width 120 height 30
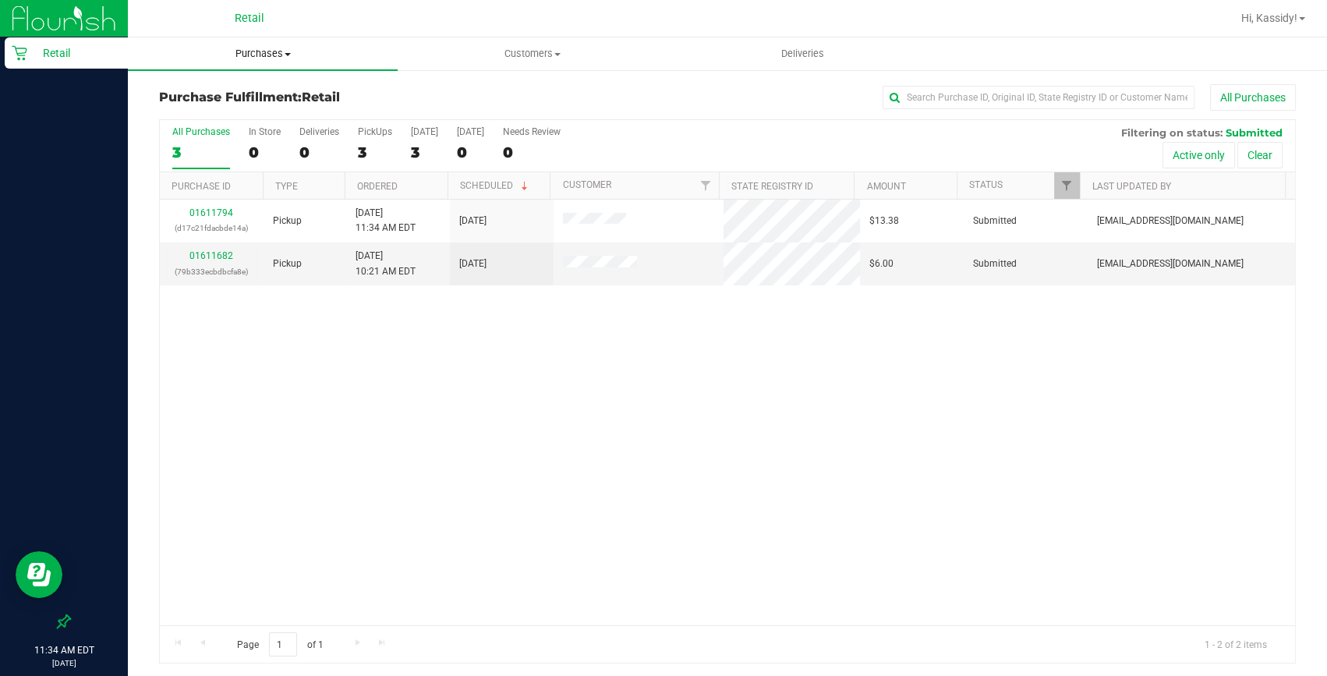
click at [242, 69] on uib-tab-heading "Purchases Summary of purchases Fulfillment All purchases" at bounding box center [263, 53] width 270 height 33
click at [235, 87] on span "Summary of purchases" at bounding box center [208, 93] width 160 height 13
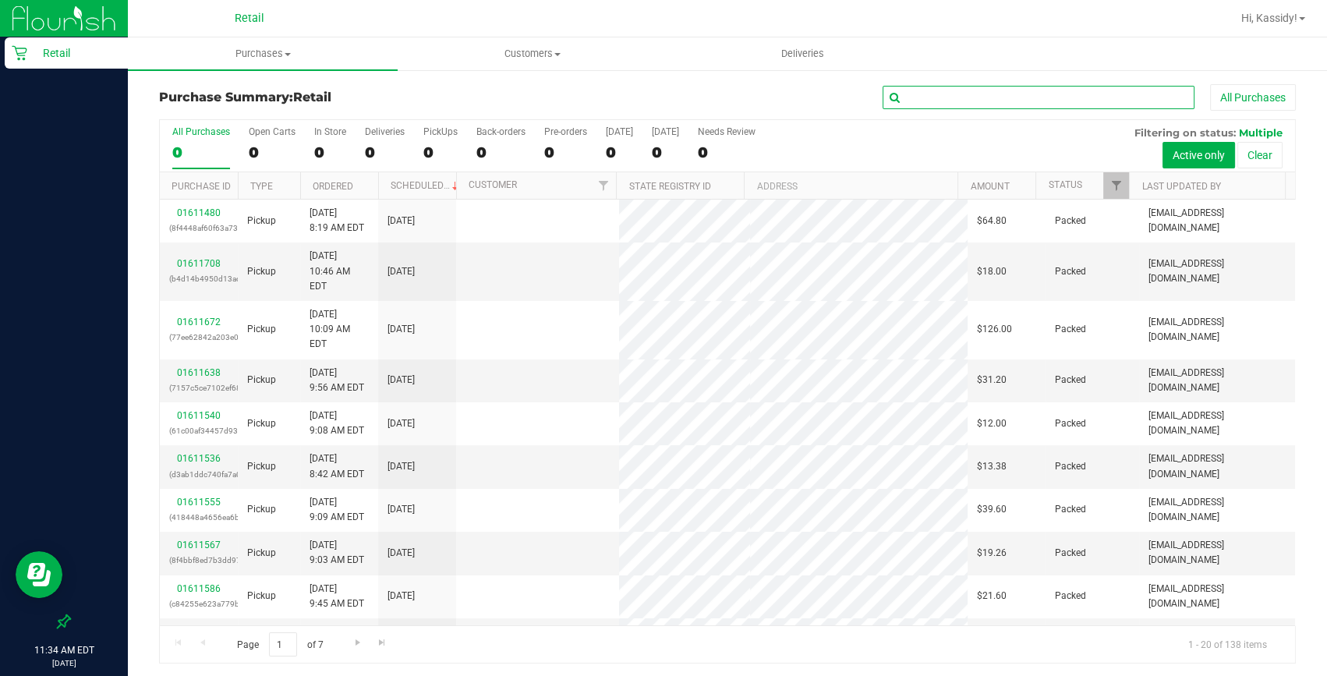
click at [907, 93] on input "text" at bounding box center [1039, 97] width 312 height 23
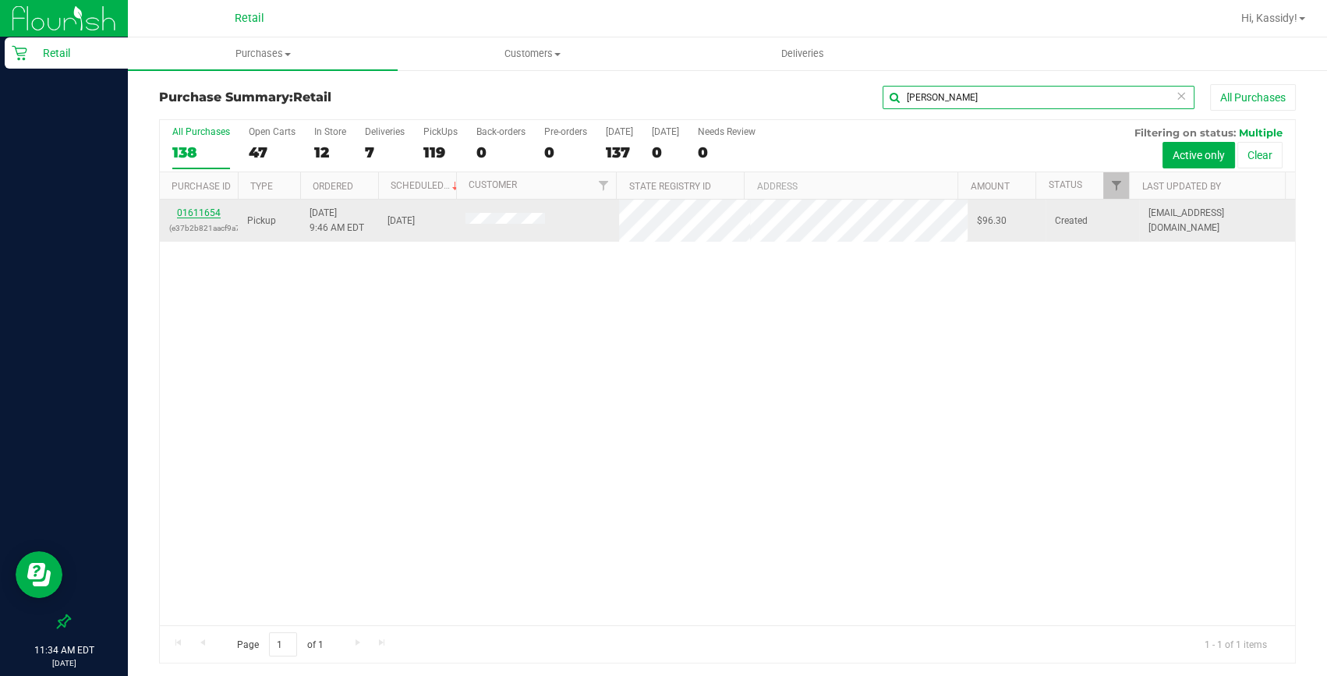
type input "joan"
click at [195, 214] on link "01611654" at bounding box center [199, 212] width 44 height 11
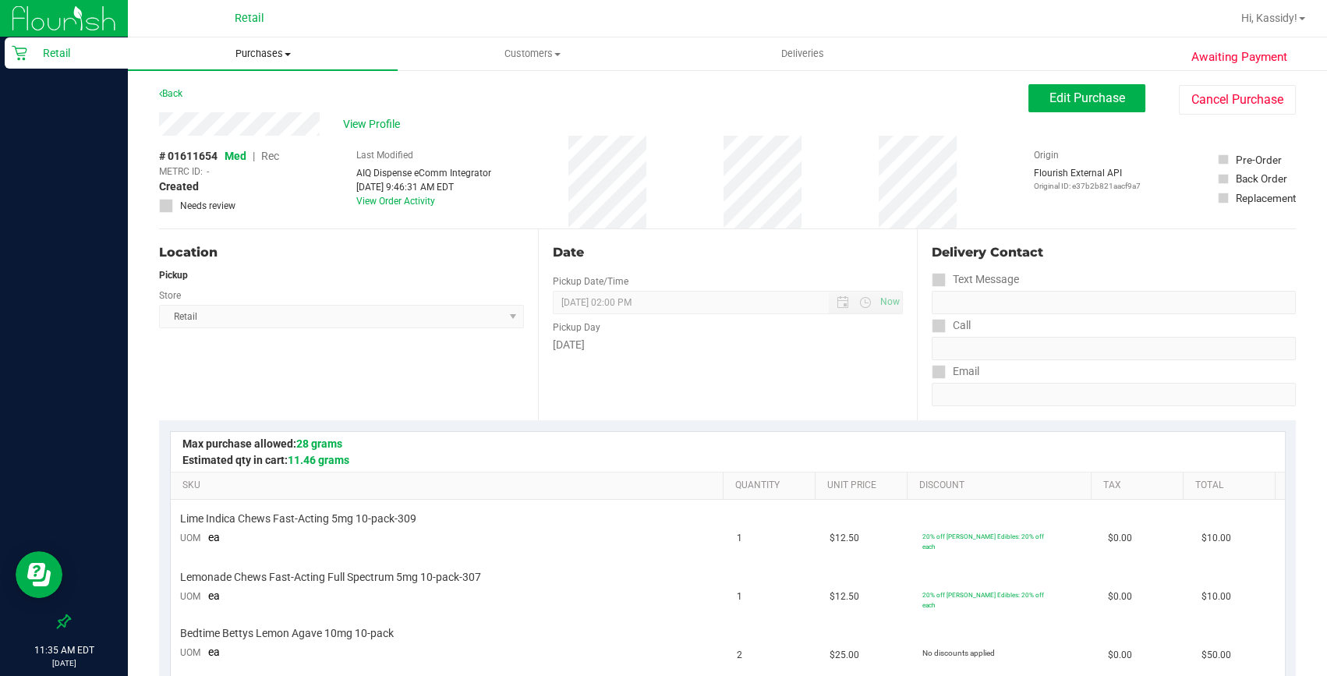
click at [263, 49] on span "Purchases" at bounding box center [263, 54] width 270 height 14
click at [257, 95] on span "Summary of purchases" at bounding box center [208, 93] width 160 height 13
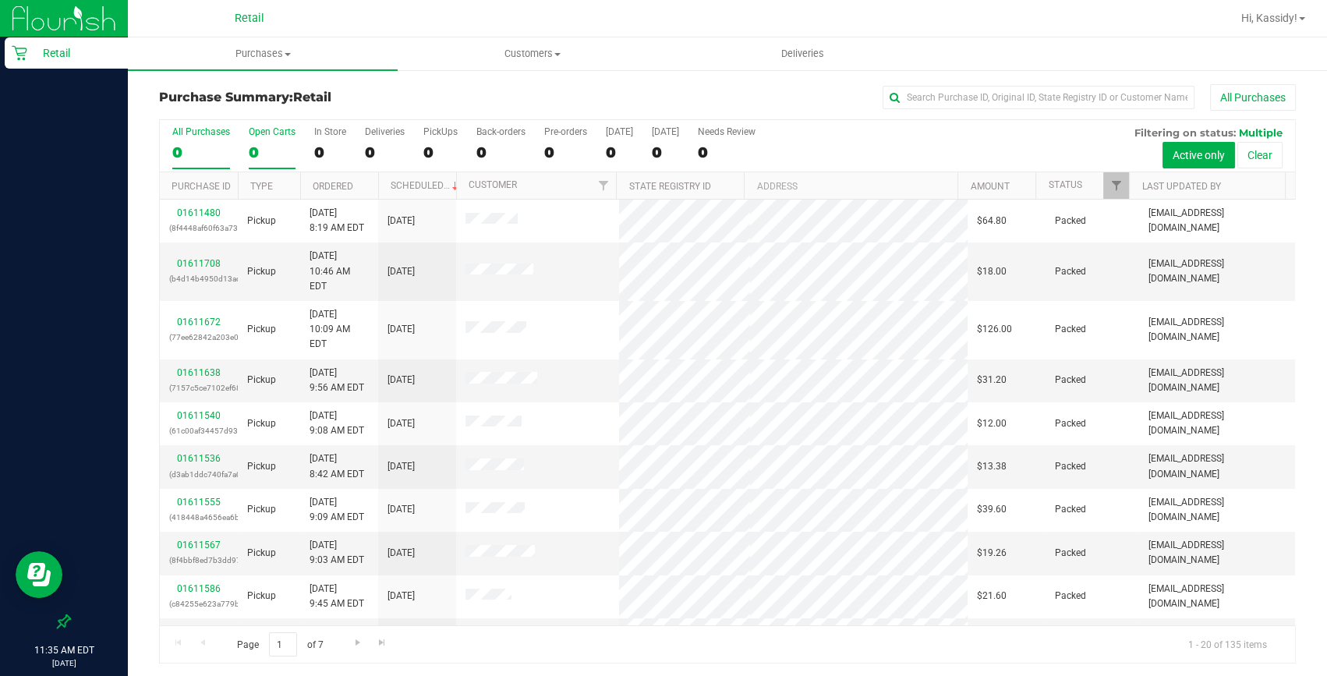
click at [292, 146] on div "0" at bounding box center [272, 152] width 47 height 18
click at [0, 0] on input "Open Carts 0" at bounding box center [0, 0] width 0 height 0
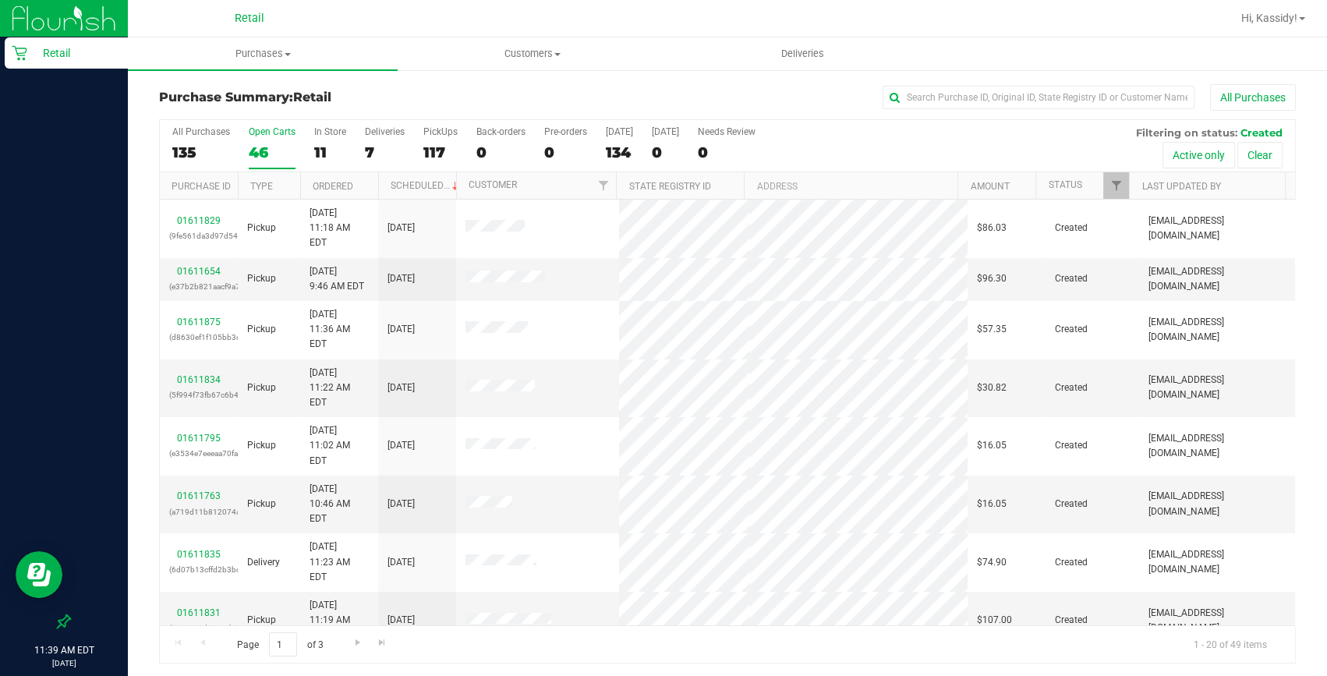
click at [269, 139] on label "Open Carts 46" at bounding box center [272, 147] width 47 height 43
click at [0, 0] on input "Open Carts 46" at bounding box center [0, 0] width 0 height 0
click at [323, 183] on link "Ordered" at bounding box center [333, 186] width 41 height 11
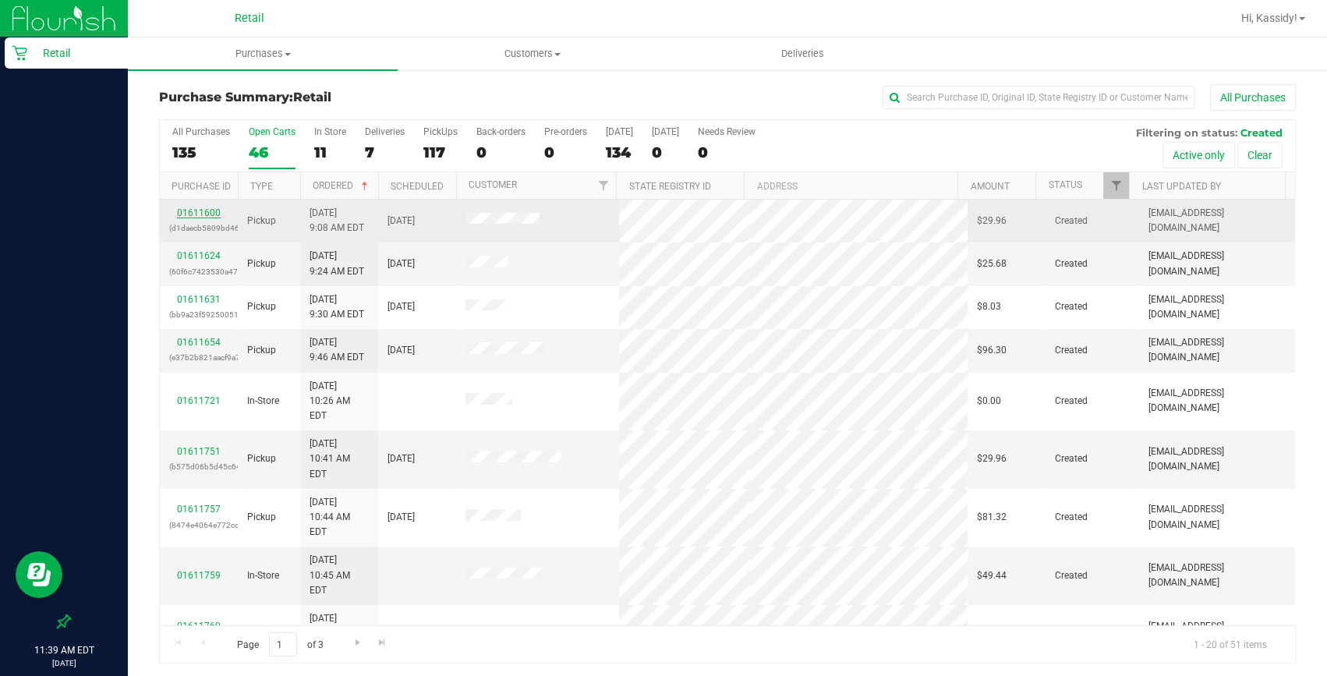
click at [188, 214] on link "01611600" at bounding box center [199, 212] width 44 height 11
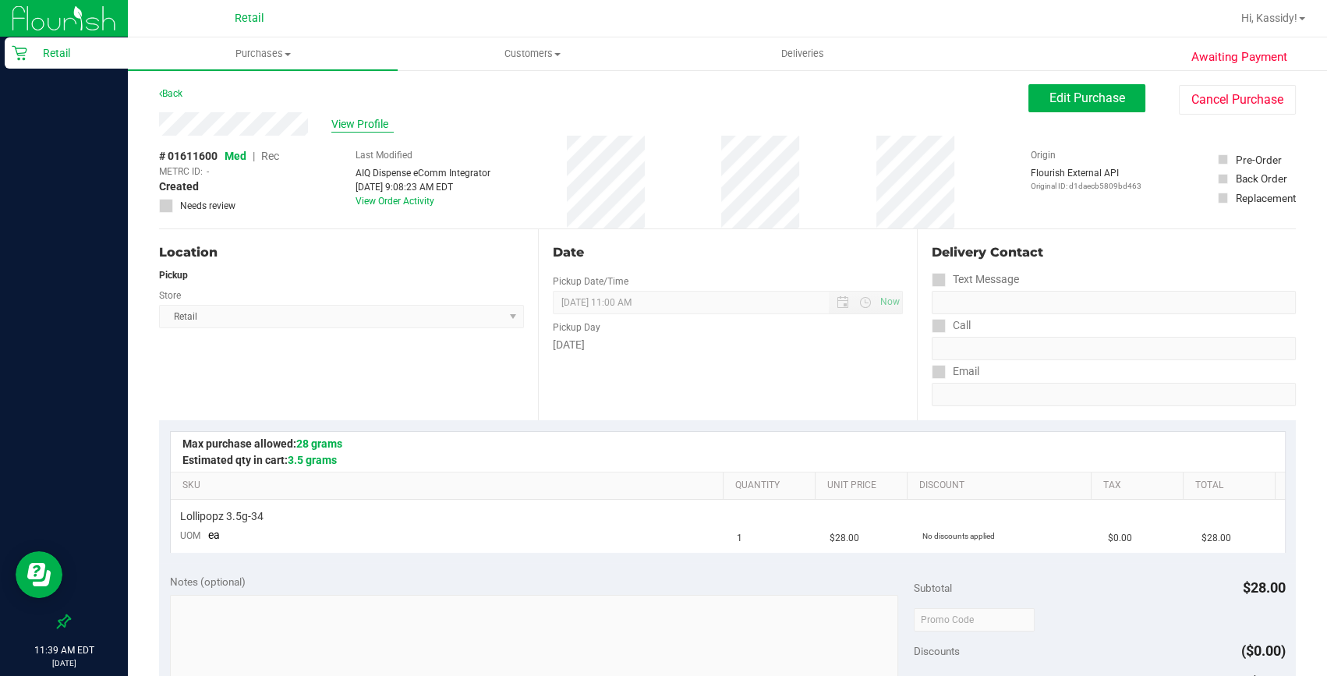
click at [366, 122] on span "View Profile" at bounding box center [362, 124] width 62 height 16
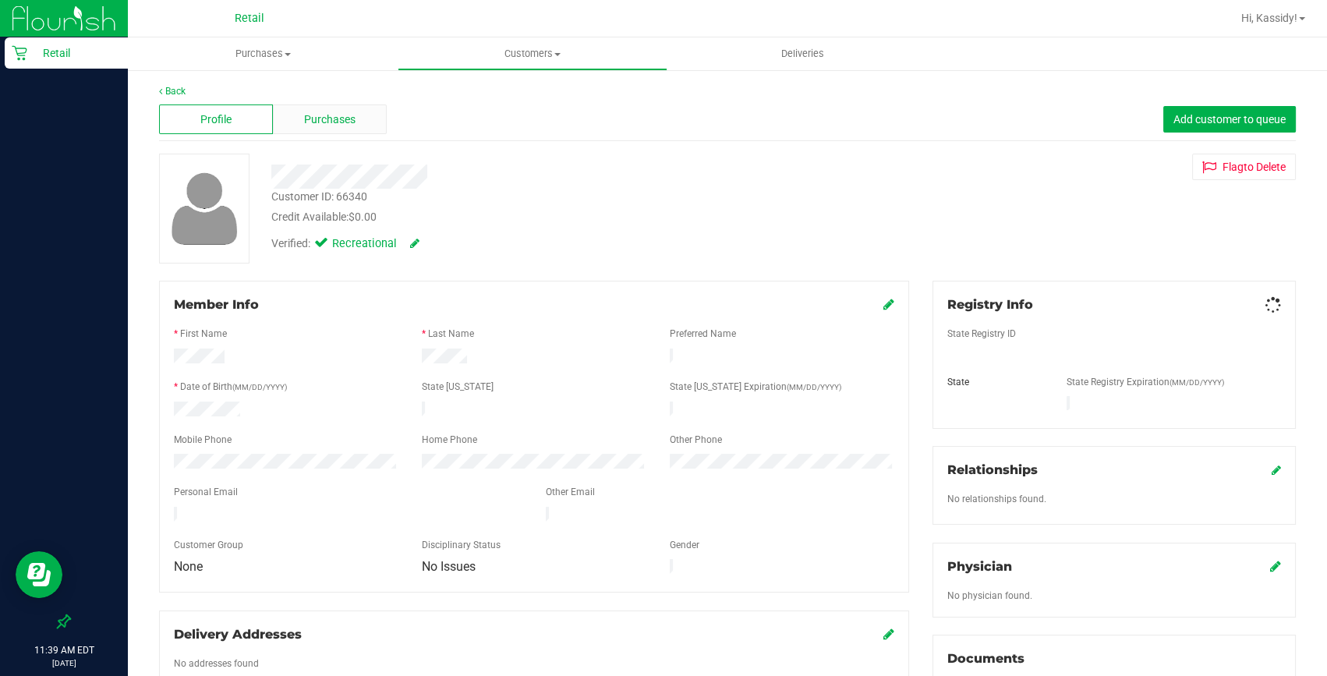
click at [366, 122] on div "Purchases" at bounding box center [330, 119] width 114 height 30
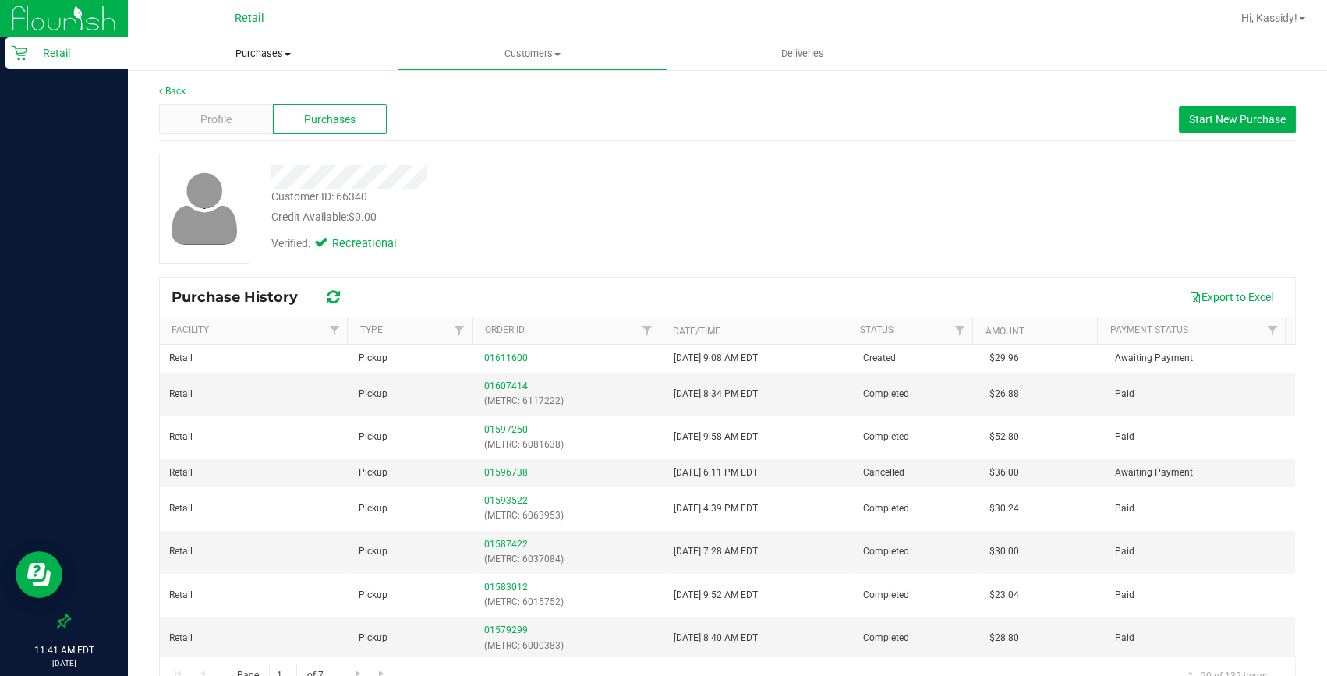
click at [254, 46] on uib-tab-heading "Purchases Summary of purchases Fulfillment All purchases" at bounding box center [263, 53] width 270 height 33
click at [242, 85] on li "Summary of purchases" at bounding box center [263, 94] width 270 height 19
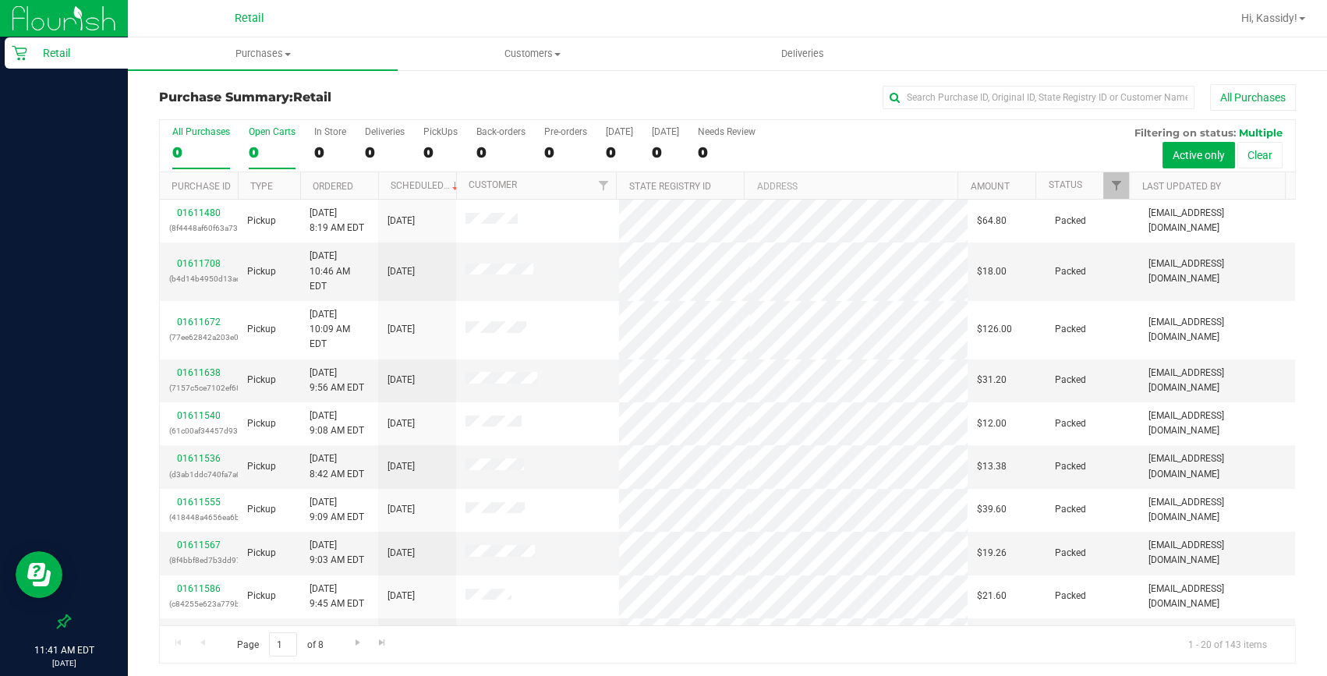
click at [274, 144] on div "0" at bounding box center [272, 152] width 47 height 18
click at [0, 0] on input "Open Carts 0" at bounding box center [0, 0] width 0 height 0
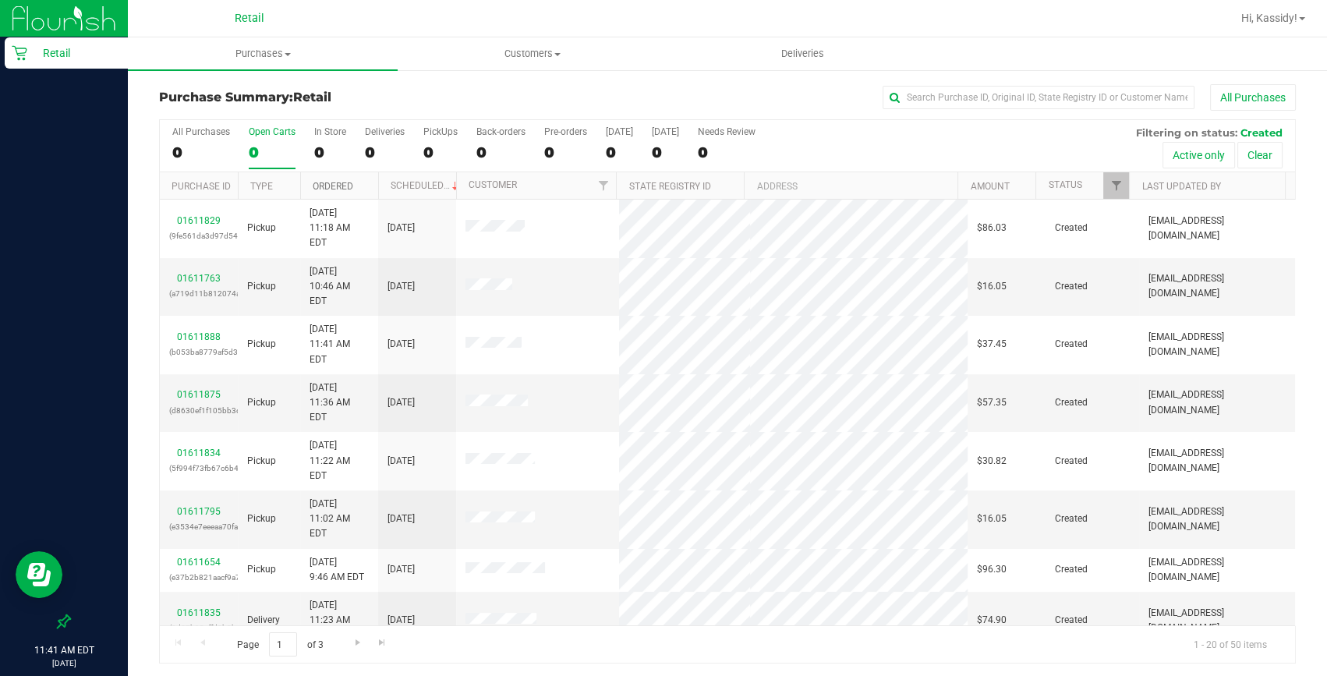
click at [335, 186] on link "Ordered" at bounding box center [333, 186] width 41 height 11
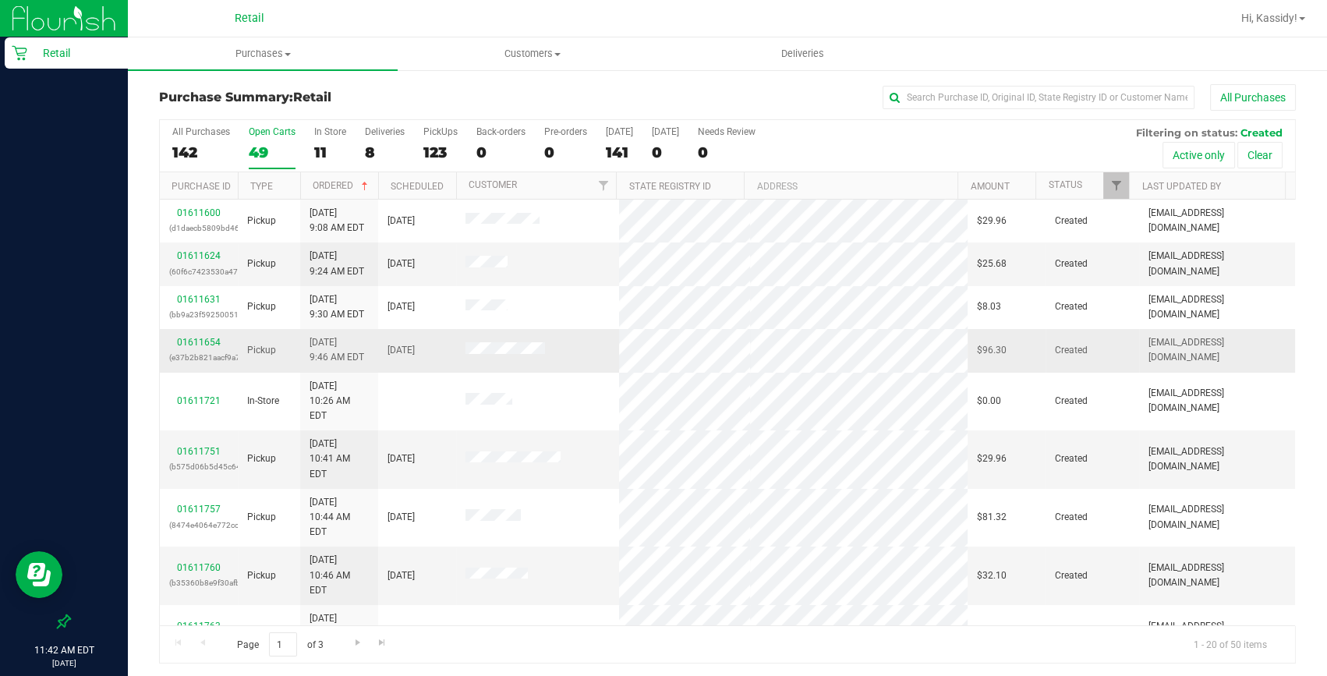
click at [207, 335] on div "01611654 (e37b2b821aacf9a7)" at bounding box center [198, 350] width 59 height 30
click at [205, 341] on link "01611654" at bounding box center [199, 342] width 44 height 11
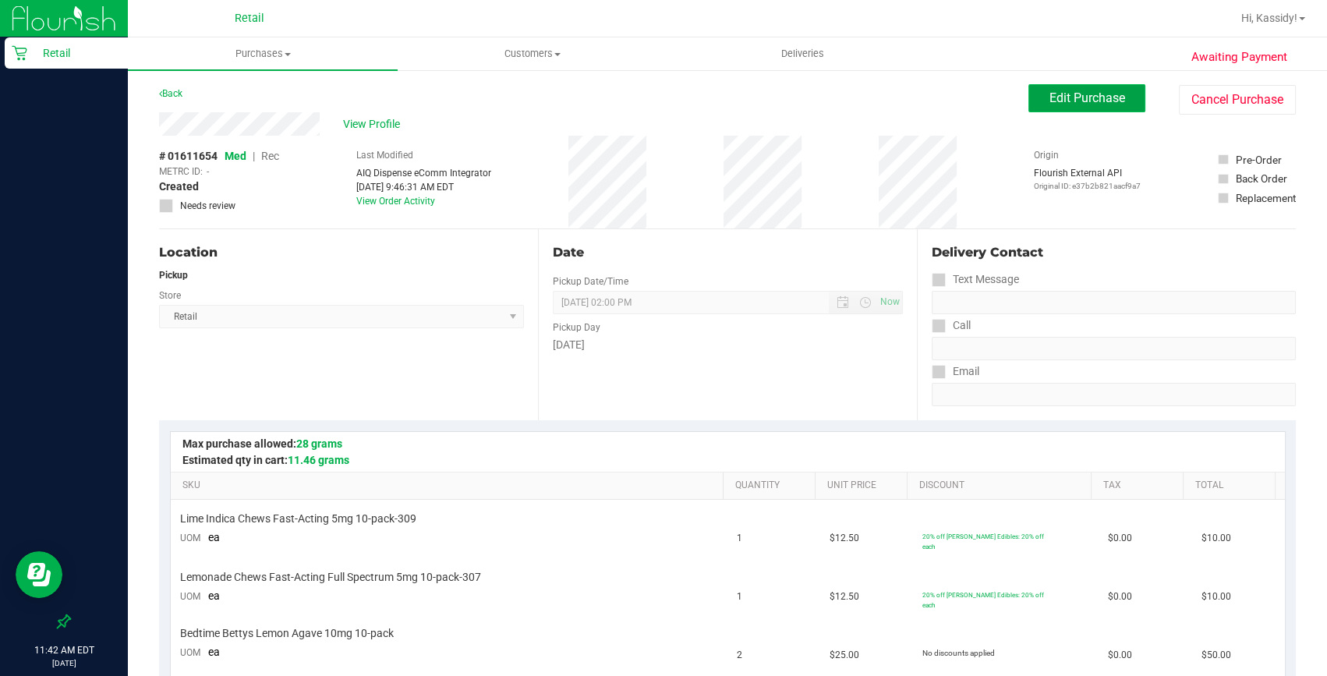
click at [1131, 97] on button "Edit Purchase" at bounding box center [1087, 98] width 117 height 28
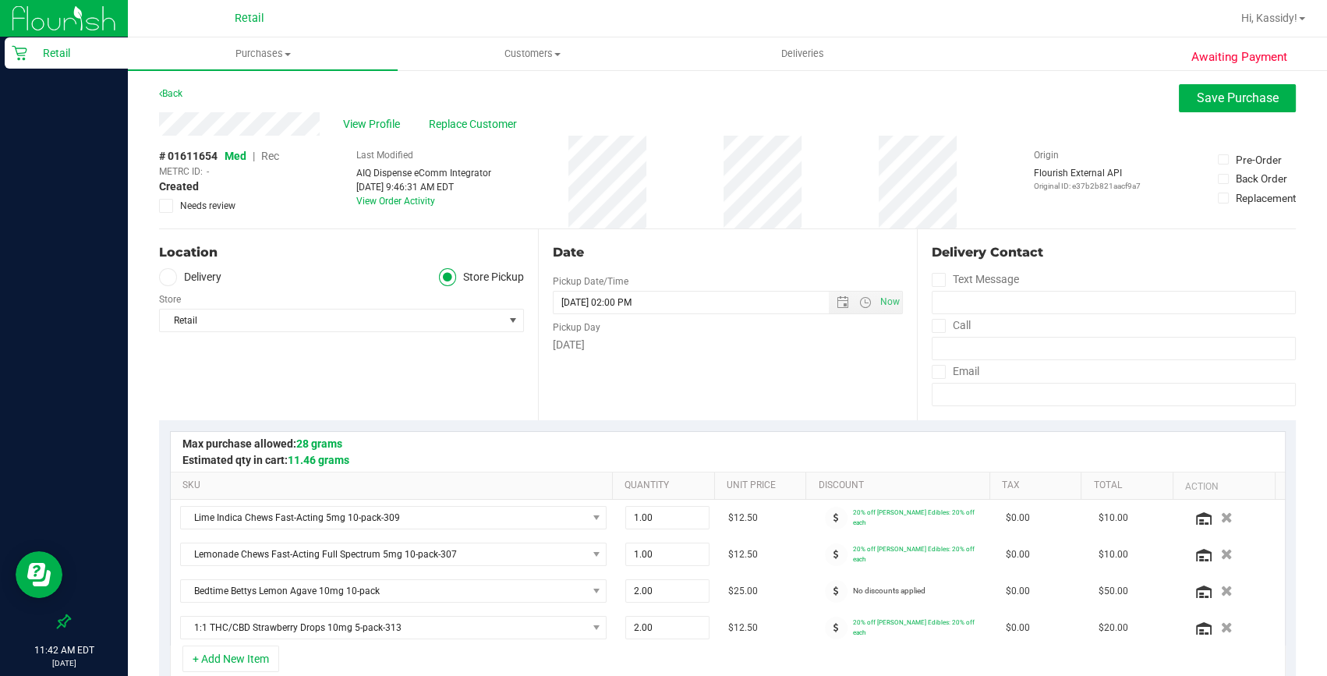
click at [273, 157] on span "Rec" at bounding box center [270, 156] width 18 height 12
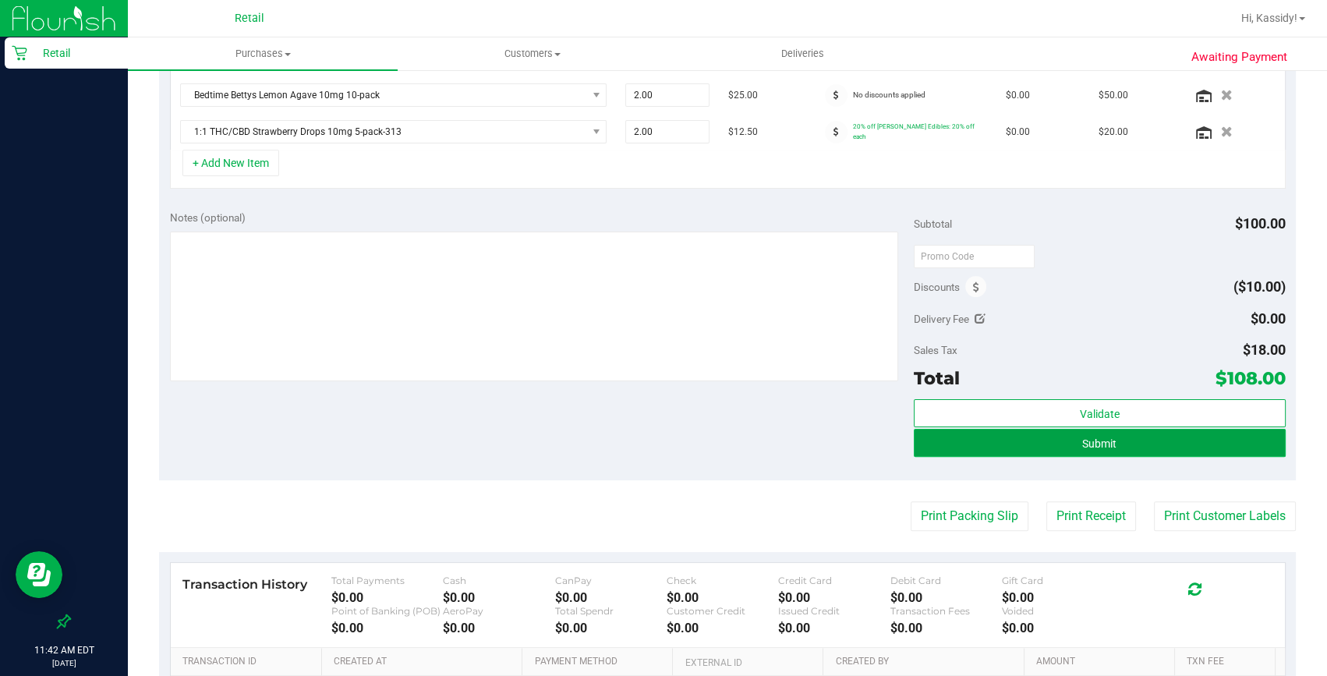
click at [1055, 438] on button "Submit" at bounding box center [1100, 443] width 372 height 28
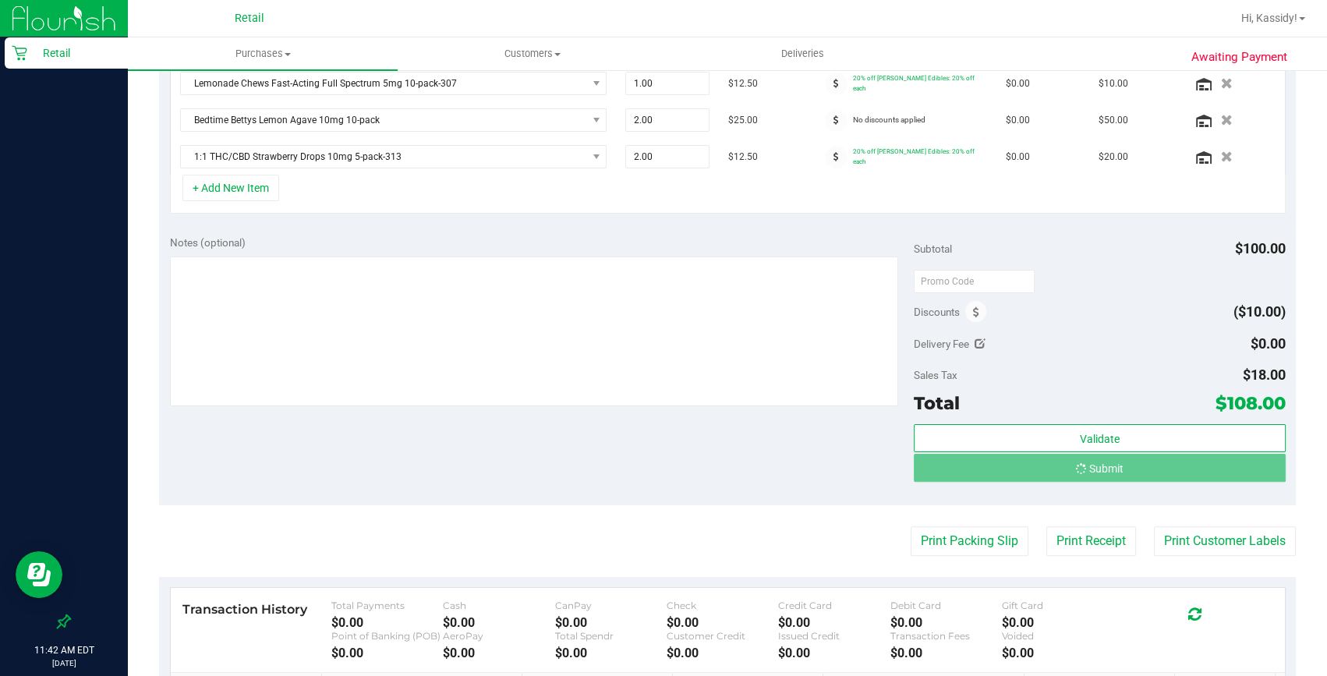
scroll to position [447, 0]
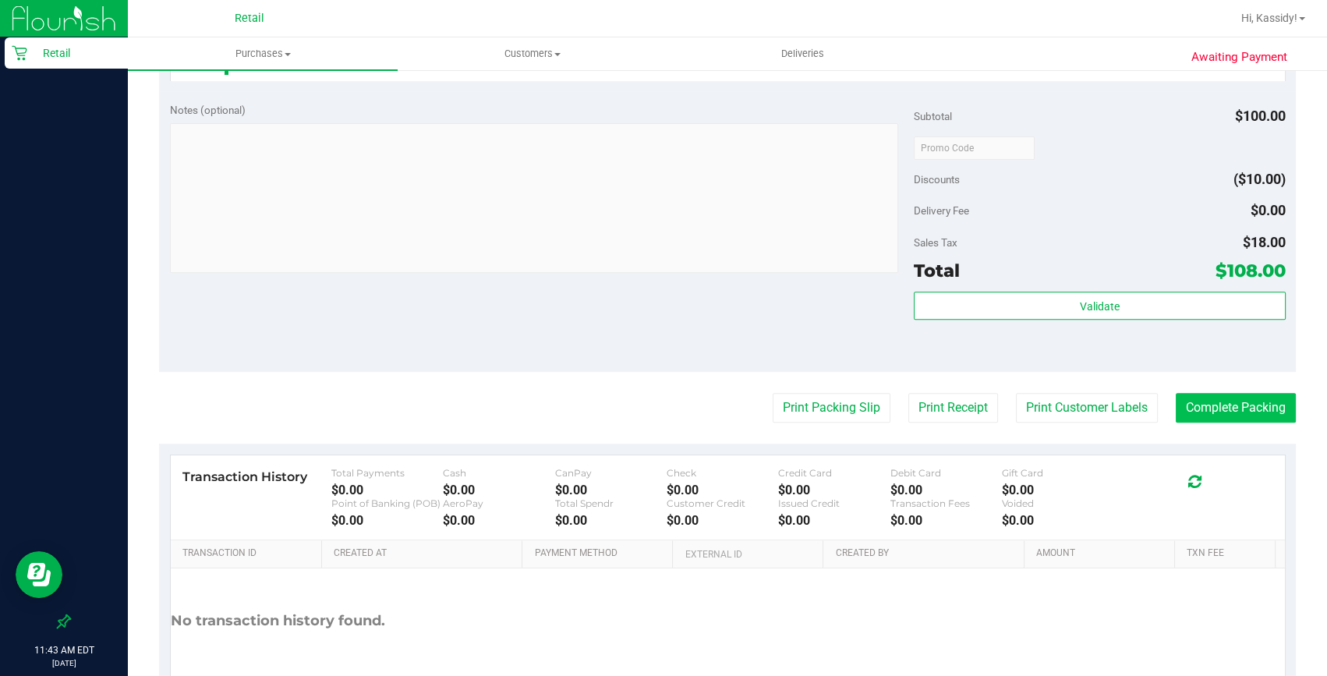
scroll to position [780, 0]
click at [1222, 402] on button "Complete Packing" at bounding box center [1236, 407] width 120 height 30
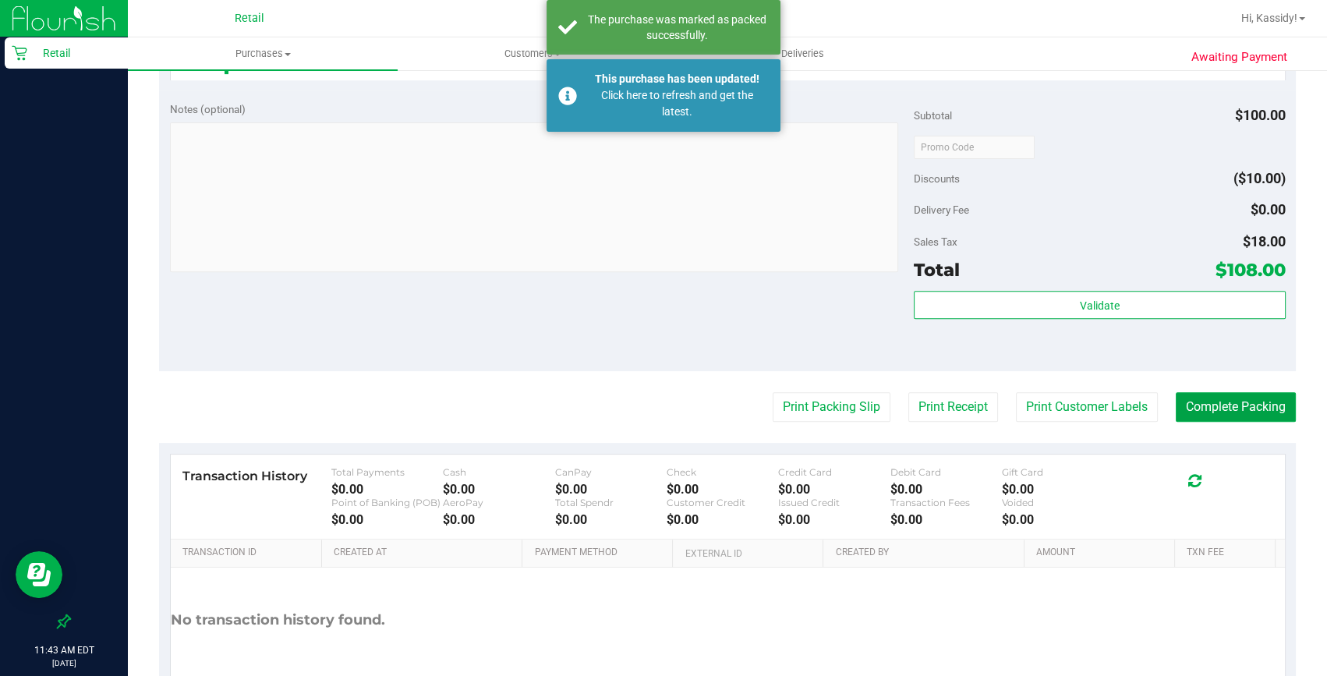
scroll to position [0, 0]
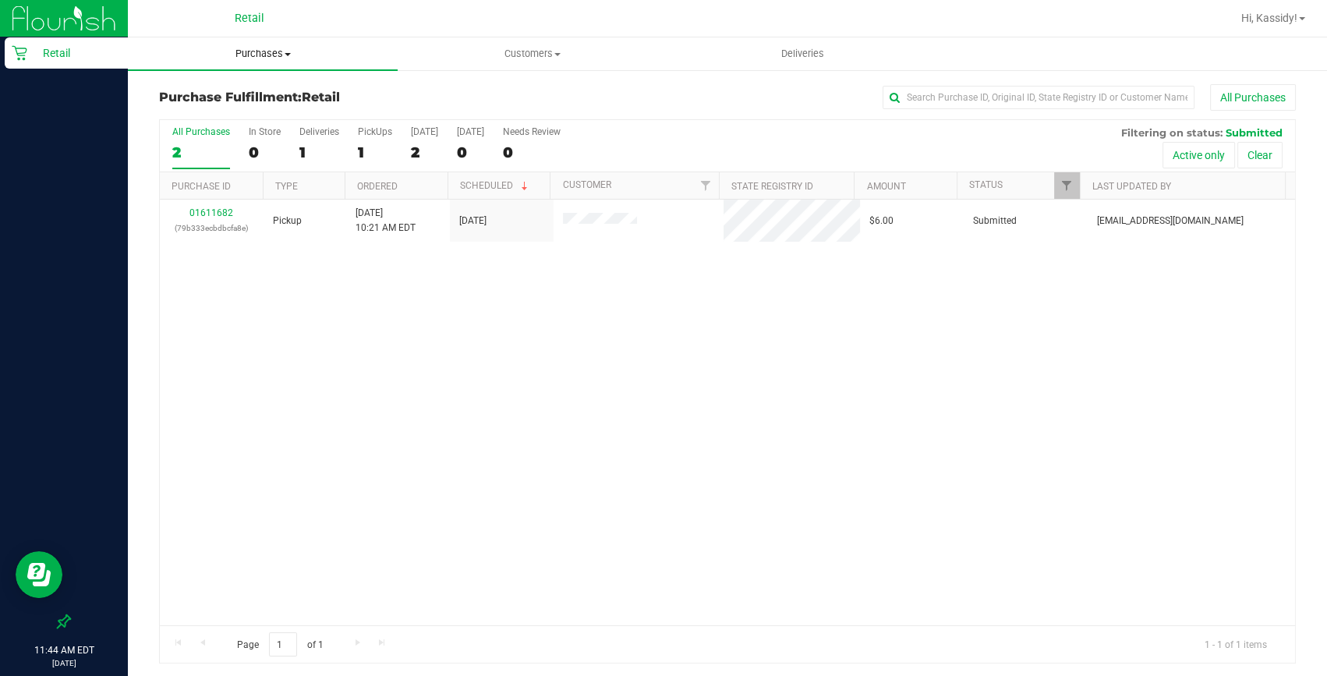
click at [263, 47] on span "Purchases" at bounding box center [263, 54] width 270 height 14
click at [229, 99] on span "Summary of purchases" at bounding box center [208, 93] width 160 height 13
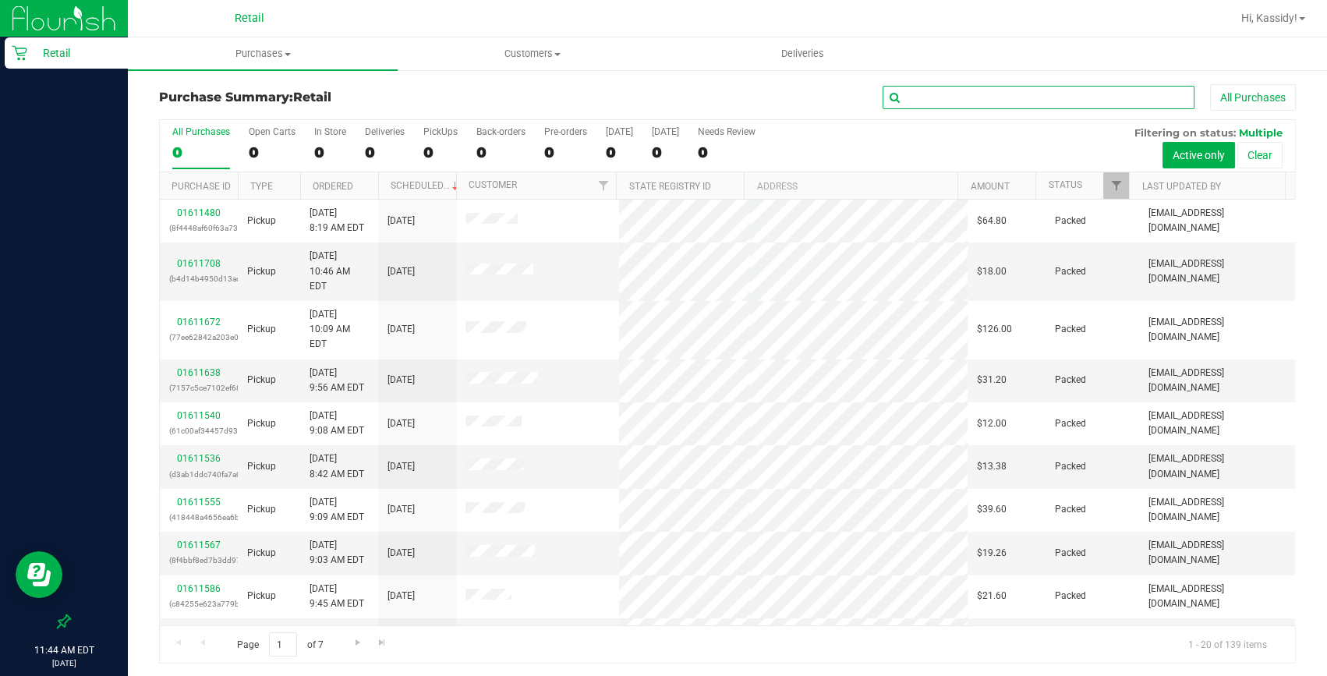
click at [936, 89] on input "text" at bounding box center [1039, 97] width 312 height 23
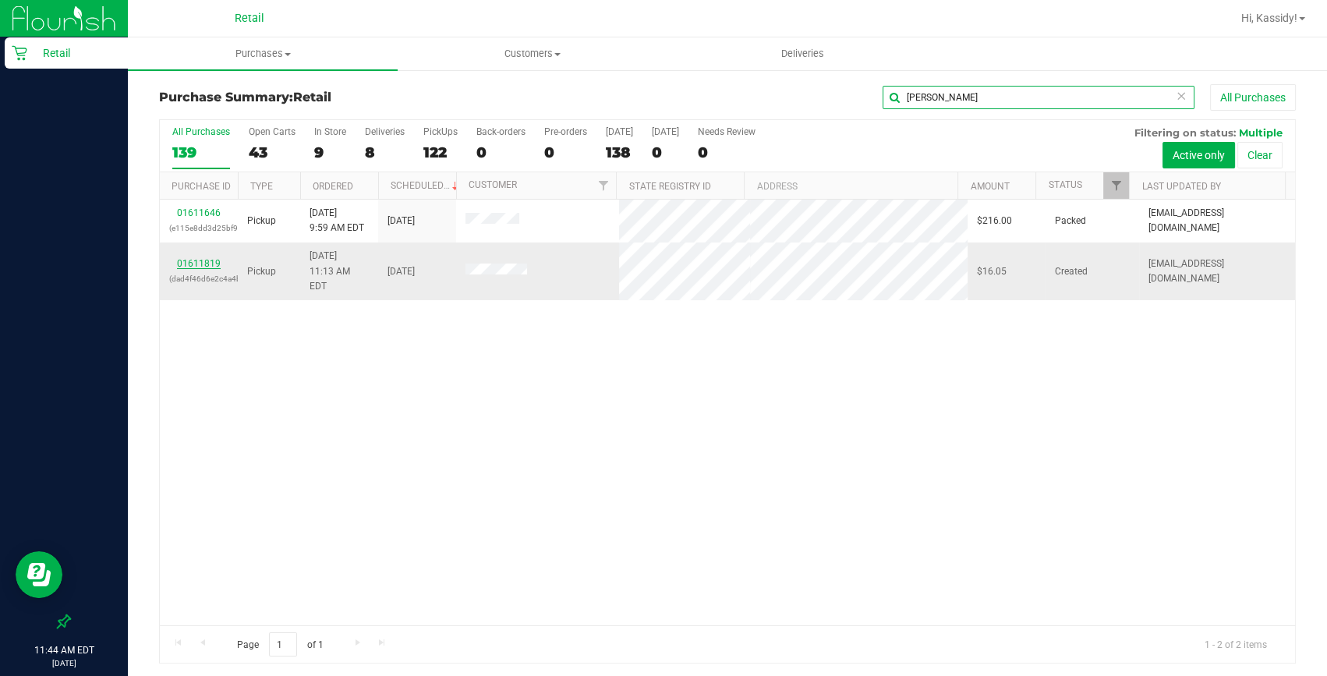
type input "dylan"
click at [193, 258] on link "01611819" at bounding box center [199, 263] width 44 height 11
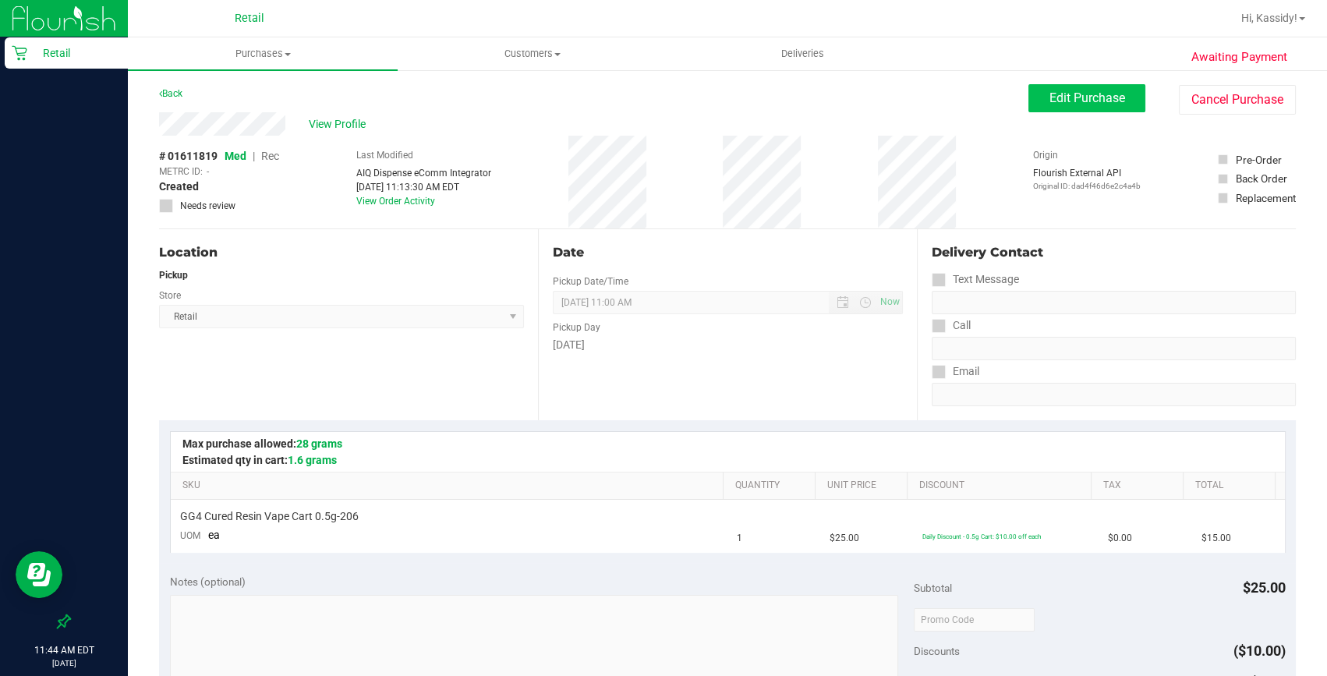
click at [1135, 109] on div "Edit Purchase Cancel Purchase" at bounding box center [1162, 99] width 267 height 30
click at [1133, 109] on button "Edit Purchase" at bounding box center [1087, 98] width 117 height 28
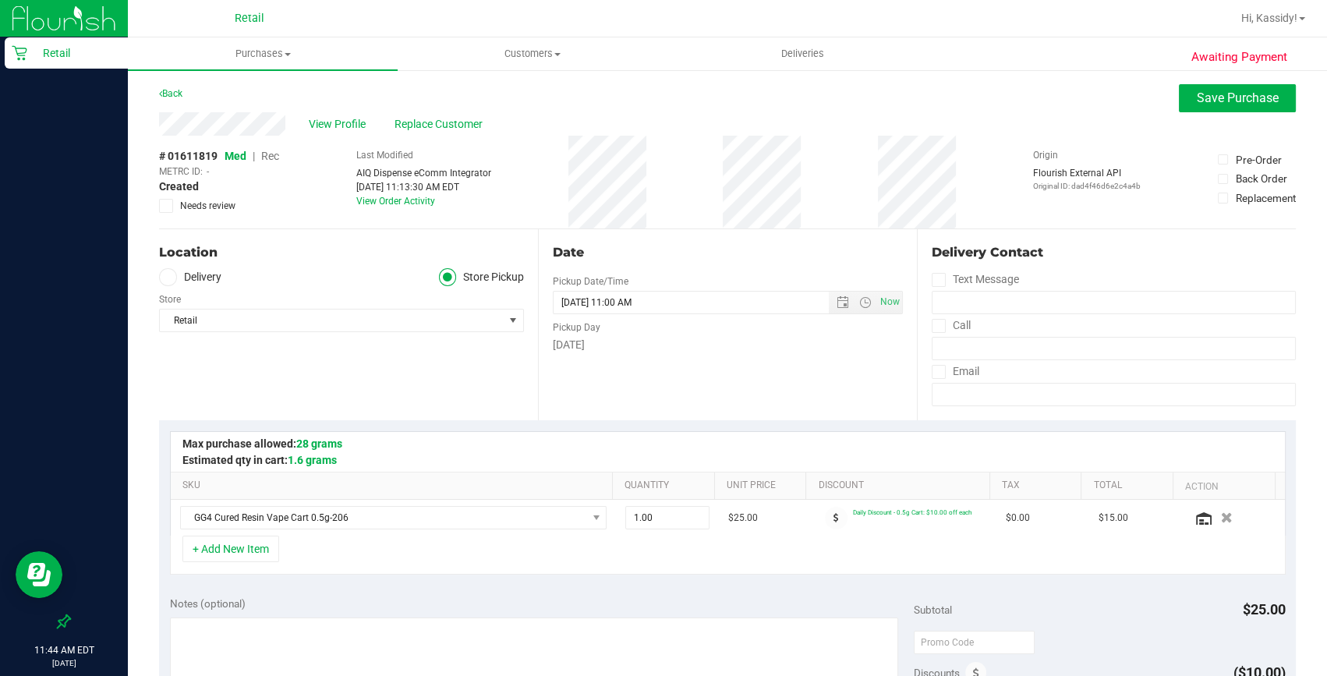
click at [277, 150] on span "Rec" at bounding box center [270, 156] width 18 height 12
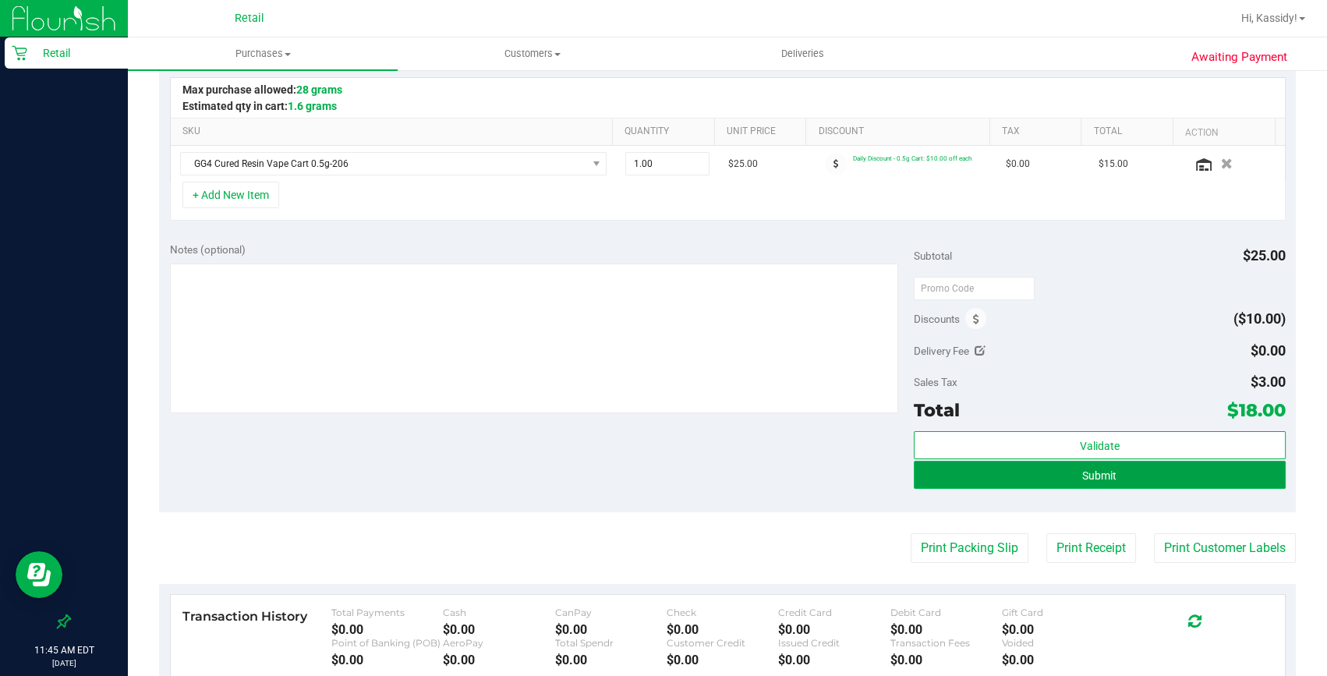
click at [1010, 474] on button "Submit" at bounding box center [1100, 475] width 372 height 28
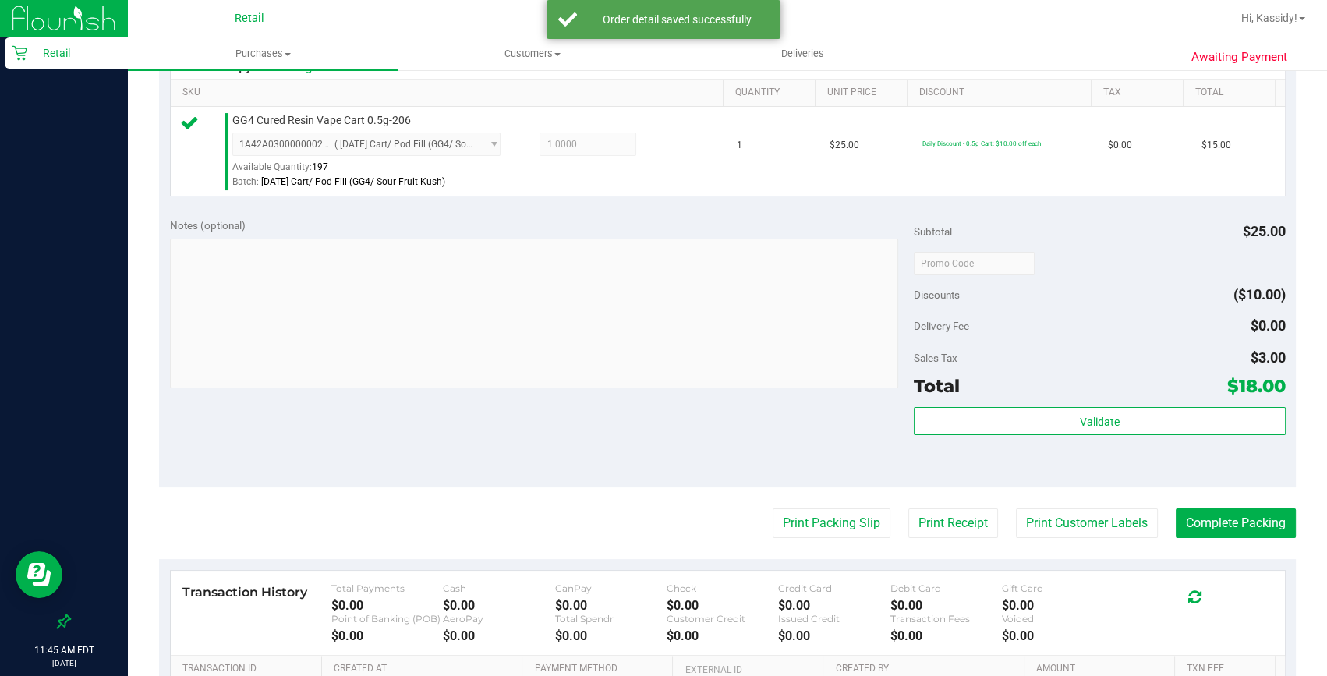
scroll to position [425, 0]
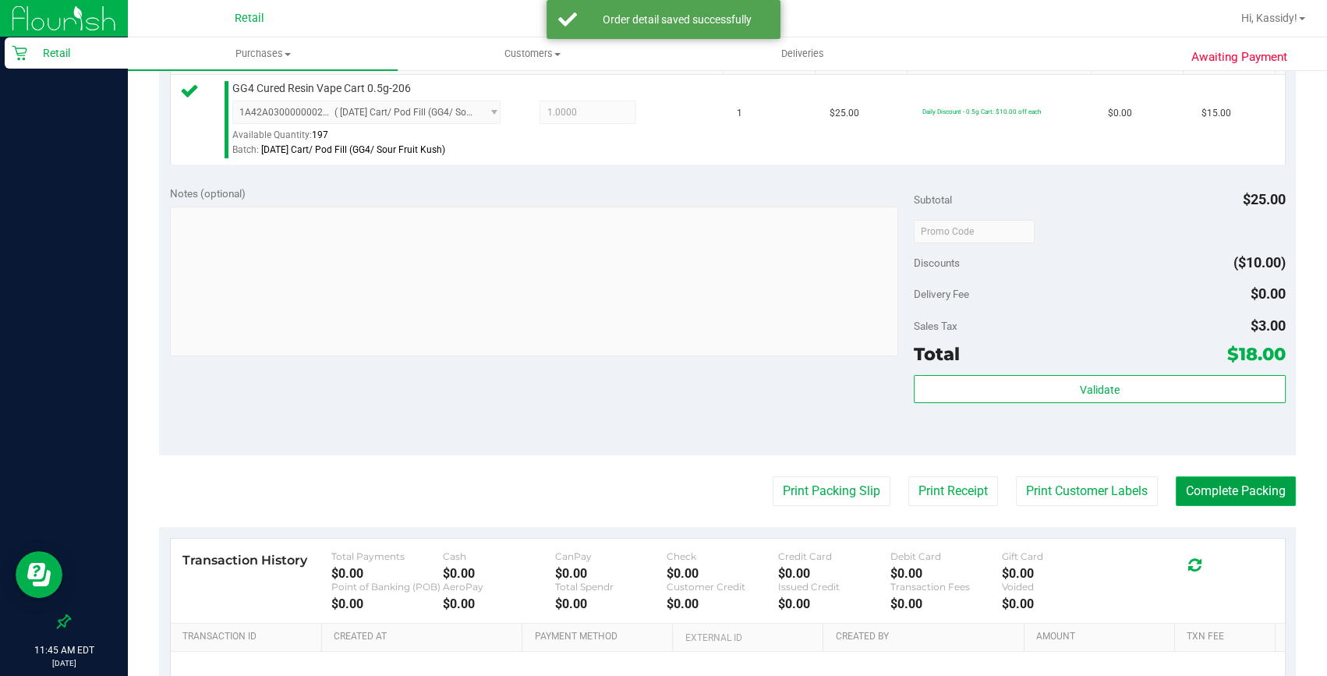
click at [1193, 501] on button "Complete Packing" at bounding box center [1236, 491] width 120 height 30
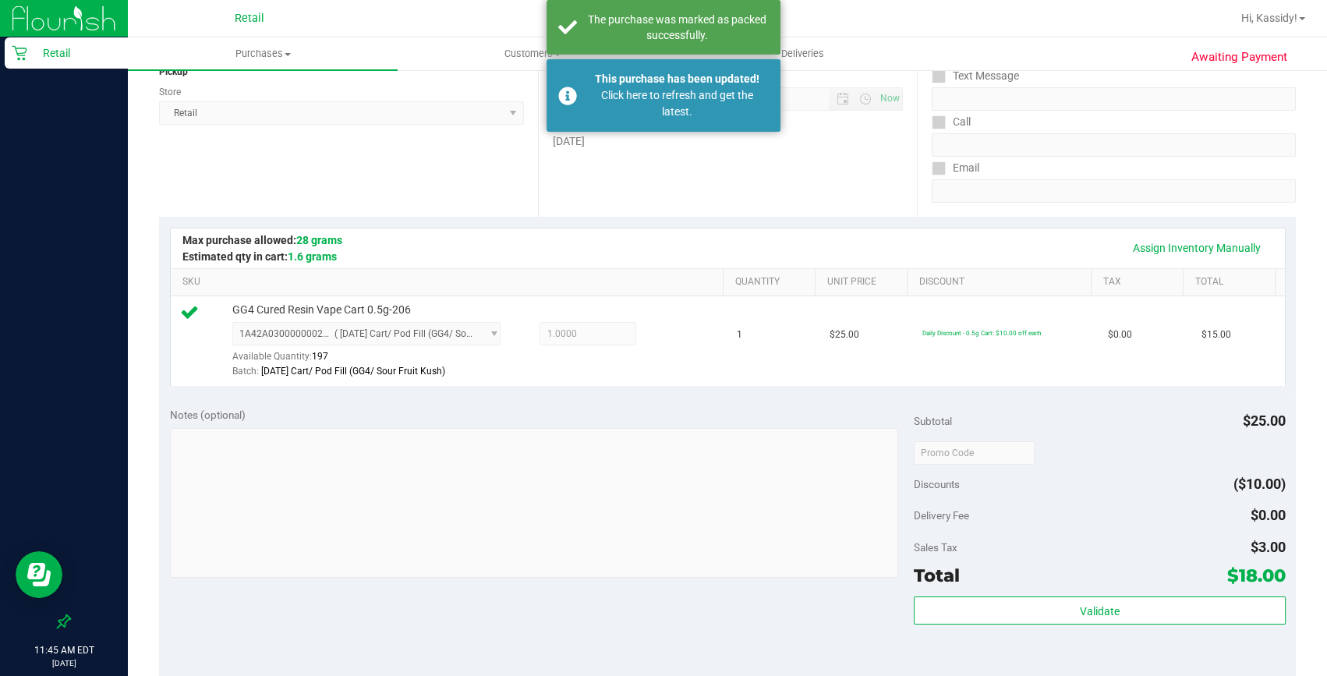
scroll to position [0, 0]
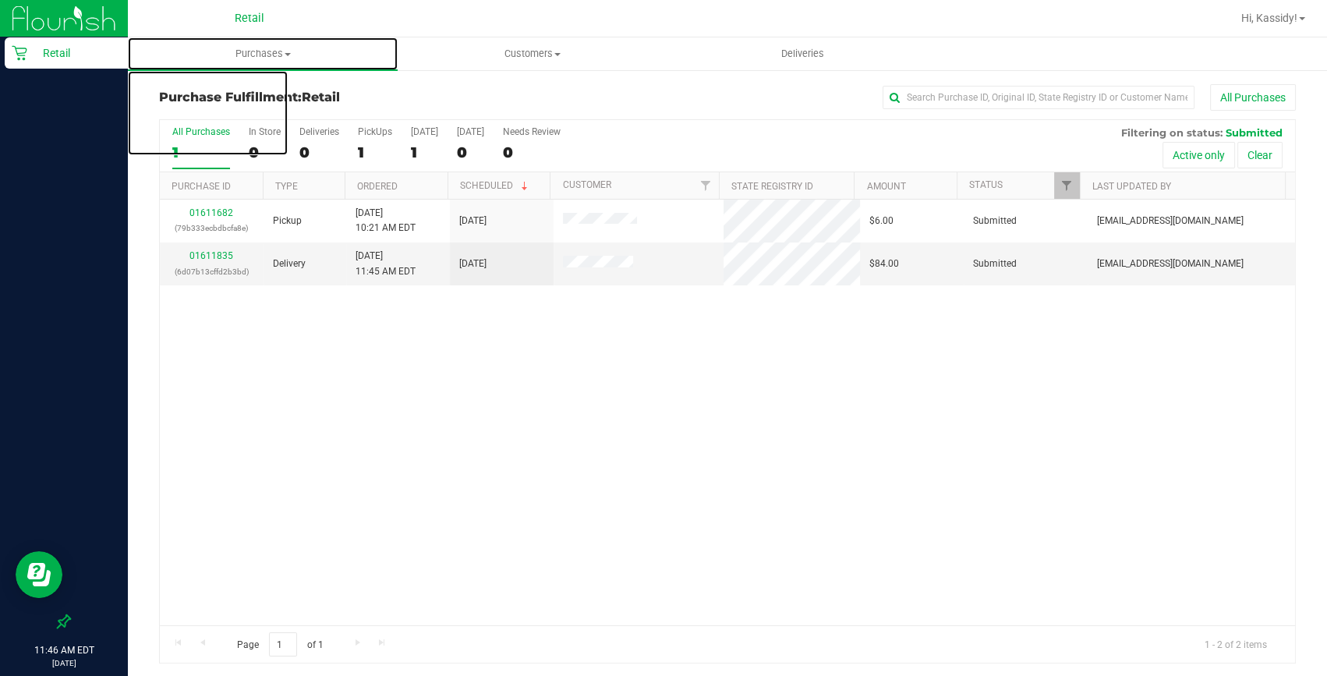
click at [256, 60] on span "Purchases" at bounding box center [263, 54] width 270 height 14
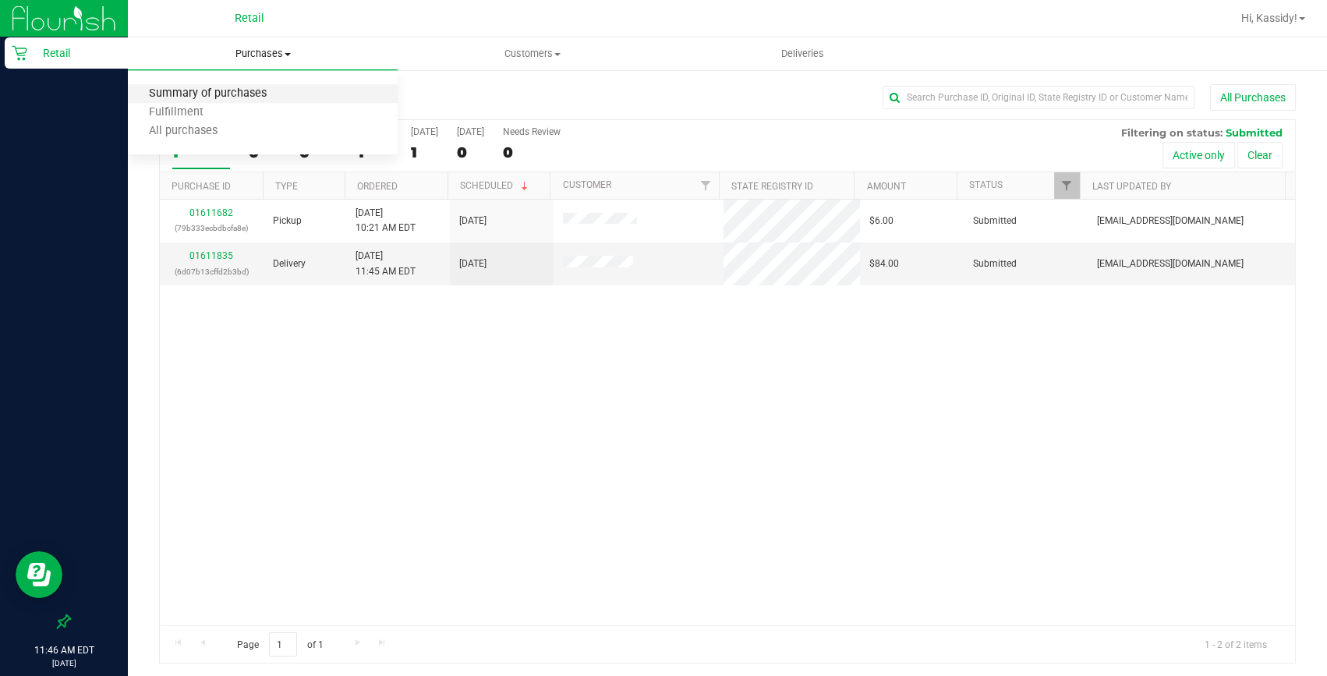
click at [246, 94] on span "Summary of purchases" at bounding box center [208, 93] width 160 height 13
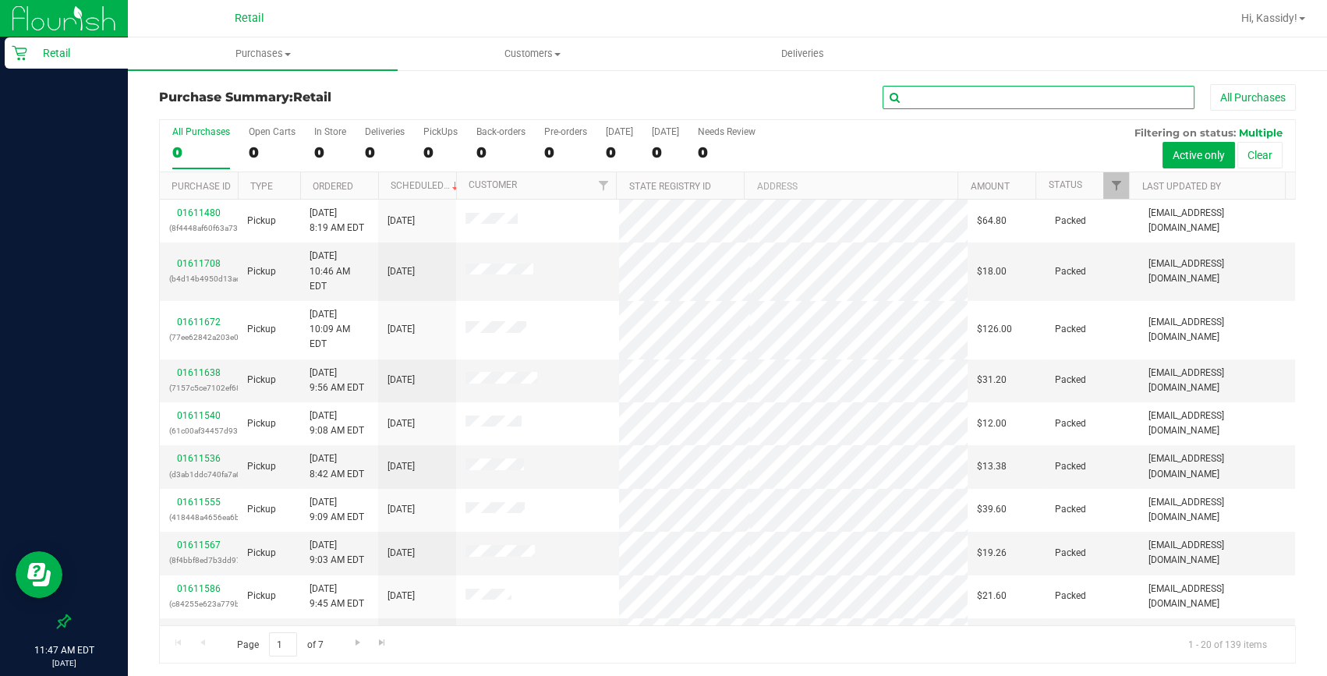
click at [906, 101] on input "text" at bounding box center [1039, 97] width 312 height 23
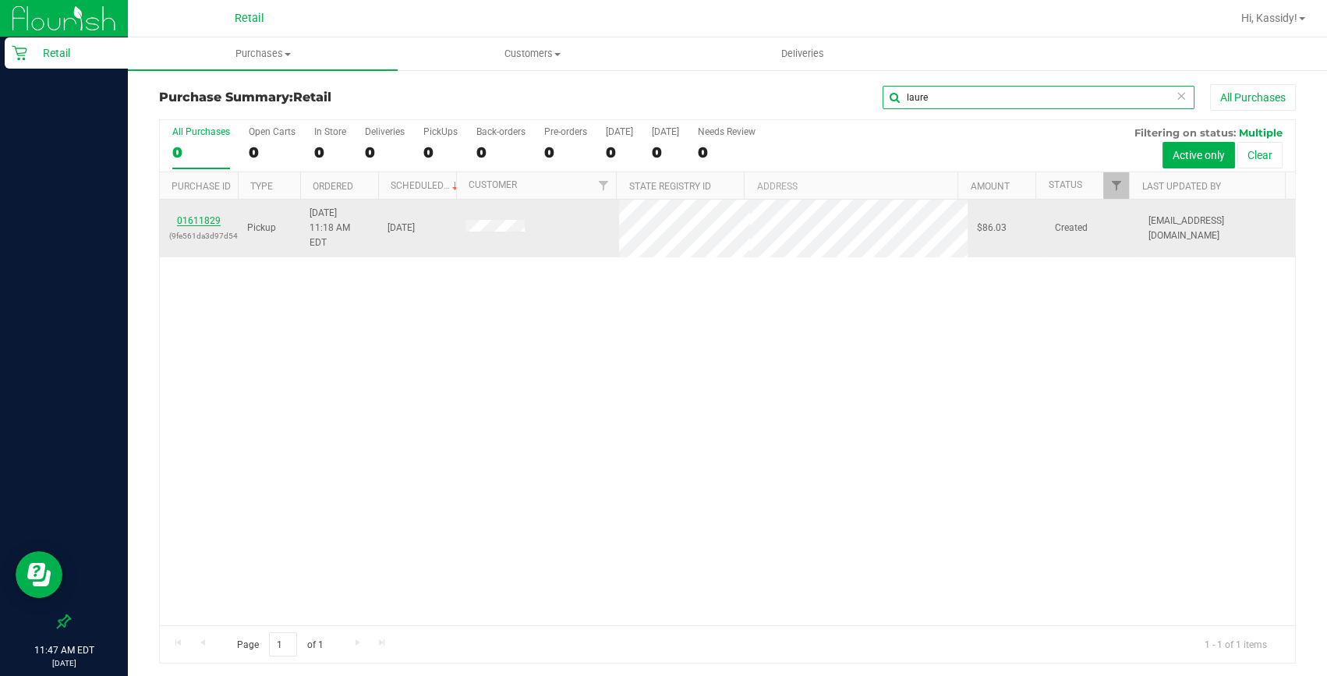
type input "laure"
click at [187, 215] on link "01611829" at bounding box center [199, 220] width 44 height 11
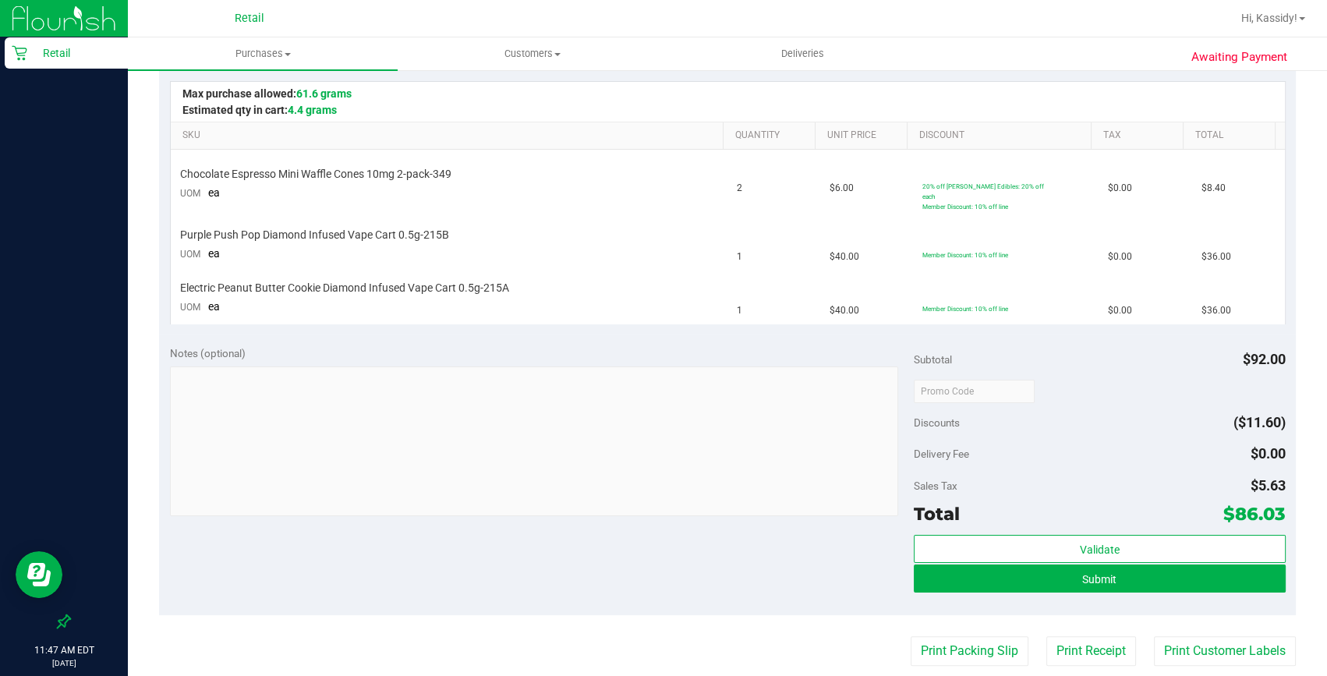
scroll to position [425, 0]
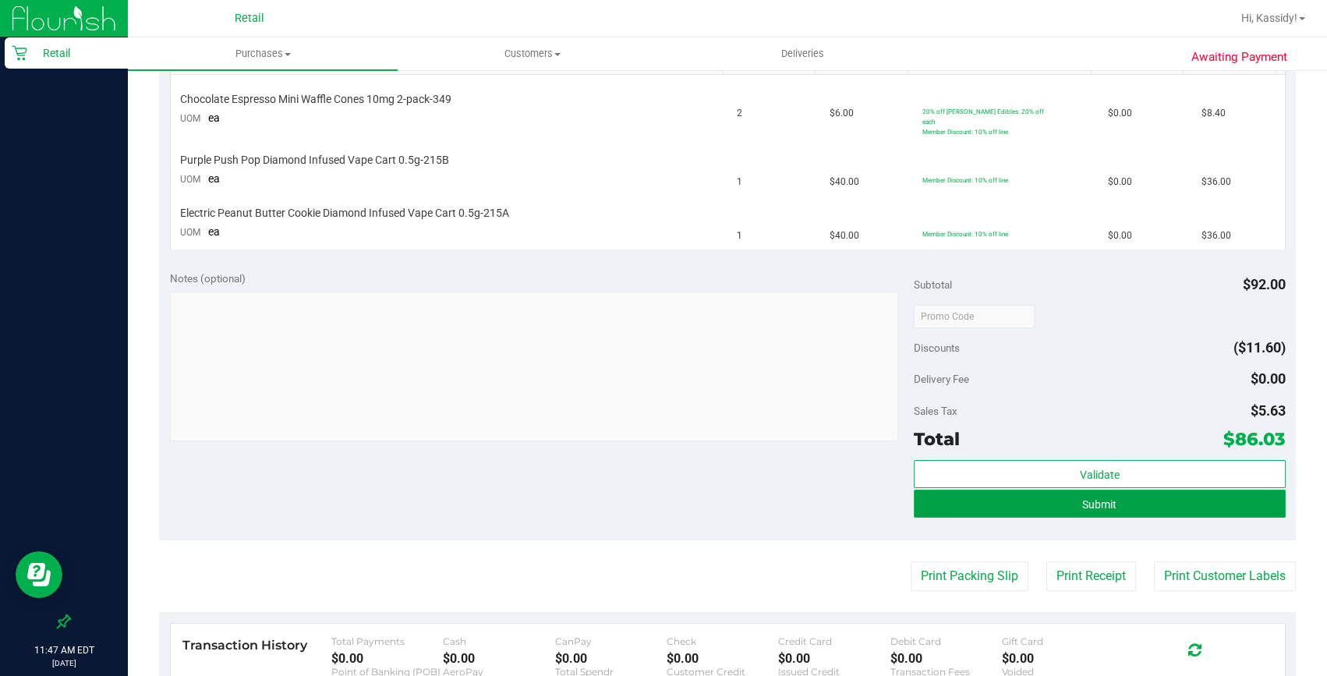
click at [1088, 505] on button "Submit" at bounding box center [1100, 504] width 372 height 28
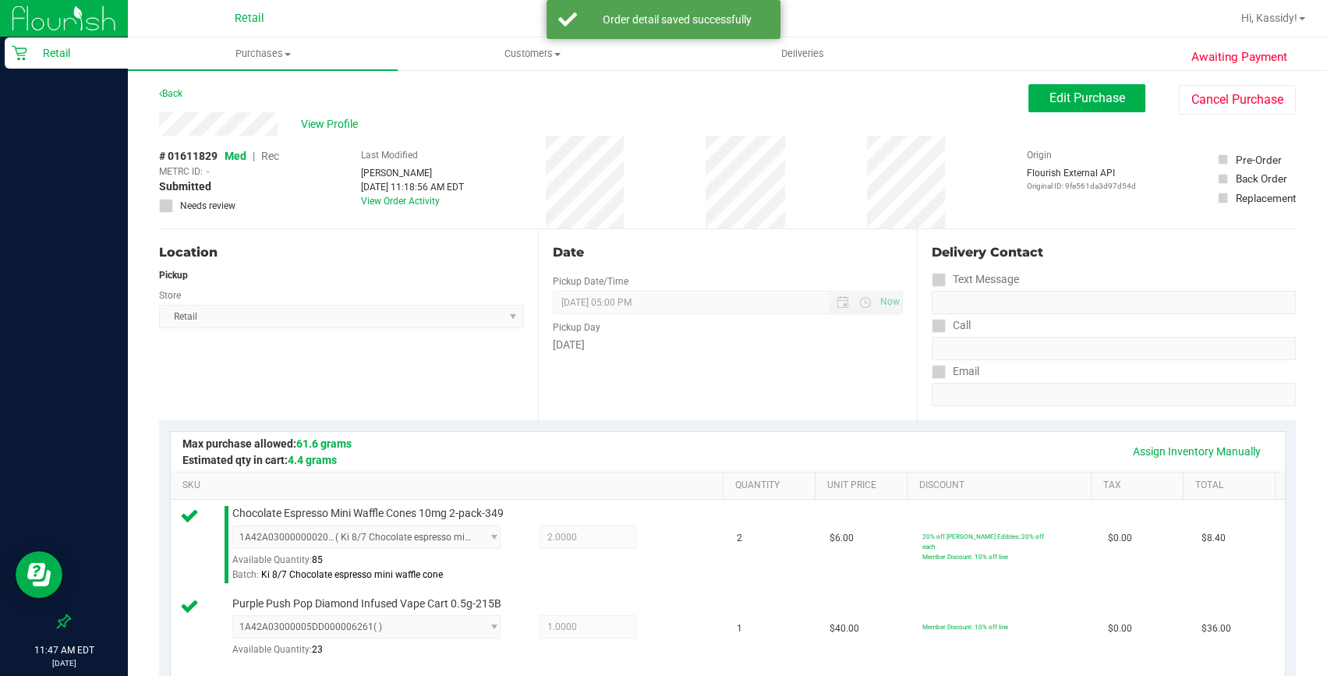
scroll to position [770, 0]
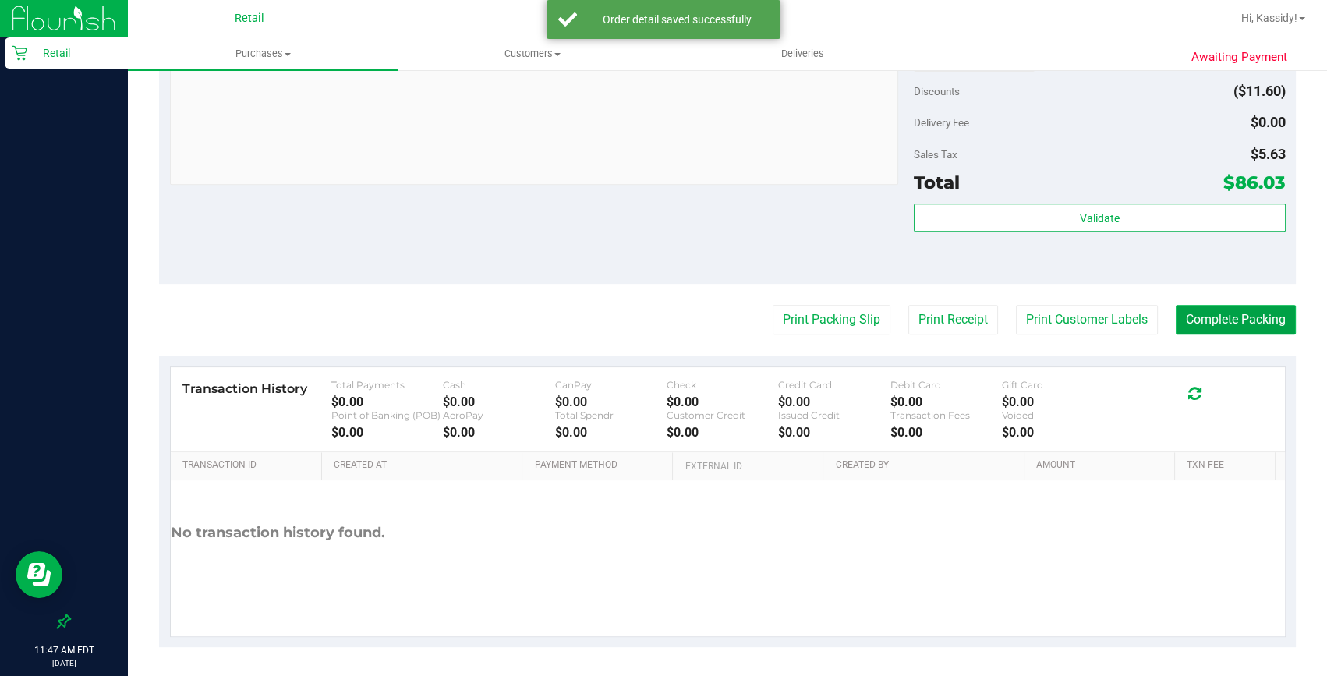
click at [1236, 305] on button "Complete Packing" at bounding box center [1236, 320] width 120 height 30
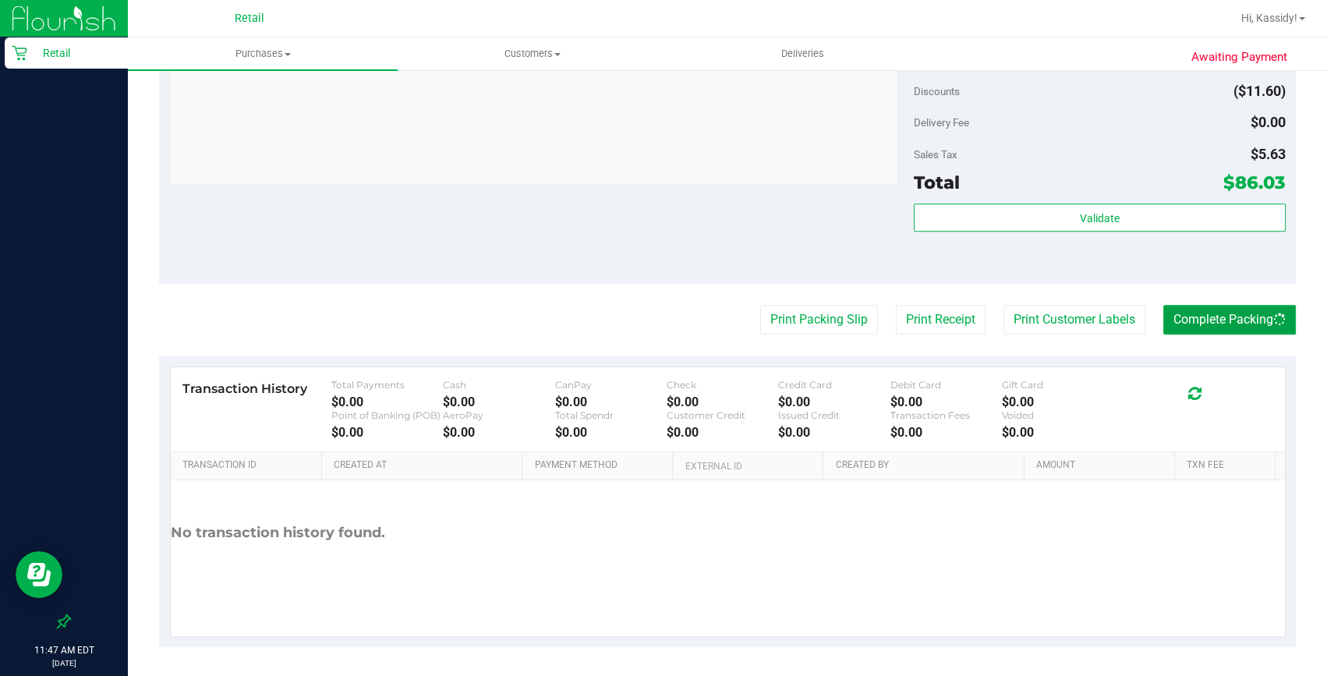
scroll to position [487, 0]
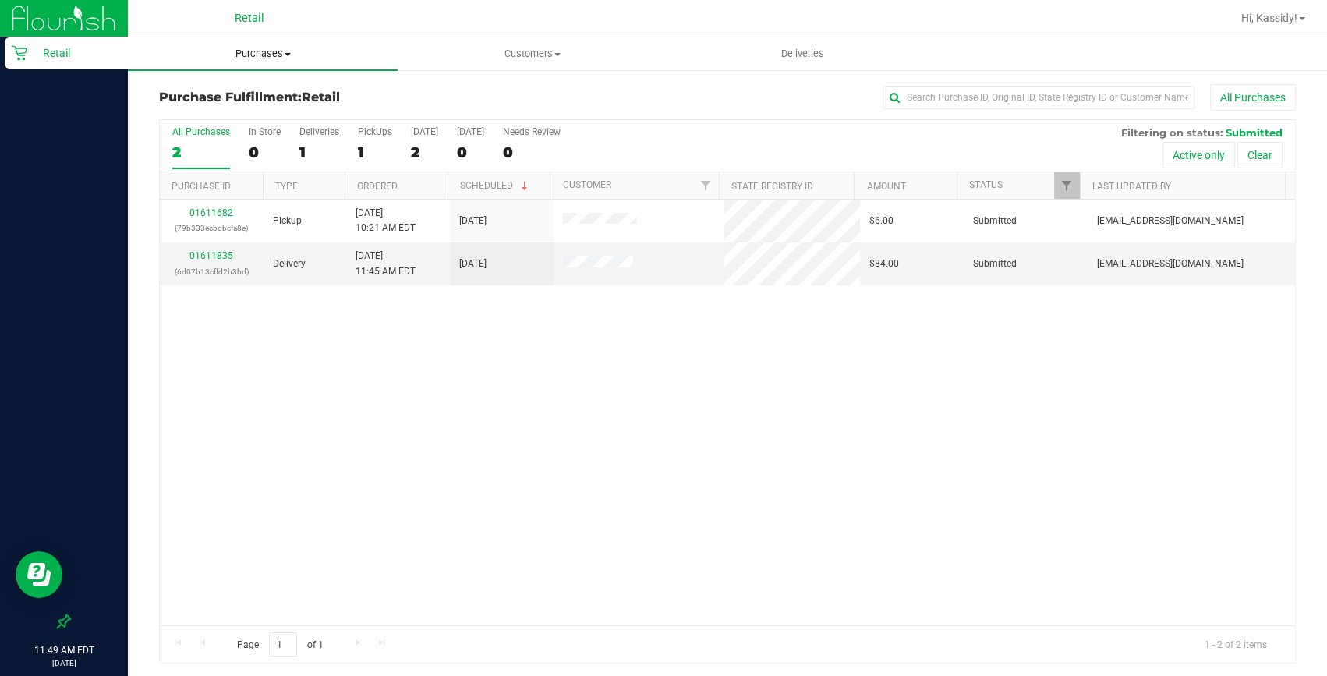
click at [258, 59] on span "Purchases" at bounding box center [263, 54] width 270 height 14
click at [212, 97] on span "Summary of purchases" at bounding box center [208, 93] width 160 height 13
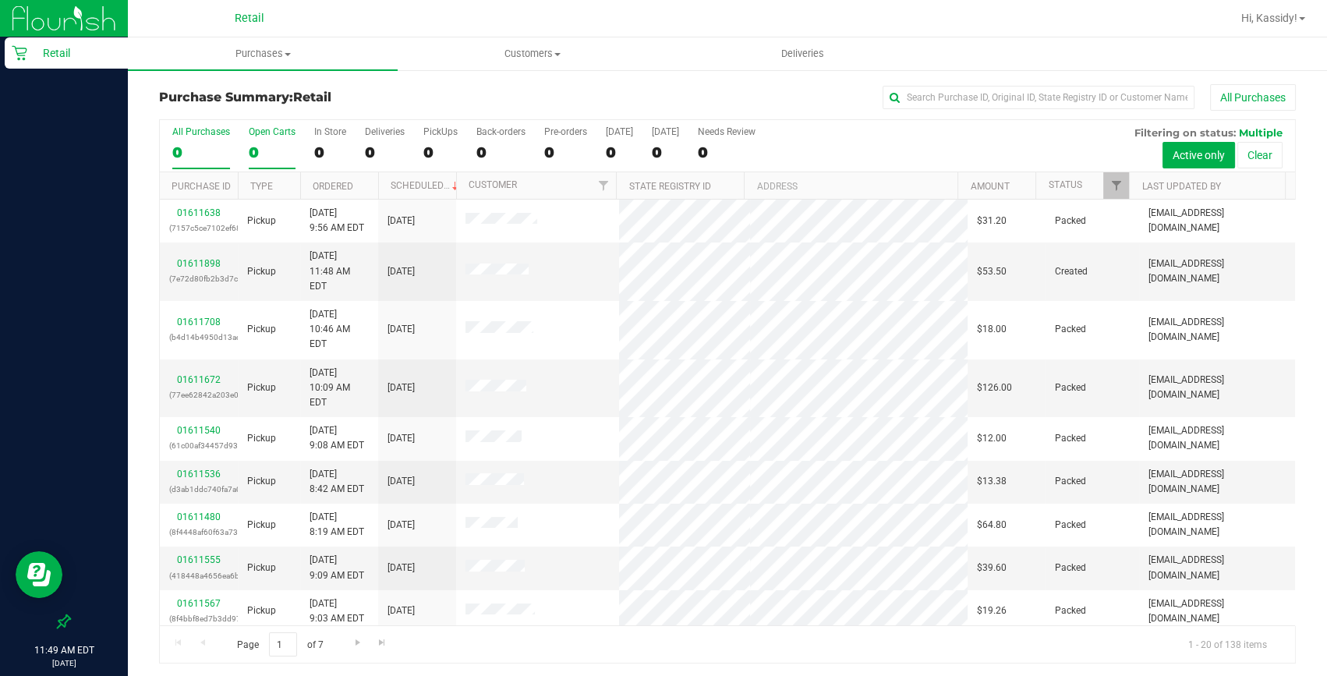
click at [266, 136] on div "Open Carts" at bounding box center [272, 131] width 47 height 11
click at [0, 0] on input "Open Carts 0" at bounding box center [0, 0] width 0 height 0
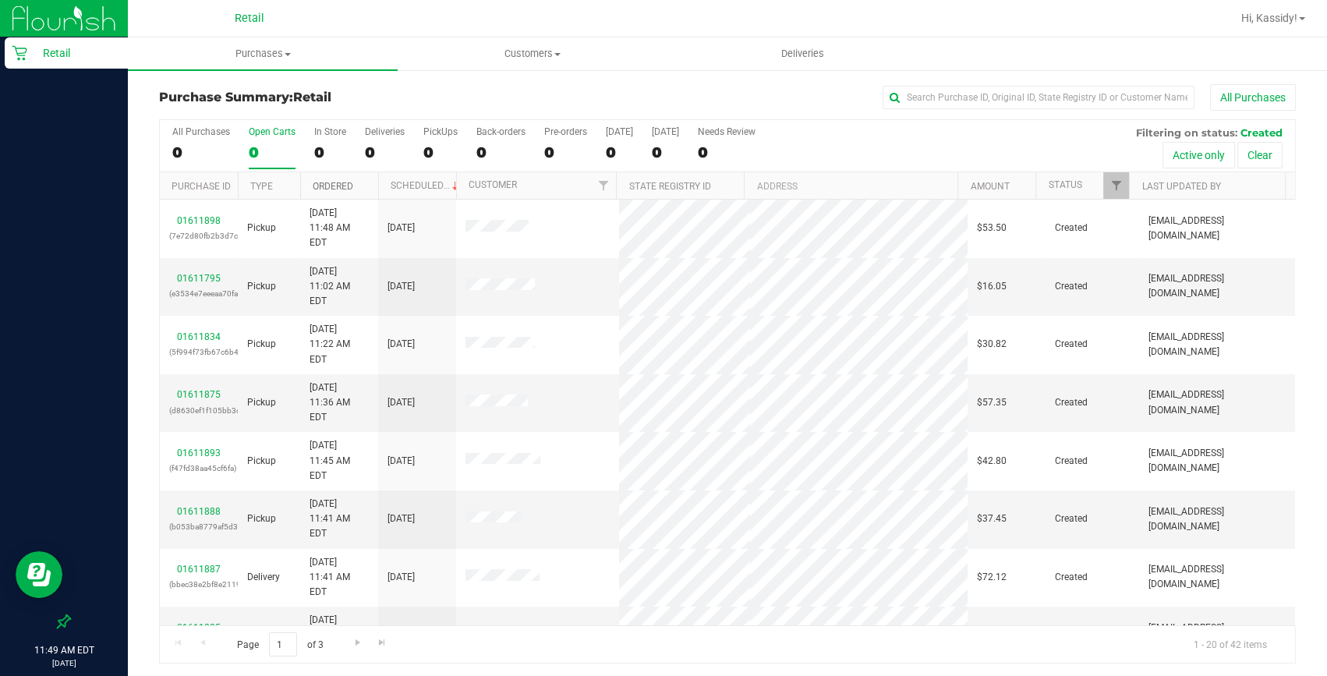
click at [339, 189] on link "Ordered" at bounding box center [333, 186] width 41 height 11
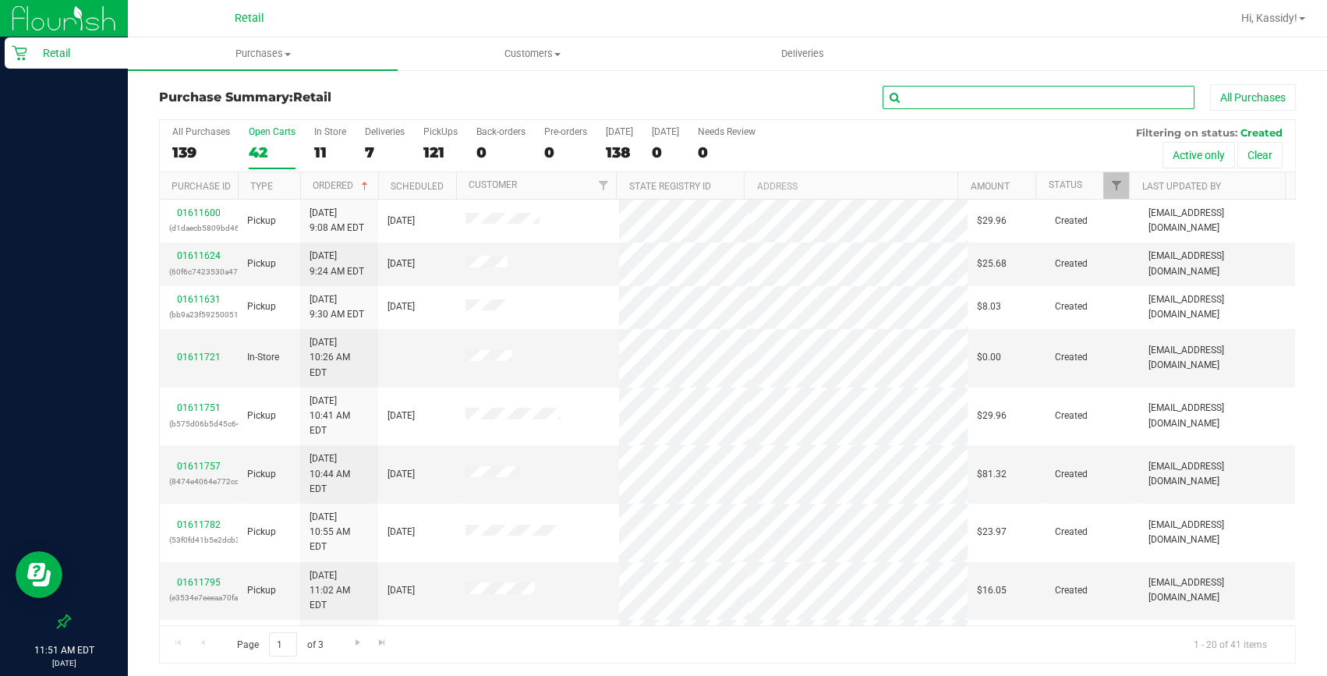
click at [907, 101] on input "text" at bounding box center [1039, 97] width 312 height 23
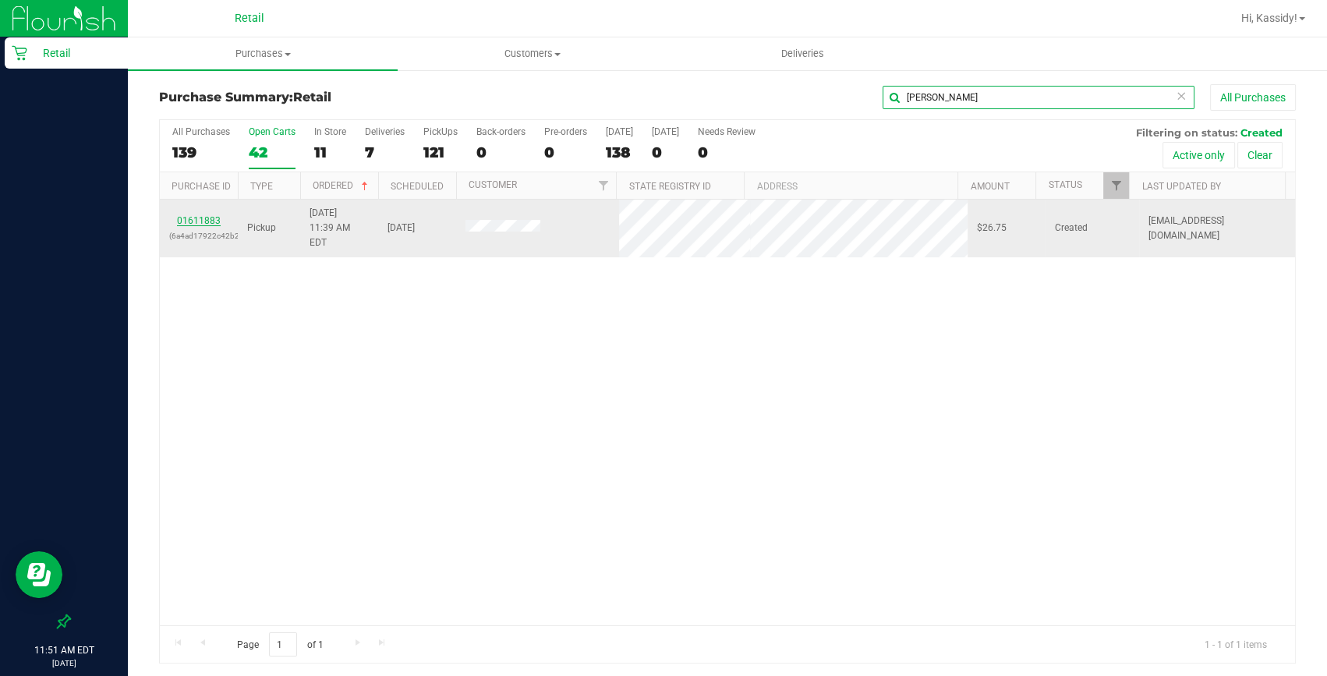
type input "[PERSON_NAME]"
click at [188, 215] on link "01611883" at bounding box center [199, 220] width 44 height 11
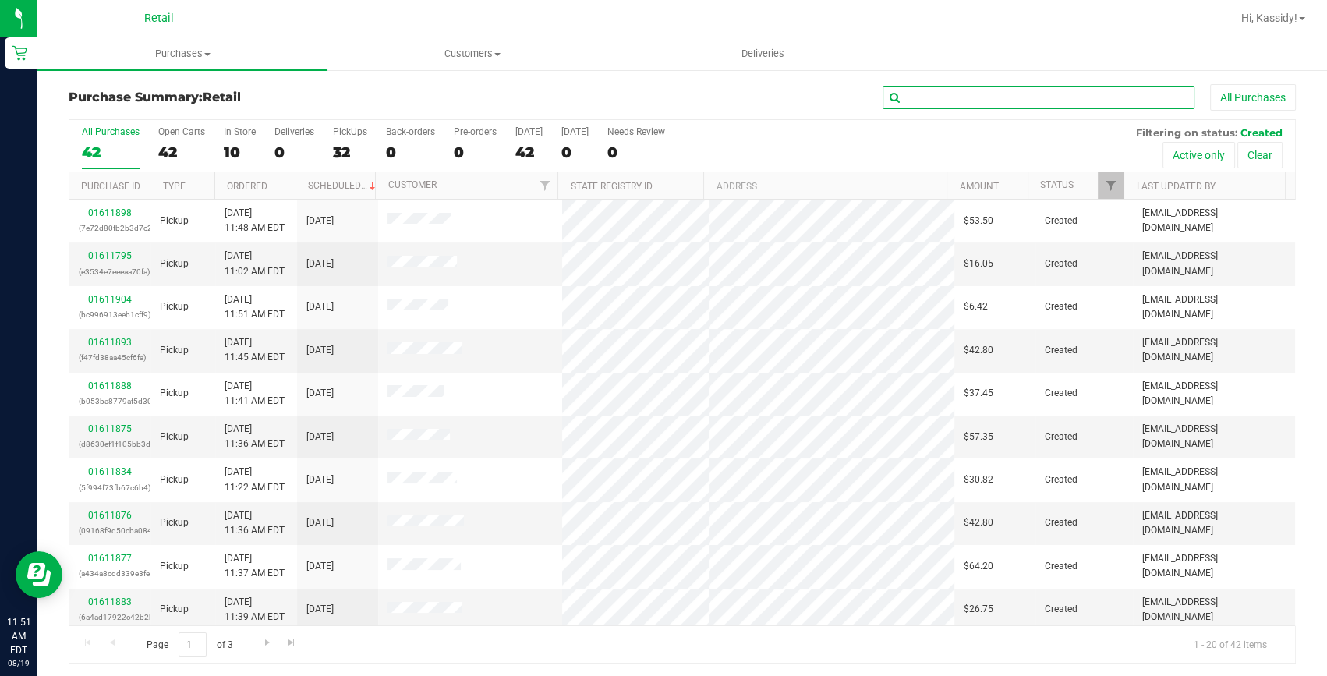
click at [986, 106] on input "text" at bounding box center [1039, 97] width 312 height 23
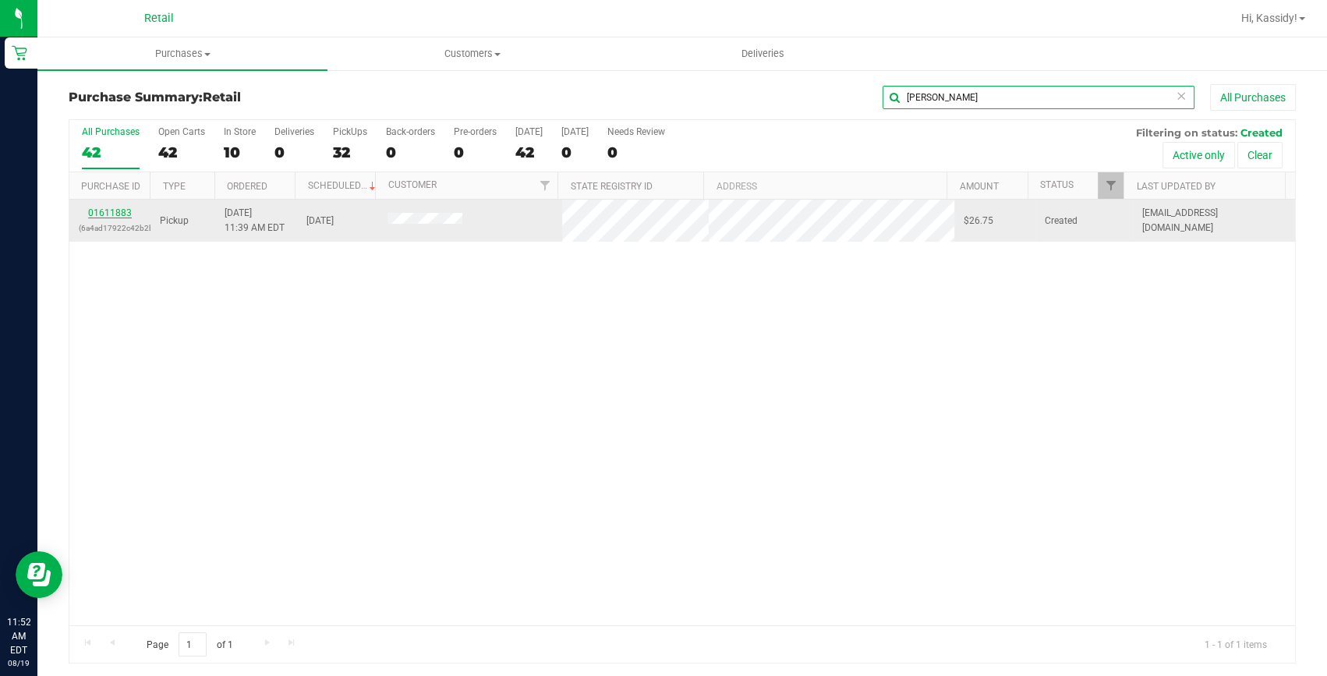
type input "[PERSON_NAME]"
click at [112, 211] on link "01611883" at bounding box center [110, 212] width 44 height 11
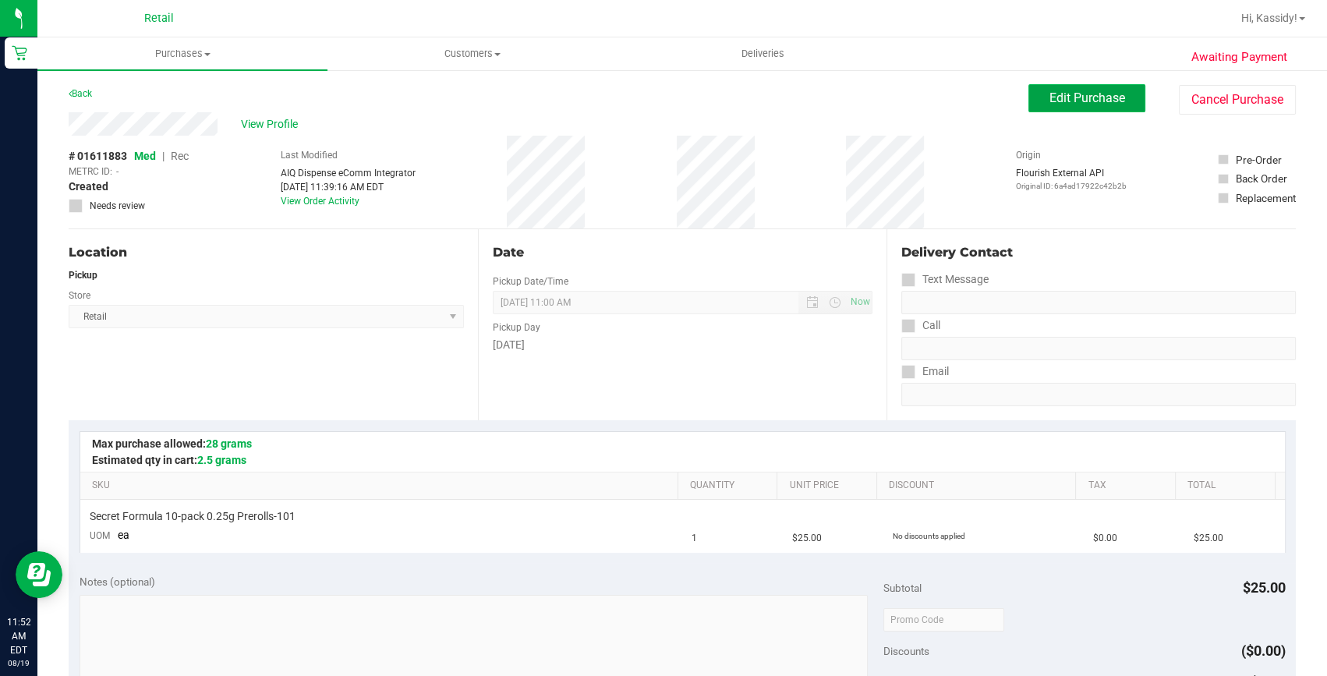
click at [1031, 97] on button "Edit Purchase" at bounding box center [1087, 98] width 117 height 28
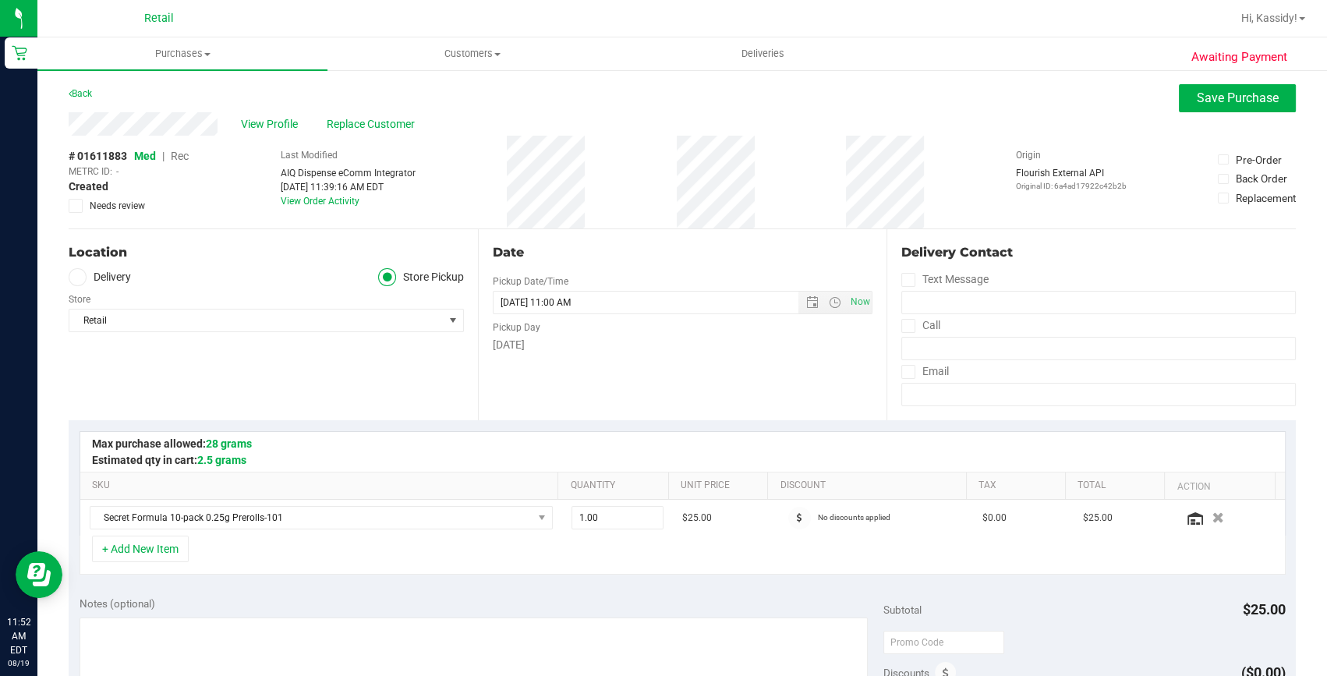
click at [182, 153] on span "Rec" at bounding box center [180, 156] width 18 height 12
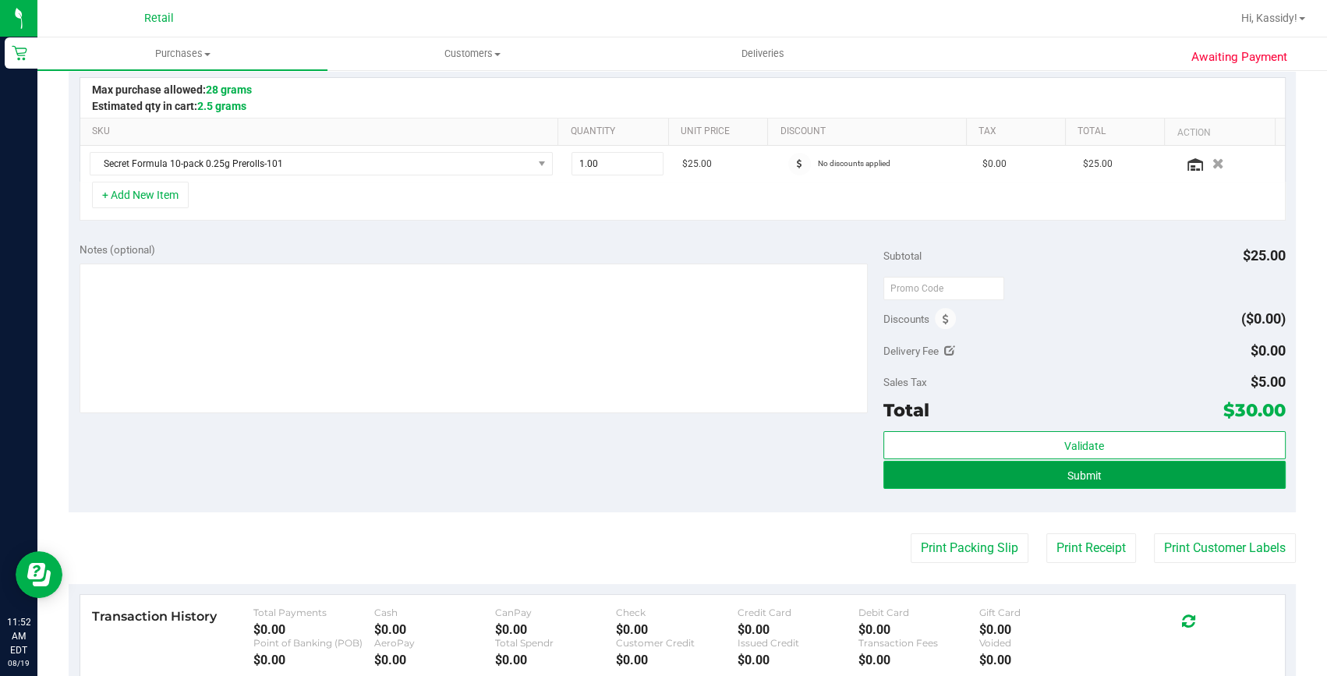
click at [1124, 483] on button "Submit" at bounding box center [1084, 475] width 402 height 28
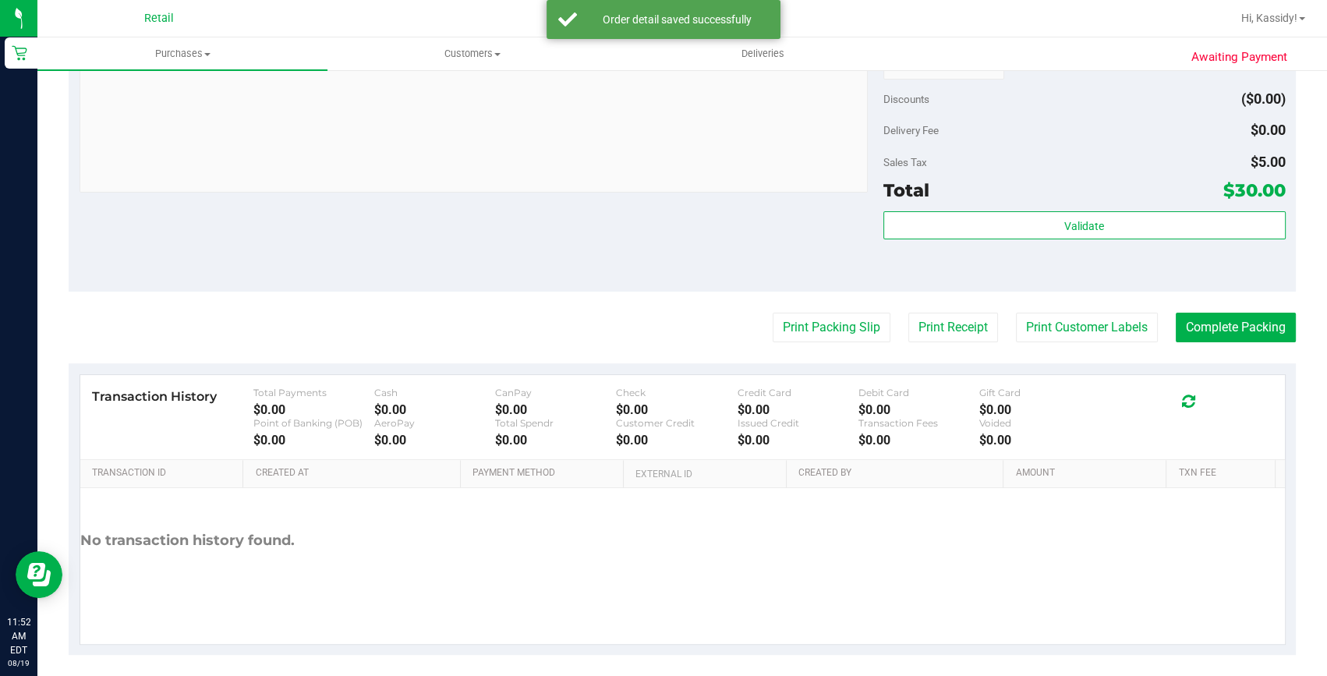
scroll to position [597, 0]
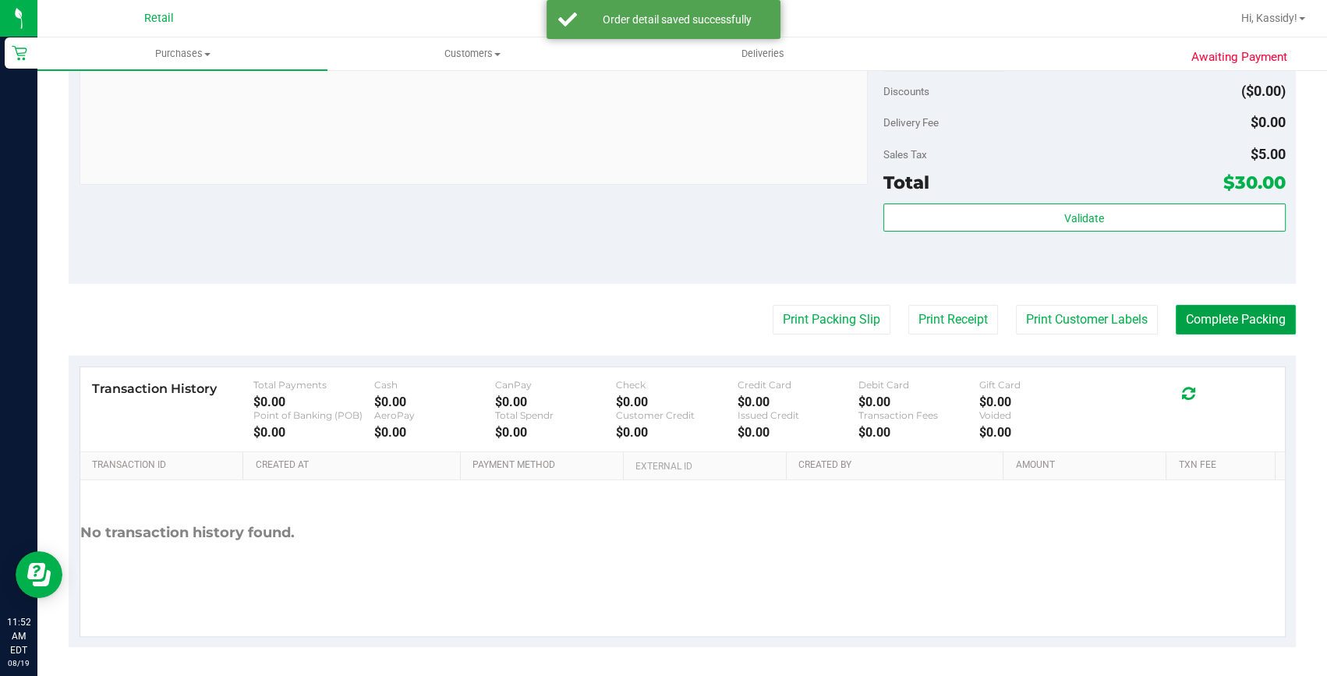
click at [1189, 306] on button "Complete Packing" at bounding box center [1236, 320] width 120 height 30
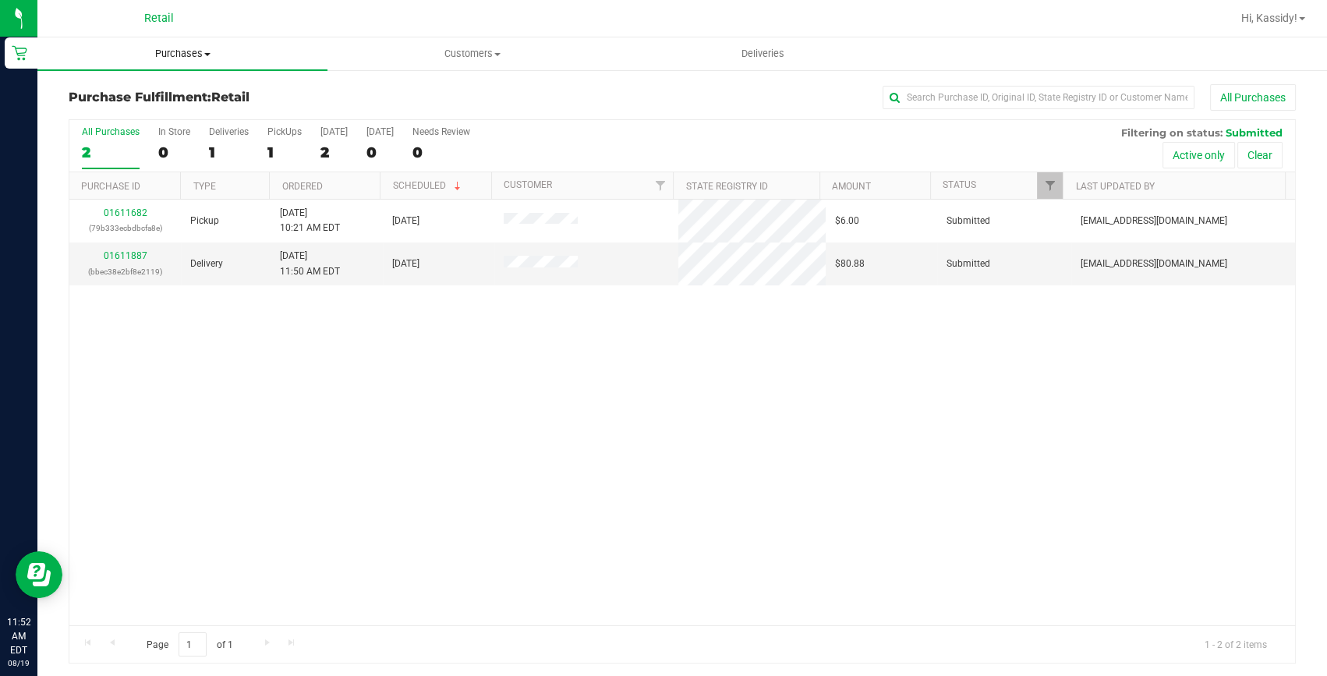
click at [178, 54] on span "Purchases" at bounding box center [182, 54] width 290 height 14
click at [159, 97] on span "Summary of purchases" at bounding box center [117, 93] width 160 height 13
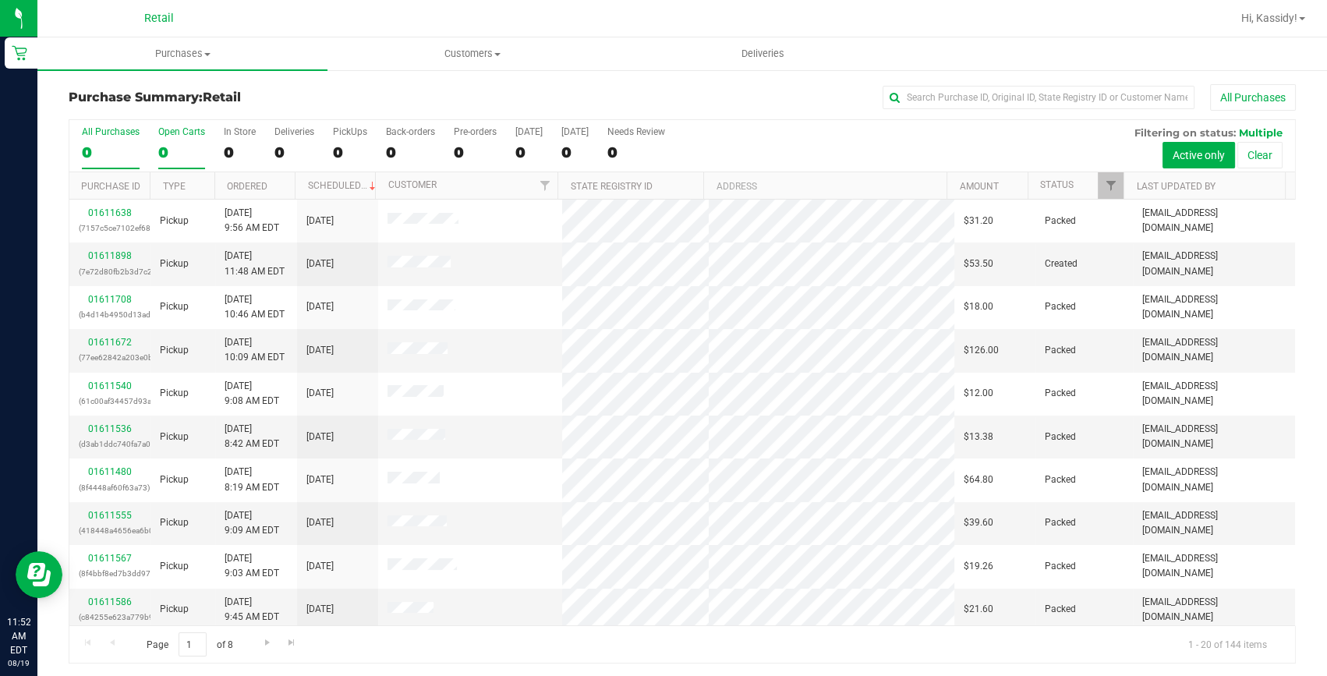
click at [186, 145] on div "0" at bounding box center [181, 152] width 47 height 18
click at [0, 0] on input "Open Carts 0" at bounding box center [0, 0] width 0 height 0
click at [263, 191] on th "Ordered" at bounding box center [254, 185] width 80 height 27
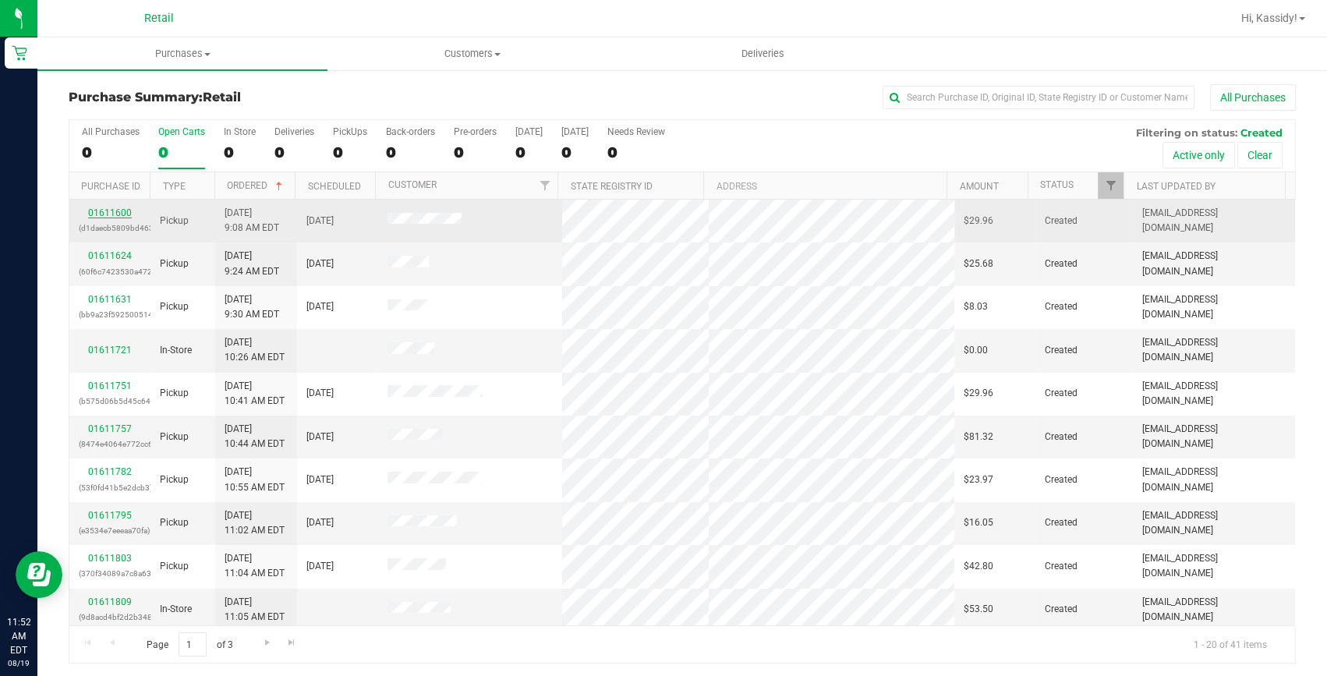
click at [112, 215] on link "01611600" at bounding box center [110, 212] width 44 height 11
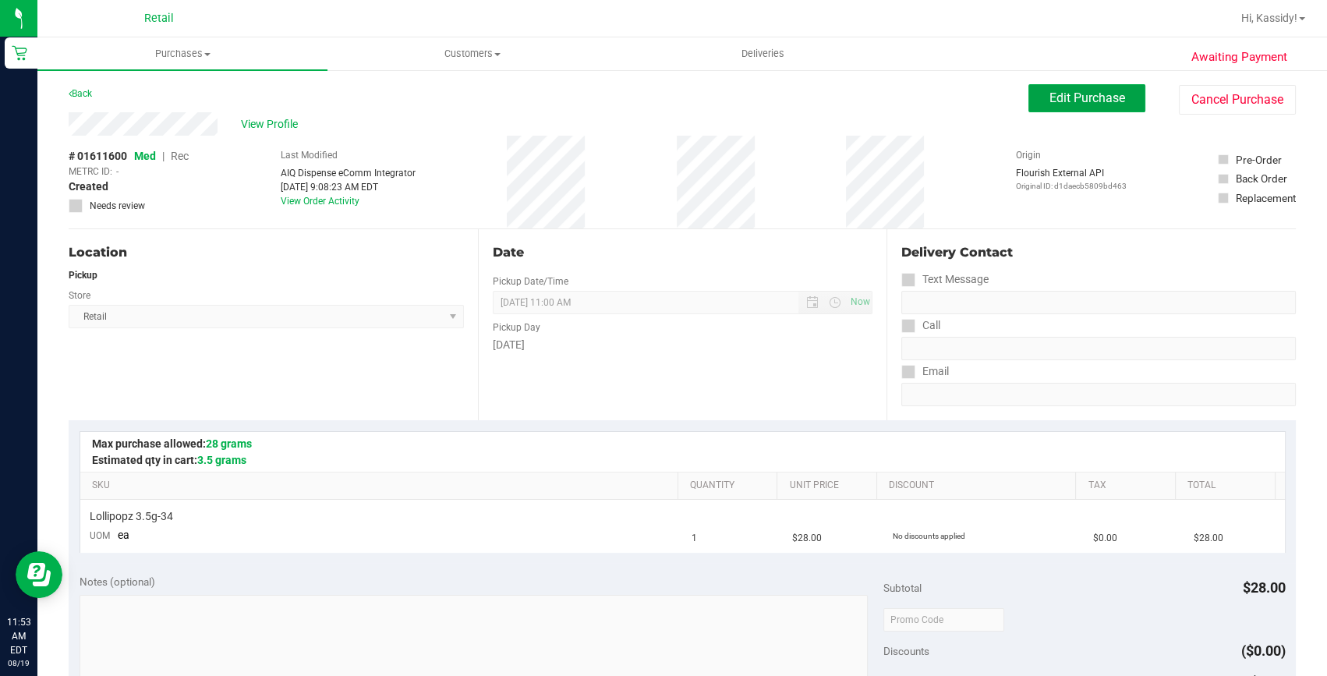
drag, startPoint x: 1116, startPoint y: 100, endPoint x: 179, endPoint y: 157, distance: 939.0
click at [1115, 99] on button "Edit Purchase" at bounding box center [1087, 98] width 117 height 28
click at [179, 154] on span "Rec" at bounding box center [180, 156] width 18 height 12
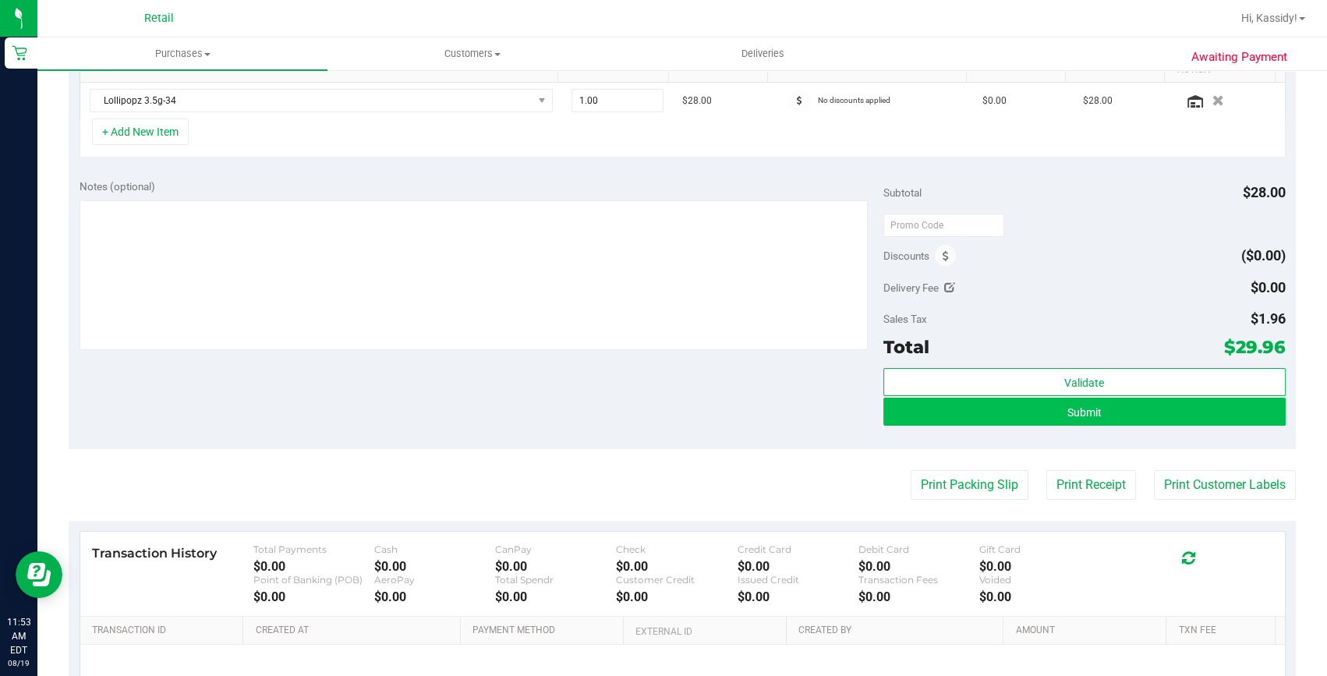
scroll to position [425, 0]
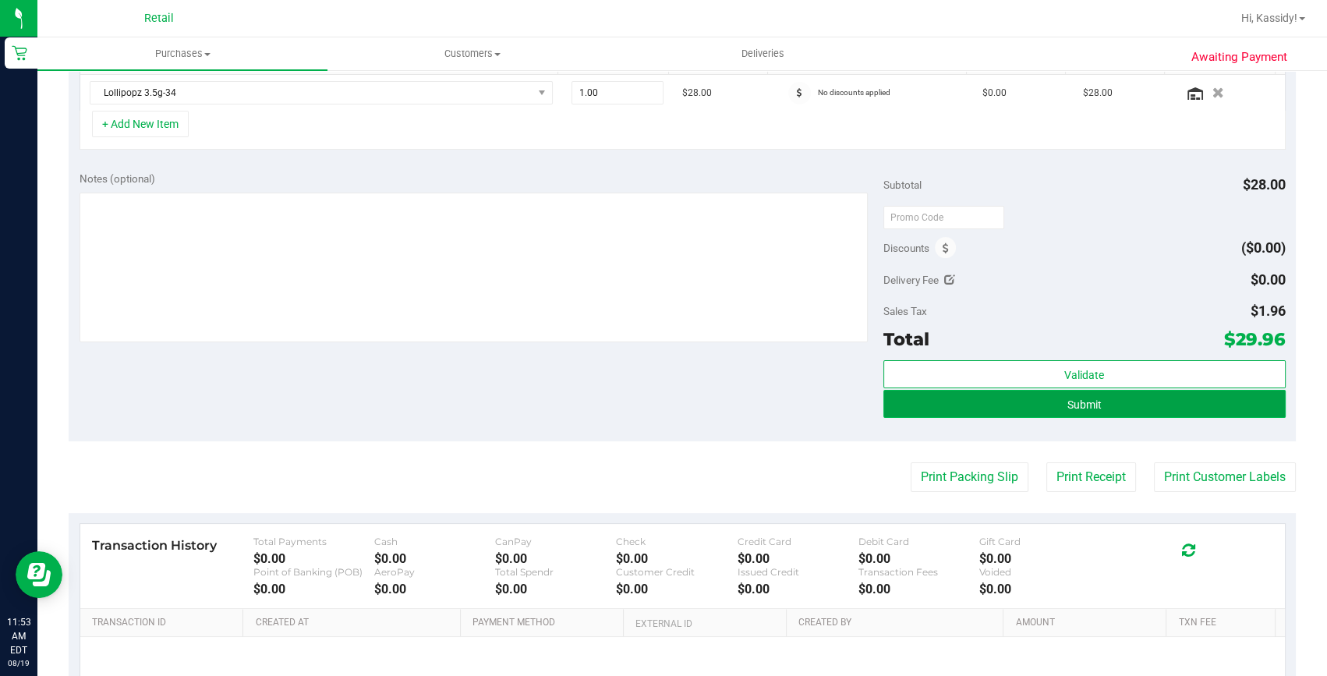
click at [1020, 395] on button "Submit" at bounding box center [1084, 404] width 402 height 28
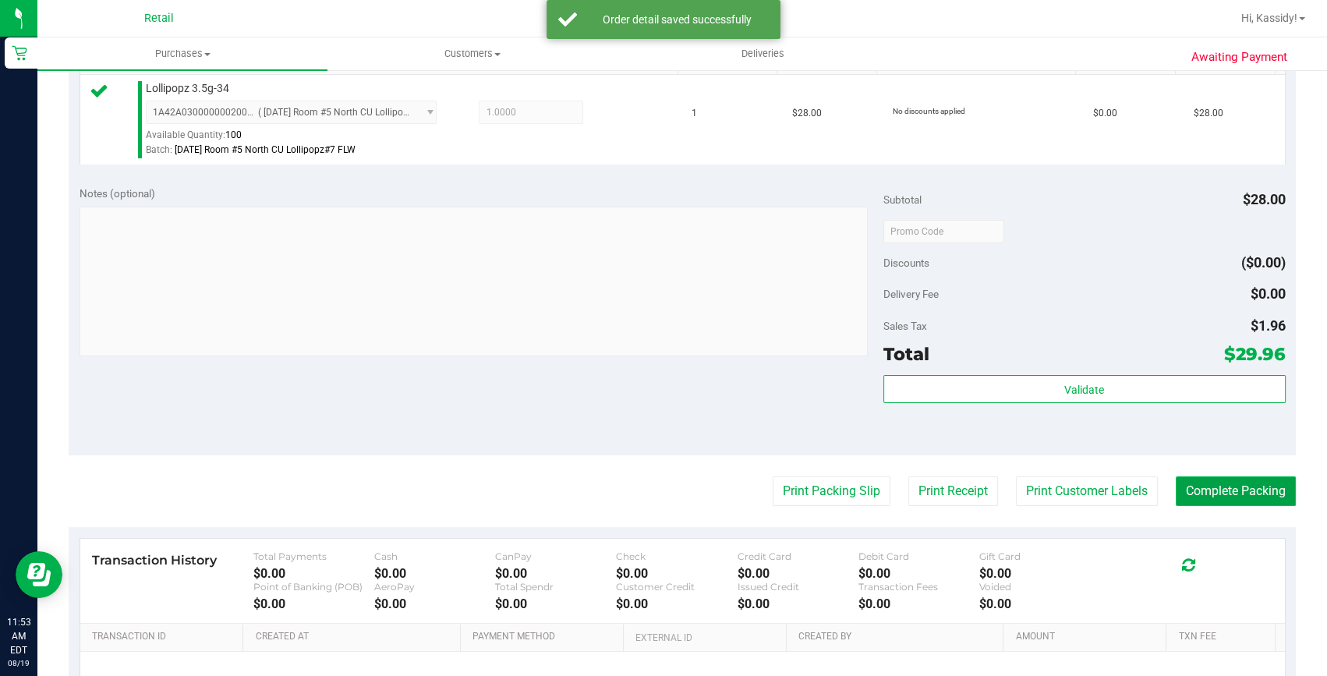
click at [1195, 488] on button "Complete Packing" at bounding box center [1236, 491] width 120 height 30
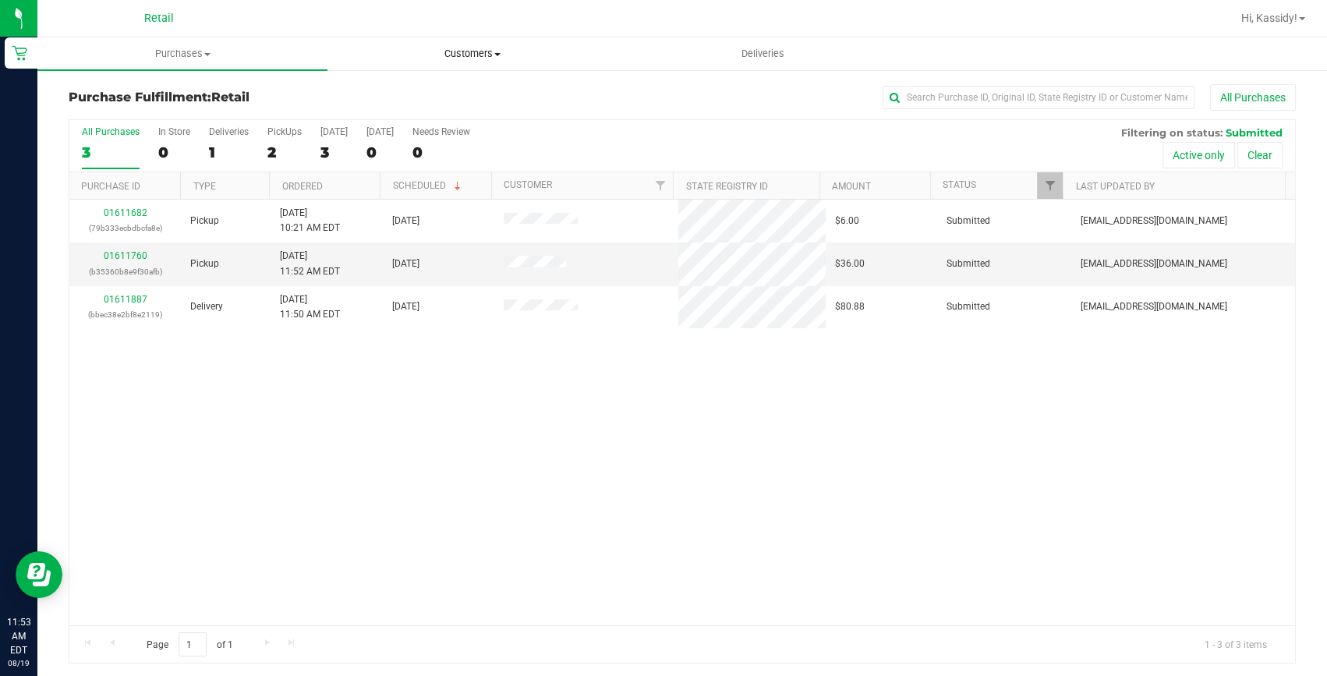
click at [467, 44] on uib-tab-heading "Customers All customers Add a new customer All physicians" at bounding box center [472, 53] width 289 height 31
click at [446, 82] on ul "All customers Add a new customer All physicians" at bounding box center [473, 113] width 290 height 84
click at [467, 56] on span "Customers" at bounding box center [473, 54] width 290 height 14
click at [457, 92] on li "All customers" at bounding box center [473, 94] width 290 height 19
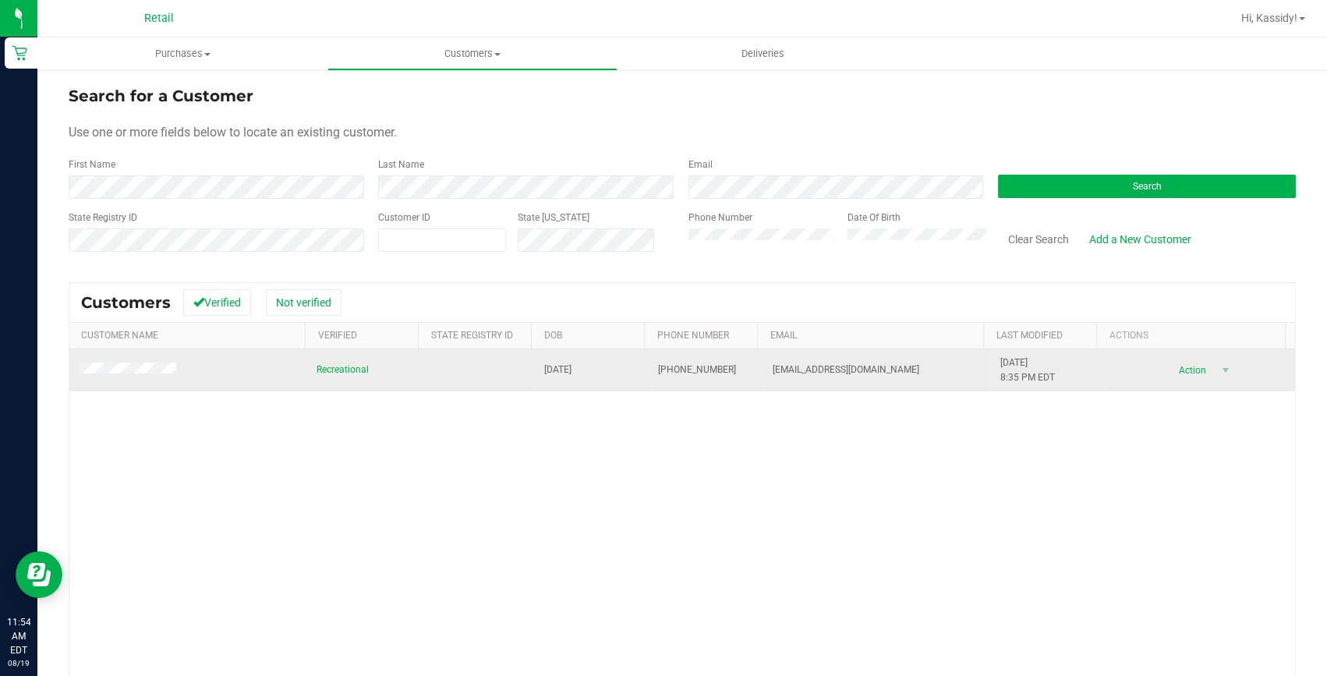
click at [113, 363] on span at bounding box center [130, 371] width 102 height 16
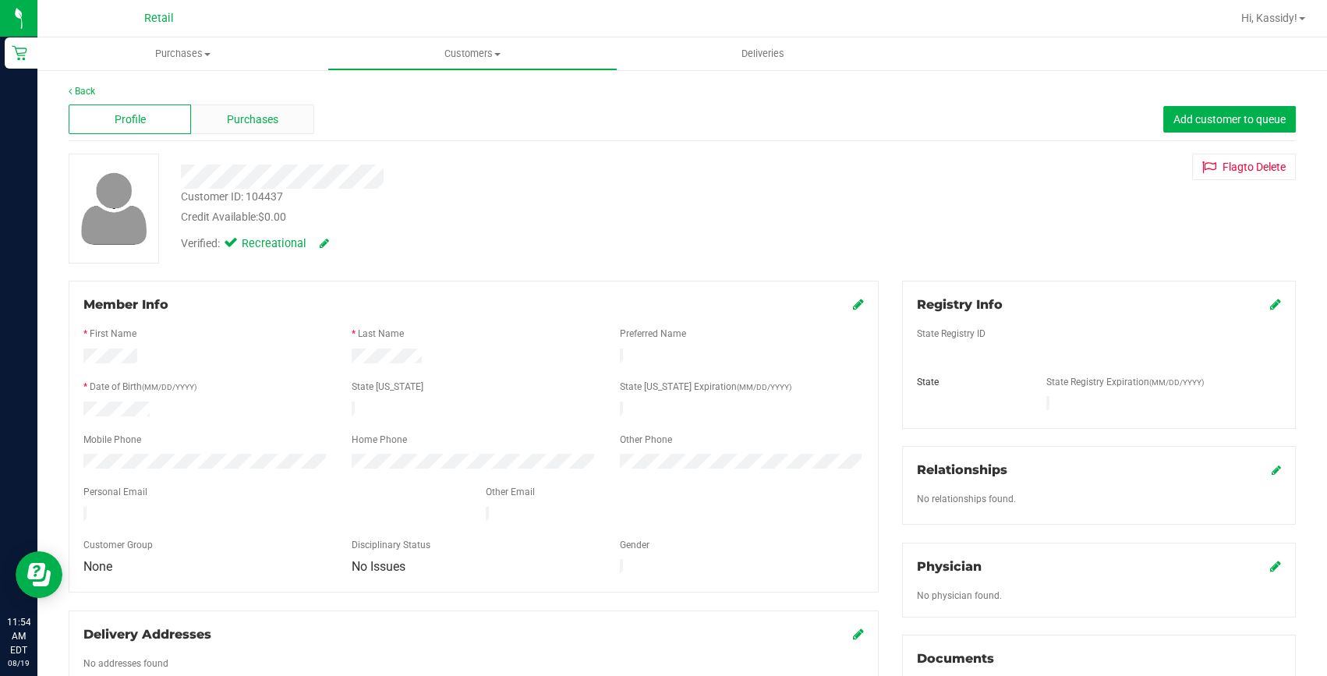
click at [256, 121] on span "Purchases" at bounding box center [252, 120] width 51 height 16
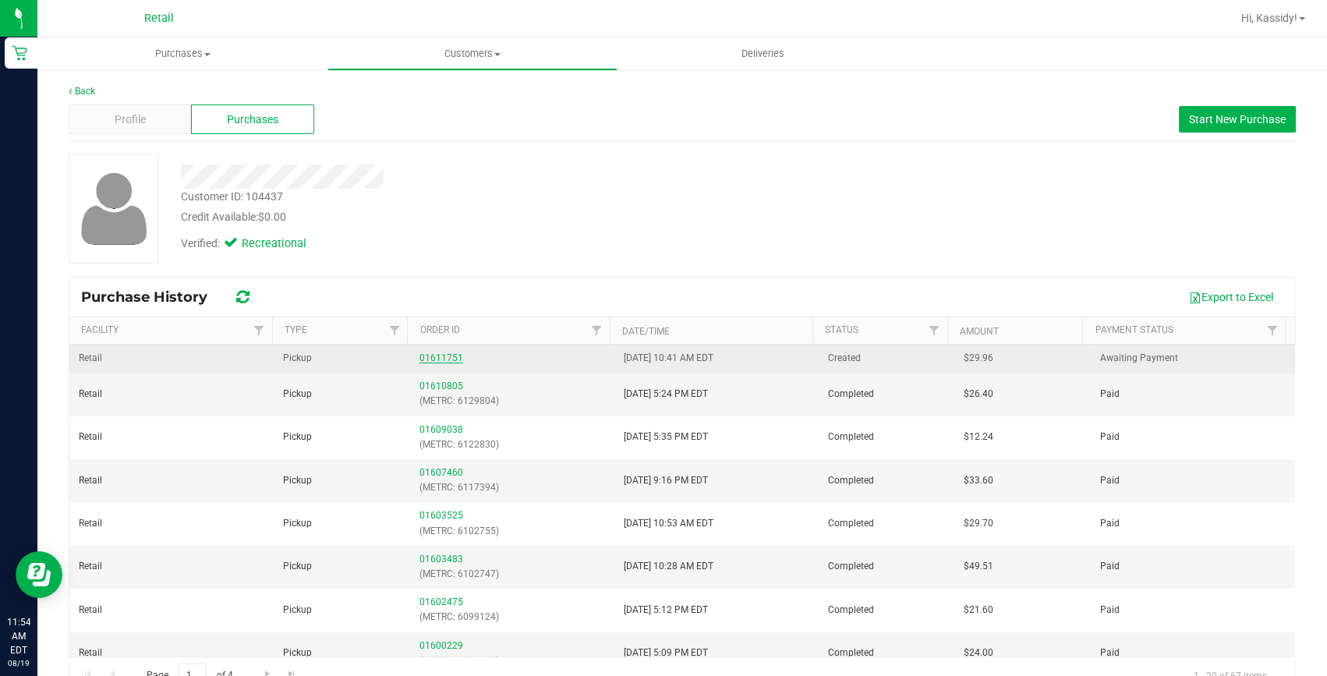
click at [448, 355] on link "01611751" at bounding box center [442, 357] width 44 height 11
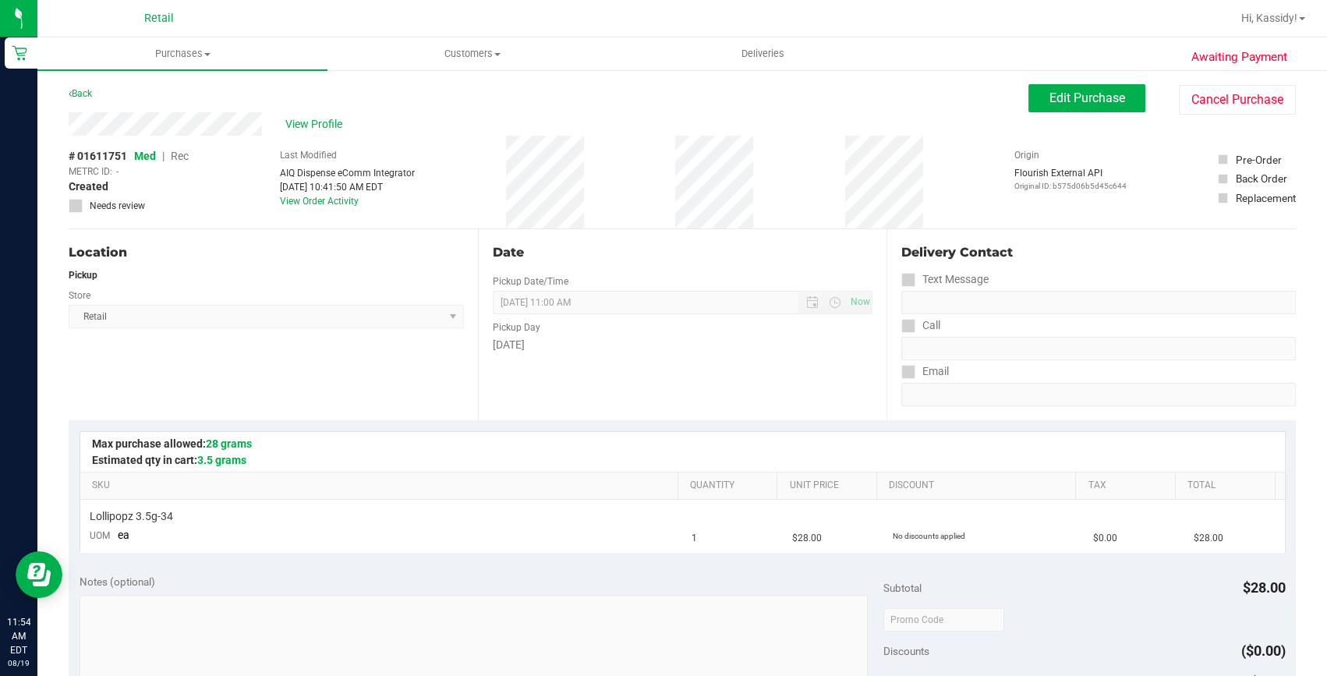
click at [1029, 70] on ul "Purchases Summary of purchases Fulfillment All purchases Customers All customer…" at bounding box center [700, 54] width 1327 height 34
click at [1045, 106] on button "Edit Purchase" at bounding box center [1087, 98] width 117 height 28
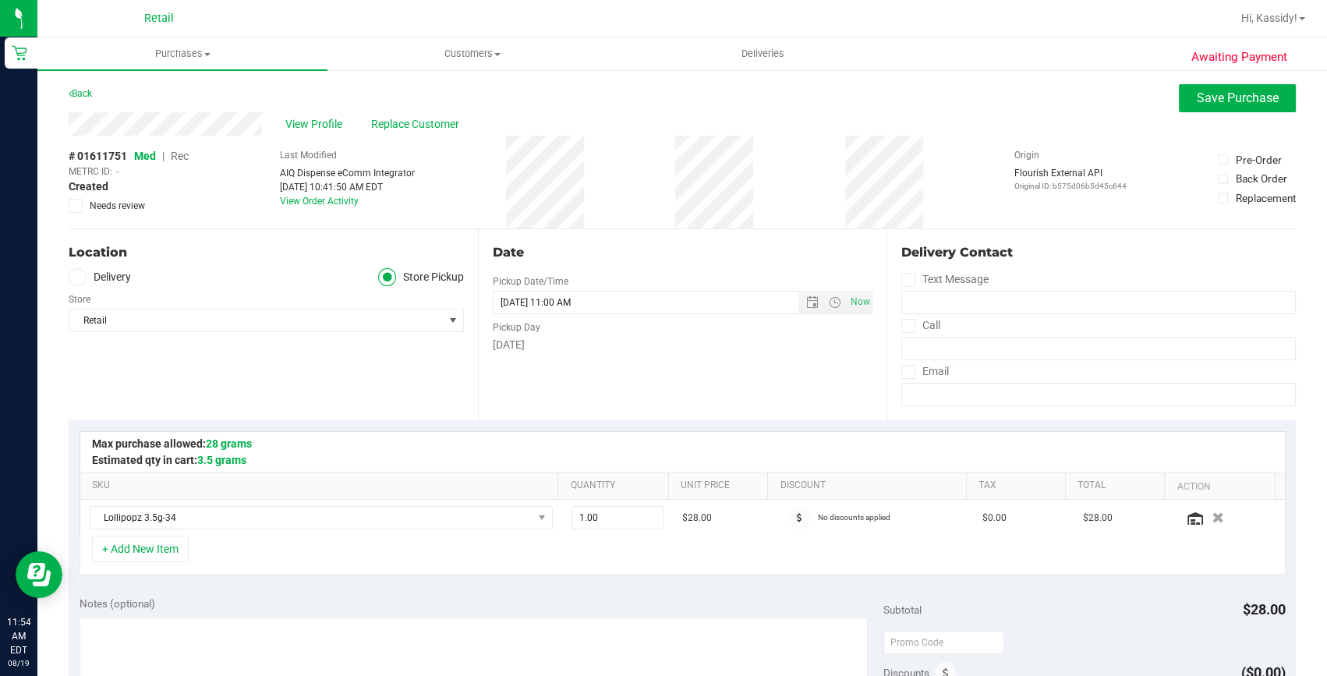
click at [173, 153] on span "Rec" at bounding box center [180, 156] width 18 height 12
click at [175, 159] on span "Rec" at bounding box center [179, 156] width 19 height 12
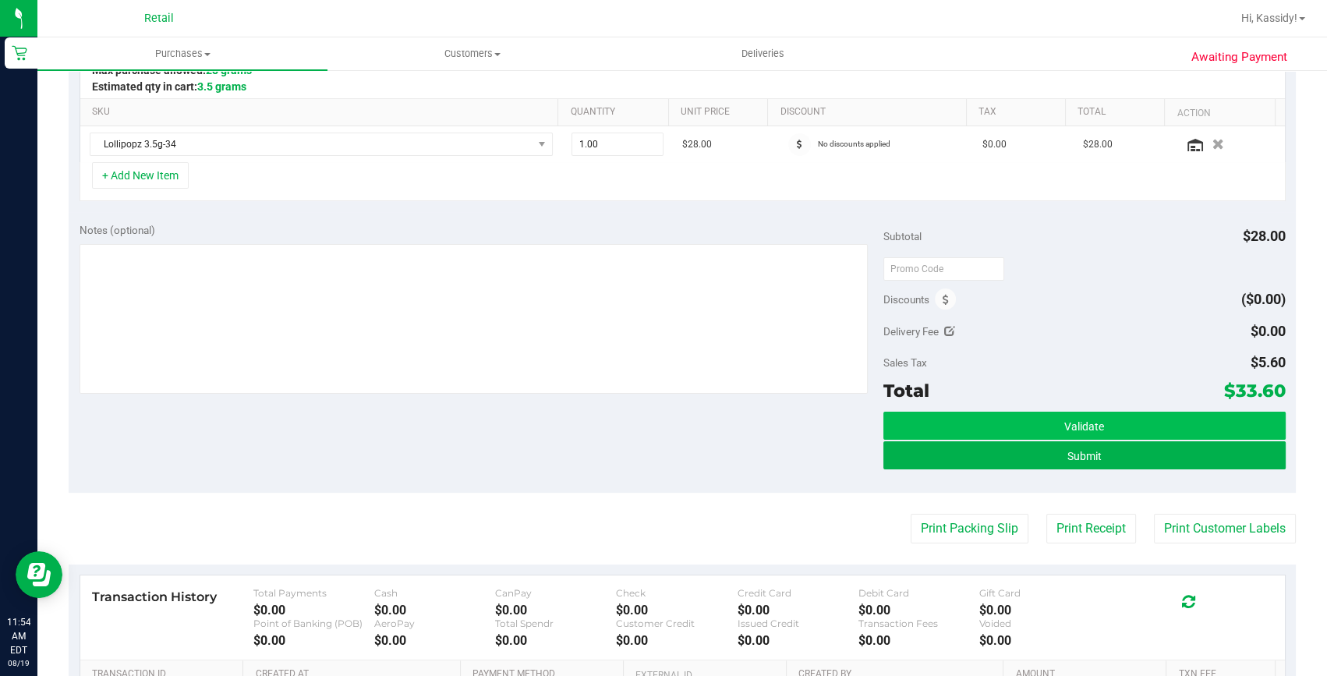
scroll to position [425, 0]
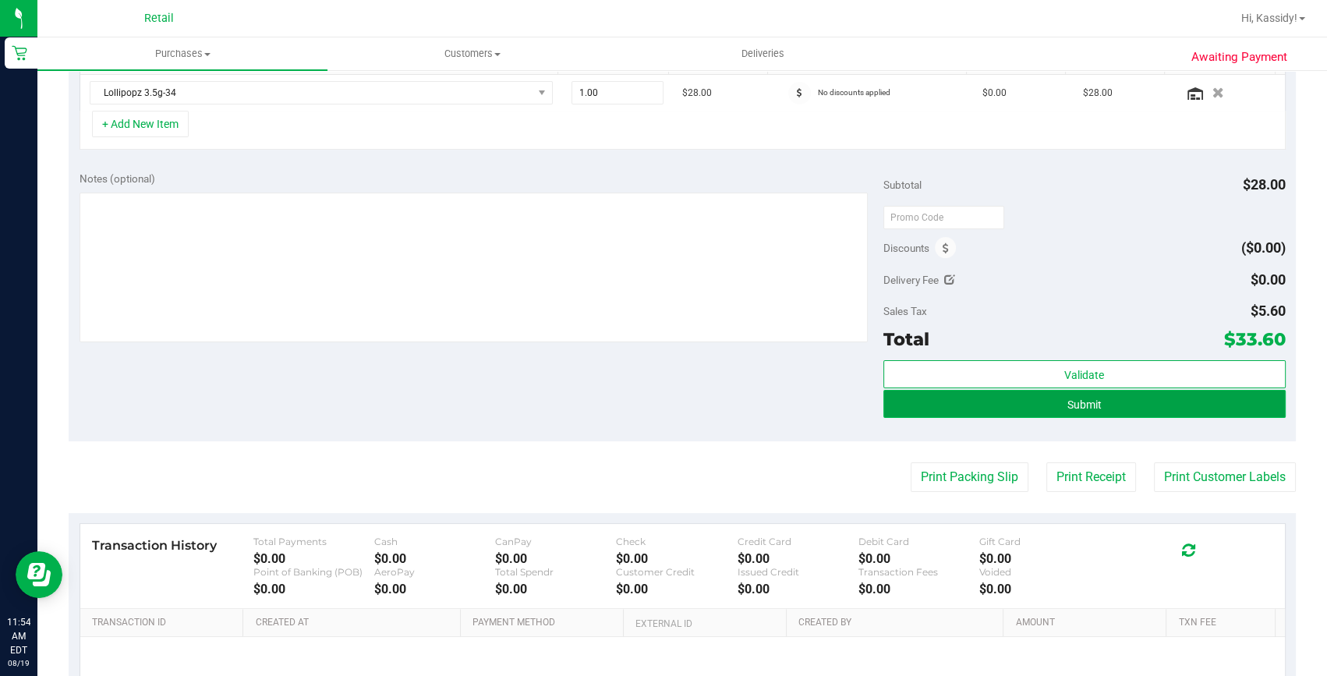
click at [1024, 410] on button "Submit" at bounding box center [1084, 404] width 402 height 28
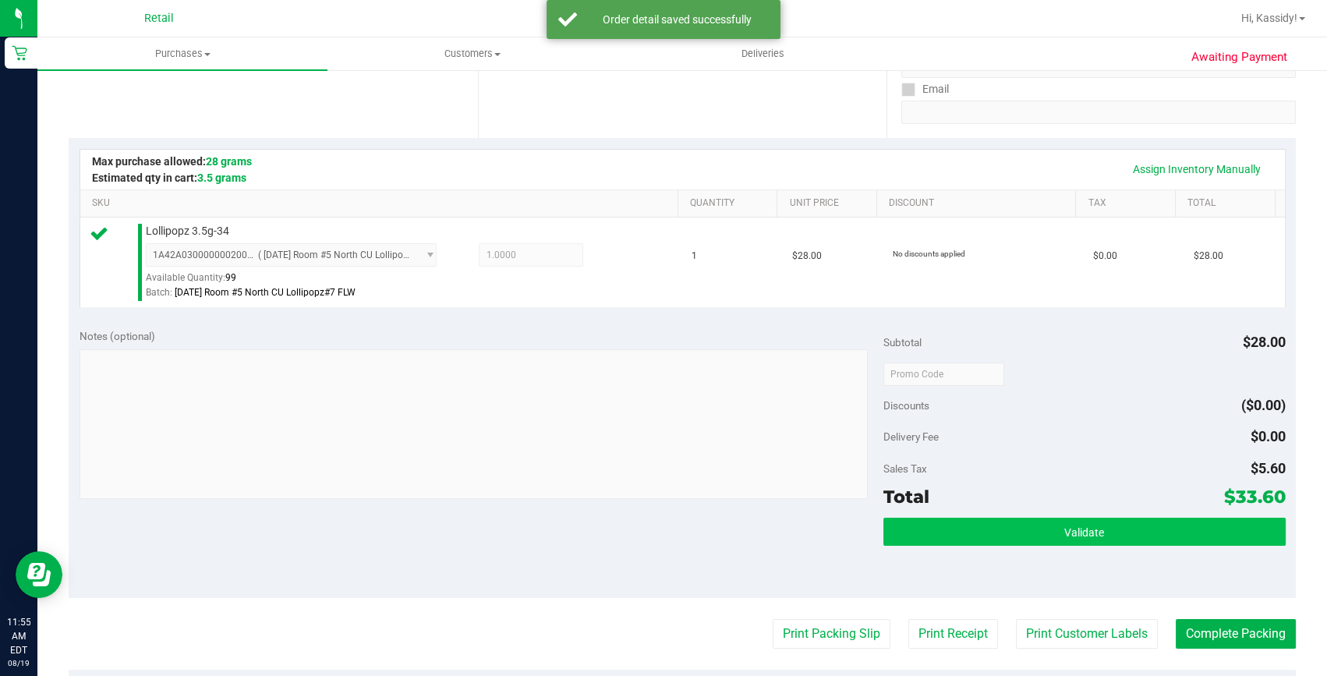
scroll to position [283, 0]
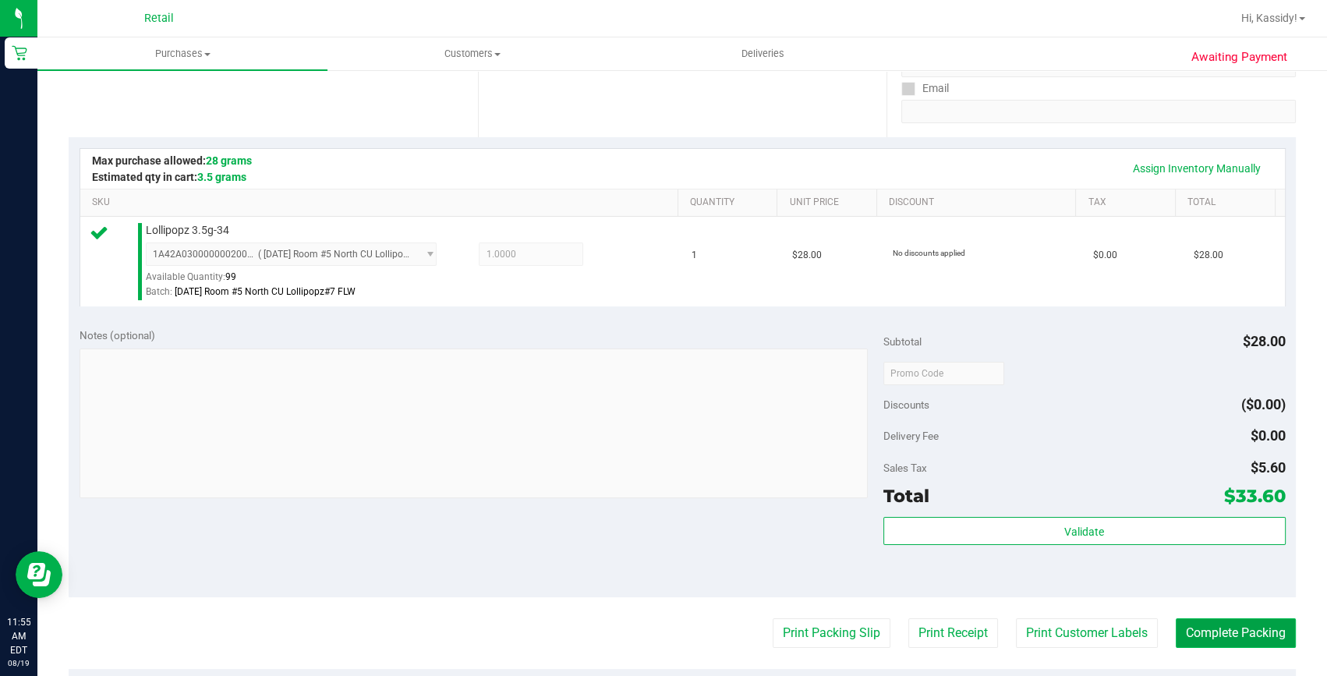
click at [1206, 625] on button "Complete Packing" at bounding box center [1236, 633] width 120 height 30
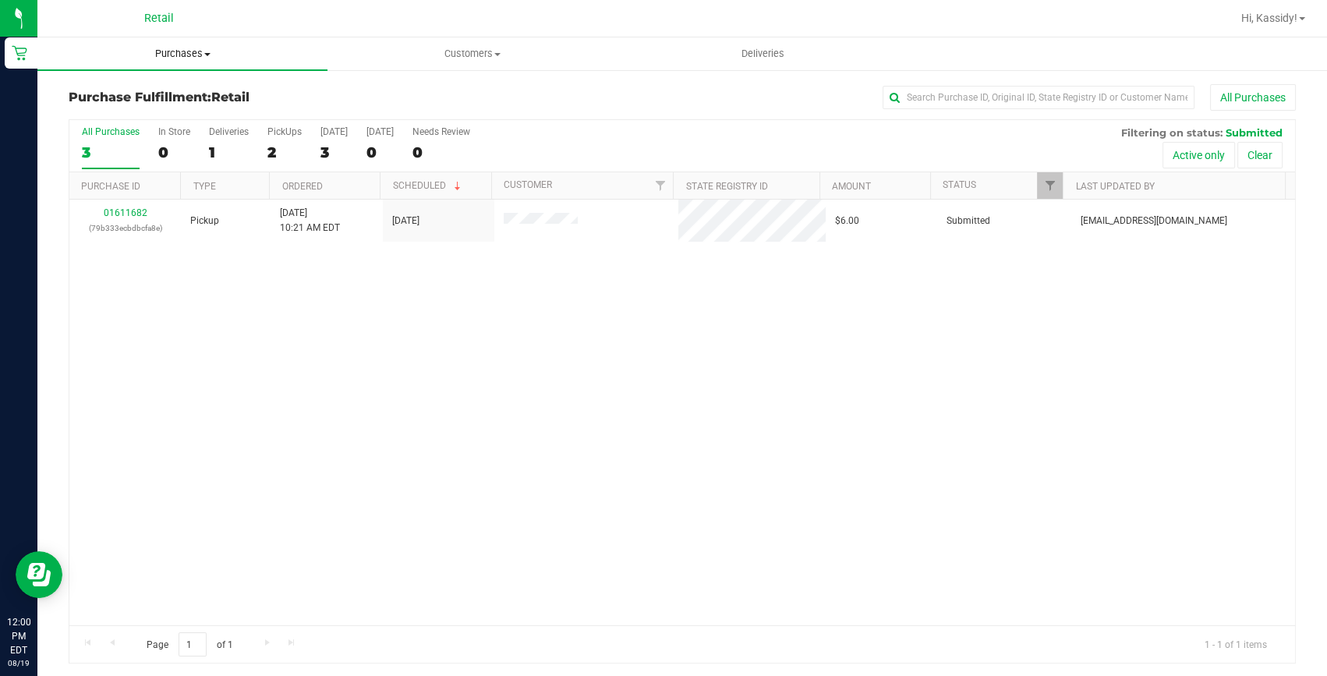
click at [173, 66] on uib-tab-heading "Purchases Summary of purchases Fulfillment All purchases" at bounding box center [182, 53] width 290 height 33
click at [172, 96] on span "Summary of purchases" at bounding box center [117, 93] width 160 height 13
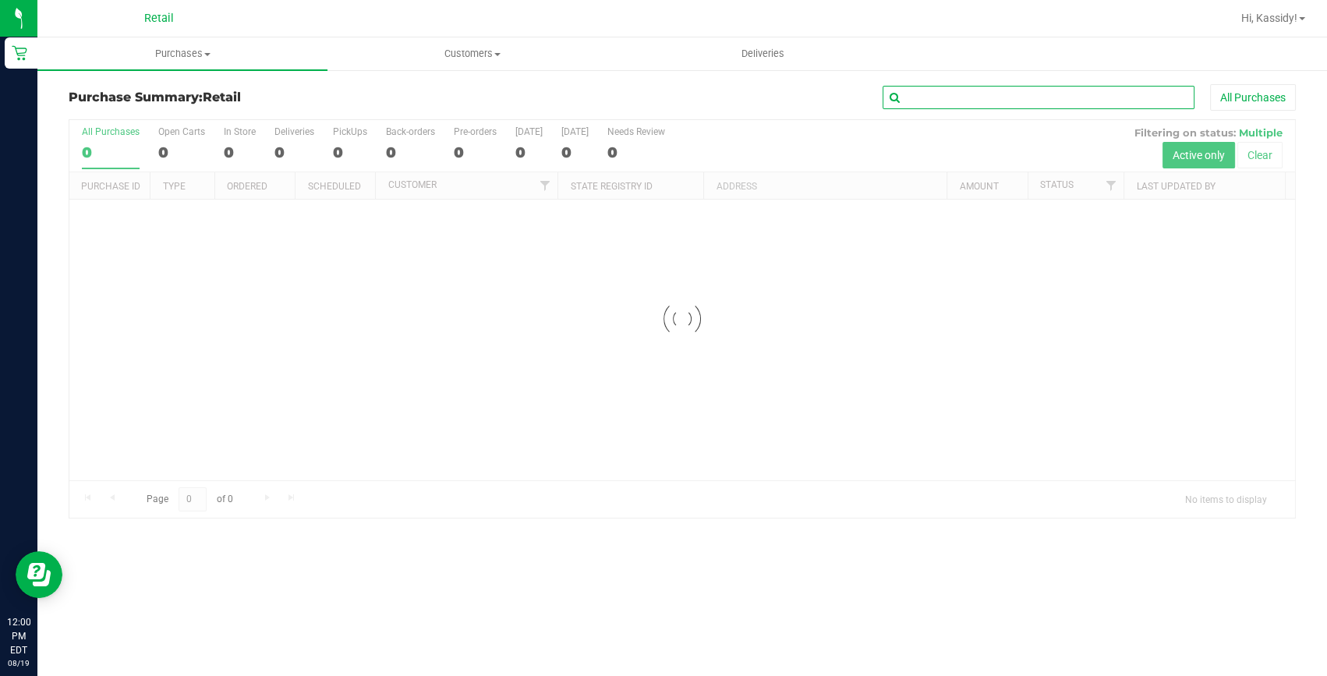
click at [951, 92] on input "text" at bounding box center [1039, 97] width 312 height 23
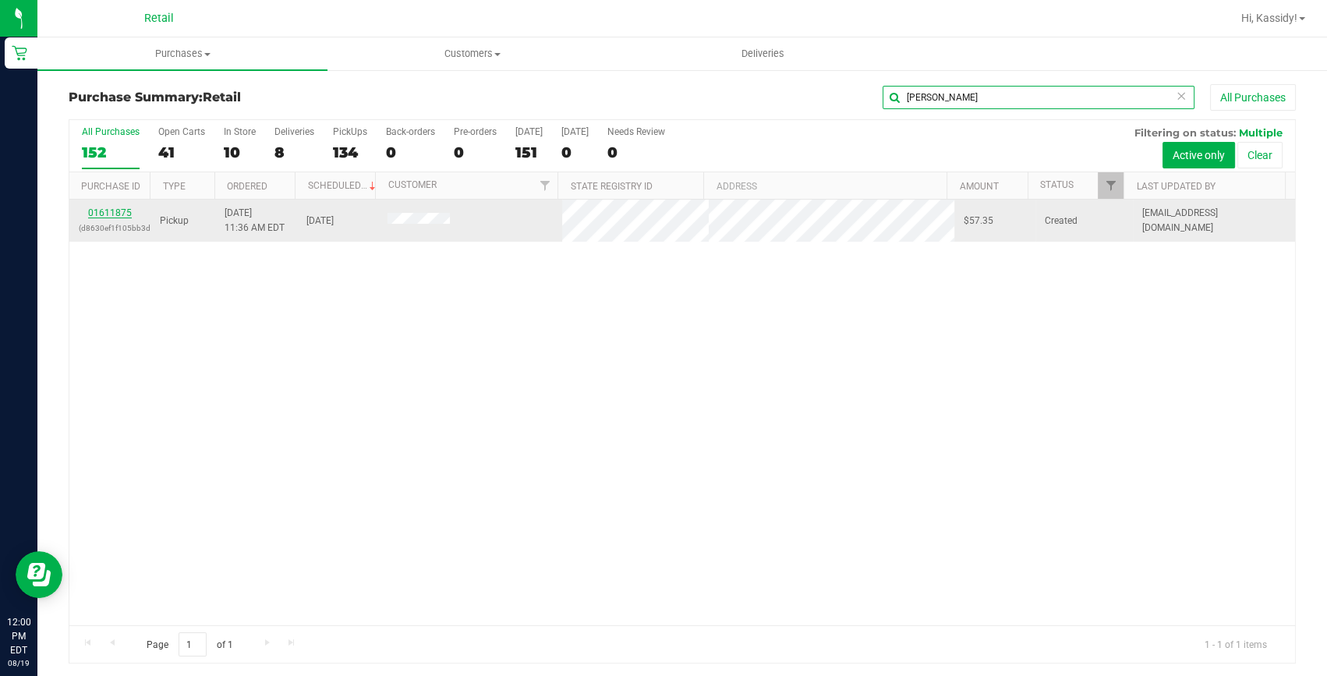
type input "[PERSON_NAME]"
click at [119, 211] on link "01611875" at bounding box center [110, 212] width 44 height 11
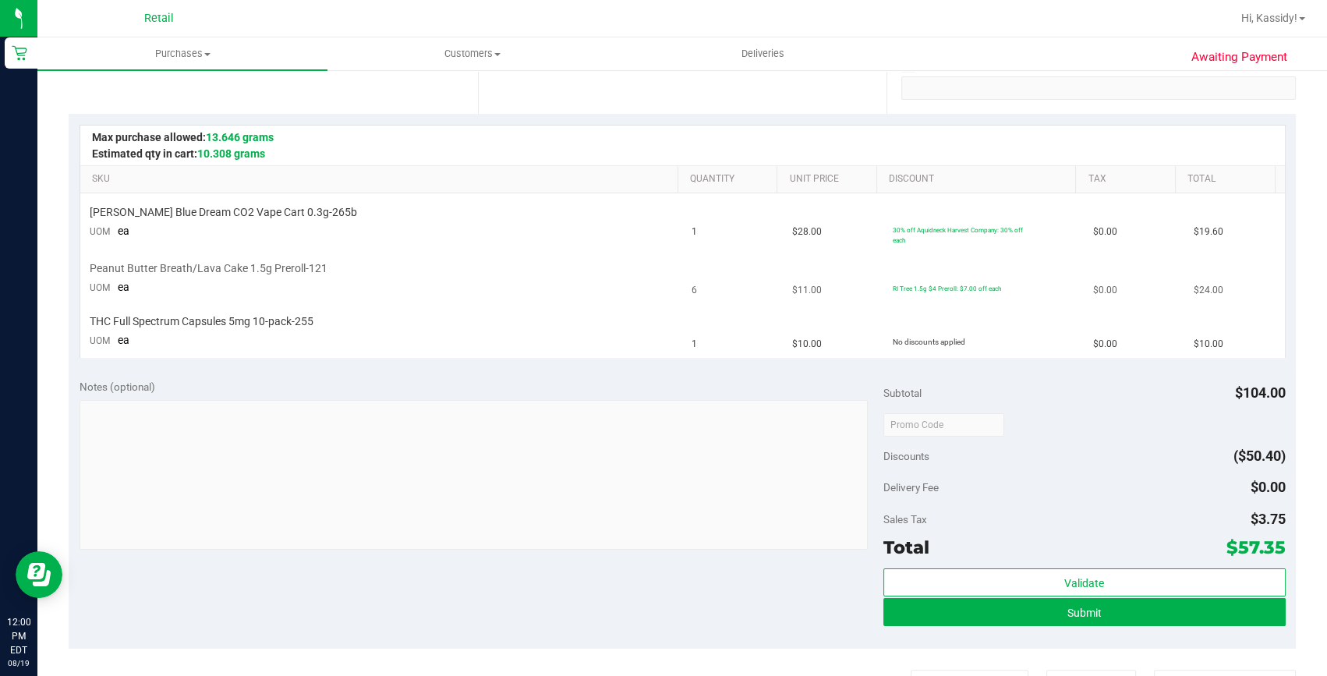
scroll to position [354, 0]
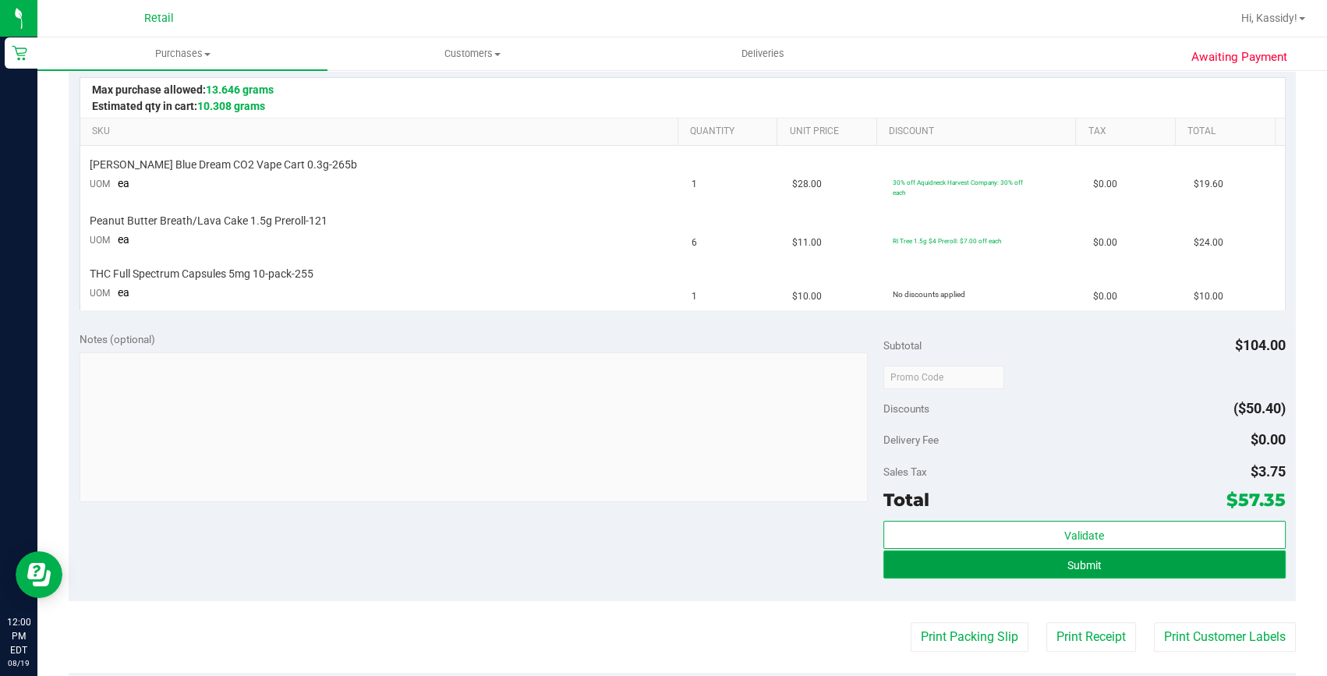
click at [1034, 566] on button "Submit" at bounding box center [1084, 565] width 402 height 28
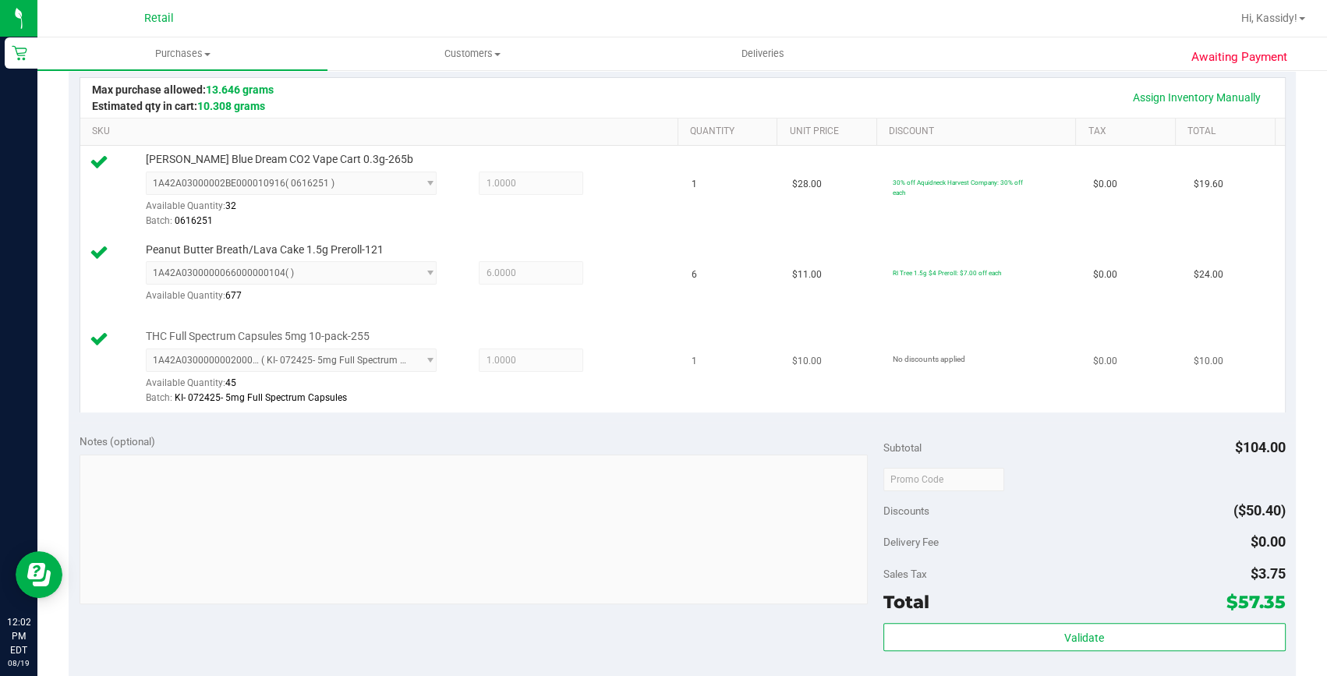
scroll to position [496, 0]
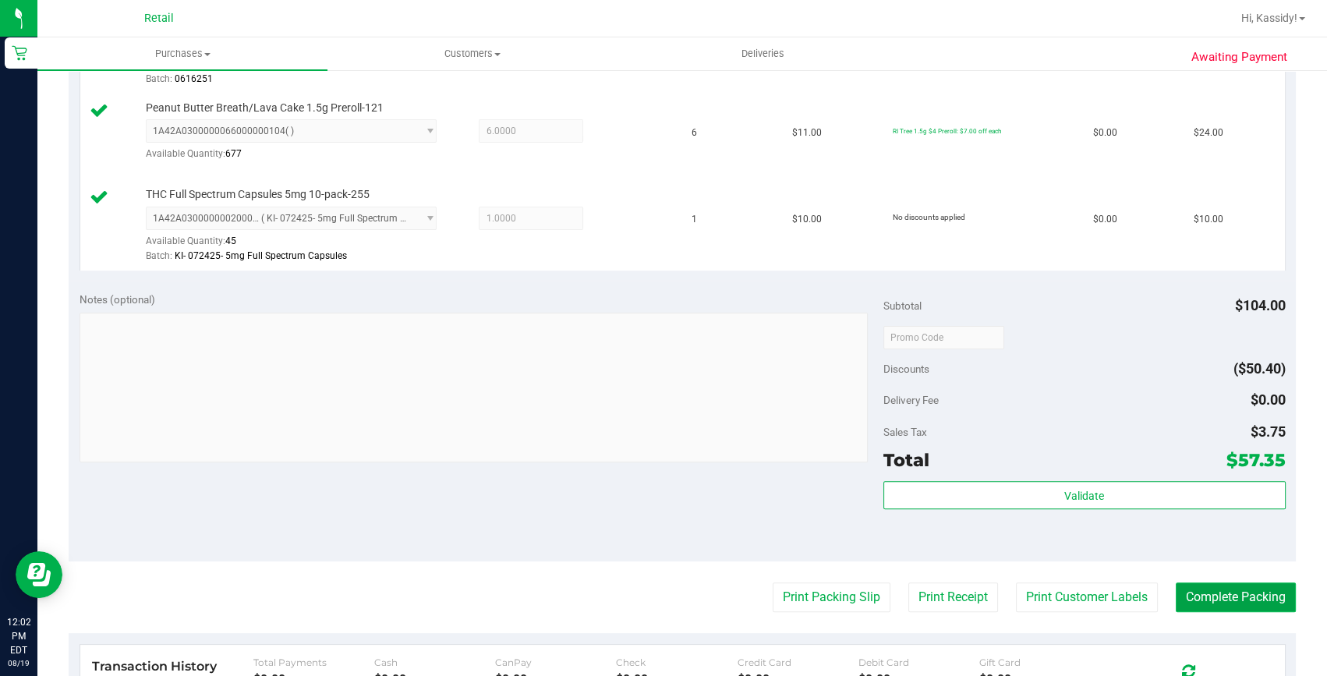
click at [1229, 590] on button "Complete Packing" at bounding box center [1236, 597] width 120 height 30
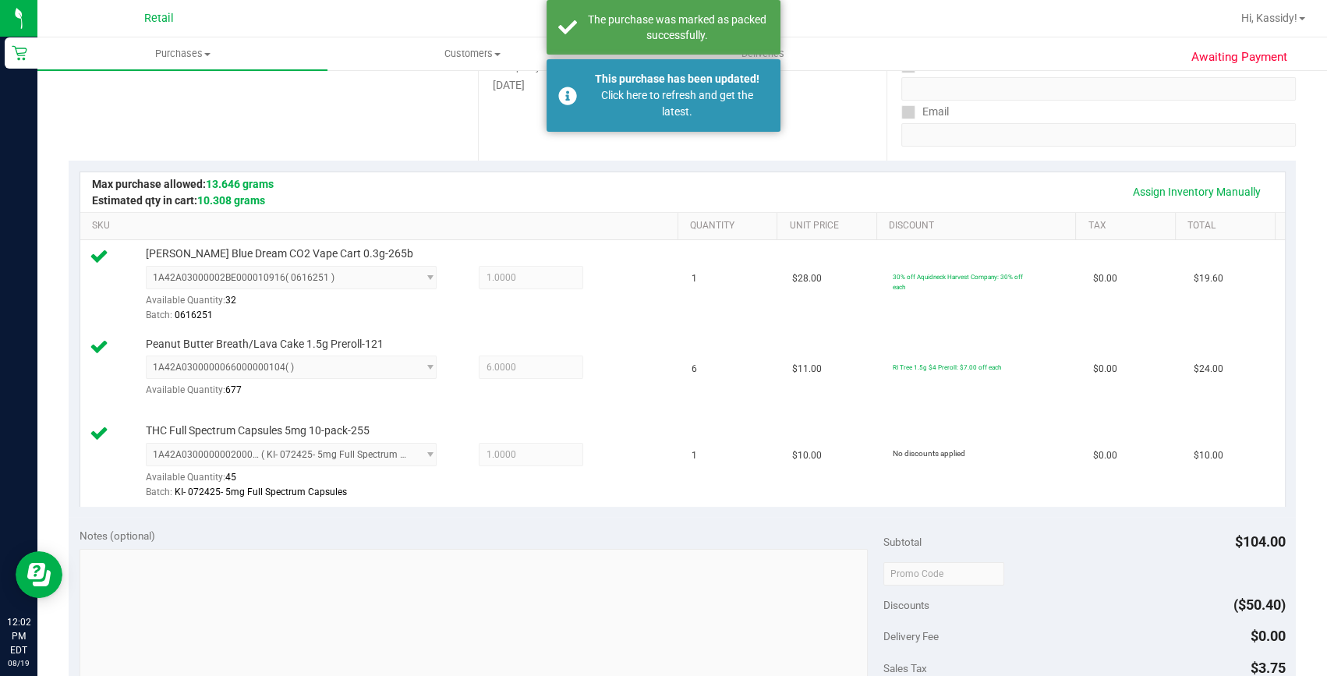
scroll to position [70, 0]
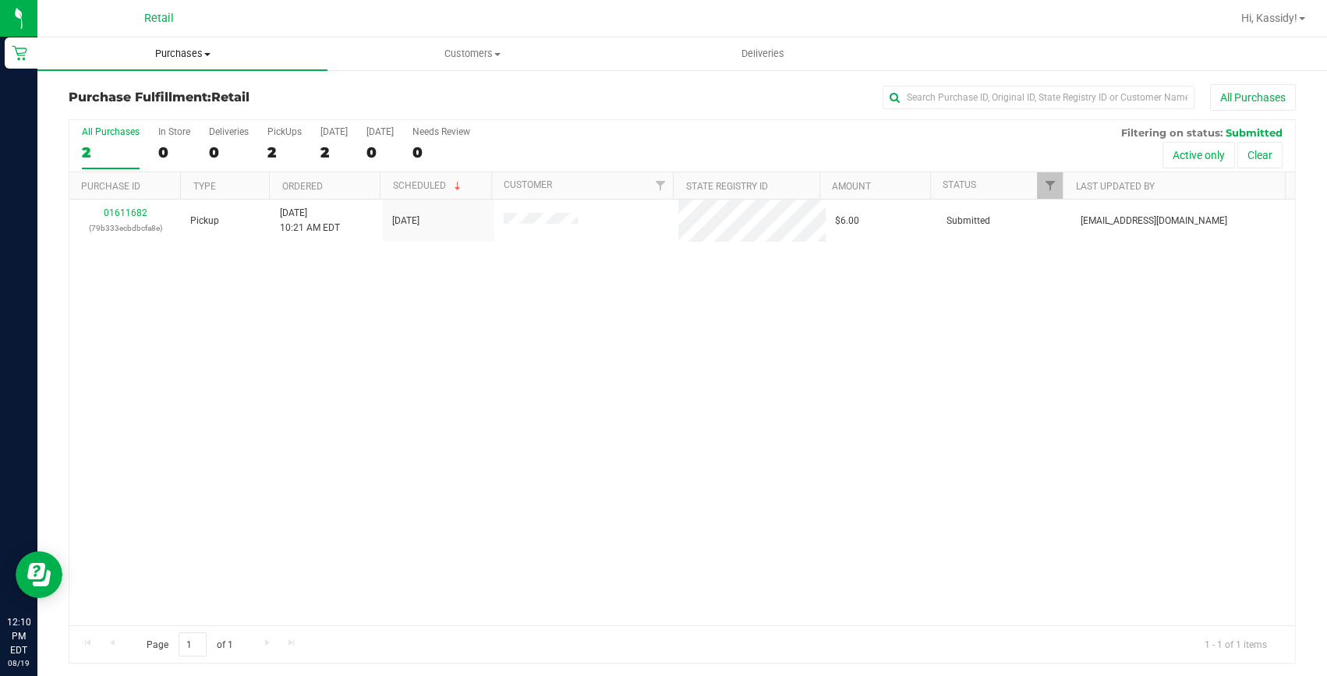
click at [175, 43] on uib-tab-heading "Purchases Summary of purchases Fulfillment All purchases" at bounding box center [182, 53] width 290 height 33
click at [165, 94] on span "Summary of purchases" at bounding box center [117, 93] width 160 height 13
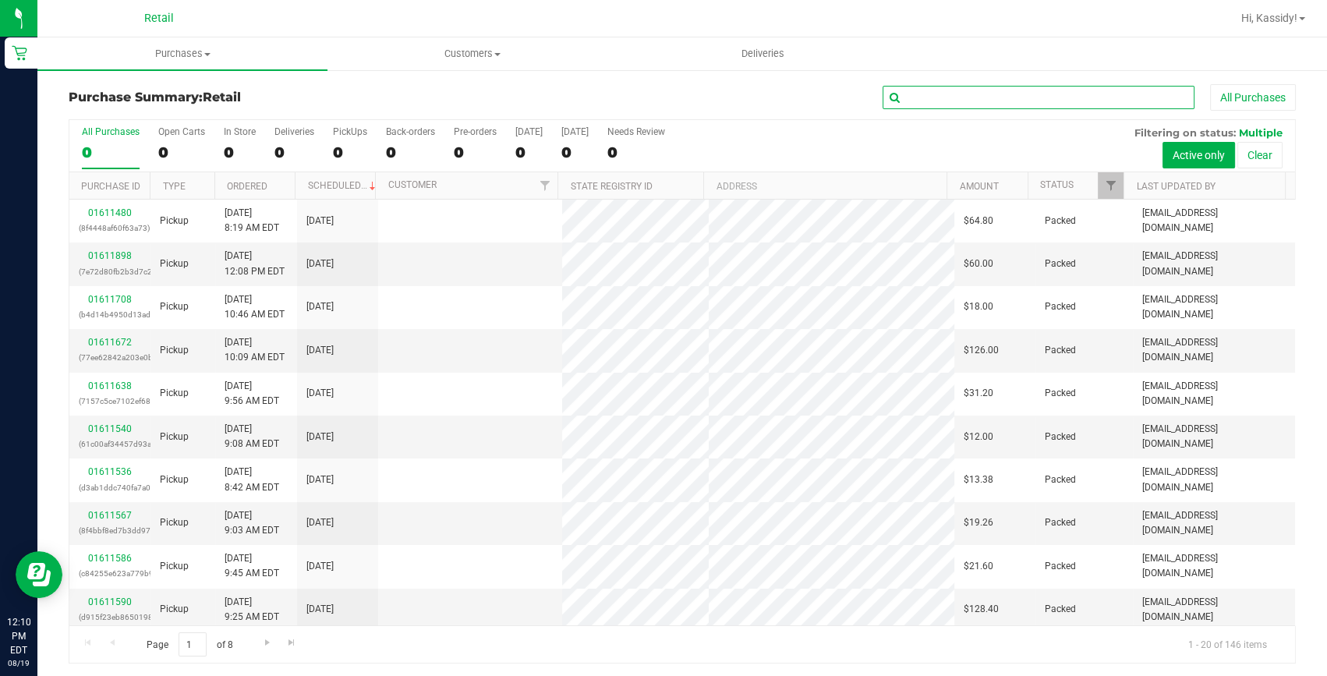
click at [940, 100] on input "text" at bounding box center [1039, 97] width 312 height 23
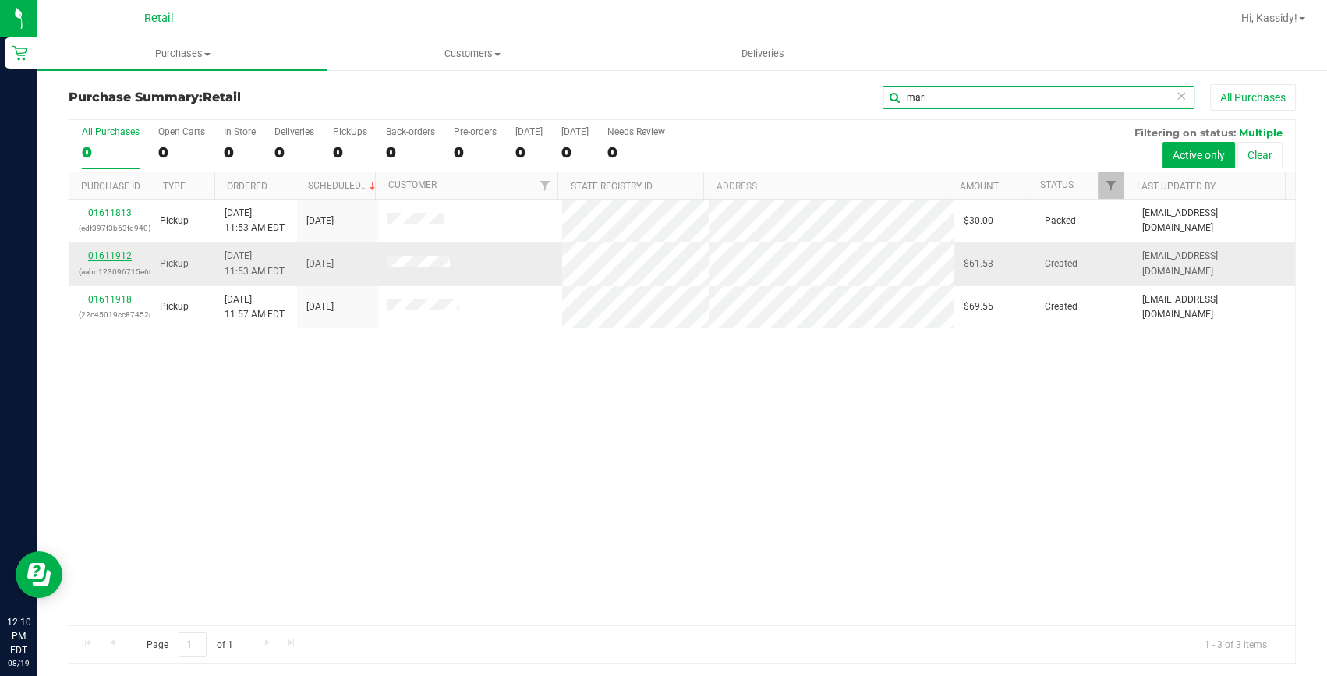
type input "mari"
click at [117, 255] on link "01611912" at bounding box center [110, 255] width 44 height 11
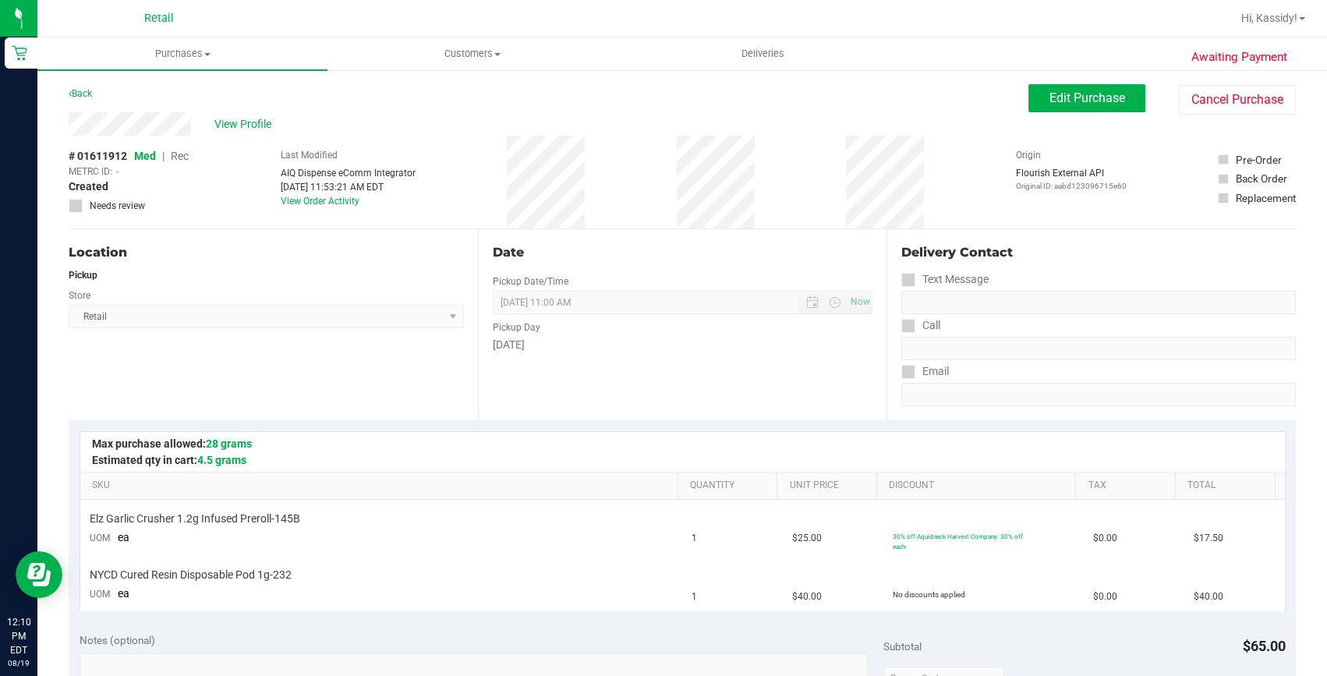
click at [1102, 67] on ul "Purchases Summary of purchases Fulfillment All purchases Customers All customer…" at bounding box center [700, 54] width 1327 height 34
click at [1088, 87] on button "Edit Purchase" at bounding box center [1087, 98] width 117 height 28
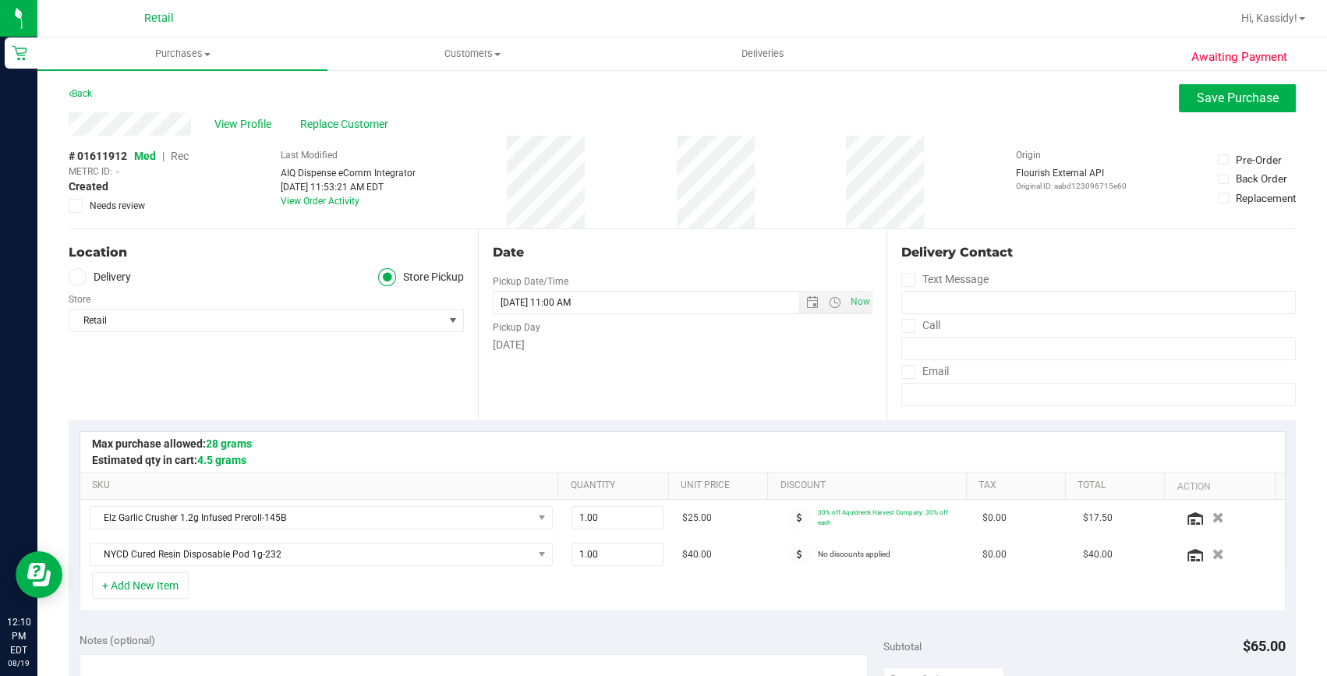
click at [179, 154] on span "Rec" at bounding box center [180, 156] width 18 height 12
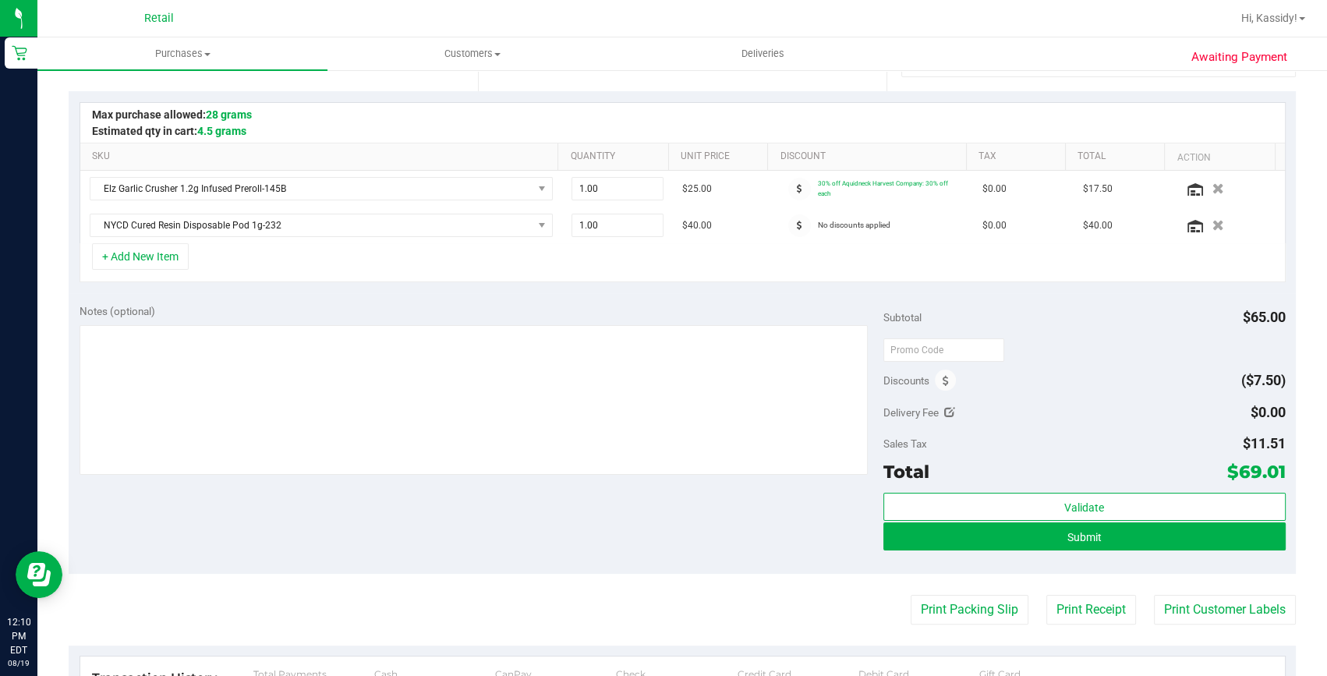
scroll to position [354, 0]
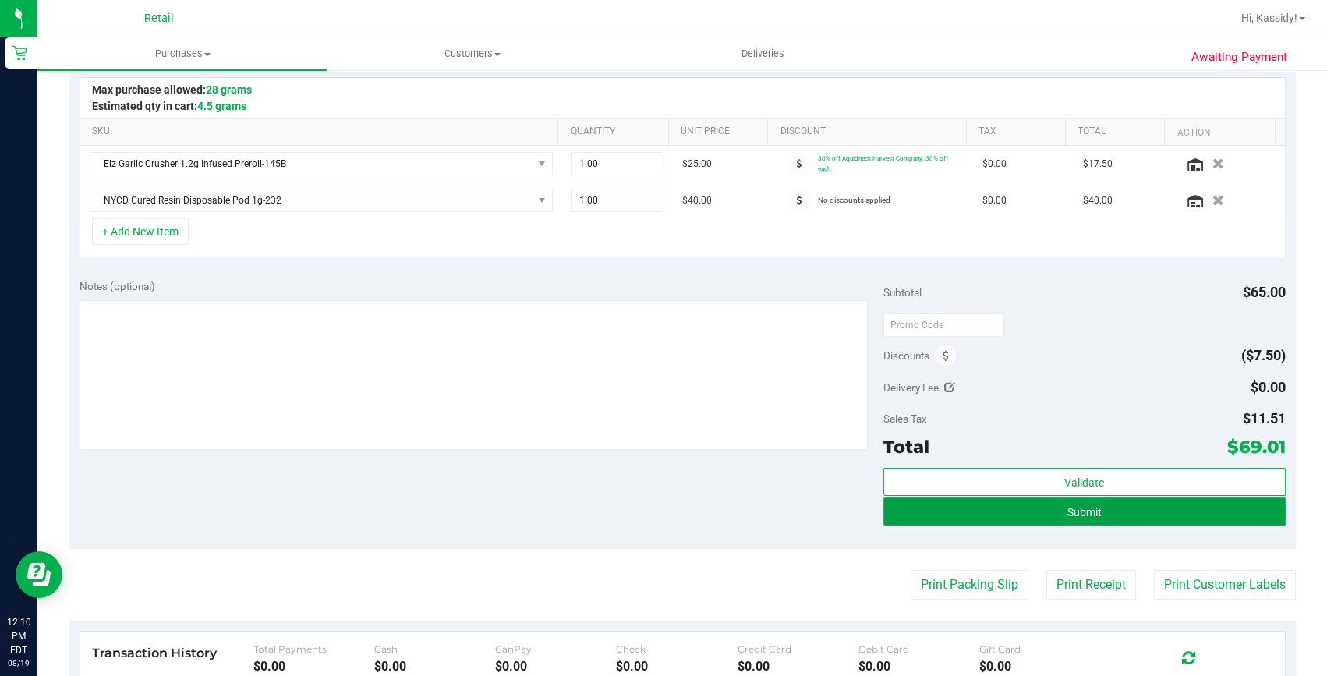
click at [1091, 506] on span "Submit" at bounding box center [1085, 512] width 34 height 12
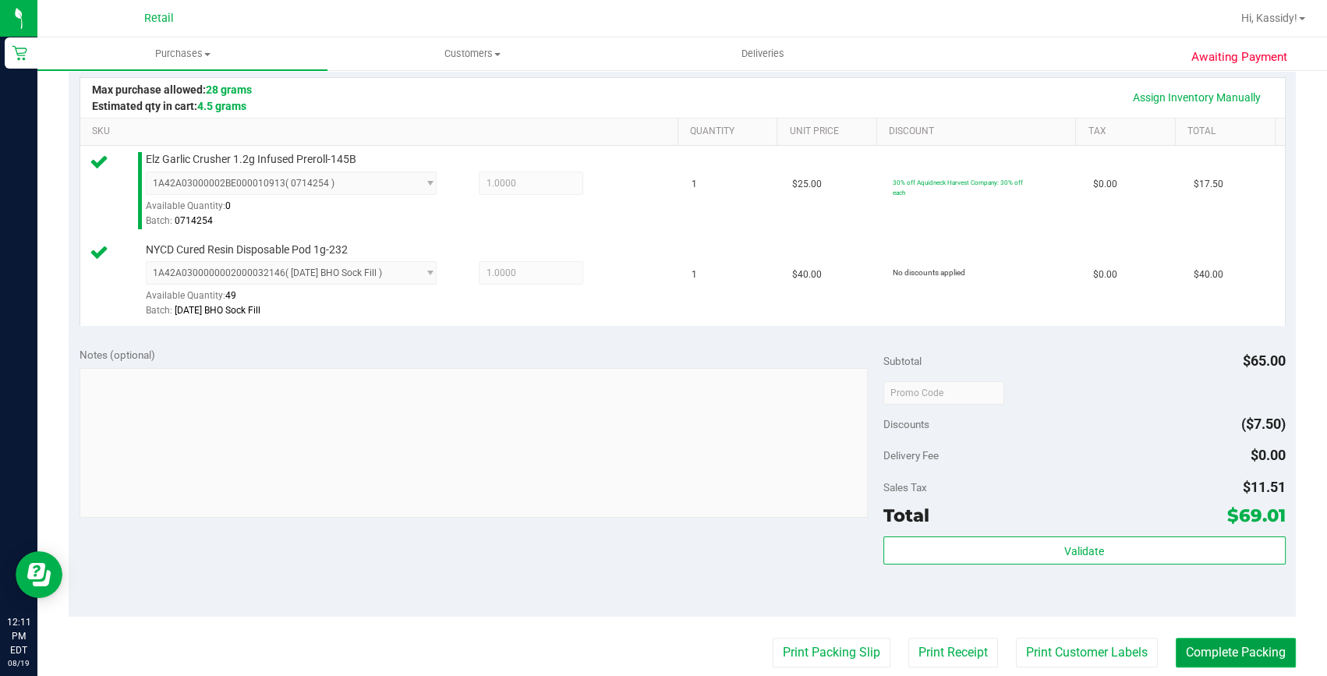
click at [1238, 652] on button "Complete Packing" at bounding box center [1236, 653] width 120 height 30
click at [1238, 652] on button "Complete Packing" at bounding box center [1229, 653] width 133 height 30
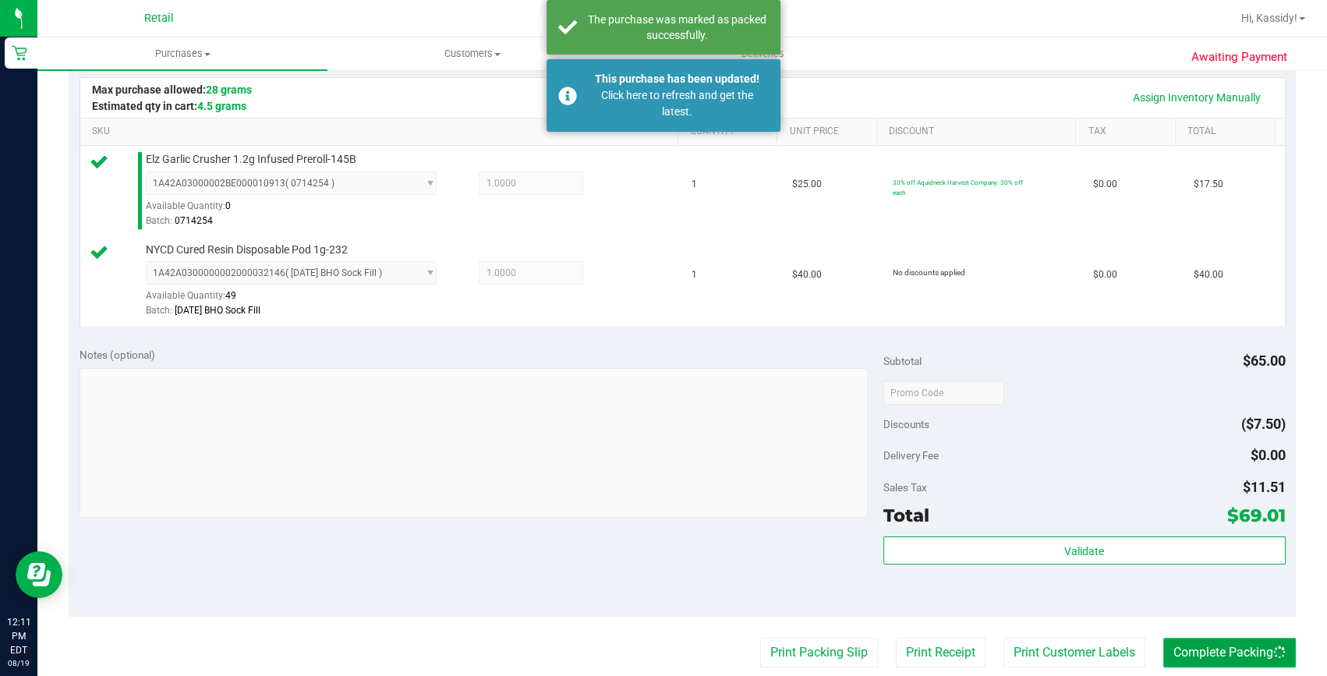
click at [1238, 652] on button "Complete Packing" at bounding box center [1229, 653] width 133 height 30
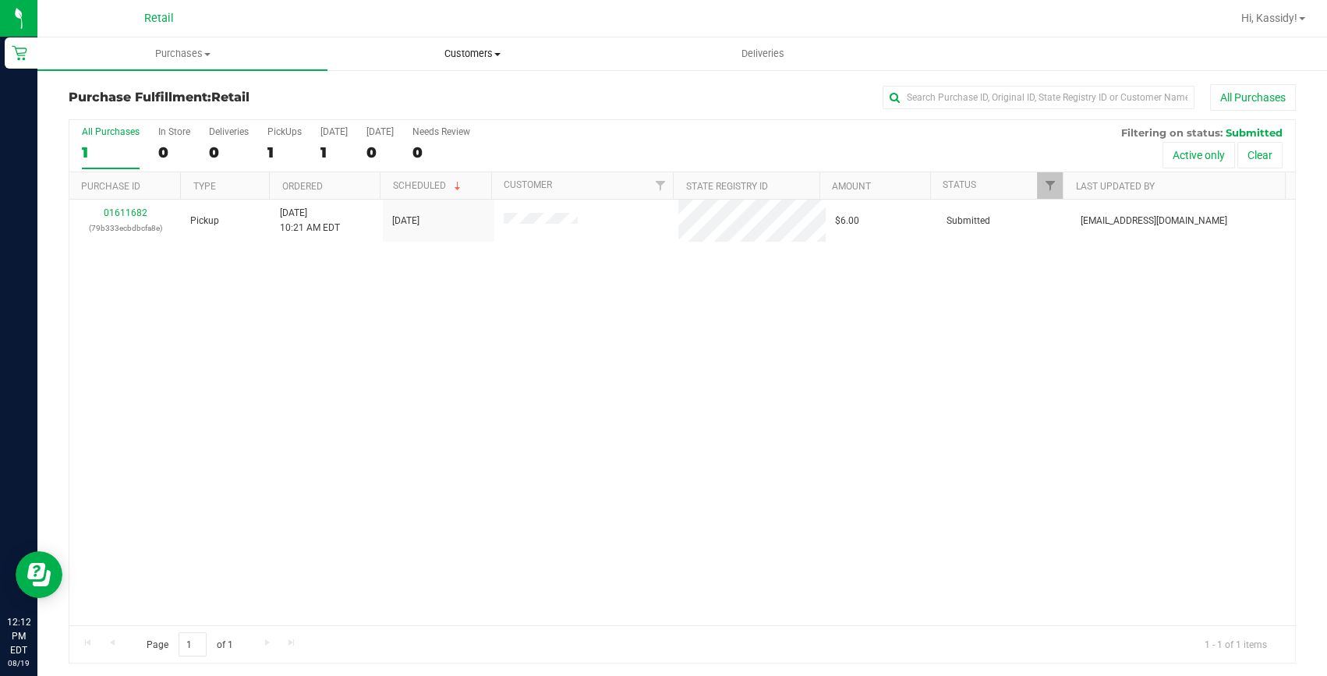
drag, startPoint x: 490, startPoint y: 58, endPoint x: 471, endPoint y: 80, distance: 28.8
click at [490, 58] on span "Customers" at bounding box center [472, 54] width 289 height 14
click at [456, 87] on li "All customers" at bounding box center [473, 94] width 290 height 19
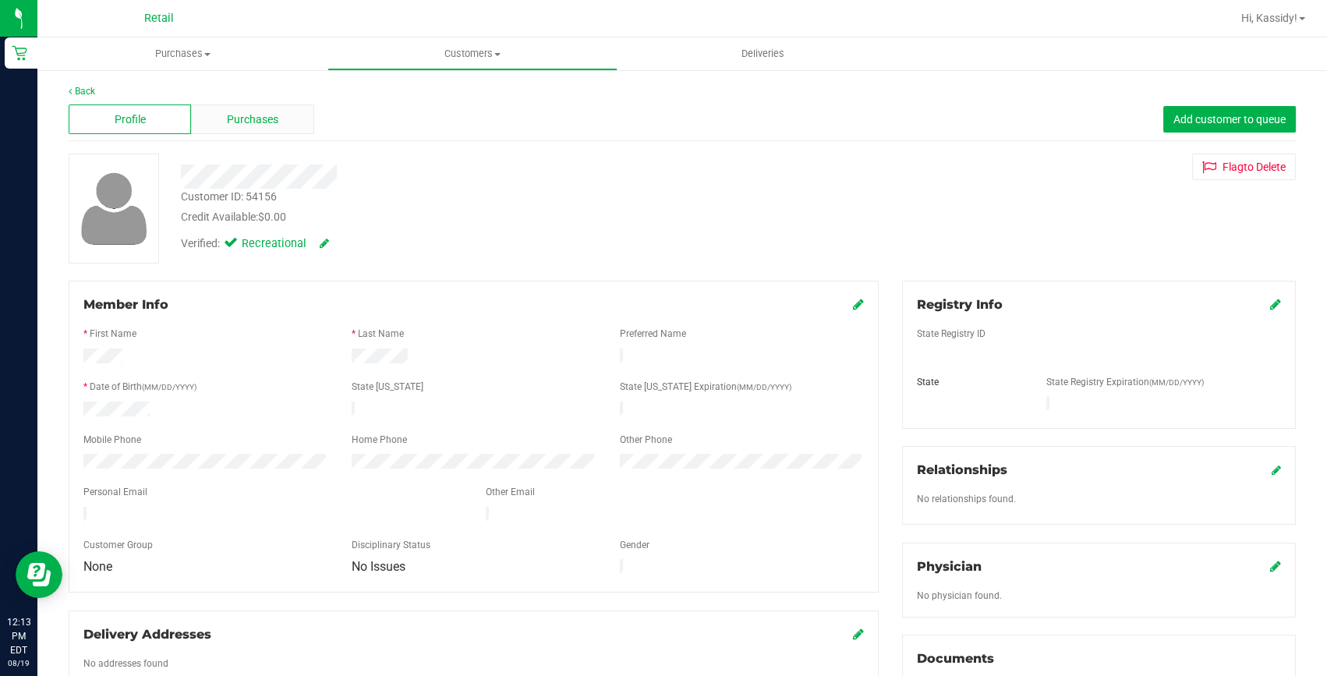
click at [262, 107] on div "Purchases" at bounding box center [252, 119] width 122 height 30
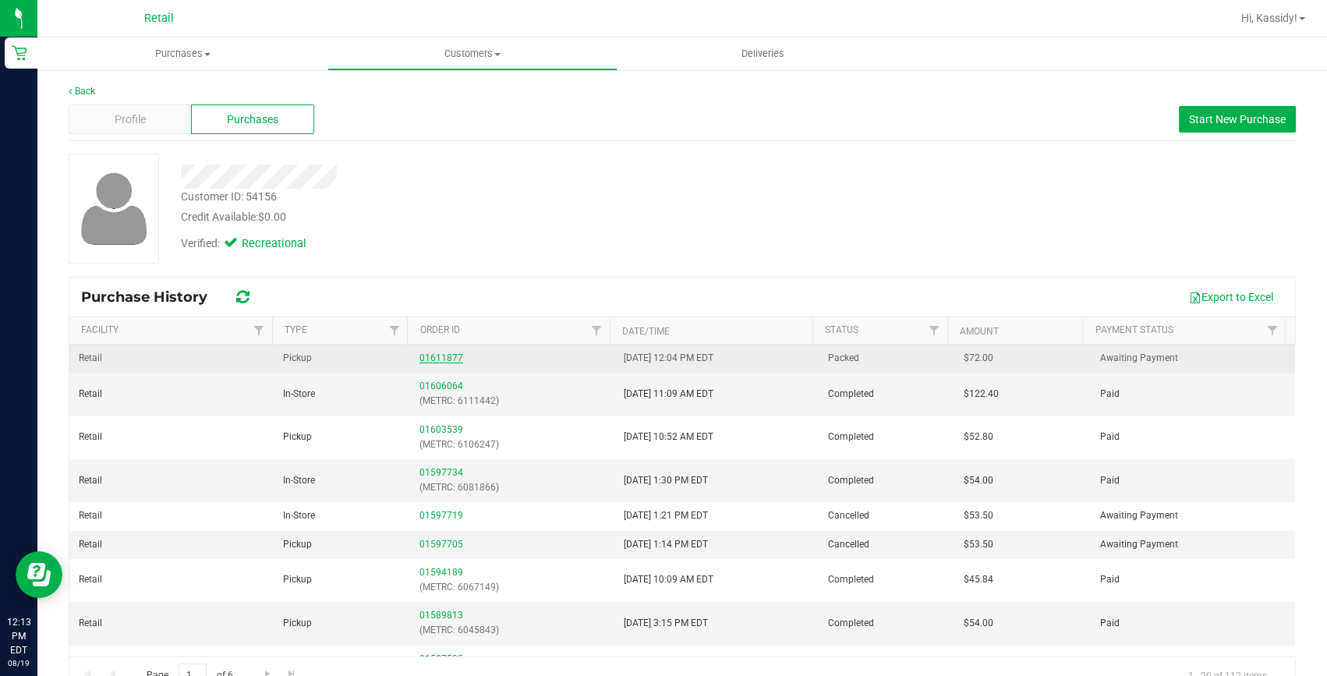
click at [426, 352] on link "01611877" at bounding box center [442, 357] width 44 height 11
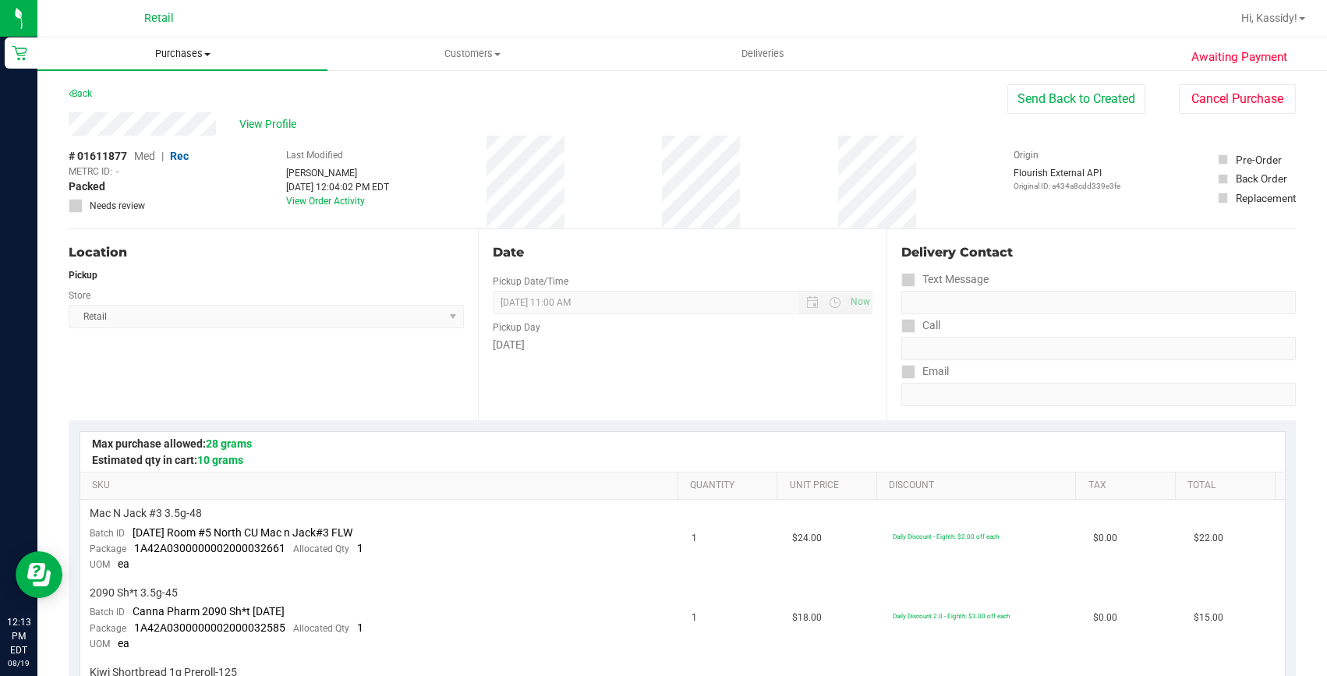
click at [180, 55] on span "Purchases" at bounding box center [182, 54] width 290 height 14
click at [159, 93] on span "Summary of purchases" at bounding box center [117, 93] width 160 height 13
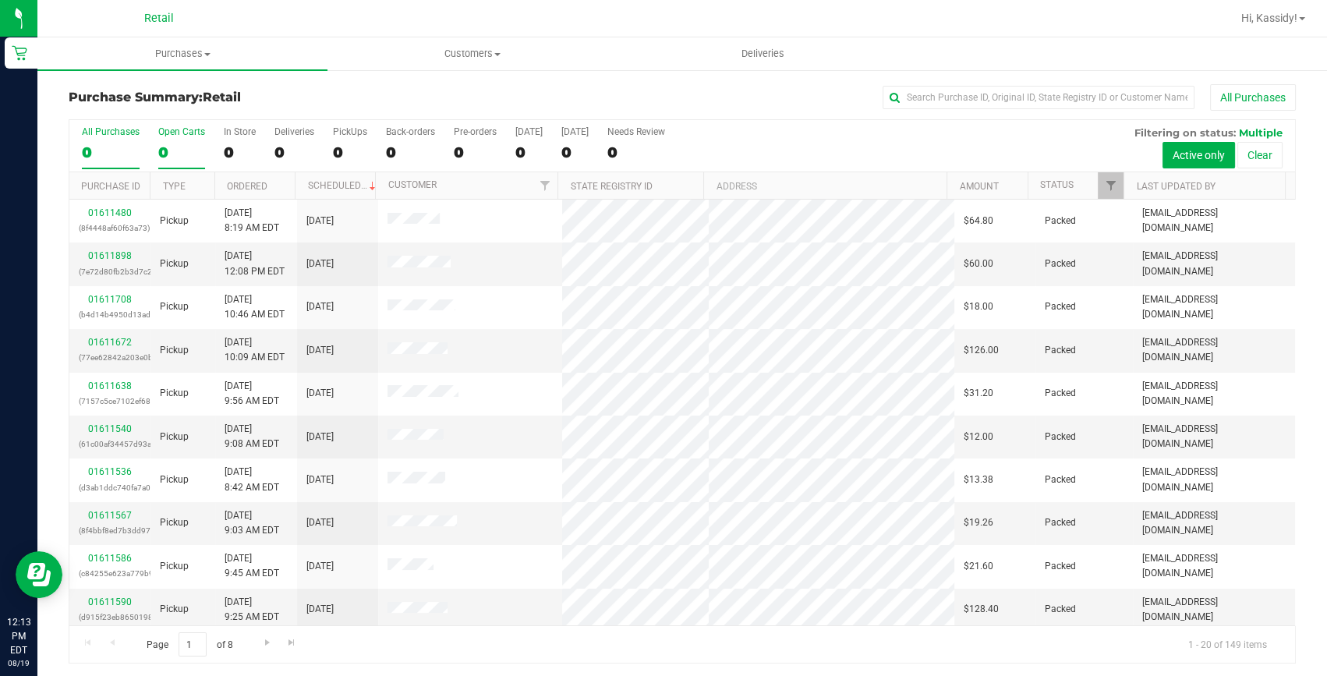
click at [170, 133] on div "Open Carts" at bounding box center [181, 131] width 47 height 11
click at [0, 0] on input "Open Carts 0" at bounding box center [0, 0] width 0 height 0
drag, startPoint x: 1034, startPoint y: 87, endPoint x: 1023, endPoint y: 98, distance: 16.0
click at [1032, 87] on input "text" at bounding box center [1039, 97] width 312 height 23
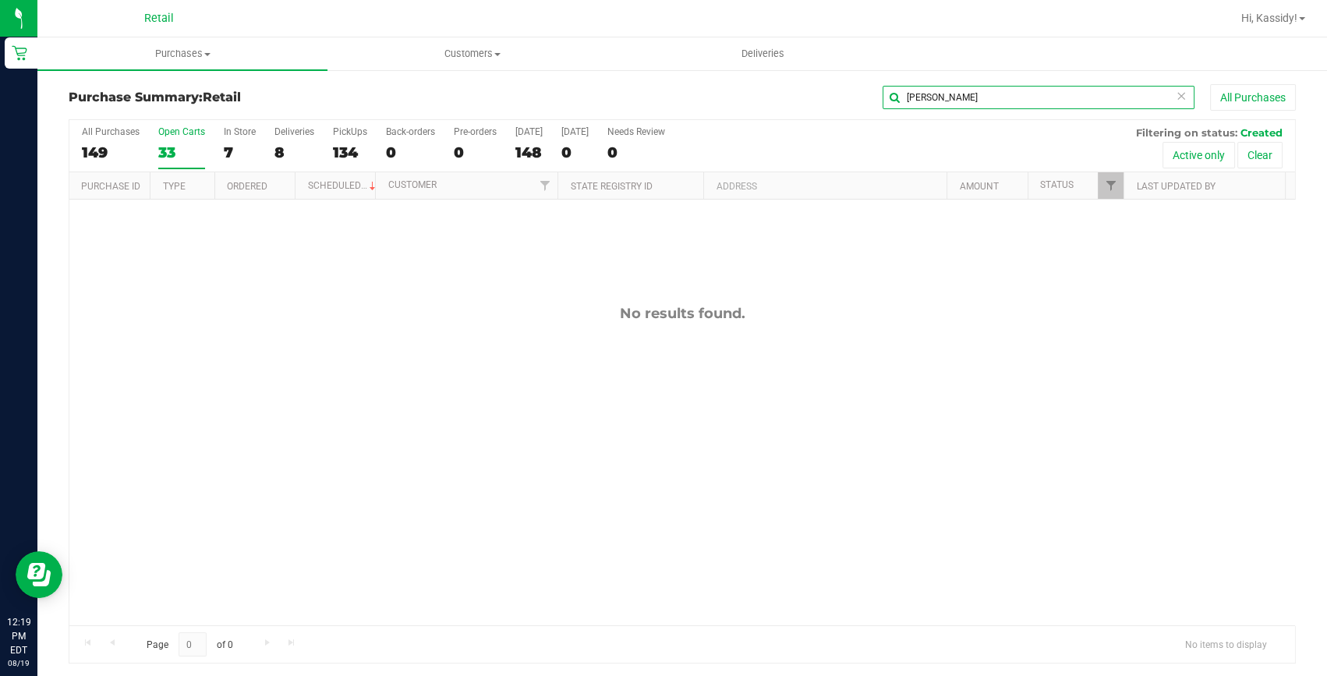
type input "[PERSON_NAME]"
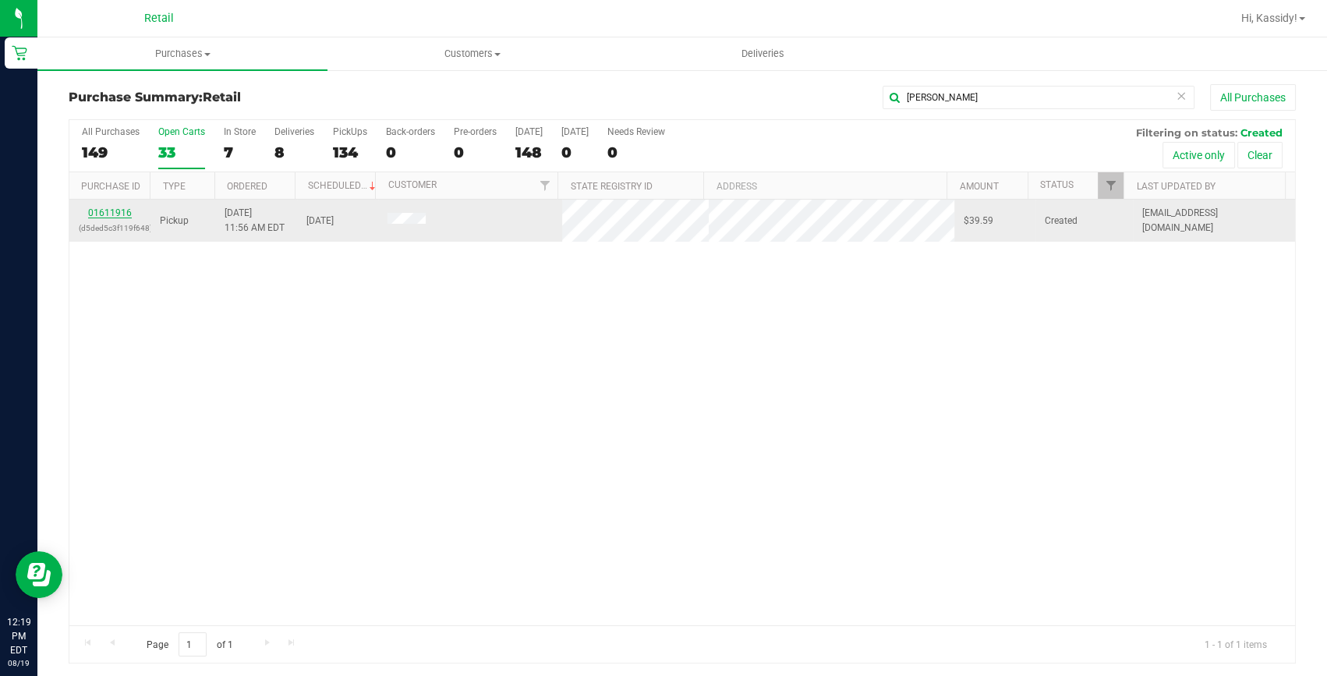
click at [118, 208] on link "01611916" at bounding box center [110, 212] width 44 height 11
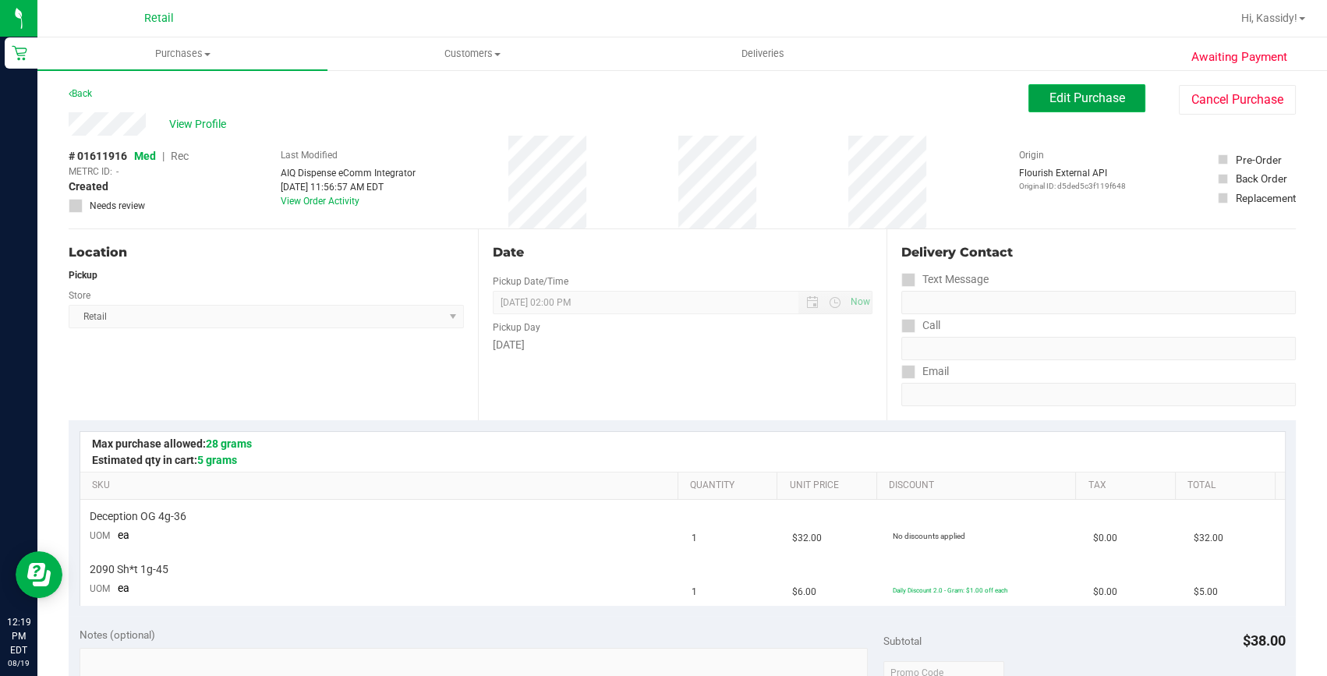
click at [1050, 97] on span "Edit Purchase" at bounding box center [1088, 97] width 76 height 15
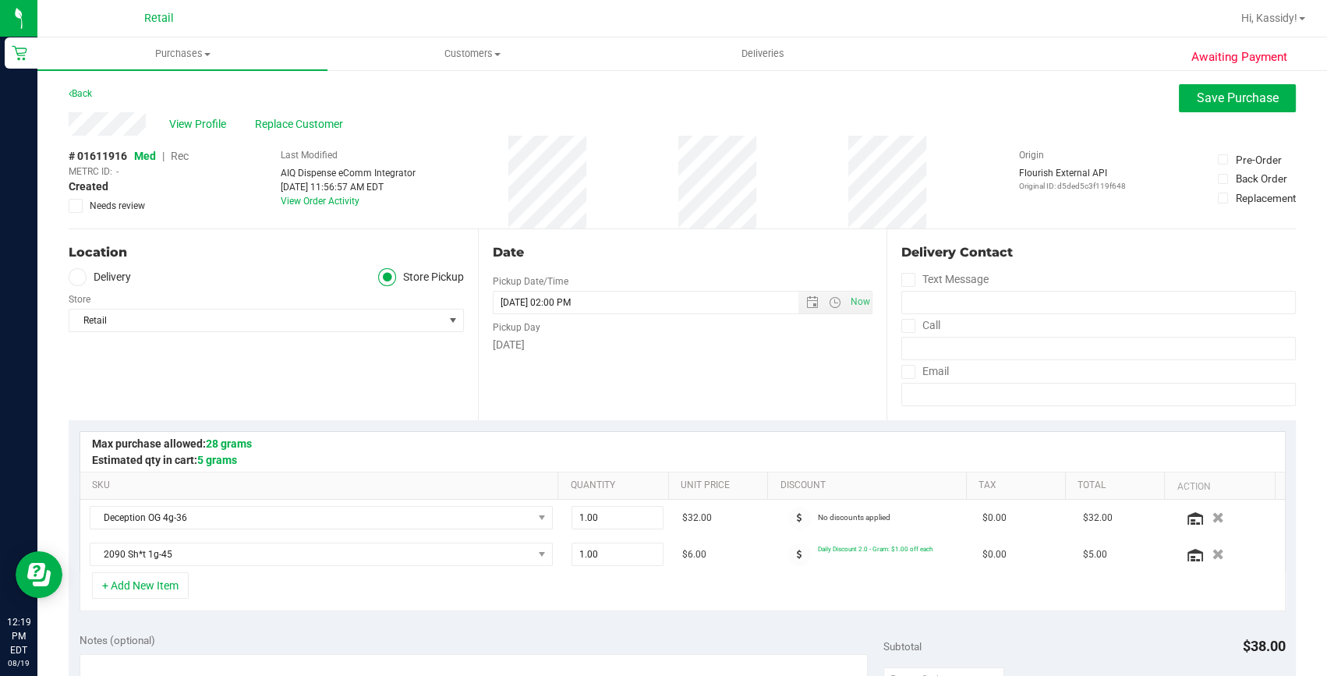
click at [179, 154] on span "Rec" at bounding box center [180, 156] width 18 height 12
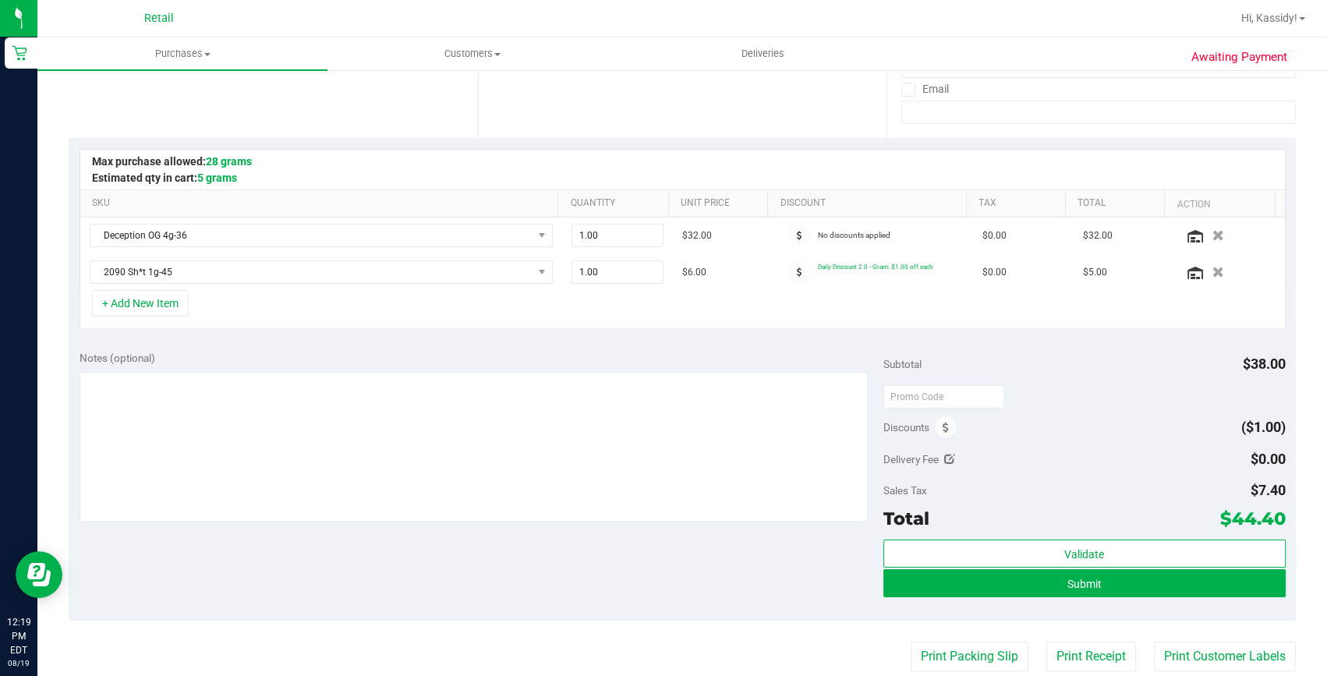
scroll to position [283, 0]
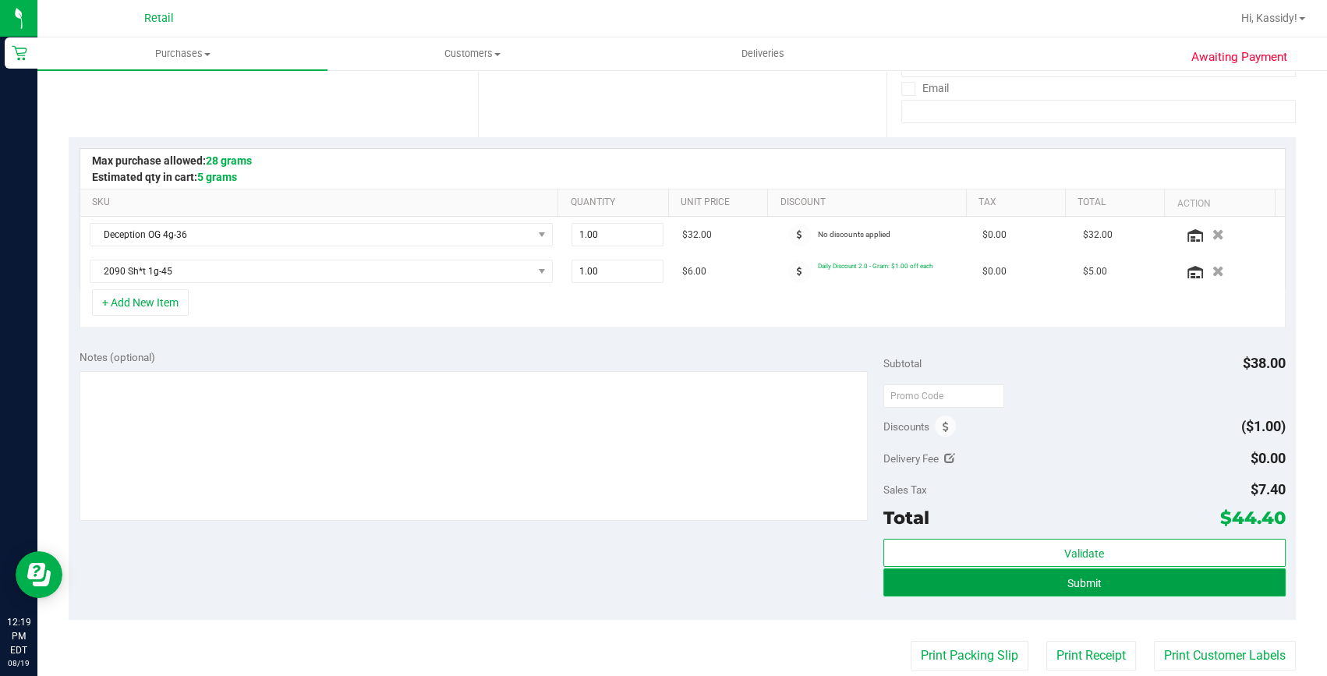
click at [1163, 585] on button "Submit" at bounding box center [1084, 582] width 402 height 28
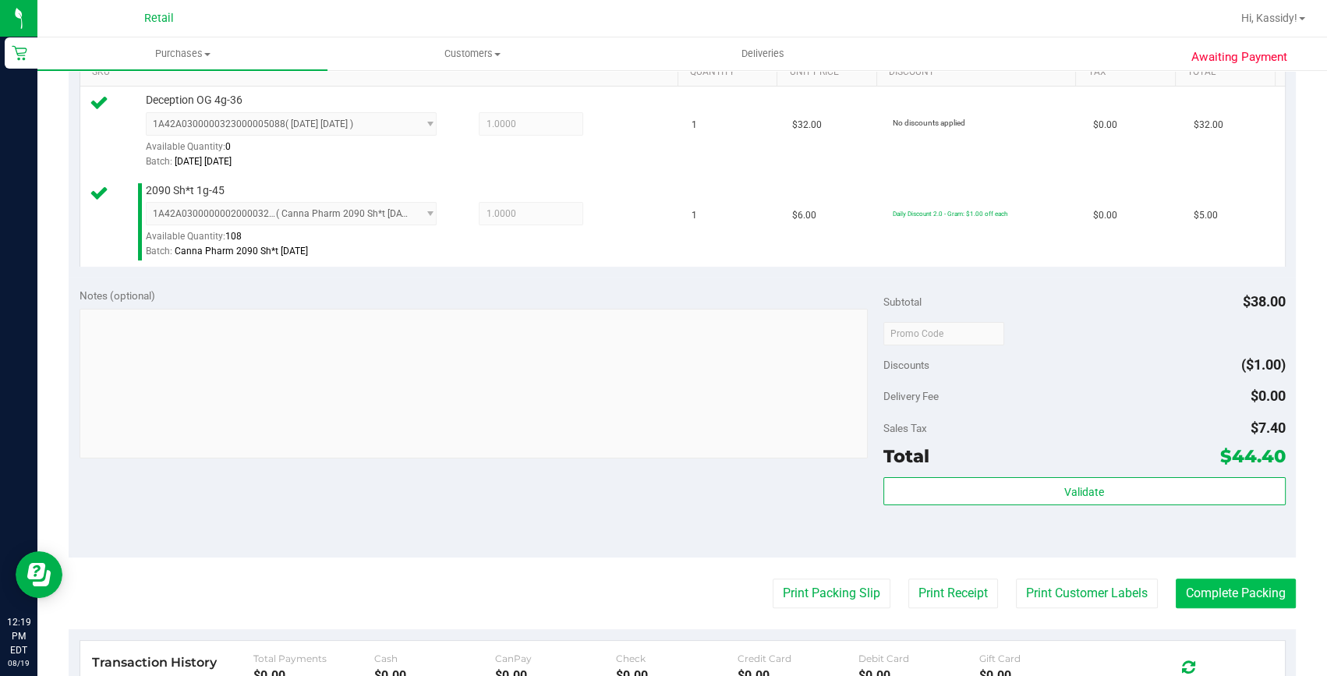
scroll to position [425, 0]
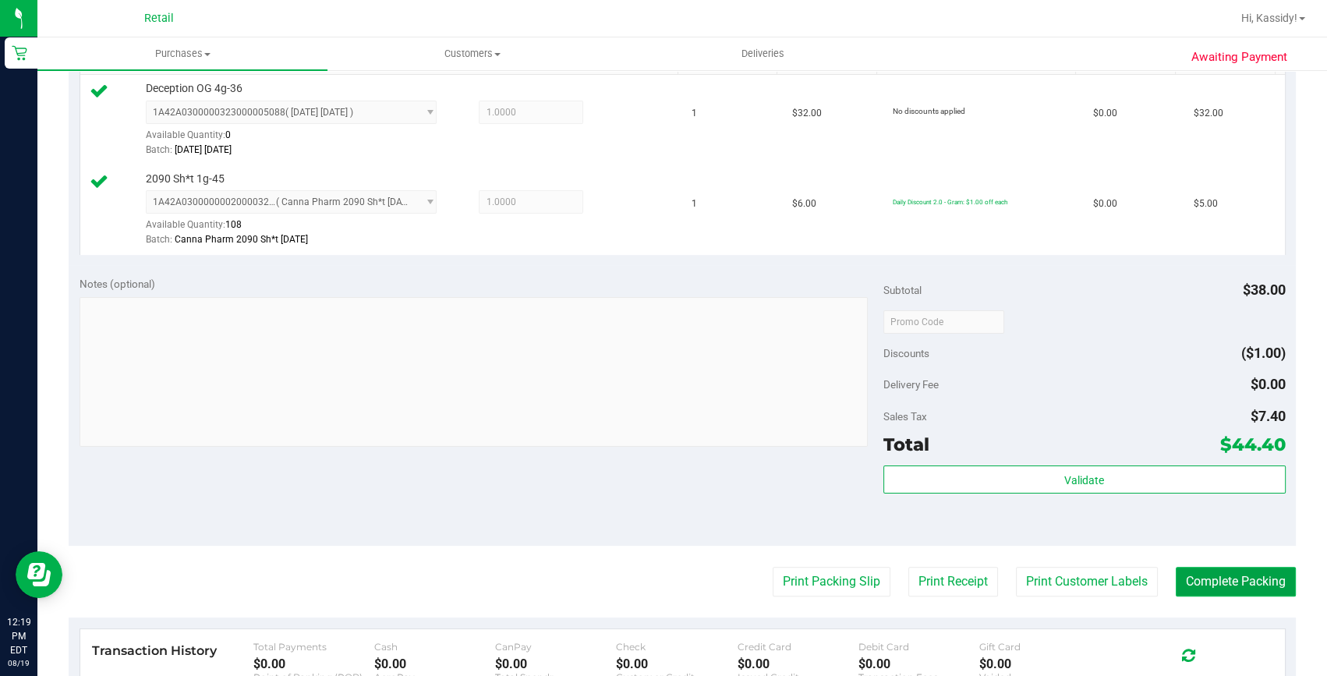
click at [1202, 579] on button "Complete Packing" at bounding box center [1236, 582] width 120 height 30
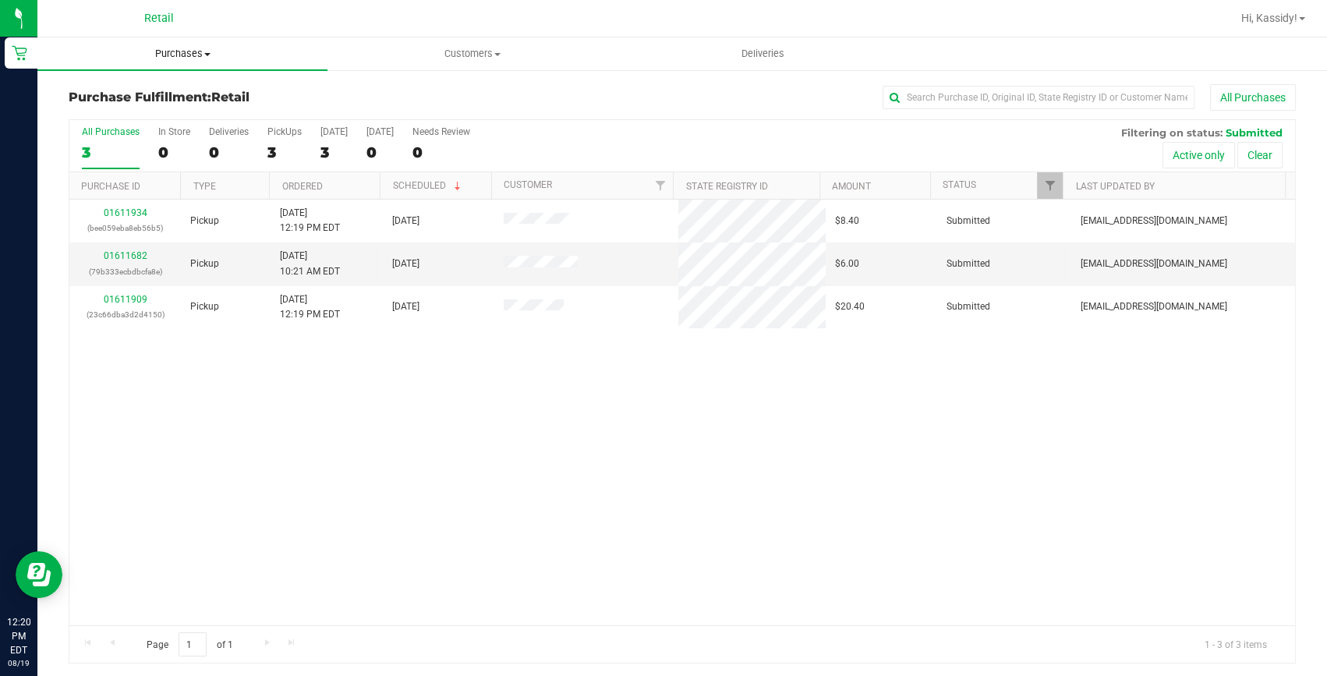
click at [189, 42] on uib-tab-heading "Purchases Summary of purchases Fulfillment All purchases" at bounding box center [182, 53] width 290 height 33
click at [166, 88] on span "Summary of purchases" at bounding box center [117, 93] width 160 height 13
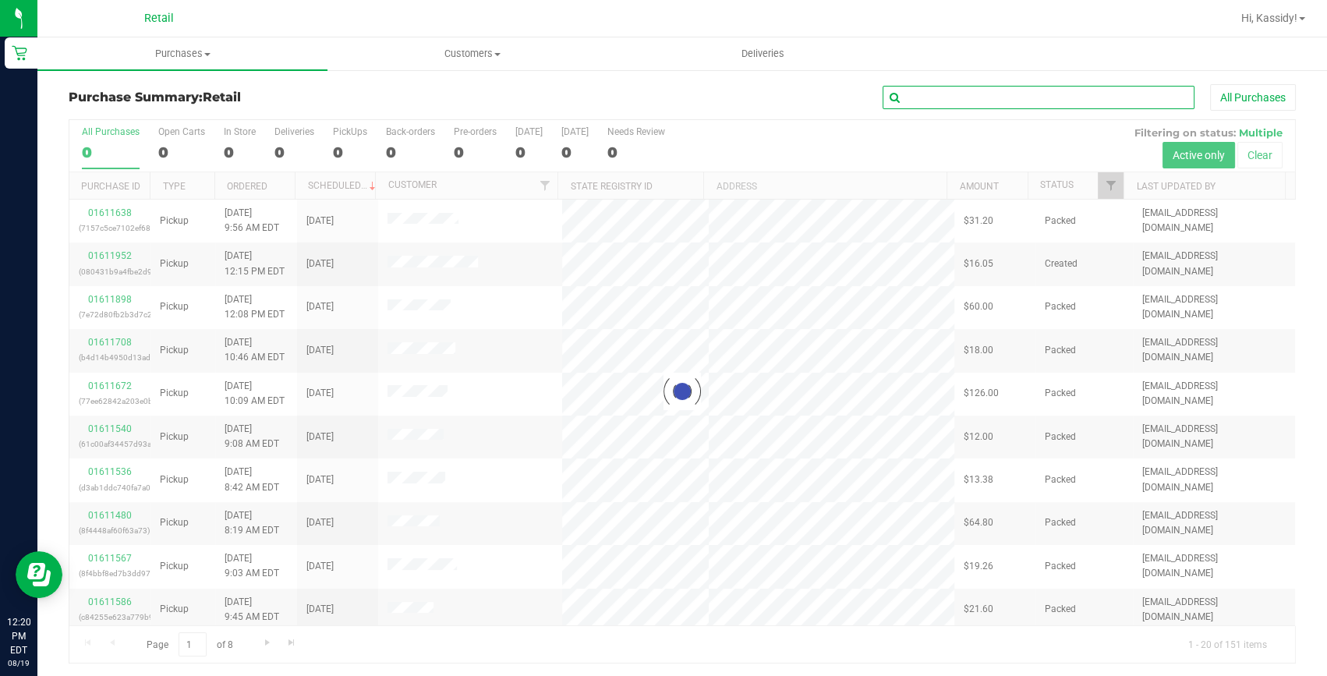
click at [967, 101] on input "text" at bounding box center [1039, 97] width 312 height 23
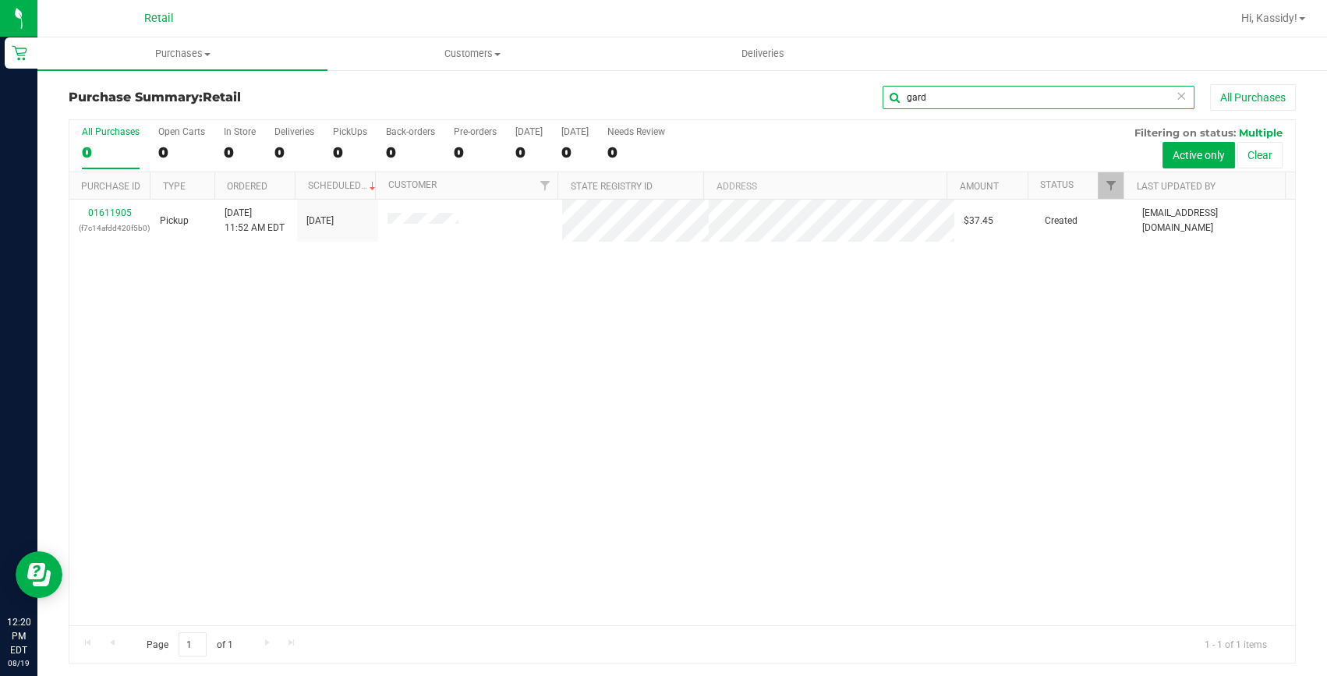
type input "gard"
click at [117, 212] on link "01611905" at bounding box center [110, 212] width 44 height 11
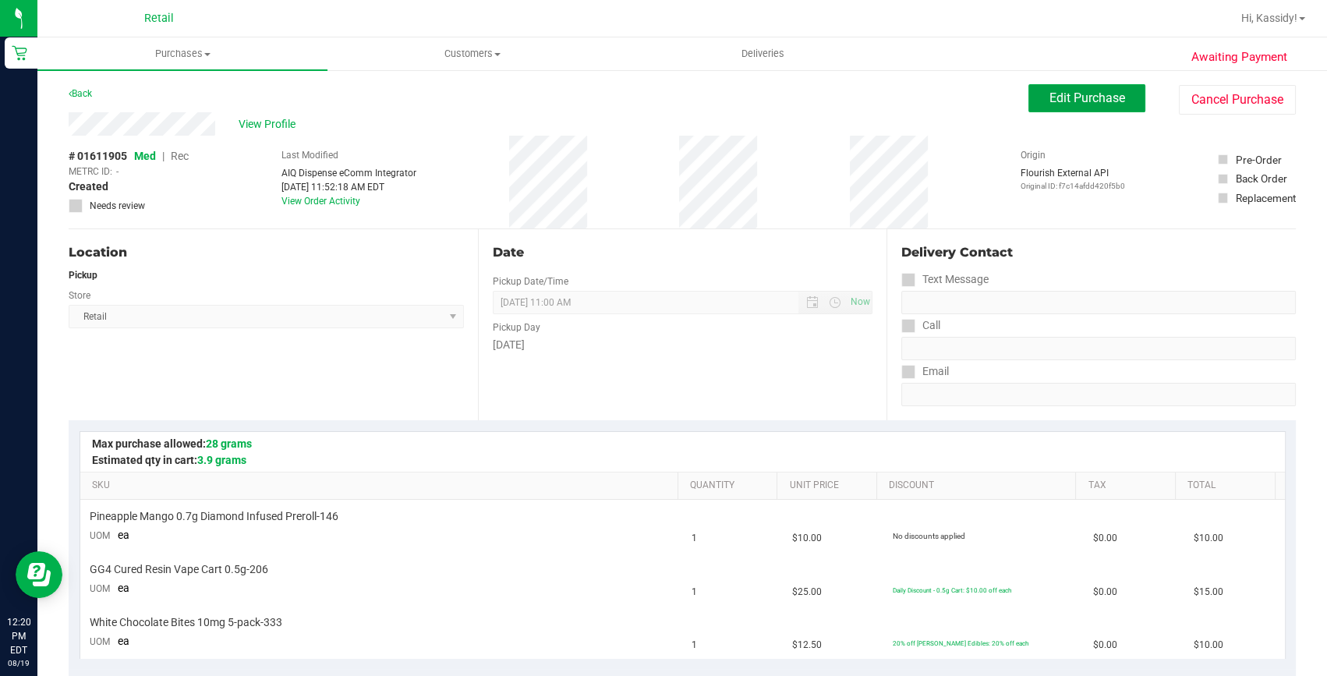
drag, startPoint x: 1078, startPoint y: 101, endPoint x: 1007, endPoint y: 66, distance: 80.2
click at [1079, 101] on span "Edit Purchase" at bounding box center [1088, 97] width 76 height 15
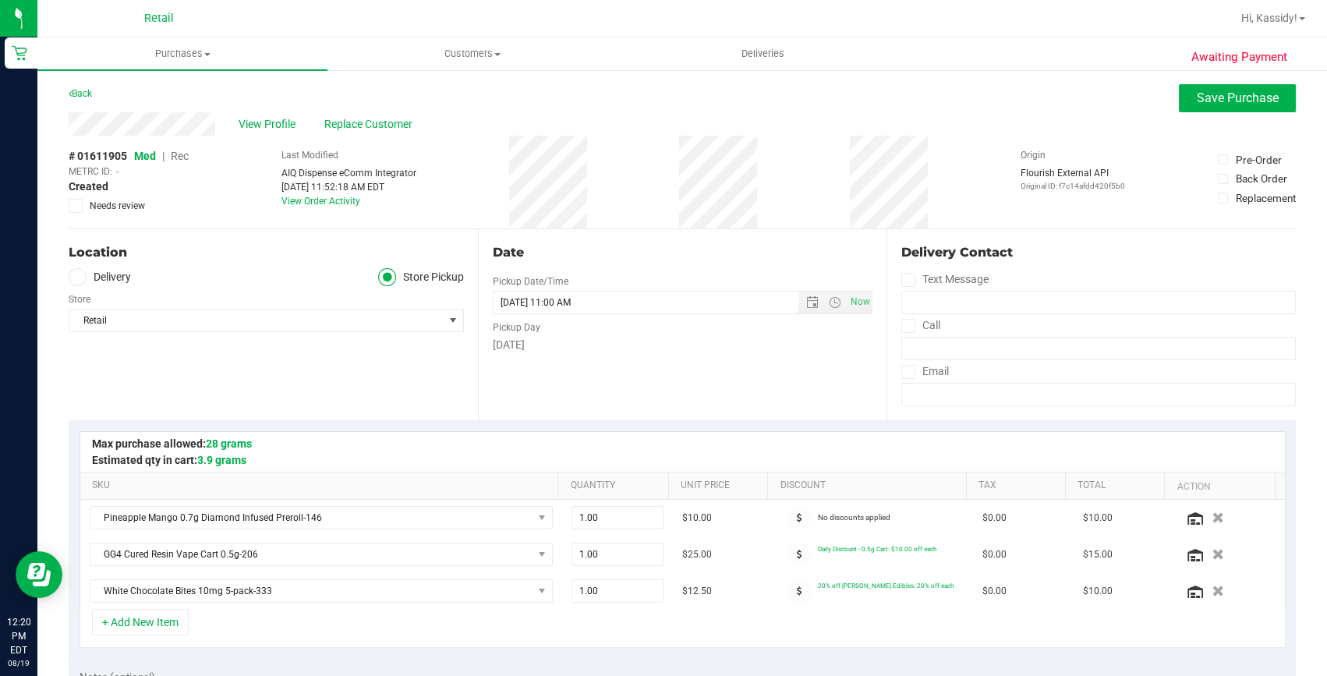
click at [178, 161] on span "Rec" at bounding box center [180, 156] width 18 height 12
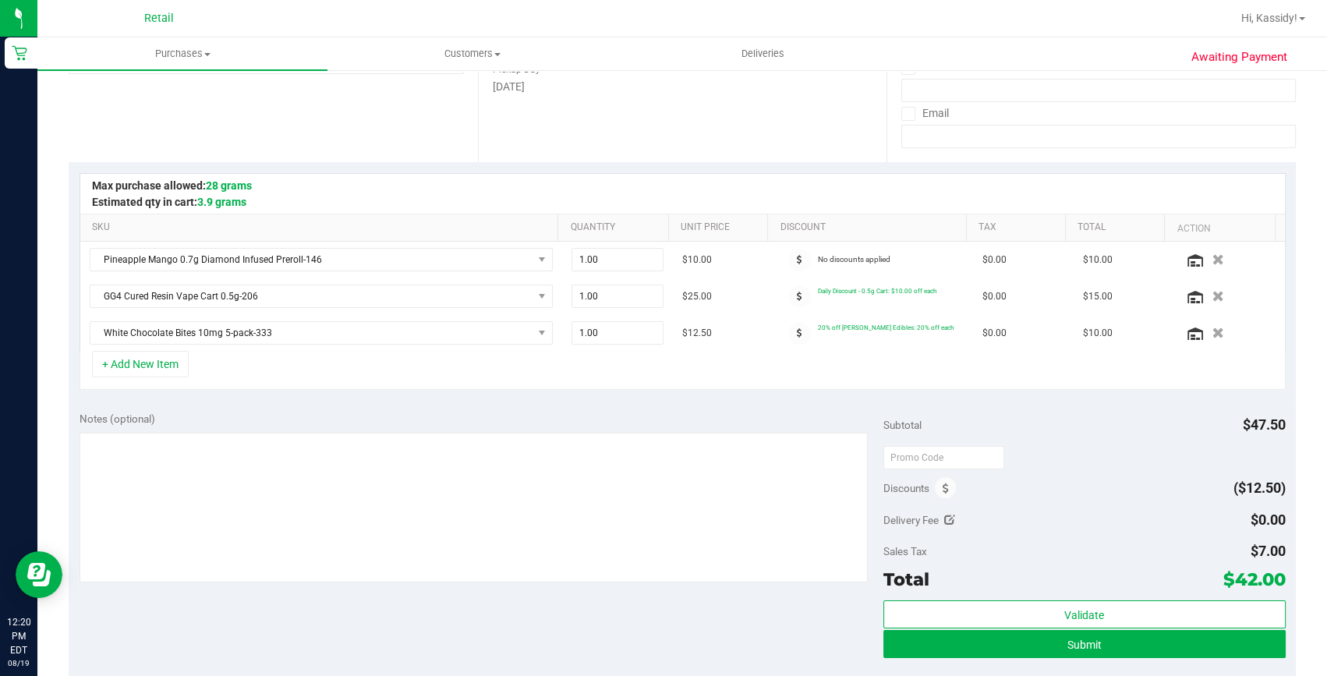
scroll to position [283, 0]
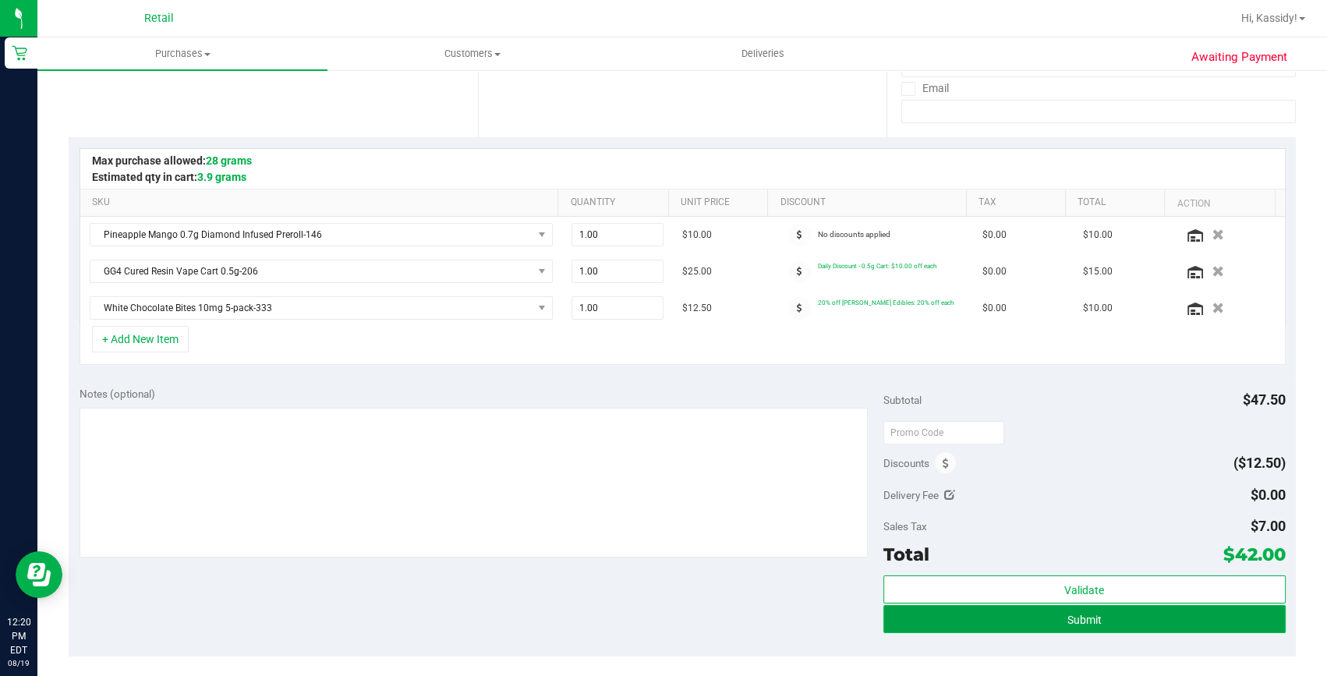
click at [1118, 614] on button "Submit" at bounding box center [1084, 619] width 402 height 28
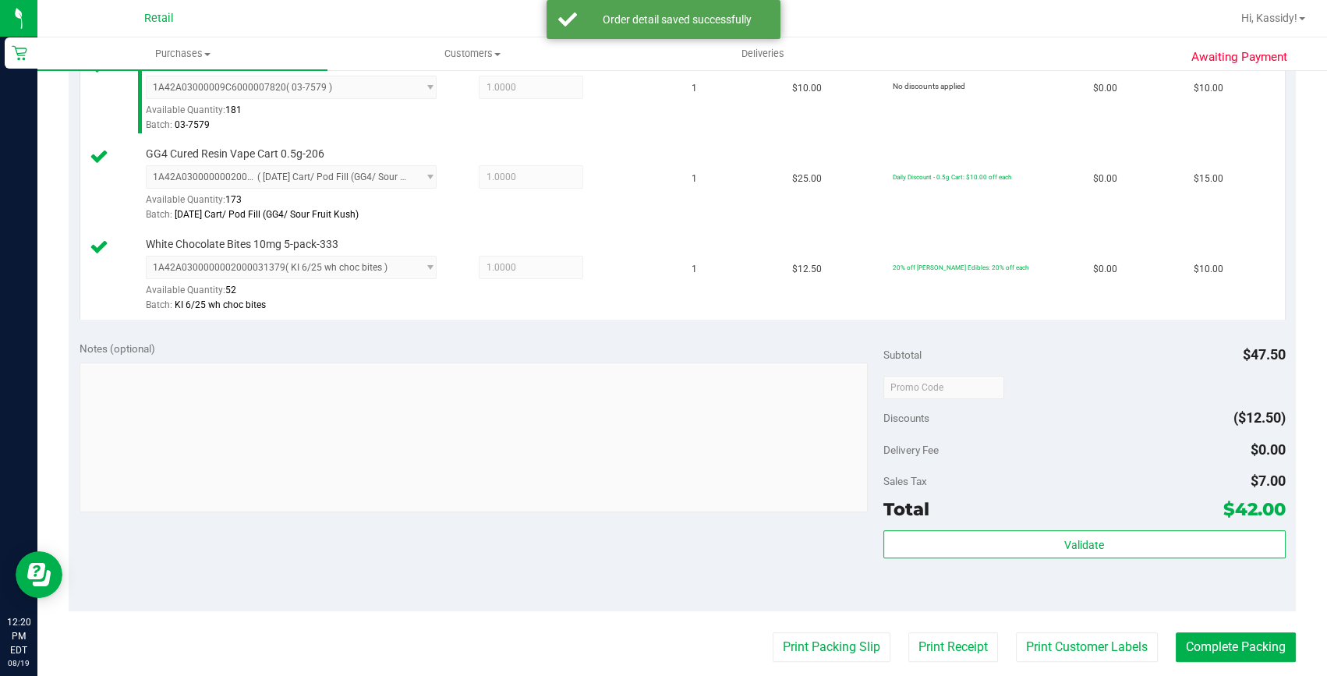
scroll to position [567, 0]
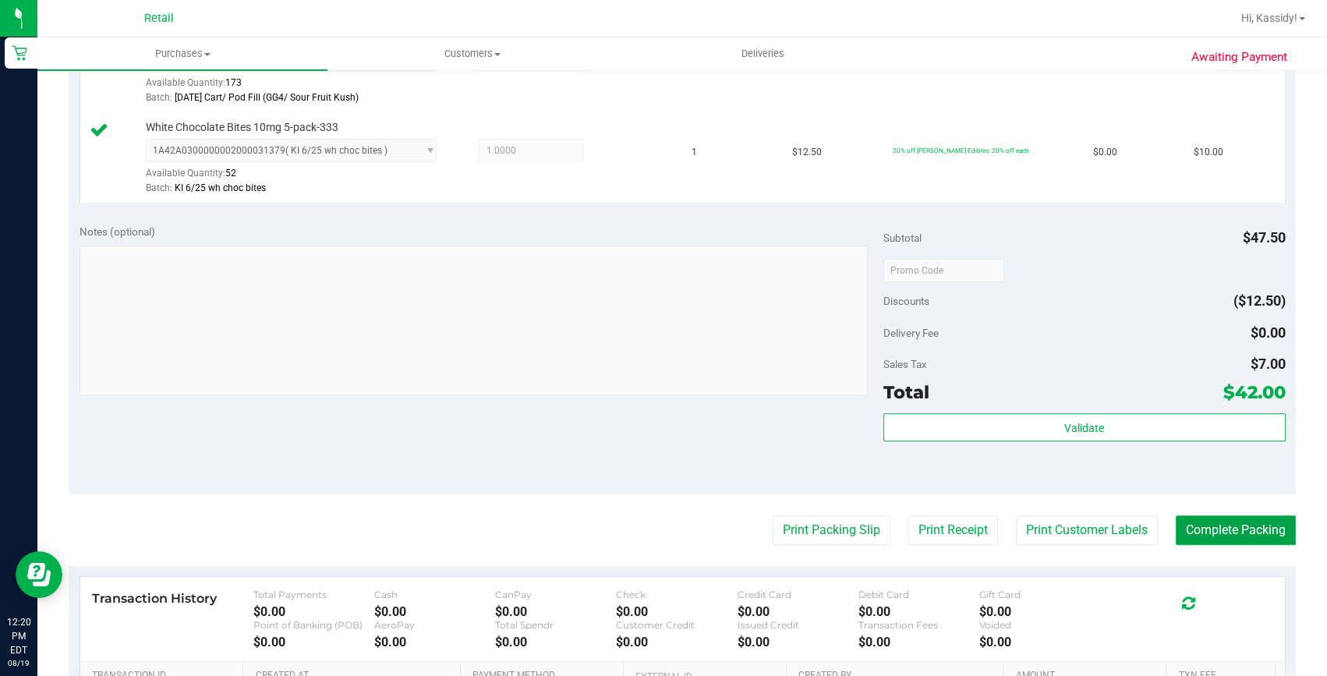
click at [1238, 522] on button "Complete Packing" at bounding box center [1236, 530] width 120 height 30
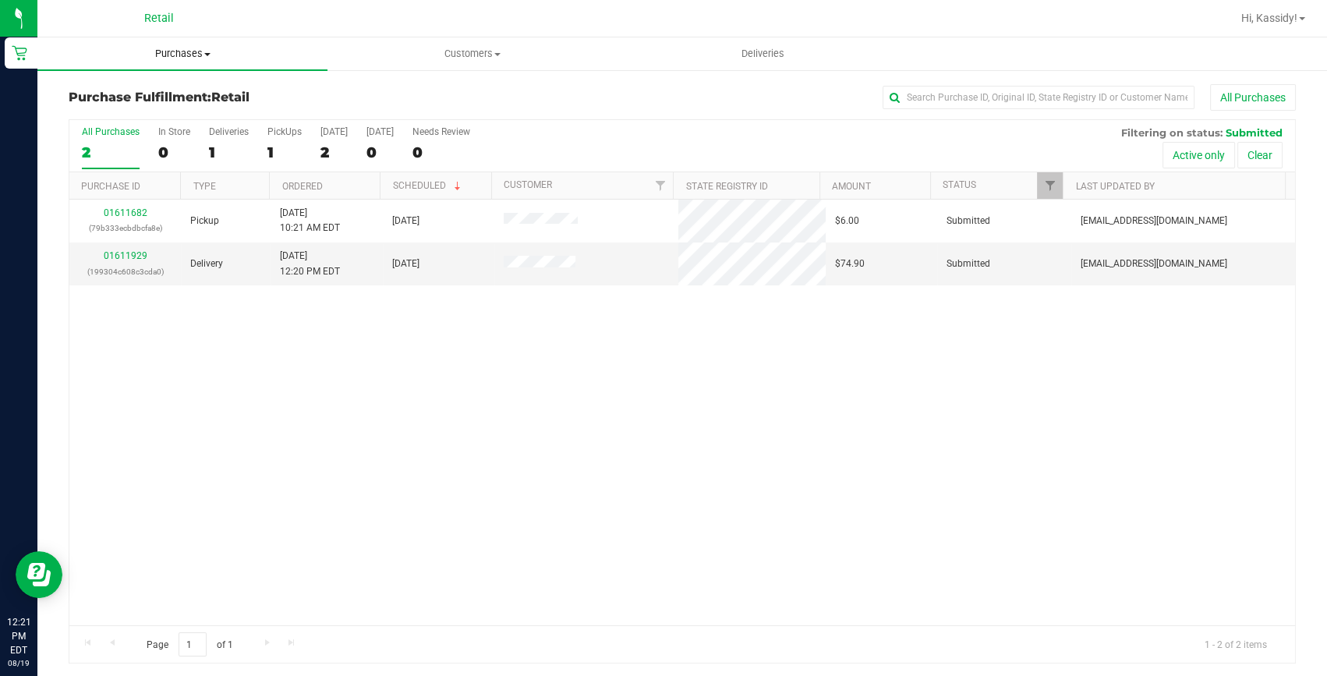
click at [158, 60] on span "Purchases" at bounding box center [182, 54] width 290 height 14
click at [149, 92] on span "Summary of purchases" at bounding box center [117, 93] width 160 height 13
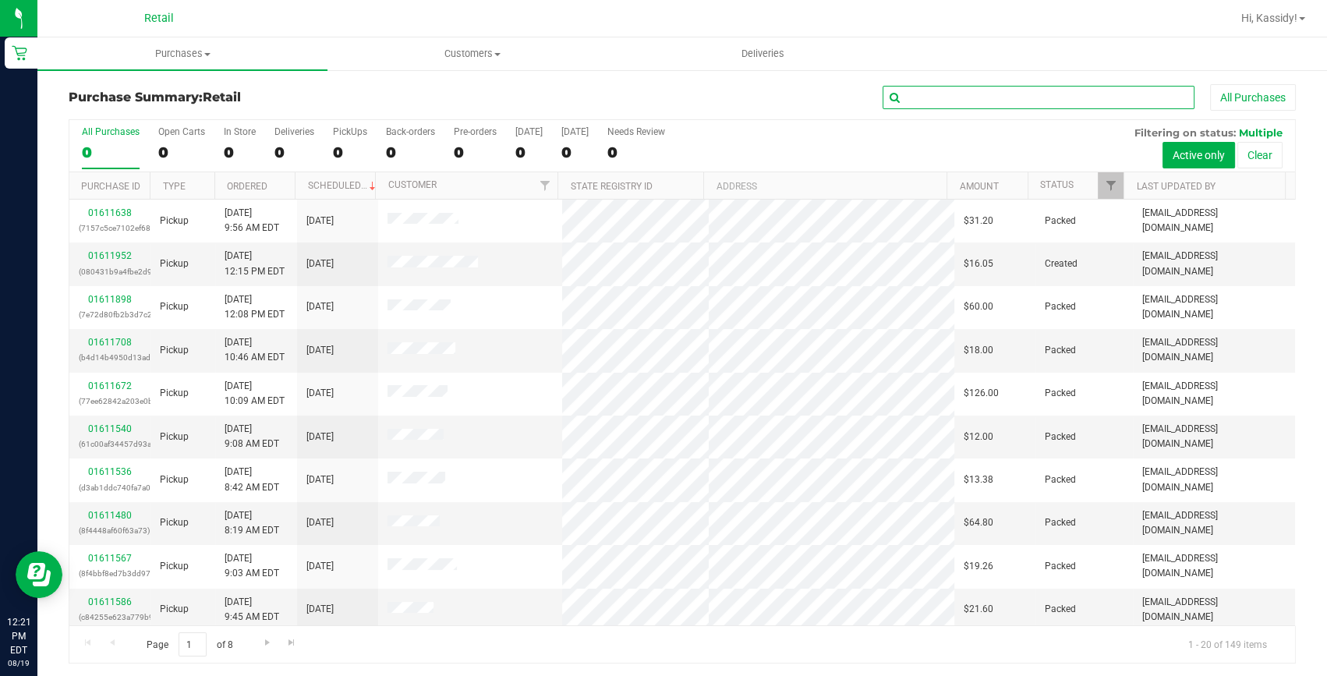
click at [1010, 92] on input "text" at bounding box center [1039, 97] width 312 height 23
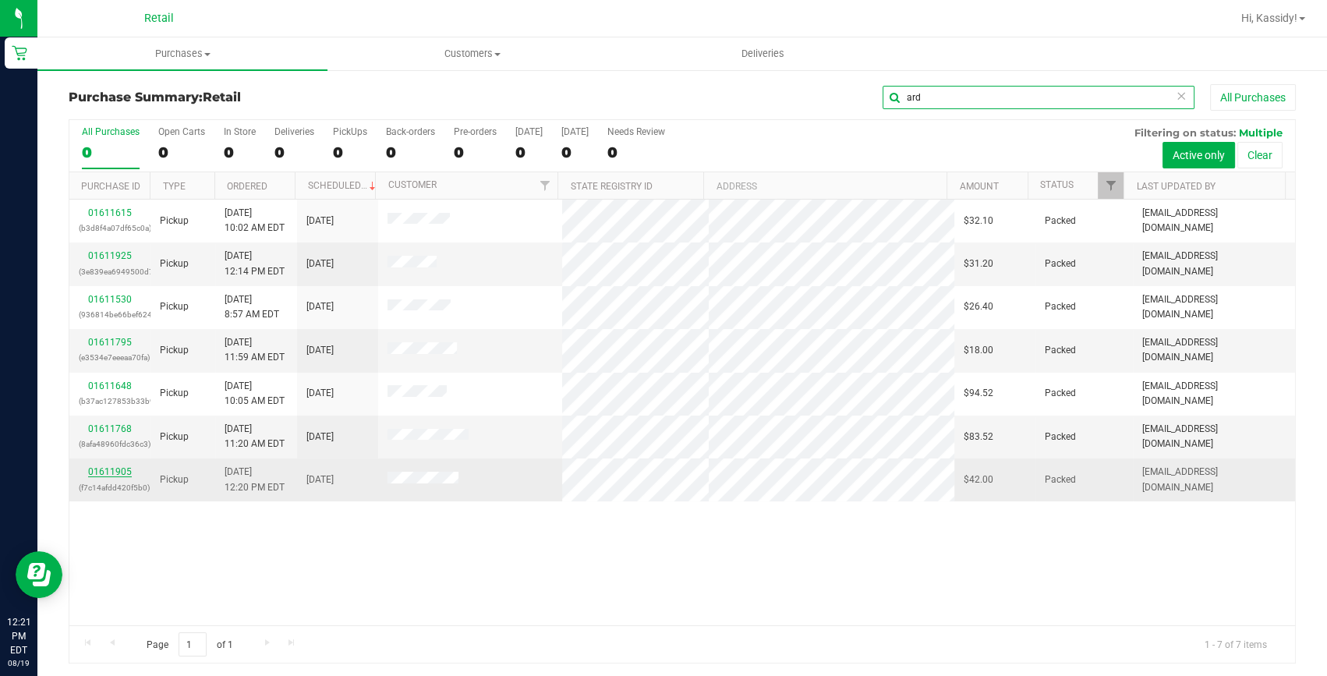
type input "ard"
click at [120, 469] on link "01611905" at bounding box center [110, 471] width 44 height 11
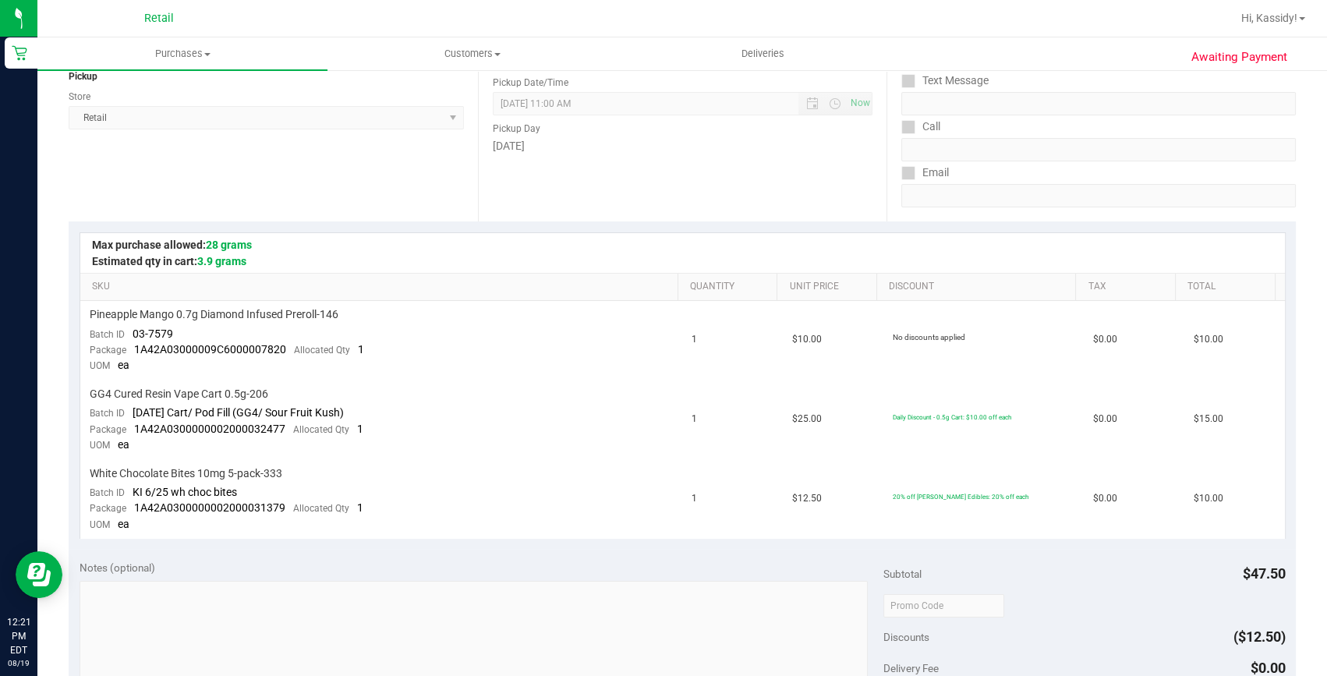
scroll to position [283, 0]
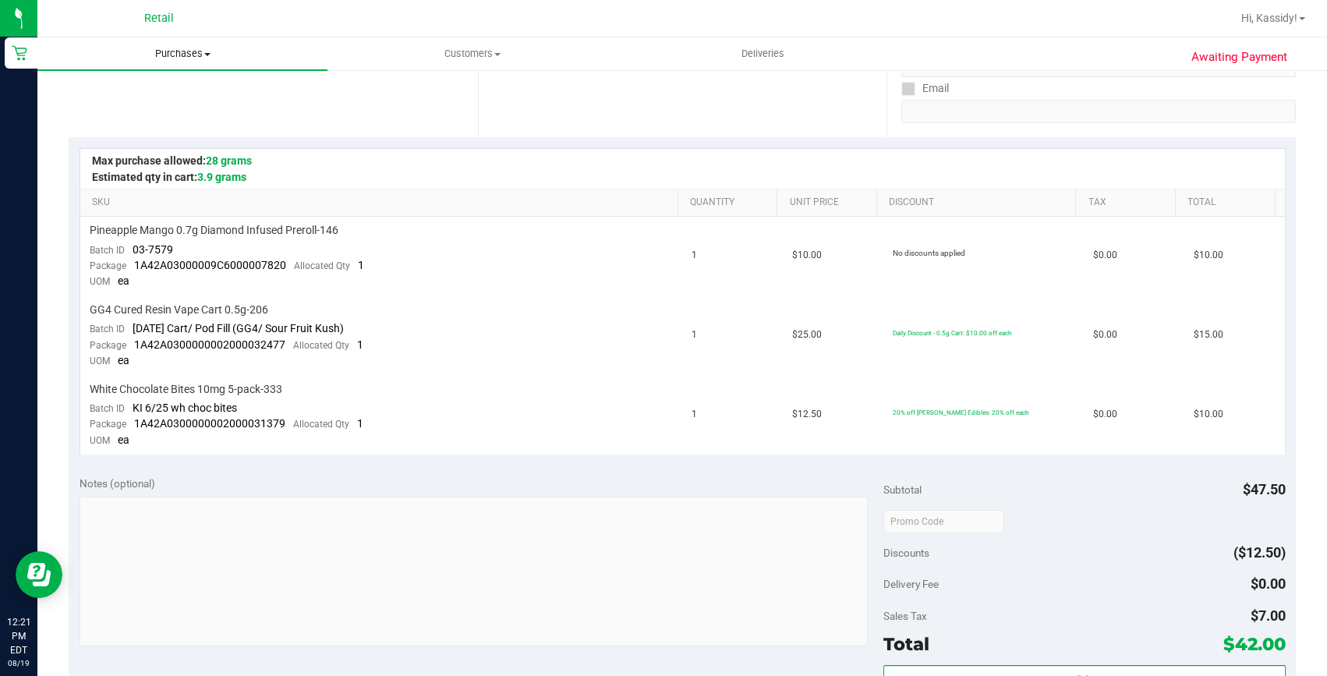
click at [211, 48] on span "Purchases" at bounding box center [182, 54] width 290 height 14
click at [197, 87] on li "Summary of purchases" at bounding box center [182, 94] width 290 height 19
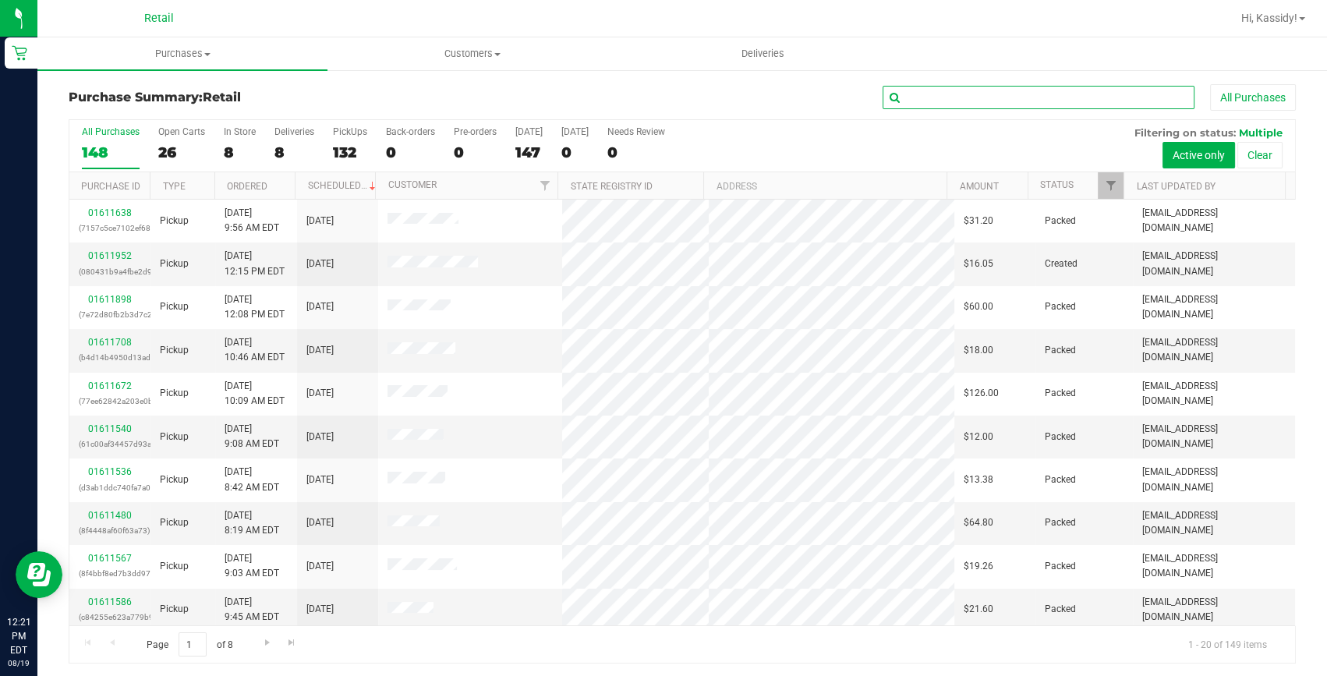
click at [942, 103] on input "text" at bounding box center [1039, 97] width 312 height 23
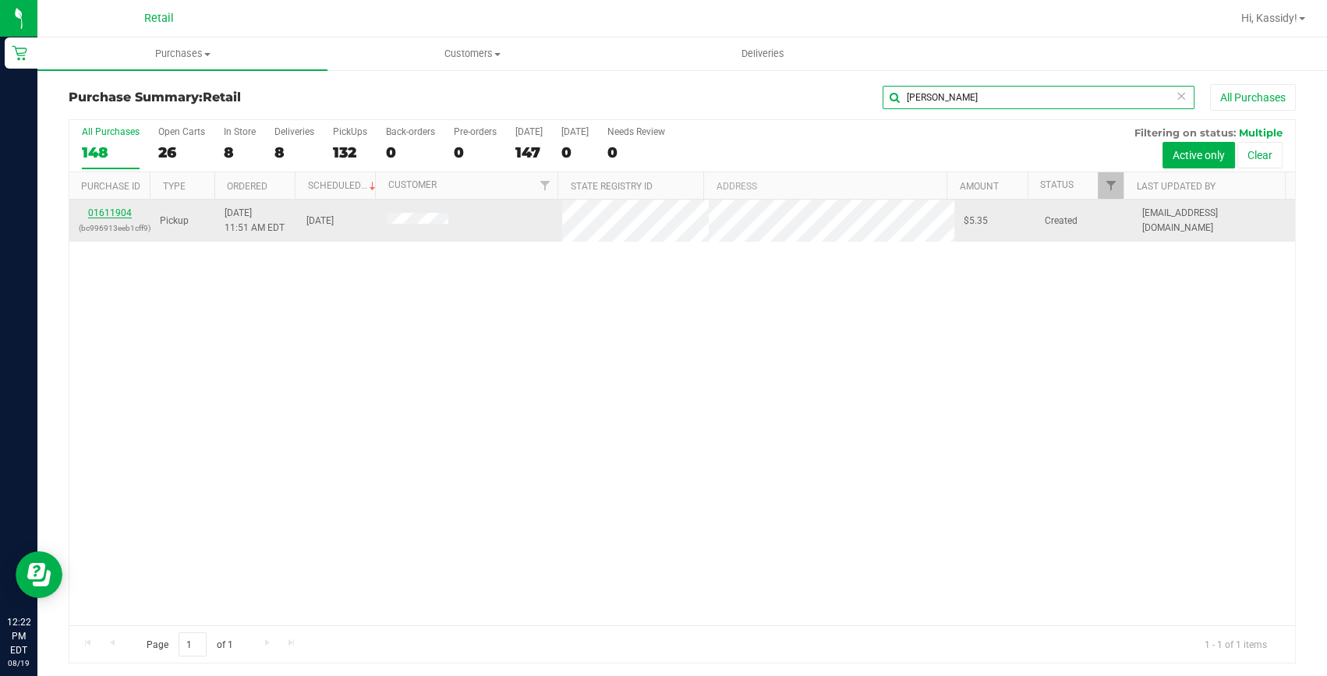
type input "[PERSON_NAME]"
click at [122, 211] on link "01611904" at bounding box center [110, 212] width 44 height 11
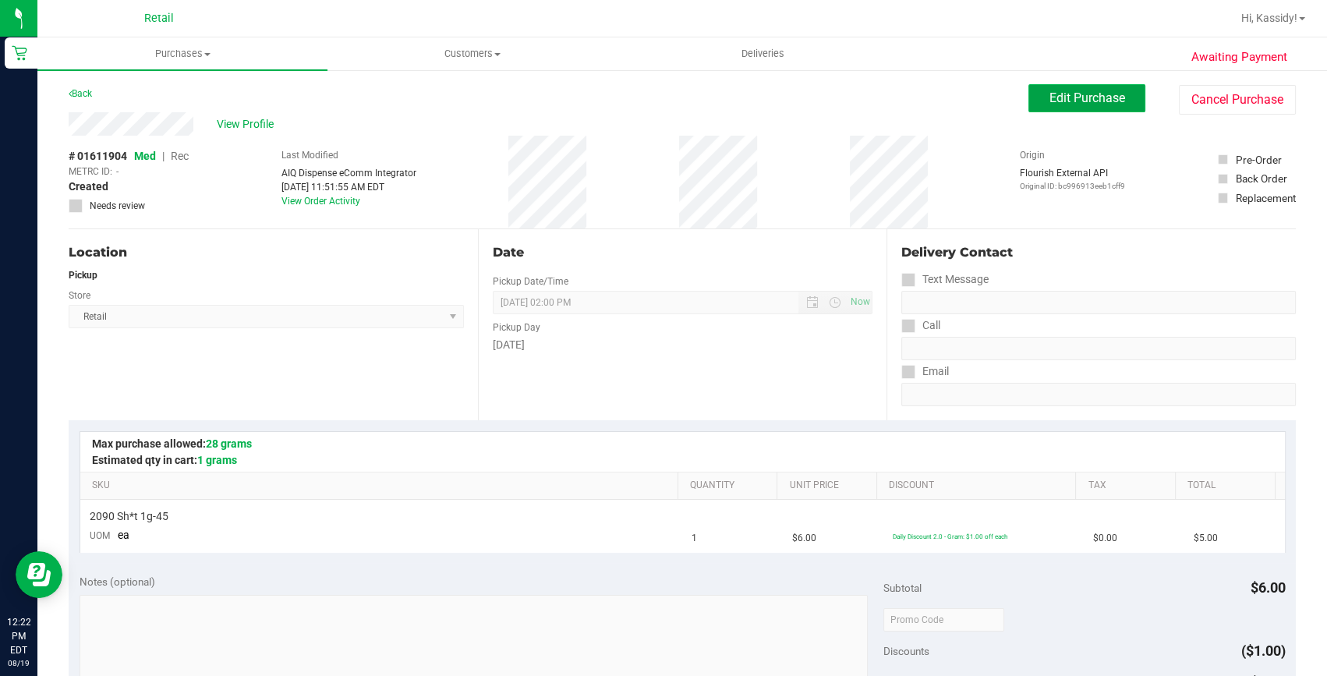
click at [1060, 109] on button "Edit Purchase" at bounding box center [1087, 98] width 117 height 28
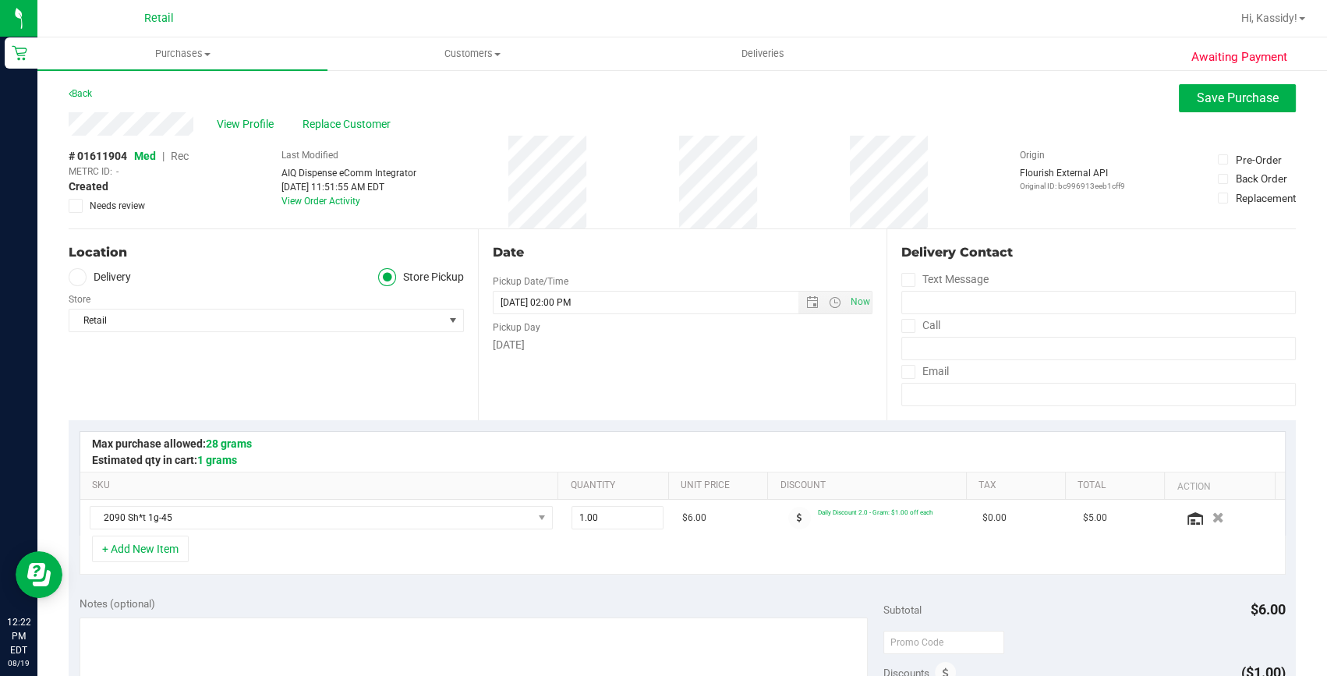
click at [183, 154] on span "Rec" at bounding box center [180, 156] width 18 height 12
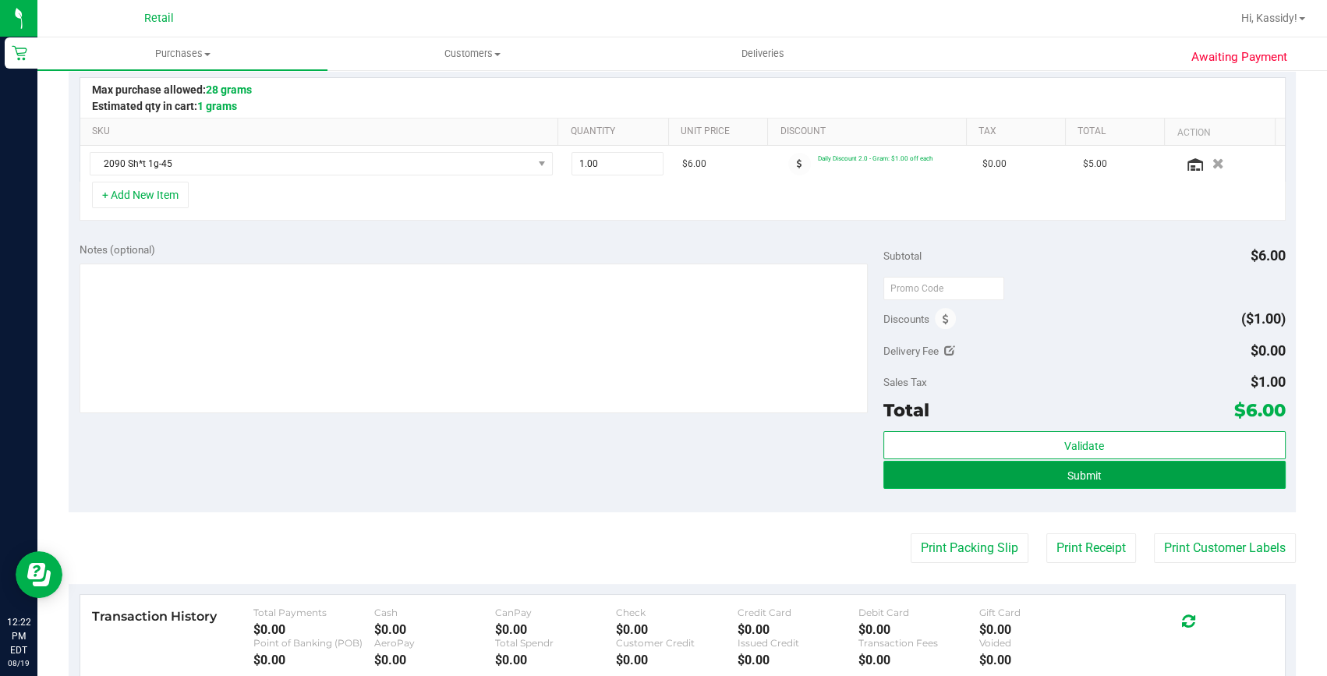
click at [1084, 461] on button "Submit" at bounding box center [1084, 475] width 402 height 28
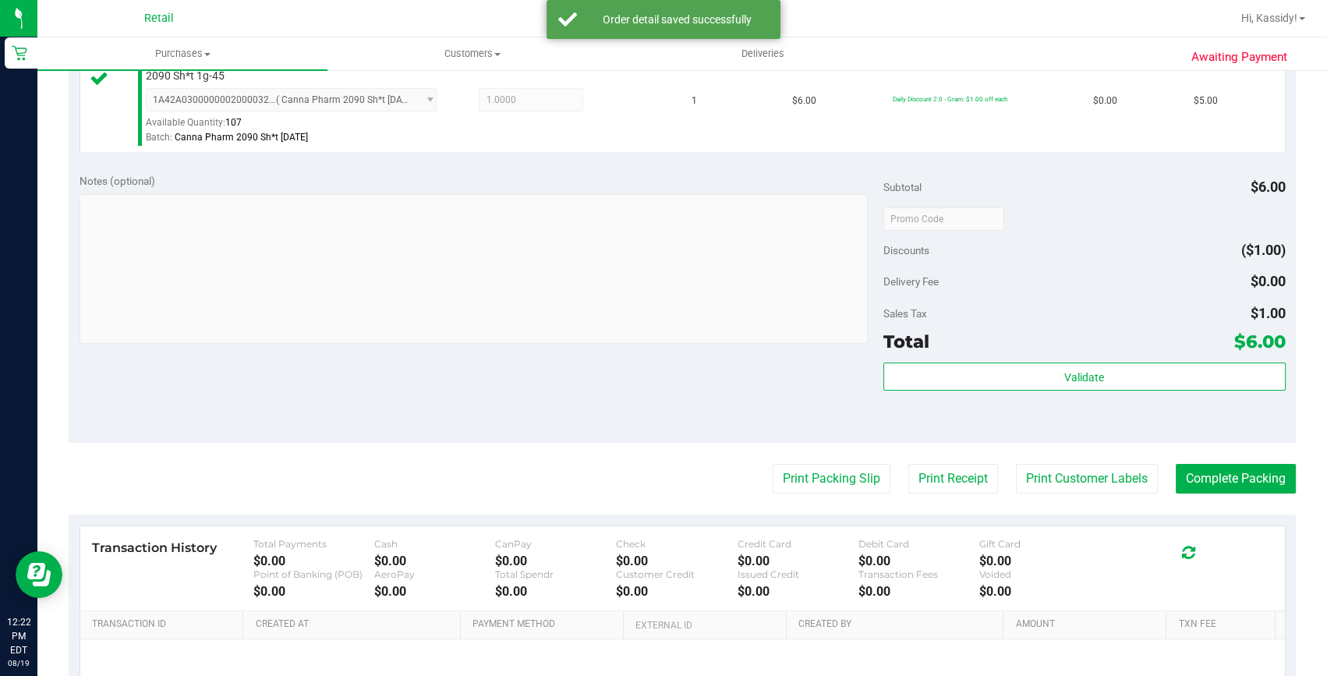
scroll to position [567, 0]
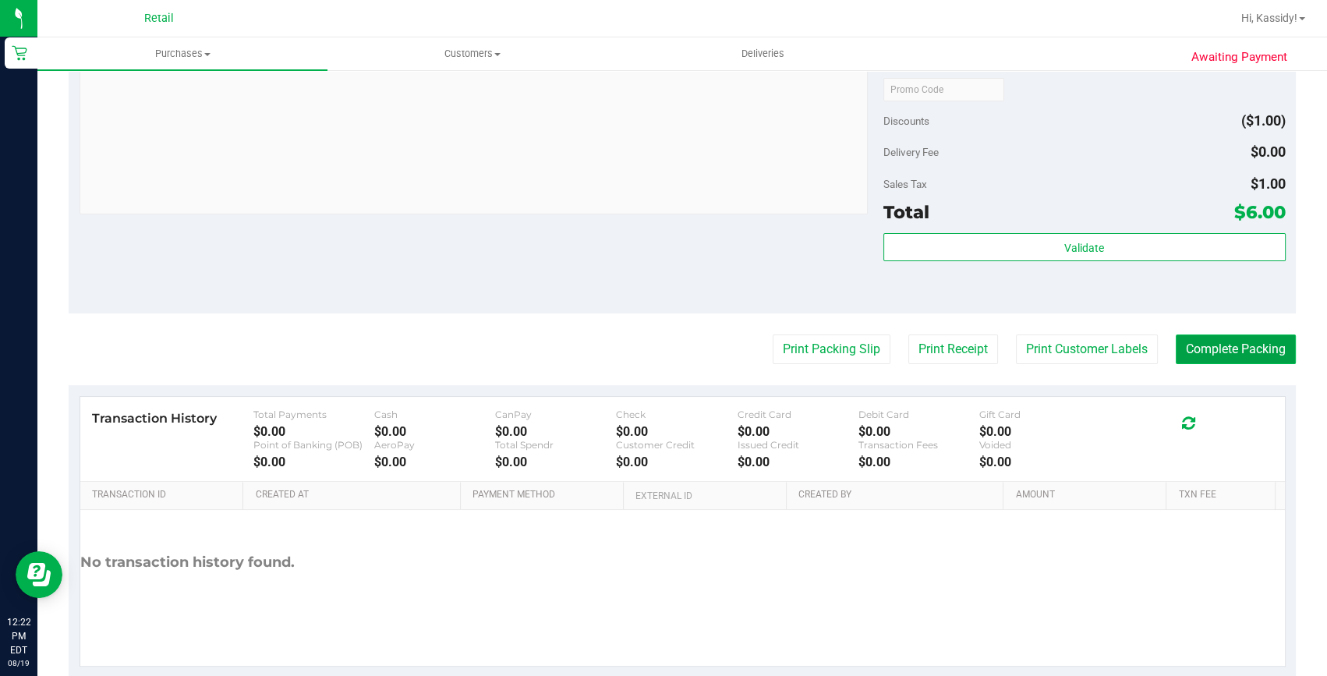
click at [1234, 349] on button "Complete Packing" at bounding box center [1236, 350] width 120 height 30
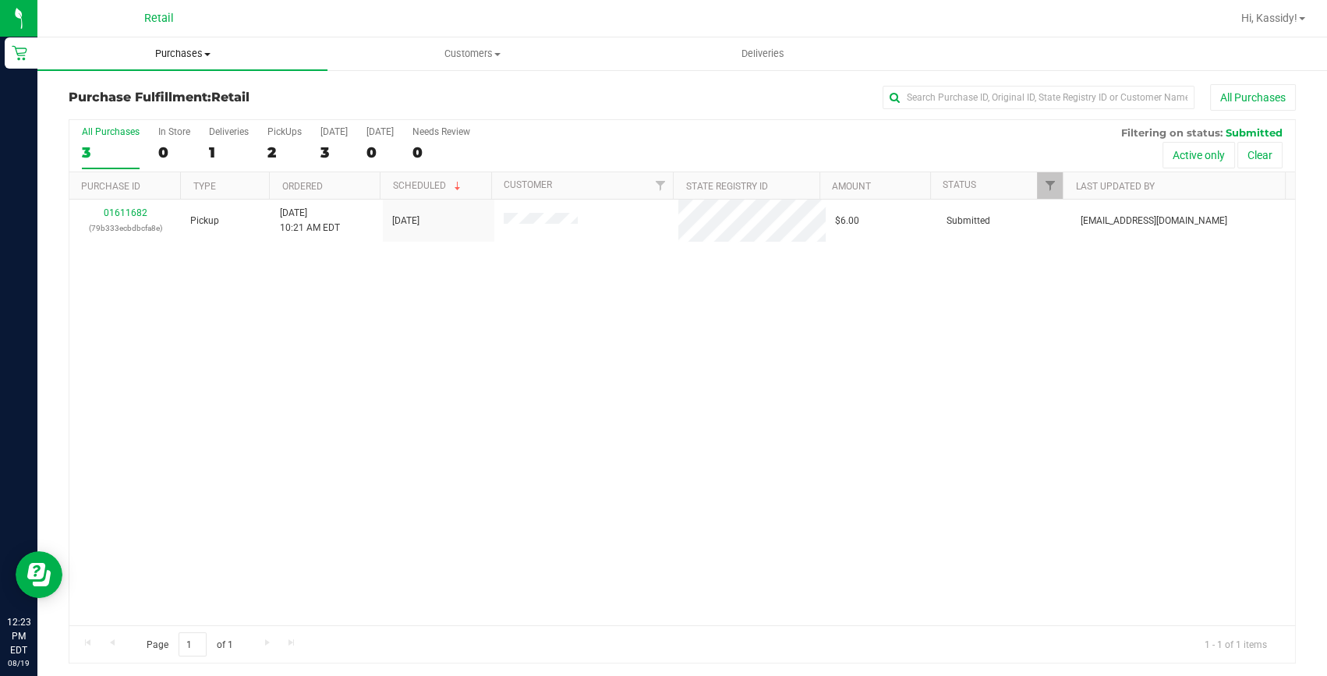
click at [197, 58] on span "Purchases" at bounding box center [182, 54] width 290 height 14
click at [186, 87] on span "Summary of purchases" at bounding box center [117, 93] width 160 height 13
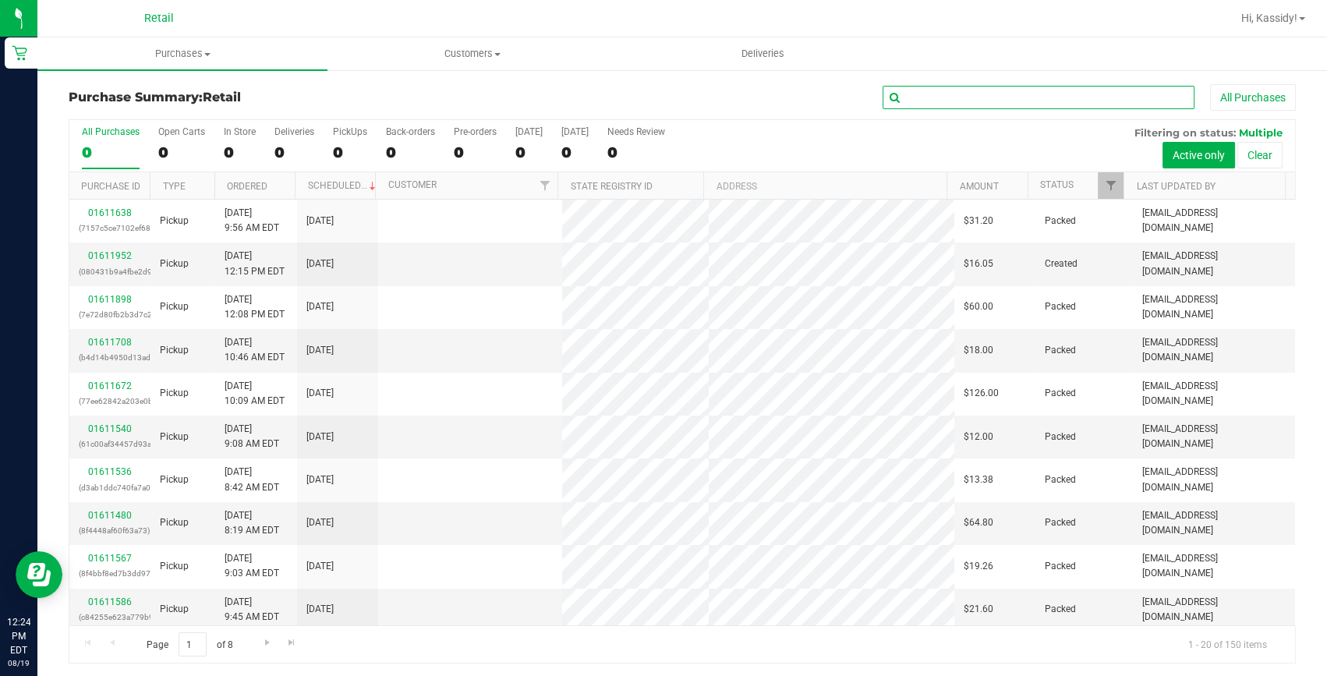
click at [955, 91] on input "text" at bounding box center [1039, 97] width 312 height 23
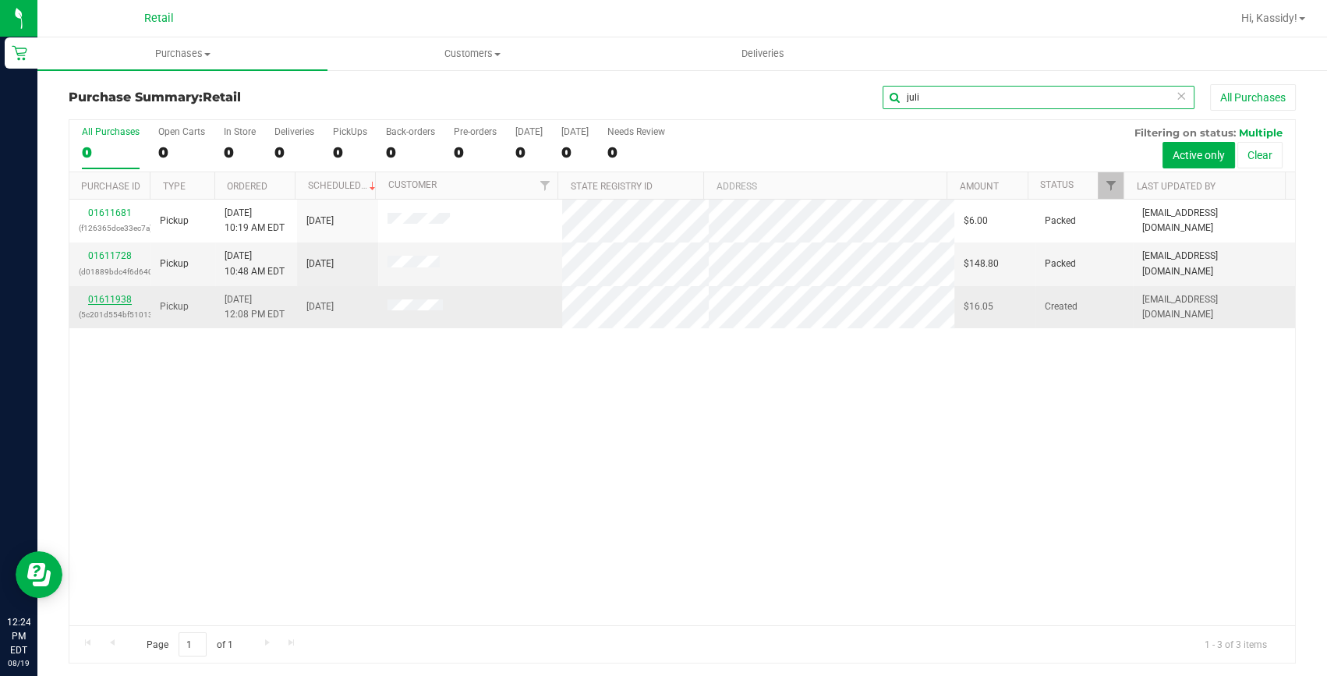
type input "juli"
click at [127, 301] on link "01611938" at bounding box center [110, 299] width 44 height 11
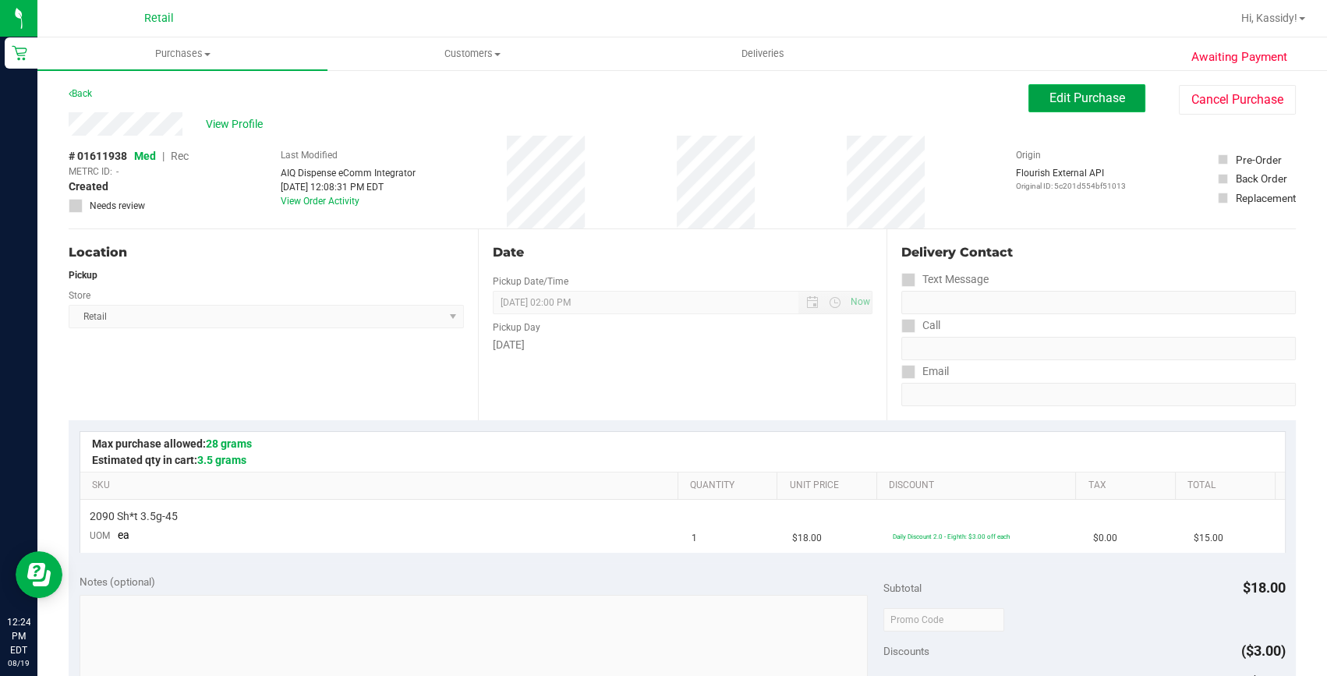
click at [1086, 94] on span "Edit Purchase" at bounding box center [1088, 97] width 76 height 15
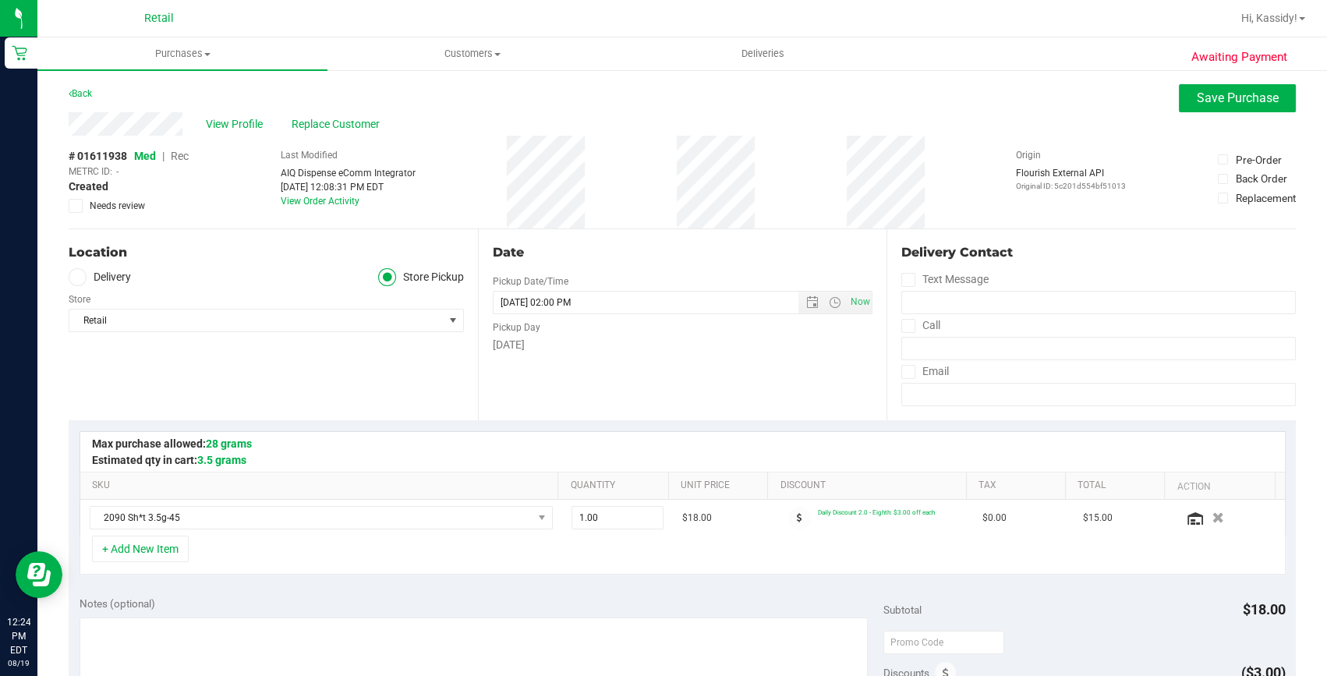
click at [184, 154] on span "Rec" at bounding box center [180, 156] width 18 height 12
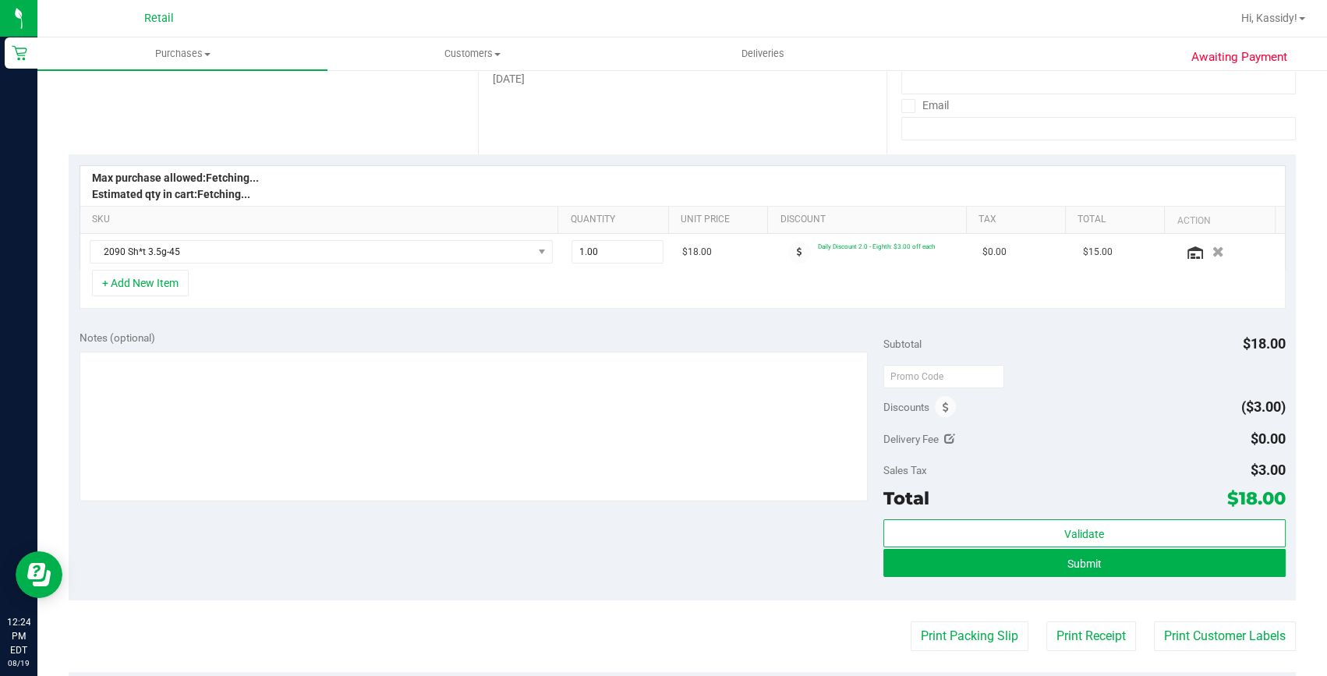
scroll to position [354, 0]
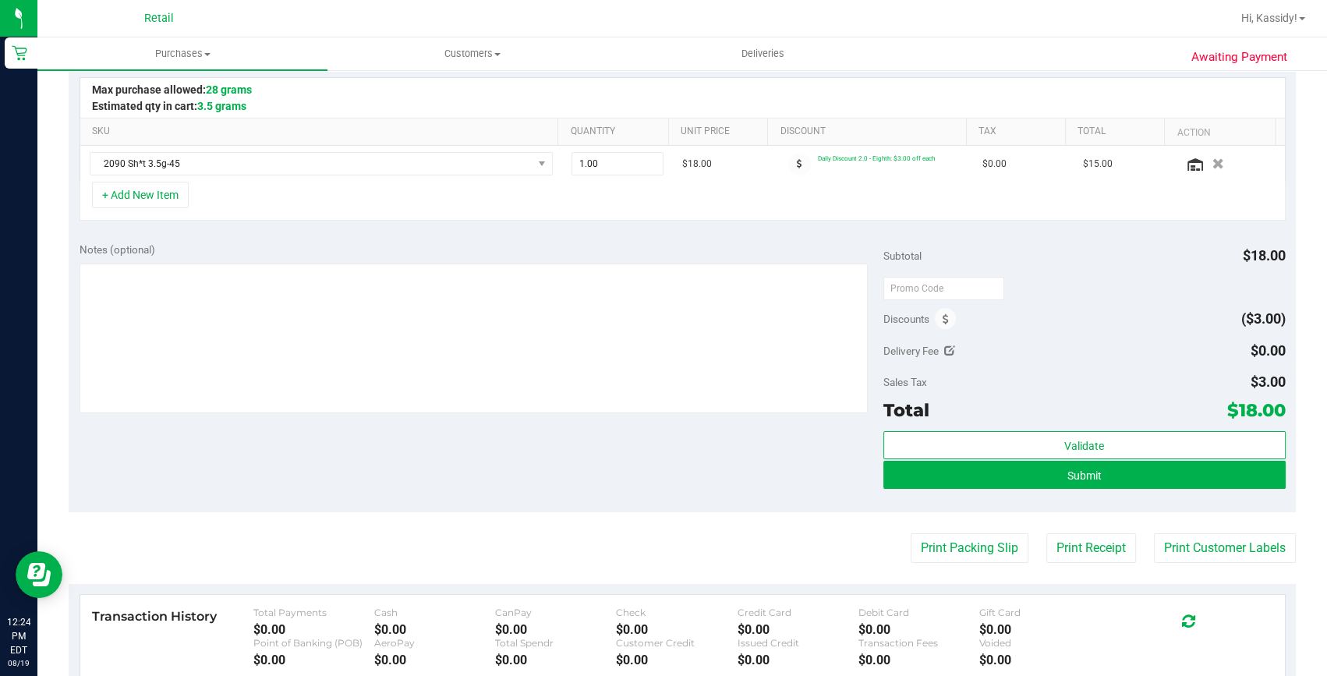
click at [1046, 489] on div "Submit" at bounding box center [1084, 476] width 402 height 30
click at [1047, 476] on button "Submit" at bounding box center [1084, 475] width 402 height 28
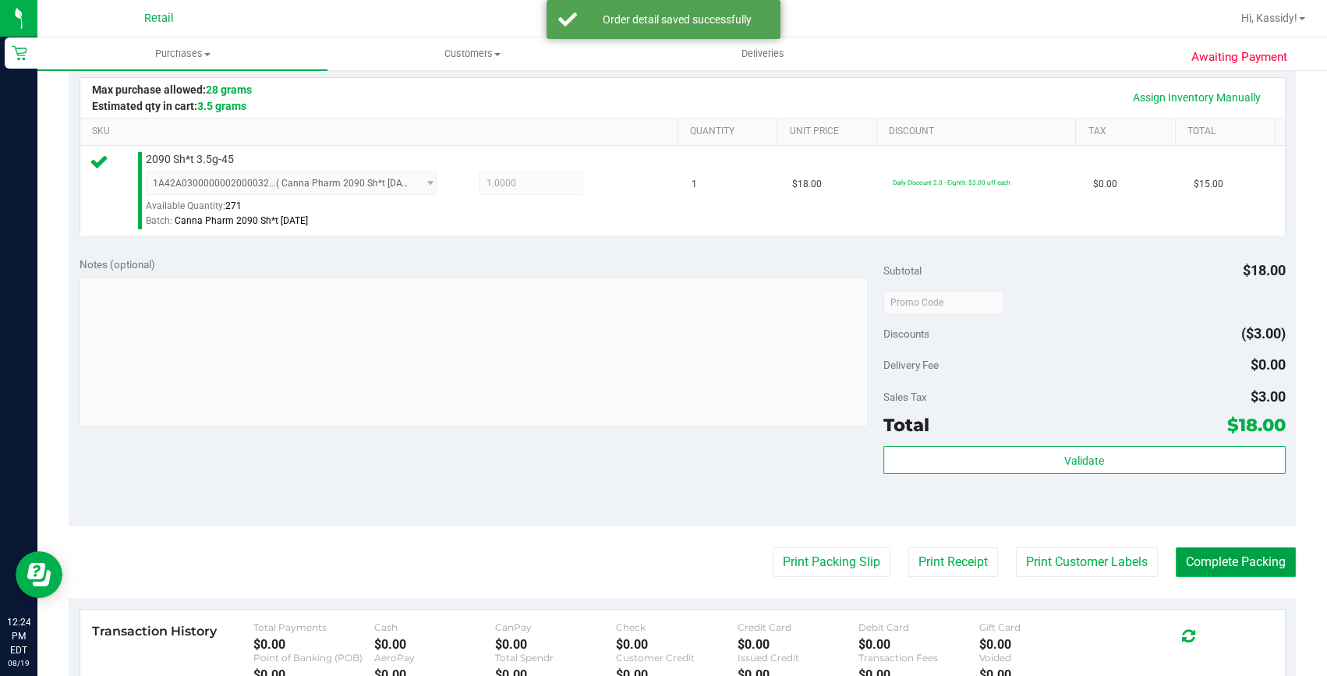
click at [1190, 555] on button "Complete Packing" at bounding box center [1236, 562] width 120 height 30
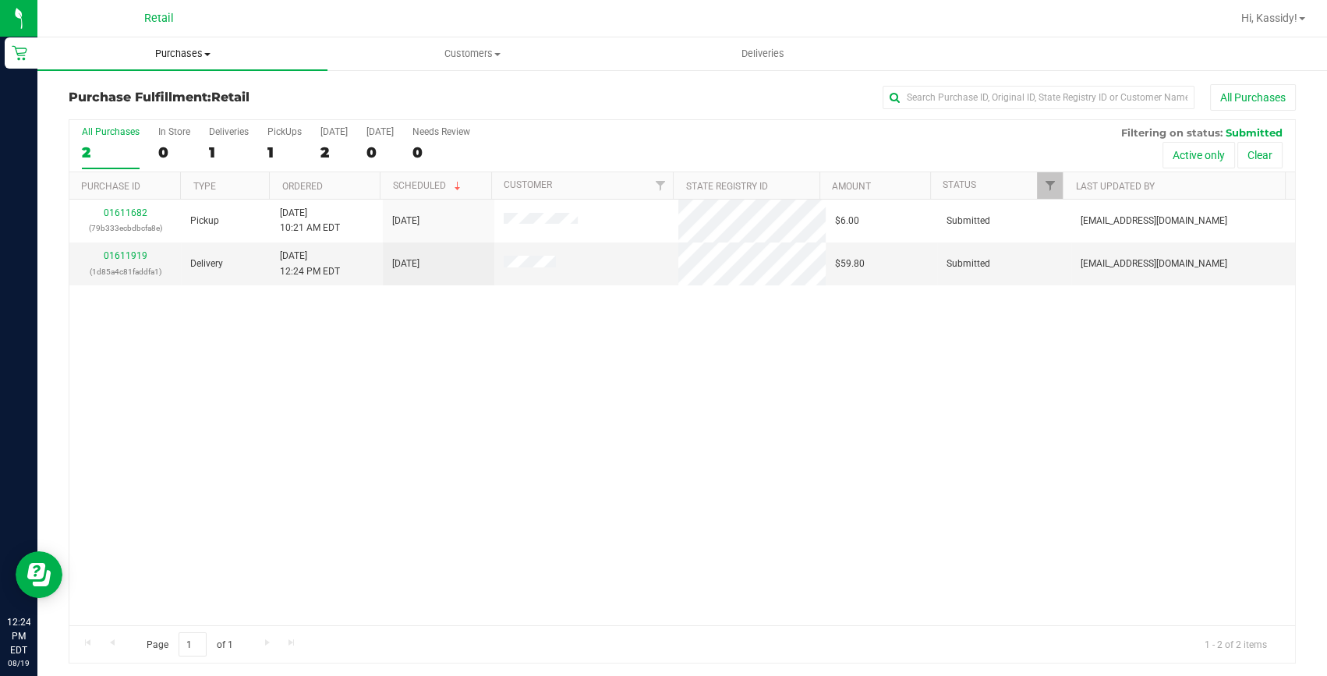
click at [194, 57] on span "Purchases" at bounding box center [182, 54] width 290 height 14
click at [180, 81] on ul "Summary of purchases Fulfillment All purchases" at bounding box center [182, 113] width 290 height 84
click at [179, 47] on span "Purchases" at bounding box center [182, 54] width 290 height 14
click at [178, 99] on span "Summary of purchases" at bounding box center [117, 93] width 160 height 13
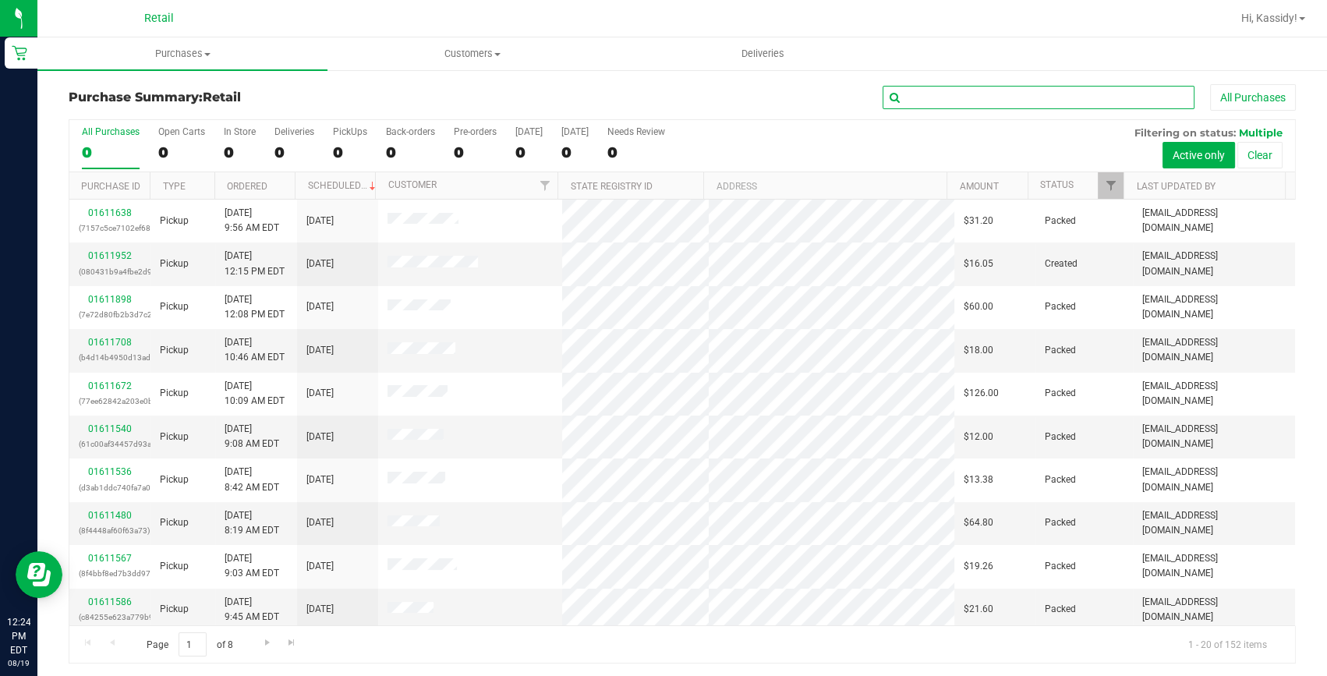
click at [955, 97] on input "text" at bounding box center [1039, 97] width 312 height 23
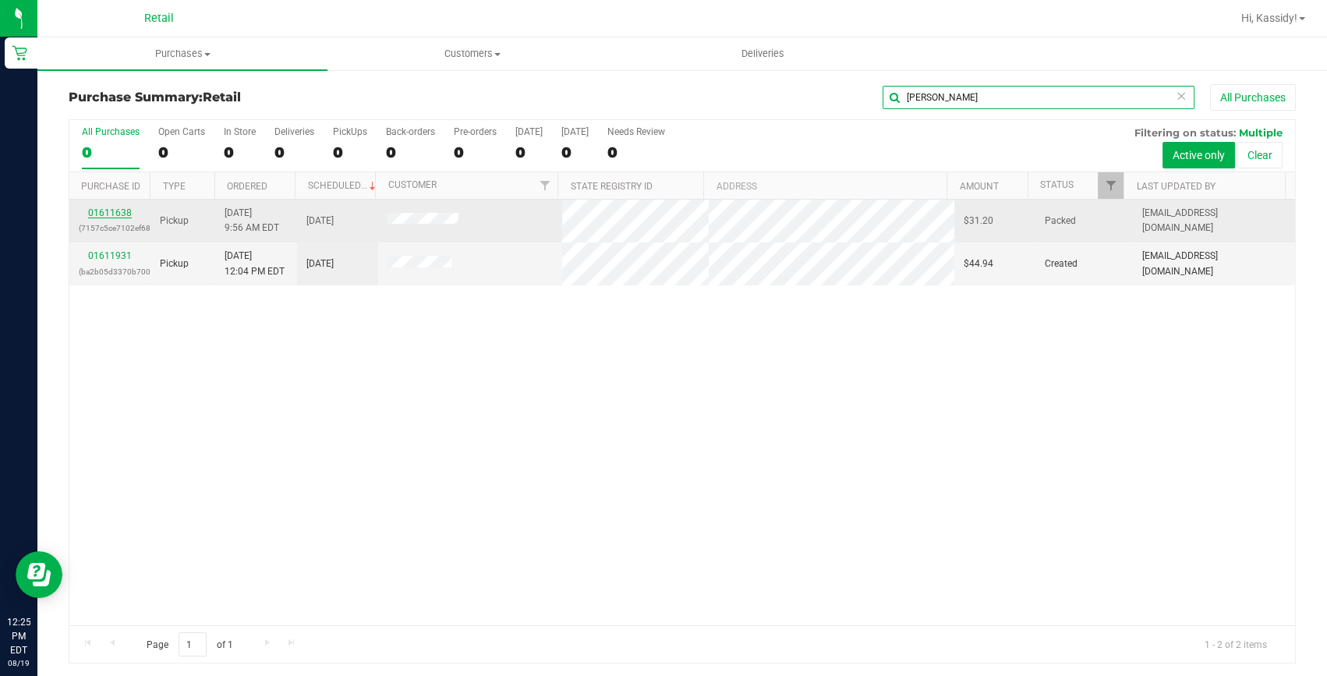
type input "[PERSON_NAME]"
click at [119, 216] on link "01611638" at bounding box center [110, 212] width 44 height 11
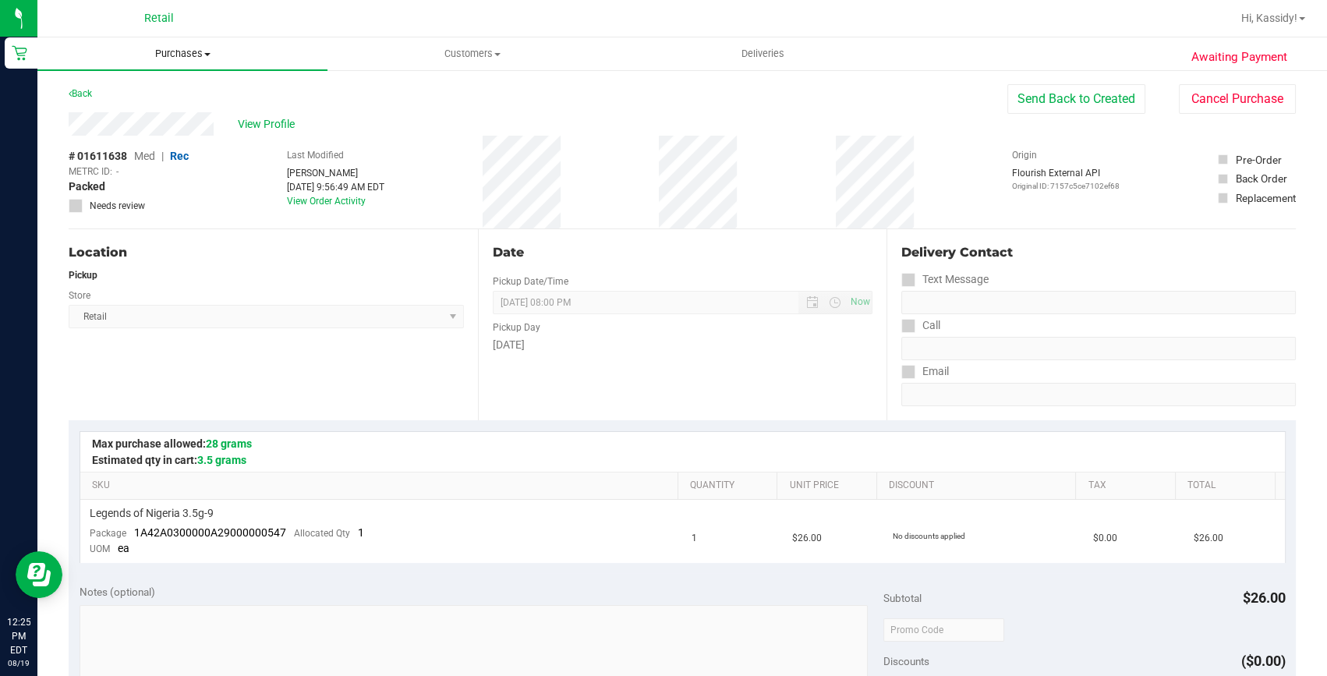
click at [163, 53] on span "Purchases" at bounding box center [182, 54] width 290 height 14
click at [156, 95] on span "Summary of purchases" at bounding box center [117, 93] width 160 height 13
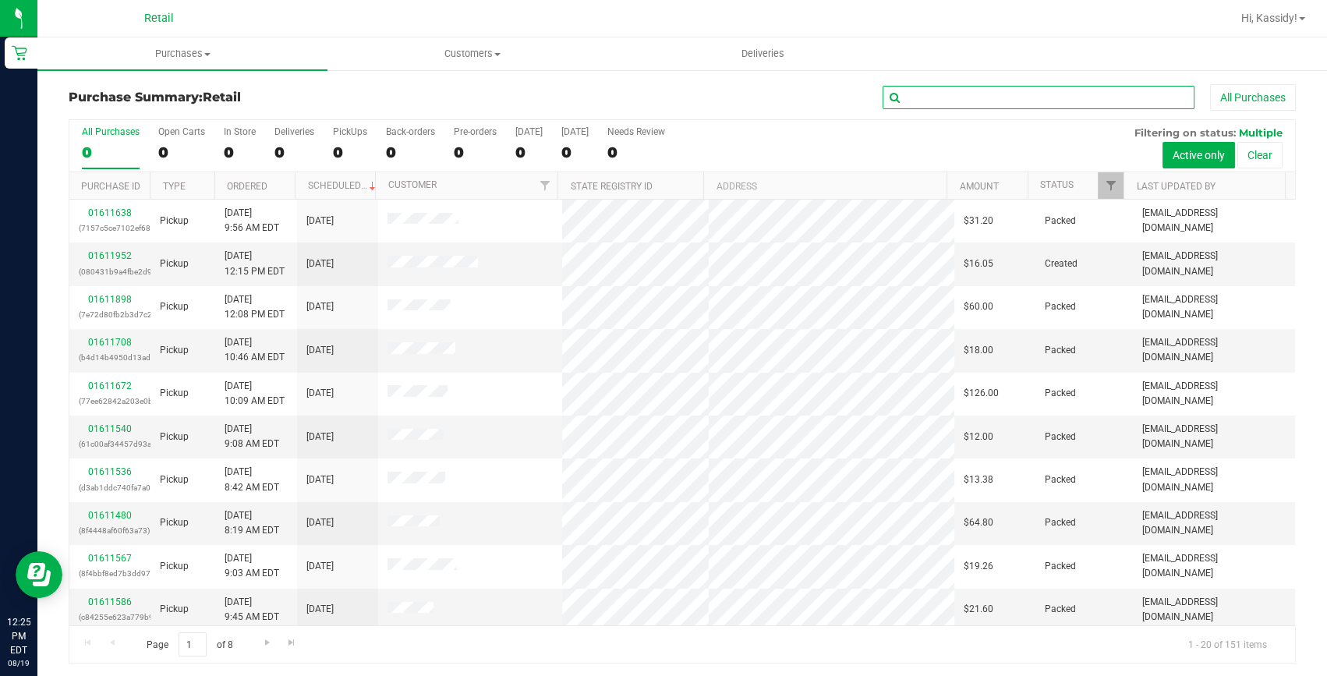
click at [946, 92] on input "text" at bounding box center [1039, 97] width 312 height 23
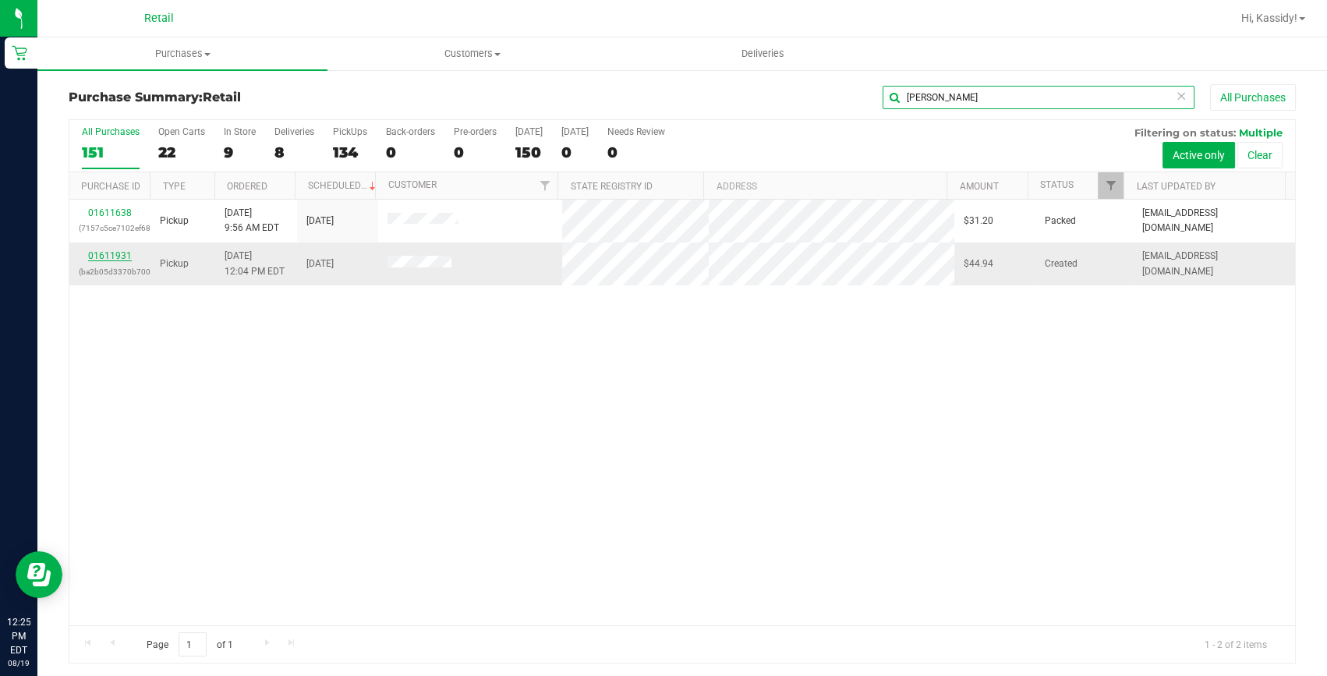
type input "[PERSON_NAME]"
click at [112, 253] on link "01611931" at bounding box center [110, 255] width 44 height 11
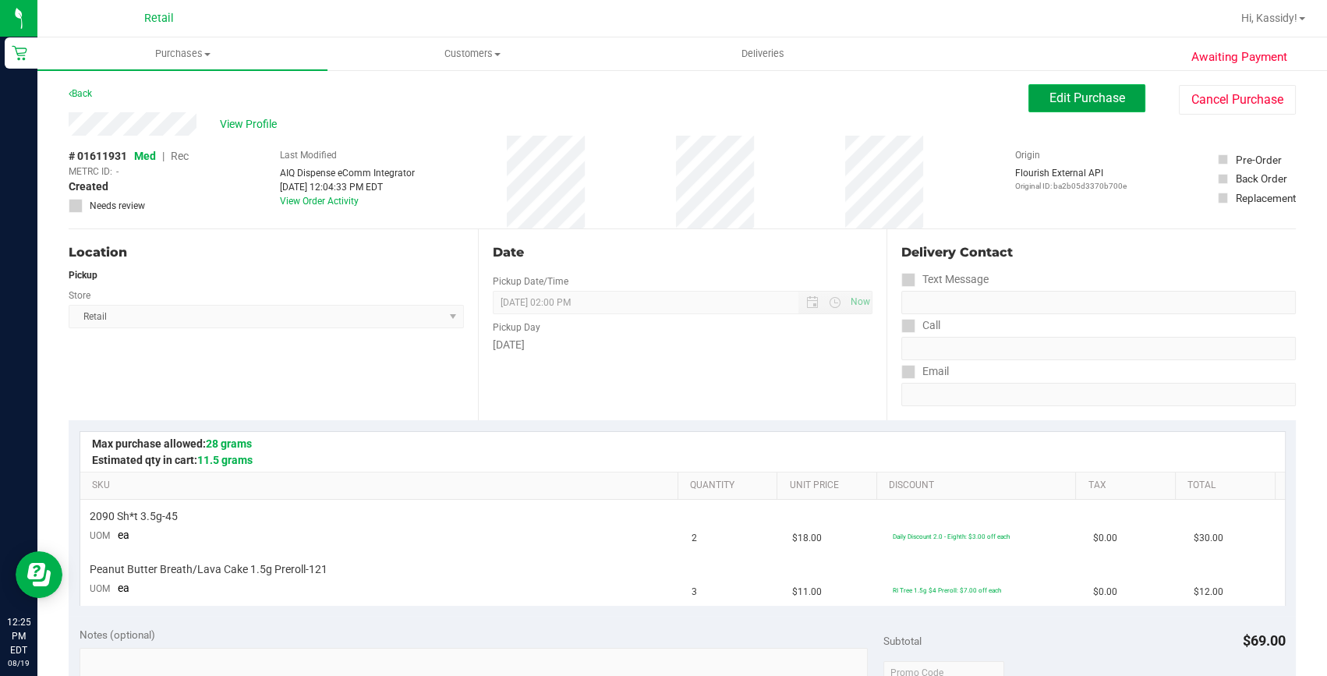
click at [1110, 105] on button "Edit Purchase" at bounding box center [1087, 98] width 117 height 28
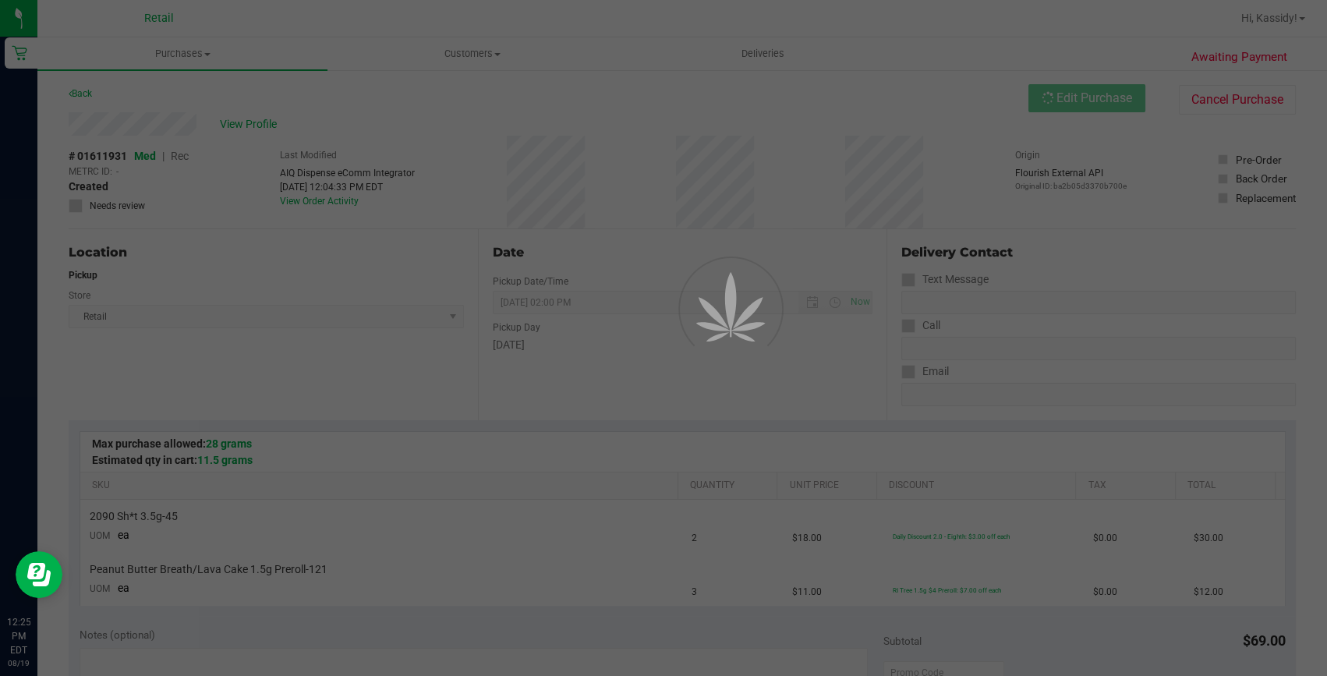
click at [176, 158] on div at bounding box center [663, 338] width 1327 height 676
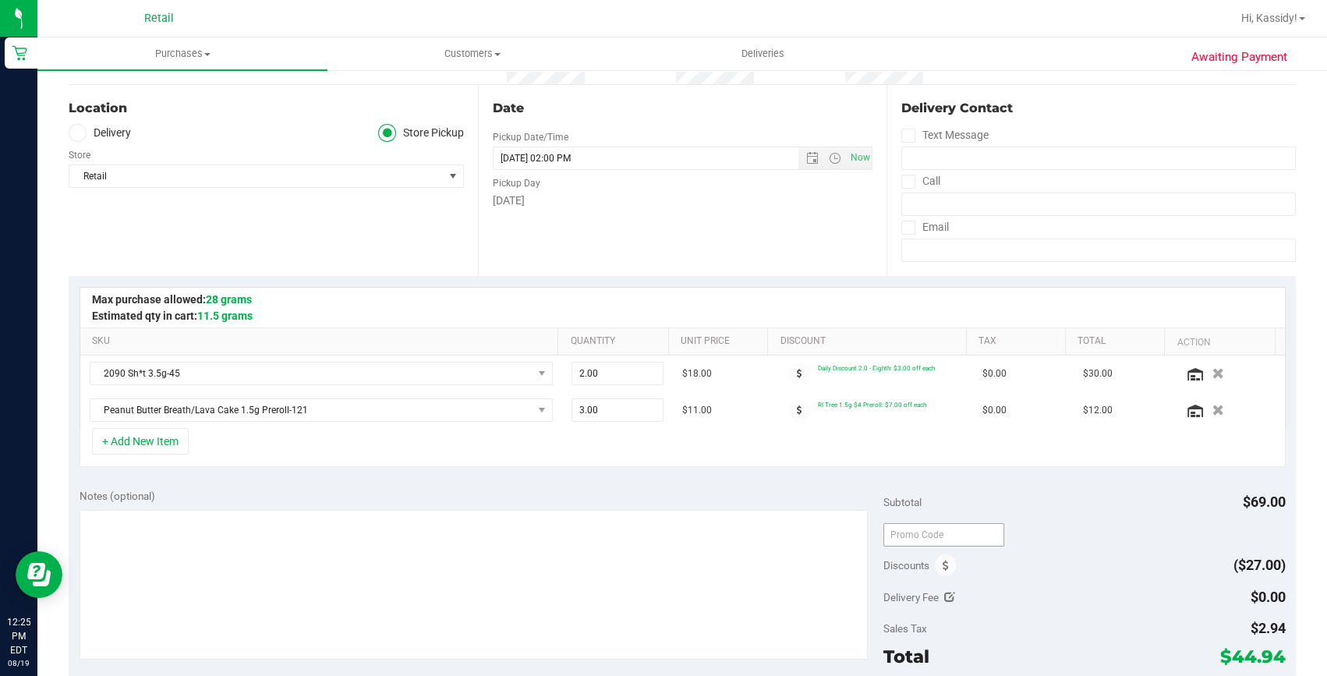
scroll to position [212, 0]
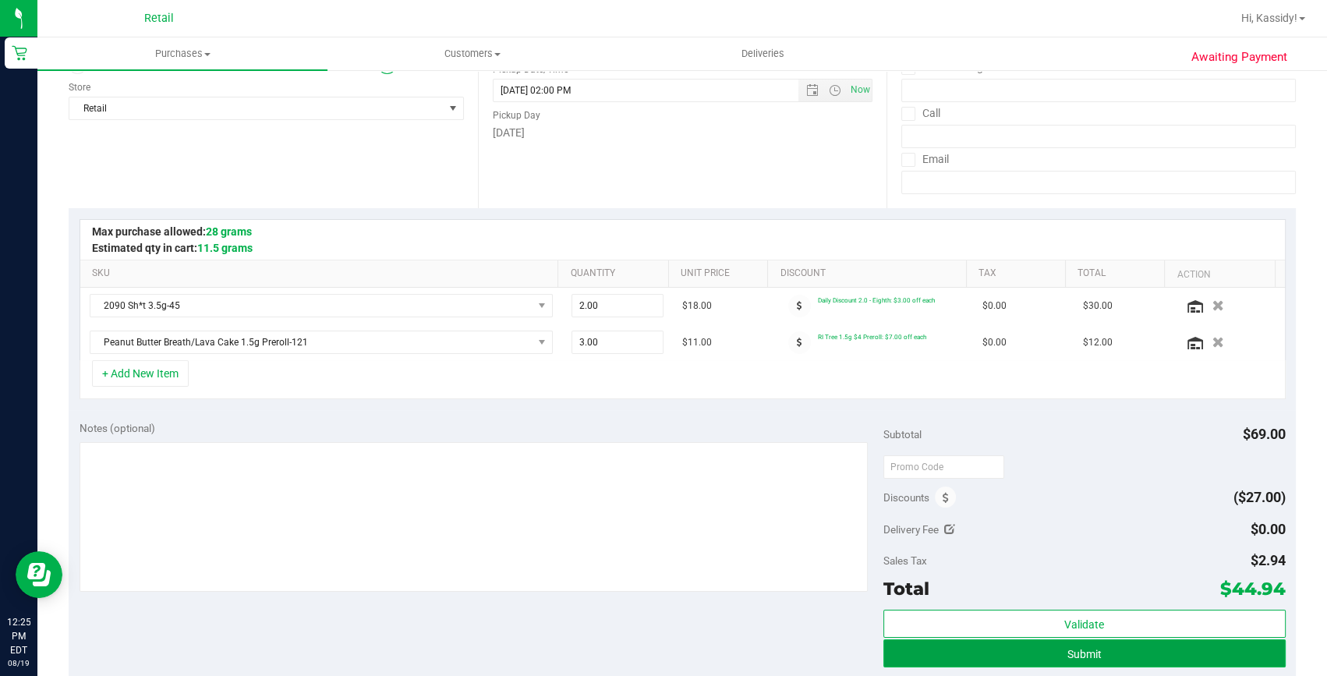
click at [1051, 659] on button "Submit" at bounding box center [1084, 653] width 402 height 28
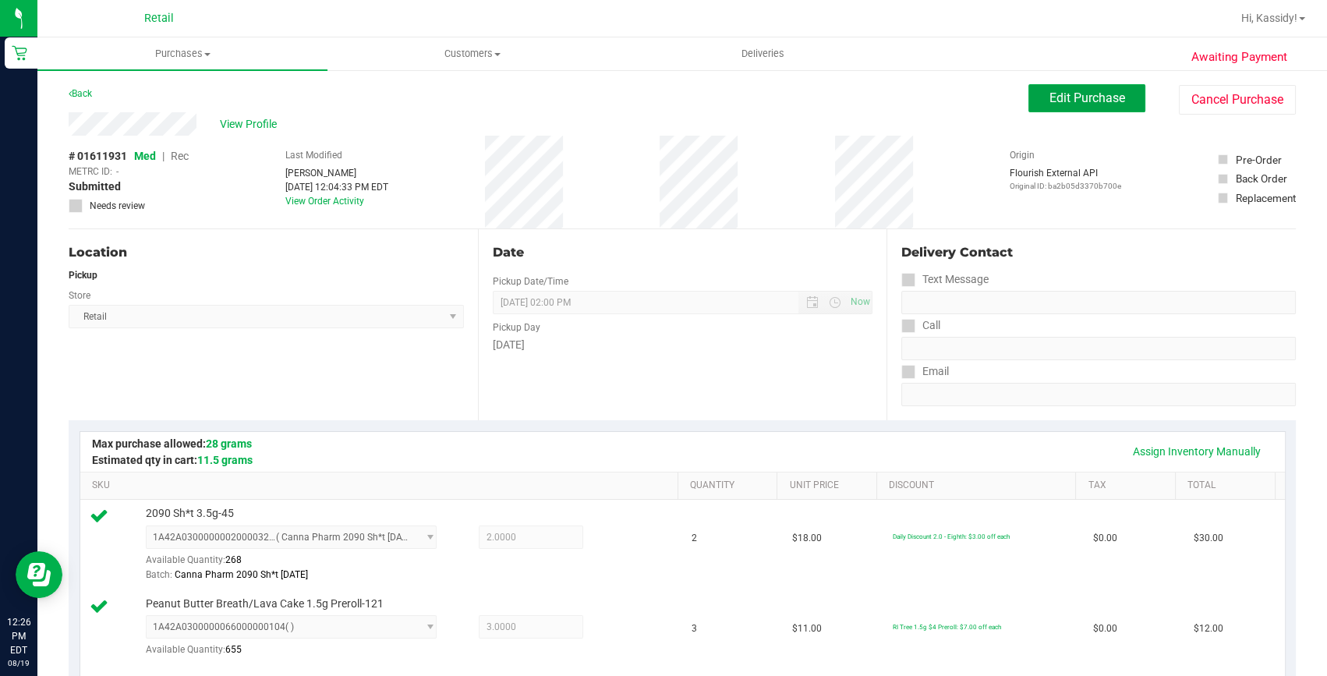
click at [1065, 102] on span "Edit Purchase" at bounding box center [1088, 97] width 76 height 15
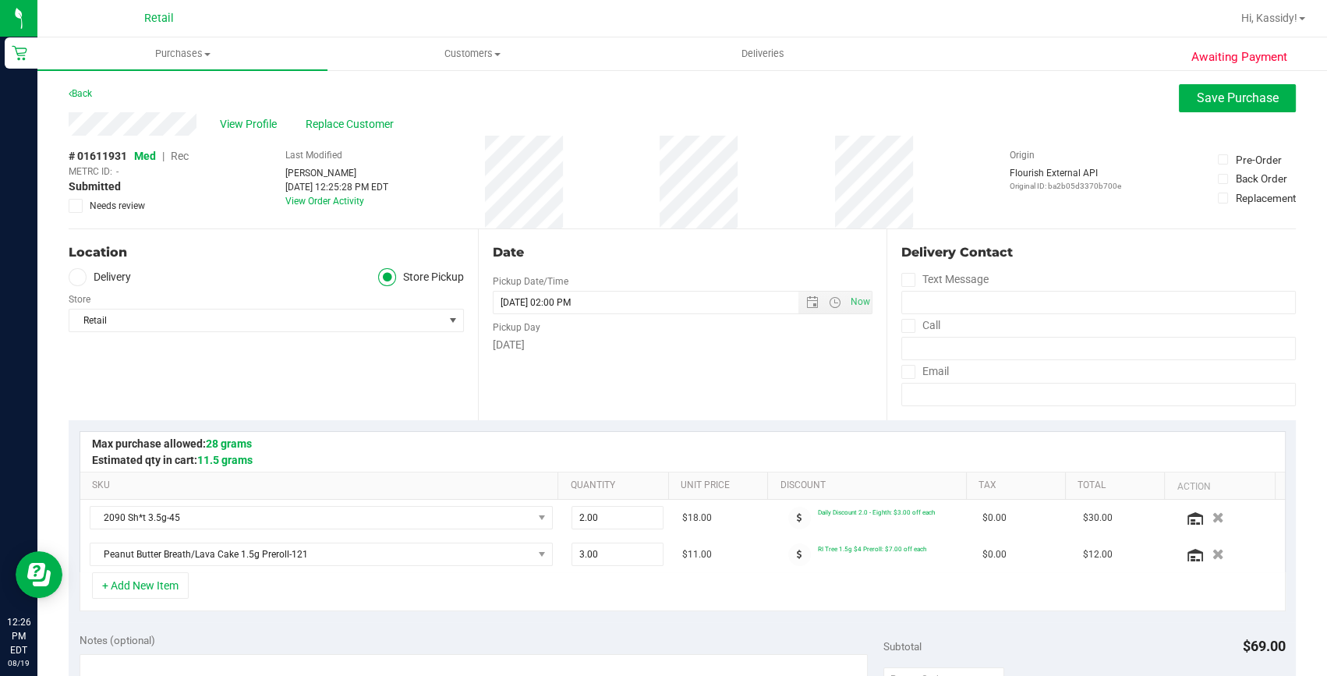
click at [179, 158] on span "Rec" at bounding box center [180, 156] width 18 height 12
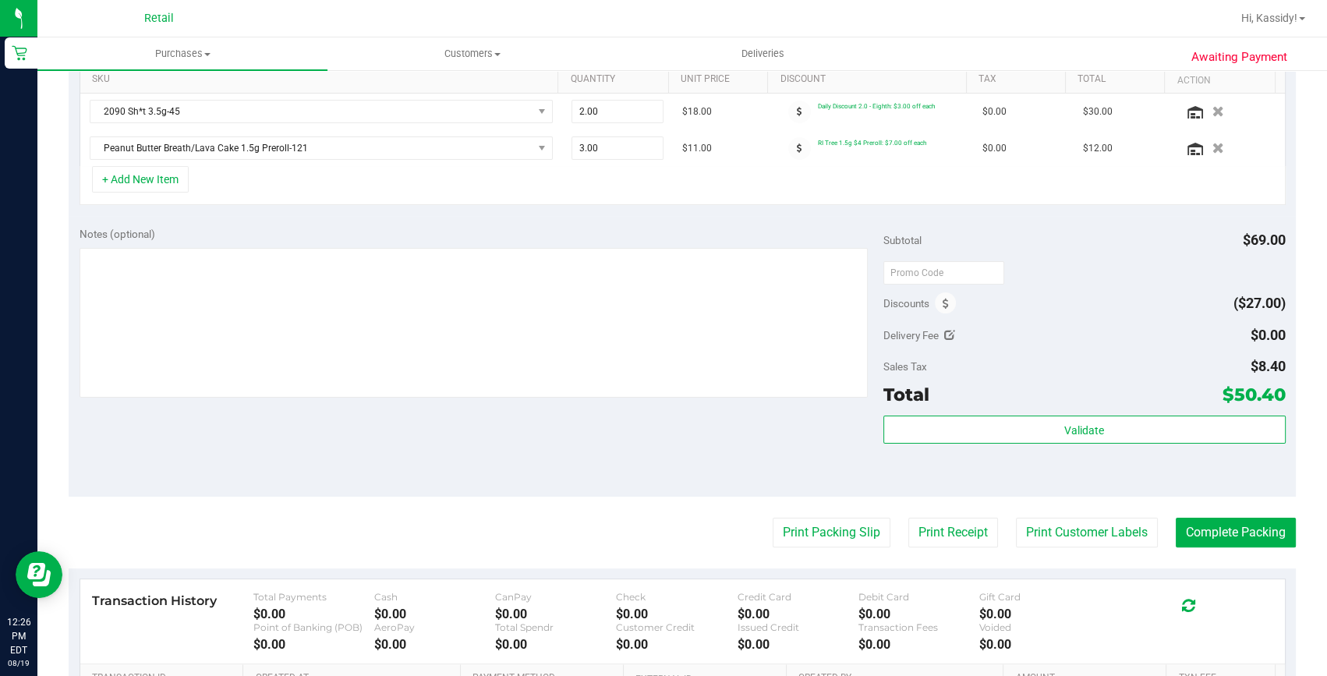
scroll to position [425, 0]
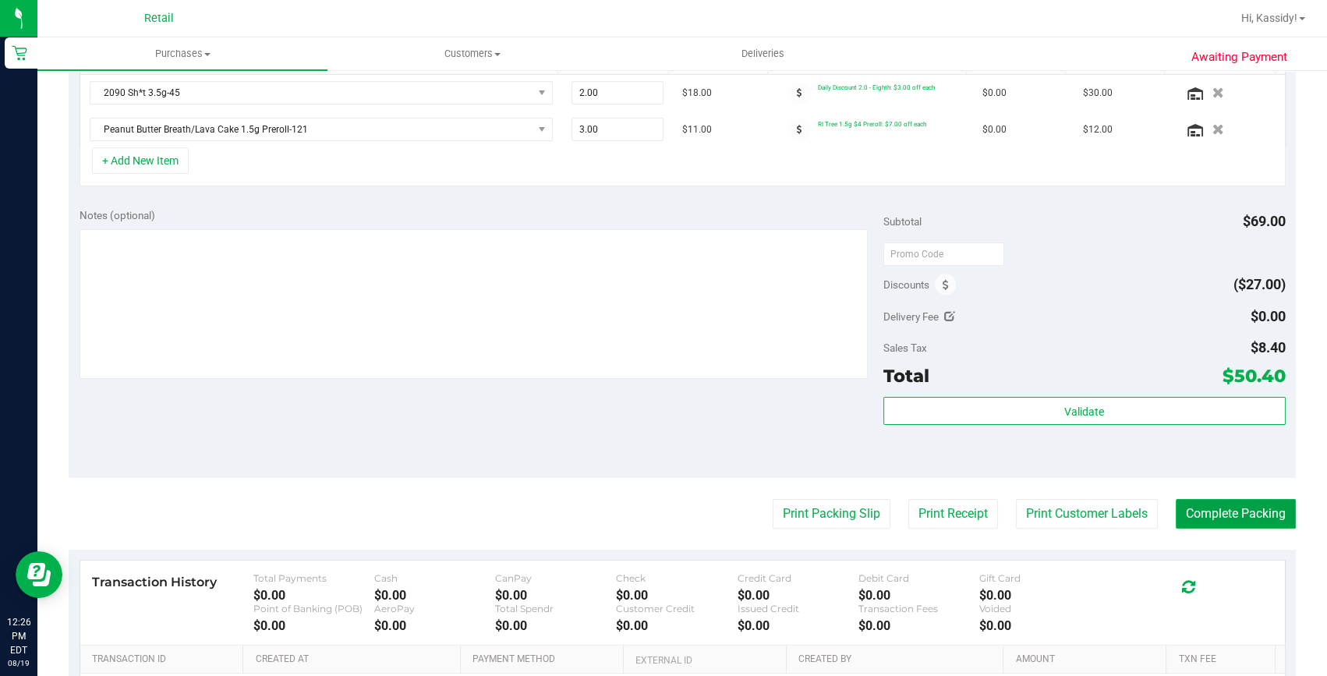
click at [1219, 507] on button "Complete Packing" at bounding box center [1236, 514] width 120 height 30
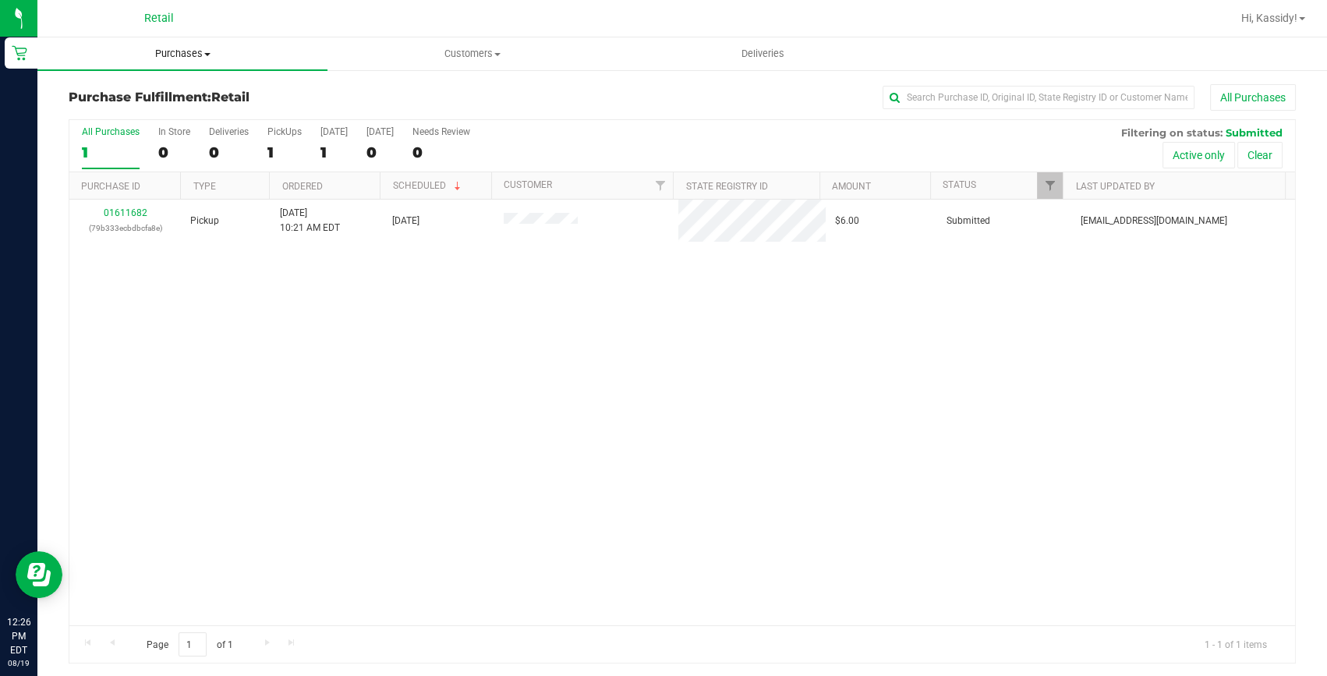
click at [151, 58] on span "Purchases" at bounding box center [182, 54] width 290 height 14
click at [122, 93] on span "Summary of purchases" at bounding box center [117, 93] width 160 height 13
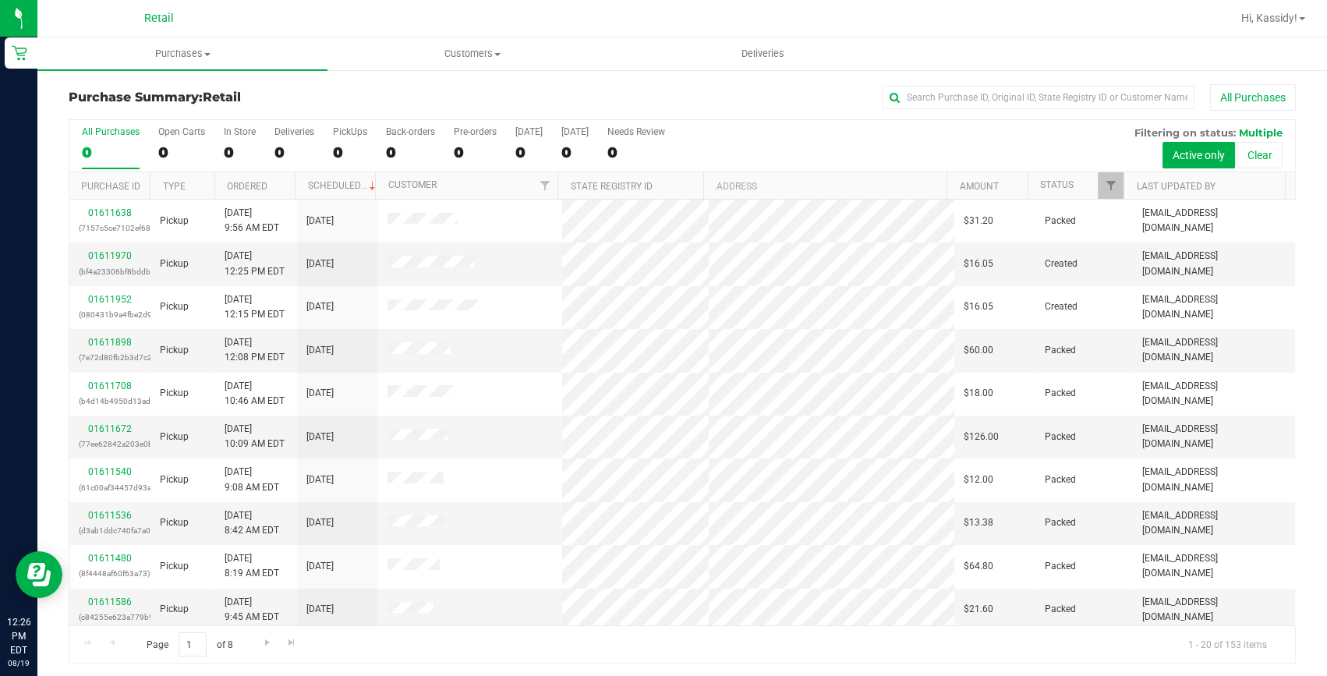
click at [959, 112] on div "Purchase Summary: Retail All Purchases" at bounding box center [682, 101] width 1227 height 34
click at [957, 101] on input "text" at bounding box center [1039, 97] width 312 height 23
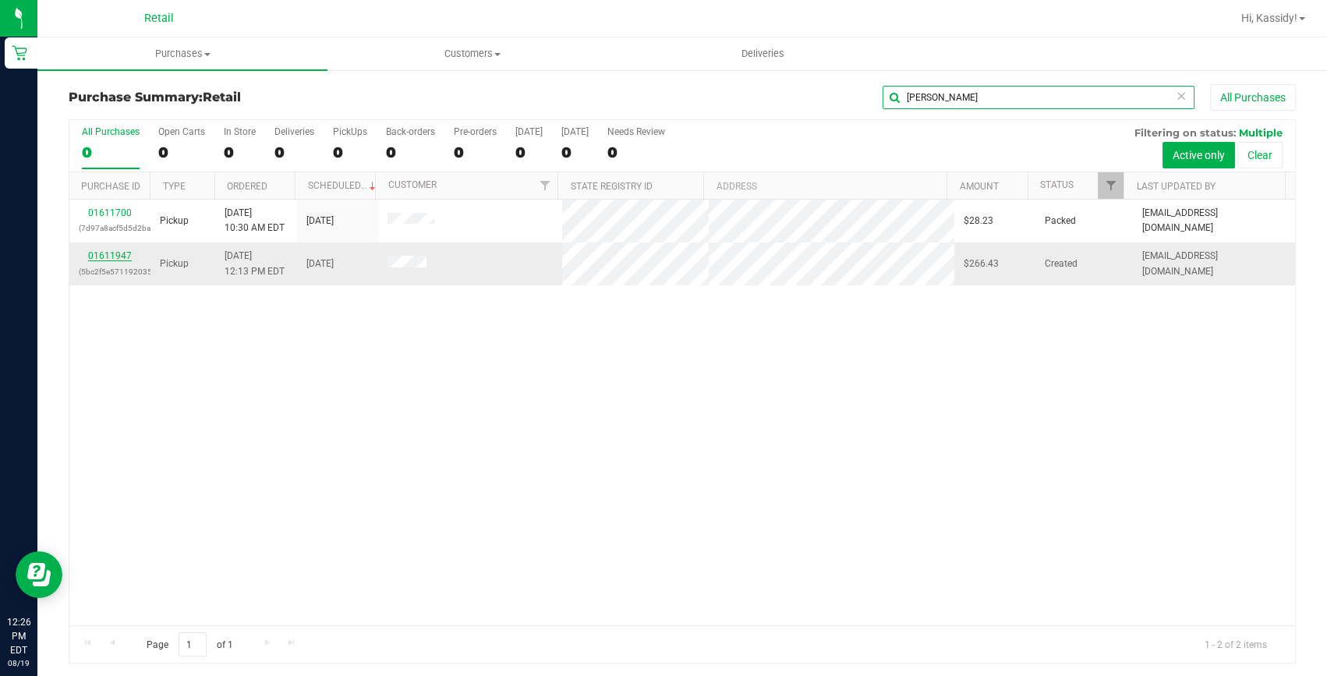
type input "[PERSON_NAME]"
click at [107, 253] on link "01611947" at bounding box center [110, 255] width 44 height 11
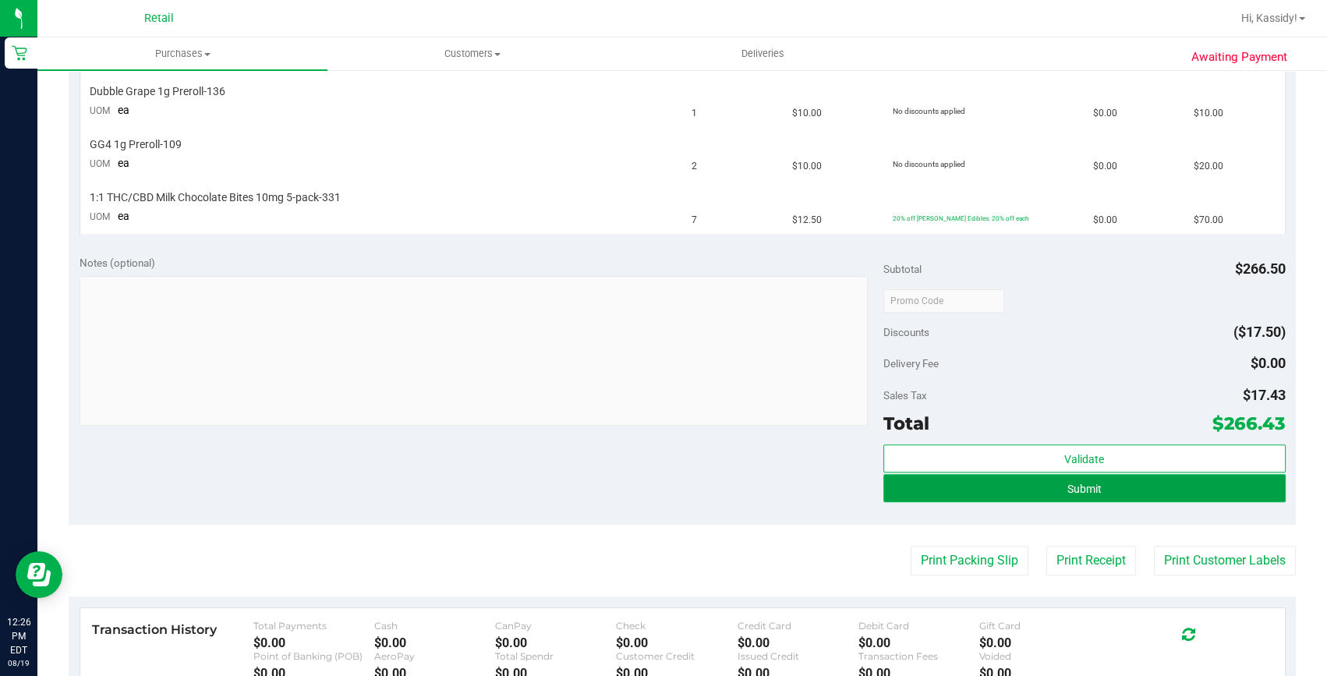
click at [1146, 483] on button "Submit" at bounding box center [1084, 488] width 402 height 28
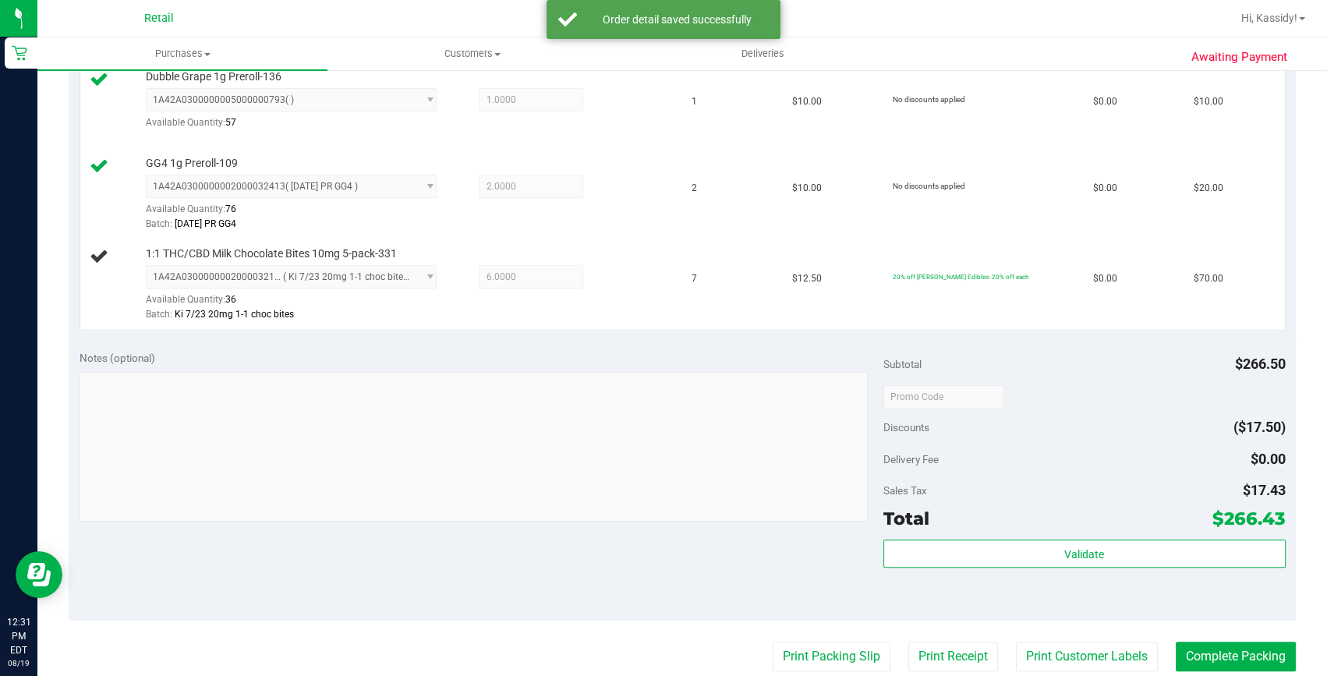
scroll to position [802, 0]
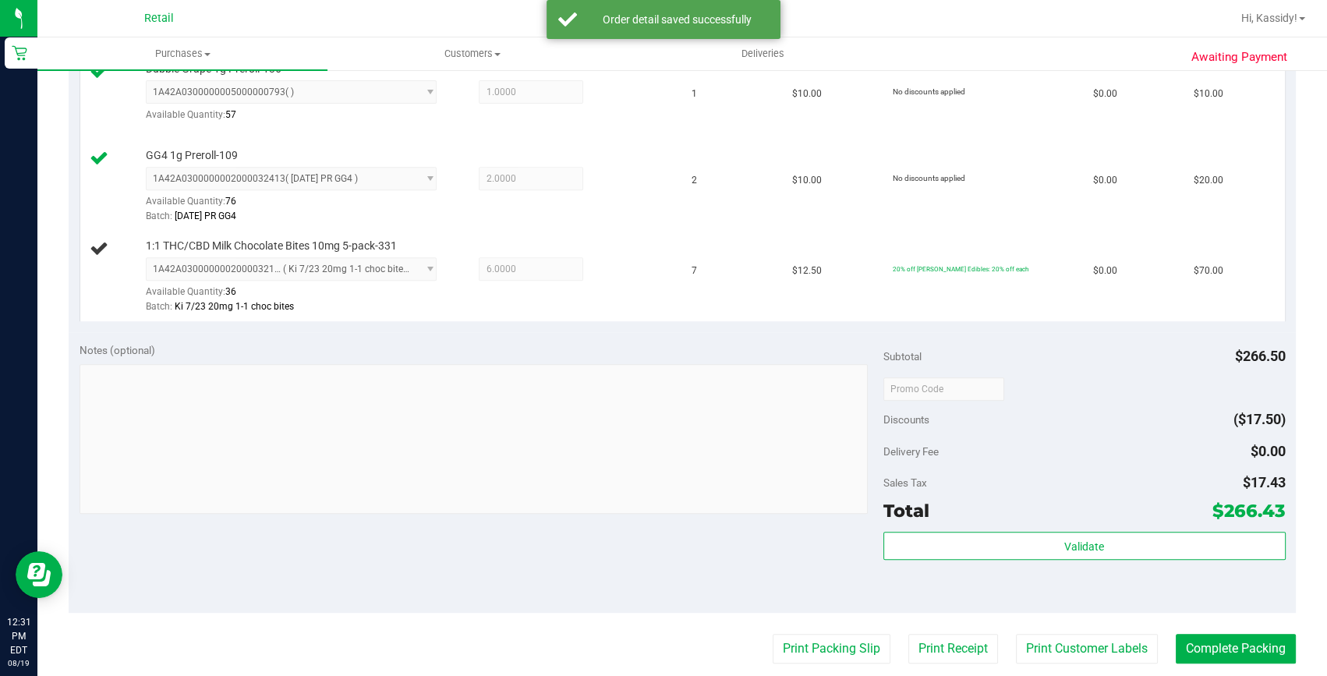
click at [1222, 667] on purchase-details "Back Edit Purchase Cancel Purchase View Profile # 01611947 Med | Rec METRC ID: …" at bounding box center [682, 129] width 1227 height 1694
click at [1181, 639] on button "Complete Packing" at bounding box center [1236, 649] width 120 height 30
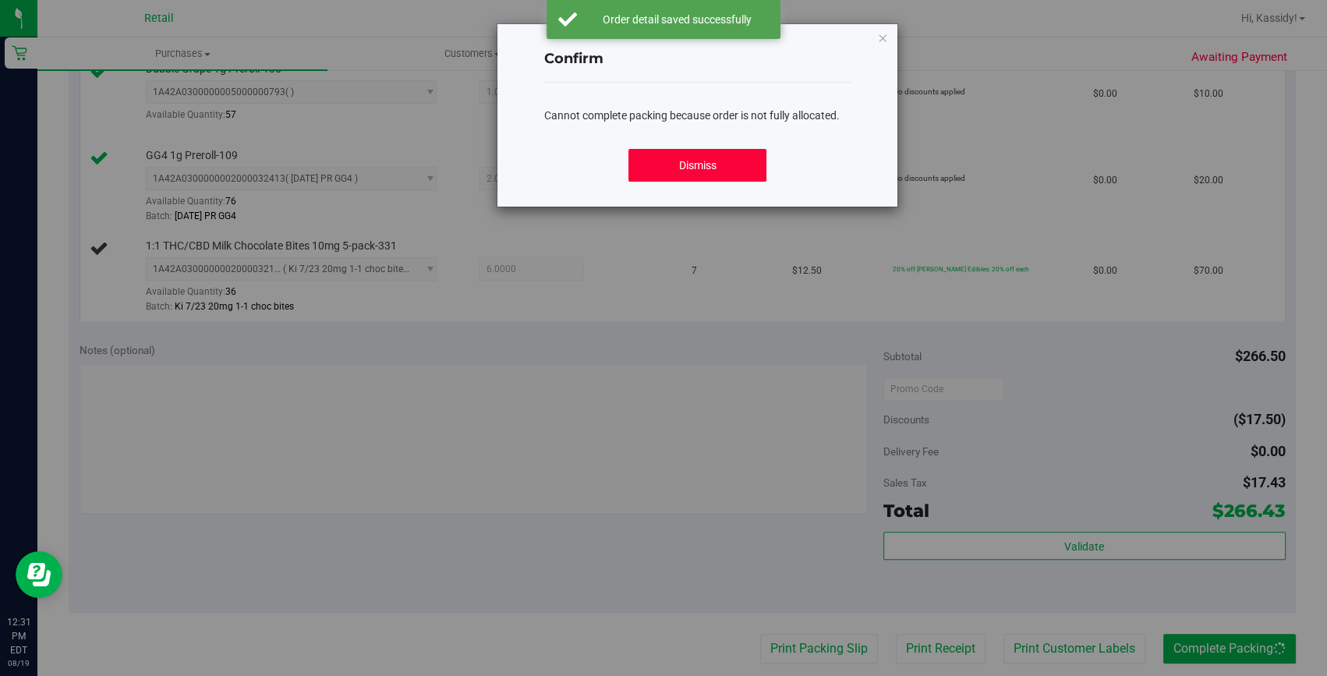
click at [716, 173] on button "Dismiss" at bounding box center [698, 165] width 138 height 33
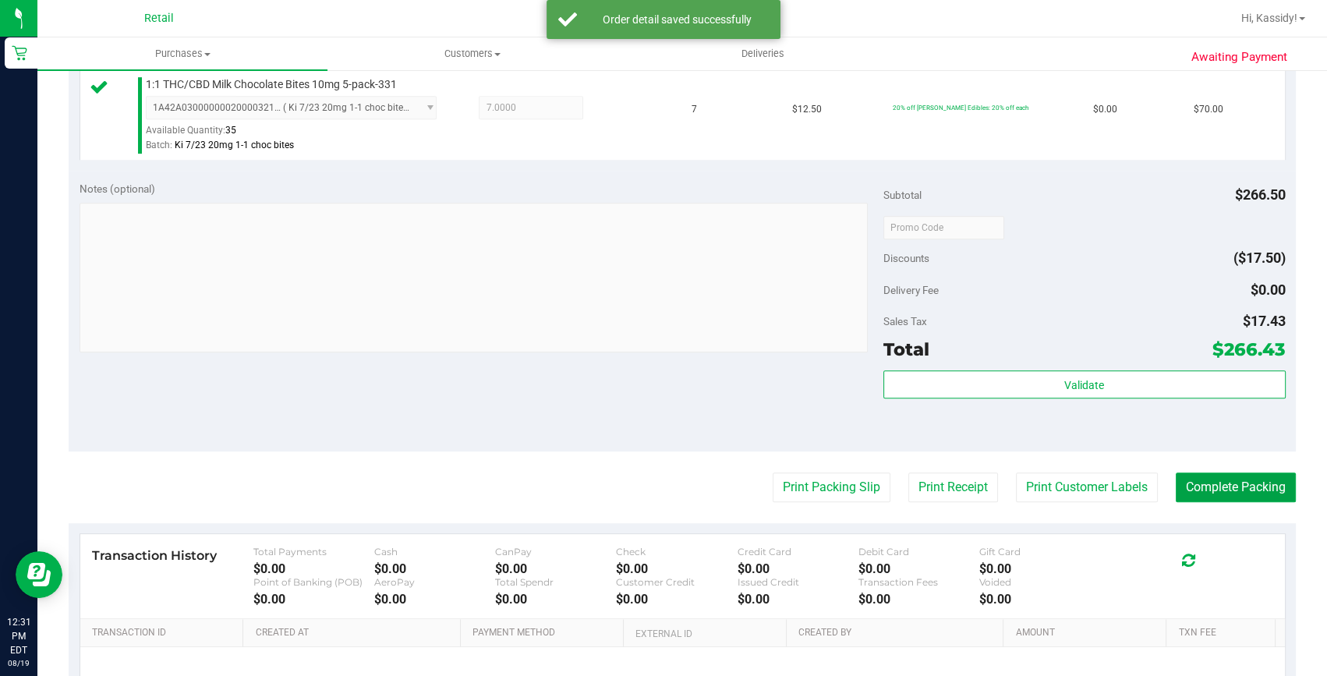
scroll to position [1014, 0]
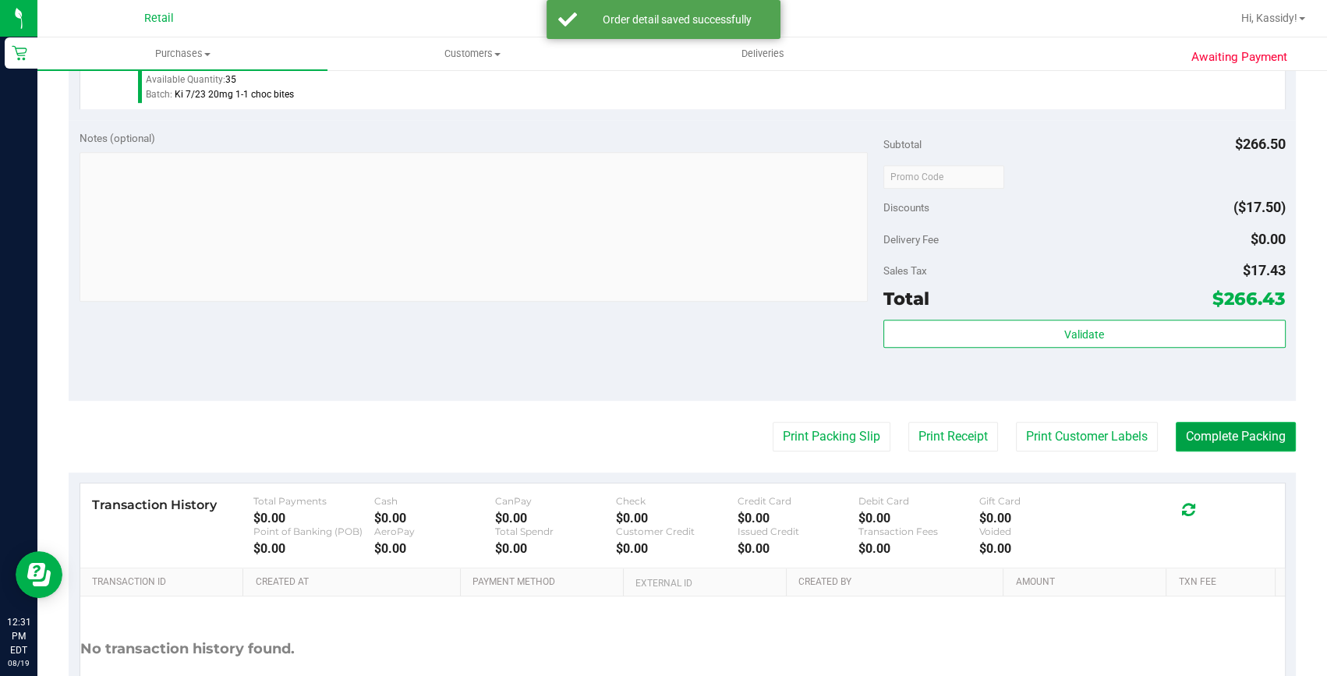
click at [1245, 428] on button "Complete Packing" at bounding box center [1236, 437] width 120 height 30
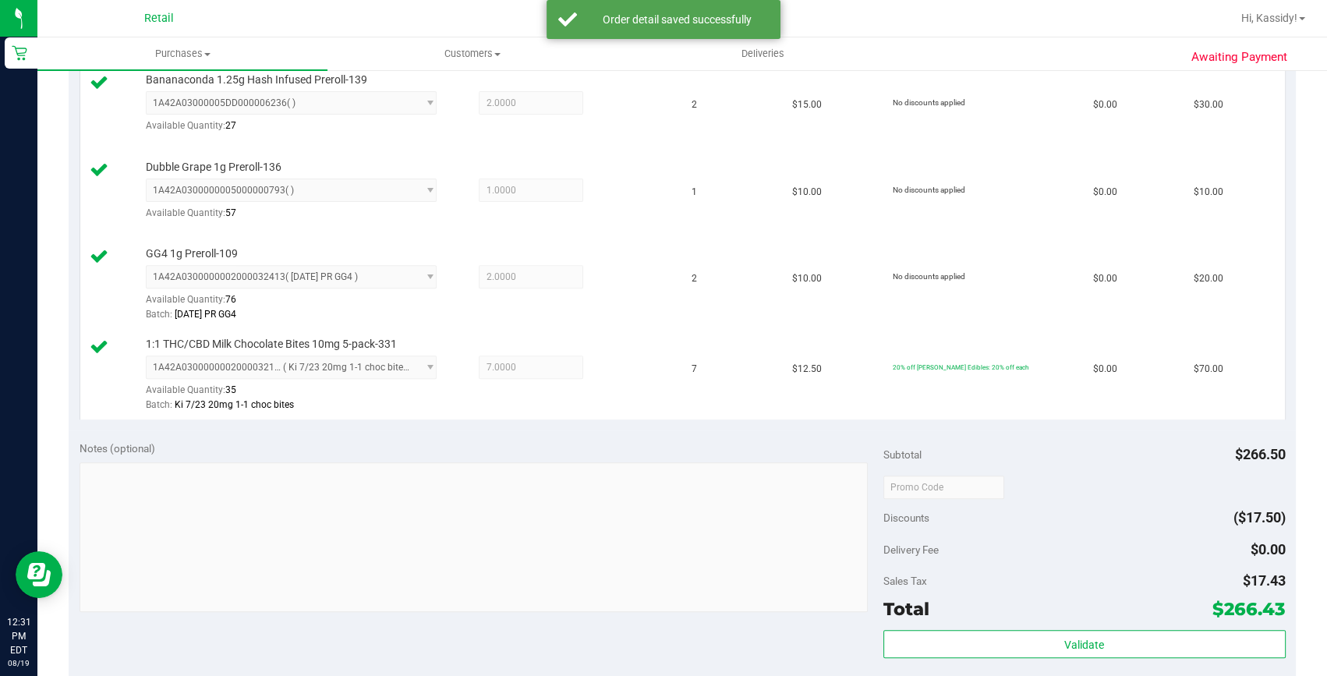
scroll to position [660, 0]
